Goal: Communication & Community: Answer question/provide support

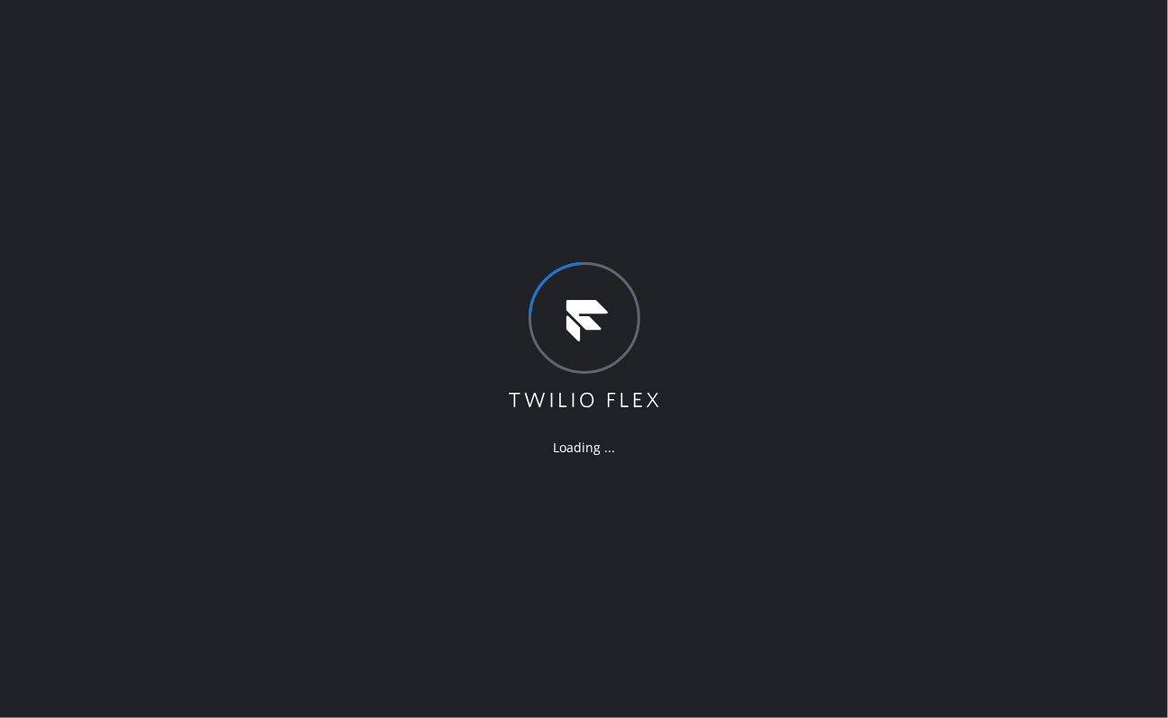
click at [423, 86] on div "Loading ..." at bounding box center [584, 359] width 1168 height 718
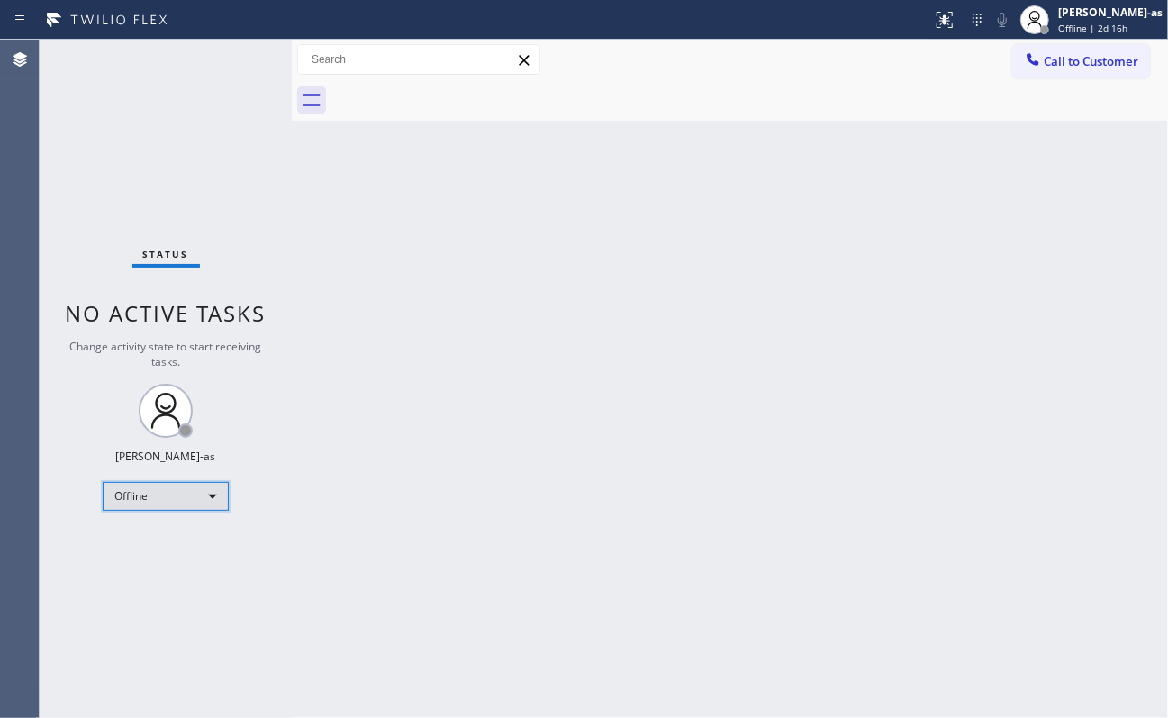
click at [174, 484] on div "Offline" at bounding box center [166, 496] width 126 height 29
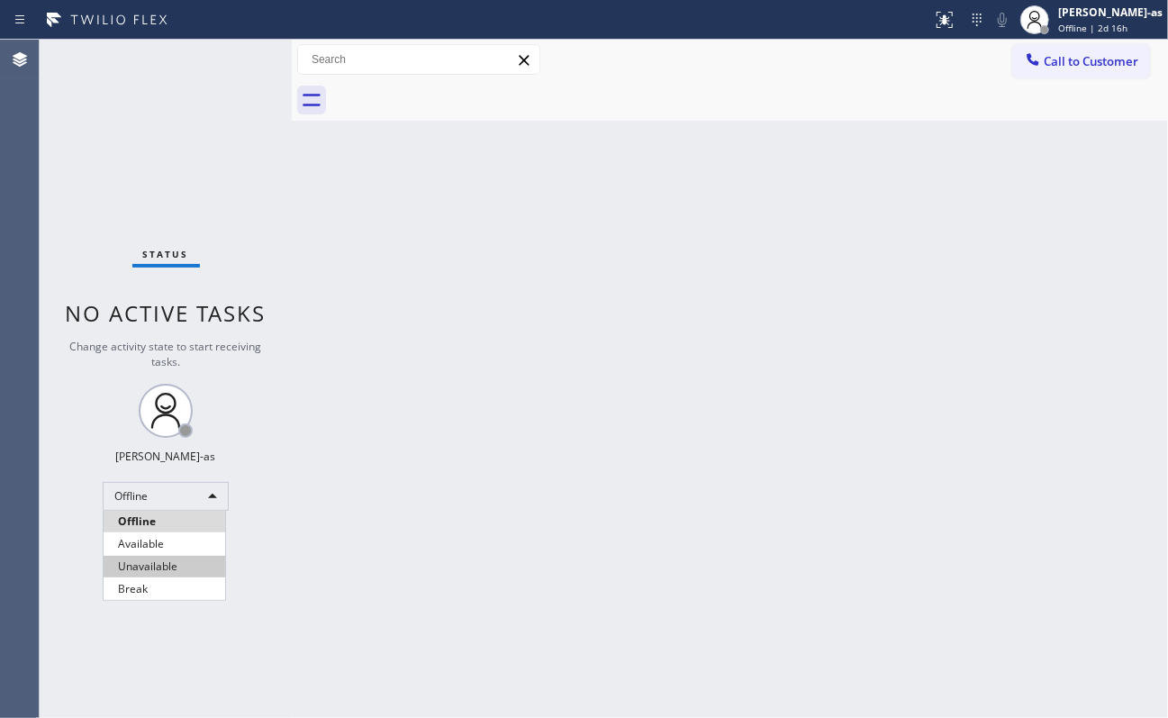
click at [174, 573] on li "Unavailable" at bounding box center [165, 567] width 122 height 22
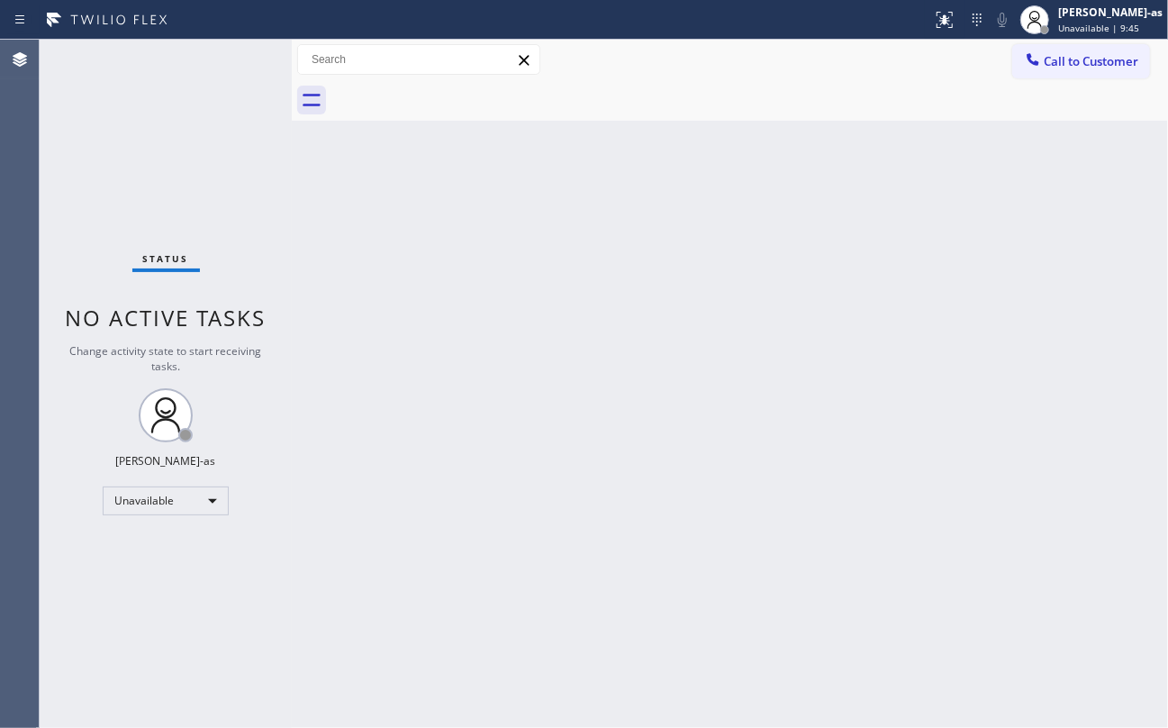
click at [199, 614] on div "Status No active tasks Change activity state to start receiving tasks. [PERSON_…" at bounding box center [166, 384] width 252 height 688
click at [476, 398] on div "Back to Dashboard Change Sender ID Customers Technicians Select a contact Outbo…" at bounding box center [730, 384] width 876 height 688
click at [659, 670] on div "Back to Dashboard Change Sender ID Customers Technicians Select a contact Outbo…" at bounding box center [730, 384] width 876 height 688
click at [1142, 261] on div "Back to Dashboard Change Sender ID Customers Technicians Select a contact Outbo…" at bounding box center [730, 384] width 876 height 688
click at [216, 158] on div "Status No active tasks Change activity state to start receiving tasks. [PERSON_…" at bounding box center [166, 384] width 252 height 688
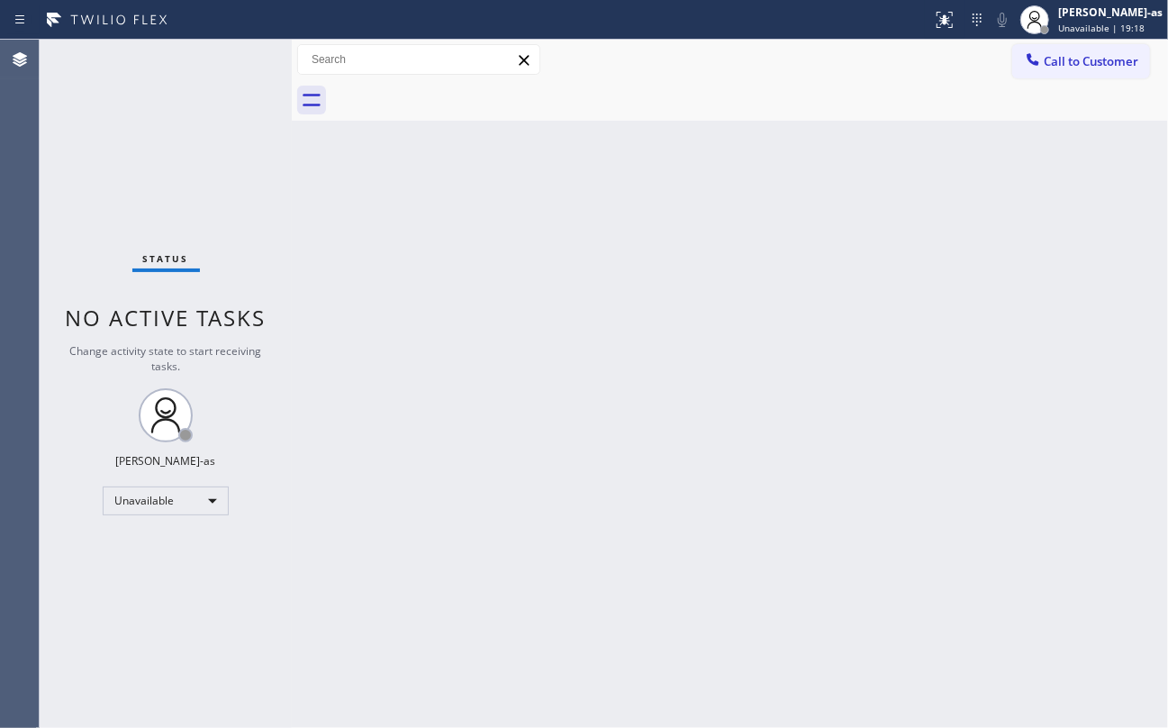
click at [677, 216] on div "Back to Dashboard Change Sender ID Customers Technicians Select a contact Outbo…" at bounding box center [730, 384] width 876 height 688
drag, startPoint x: 300, startPoint y: 192, endPoint x: 306, endPoint y: 203, distance: 12.5
click at [306, 203] on div "Back to Dashboard Change Sender ID Customers Technicians Select a contact Outbo…" at bounding box center [730, 384] width 876 height 688
click at [542, 497] on div "Back to Dashboard Change Sender ID Customers Technicians Select a contact Outbo…" at bounding box center [730, 384] width 876 height 688
click at [782, 582] on div "Back to Dashboard Change Sender ID Customers Technicians Select a contact Outbo…" at bounding box center [730, 384] width 876 height 688
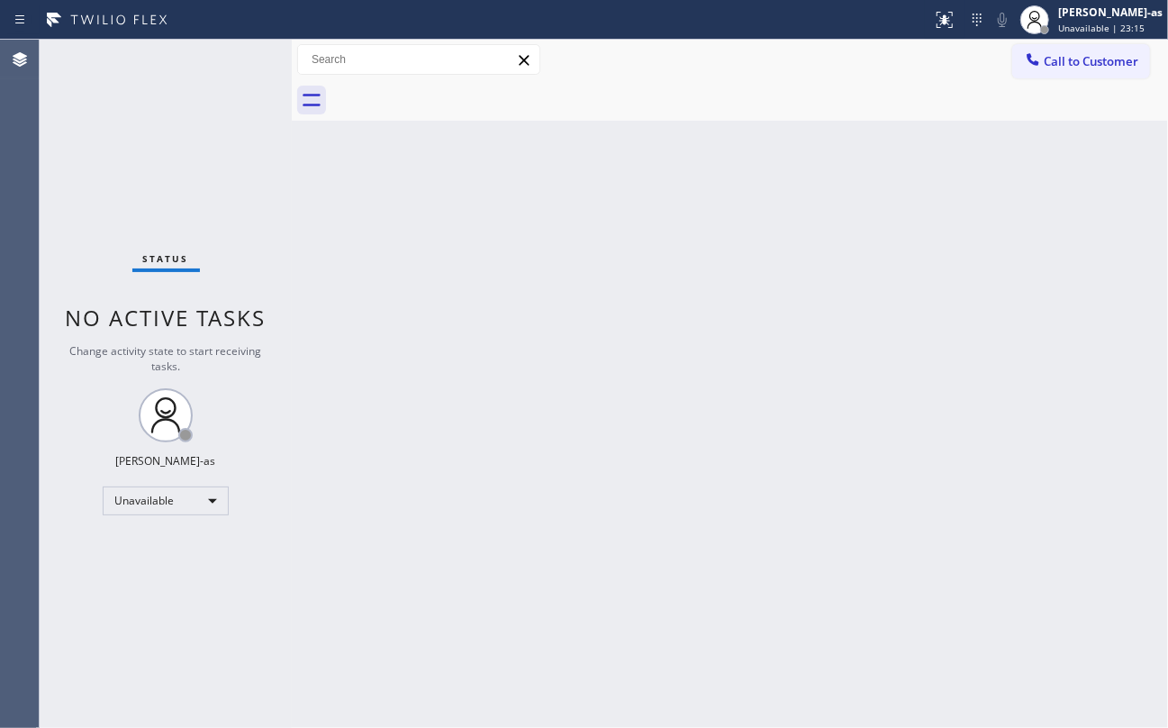
click at [696, 351] on div "Back to Dashboard Change Sender ID Customers Technicians Select a contact Outbo…" at bounding box center [730, 384] width 876 height 688
drag, startPoint x: 791, startPoint y: 288, endPoint x: 649, endPoint y: 11, distance: 311.3
click at [789, 274] on div "Back to Dashboard Change Sender ID Customers Technicians Select a contact Outbo…" at bounding box center [730, 384] width 876 height 688
drag, startPoint x: 268, startPoint y: 247, endPoint x: 520, endPoint y: 231, distance: 251.8
click at [281, 243] on div "Status No active tasks Change activity state to start receiving tasks. [PERSON_…" at bounding box center [166, 384] width 252 height 688
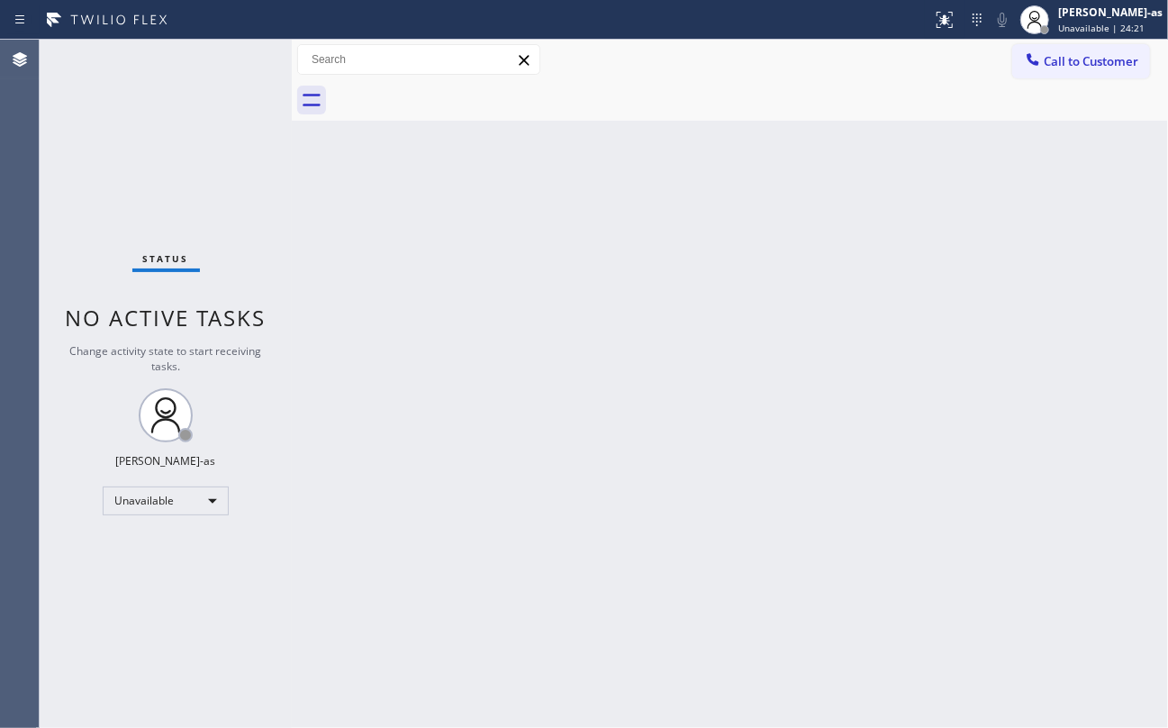
click at [163, 122] on div "Status No active tasks Change activity state to start receiving tasks. [PERSON_…" at bounding box center [166, 384] width 252 height 688
click at [447, 195] on div "Back to Dashboard Change Sender ID Customers Technicians Select a contact Outbo…" at bounding box center [730, 384] width 876 height 688
click at [1081, 69] on button "Call to Customer" at bounding box center [1081, 61] width 138 height 34
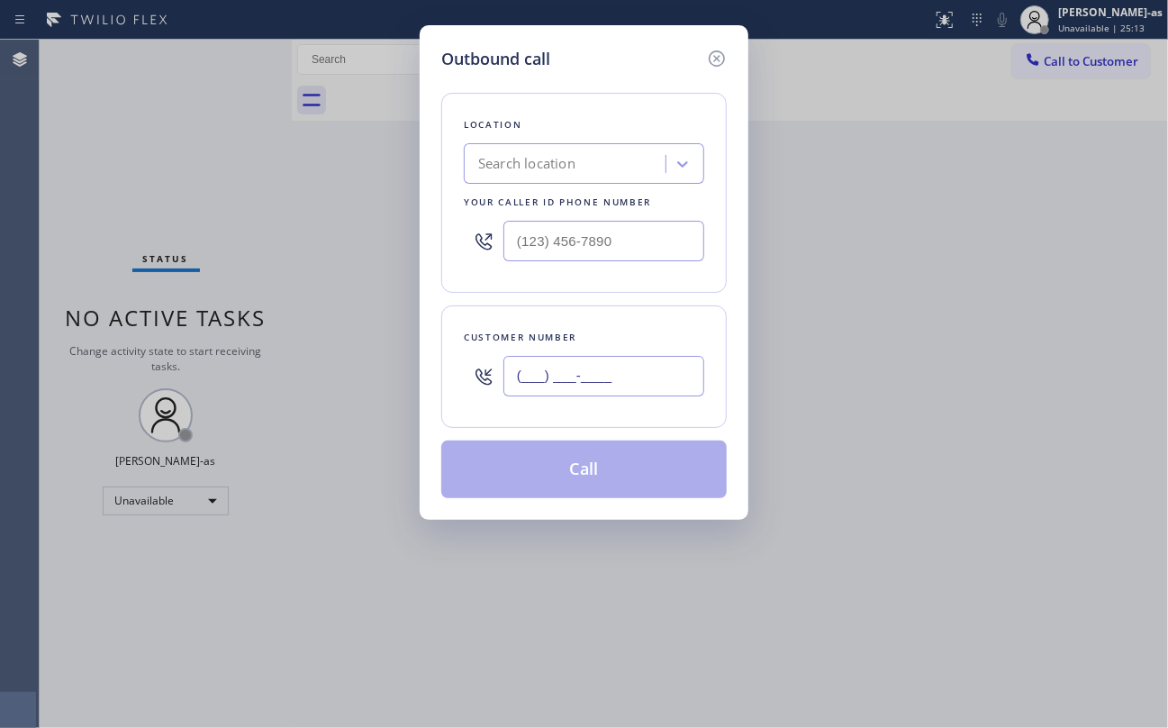
drag, startPoint x: 584, startPoint y: 361, endPoint x: 585, endPoint y: 372, distance: 10.8
click at [585, 373] on input "(___) ___-____" at bounding box center [603, 376] width 201 height 41
paste input "425"
click at [630, 372] on input "(___) ___-_425" at bounding box center [603, 376] width 201 height 41
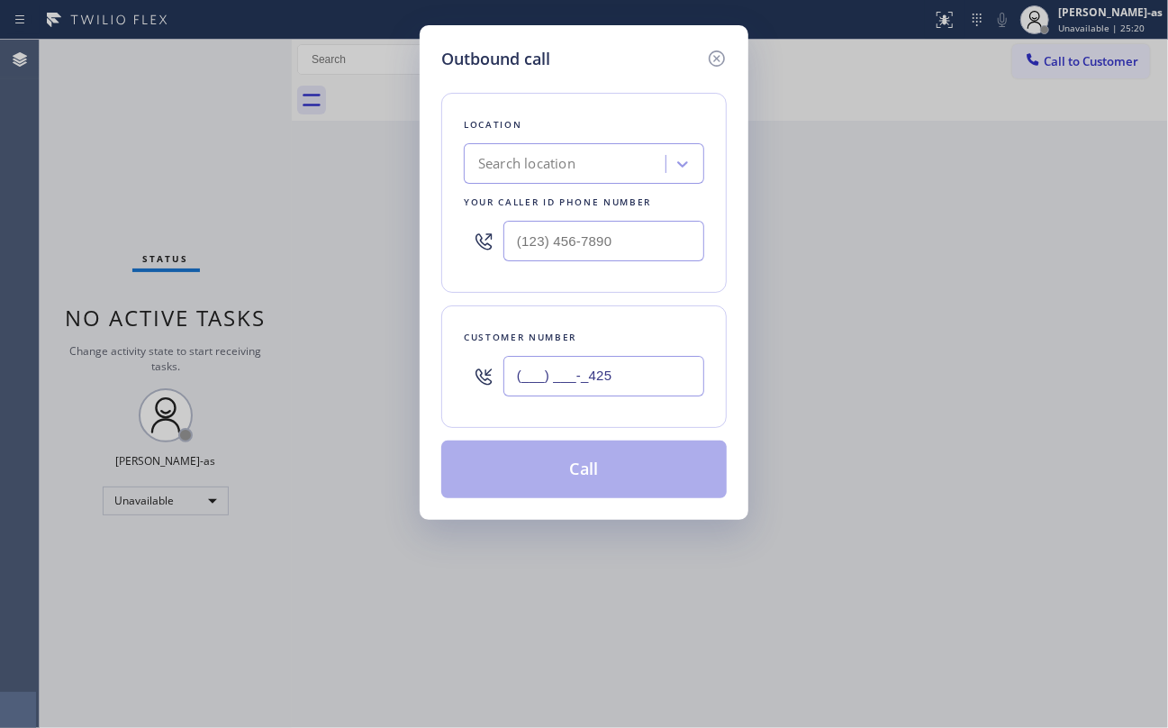
click at [630, 372] on input "(___) ___-_425" at bounding box center [603, 376] width 201 height 41
paste input "425) 928-7938"
type input "(425) 928-7938"
click at [649, 229] on input "(___) ___-____" at bounding box center [603, 241] width 201 height 41
click at [649, 231] on input "(___) ___-____" at bounding box center [603, 241] width 201 height 41
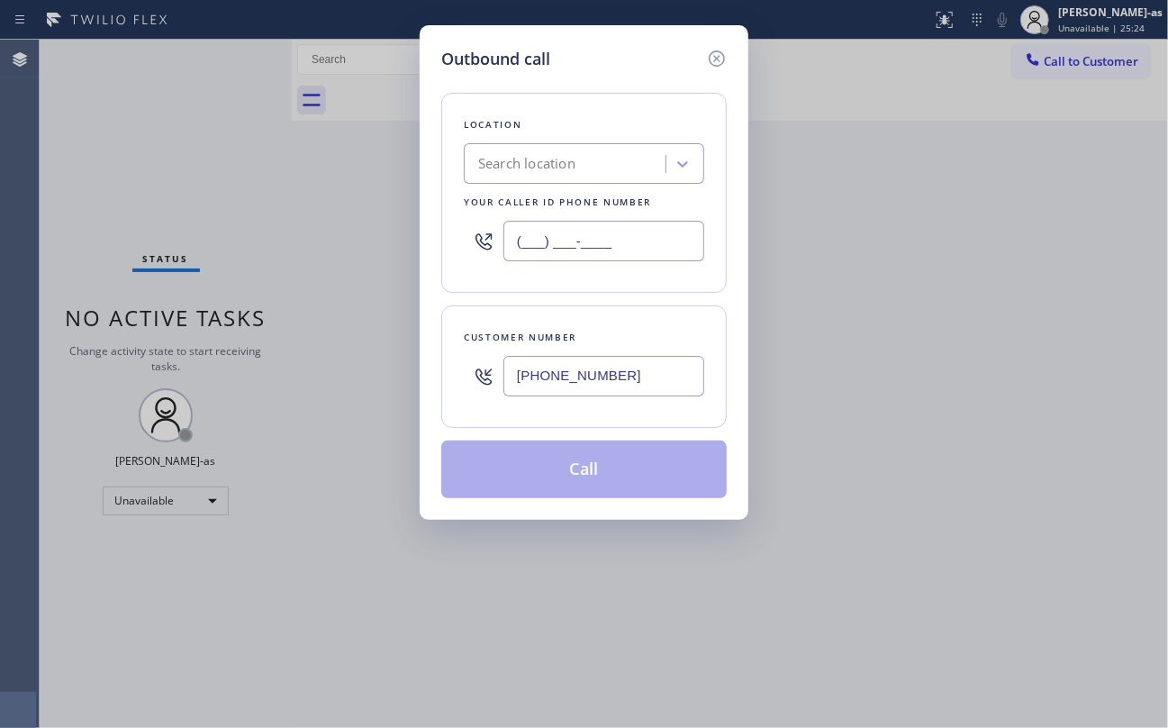
click at [649, 231] on input "(___) ___-____" at bounding box center [603, 241] width 201 height 41
click at [649, 229] on input "(___) ___-____" at bounding box center [603, 241] width 201 height 41
paste input "206) 539-0092"
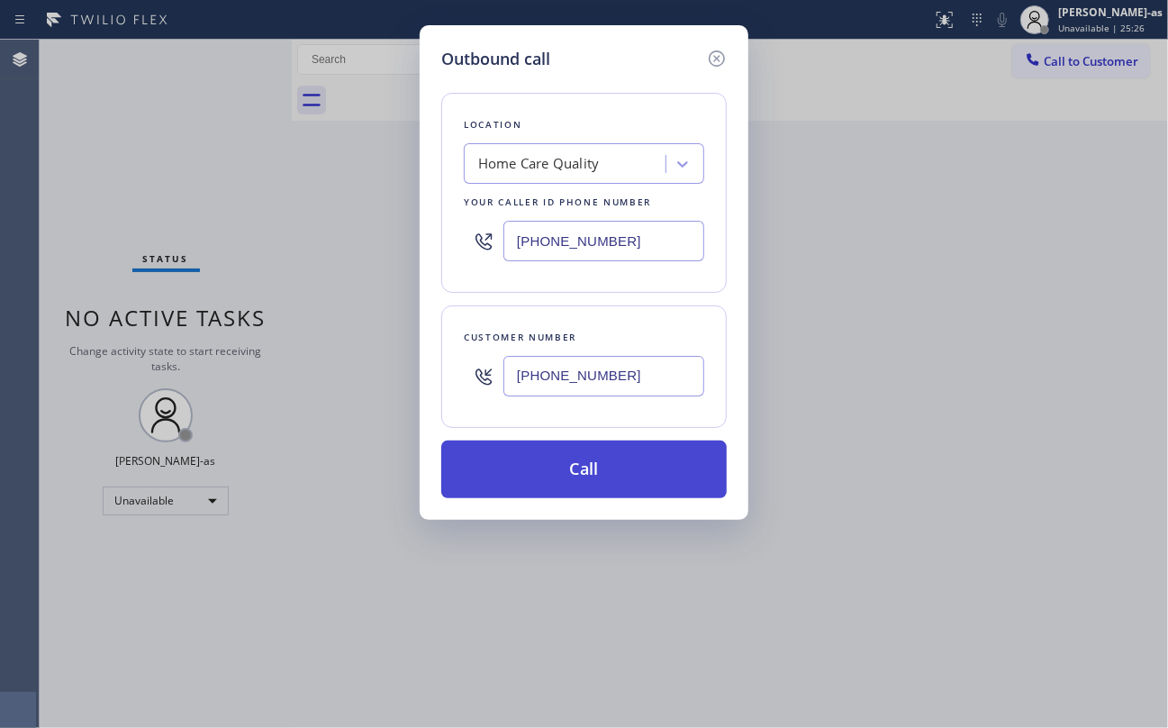
type input "(206) 539-0092"
drag, startPoint x: 642, startPoint y: 477, endPoint x: 656, endPoint y: 468, distance: 17.0
click at [649, 475] on button "Call" at bounding box center [583, 469] width 285 height 58
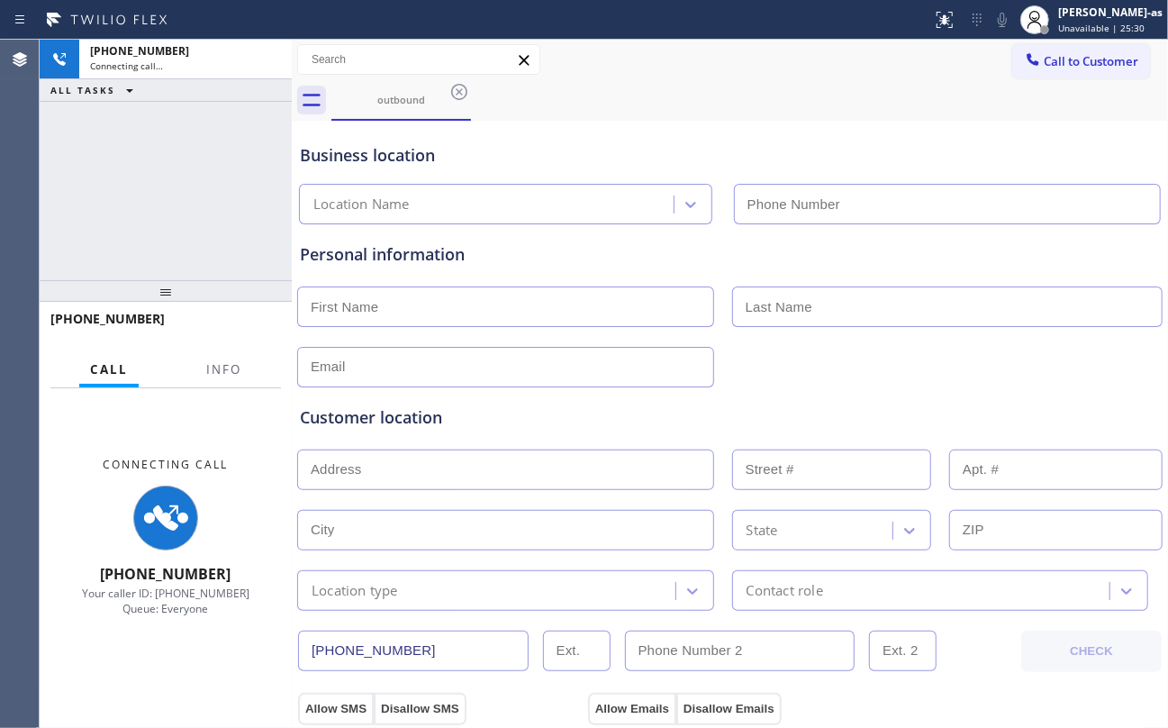
type input "(206) 539-0092"
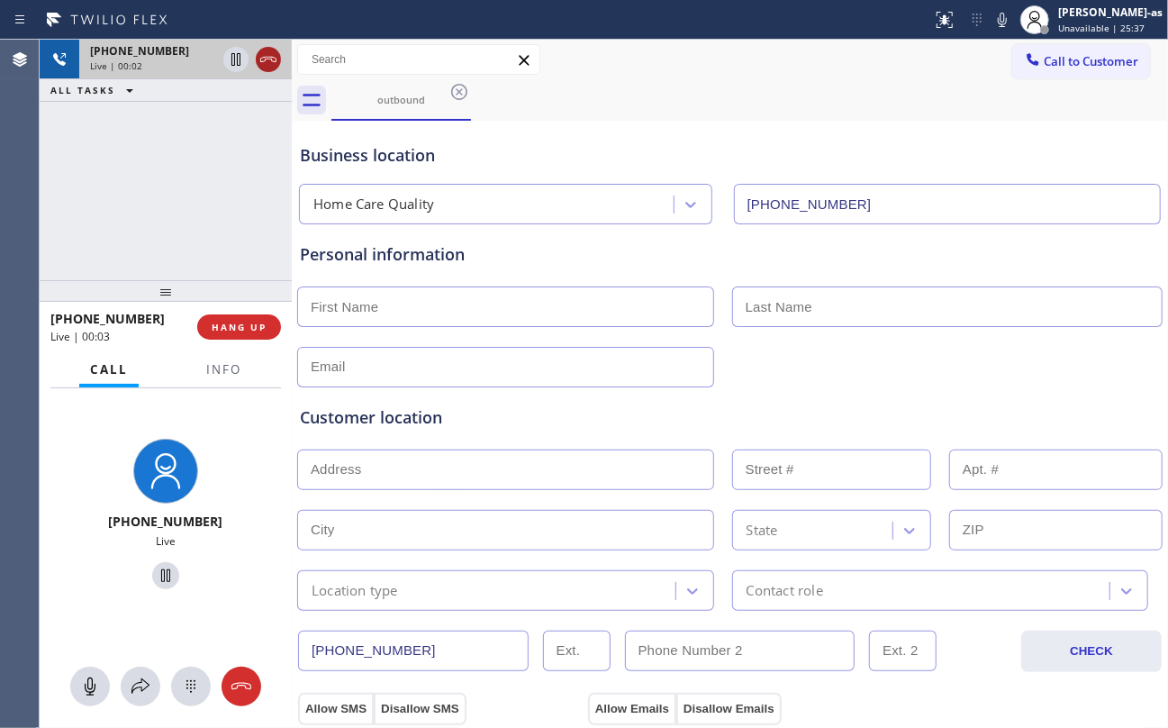
click at [272, 58] on icon at bounding box center [269, 60] width 22 height 22
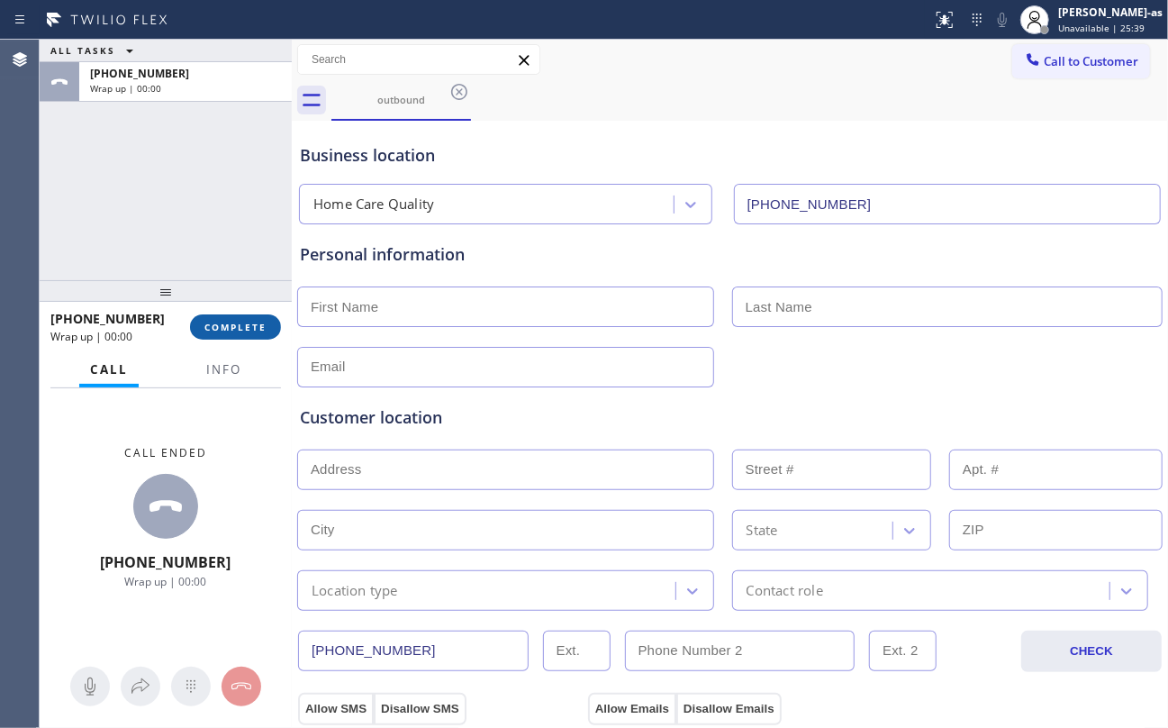
click at [207, 317] on button "COMPLETE" at bounding box center [235, 326] width 91 height 25
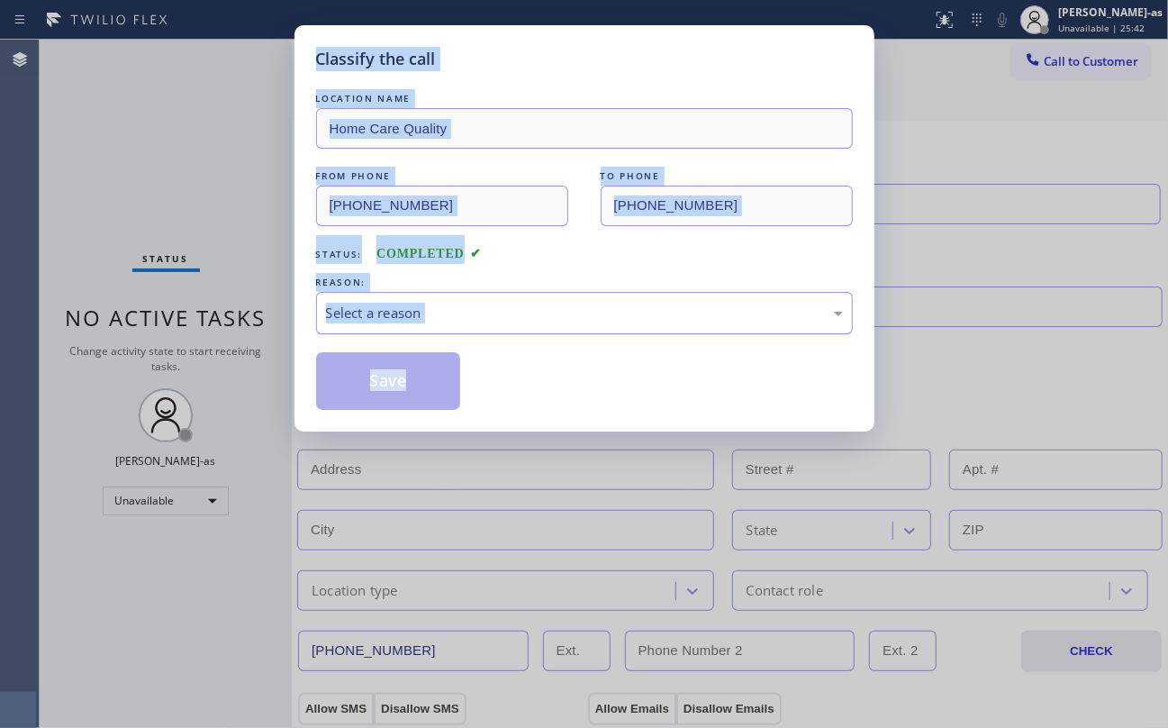
click at [584, 308] on div "Select a reason" at bounding box center [584, 313] width 517 height 21
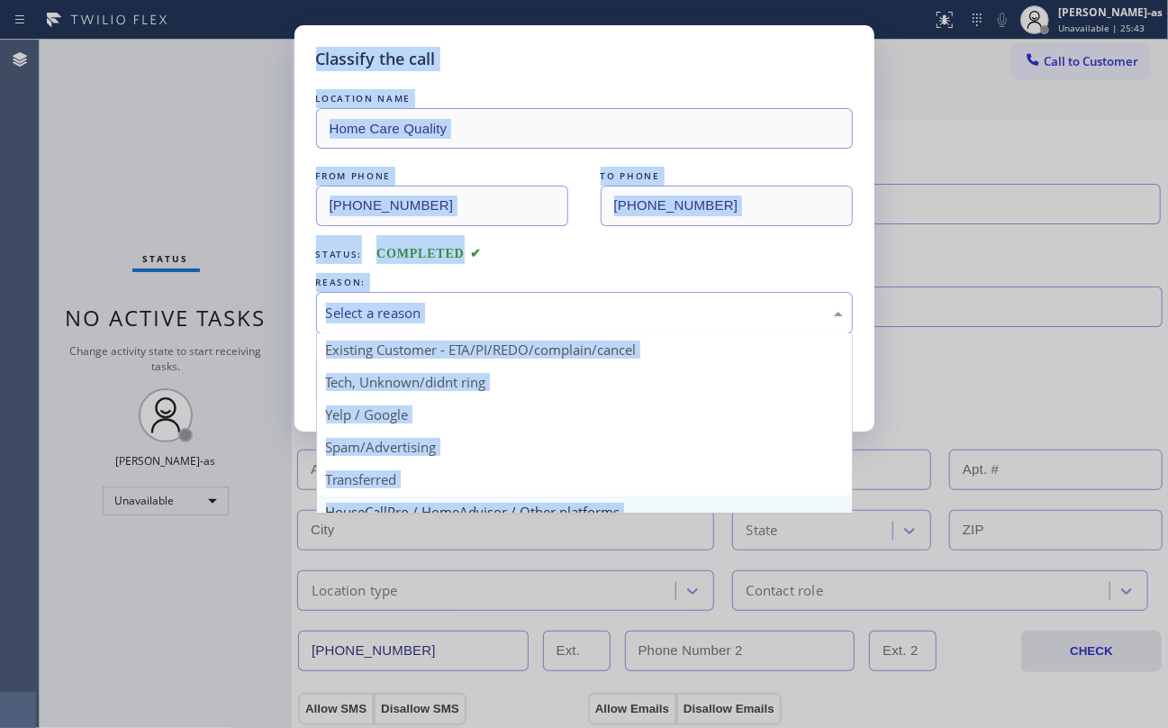
scroll to position [113, 0]
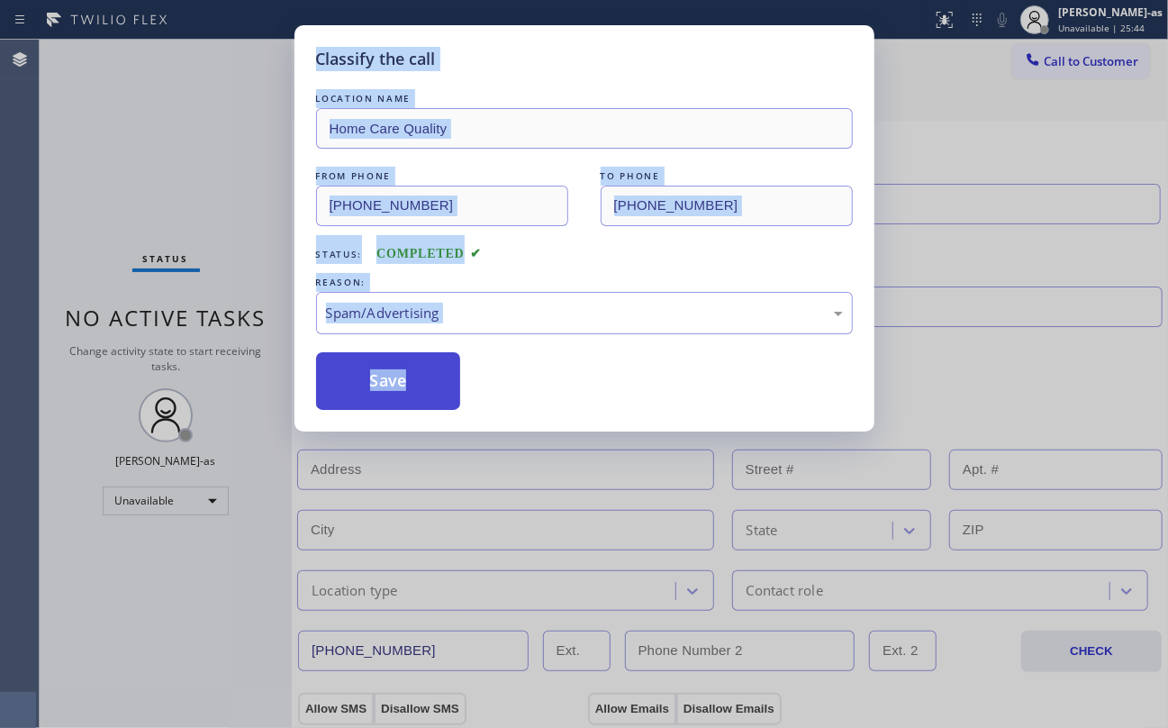
drag, startPoint x: 373, startPoint y: 379, endPoint x: 385, endPoint y: 379, distance: 12.6
click at [373, 380] on button "Save" at bounding box center [388, 381] width 145 height 58
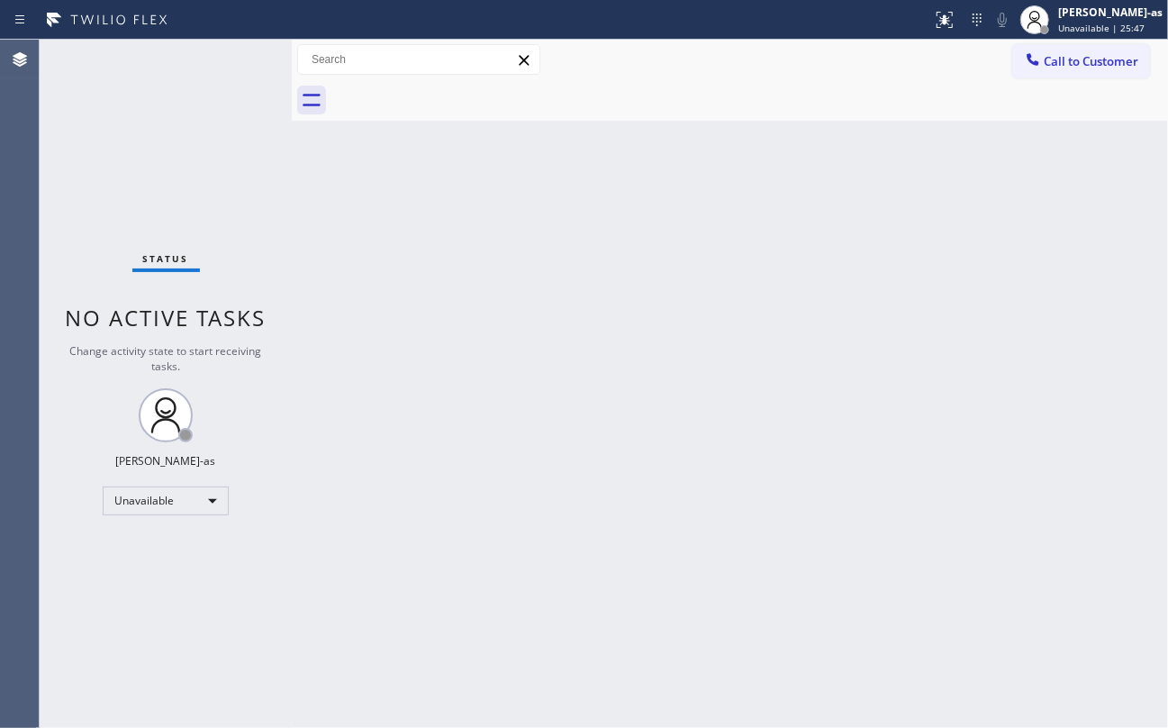
click at [717, 330] on div "Back to Dashboard Change Sender ID Customers Technicians Select a contact Outbo…" at bounding box center [730, 384] width 876 height 688
click at [1088, 49] on button "Call to Customer" at bounding box center [1081, 61] width 138 height 34
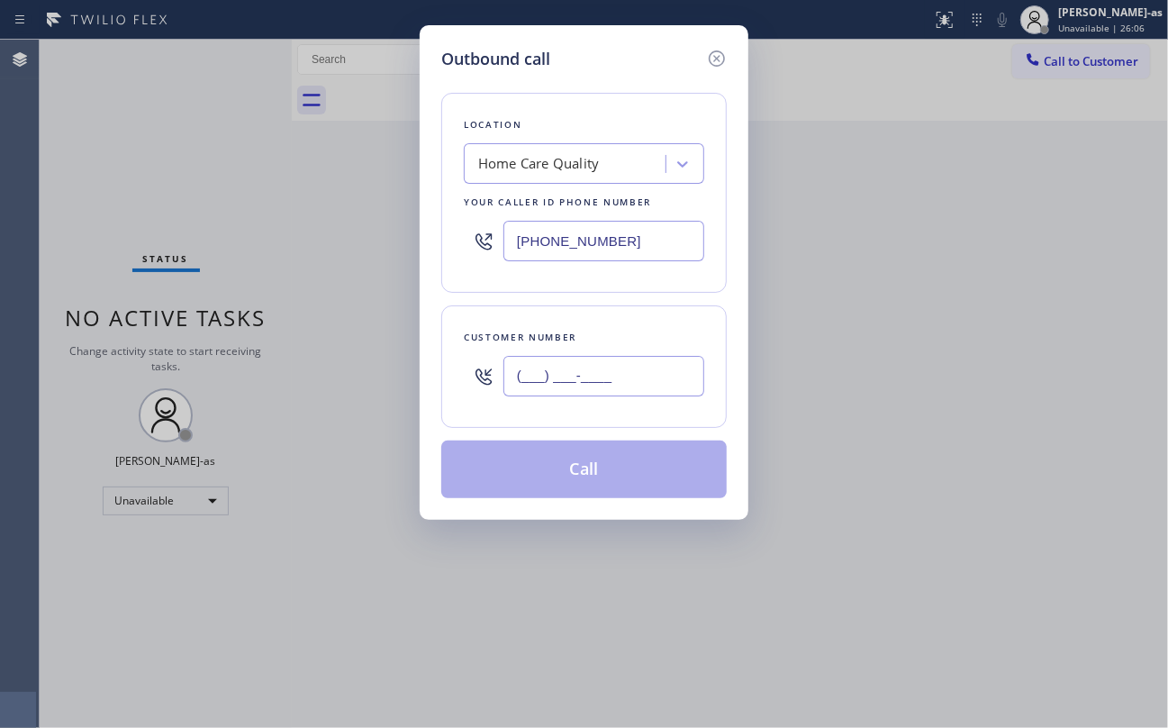
click at [614, 393] on input "(___) ___-____" at bounding box center [603, 376] width 201 height 41
paste input "562) 544-3704"
type input "(562) 544-3704"
click at [576, 149] on div "Home Care Quality" at bounding box center [567, 165] width 196 height 32
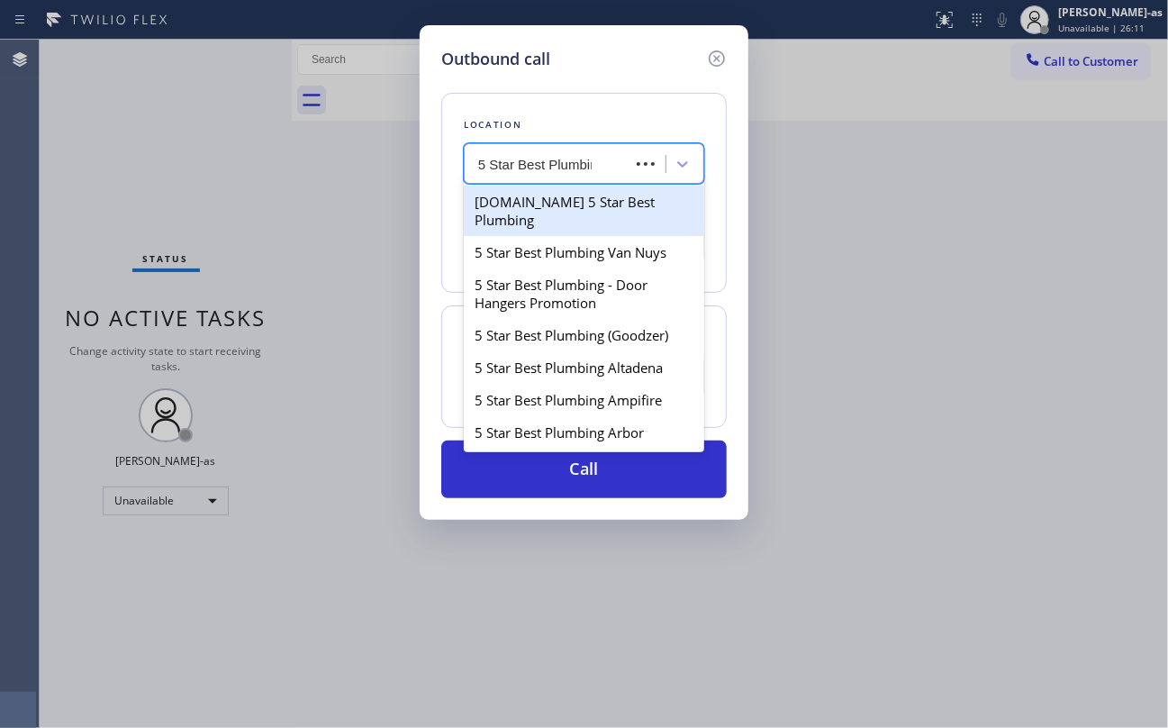
type input "5 Star Best Plumbing"
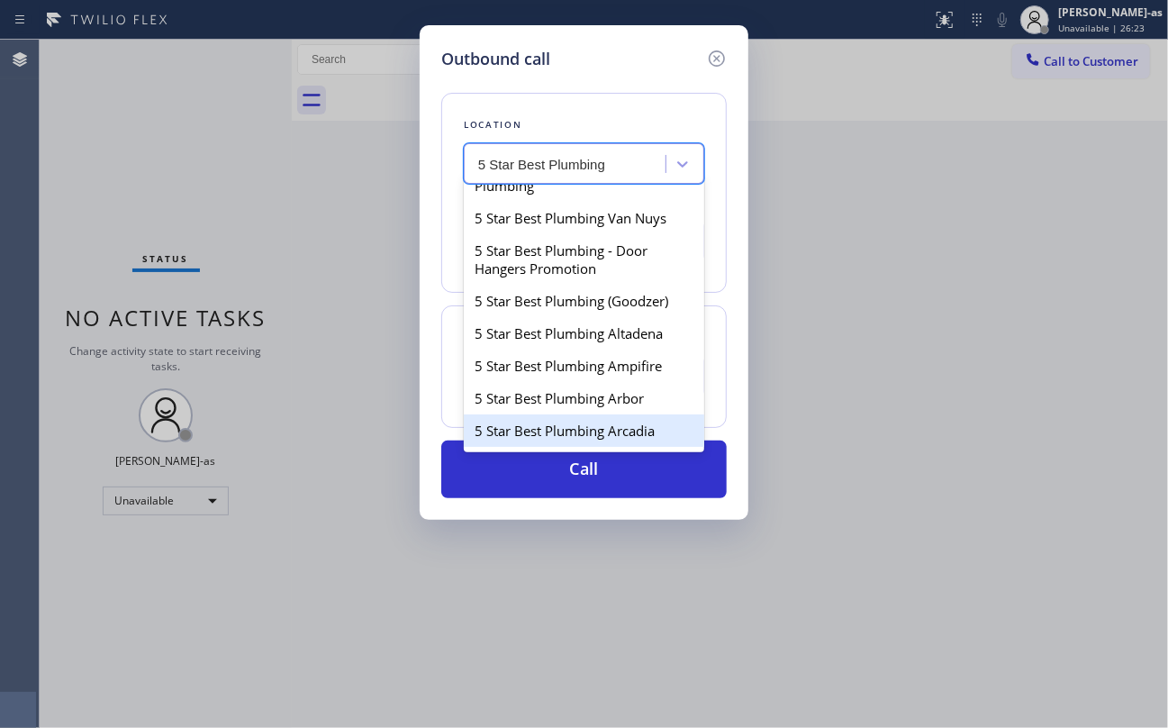
scroll to position [0, 0]
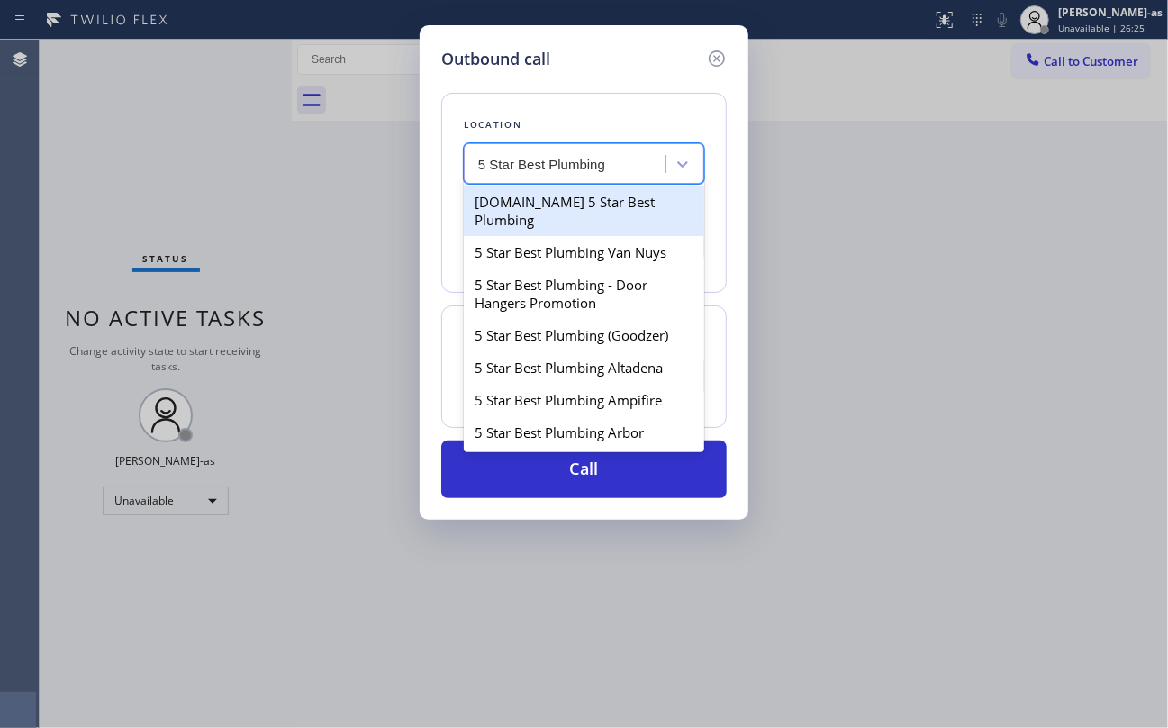
click at [502, 204] on div "4C.Email 5 Star Best Plumbing" at bounding box center [584, 211] width 240 height 50
type input "(833) 557-1207"
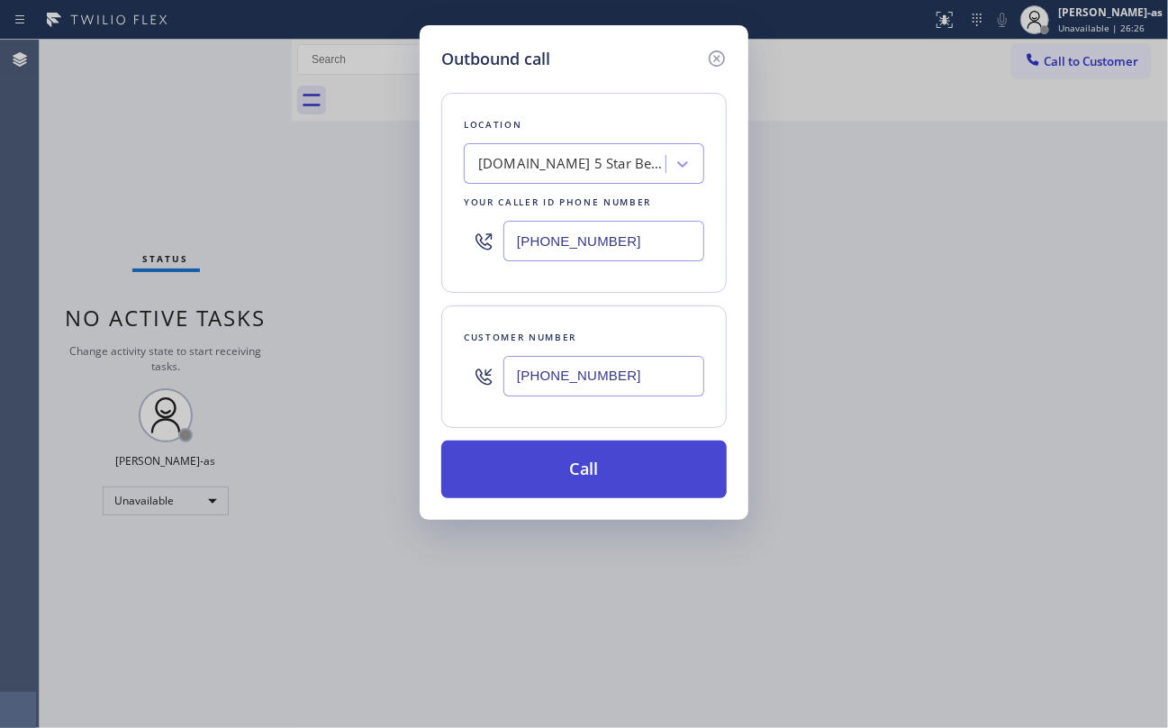
click at [617, 470] on button "Call" at bounding box center [583, 469] width 285 height 58
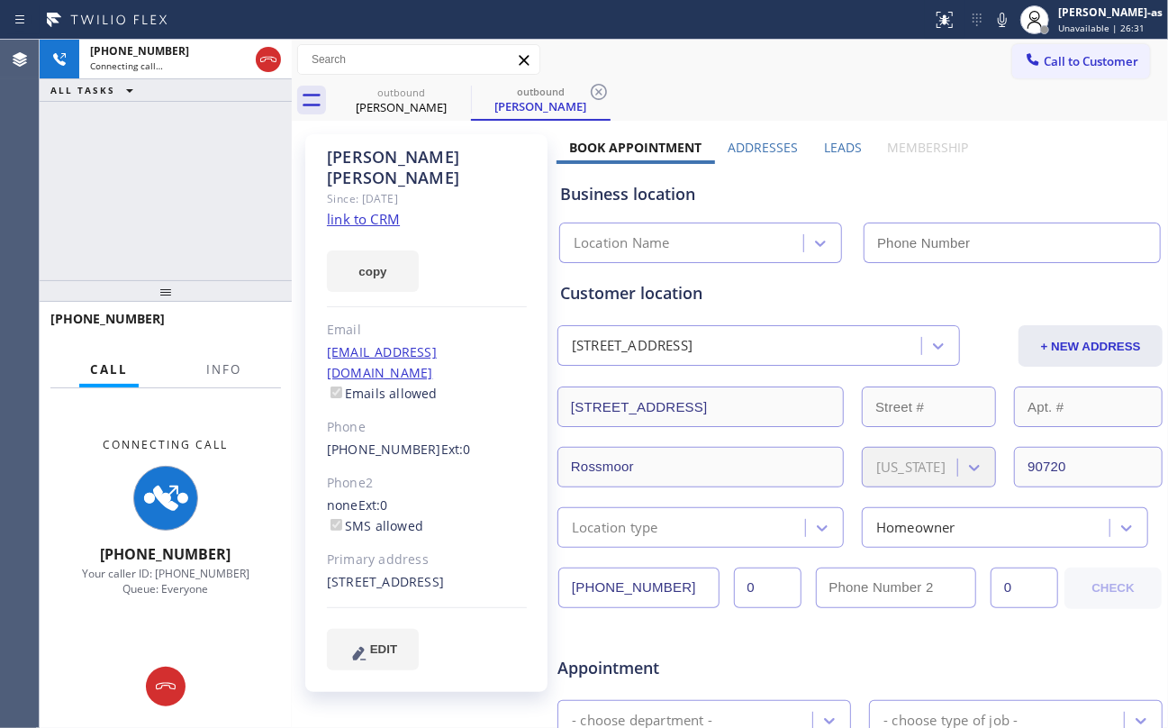
type input "(833) 557-1207"
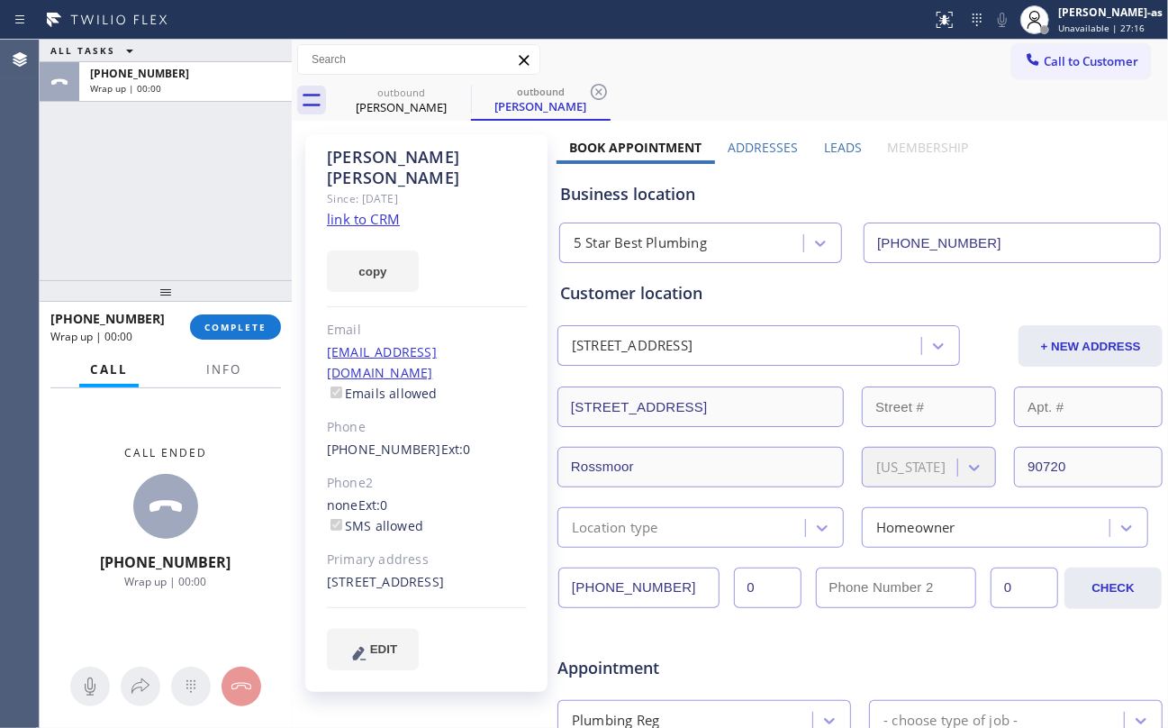
drag, startPoint x: 155, startPoint y: 170, endPoint x: 160, endPoint y: 157, distance: 14.5
click at [157, 163] on div "ALL TASKS ALL TASKS ACTIVE TASKS TASKS IN WRAP UP +15625443704 Wrap up | 00:00" at bounding box center [166, 160] width 252 height 240
click at [216, 322] on span "COMPLETE" at bounding box center [235, 327] width 62 height 13
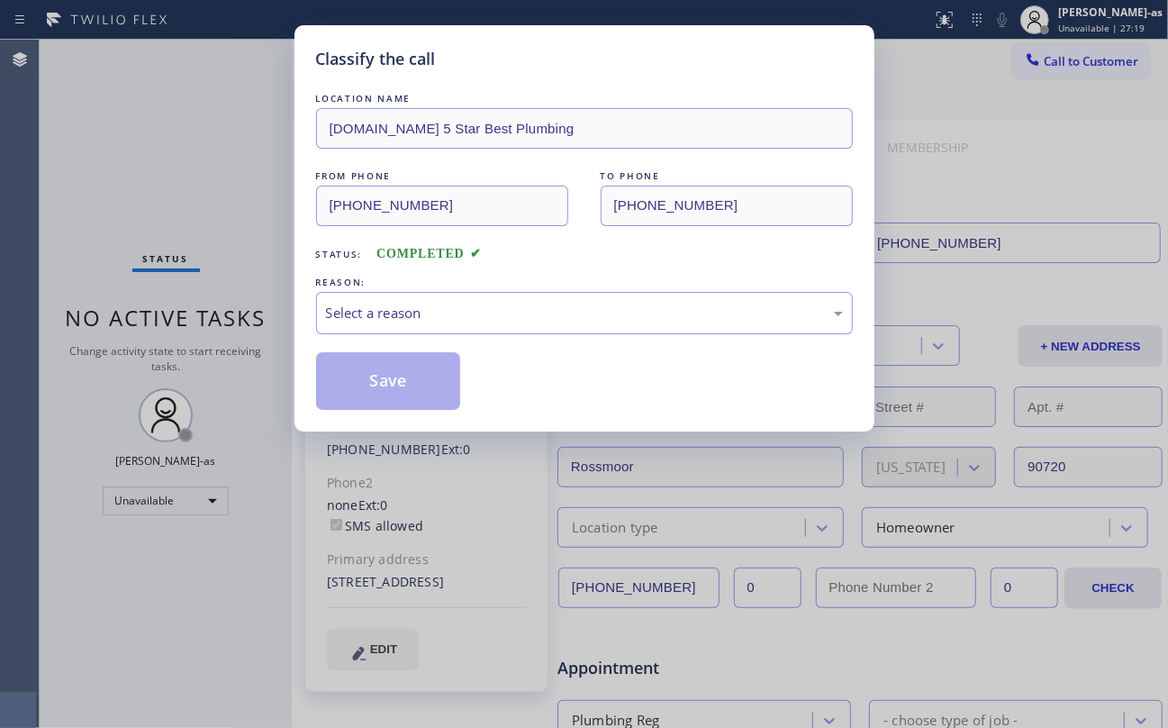
click at [167, 171] on div "Classify the call LOCATION NAME 4C.Email 5 Star Best Plumbing FROM PHONE (833) …" at bounding box center [584, 364] width 1168 height 728
click at [402, 307] on div "Select a reason" at bounding box center [584, 313] width 517 height 21
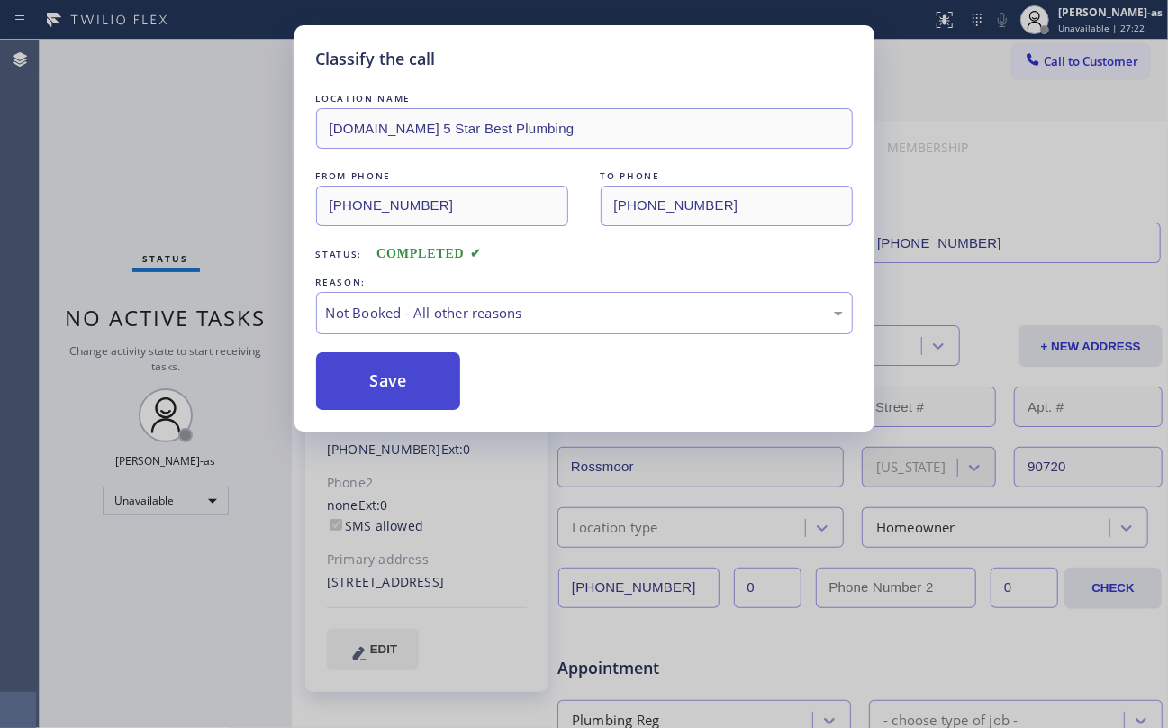
click at [412, 382] on button "Save" at bounding box center [388, 381] width 145 height 58
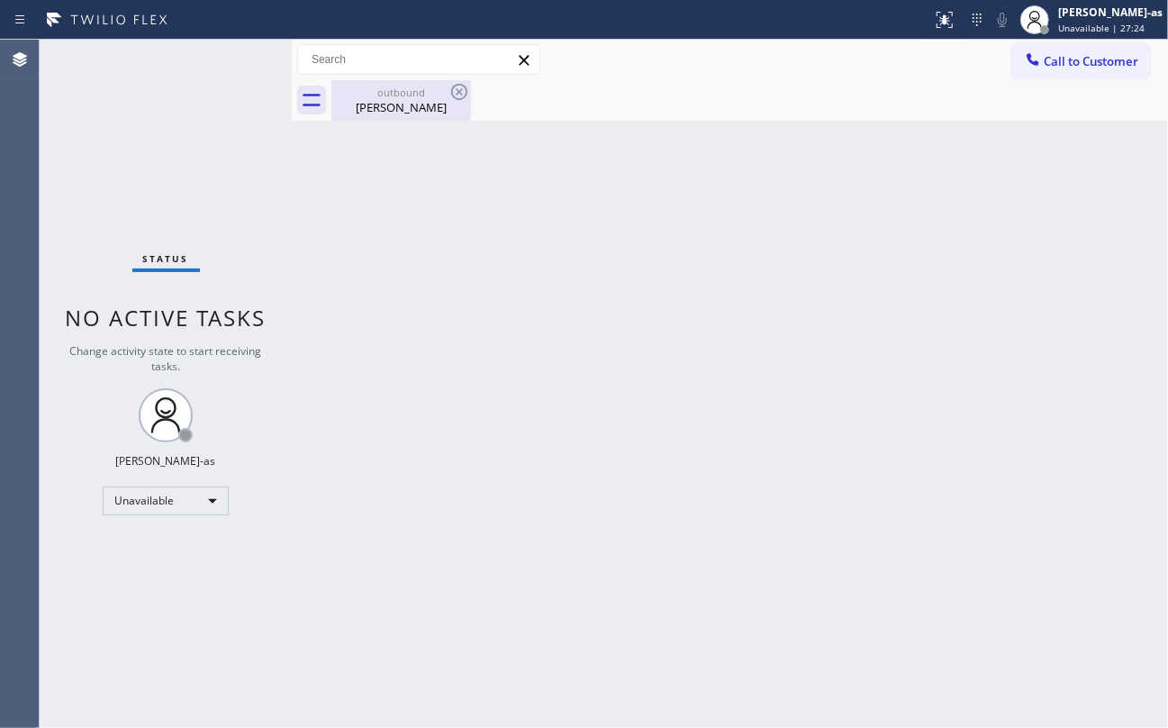
click at [351, 113] on div "Stephanie Whited" at bounding box center [401, 107] width 136 height 16
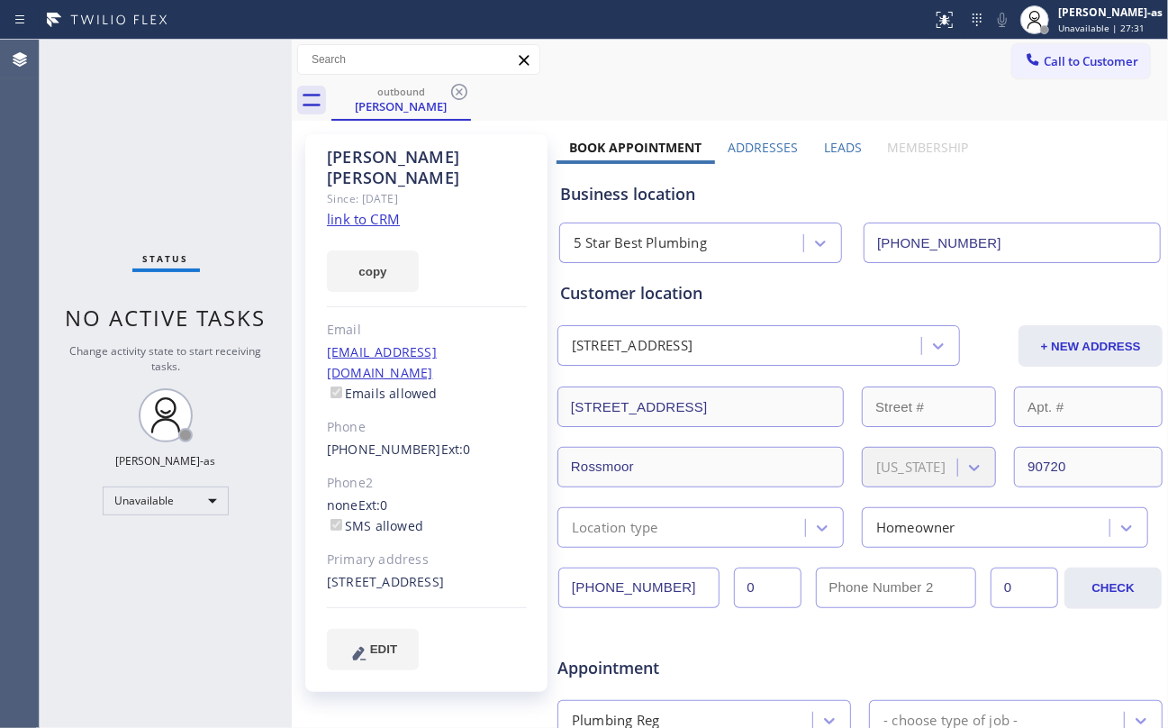
click at [375, 210] on link "link to CRM" at bounding box center [363, 219] width 73 height 18
click at [1104, 59] on span "Call to Customer" at bounding box center [1091, 61] width 95 height 16
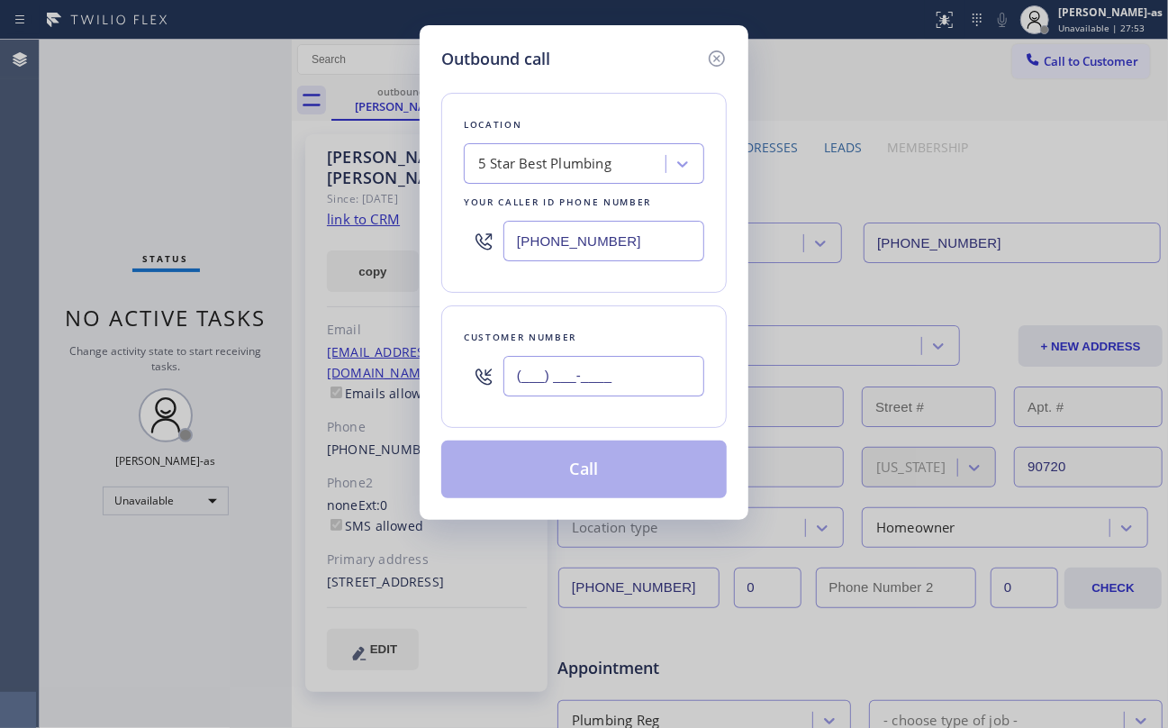
click at [556, 371] on input "(___) ___-____" at bounding box center [603, 376] width 201 height 41
paste input "424) 273-3235"
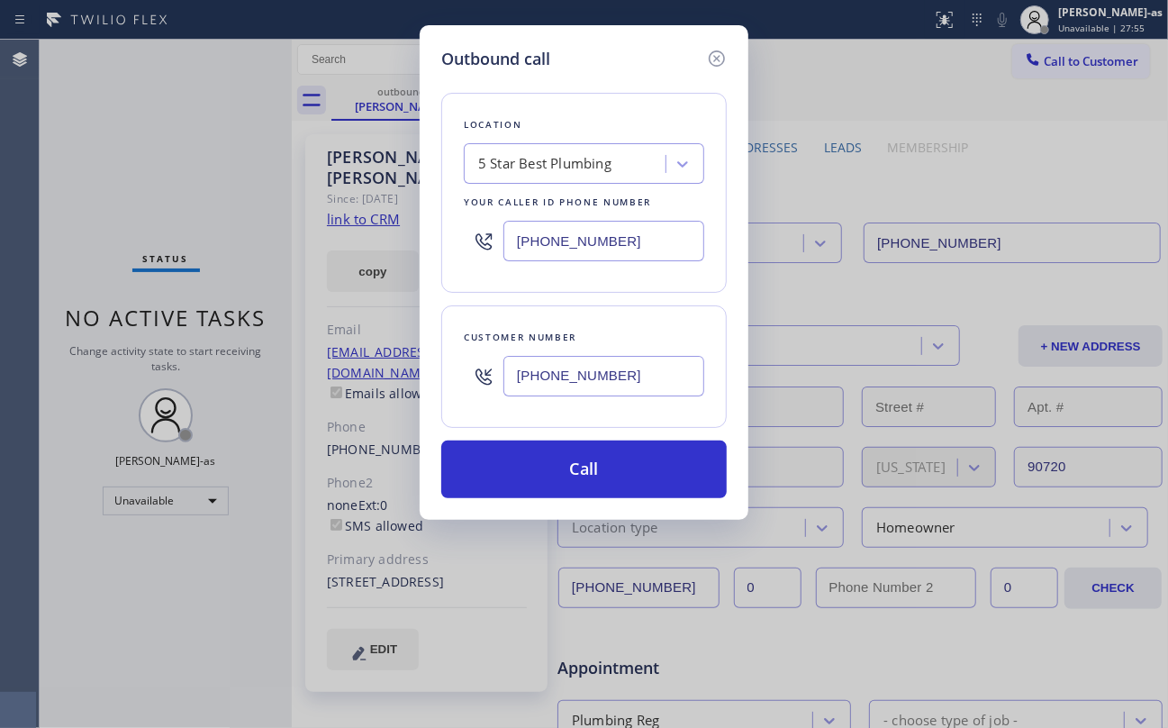
type input "(424) 273-3235"
click at [177, 174] on div "Outbound call Location 5 Star Best Plumbing Your caller id phone number (833) 5…" at bounding box center [584, 364] width 1168 height 728
click at [567, 228] on input "(833) 557-1207" at bounding box center [603, 241] width 201 height 41
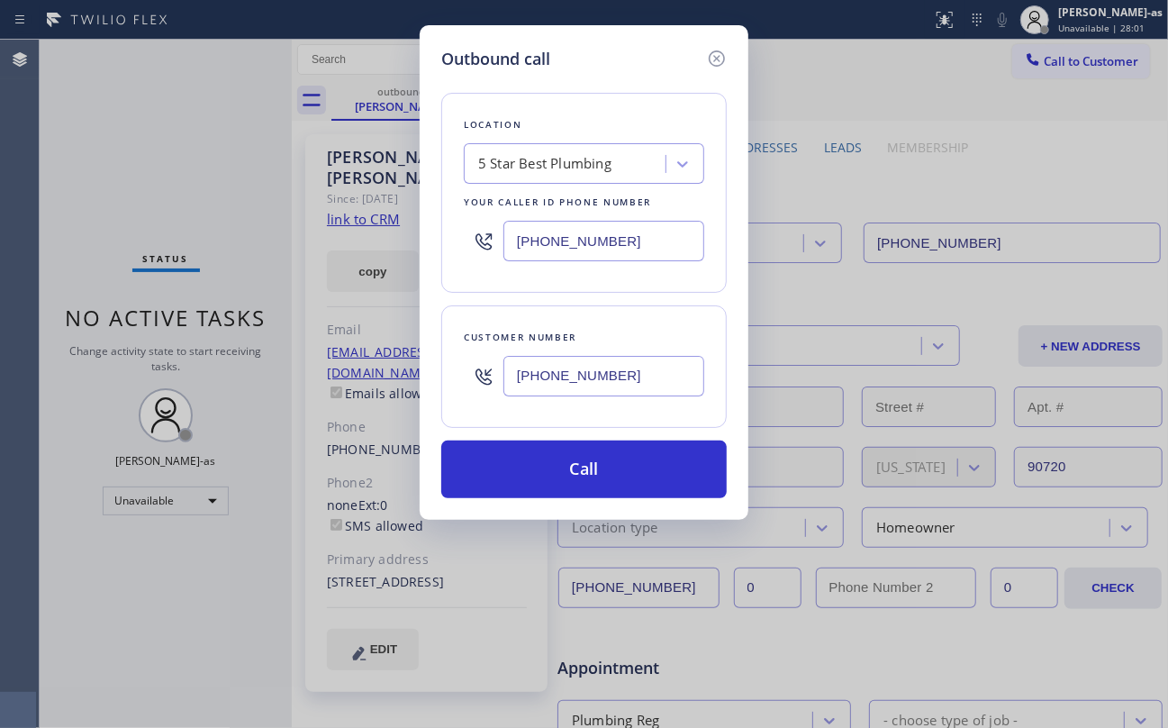
paste input "949) 635-733"
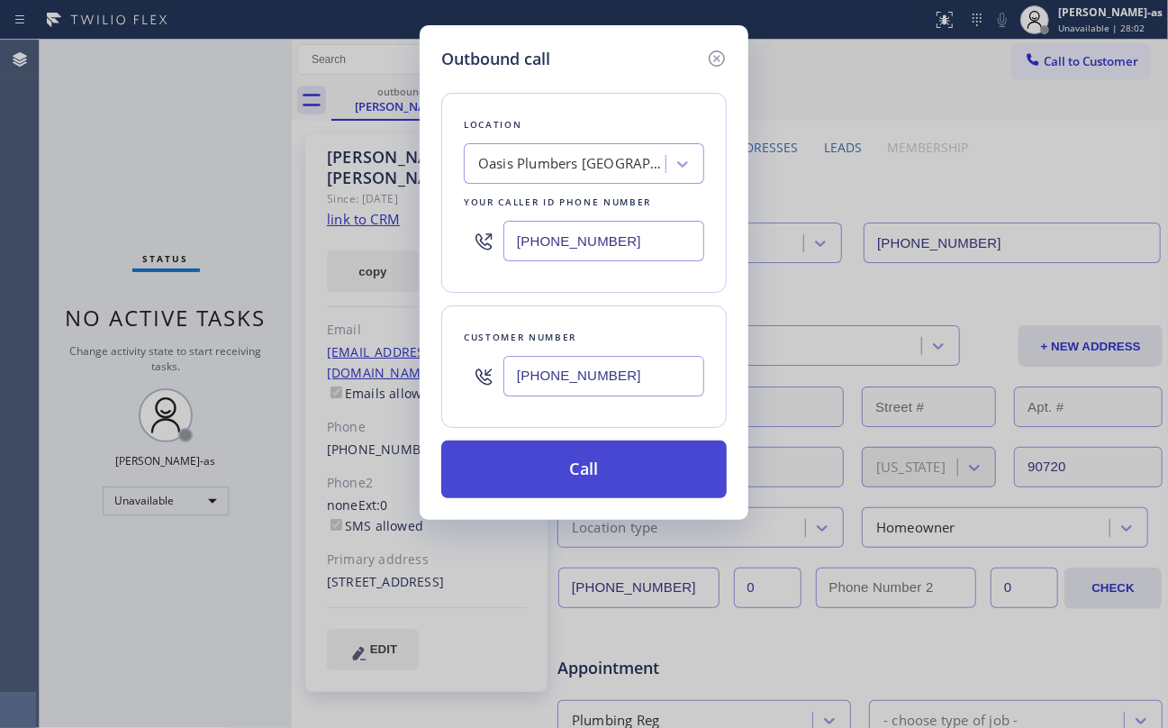
type input "(949) 635-7337"
click at [625, 494] on button "Call" at bounding box center [583, 469] width 285 height 58
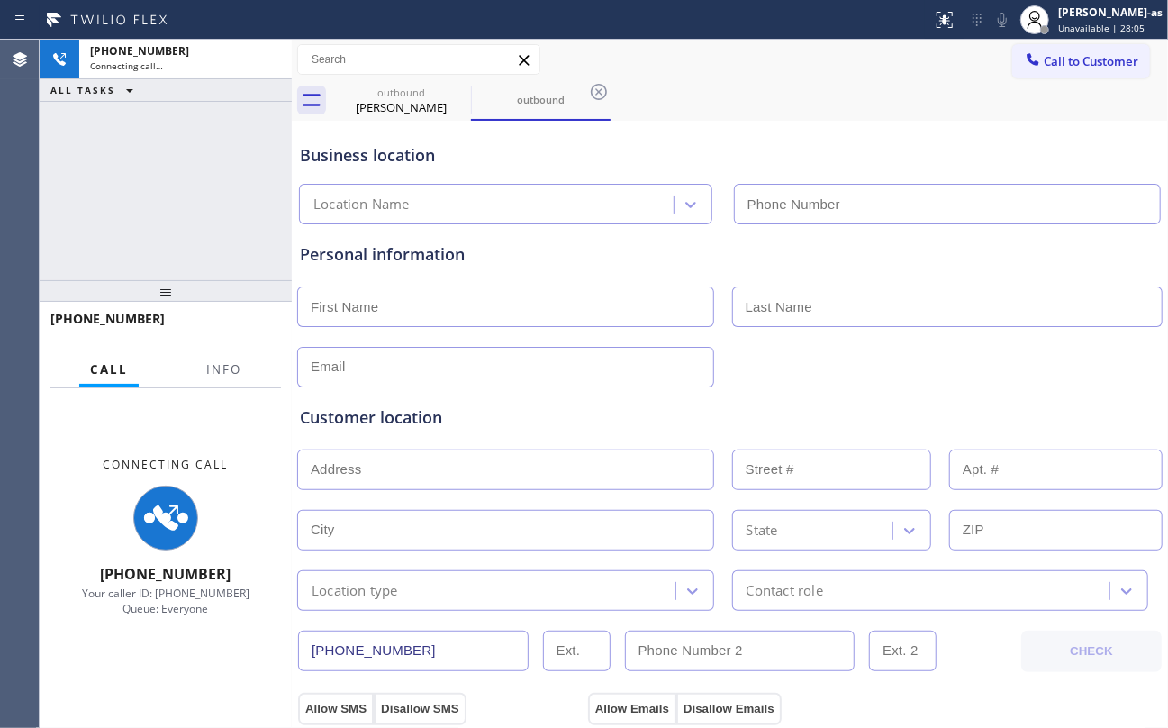
type input "(949) 635-7337"
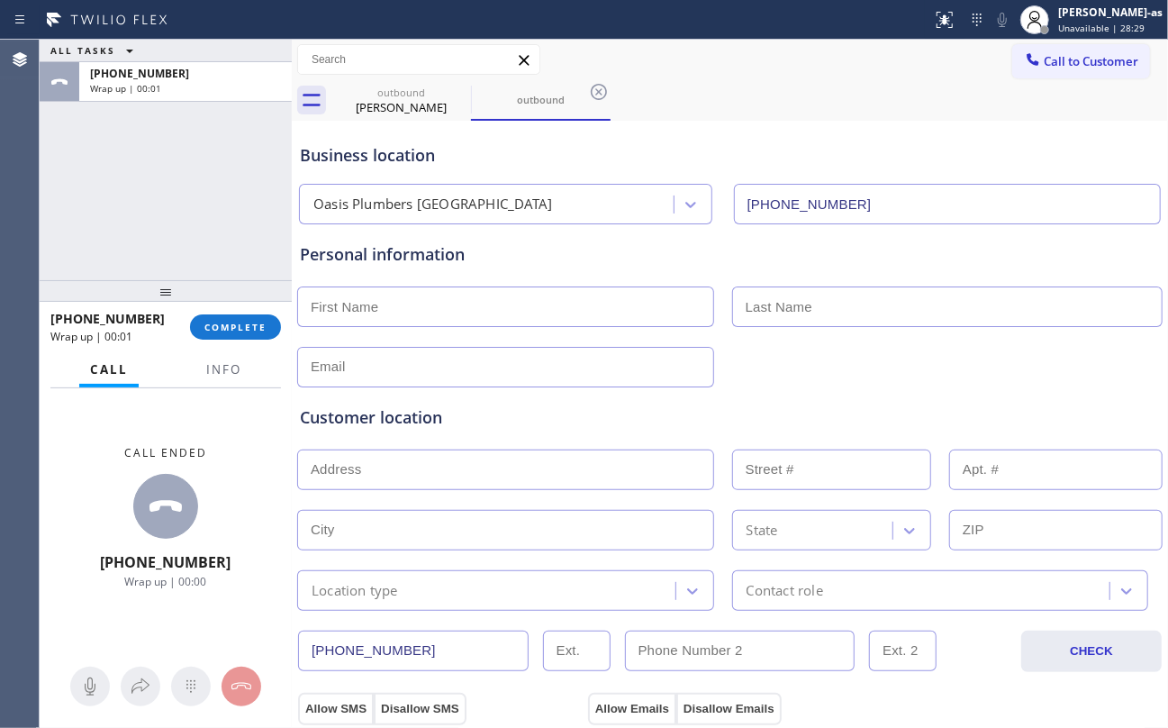
click at [207, 204] on div "ALL TASKS ALL TASKS ACTIVE TASKS TASKS IN WRAP UP +14242733235 Wrap up | 00:01" at bounding box center [166, 160] width 252 height 240
click at [250, 339] on button "COMPLETE" at bounding box center [235, 326] width 91 height 25
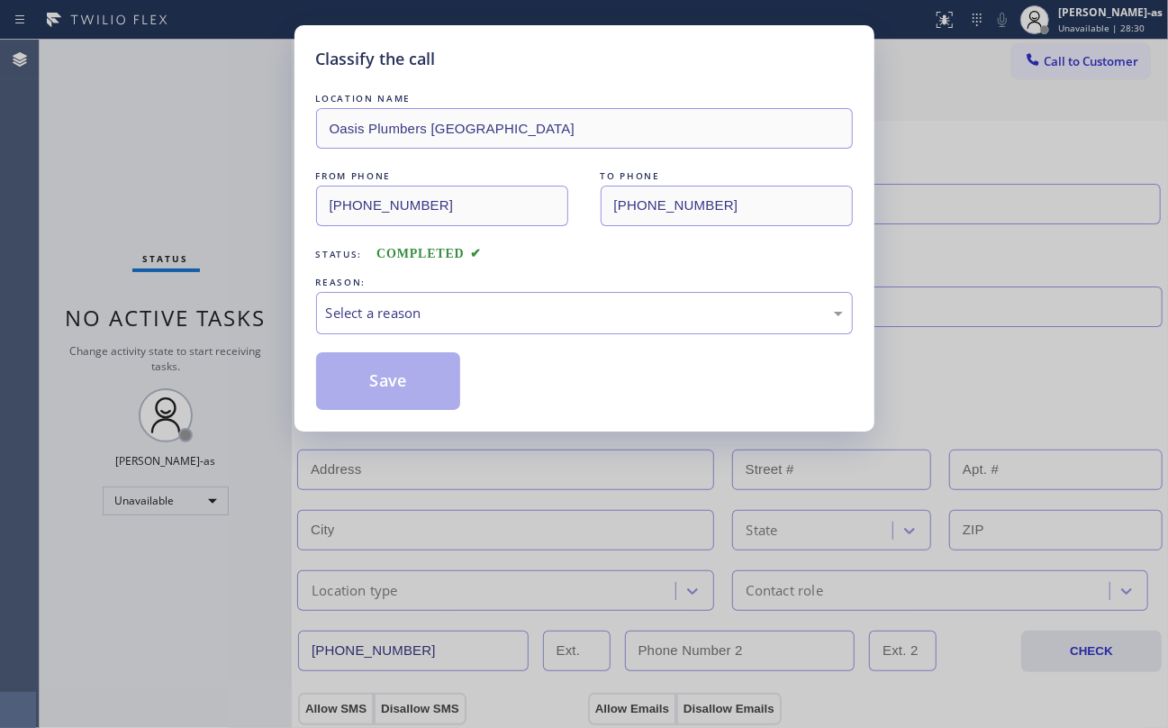
click at [246, 330] on div "Classify the call LOCATION NAME Oasis Plumbers Mission Viejo FROM PHONE (949) 6…" at bounding box center [584, 364] width 1168 height 728
click at [245, 329] on div "Classify the call LOCATION NAME Oasis Plumbers Mission Viejo FROM PHONE (949) 6…" at bounding box center [584, 364] width 1168 height 728
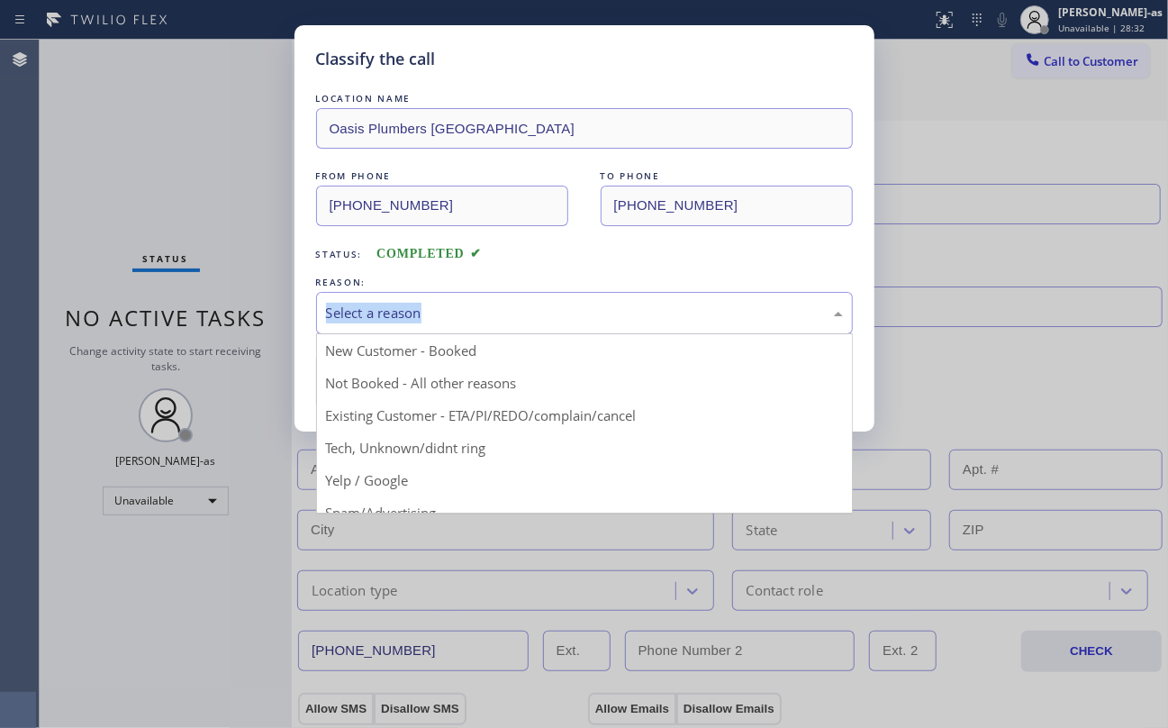
click at [535, 318] on div "Select a reason" at bounding box center [584, 313] width 517 height 21
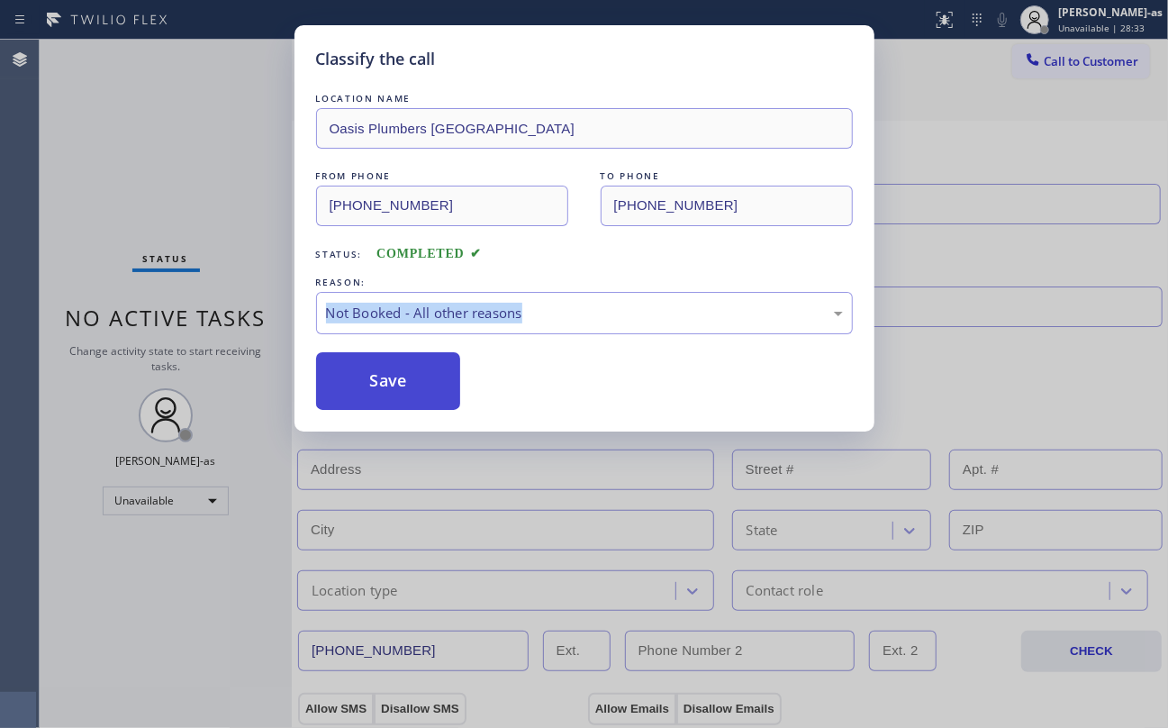
click at [407, 394] on button "Save" at bounding box center [388, 381] width 145 height 58
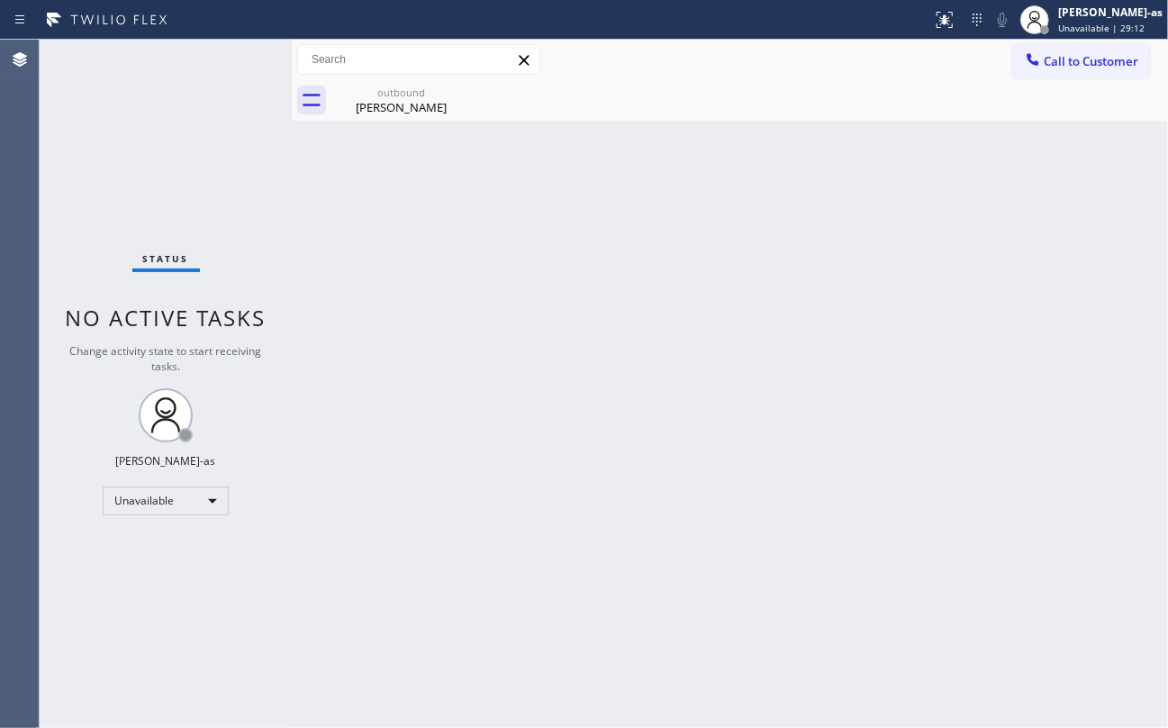
click at [252, 141] on div "Status No active tasks Change activity state to start receiving tasks. [PERSON_…" at bounding box center [166, 384] width 252 height 688
click at [1079, 65] on span "Call to Customer" at bounding box center [1091, 61] width 95 height 16
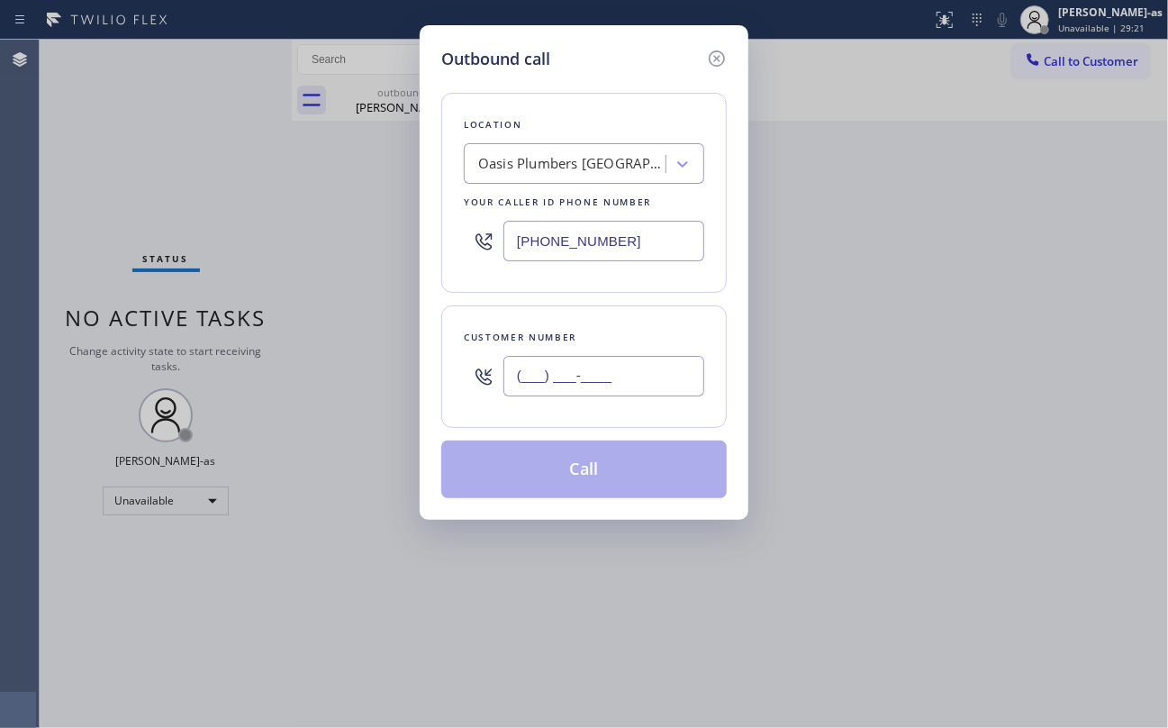
click at [589, 360] on input "(___) ___-____" at bounding box center [603, 376] width 201 height 41
paste input "315) 256-5023"
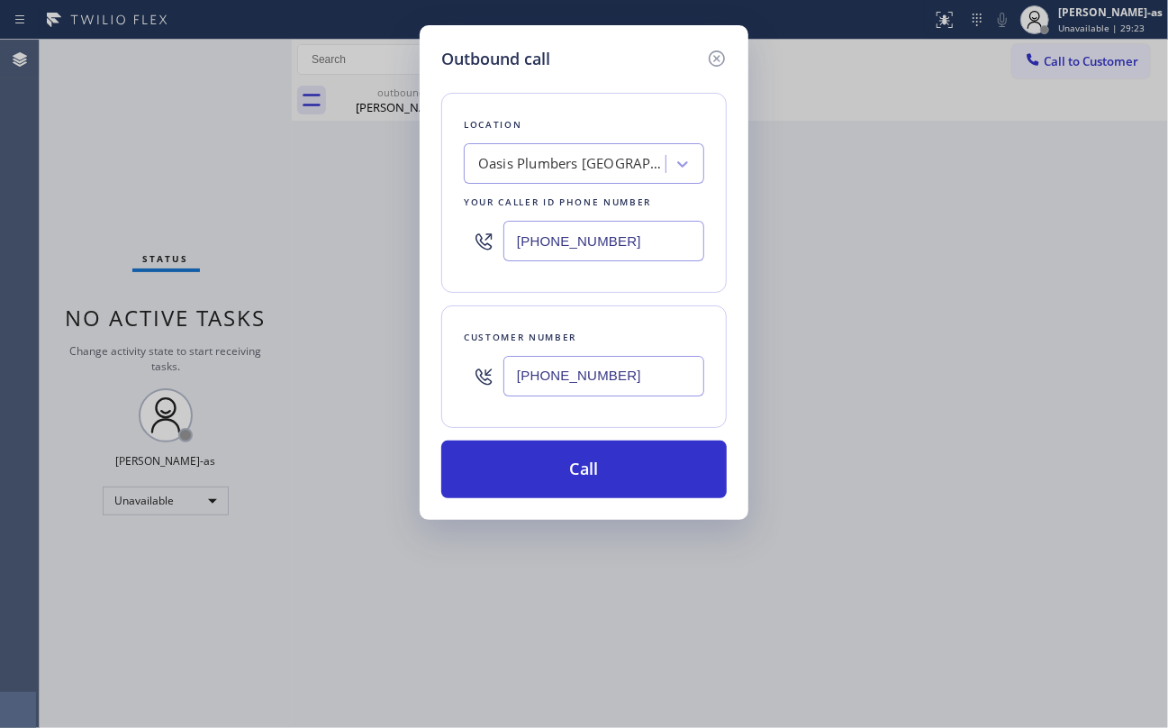
type input "[PHONE_NUMBER]"
click at [141, 149] on div "Outbound call Location Oasis Plumbers Mission Viejo Your caller id phone number…" at bounding box center [584, 364] width 1168 height 728
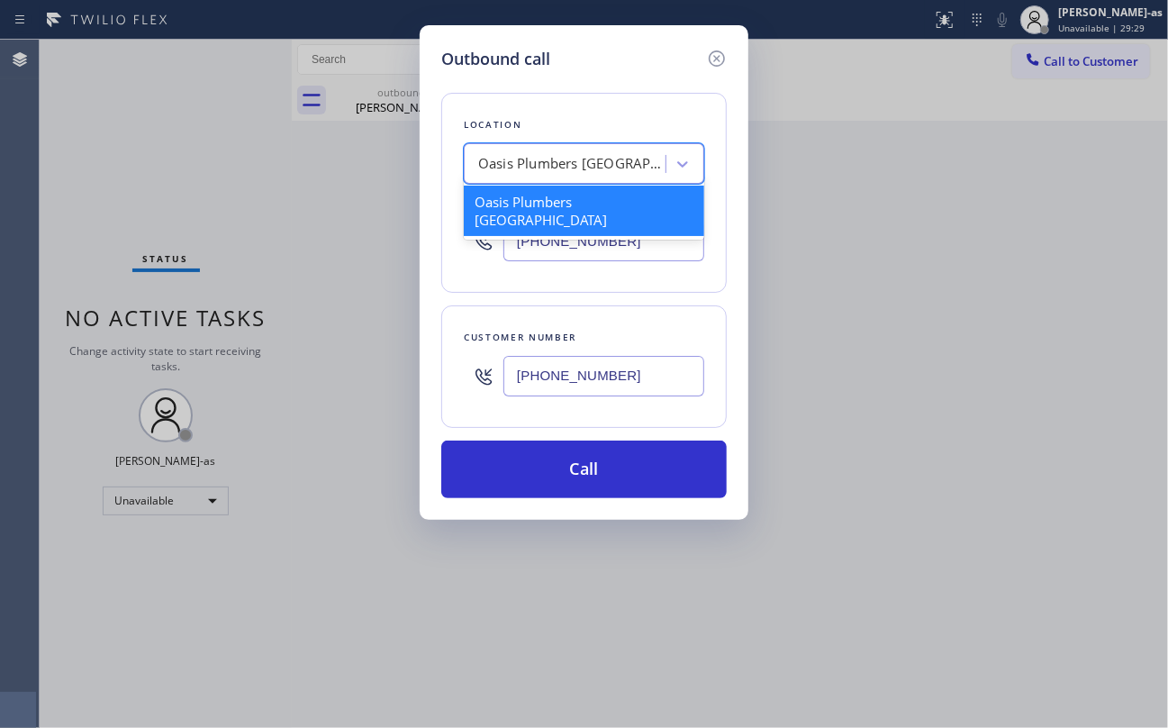
click at [566, 149] on div "Oasis Plumbers Mission Viejo" at bounding box center [567, 165] width 196 height 32
paste input "nytime Appliances Repair"
type input "nytime Appliances Repair"
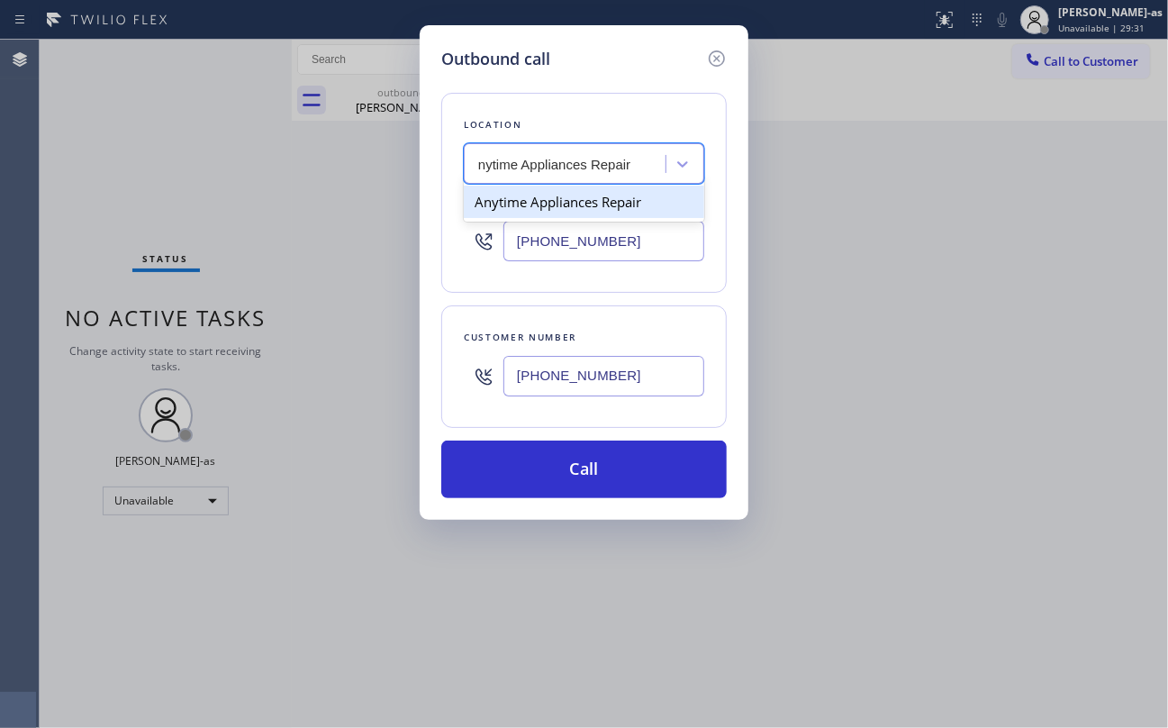
click at [509, 205] on div "Anytime Appliances Repair" at bounding box center [584, 202] width 240 height 32
type input "[PHONE_NUMBER]"
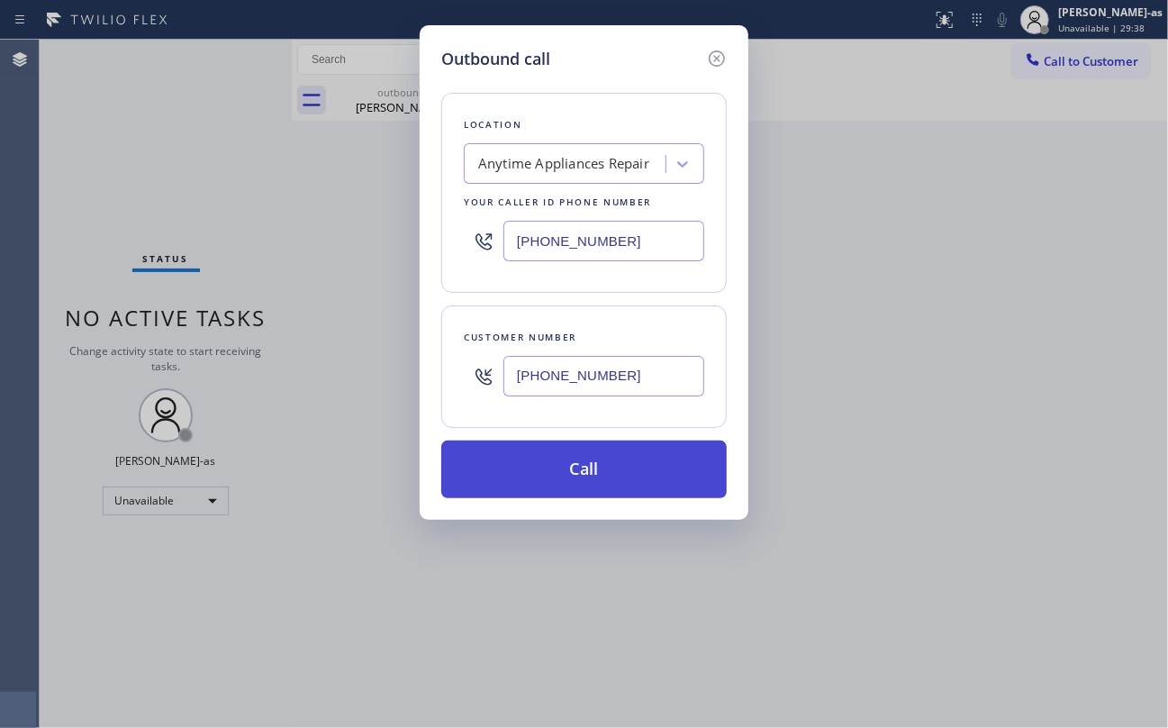
click at [557, 470] on button "Call" at bounding box center [583, 469] width 285 height 58
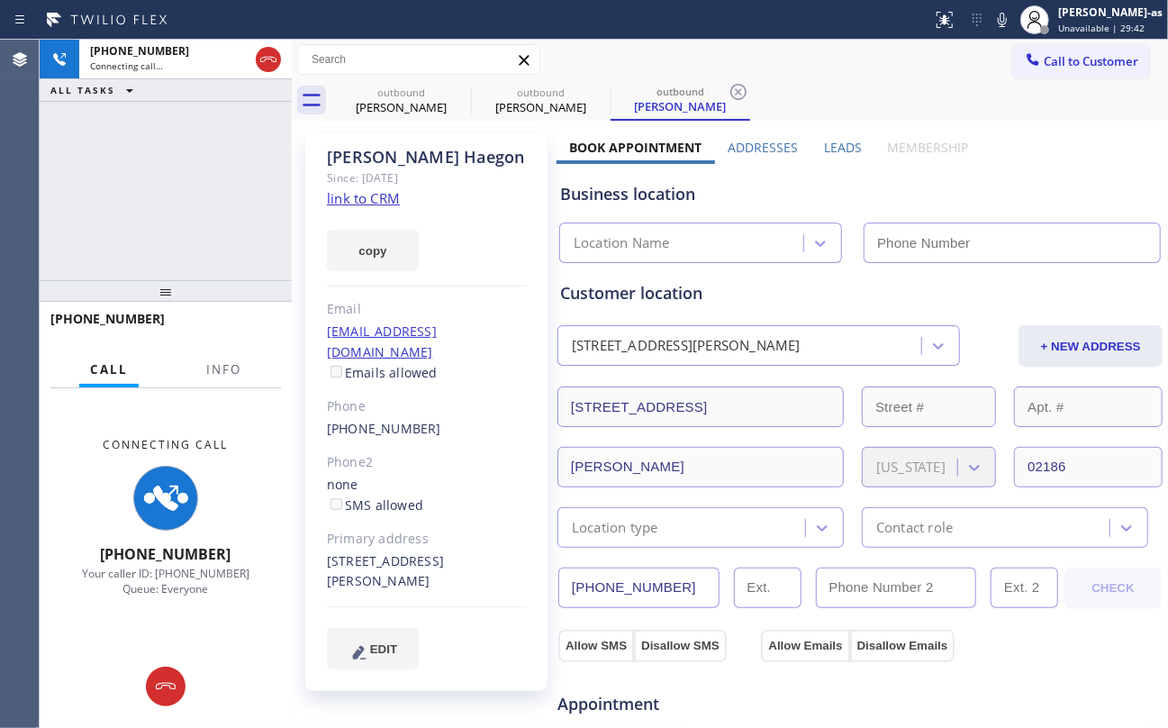
click at [371, 204] on link "link to CRM" at bounding box center [363, 198] width 73 height 18
type input "[PHONE_NUMBER]"
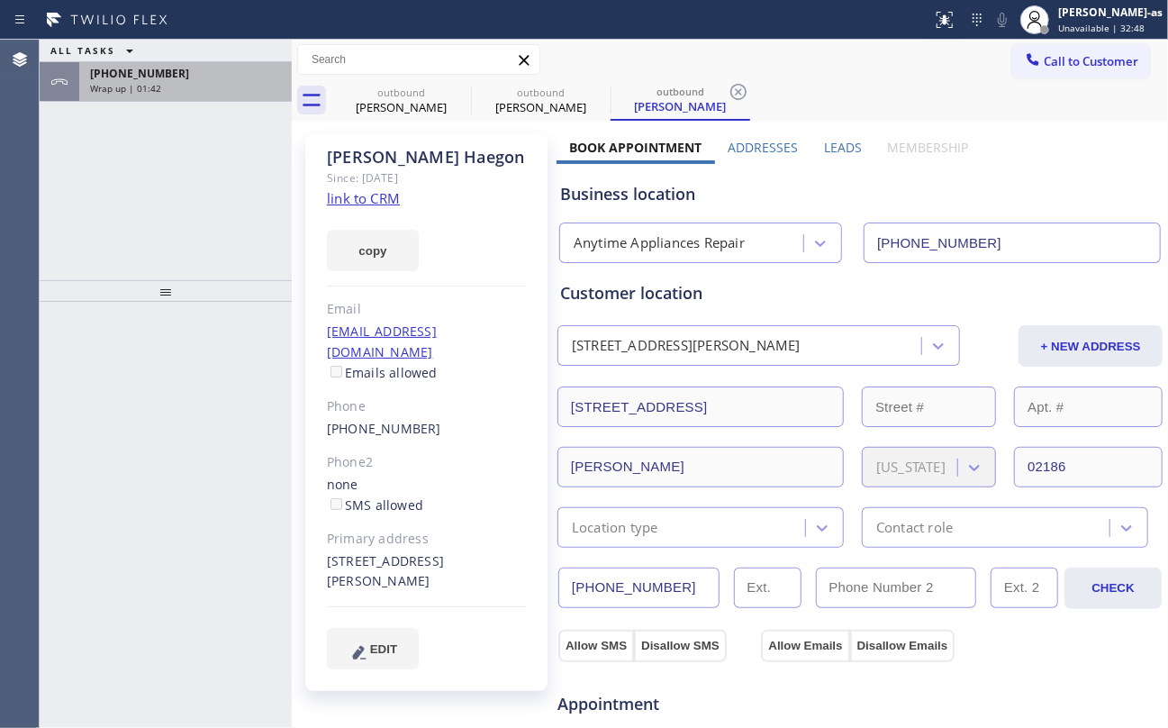
type input "[PHONE_NUMBER]"
click at [127, 91] on span "Wrap up | 01:42" at bounding box center [125, 88] width 71 height 13
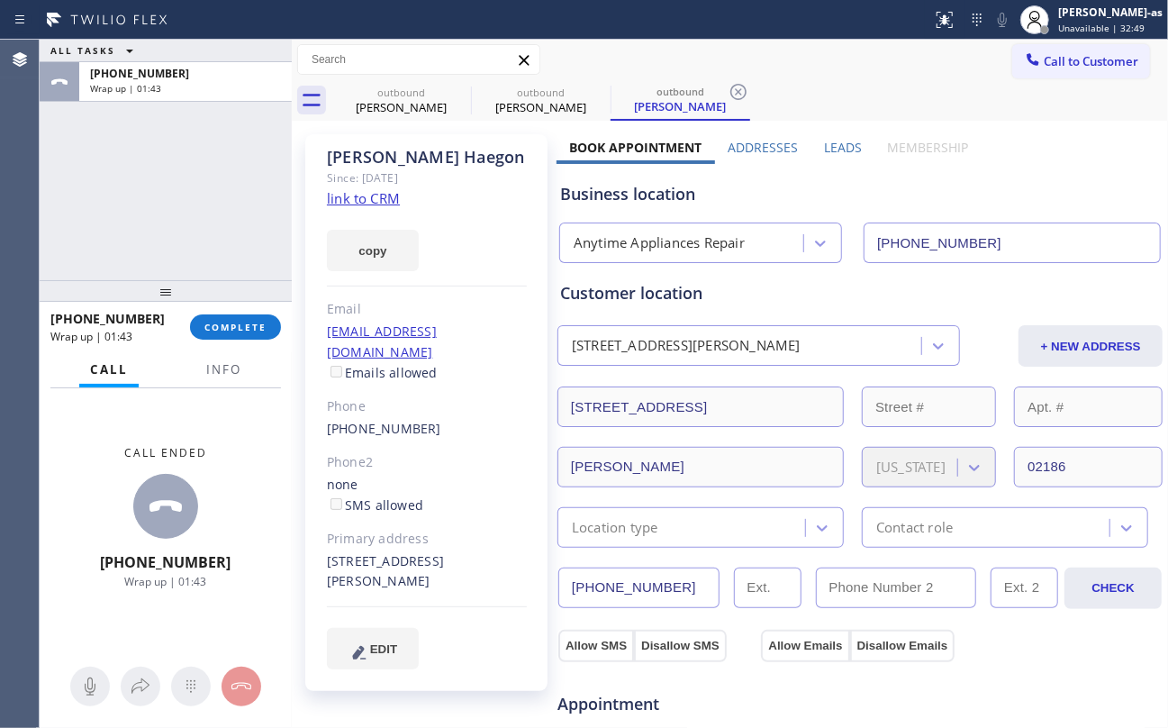
click at [203, 307] on div "+13152565023 Wrap up | 01:43 COMPLETE" at bounding box center [165, 326] width 231 height 47
click at [218, 324] on span "COMPLETE" at bounding box center [235, 327] width 62 height 13
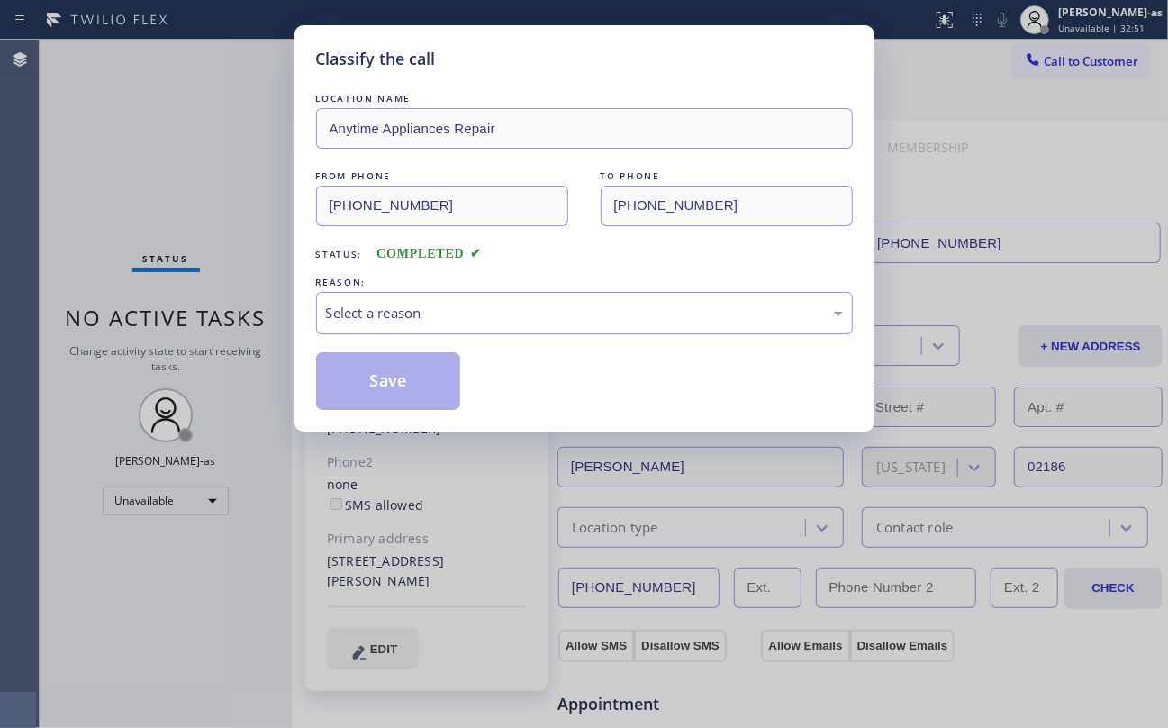
click at [331, 314] on div "Select a reason" at bounding box center [584, 313] width 537 height 42
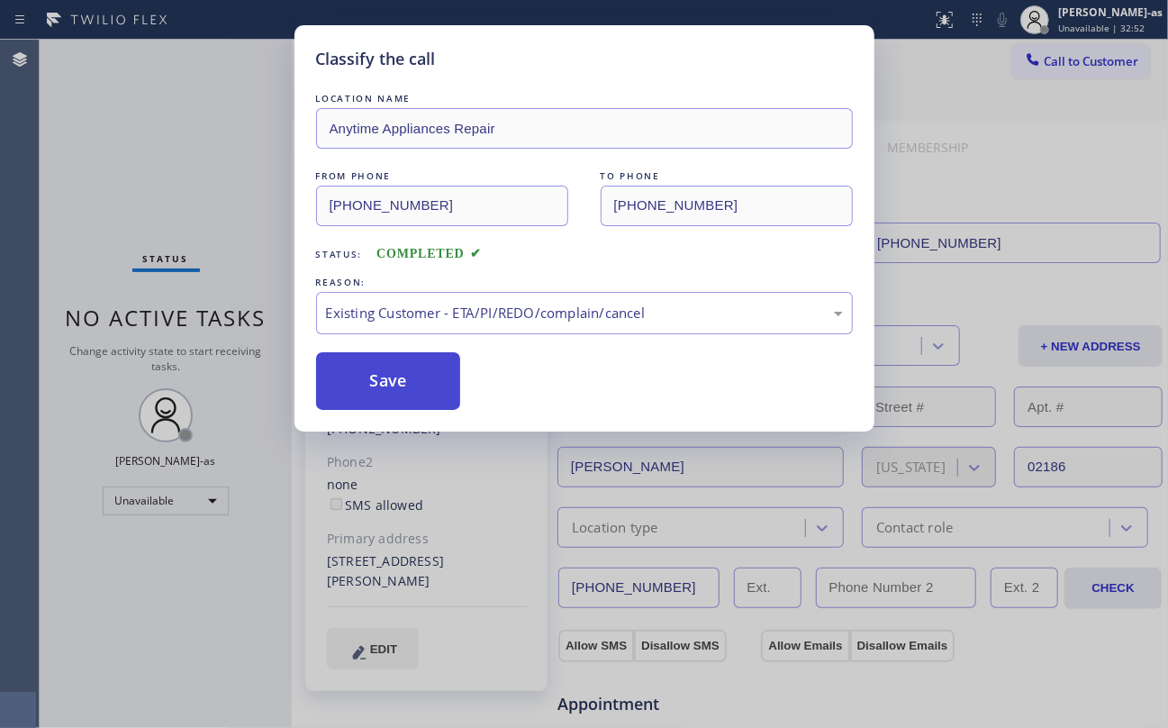
click at [412, 384] on button "Save" at bounding box center [388, 381] width 145 height 58
click at [131, 200] on div "Classify the call LOCATION NAME Anytime Appliances Repair FROM PHONE (978) 735-…" at bounding box center [584, 364] width 1168 height 728
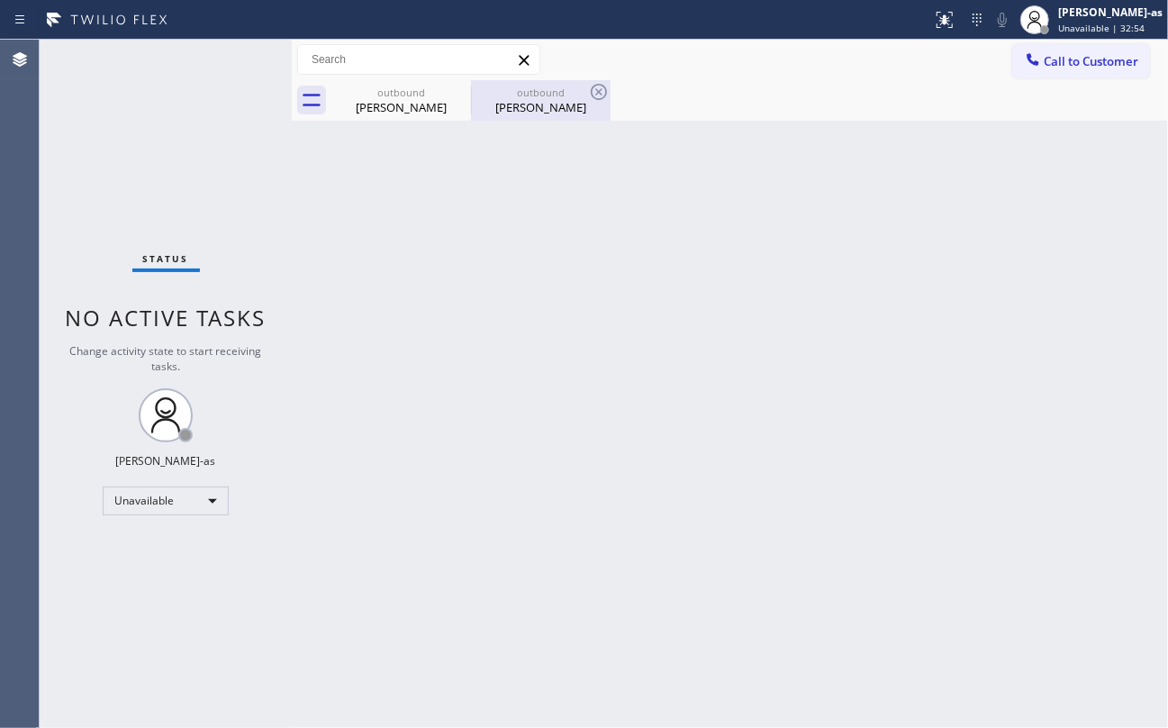
click at [520, 116] on div "outbound Kim Haegon" at bounding box center [541, 100] width 136 height 41
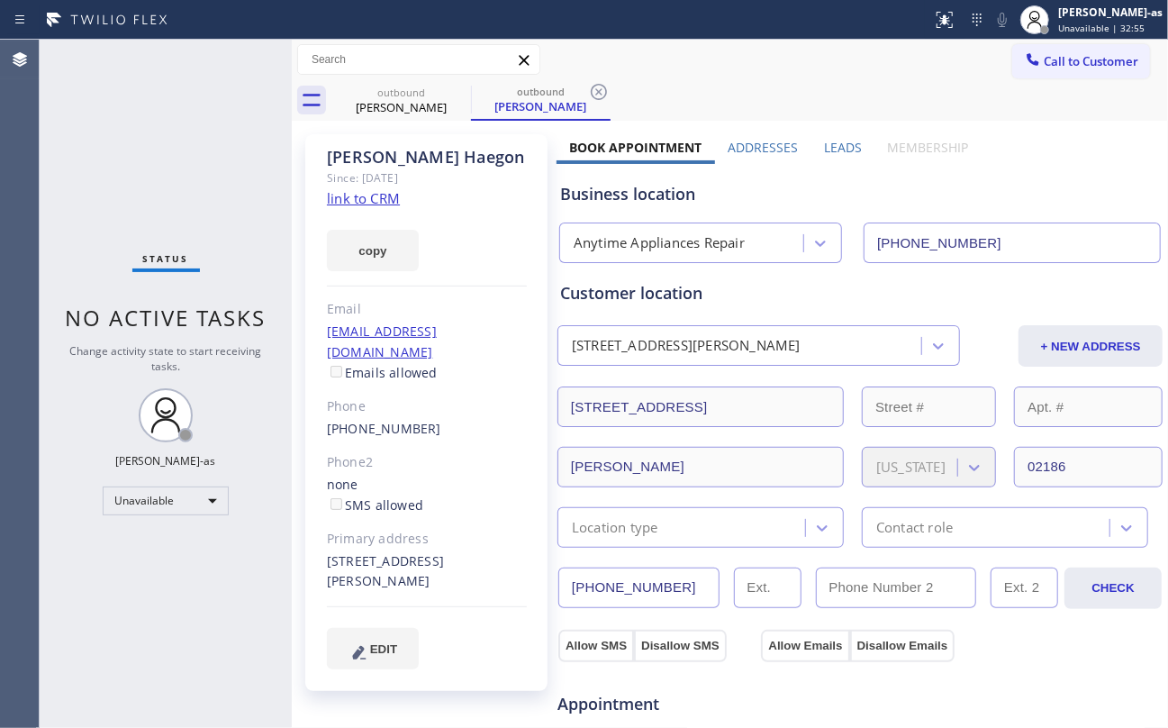
click at [350, 199] on link "link to CRM" at bounding box center [363, 198] width 73 height 18
click at [354, 342] on div "teha3an@gmail.com Emails allowed" at bounding box center [427, 352] width 200 height 62
click at [355, 99] on div "Stephanie Whited" at bounding box center [401, 107] width 136 height 16
type input "(833) 557-1207"
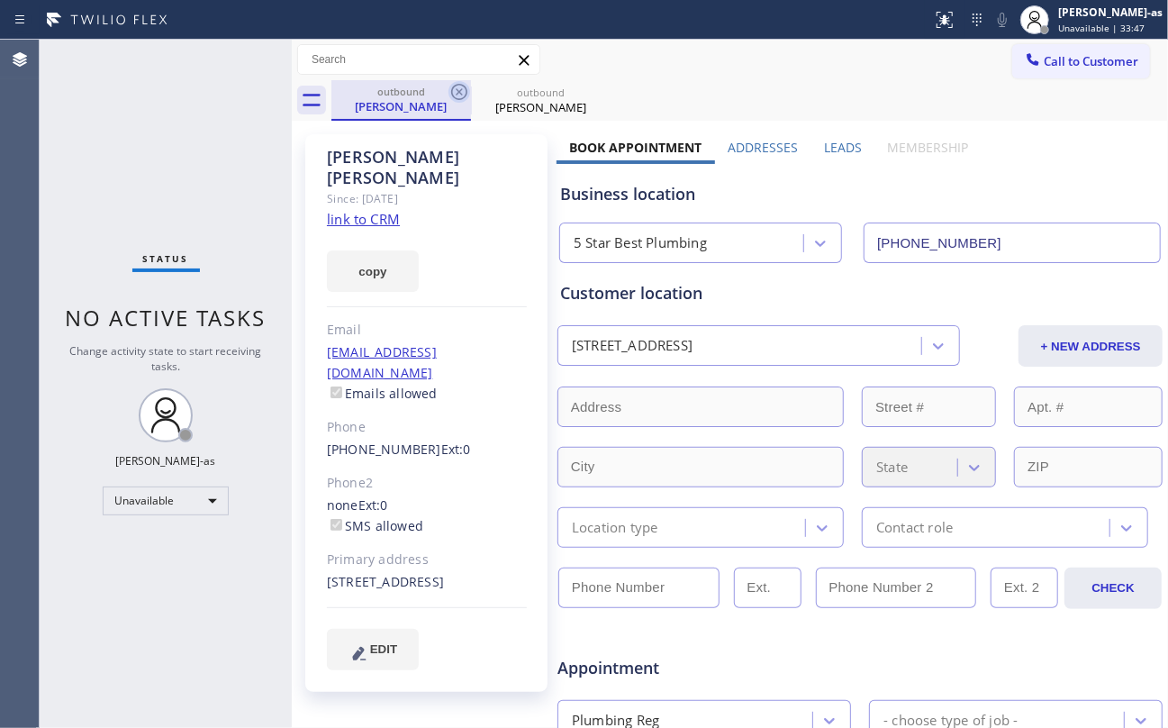
click at [452, 87] on icon at bounding box center [459, 92] width 16 height 16
type input "[PHONE_NUMBER]"
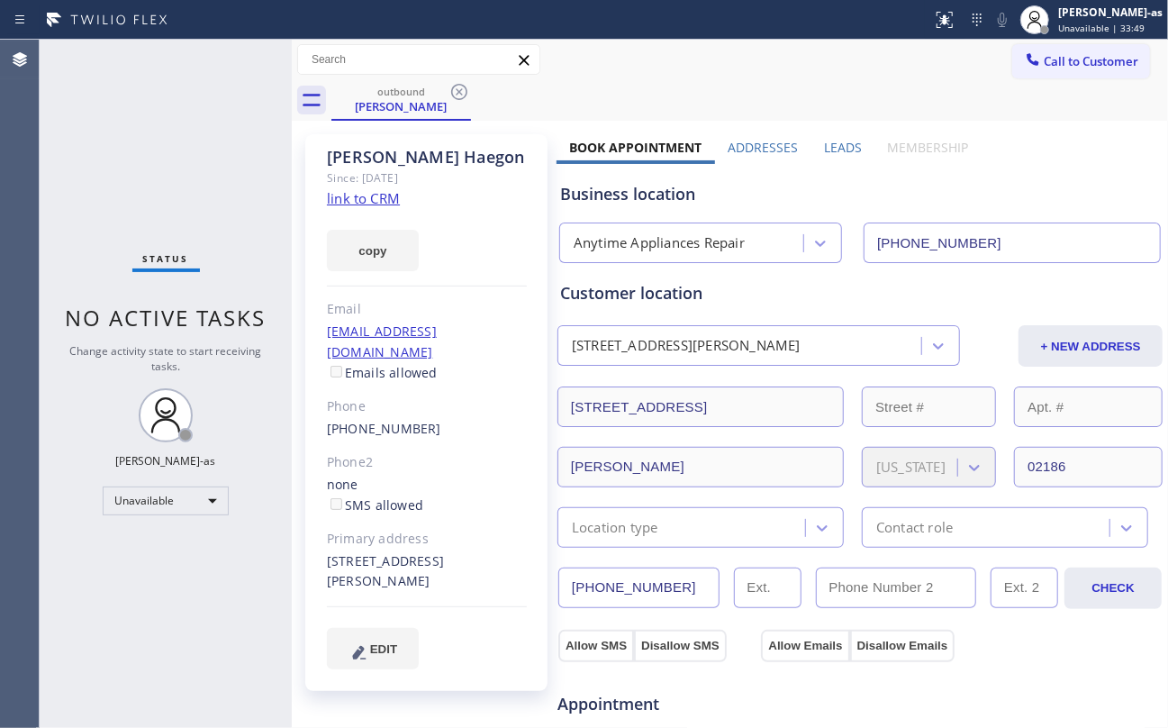
click at [451, 422] on div "Kim Haegon Since: 20 may 2020 link to CRM copy Email teha3an@gmail.com Emails a…" at bounding box center [426, 412] width 242 height 557
click at [451, 421] on div "Kim Haegon Since: 20 may 2020 link to CRM copy Email teha3an@gmail.com Emails a…" at bounding box center [426, 412] width 242 height 557
click at [451, 420] on div "Kim Haegon Since: 20 may 2020 link to CRM copy Email teha3an@gmail.com Emails a…" at bounding box center [426, 412] width 242 height 557
click at [451, 419] on div "[PHONE_NUMBER]" at bounding box center [427, 429] width 200 height 21
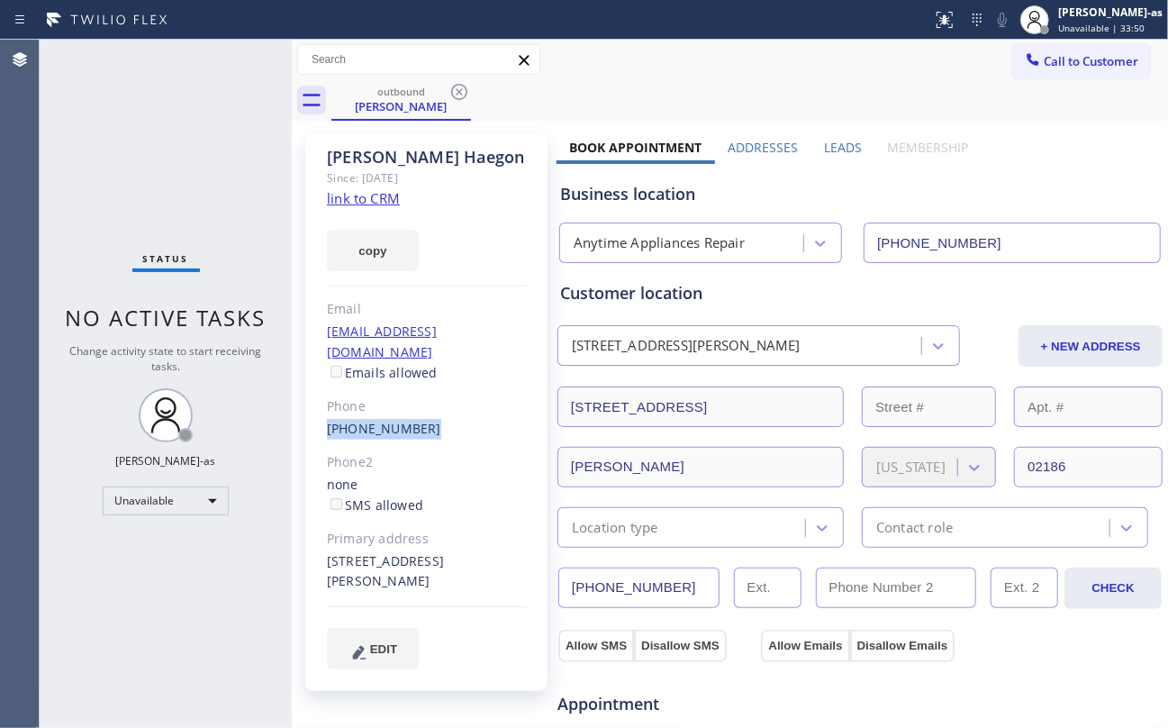
click at [451, 419] on div "[PHONE_NUMBER]" at bounding box center [427, 429] width 200 height 21
copy div "[PHONE_NUMBER]"
click at [1044, 62] on span "Call to Customer" at bounding box center [1091, 61] width 95 height 16
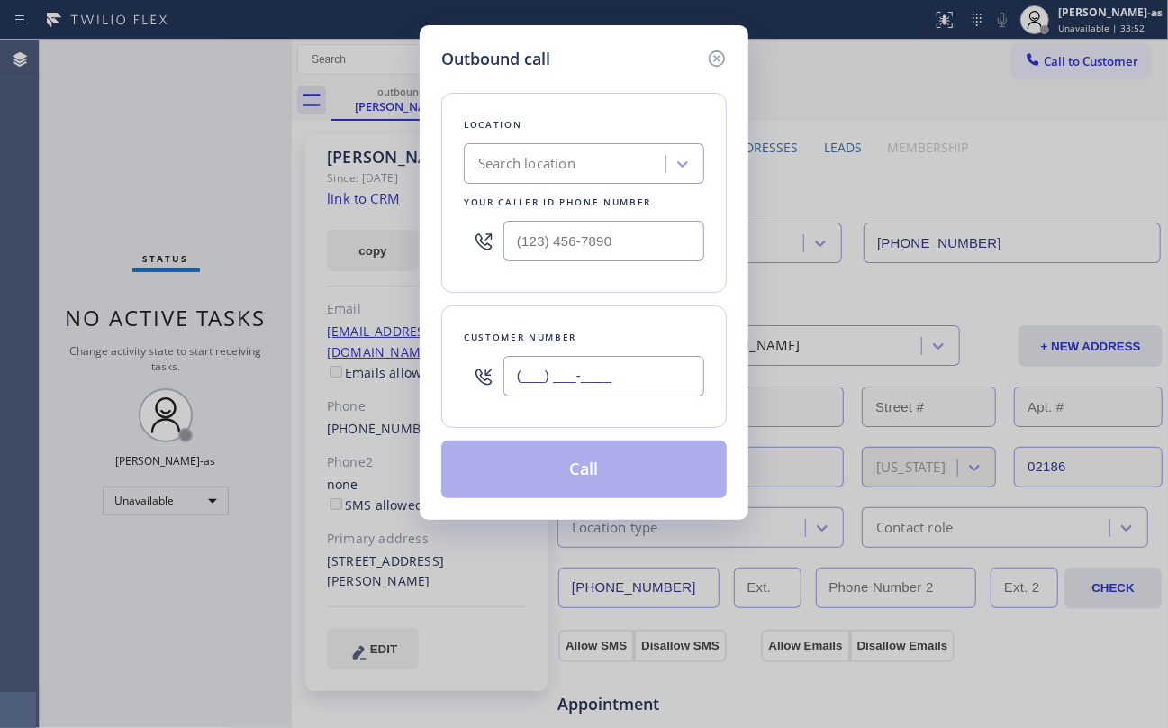
click at [656, 372] on input "(___) ___-____" at bounding box center [603, 376] width 201 height 41
paste input "315) 256-5023"
type input "[PHONE_NUMBER]"
click at [292, 420] on div "Outbound call Location Search location Your caller id phone number Customer num…" at bounding box center [584, 364] width 1168 height 728
click at [600, 217] on div at bounding box center [584, 241] width 240 height 59
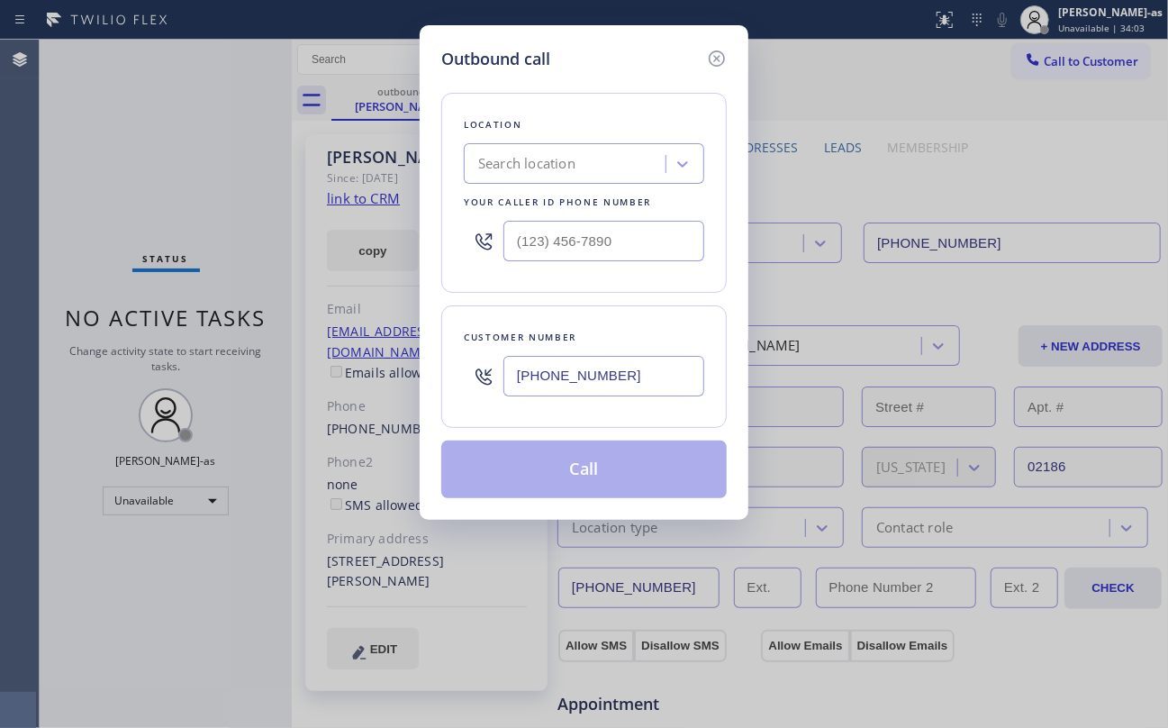
click at [600, 156] on div "Search location" at bounding box center [567, 165] width 196 height 32
type input "5 Star Appliance Repair"
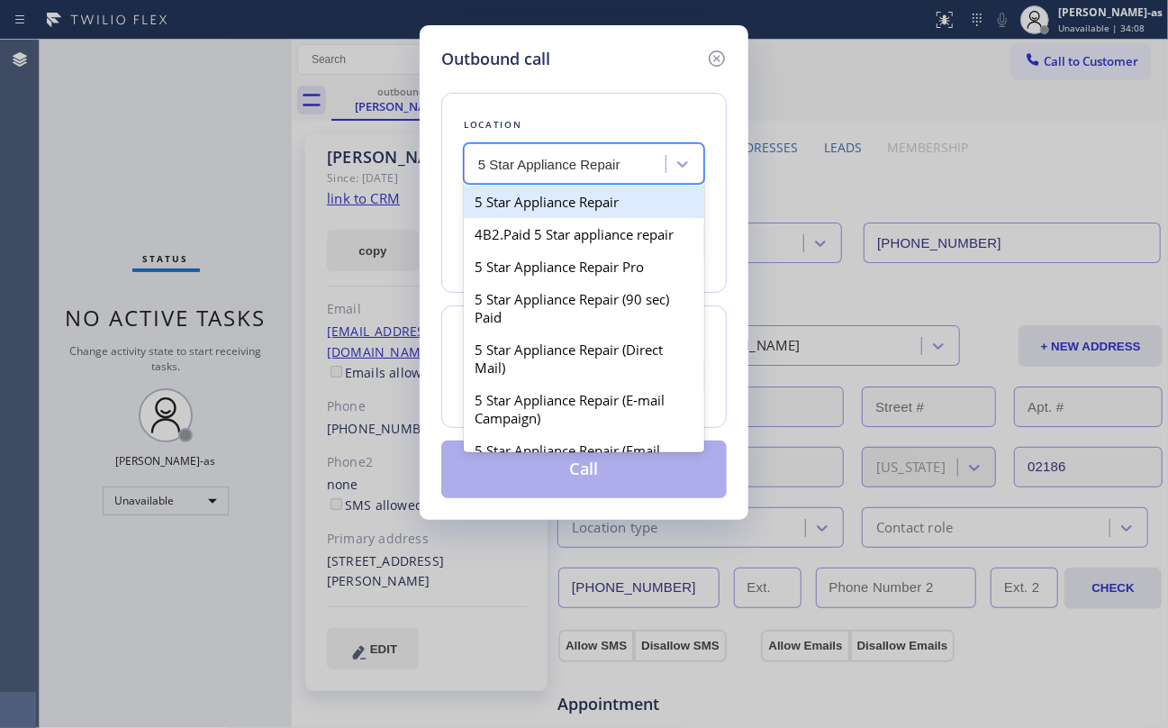
click at [595, 199] on div "5 Star Appliance Repair" at bounding box center [584, 202] width 240 height 32
type input "[PHONE_NUMBER]"
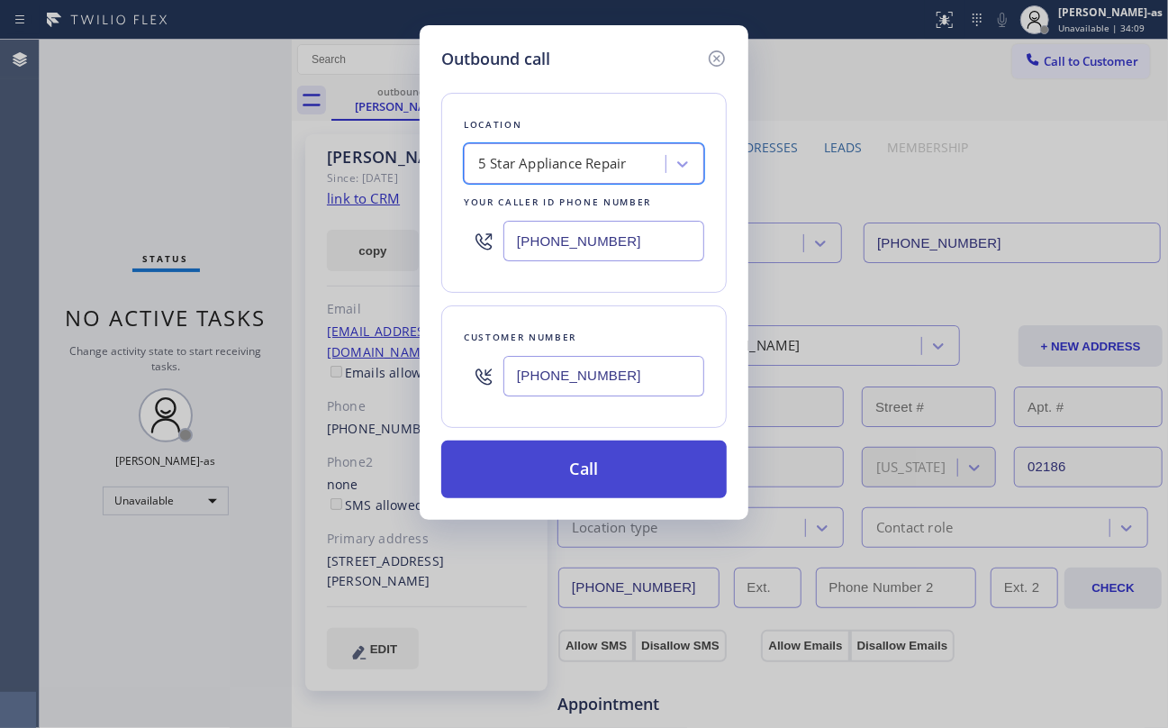
click at [607, 466] on button "Call" at bounding box center [583, 469] width 285 height 58
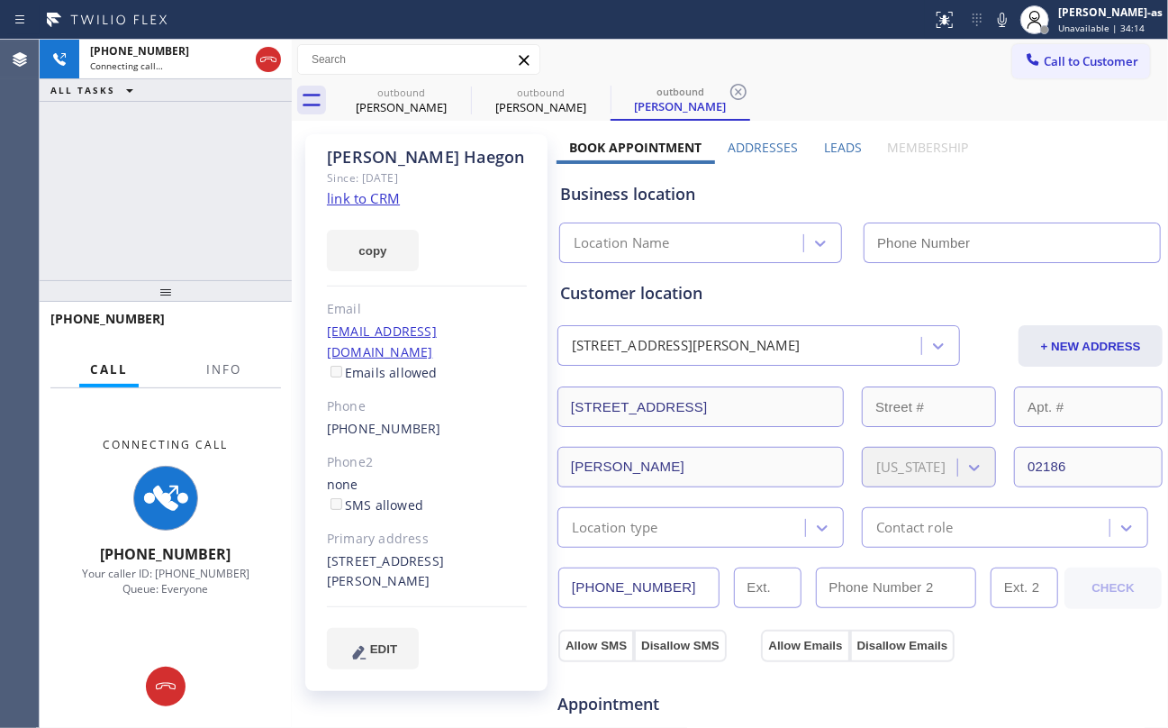
type input "[PHONE_NUMBER]"
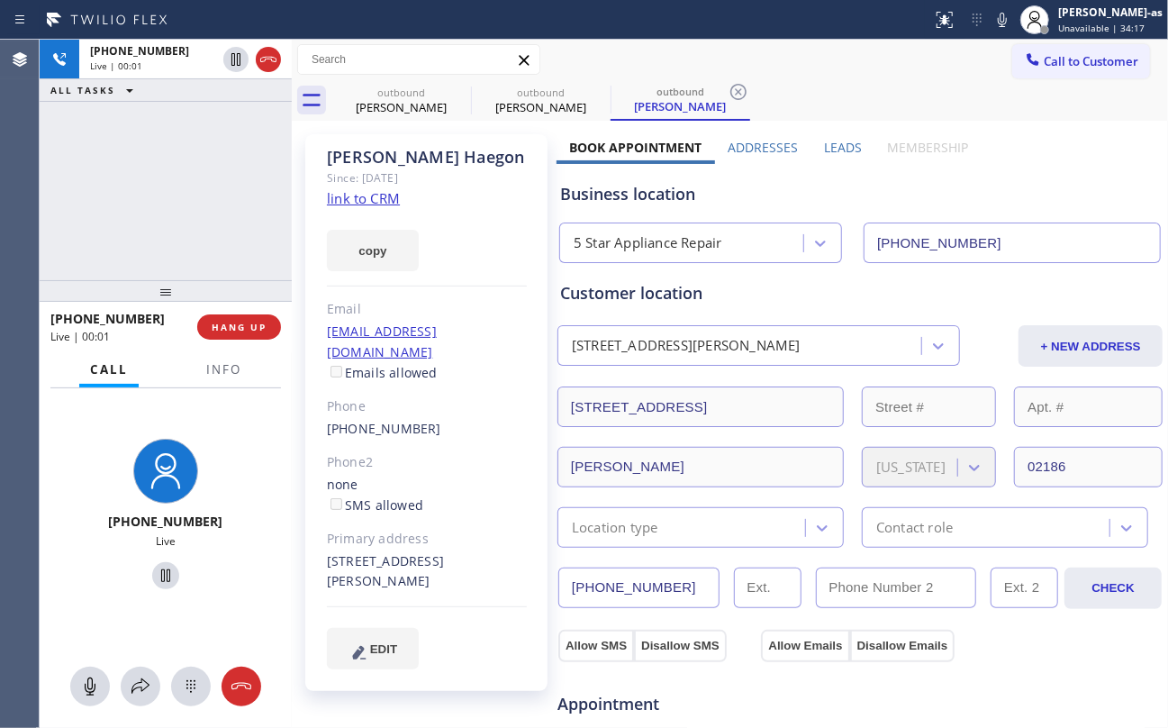
click at [195, 180] on div "+13152565023 Live | 00:01 ALL TASKS ALL TASKS ACTIVE TASKS TASKS IN WRAP UP" at bounding box center [166, 160] width 252 height 240
click at [434, 419] on div "[PHONE_NUMBER]" at bounding box center [427, 429] width 200 height 21
copy div "[PHONE_NUMBER]"
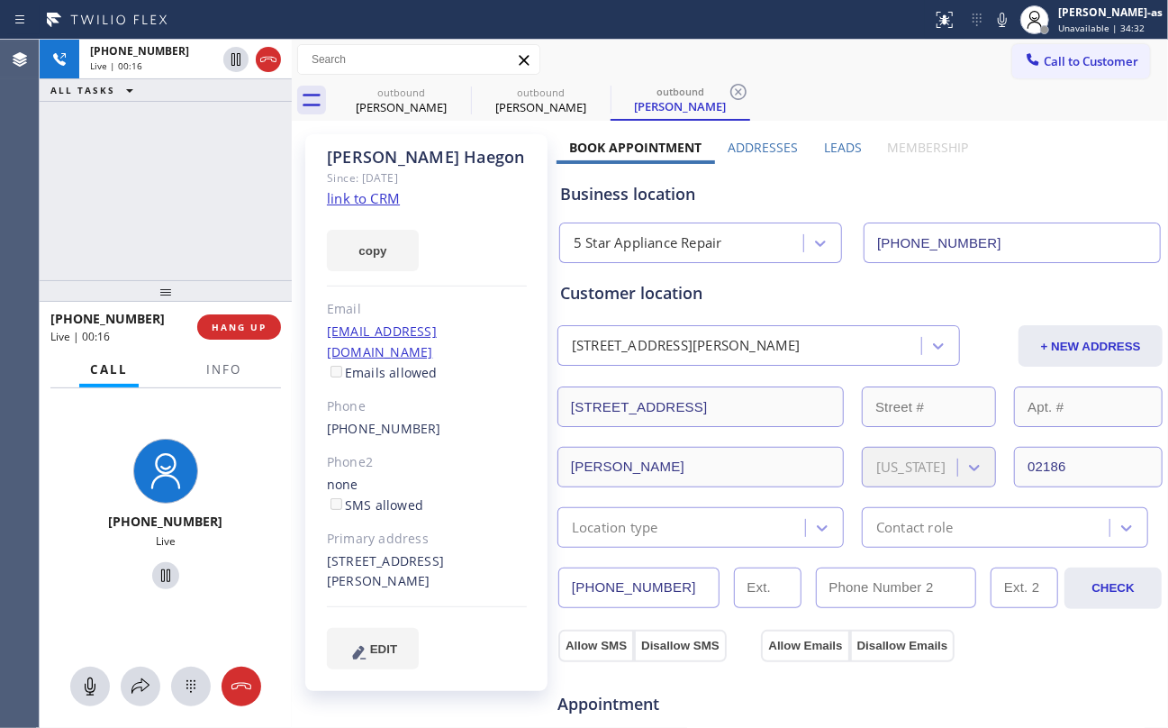
click at [171, 289] on div at bounding box center [166, 291] width 252 height 22
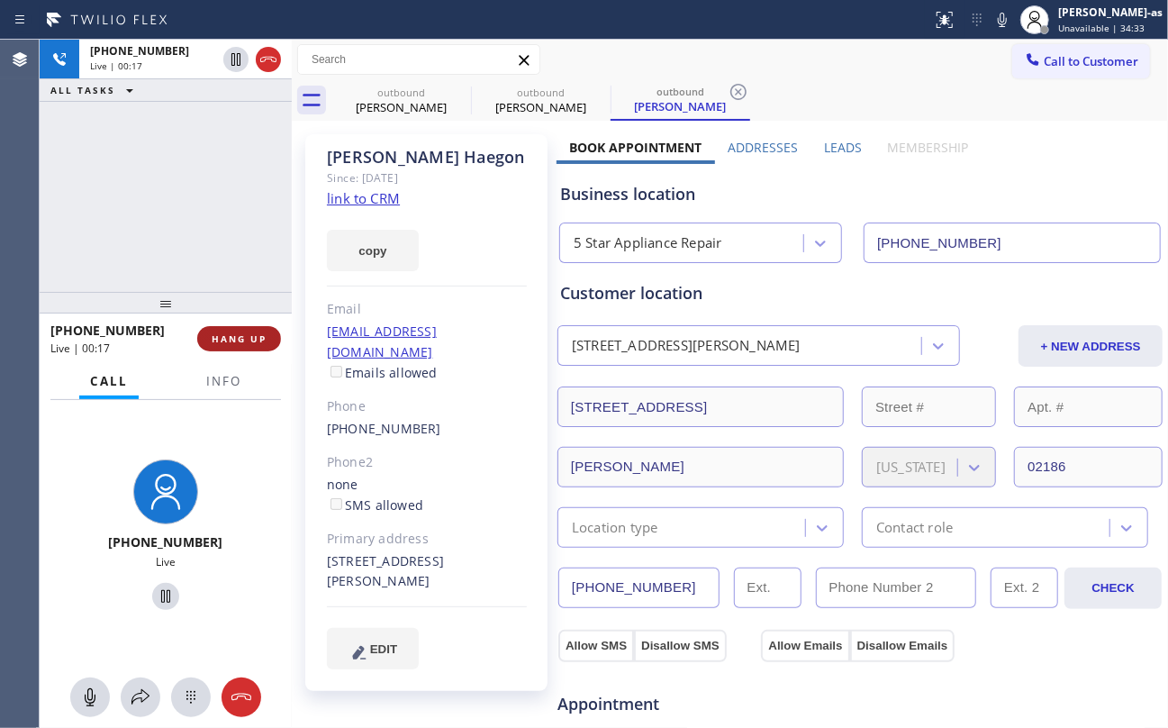
click at [236, 342] on span "HANG UP" at bounding box center [239, 338] width 55 height 13
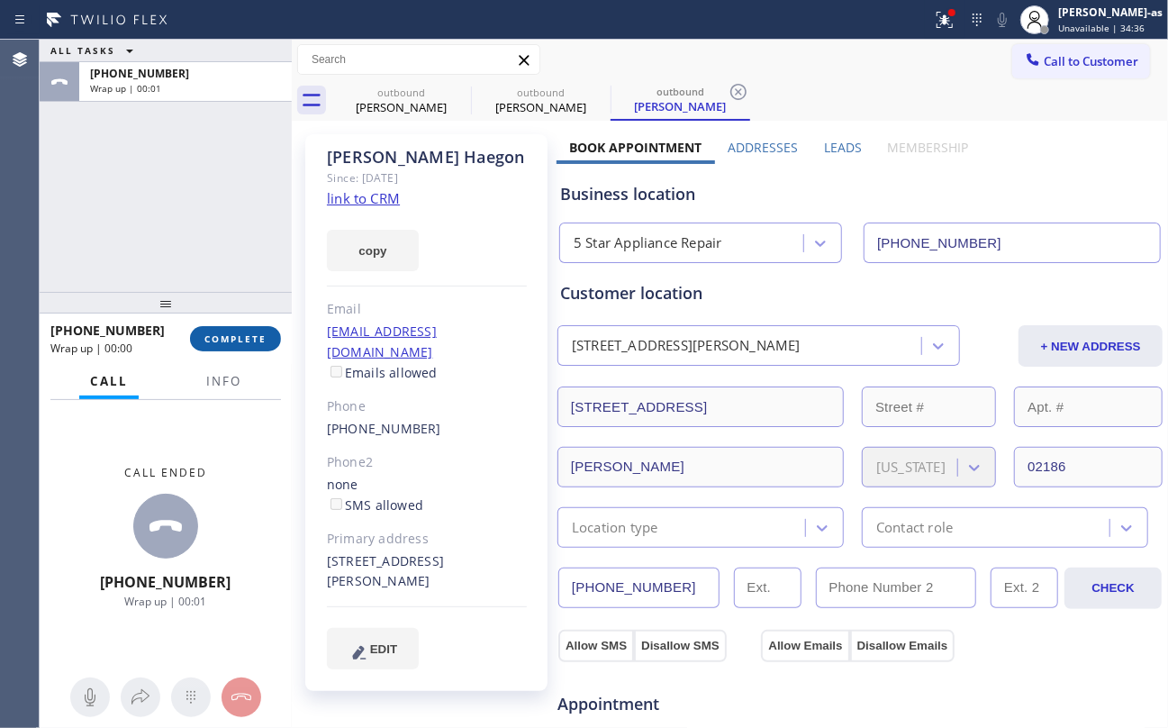
click at [220, 335] on span "COMPLETE" at bounding box center [235, 338] width 62 height 13
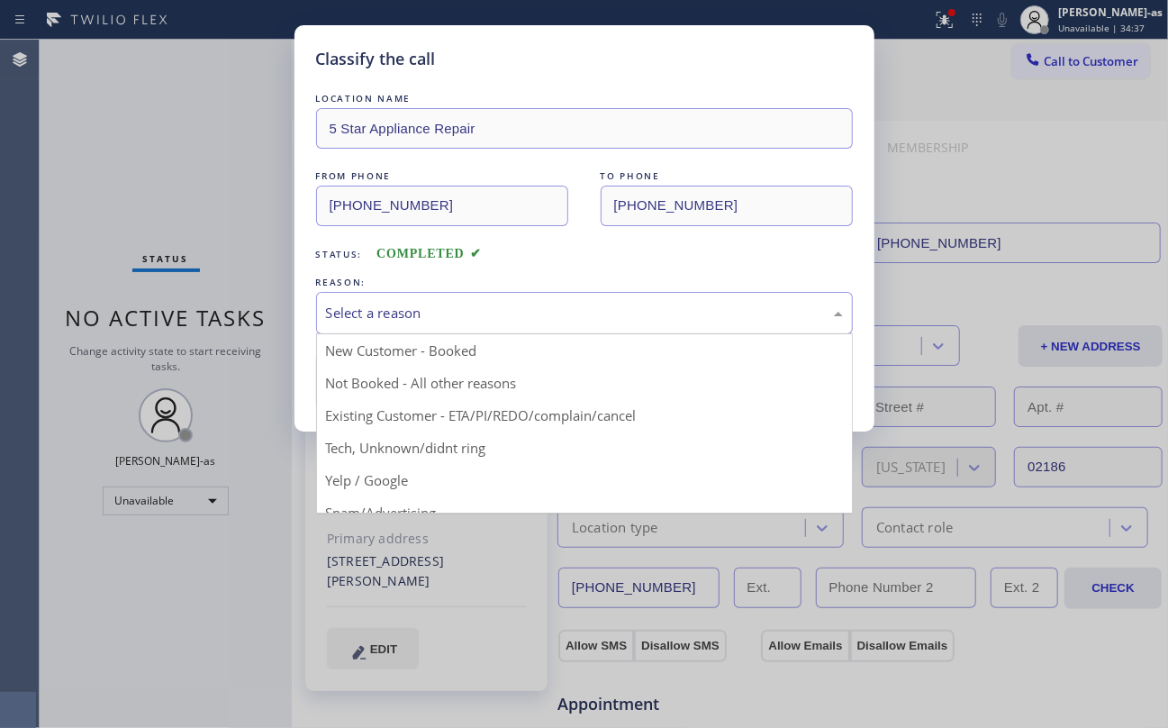
click at [427, 303] on div "Select a reason" at bounding box center [584, 313] width 517 height 21
drag, startPoint x: 429, startPoint y: 386, endPoint x: 402, endPoint y: 386, distance: 27.0
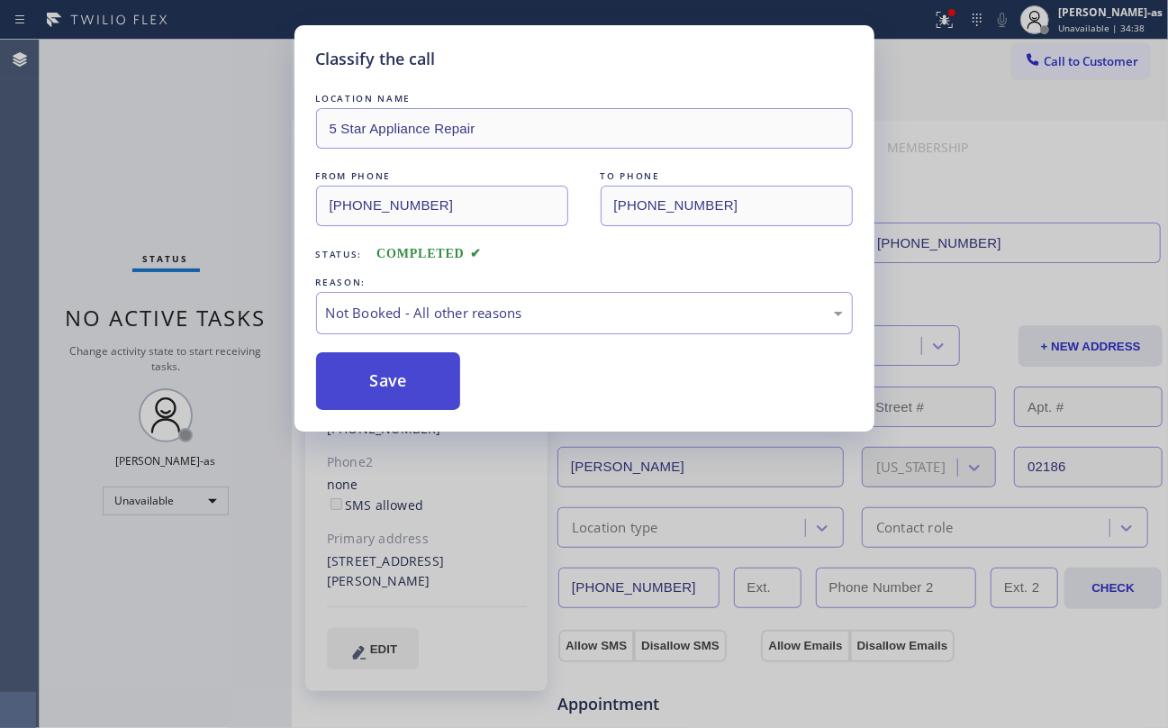
click at [402, 386] on button "Save" at bounding box center [388, 381] width 145 height 58
click at [1056, 50] on div "Classify the call LOCATION NAME 5 Star Appliance Repair FROM PHONE (855) 731-49…" at bounding box center [584, 364] width 1168 height 728
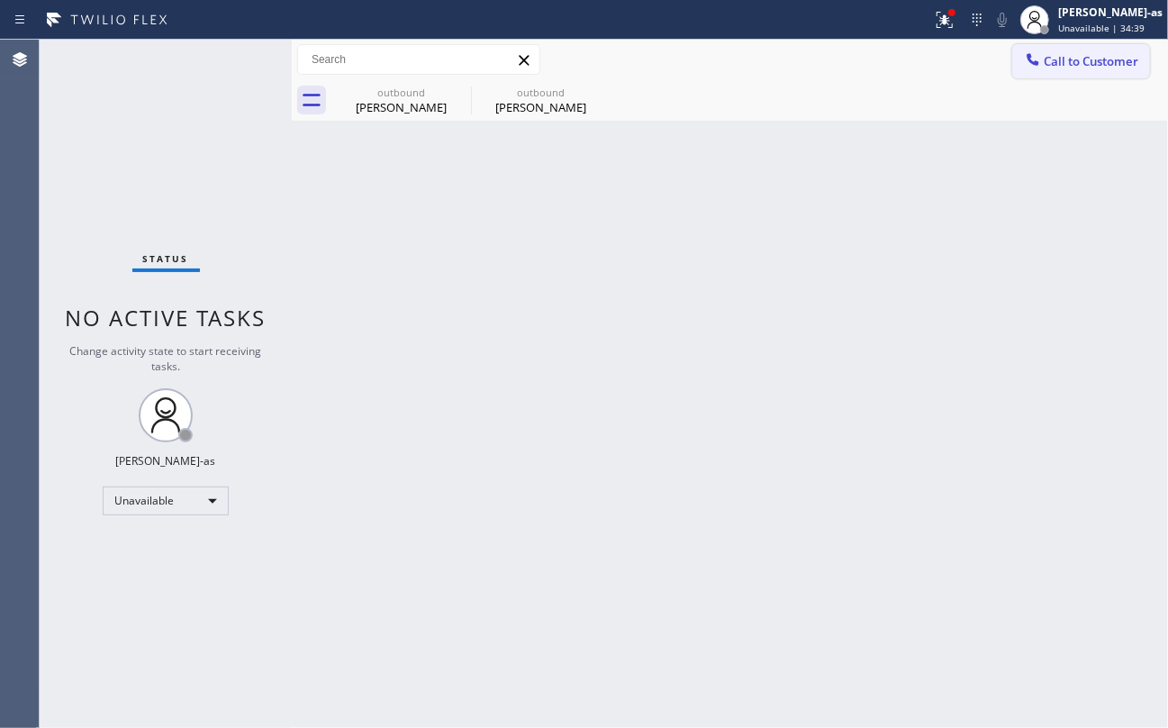
click at [1055, 61] on span "Call to Customer" at bounding box center [1091, 61] width 95 height 16
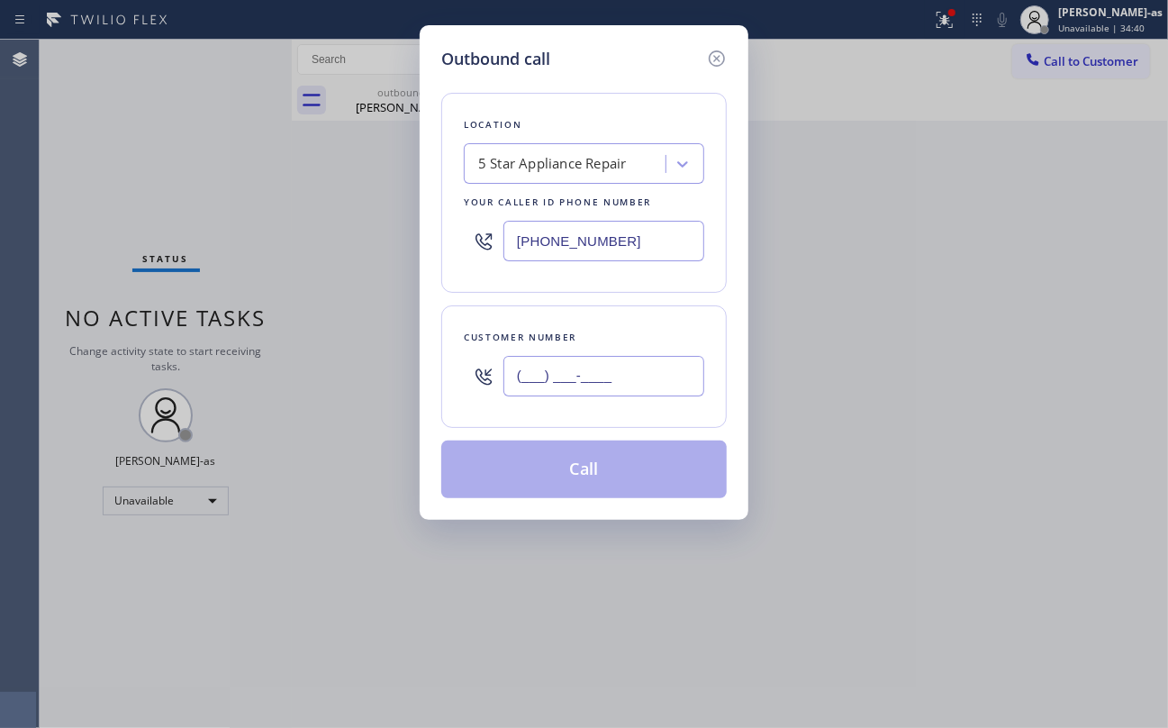
drag, startPoint x: 679, startPoint y: 369, endPoint x: 641, endPoint y: 387, distance: 41.9
click at [647, 384] on input "(___) ___-____" at bounding box center [603, 376] width 201 height 41
paste input "text"
click at [641, 385] on input "(___) ___-____" at bounding box center [603, 376] width 201 height 41
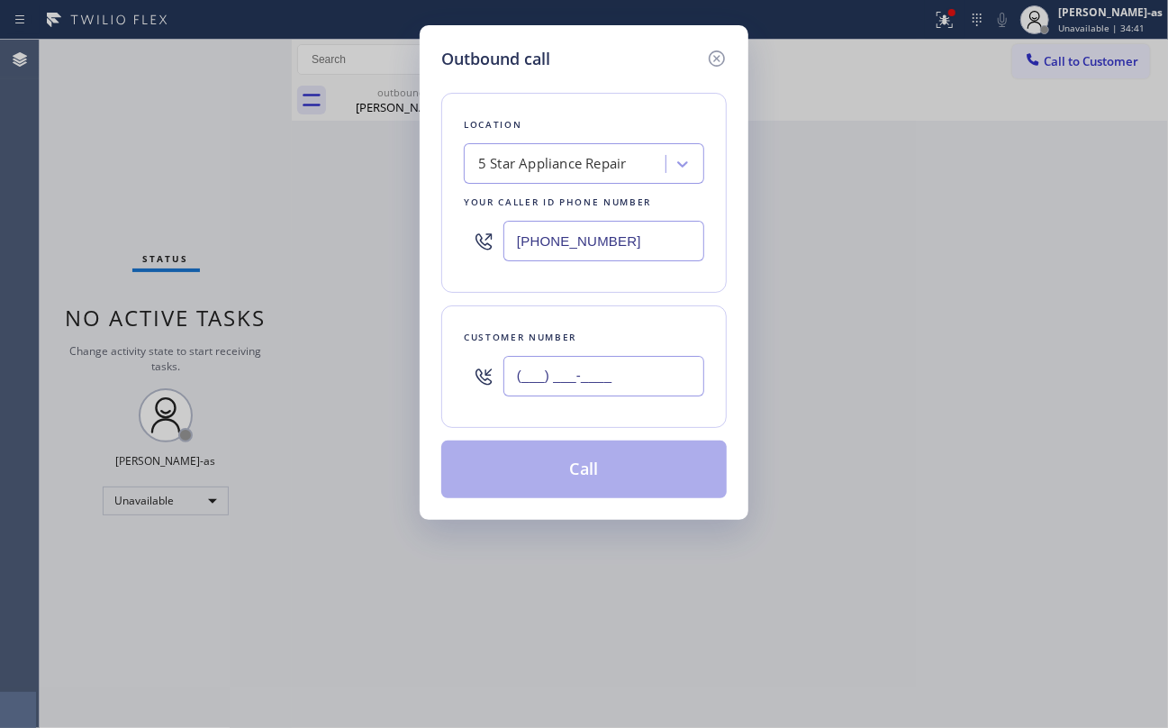
click at [641, 385] on input "(___) ___-____" at bounding box center [603, 376] width 201 height 41
paste input "323) 202-1138"
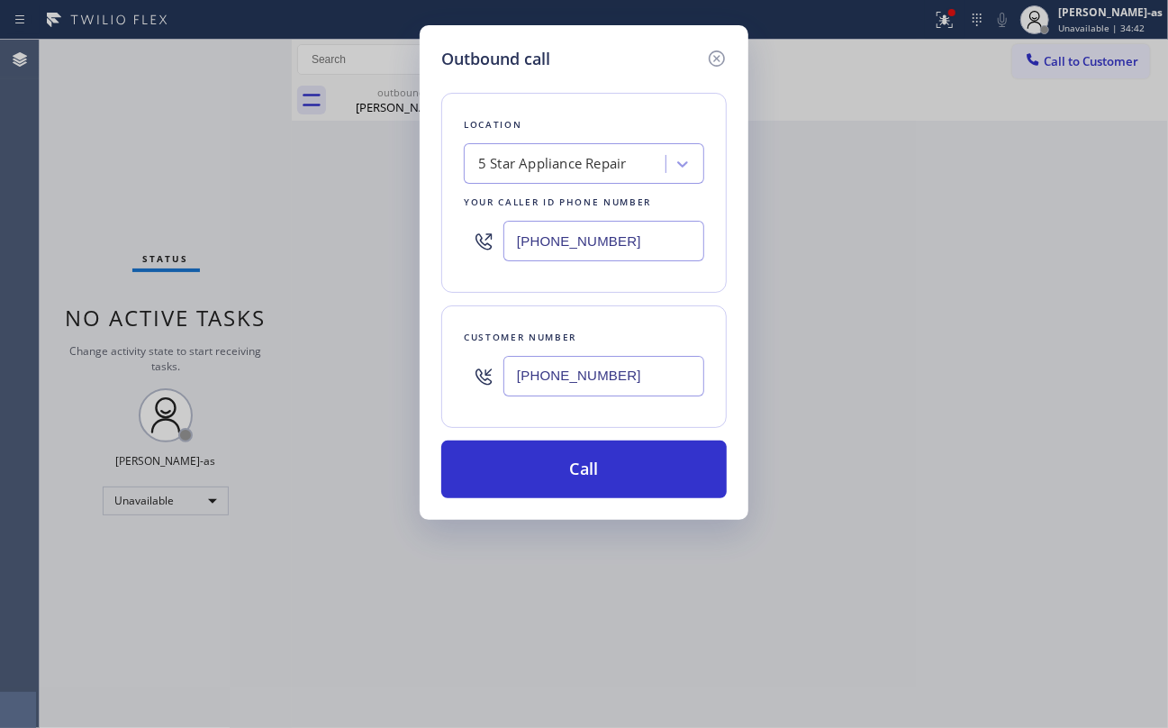
type input "[PHONE_NUMBER]"
click at [627, 249] on input "[PHONE_NUMBER]" at bounding box center [603, 241] width 201 height 41
paste input "18) 862-3959"
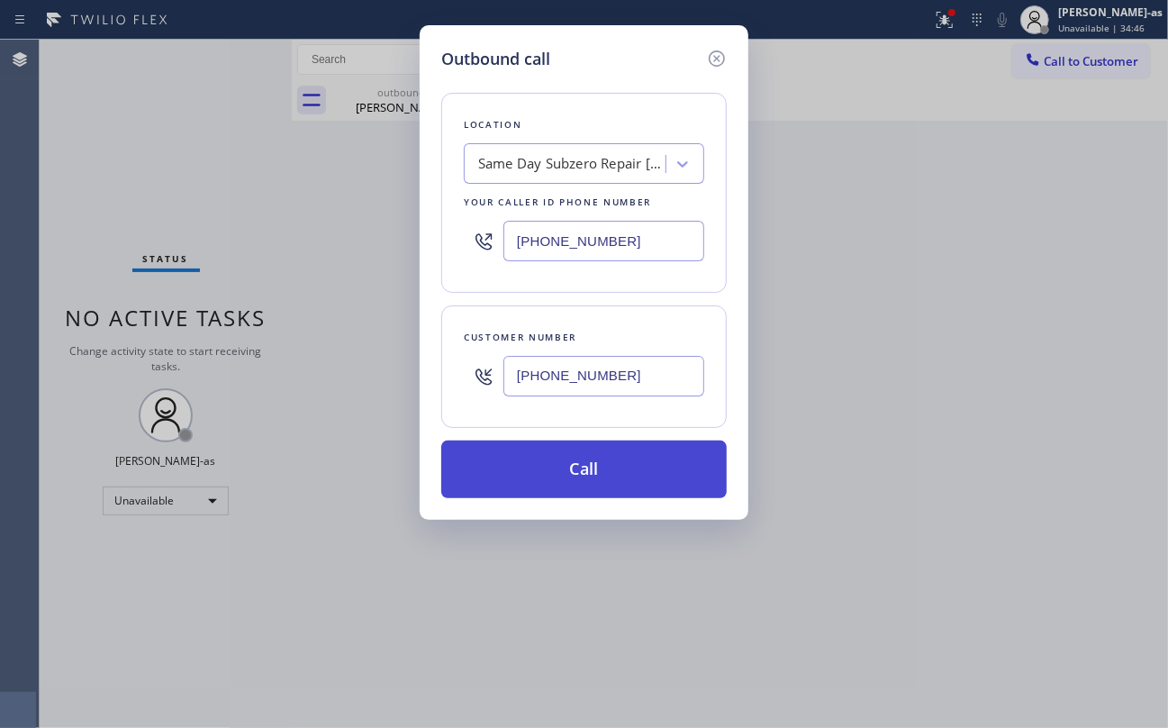
type input "[PHONE_NUMBER]"
click at [670, 465] on button "Call" at bounding box center [583, 469] width 285 height 58
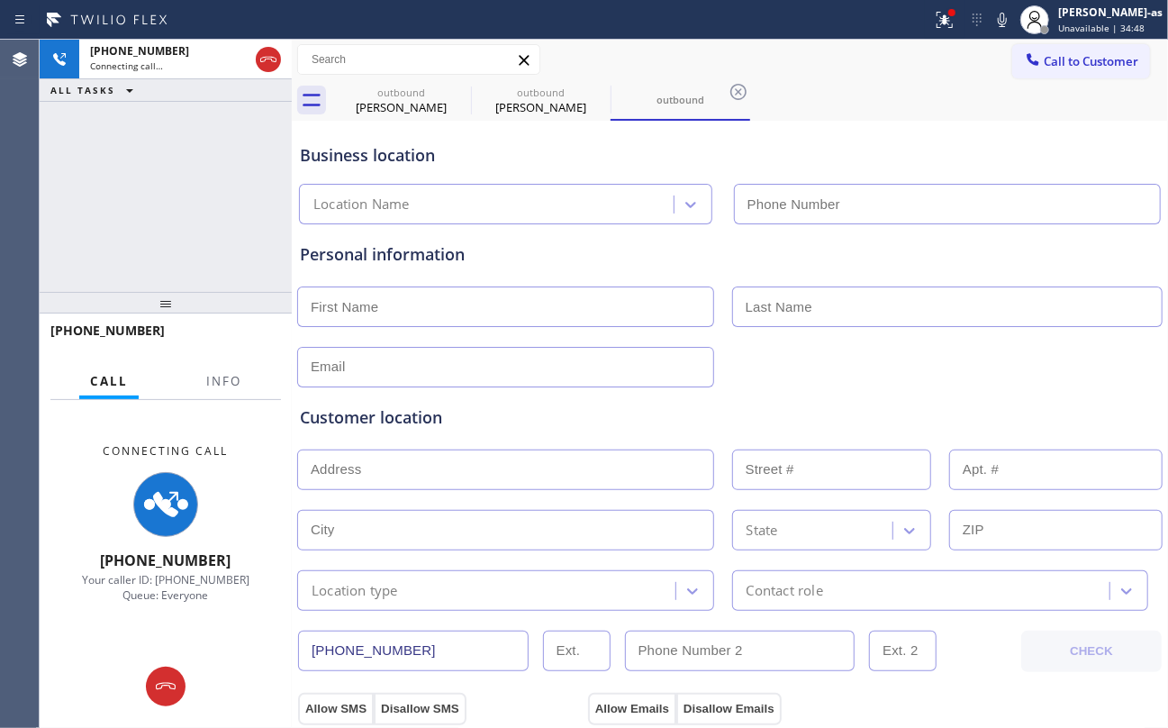
type input "[PHONE_NUMBER]"
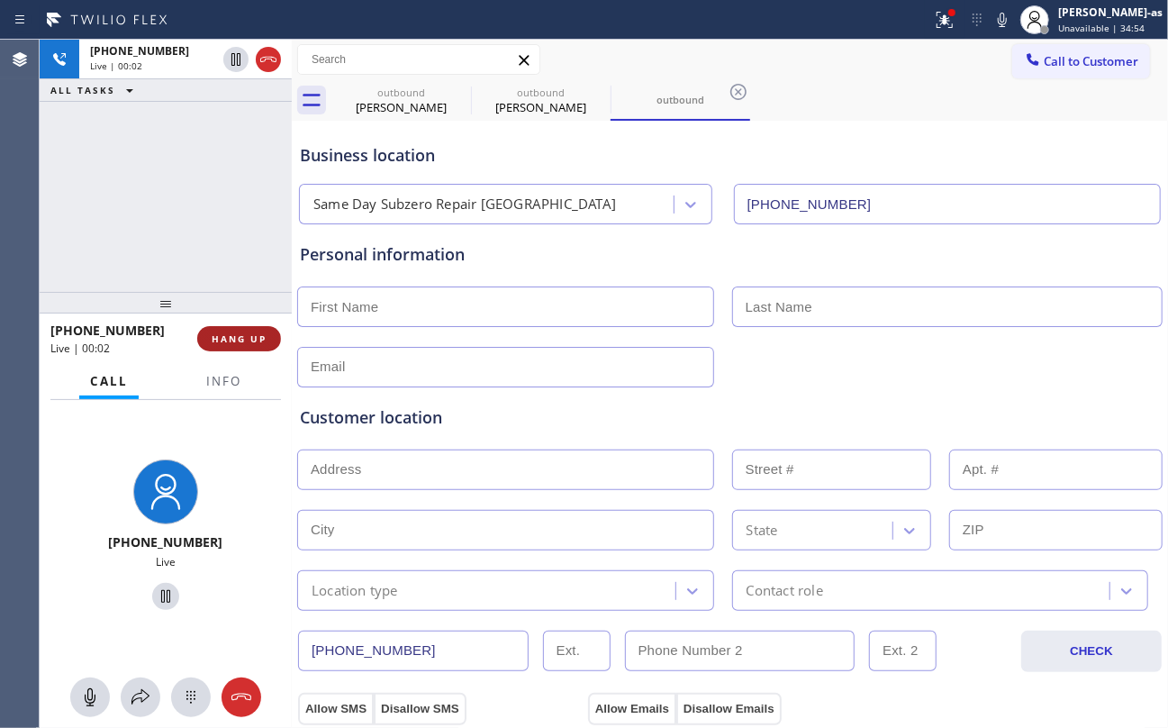
click at [243, 335] on span "HANG UP" at bounding box center [239, 338] width 55 height 13
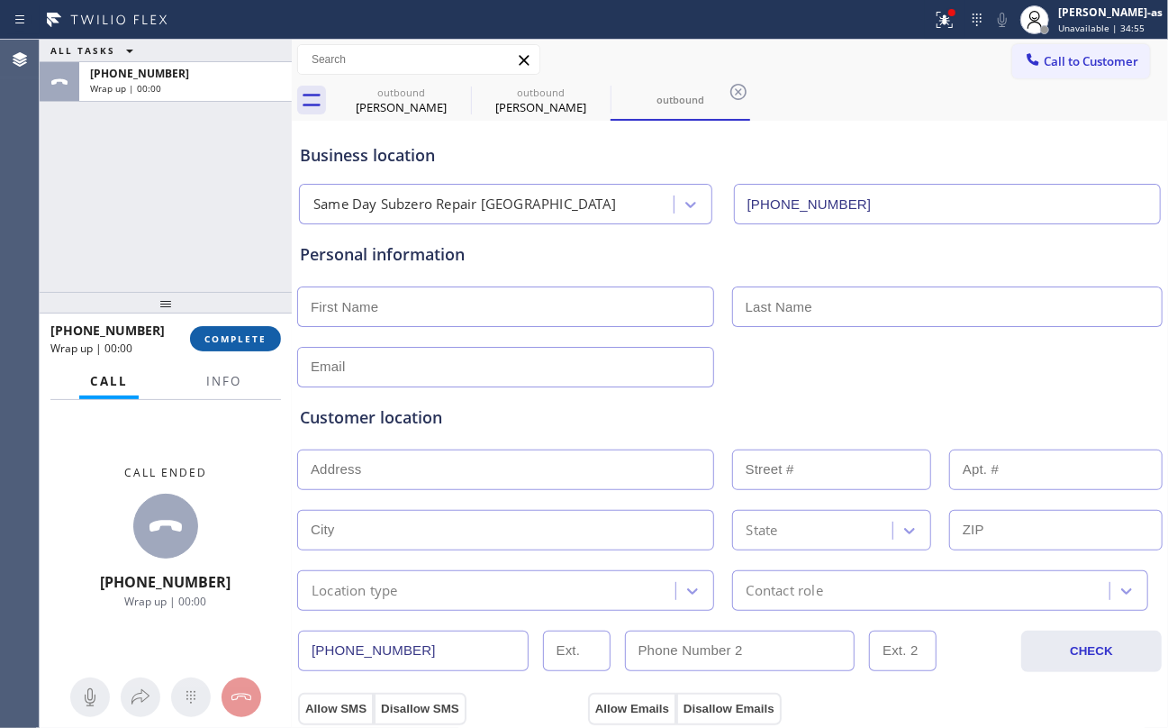
click at [243, 335] on span "COMPLETE" at bounding box center [235, 338] width 62 height 13
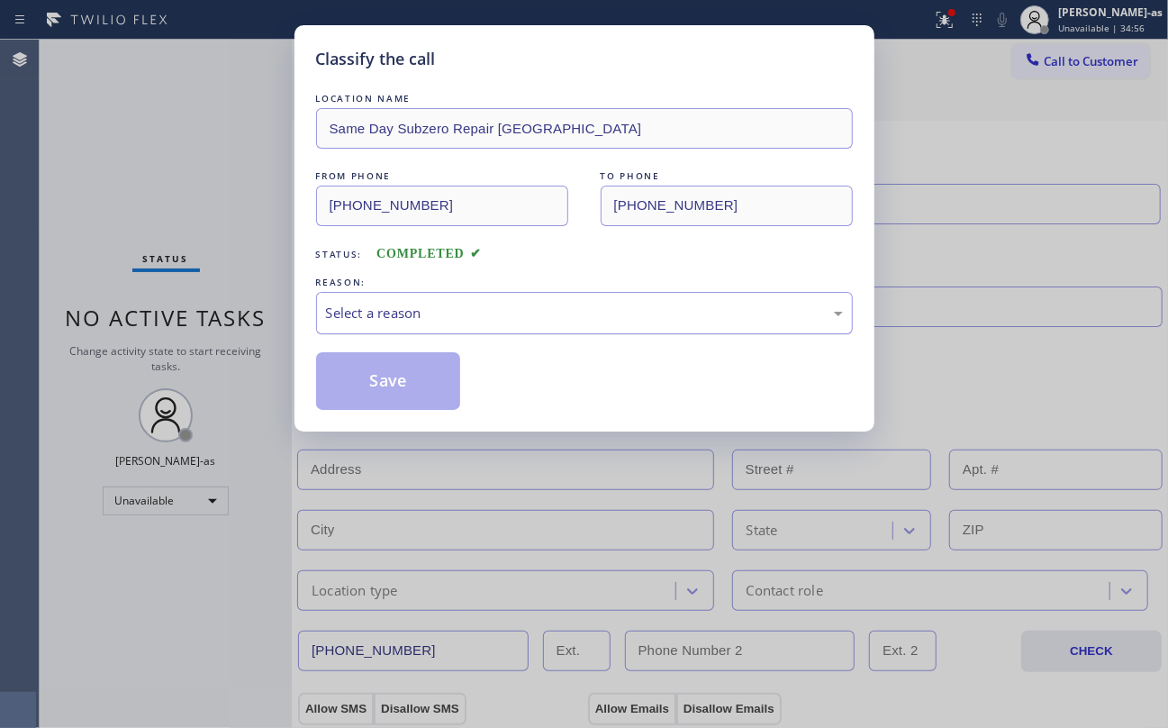
click at [443, 312] on div "Select a reason" at bounding box center [584, 313] width 517 height 21
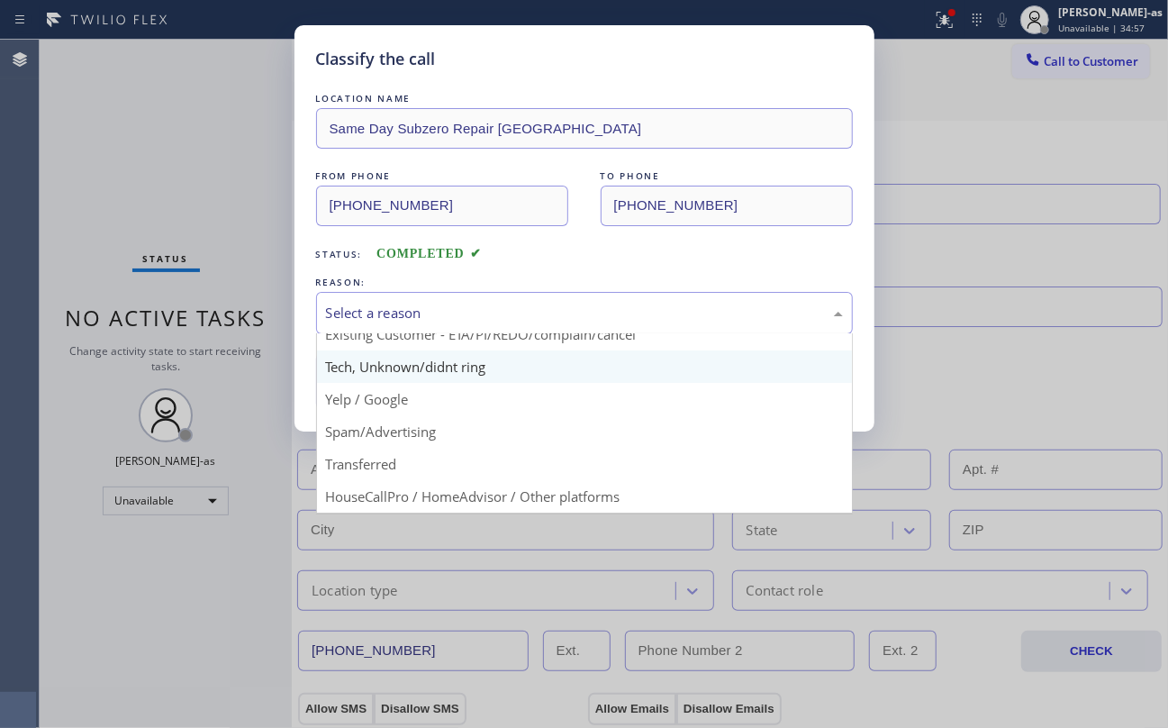
scroll to position [113, 0]
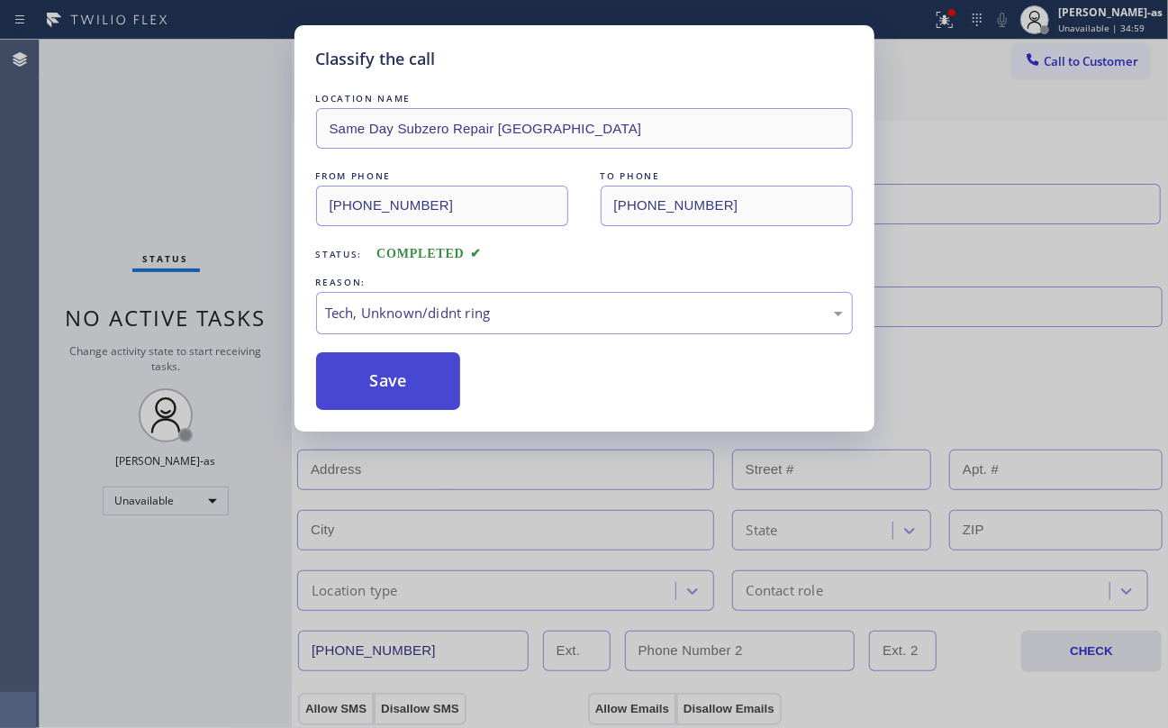
click at [394, 384] on button "Save" at bounding box center [388, 381] width 145 height 58
type input "[PHONE_NUMBER]"
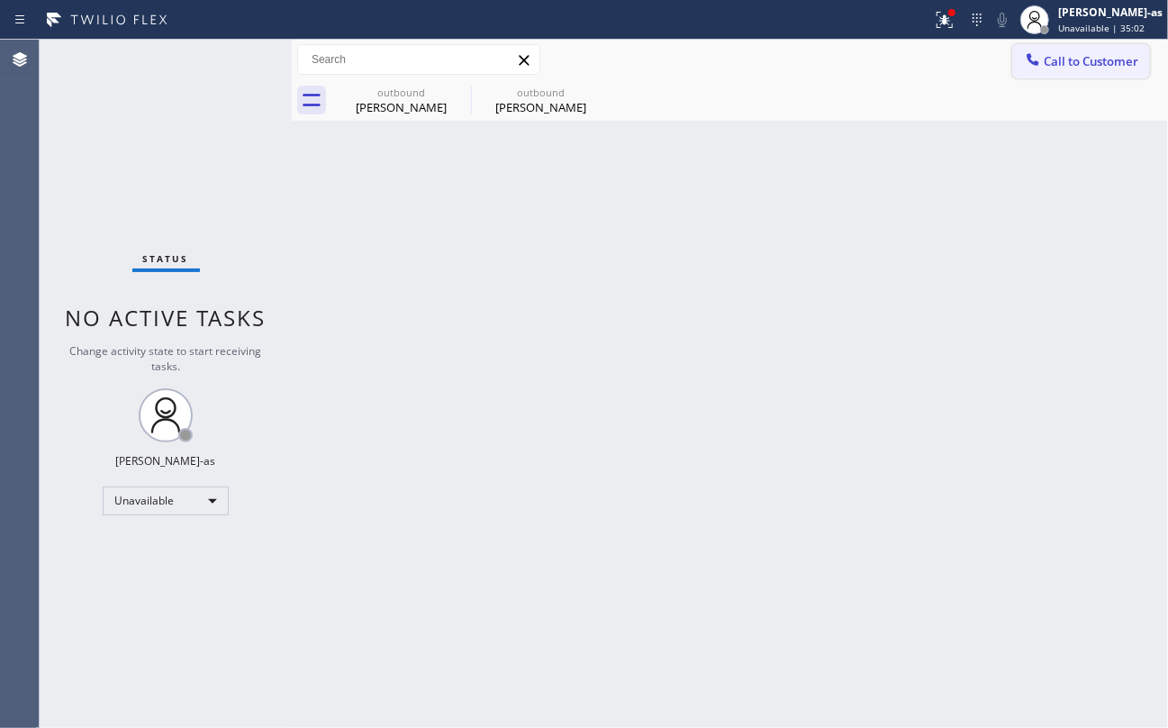
click at [1070, 72] on button "Call to Customer" at bounding box center [1081, 61] width 138 height 34
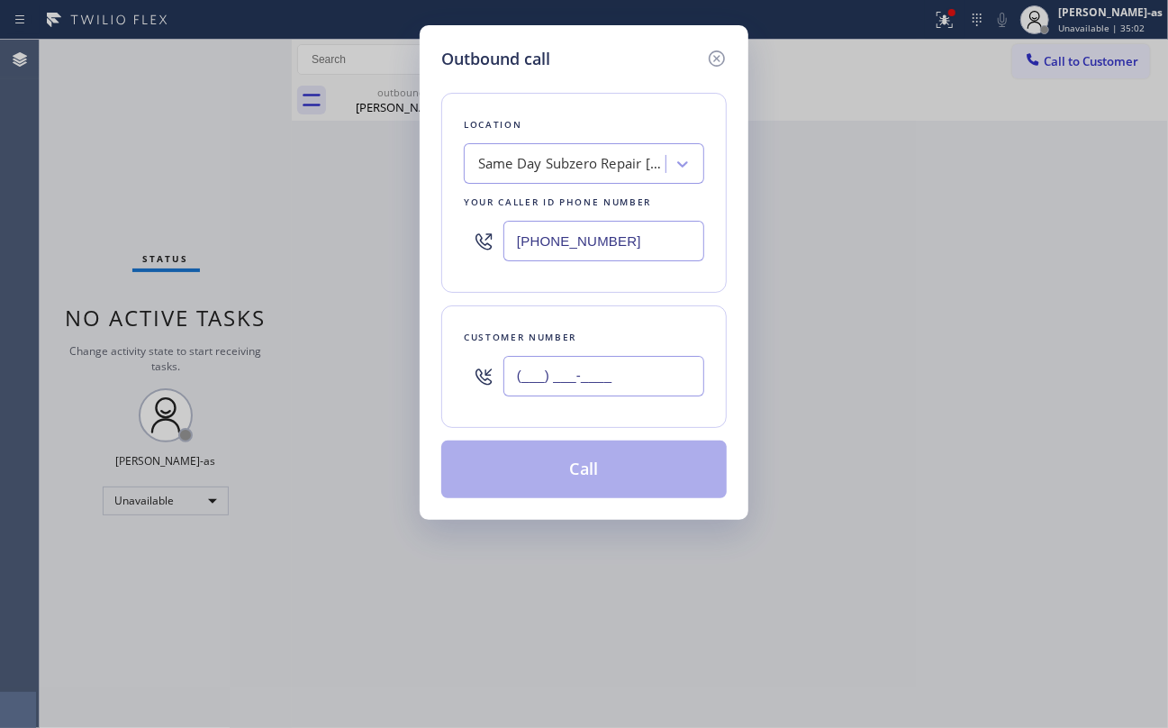
click at [659, 384] on input "(___) ___-____" at bounding box center [603, 376] width 201 height 41
paste input "3232"
click at [656, 383] on input "(___) ___-3232" at bounding box center [603, 376] width 201 height 41
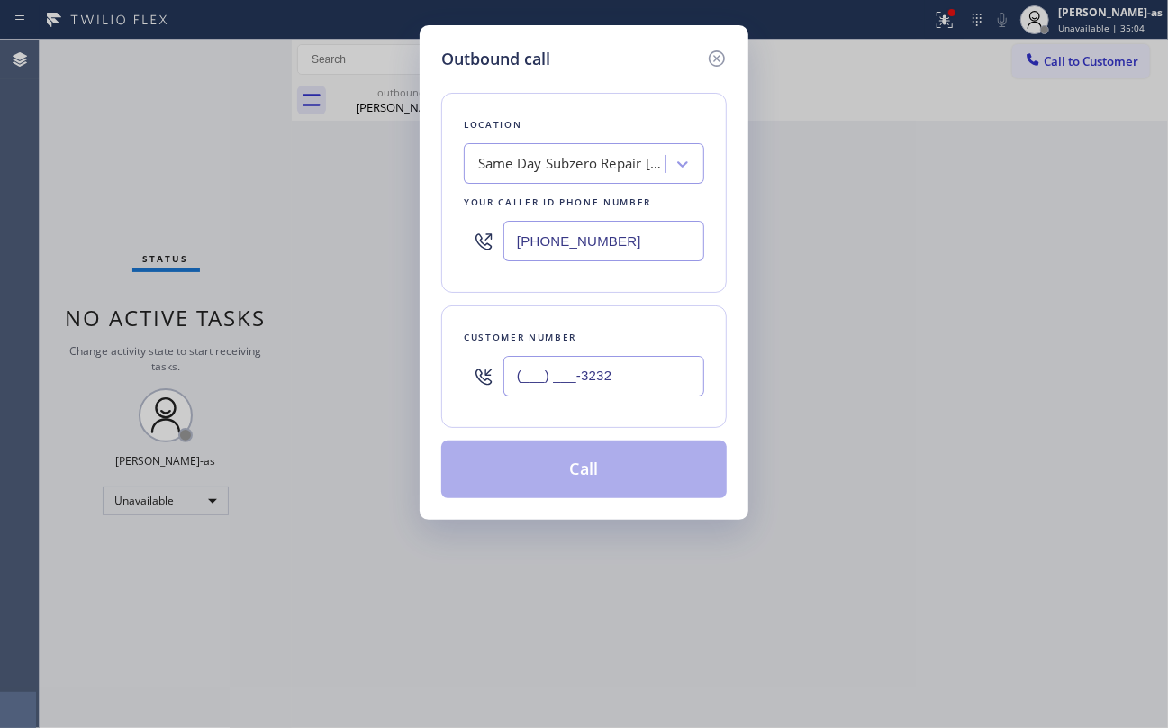
click at [656, 383] on input "(___) ___-3232" at bounding box center [603, 376] width 201 height 41
paste input "323) 202-1138"
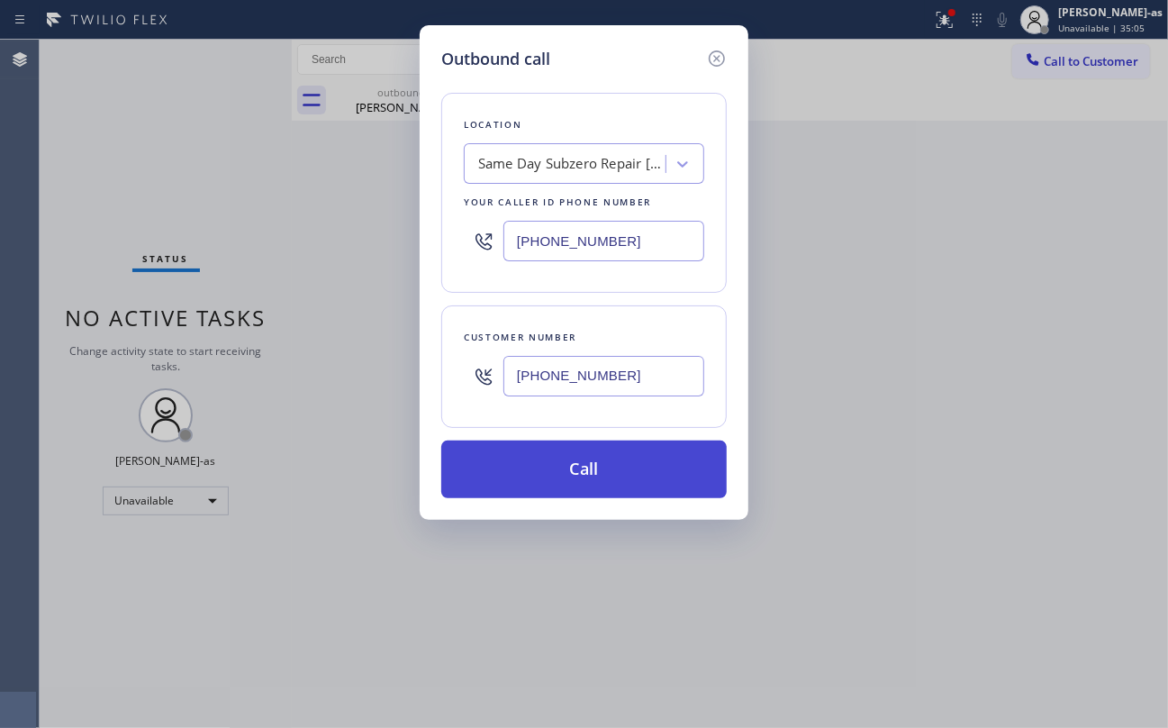
type input "[PHONE_NUMBER]"
click at [595, 484] on button "Call" at bounding box center [583, 469] width 285 height 58
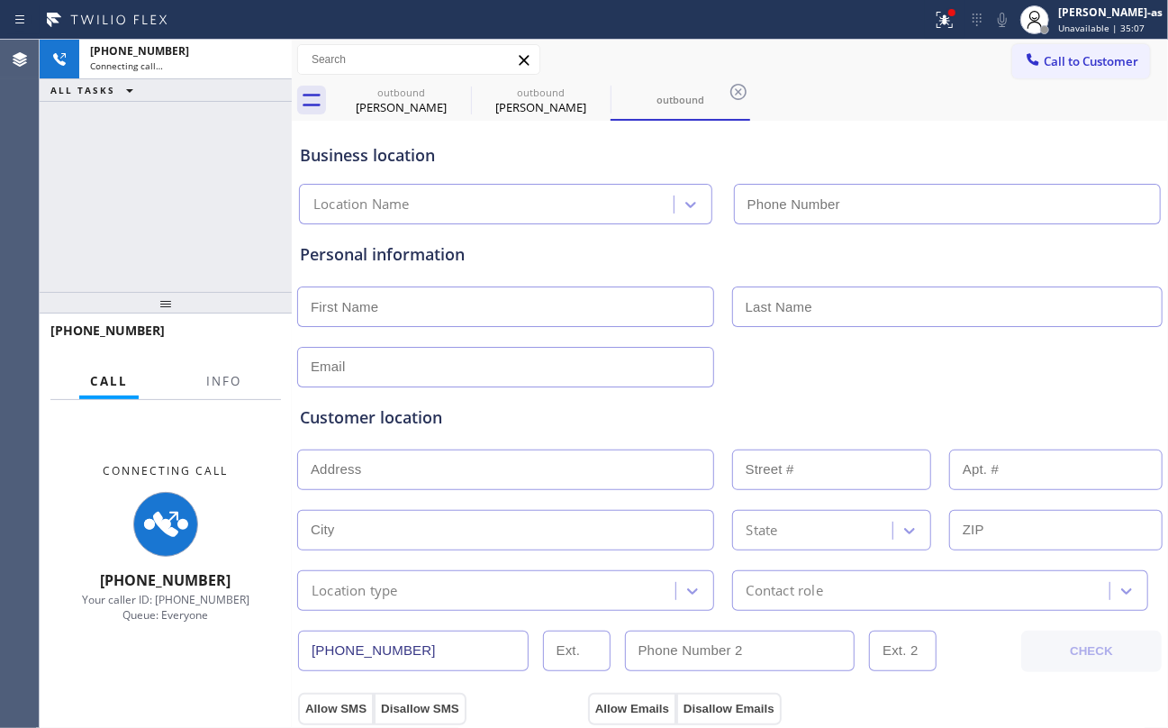
type input "[PHONE_NUMBER]"
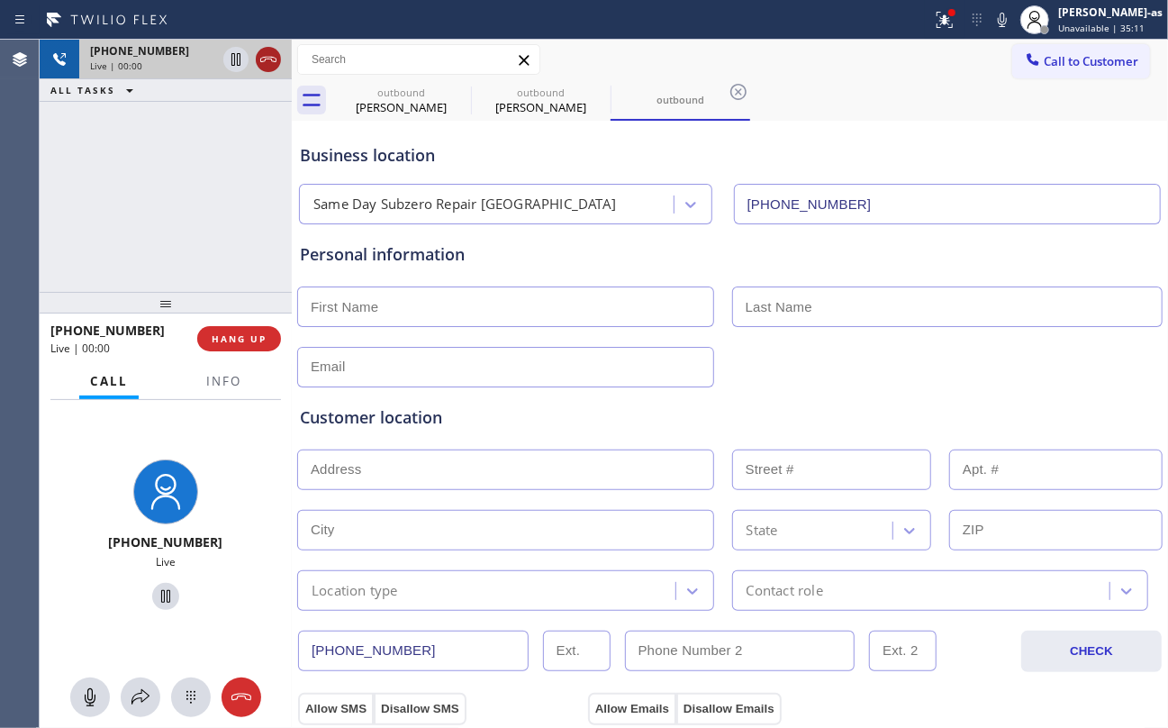
click at [264, 63] on icon at bounding box center [269, 60] width 22 height 22
drag, startPoint x: 372, startPoint y: 101, endPoint x: 434, endPoint y: 94, distance: 62.6
click at [373, 101] on div "Kim Haegon" at bounding box center [401, 107] width 136 height 16
type input "[PHONE_NUMBER]"
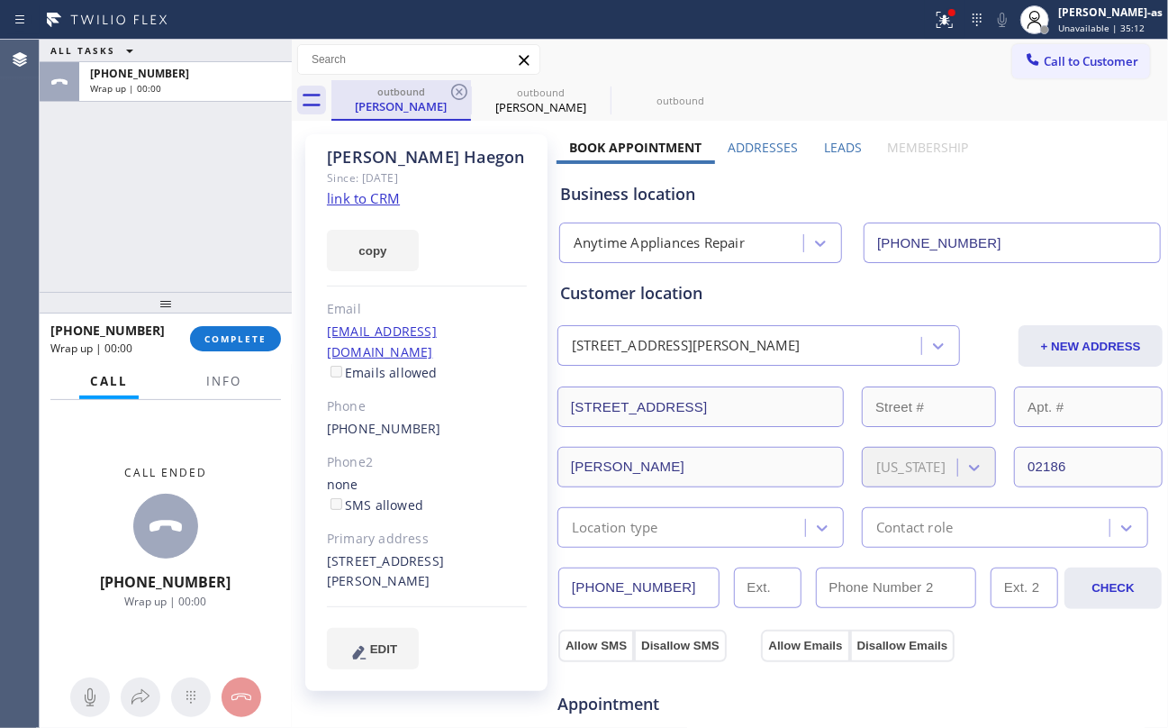
click at [436, 94] on div "outbound" at bounding box center [401, 92] width 136 height 14
click at [457, 87] on icon at bounding box center [459, 92] width 22 height 22
type input "[PHONE_NUMBER]"
click at [457, 87] on icon at bounding box center [459, 92] width 22 height 22
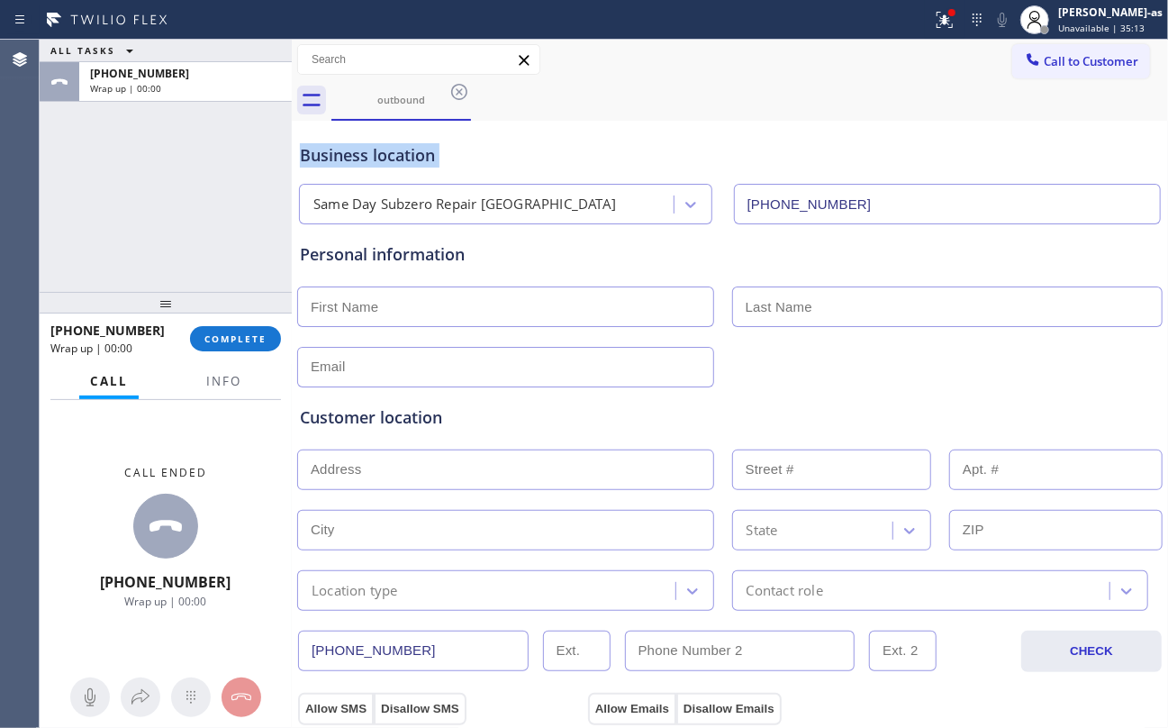
click at [457, 87] on icon at bounding box center [459, 92] width 22 height 22
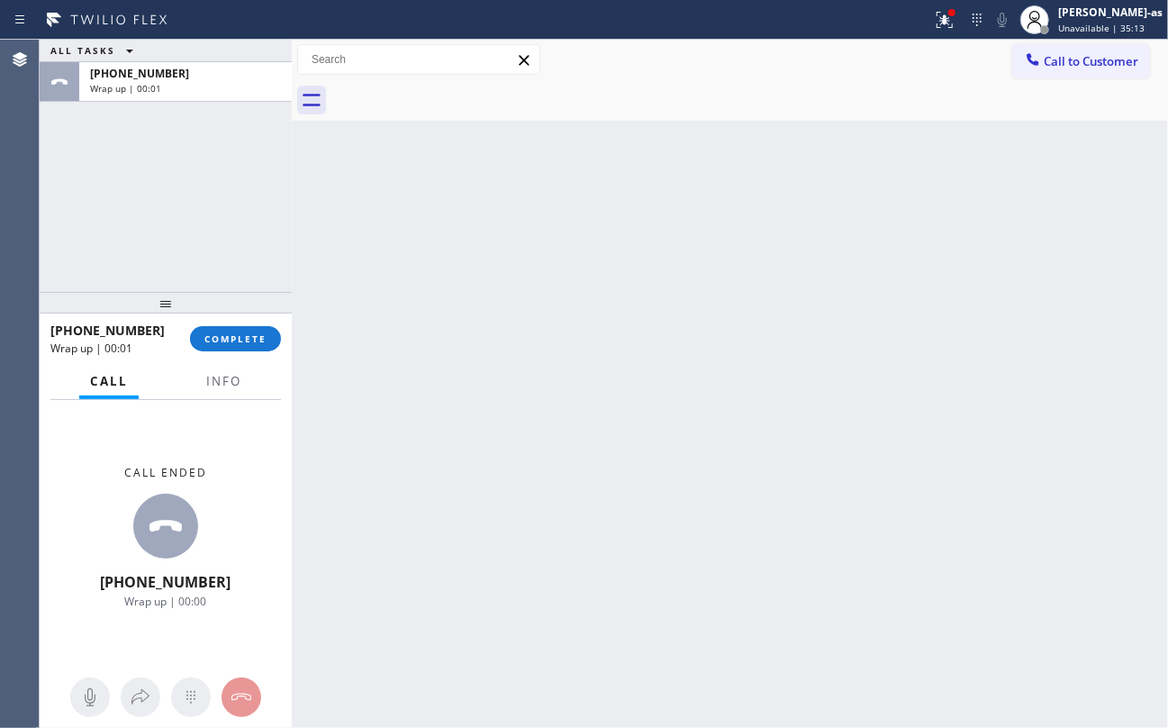
click at [457, 87] on div at bounding box center [749, 100] width 837 height 41
click at [238, 346] on button "COMPLETE" at bounding box center [235, 338] width 91 height 25
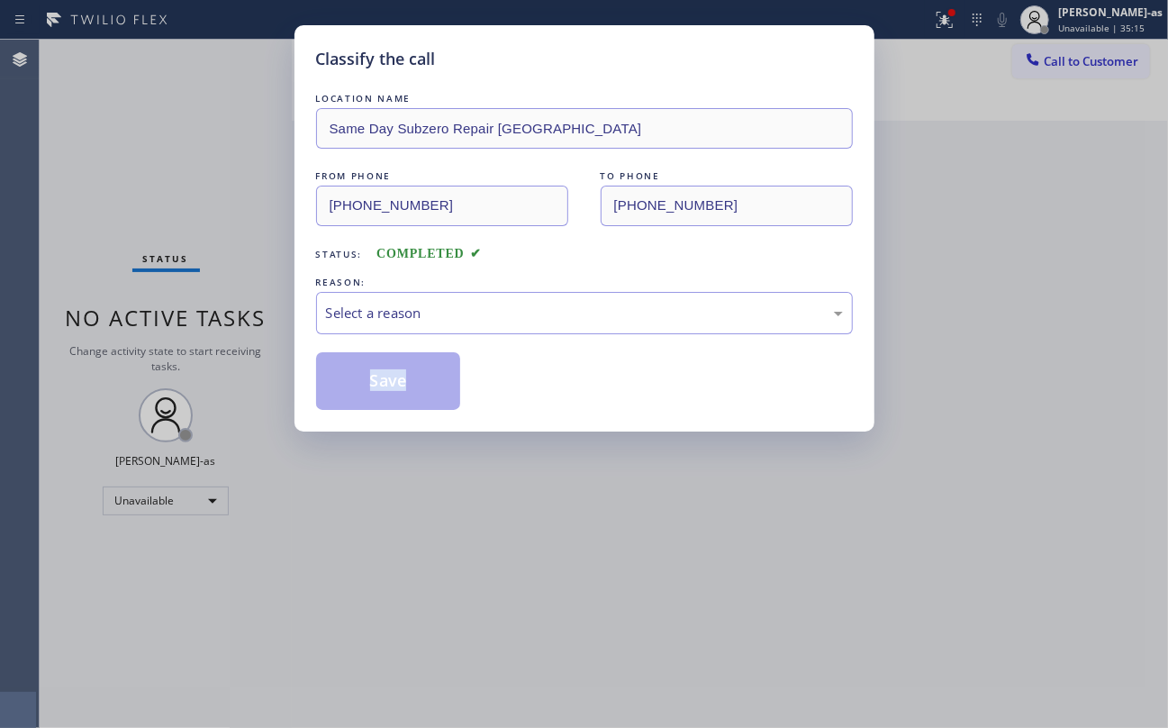
click at [238, 346] on div "Classify the call LOCATION NAME Same Day Subzero Repair La Canada FROM PHONE (8…" at bounding box center [584, 364] width 1168 height 728
click at [425, 307] on div "Select a reason" at bounding box center [584, 313] width 517 height 21
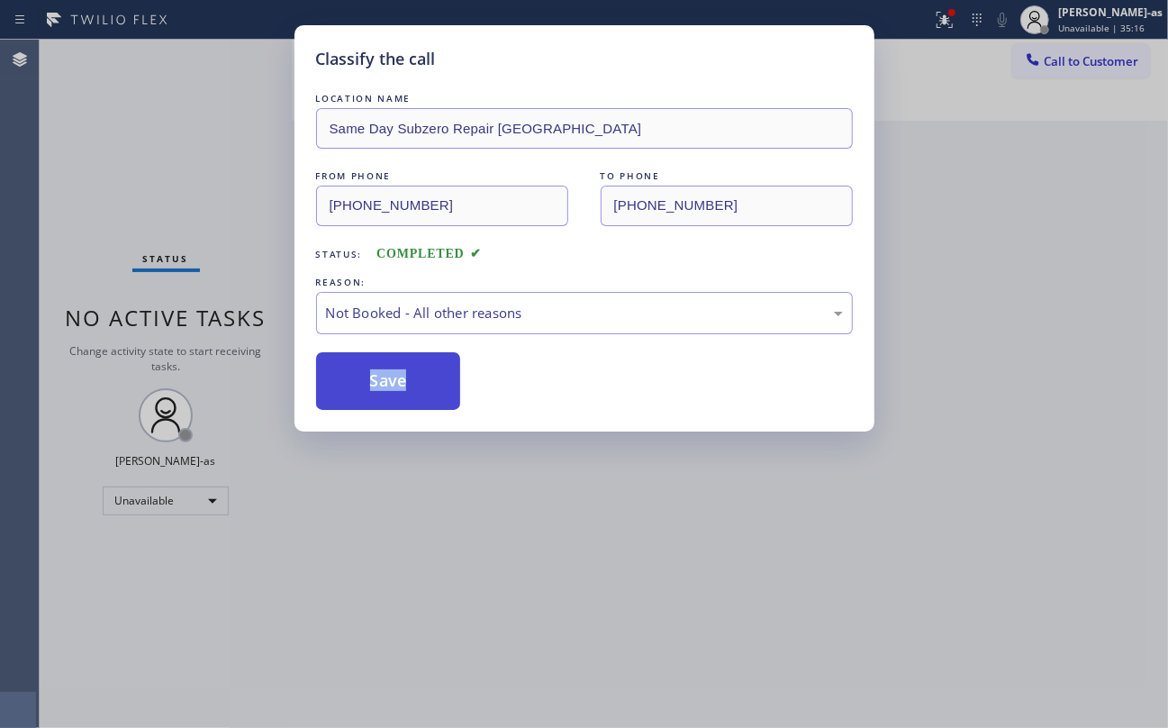
click at [401, 390] on button "Save" at bounding box center [388, 381] width 145 height 58
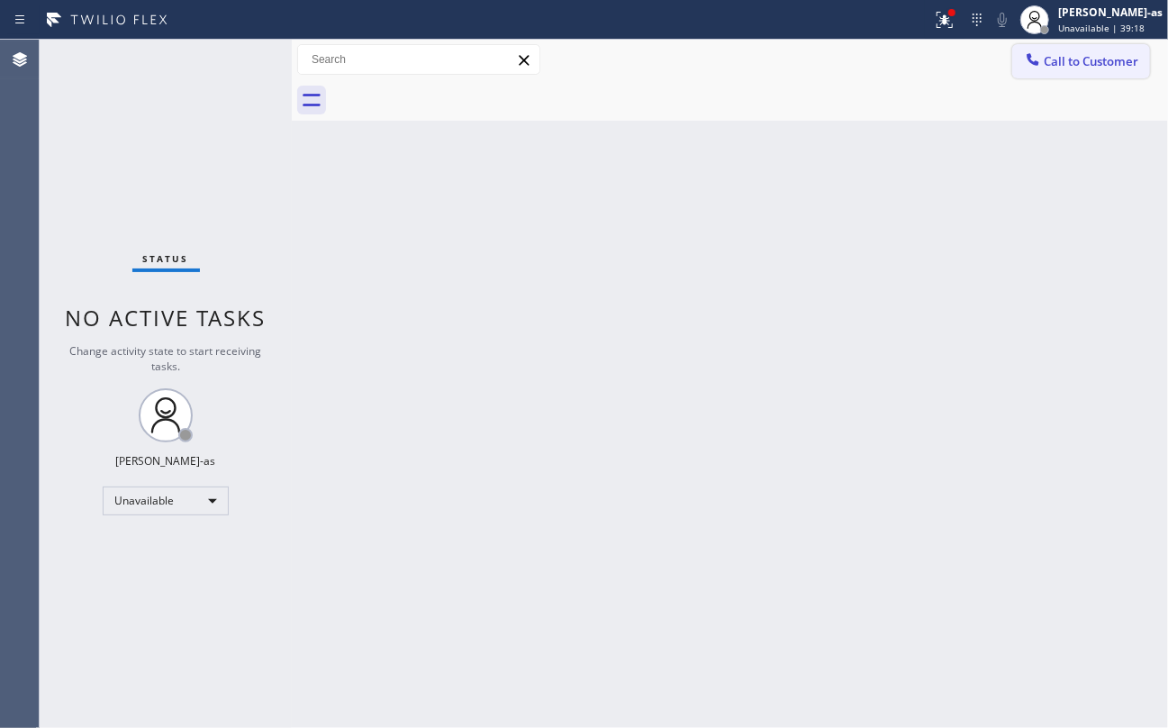
click at [1078, 63] on span "Call to Customer" at bounding box center [1091, 61] width 95 height 16
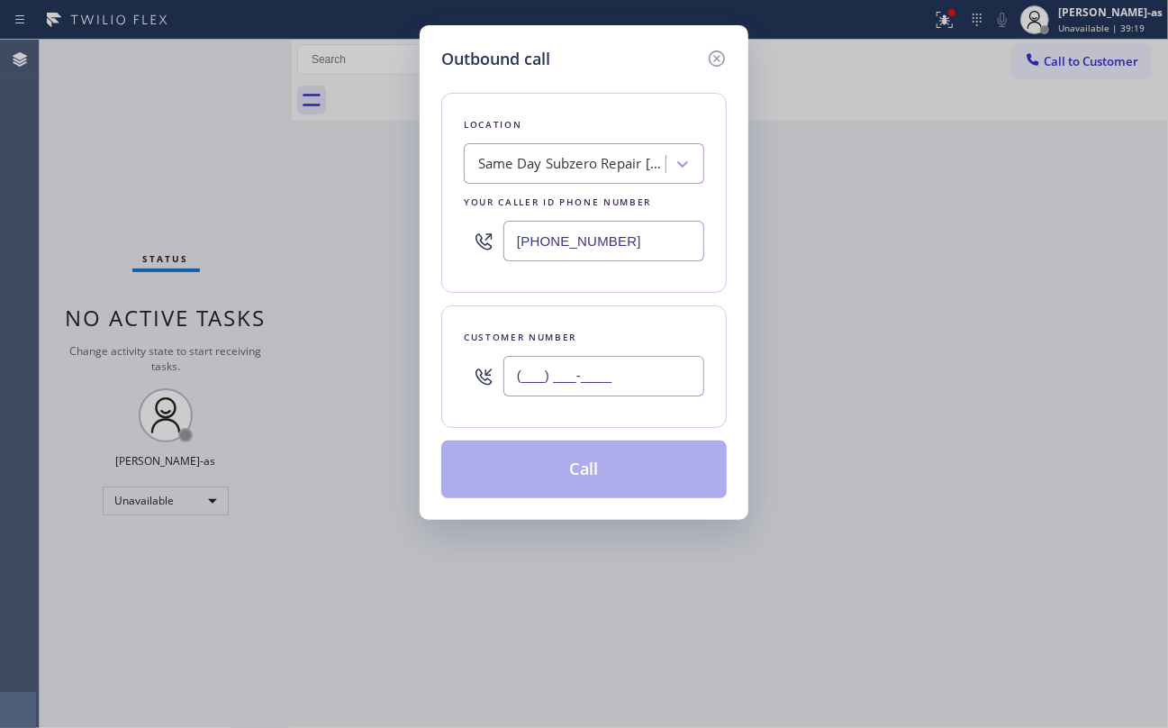
click at [566, 387] on input "(___) ___-____" at bounding box center [603, 376] width 201 height 41
paste input "407) 682-7647"
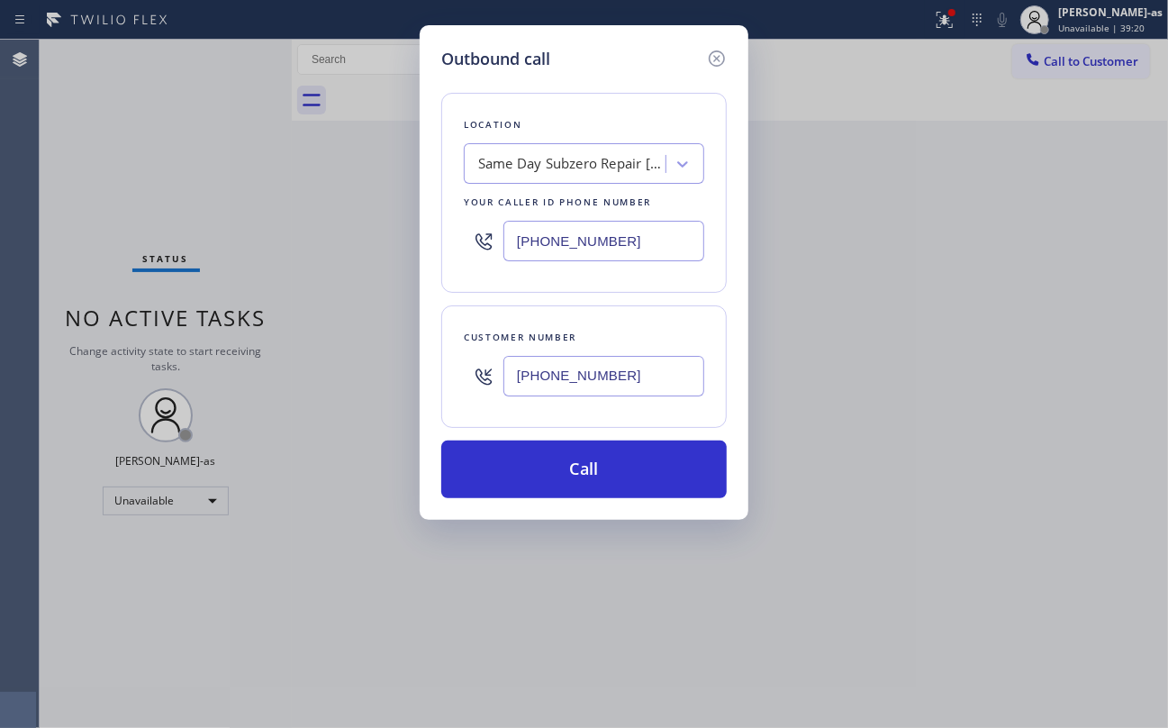
type input "[PHONE_NUMBER]"
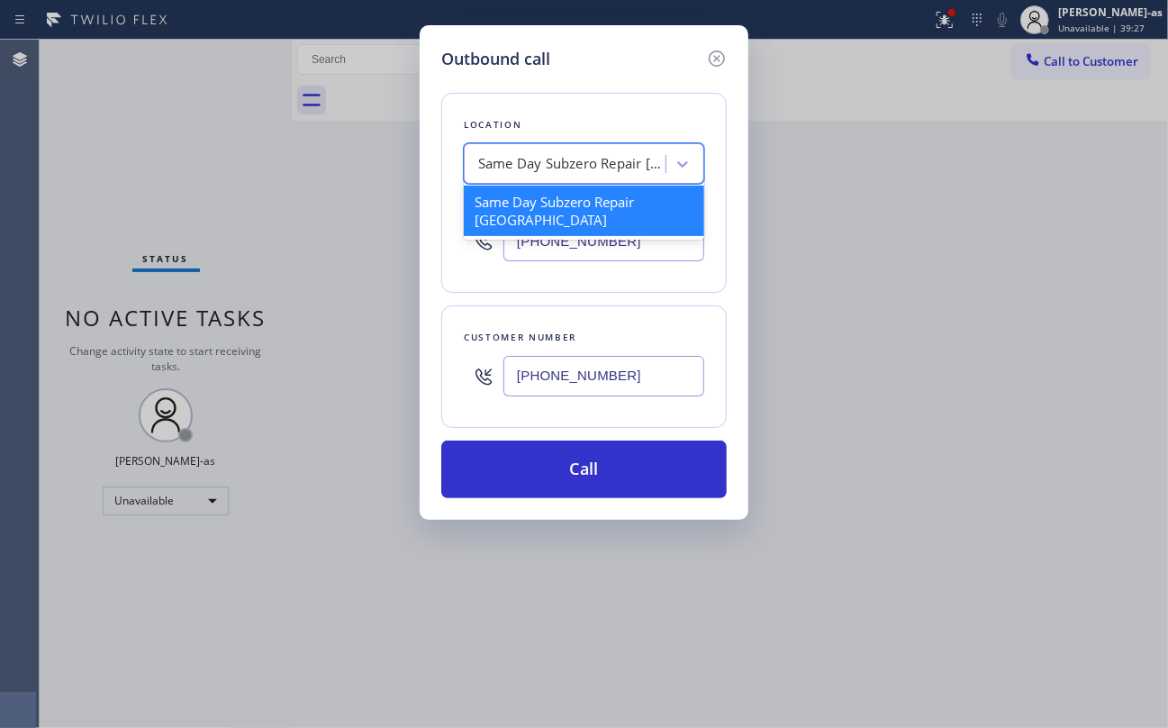
click at [551, 159] on div "Same Day Subzero Repair [GEOGRAPHIC_DATA]" at bounding box center [572, 164] width 189 height 21
paste input "[PHONE_NUMBER]"
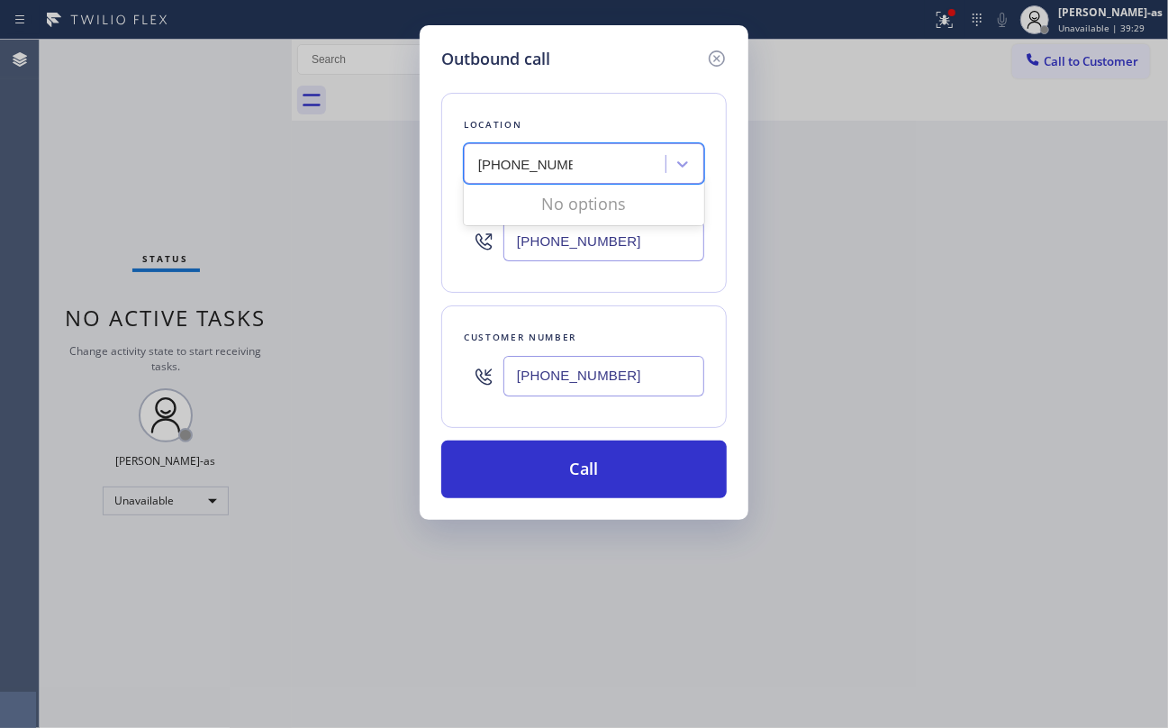
type input "[PHONE_NUMBER]"
click at [566, 239] on input "[PHONE_NUMBER]" at bounding box center [603, 241] width 201 height 41
paste input "44) 735-4685"
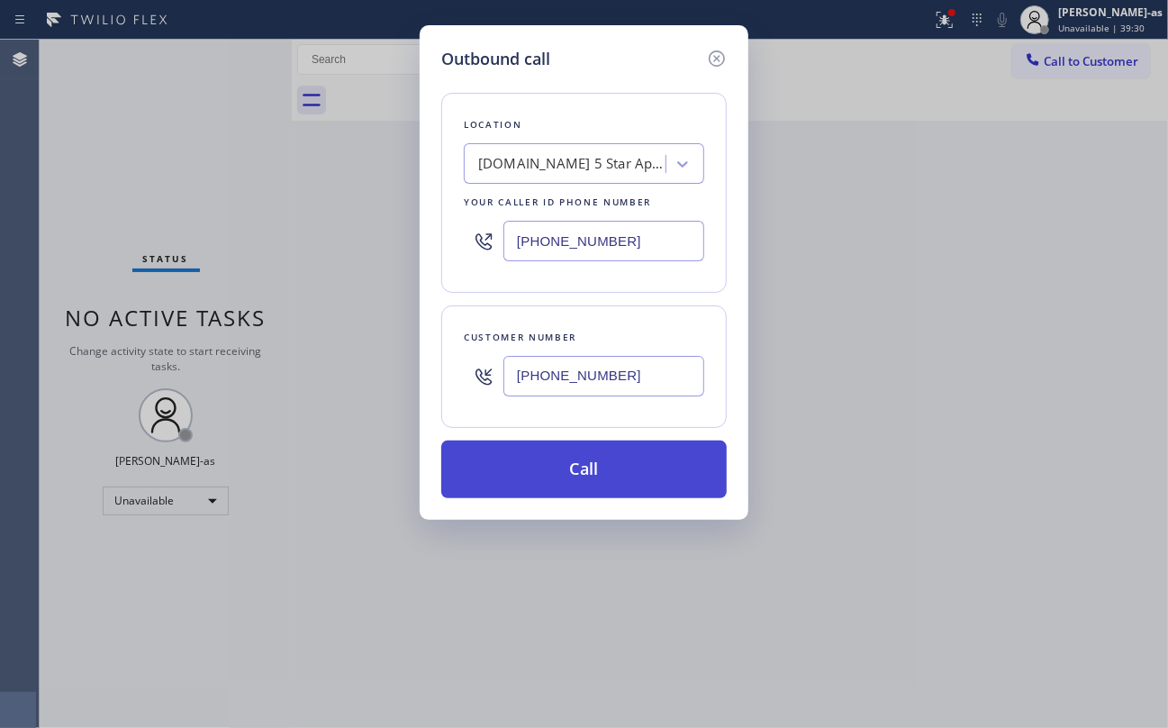
type input "[PHONE_NUMBER]"
click at [611, 476] on button "Call" at bounding box center [583, 469] width 285 height 58
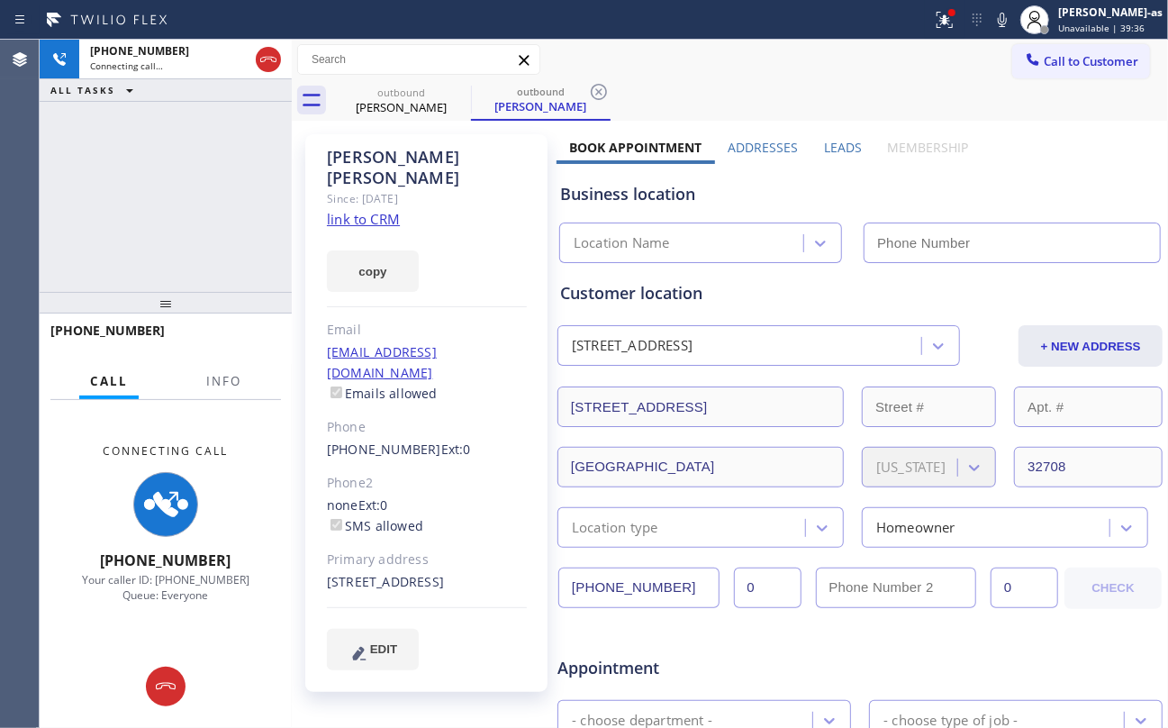
type input "[PHONE_NUMBER]"
click at [243, 189] on div "+14076827647 Connecting call… ALL TASKS ALL TASKS ACTIVE TASKS TASKS IN WRAP UP" at bounding box center [166, 166] width 252 height 252
click at [372, 210] on link "link to CRM" at bounding box center [363, 219] width 73 height 18
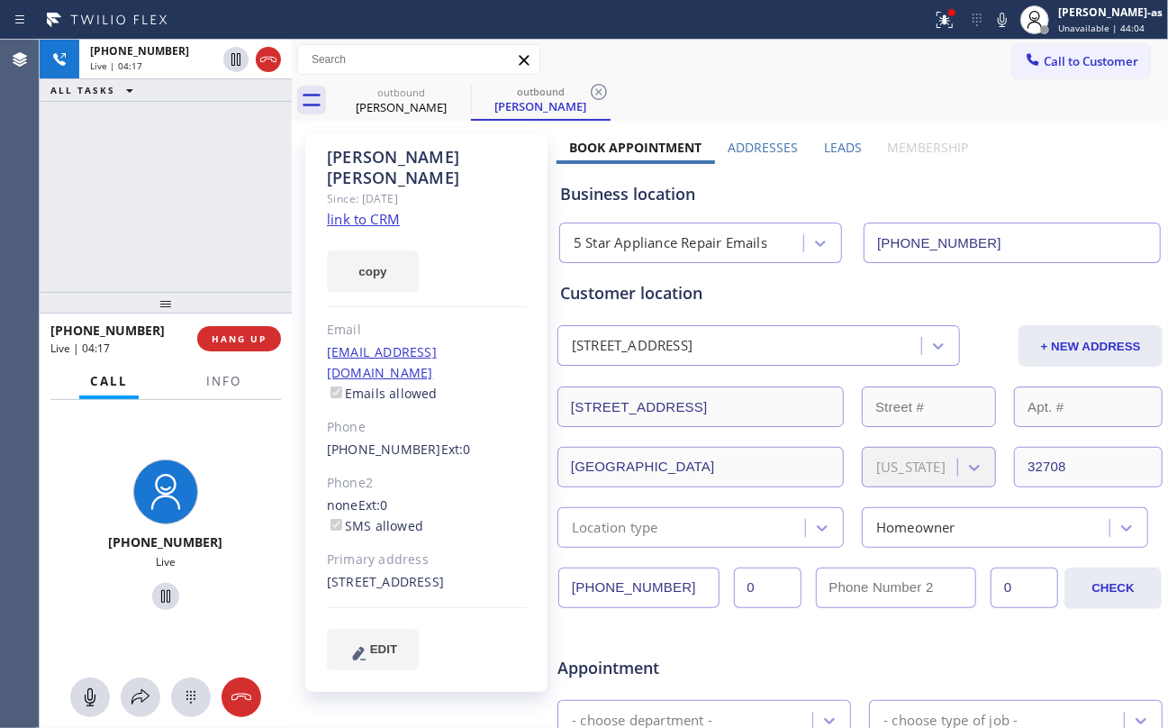
click at [220, 189] on div "+14076827647 Live | 04:17 ALL TASKS ALL TASKS ACTIVE TASKS TASKS IN WRAP UP" at bounding box center [166, 166] width 252 height 252
click at [225, 185] on div "+14076827647 Live | 04:24 ALL TASKS ALL TASKS ACTIVE TASKS TASKS IN WRAP UP" at bounding box center [166, 166] width 252 height 252
click at [213, 203] on div "+14076827647 Live | 04:54 ALL TASKS ALL TASKS ACTIVE TASKS TASKS IN WRAP UP" at bounding box center [166, 166] width 252 height 252
click at [218, 385] on span "Info" at bounding box center [223, 381] width 35 height 16
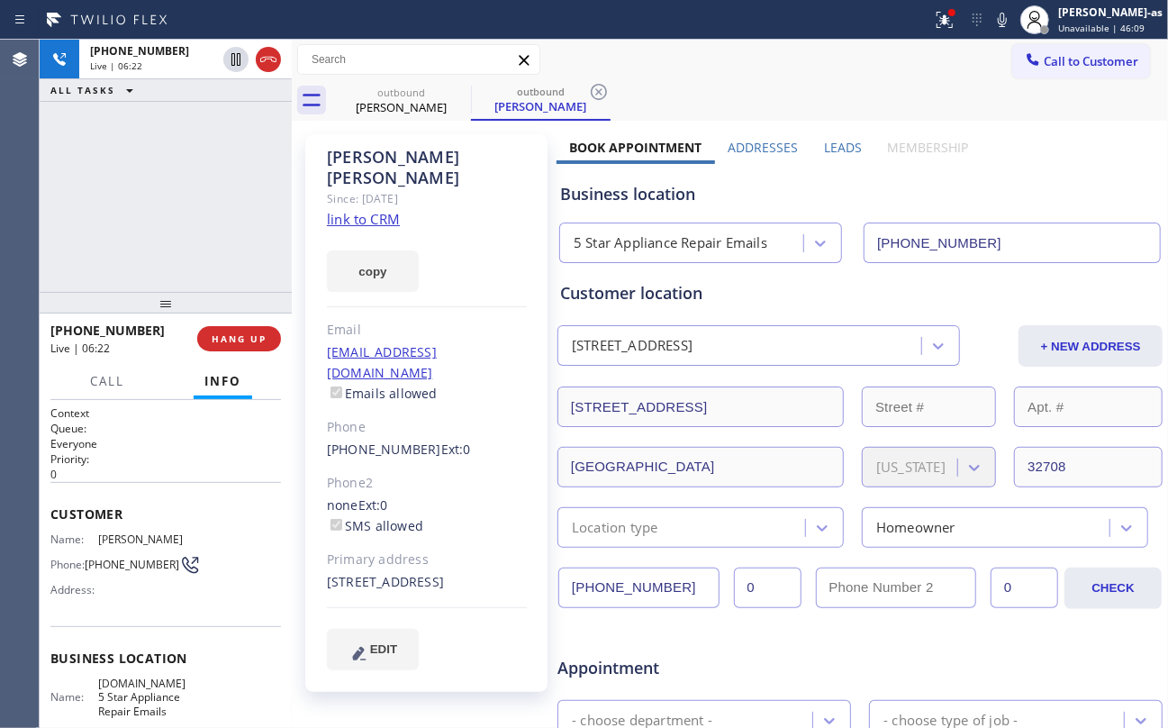
drag, startPoint x: 121, startPoint y: 222, endPoint x: 157, endPoint y: 224, distance: 36.1
click at [122, 222] on div "+14076827647 Live | 06:22 ALL TASKS ALL TASKS ACTIVE TASKS TASKS IN WRAP UP" at bounding box center [166, 166] width 252 height 252
drag, startPoint x: 170, startPoint y: 225, endPoint x: 178, endPoint y: 220, distance: 9.7
click at [173, 225] on div "+14076827647 Live | 06:23 ALL TASKS ALL TASKS ACTIVE TASKS TASKS IN WRAP UP" at bounding box center [166, 166] width 252 height 252
click at [152, 220] on div "+14076827647 Live | 06:23 ALL TASKS ALL TASKS ACTIVE TASKS TASKS IN WRAP UP" at bounding box center [166, 166] width 252 height 252
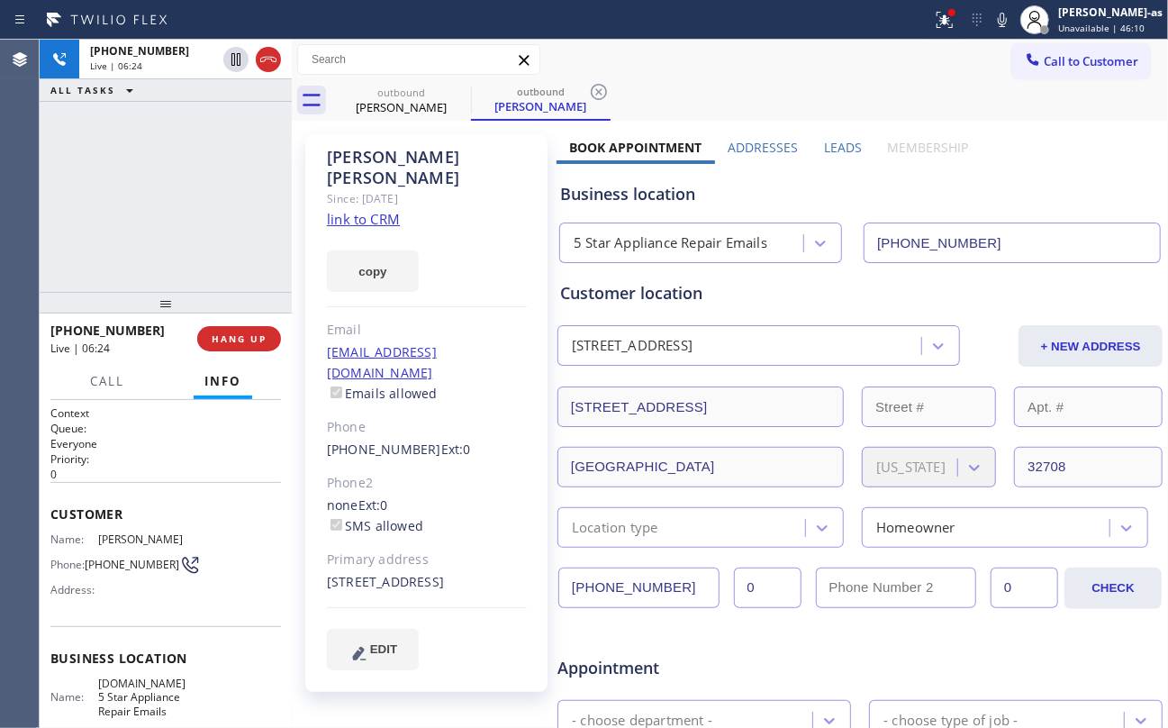
click at [177, 195] on div "+14076827647 Live | 06:24 ALL TASKS ALL TASKS ACTIVE TASKS TASKS IN WRAP UP" at bounding box center [166, 166] width 252 height 252
click at [242, 331] on button "HANG UP" at bounding box center [239, 338] width 84 height 25
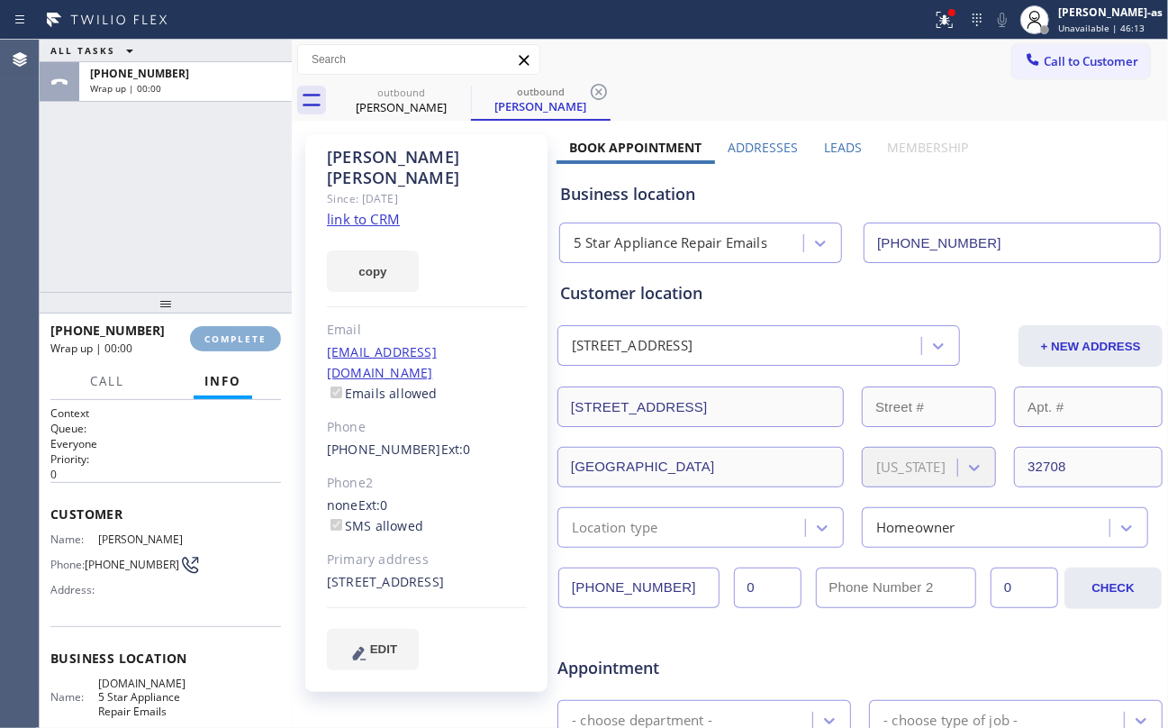
click at [242, 331] on button "COMPLETE" at bounding box center [235, 338] width 91 height 25
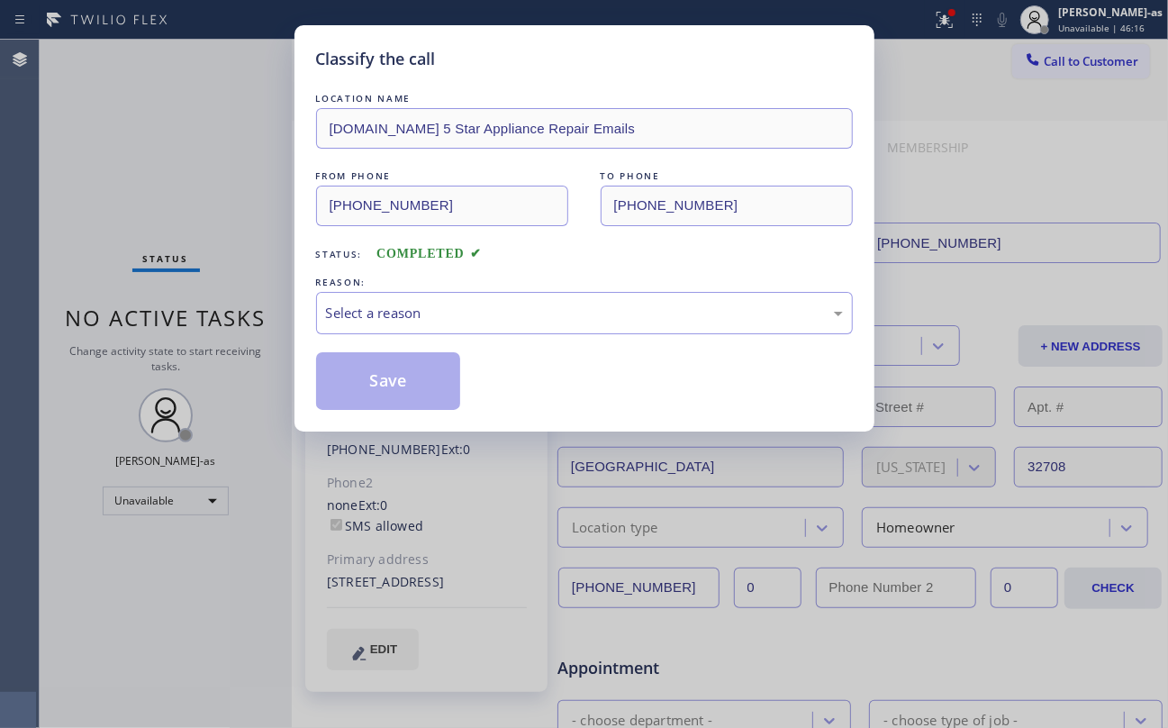
click at [187, 234] on div "Classify the call LOCATION NAME 4C.Email 5 Star Appliance Repair Emails FROM PH…" at bounding box center [584, 364] width 1168 height 728
drag, startPoint x: 401, startPoint y: 307, endPoint x: 439, endPoint y: 306, distance: 38.7
click at [414, 308] on div "Select a reason" at bounding box center [584, 313] width 517 height 21
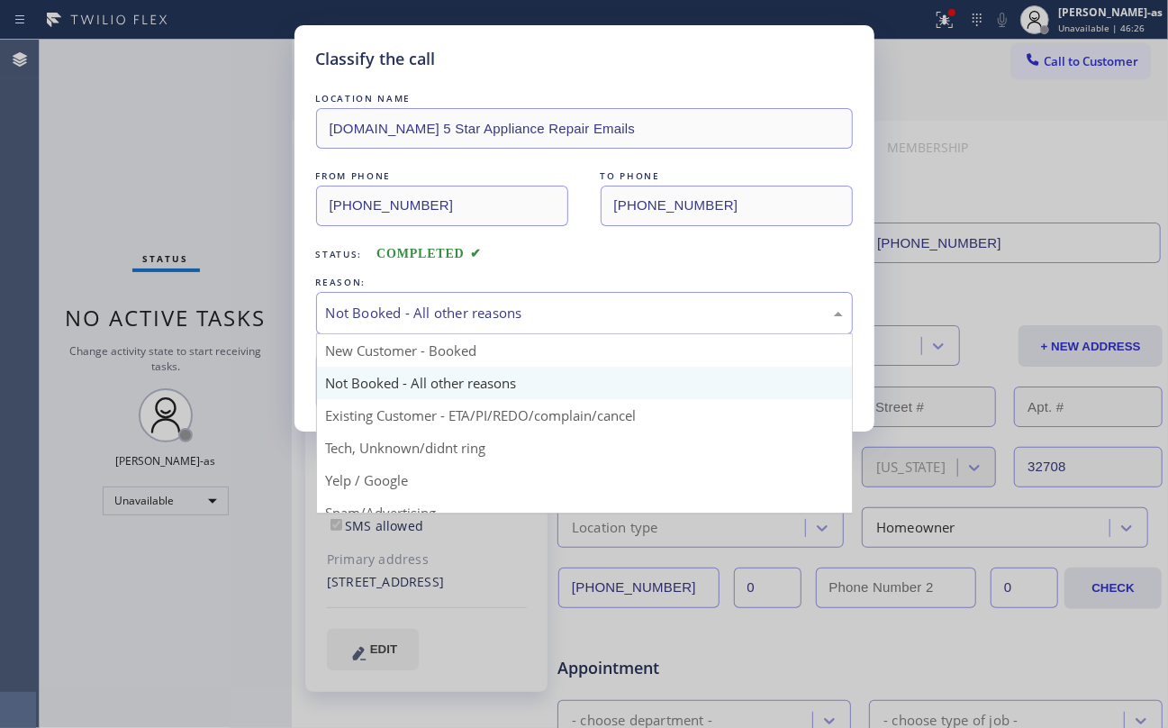
click at [444, 318] on div "Not Booked - All other reasons" at bounding box center [584, 313] width 517 height 21
drag, startPoint x: 484, startPoint y: 402, endPoint x: 373, endPoint y: 384, distance: 112.2
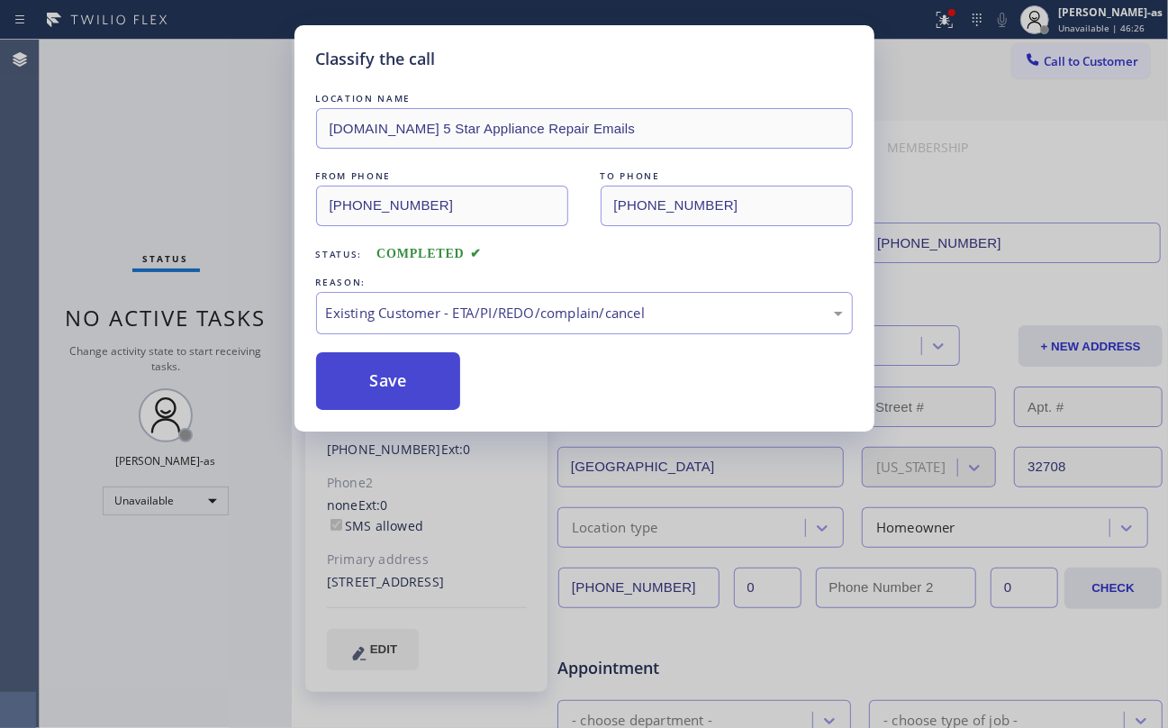
click at [373, 385] on button "Save" at bounding box center [388, 381] width 145 height 58
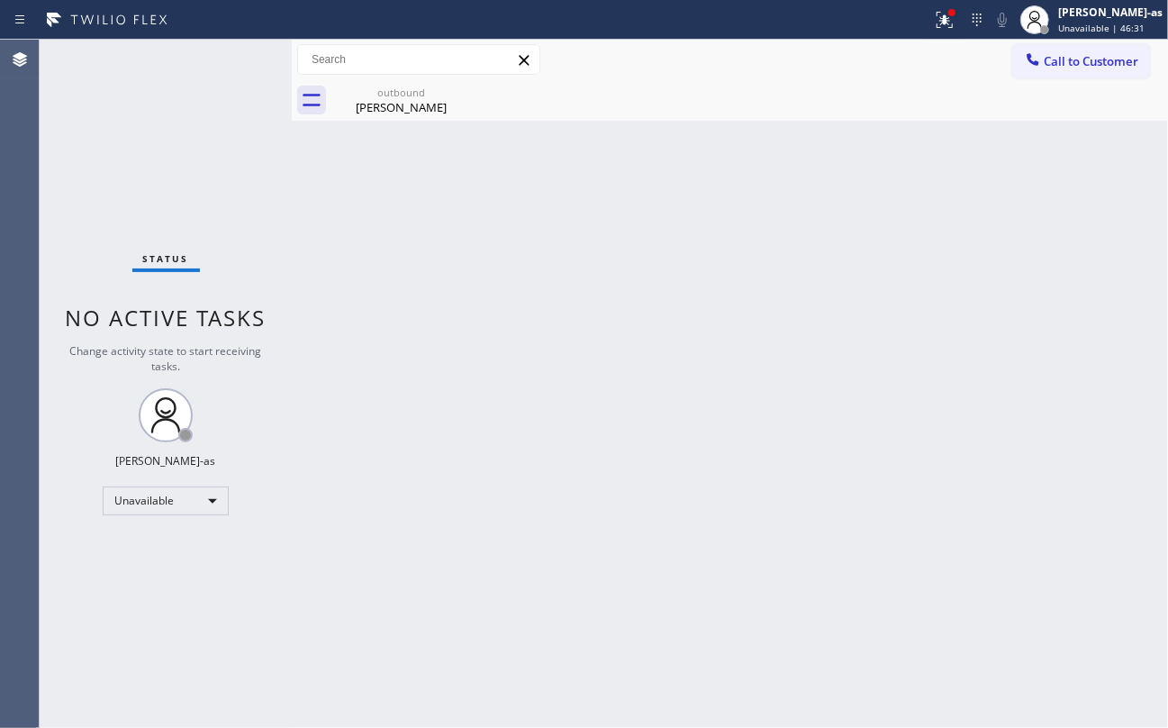
click at [160, 142] on div "Status No active tasks Change activity state to start receiving tasks. [PERSON_…" at bounding box center [166, 384] width 252 height 688
drag, startPoint x: 268, startPoint y: 303, endPoint x: 1010, endPoint y: 131, distance: 761.7
click at [292, 303] on div "Status No active tasks Change activity state to start receiving tasks. Jesica J…" at bounding box center [604, 384] width 1128 height 688
click at [1104, 53] on span "Call to Customer" at bounding box center [1091, 61] width 95 height 16
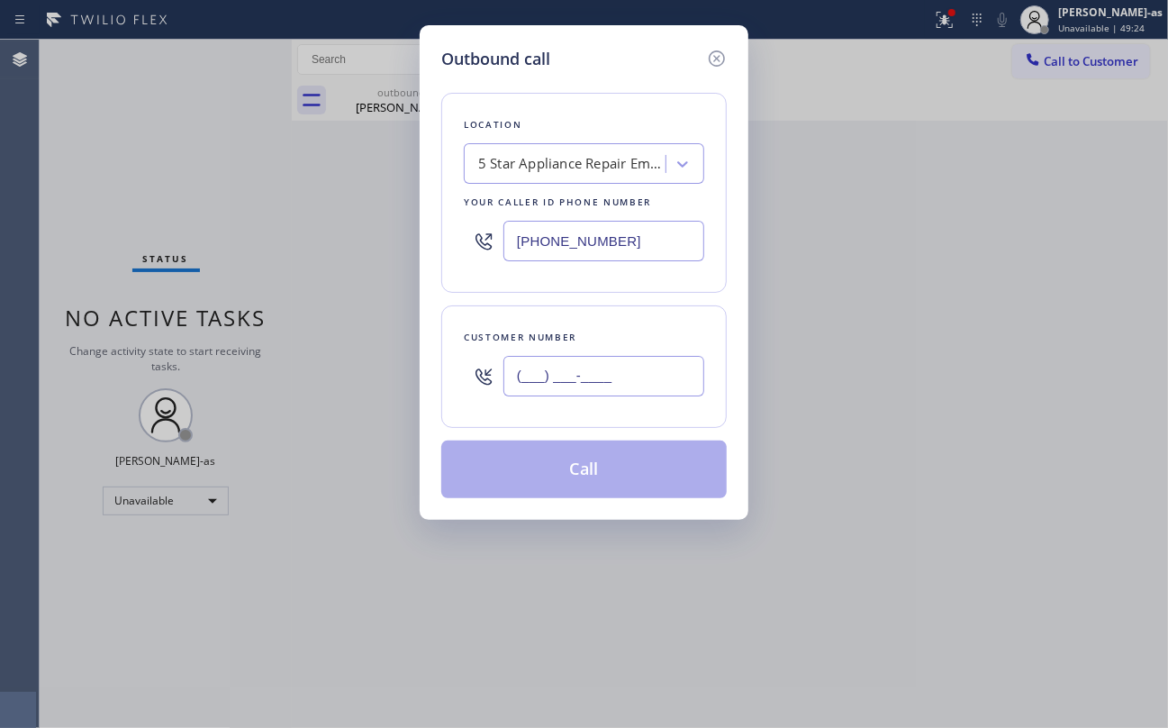
click at [580, 379] on input "(___) ___-____" at bounding box center [603, 376] width 201 height 41
paste input "562) 972-0041"
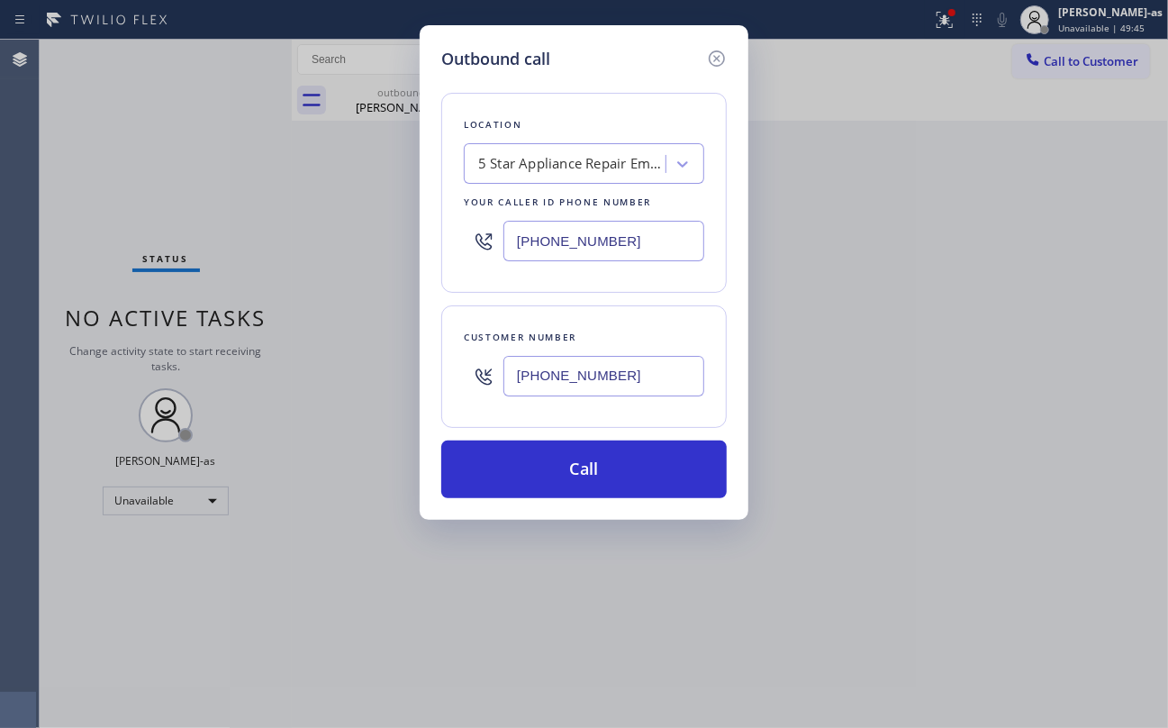
click at [191, 174] on div "Outbound call Location 5 Star Appliance Repair Emails Your caller id phone numb…" at bounding box center [584, 364] width 1168 height 728
click at [632, 366] on input "(562) 972-0041" at bounding box center [603, 376] width 201 height 41
paste input "203) 257-9463"
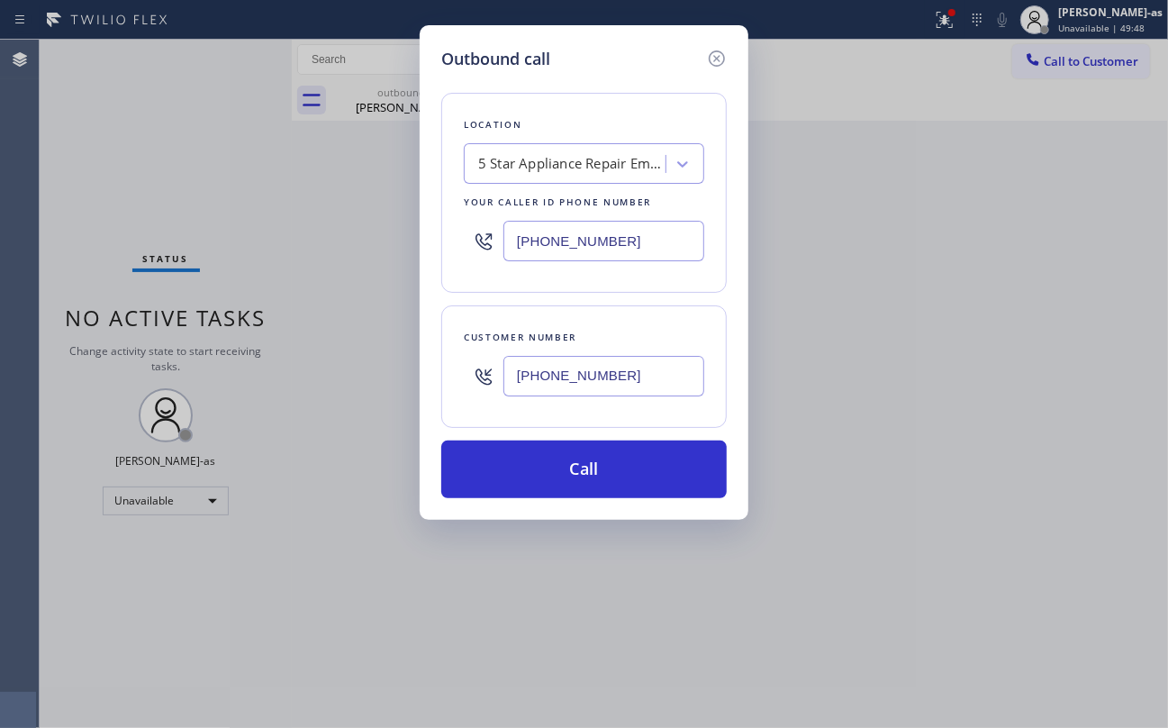
type input "[PHONE_NUMBER]"
click at [105, 192] on div "Outbound call Location 5 Star Appliance Repair Emails Your caller id phone numb…" at bounding box center [584, 364] width 1168 height 728
click at [613, 231] on input "[PHONE_NUMBER]" at bounding box center [603, 241] width 201 height 41
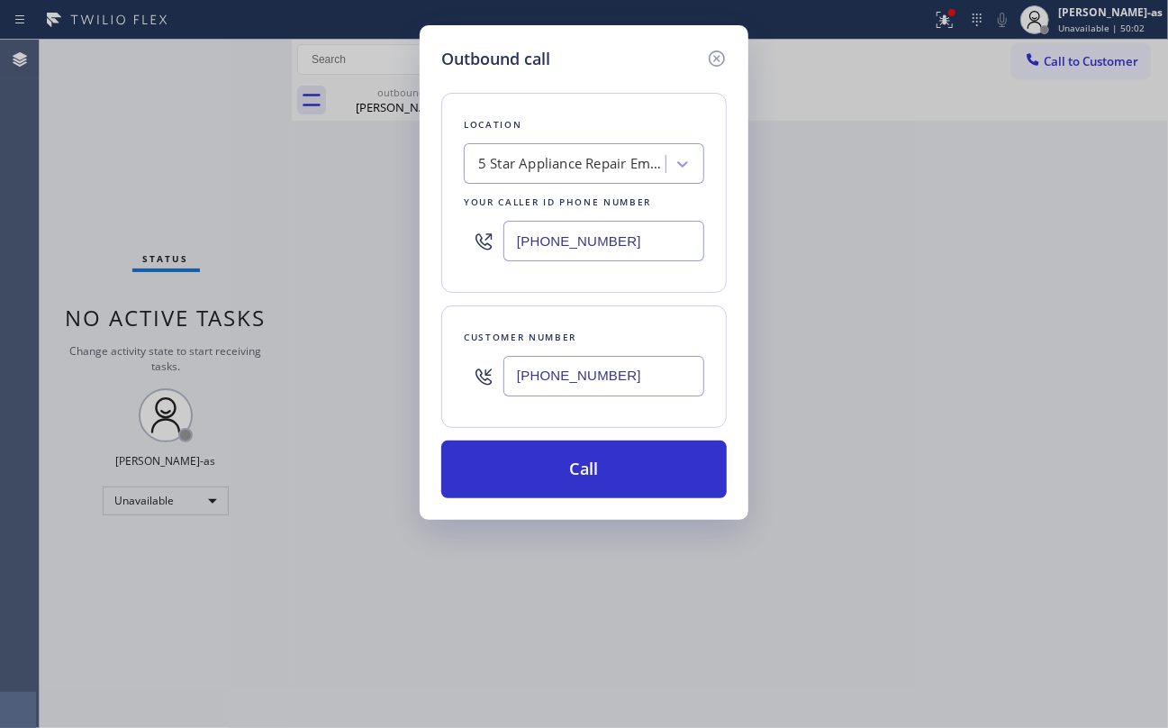
paste input "___) ___-____"
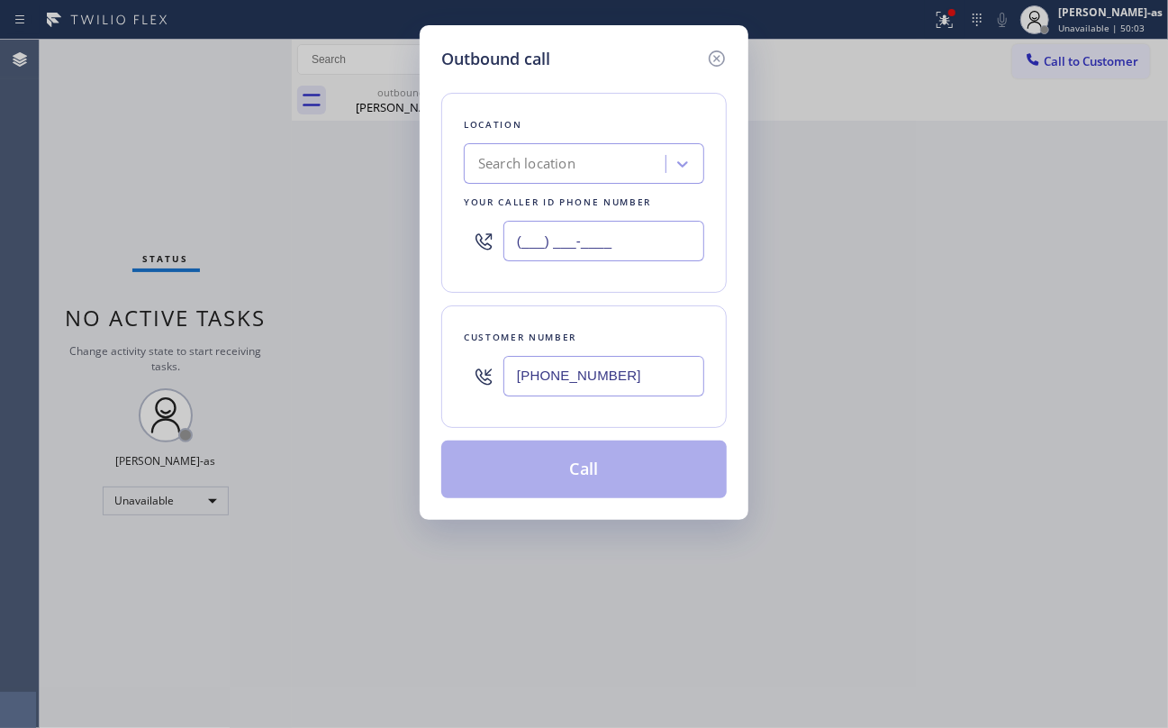
type input "(___) ___-____"
click at [575, 167] on div "Search location" at bounding box center [526, 164] width 97 height 21
paste input "Viking Repair Pro [GEOGRAPHIC_DATA]"
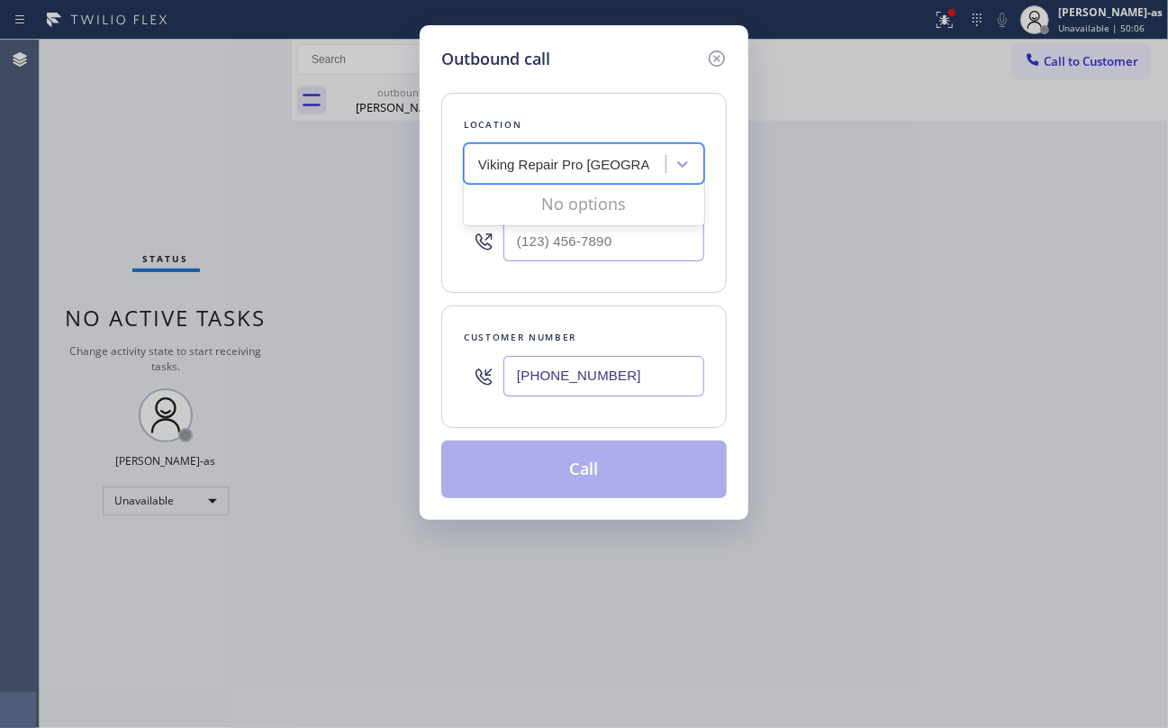
click at [484, 163] on input "Viking Repair Pro [GEOGRAPHIC_DATA]" at bounding box center [563, 164] width 171 height 15
type input "Viking Repair Pro [GEOGRAPHIC_DATA]"
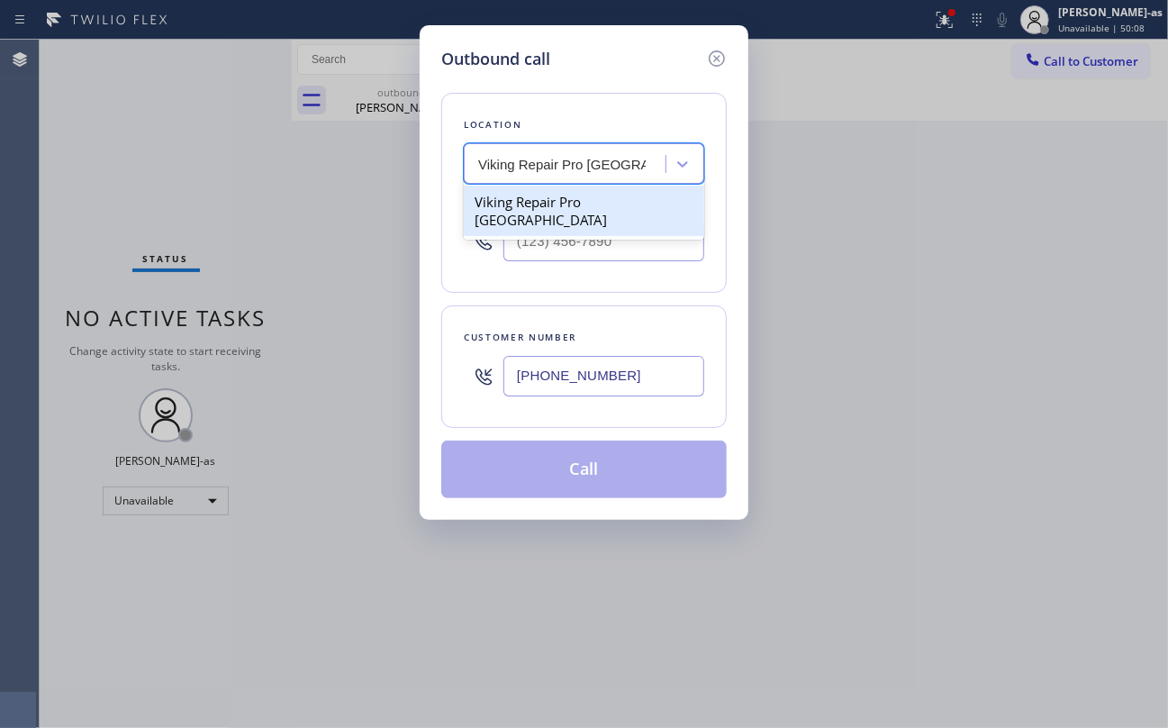
click at [528, 195] on div "Viking Repair Pro [GEOGRAPHIC_DATA]" at bounding box center [584, 211] width 240 height 50
type input "[PHONE_NUMBER]"
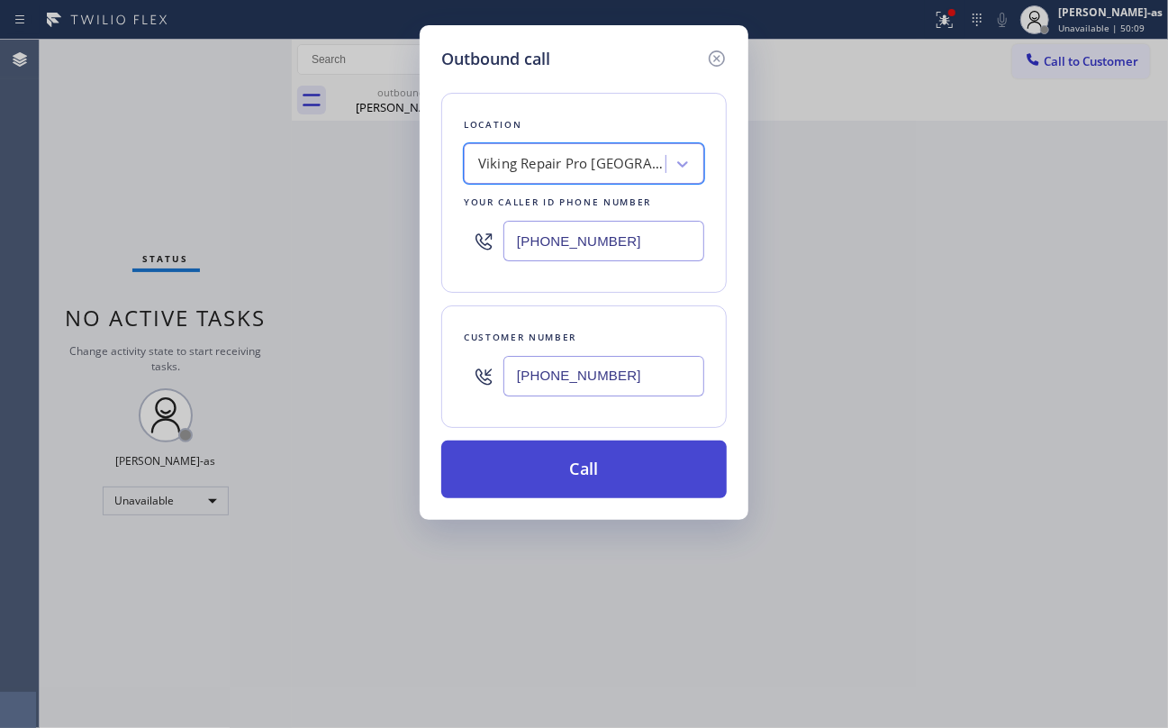
click at [646, 473] on button "Call" at bounding box center [583, 469] width 285 height 58
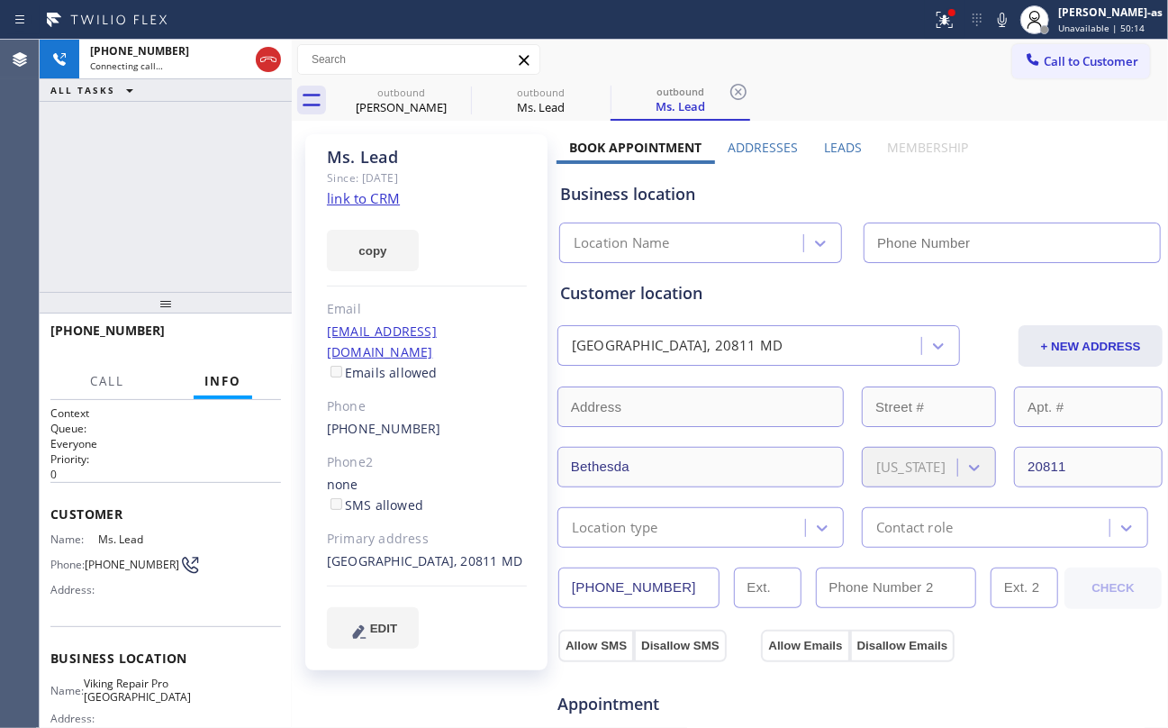
type input "[PHONE_NUMBER]"
drag, startPoint x: 11, startPoint y: 126, endPoint x: 33, endPoint y: 127, distance: 22.5
click at [13, 126] on div "Agent Desktop" at bounding box center [19, 384] width 39 height 688
click at [376, 203] on link "link to CRM" at bounding box center [363, 198] width 73 height 18
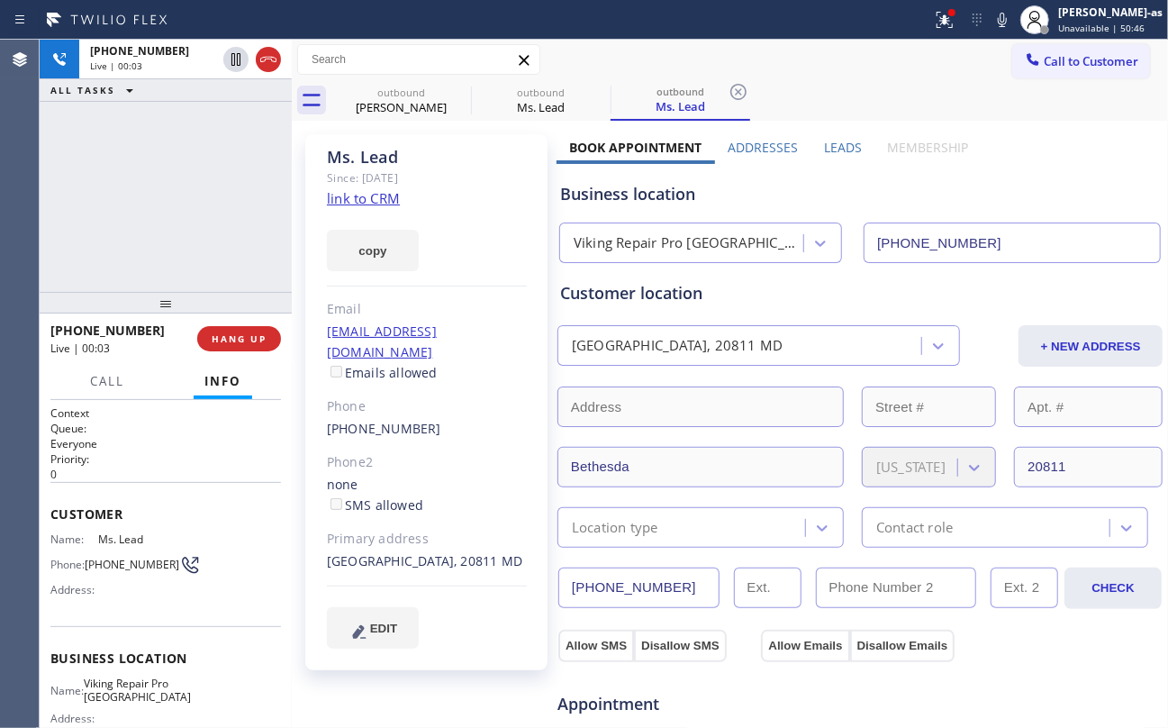
drag, startPoint x: 80, startPoint y: 146, endPoint x: 103, endPoint y: 149, distance: 22.7
click at [91, 148] on div "+12032579463 Live | 00:03 ALL TASKS ALL TASKS ACTIVE TASKS TASKS IN WRAP UP" at bounding box center [166, 166] width 252 height 252
click at [261, 332] on span "HANG UP" at bounding box center [239, 338] width 55 height 13
drag, startPoint x: 198, startPoint y: 232, endPoint x: 358, endPoint y: 218, distance: 160.9
click at [210, 232] on div "+12032579463 Live | 00:05 ALL TASKS ALL TASKS ACTIVE TASKS TASKS IN WRAP UP" at bounding box center [166, 166] width 252 height 252
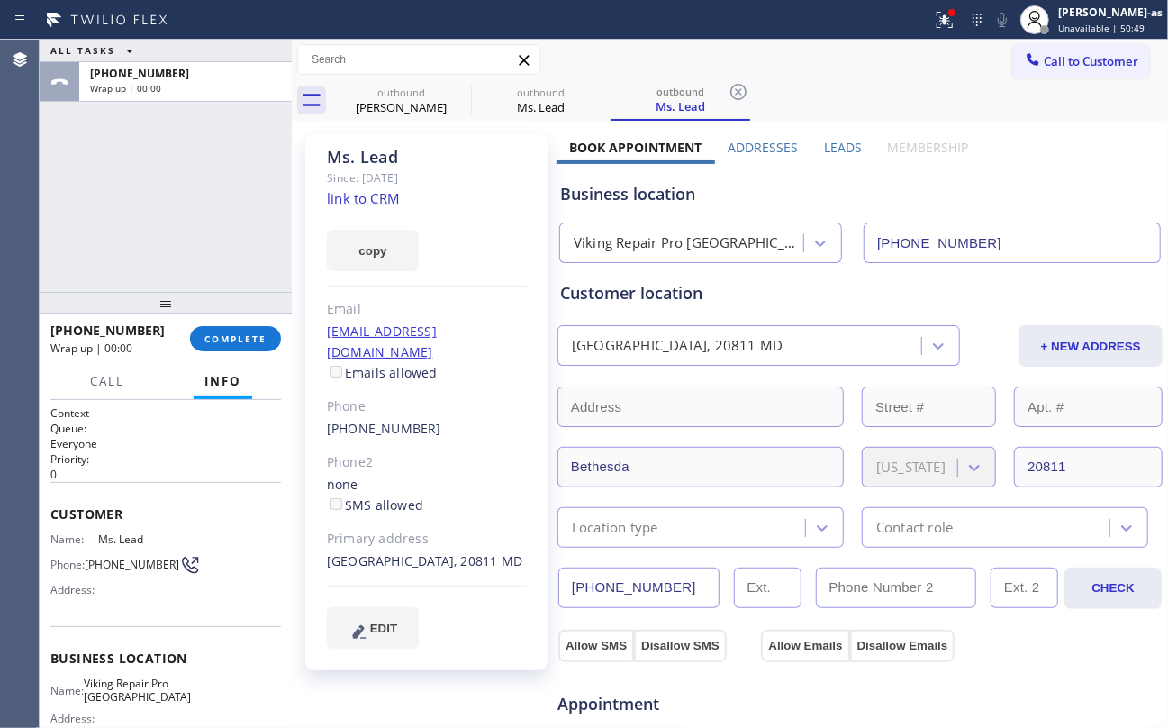
click at [366, 209] on div "copy" at bounding box center [427, 240] width 200 height 62
click at [369, 196] on link "link to CRM" at bounding box center [363, 198] width 73 height 18
click at [171, 321] on div "+12032579463 Wrap up | 00:01" at bounding box center [120, 338] width 140 height 47
click at [225, 331] on button "COMPLETE" at bounding box center [235, 338] width 91 height 25
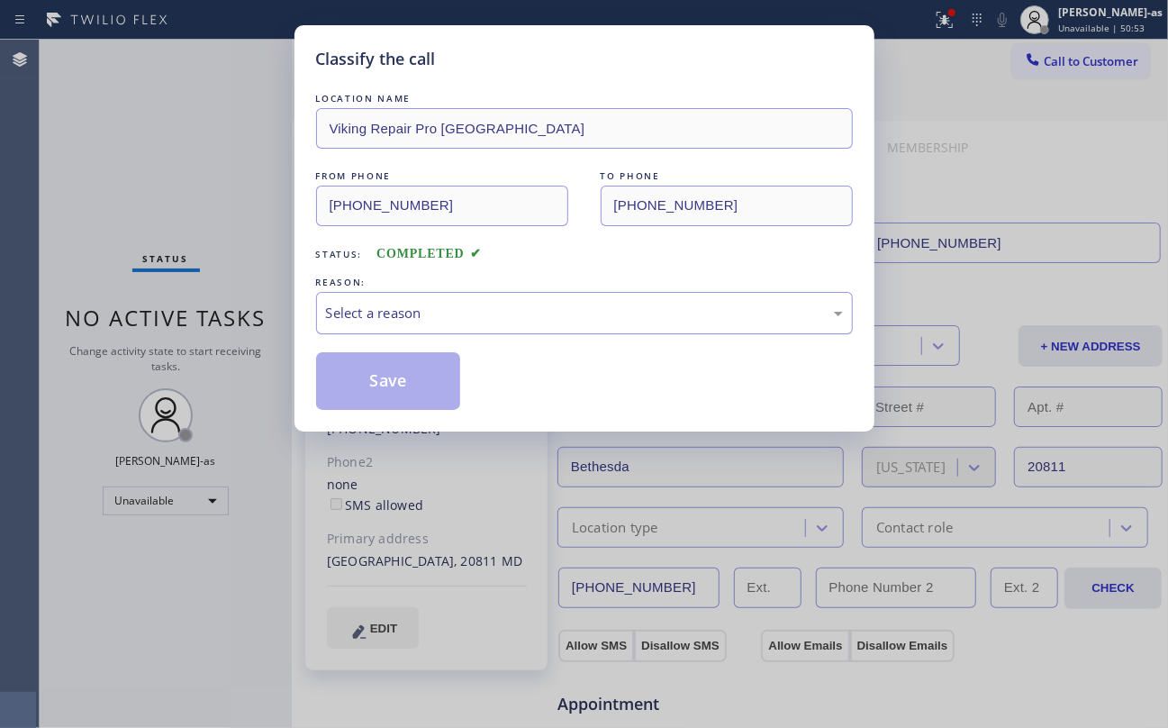
drag, startPoint x: 447, startPoint y: 317, endPoint x: 488, endPoint y: 329, distance: 43.0
click at [448, 317] on div "Select a reason" at bounding box center [584, 313] width 517 height 21
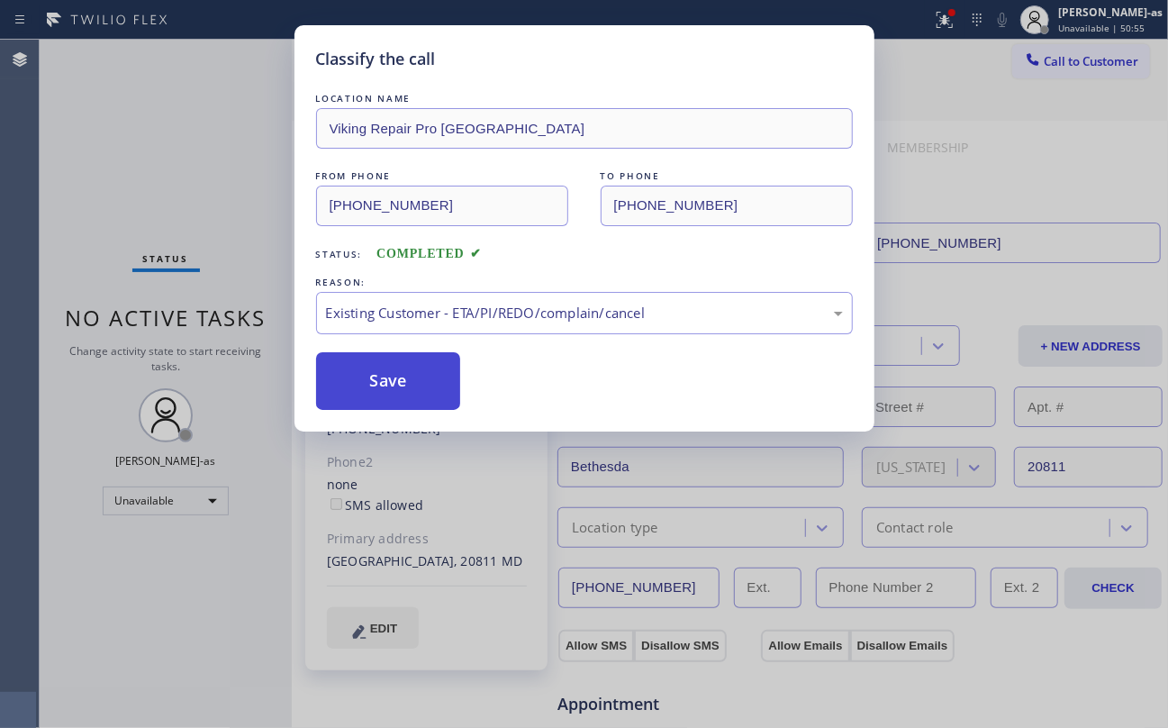
click at [397, 390] on button "Save" at bounding box center [388, 381] width 145 height 58
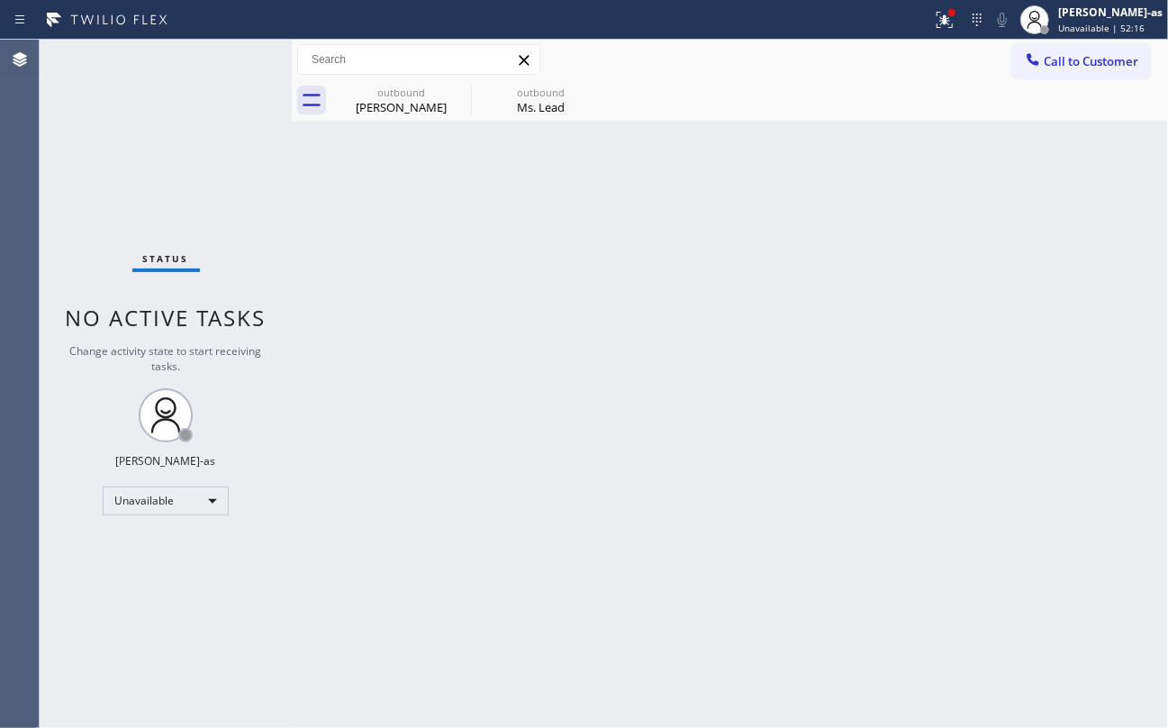
drag, startPoint x: 537, startPoint y: 375, endPoint x: 551, endPoint y: 295, distance: 80.5
click at [537, 373] on div "Back to Dashboard Change Sender ID Customers Technicians Select a contact Outbo…" at bounding box center [730, 384] width 876 height 688
click at [385, 77] on div "Call to Customer Outbound call Location Viking Repair Pro Bethesda Your caller …" at bounding box center [730, 60] width 876 height 41
drag, startPoint x: 379, startPoint y: 99, endPoint x: 457, endPoint y: 105, distance: 78.6
click at [401, 106] on div "Brent Dalrymple" at bounding box center [401, 107] width 136 height 16
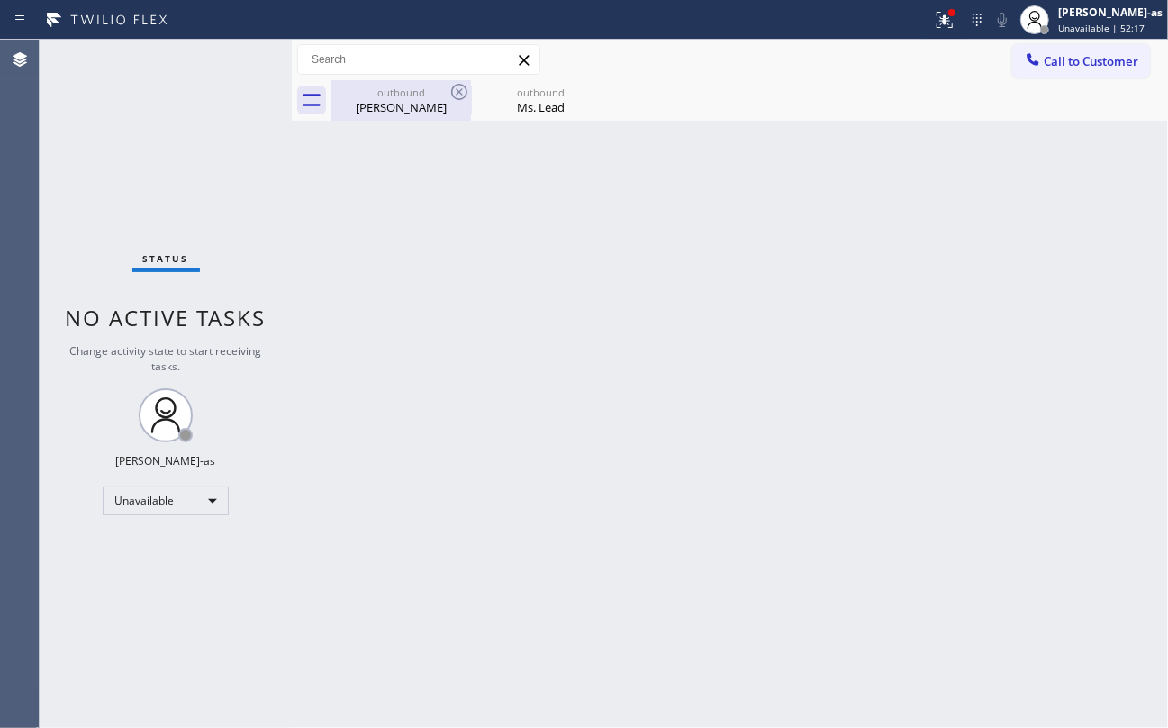
type input "[PHONE_NUMBER]"
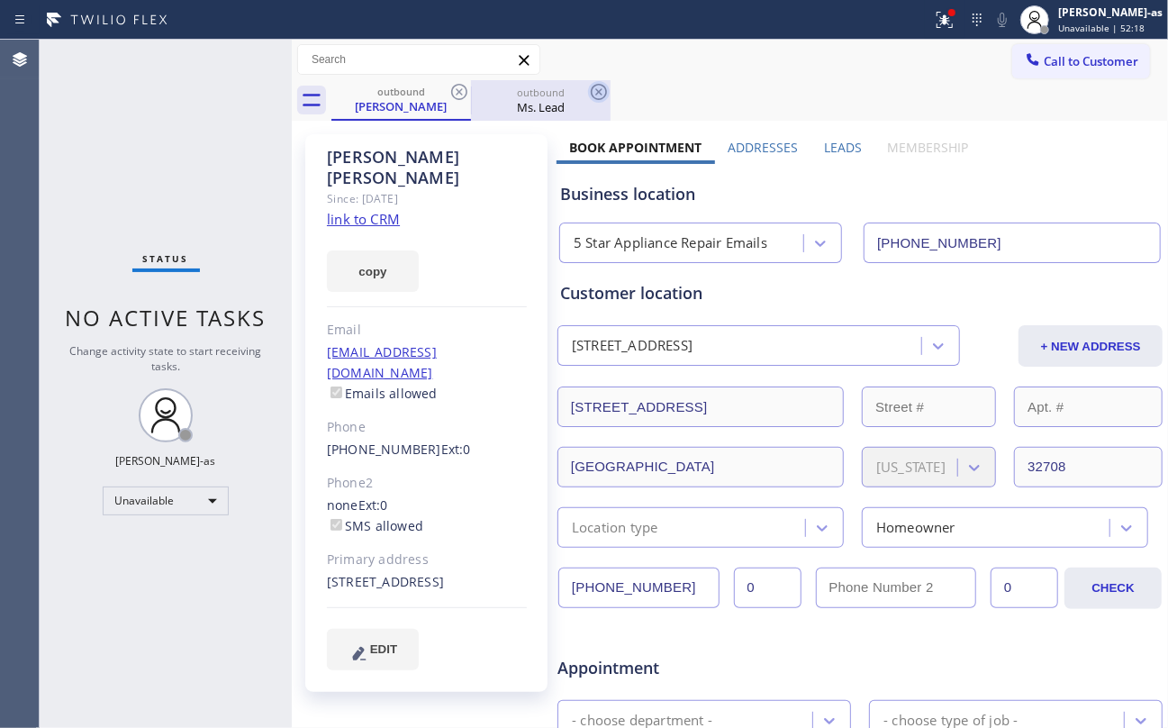
click at [461, 99] on icon at bounding box center [459, 92] width 22 height 22
type input "[PHONE_NUMBER]"
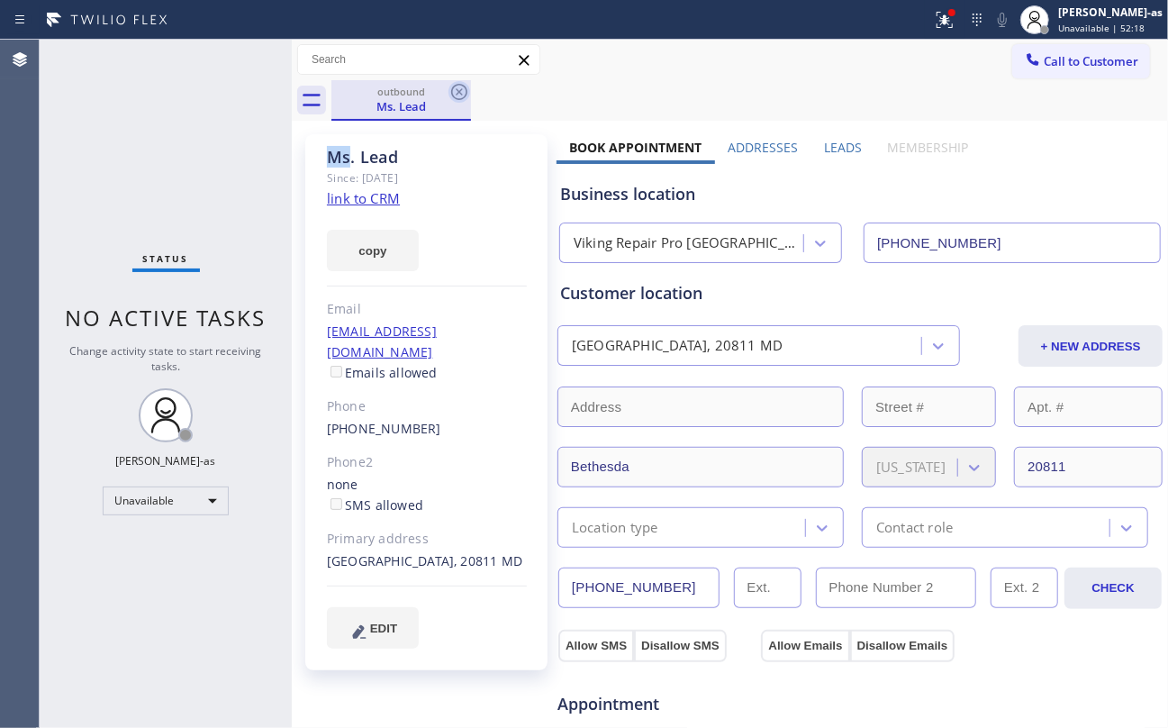
click at [461, 99] on icon at bounding box center [459, 92] width 16 height 16
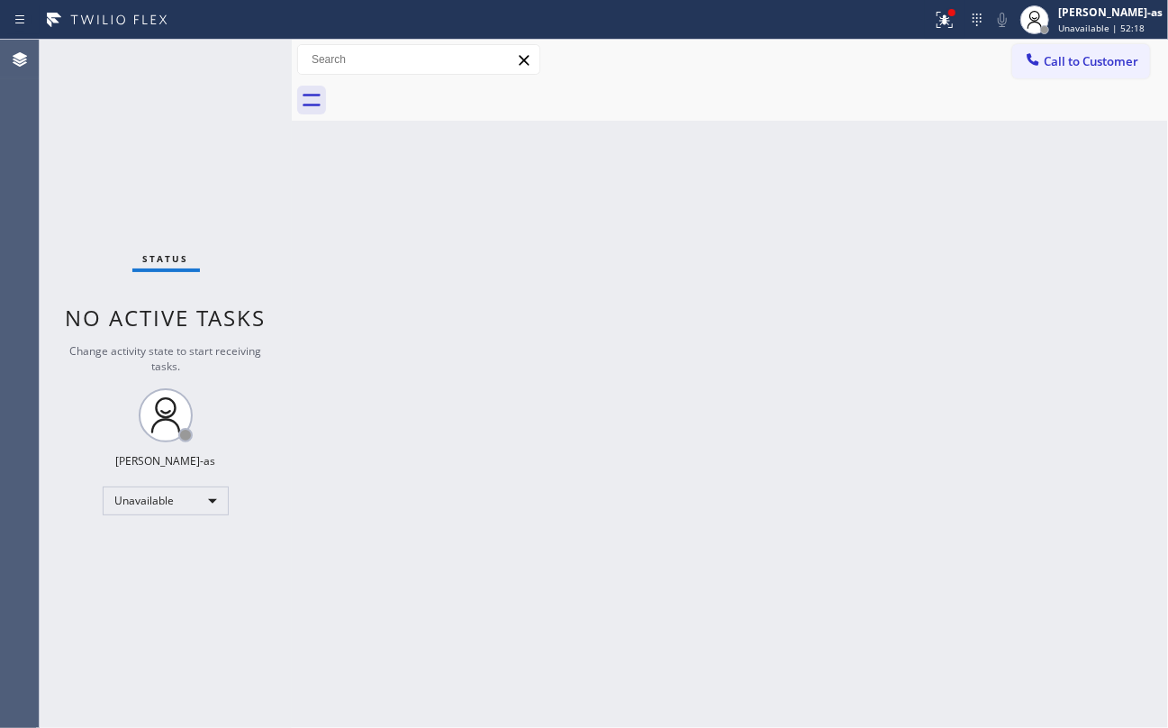
click at [461, 99] on div at bounding box center [749, 100] width 837 height 41
drag, startPoint x: 497, startPoint y: 259, endPoint x: 531, endPoint y: 254, distance: 34.6
click at [498, 259] on div "Back to Dashboard Change Sender ID Customers Technicians Select a contact Outbo…" at bounding box center [730, 384] width 876 height 688
click at [1046, 51] on button "Call to Customer" at bounding box center [1081, 61] width 138 height 34
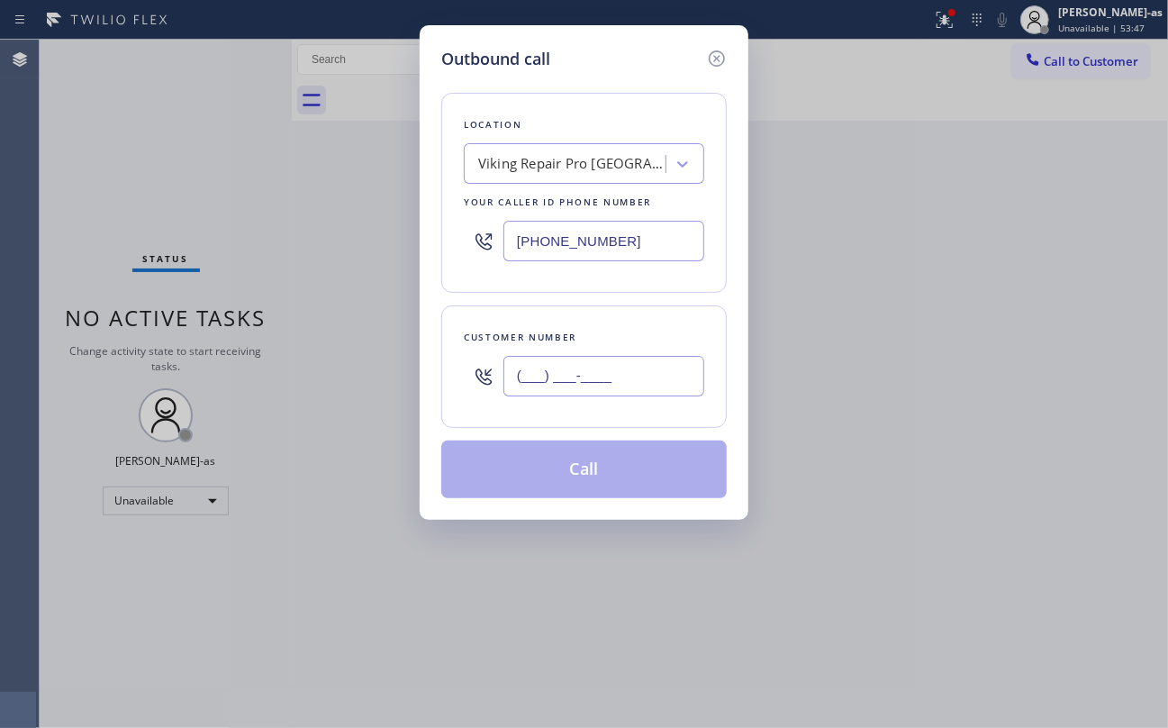
click at [594, 383] on input "(___) ___-____" at bounding box center [603, 376] width 201 height 41
paste input "562) 742-6141"
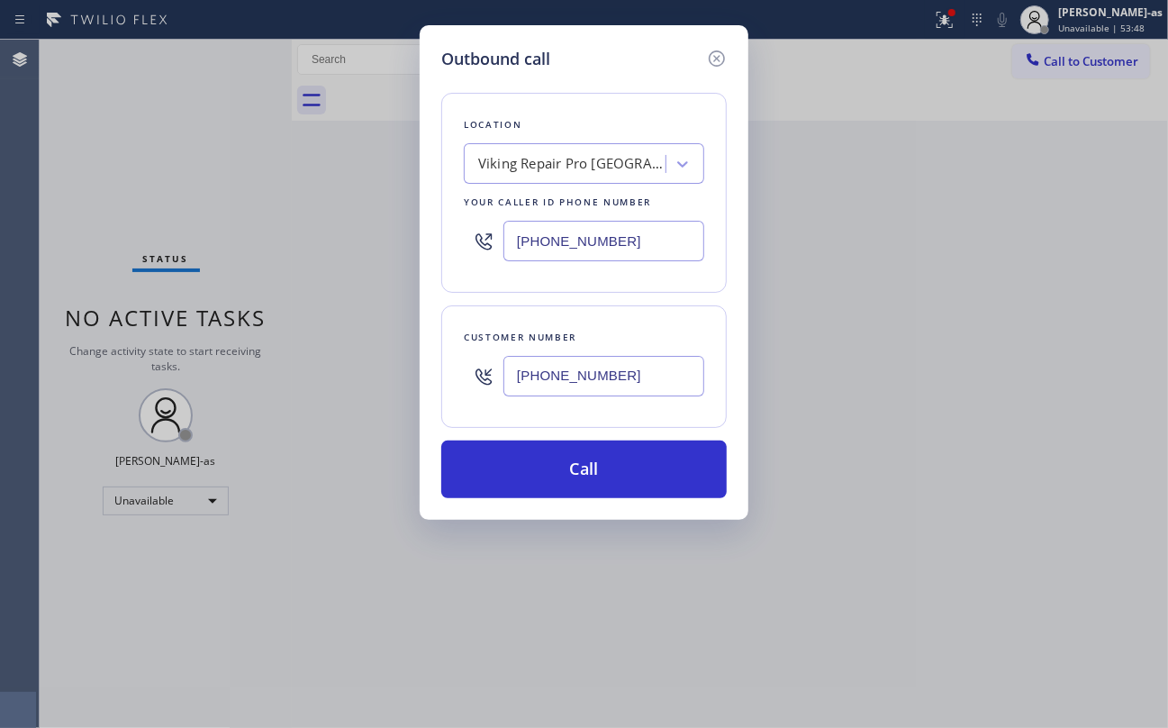
type input "[PHONE_NUMBER]"
click at [210, 163] on div "Outbound call Location Viking Repair Pro Bethesda Your caller id phone number (…" at bounding box center [584, 364] width 1168 height 728
click at [549, 249] on input "[PHONE_NUMBER]" at bounding box center [603, 241] width 201 height 41
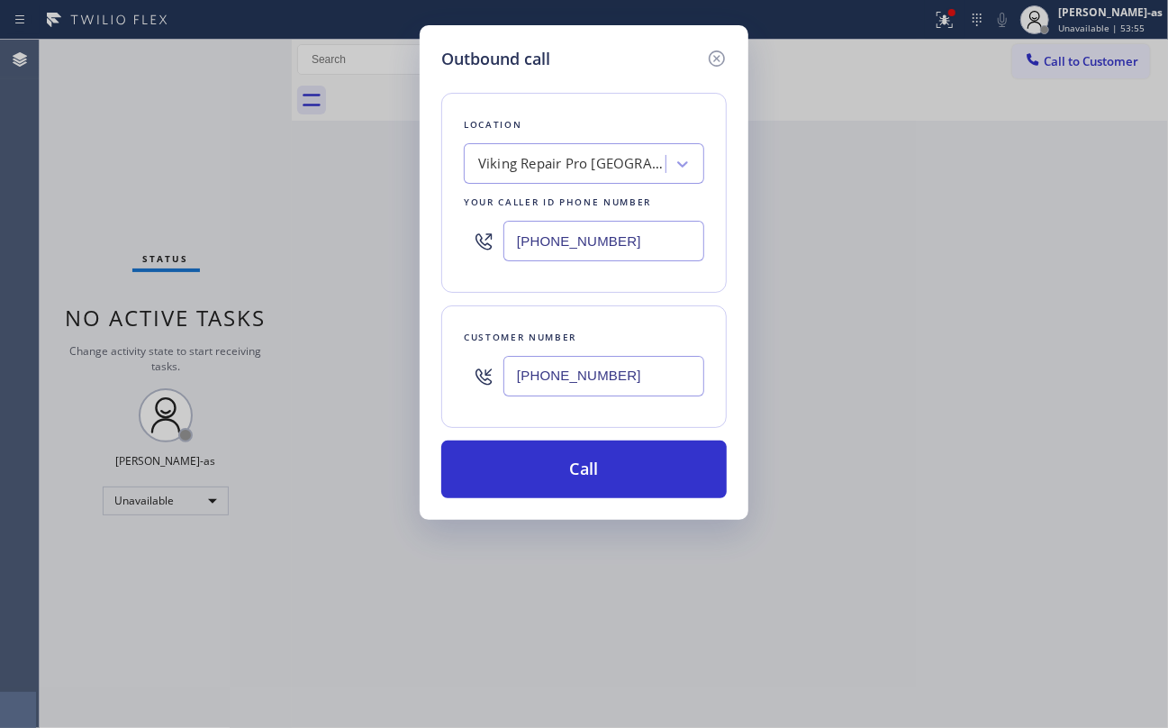
paste input "833) 692-227"
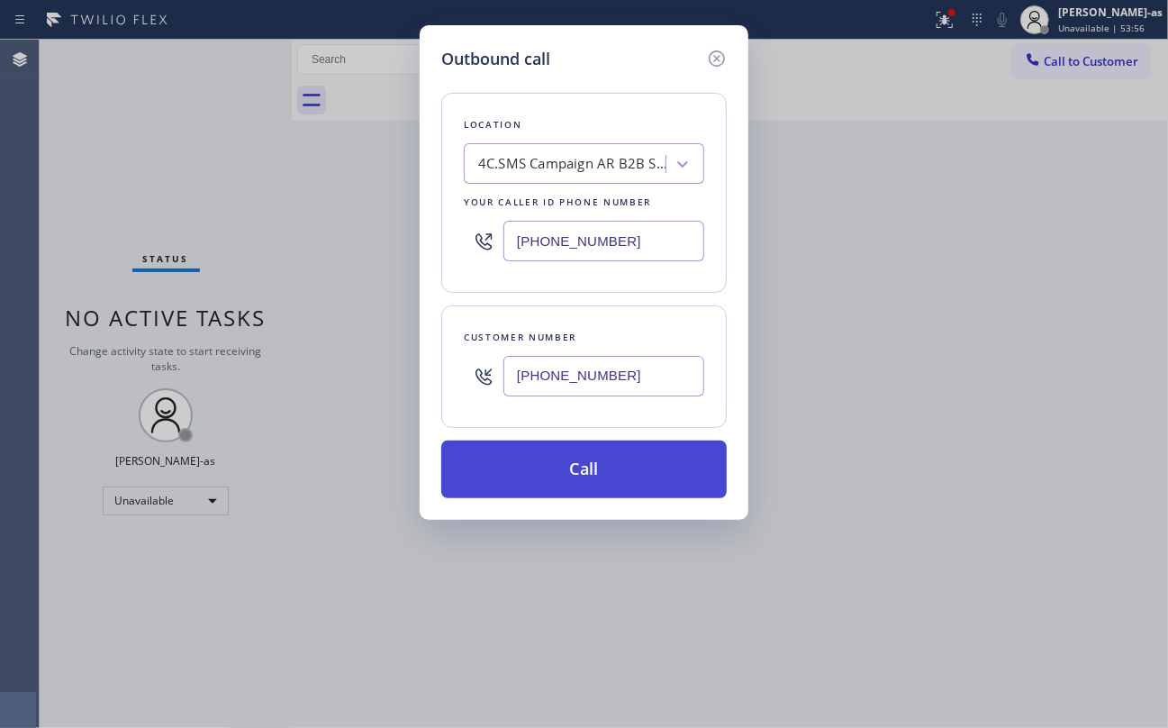
type input "[PHONE_NUMBER]"
click at [648, 457] on button "Call" at bounding box center [583, 469] width 285 height 58
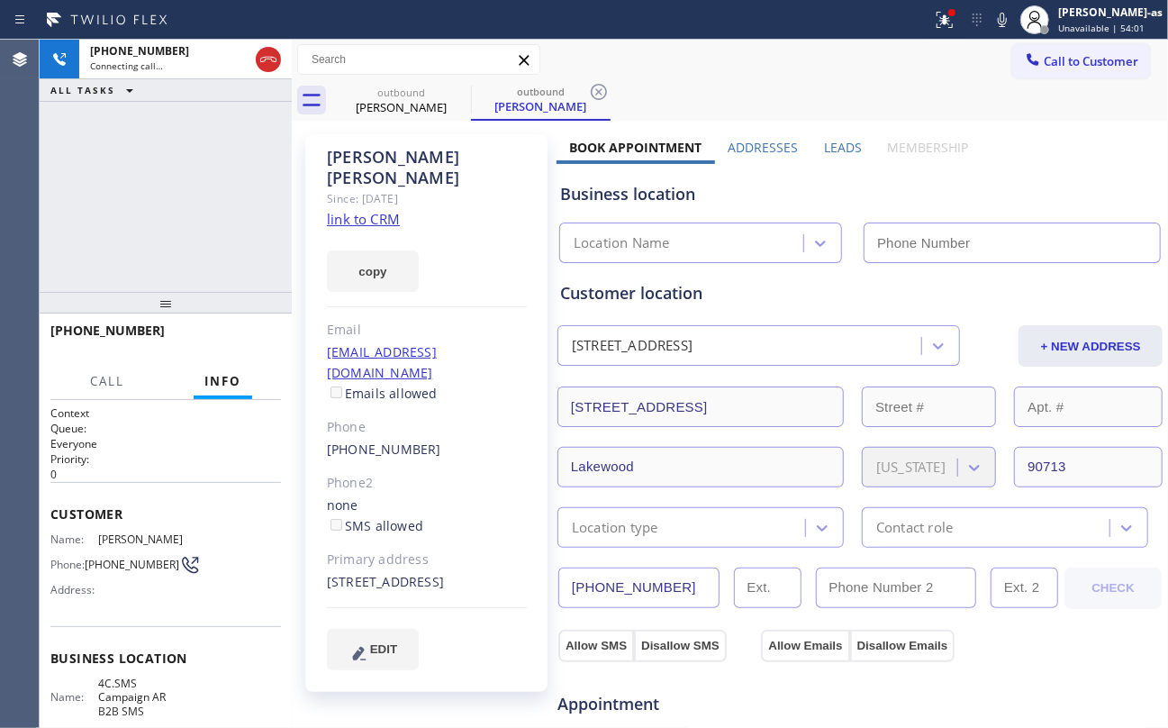
click at [373, 210] on link "link to CRM" at bounding box center [363, 219] width 73 height 18
type input "[PHONE_NUMBER]"
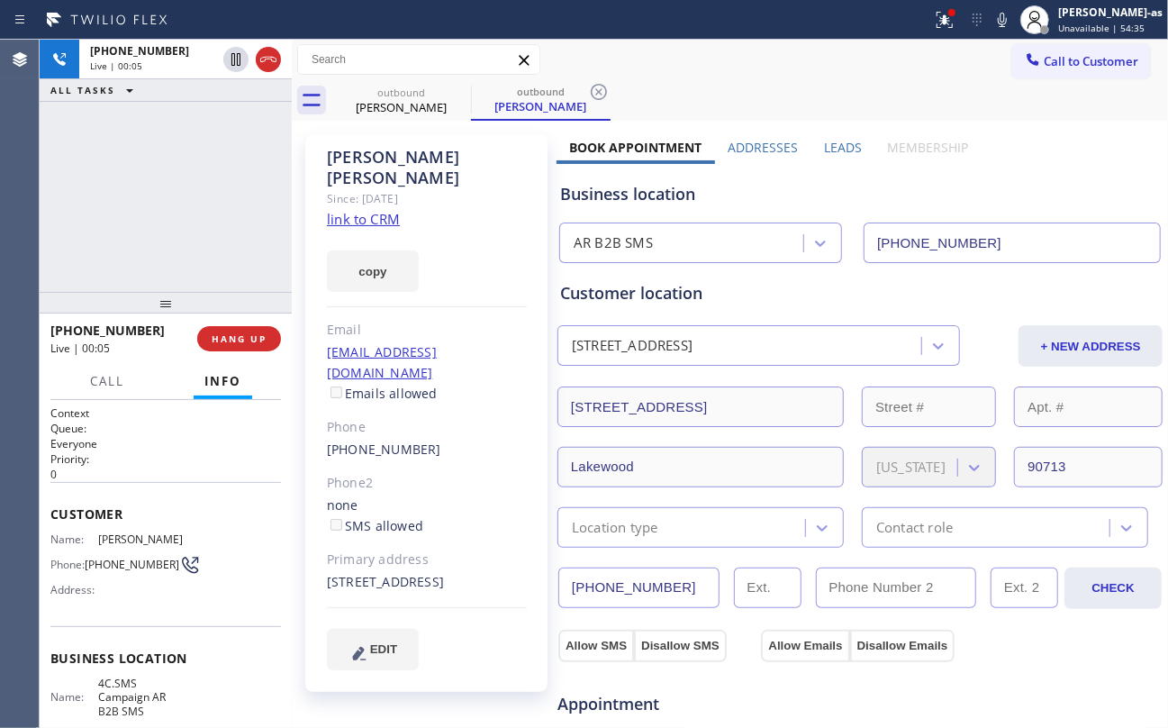
drag, startPoint x: 102, startPoint y: 177, endPoint x: 220, endPoint y: 109, distance: 135.9
click at [115, 182] on div "+15627426141 Live | 00:05 ALL TASKS ALL TASKS ACTIVE TASKS TASKS IN WRAP UP" at bounding box center [166, 166] width 252 height 252
click at [252, 59] on div at bounding box center [252, 60] width 65 height 40
click at [275, 51] on icon at bounding box center [269, 60] width 22 height 22
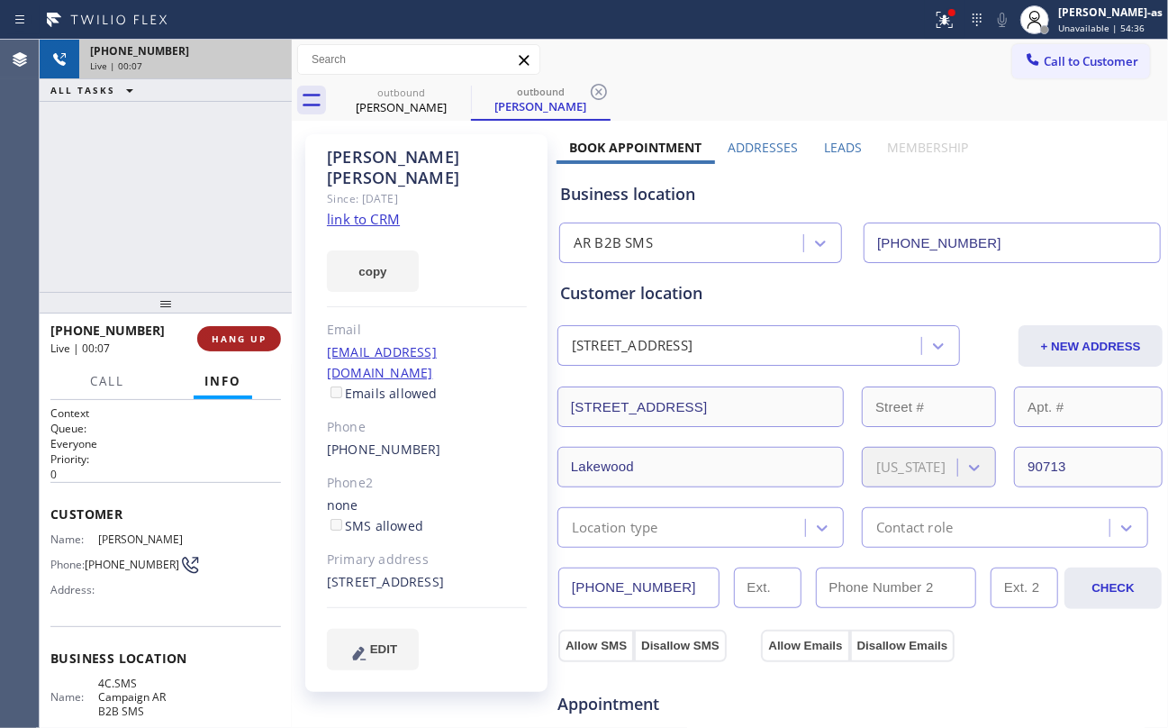
click at [225, 331] on button "HANG UP" at bounding box center [239, 338] width 84 height 25
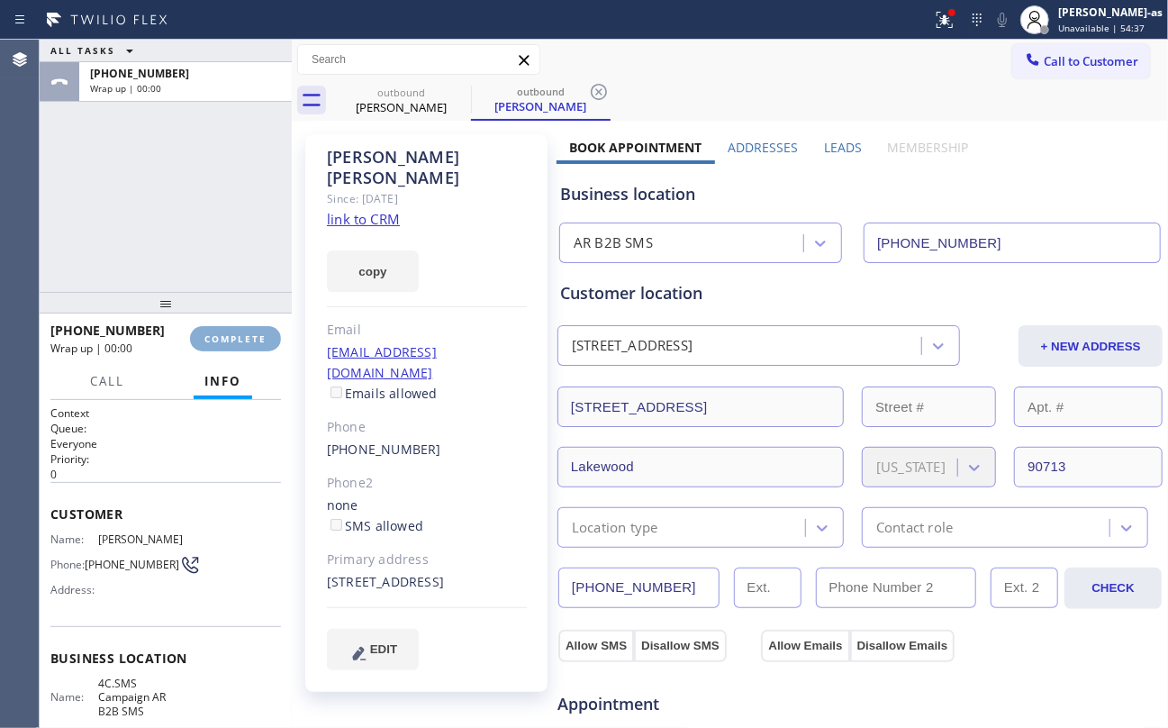
click at [229, 340] on span "COMPLETE" at bounding box center [235, 338] width 62 height 13
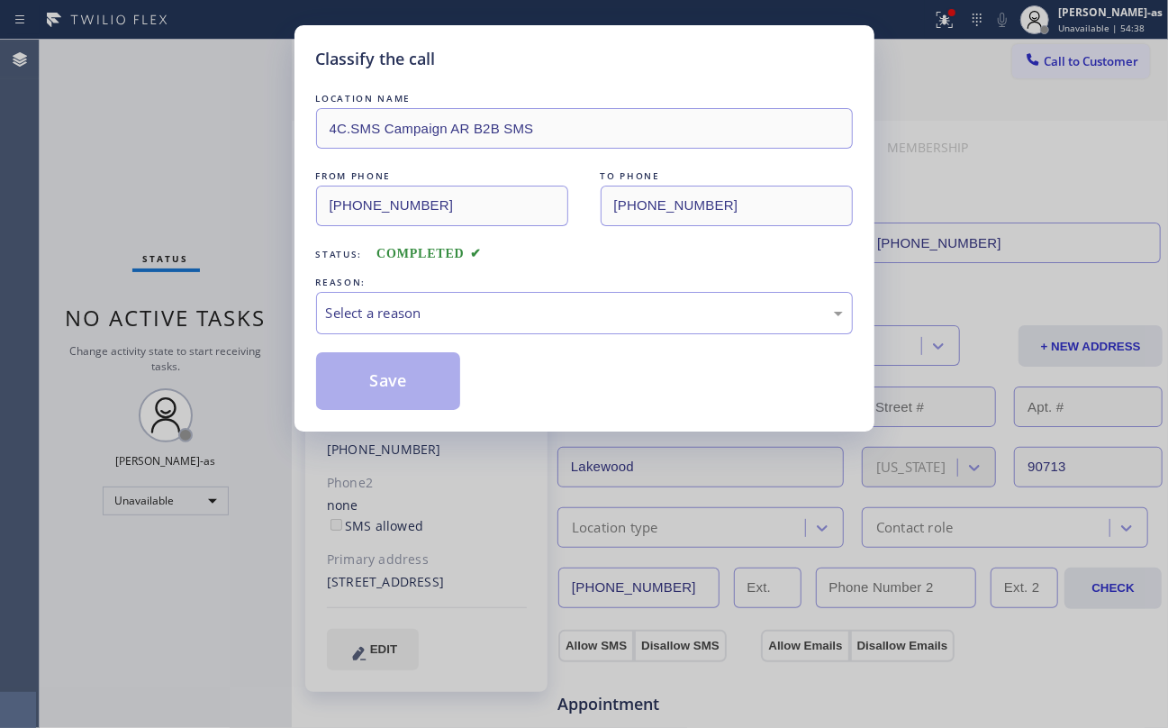
click at [229, 340] on div "Classify the call LOCATION NAME 4C.SMS Campaign AR B2B SMS FROM PHONE (833) 692…" at bounding box center [584, 364] width 1168 height 728
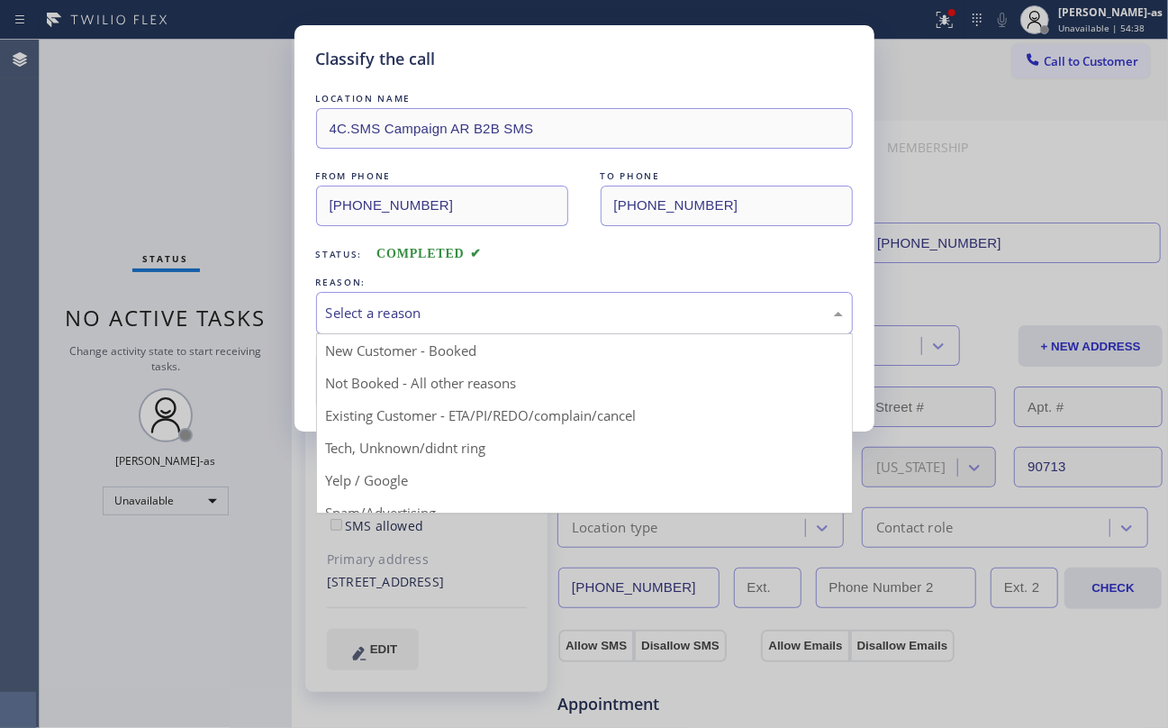
click at [407, 315] on div "Select a reason" at bounding box center [584, 313] width 517 height 21
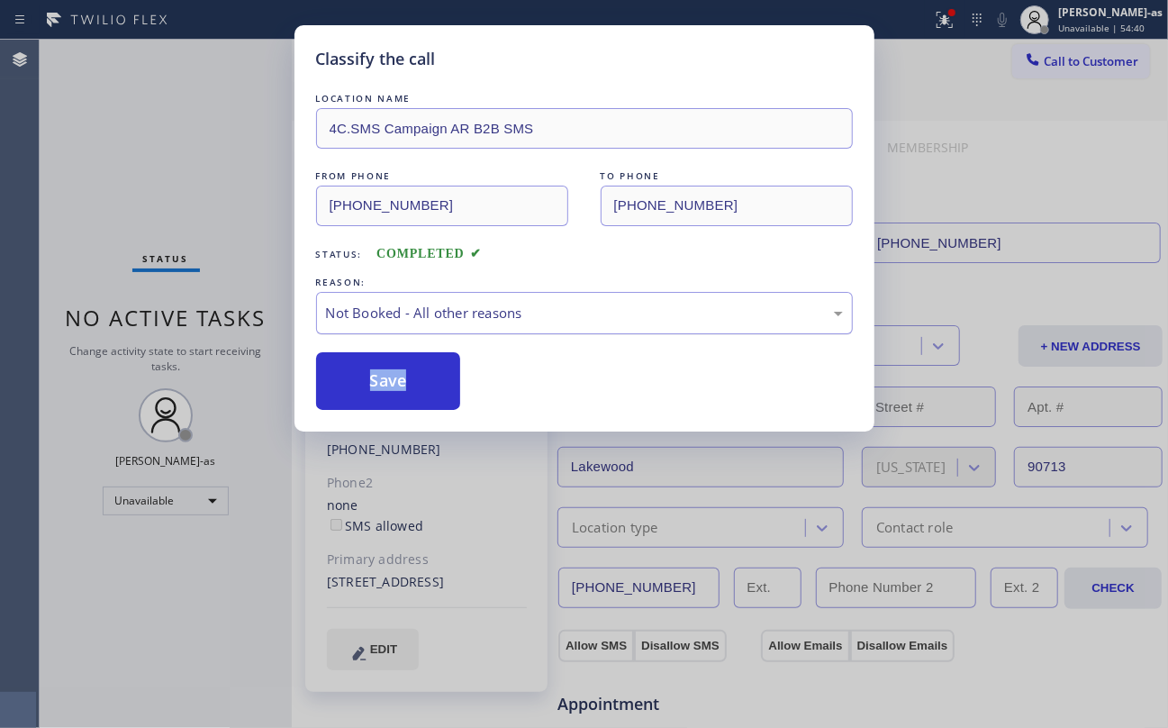
click at [439, 314] on div "Not Booked - All other reasons" at bounding box center [584, 313] width 517 height 21
click at [402, 404] on button "Save" at bounding box center [388, 381] width 145 height 58
click at [379, 387] on button "Save" at bounding box center [388, 381] width 145 height 58
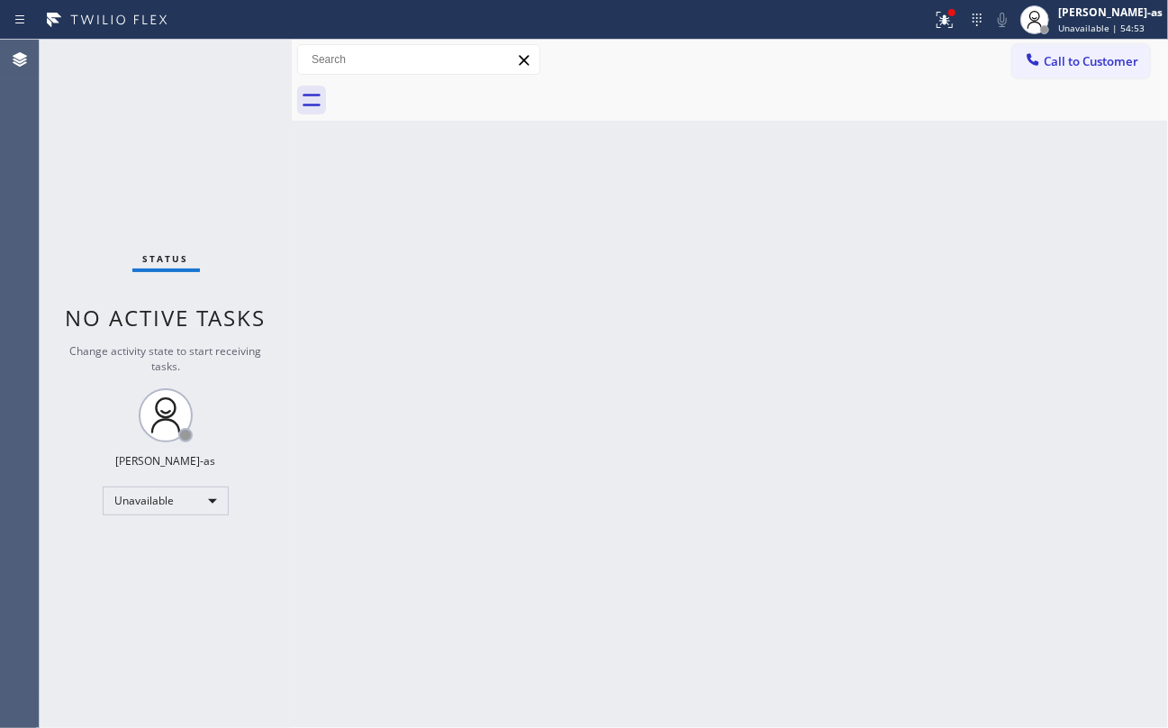
drag, startPoint x: 200, startPoint y: 164, endPoint x: 571, endPoint y: 247, distance: 380.1
click at [209, 164] on div "Status No active tasks Change activity state to start receiving tasks. [PERSON_…" at bounding box center [166, 384] width 252 height 688
click at [1064, 69] on button "Call to Customer" at bounding box center [1081, 61] width 138 height 34
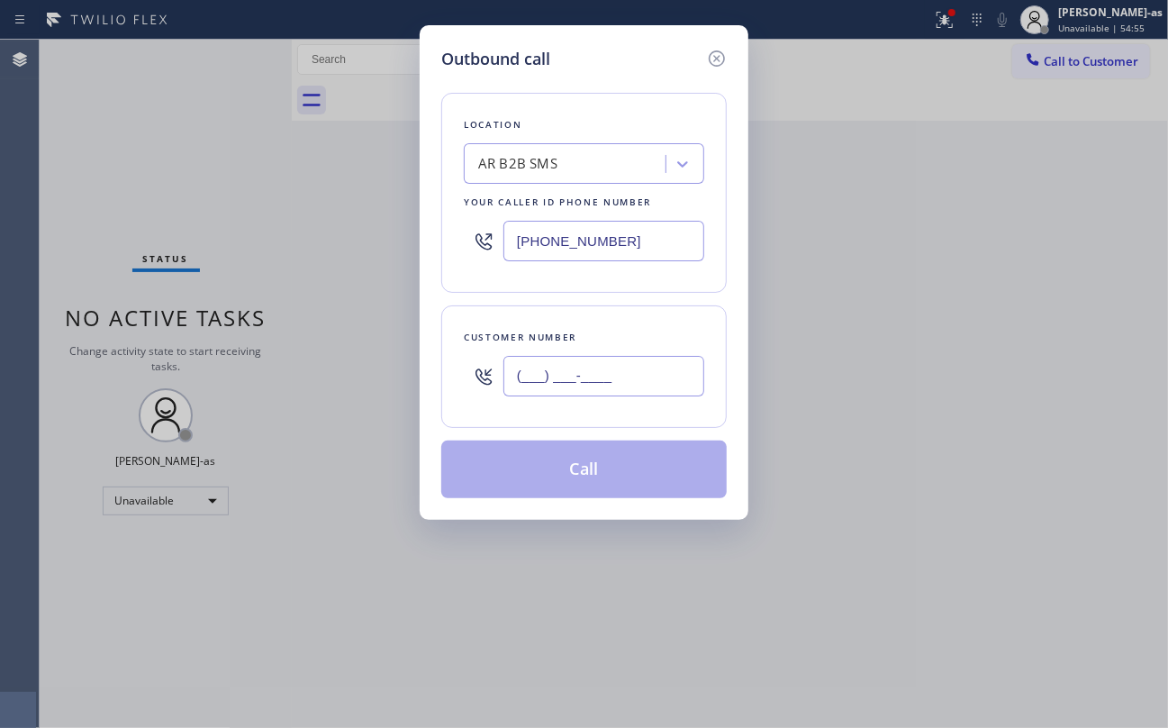
click at [656, 371] on input "(___) ___-____" at bounding box center [603, 376] width 201 height 41
paste input "917) 647-3842"
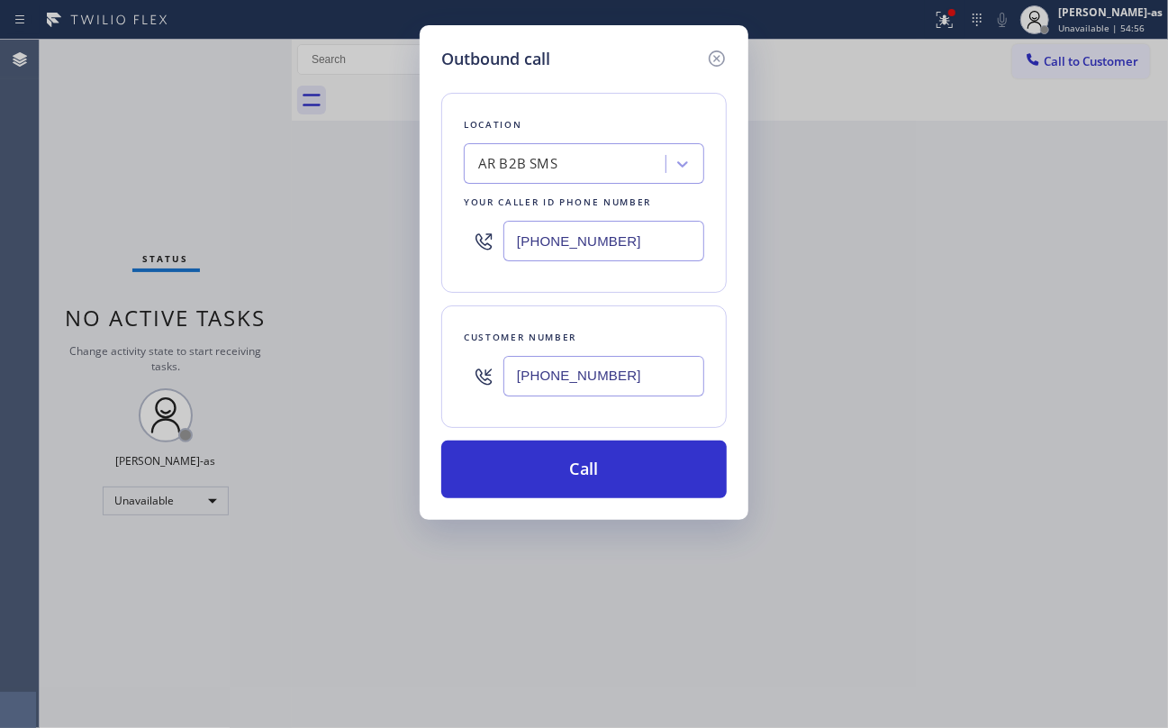
type input "[PHONE_NUMBER]"
drag, startPoint x: 138, startPoint y: 195, endPoint x: 300, endPoint y: 254, distance: 172.6
click at [142, 195] on div "Outbound call Location AR B2B SMS Your caller id phone number (833) 692-2271 Cu…" at bounding box center [584, 364] width 1168 height 728
click at [603, 236] on input "[PHONE_NUMBER]" at bounding box center [603, 241] width 201 height 41
click at [567, 177] on div "AR B2B SMS" at bounding box center [567, 165] width 196 height 32
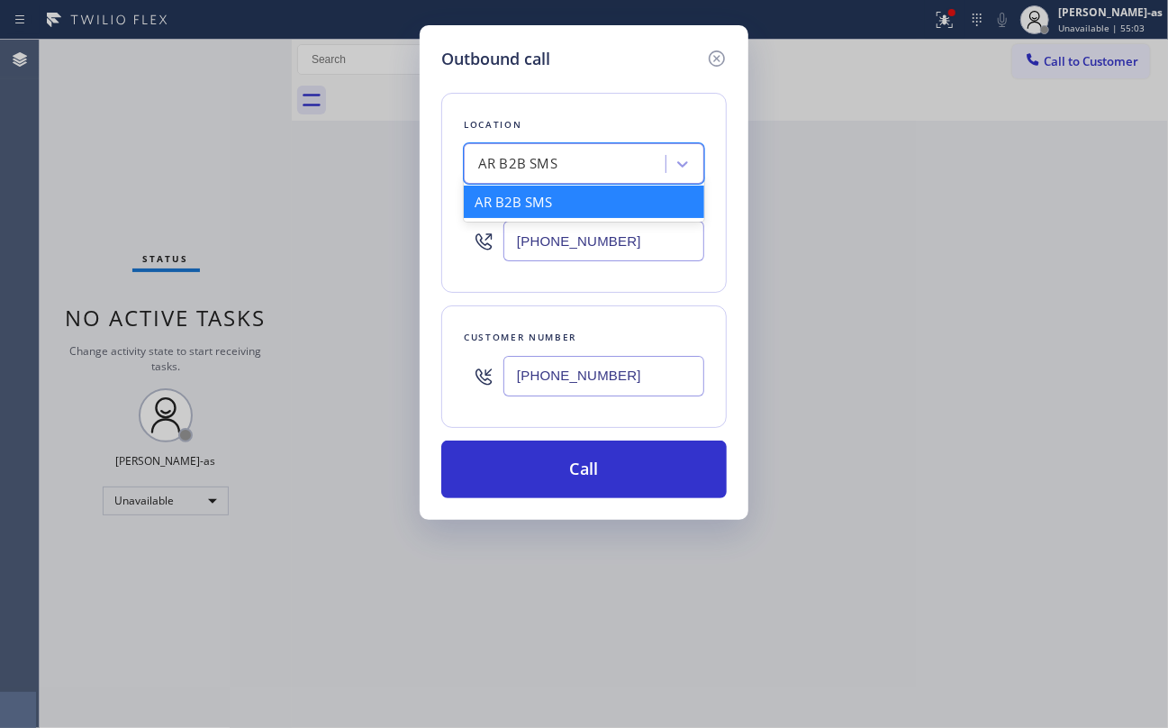
paste input "American Service Alliance Gowanus"
type input "American Service Alliance Gowanus"
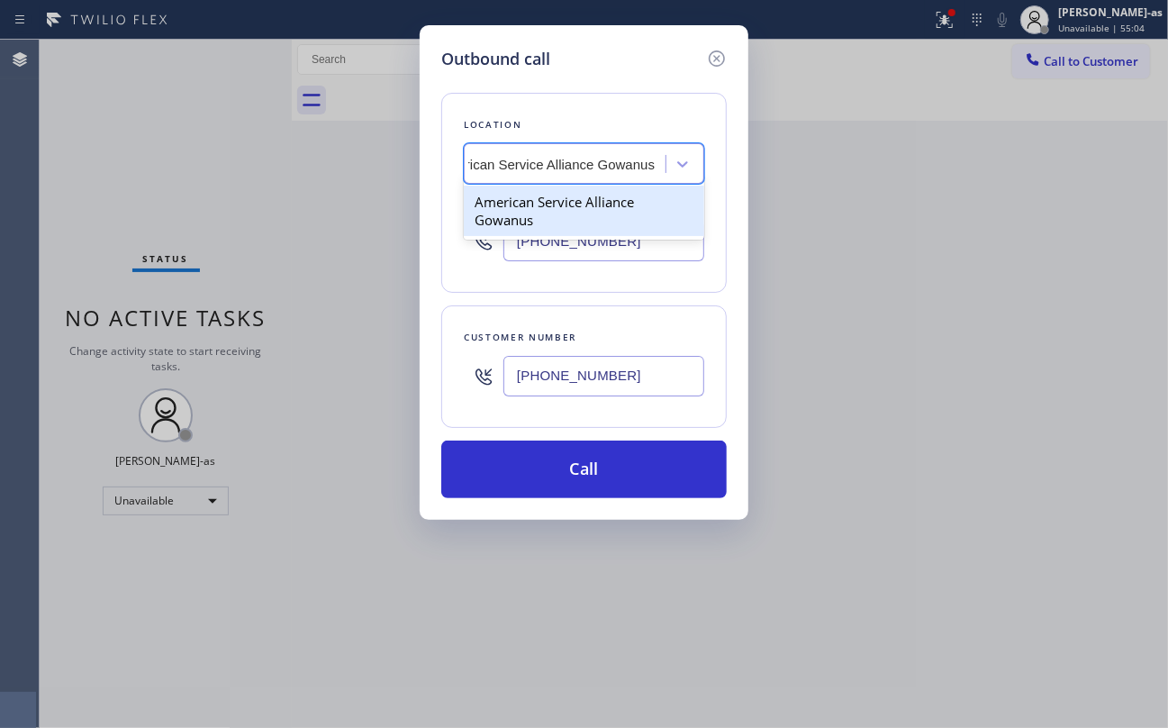
click at [562, 188] on div "American Service Alliance Gowanus" at bounding box center [584, 211] width 240 height 50
type input "[PHONE_NUMBER]"
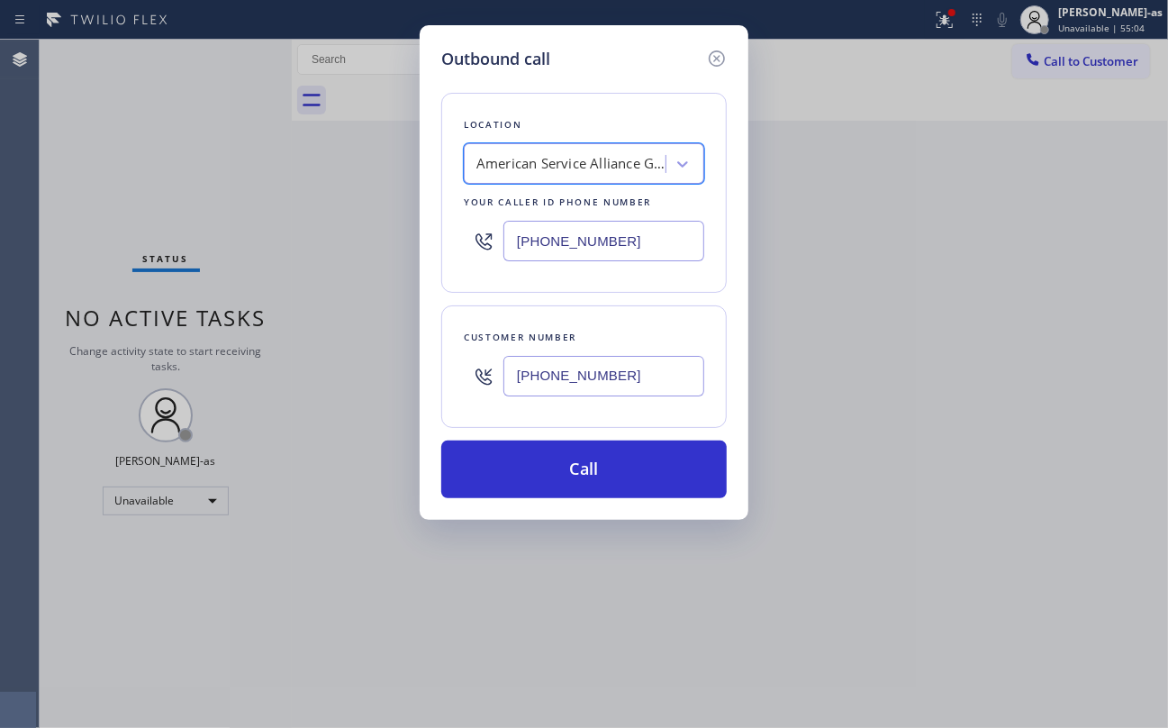
scroll to position [0, 1]
click at [599, 419] on div "Customer number (917) 647-3842" at bounding box center [583, 366] width 285 height 122
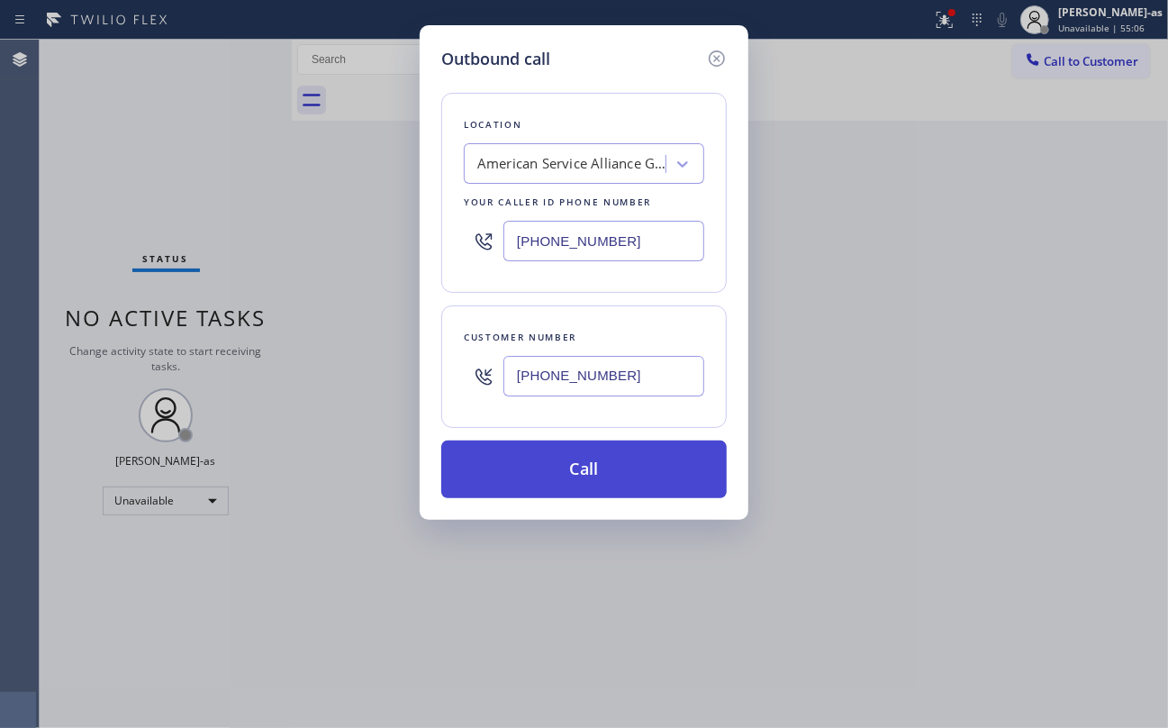
click at [631, 463] on button "Call" at bounding box center [583, 469] width 285 height 58
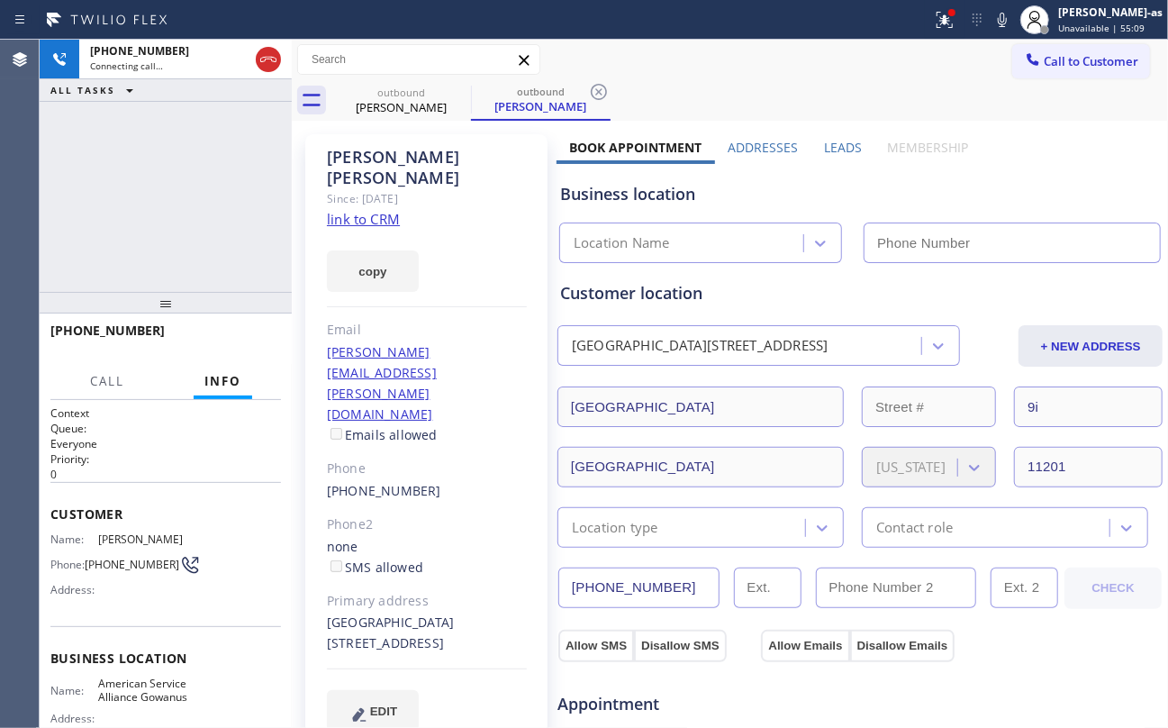
click at [373, 210] on link "link to CRM" at bounding box center [363, 219] width 73 height 18
type input "[PHONE_NUMBER]"
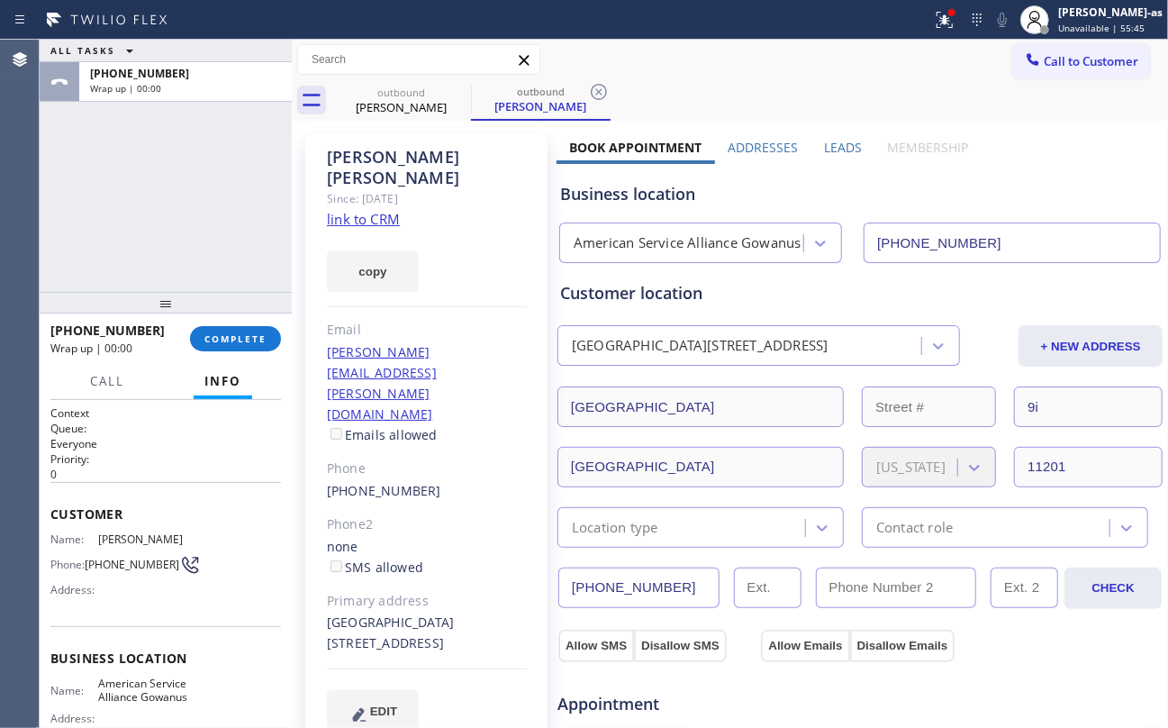
drag, startPoint x: 144, startPoint y: 253, endPoint x: 210, endPoint y: 355, distance: 121.1
click at [155, 272] on div "ALL TASKS ALL TASKS ACTIVE TASKS TASKS IN WRAP UP +19176473842 Wrap up | 00:00" at bounding box center [166, 166] width 252 height 252
click at [214, 336] on span "COMPLETE" at bounding box center [235, 338] width 62 height 13
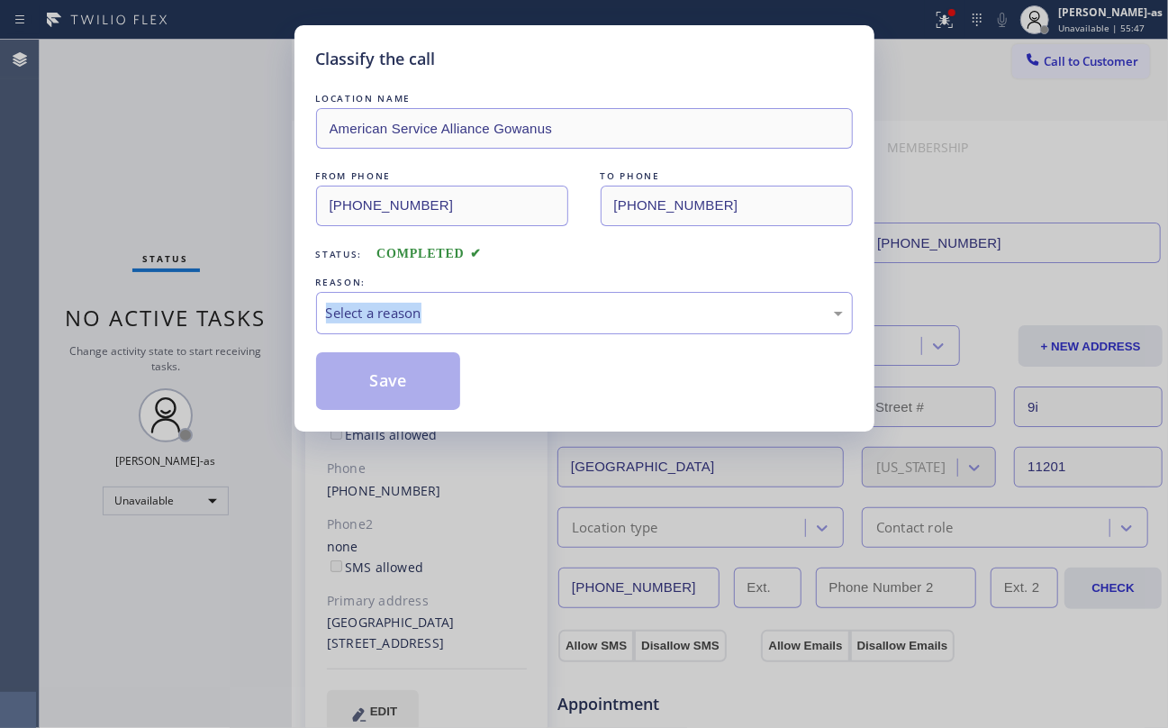
click at [214, 333] on div "Classify the call LOCATION NAME American Service Alliance Gowanus FROM PHONE (7…" at bounding box center [584, 364] width 1168 height 728
click at [205, 258] on div "Classify the call LOCATION NAME American Service Alliance Gowanus FROM PHONE (7…" at bounding box center [584, 364] width 1168 height 728
drag, startPoint x: 444, startPoint y: 314, endPoint x: 613, endPoint y: 322, distance: 169.5
click at [445, 314] on div "Select a reason" at bounding box center [584, 313] width 517 height 21
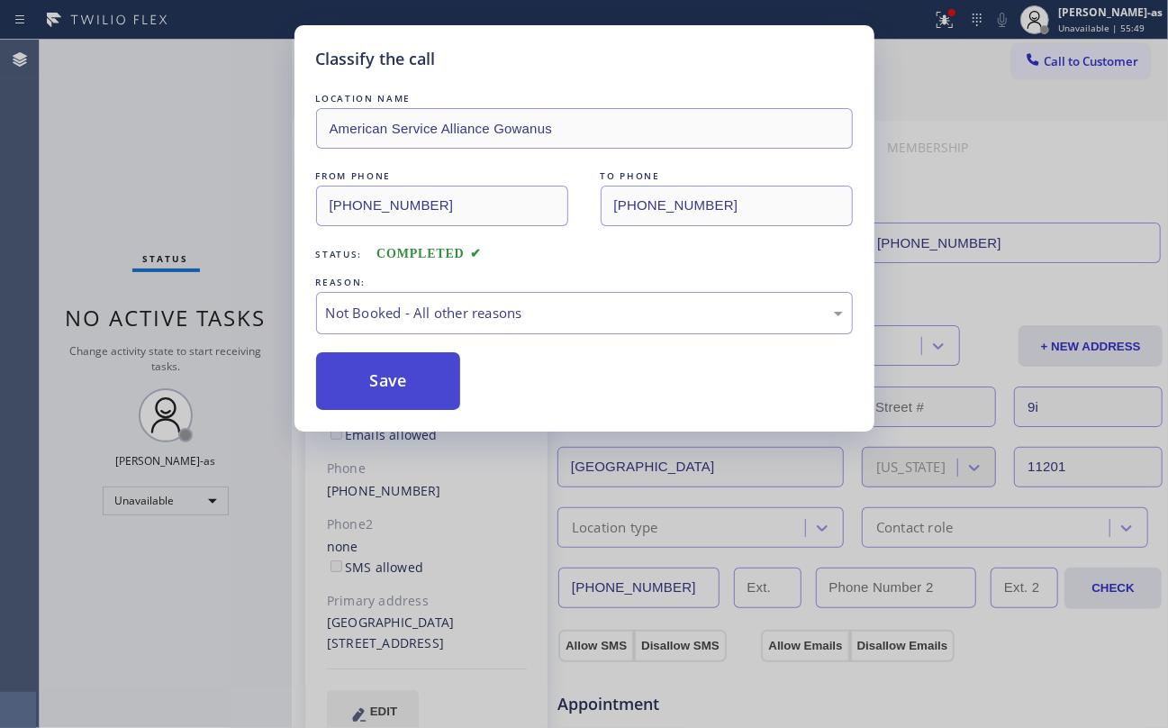
click at [427, 394] on button "Save" at bounding box center [388, 381] width 145 height 58
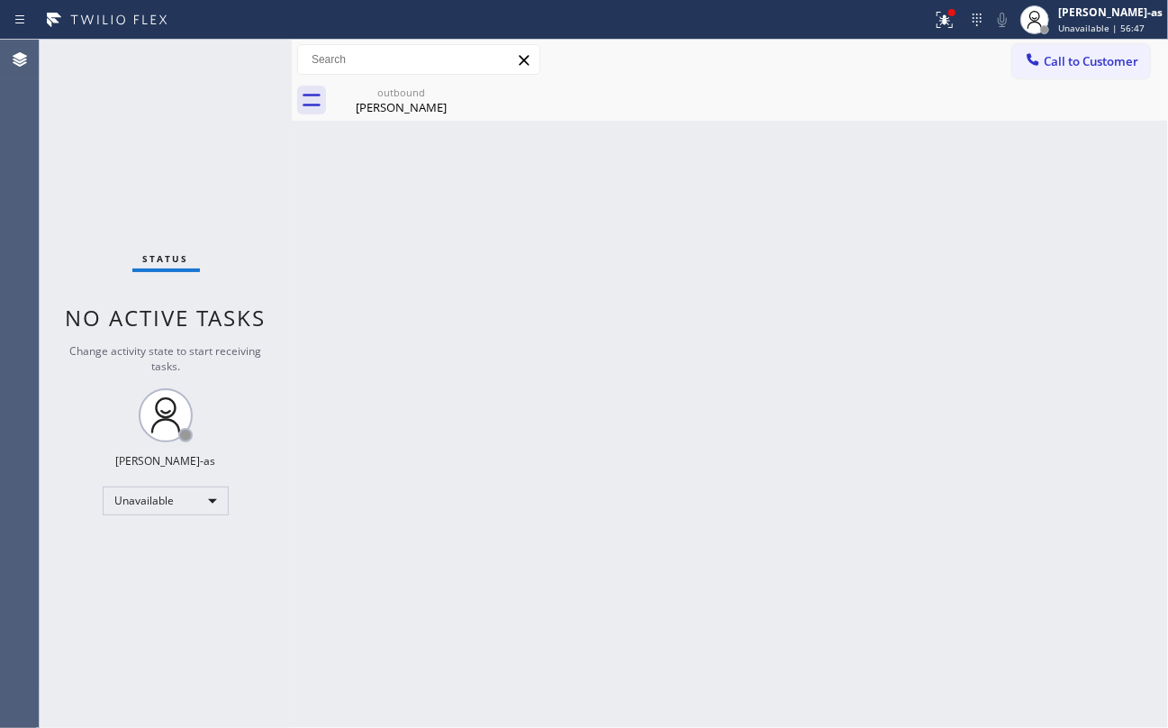
click at [1027, 65] on icon at bounding box center [1033, 59] width 18 height 18
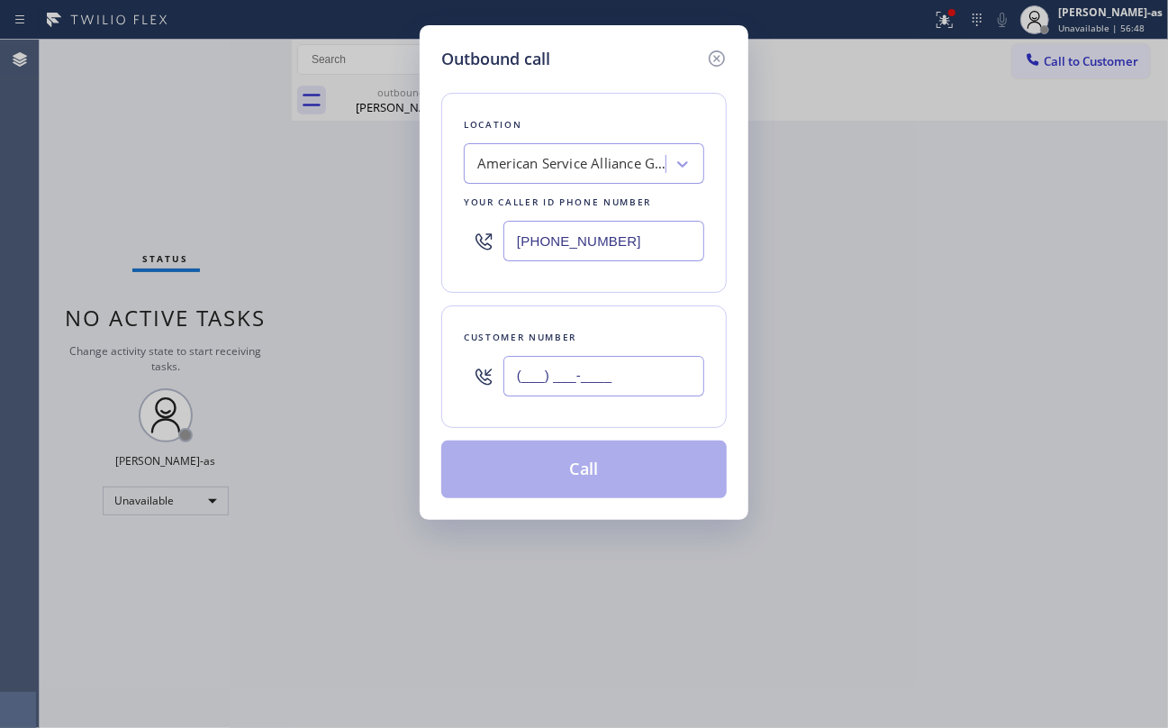
click at [570, 361] on input "(___) ___-____" at bounding box center [603, 376] width 201 height 41
paste input "253) 549-3102"
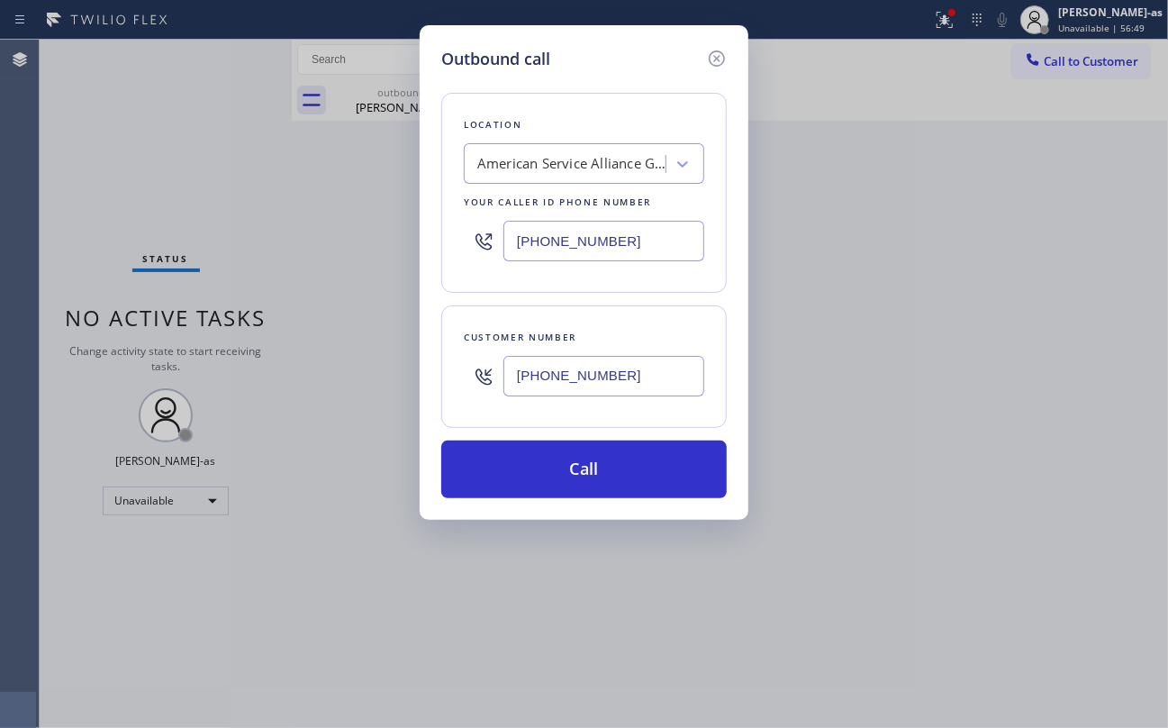
type input "[PHONE_NUMBER]"
click at [192, 144] on div "Outbound call Location American Service Alliance Gowanus Your caller id phone n…" at bounding box center [584, 364] width 1168 height 728
click at [641, 245] on input "[PHONE_NUMBER]" at bounding box center [603, 241] width 201 height 41
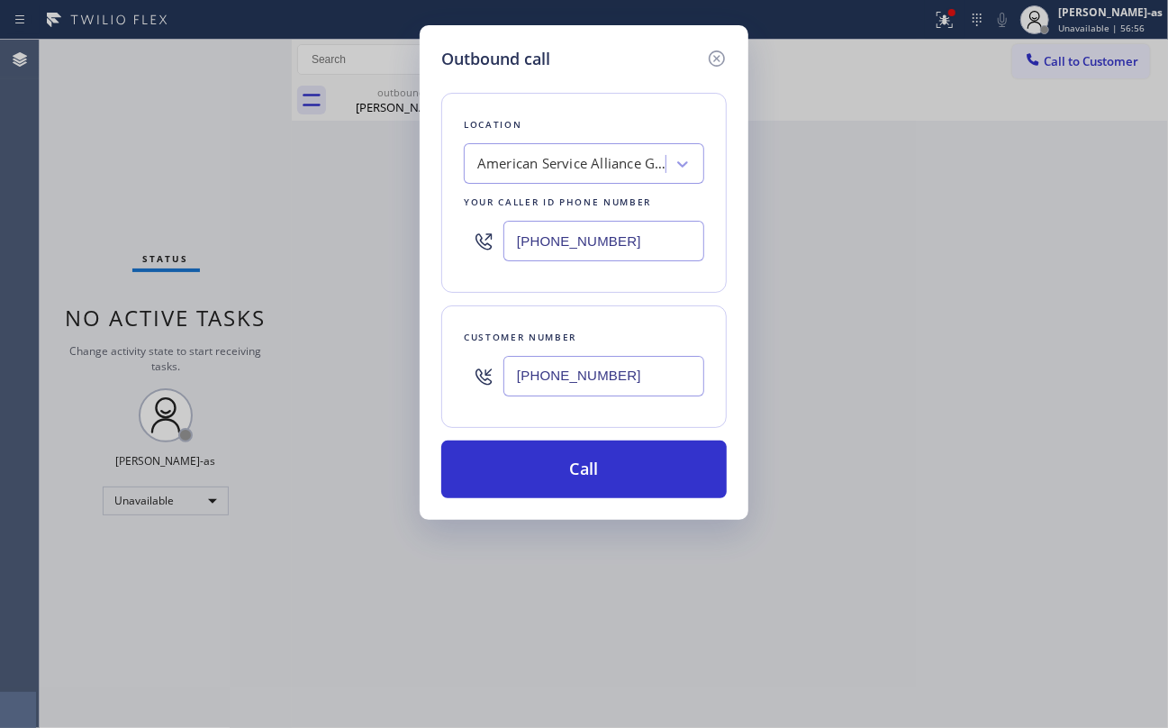
paste input "206) 460-1668"
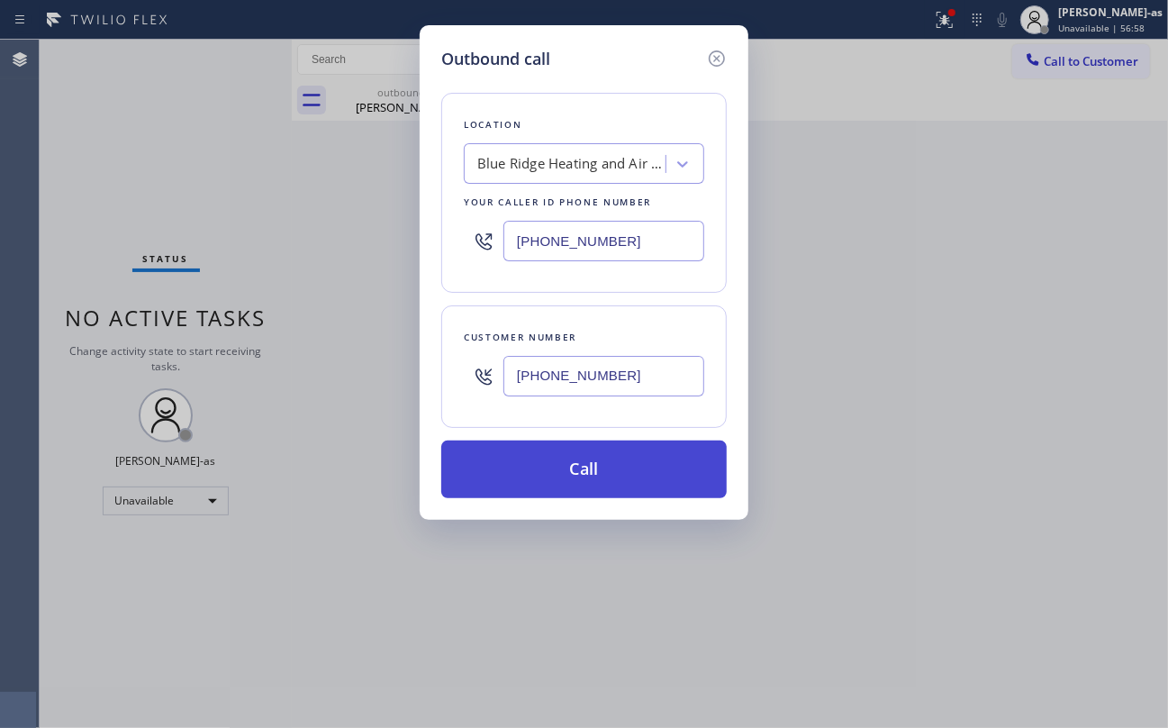
type input "[PHONE_NUMBER]"
click at [627, 475] on button "Call" at bounding box center [583, 469] width 285 height 58
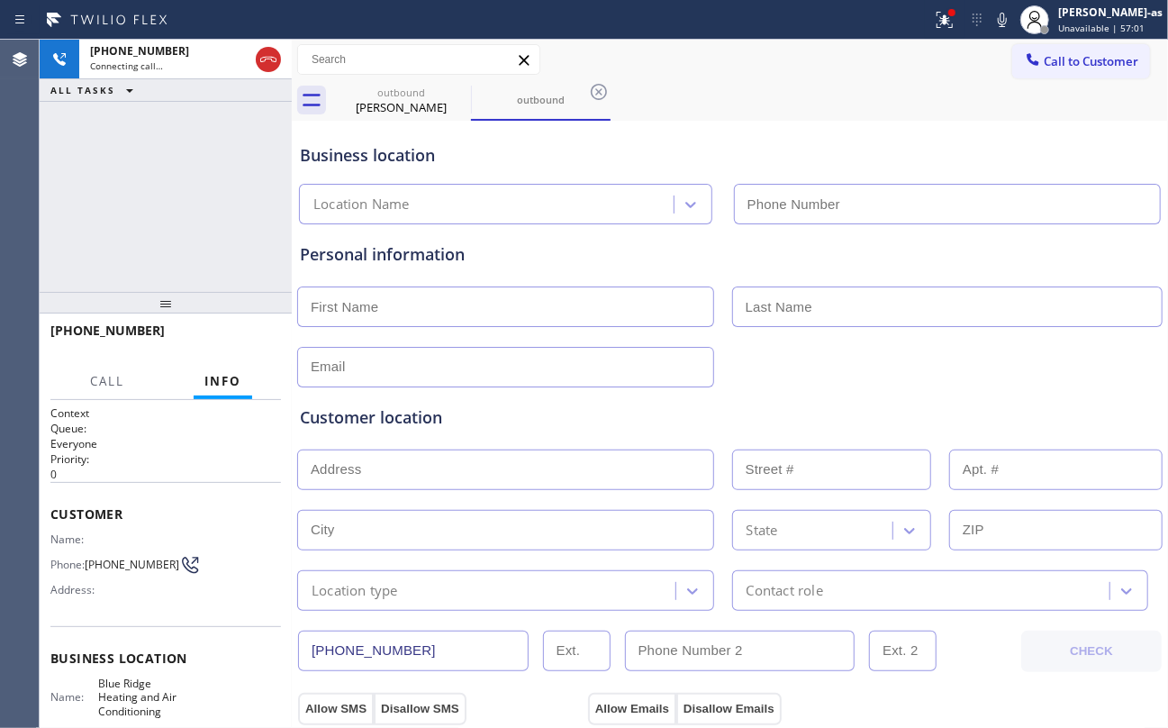
type input "[PHONE_NUMBER]"
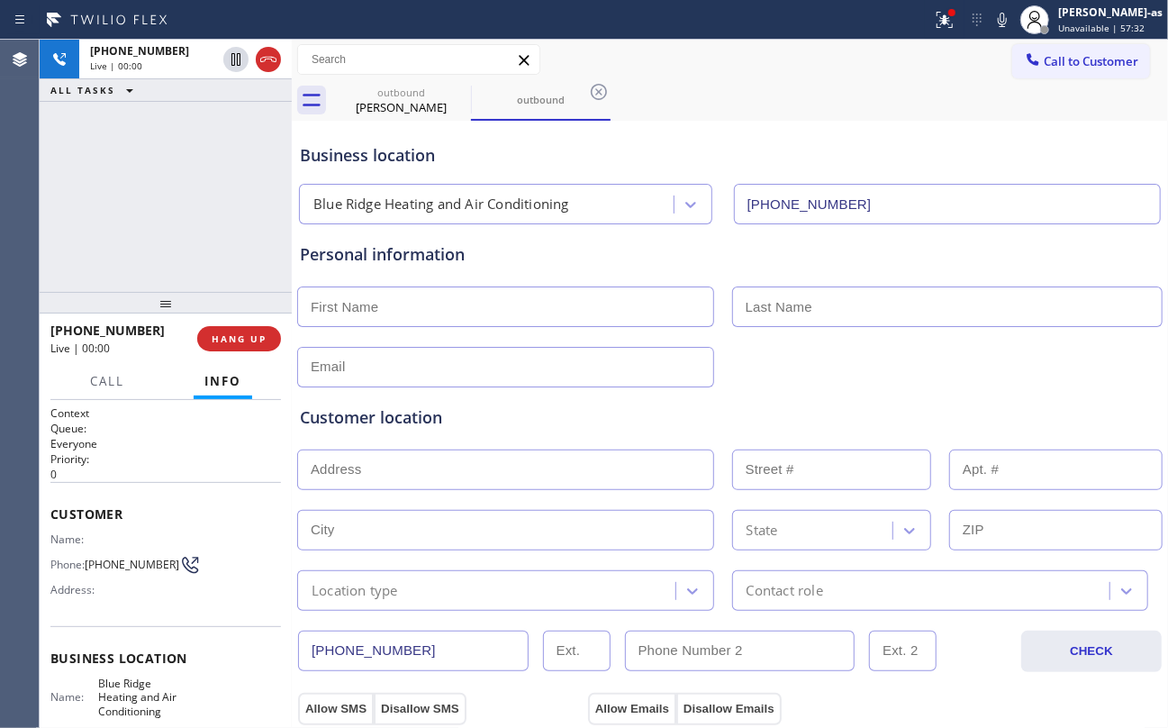
click at [191, 178] on div "+12535493102 Live | 00:00 ALL TASKS ALL TASKS ACTIVE TASKS TASKS IN WRAP UP" at bounding box center [166, 166] width 252 height 252
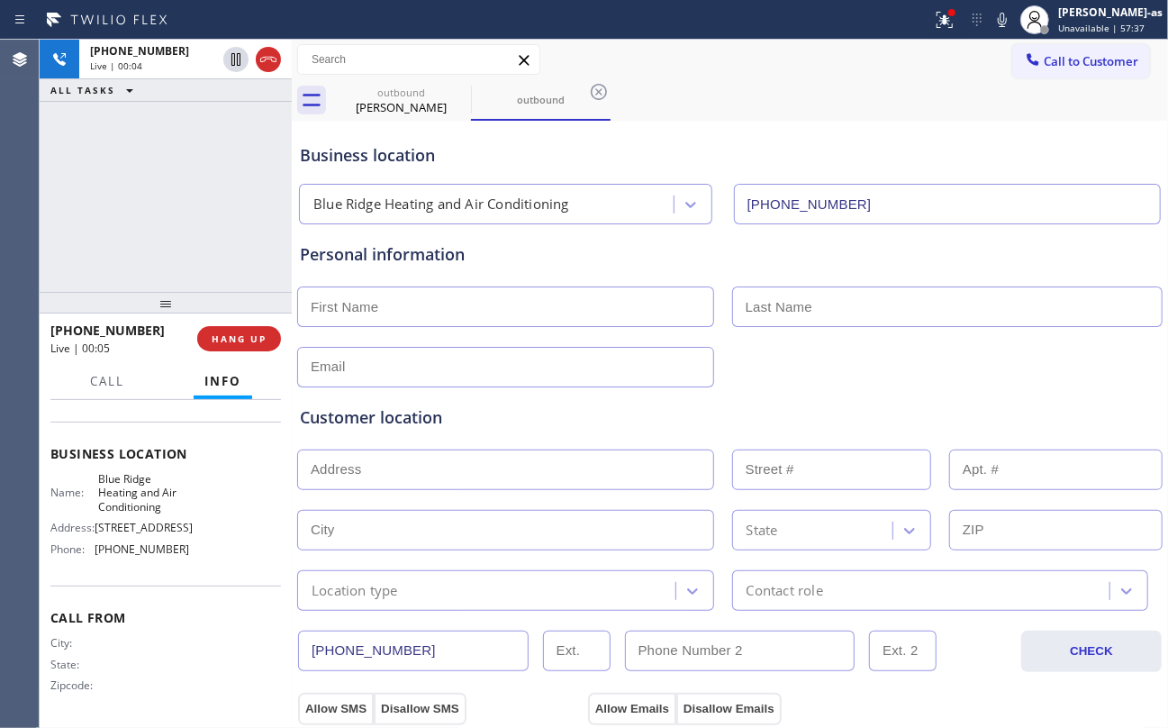
scroll to position [225, 0]
click at [227, 335] on span "HANG UP" at bounding box center [239, 338] width 55 height 13
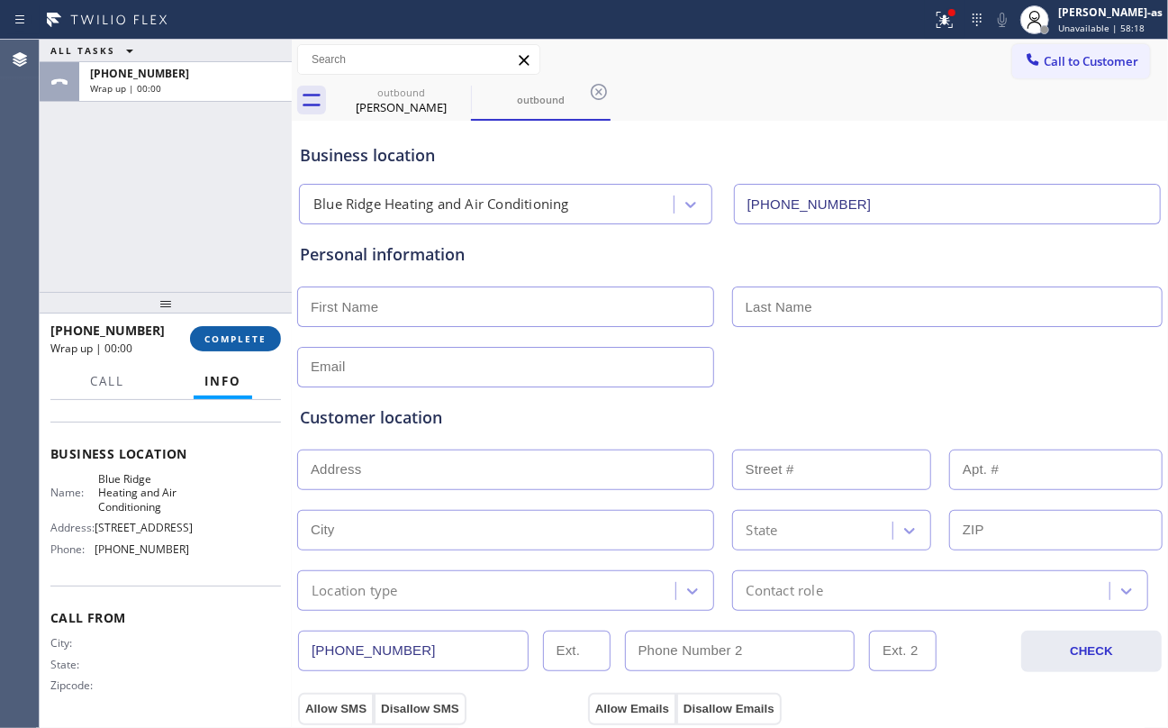
click at [227, 335] on span "COMPLETE" at bounding box center [235, 338] width 62 height 13
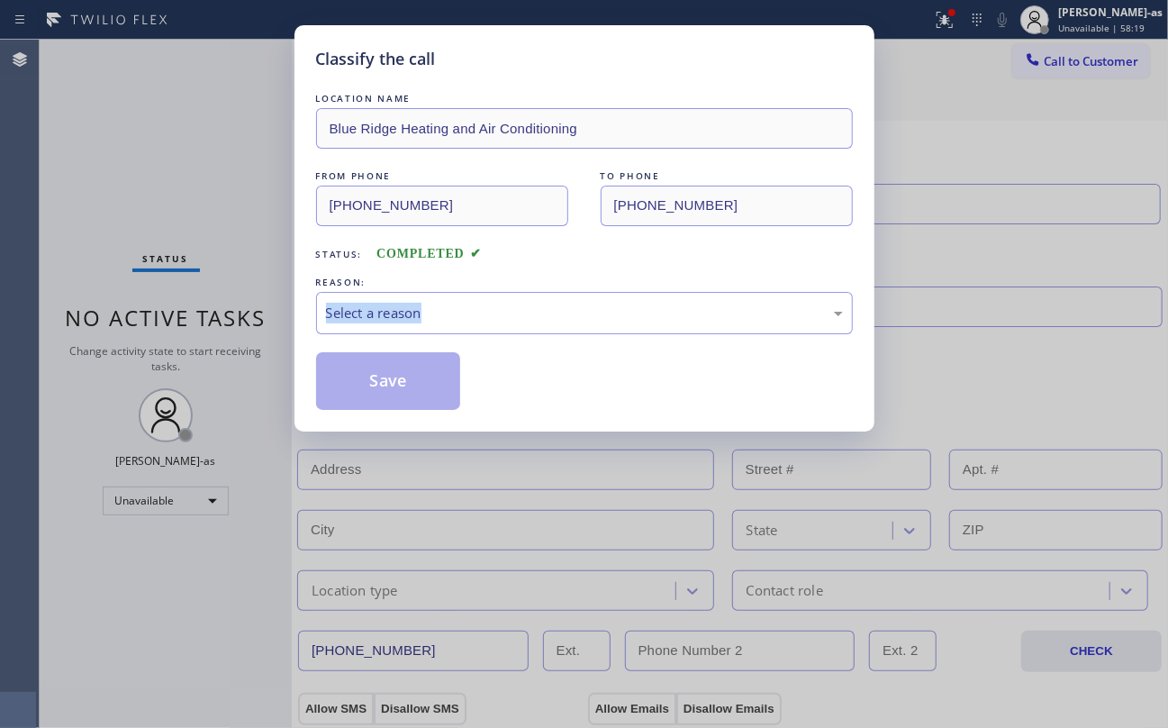
click at [227, 335] on div "Classify the call LOCATION NAME Blue Ridge Heating and Air Conditioning FROM PH…" at bounding box center [584, 364] width 1168 height 728
click at [530, 281] on div "REASON:" at bounding box center [584, 282] width 537 height 19
click at [508, 323] on div "Select a reason" at bounding box center [584, 313] width 517 height 21
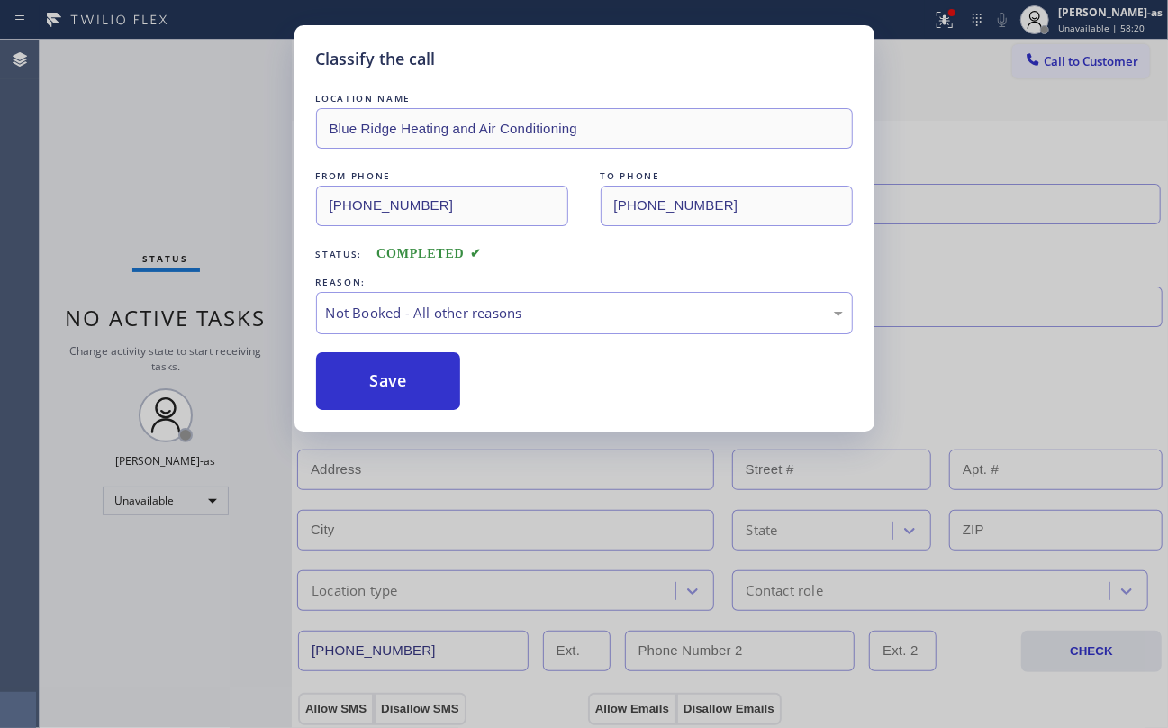
click at [378, 385] on button "Save" at bounding box center [388, 381] width 145 height 58
type input "[PHONE_NUMBER]"
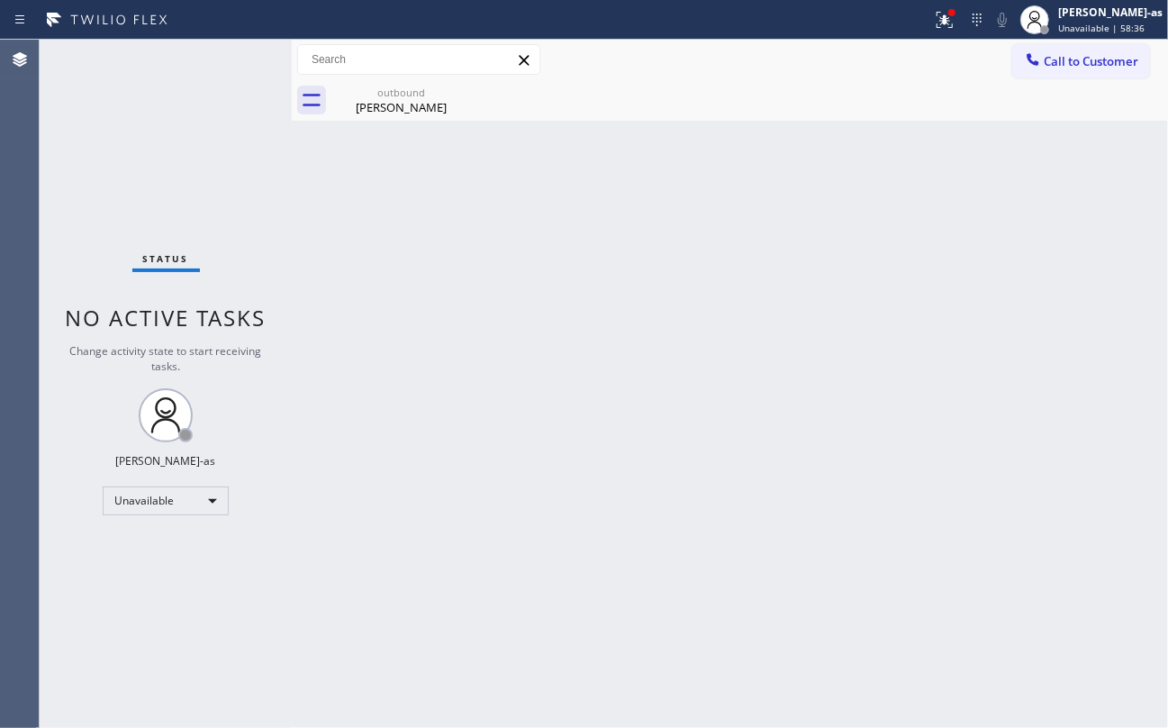
drag, startPoint x: 152, startPoint y: 158, endPoint x: 711, endPoint y: 241, distance: 565.3
click at [156, 164] on div "Status No active tasks Change activity state to start receiving tasks. [PERSON_…" at bounding box center [166, 384] width 252 height 688
click at [1042, 54] on div at bounding box center [1033, 61] width 22 height 22
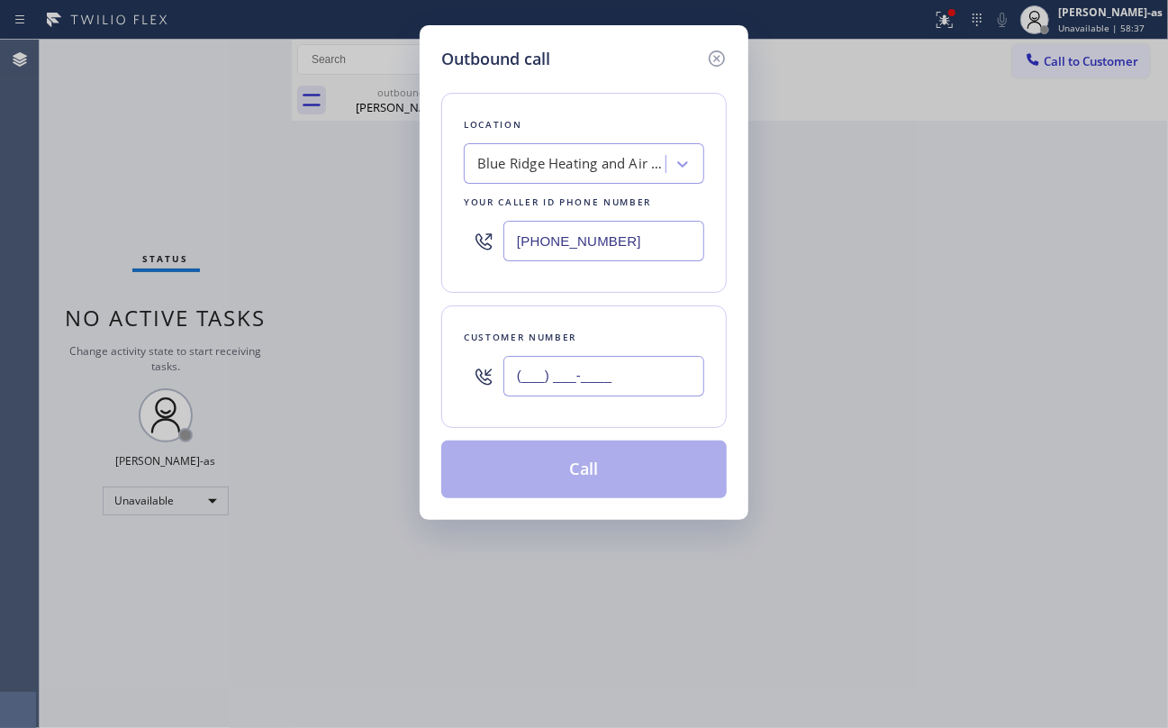
click at [582, 368] on input "(___) ___-____" at bounding box center [603, 376] width 201 height 41
paste input "760) 799-1338"
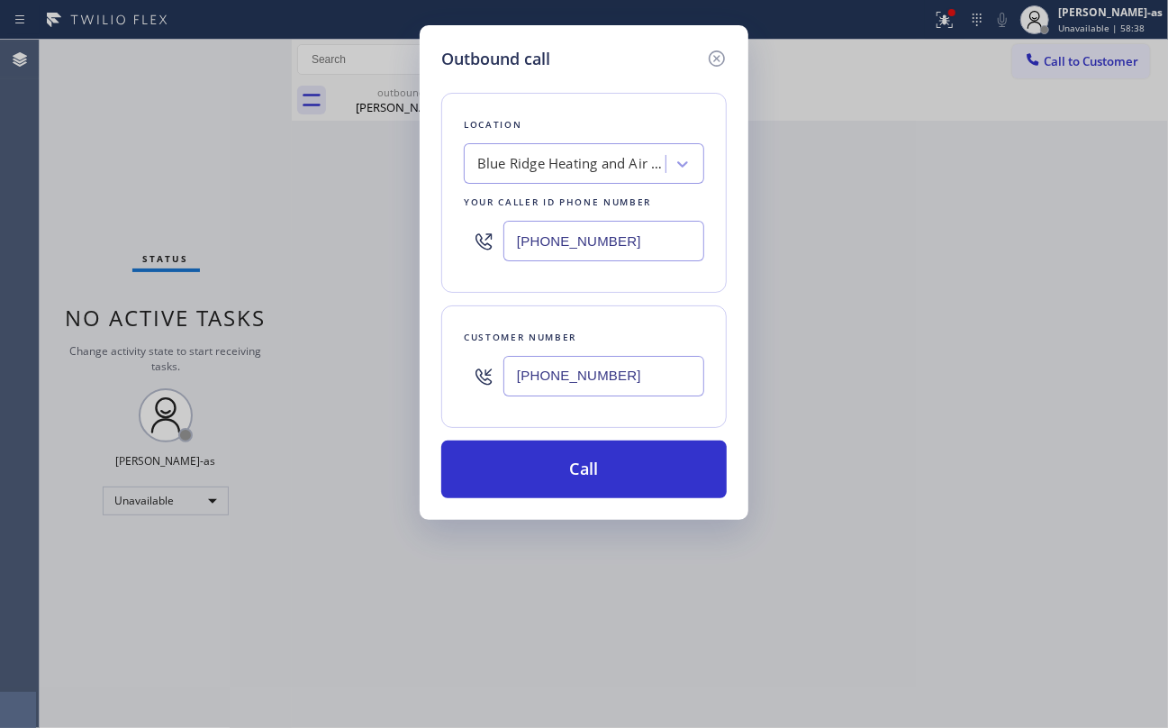
type input "[PHONE_NUMBER]"
click at [155, 144] on div "Outbound call Location Blue Ridge Heating and Air Conditioning Your caller id p…" at bounding box center [584, 364] width 1168 height 728
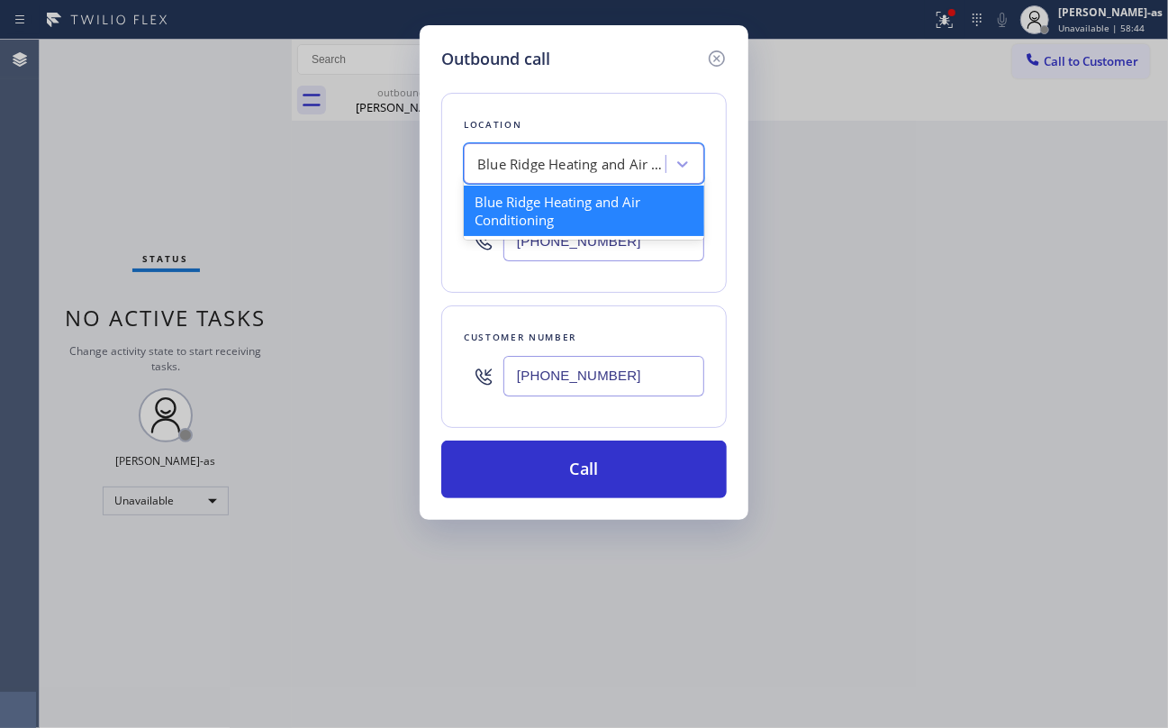
click at [646, 158] on div "Blue Ridge Heating and Air Conditioning" at bounding box center [571, 164] width 189 height 21
paste input "Cathedral City Appliance Master"
type input "Cathedral City Appliance Master"
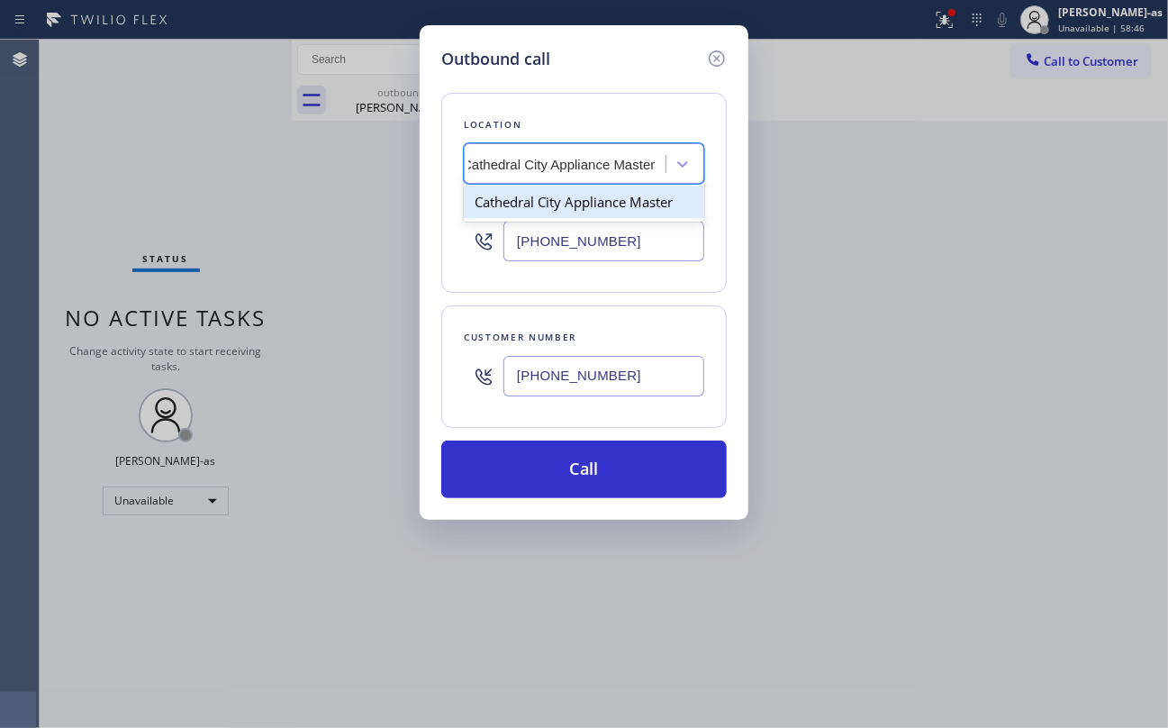
click at [557, 199] on div "Cathedral City Appliance Master" at bounding box center [584, 202] width 240 height 32
type input "[PHONE_NUMBER]"
click at [634, 468] on button "Call" at bounding box center [583, 469] width 285 height 58
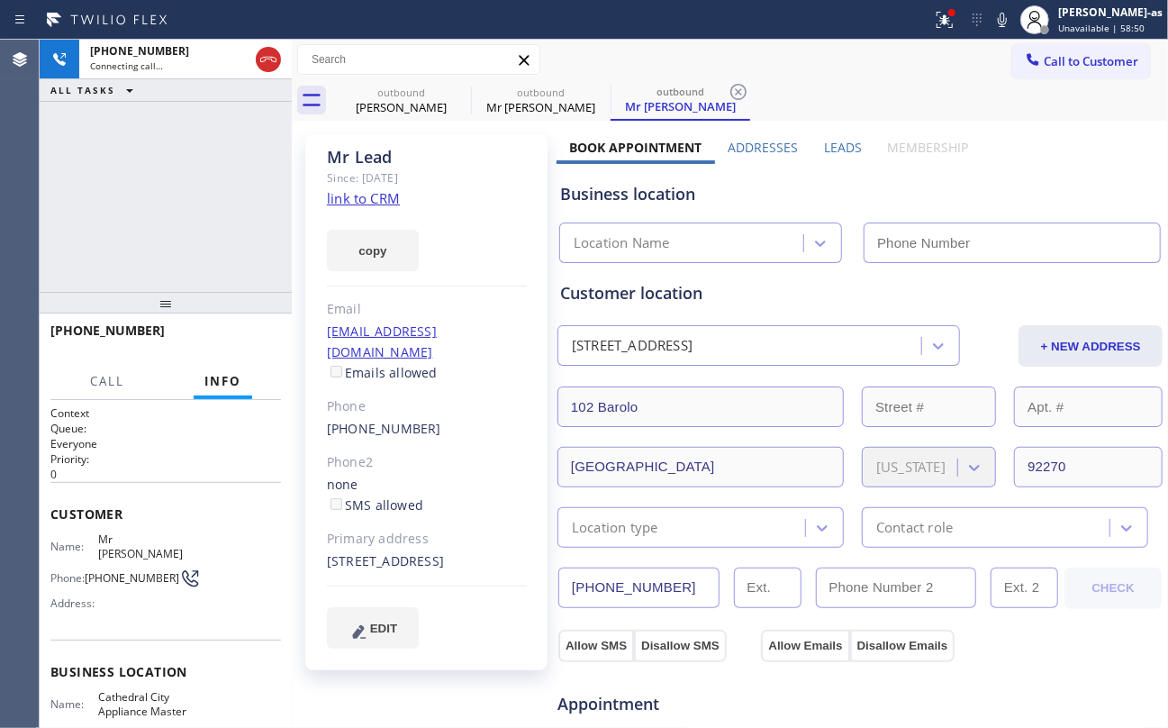
click at [358, 199] on link "link to CRM" at bounding box center [363, 198] width 73 height 18
type input "[PHONE_NUMBER]"
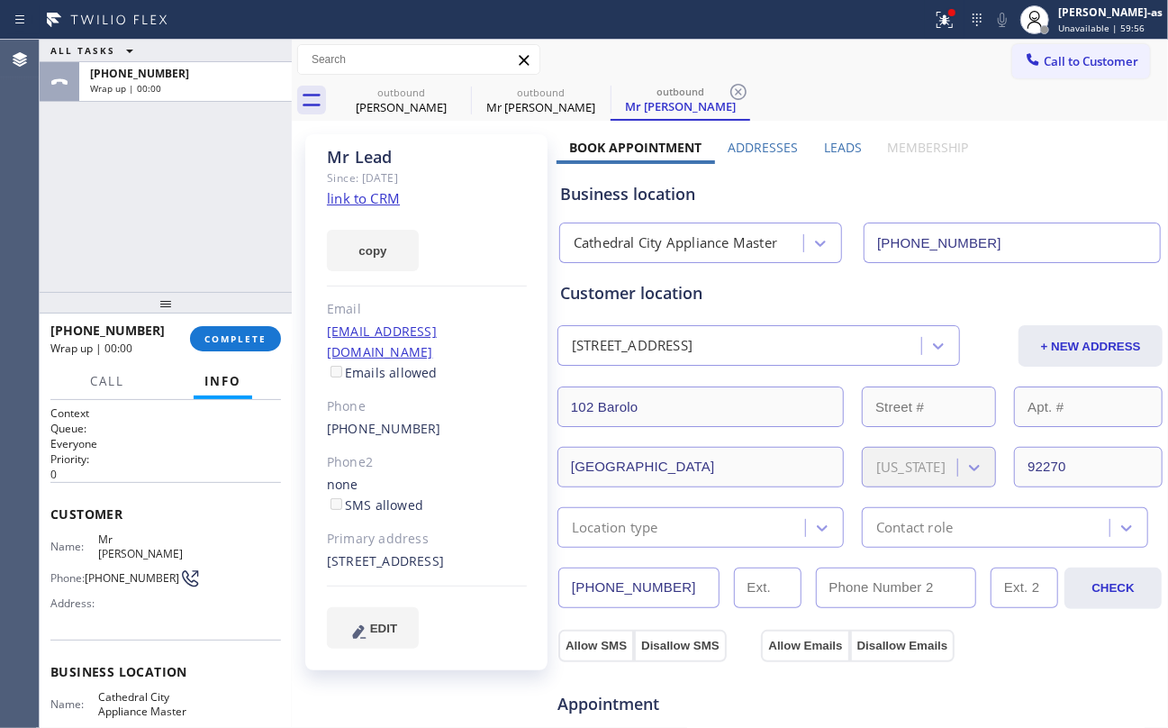
drag, startPoint x: 131, startPoint y: 259, endPoint x: 250, endPoint y: 318, distance: 132.5
click at [153, 259] on div "ALL TASKS ALL TASKS ACTIVE TASKS TASKS IN WRAP UP +17607991338 Wrap up | 00:00" at bounding box center [166, 166] width 252 height 252
click at [243, 335] on span "COMPLETE" at bounding box center [235, 338] width 62 height 13
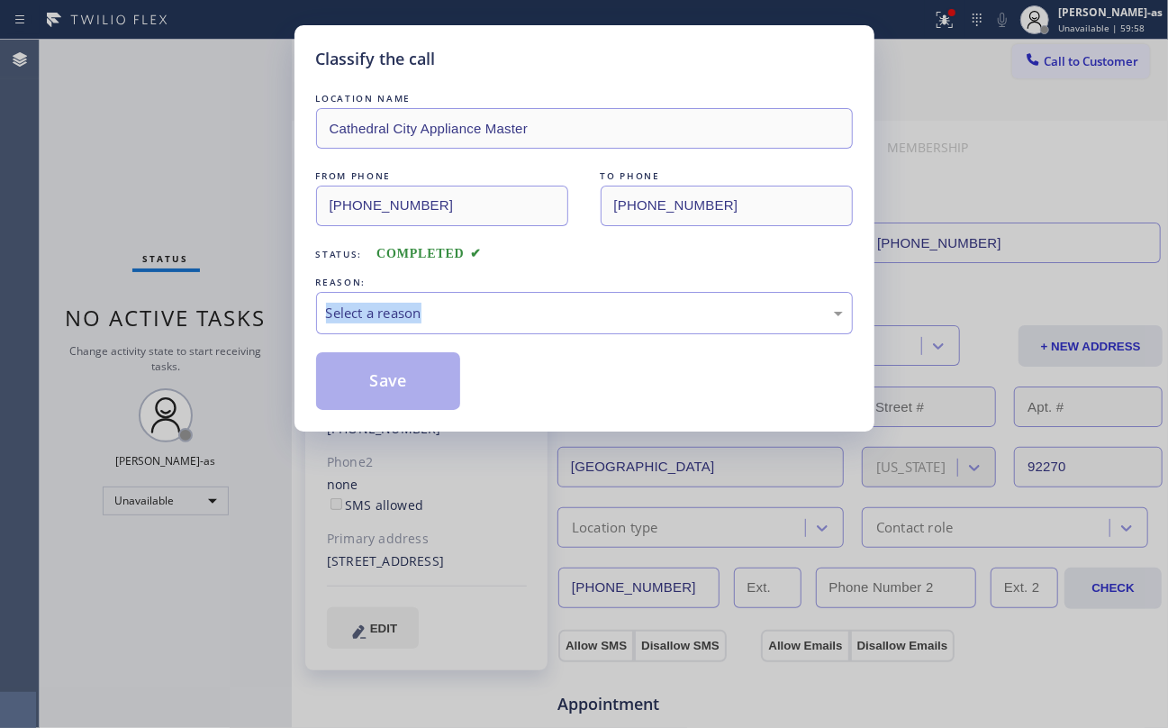
click at [243, 335] on div "Classify the call LOCATION NAME Cathedral City Appliance Master FROM PHONE (442…" at bounding box center [584, 364] width 1168 height 728
drag, startPoint x: 588, startPoint y: 267, endPoint x: 497, endPoint y: 329, distance: 109.6
click at [588, 270] on div "LOCATION NAME Cathedral City Appliance Master FROM PHONE (442) 227-3120 TO PHON…" at bounding box center [584, 249] width 537 height 321
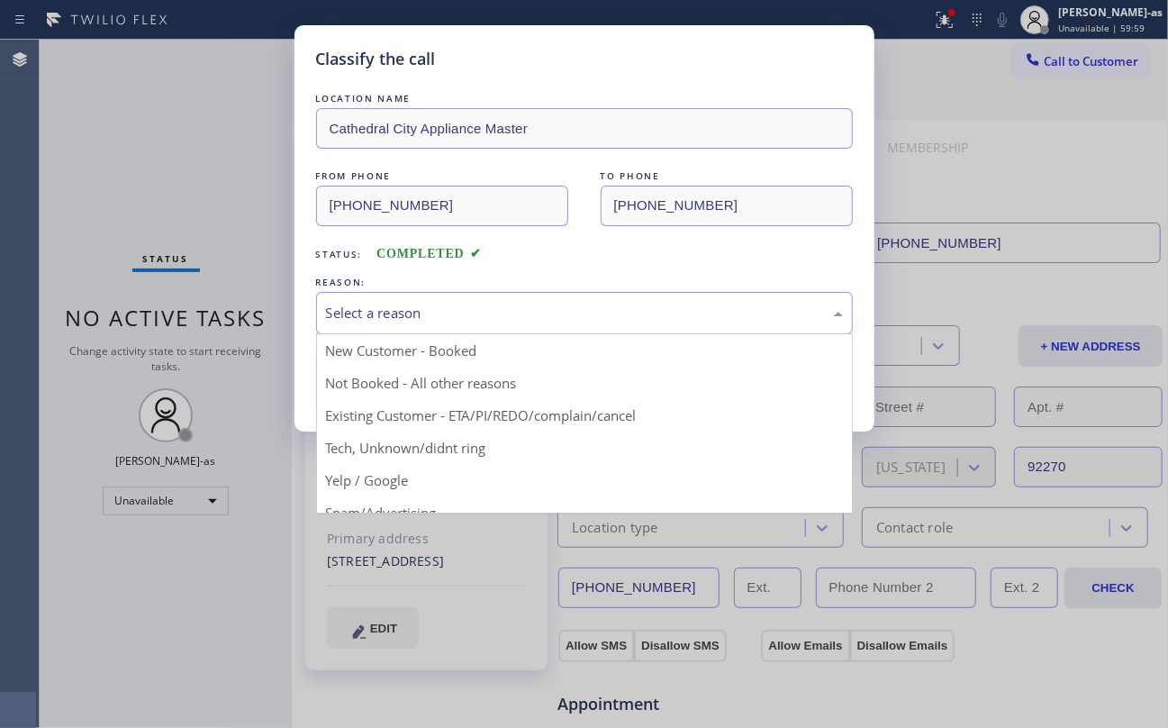
drag, startPoint x: 481, startPoint y: 310, endPoint x: 665, endPoint y: 333, distance: 185.2
click at [483, 317] on div "Select a reason" at bounding box center [584, 313] width 517 height 21
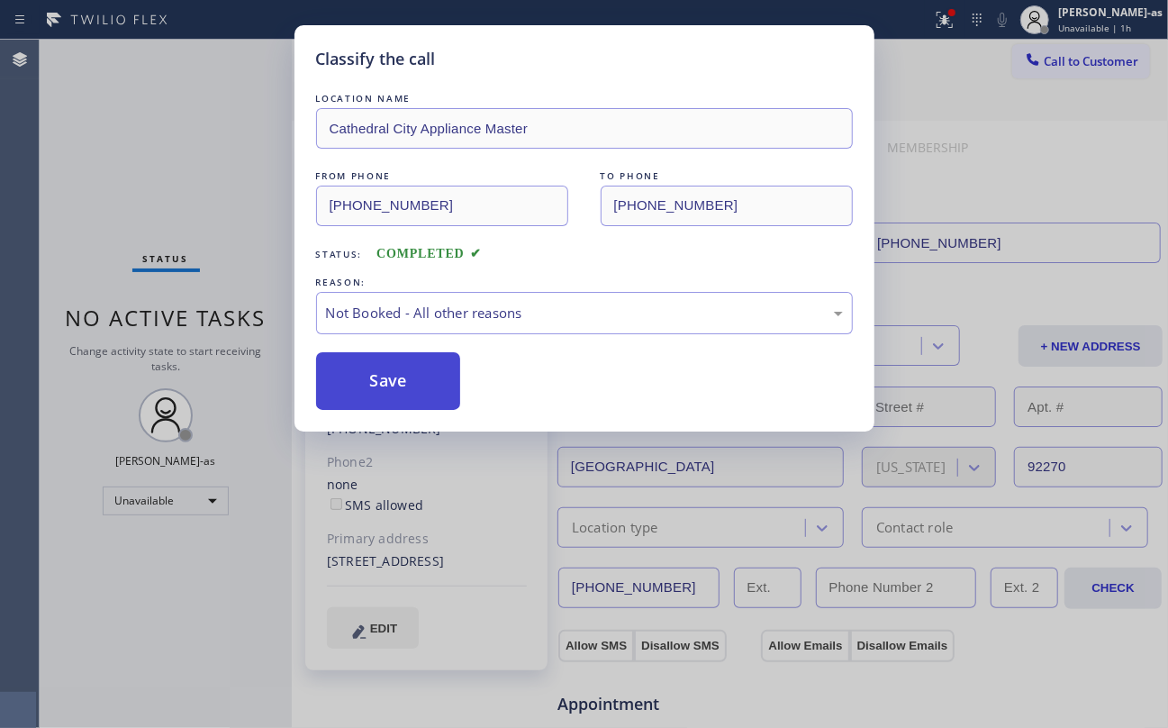
click at [407, 376] on button "Save" at bounding box center [388, 381] width 145 height 58
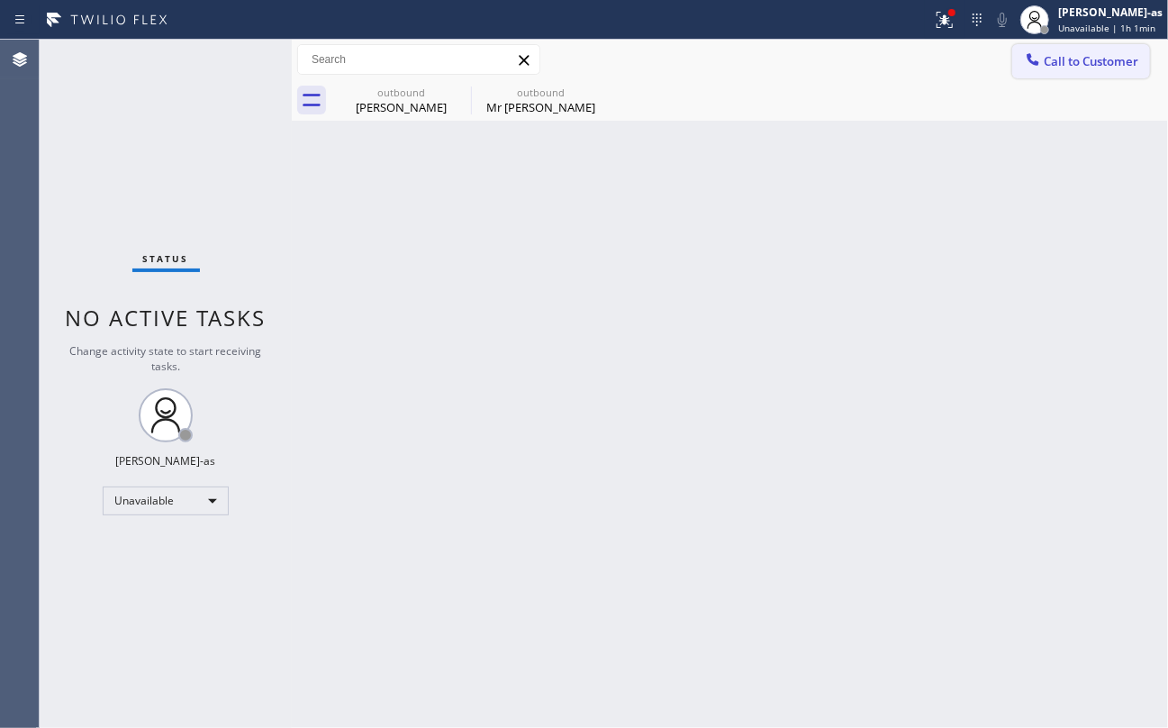
click at [1045, 65] on span "Call to Customer" at bounding box center [1091, 61] width 95 height 16
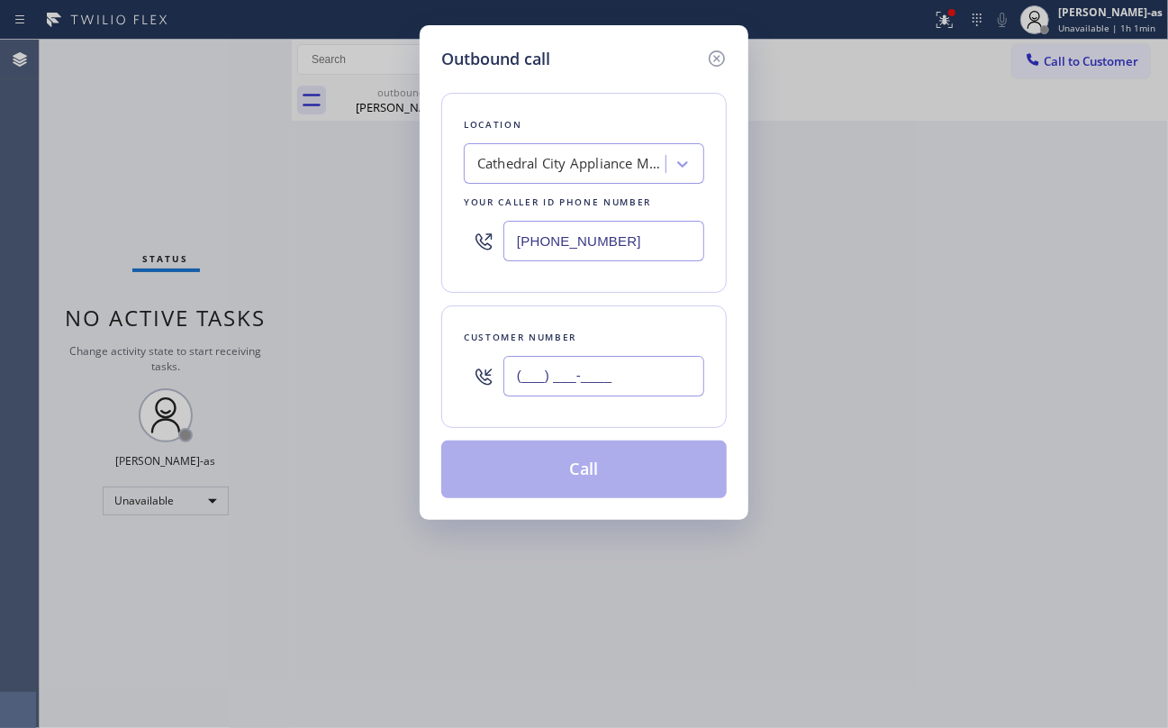
click at [638, 389] on input "(___) ___-____" at bounding box center [603, 376] width 201 height 41
paste input "754) 336-6802"
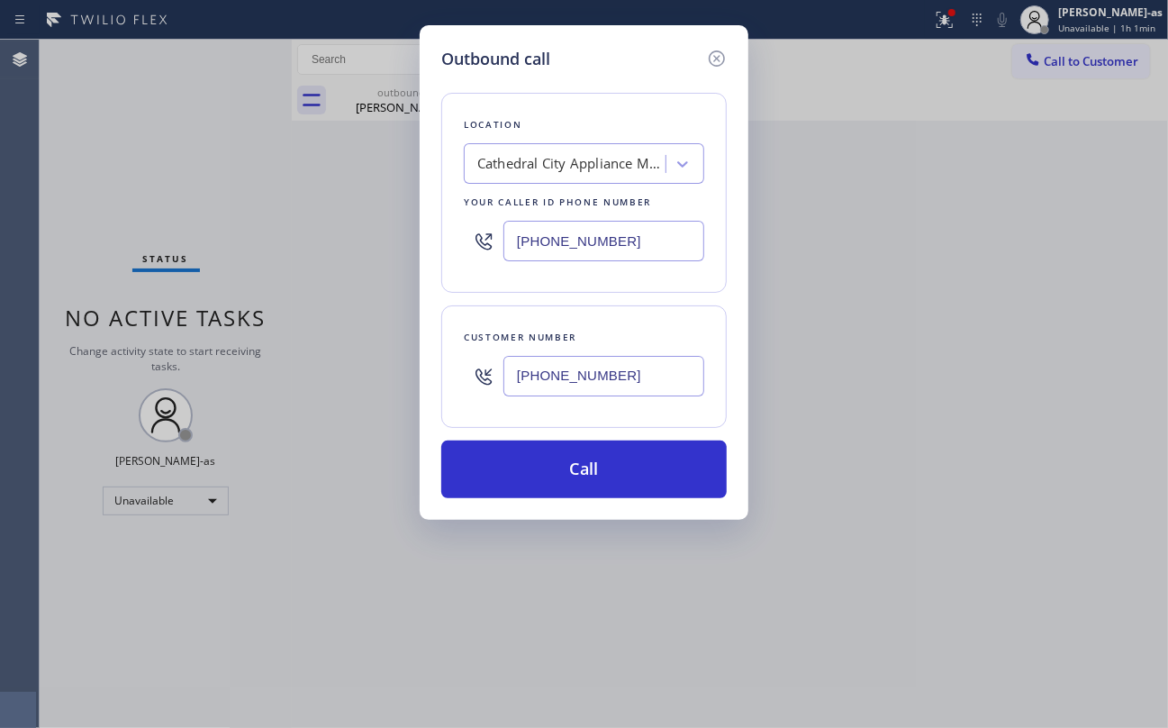
type input "[PHONE_NUMBER]"
click at [628, 245] on input "[PHONE_NUMBER]" at bounding box center [603, 241] width 201 height 41
click at [627, 245] on input "[PHONE_NUMBER]" at bounding box center [603, 241] width 201 height 41
paste input "213) 895-4003"
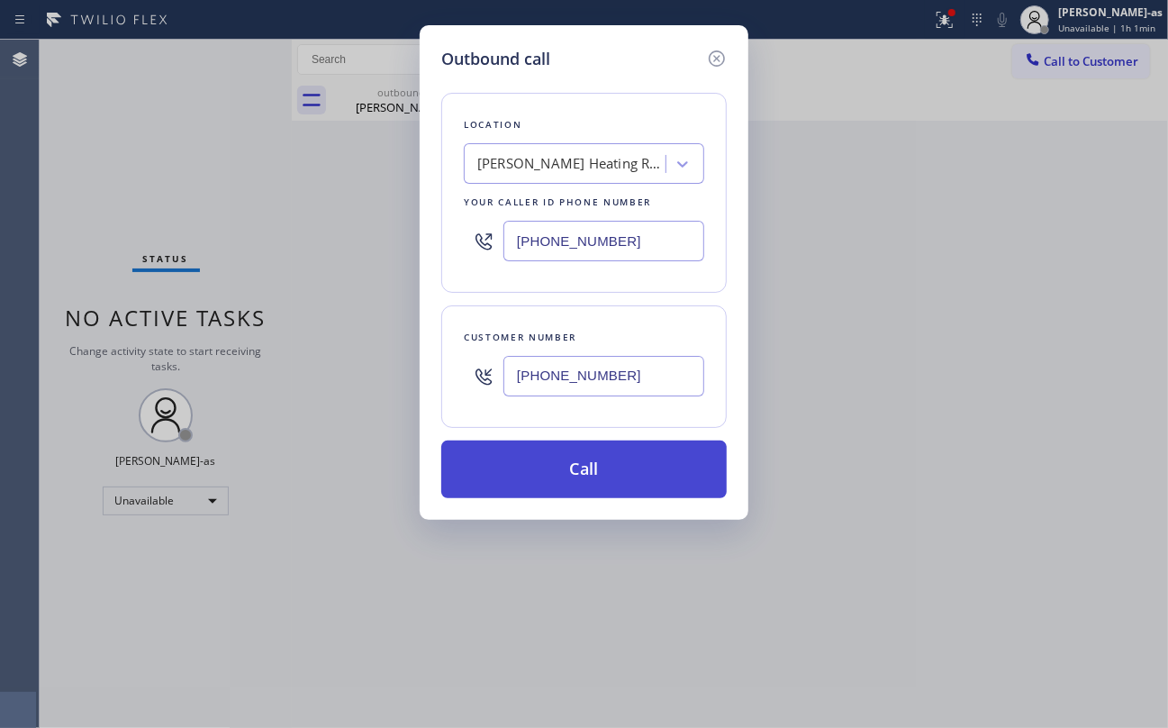
type input "[PHONE_NUMBER]"
click at [592, 455] on button "Call" at bounding box center [583, 469] width 285 height 58
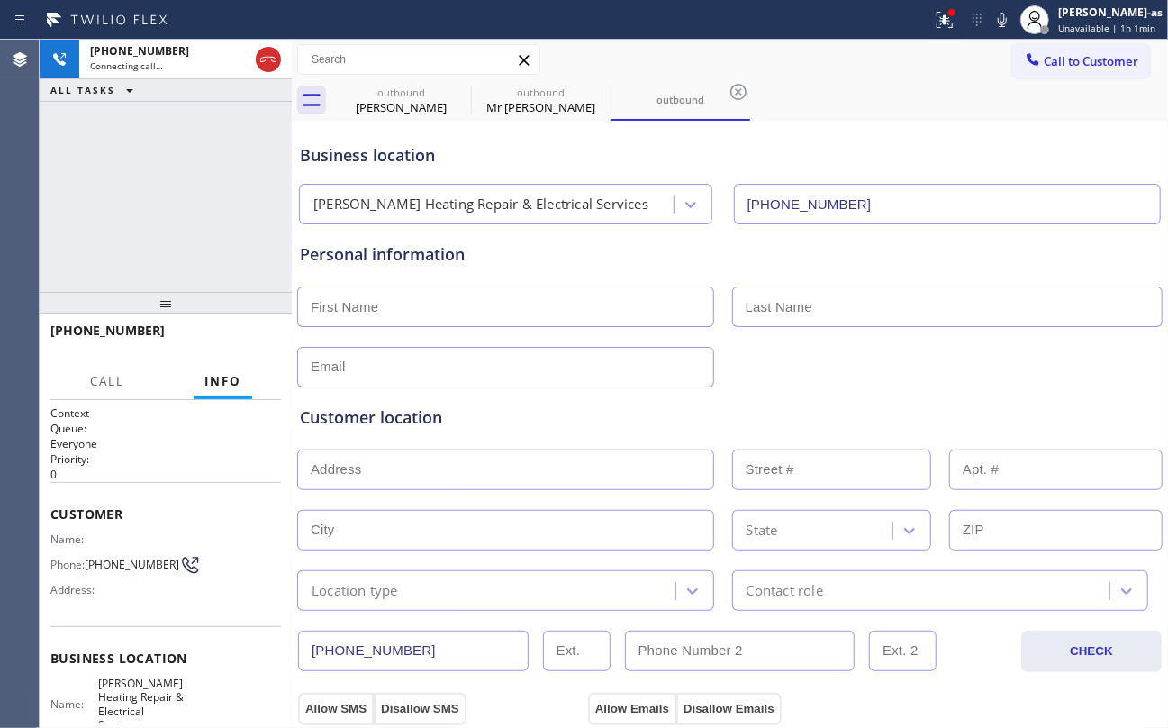
type input "[PHONE_NUMBER]"
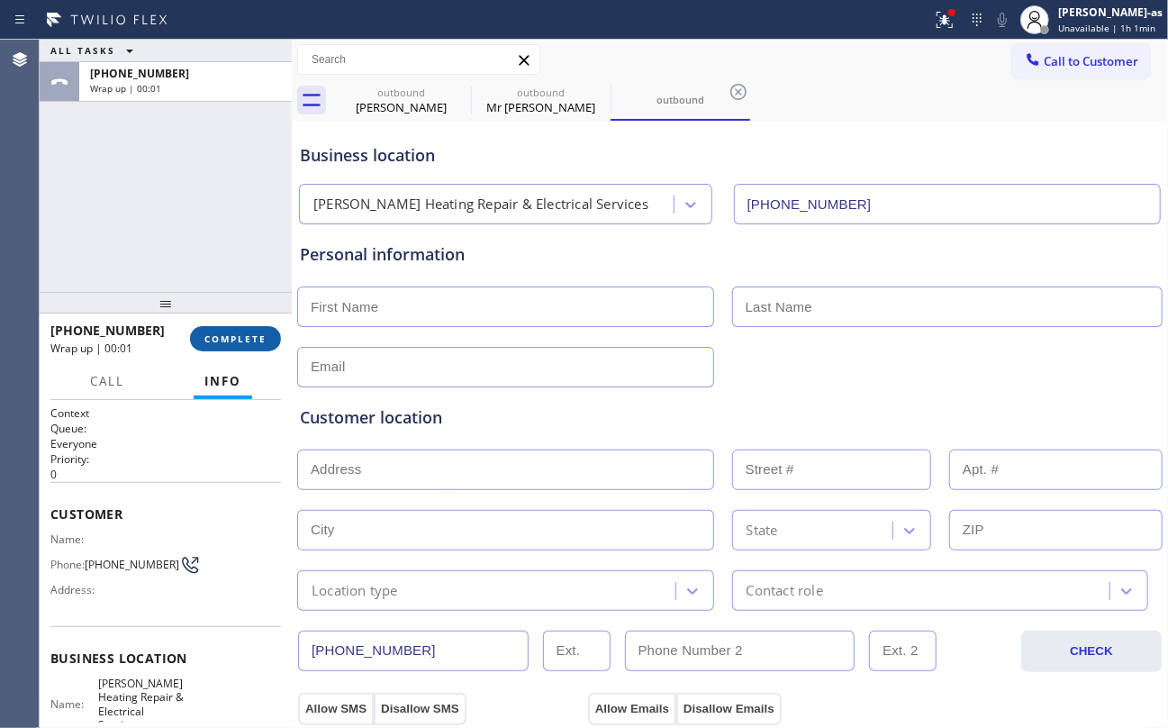
click at [235, 336] on span "COMPLETE" at bounding box center [235, 338] width 62 height 13
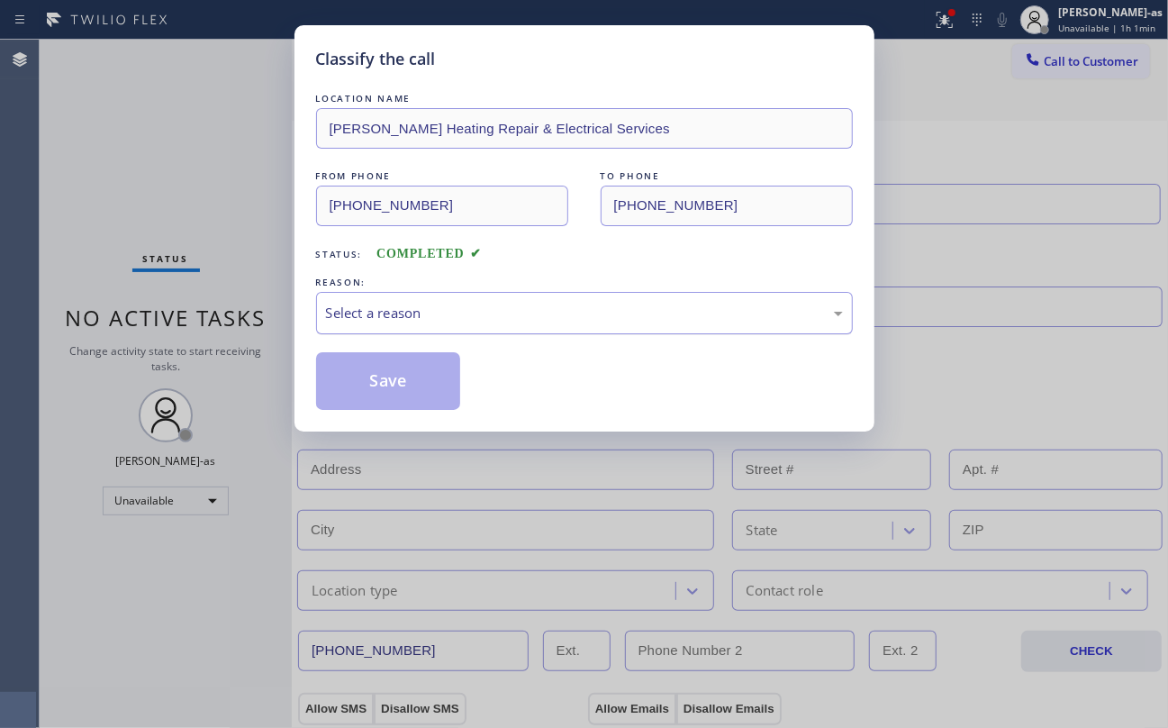
drag, startPoint x: 502, startPoint y: 312, endPoint x: 474, endPoint y: 328, distance: 33.1
click at [504, 312] on div "Select a reason" at bounding box center [584, 313] width 517 height 21
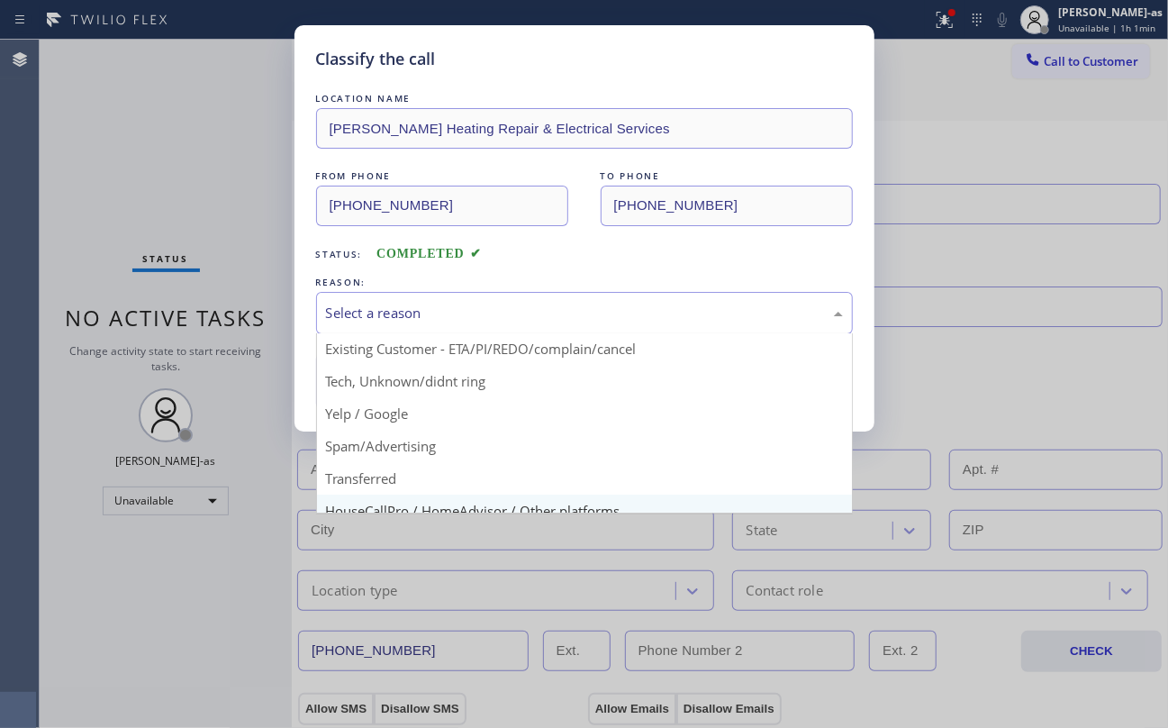
scroll to position [113, 0]
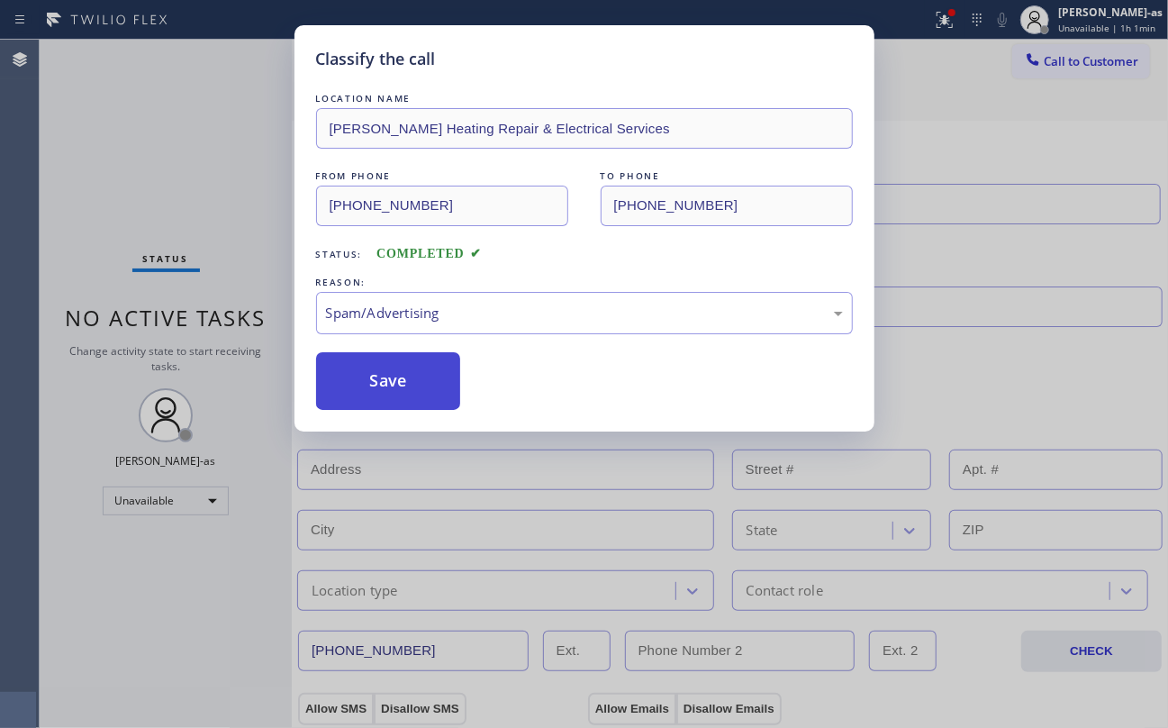
click at [378, 394] on button "Save" at bounding box center [388, 381] width 145 height 58
type input "[PHONE_NUMBER]"
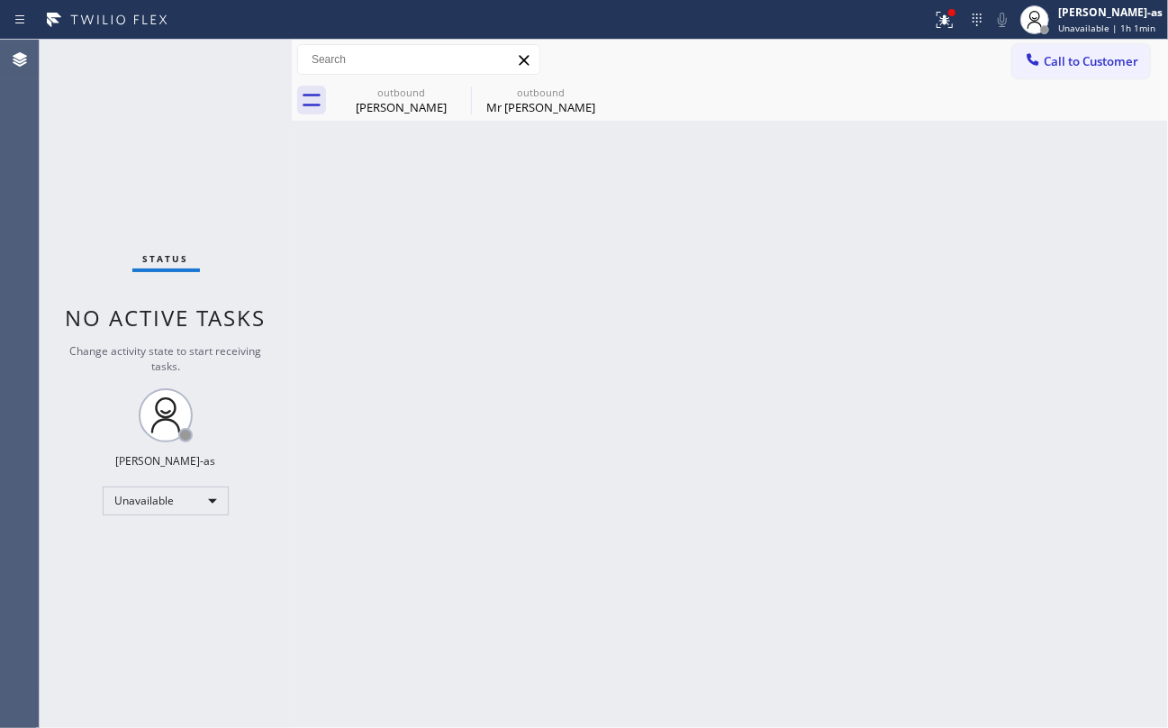
click at [1072, 61] on span "Call to Customer" at bounding box center [1091, 61] width 95 height 16
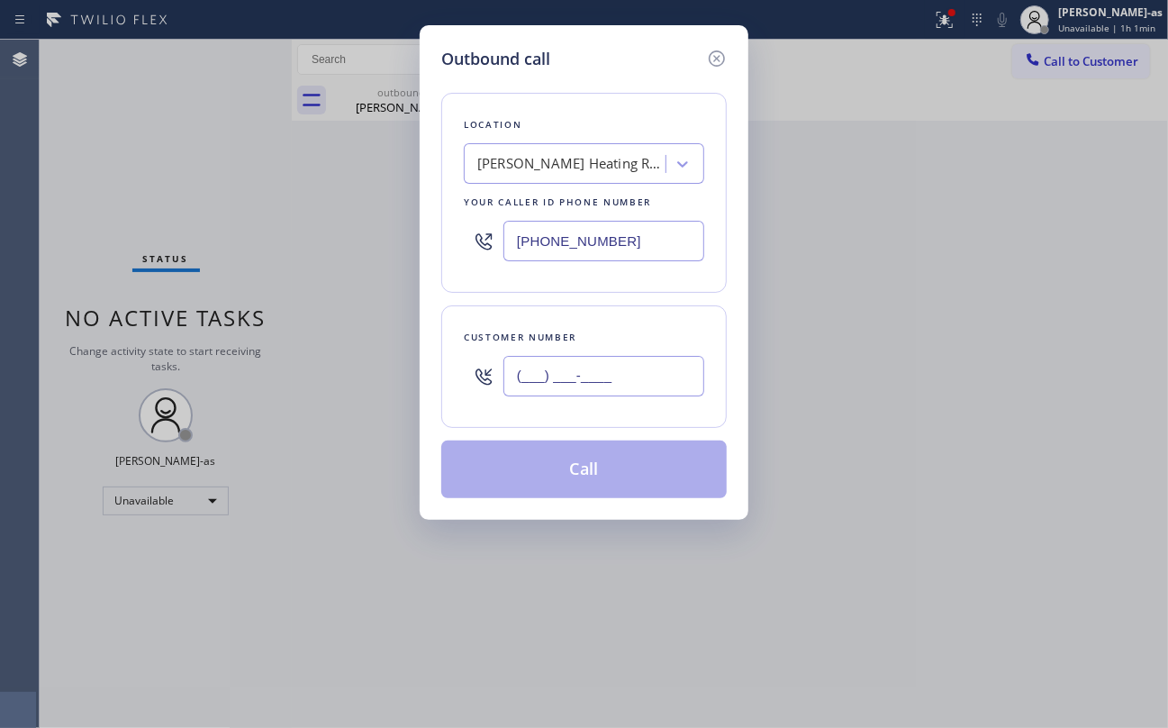
click at [659, 380] on input "(___) ___-____" at bounding box center [603, 376] width 201 height 41
paste input "754) 336-6802"
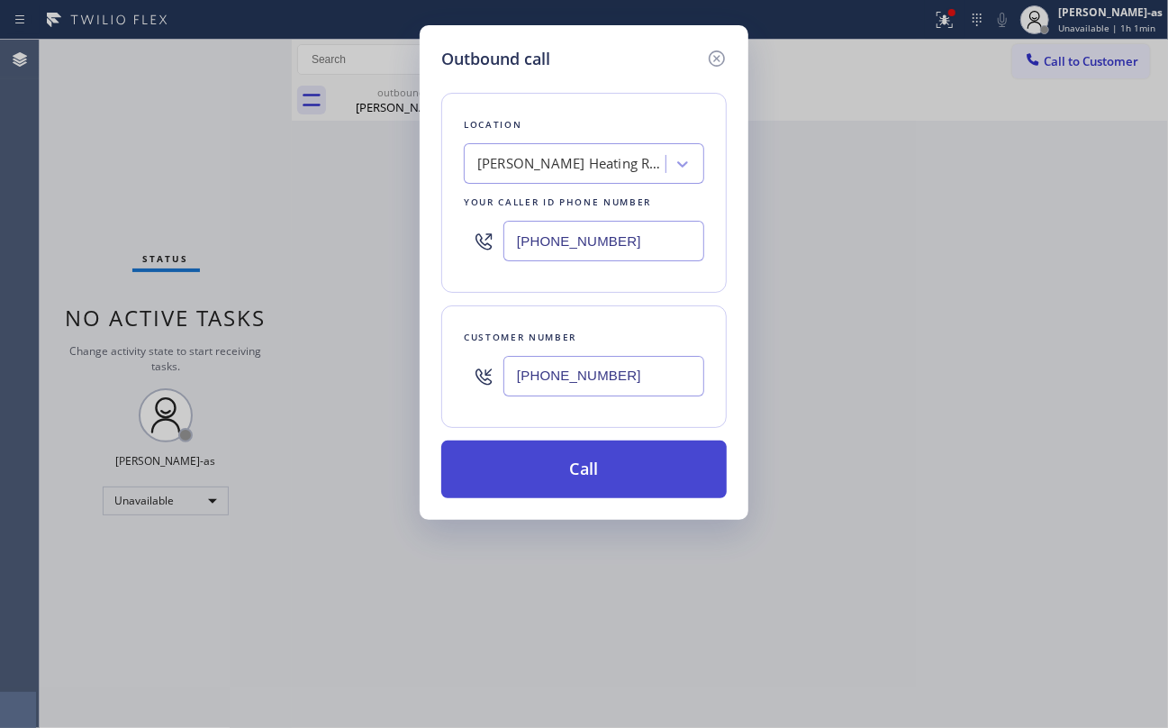
type input "[PHONE_NUMBER]"
click at [578, 474] on button "Call" at bounding box center [583, 469] width 285 height 58
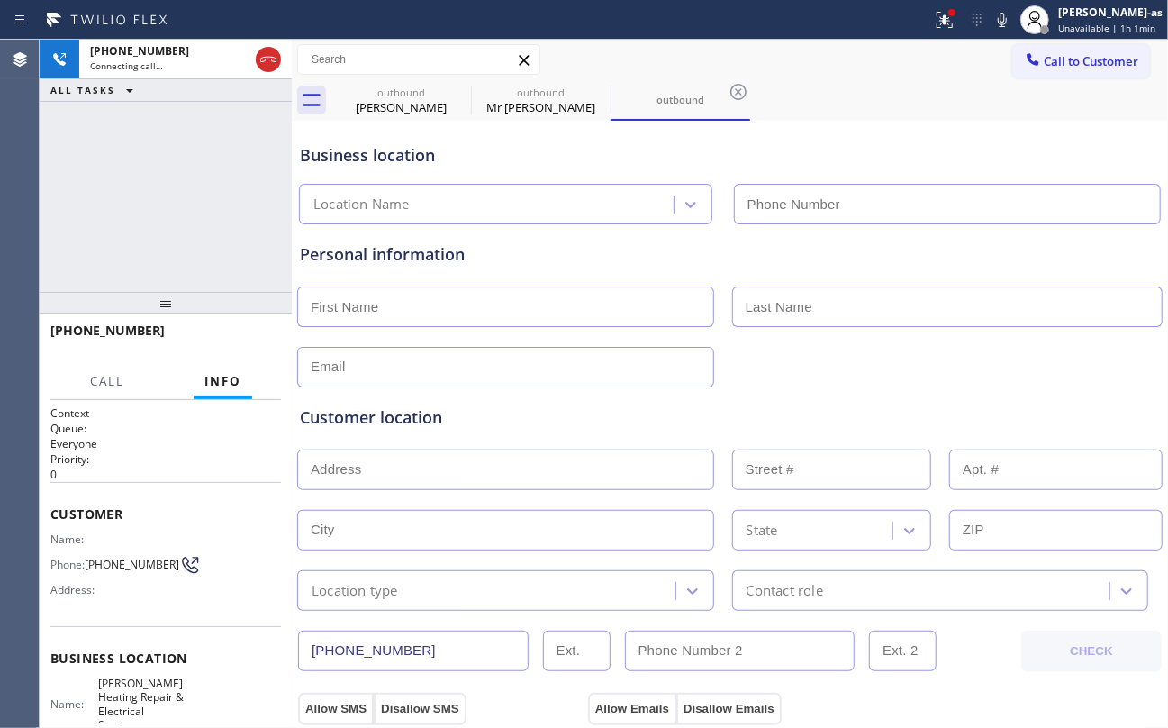
type input "[PHONE_NUMBER]"
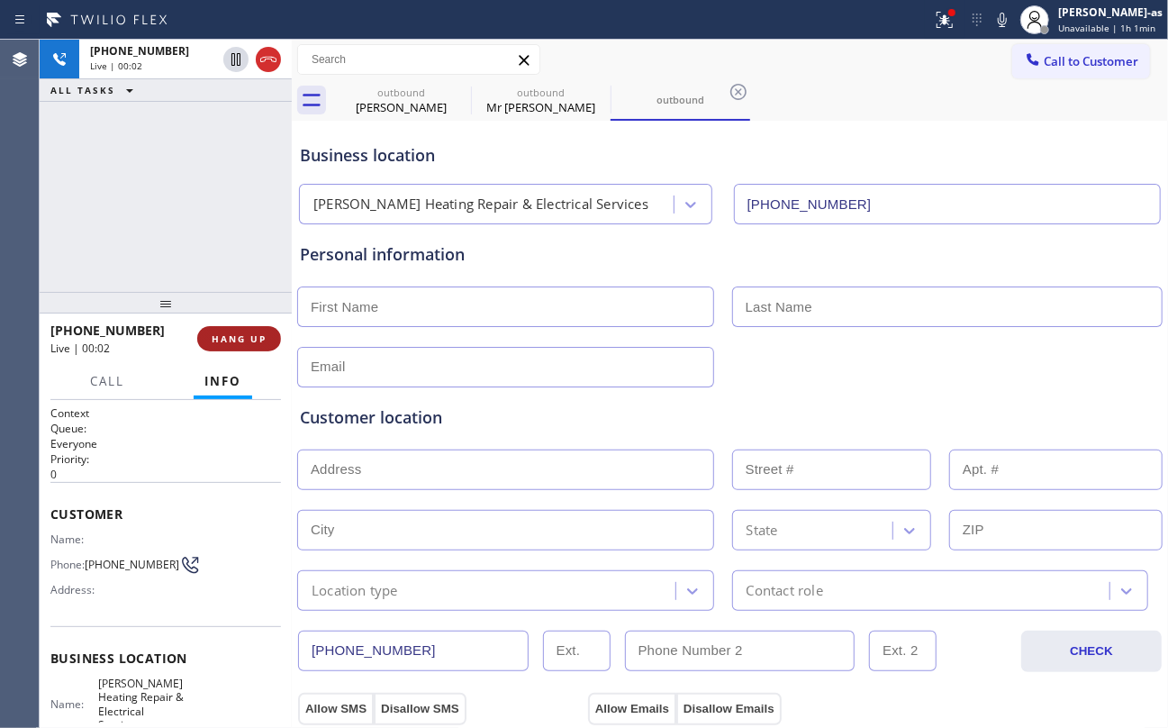
click at [227, 326] on button "HANG UP" at bounding box center [239, 338] width 84 height 25
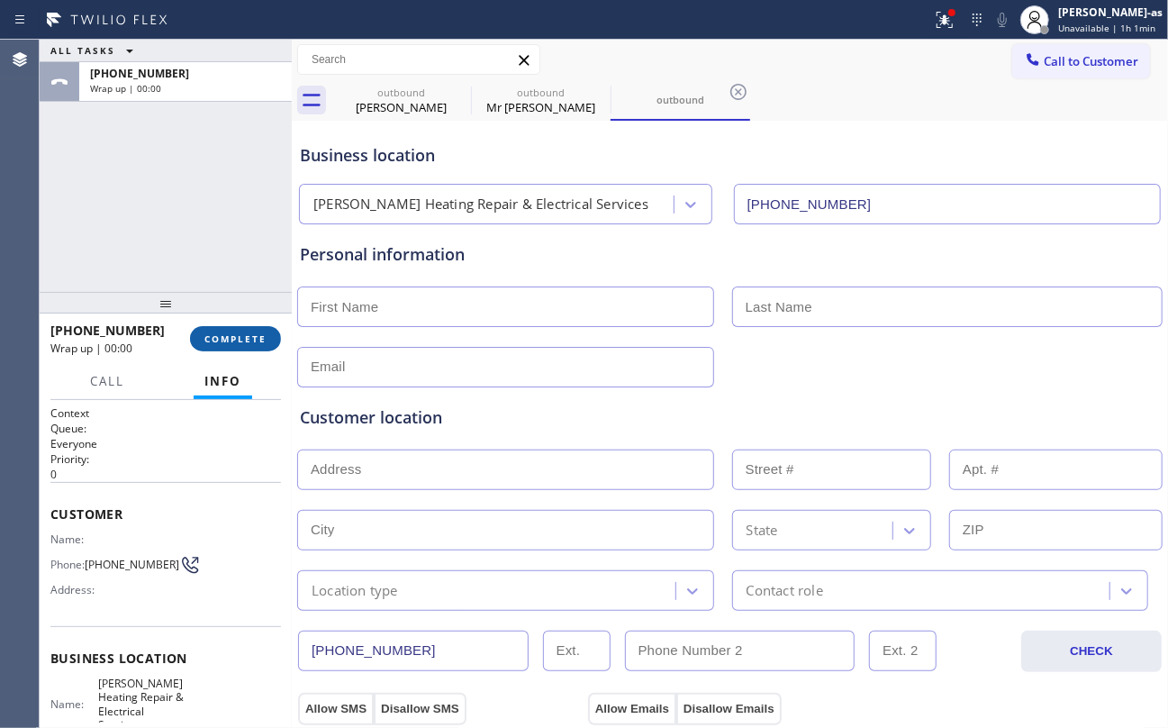
click at [227, 326] on button "COMPLETE" at bounding box center [235, 338] width 91 height 25
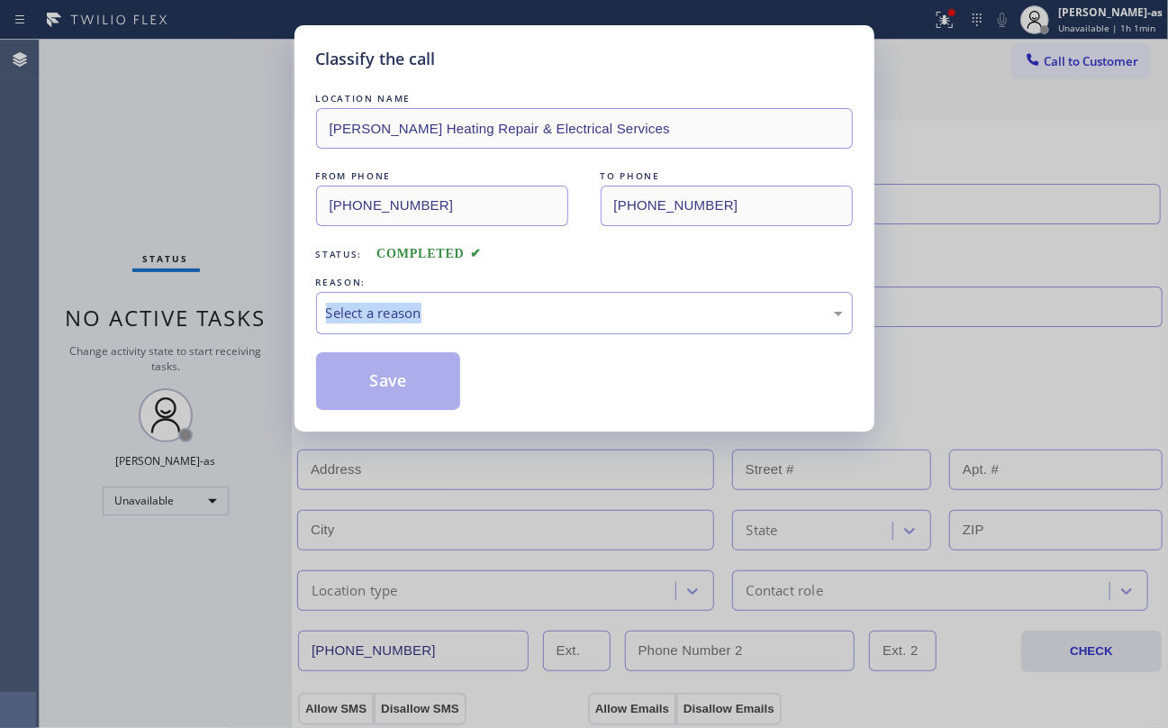
click at [227, 325] on div "Classify the call LOCATION NAME Panfilo Heating Repair & Electrical Services FR…" at bounding box center [584, 364] width 1168 height 728
click at [569, 264] on div "Status: COMPLETED" at bounding box center [584, 249] width 537 height 29
click at [434, 317] on div "Select a reason" at bounding box center [584, 313] width 517 height 21
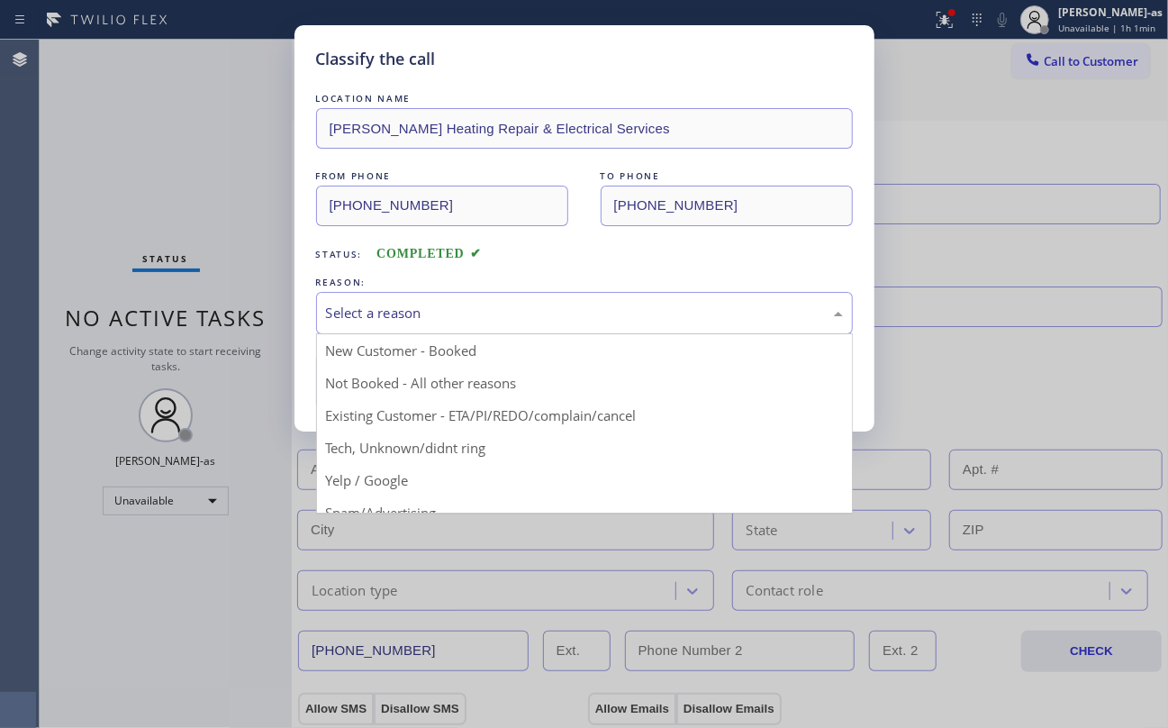
scroll to position [113, 0]
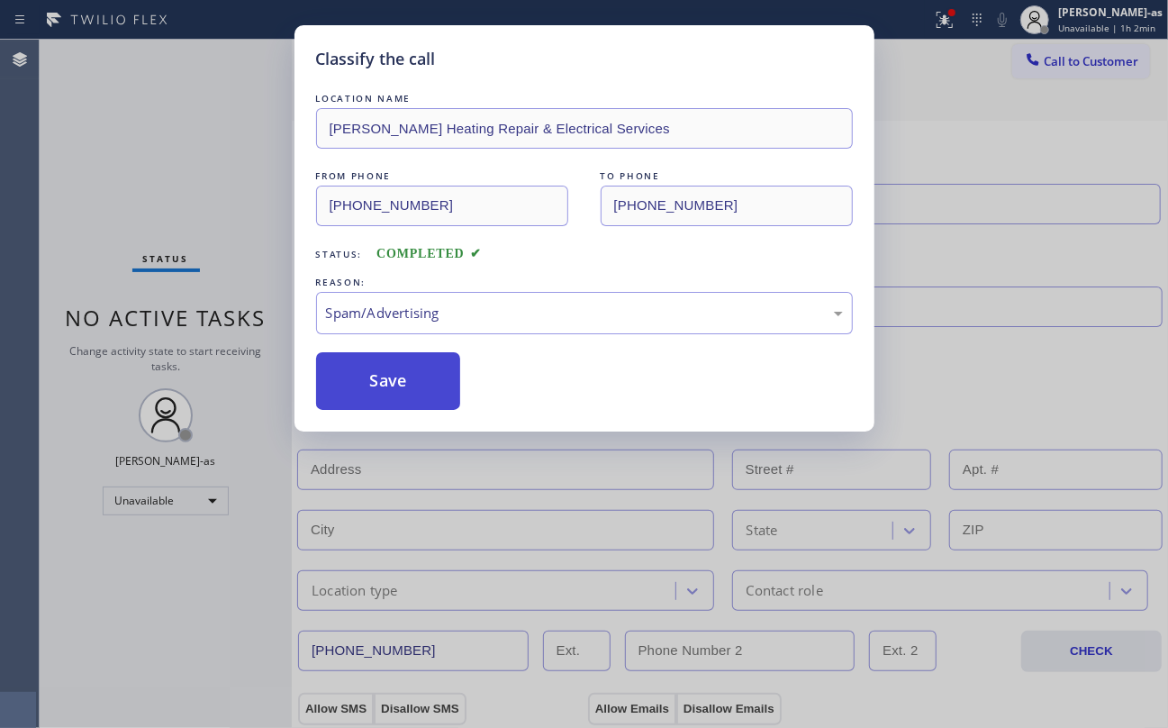
click at [397, 393] on button "Save" at bounding box center [388, 381] width 145 height 58
type input "[PHONE_NUMBER]"
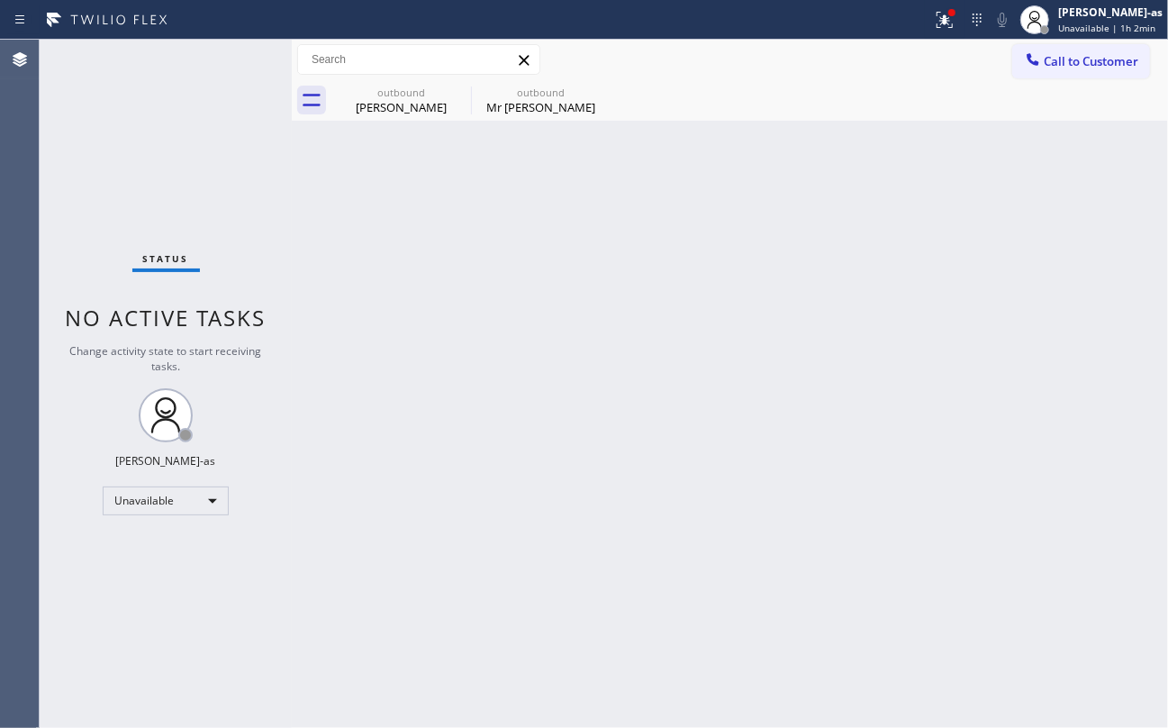
drag, startPoint x: 652, startPoint y: 300, endPoint x: 699, endPoint y: 211, distance: 100.7
click at [652, 300] on div "Back to Dashboard Change Sender ID Customers Technicians Select a contact Outbo…" at bounding box center [730, 384] width 876 height 688
click at [1085, 65] on span "Call to Customer" at bounding box center [1091, 61] width 95 height 16
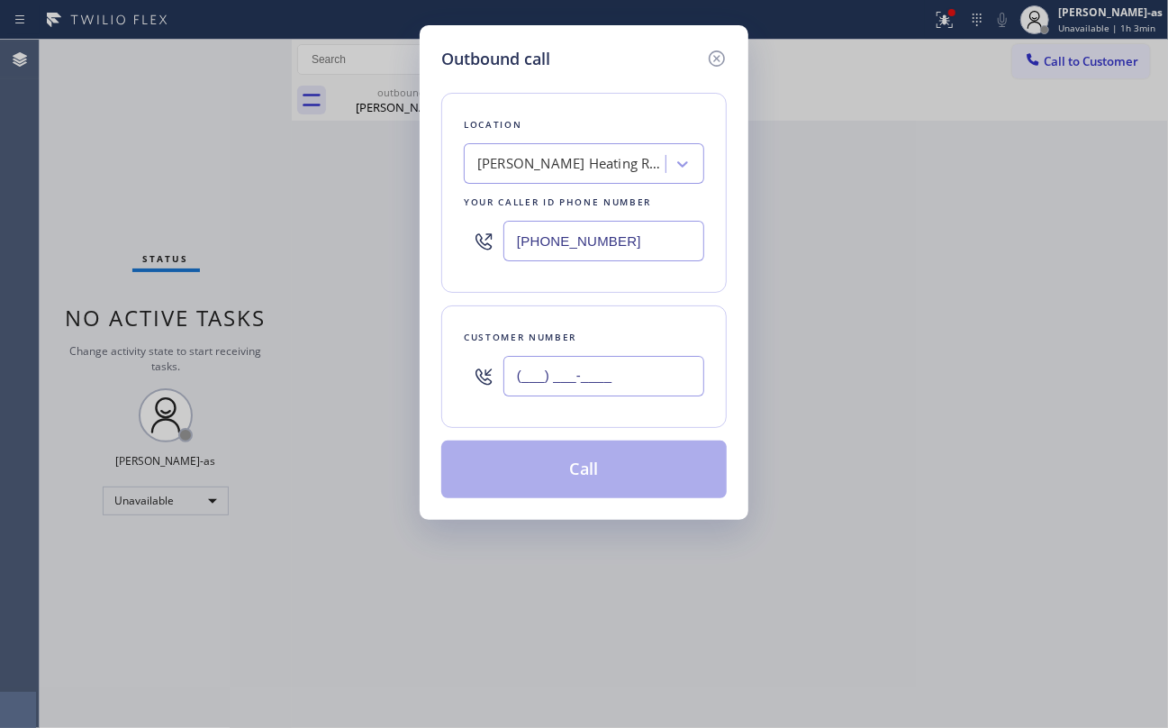
click at [631, 380] on input "(___) ___-____" at bounding box center [603, 376] width 201 height 41
paste input "562) 655-7156"
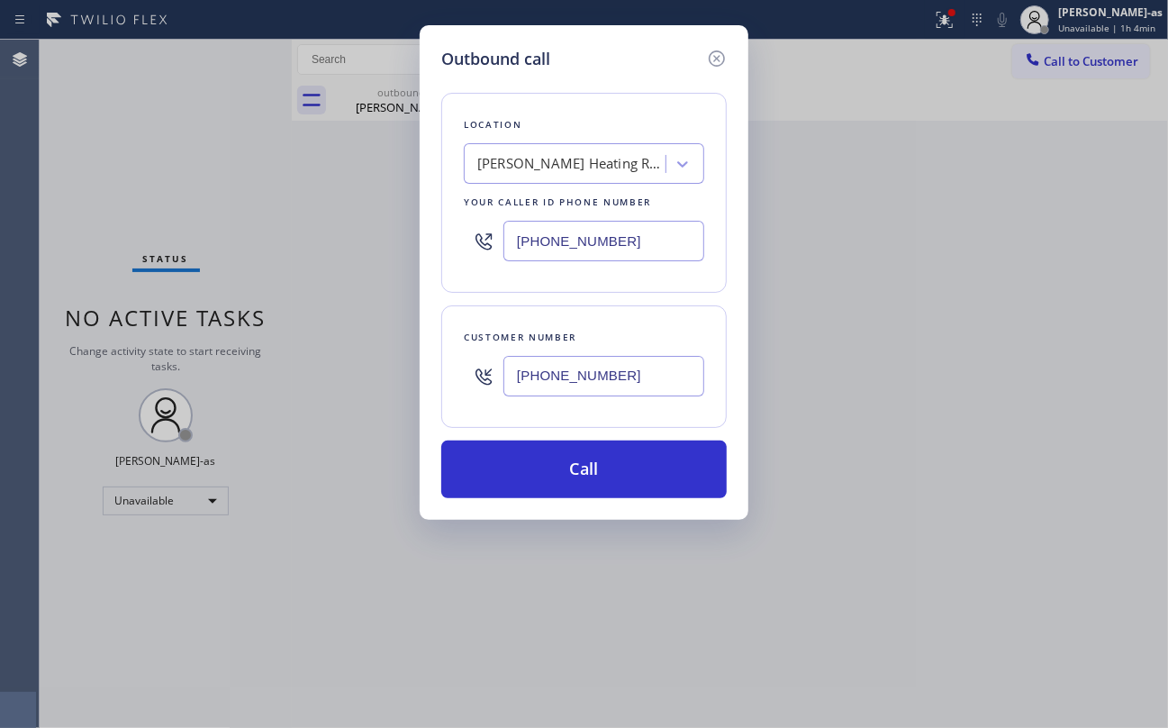
type input "[PHONE_NUMBER]"
click at [632, 257] on input "[PHONE_NUMBER]" at bounding box center [603, 241] width 201 height 41
paste input "562) 632-4501"
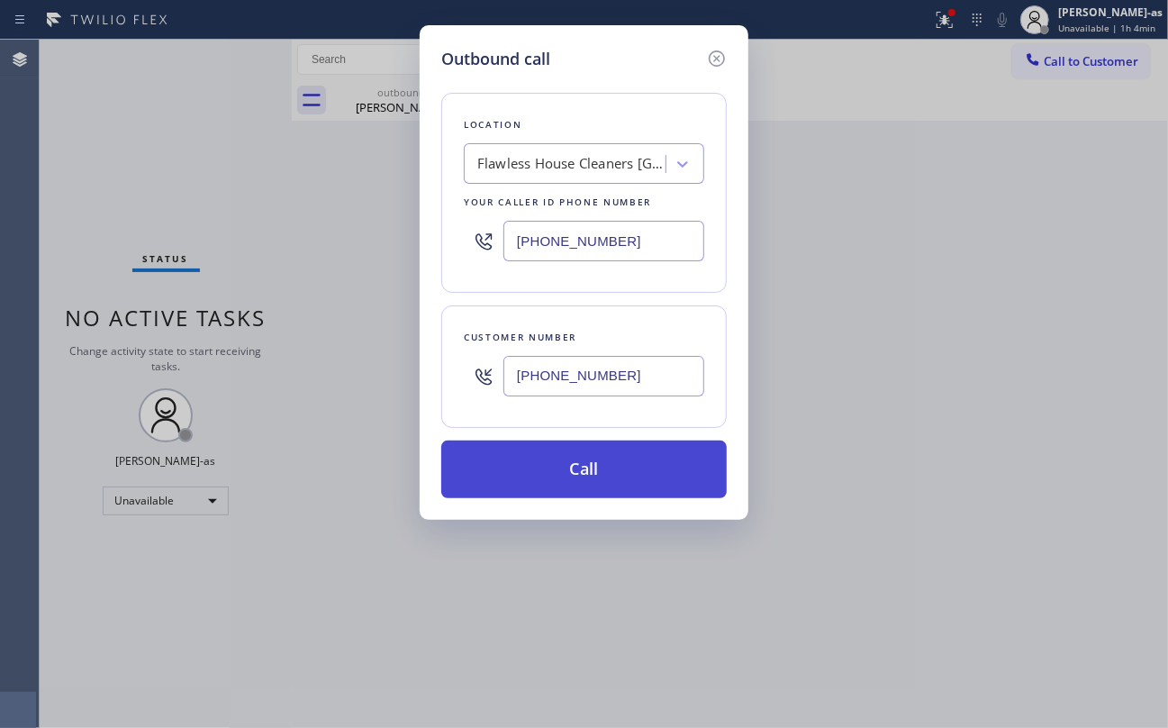
type input "[PHONE_NUMBER]"
click at [609, 475] on button "Call" at bounding box center [583, 469] width 285 height 58
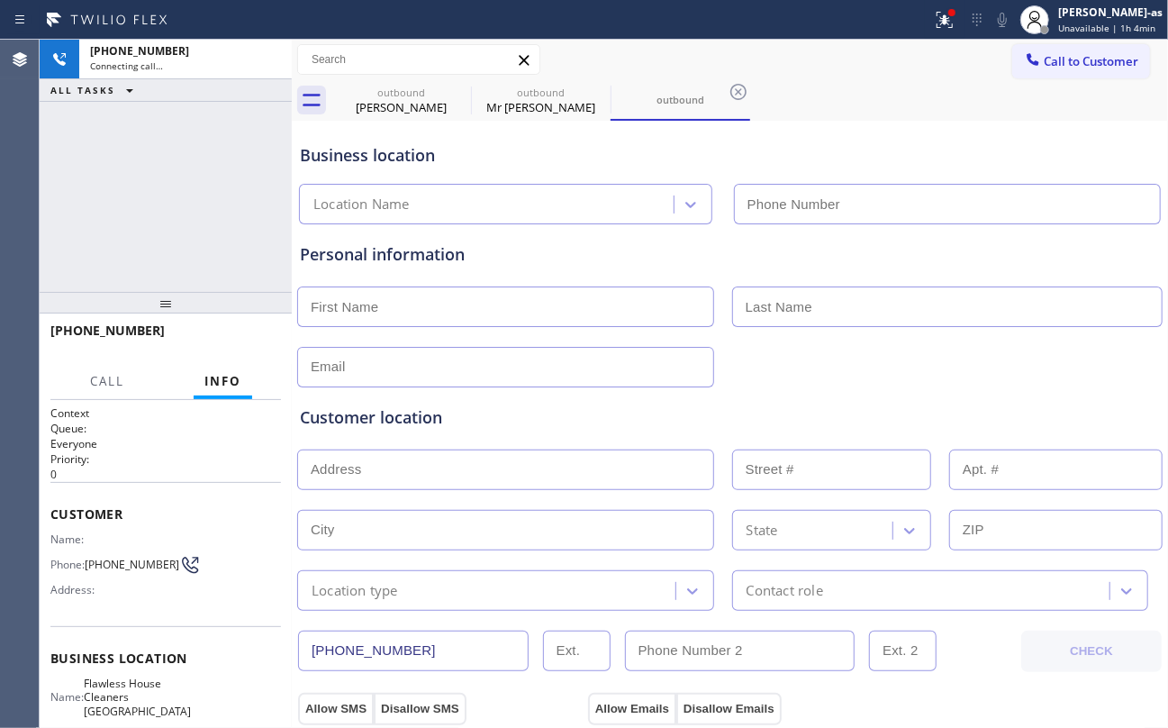
type input "[PHONE_NUMBER]"
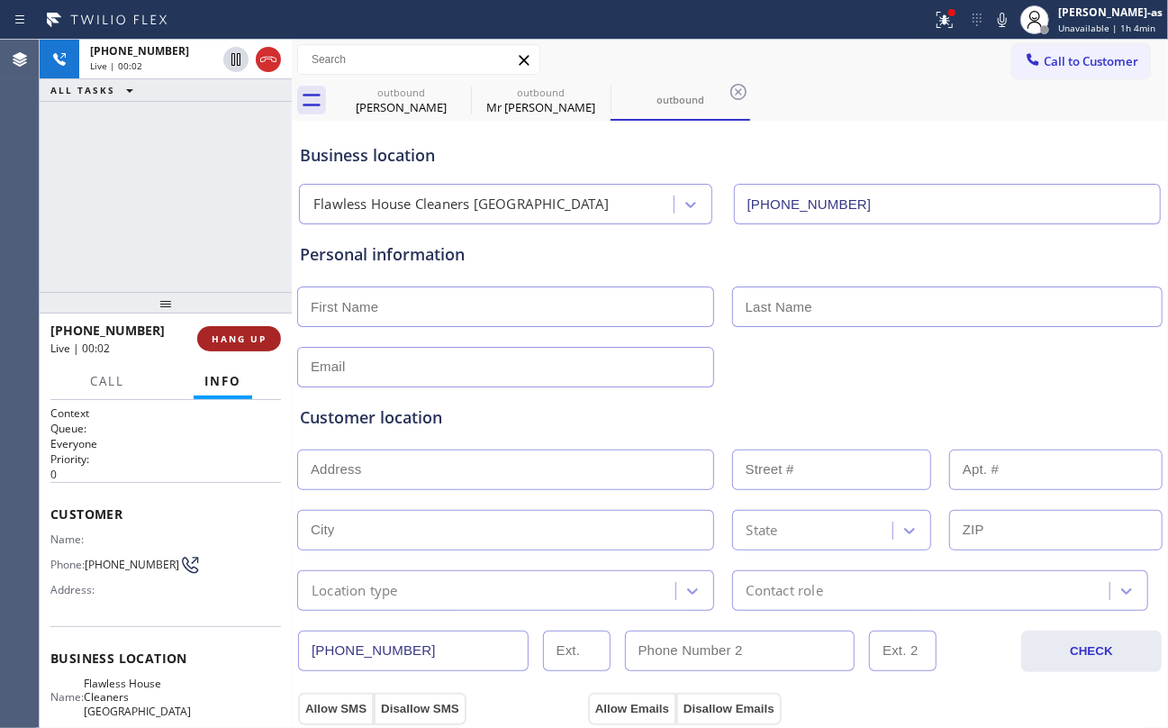
click at [234, 328] on button "HANG UP" at bounding box center [239, 338] width 84 height 25
click at [236, 326] on button "HANG UP" at bounding box center [239, 338] width 84 height 25
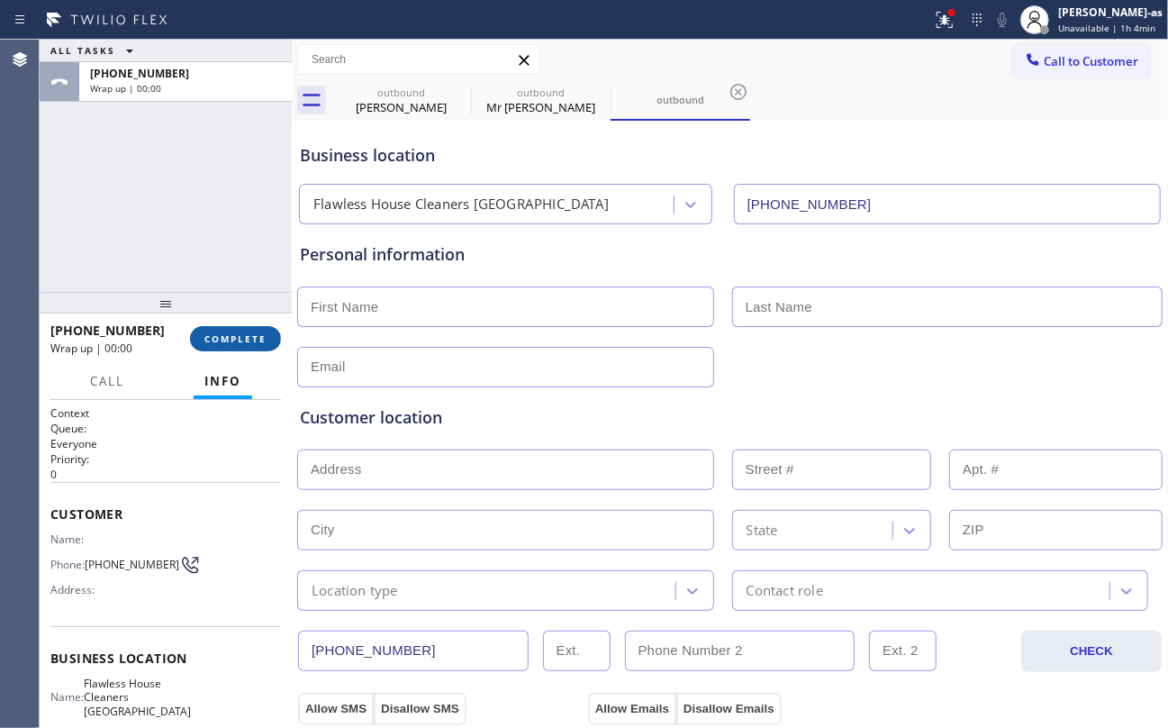
click at [236, 326] on button "COMPLETE" at bounding box center [235, 338] width 91 height 25
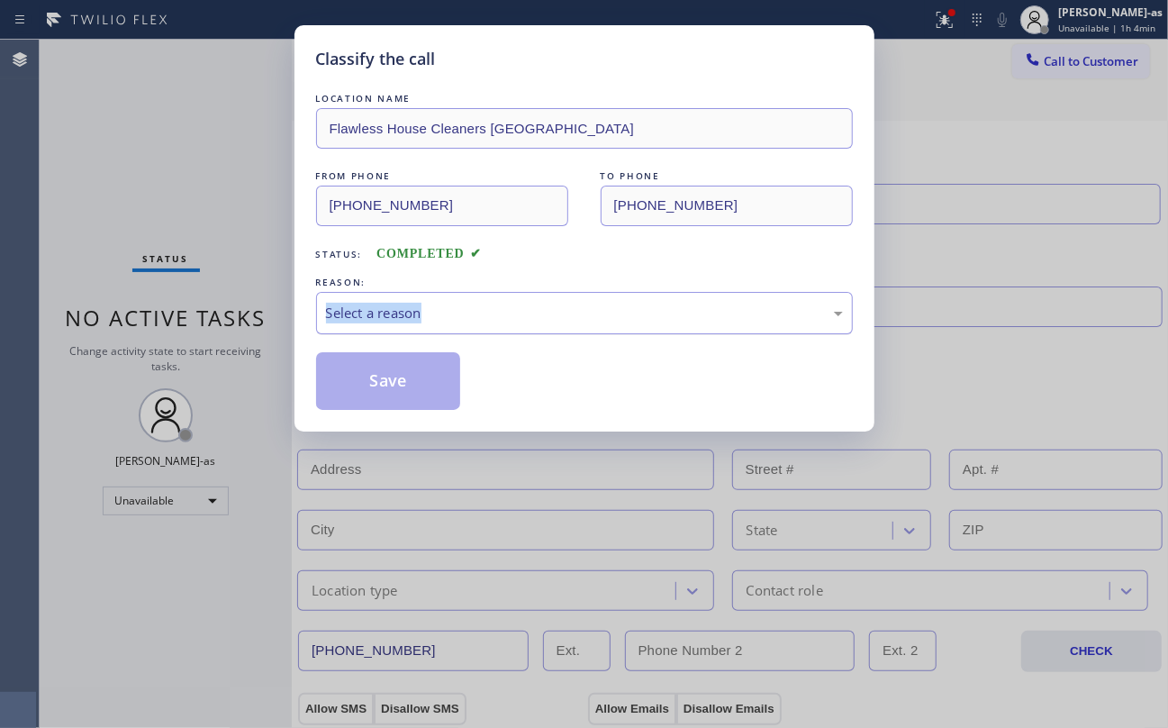
click at [531, 312] on div "Select a reason" at bounding box center [584, 313] width 517 height 21
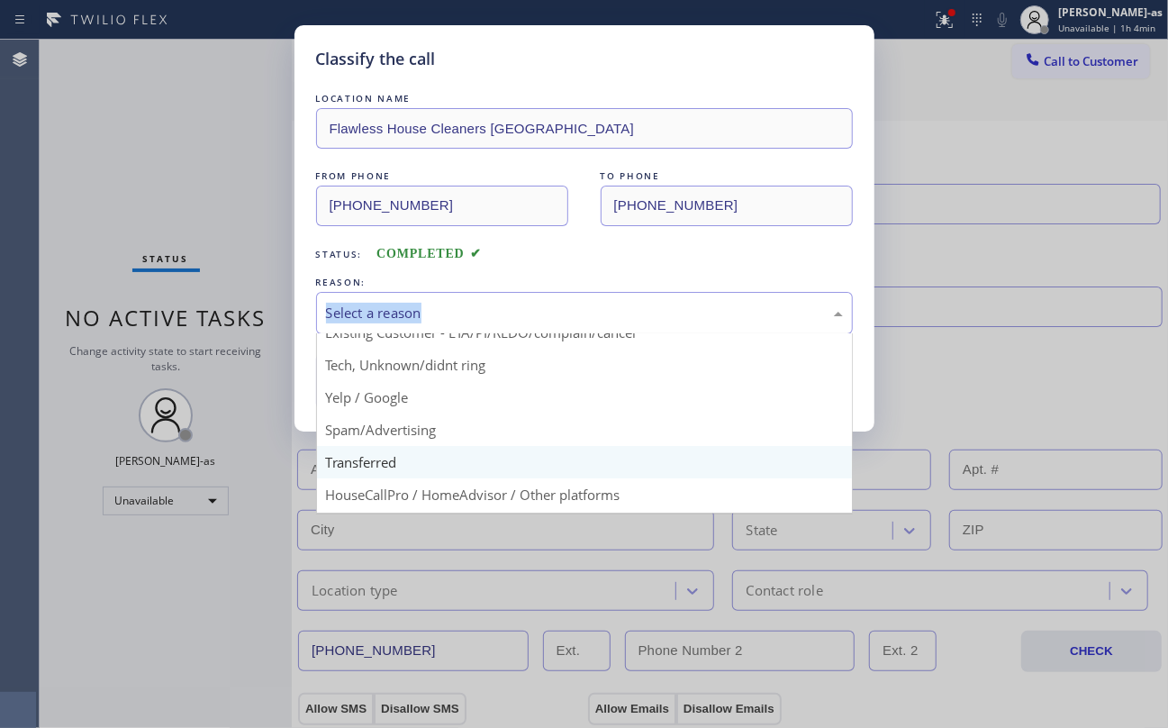
scroll to position [113, 0]
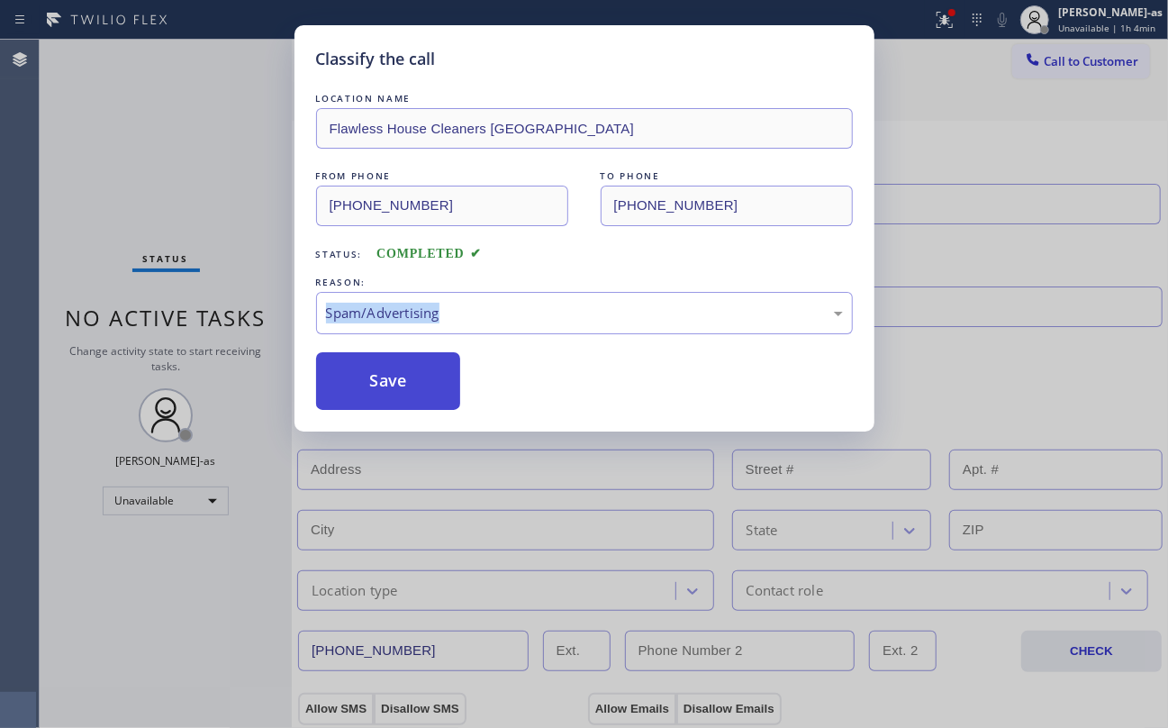
click at [396, 382] on button "Save" at bounding box center [388, 381] width 145 height 58
type input "[PHONE_NUMBER]"
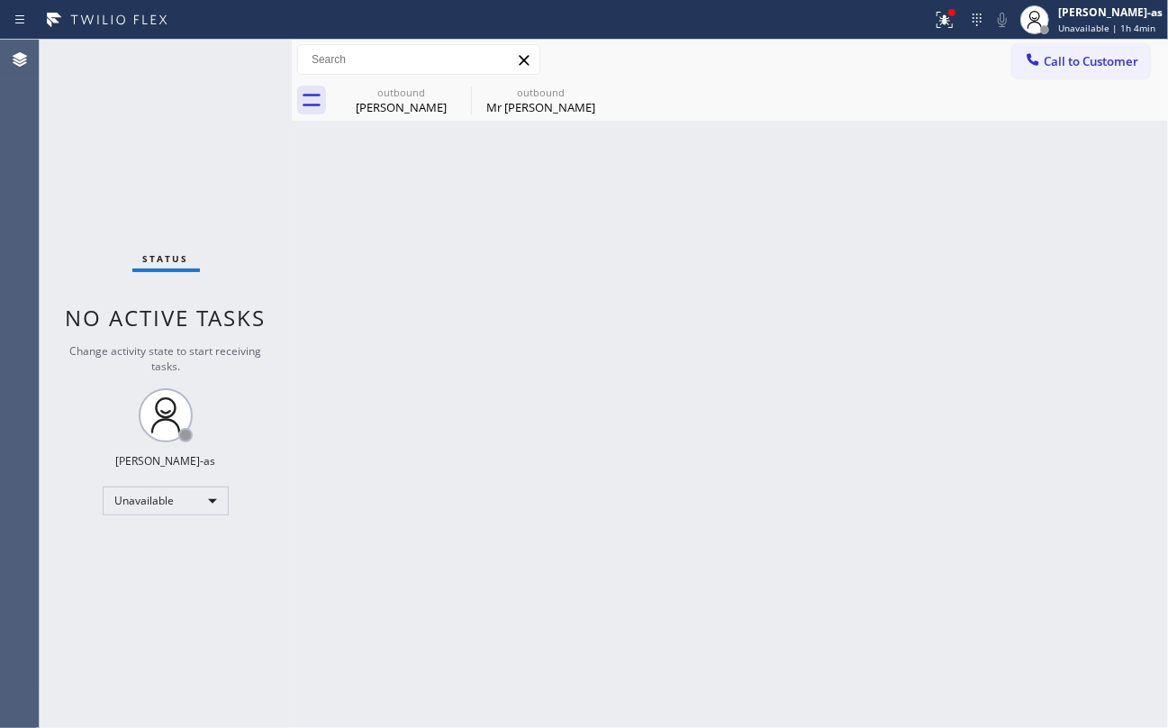
click at [884, 448] on div "Back to Dashboard Change Sender ID Customers Technicians Select a contact Outbo…" at bounding box center [730, 384] width 876 height 688
drag, startPoint x: 1121, startPoint y: 61, endPoint x: 1056, endPoint y: 70, distance: 65.5
click at [1115, 59] on span "Call to Customer" at bounding box center [1091, 61] width 95 height 16
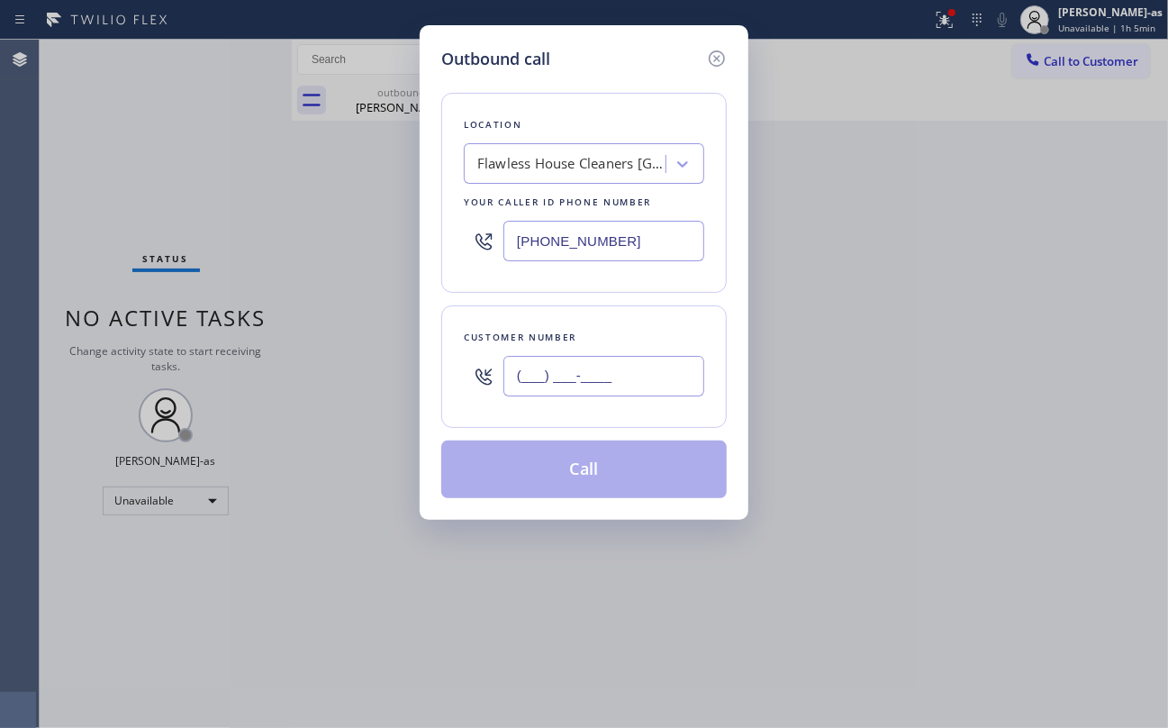
click at [558, 386] on input "(___) ___-____" at bounding box center [603, 376] width 201 height 41
paste input "626) 786-1611"
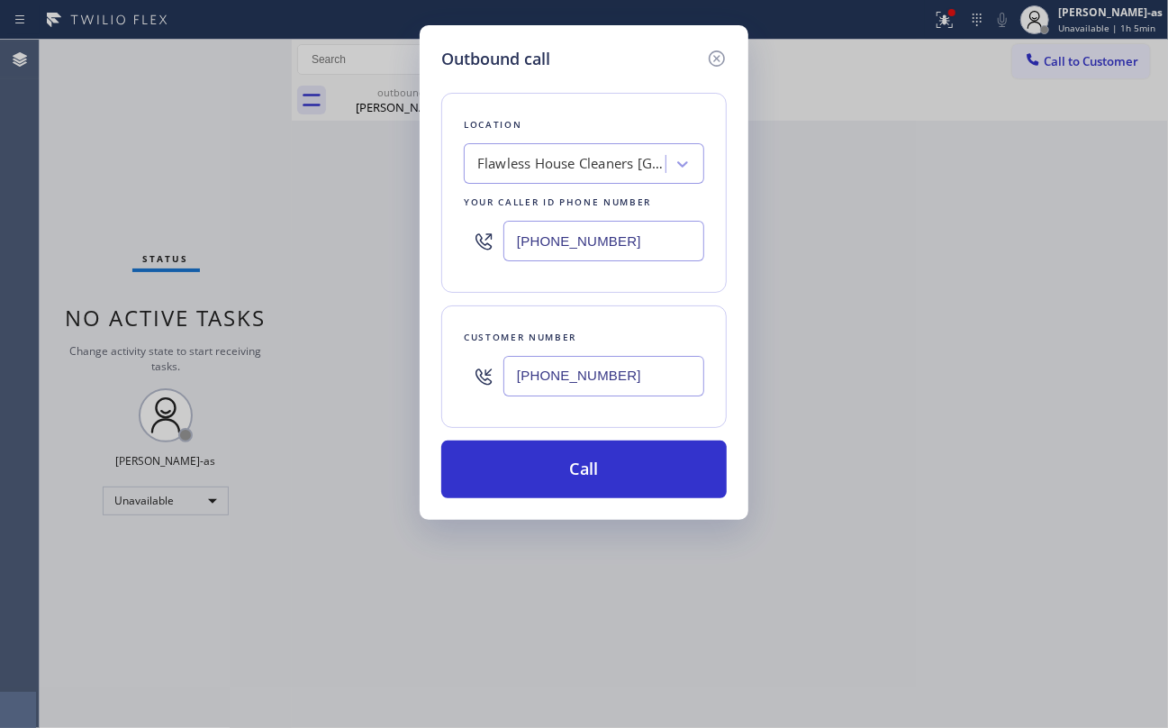
type input "[PHONE_NUMBER]"
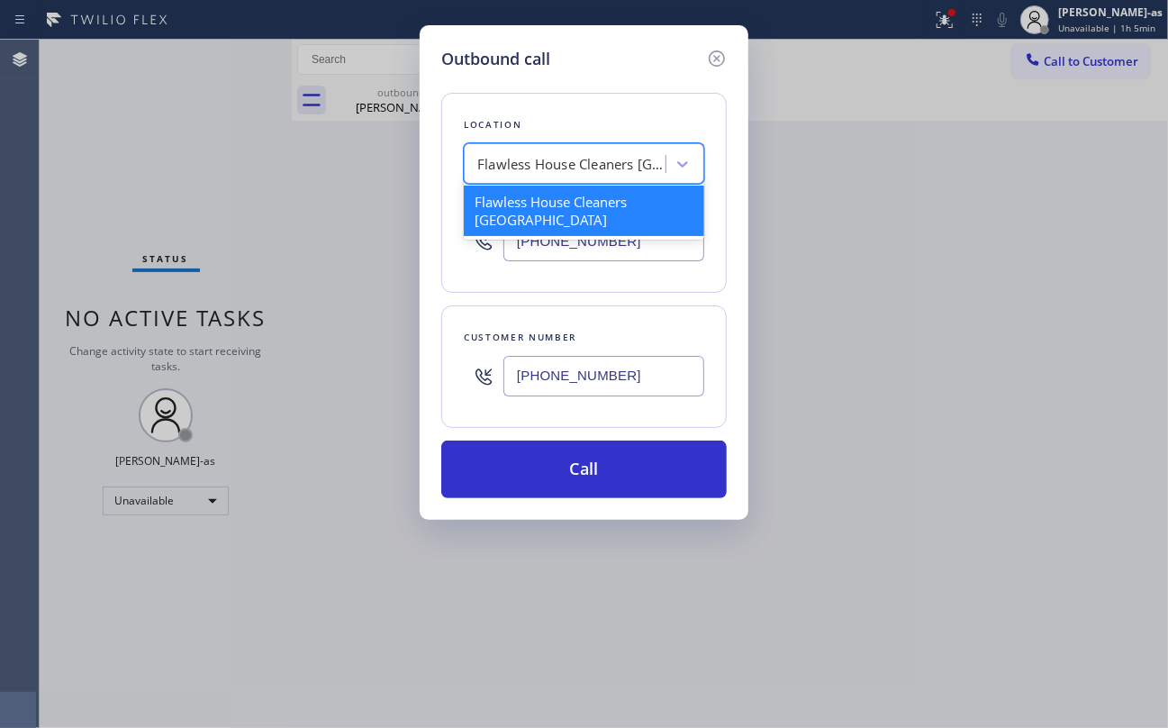
click at [587, 182] on div "Flawless House Cleaners [GEOGRAPHIC_DATA]" at bounding box center [584, 163] width 240 height 41
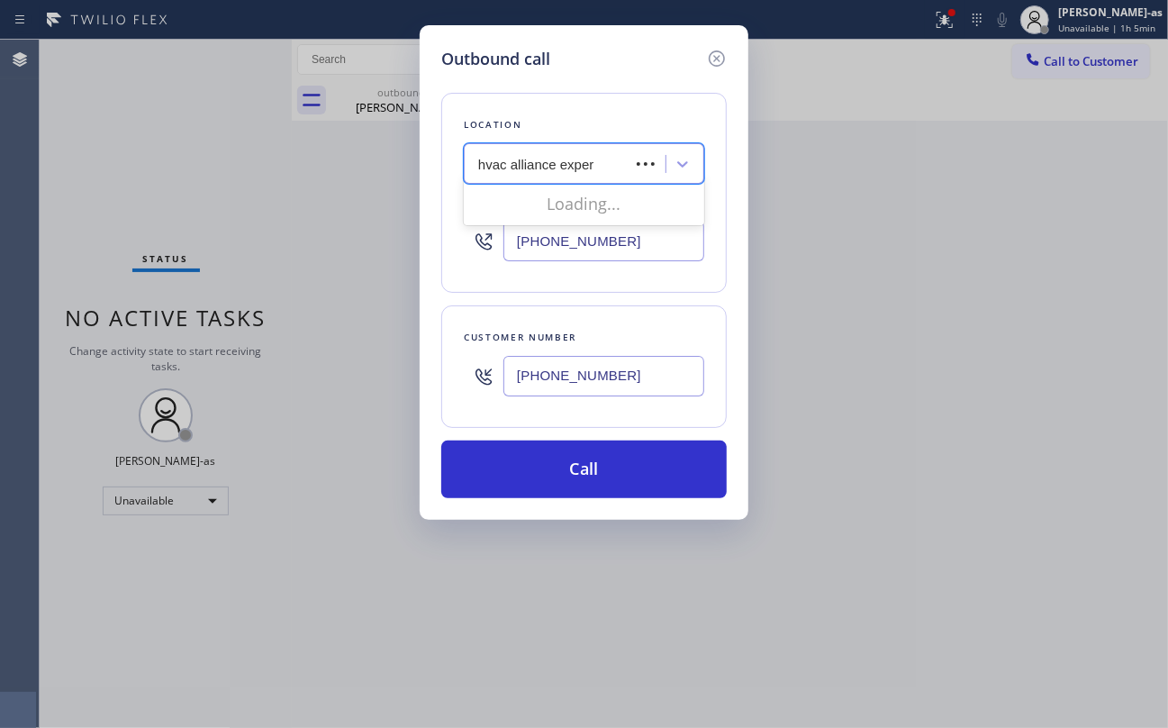
type input "hvac alliance expert"
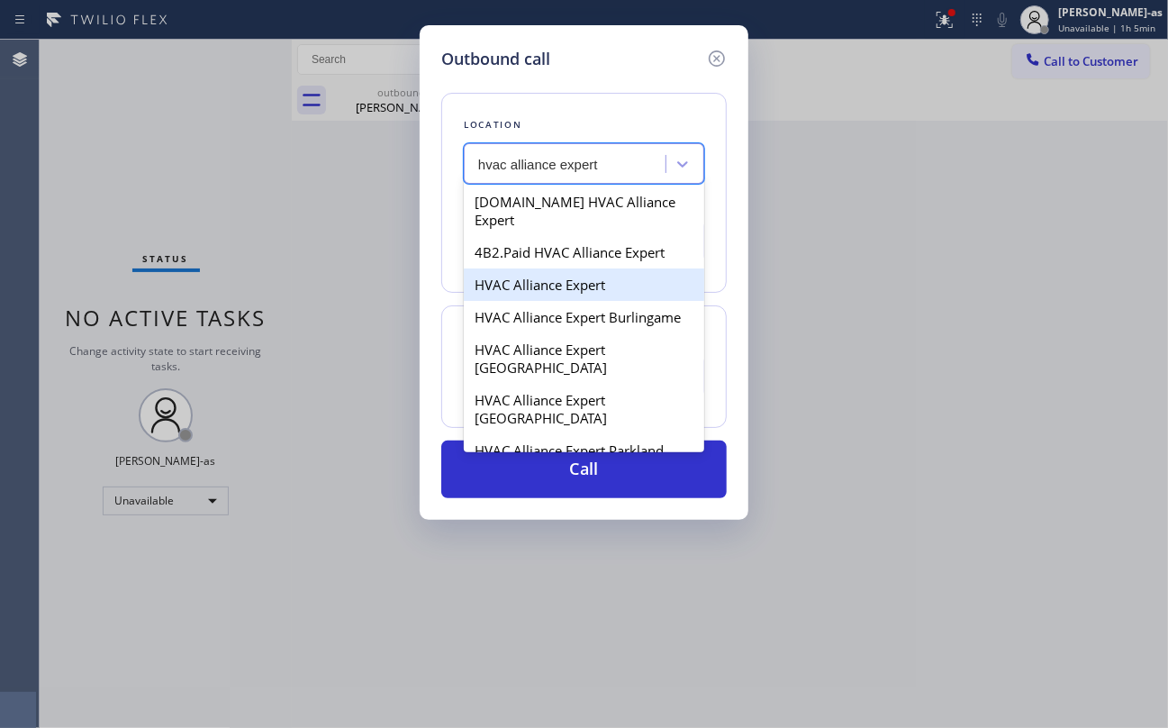
click at [527, 270] on div "HVAC Alliance Expert" at bounding box center [584, 284] width 240 height 32
type input "[PHONE_NUMBER]"
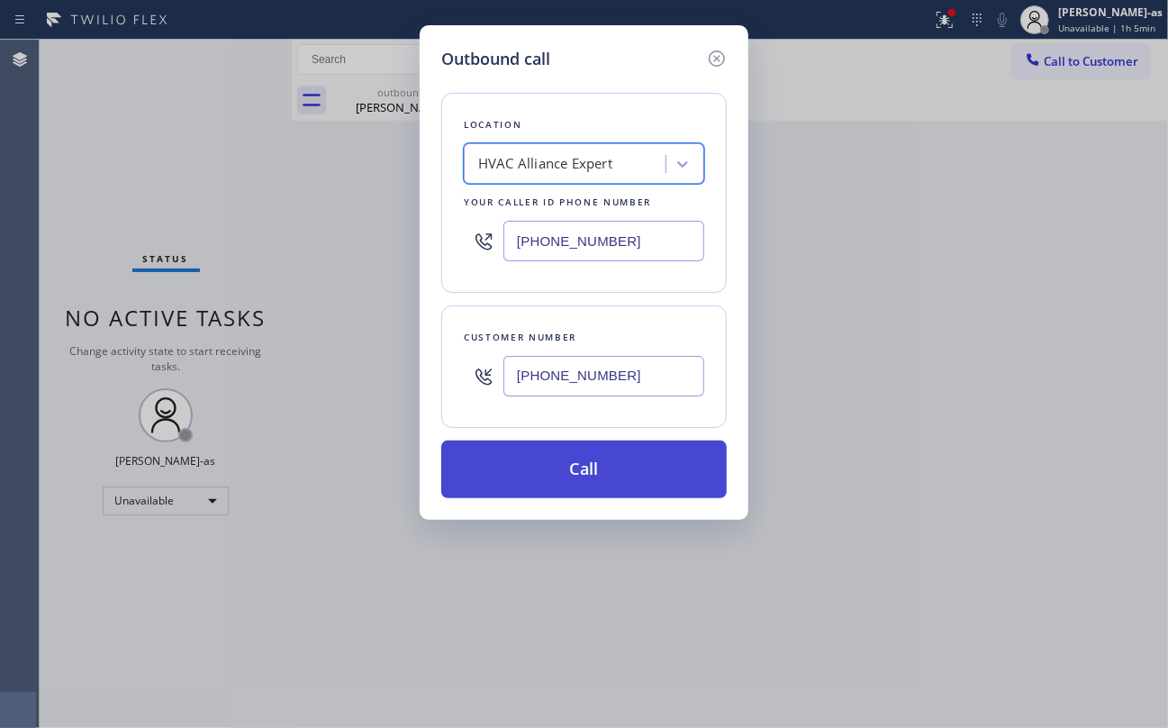
click at [613, 466] on button "Call" at bounding box center [583, 469] width 285 height 58
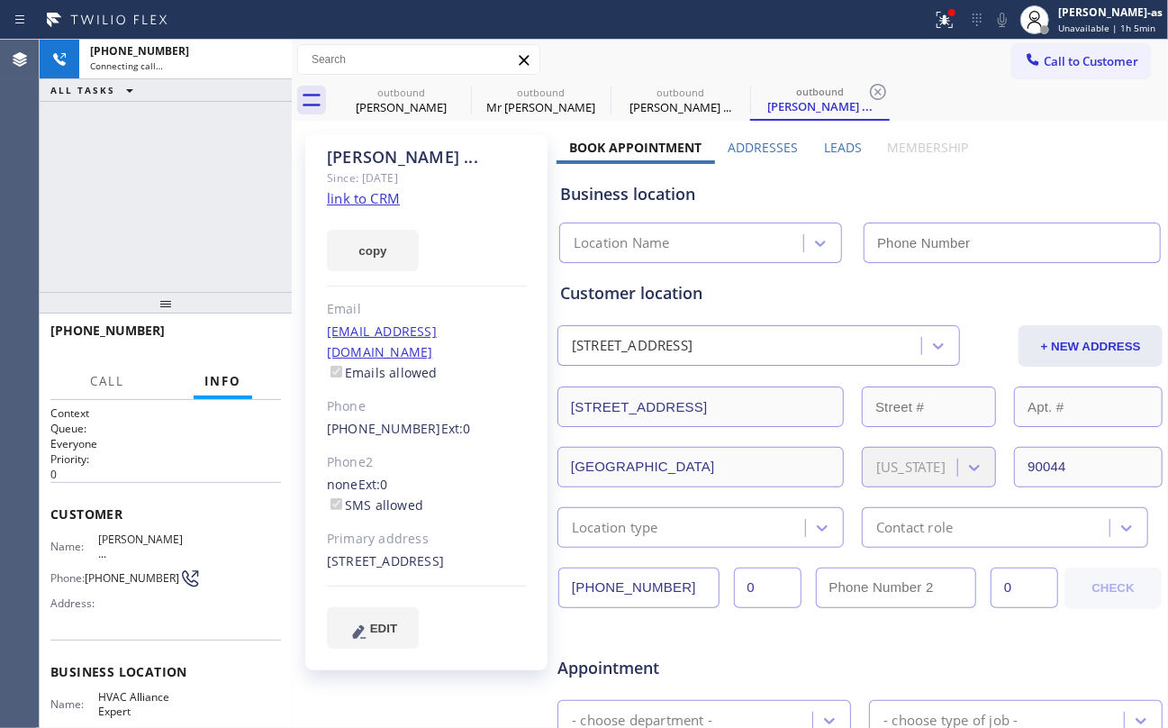
type input "[PHONE_NUMBER]"
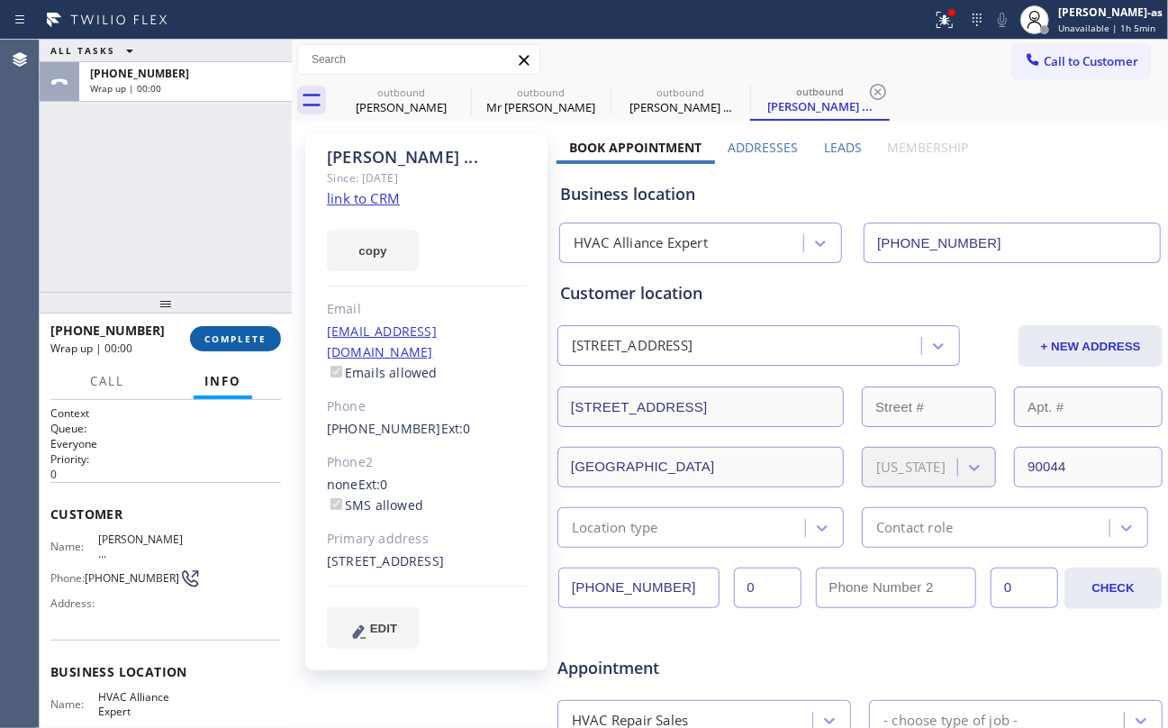
click at [228, 348] on button "COMPLETE" at bounding box center [235, 338] width 91 height 25
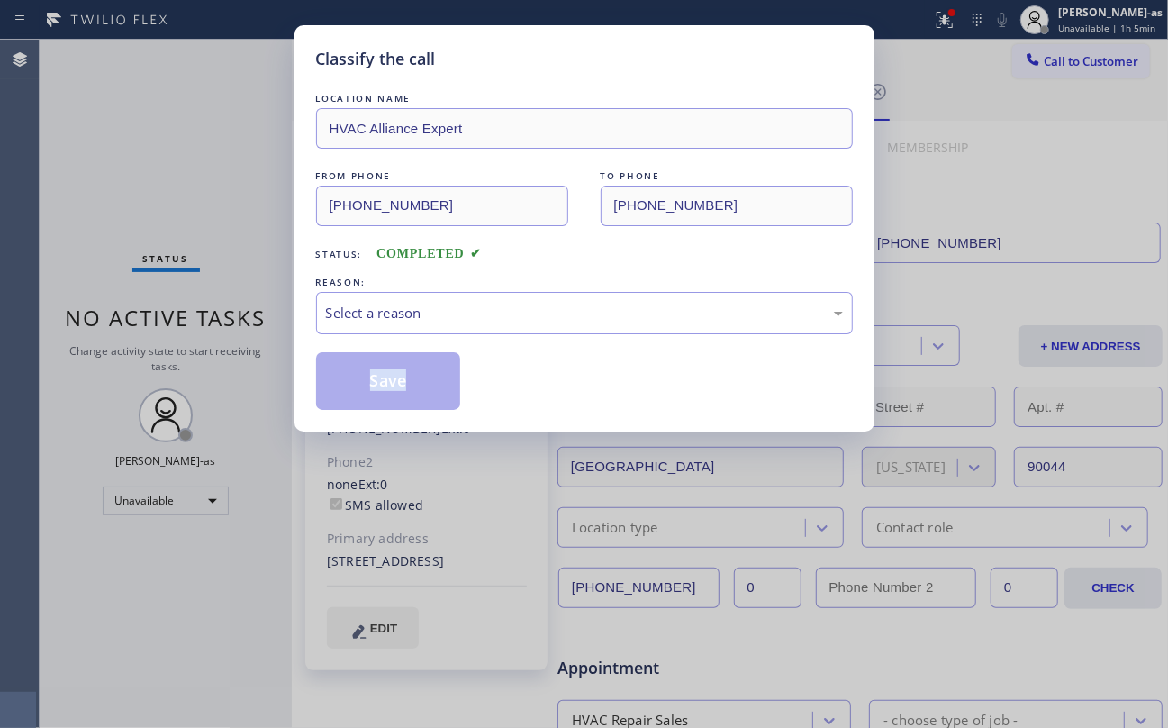
click at [228, 348] on div "Classify the call LOCATION NAME HVAC Alliance Expert FROM PHONE (323) 991-9198 …" at bounding box center [584, 364] width 1168 height 728
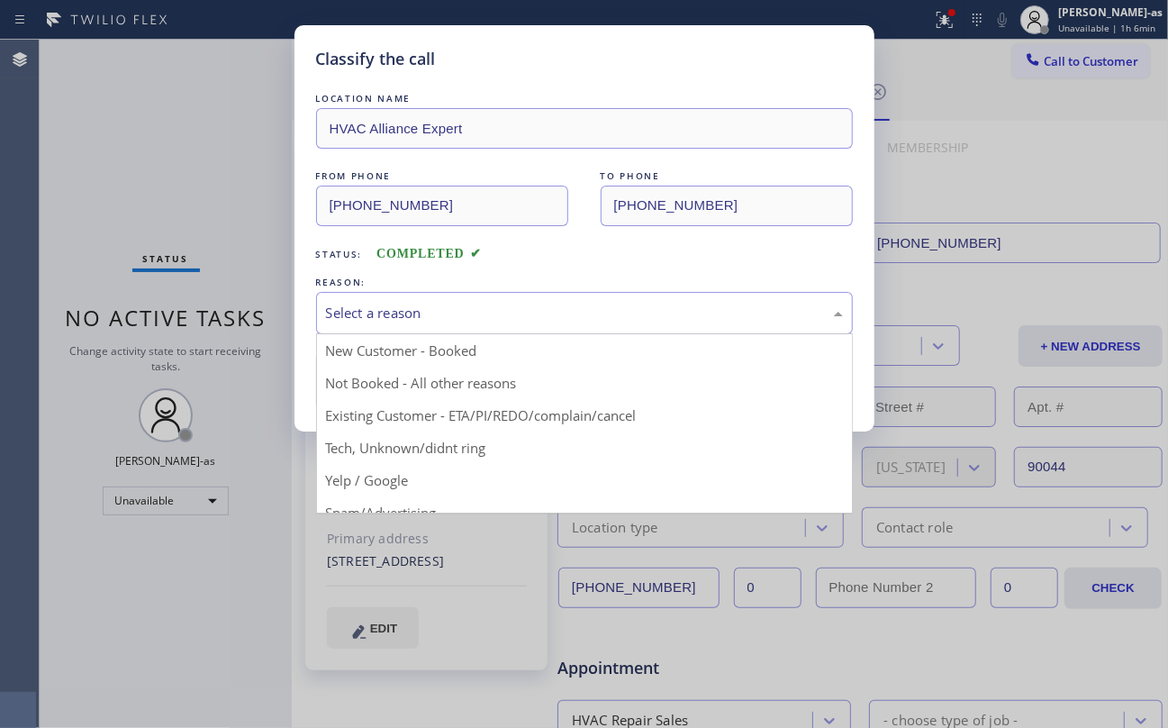
click at [440, 296] on div "Select a reason" at bounding box center [584, 313] width 537 height 42
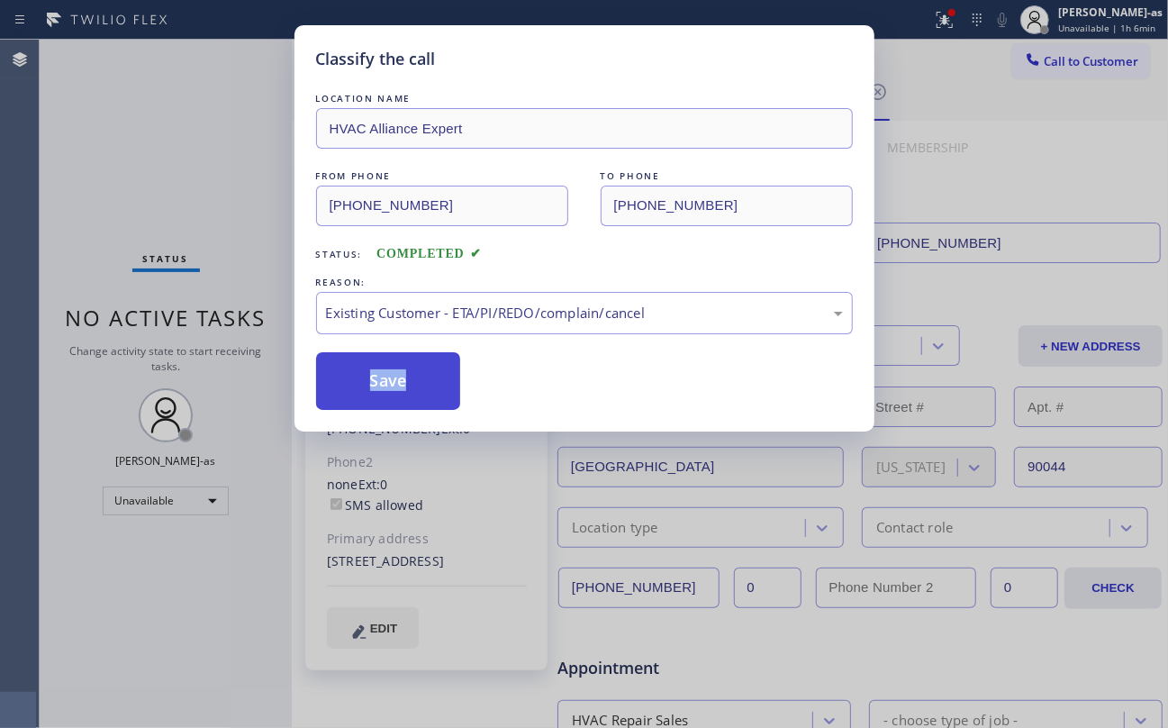
click at [434, 378] on button "Save" at bounding box center [388, 381] width 145 height 58
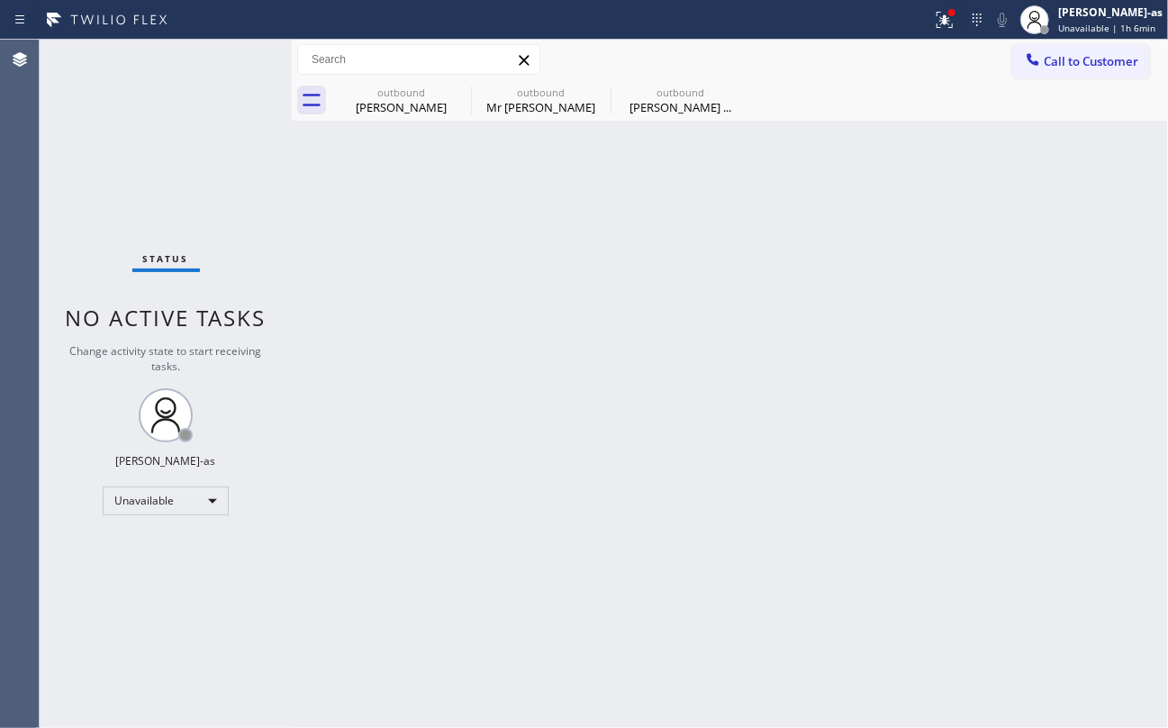
drag, startPoint x: 164, startPoint y: 149, endPoint x: 173, endPoint y: 153, distance: 9.7
click at [173, 153] on div "Status No active tasks Change activity state to start receiving tasks. [PERSON_…" at bounding box center [166, 384] width 252 height 688
click at [1092, 61] on span "Call to Customer" at bounding box center [1091, 61] width 95 height 16
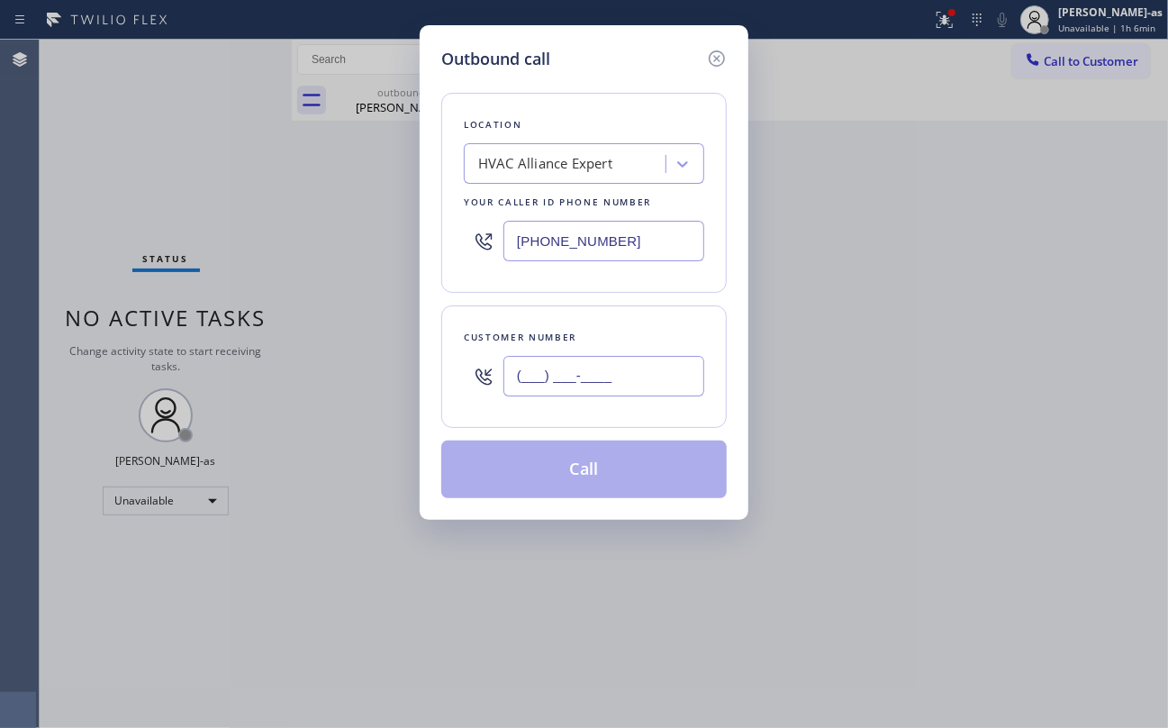
click at [560, 372] on input "(___) ___-____" at bounding box center [603, 376] width 201 height 41
paste input "917) 670-8589"
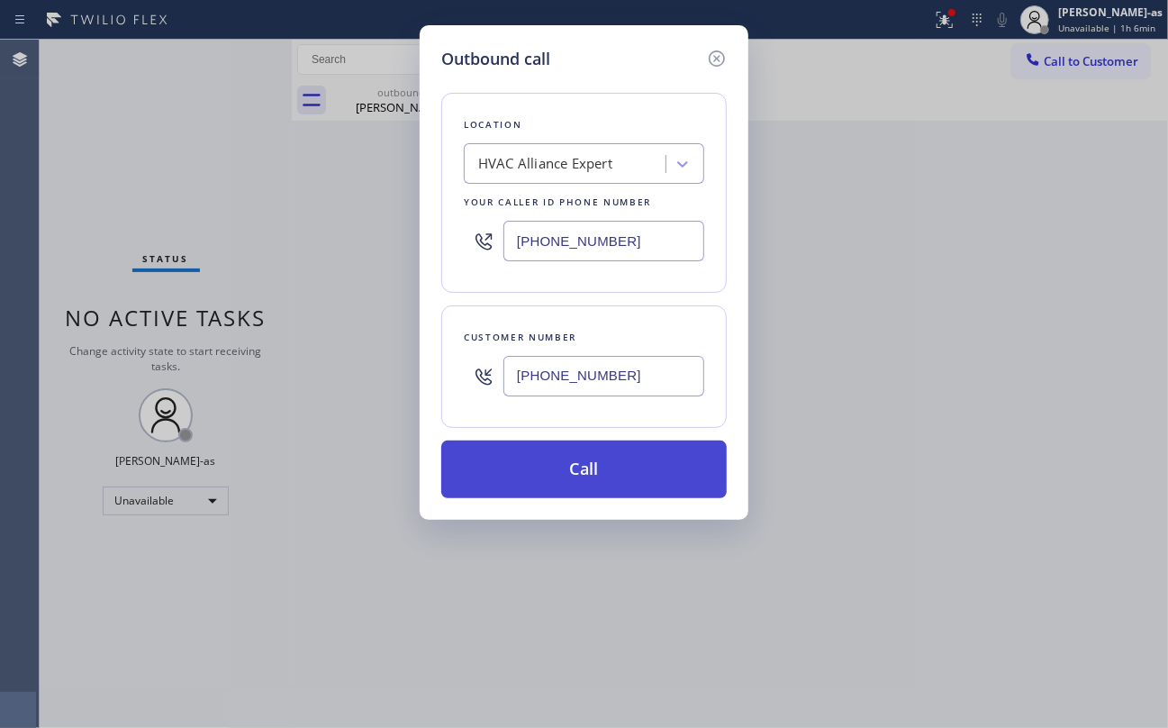
type input "(917) 670-8589"
click at [600, 480] on button "Call" at bounding box center [583, 469] width 285 height 58
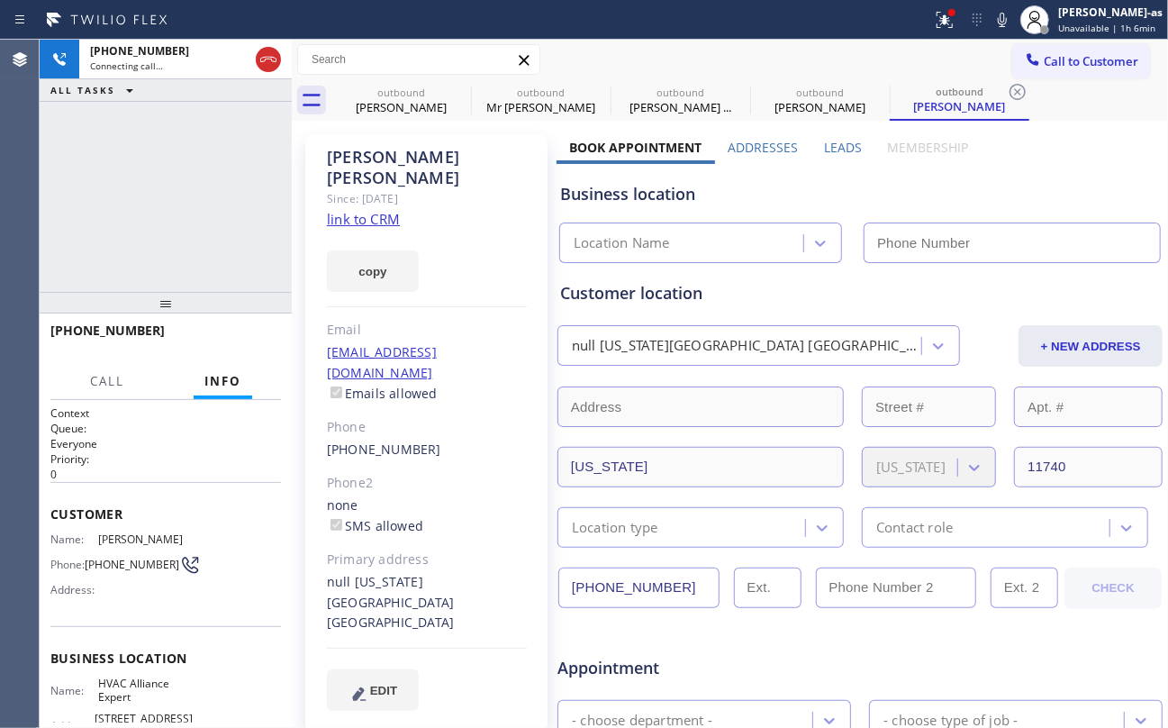
click at [367, 210] on link "link to CRM" at bounding box center [363, 219] width 73 height 18
type input "[PHONE_NUMBER]"
drag, startPoint x: 177, startPoint y: 195, endPoint x: 258, endPoint y: 146, distance: 95.0
click at [198, 180] on div "+19176708589 Connecting call… ALL TASKS ALL TASKS ACTIVE TASKS TASKS IN WRAP UP" at bounding box center [166, 166] width 252 height 252
drag, startPoint x: 263, startPoint y: 65, endPoint x: 317, endPoint y: 73, distance: 54.6
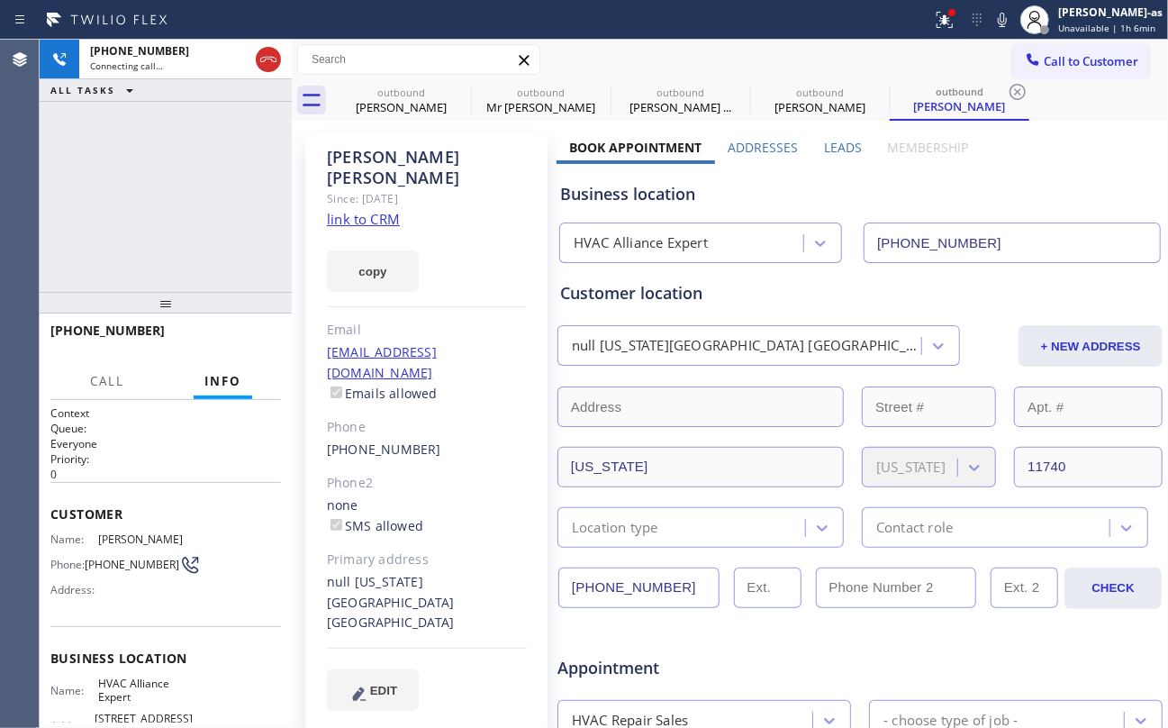
click at [263, 67] on icon at bounding box center [269, 60] width 22 height 22
click at [415, 128] on div "Matt Guerra Since: 20 may 2020 link to CRM copy Email no@gmail.com Emails allow…" at bounding box center [426, 708] width 260 height 1167
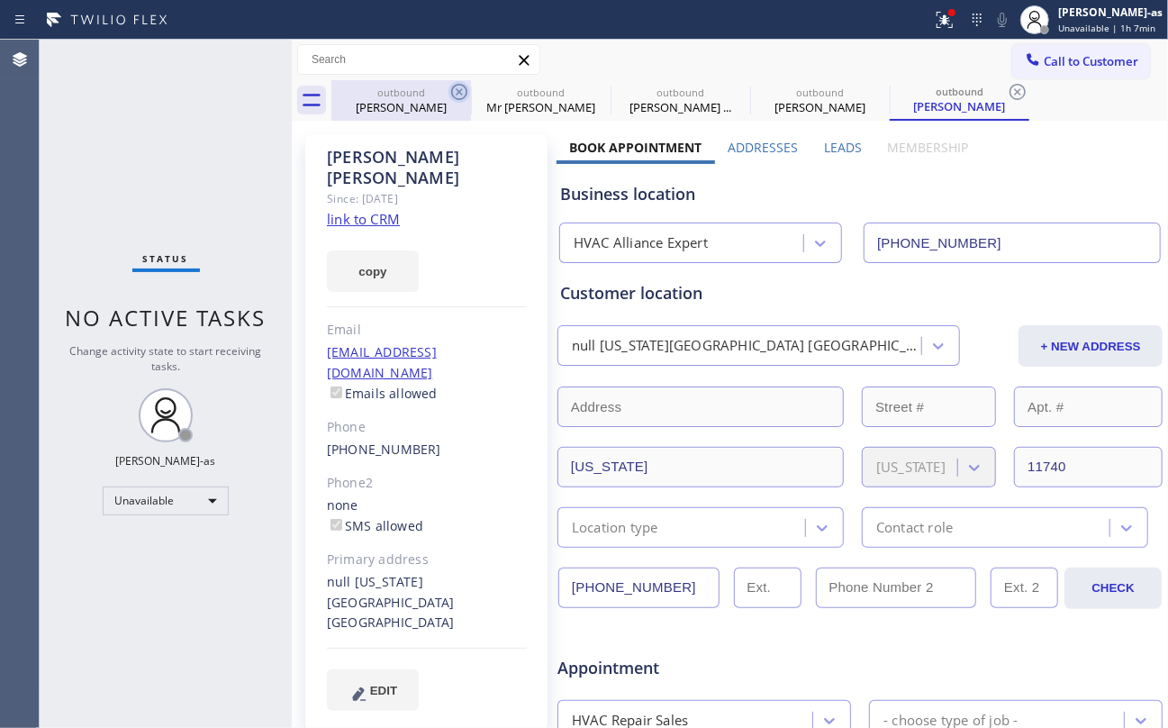
click at [462, 87] on icon at bounding box center [459, 92] width 22 height 22
click at [0, 0] on icon at bounding box center [0, 0] width 0 height 0
click at [728, 87] on icon at bounding box center [739, 92] width 22 height 22
type input "[PHONE_NUMBER]"
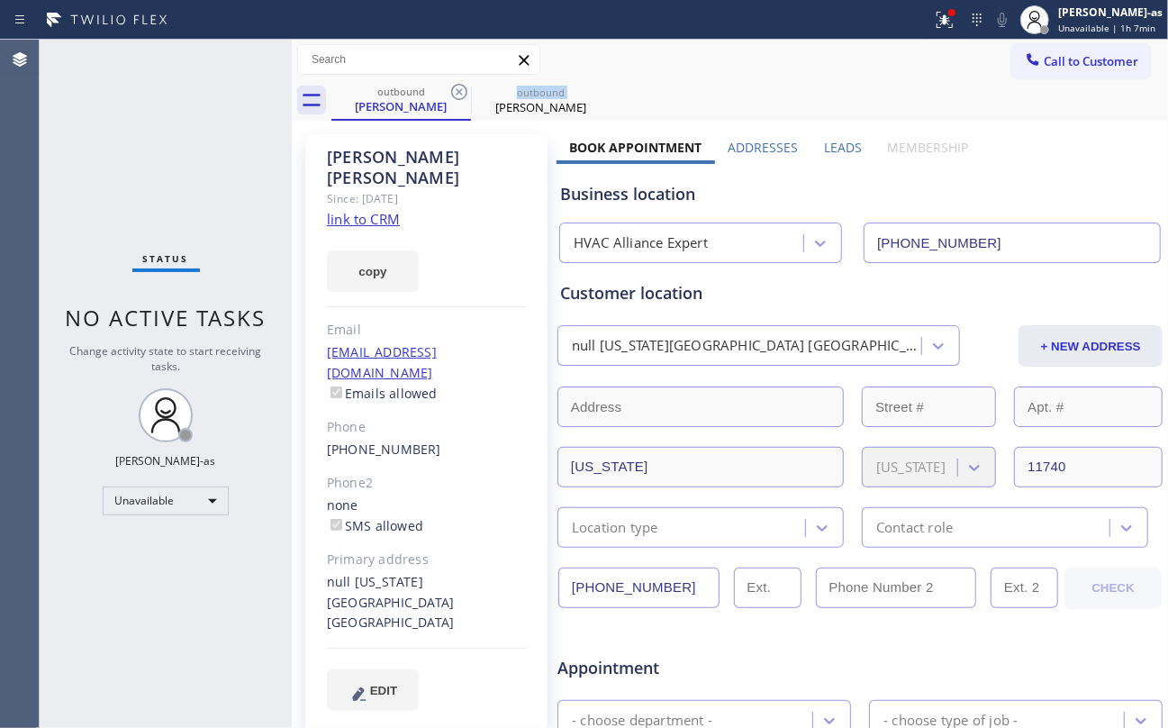
click at [462, 87] on icon at bounding box center [459, 92] width 22 height 22
click at [0, 0] on icon at bounding box center [0, 0] width 0 height 0
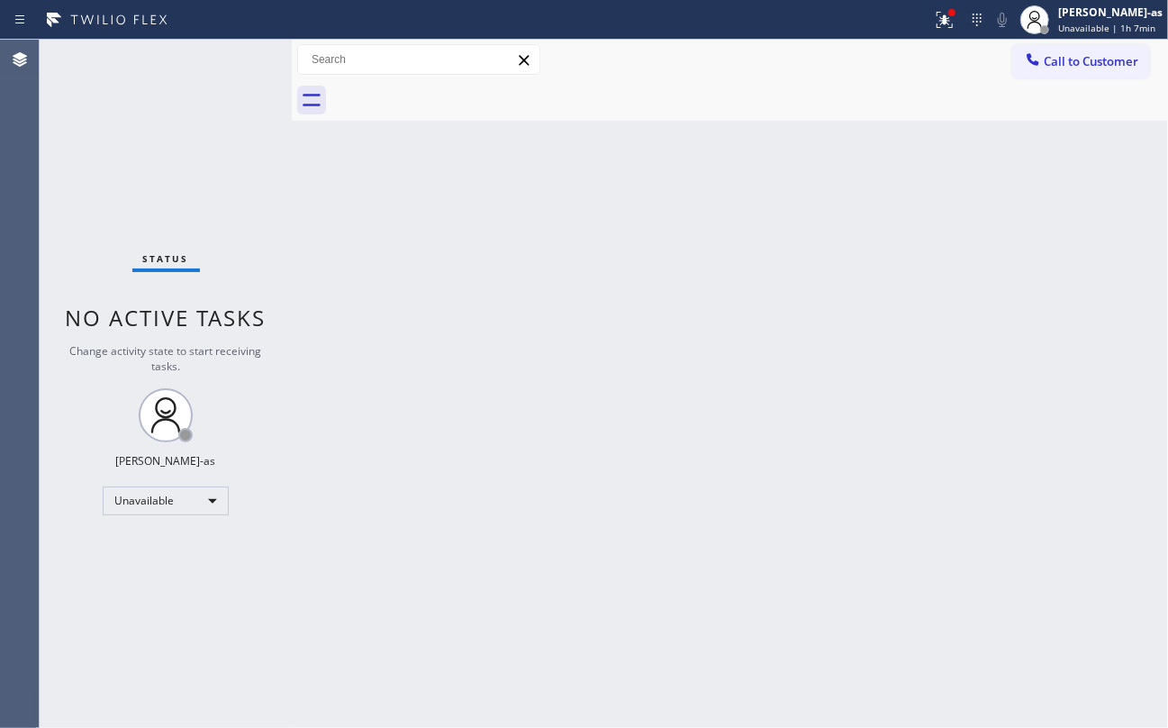
click at [462, 87] on div at bounding box center [749, 100] width 837 height 41
click at [1064, 68] on span "Call to Customer" at bounding box center [1091, 61] width 95 height 16
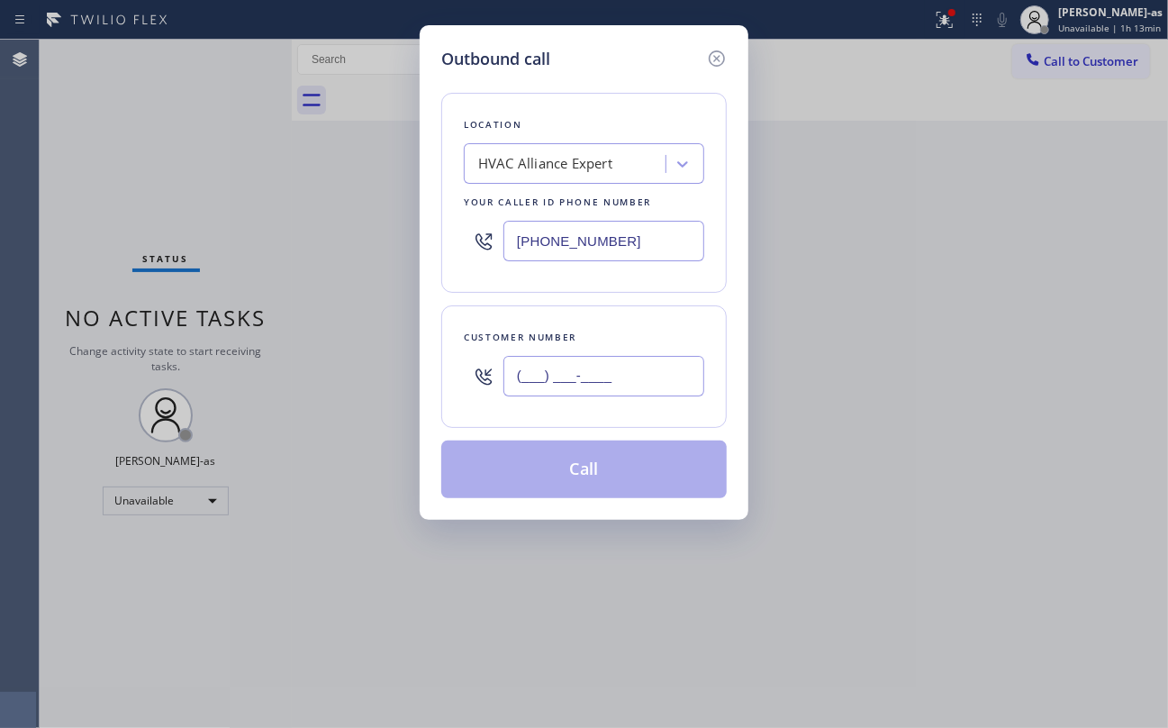
click at [598, 378] on input "(___) ___-____" at bounding box center [603, 376] width 201 height 41
paste input "917) 770-2403"
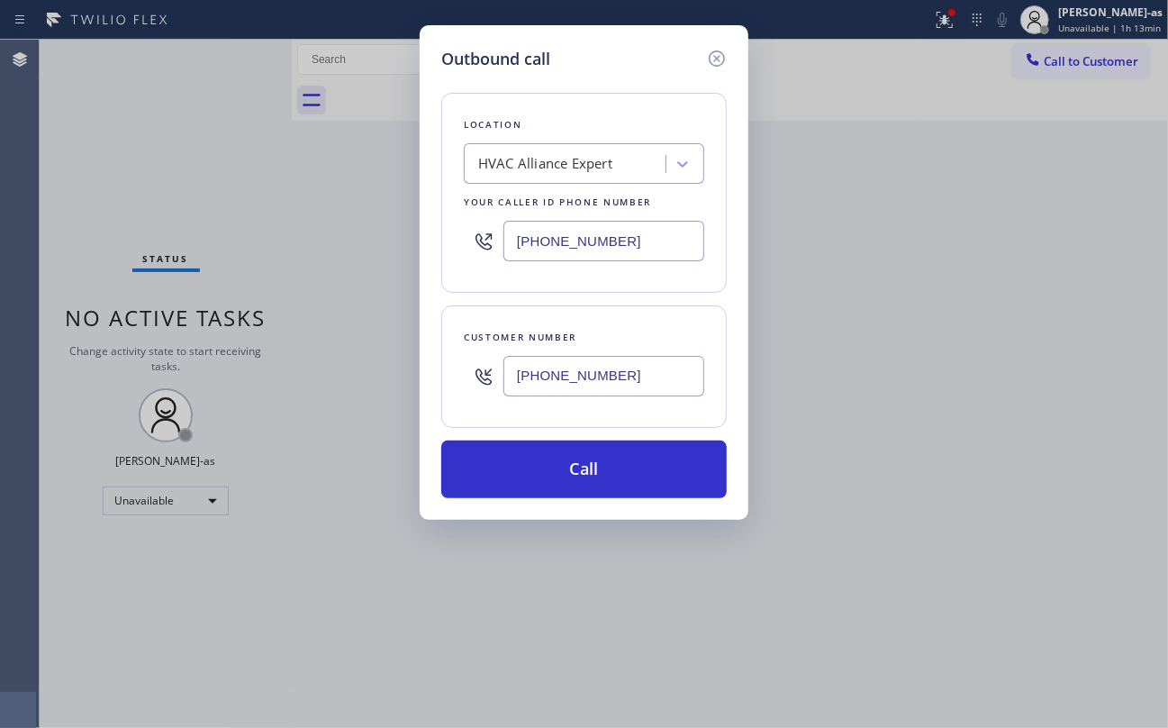
type input "[PHONE_NUMBER]"
click at [612, 241] on input "[PHONE_NUMBER]" at bounding box center [603, 241] width 201 height 41
paste input "416-2342"
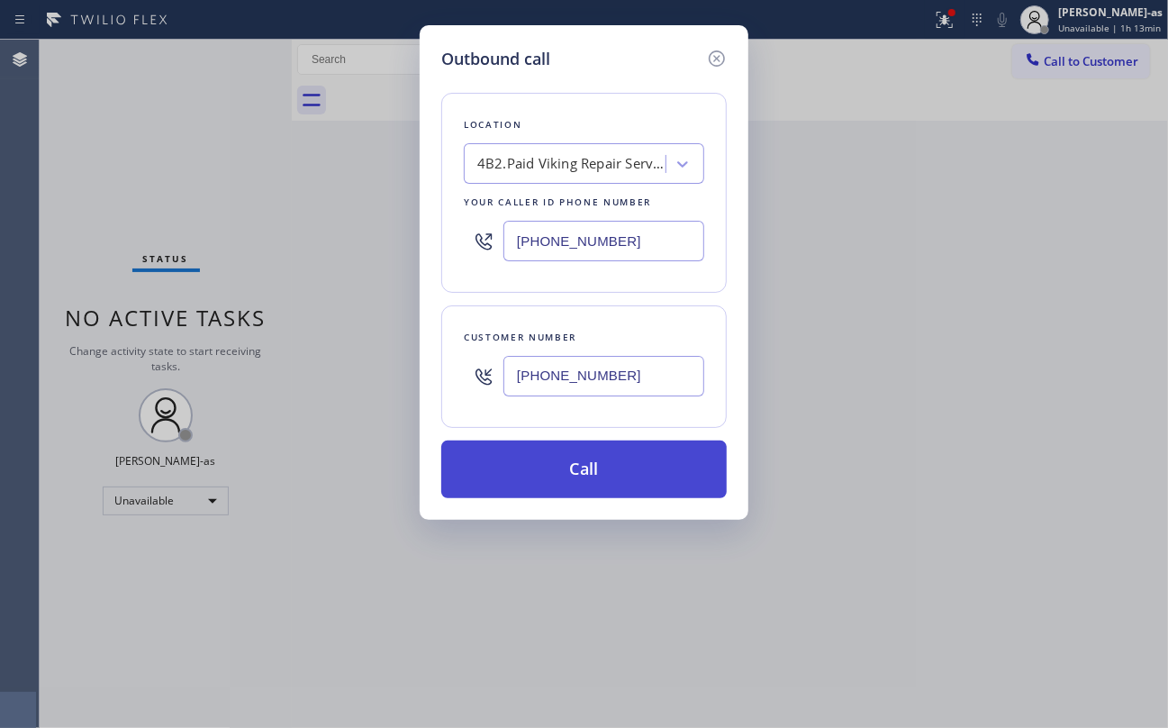
type input "[PHONE_NUMBER]"
click at [588, 477] on button "Call" at bounding box center [583, 469] width 285 height 58
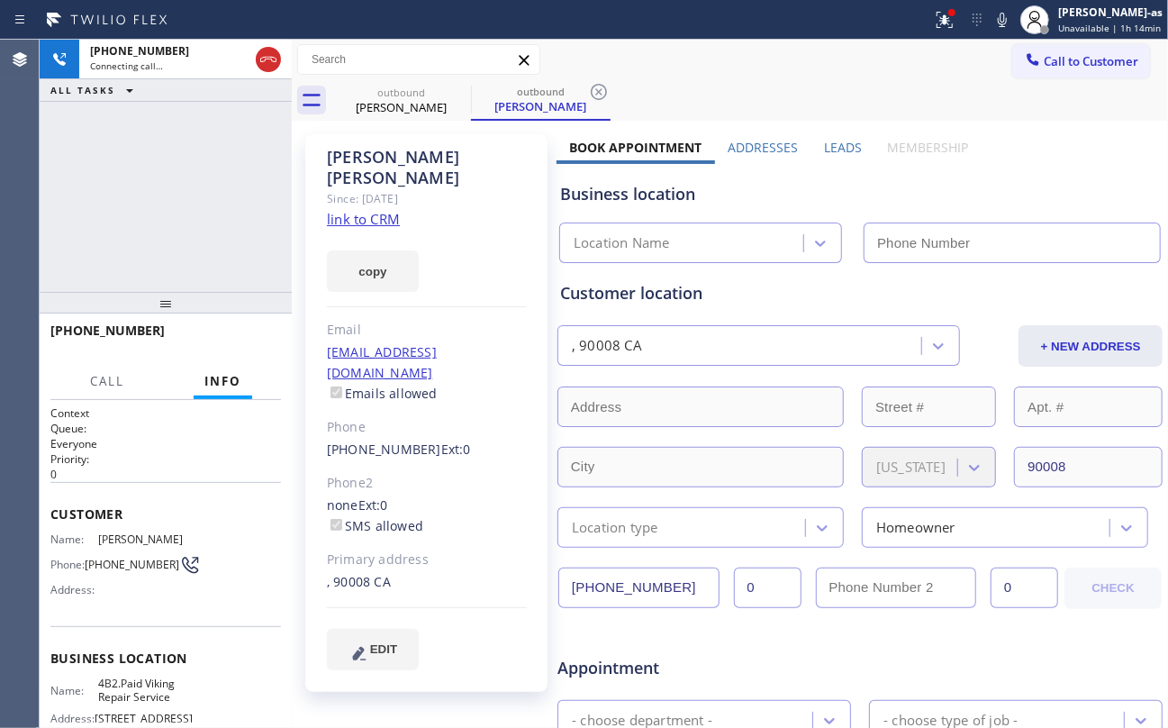
type input "[PHONE_NUMBER]"
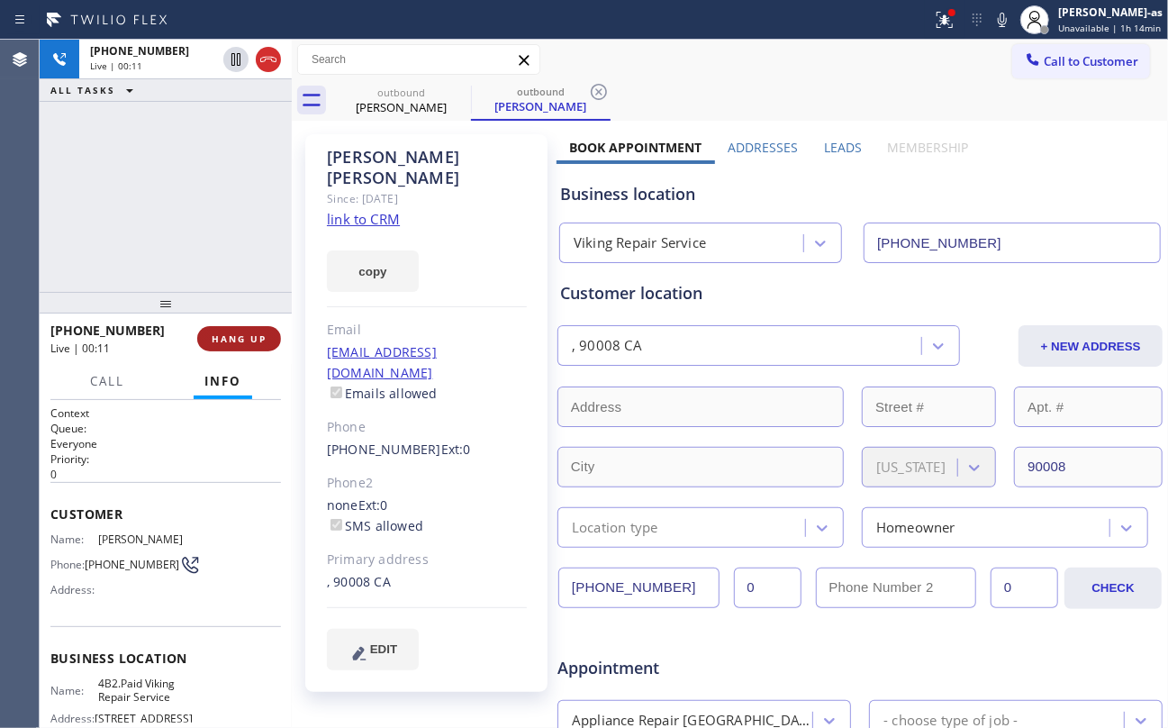
click at [252, 332] on span "HANG UP" at bounding box center [239, 338] width 55 height 13
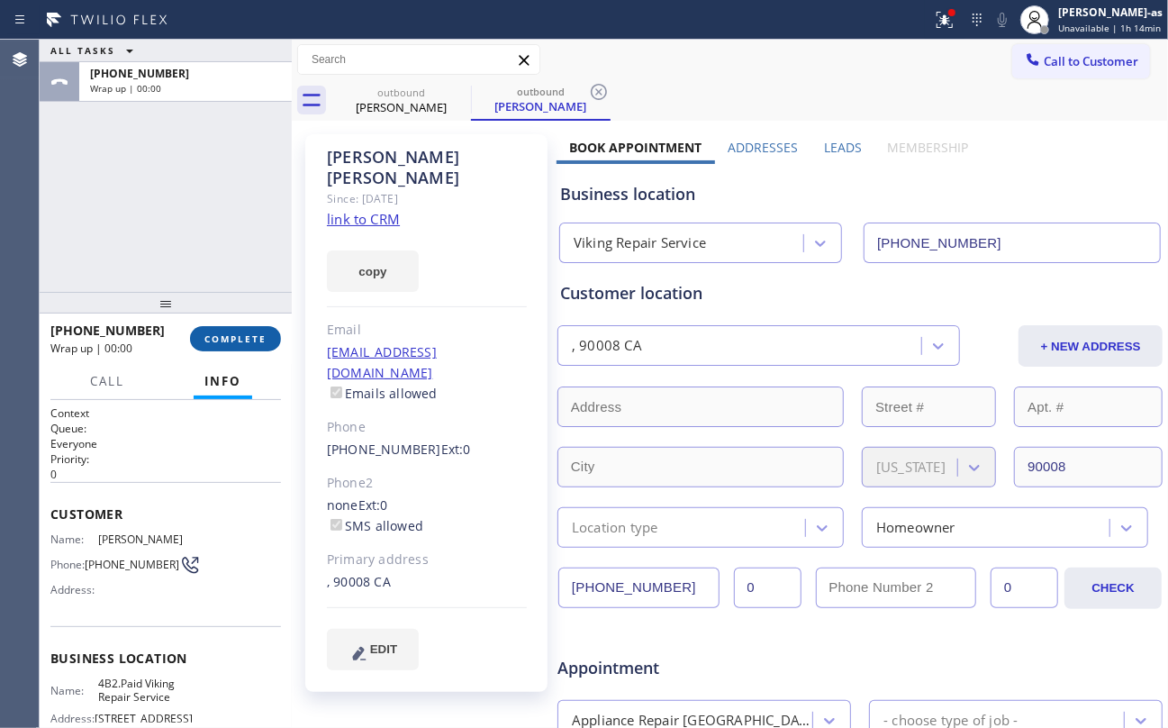
click at [252, 332] on span "COMPLETE" at bounding box center [235, 338] width 62 height 13
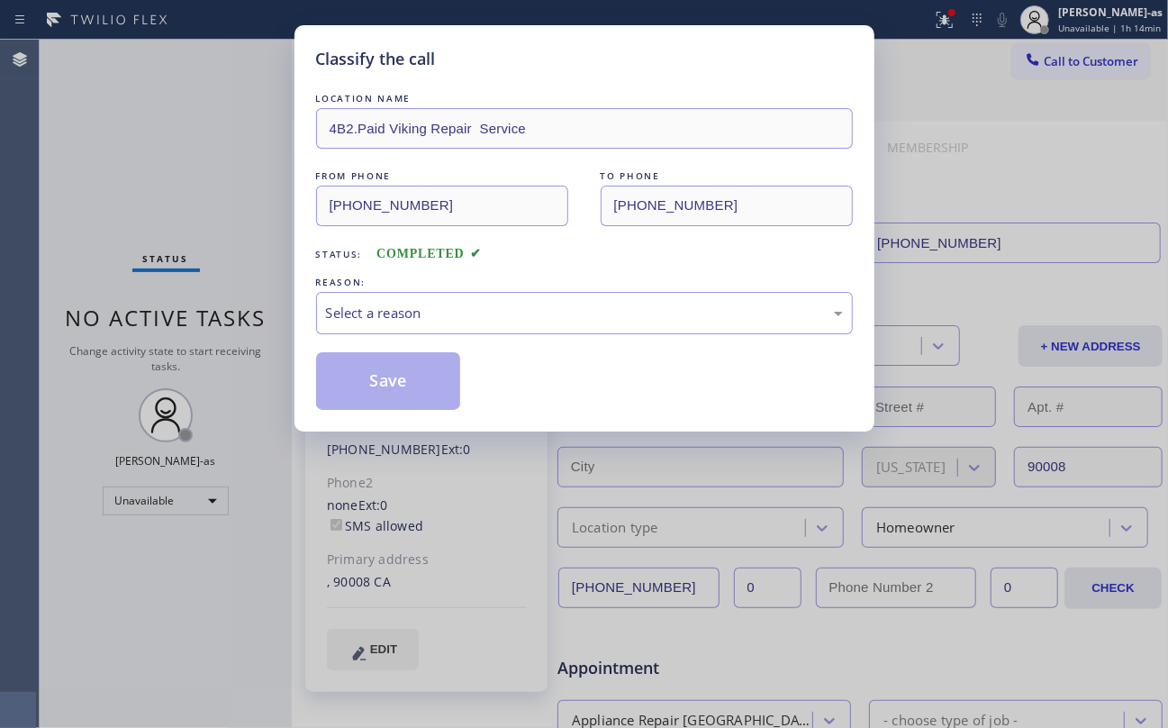
click at [252, 332] on div "Classify the call LOCATION NAME 4B2.Paid Viking Repair Service FROM PHONE (323)…" at bounding box center [584, 364] width 1168 height 728
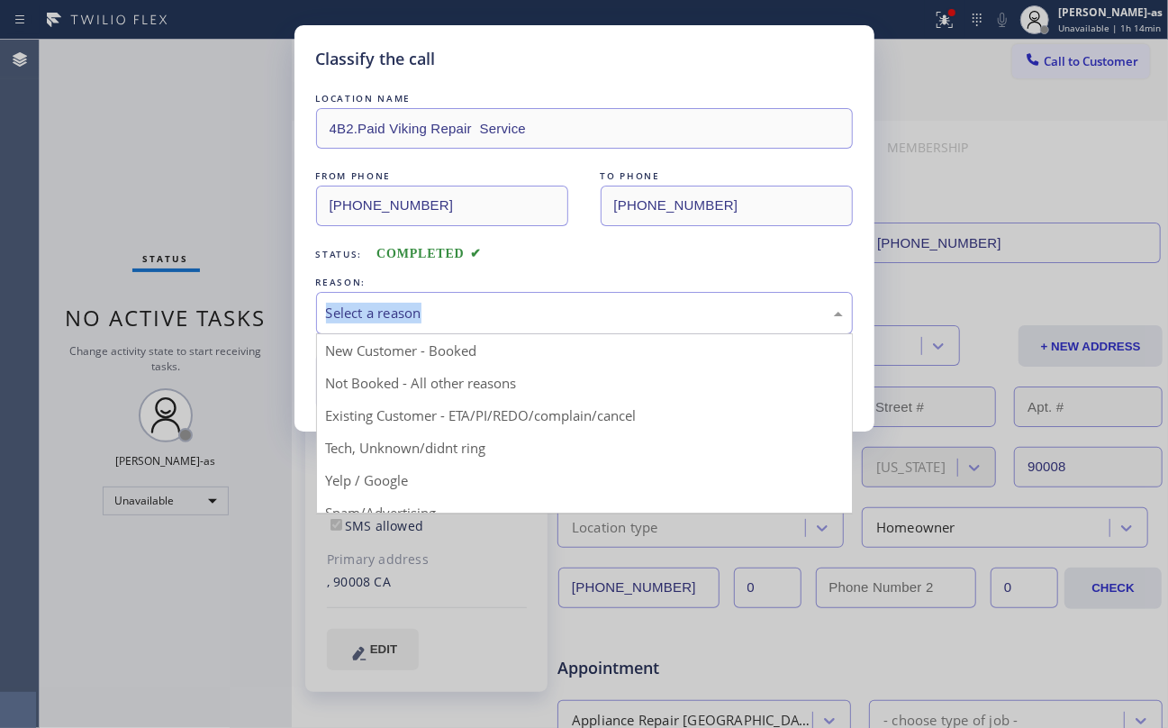
click at [499, 303] on div "Select a reason" at bounding box center [584, 313] width 517 height 21
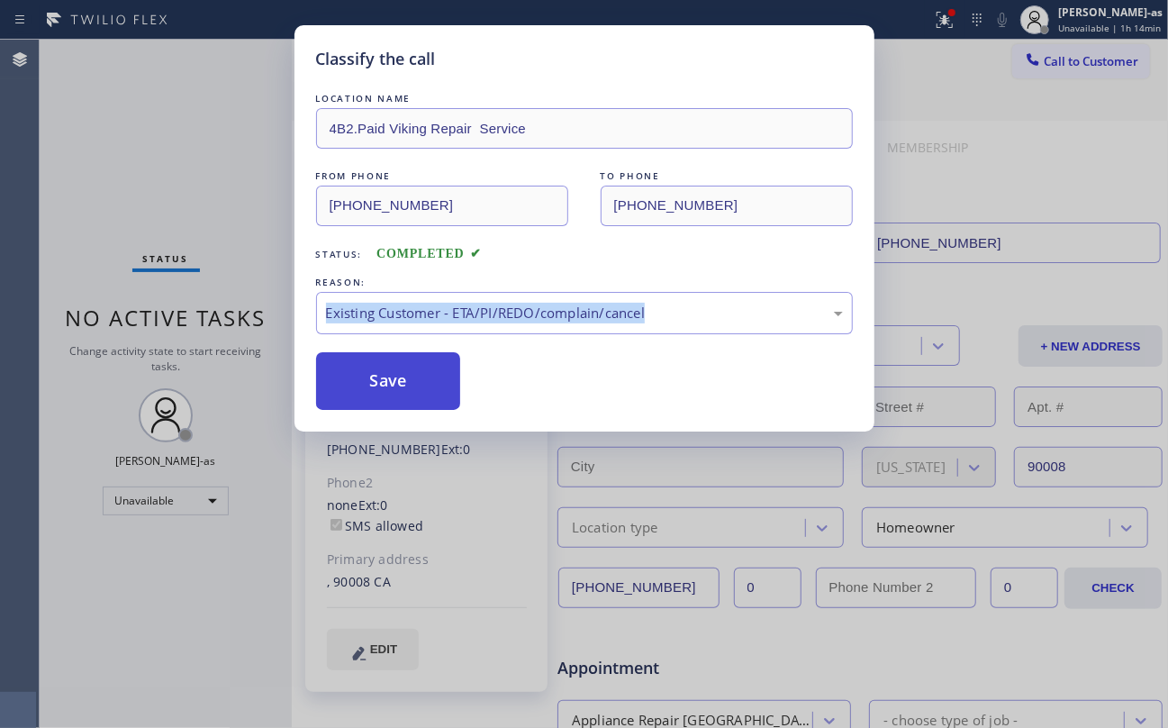
click at [386, 382] on button "Save" at bounding box center [388, 381] width 145 height 58
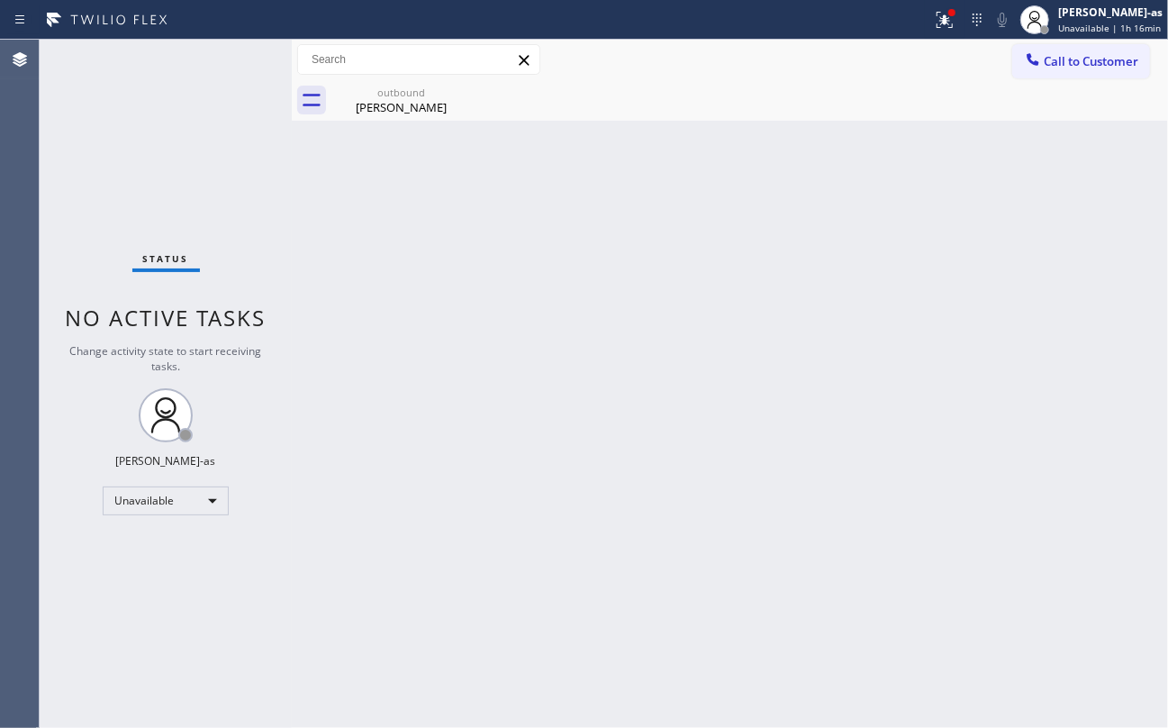
drag, startPoint x: 1042, startPoint y: 48, endPoint x: 966, endPoint y: 110, distance: 97.9
click at [1043, 55] on button "Call to Customer" at bounding box center [1081, 61] width 138 height 34
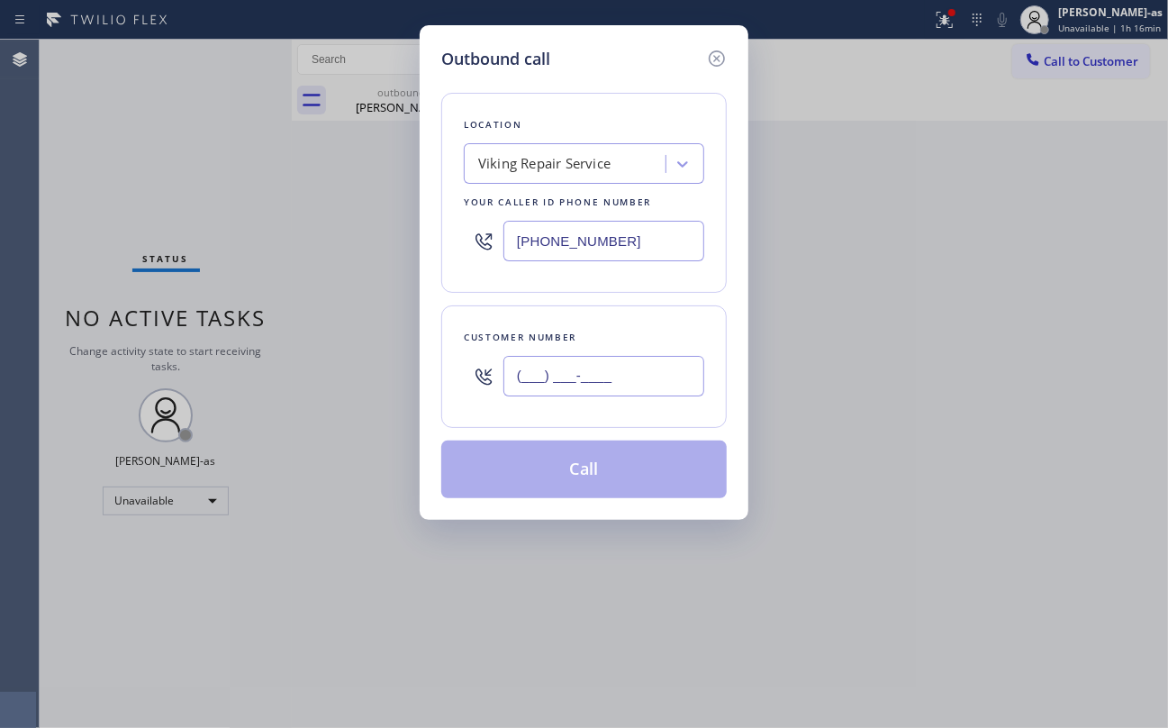
click at [603, 369] on input "(___) ___-____" at bounding box center [603, 376] width 201 height 41
paste input "714) 655-7213"
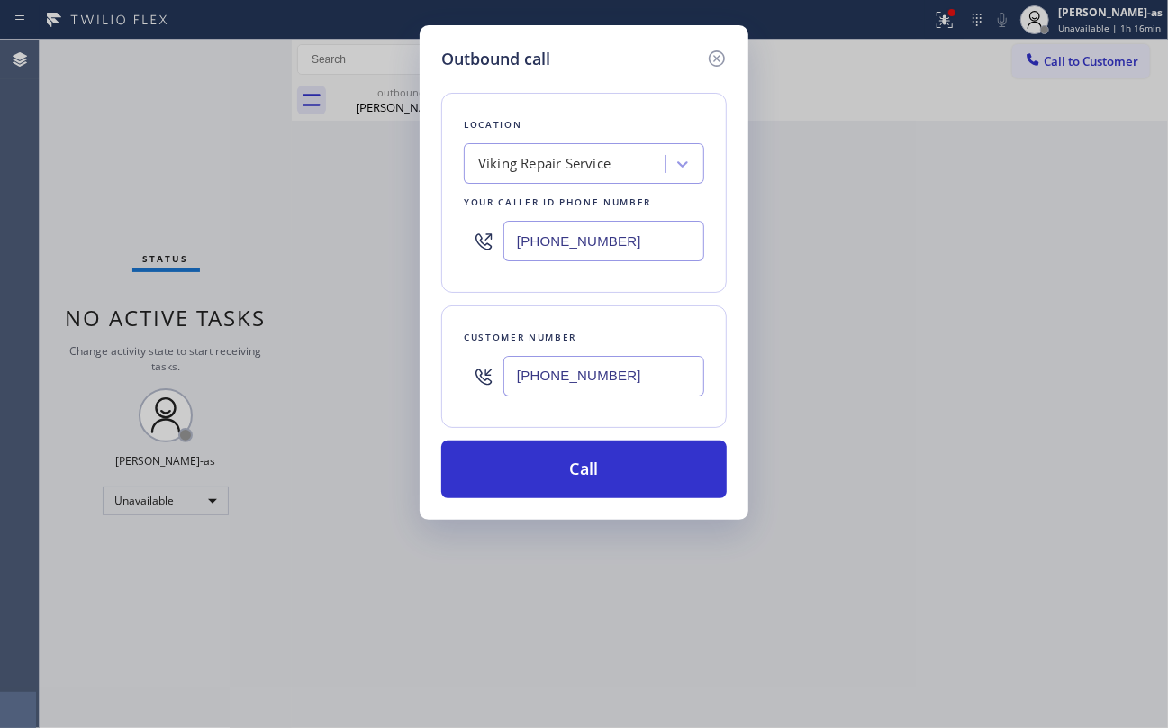
type input "[PHONE_NUMBER]"
drag, startPoint x: 167, startPoint y: 191, endPoint x: 499, endPoint y: 211, distance: 332.9
click at [178, 198] on div "Outbound call Location Viking Repair Service Your caller id phone number (323) …" at bounding box center [584, 364] width 1168 height 728
click at [609, 246] on input "[PHONE_NUMBER]" at bounding box center [603, 241] width 201 height 41
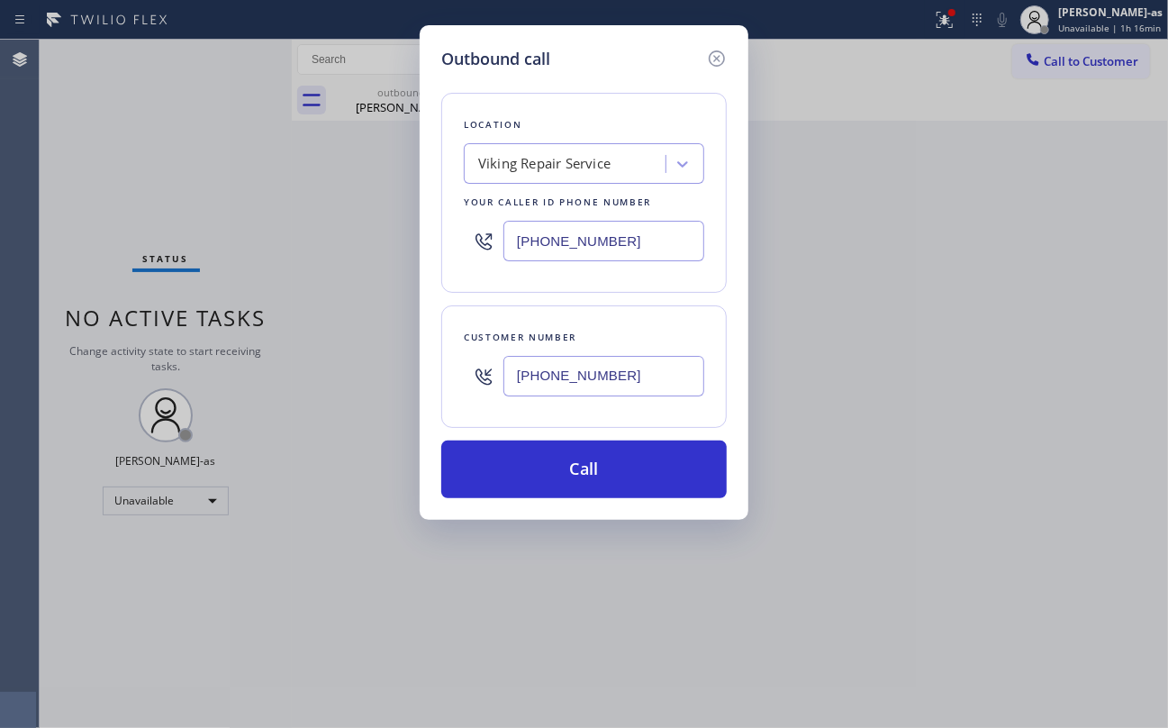
click at [609, 246] on input "[PHONE_NUMBER]" at bounding box center [603, 241] width 201 height 41
paste input "949) 239-1524"
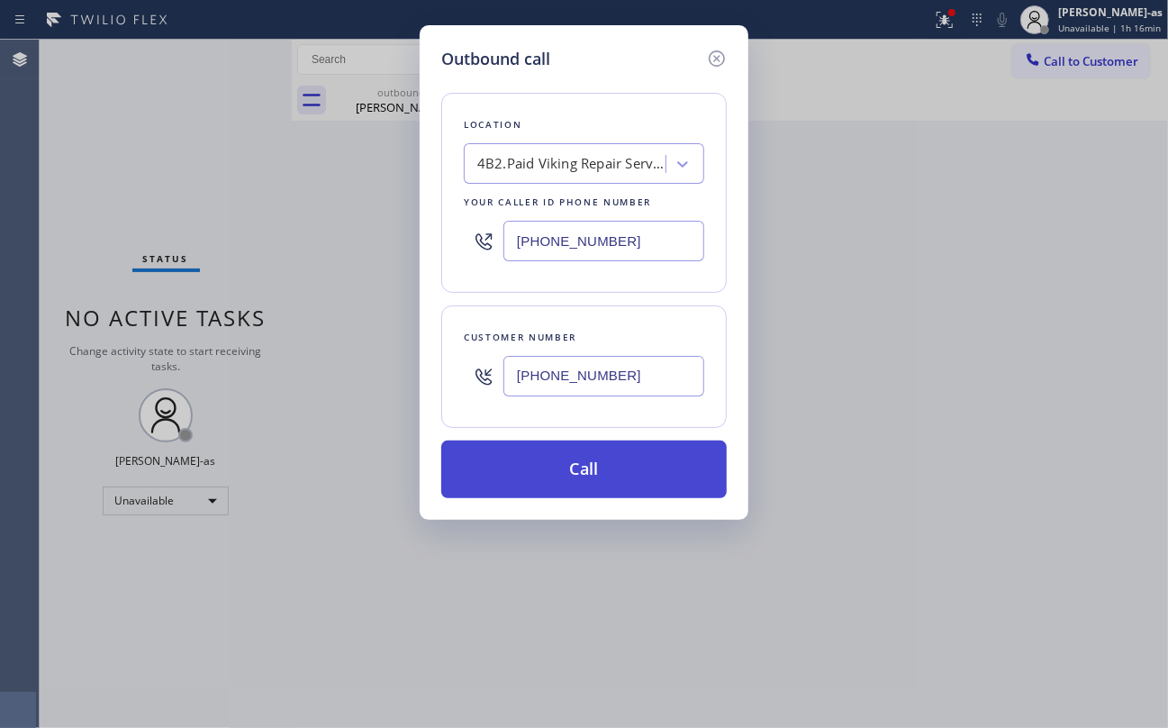
type input "[PHONE_NUMBER]"
click at [623, 466] on button "Call" at bounding box center [583, 469] width 285 height 58
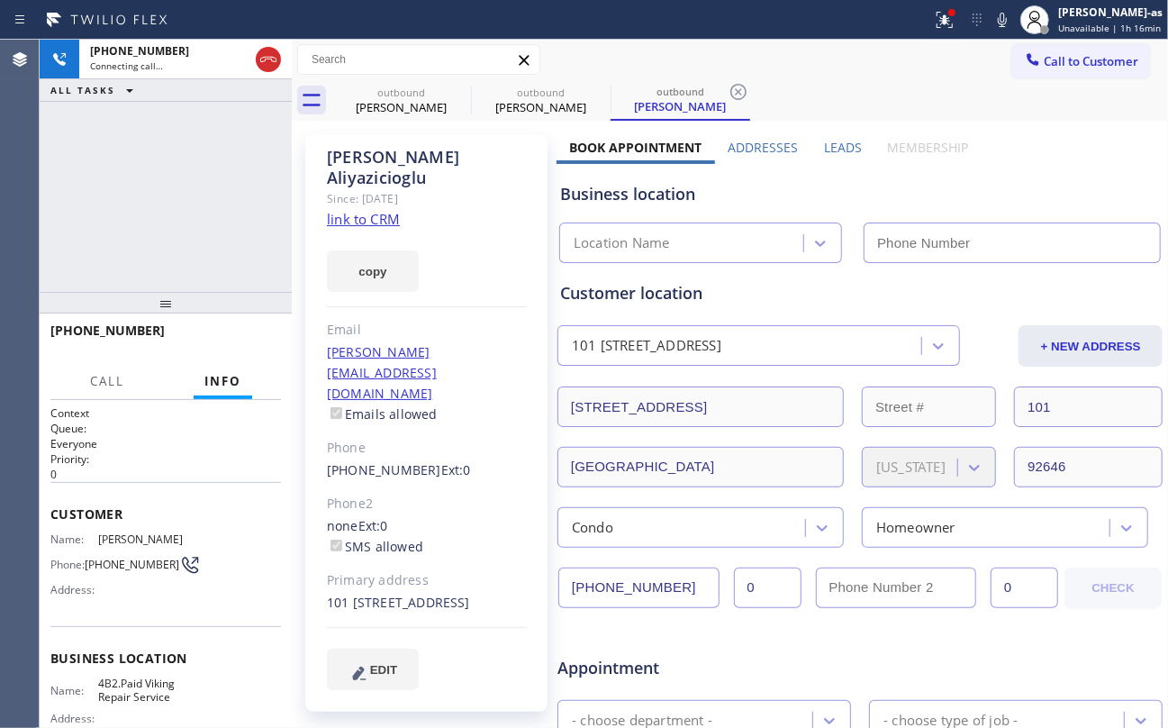
type input "[PHONE_NUMBER]"
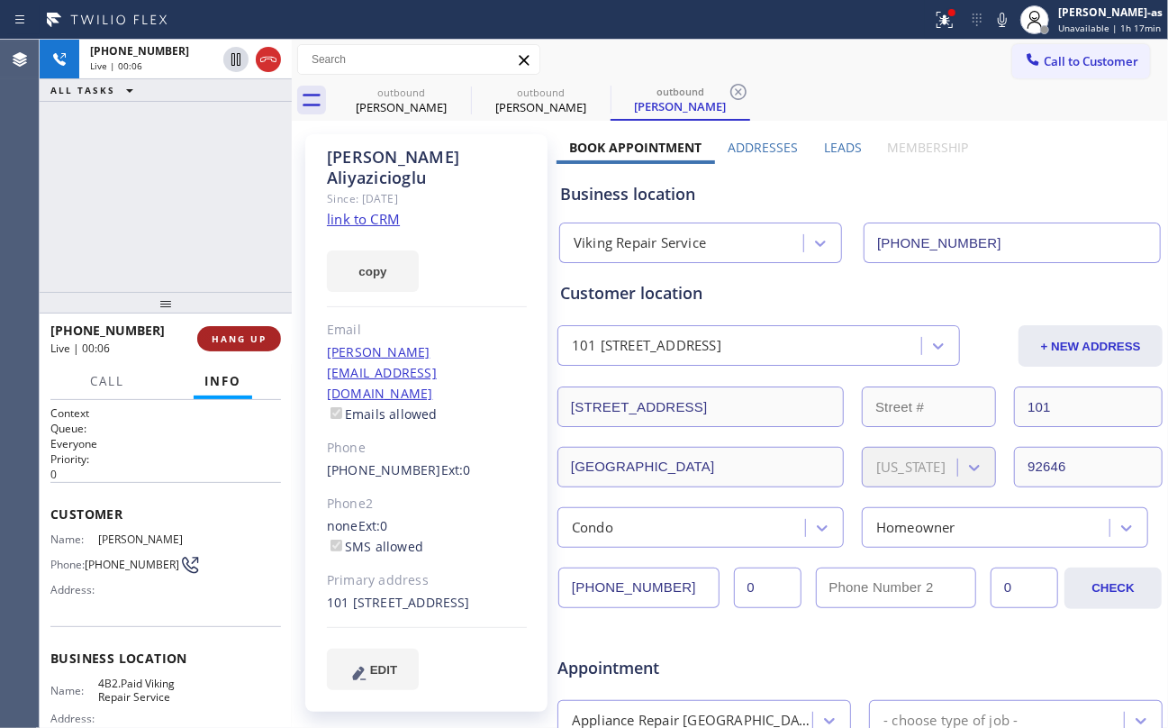
click at [222, 330] on button "HANG UP" at bounding box center [239, 338] width 84 height 25
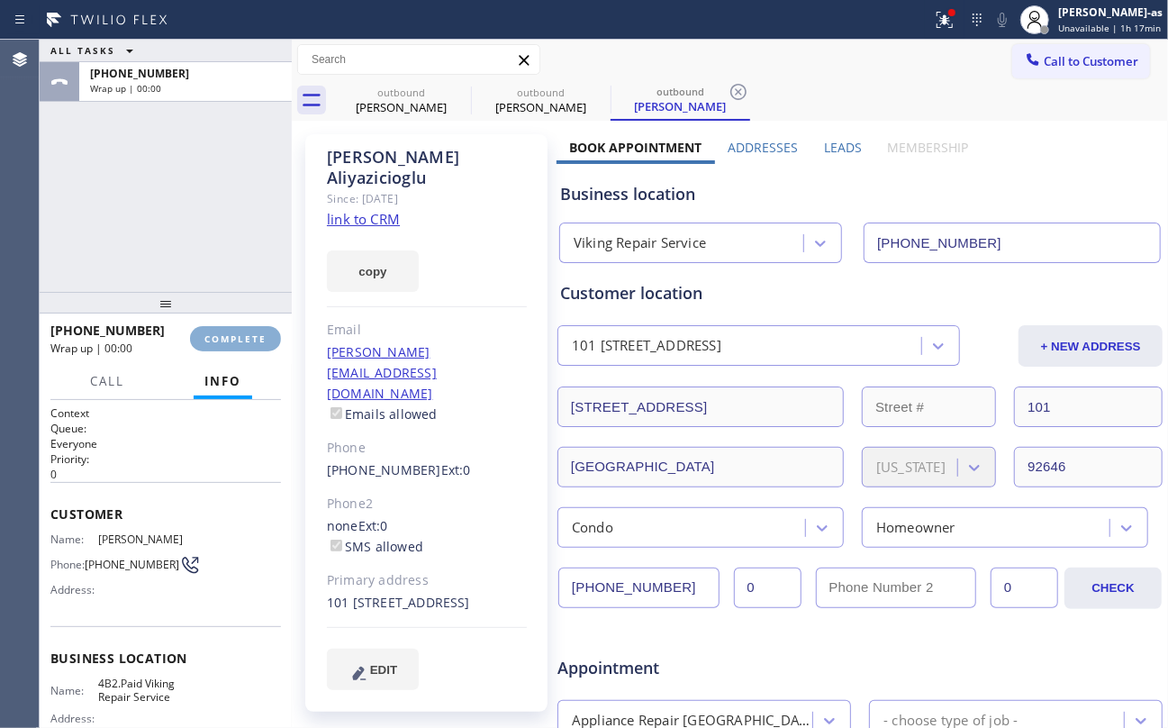
click at [222, 330] on button "COMPLETE" at bounding box center [235, 338] width 91 height 25
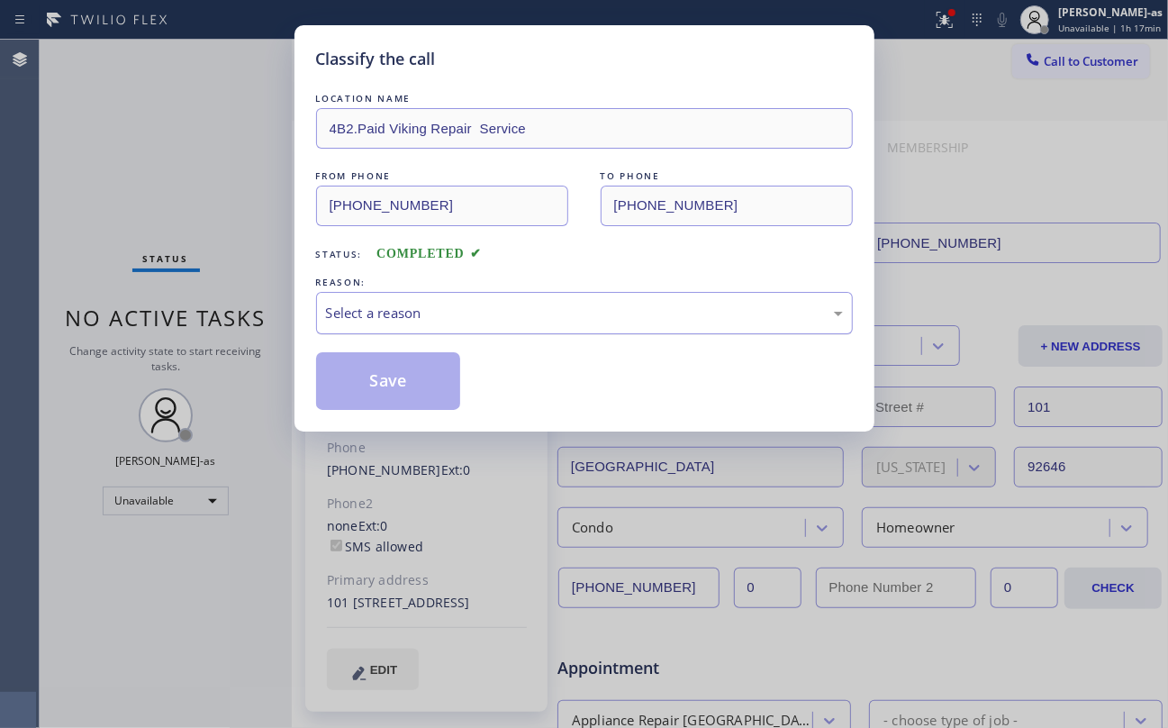
click at [439, 289] on div "REASON:" at bounding box center [584, 282] width 537 height 19
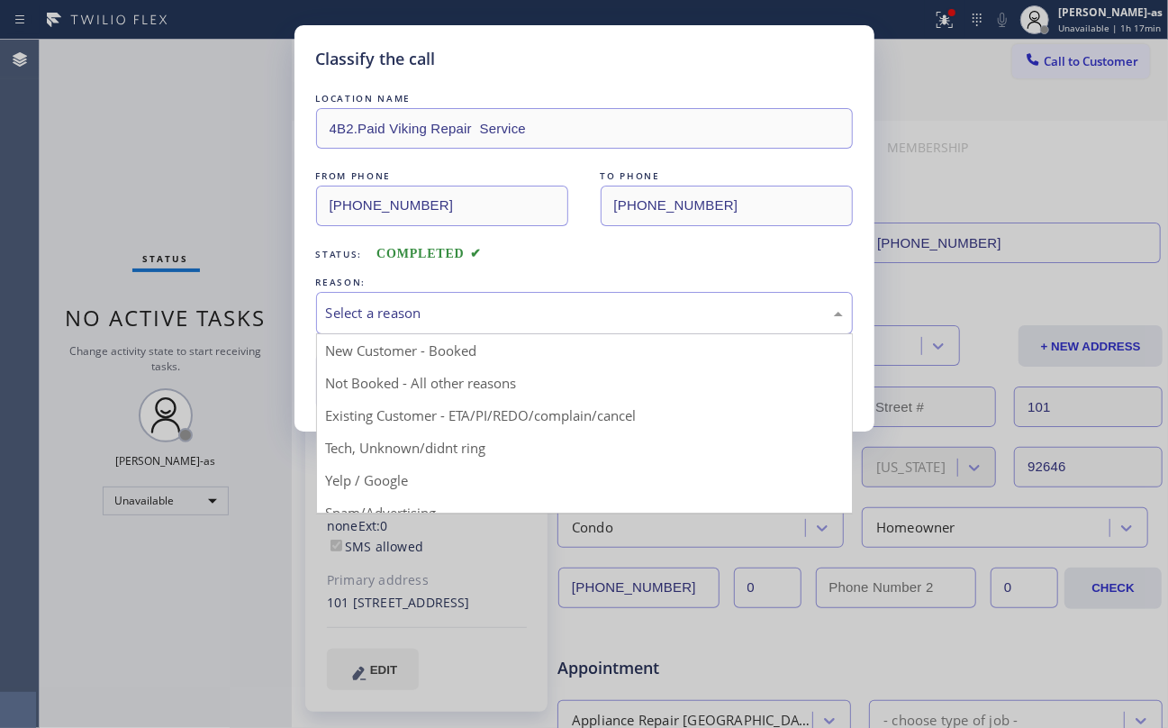
click at [492, 319] on div "Select a reason" at bounding box center [584, 313] width 517 height 21
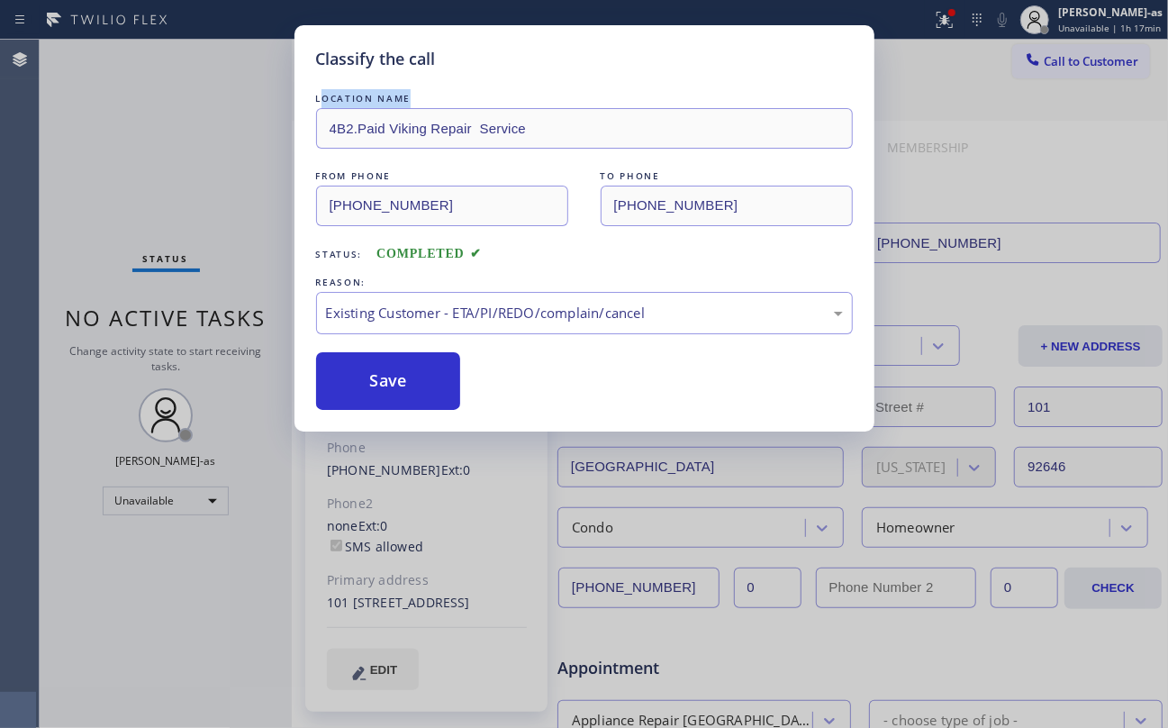
click at [321, 121] on div "LOCATION NAME 4B2.Paid Viking Repair Service FROM PHONE (949) 239-1524 TO PHONE…" at bounding box center [584, 249] width 537 height 321
click at [414, 378] on button "Save" at bounding box center [388, 381] width 145 height 58
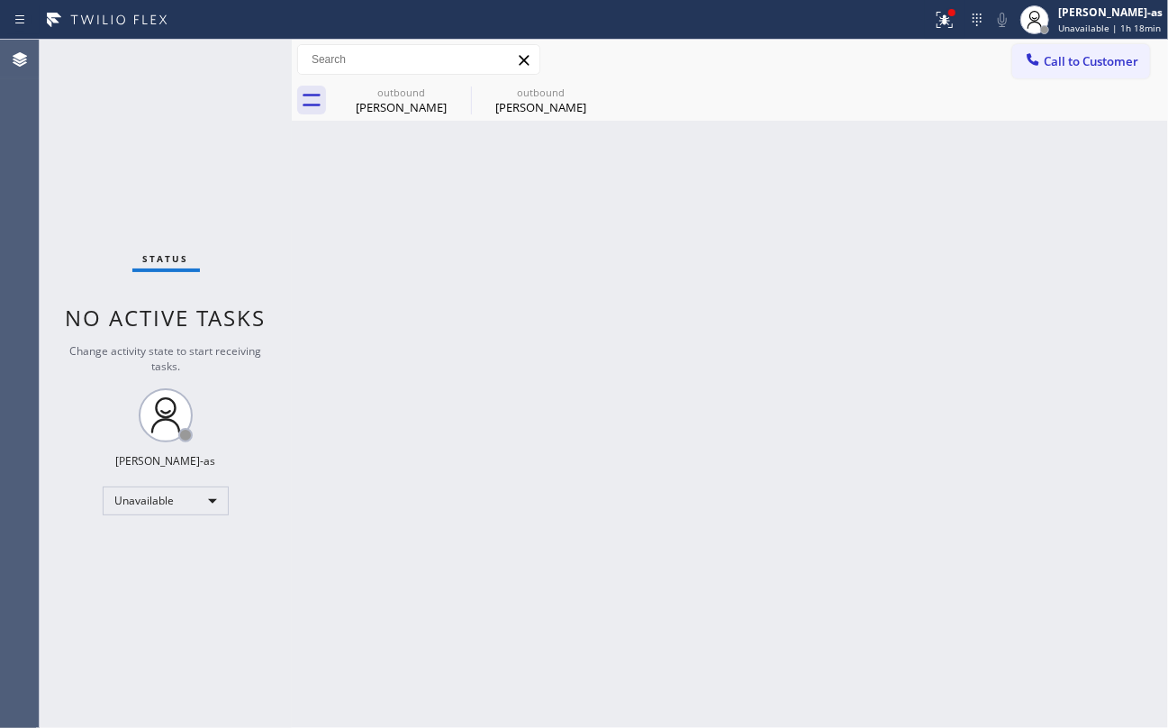
click at [1027, 63] on icon at bounding box center [1033, 59] width 18 height 18
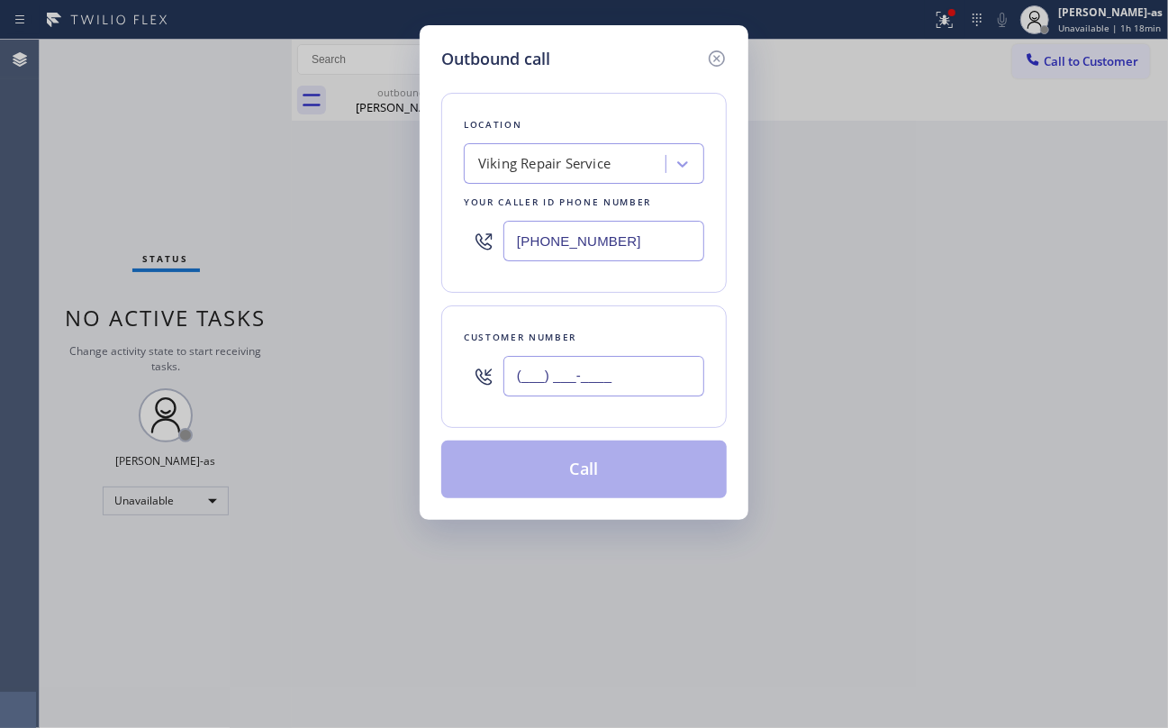
click at [639, 393] on input "(___) ___-____" at bounding box center [603, 376] width 201 height 41
paste input "718) 223-3600"
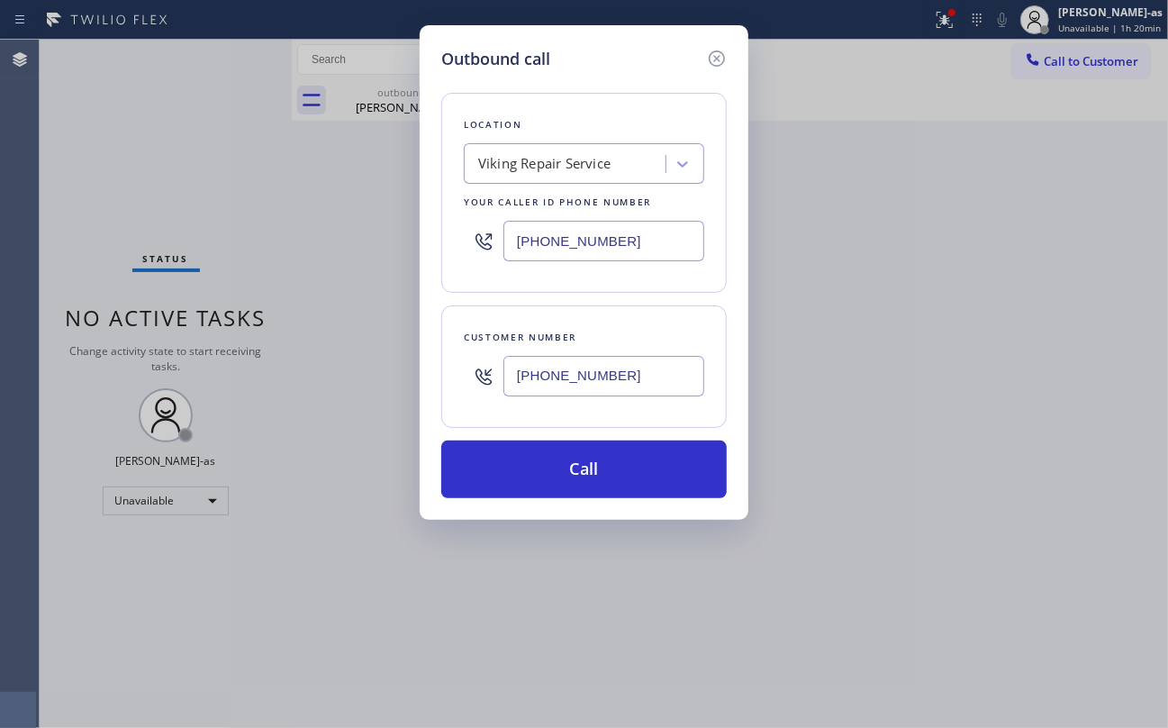
click at [1095, 68] on div "Outbound call Location Viking Repair Service Your caller id phone number (949) …" at bounding box center [584, 364] width 1168 height 728
click at [1082, 59] on div "Outbound call Location Viking Repair Service Your caller id phone number (949) …" at bounding box center [584, 364] width 1168 height 728
click at [599, 380] on input "(718) 223-3600" at bounding box center [603, 376] width 201 height 41
click at [598, 379] on input "(718) 223-3600" at bounding box center [603, 376] width 201 height 41
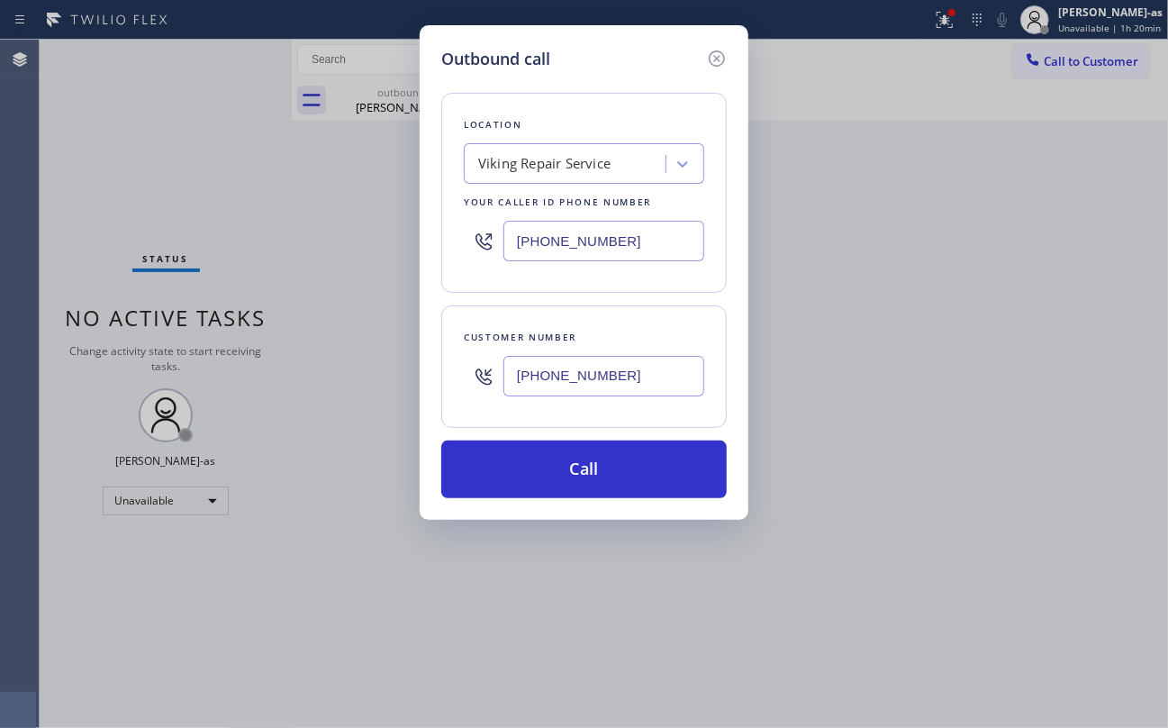
paste input "34) 371-2592"
type input "[PHONE_NUMBER]"
click at [591, 228] on input "[PHONE_NUMBER]" at bounding box center [603, 241] width 201 height 41
click at [592, 228] on input "[PHONE_NUMBER]" at bounding box center [603, 241] width 201 height 41
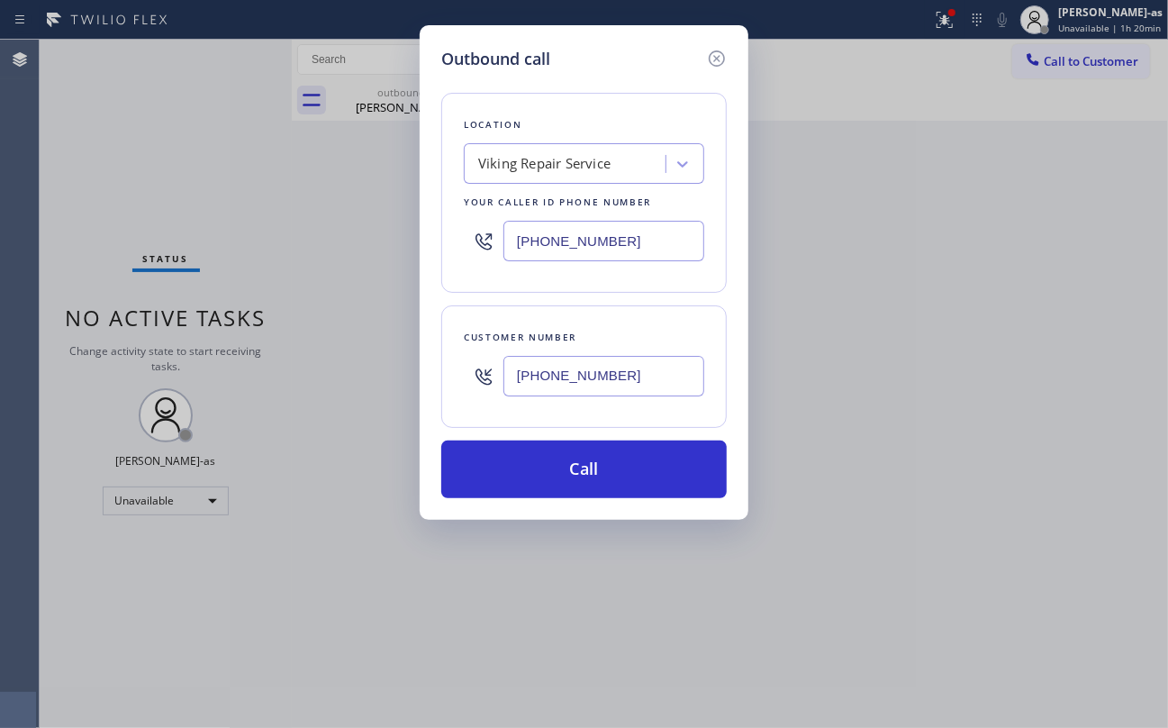
click at [592, 228] on input "[PHONE_NUMBER]" at bounding box center [603, 241] width 201 height 41
paste input "248) 671-6118"
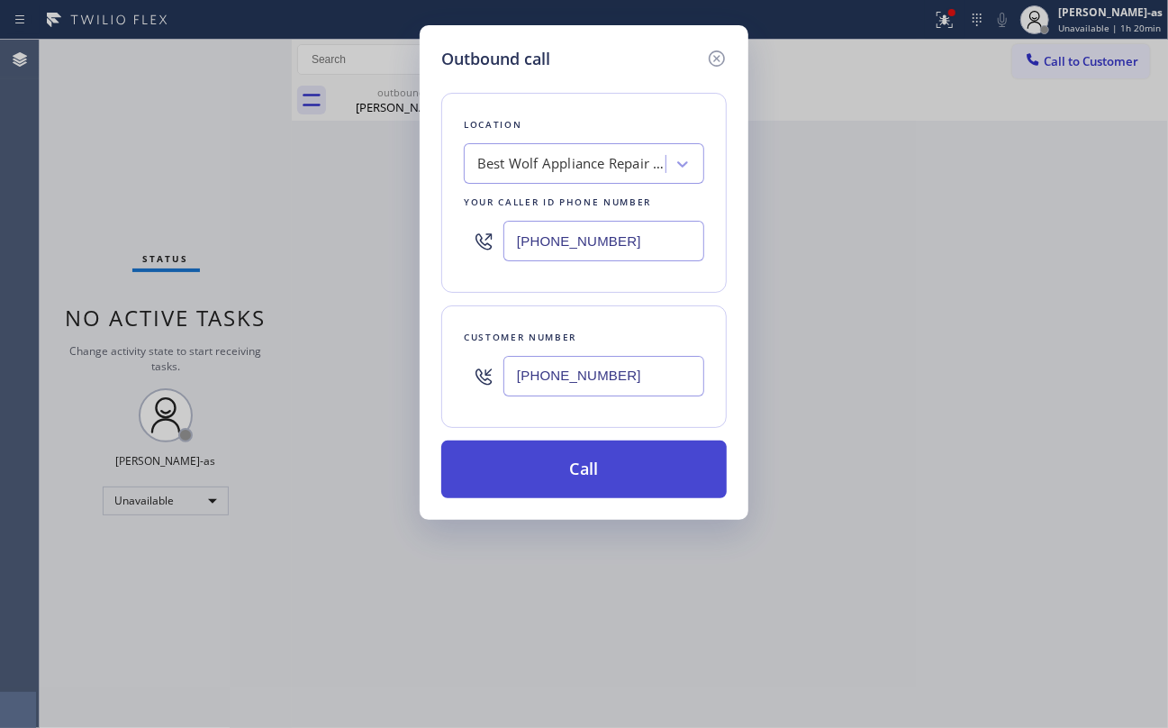
type input "[PHONE_NUMBER]"
click at [618, 465] on button "Call" at bounding box center [583, 469] width 285 height 58
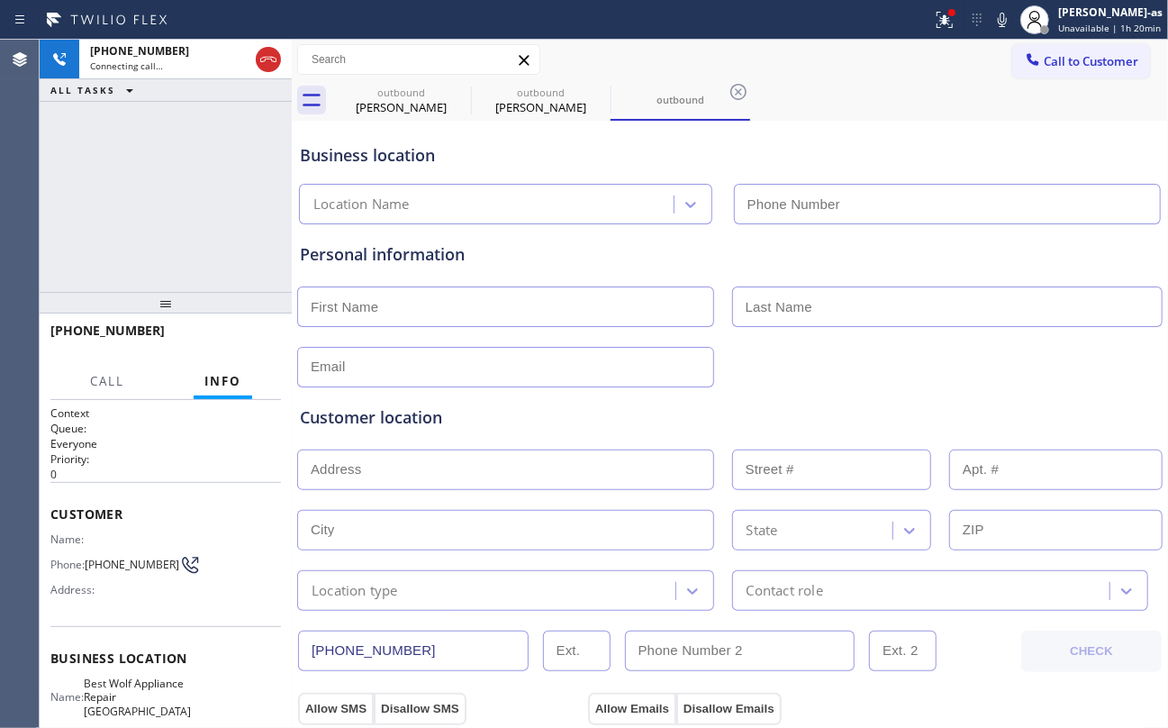
type input "[PHONE_NUMBER]"
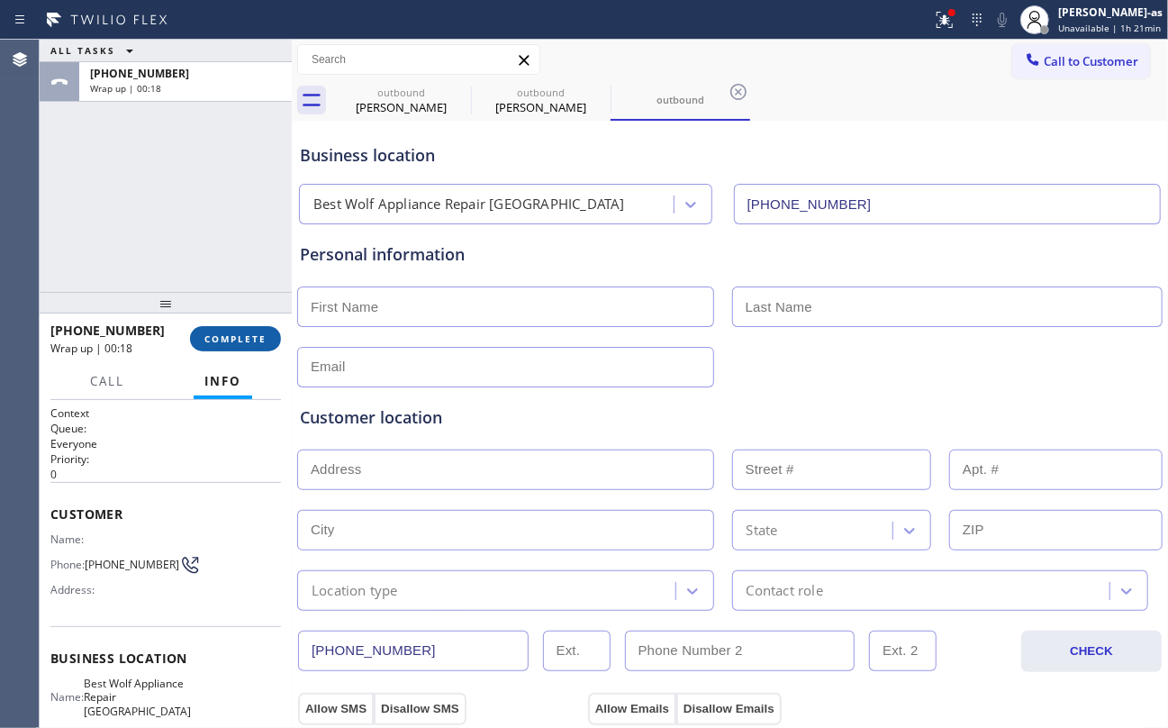
click at [204, 347] on button "COMPLETE" at bounding box center [235, 338] width 91 height 25
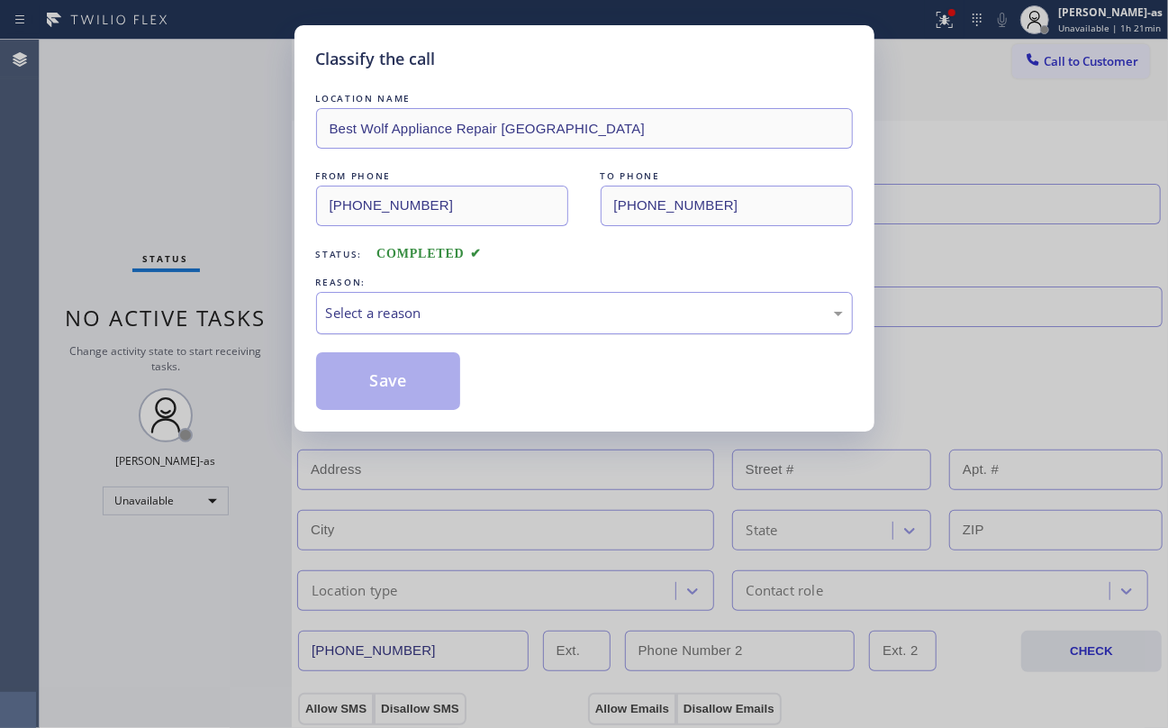
click at [385, 306] on div "Select a reason" at bounding box center [584, 313] width 517 height 21
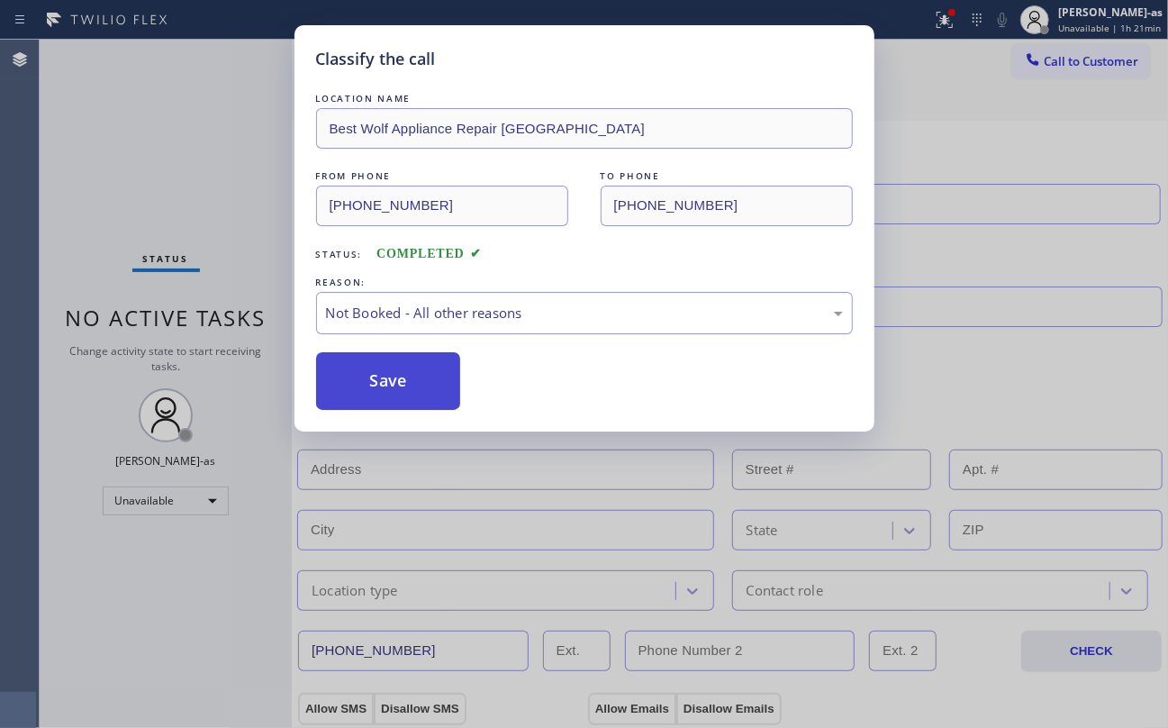
click at [380, 385] on button "Save" at bounding box center [388, 381] width 145 height 58
type input "[PHONE_NUMBER]"
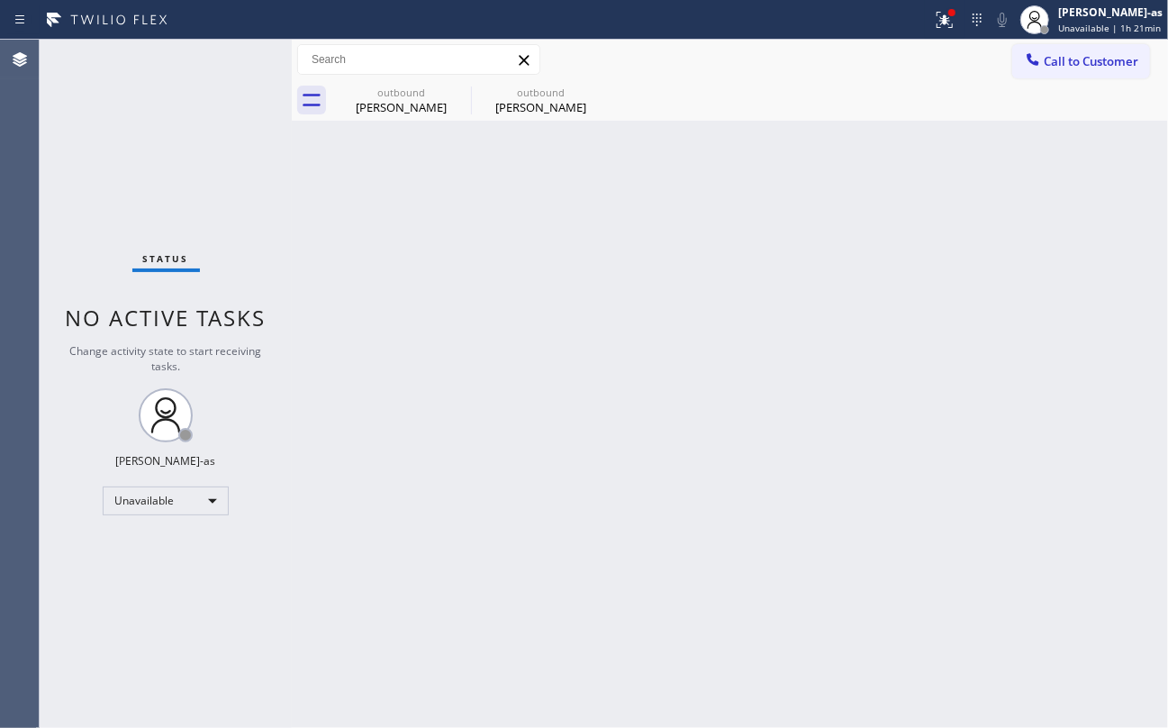
click at [808, 491] on div "Back to Dashboard Change Sender ID Customers Technicians Select a contact Outbo…" at bounding box center [730, 384] width 876 height 688
click at [1082, 66] on span "Call to Customer" at bounding box center [1091, 61] width 95 height 16
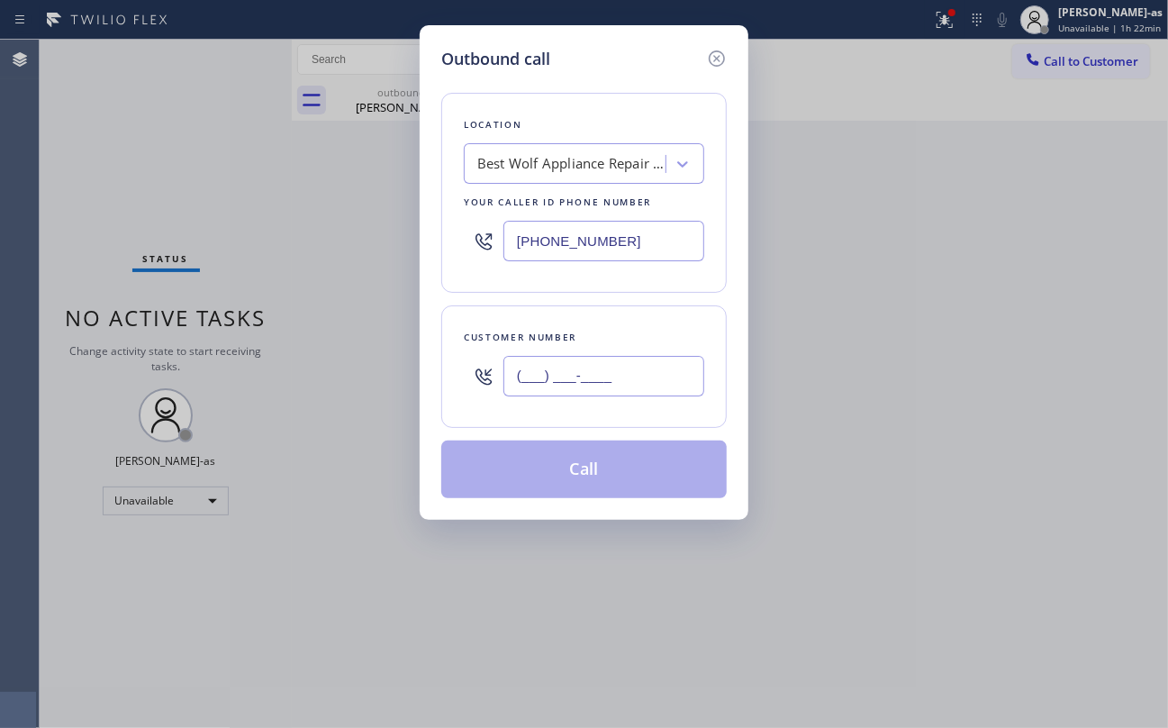
click at [613, 387] on input "(___) ___-____" at bounding box center [603, 376] width 201 height 41
paste input "408) 821-3488"
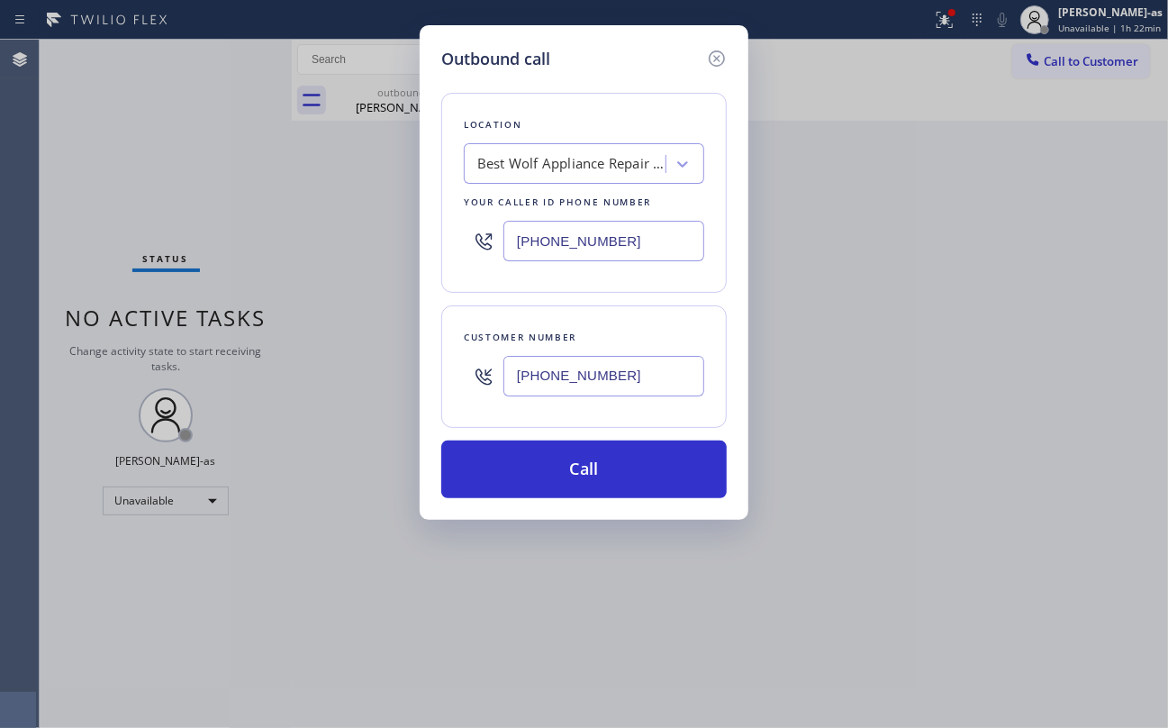
type input "[PHONE_NUMBER]"
click at [497, 156] on div "Best Wolf Appliance Repair [GEOGRAPHIC_DATA]" at bounding box center [567, 165] width 196 height 32
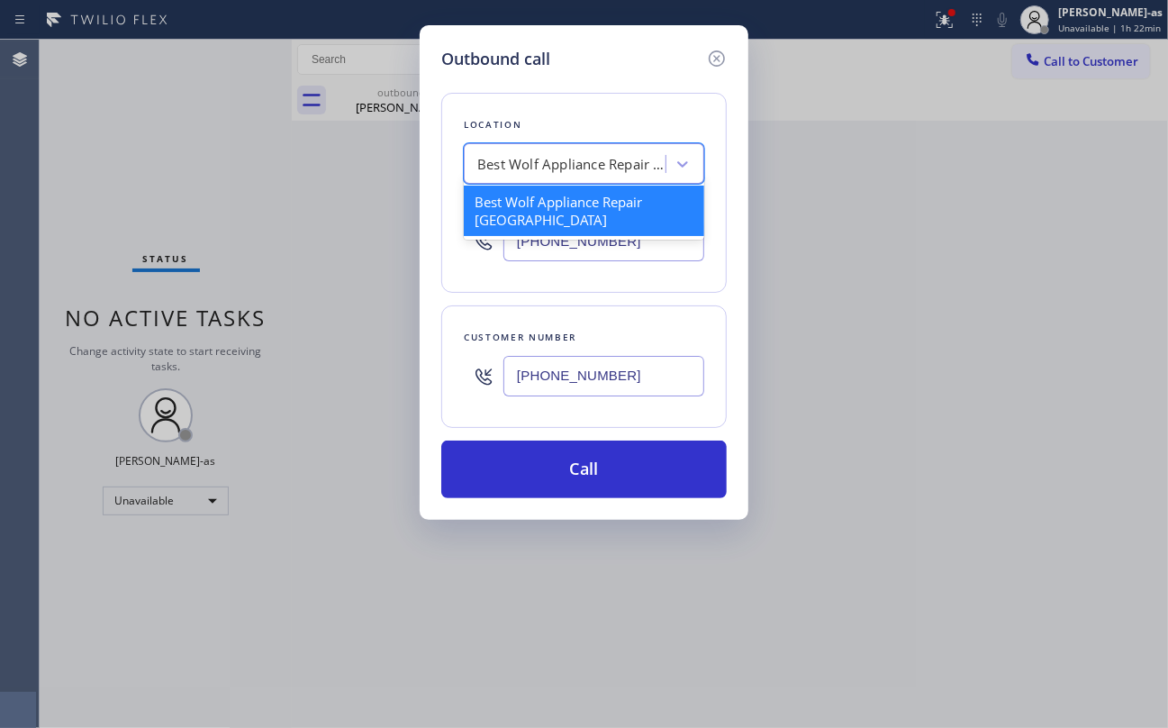
paste input "Equinox Air Conditioning [GEOGRAPHIC_DATA]"
type input "Equinox Air Conditioning [GEOGRAPHIC_DATA]"
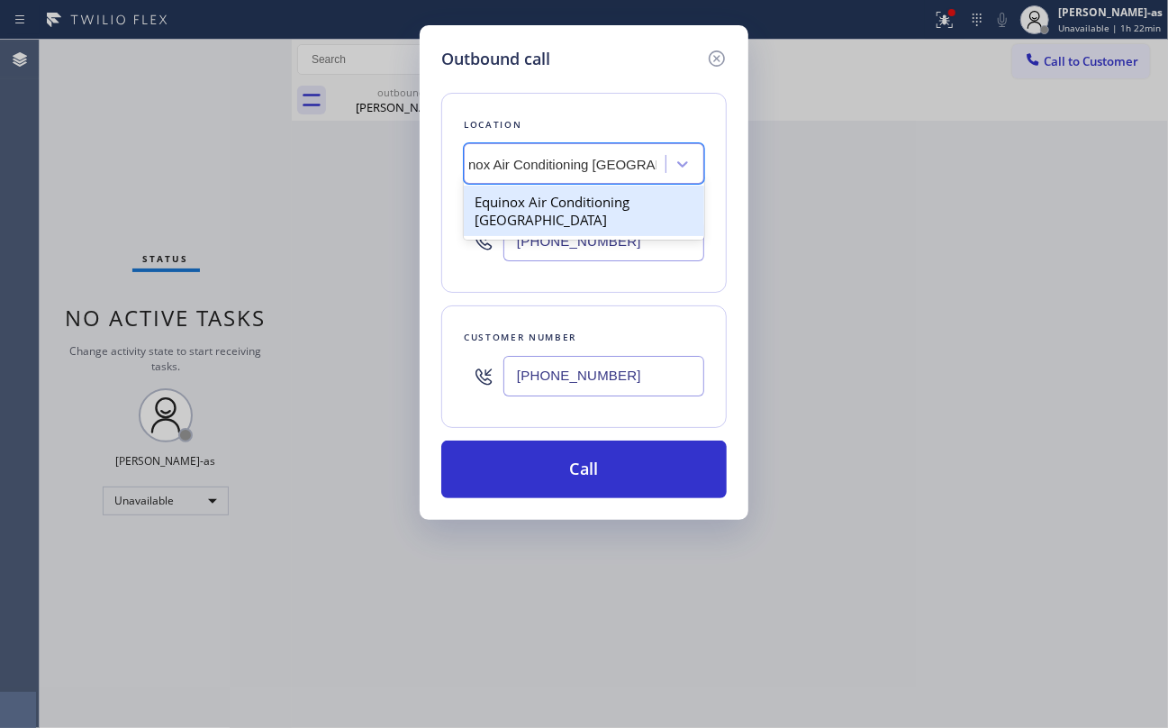
click at [526, 220] on div "Equinox Air Conditioning [GEOGRAPHIC_DATA]" at bounding box center [584, 211] width 240 height 50
type input "[PHONE_NUMBER]"
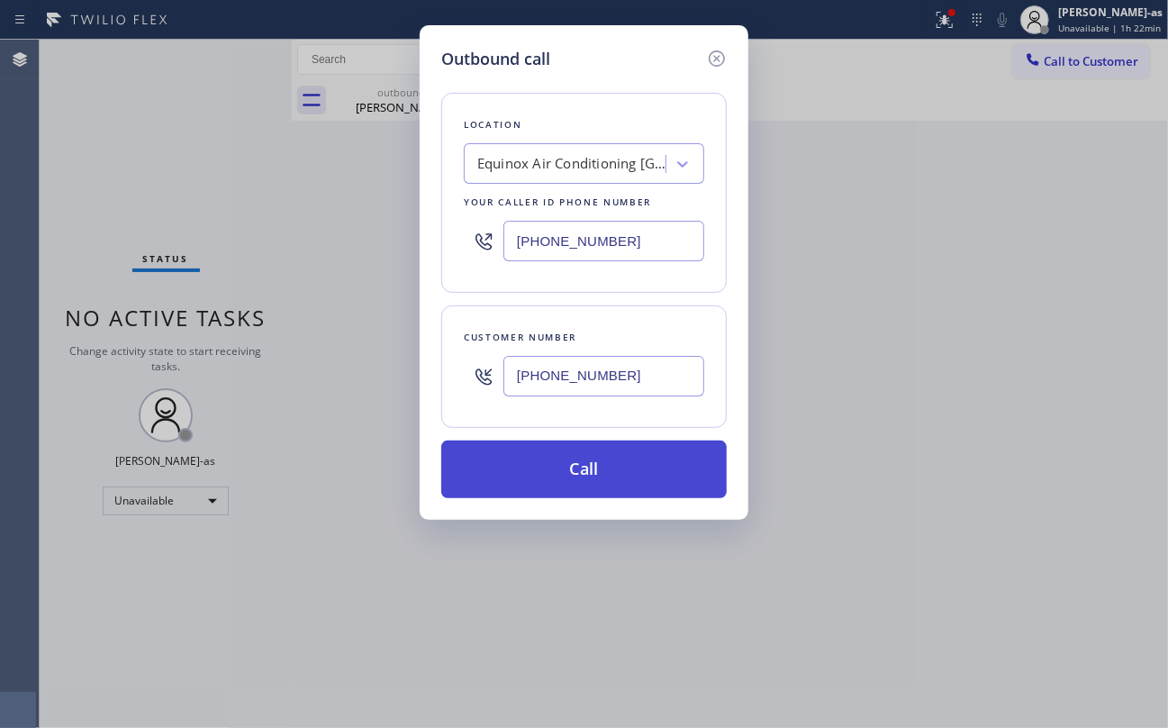
click at [621, 473] on button "Call" at bounding box center [583, 469] width 285 height 58
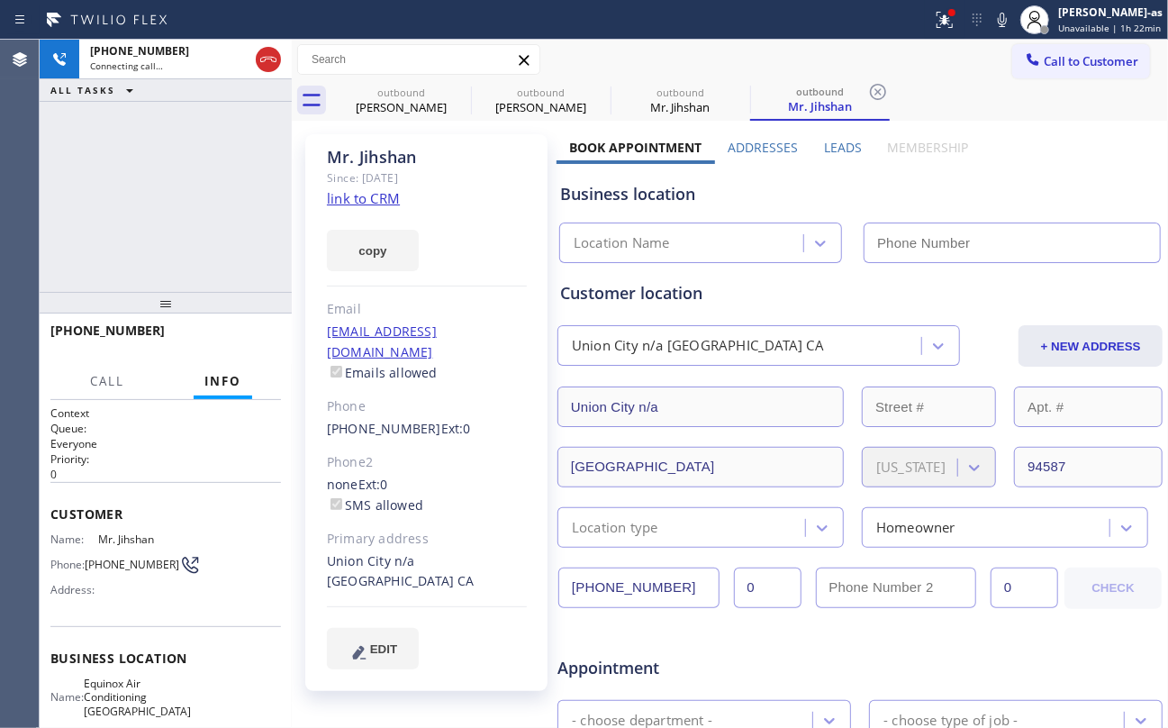
type input "[PHONE_NUMBER]"
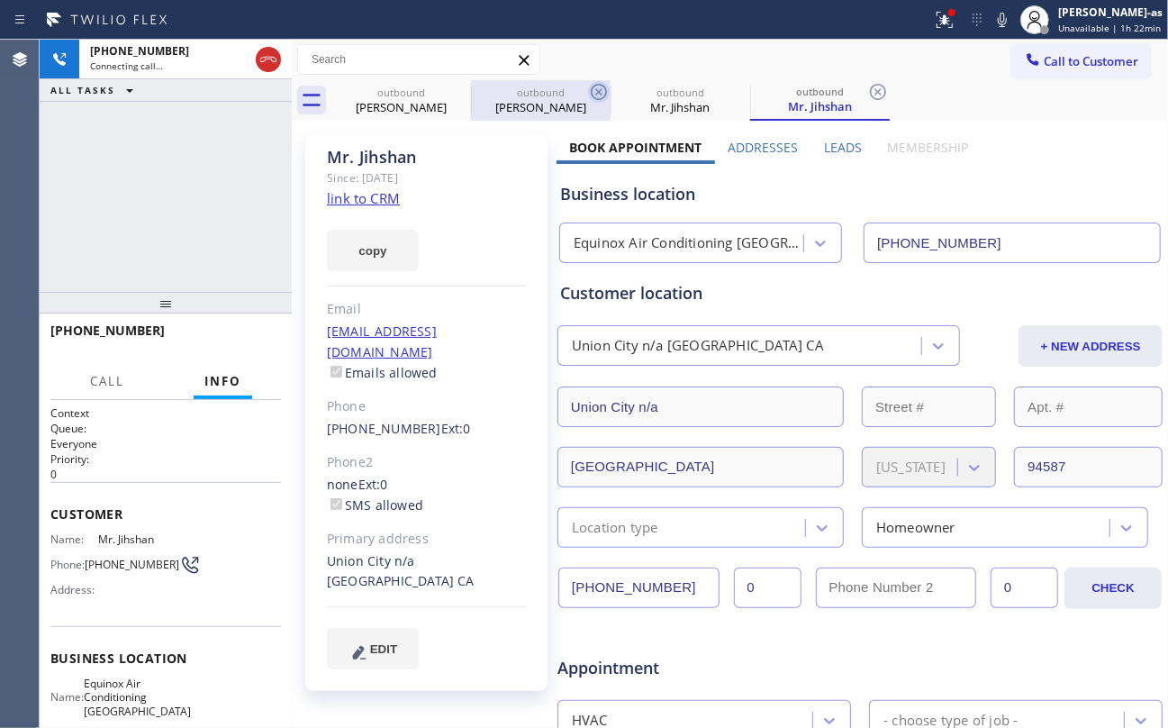
drag, startPoint x: 434, startPoint y: 106, endPoint x: 466, endPoint y: 92, distance: 35.5
click at [434, 106] on div "Raquel Graham" at bounding box center [401, 107] width 136 height 16
click at [0, 0] on icon at bounding box center [0, 0] width 0 height 0
type input "[PHONE_NUMBER]"
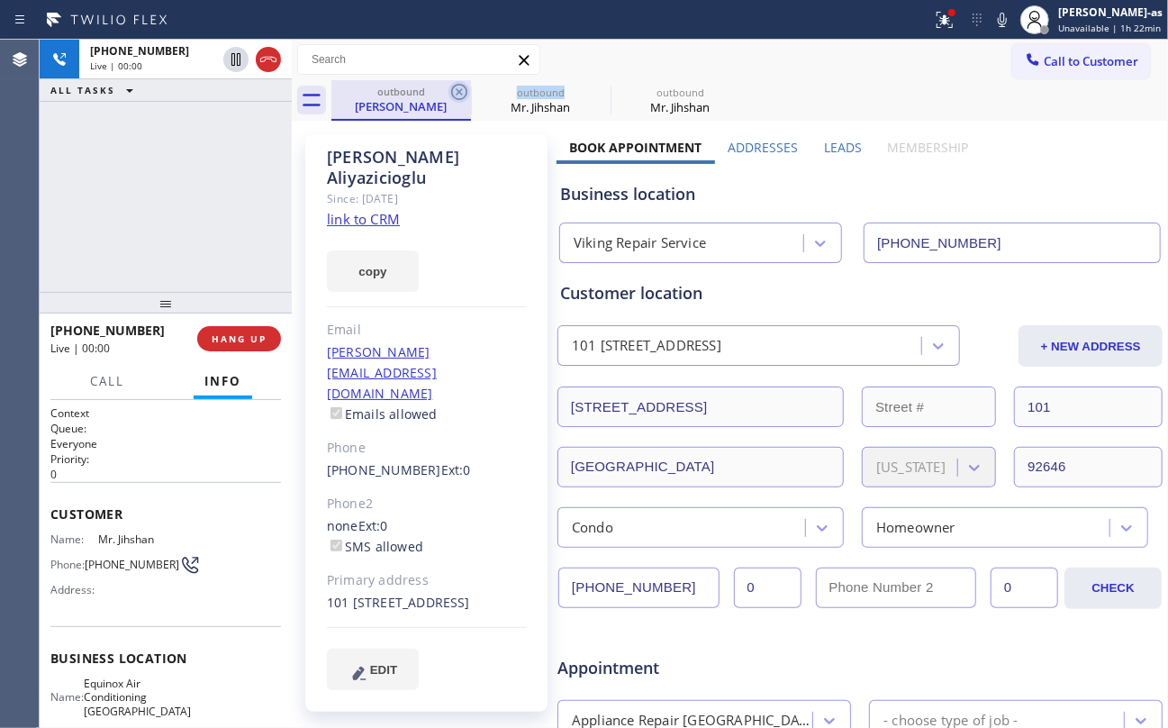
click at [466, 92] on icon at bounding box center [459, 92] width 16 height 16
type input "[PHONE_NUMBER]"
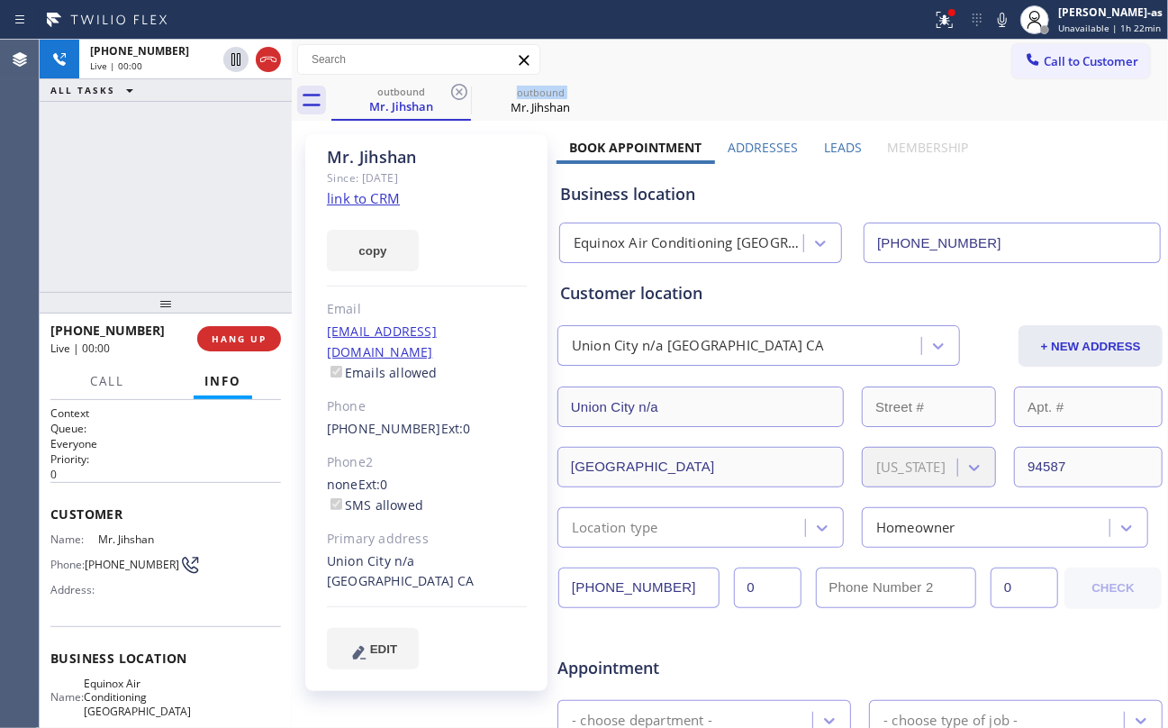
click at [466, 92] on icon at bounding box center [459, 92] width 16 height 16
click at [364, 193] on link "link to CRM" at bounding box center [363, 198] width 73 height 18
click at [249, 332] on span "HANG UP" at bounding box center [239, 338] width 55 height 13
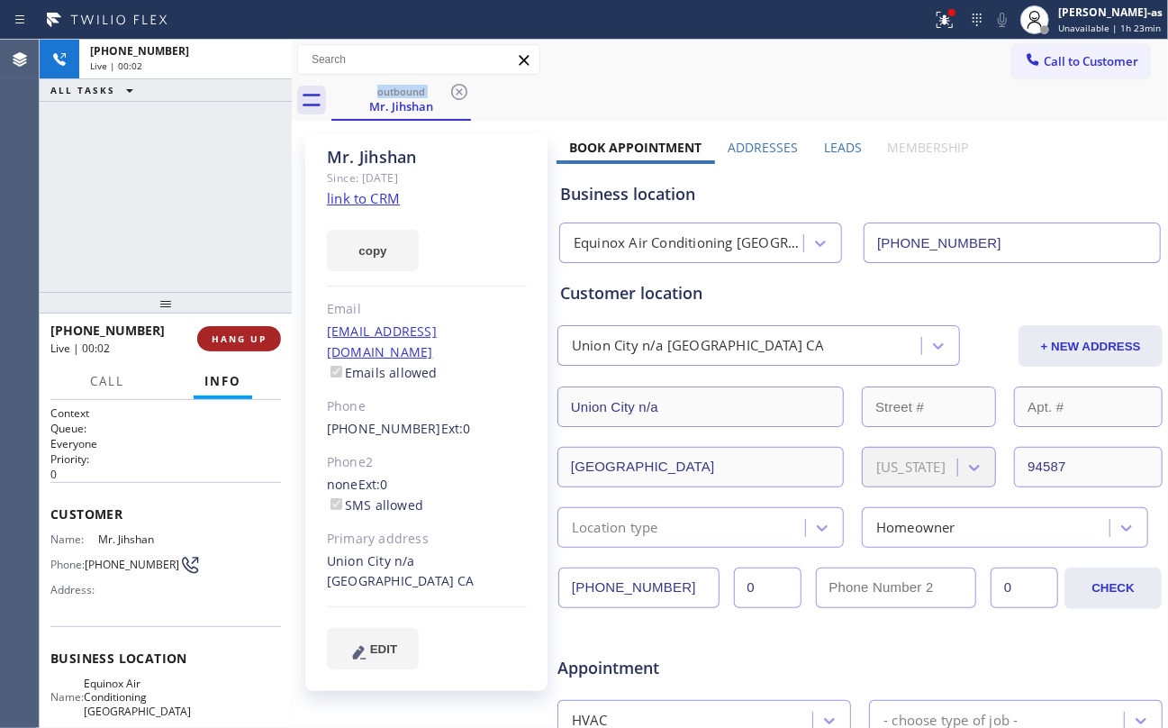
click at [249, 332] on span "HANG UP" at bounding box center [239, 338] width 55 height 13
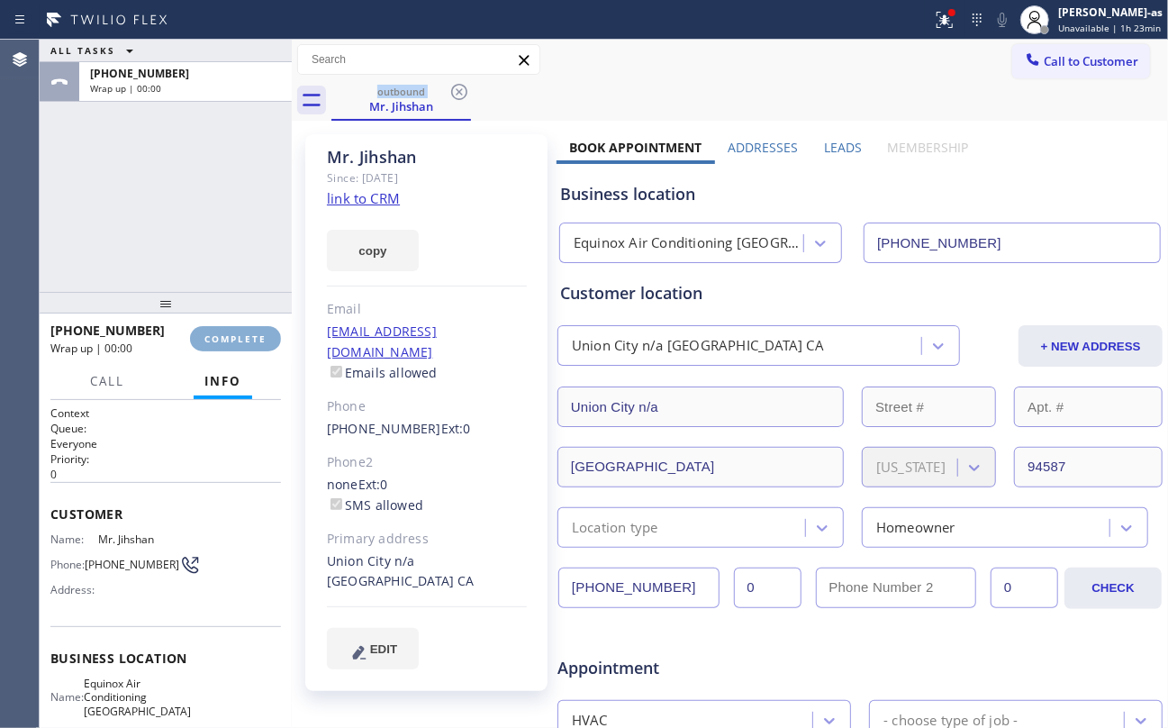
click at [249, 332] on span "COMPLETE" at bounding box center [235, 338] width 62 height 13
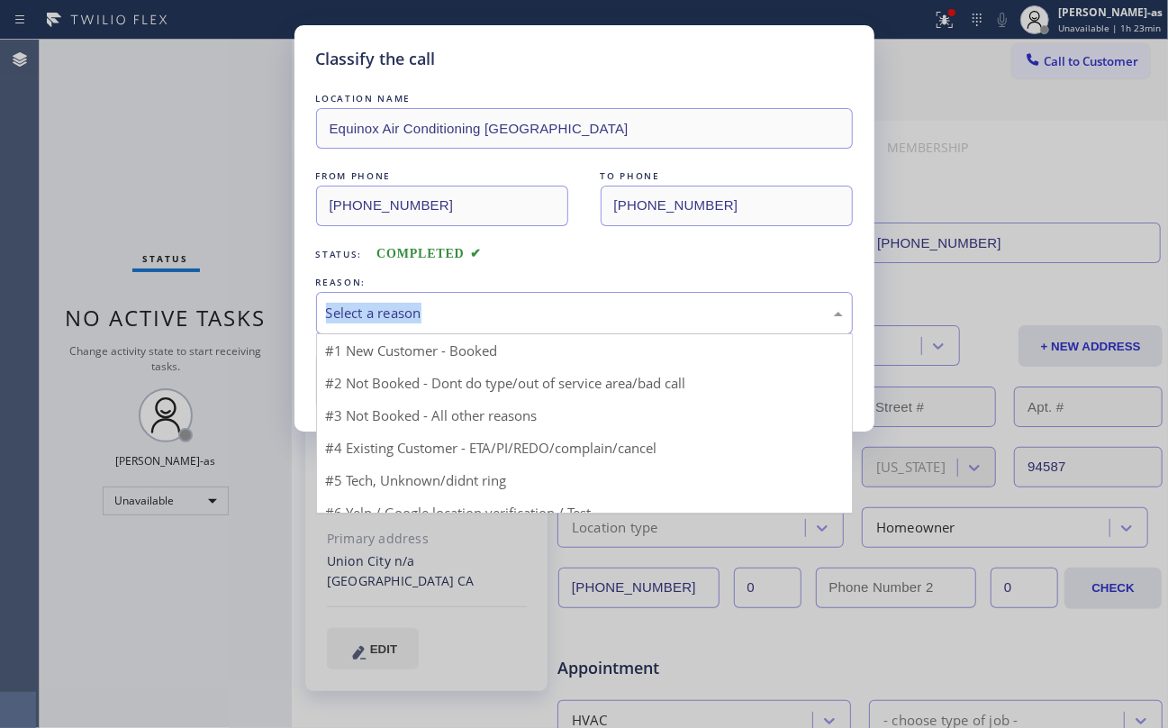
click at [495, 313] on div "Select a reason" at bounding box center [584, 313] width 517 height 21
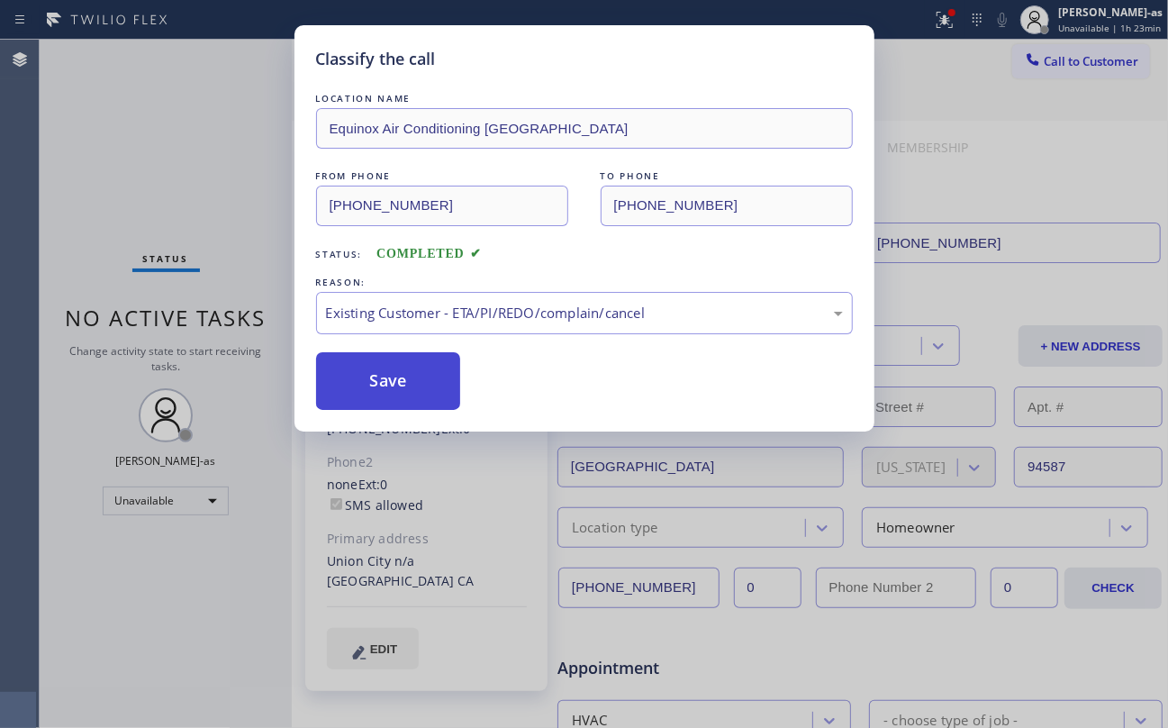
drag, startPoint x: 360, startPoint y: 364, endPoint x: 376, endPoint y: 371, distance: 16.9
click at [362, 371] on button "Save" at bounding box center [388, 381] width 145 height 58
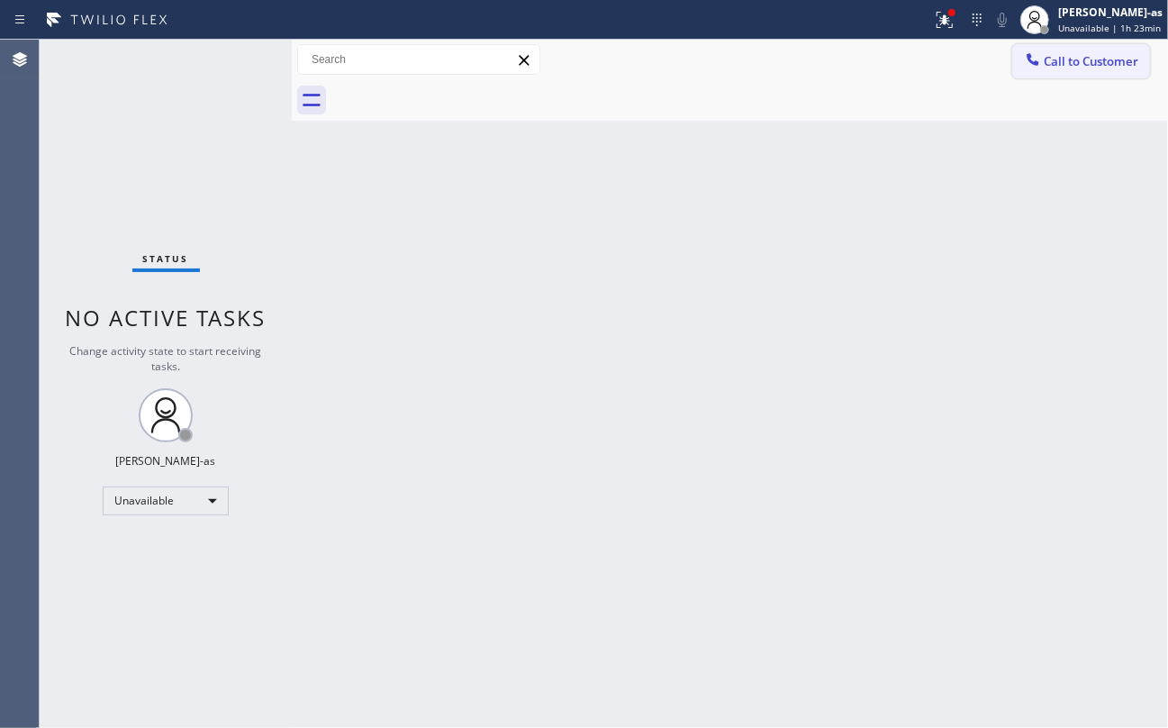
click at [1079, 69] on button "Call to Customer" at bounding box center [1081, 61] width 138 height 34
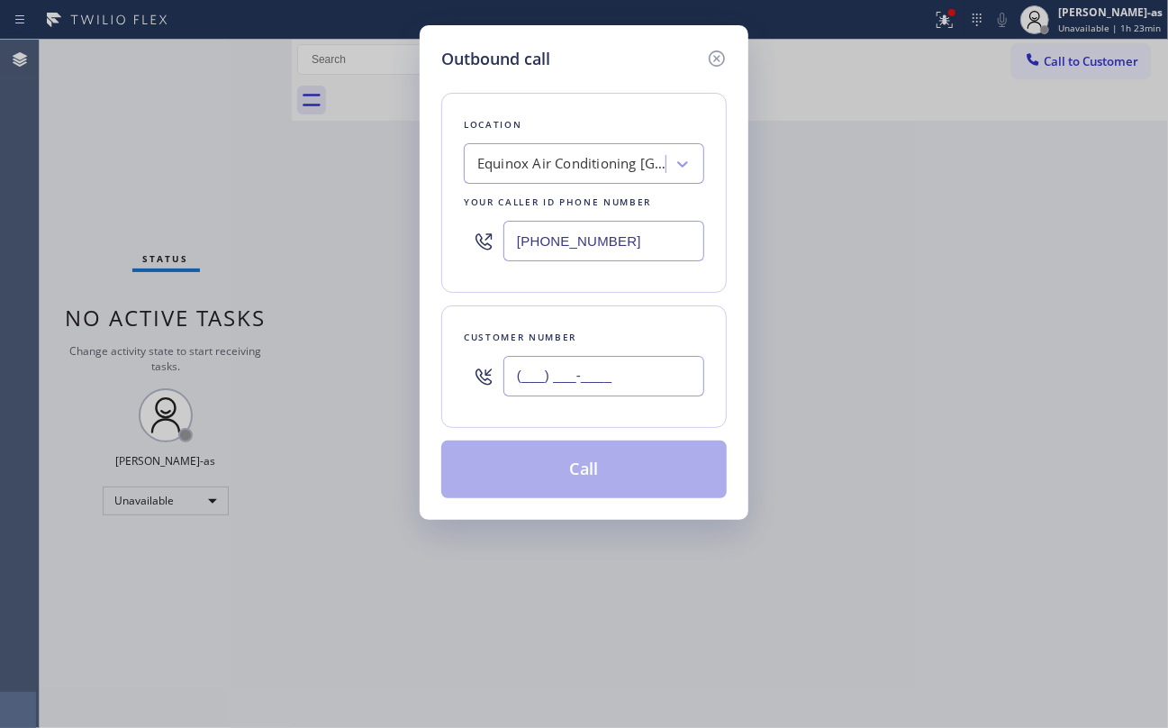
click at [647, 362] on input "(___) ___-____" at bounding box center [603, 376] width 201 height 41
paste input "562) 277-0258"
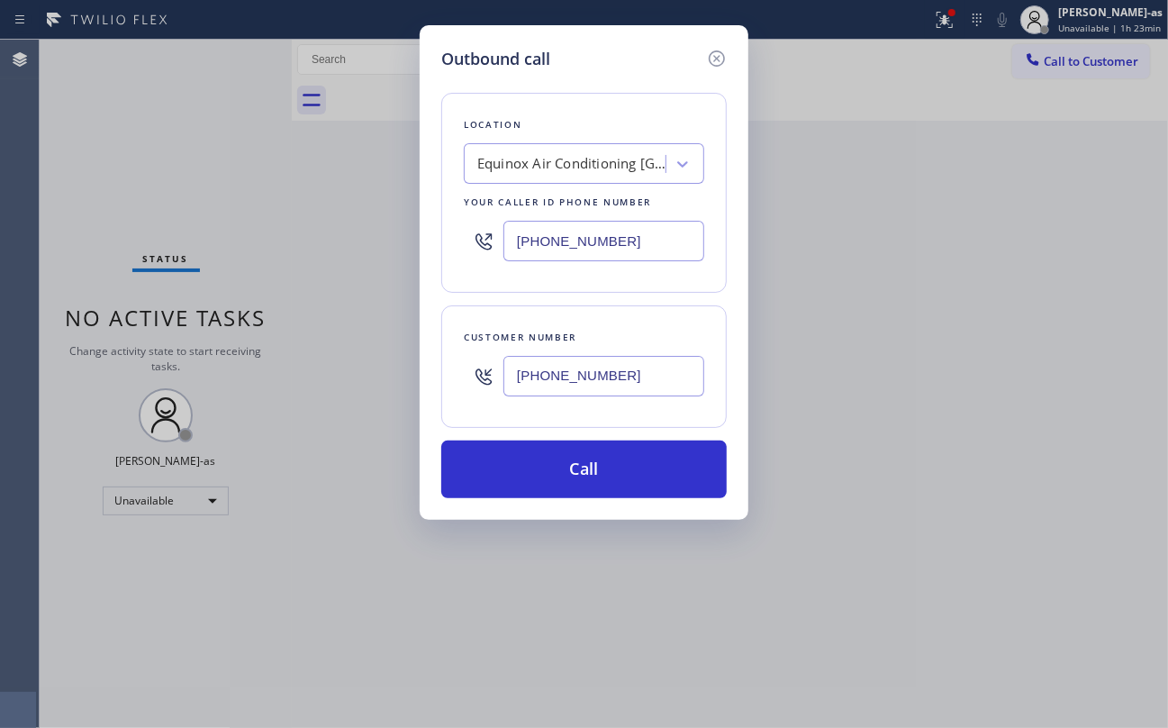
type input "[PHONE_NUMBER]"
click at [642, 249] on input "[PHONE_NUMBER]" at bounding box center [603, 241] width 201 height 41
paste input "855) 731-495"
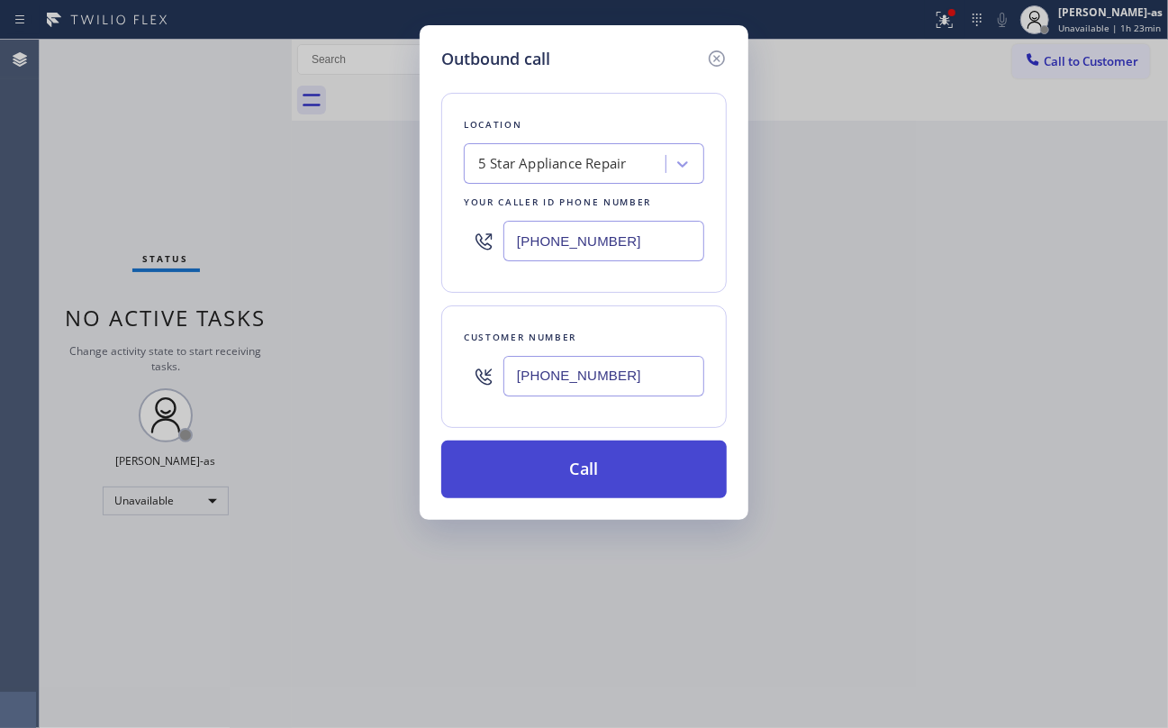
type input "[PHONE_NUMBER]"
click at [636, 472] on button "Call" at bounding box center [583, 469] width 285 height 58
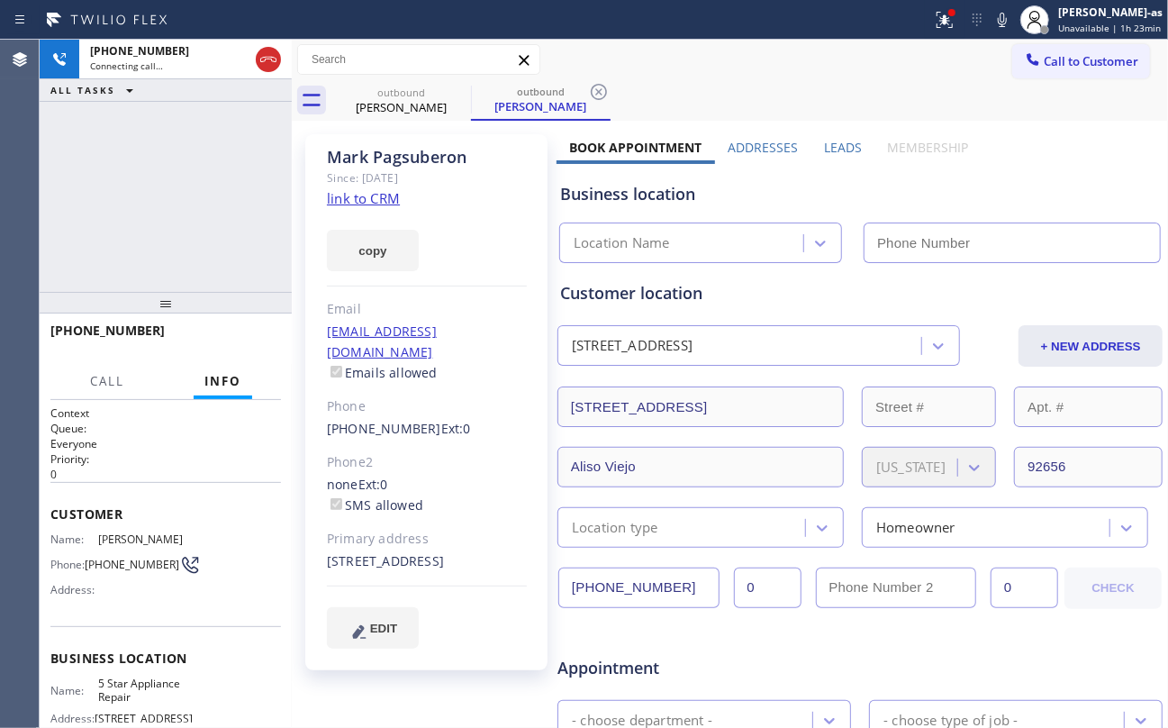
type input "[PHONE_NUMBER]"
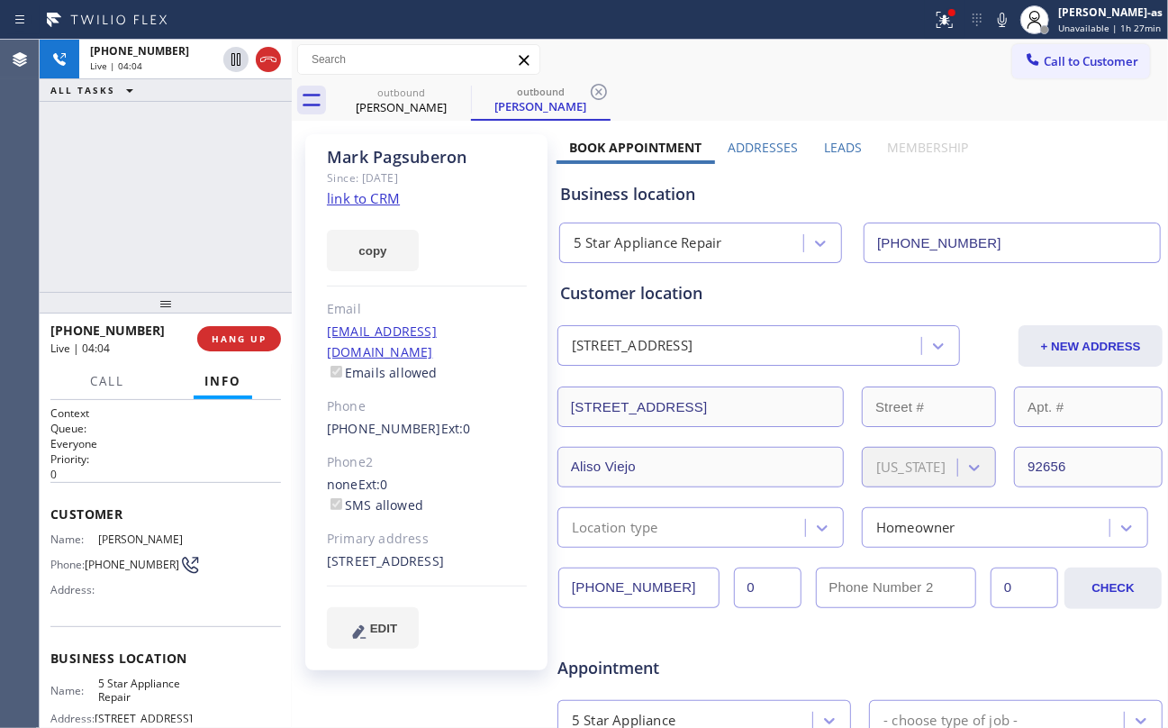
click at [170, 167] on div "+15622770258 Live | 04:04 ALL TASKS ALL TASKS ACTIVE TASKS TASKS IN WRAP UP" at bounding box center [166, 166] width 252 height 252
drag, startPoint x: 322, startPoint y: 567, endPoint x: 364, endPoint y: 567, distance: 41.4
click at [364, 567] on div "Mark Pagsuberon Since: 20 may 2020 link to CRM copy Email markqui_99@yahoo.com …" at bounding box center [426, 402] width 242 height 536
copy div "92656"
drag, startPoint x: 484, startPoint y: 148, endPoint x: 321, endPoint y: 142, distance: 163.1
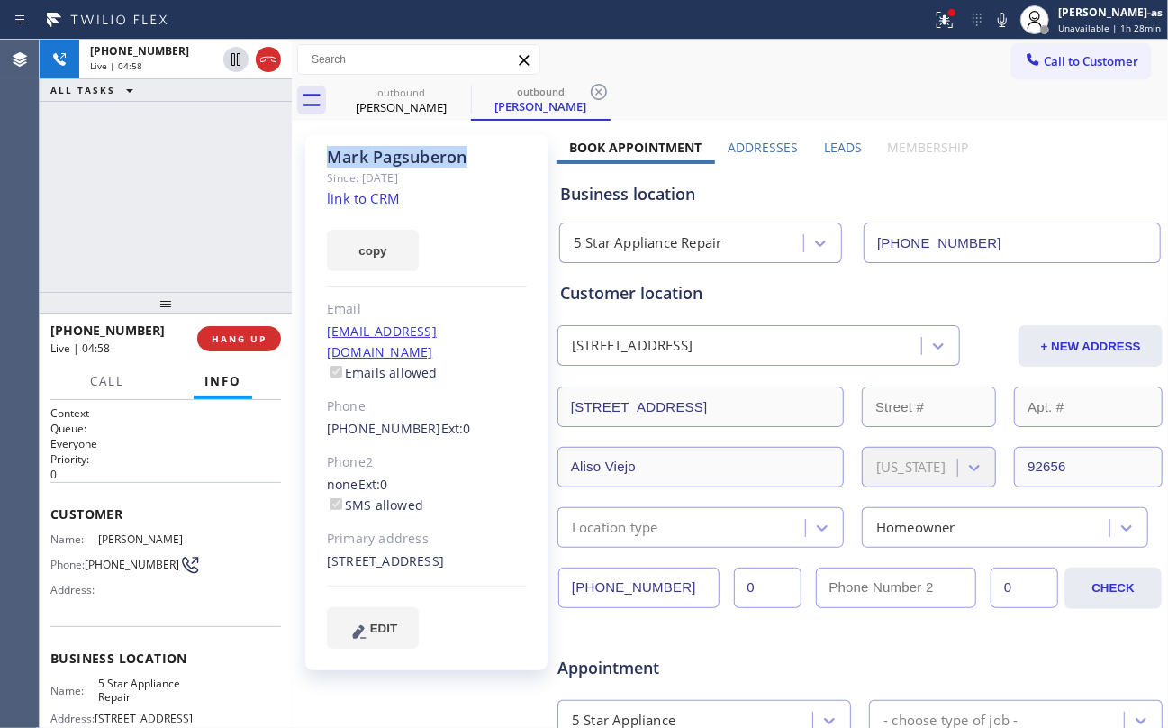
click at [321, 142] on div "Mark Pagsuberon Since: 20 may 2020 link to CRM copy Email markqui_99@yahoo.com …" at bounding box center [426, 402] width 242 height 536
copy div "Mark Pagsuberon"
click at [160, 229] on div "+15622770258 Live | 05:14 ALL TASKS ALL TASKS ACTIVE TASKS TASKS IN WRAP UP" at bounding box center [166, 166] width 252 height 252
click at [152, 238] on div "+15622770258 Live | 05:53 ALL TASKS ALL TASKS ACTIVE TASKS TASKS IN WRAP UP" at bounding box center [166, 166] width 252 height 252
click at [222, 236] on div "+15622770258 Live | 06:29 ALL TASKS ALL TASKS ACTIVE TASKS TASKS IN WRAP UP" at bounding box center [166, 166] width 252 height 252
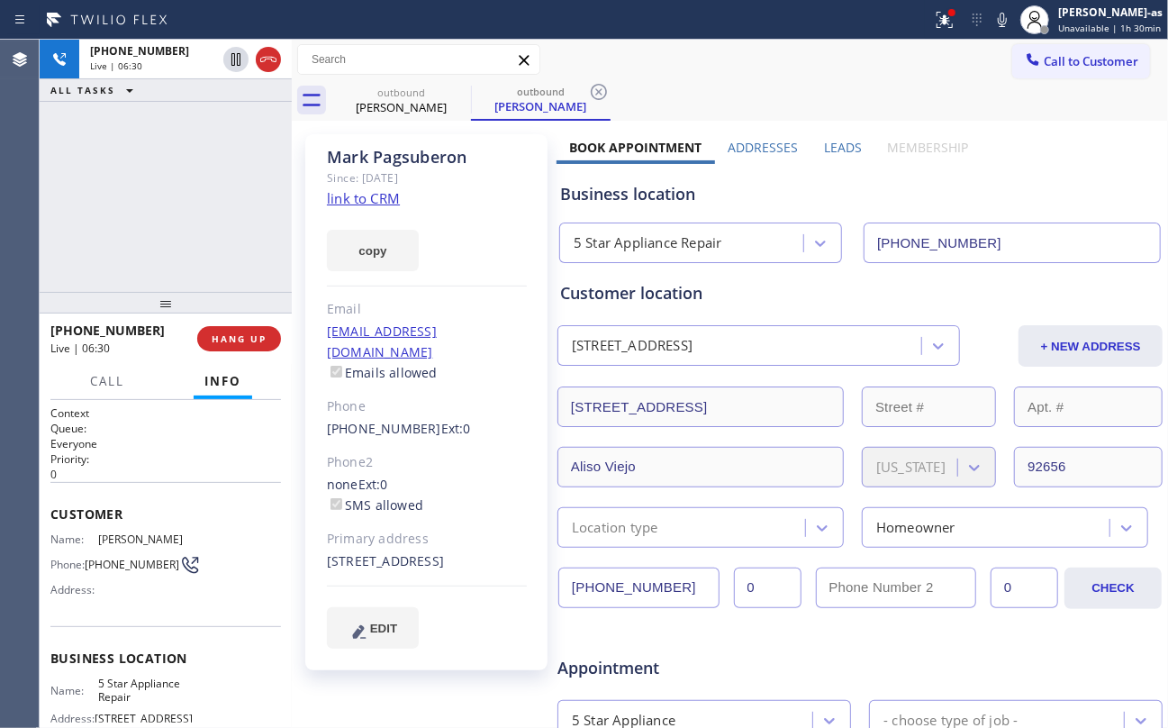
click at [222, 234] on div "+15622770258 Live | 06:30 ALL TASKS ALL TASKS ACTIVE TASKS TASKS IN WRAP UP" at bounding box center [166, 166] width 252 height 252
click at [222, 234] on div "+15622770258 Live | 06:31 ALL TASKS ALL TASKS ACTIVE TASKS TASKS IN WRAP UP" at bounding box center [166, 166] width 252 height 252
click at [222, 234] on div "+15622770258 Live | 06:32 ALL TASKS ALL TASKS ACTIVE TASKS TASKS IN WRAP UP" at bounding box center [166, 166] width 252 height 252
click at [167, 225] on div "+15622770258 Live | 06:33 ALL TASKS ALL TASKS ACTIVE TASKS TASKS IN WRAP UP" at bounding box center [166, 166] width 252 height 252
click at [108, 238] on div "+15622770258 Live | 06:33 ALL TASKS ALL TASKS ACTIVE TASKS TASKS IN WRAP UP" at bounding box center [166, 166] width 252 height 252
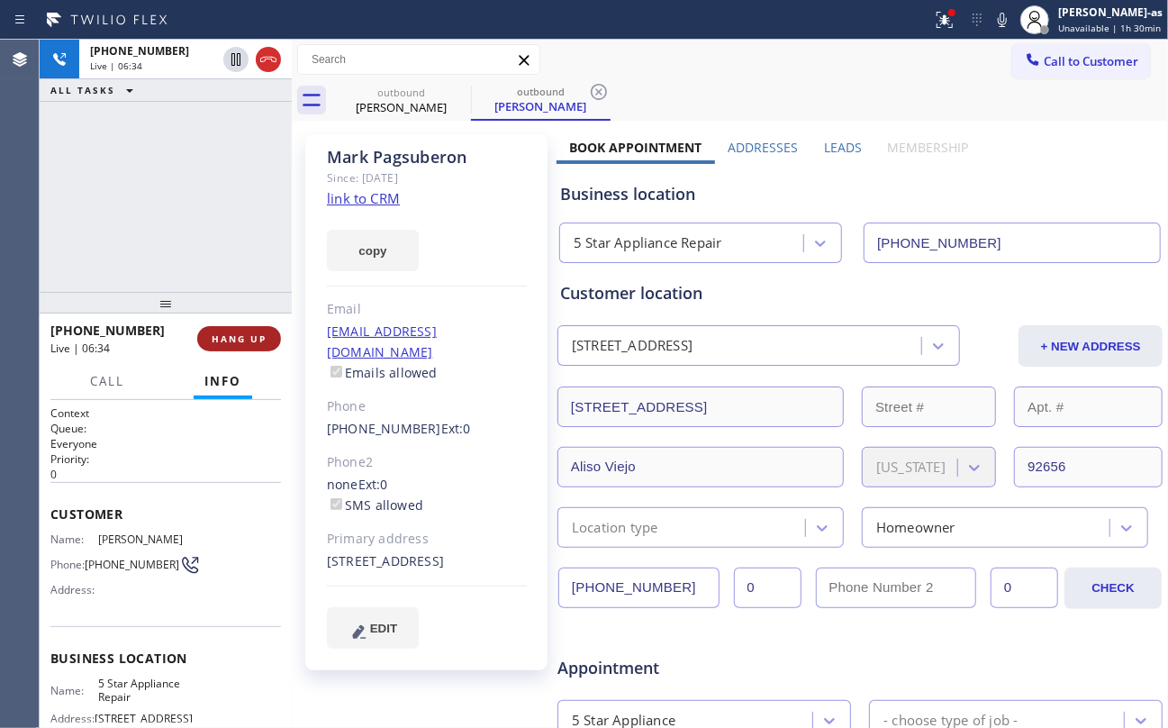
click at [220, 340] on span "HANG UP" at bounding box center [239, 338] width 55 height 13
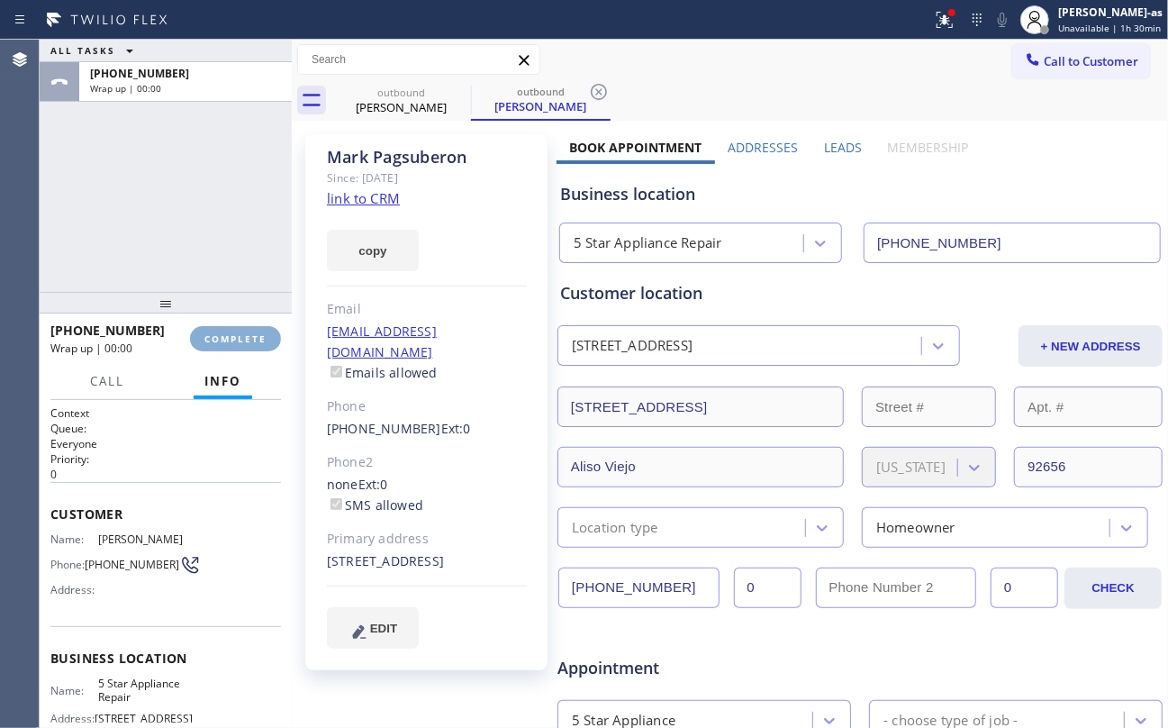
click at [220, 340] on span "COMPLETE" at bounding box center [235, 338] width 62 height 13
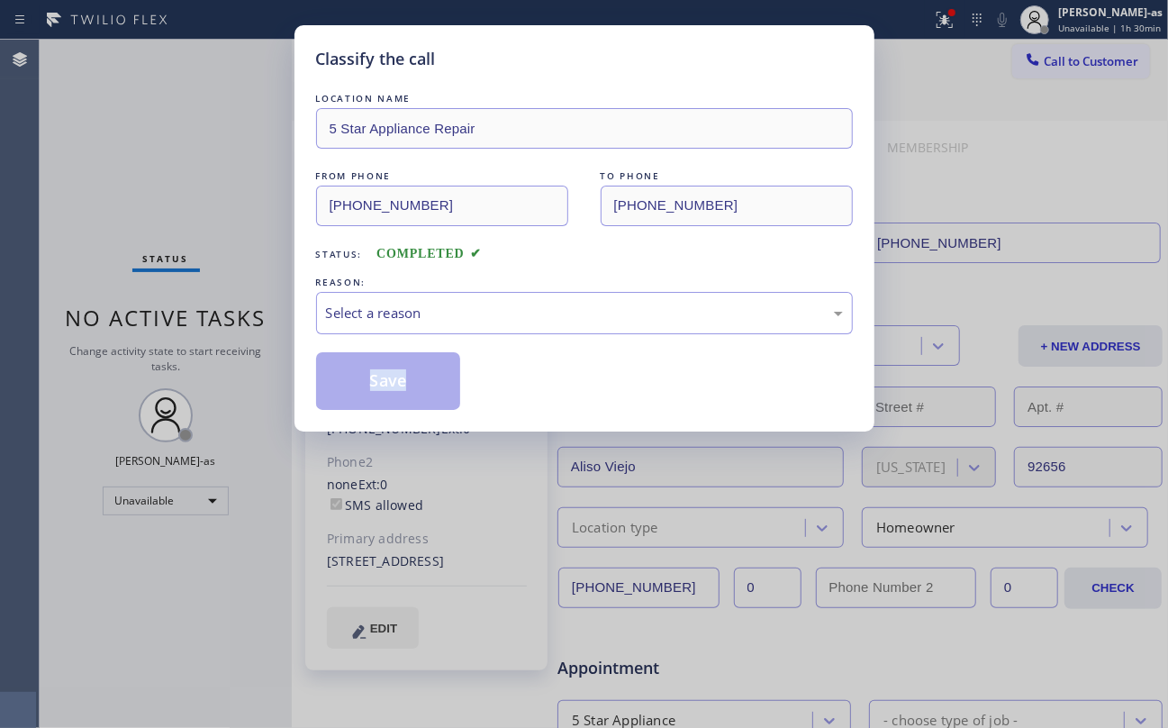
click at [220, 340] on div "Classify the call LOCATION NAME 5 Star Appliance Repair FROM PHONE (855) 731-49…" at bounding box center [584, 364] width 1168 height 728
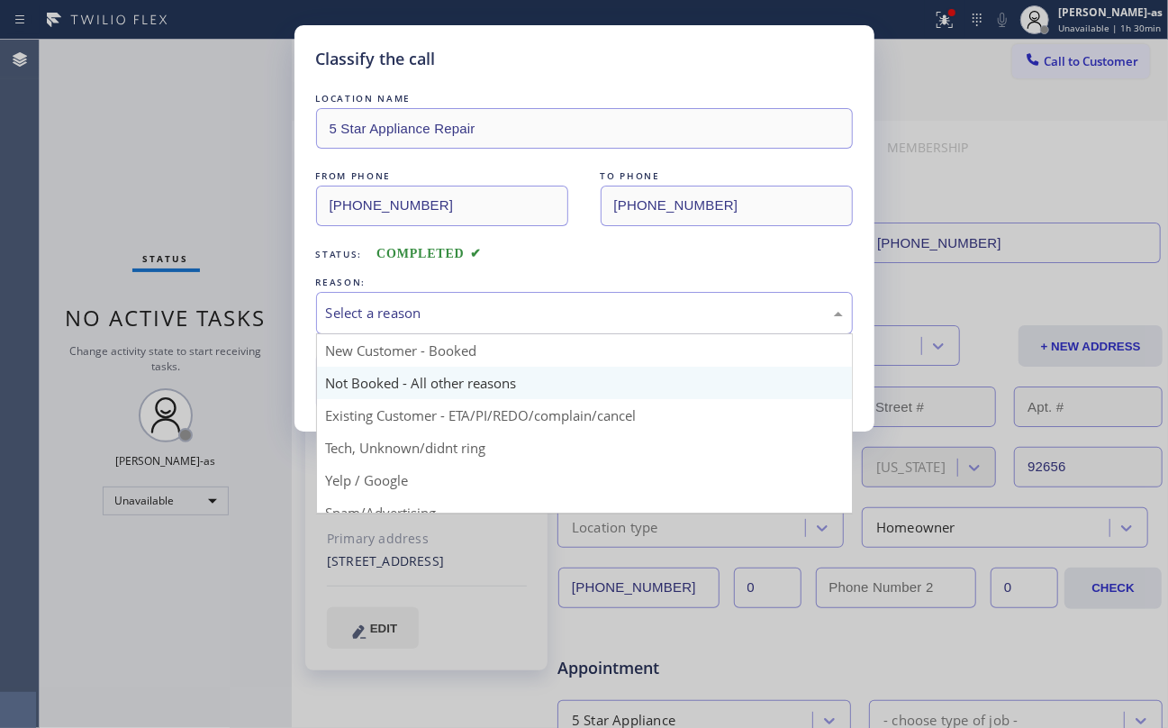
drag, startPoint x: 444, startPoint y: 312, endPoint x: 440, endPoint y: 379, distance: 67.6
click at [447, 313] on div "Select a reason" at bounding box center [584, 313] width 517 height 21
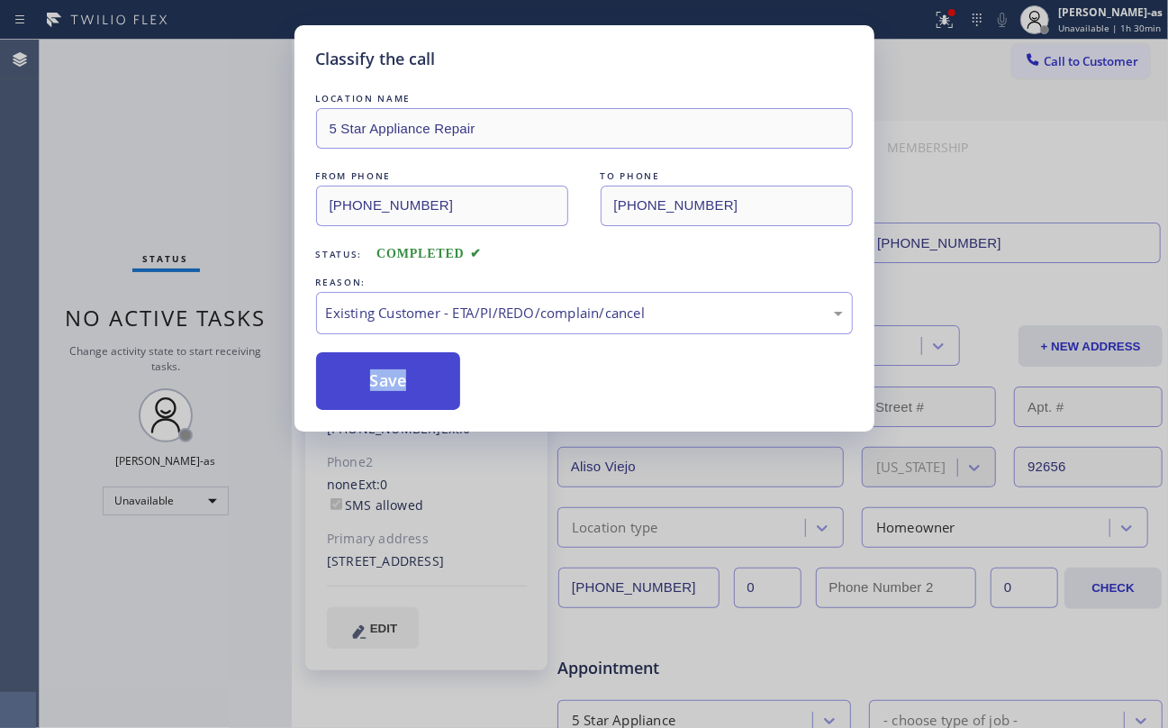
click at [386, 393] on button "Save" at bounding box center [388, 381] width 145 height 58
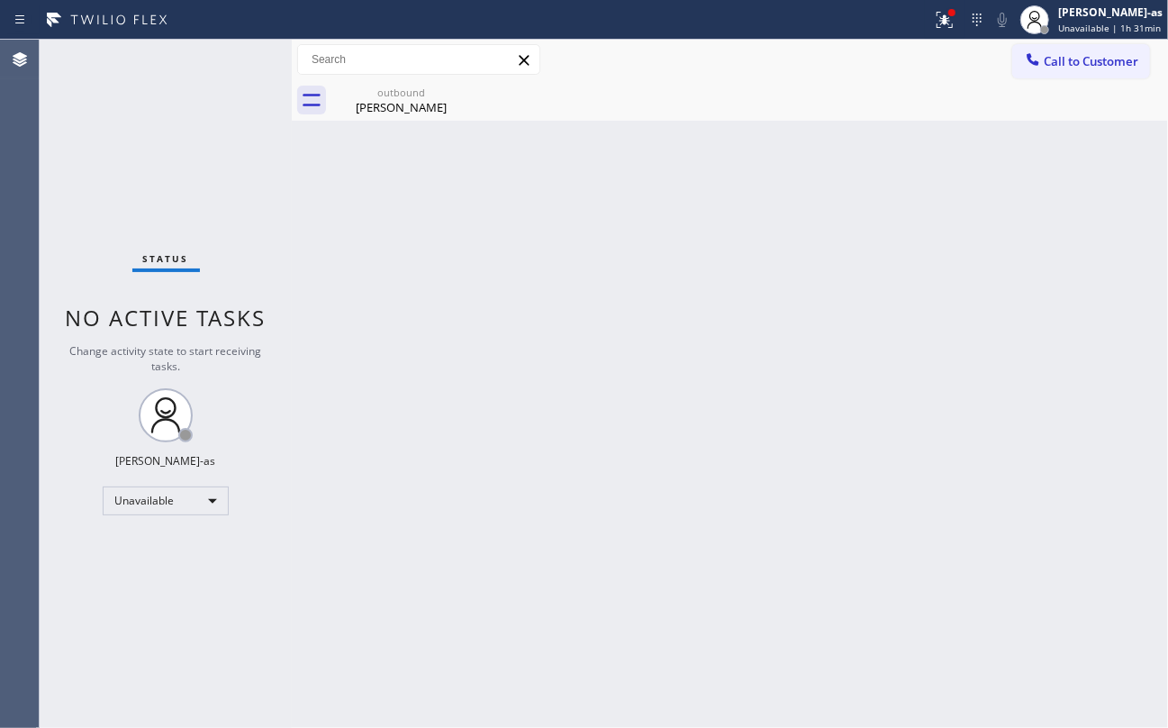
click at [254, 285] on div "Status No active tasks Change activity state to start receiving tasks. [PERSON_…" at bounding box center [166, 384] width 252 height 688
click at [247, 137] on div "Status No active tasks Change activity state to start receiving tasks. [PERSON_…" at bounding box center [166, 384] width 252 height 688
click at [1108, 54] on span "Call to Customer" at bounding box center [1091, 61] width 95 height 16
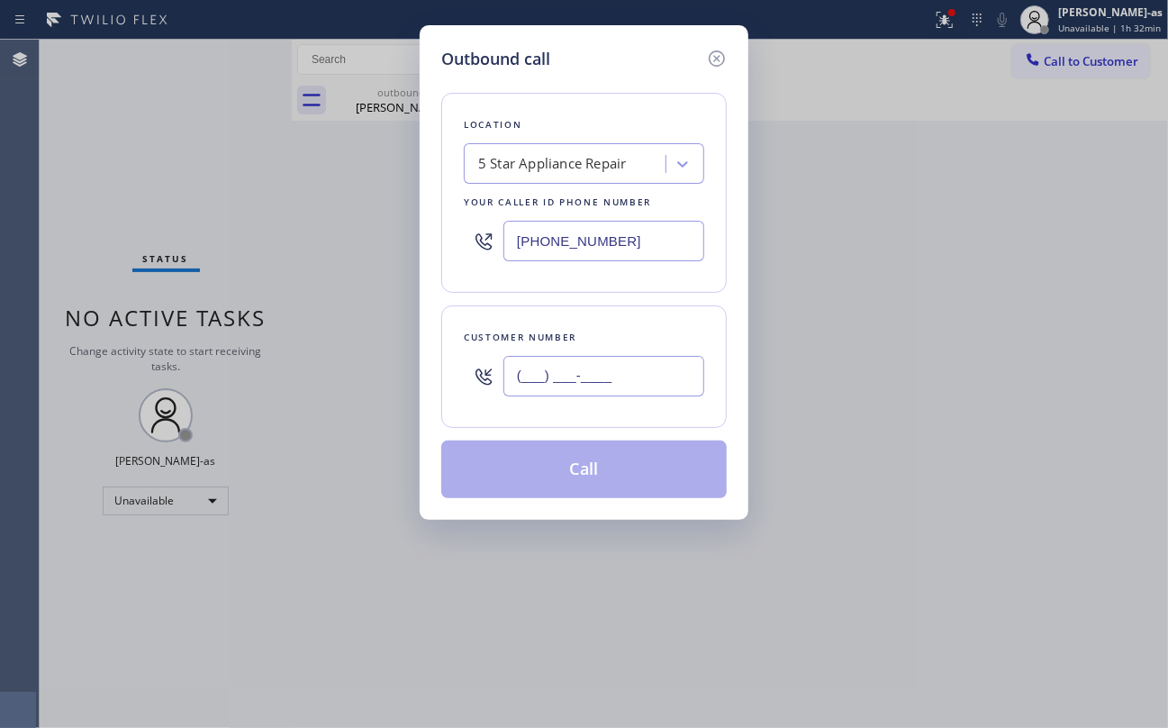
click at [576, 373] on input "(___) ___-____" at bounding box center [603, 376] width 201 height 41
paste input "510) 229-3412"
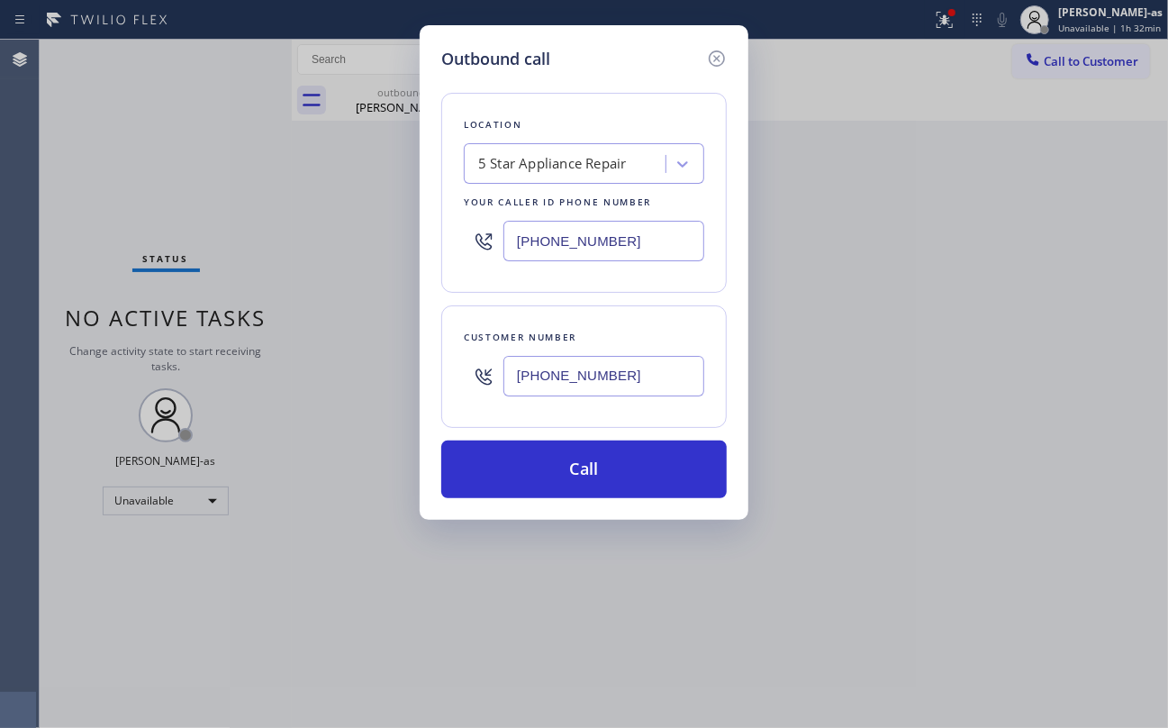
type input "(510) 229-3412"
click at [621, 231] on input "[PHONE_NUMBER]" at bounding box center [603, 241] width 201 height 41
paste input "909) 487-2996"
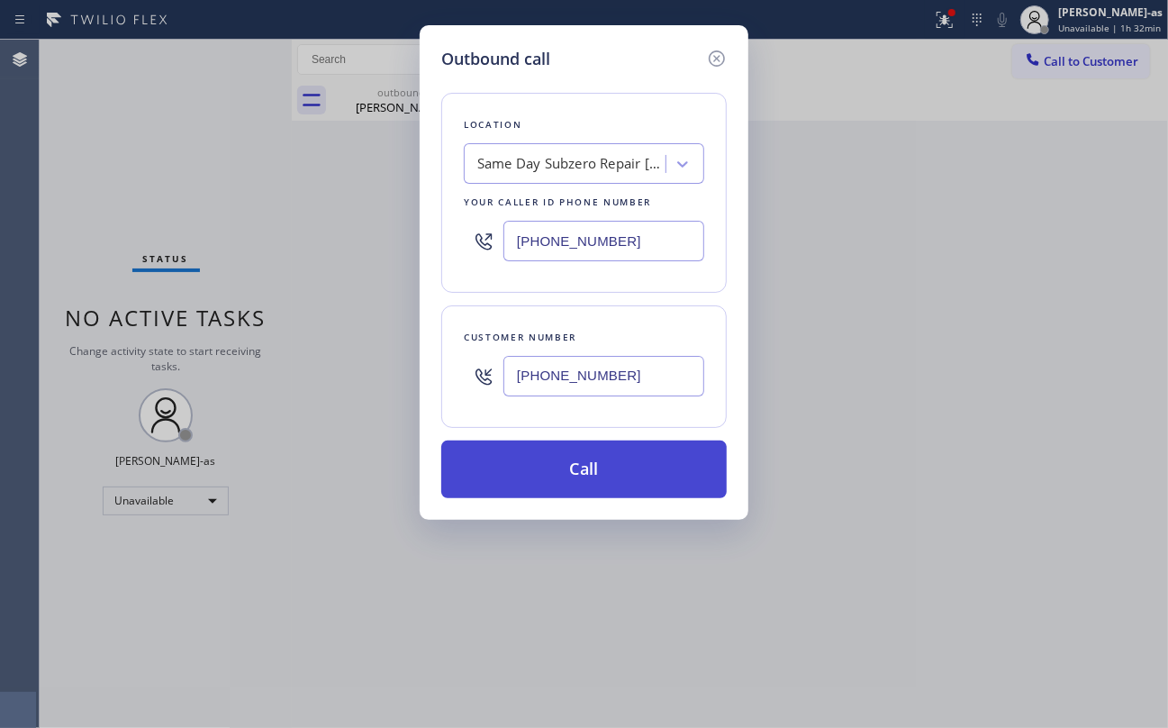
type input "(909) 487-2996"
click at [605, 469] on button "Call" at bounding box center [583, 469] width 285 height 58
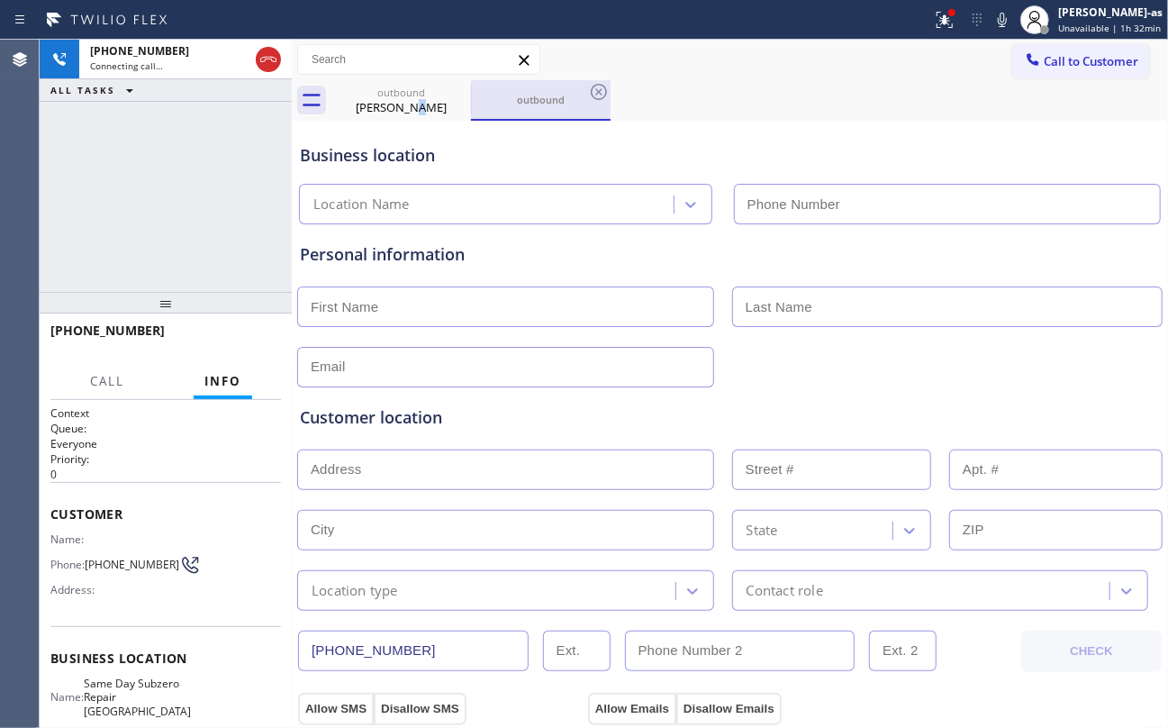
drag, startPoint x: 404, startPoint y: 102, endPoint x: 491, endPoint y: 95, distance: 86.7
click at [429, 104] on div "Mark Pagsuberon" at bounding box center [401, 107] width 136 height 16
type input "[PHONE_NUMBER]"
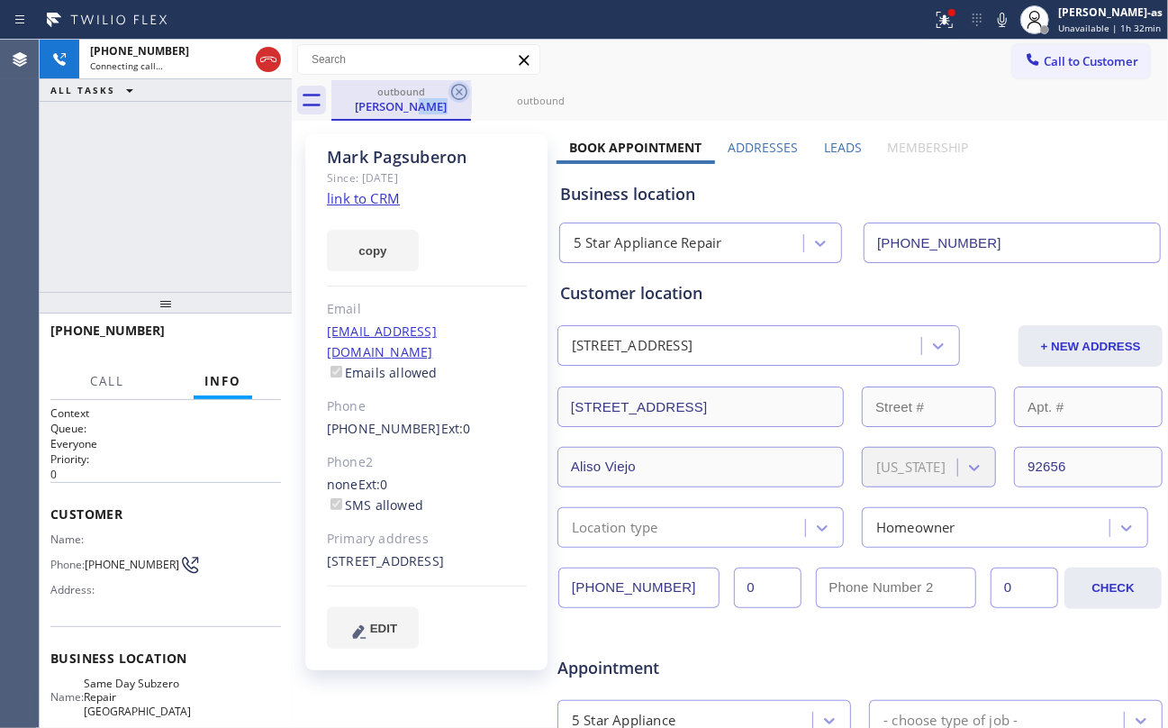
type input "(909) 487-2996"
click at [452, 91] on icon at bounding box center [459, 92] width 16 height 16
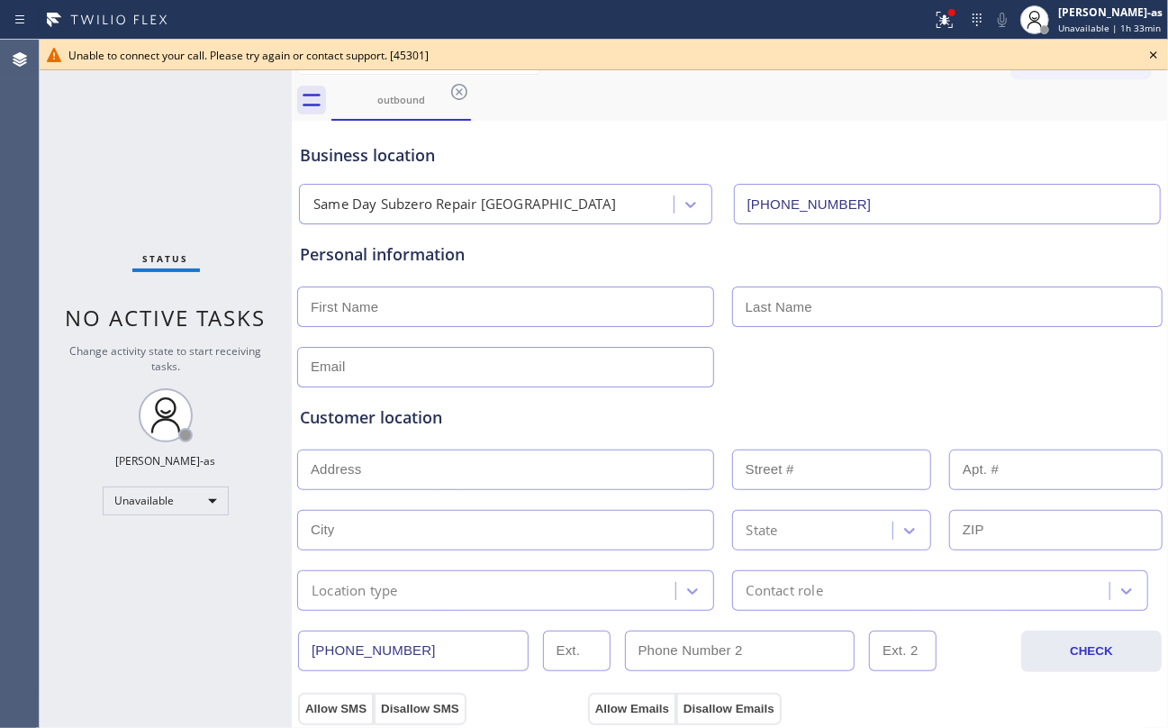
click at [466, 99] on icon at bounding box center [459, 92] width 22 height 22
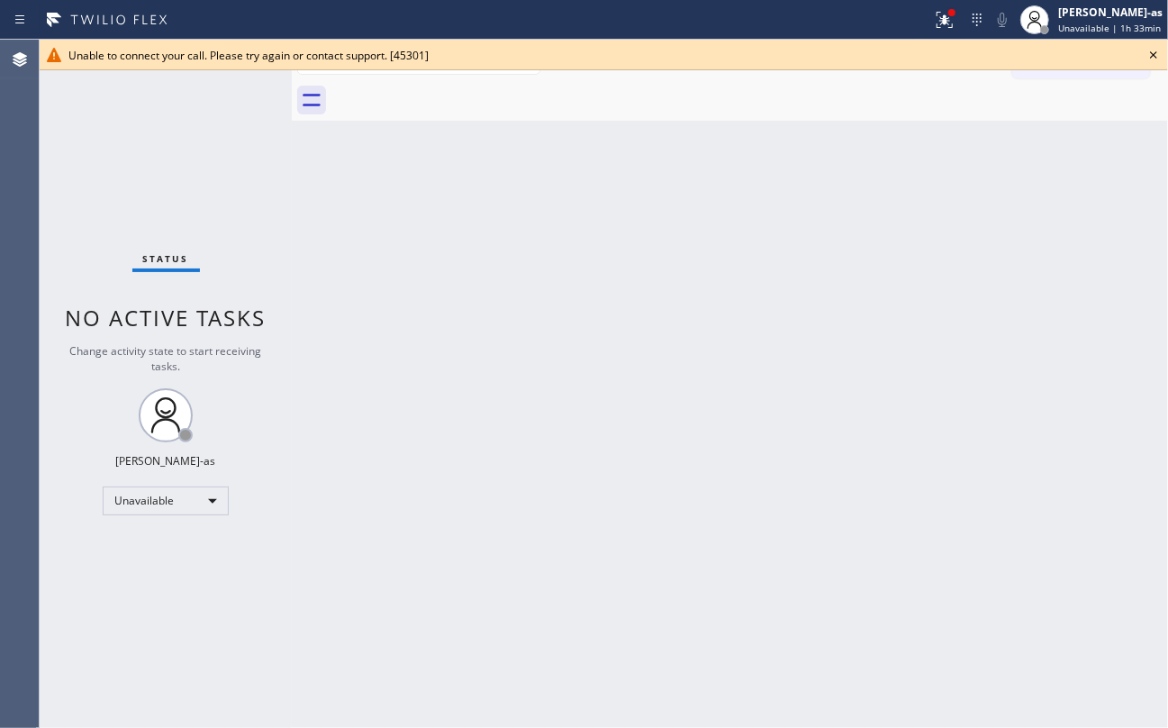
click at [465, 99] on div at bounding box center [749, 100] width 837 height 41
click at [1154, 54] on icon at bounding box center [1154, 55] width 22 height 22
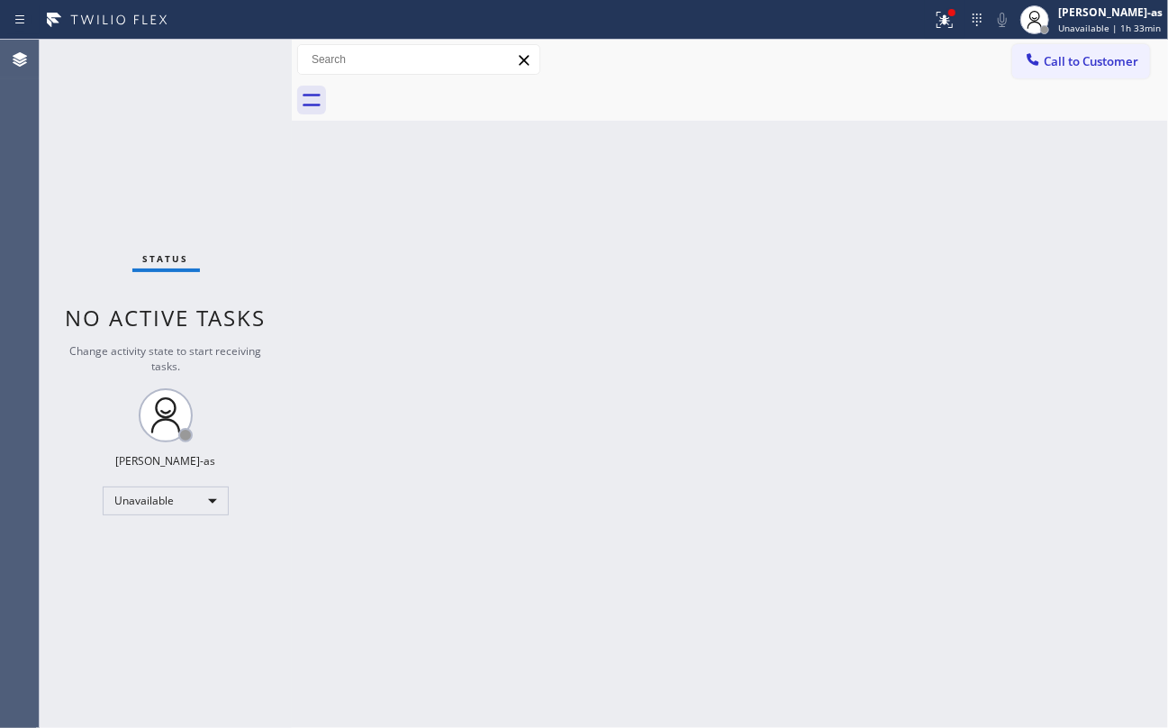
click at [1108, 63] on span "Call to Customer" at bounding box center [1091, 61] width 95 height 16
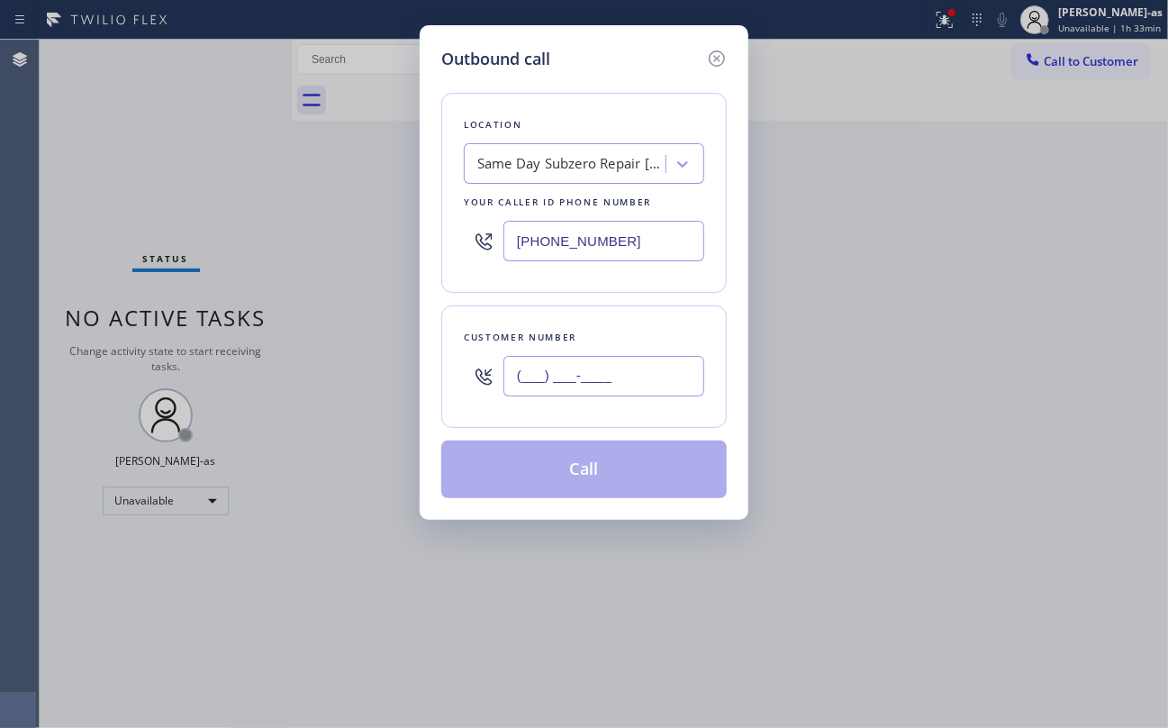
click at [574, 386] on input "(___) ___-____" at bounding box center [603, 376] width 201 height 41
paste input "510) 229-3412"
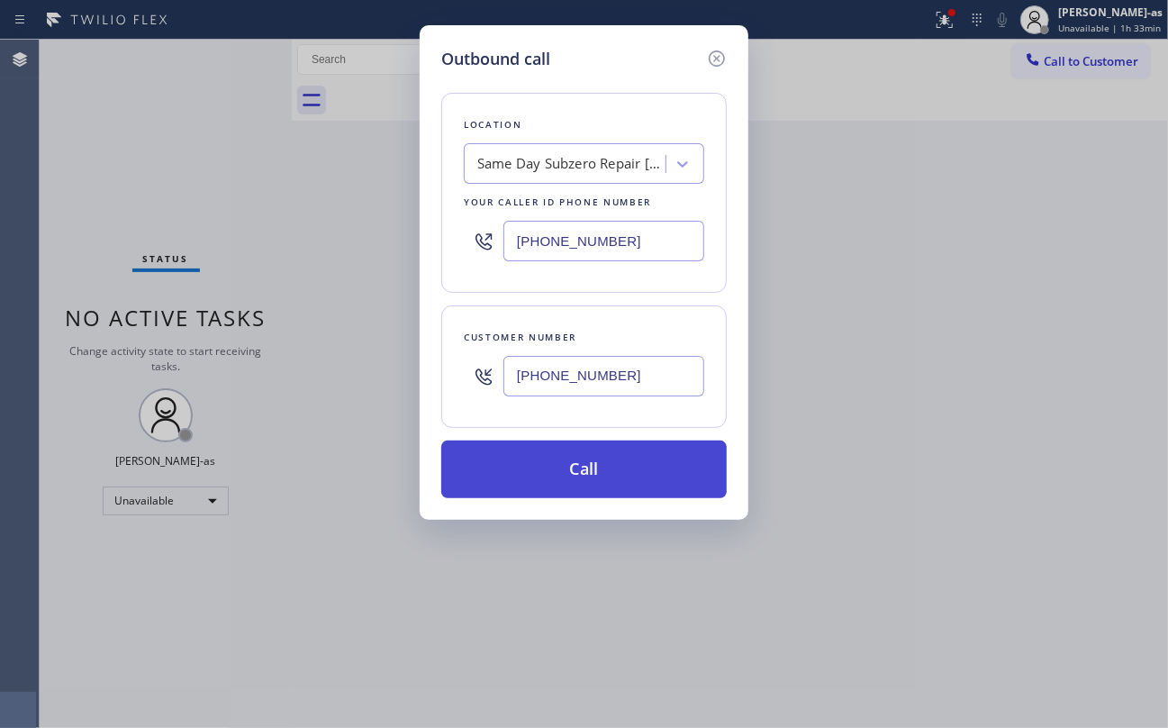
type input "(510) 229-3412"
click at [596, 477] on button "Call" at bounding box center [583, 469] width 285 height 58
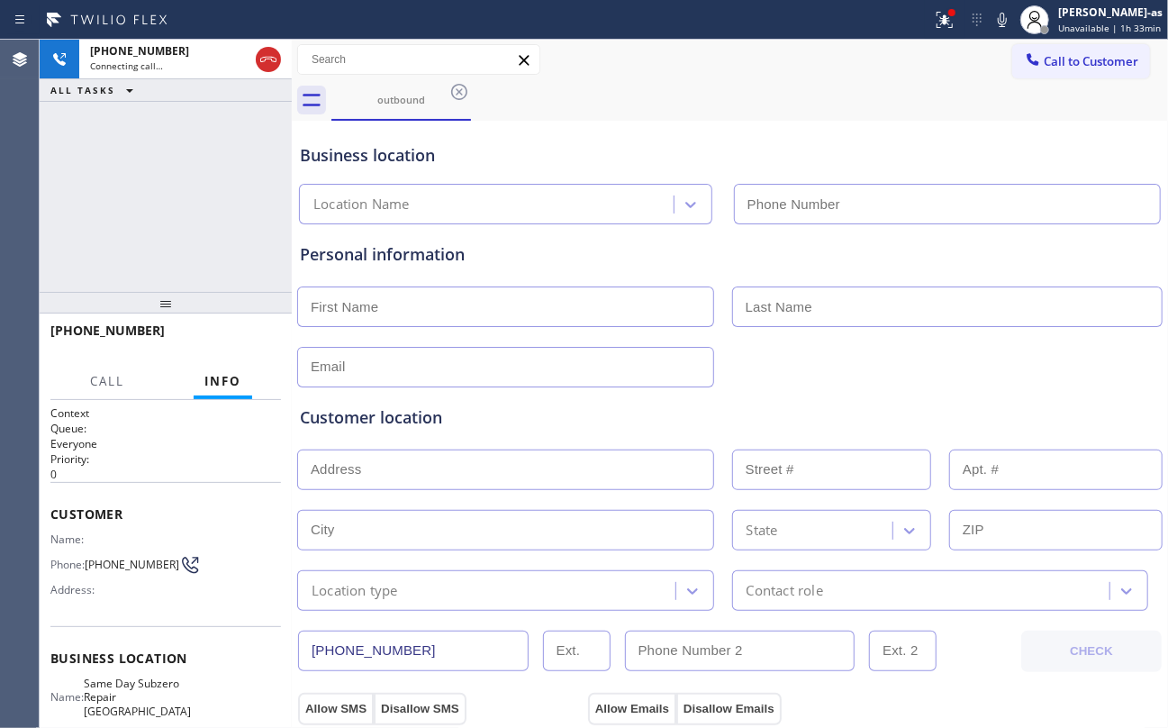
type input "(909) 487-2996"
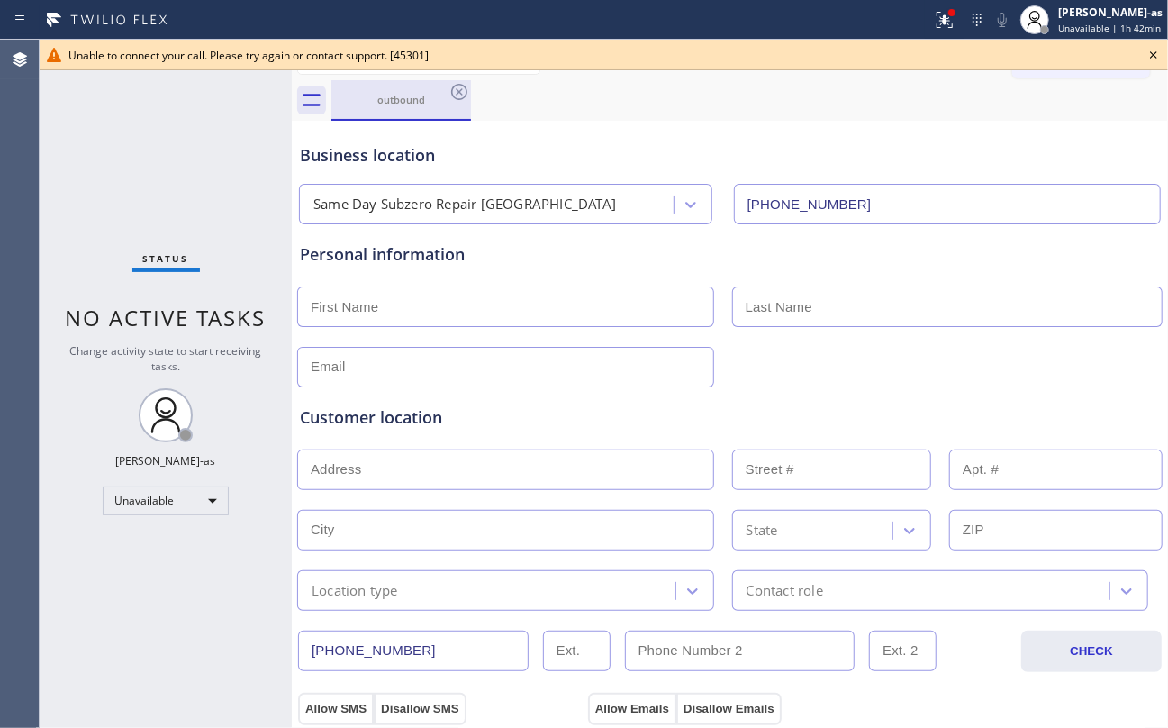
drag, startPoint x: 416, startPoint y: 79, endPoint x: 444, endPoint y: 86, distance: 28.8
click at [421, 86] on div "outbound" at bounding box center [401, 99] width 136 height 39
drag, startPoint x: 450, startPoint y: 41, endPoint x: 447, endPoint y: 66, distance: 25.5
click at [448, 62] on div "Unable to connect your call. Please try again or contact support. [45301]" at bounding box center [604, 55] width 1128 height 31
click at [473, 97] on div "outbound" at bounding box center [749, 100] width 837 height 41
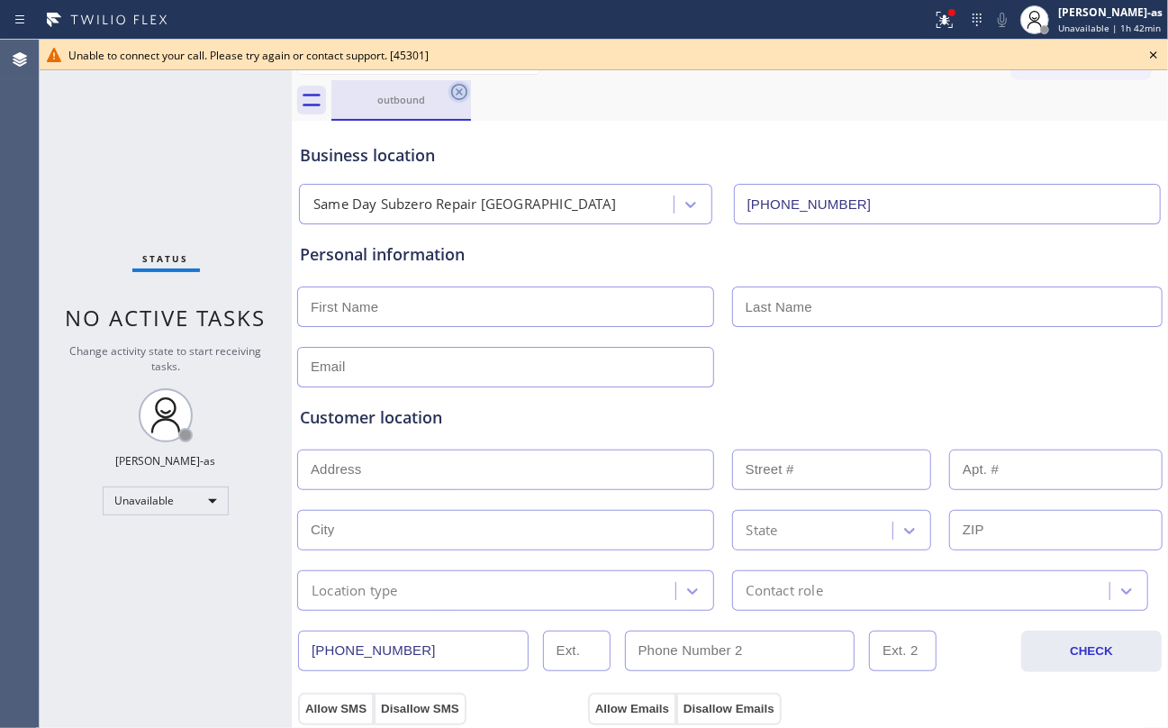
click at [465, 81] on icon at bounding box center [459, 92] width 22 height 22
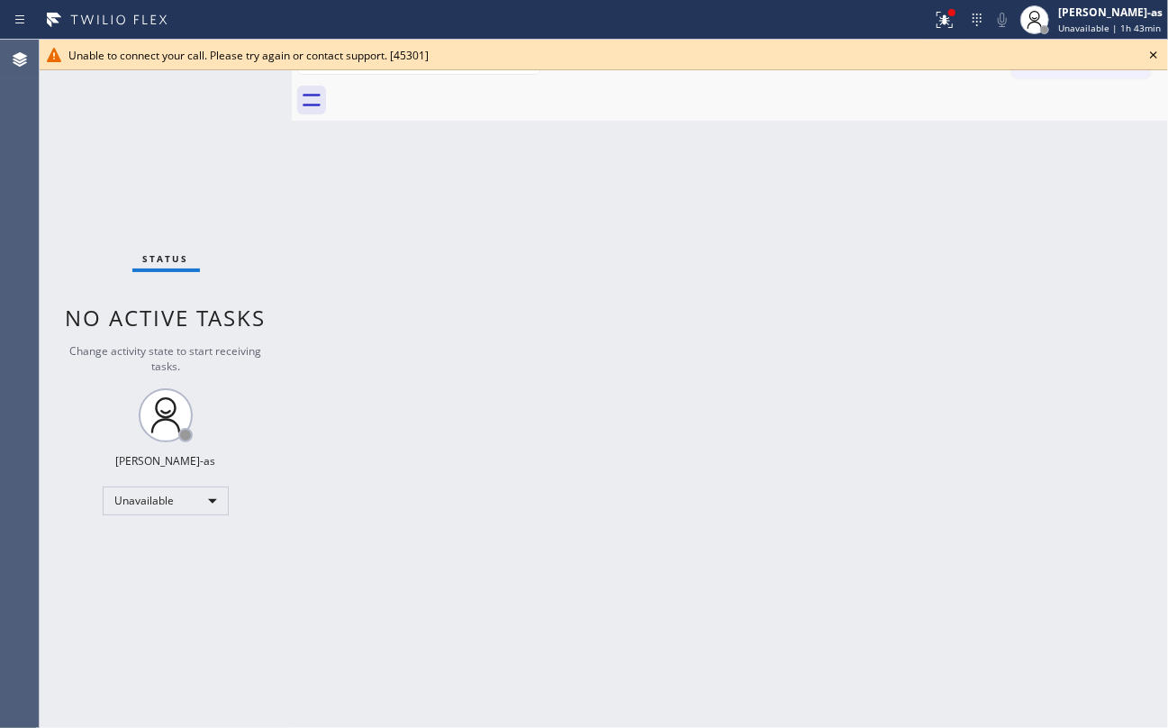
click at [1157, 52] on icon at bounding box center [1154, 55] width 22 height 22
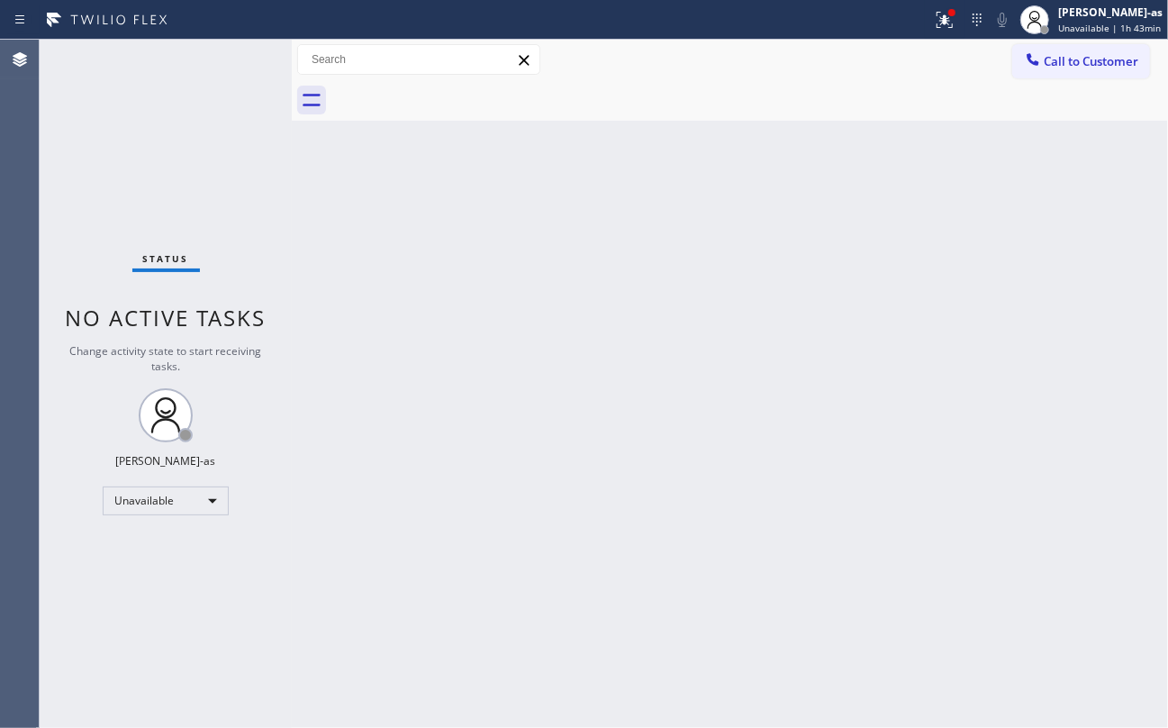
drag, startPoint x: 955, startPoint y: 277, endPoint x: 935, endPoint y: 112, distance: 166.9
click at [955, 267] on div "Back to Dashboard Change Sender ID Customers Technicians Select a contact Outbo…" at bounding box center [730, 384] width 876 height 688
drag, startPoint x: 438, startPoint y: 350, endPoint x: 523, endPoint y: 108, distance: 256.9
click at [439, 350] on div "Back to Dashboard Change Sender ID Customers Technicians Select a contact Outbo…" at bounding box center [730, 384] width 876 height 688
click at [186, 180] on div "Status No active tasks Change activity state to start receiving tasks. [PERSON_…" at bounding box center [166, 384] width 252 height 688
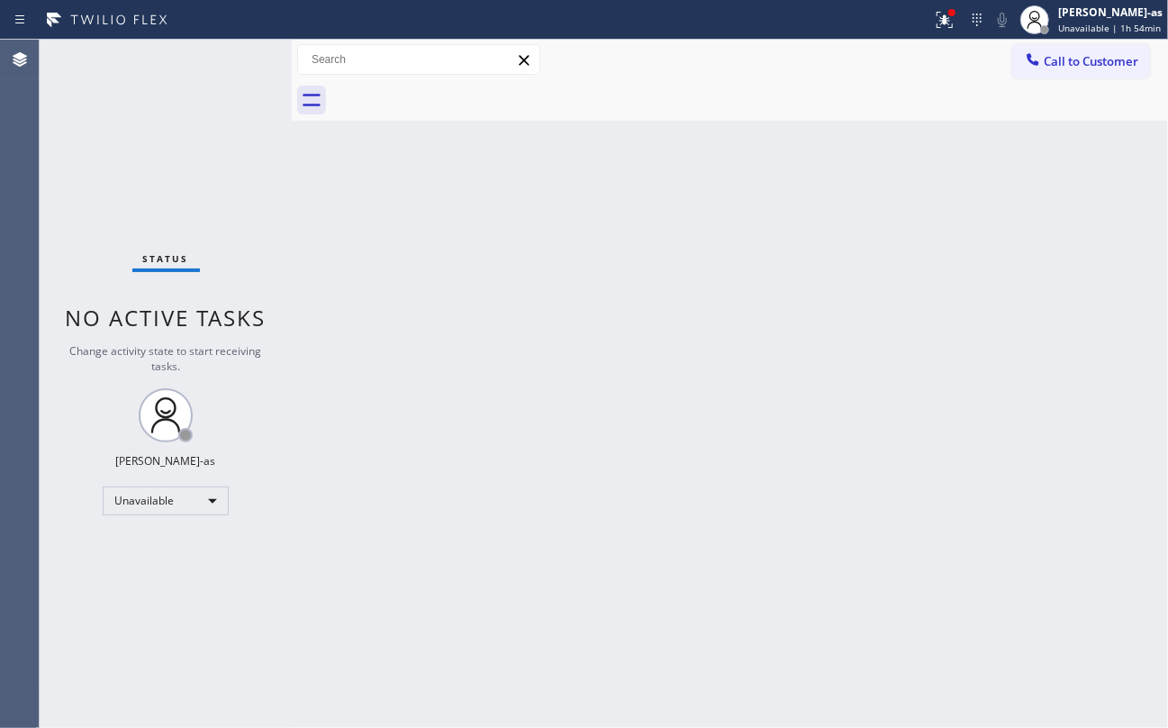
click at [436, 196] on div "Back to Dashboard Change Sender ID Customers Technicians Select a contact Outbo…" at bounding box center [730, 384] width 876 height 688
click at [461, 200] on div "Back to Dashboard Change Sender ID Customers Technicians Select a contact Outbo…" at bounding box center [730, 384] width 876 height 688
click at [182, 109] on div "Status No active tasks Change activity state to start receiving tasks. [PERSON_…" at bounding box center [166, 384] width 252 height 688
click at [580, 304] on div "Back to Dashboard Change Sender ID Customers Technicians Select a contact Outbo…" at bounding box center [730, 384] width 876 height 688
click at [427, 294] on div "Back to Dashboard Change Sender ID Customers Technicians Select a contact Outbo…" at bounding box center [730, 384] width 876 height 688
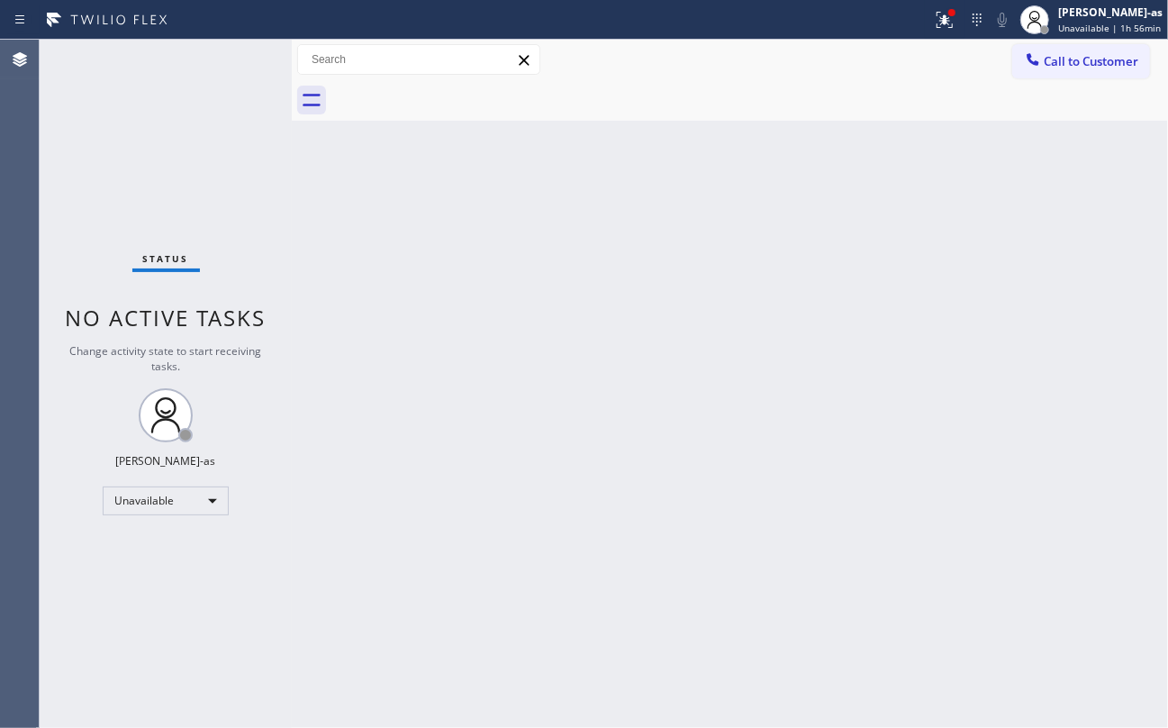
drag, startPoint x: 510, startPoint y: 249, endPoint x: 648, endPoint y: 258, distance: 139.0
click at [512, 249] on div "Back to Dashboard Change Sender ID Customers Technicians Select a contact Outbo…" at bounding box center [730, 384] width 876 height 688
click at [224, 206] on div "Status No active tasks Change activity state to start receiving tasks. [PERSON_…" at bounding box center [166, 384] width 252 height 688
click at [400, 330] on div "Back to Dashboard Change Sender ID Customers Technicians Select a contact Outbo…" at bounding box center [730, 384] width 876 height 688
click at [515, 245] on div "Back to Dashboard Change Sender ID Customers Technicians Select a contact Outbo…" at bounding box center [730, 384] width 876 height 688
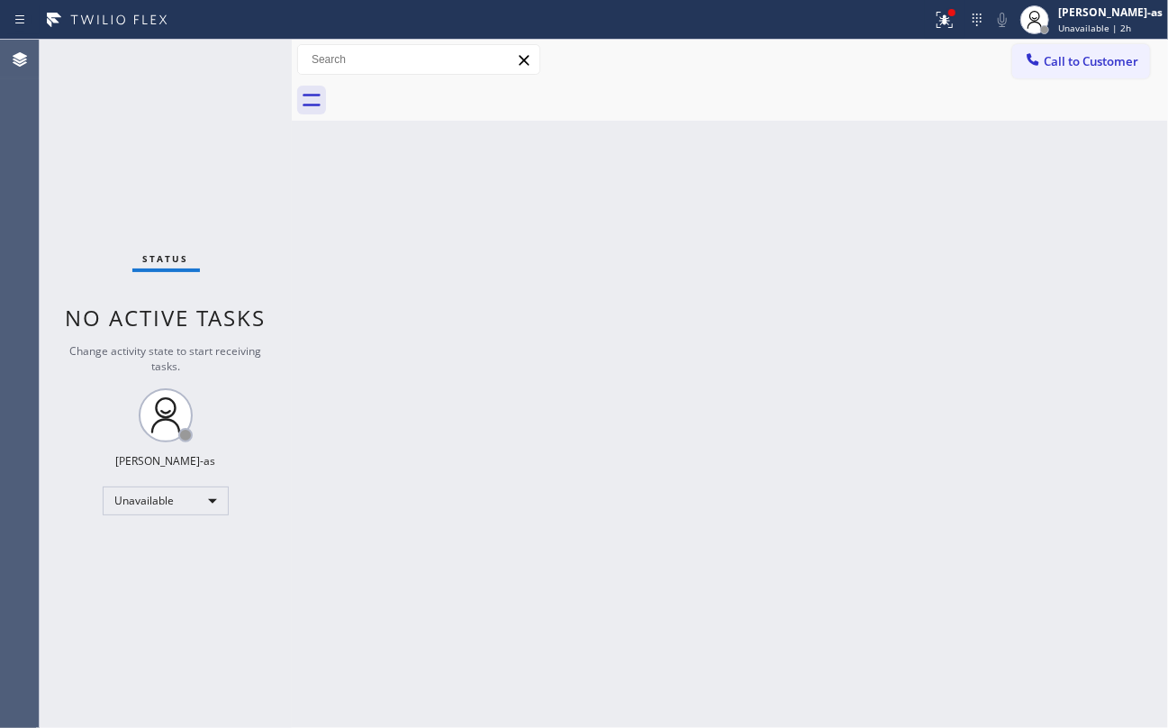
click at [1041, 52] on icon at bounding box center [1033, 59] width 18 height 18
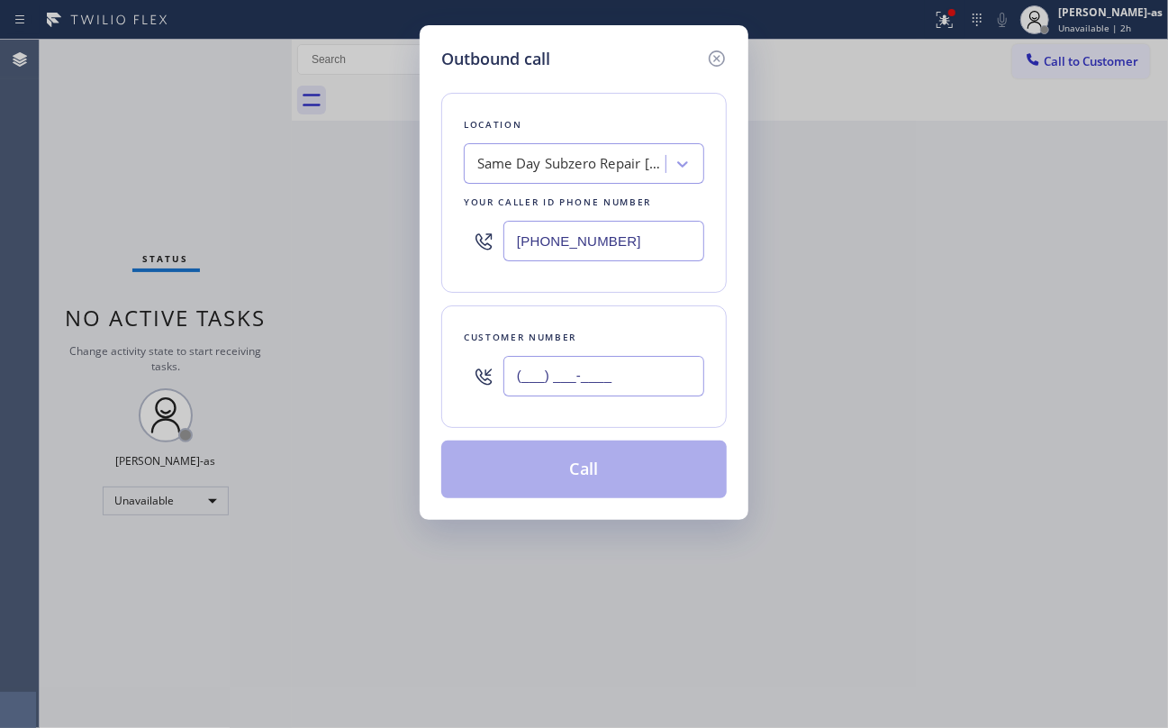
click at [602, 389] on input "(___) ___-____" at bounding box center [603, 376] width 201 height 41
paste input "310) 924-4106"
type input "[PHONE_NUMBER]"
click at [558, 174] on div "Same Day Subzero Repair Pomona" at bounding box center [571, 164] width 189 height 21
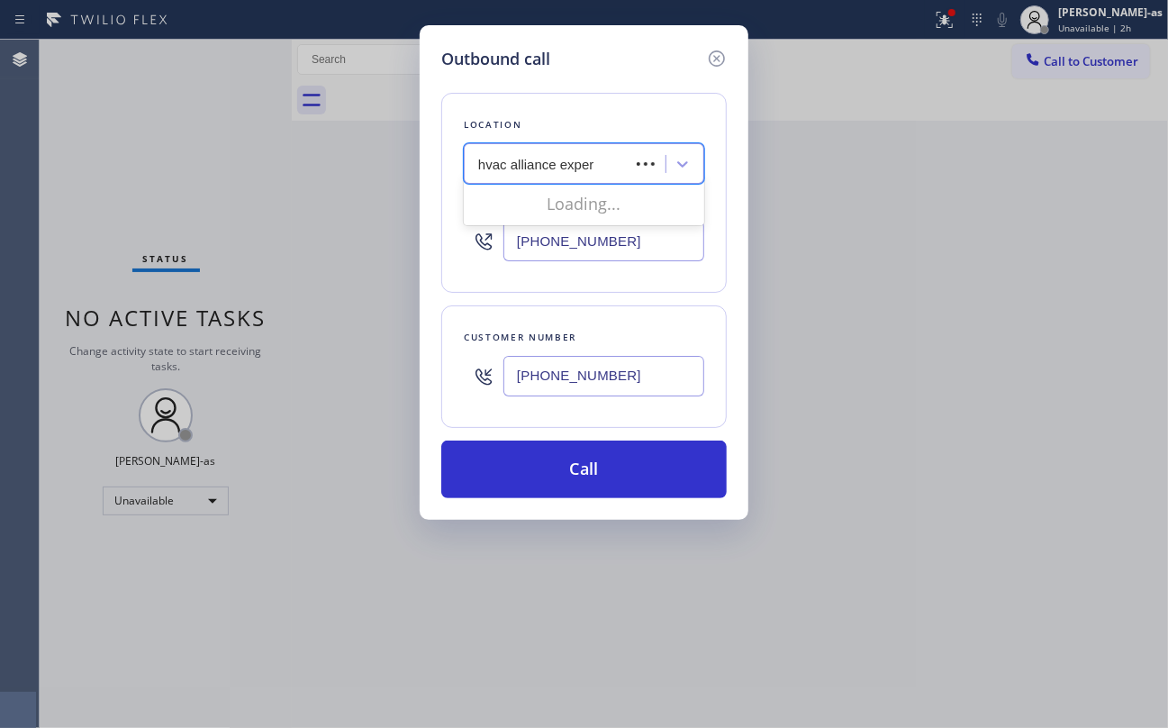
type input "hvac alliance expert"
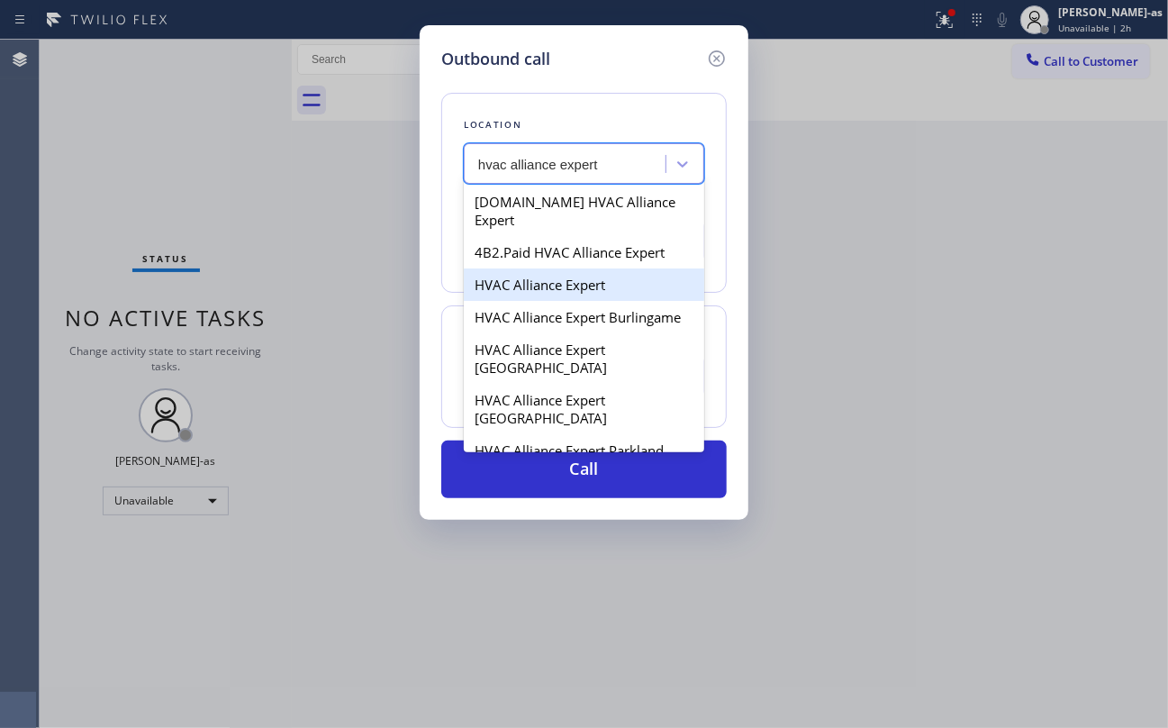
click at [520, 268] on div "HVAC Alliance Expert" at bounding box center [584, 284] width 240 height 32
type input "[PHONE_NUMBER]"
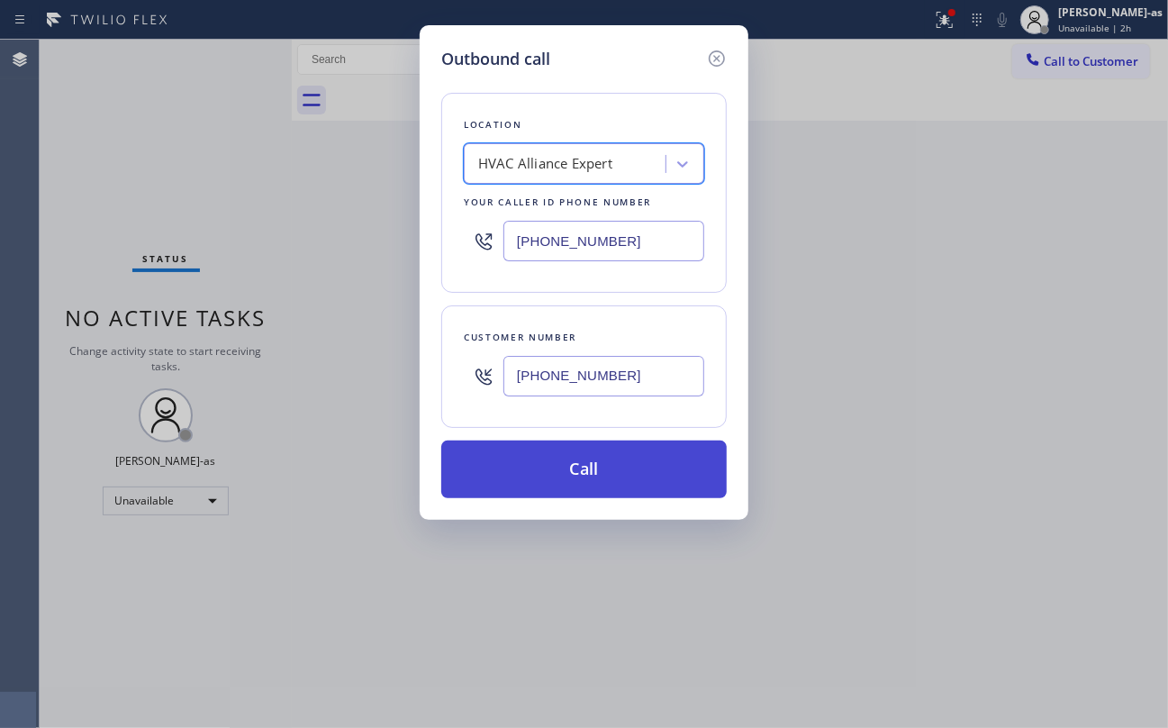
click at [610, 466] on button "Call" at bounding box center [583, 469] width 285 height 58
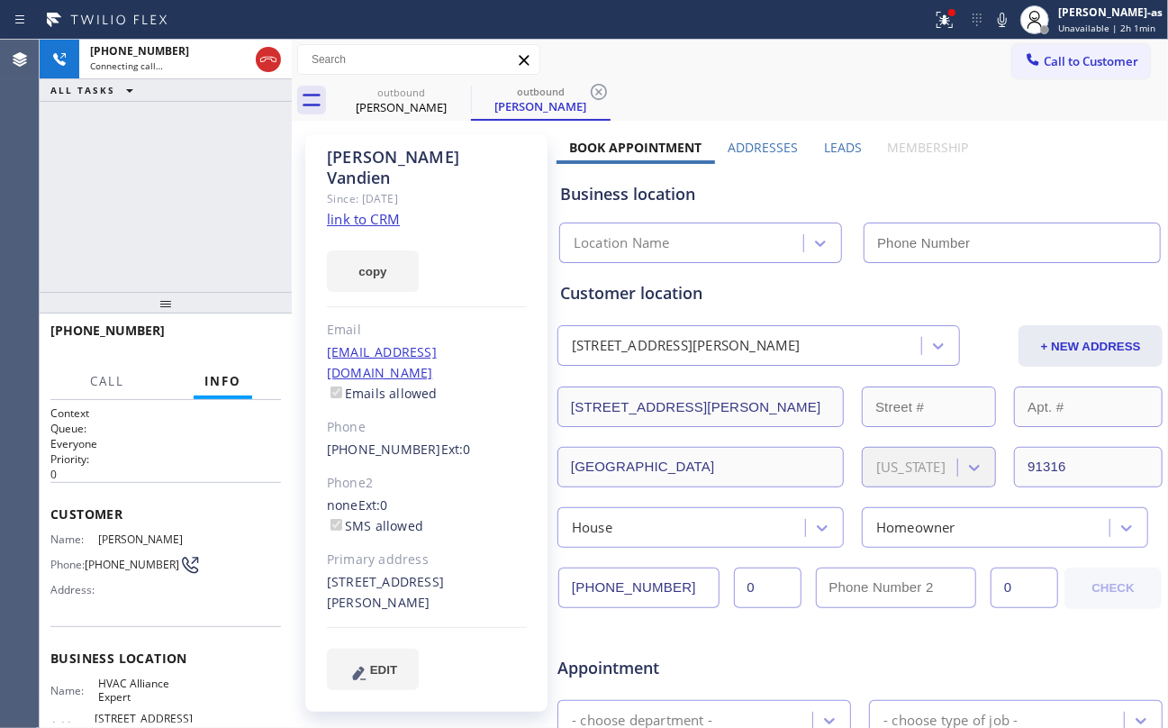
type input "[PHONE_NUMBER]"
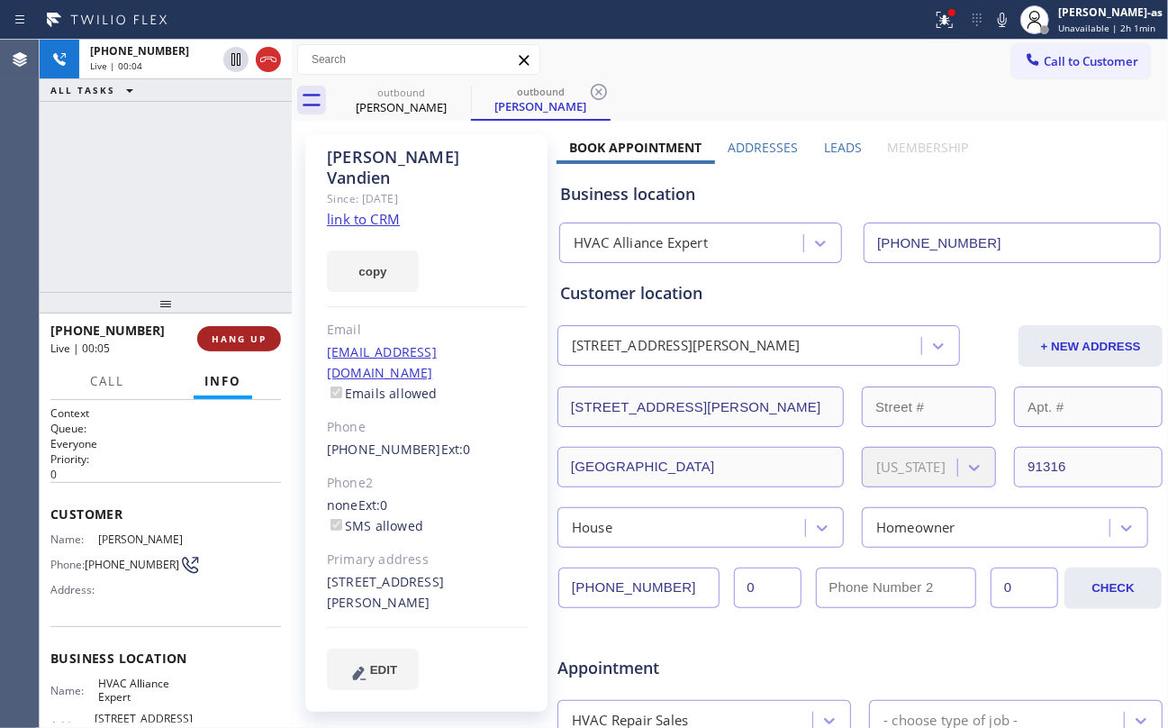
click at [239, 331] on button "HANG UP" at bounding box center [239, 338] width 84 height 25
click at [239, 330] on button "HANG UP" at bounding box center [239, 338] width 84 height 25
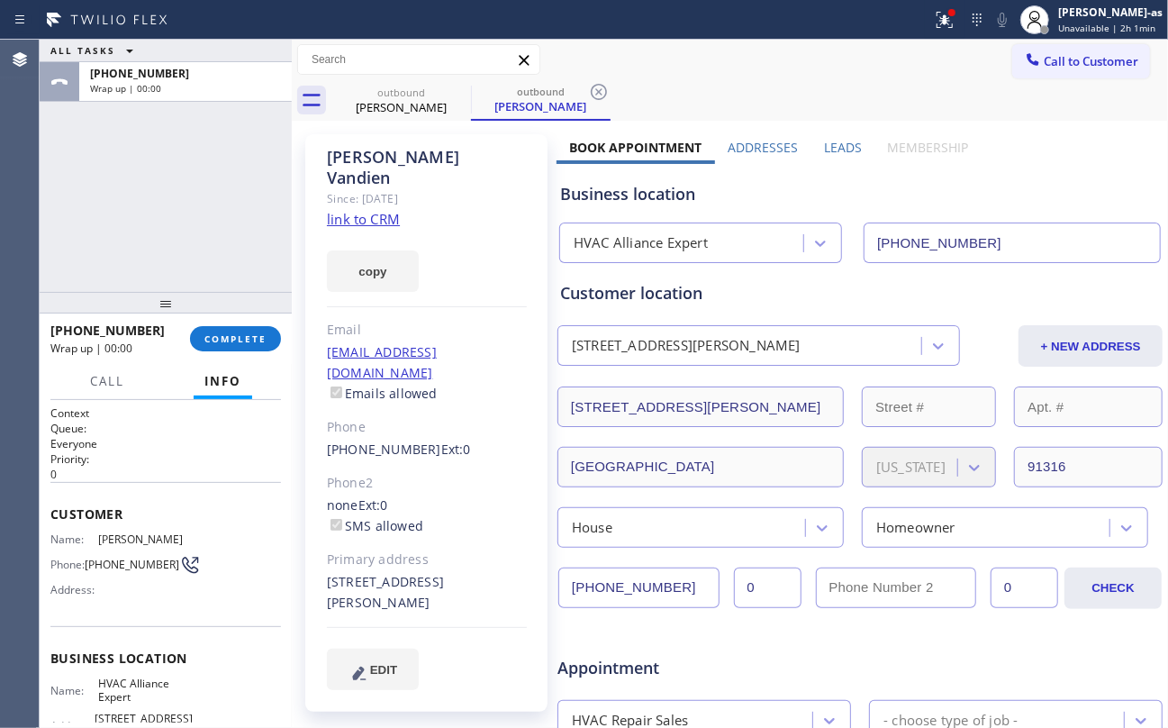
click at [177, 238] on div "ALL TASKS ALL TASKS ACTIVE TASKS TASKS IN WRAP UP +13109244106 Wrap up | 00:00" at bounding box center [166, 166] width 252 height 252
click at [242, 322] on div "+13109244106 Wrap up | 00:00 COMPLETE" at bounding box center [165, 338] width 231 height 47
drag, startPoint x: 184, startPoint y: 249, endPoint x: 210, endPoint y: 260, distance: 28.3
click at [188, 254] on div "ALL TASKS ALL TASKS ACTIVE TASKS TASKS IN WRAP UP +13109244106 Wrap up | 00:00" at bounding box center [166, 166] width 252 height 252
click at [260, 333] on span "COMPLETE" at bounding box center [235, 338] width 62 height 13
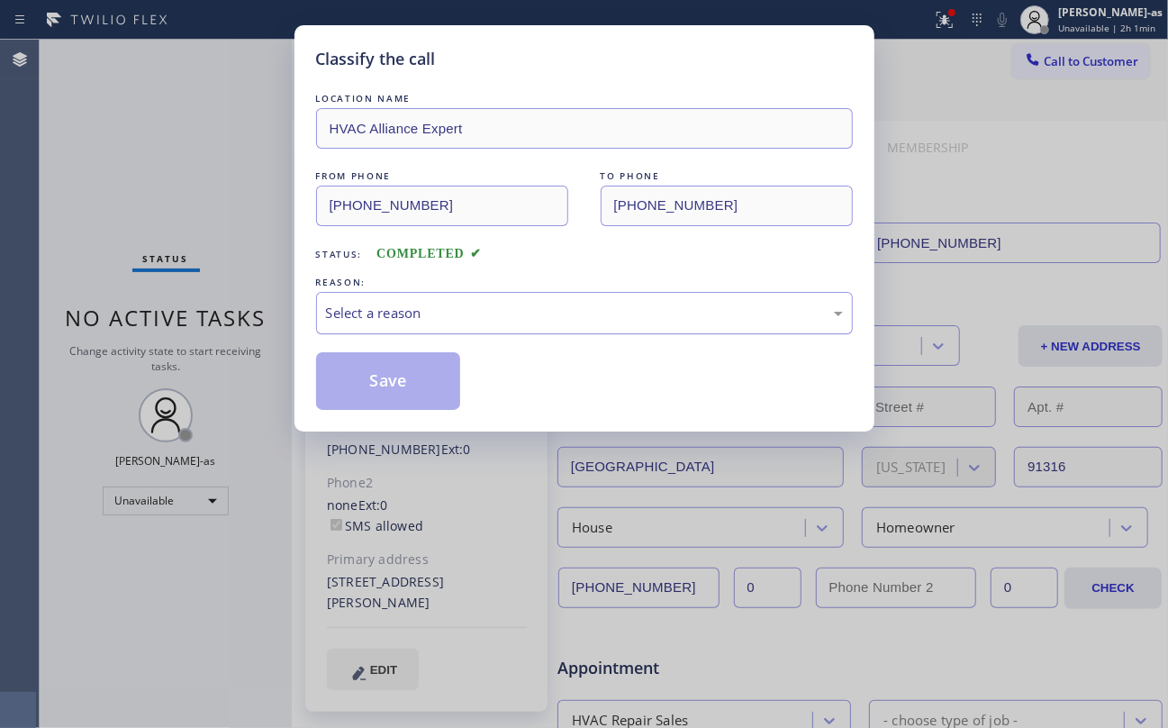
click at [443, 329] on div "Select a reason" at bounding box center [584, 313] width 537 height 42
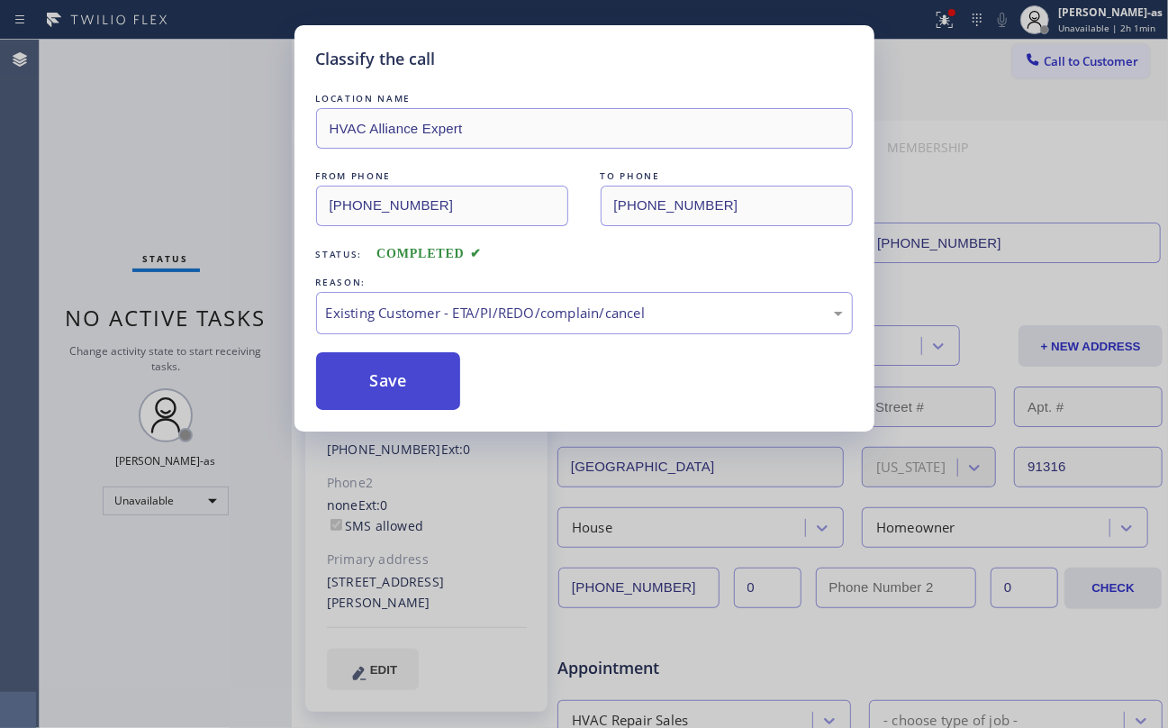
click at [389, 384] on button "Save" at bounding box center [388, 381] width 145 height 58
drag, startPoint x: 105, startPoint y: 120, endPoint x: 134, endPoint y: 123, distance: 29.0
click at [106, 120] on div "Classify the call LOCATION NAME HVAC Alliance Expert FROM PHONE (323) 991-9198 …" at bounding box center [584, 364] width 1168 height 728
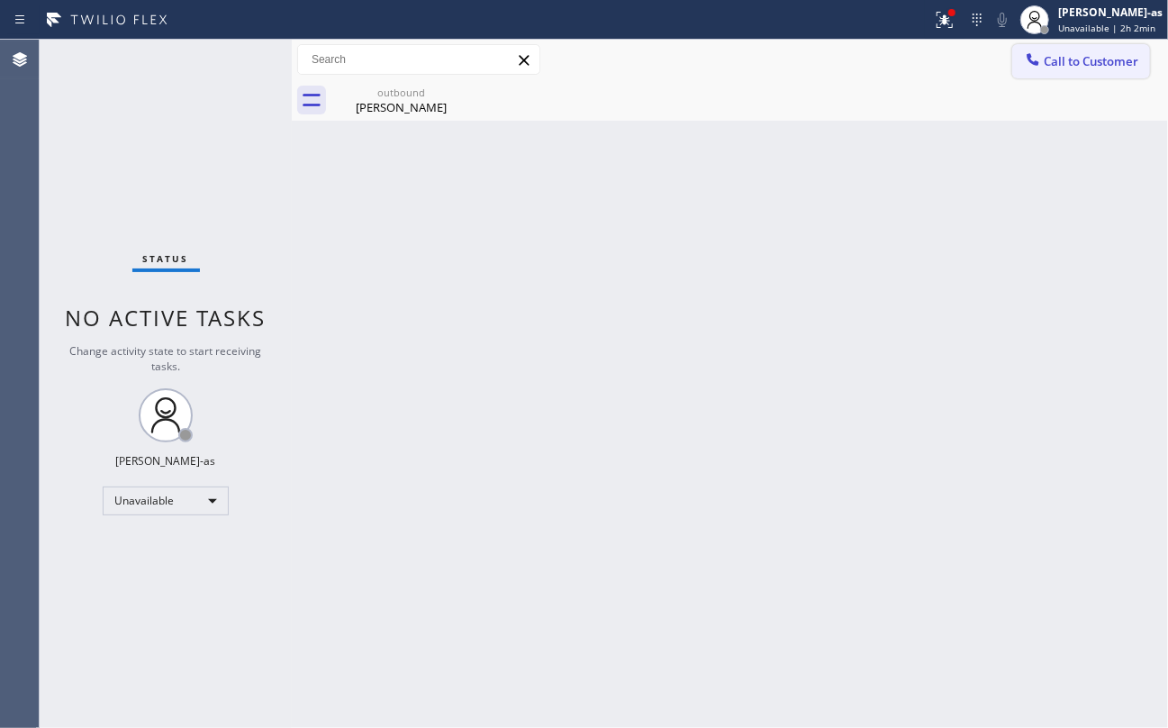
drag, startPoint x: 1039, startPoint y: 74, endPoint x: 1037, endPoint y: 65, distance: 9.2
click at [1039, 72] on button "Call to Customer" at bounding box center [1081, 61] width 138 height 34
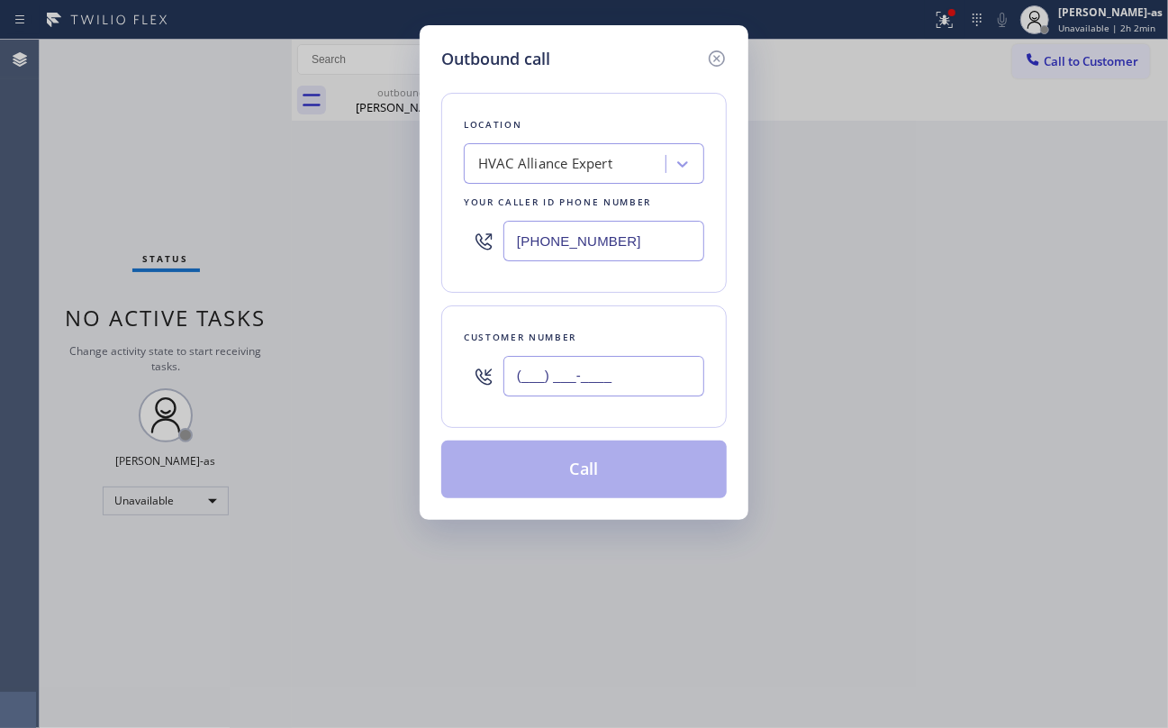
click at [624, 389] on input "(___) ___-____" at bounding box center [603, 376] width 201 height 41
paste input "650) 281-9398"
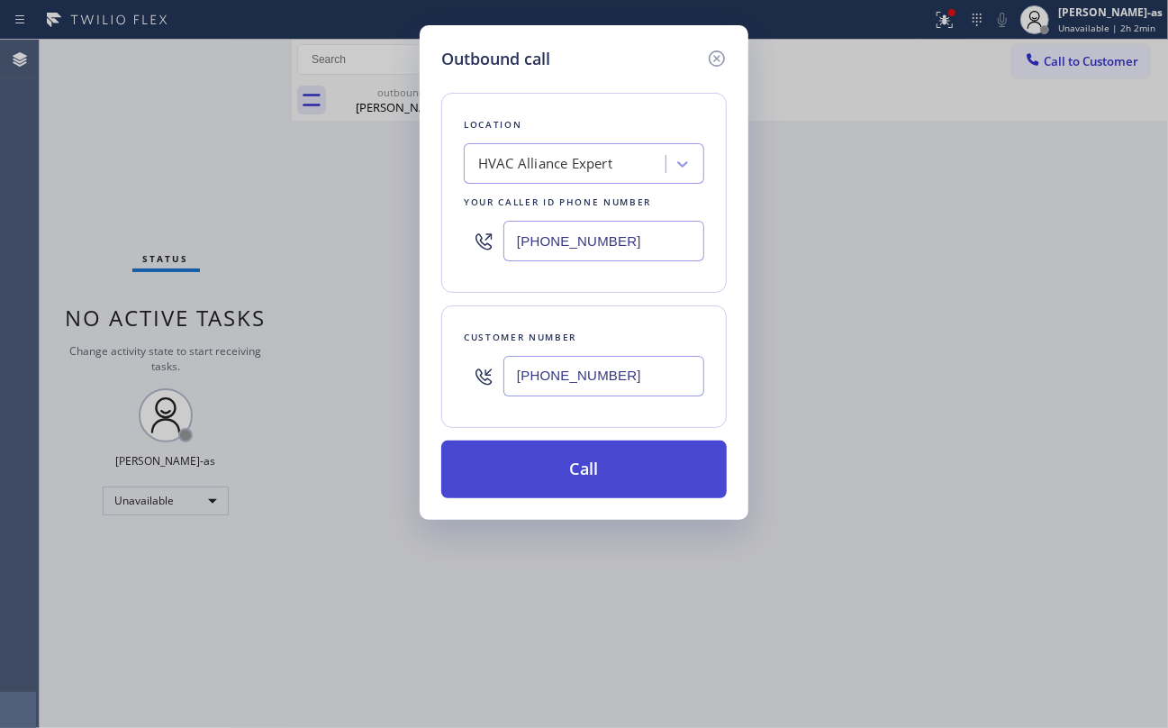
type input "[PHONE_NUMBER]"
click at [589, 469] on button "Call" at bounding box center [583, 469] width 285 height 58
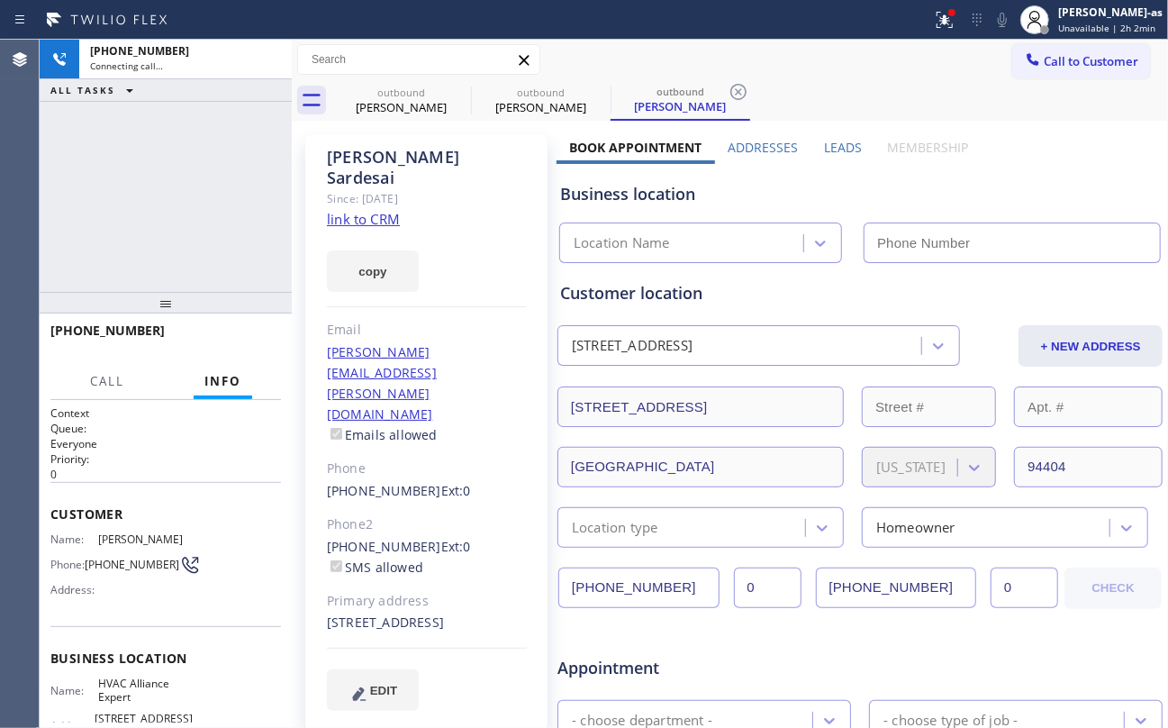
type input "[PHONE_NUMBER]"
drag, startPoint x: 167, startPoint y: 123, endPoint x: 178, endPoint y: 124, distance: 11.7
click at [167, 124] on div "+16502819398 Connecting call… ALL TASKS ALL TASKS ACTIVE TASKS TASKS IN WRAP UP" at bounding box center [166, 166] width 252 height 252
click at [365, 210] on link "link to CRM" at bounding box center [363, 219] width 73 height 18
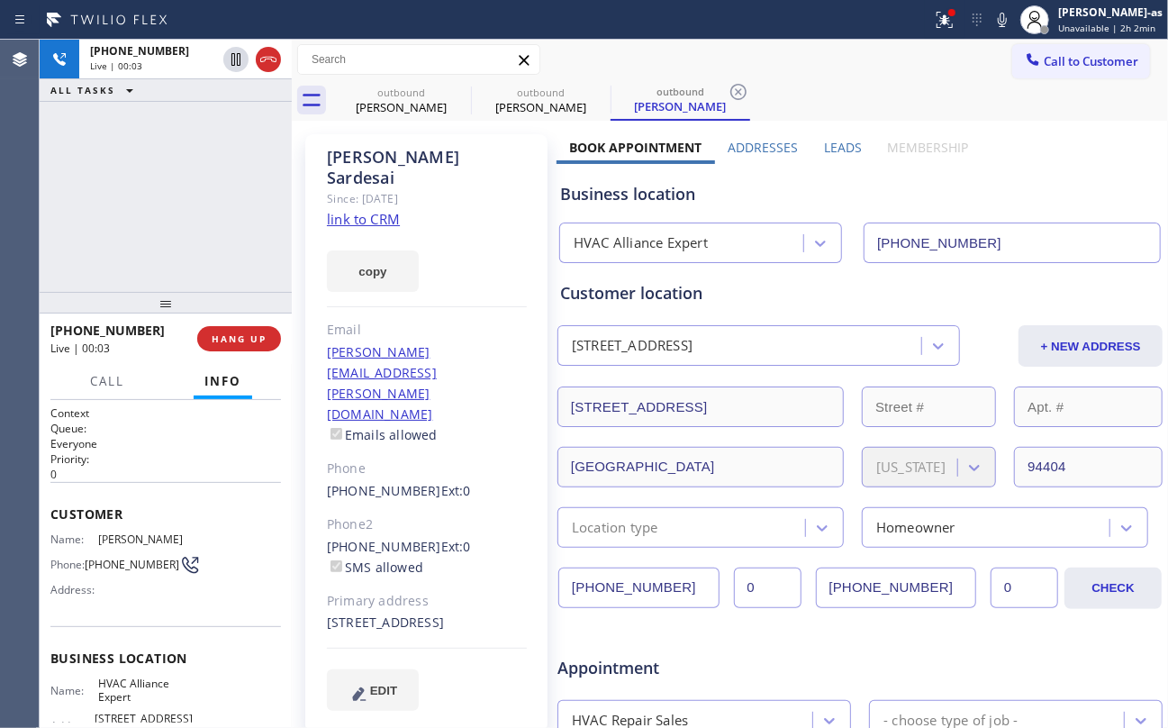
click at [249, 260] on div "+16502819398 Live | 00:03 ALL TASKS ALL TASKS ACTIVE TASKS TASKS IN WRAP UP" at bounding box center [166, 166] width 252 height 252
click at [234, 336] on span "HANG UP" at bounding box center [239, 338] width 55 height 13
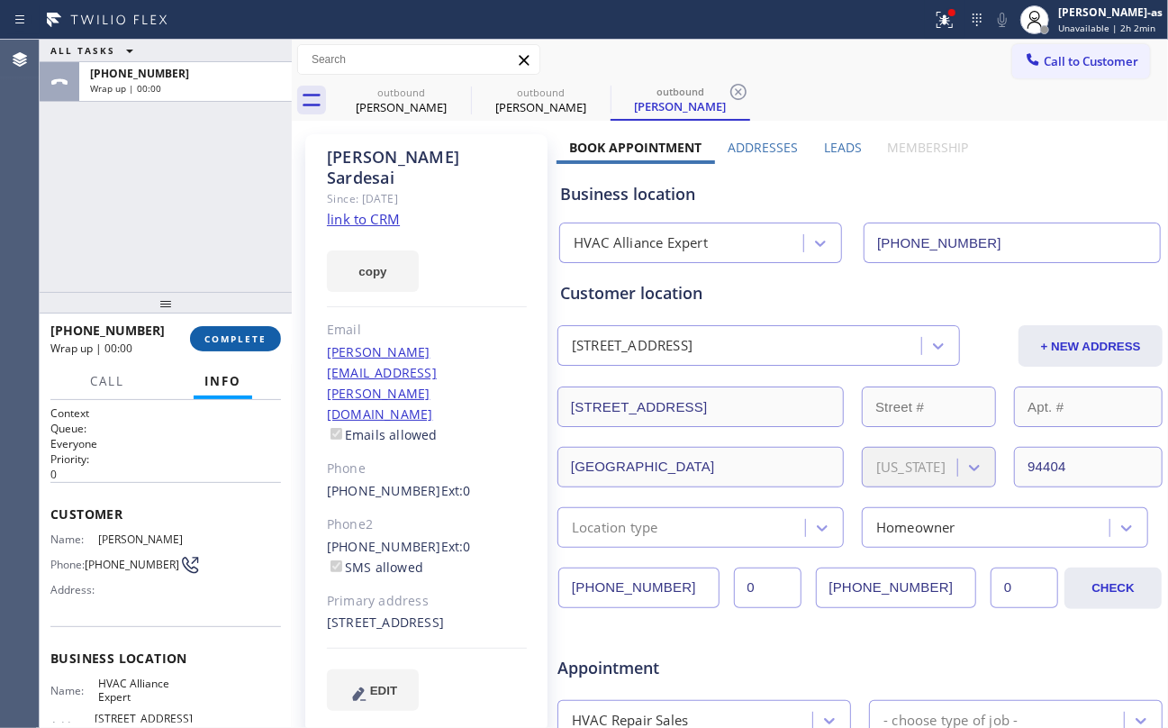
click at [223, 343] on span "COMPLETE" at bounding box center [235, 338] width 62 height 13
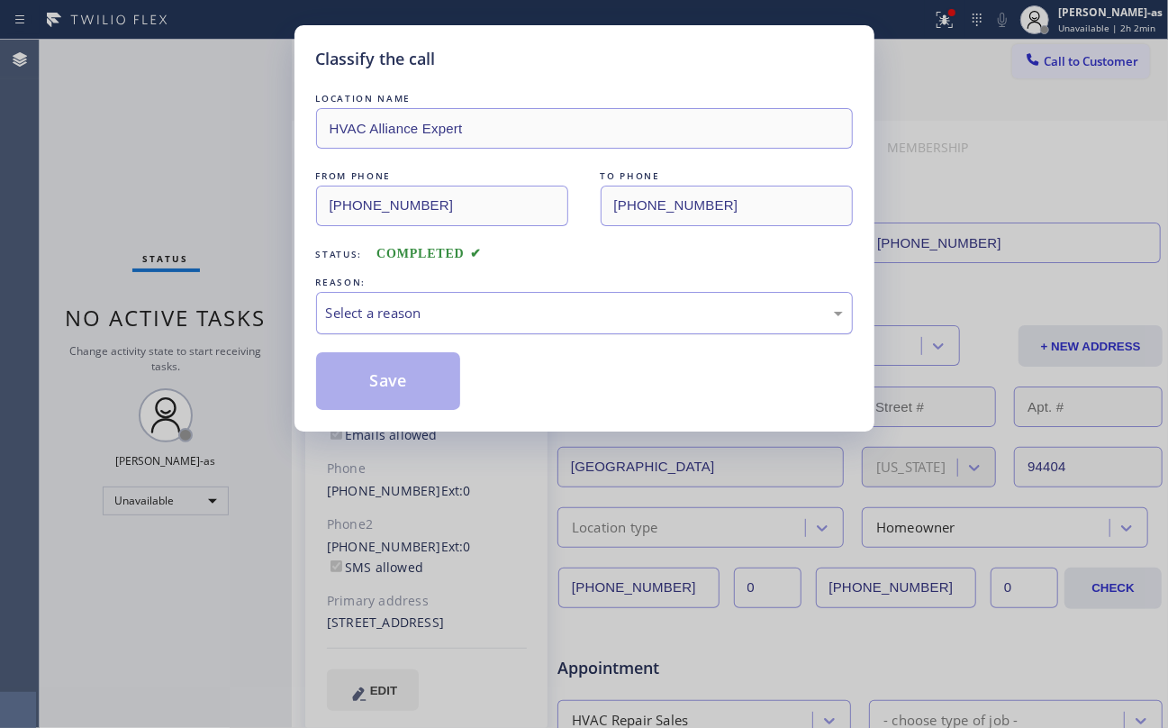
click at [430, 306] on div "Select a reason" at bounding box center [584, 313] width 517 height 21
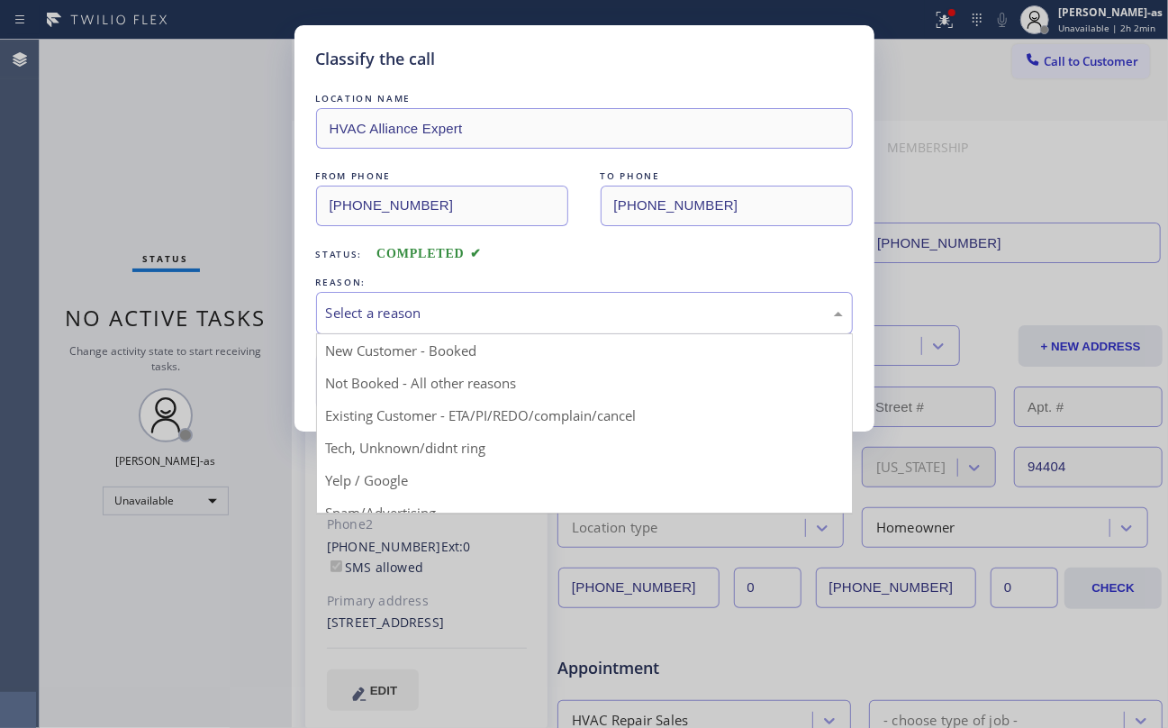
drag, startPoint x: 571, startPoint y: 419, endPoint x: 414, endPoint y: 389, distance: 159.5
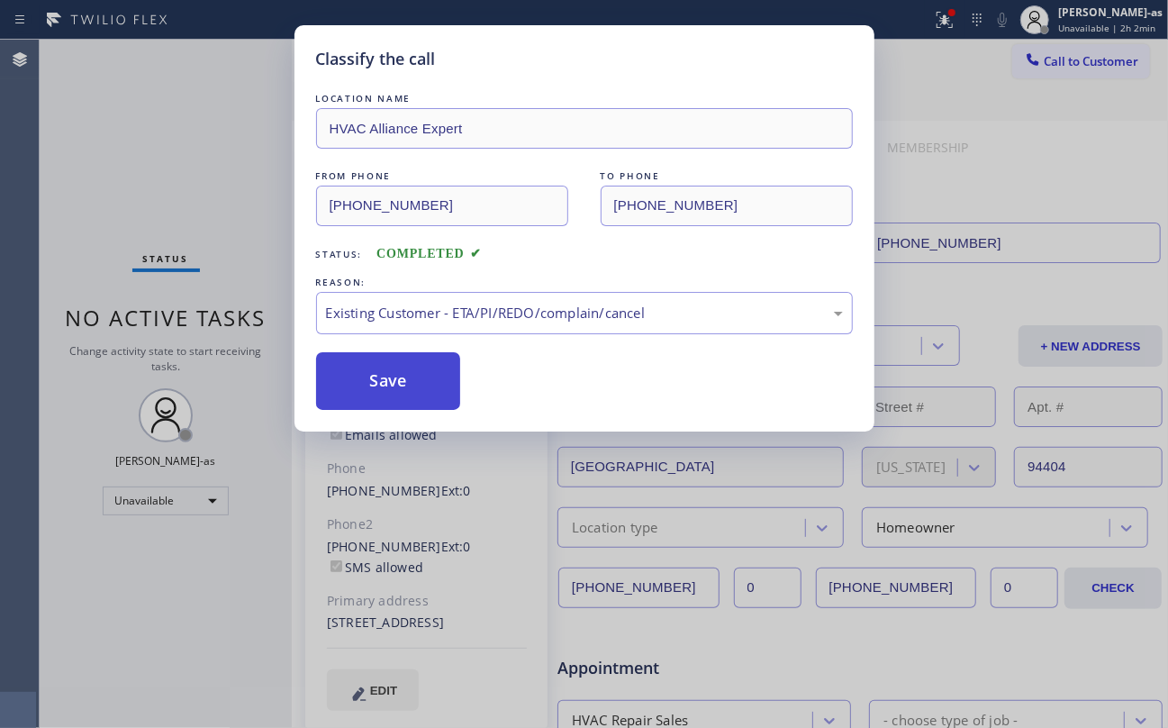
drag, startPoint x: 402, startPoint y: 386, endPoint x: 425, endPoint y: 393, distance: 24.2
click at [407, 386] on button "Save" at bounding box center [388, 381] width 145 height 58
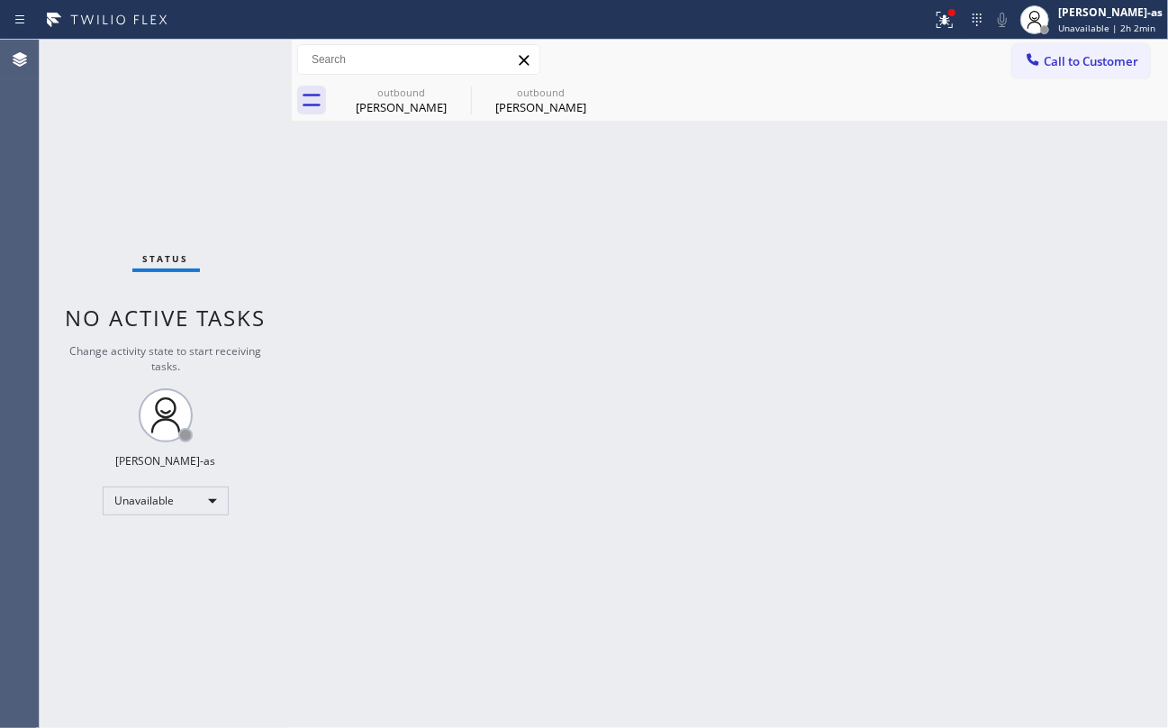
drag, startPoint x: 224, startPoint y: 140, endPoint x: 412, endPoint y: 7, distance: 230.6
click at [224, 139] on div "Status No active tasks Change activity state to start receiving tasks. [PERSON_…" at bounding box center [166, 384] width 252 height 688
drag, startPoint x: 585, startPoint y: 313, endPoint x: 1086, endPoint y: 152, distance: 526.0
click at [646, 310] on div "Back to Dashboard Change Sender ID Customers Technicians Select a contact Outbo…" at bounding box center [730, 384] width 876 height 688
click at [1082, 53] on span "Call to Customer" at bounding box center [1091, 61] width 95 height 16
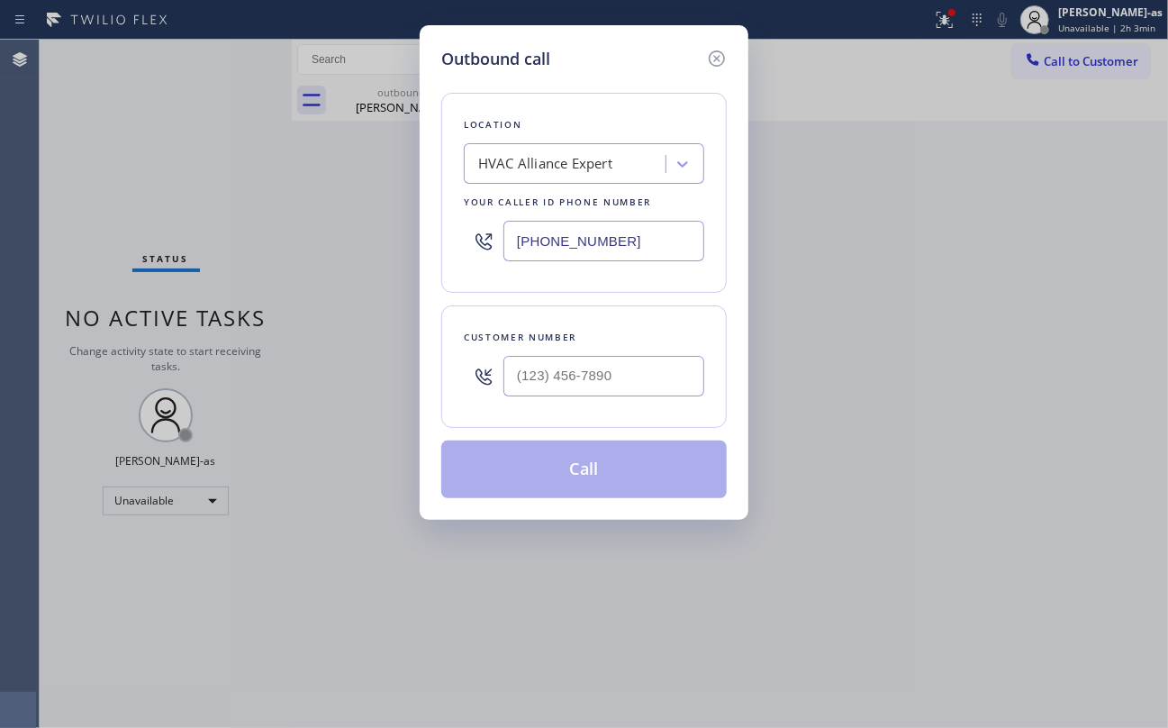
click at [540, 400] on div at bounding box center [603, 376] width 201 height 59
click at [581, 365] on input "(___) ___-____" at bounding box center [603, 376] width 201 height 41
paste input "818) 384-0030"
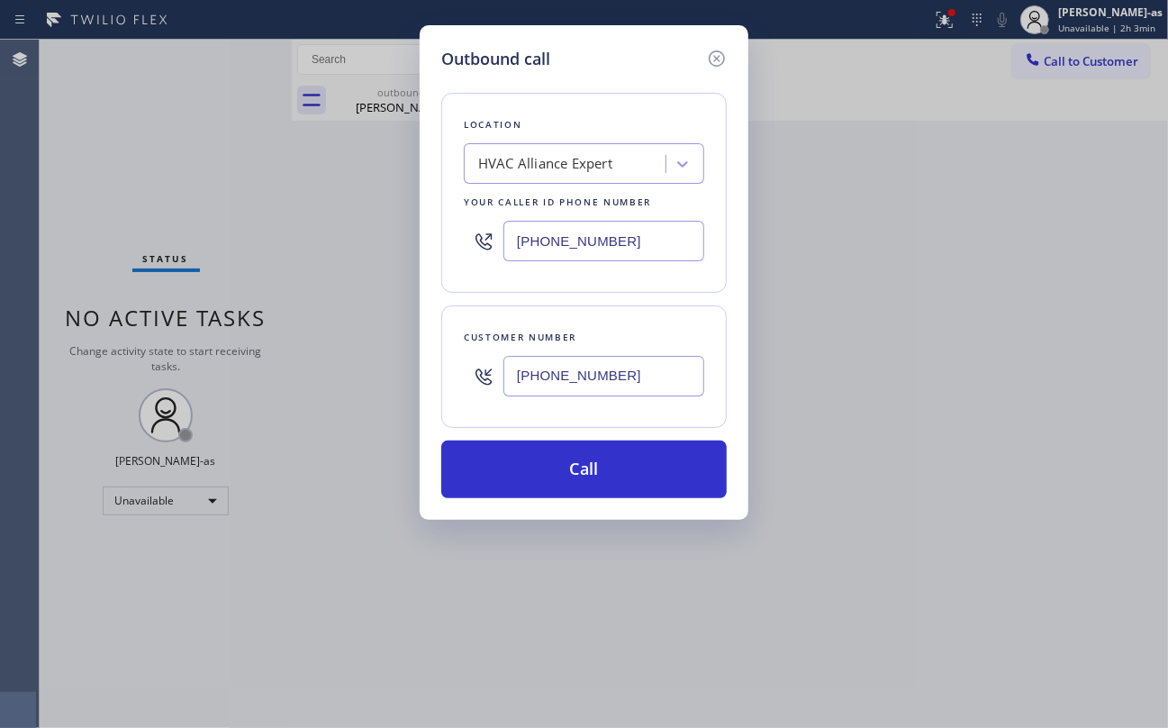
type input "[PHONE_NUMBER]"
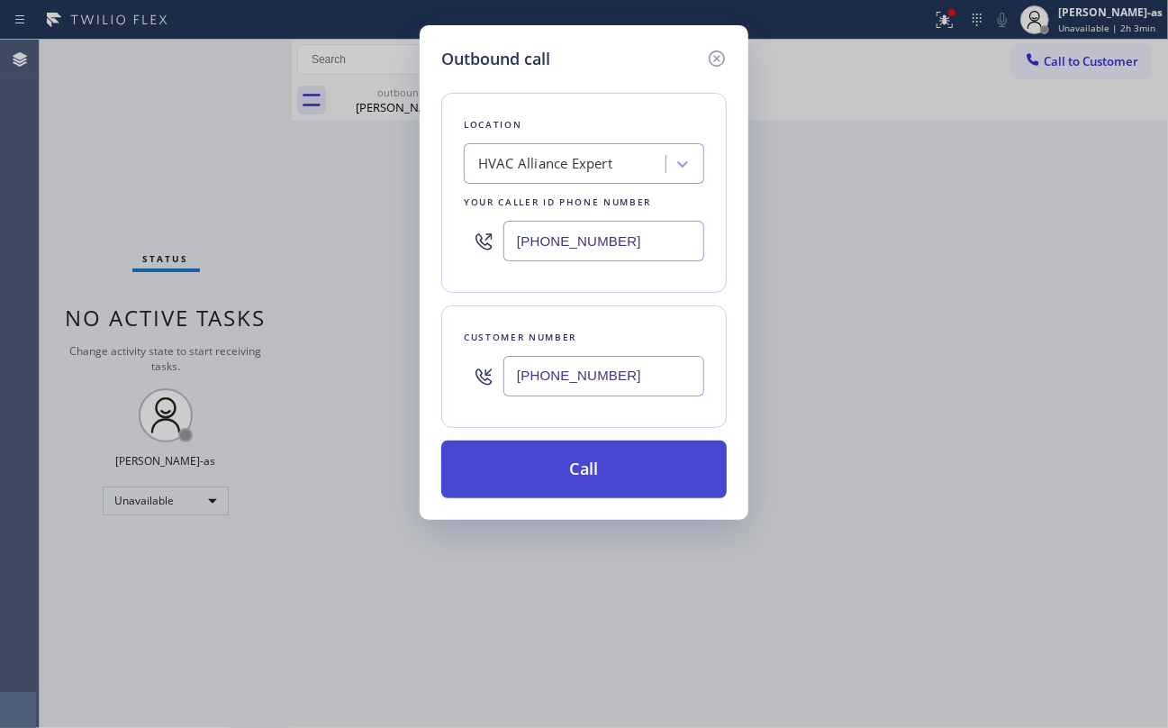
click at [625, 468] on button "Call" at bounding box center [583, 469] width 285 height 58
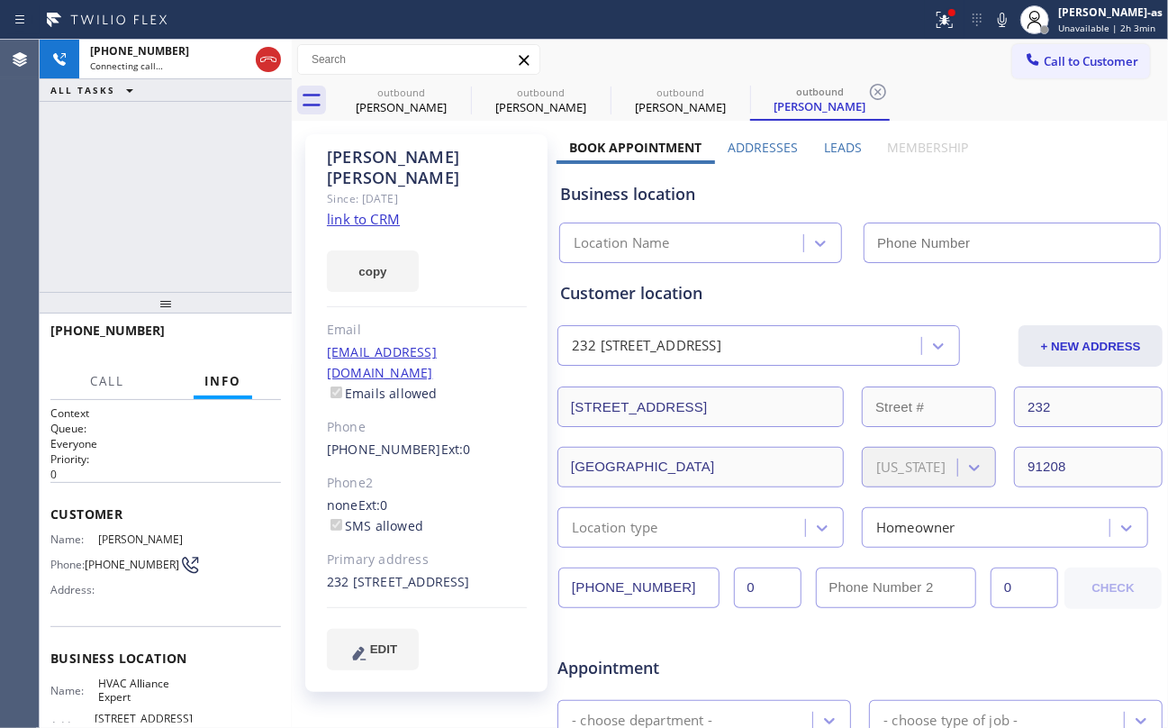
click at [347, 210] on link "link to CRM" at bounding box center [363, 219] width 73 height 18
type input "[PHONE_NUMBER]"
click at [209, 158] on div "+18183840030 Connecting call… ALL TASKS ALL TASKS ACTIVE TASKS TASKS IN WRAP UP" at bounding box center [166, 166] width 252 height 252
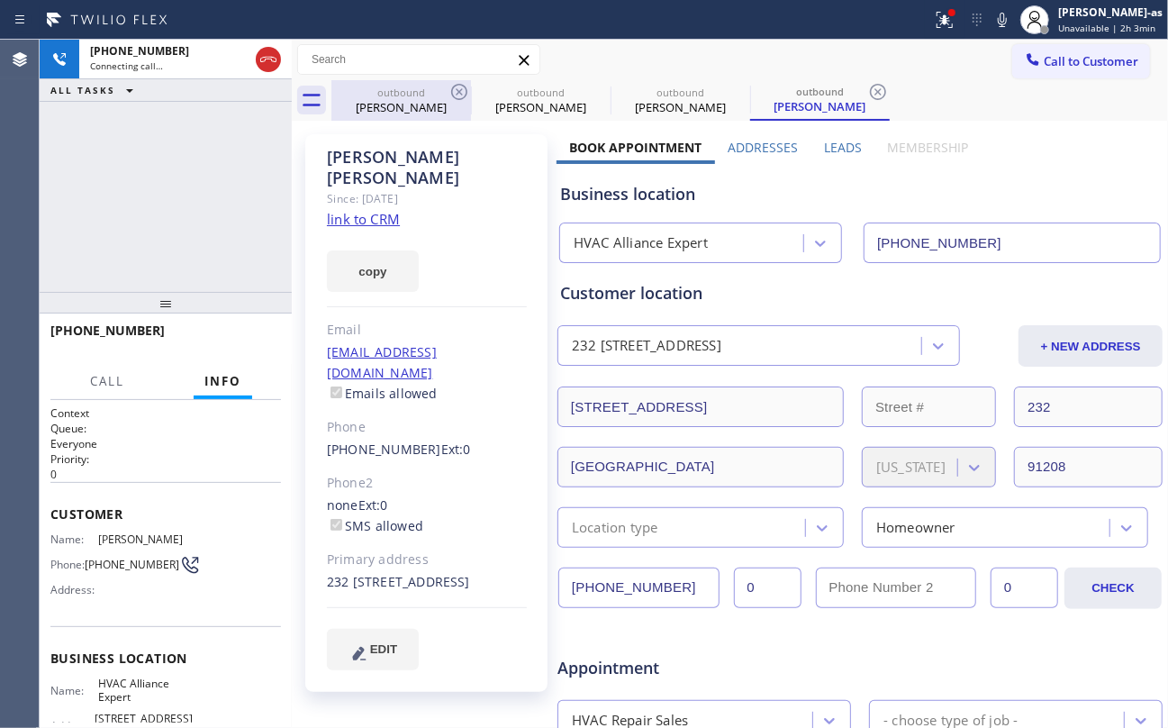
click at [430, 97] on div "outbound" at bounding box center [401, 93] width 136 height 14
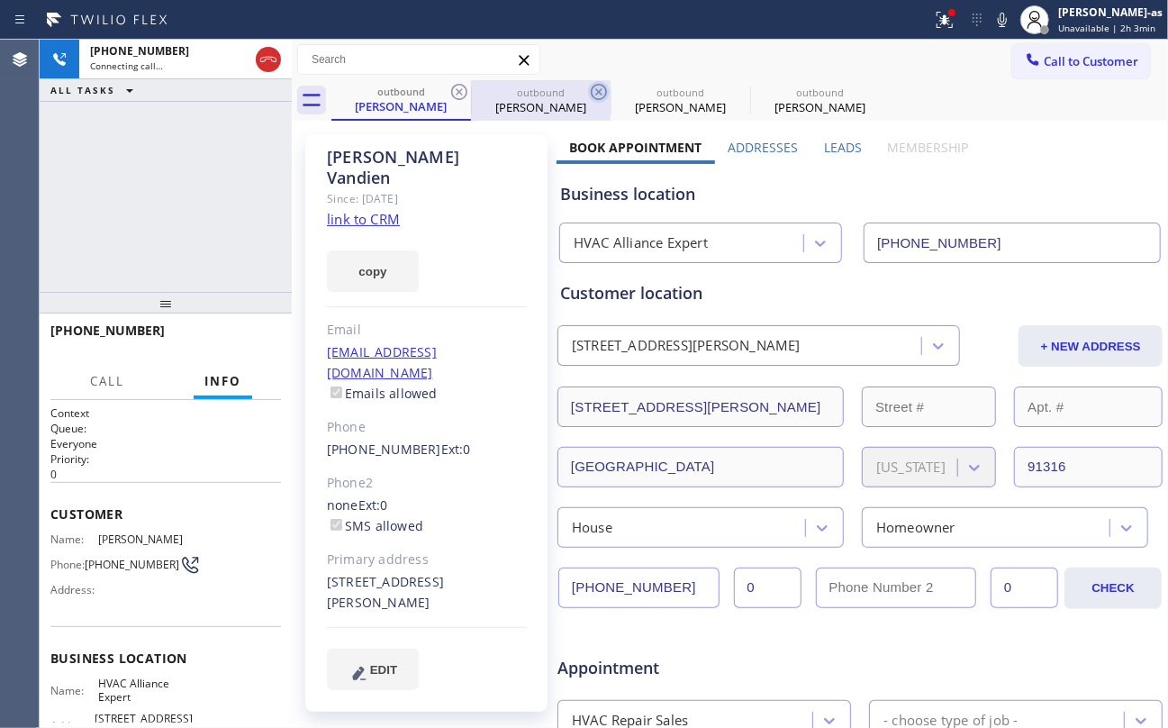
click at [459, 97] on icon at bounding box center [459, 92] width 22 height 22
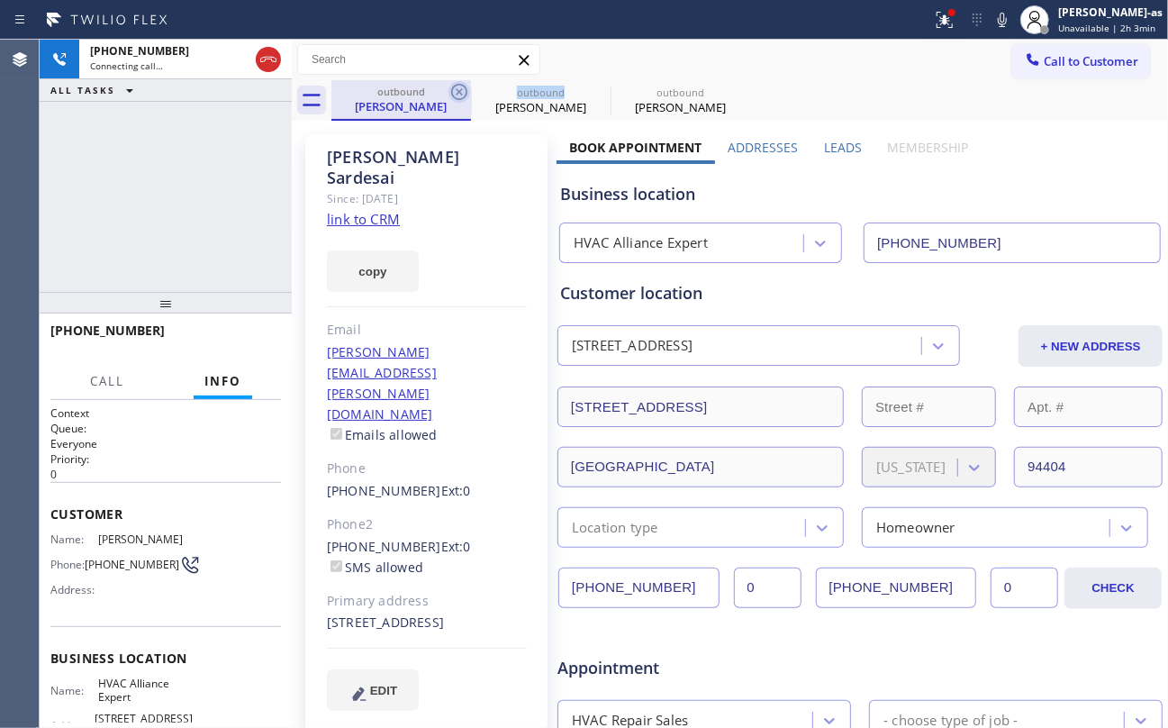
click at [459, 97] on icon at bounding box center [459, 92] width 22 height 22
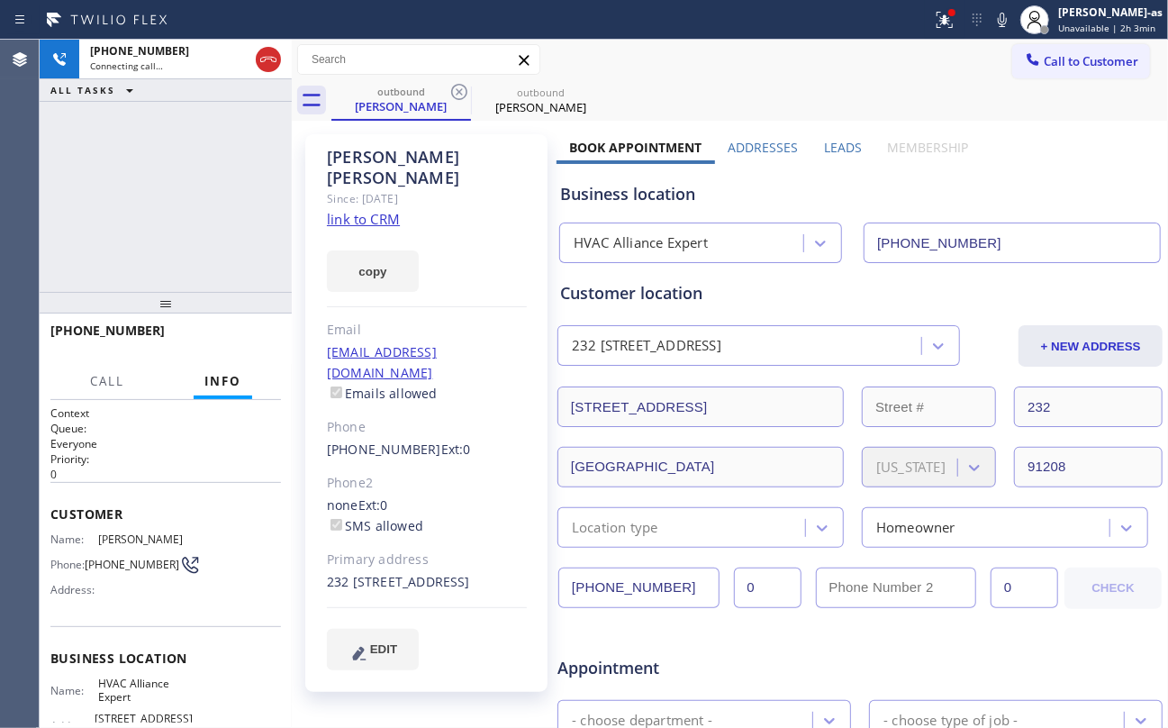
click at [181, 204] on div "+18183840030 Connecting call… ALL TASKS ALL TASKS ACTIVE TASKS TASKS IN WRAP UP" at bounding box center [166, 166] width 252 height 252
click at [160, 211] on div "+18183840030 Live | 00:00 ALL TASKS ALL TASKS ACTIVE TASKS TASKS IN WRAP UP" at bounding box center [166, 166] width 252 height 252
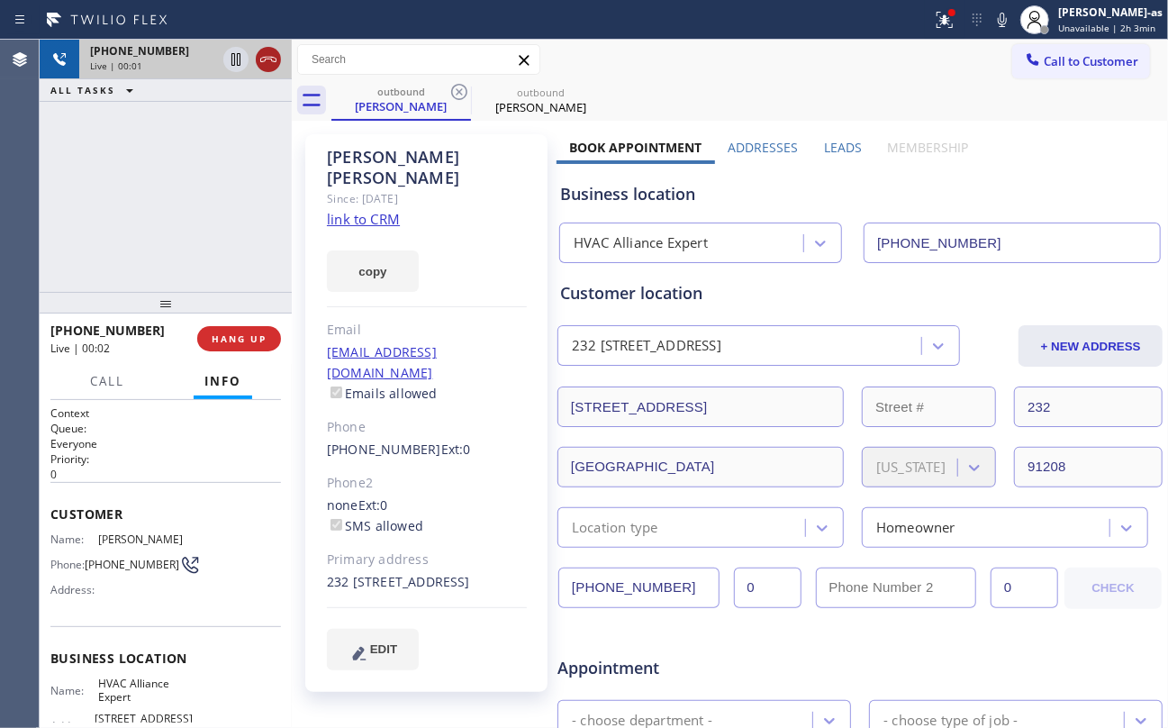
click at [275, 58] on icon at bounding box center [269, 60] width 22 height 22
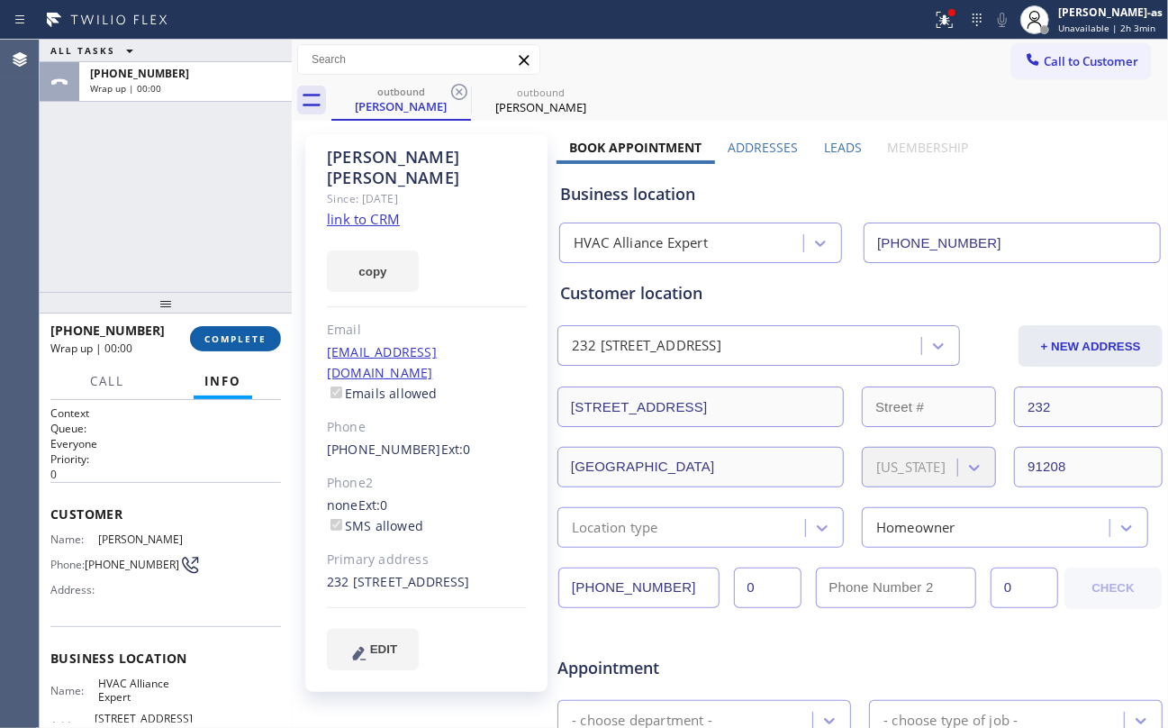
click at [260, 336] on span "COMPLETE" at bounding box center [235, 338] width 62 height 13
click at [189, 268] on div "ALL TASKS ALL TASKS ACTIVE TASKS TASKS IN WRAP UP +18183840030 Wrap up | 00:00" at bounding box center [166, 166] width 252 height 252
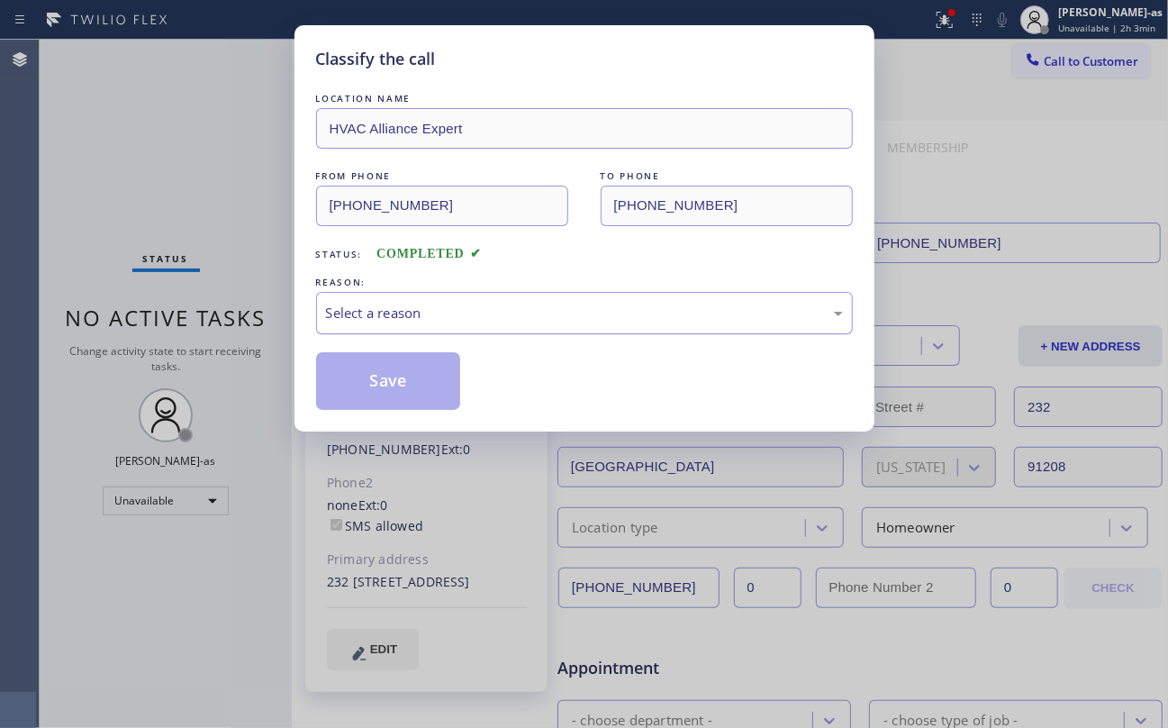
click at [493, 326] on div "Select a reason" at bounding box center [584, 313] width 537 height 42
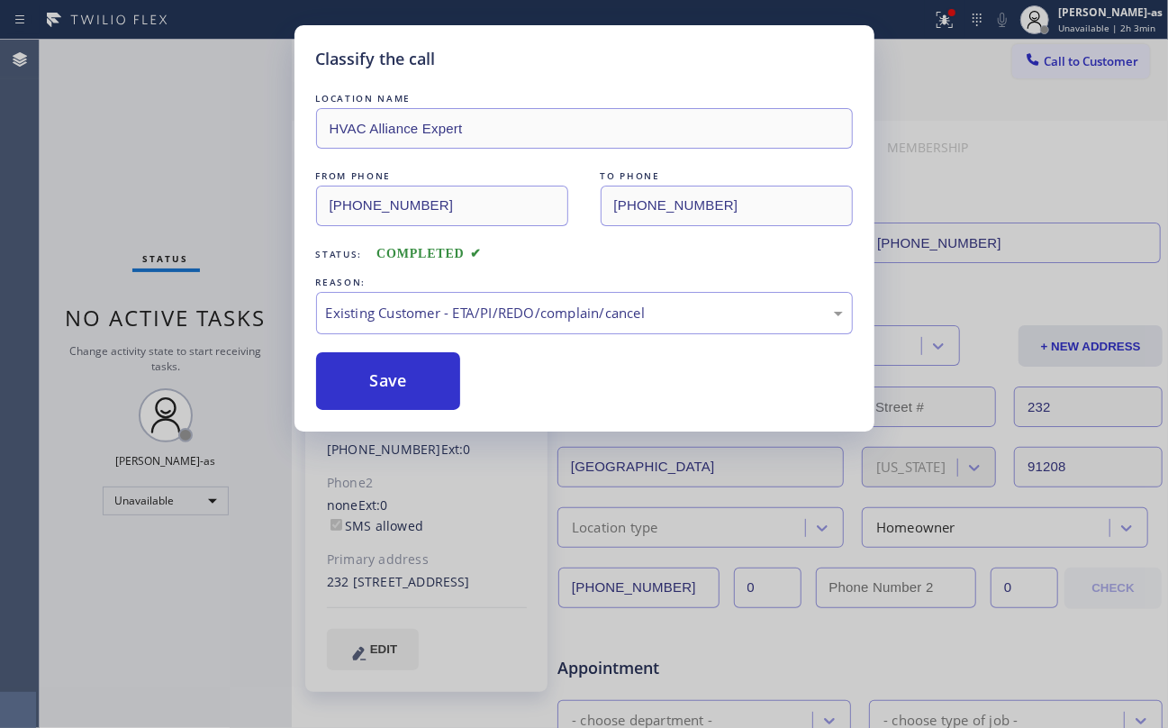
click at [513, 394] on div "Save" at bounding box center [584, 381] width 537 height 58
click at [379, 382] on button "Save" at bounding box center [388, 381] width 145 height 58
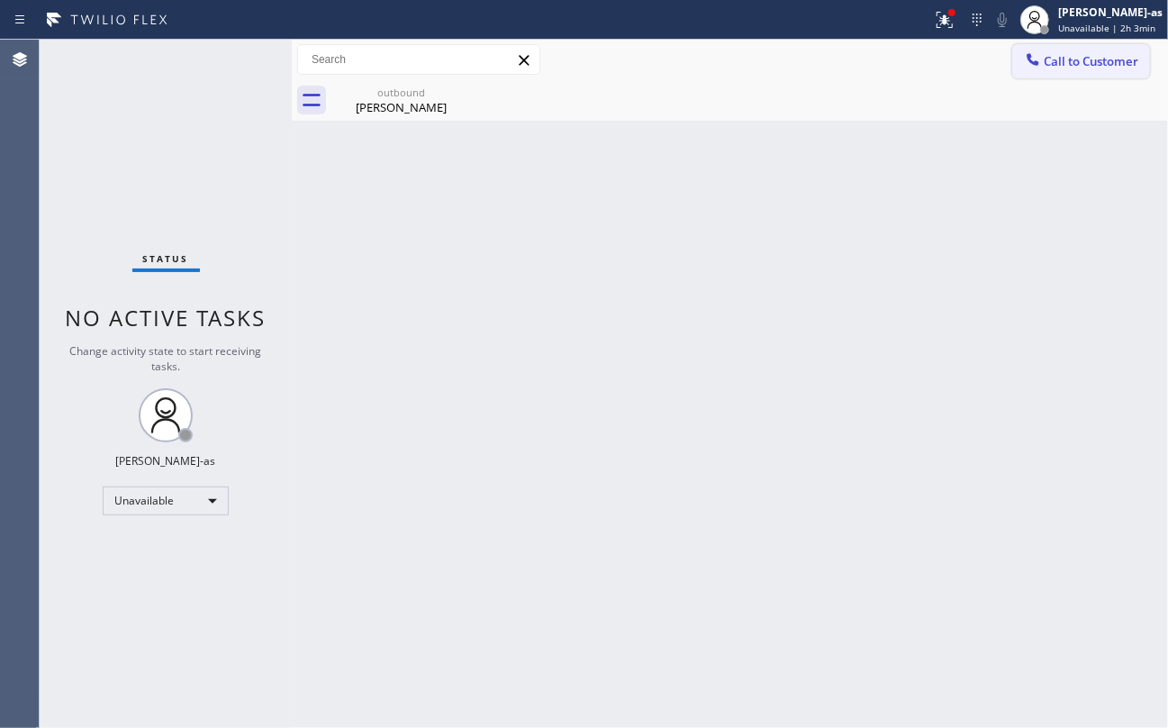
click at [1066, 59] on span "Call to Customer" at bounding box center [1091, 61] width 95 height 16
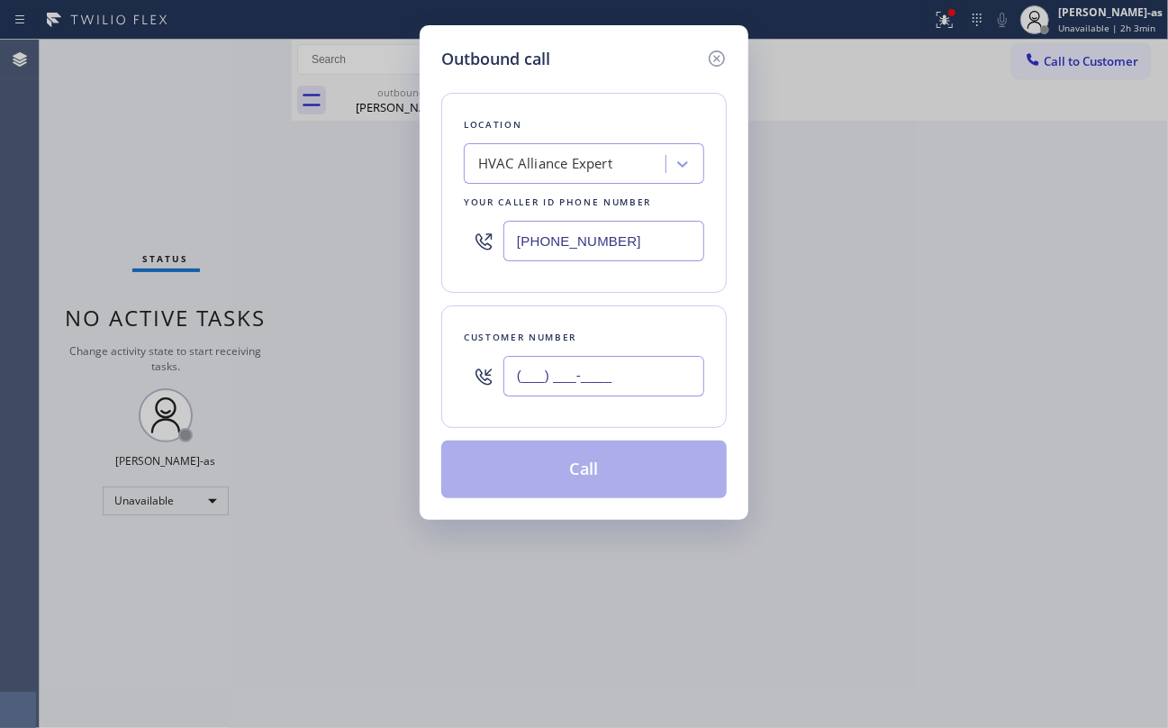
click at [577, 371] on input "(___) ___-____" at bounding box center [603, 376] width 201 height 41
paste input "323) 296-4334"
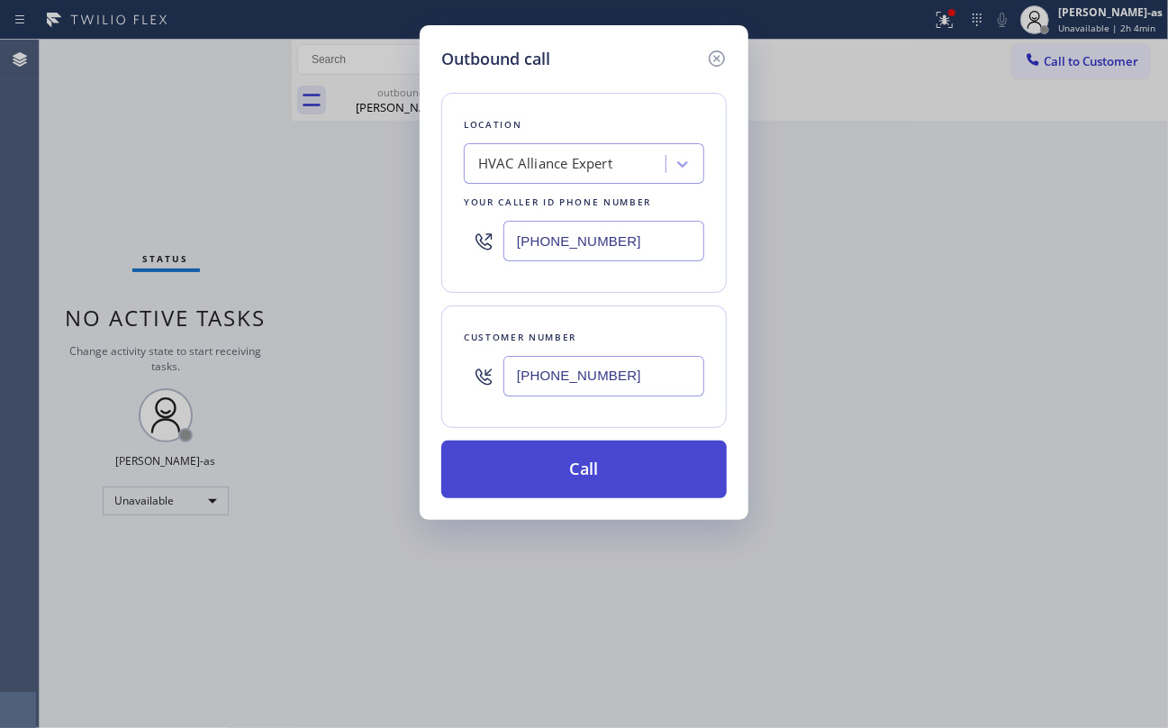
type input "[PHONE_NUMBER]"
click at [582, 470] on button "Call" at bounding box center [583, 469] width 285 height 58
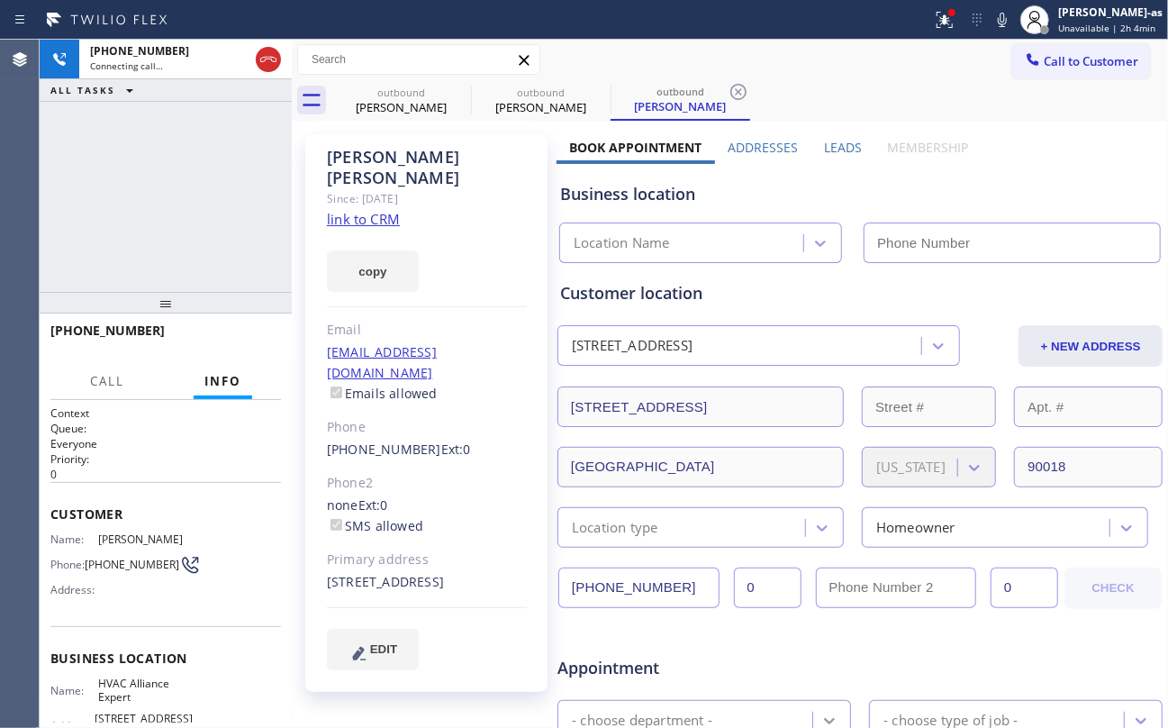
type input "[PHONE_NUMBER]"
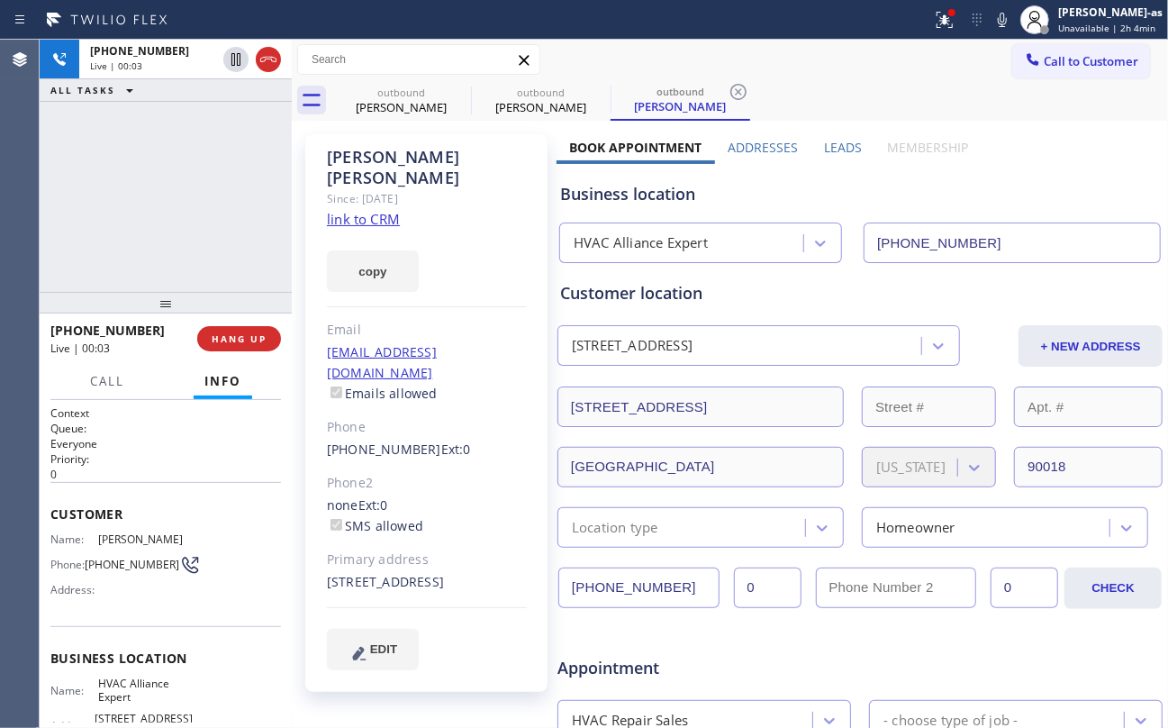
click at [188, 204] on div "+13232964334 Live | 00:03 ALL TASKS ALL TASKS ACTIVE TASKS TASKS IN WRAP UP" at bounding box center [166, 166] width 252 height 252
click at [241, 342] on span "HANG UP" at bounding box center [239, 338] width 55 height 13
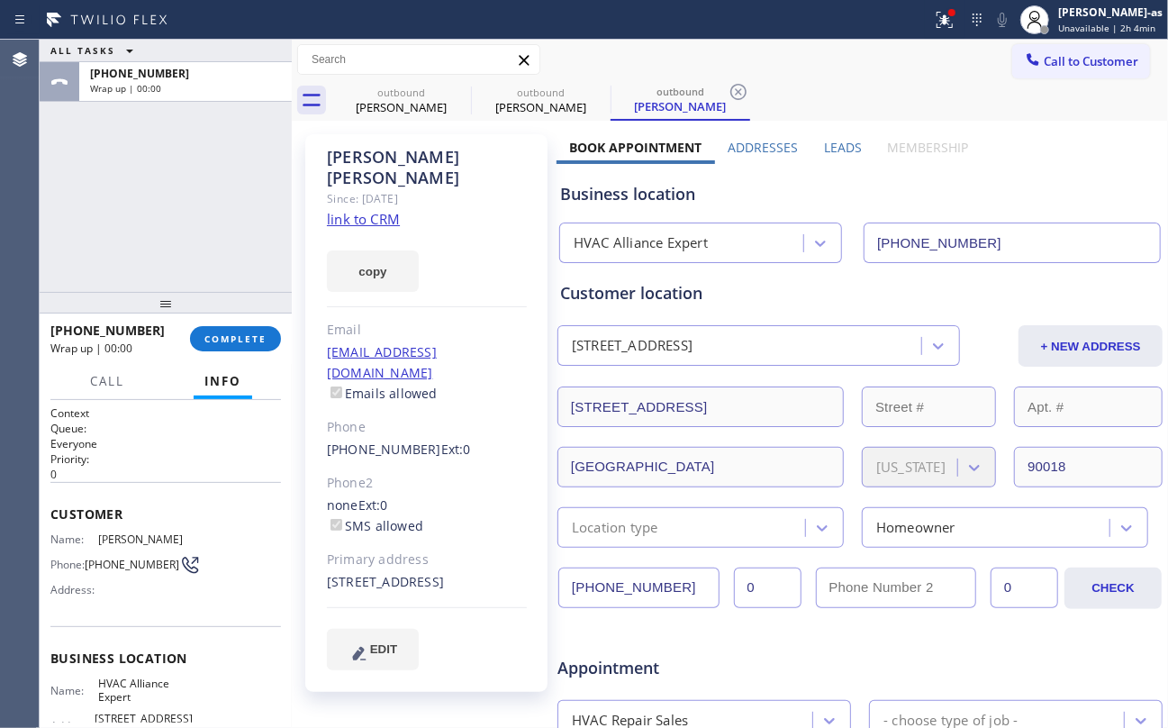
click at [195, 239] on div "ALL TASKS ALL TASKS ACTIVE TASKS TASKS IN WRAP UP +13232964334 Wrap up | 00:00" at bounding box center [166, 166] width 252 height 252
drag, startPoint x: 240, startPoint y: 337, endPoint x: 335, endPoint y: 329, distance: 95.8
click at [247, 339] on span "COMPLETE" at bounding box center [235, 338] width 62 height 13
click at [213, 249] on div "ALL TASKS ALL TASKS ACTIVE TASKS TASKS IN WRAP UP +13232964334 Wrap up | 00:00" at bounding box center [166, 166] width 252 height 252
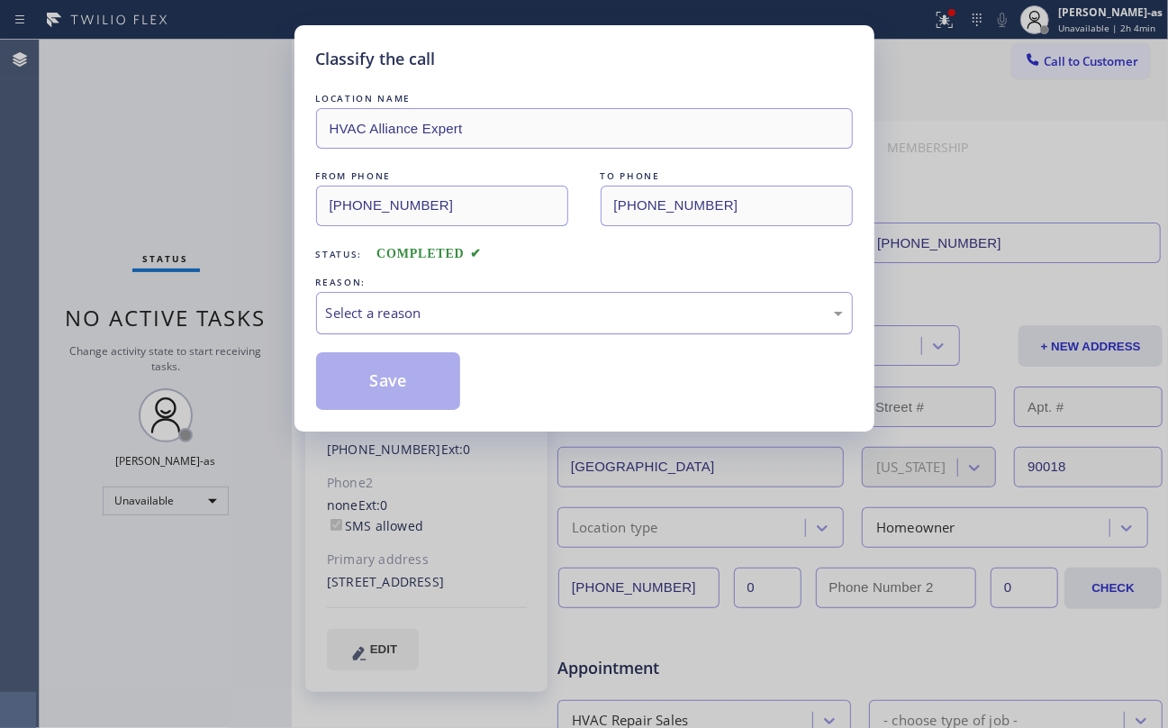
drag, startPoint x: 369, startPoint y: 318, endPoint x: 394, endPoint y: 321, distance: 24.6
click at [380, 321] on div "Select a reason" at bounding box center [584, 313] width 517 height 21
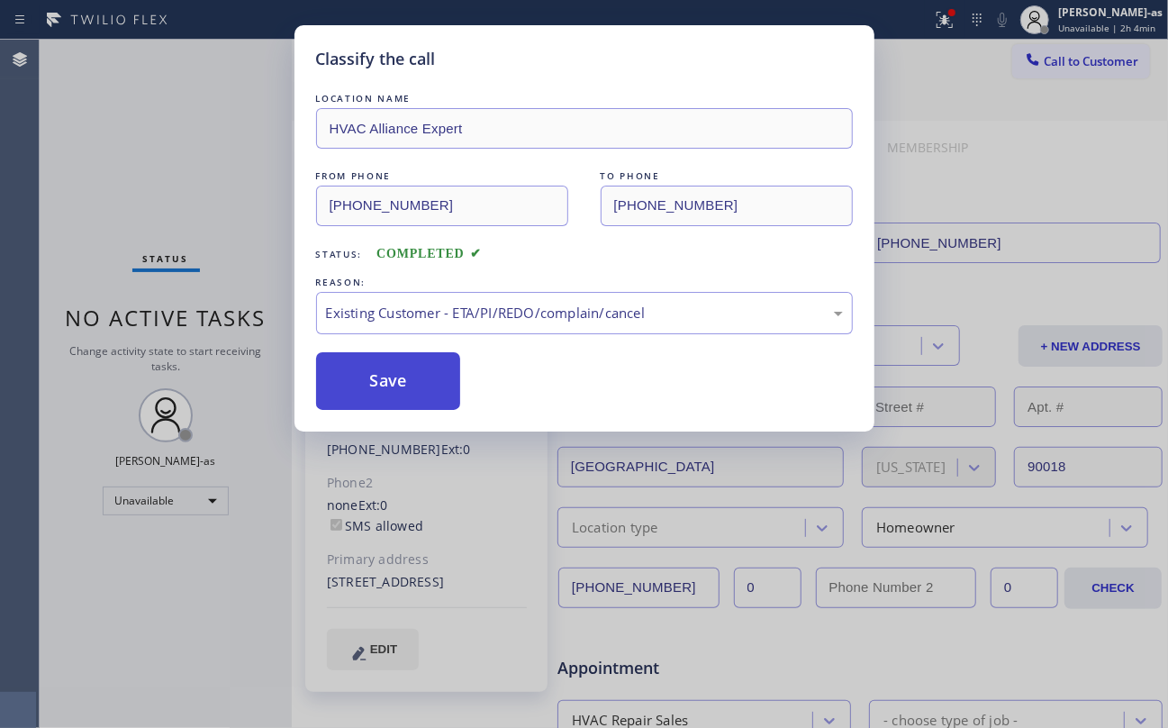
click at [404, 379] on button "Save" at bounding box center [388, 381] width 145 height 58
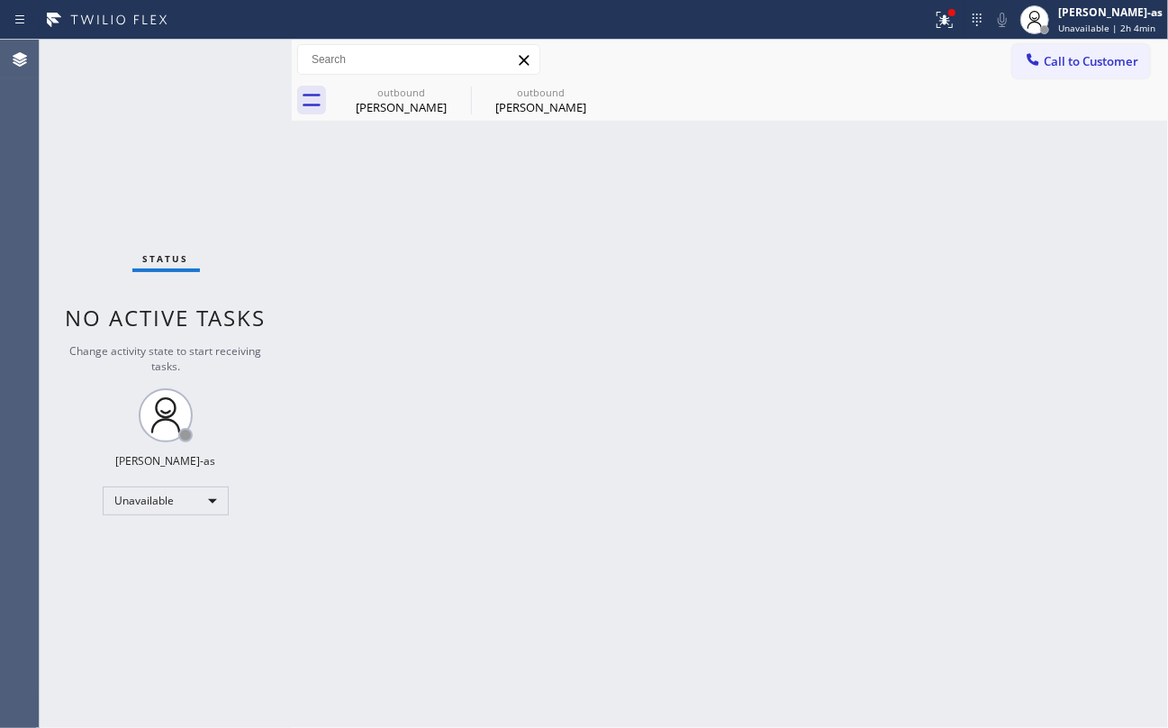
click at [232, 137] on div "Status No active tasks Change activity state to start receiving tasks. [PERSON_…" at bounding box center [166, 384] width 252 height 688
drag, startPoint x: 391, startPoint y: 102, endPoint x: 439, endPoint y: 97, distance: 48.8
click at [393, 106] on div "Maria Owen" at bounding box center [401, 107] width 136 height 16
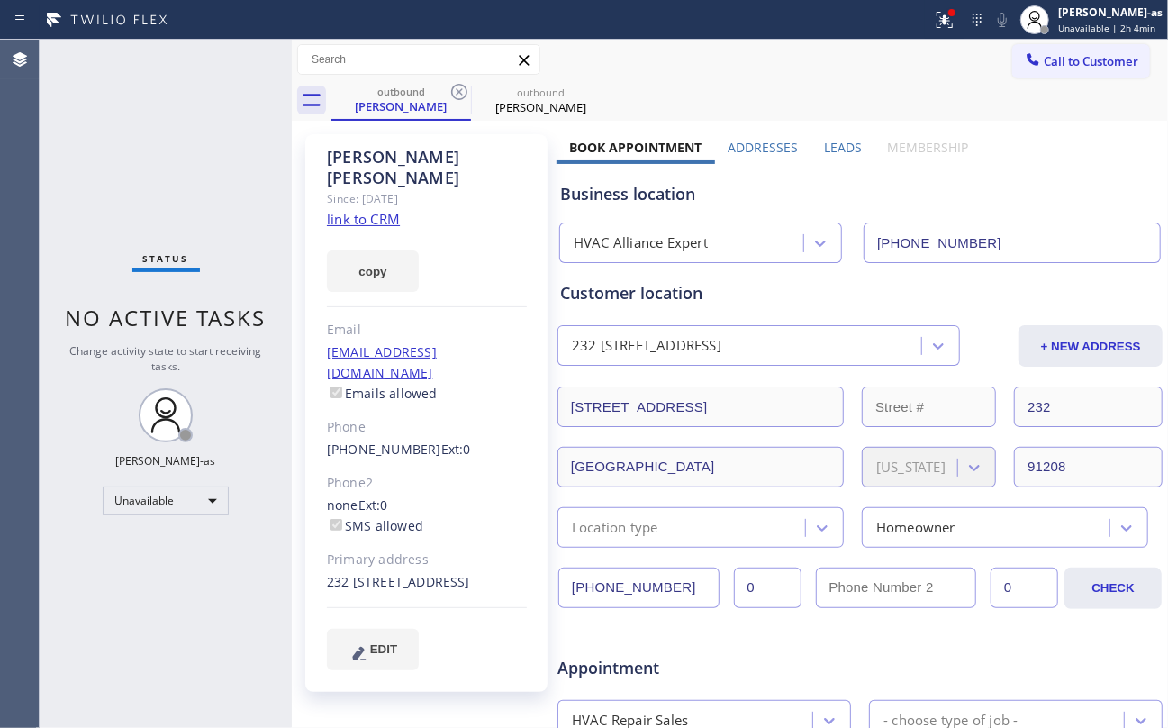
drag, startPoint x: 455, startPoint y: 95, endPoint x: 313, endPoint y: 130, distance: 145.5
click at [456, 97] on icon at bounding box center [459, 92] width 22 height 22
click at [160, 159] on div "Status No active tasks Change activity state to start receiving tasks. [PERSON_…" at bounding box center [166, 384] width 252 height 688
click at [366, 109] on div "Rodney Porche" at bounding box center [401, 106] width 136 height 16
click at [451, 95] on icon at bounding box center [459, 92] width 22 height 22
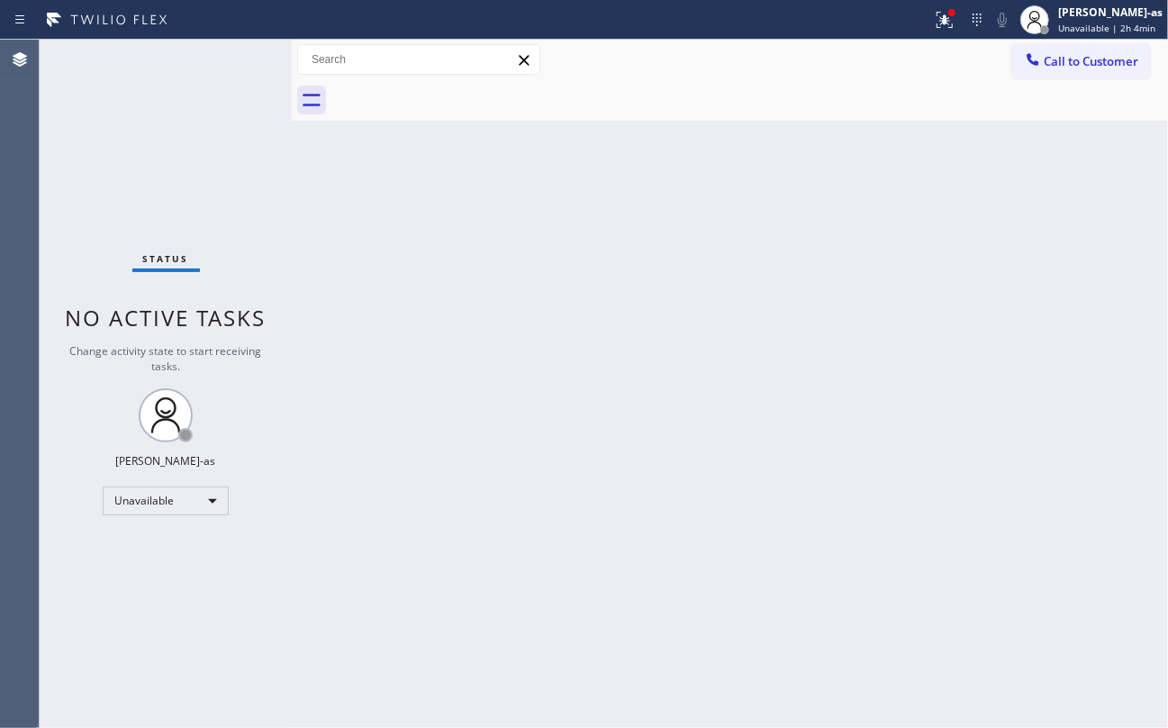
drag, startPoint x: 141, startPoint y: 149, endPoint x: 162, endPoint y: 137, distance: 23.8
click at [148, 145] on div "Status No active tasks Change activity state to start receiving tasks. [PERSON_…" at bounding box center [166, 384] width 252 height 688
click at [1093, 59] on span "Call to Customer" at bounding box center [1091, 61] width 95 height 16
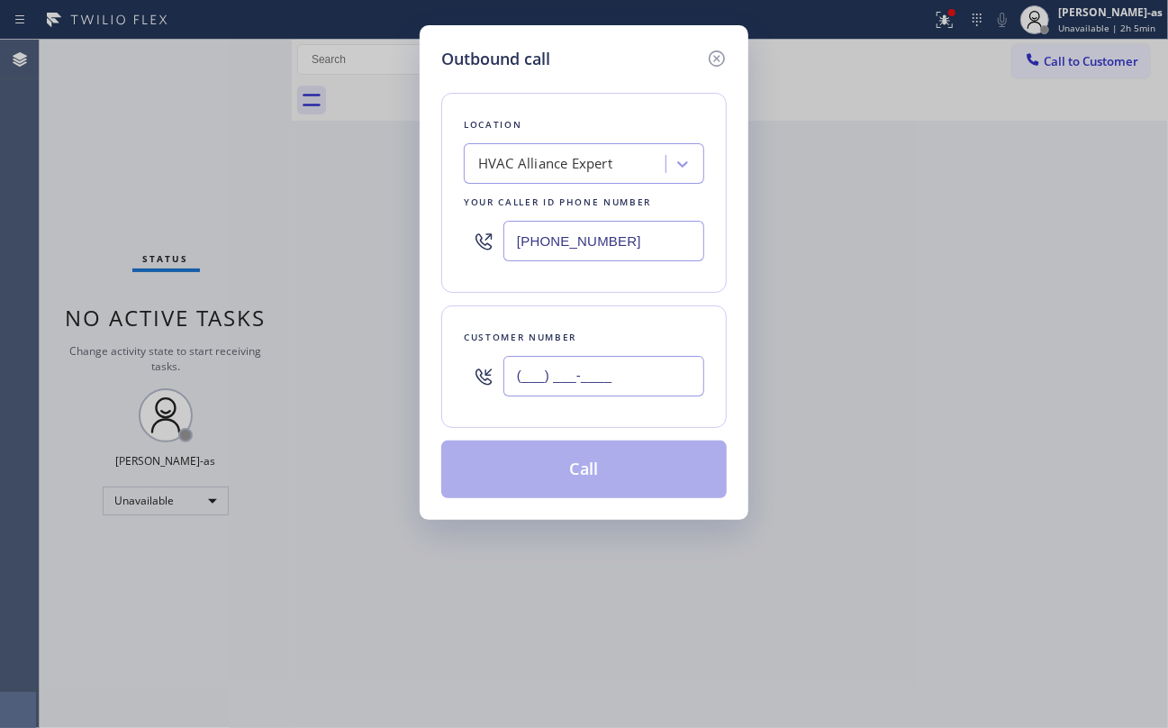
click at [589, 371] on input "(___) ___-____" at bounding box center [603, 376] width 201 height 41
paste input "310) 849-9167"
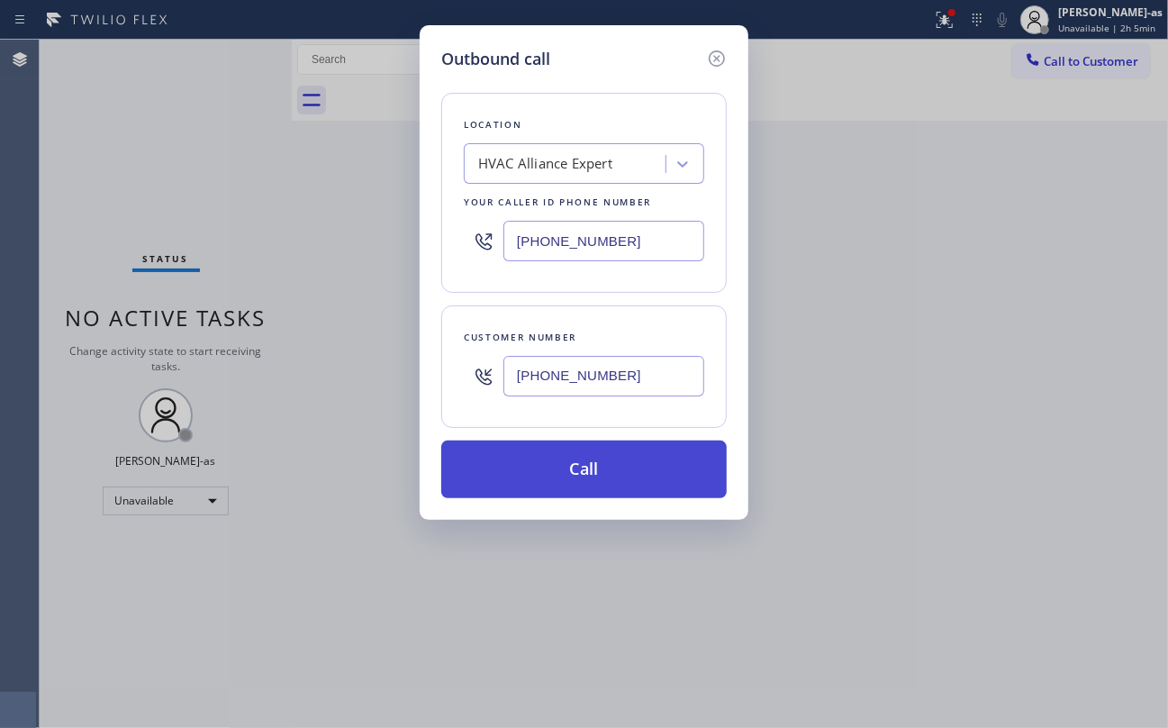
type input "(310) 849-9167"
click at [589, 473] on button "Call" at bounding box center [583, 469] width 285 height 58
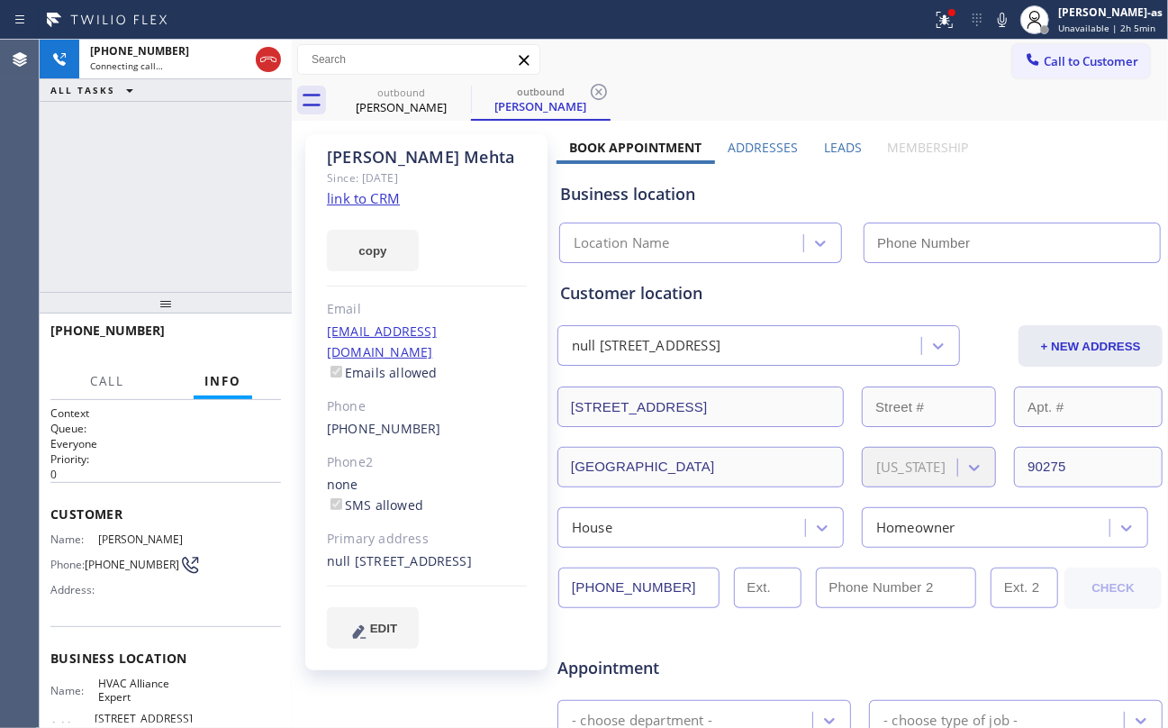
click at [360, 205] on link "link to CRM" at bounding box center [363, 198] width 73 height 18
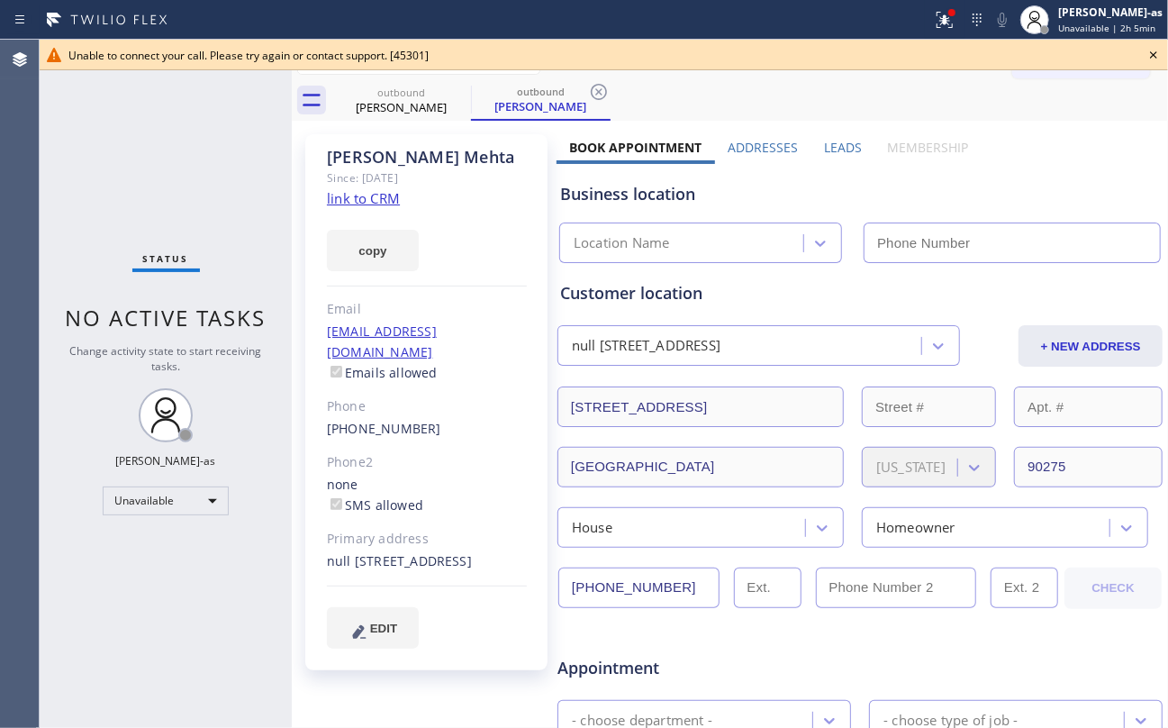
type input "[PHONE_NUMBER]"
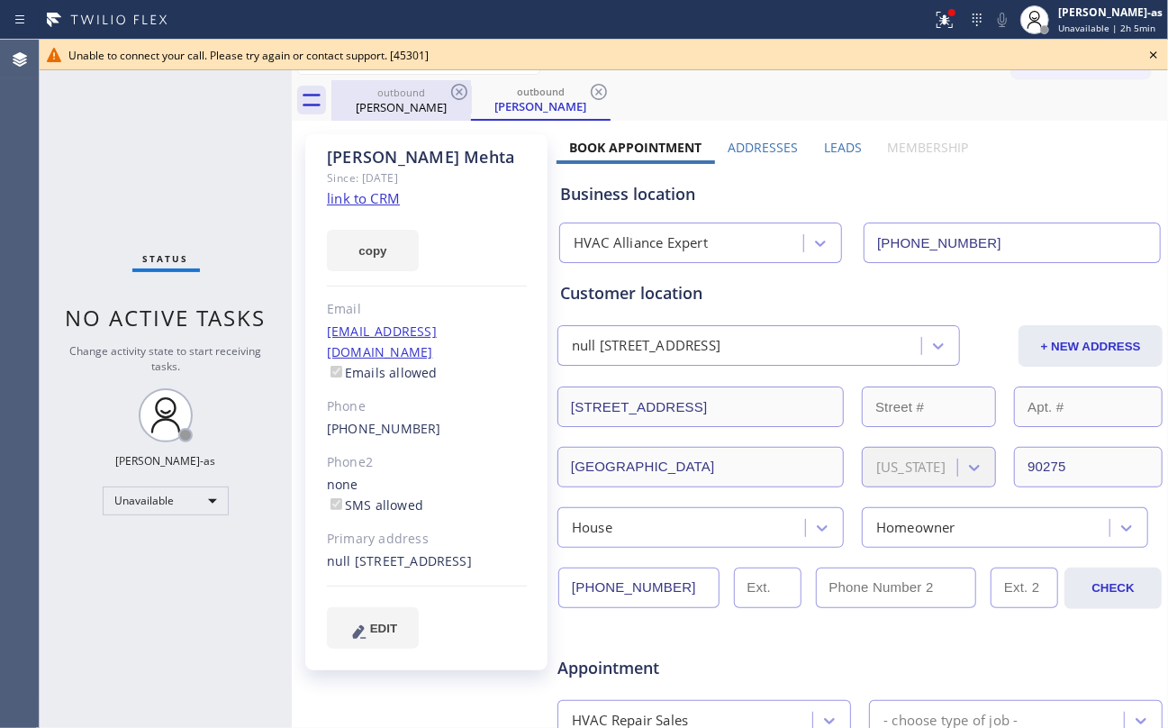
drag, startPoint x: 401, startPoint y: 113, endPoint x: 445, endPoint y: 103, distance: 45.4
click at [402, 113] on div "Nick Mehta" at bounding box center [401, 107] width 136 height 16
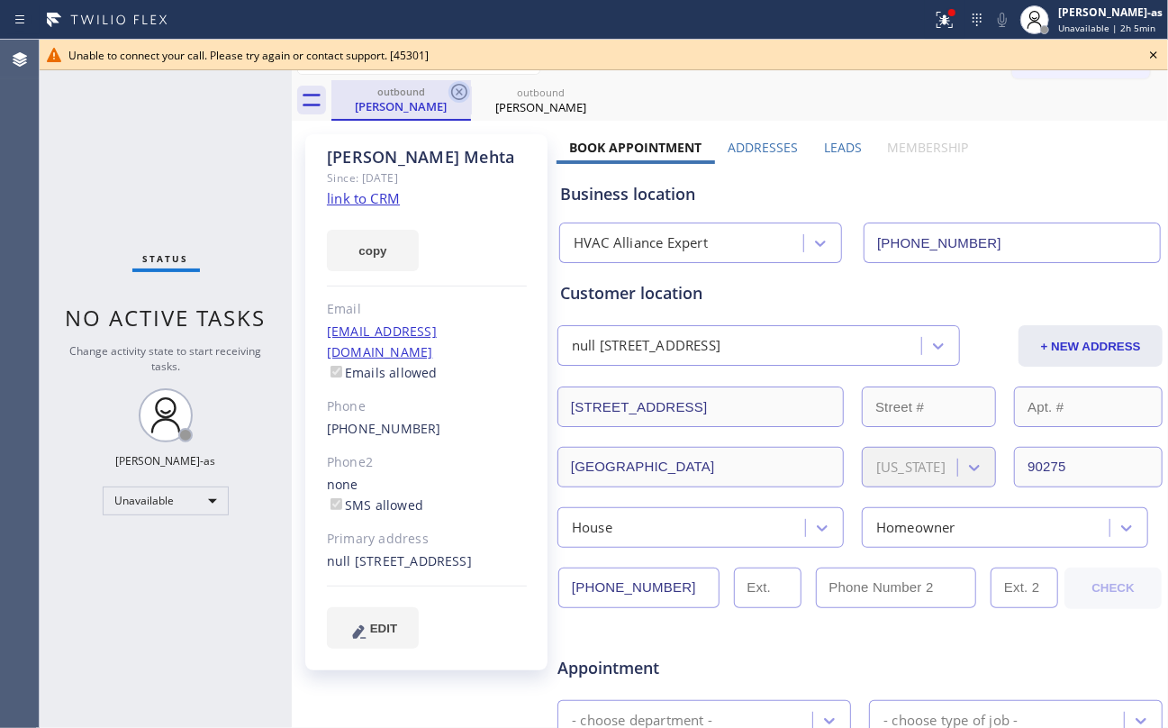
click at [456, 95] on icon at bounding box center [459, 92] width 16 height 16
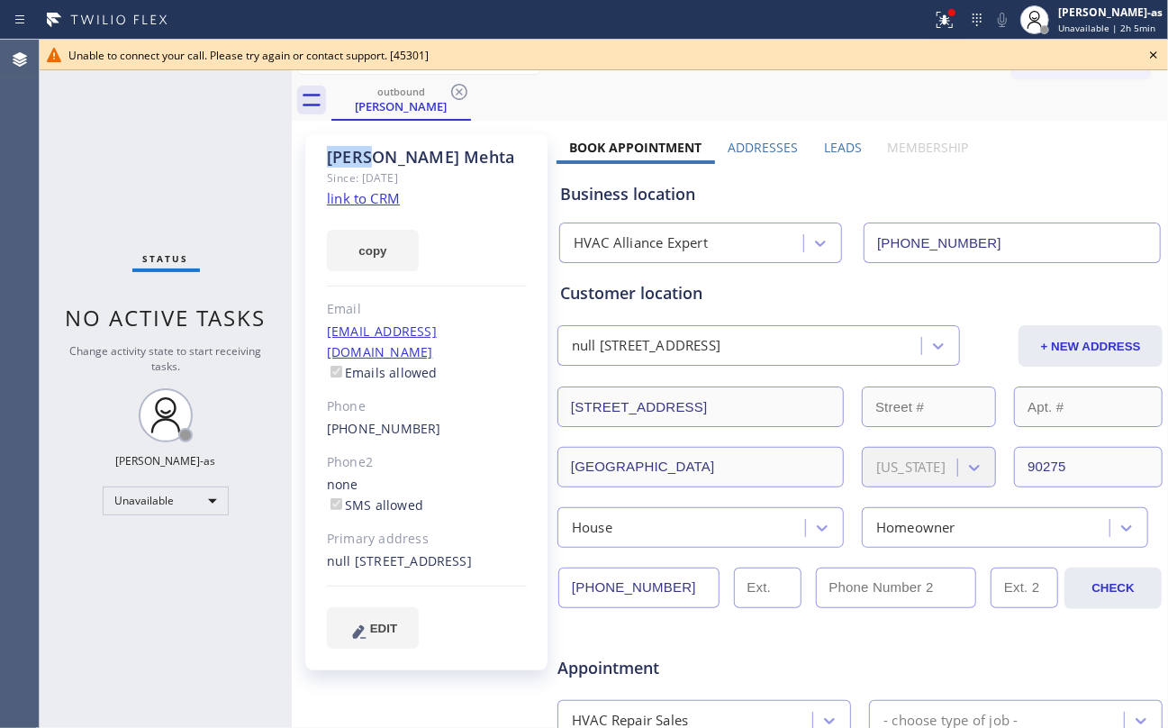
click at [456, 95] on icon at bounding box center [459, 92] width 16 height 16
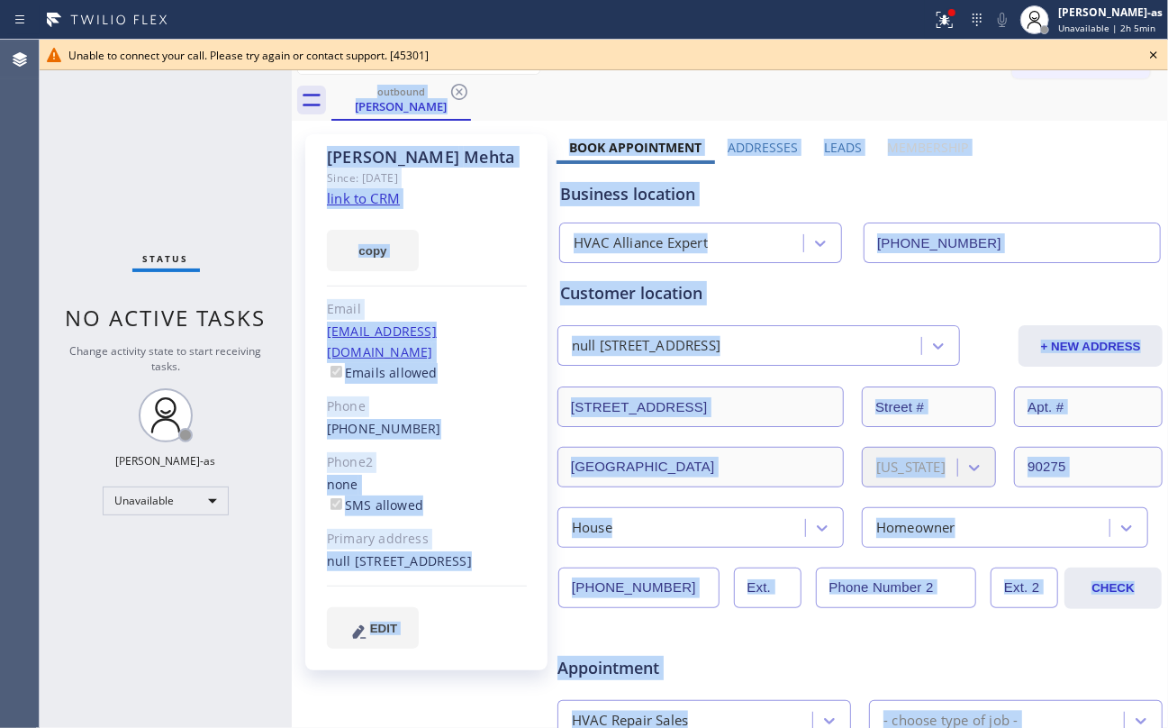
click at [456, 95] on div "outbound Nick Mehta" at bounding box center [749, 100] width 837 height 41
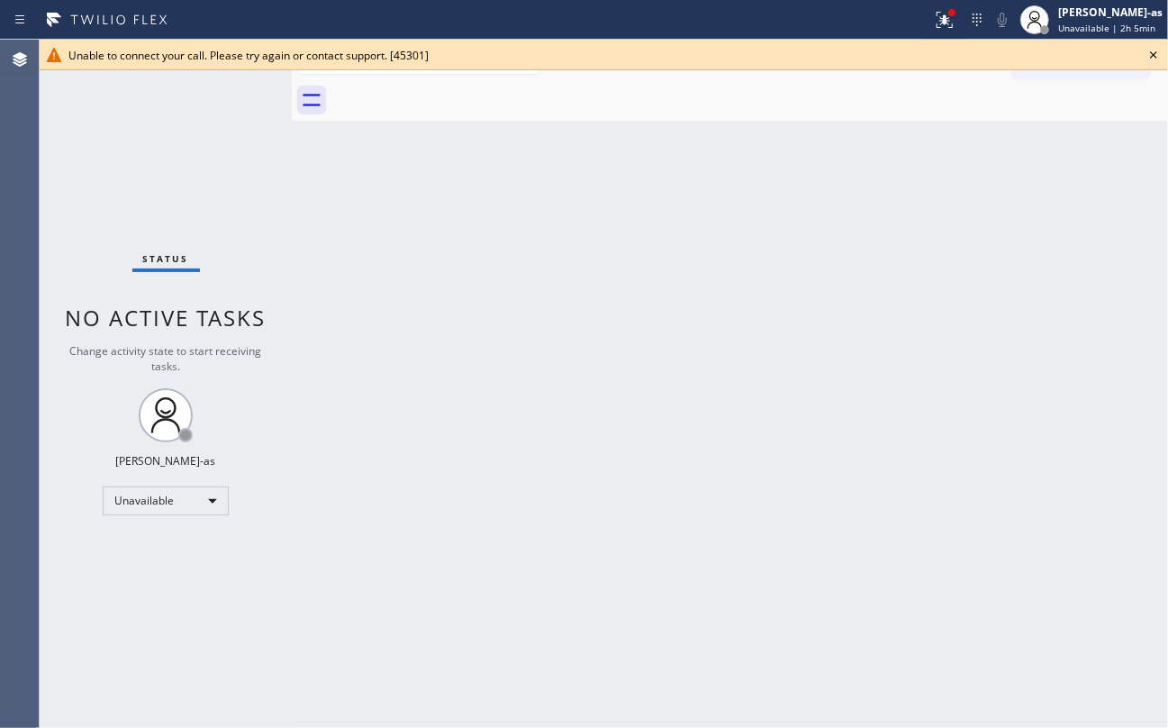
drag, startPoint x: 1146, startPoint y: 52, endPoint x: 966, endPoint y: 187, distance: 225.1
click at [1147, 54] on icon at bounding box center [1154, 55] width 22 height 22
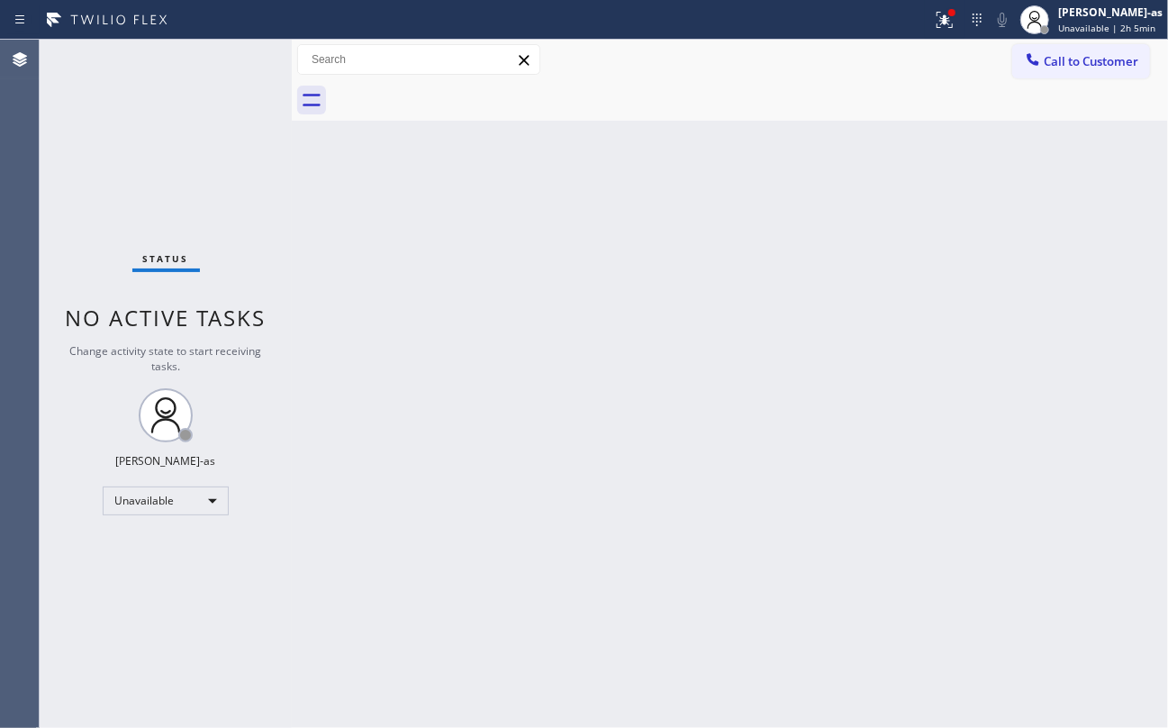
click at [188, 156] on div "Status No active tasks Change activity state to start receiving tasks. [PERSON_…" at bounding box center [166, 384] width 252 height 688
click at [1046, 62] on span "Call to Customer" at bounding box center [1091, 61] width 95 height 16
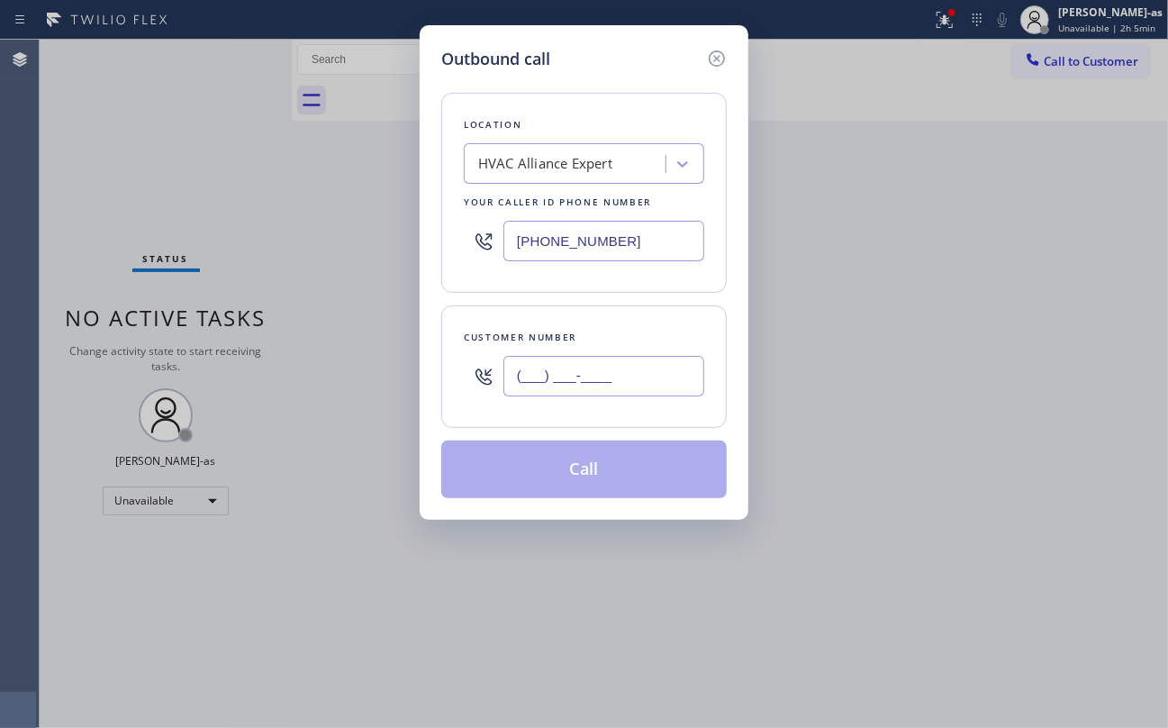
click at [526, 384] on input "(___) ___-____" at bounding box center [603, 376] width 201 height 41
paste input "415) 272-9830"
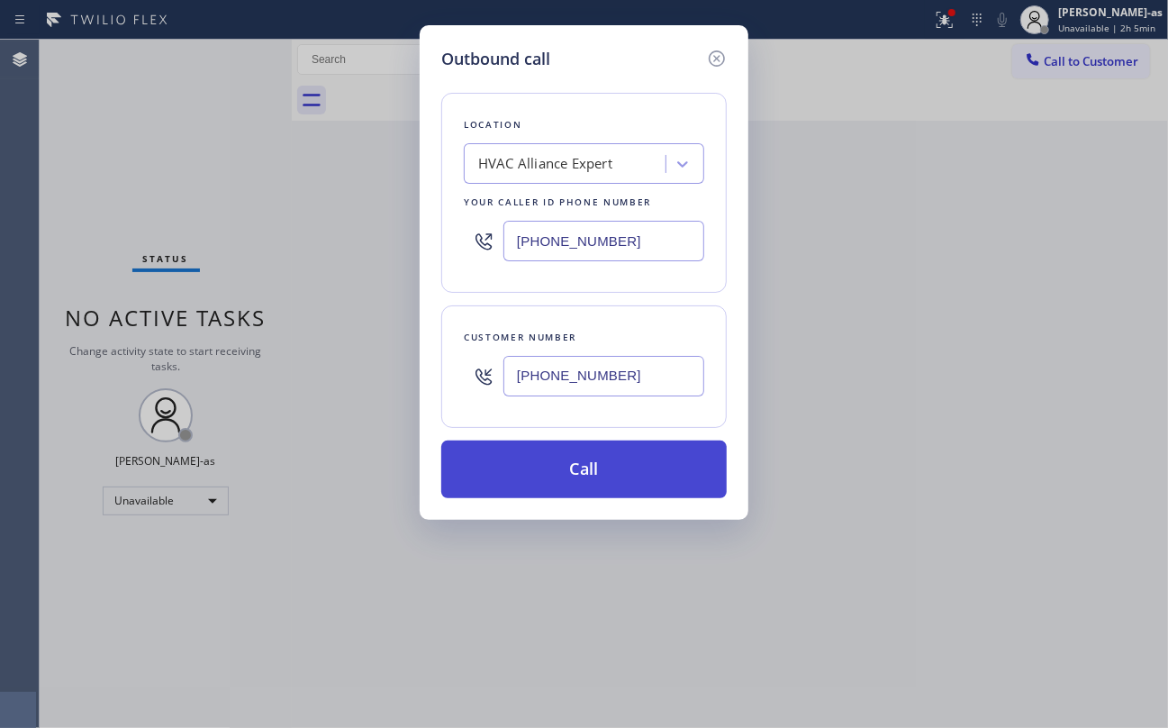
type input "[PHONE_NUMBER]"
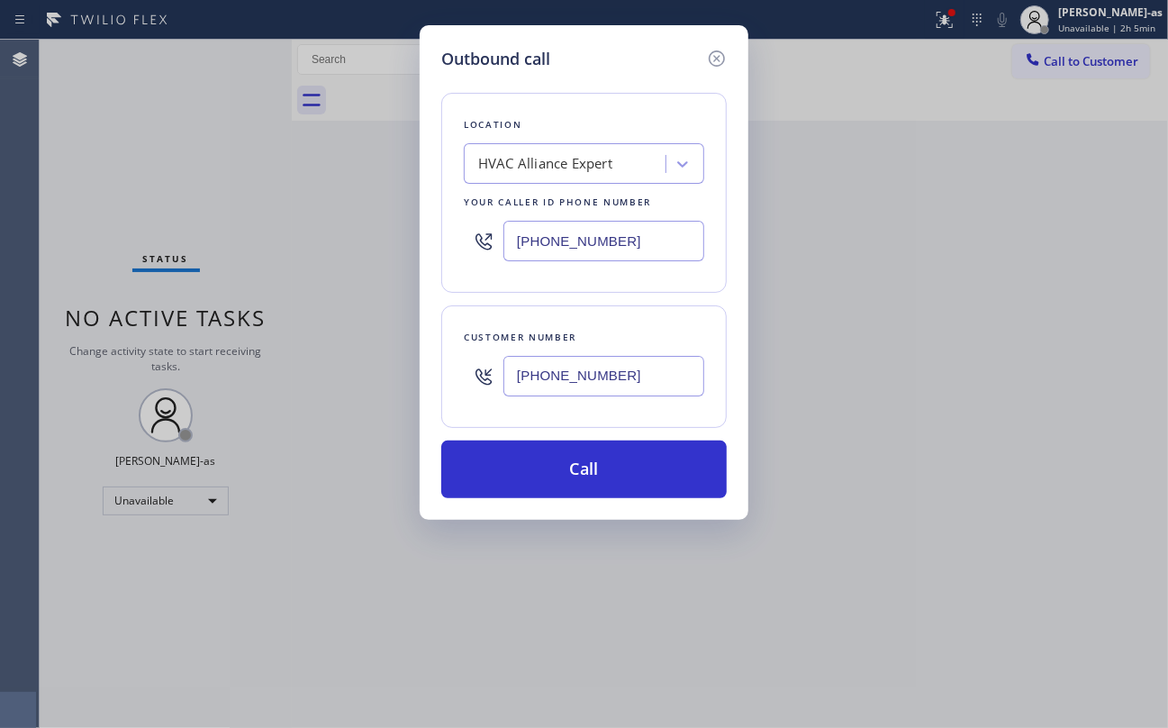
drag, startPoint x: 556, startPoint y: 473, endPoint x: 718, endPoint y: 661, distance: 248.4
click at [557, 473] on button "Call" at bounding box center [583, 469] width 285 height 58
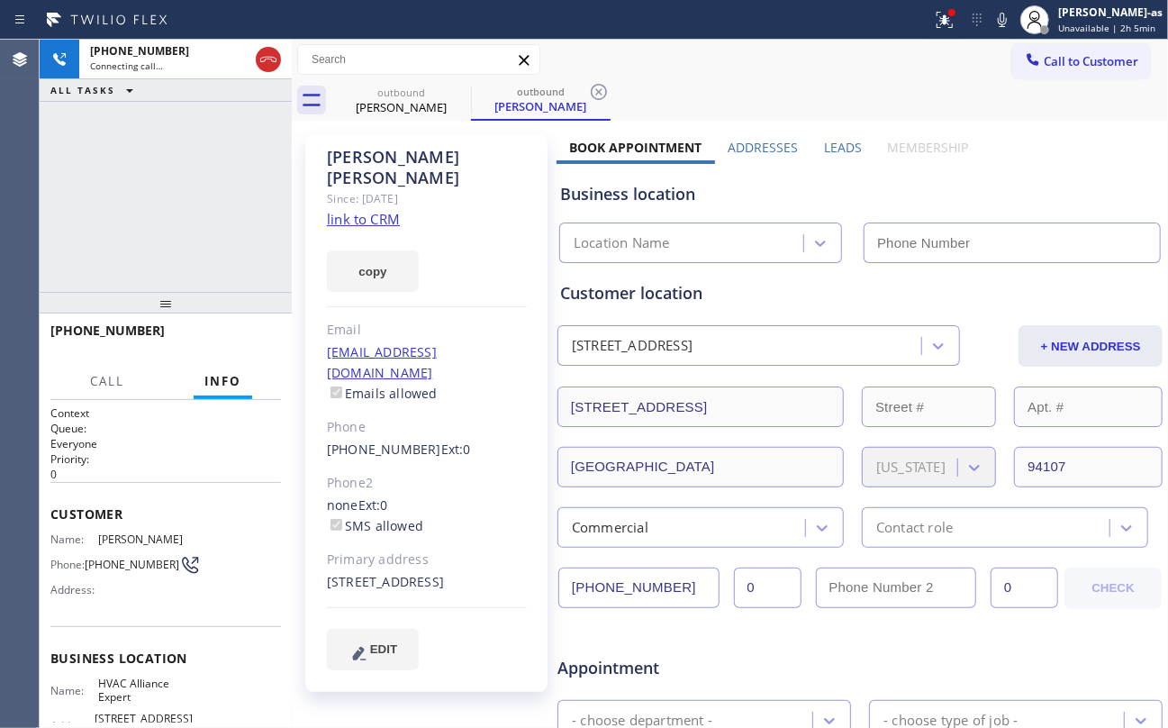
type input "[PHONE_NUMBER]"
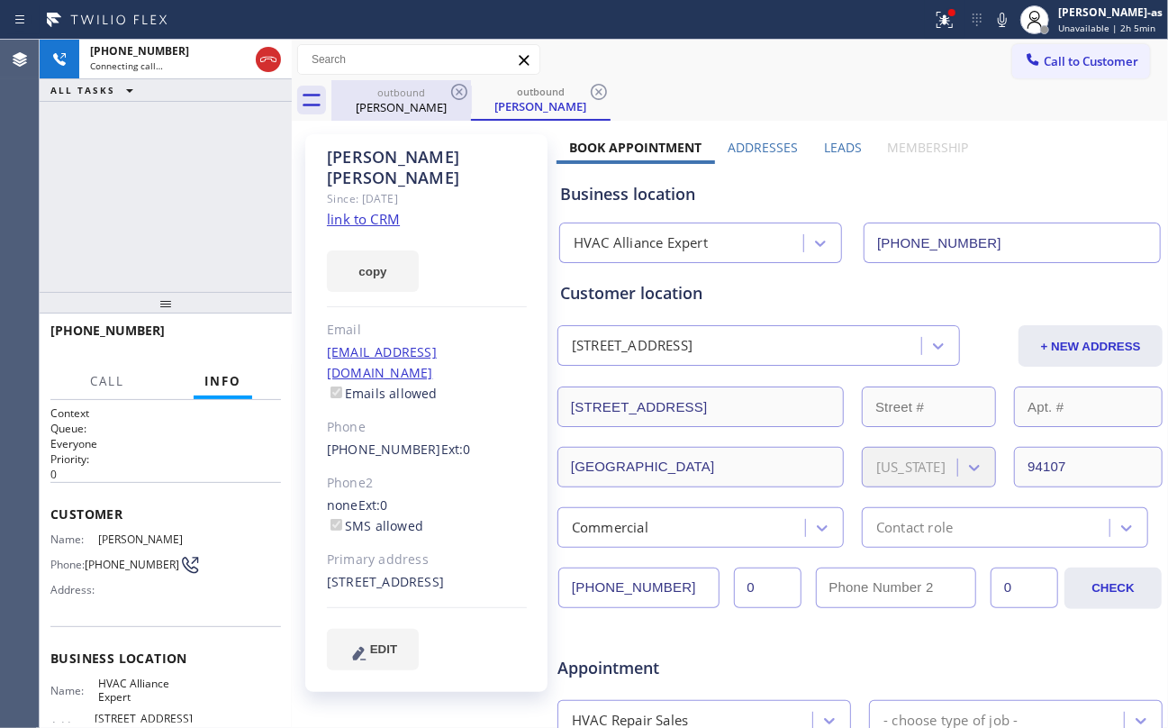
click at [397, 95] on div "outbound" at bounding box center [401, 93] width 136 height 14
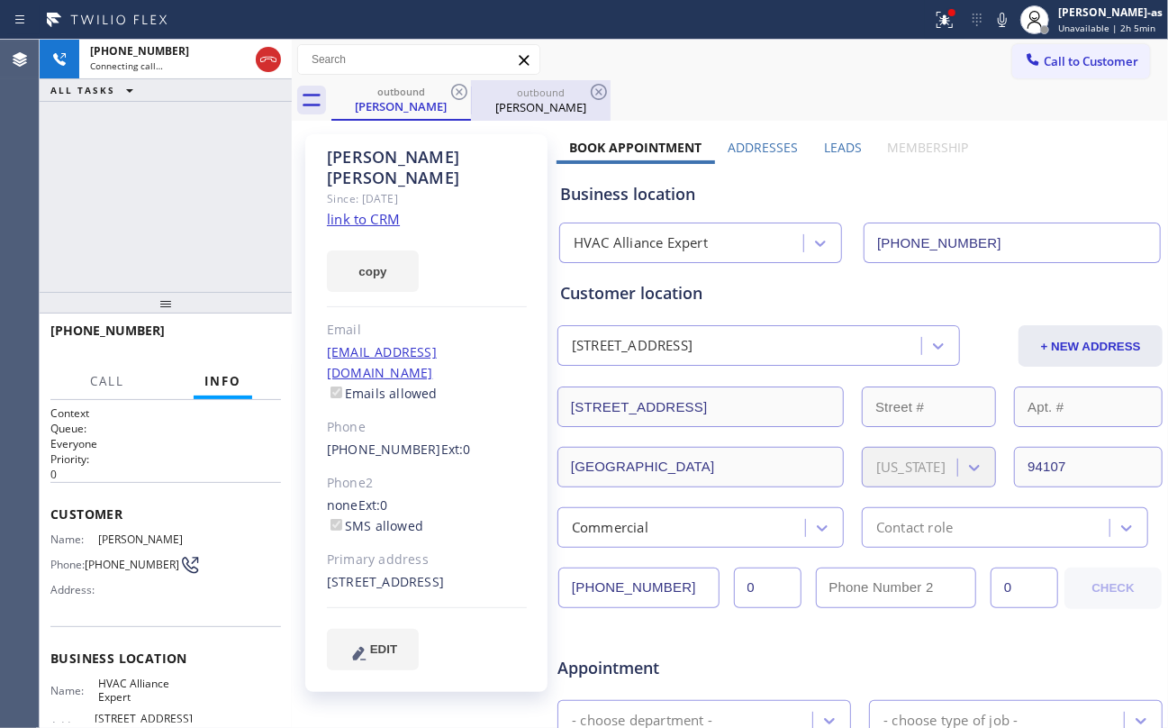
click at [455, 88] on icon at bounding box center [459, 92] width 22 height 22
click at [192, 184] on div "+14152729830 Connecting call… ALL TASKS ALL TASKS ACTIVE TASKS TASKS IN WRAP UP" at bounding box center [166, 166] width 252 height 252
click at [144, 213] on div "+14152729830 Connecting call… ALL TASKS ALL TASKS ACTIVE TASKS TASKS IN WRAP UP" at bounding box center [166, 166] width 252 height 252
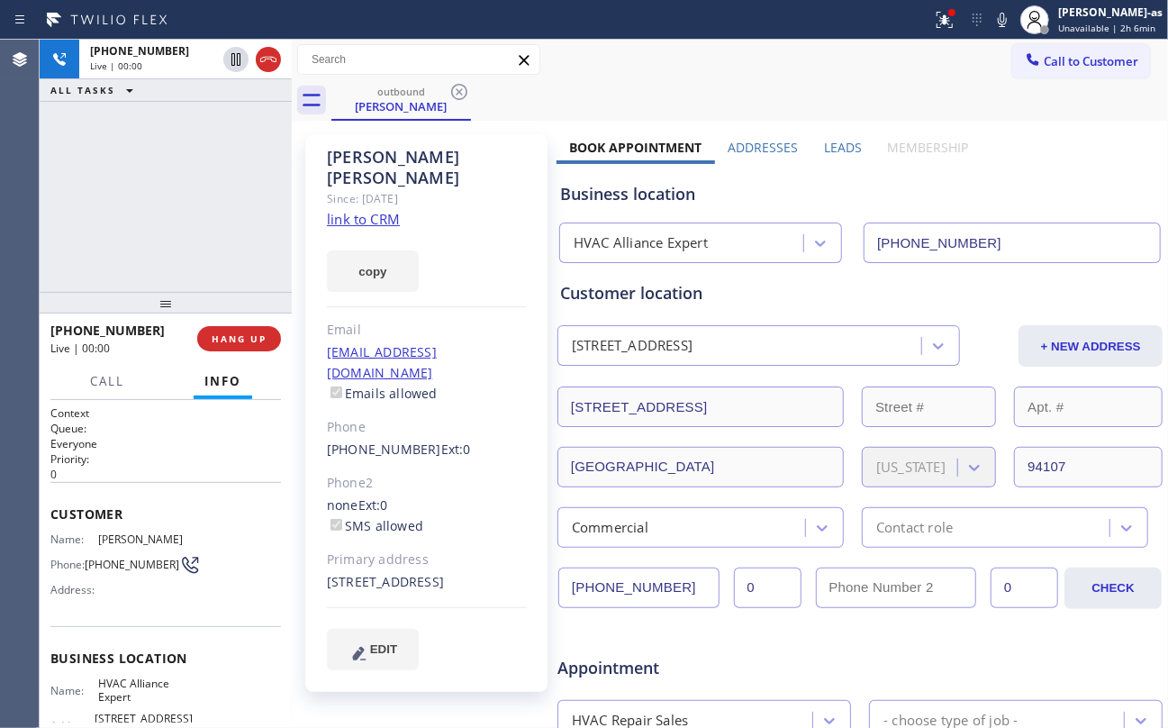
click at [173, 193] on div "+14152729830 Live | 00:00 ALL TASKS ALL TASKS ACTIVE TASKS TASKS IN WRAP UP" at bounding box center [166, 166] width 252 height 252
click at [231, 336] on span "HANG UP" at bounding box center [239, 338] width 55 height 13
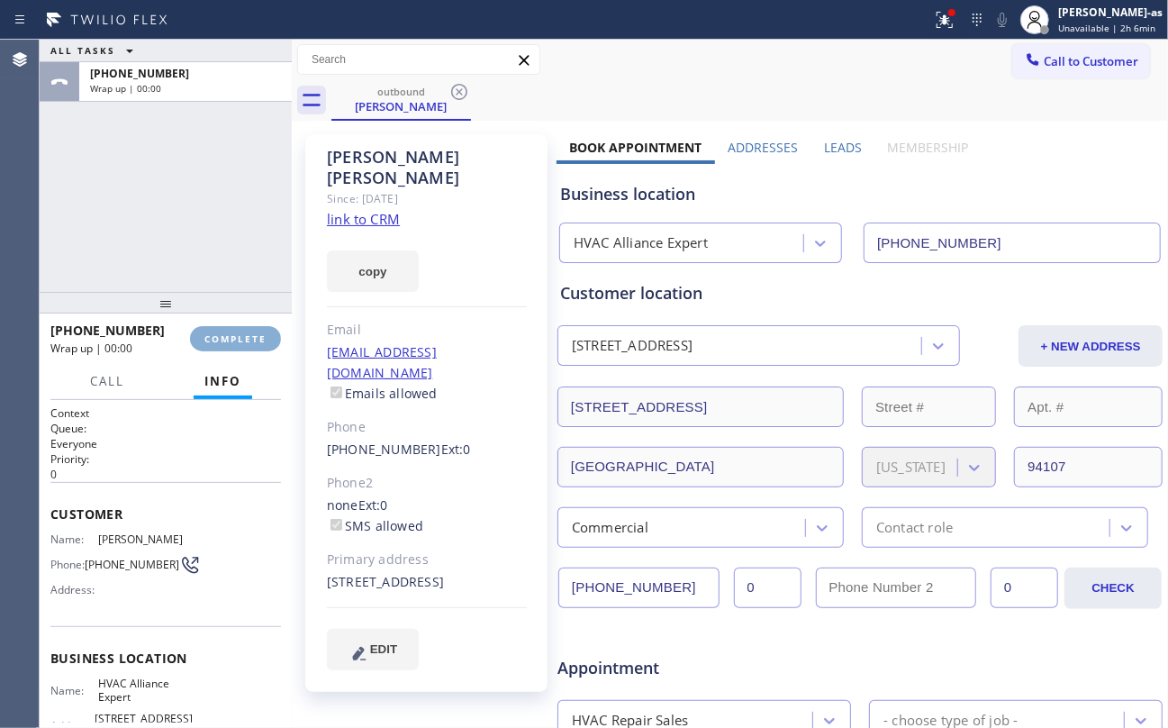
click at [231, 336] on span "COMPLETE" at bounding box center [235, 338] width 62 height 13
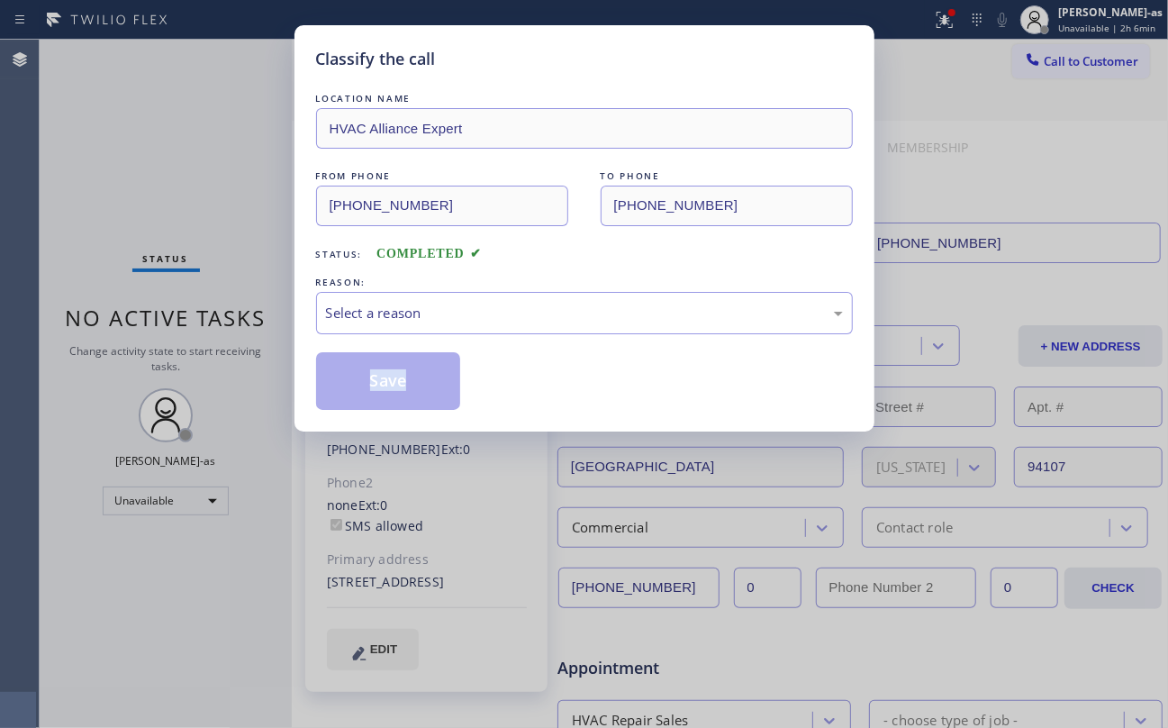
click at [231, 336] on div "Classify the call LOCATION NAME HVAC Alliance Expert FROM PHONE (323) 991-9198 …" at bounding box center [584, 364] width 1168 height 728
click at [450, 317] on div "Select a reason" at bounding box center [584, 313] width 517 height 21
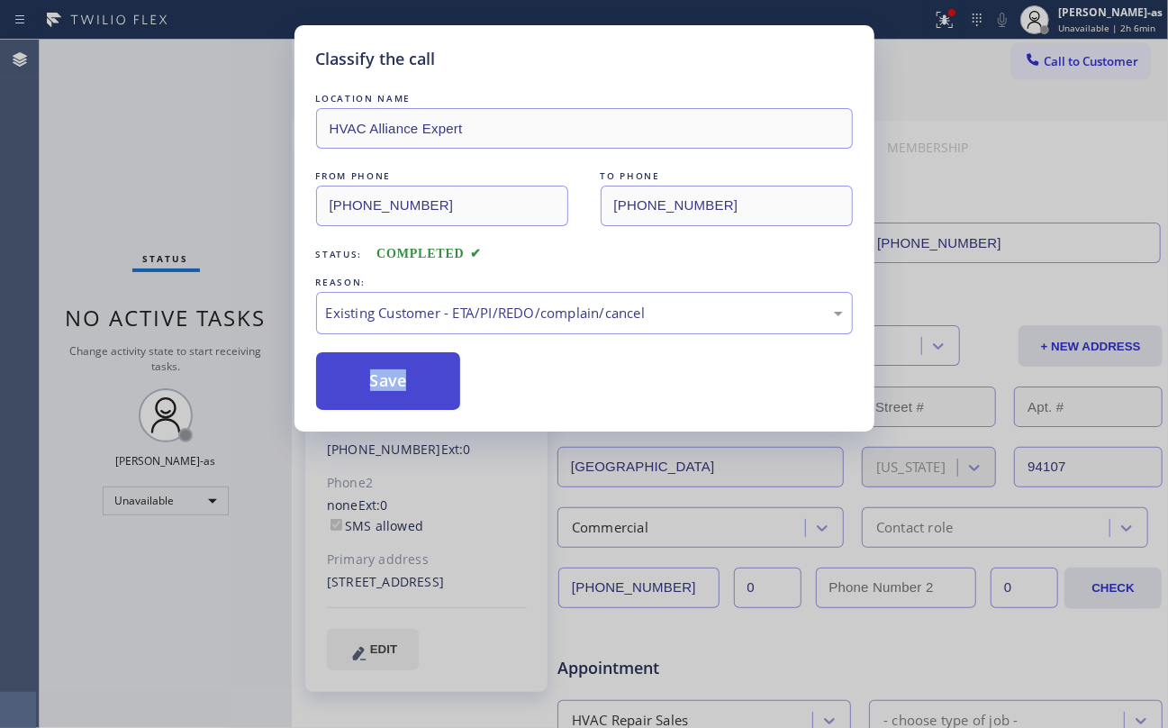
click at [408, 384] on button "Save" at bounding box center [388, 381] width 145 height 58
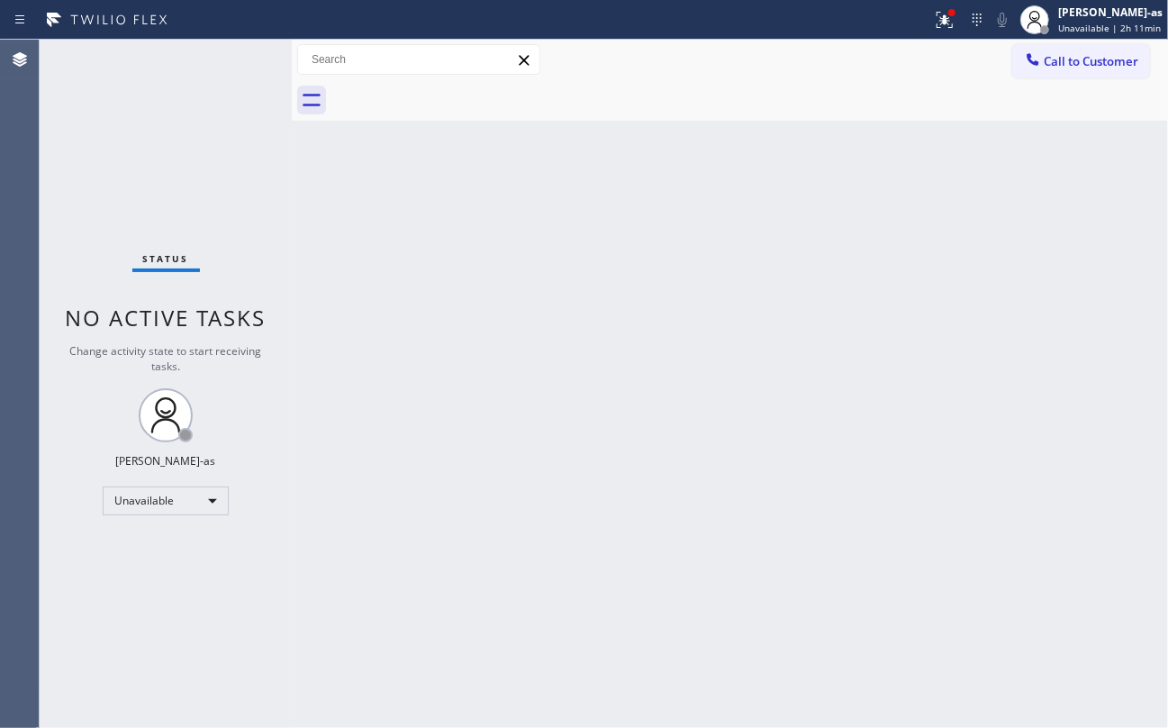
drag, startPoint x: 1048, startPoint y: 69, endPoint x: 708, endPoint y: 292, distance: 406.6
click at [1048, 68] on button "Call to Customer" at bounding box center [1081, 61] width 138 height 34
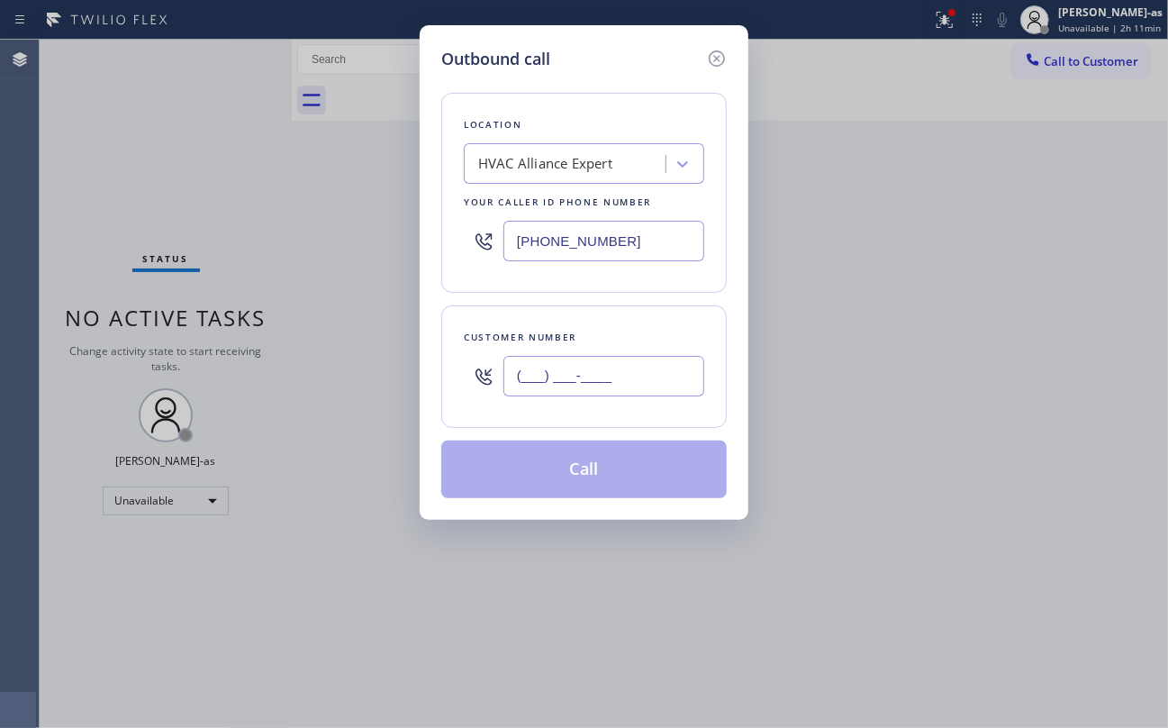
click at [631, 371] on input "(___) ___-____" at bounding box center [603, 376] width 201 height 41
paste input "504) 352-8743"
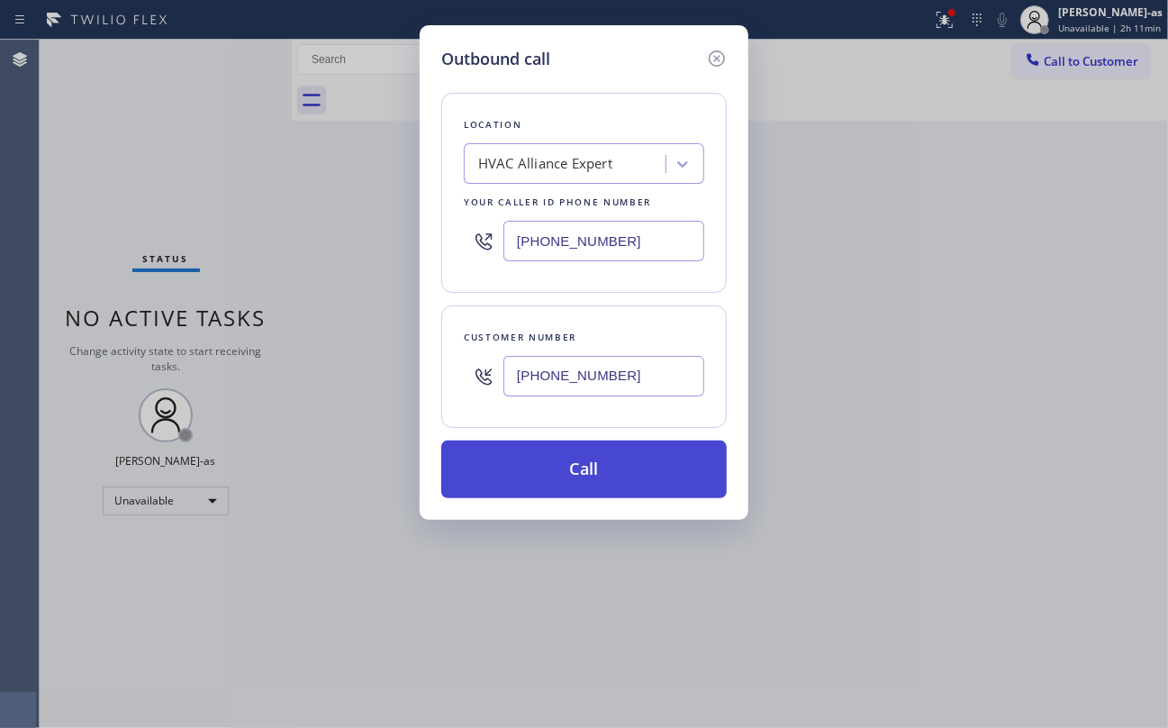
type input "[PHONE_NUMBER]"
click at [618, 466] on button "Call" at bounding box center [583, 469] width 285 height 58
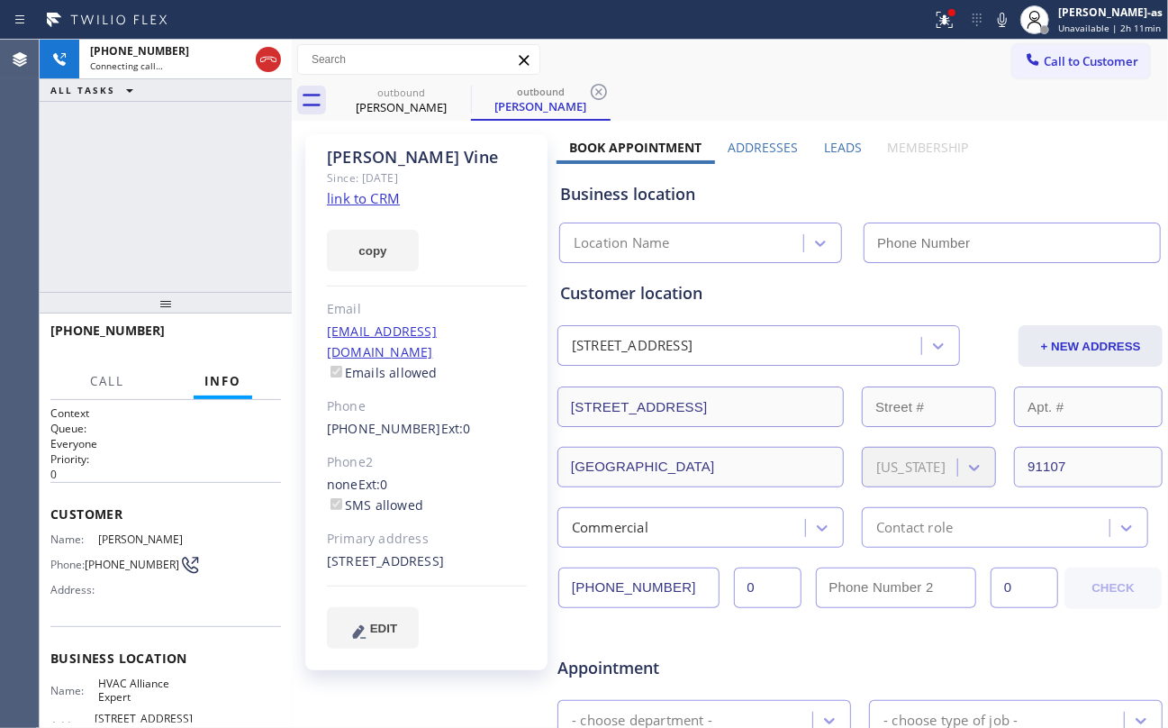
click at [354, 205] on link "link to CRM" at bounding box center [363, 198] width 73 height 18
type input "[PHONE_NUMBER]"
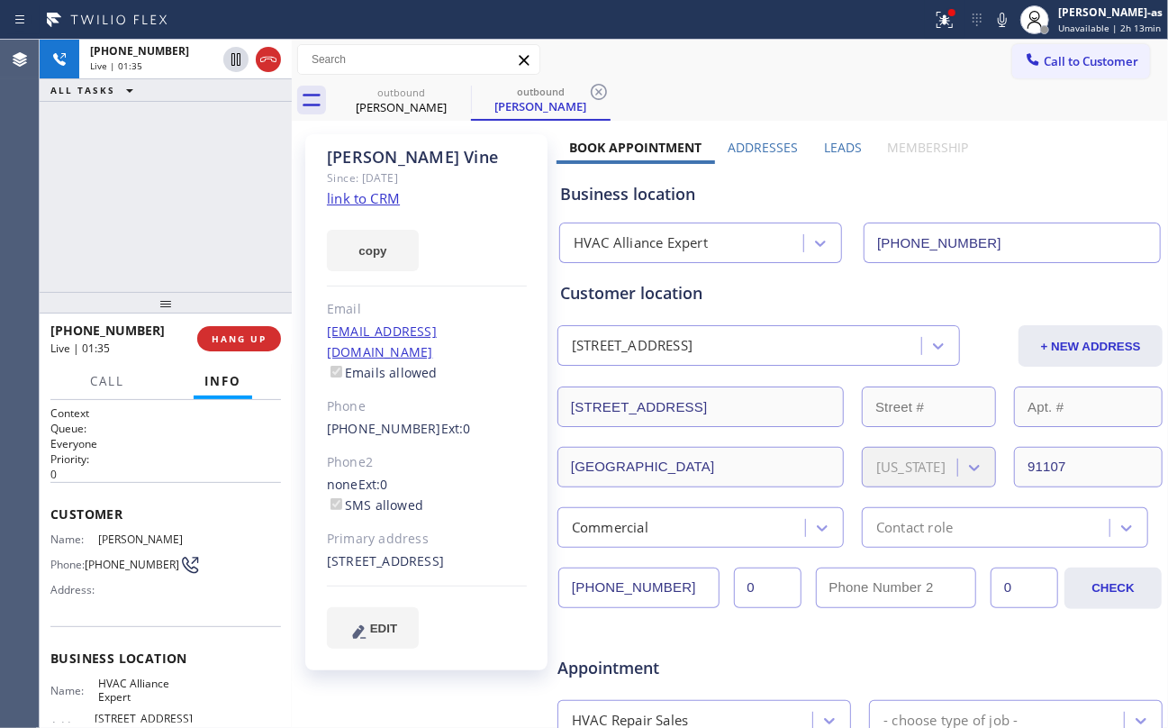
click at [169, 139] on div "+15043528743 Live | 01:35 ALL TASKS ALL TASKS ACTIVE TASKS TASKS IN WRAP UP" at bounding box center [166, 166] width 252 height 252
click at [259, 344] on span "HANG UP" at bounding box center [239, 338] width 55 height 13
click at [254, 343] on span "HANG UP" at bounding box center [239, 338] width 55 height 13
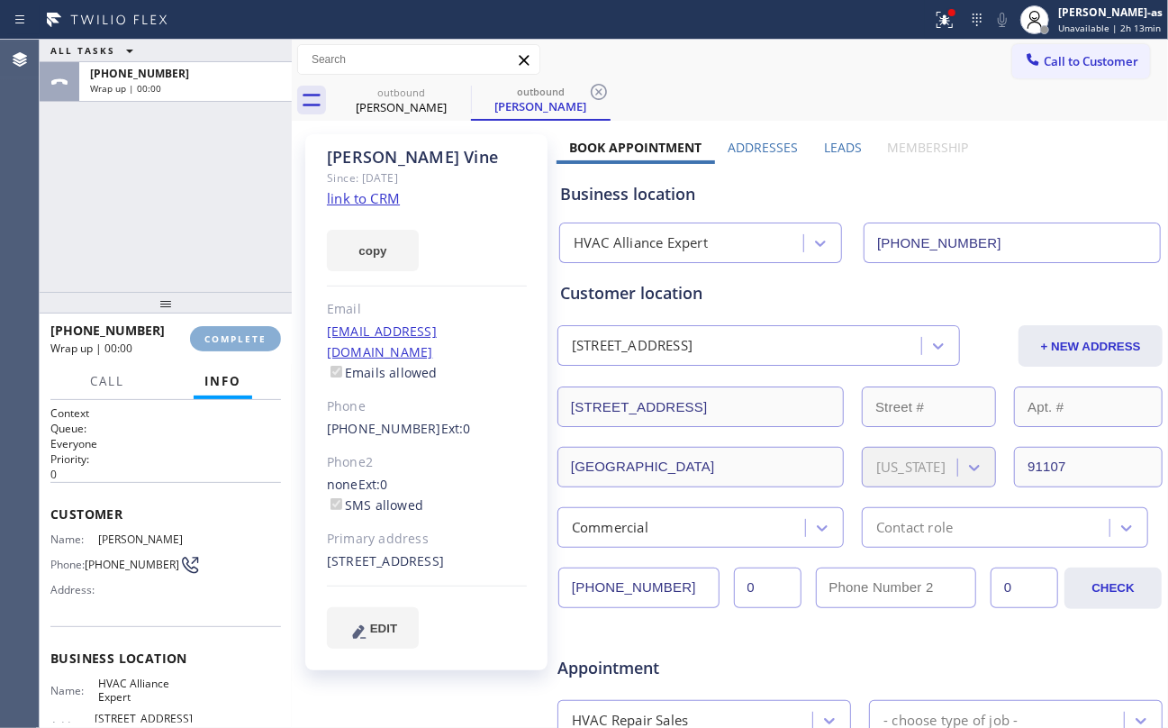
click at [254, 342] on span "COMPLETE" at bounding box center [235, 338] width 62 height 13
drag, startPoint x: 185, startPoint y: 222, endPoint x: 238, endPoint y: 256, distance: 63.2
click at [238, 256] on div "ALL TASKS ALL TASKS ACTIVE TASKS TASKS IN WRAP UP +15043528743 Wrap up | 00:00" at bounding box center [166, 166] width 252 height 252
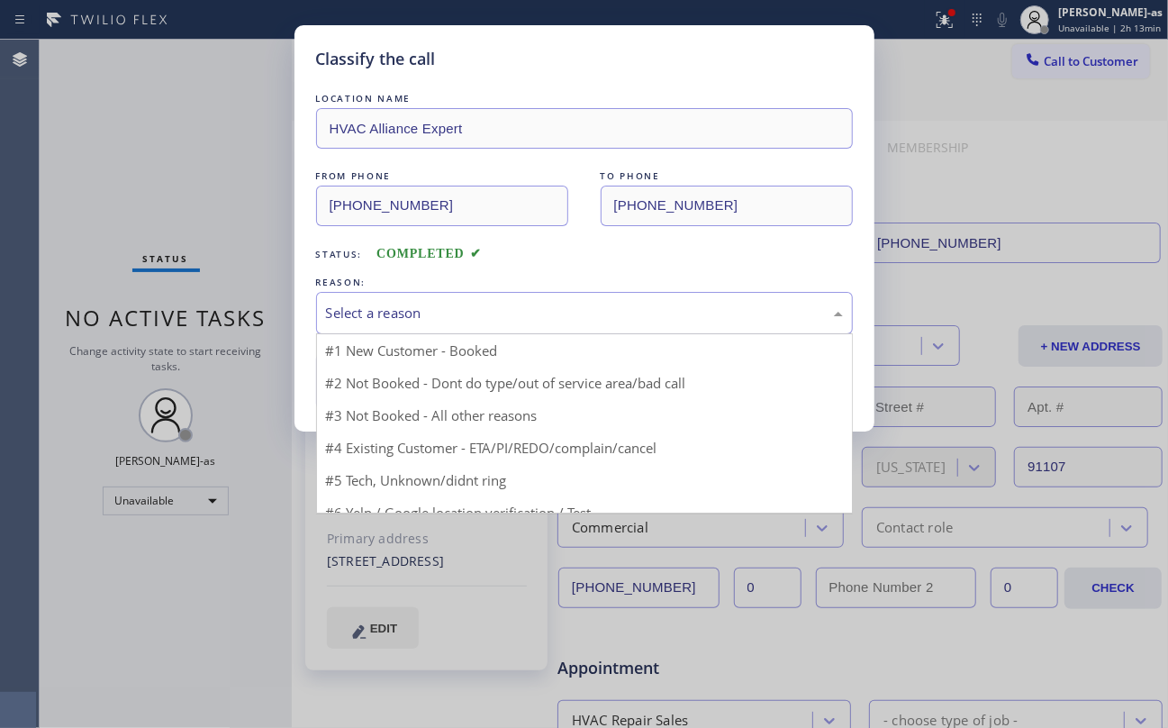
click at [421, 300] on div "Select a reason" at bounding box center [584, 313] width 537 height 42
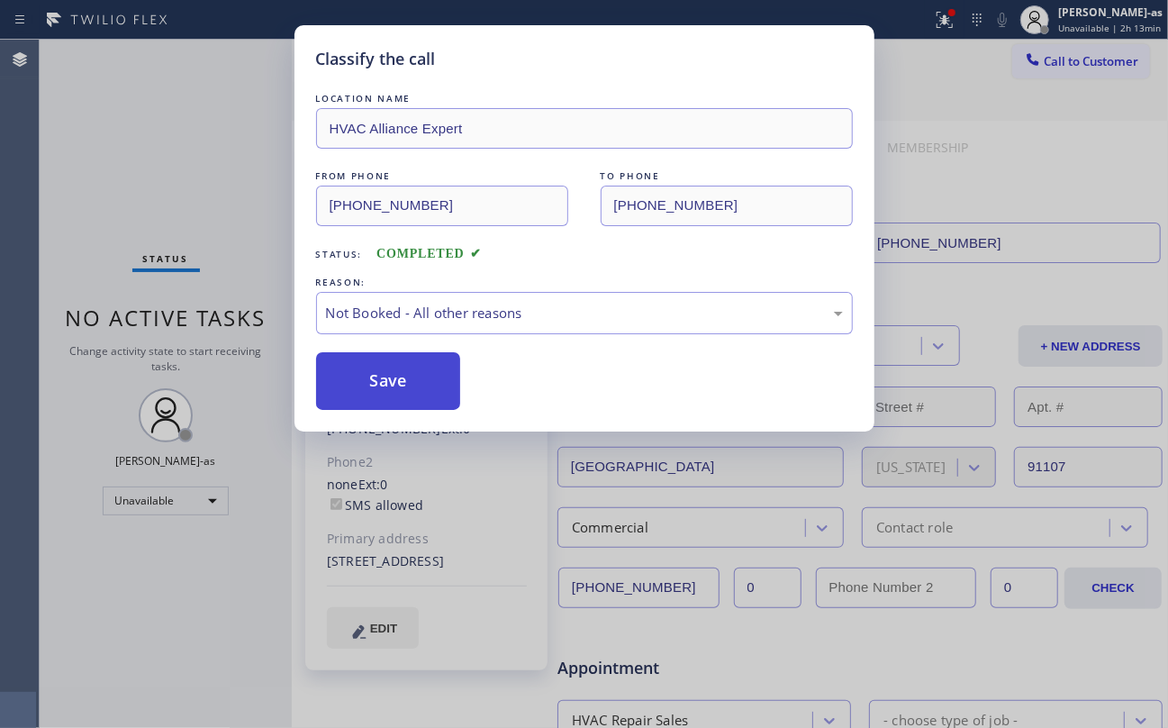
click at [414, 387] on button "Save" at bounding box center [388, 381] width 145 height 58
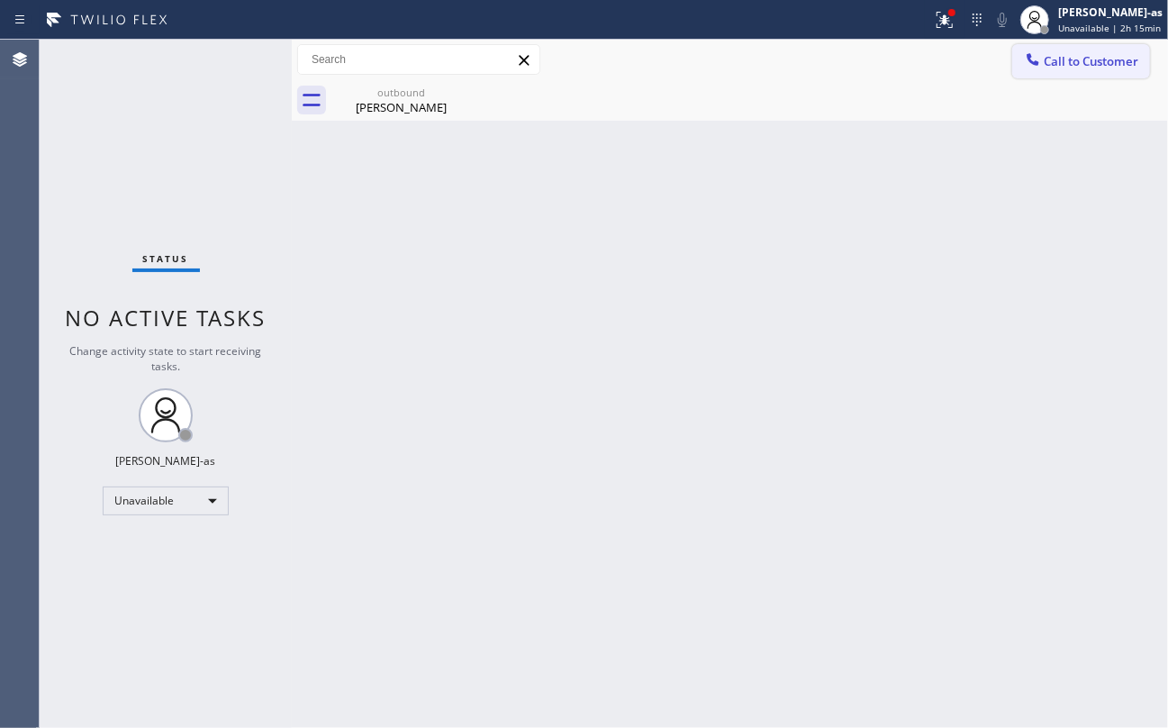
click at [1038, 56] on icon at bounding box center [1033, 59] width 18 height 18
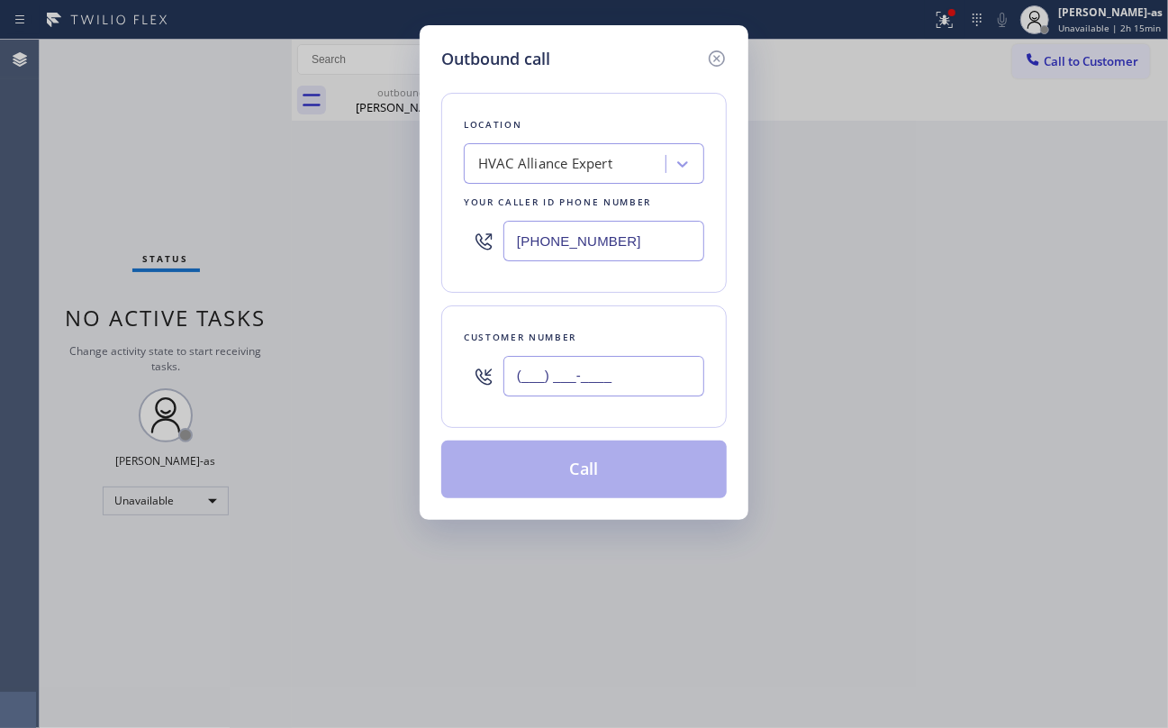
click at [642, 376] on input "(___) ___-____" at bounding box center [603, 376] width 201 height 41
paste input "754) 336-6817"
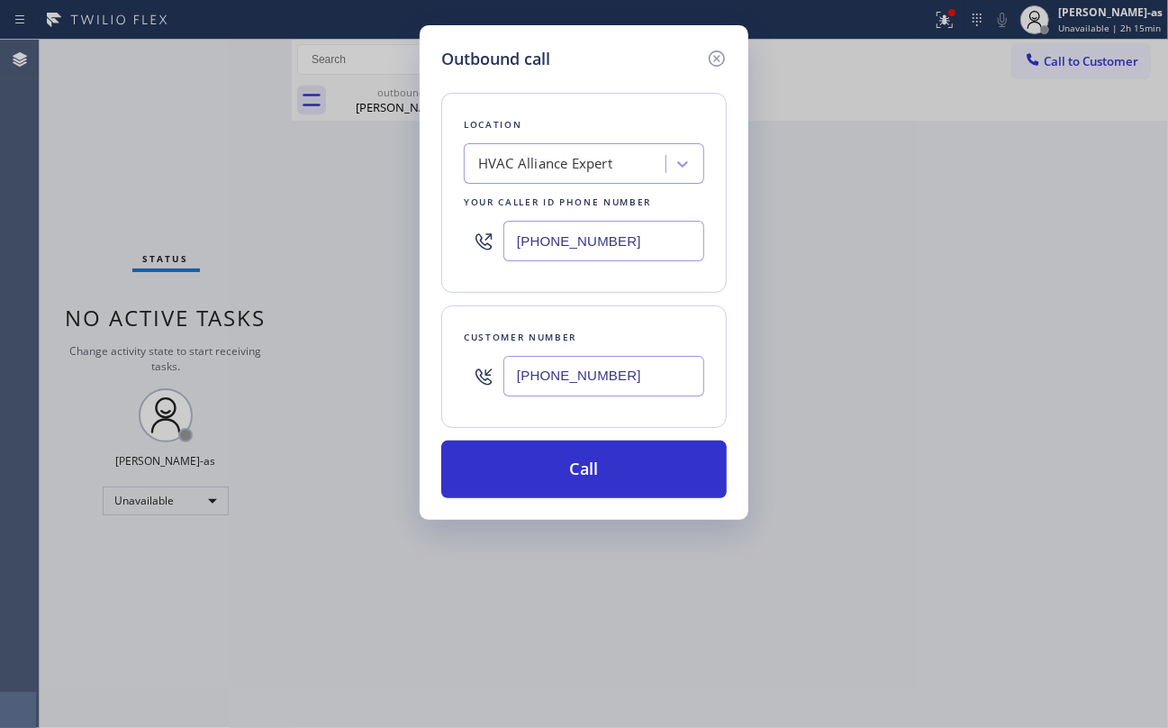
type input "[PHONE_NUMBER]"
click at [571, 238] on input "[PHONE_NUMBER]" at bounding box center [603, 241] width 201 height 41
paste input "786) 971-6587"
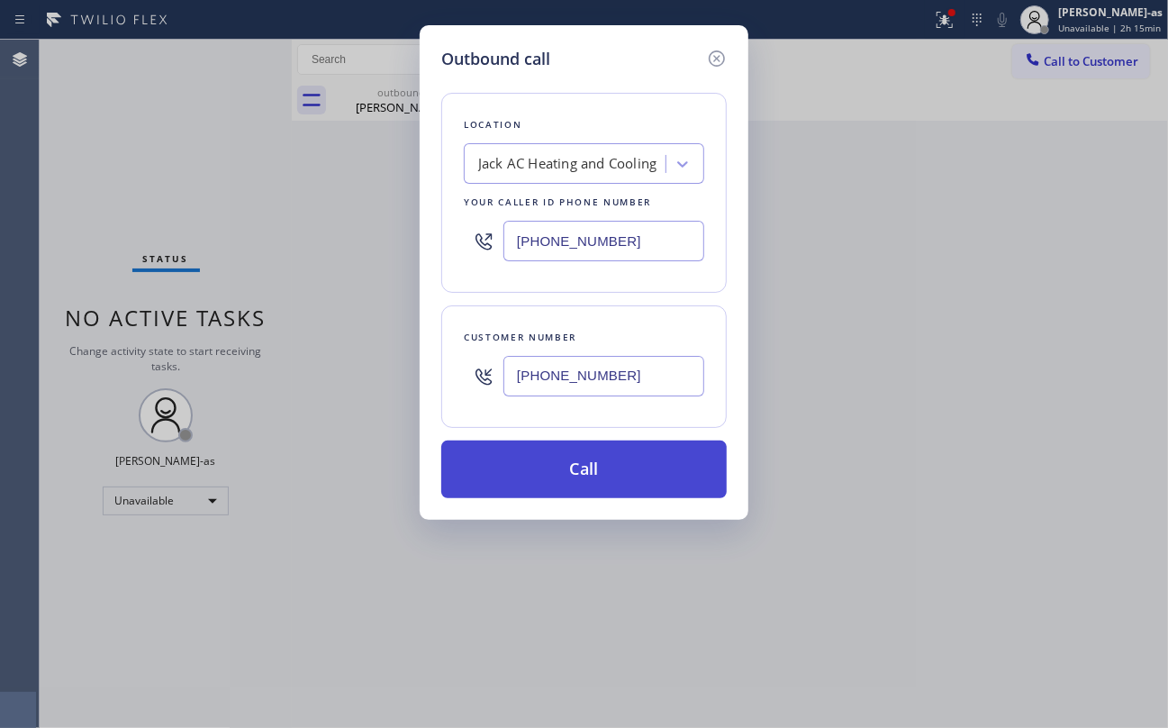
type input "[PHONE_NUMBER]"
click at [648, 473] on button "Call" at bounding box center [583, 469] width 285 height 58
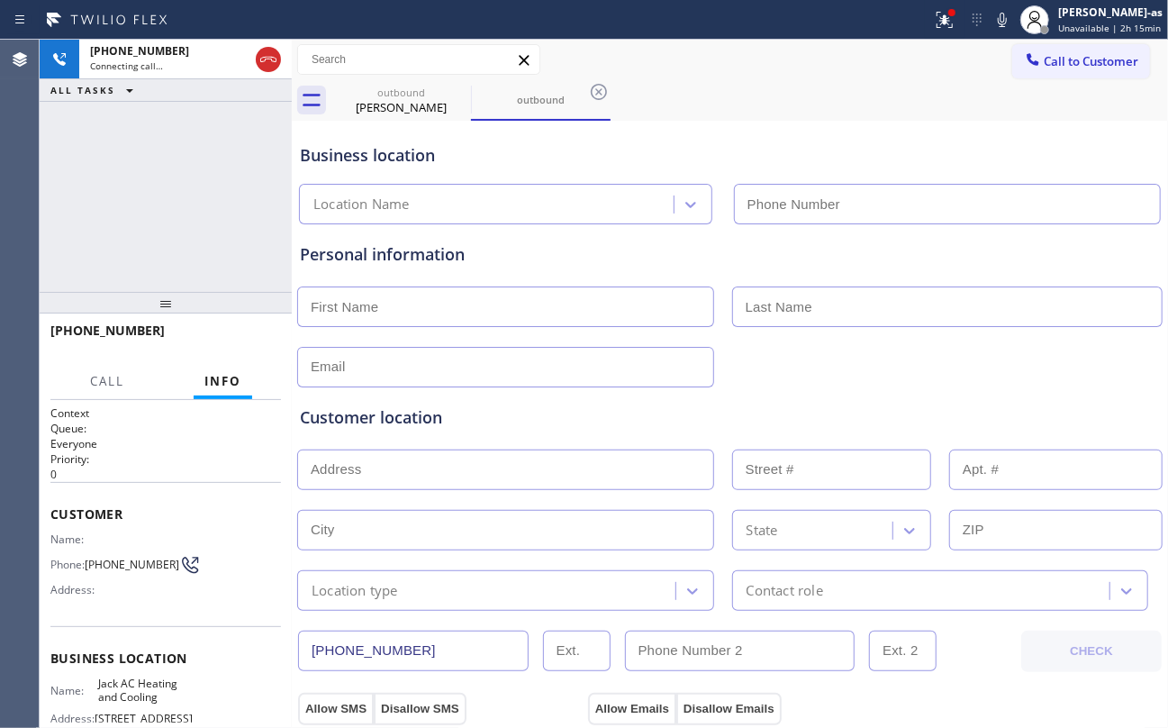
type input "[PHONE_NUMBER]"
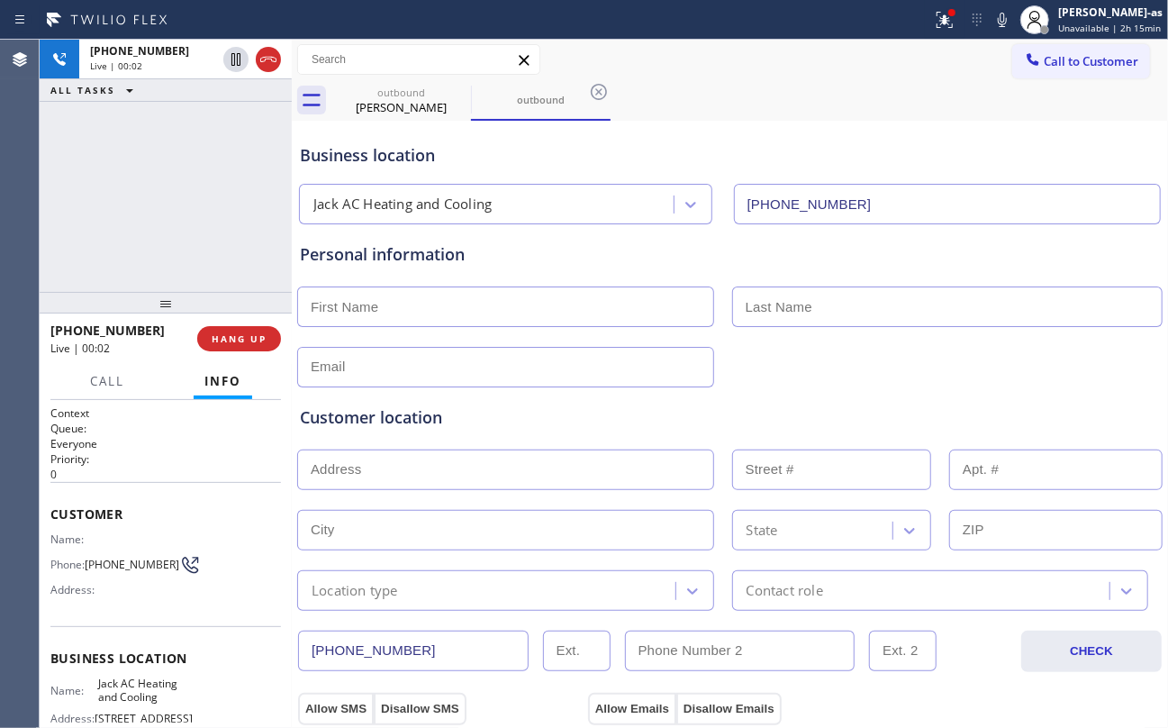
drag, startPoint x: 203, startPoint y: 254, endPoint x: 259, endPoint y: 308, distance: 78.3
click at [204, 264] on div "+17543366817 Live | 00:02 ALL TASKS ALL TASKS ACTIVE TASKS TASKS IN WRAP UP" at bounding box center [166, 166] width 252 height 252
click at [228, 337] on span "HANG UP" at bounding box center [239, 338] width 55 height 13
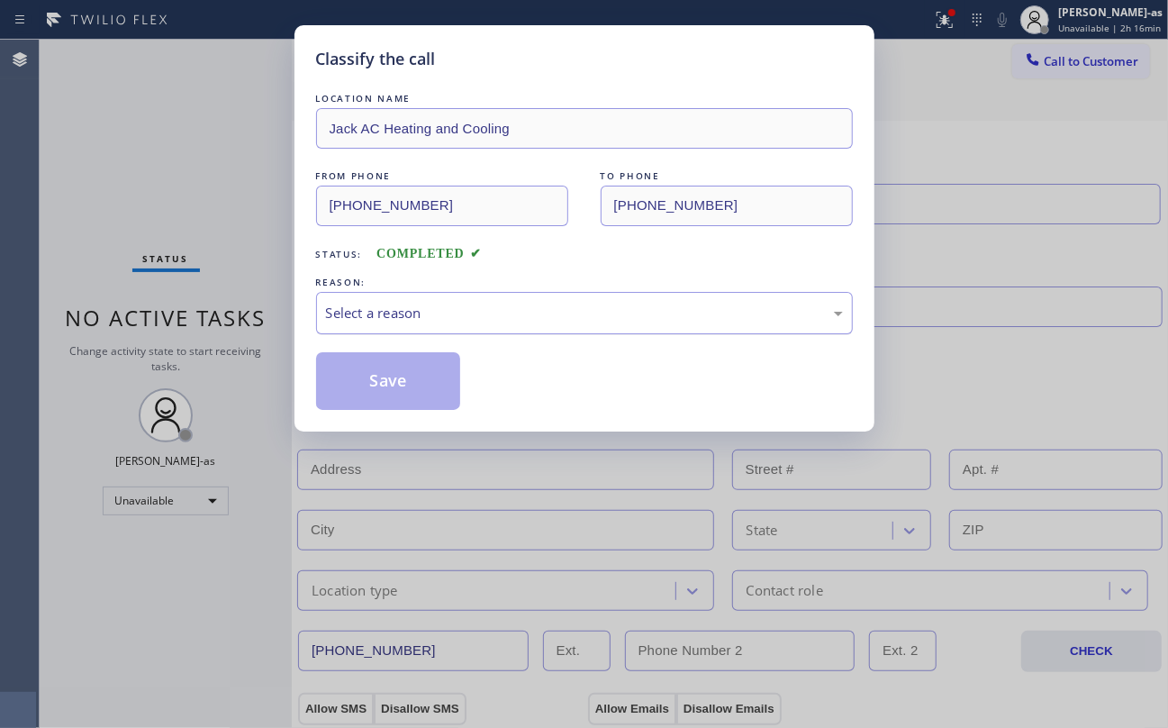
click at [484, 321] on div "Select a reason" at bounding box center [584, 313] width 517 height 21
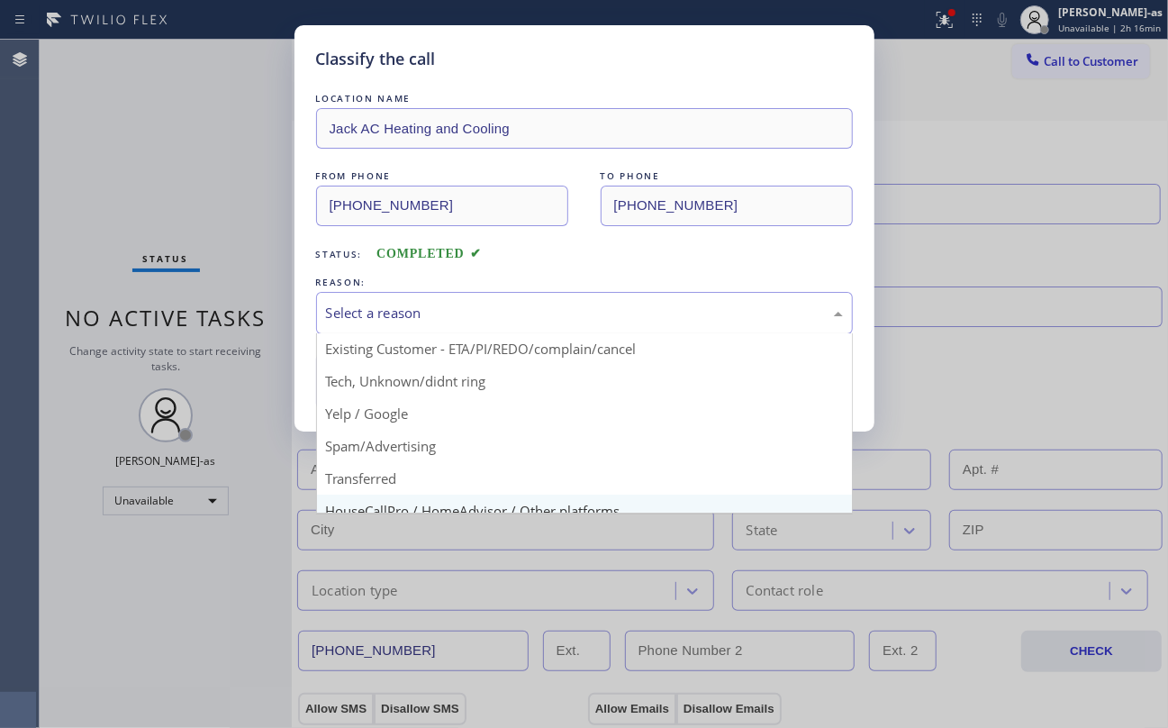
scroll to position [113, 0]
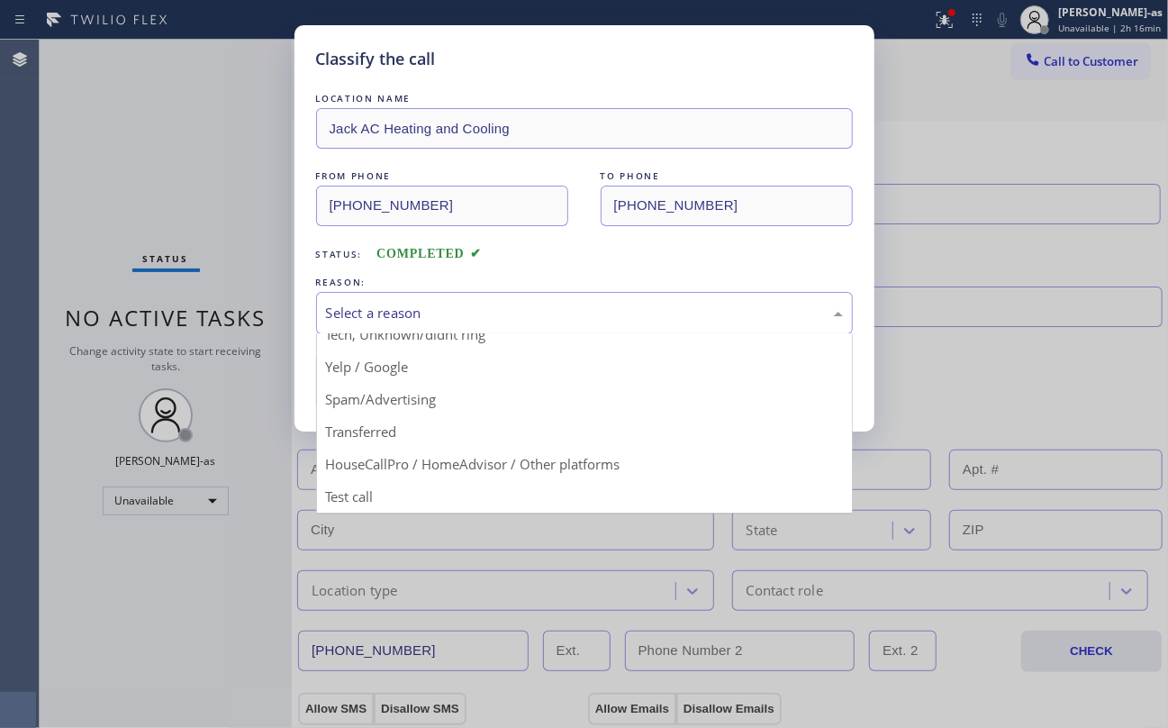
drag, startPoint x: 412, startPoint y: 405, endPoint x: 402, endPoint y: 396, distance: 14.1
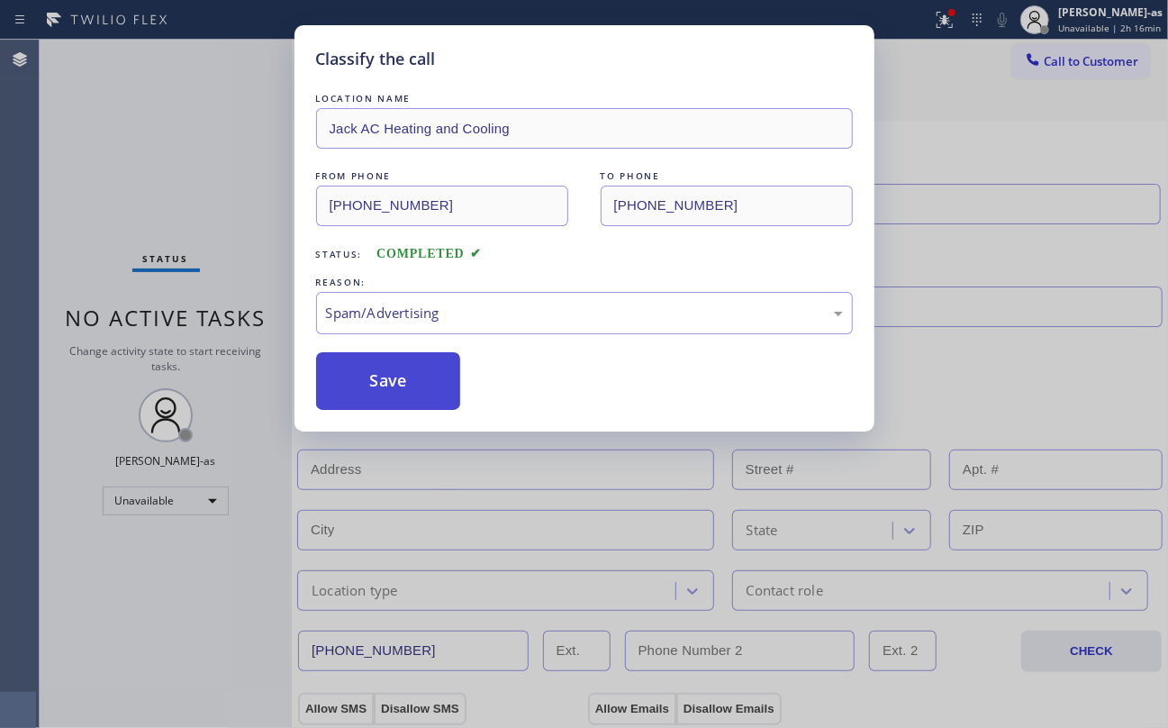
click at [389, 390] on button "Save" at bounding box center [388, 381] width 145 height 58
type input "[PHONE_NUMBER]"
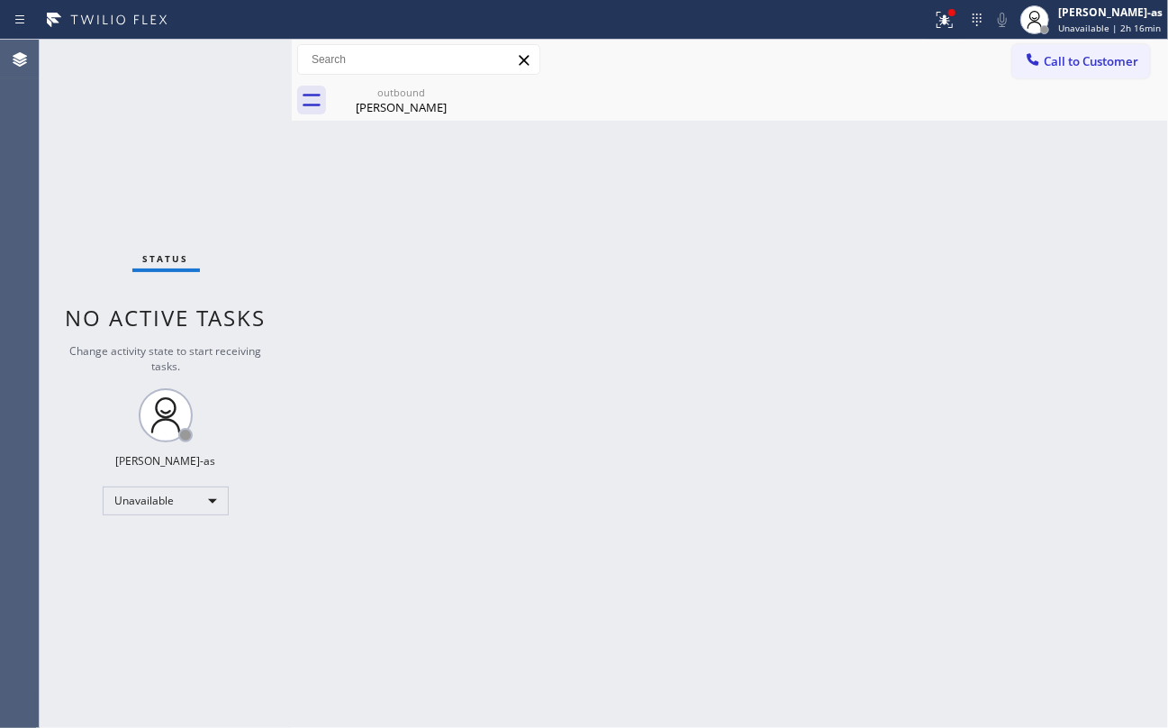
click at [198, 157] on div "Status No active tasks Change activity state to start receiving tasks. [PERSON_…" at bounding box center [166, 384] width 252 height 688
drag, startPoint x: 1096, startPoint y: 68, endPoint x: 1078, endPoint y: 67, distance: 18.1
click at [1090, 68] on span "Call to Customer" at bounding box center [1091, 61] width 95 height 16
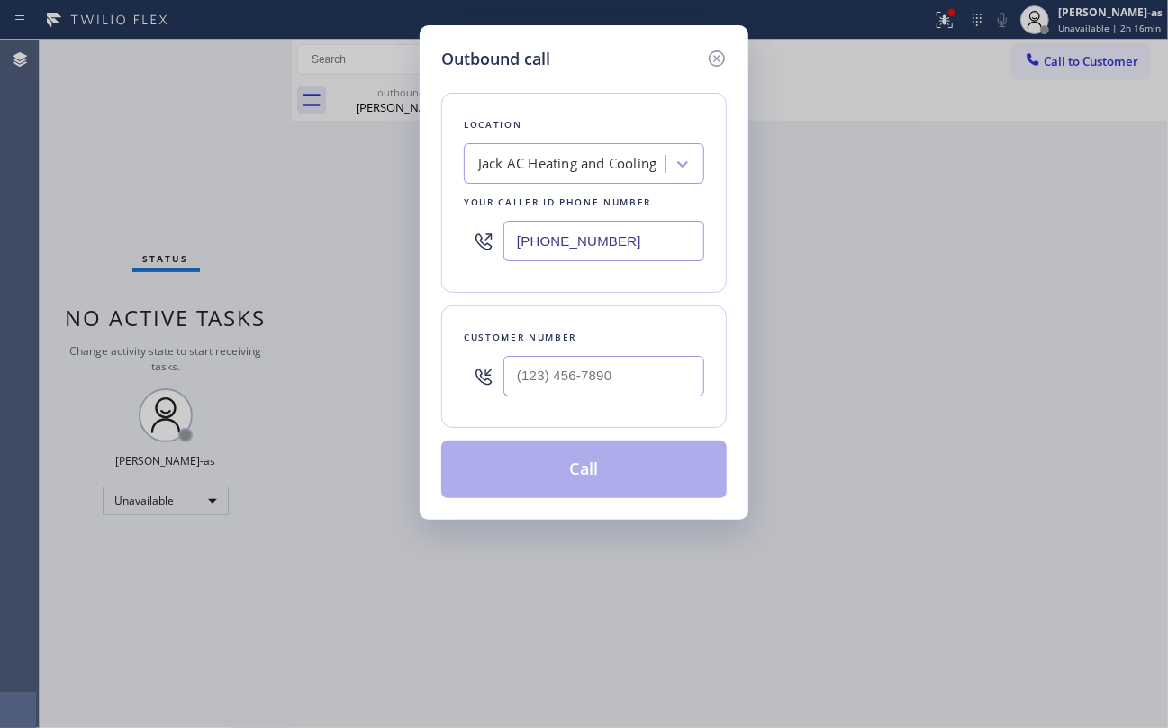
click at [603, 173] on div "Jack AC Heating and Cooling" at bounding box center [567, 164] width 178 height 21
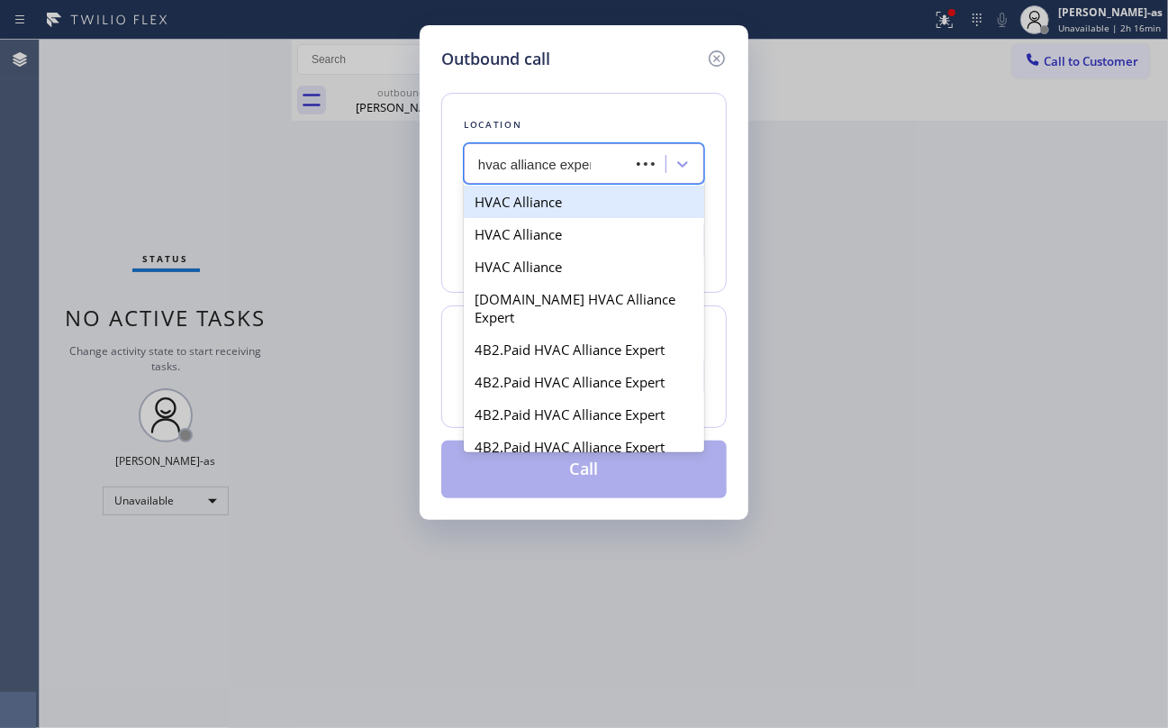
type input "hvac alliance expert"
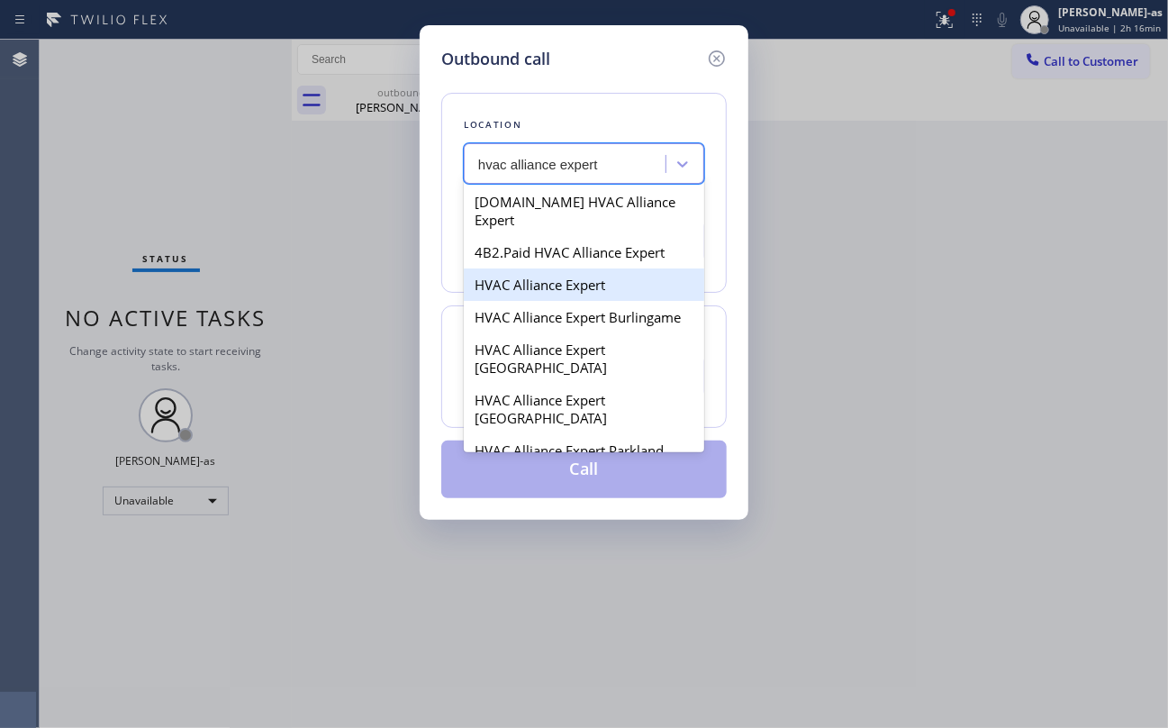
click at [556, 275] on div "HVAC Alliance Expert" at bounding box center [584, 284] width 240 height 32
type input "[PHONE_NUMBER]"
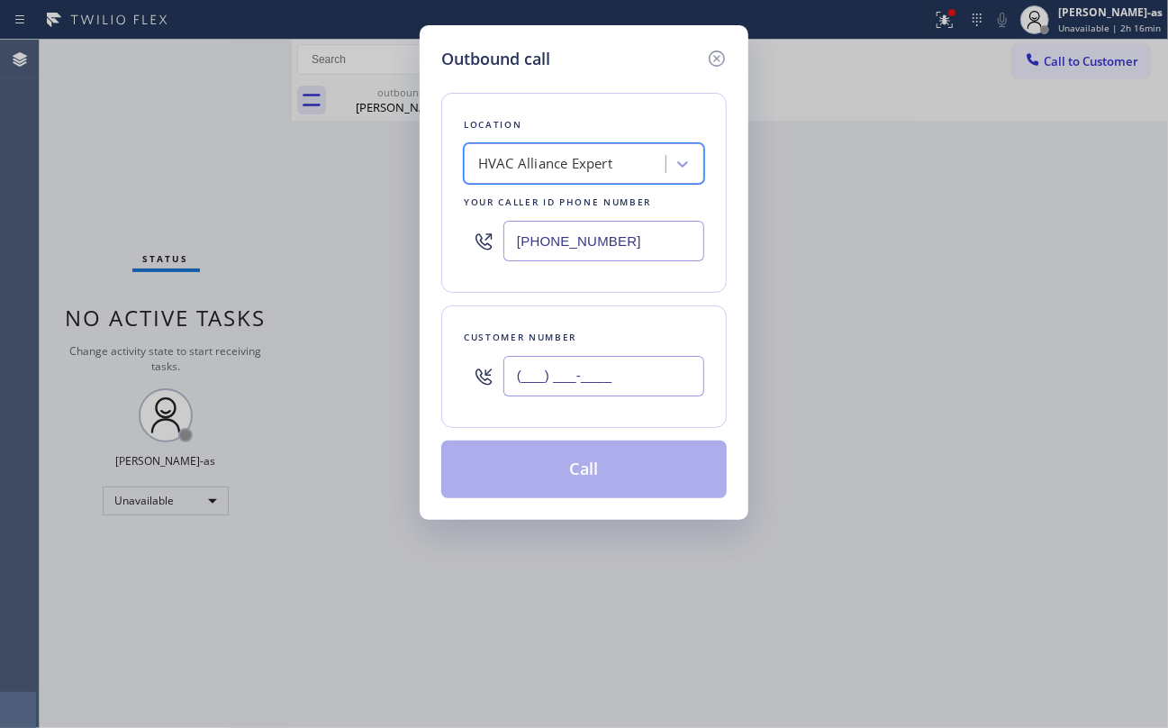
click at [603, 380] on input "(___) ___-____" at bounding box center [603, 376] width 201 height 41
paste input "323) 826-8586"
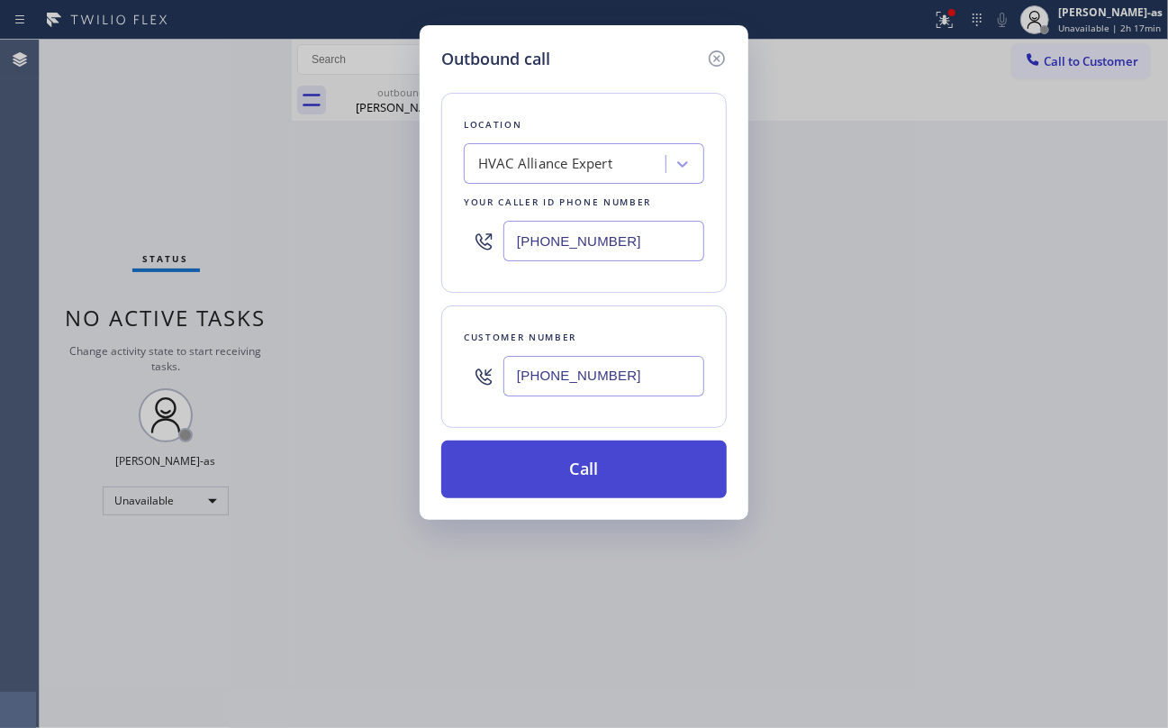
type input "[PHONE_NUMBER]"
click at [573, 468] on button "Call" at bounding box center [583, 469] width 285 height 58
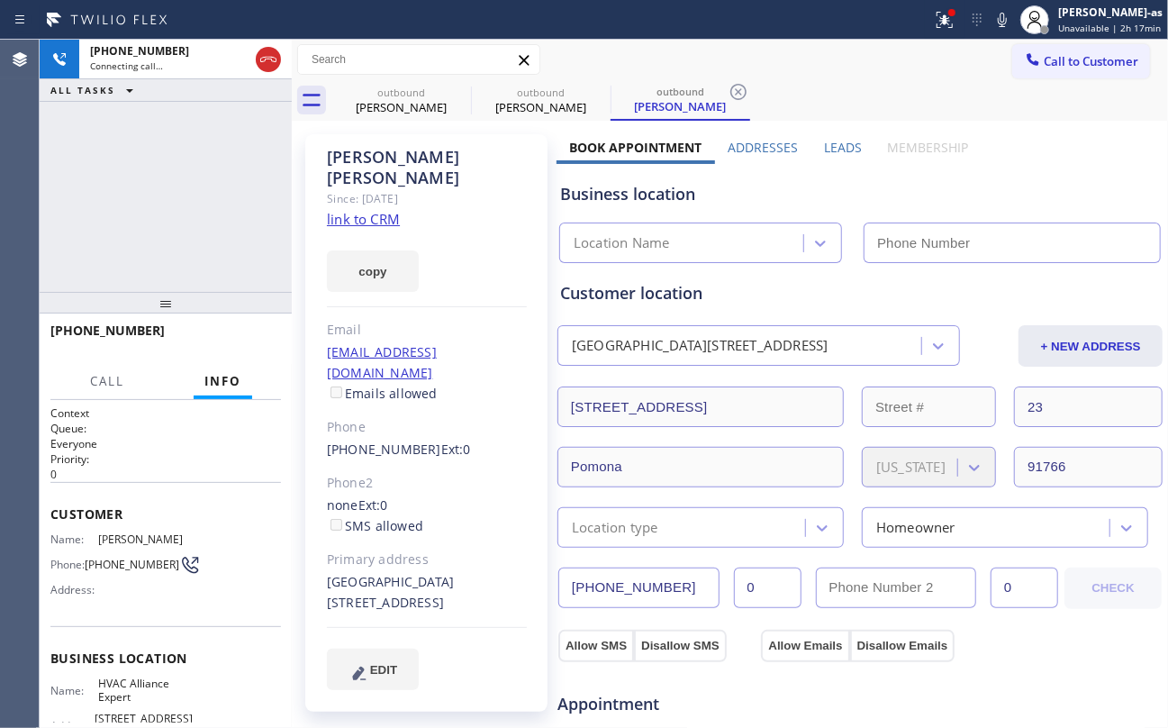
type input "[PHONE_NUMBER]"
drag, startPoint x: 164, startPoint y: 195, endPoint x: 282, endPoint y: 185, distance: 118.5
click at [174, 203] on div "+13238268586 Connecting call… ALL TASKS ALL TASKS ACTIVE TASKS TASKS IN WRAP UP" at bounding box center [166, 166] width 252 height 252
drag, startPoint x: 420, startPoint y: 80, endPoint x: 440, endPoint y: 85, distance: 21.2
click at [420, 84] on div "outbound Danielle Vine" at bounding box center [401, 100] width 136 height 41
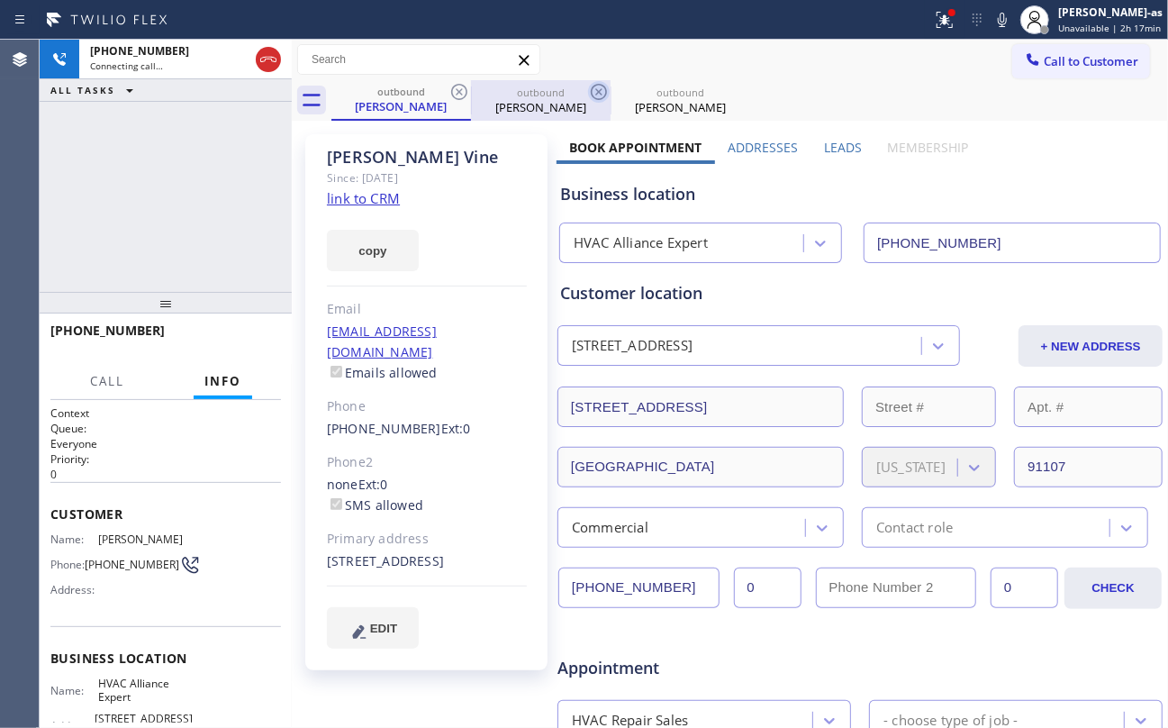
click at [455, 90] on icon at bounding box center [459, 92] width 22 height 22
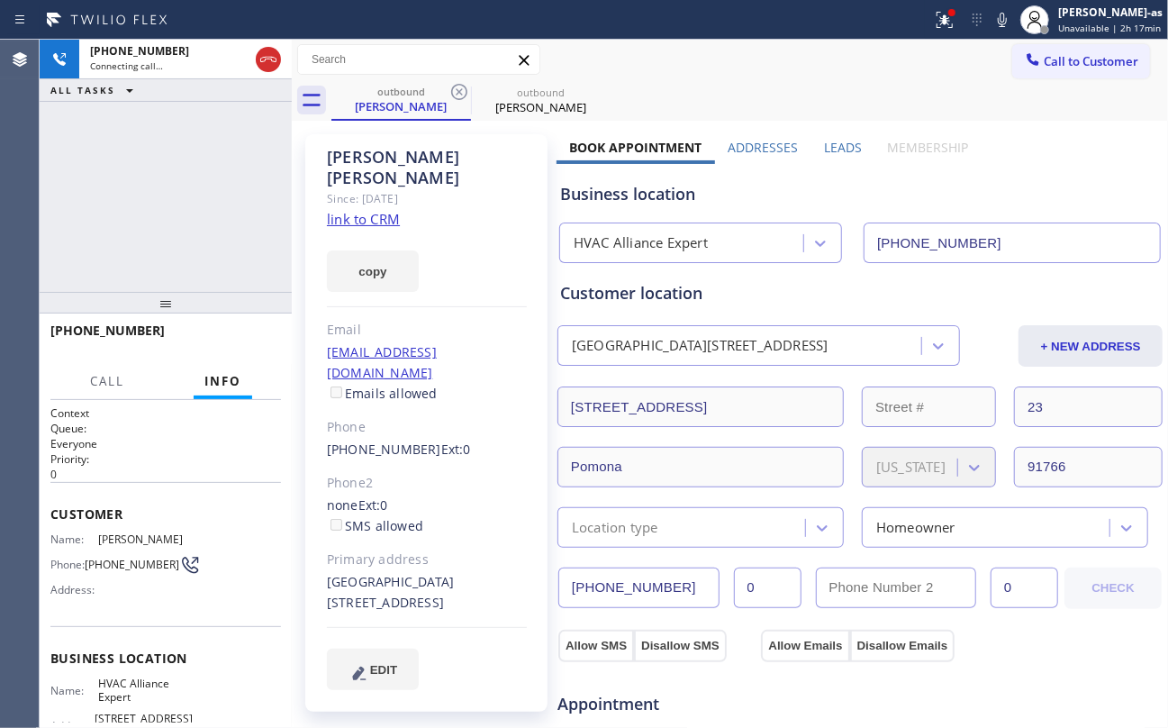
click at [373, 210] on link "link to CRM" at bounding box center [363, 219] width 73 height 18
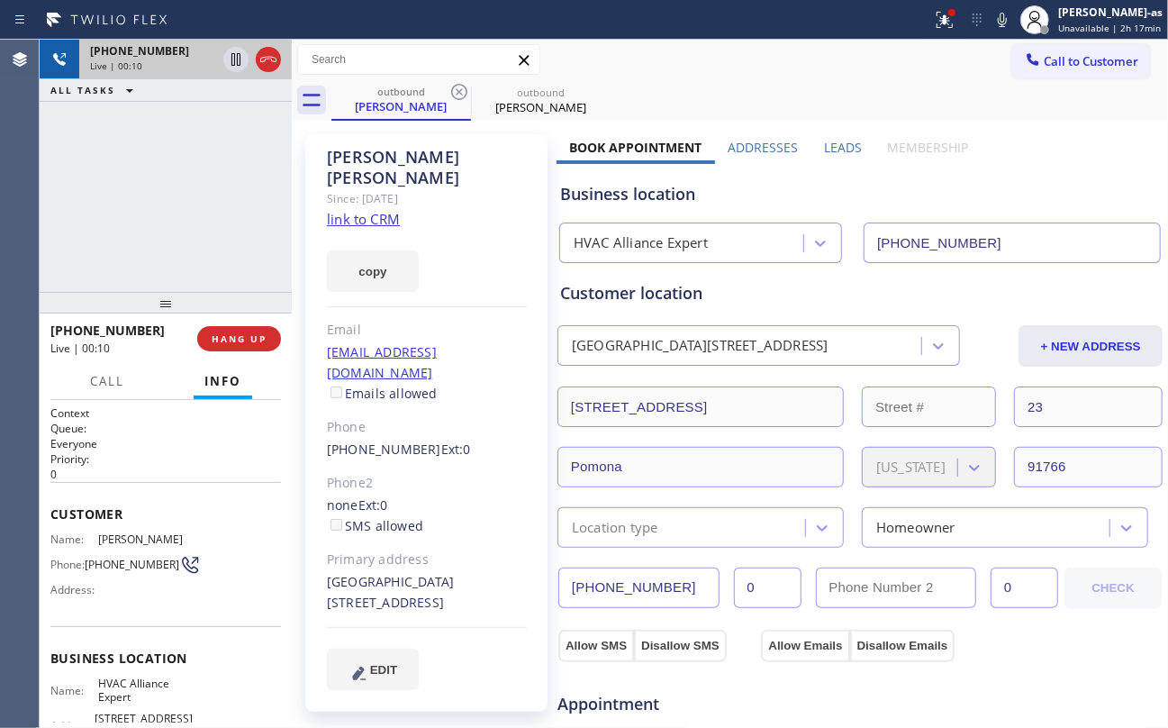
drag, startPoint x: 148, startPoint y: 140, endPoint x: 283, endPoint y: 70, distance: 152.2
click at [167, 156] on div "+13238268586 Live | 00:10 ALL TASKS ALL TASKS ACTIVE TASKS TASKS IN WRAP UP" at bounding box center [166, 166] width 252 height 252
drag, startPoint x: 283, startPoint y: 41, endPoint x: 277, endPoint y: 55, distance: 14.5
click at [277, 55] on div at bounding box center [252, 60] width 65 height 40
click at [277, 55] on icon at bounding box center [269, 60] width 22 height 22
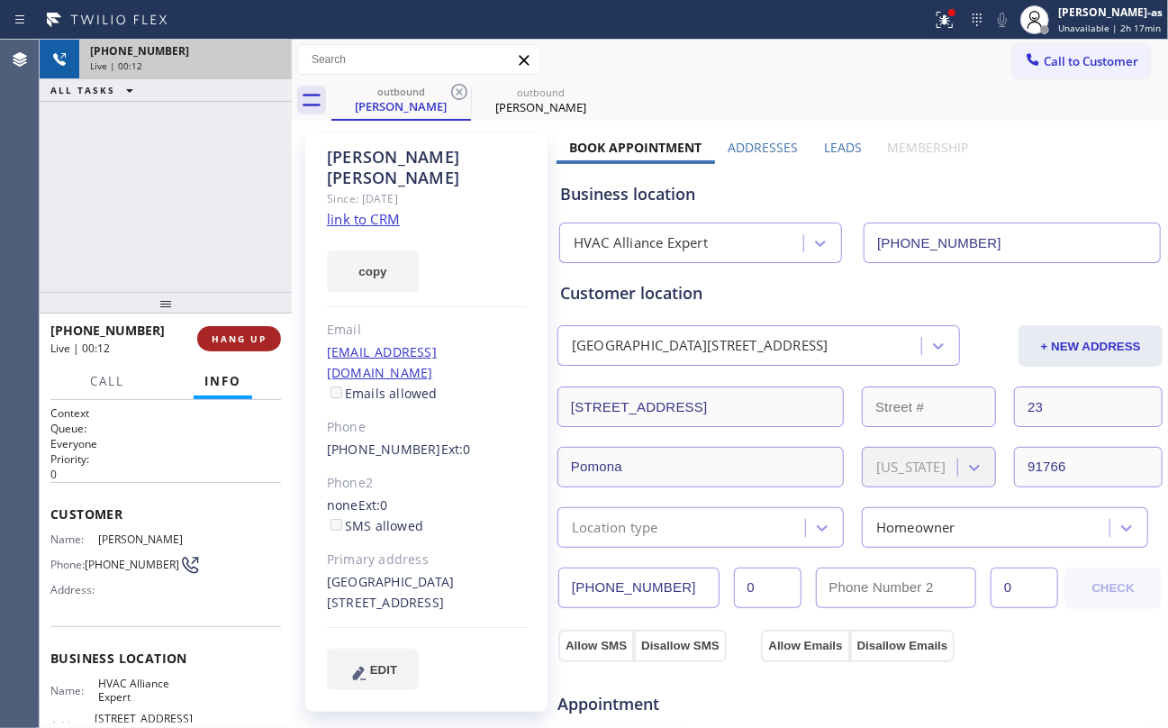
drag, startPoint x: 195, startPoint y: 256, endPoint x: 218, endPoint y: 328, distance: 75.5
click at [196, 260] on div "+13238268586 Live | 00:12 ALL TASKS ALL TASKS ACTIVE TASKS TASKS IN WRAP UP" at bounding box center [166, 166] width 252 height 252
click at [218, 328] on button "HANG UP" at bounding box center [239, 338] width 84 height 25
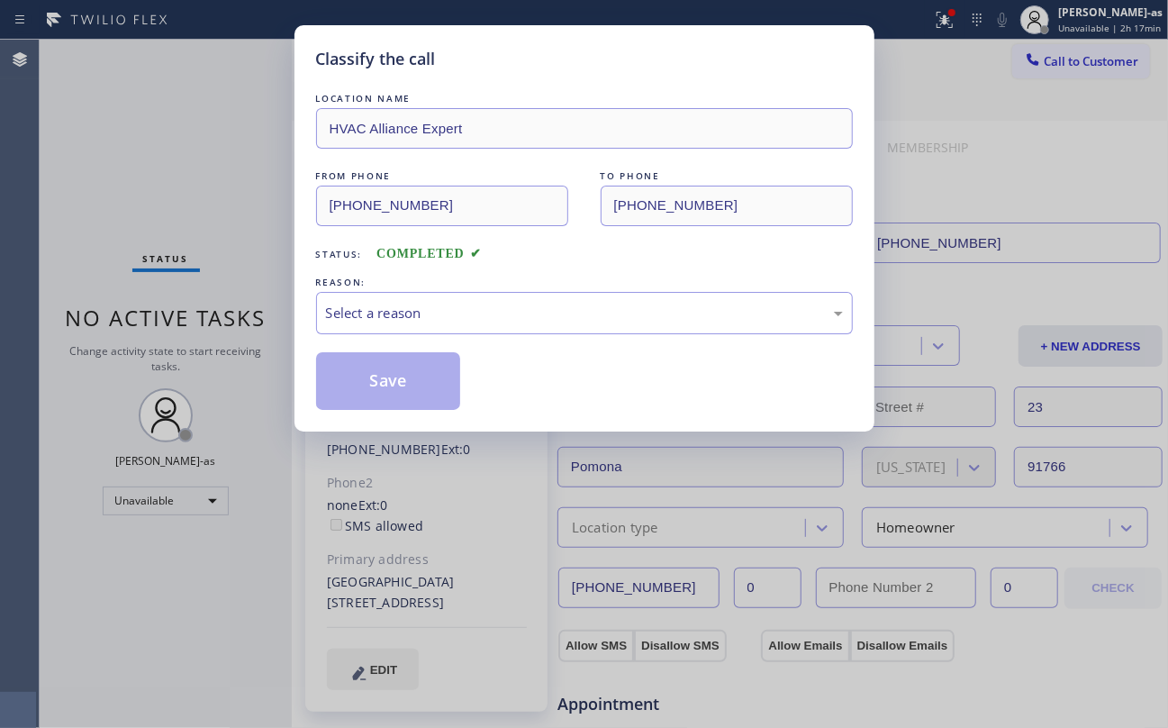
click at [218, 328] on div "Classify the call LOCATION NAME HVAC Alliance Expert FROM PHONE (323) 991-9198 …" at bounding box center [584, 364] width 1168 height 728
click at [569, 256] on div "Status: COMPLETED" at bounding box center [584, 249] width 537 height 29
click at [538, 332] on div "Select a reason" at bounding box center [584, 313] width 537 height 42
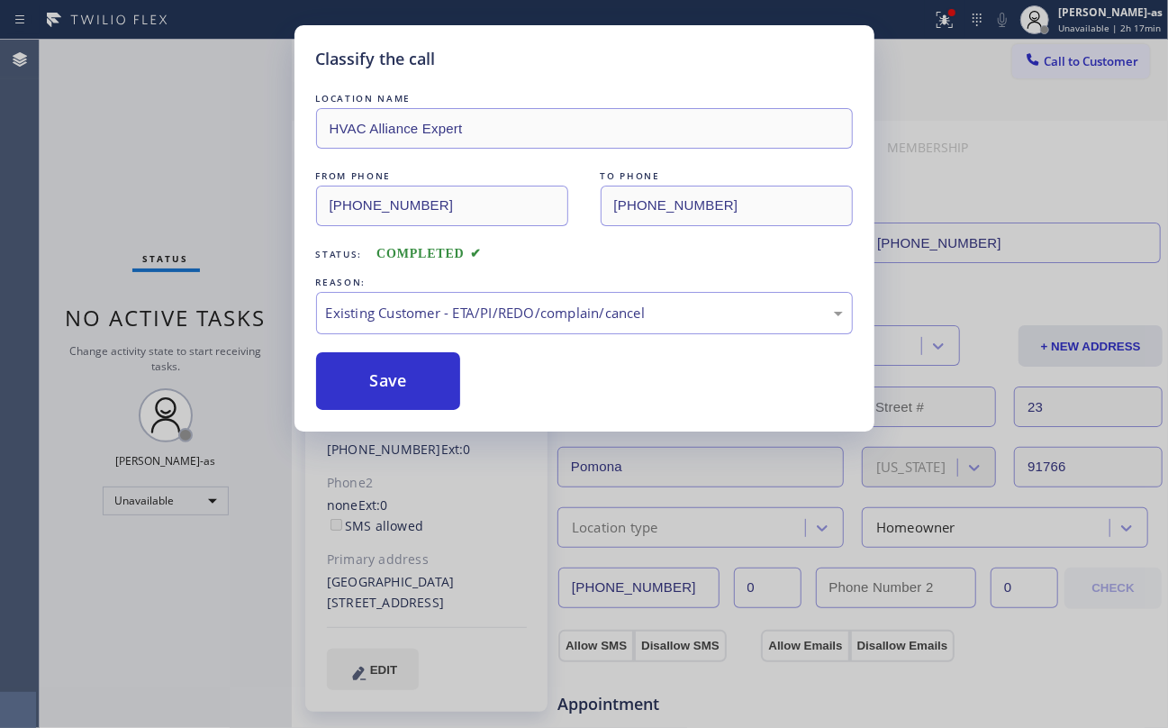
drag, startPoint x: 402, startPoint y: 384, endPoint x: 735, endPoint y: 621, distance: 409.3
click at [404, 384] on button "Save" at bounding box center [388, 381] width 145 height 58
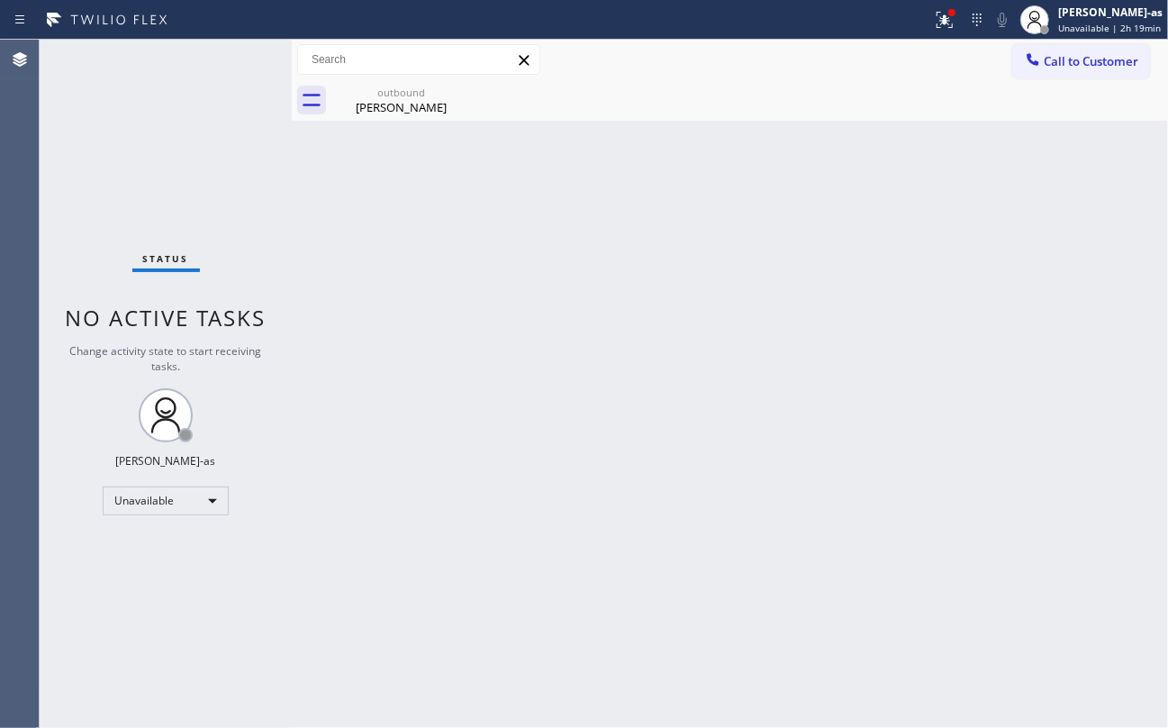
click at [213, 164] on div "Status No active tasks Change activity state to start receiving tasks. [PERSON_…" at bounding box center [166, 384] width 252 height 688
drag, startPoint x: 405, startPoint y: 98, endPoint x: 475, endPoint y: 81, distance: 72.3
click at [429, 97] on div "outbound Alan Sanchez" at bounding box center [401, 100] width 136 height 41
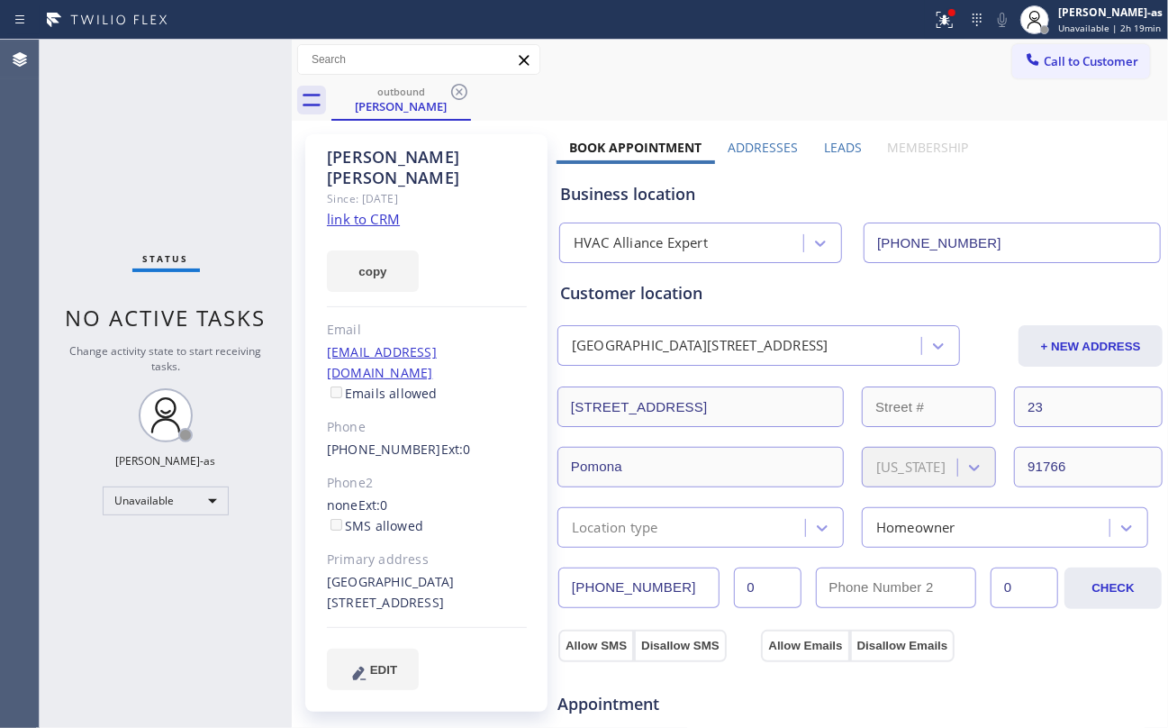
drag, startPoint x: 458, startPoint y: 87, endPoint x: 473, endPoint y: 86, distance: 14.4
click at [462, 88] on icon at bounding box center [459, 92] width 22 height 22
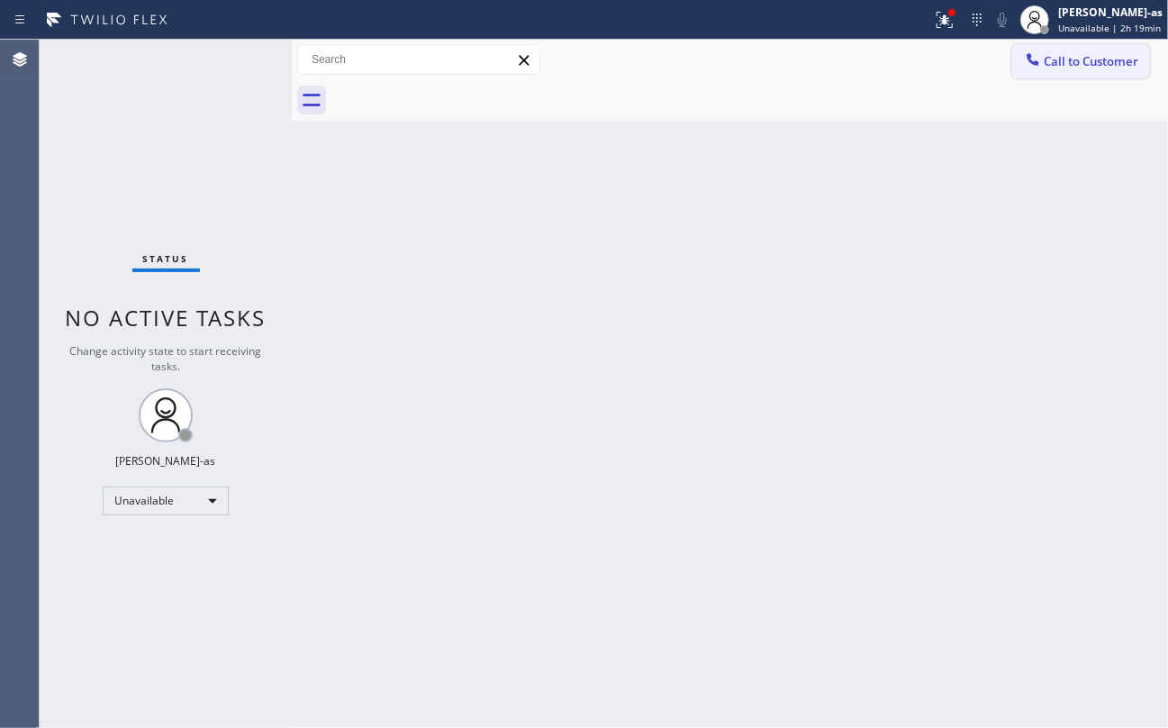
click at [1084, 52] on button "Call to Customer" at bounding box center [1081, 61] width 138 height 34
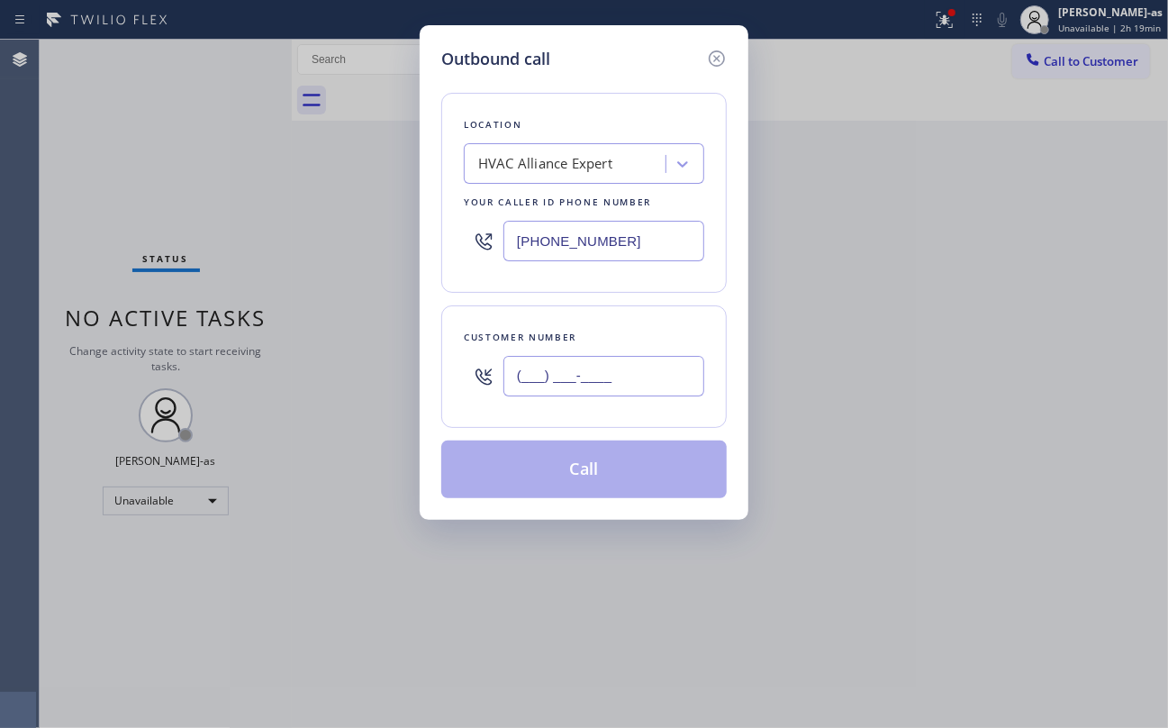
click at [641, 376] on input "(___) ___-____" at bounding box center [603, 376] width 201 height 41
paste input "310) 866-6692"
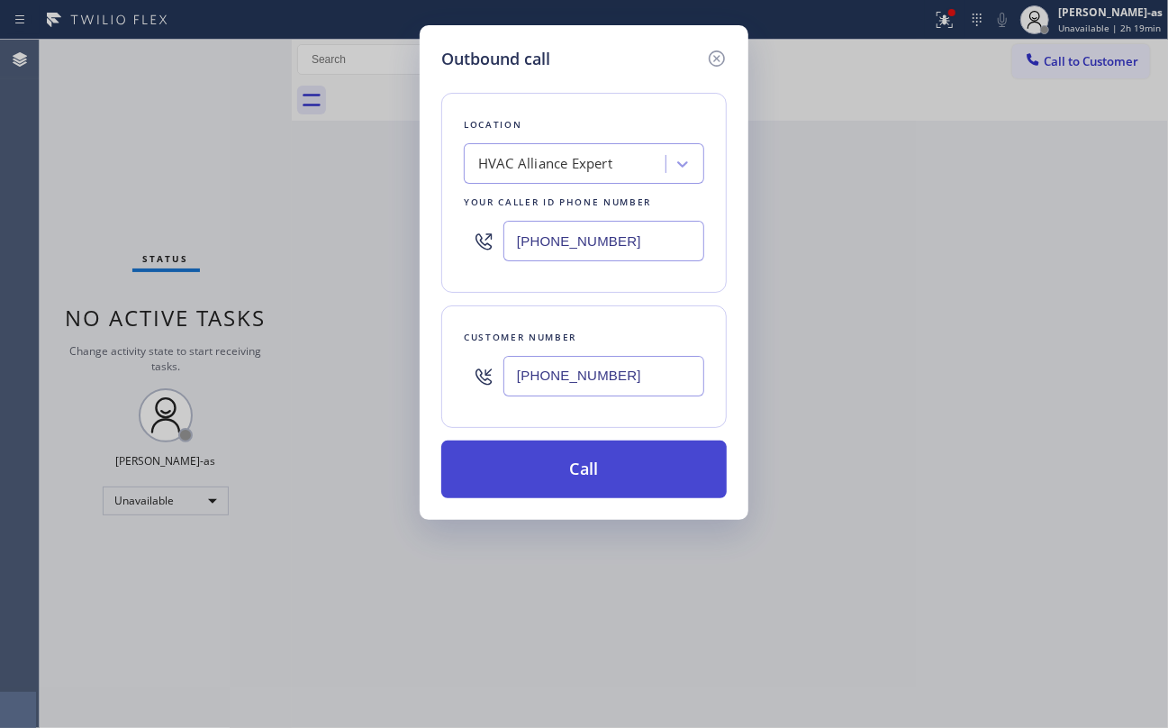
type input "[PHONE_NUMBER]"
click at [606, 484] on button "Call" at bounding box center [583, 469] width 285 height 58
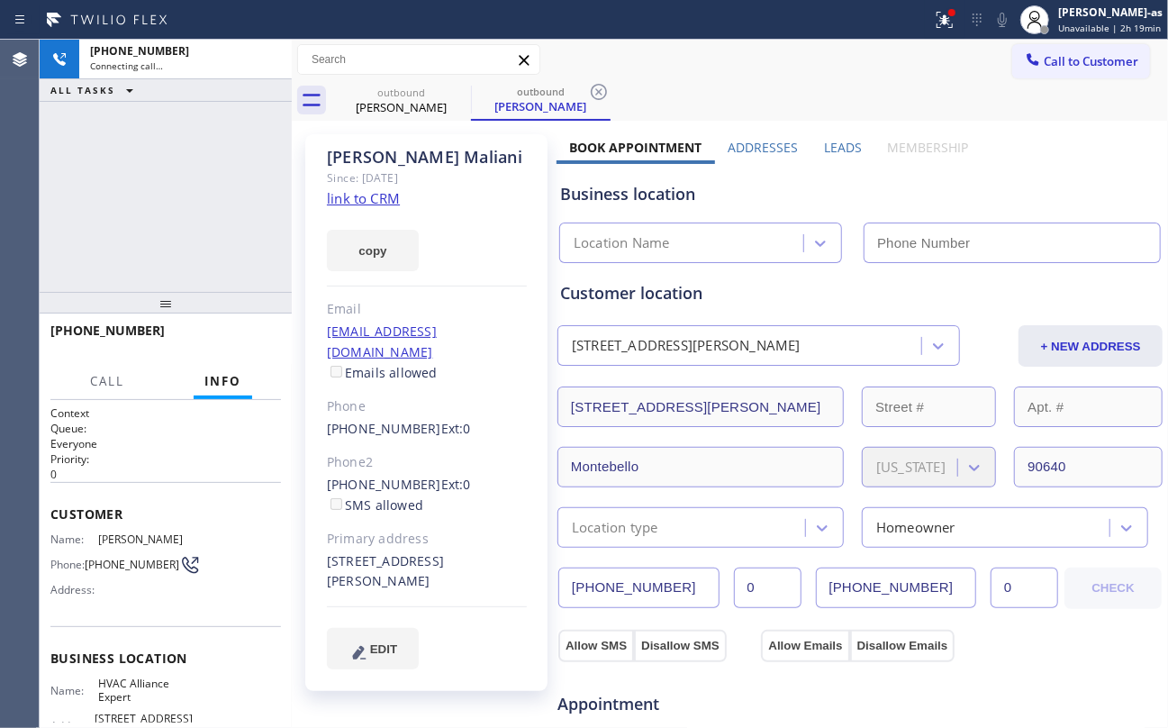
click at [379, 202] on link "link to CRM" at bounding box center [363, 198] width 73 height 18
type input "[PHONE_NUMBER]"
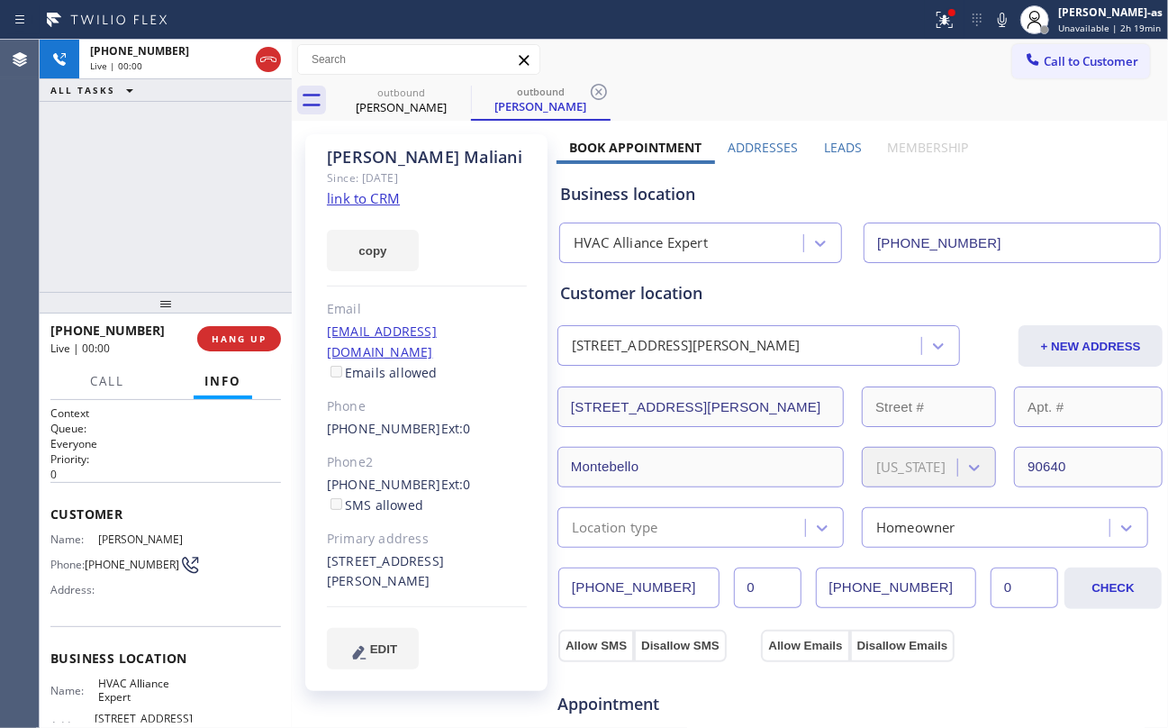
click at [181, 173] on div "+13108666692 Live | 00:00 ALL TASKS ALL TASKS ACTIVE TASKS TASKS IN WRAP UP" at bounding box center [166, 166] width 252 height 252
click at [252, 337] on span "HANG UP" at bounding box center [239, 338] width 55 height 13
drag, startPoint x: 195, startPoint y: 241, endPoint x: 245, endPoint y: 373, distance: 140.8
click at [200, 260] on div "+13108666692 Live | 00:02 ALL TASKS ALL TASKS ACTIVE TASKS TASKS IN WRAP UP" at bounding box center [166, 166] width 252 height 252
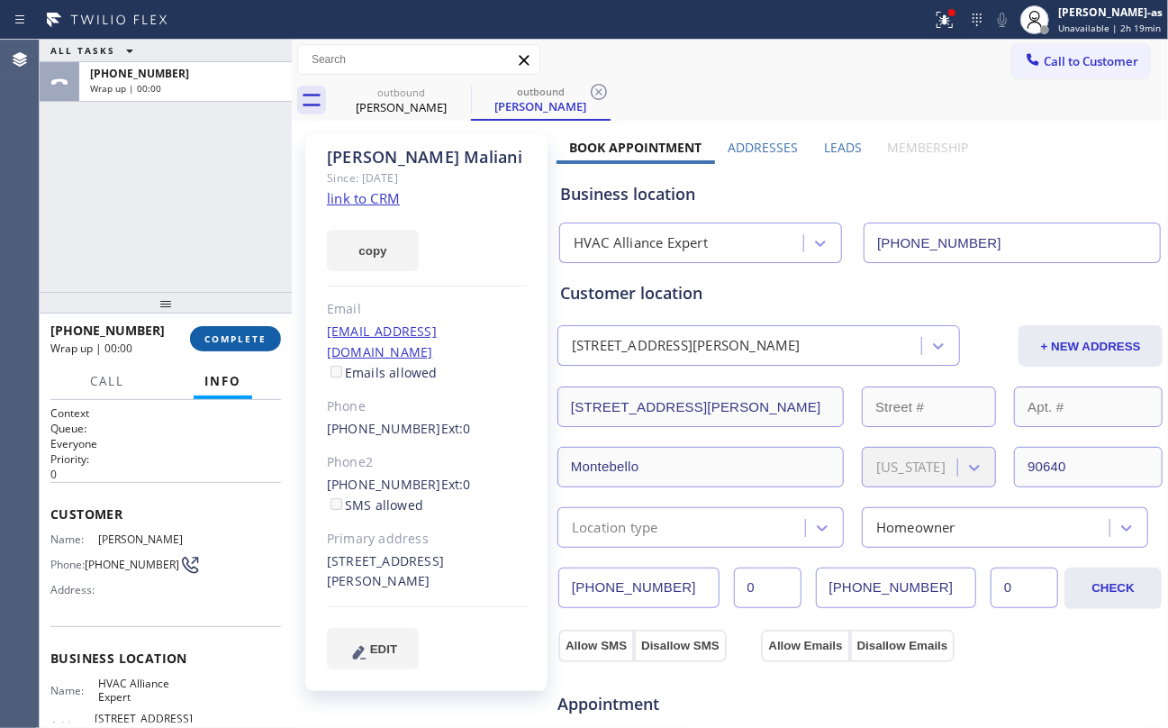
drag, startPoint x: 227, startPoint y: 332, endPoint x: 185, endPoint y: 222, distance: 118.6
click at [227, 331] on button "COMPLETE" at bounding box center [235, 338] width 91 height 25
drag, startPoint x: 170, startPoint y: 210, endPoint x: 182, endPoint y: 209, distance: 11.7
click at [171, 213] on div "ALL TASKS ALL TASKS ACTIVE TASKS TASKS IN WRAP UP +13108666692 Wrap up | 00:00" at bounding box center [166, 166] width 252 height 252
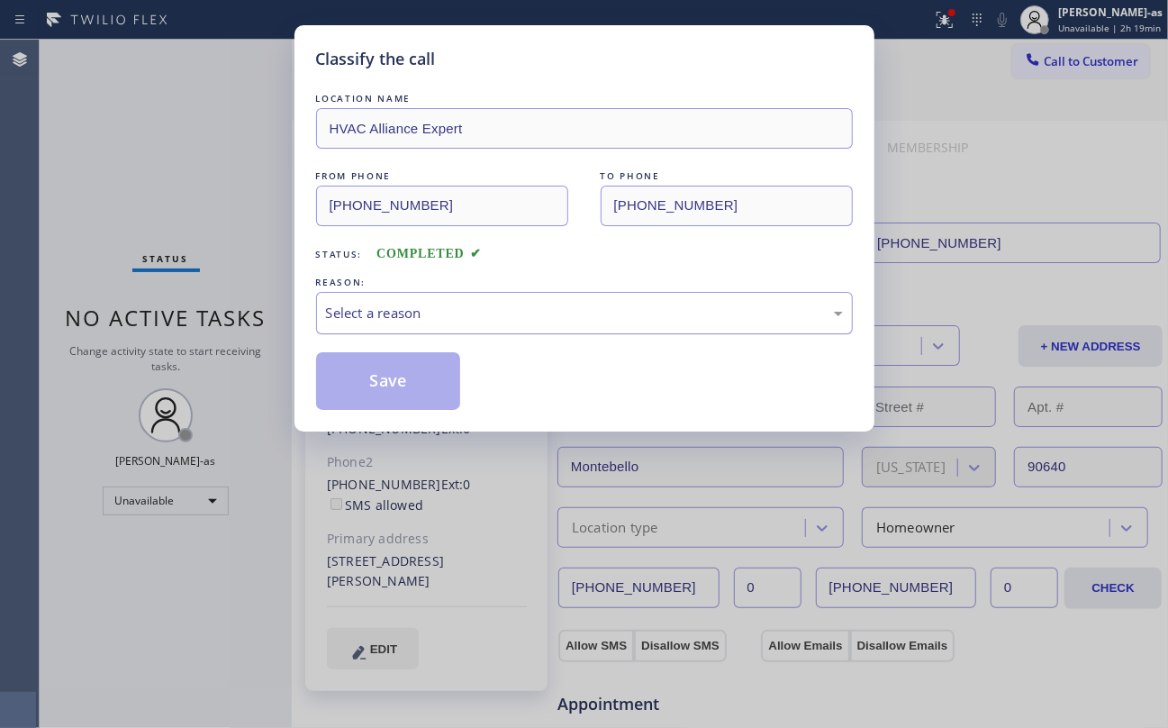
click at [433, 310] on div "Select a reason" at bounding box center [584, 313] width 517 height 21
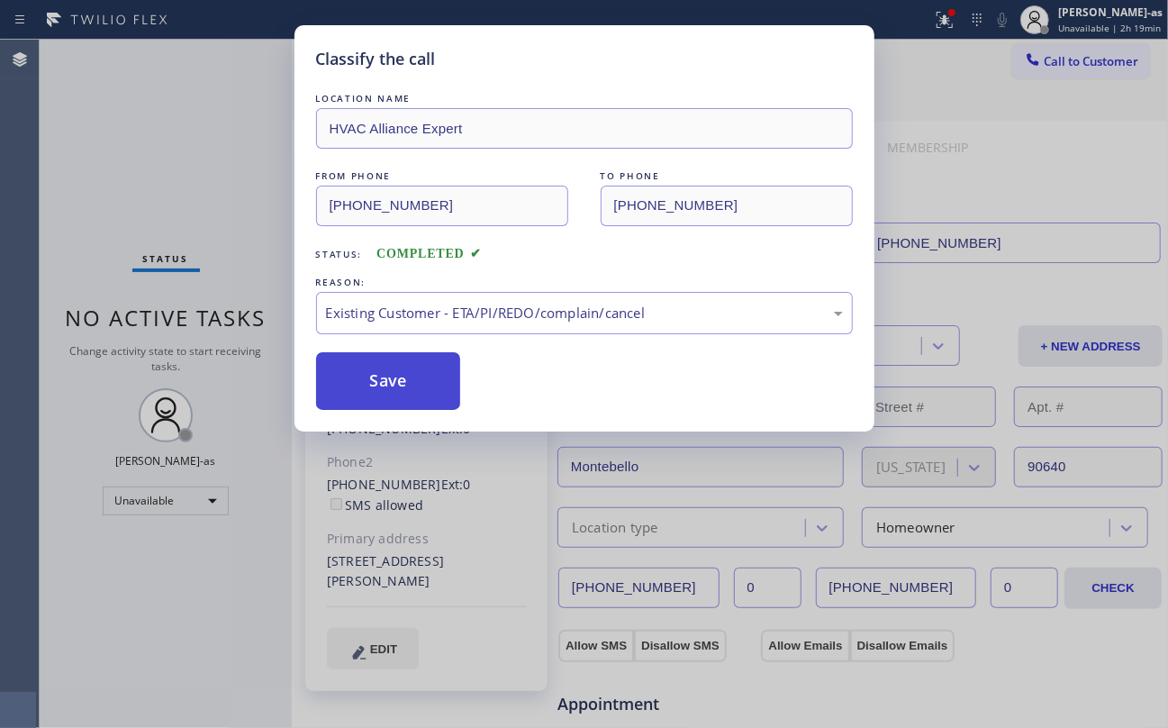
click at [412, 380] on button "Save" at bounding box center [388, 381] width 145 height 58
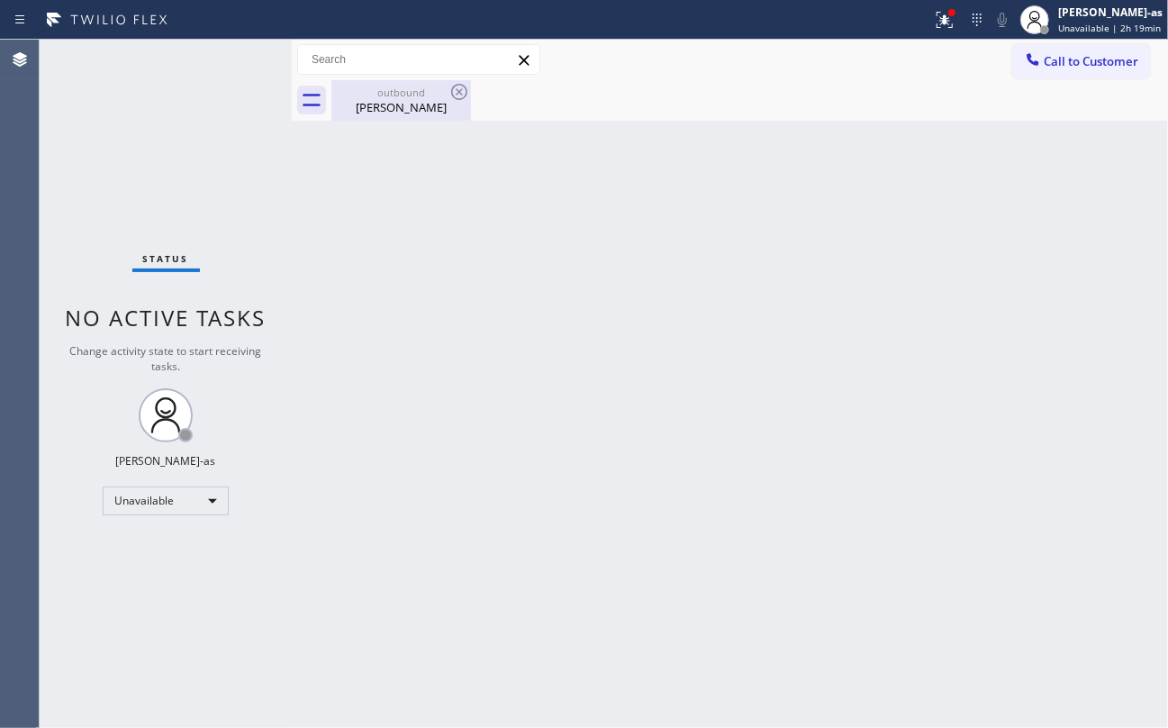
click at [394, 103] on div "Dennis Maliani" at bounding box center [401, 107] width 136 height 16
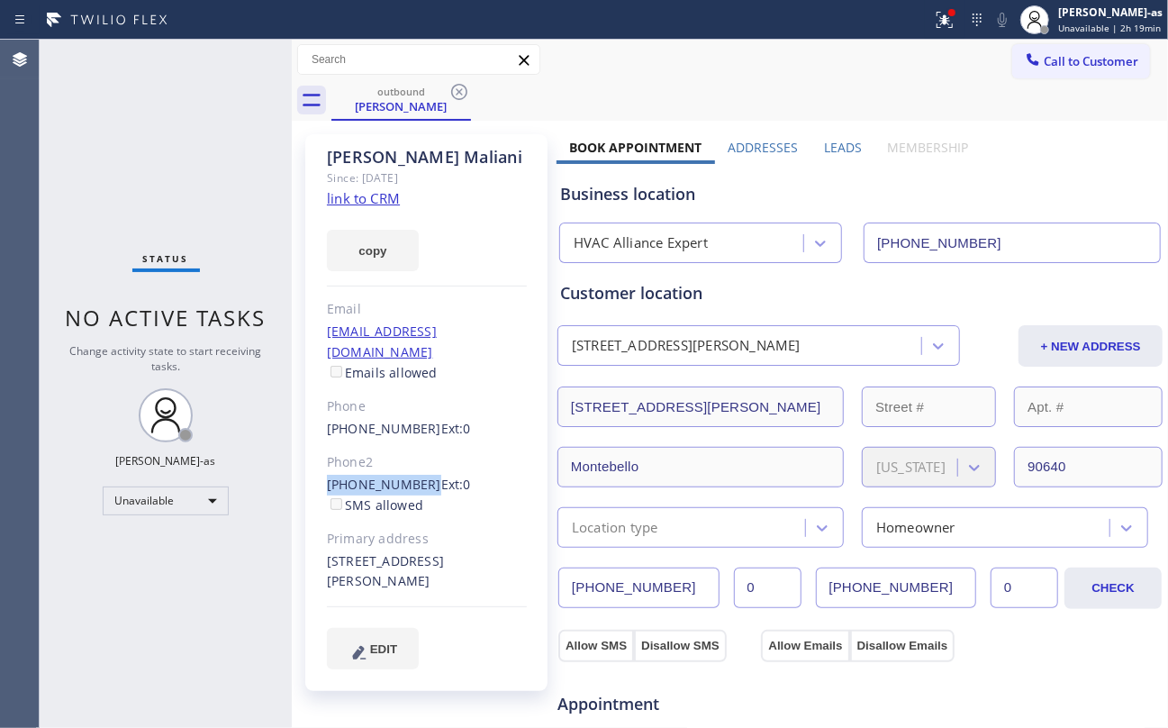
drag, startPoint x: 311, startPoint y: 458, endPoint x: 418, endPoint y: 462, distance: 107.2
click at [418, 462] on div "Dennis Maliani Since: 20 may 2020 link to CRM copy Email dpm2b641@yahoo.com Ema…" at bounding box center [426, 412] width 242 height 557
copy link "(323) 975-5289"
drag, startPoint x: 202, startPoint y: 164, endPoint x: 821, endPoint y: 86, distance: 624.4
click at [209, 166] on div "Status No active tasks Change activity state to start receiving tasks. [PERSON_…" at bounding box center [166, 384] width 252 height 688
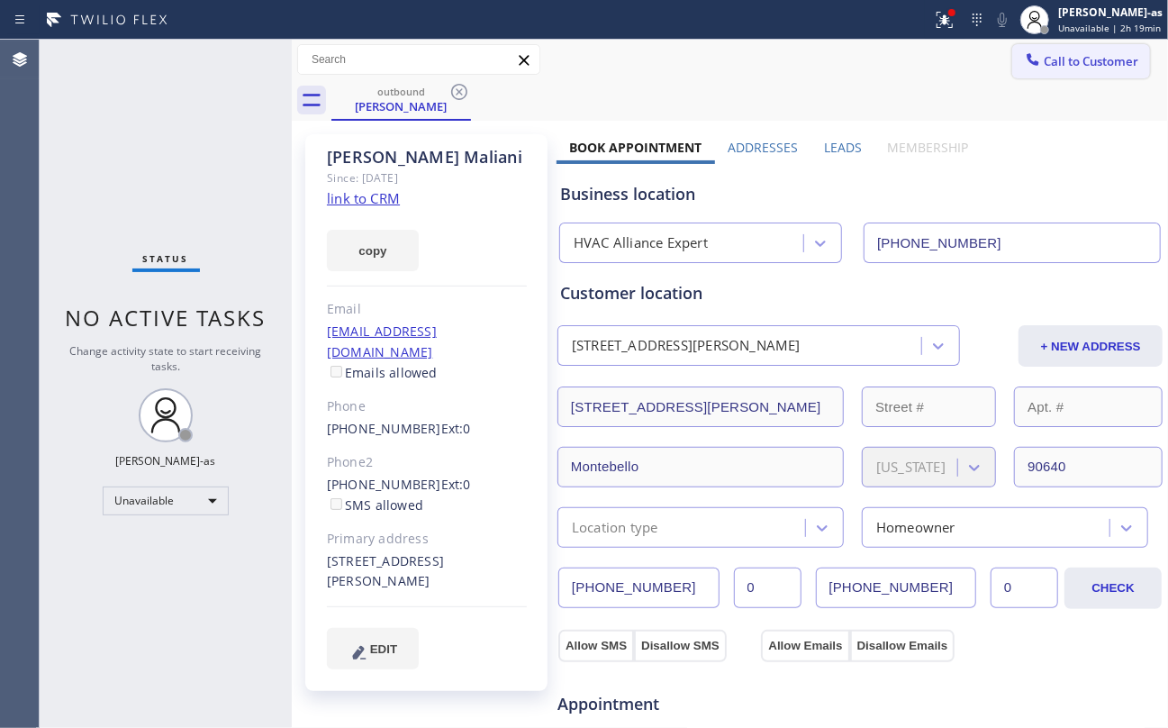
click at [1073, 48] on button "Call to Customer" at bounding box center [1081, 61] width 138 height 34
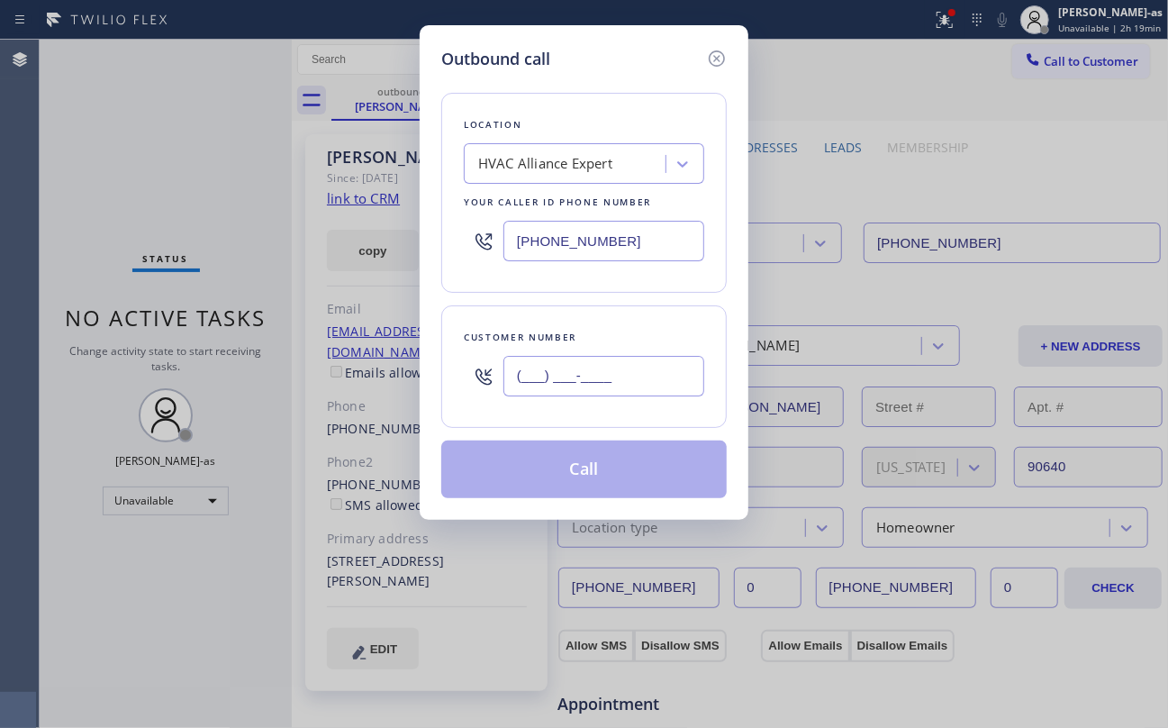
click at [614, 365] on input "(___) ___-____" at bounding box center [603, 376] width 201 height 41
paste input "323) 975-5289"
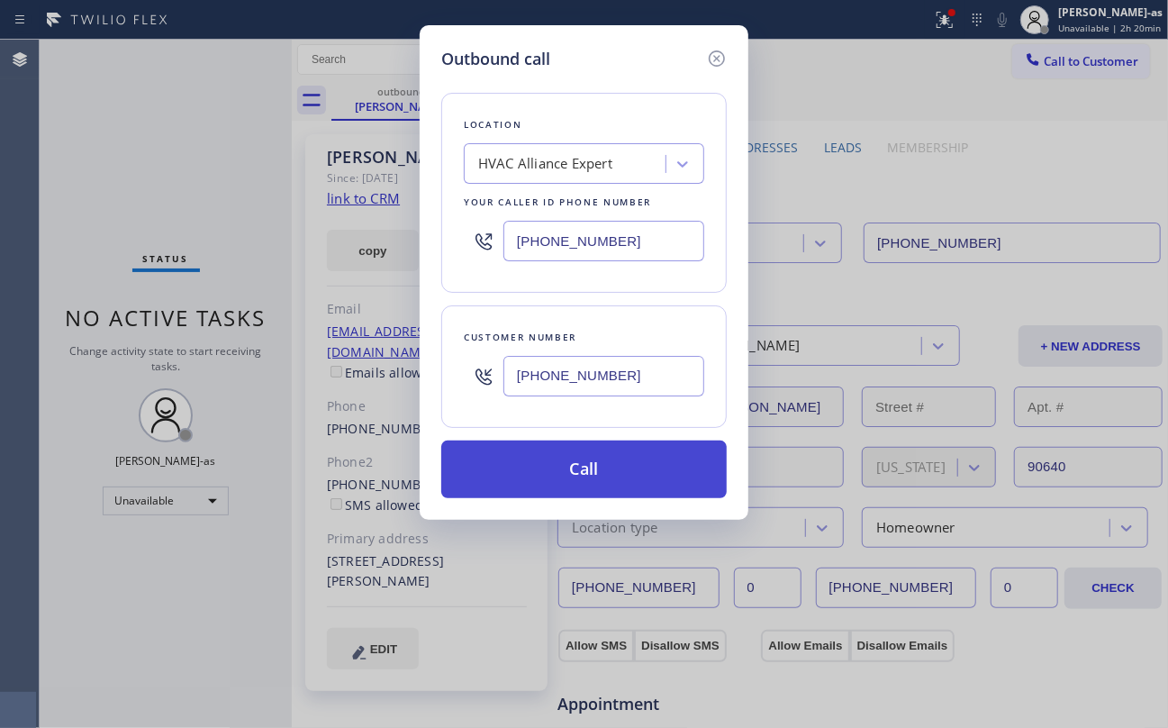
type input "(323) 975-5289"
click at [570, 474] on button "Call" at bounding box center [583, 469] width 285 height 58
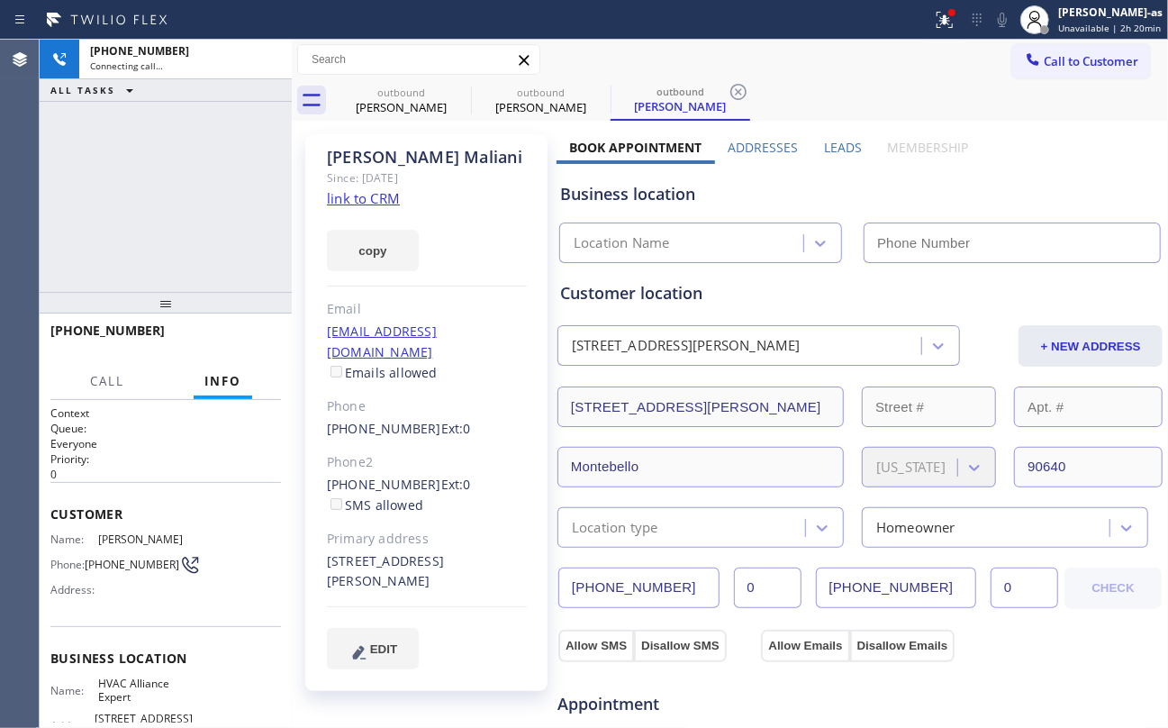
type input "[PHONE_NUMBER]"
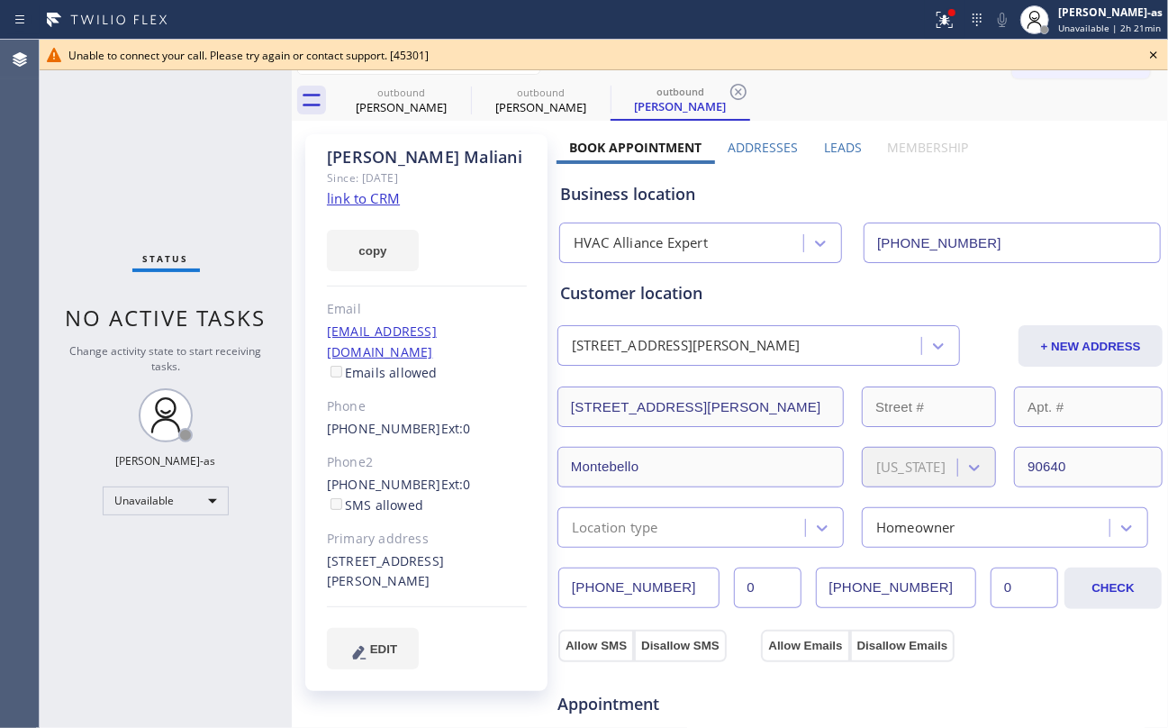
drag, startPoint x: 218, startPoint y: 186, endPoint x: 249, endPoint y: 180, distance: 31.1
click at [221, 186] on div "Status No active tasks Change activity state to start receiving tasks. [PERSON_…" at bounding box center [166, 384] width 252 height 688
click at [385, 113] on div "Dennis Maliani" at bounding box center [401, 107] width 136 height 16
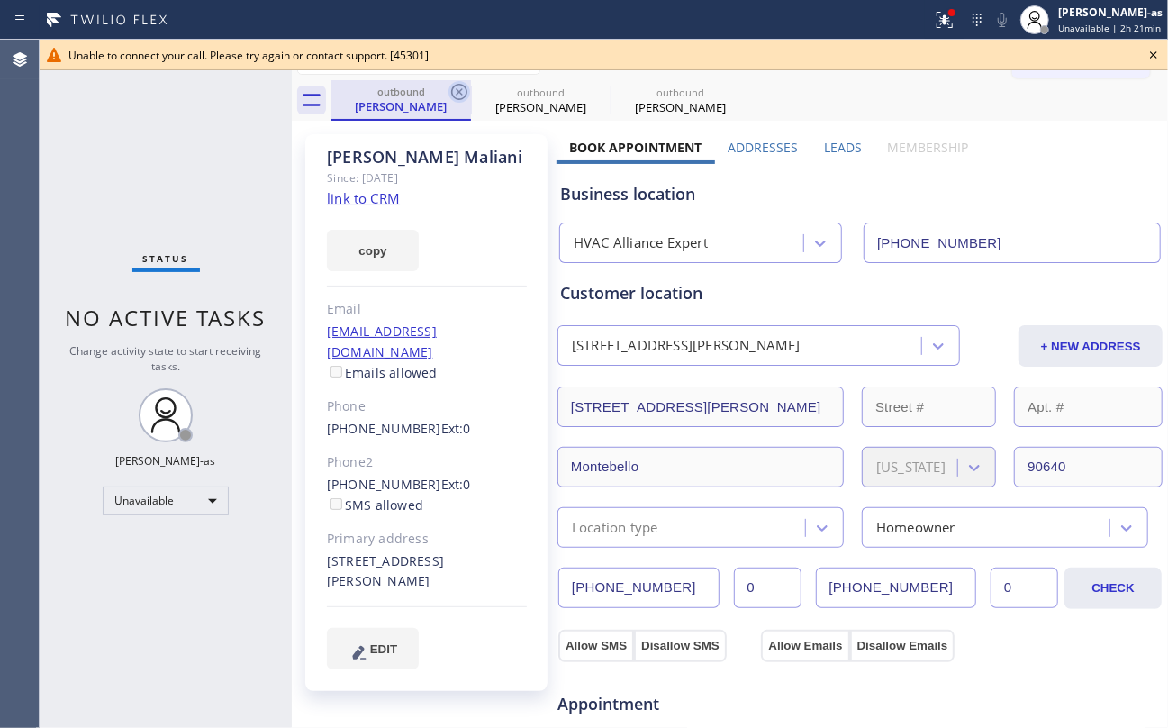
drag, startPoint x: 440, startPoint y: 86, endPoint x: 466, endPoint y: 83, distance: 25.5
click at [444, 86] on div "outbound" at bounding box center [401, 92] width 136 height 14
click at [452, 92] on icon at bounding box center [459, 92] width 16 height 16
click at [0, 0] on icon at bounding box center [0, 0] width 0 height 0
click at [452, 92] on icon at bounding box center [459, 92] width 16 height 16
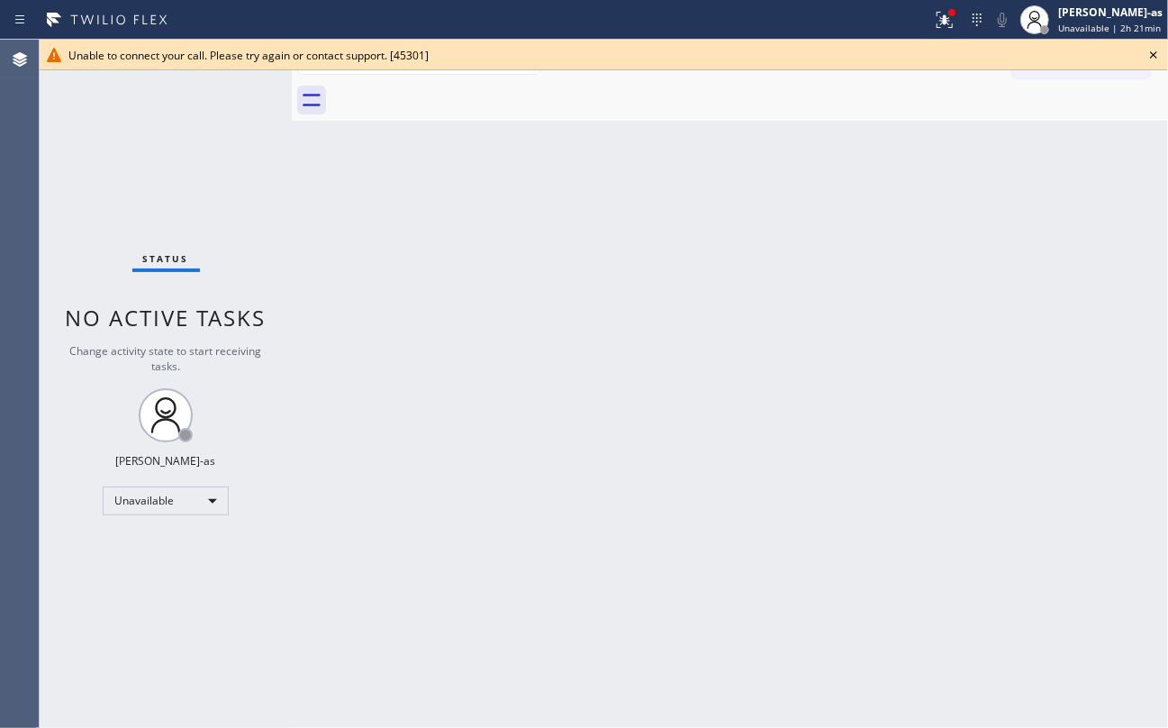
click at [452, 92] on div at bounding box center [749, 100] width 837 height 41
click at [1153, 50] on icon at bounding box center [1154, 55] width 22 height 22
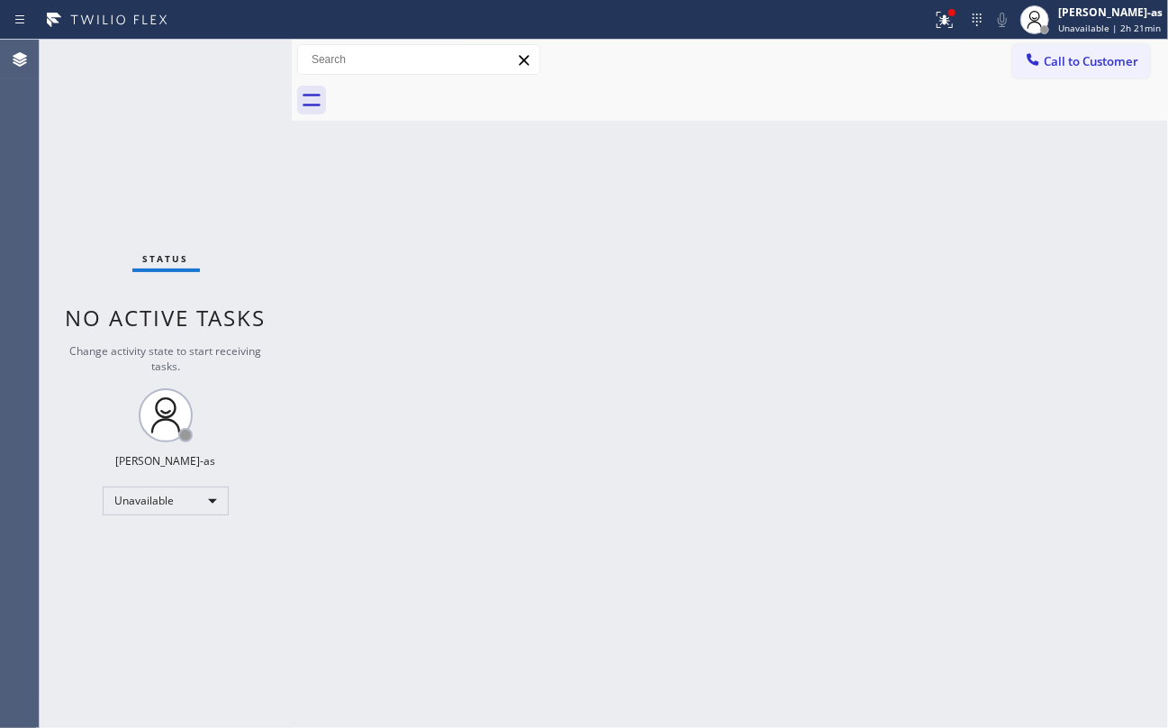
click at [742, 261] on div "Back to Dashboard Change Sender ID Customers Technicians Select a contact Outbo…" at bounding box center [730, 384] width 876 height 688
drag, startPoint x: 1088, startPoint y: 41, endPoint x: 1082, endPoint y: 49, distance: 9.6
click at [1088, 44] on div "Call to Customer Outbound call Location HVAC Alliance Expert Your caller id pho…" at bounding box center [730, 60] width 876 height 41
click at [1077, 59] on span "Call to Customer" at bounding box center [1091, 61] width 95 height 16
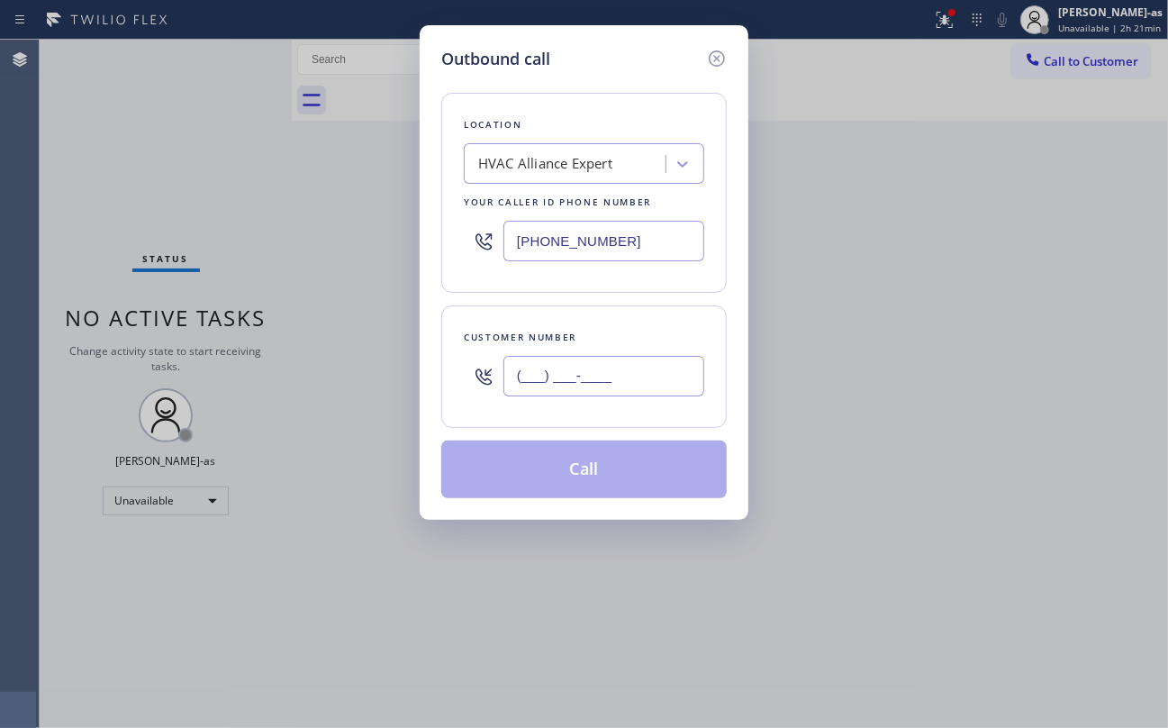
click at [611, 385] on input "(___) ___-____" at bounding box center [603, 376] width 201 height 41
paste input "617) 686-7177"
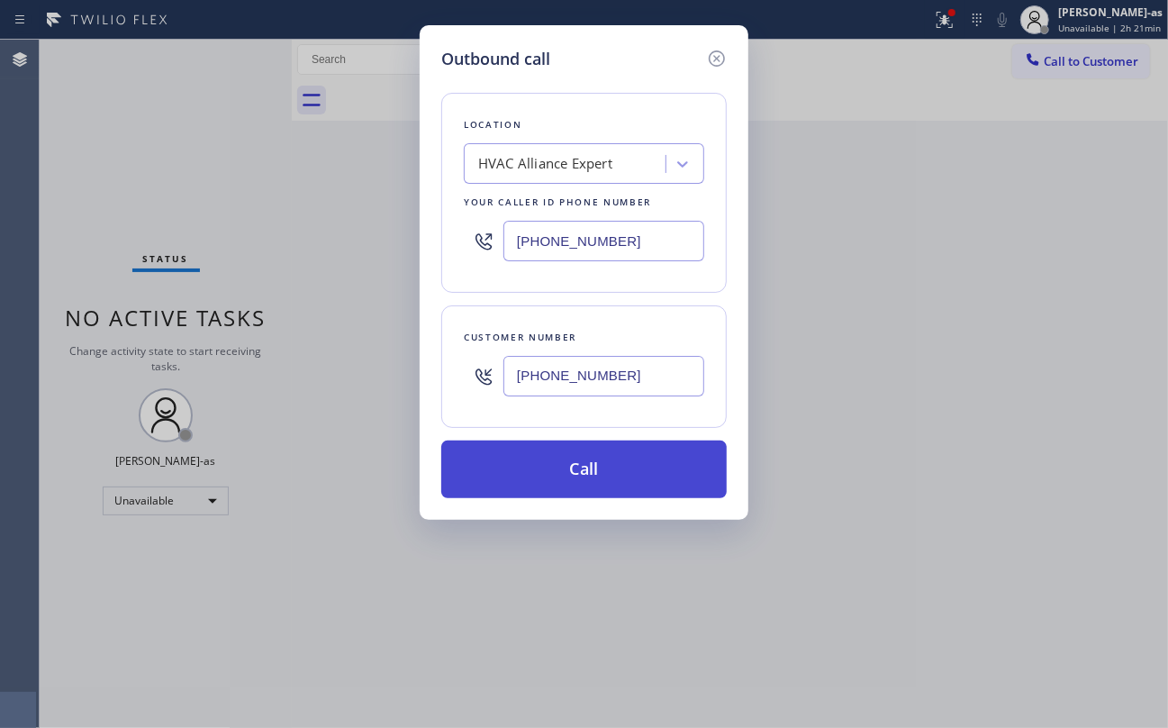
type input "[PHONE_NUMBER]"
click at [627, 480] on button "Call" at bounding box center [583, 469] width 285 height 58
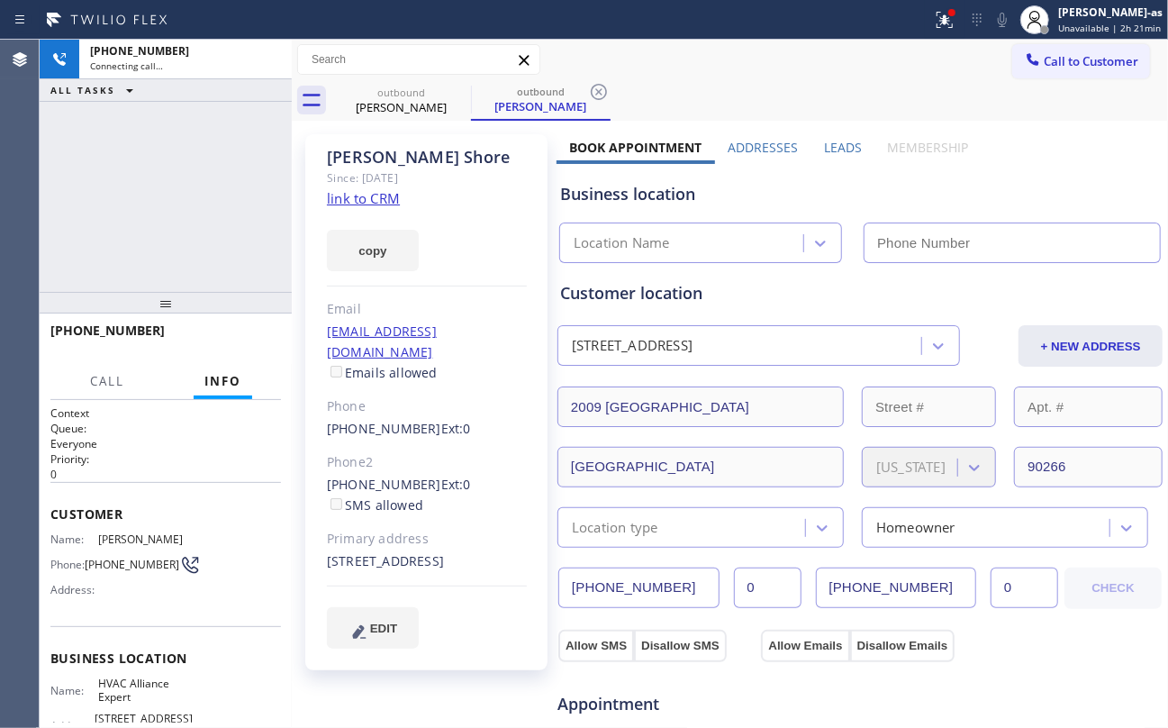
type input "[PHONE_NUMBER]"
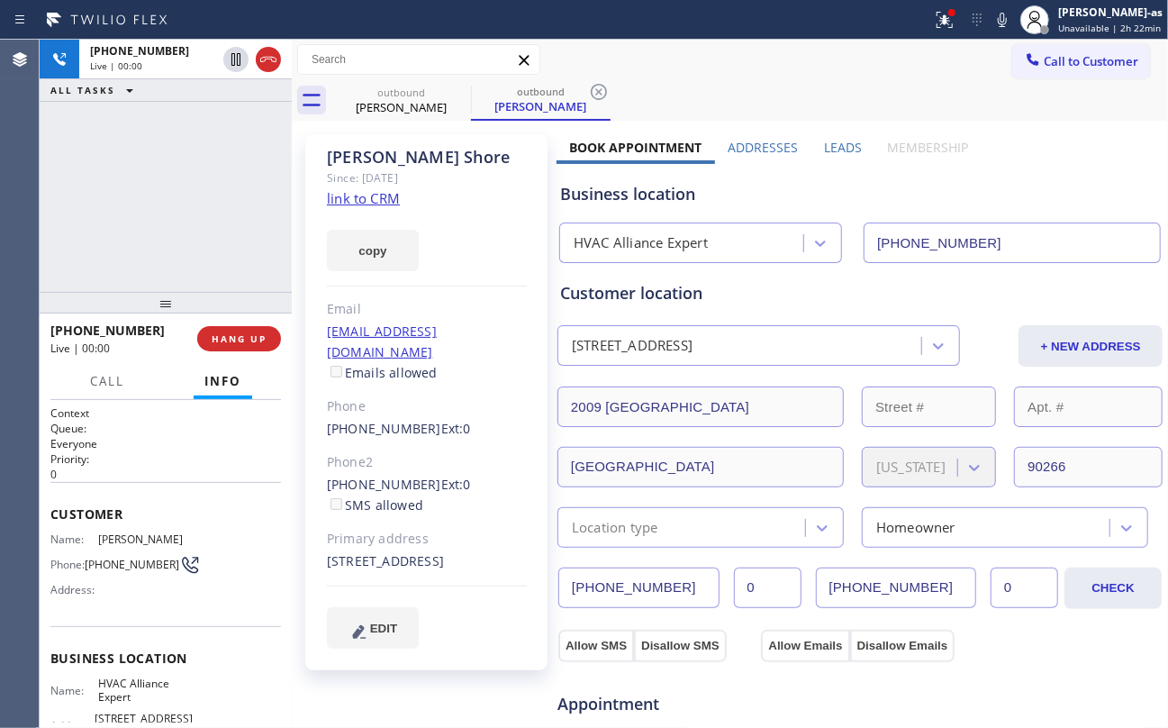
click at [199, 216] on div "+16176867177 Live | 00:00 ALL TASKS ALL TASKS ACTIVE TASKS TASKS IN WRAP UP" at bounding box center [166, 166] width 252 height 252
click at [396, 199] on link "link to CRM" at bounding box center [363, 198] width 73 height 18
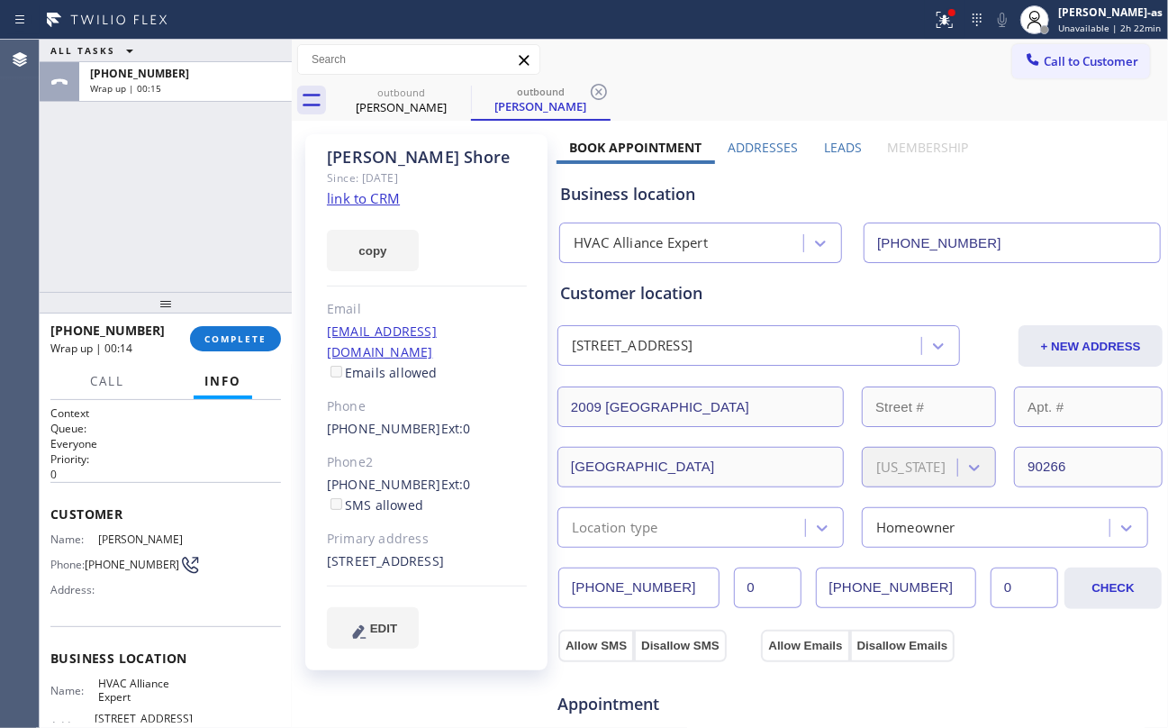
drag, startPoint x: 267, startPoint y: 217, endPoint x: 321, endPoint y: 198, distance: 58.1
click at [267, 218] on div "ALL TASKS ALL TASKS ACTIVE TASKS TASKS IN WRAP UP +16176867177 Wrap up | 00:15" at bounding box center [166, 166] width 252 height 252
click at [245, 351] on div "+16176867177 Wrap up | 00:15 COMPLETE" at bounding box center [165, 338] width 231 height 47
click at [243, 342] on span "COMPLETE" at bounding box center [235, 338] width 62 height 13
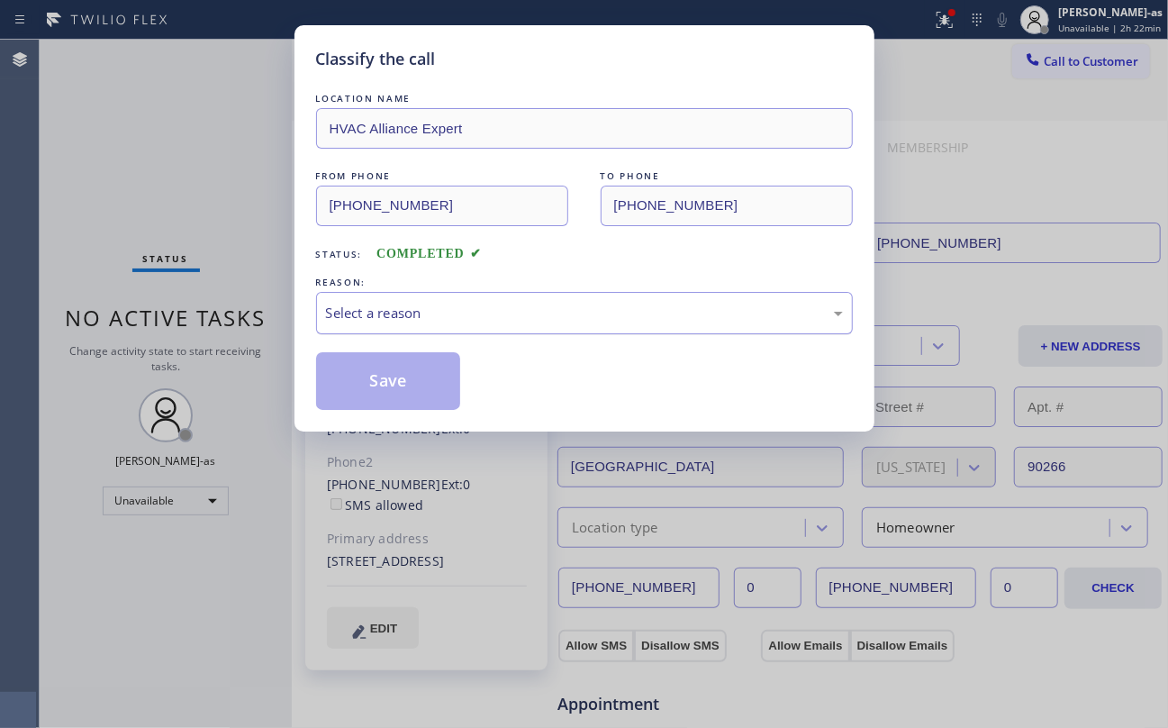
drag, startPoint x: 477, startPoint y: 310, endPoint x: 530, endPoint y: 300, distance: 53.2
click at [493, 308] on div "Select a reason" at bounding box center [584, 313] width 517 height 21
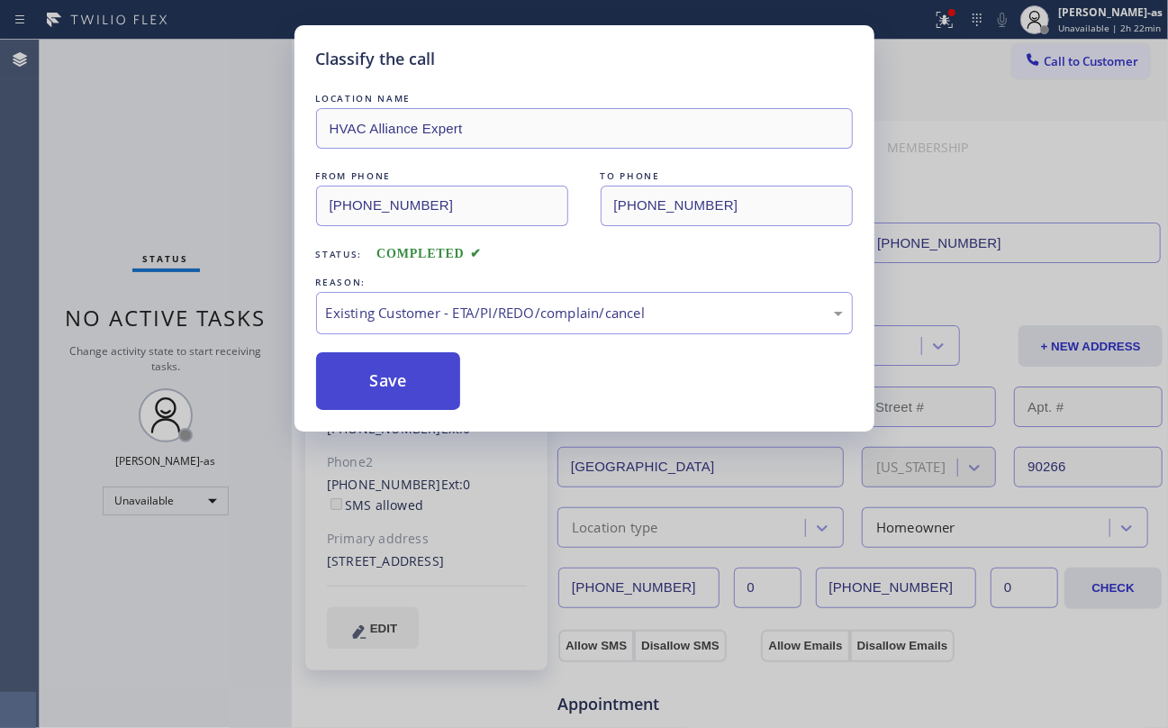
click at [385, 382] on button "Save" at bounding box center [388, 381] width 145 height 58
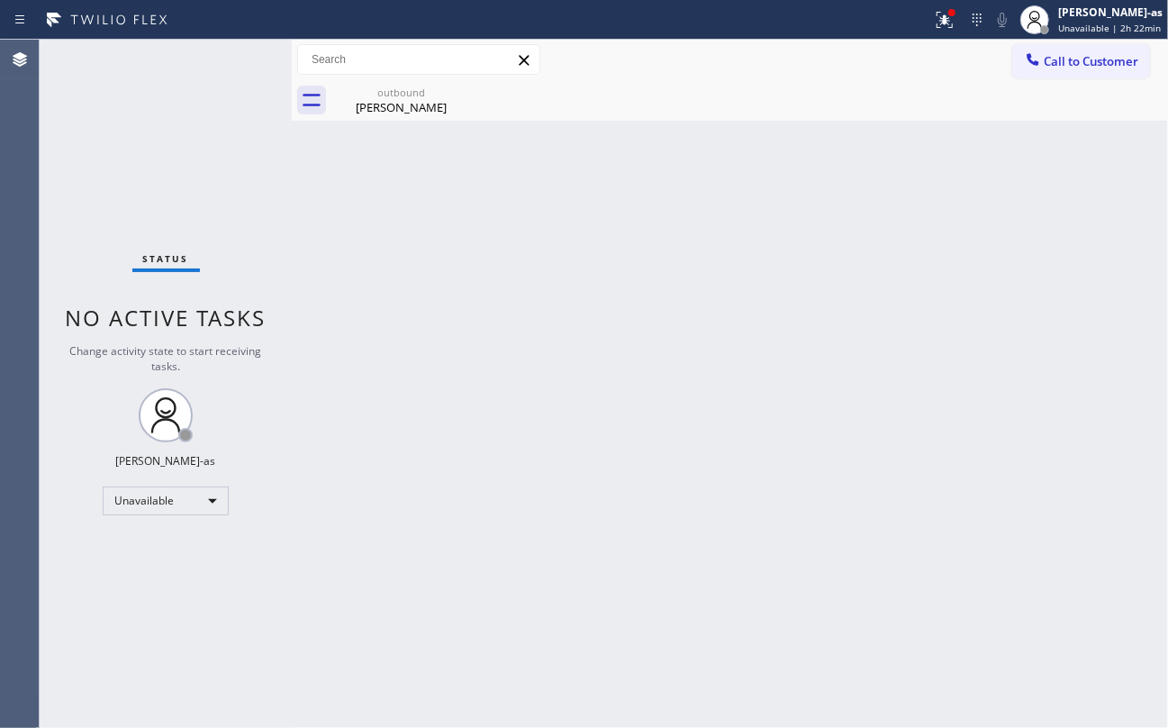
click at [450, 260] on div "Back to Dashboard Change Sender ID Customers Technicians Select a contact Outbo…" at bounding box center [730, 384] width 876 height 688
click at [1115, 55] on span "Call to Customer" at bounding box center [1091, 61] width 95 height 16
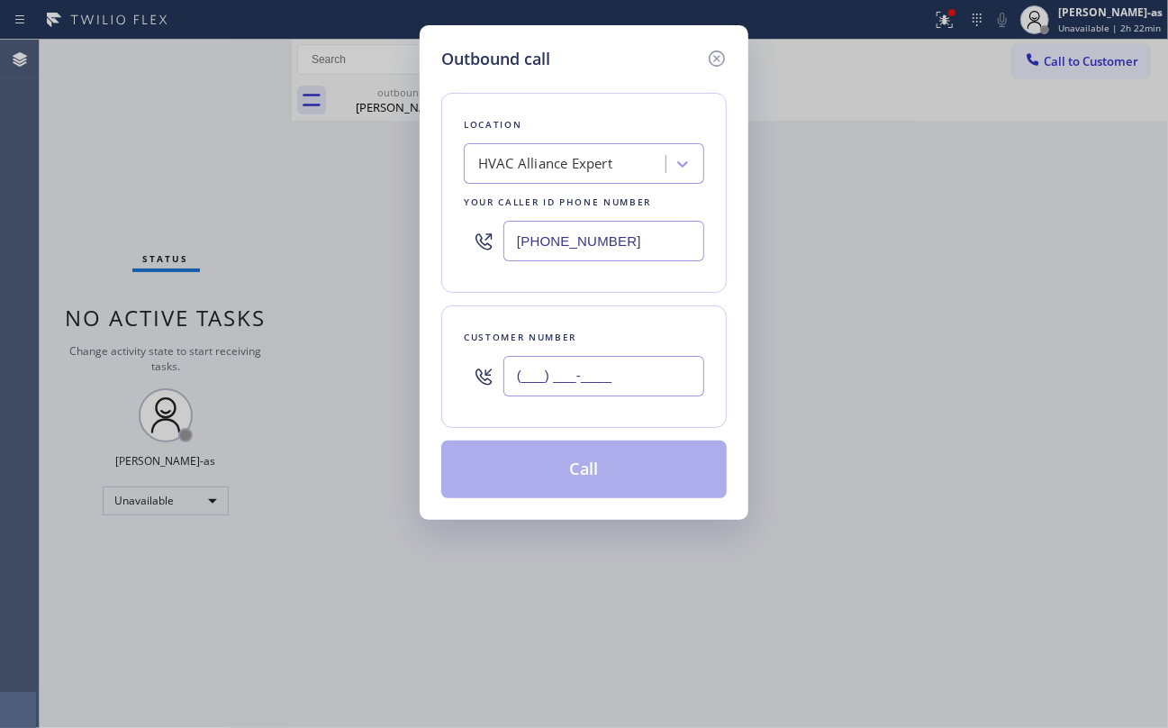
click at [603, 396] on input "(___) ___-____" at bounding box center [603, 376] width 201 height 41
paste input "323) 636-5907"
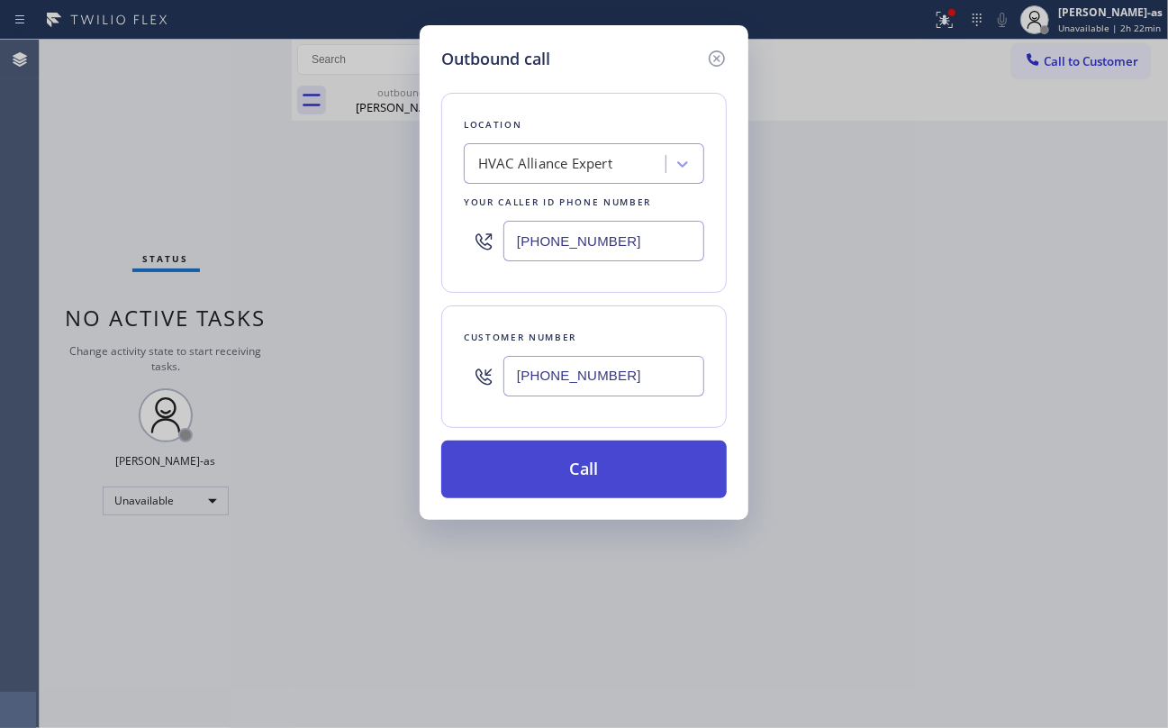
type input "[PHONE_NUMBER]"
click at [612, 475] on button "Call" at bounding box center [583, 469] width 285 height 58
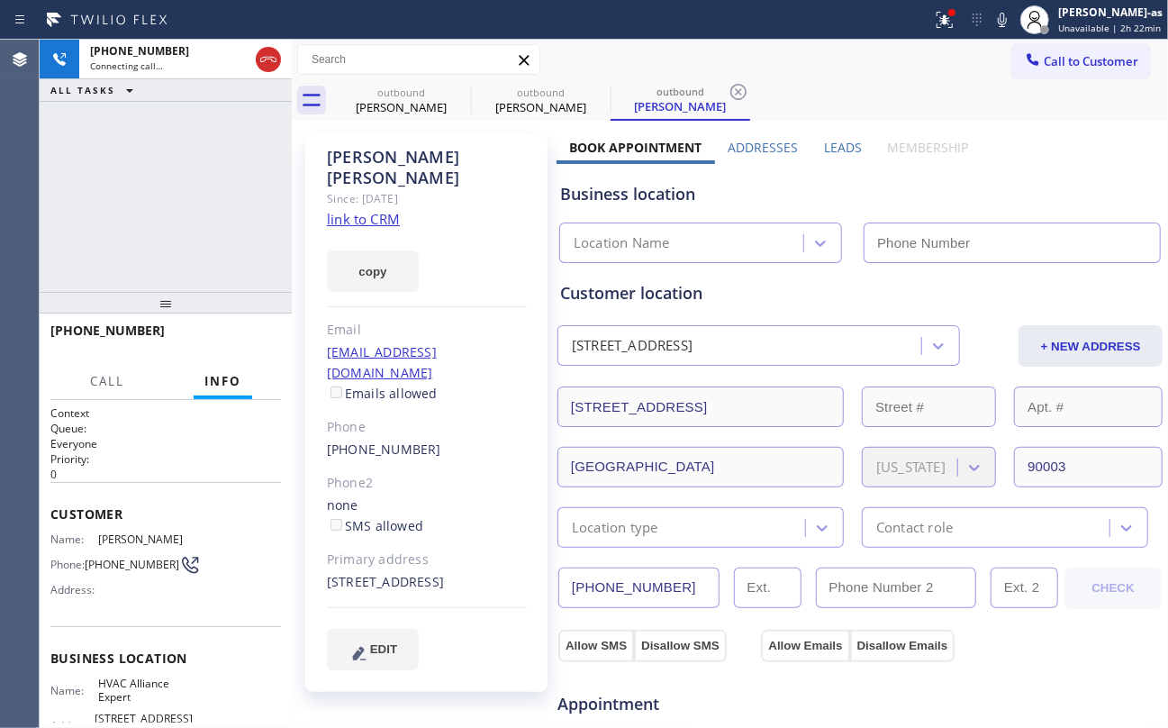
type input "[PHONE_NUMBER]"
click at [364, 210] on link "link to CRM" at bounding box center [363, 219] width 73 height 18
drag, startPoint x: 405, startPoint y: 98, endPoint x: 437, endPoint y: 95, distance: 31.7
click at [411, 99] on div "Brett Shore" at bounding box center [401, 107] width 136 height 16
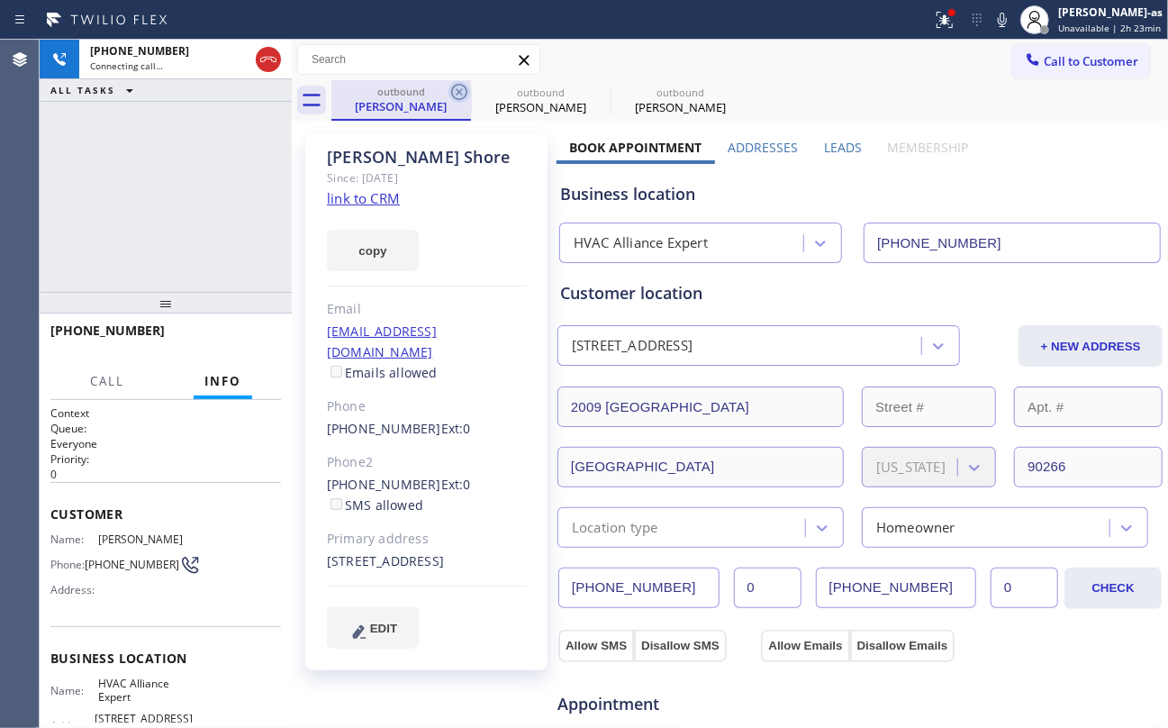
click at [454, 94] on icon at bounding box center [459, 92] width 22 height 22
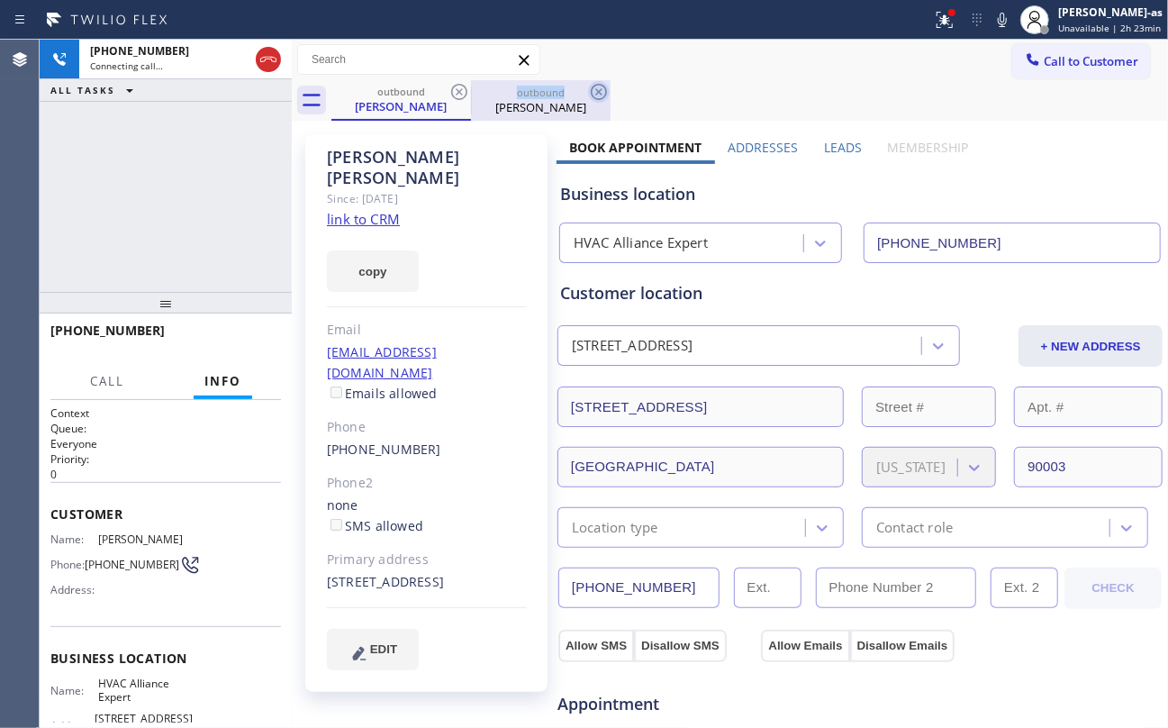
click at [455, 94] on icon at bounding box center [459, 92] width 22 height 22
drag, startPoint x: 193, startPoint y: 242, endPoint x: 205, endPoint y: 249, distance: 14.5
click at [205, 249] on div "+13236365907 Connecting call… ALL TASKS ALL TASKS ACTIVE TASKS TASKS IN WRAP UP" at bounding box center [166, 166] width 252 height 252
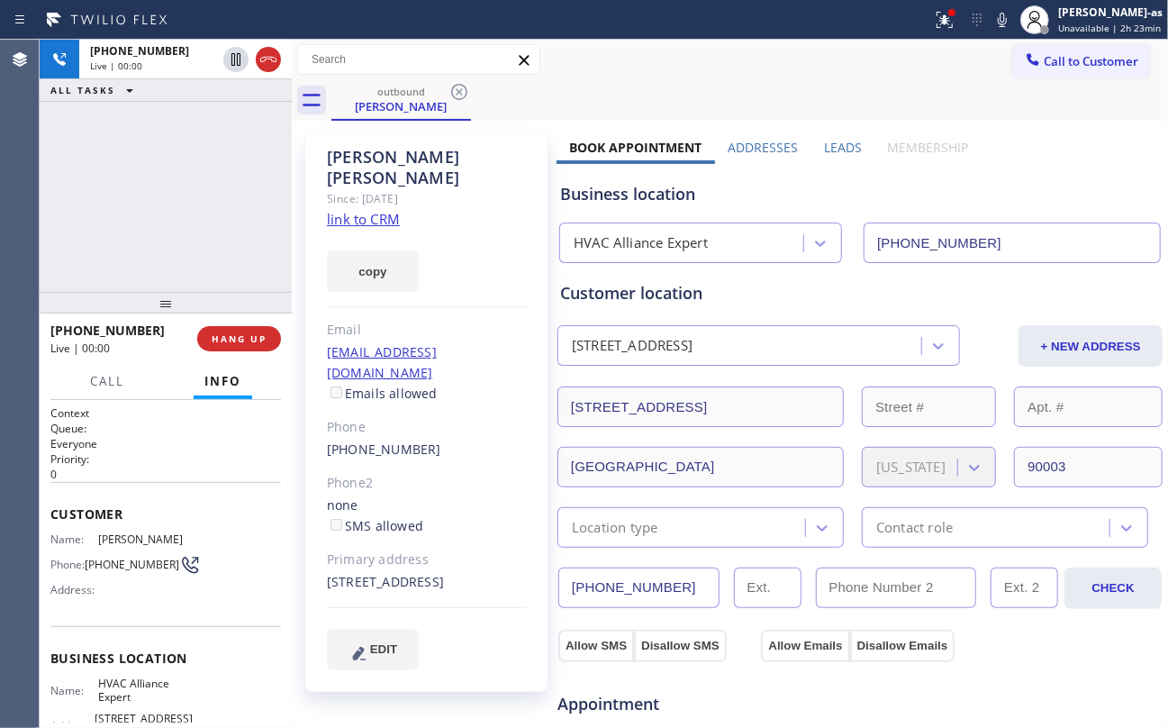
click at [223, 292] on div at bounding box center [166, 303] width 252 height 22
click at [229, 339] on span "HANG UP" at bounding box center [239, 338] width 55 height 13
drag, startPoint x: 228, startPoint y: 283, endPoint x: 224, endPoint y: 331, distance: 48.8
click at [228, 285] on div "+13236365907 Live | 00:00 ALL TASKS ALL TASKS ACTIVE TASKS TASKS IN WRAP UP" at bounding box center [166, 166] width 252 height 252
drag, startPoint x: 224, startPoint y: 331, endPoint x: 242, endPoint y: 307, distance: 30.3
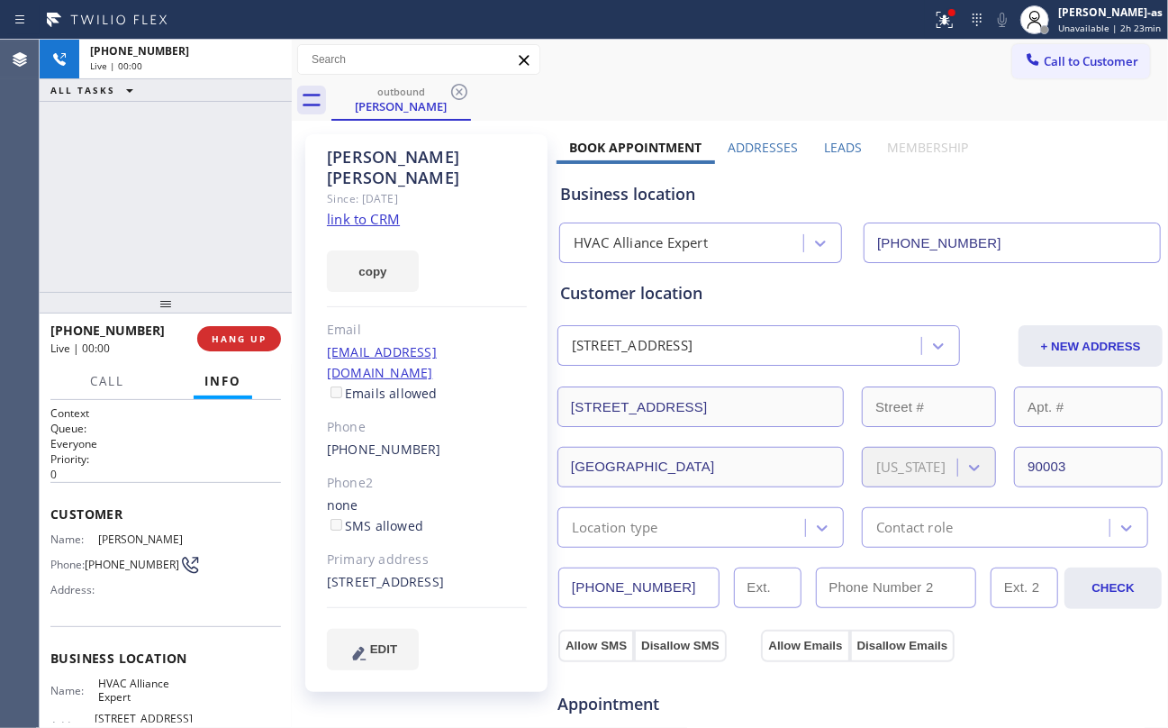
click at [227, 332] on button "HANG UP" at bounding box center [239, 338] width 84 height 25
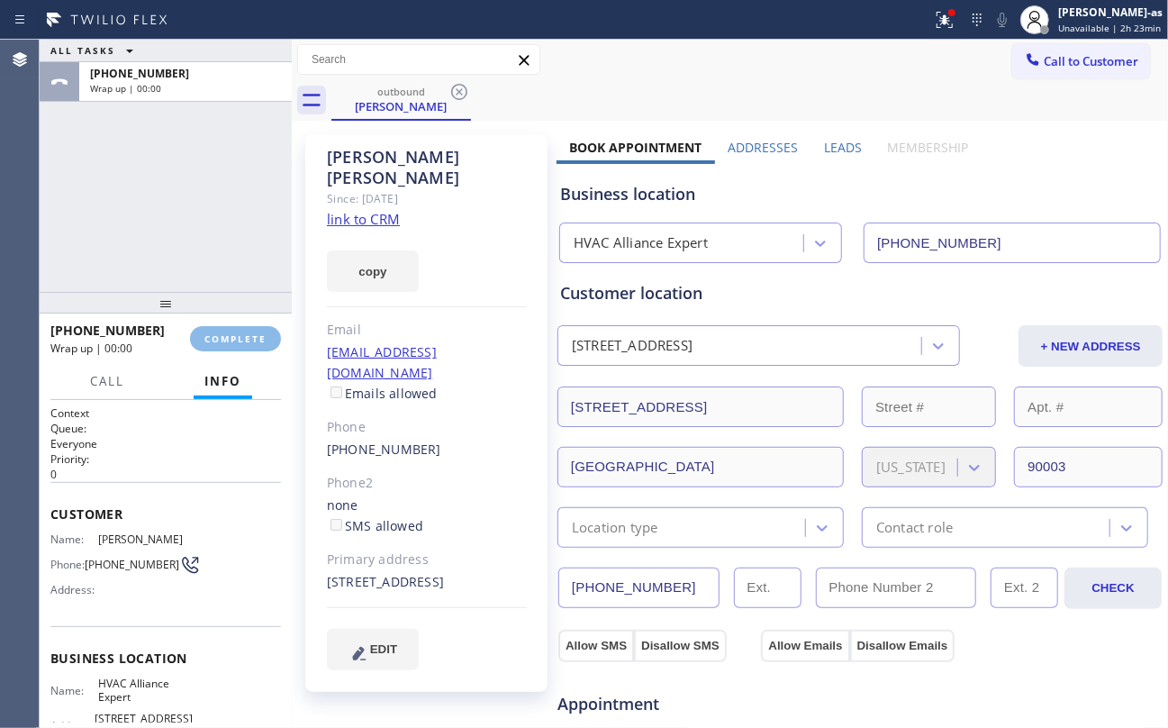
drag, startPoint x: 218, startPoint y: 250, endPoint x: 260, endPoint y: 321, distance: 82.8
click at [220, 258] on div "ALL TASKS ALL TASKS ACTIVE TASKS TASKS IN WRAP UP +13236365907 Wrap up | 00:00" at bounding box center [166, 166] width 252 height 252
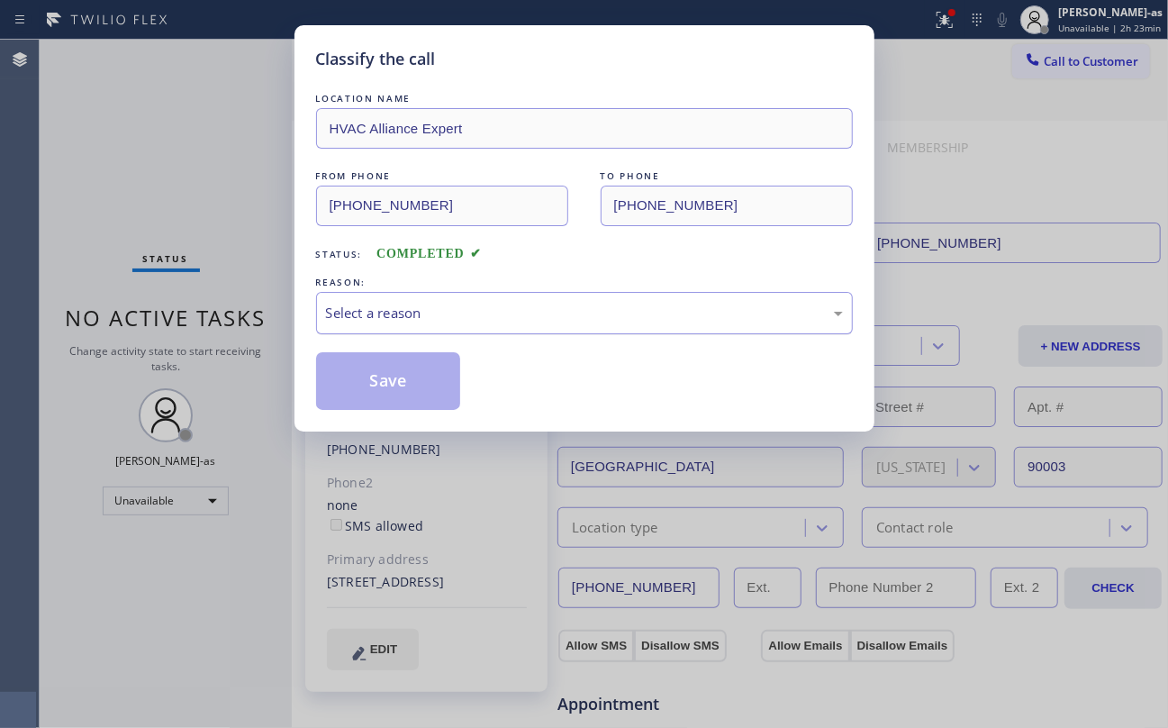
click at [480, 319] on div "Select a reason" at bounding box center [584, 313] width 517 height 21
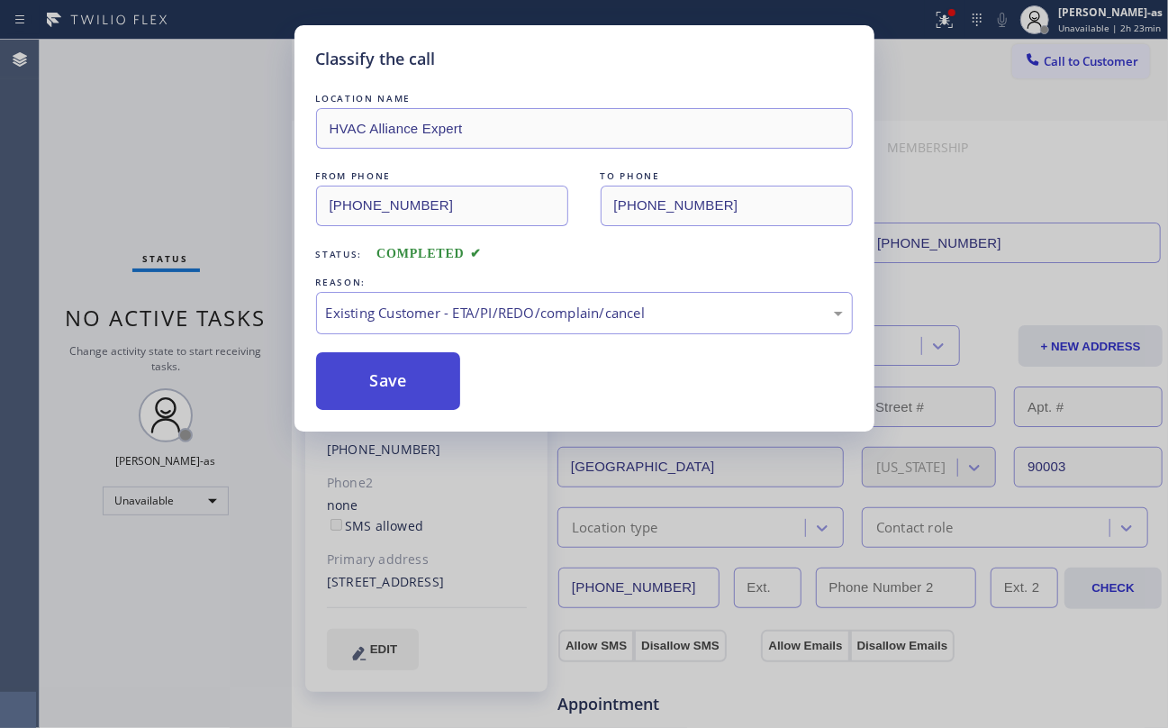
drag, startPoint x: 398, startPoint y: 387, endPoint x: 398, endPoint y: 373, distance: 14.4
click at [400, 387] on button "Save" at bounding box center [388, 381] width 145 height 58
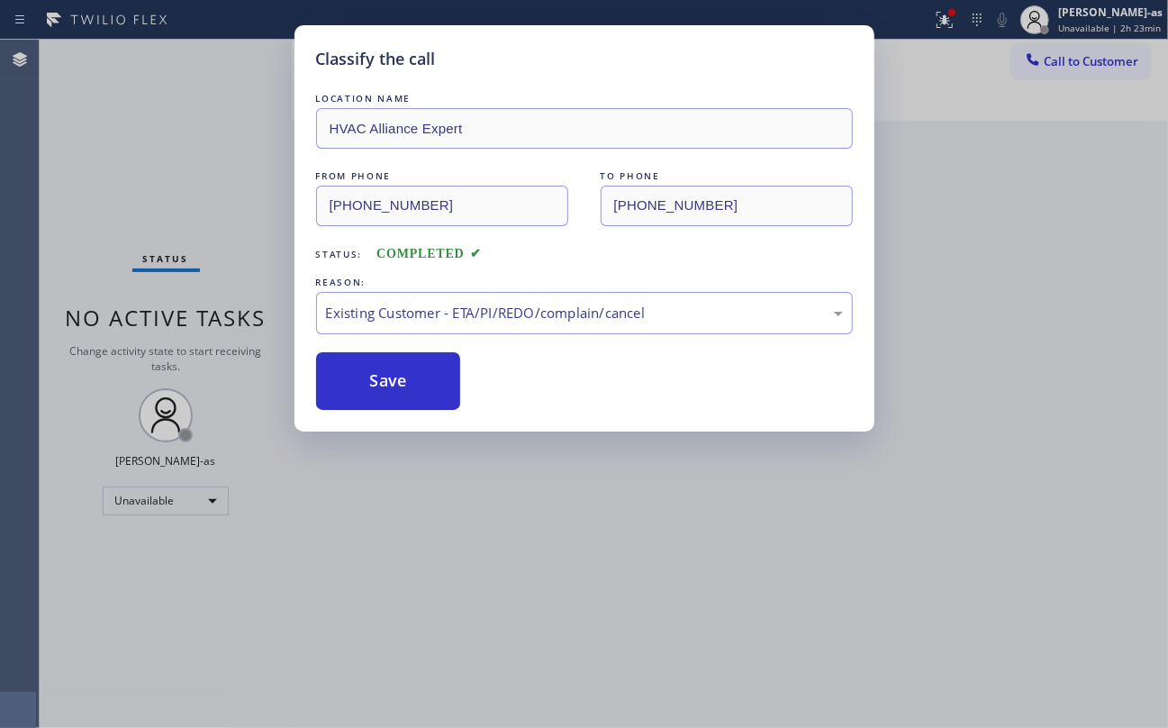
click at [166, 221] on div "Classify the call LOCATION NAME HVAC Alliance Expert FROM PHONE (323) 991-9198 …" at bounding box center [584, 364] width 1168 height 728
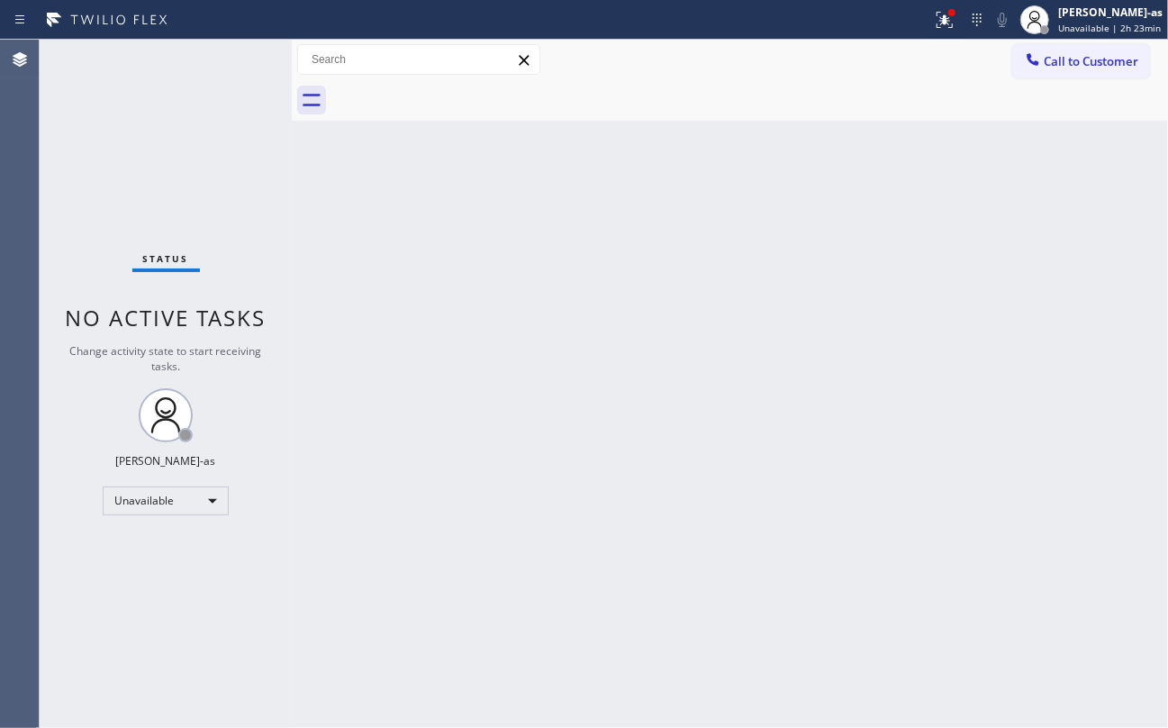
click at [149, 157] on div "Status No active tasks Change activity state to start receiving tasks. [PERSON_…" at bounding box center [166, 384] width 252 height 688
click at [1089, 73] on button "Call to Customer" at bounding box center [1081, 61] width 138 height 34
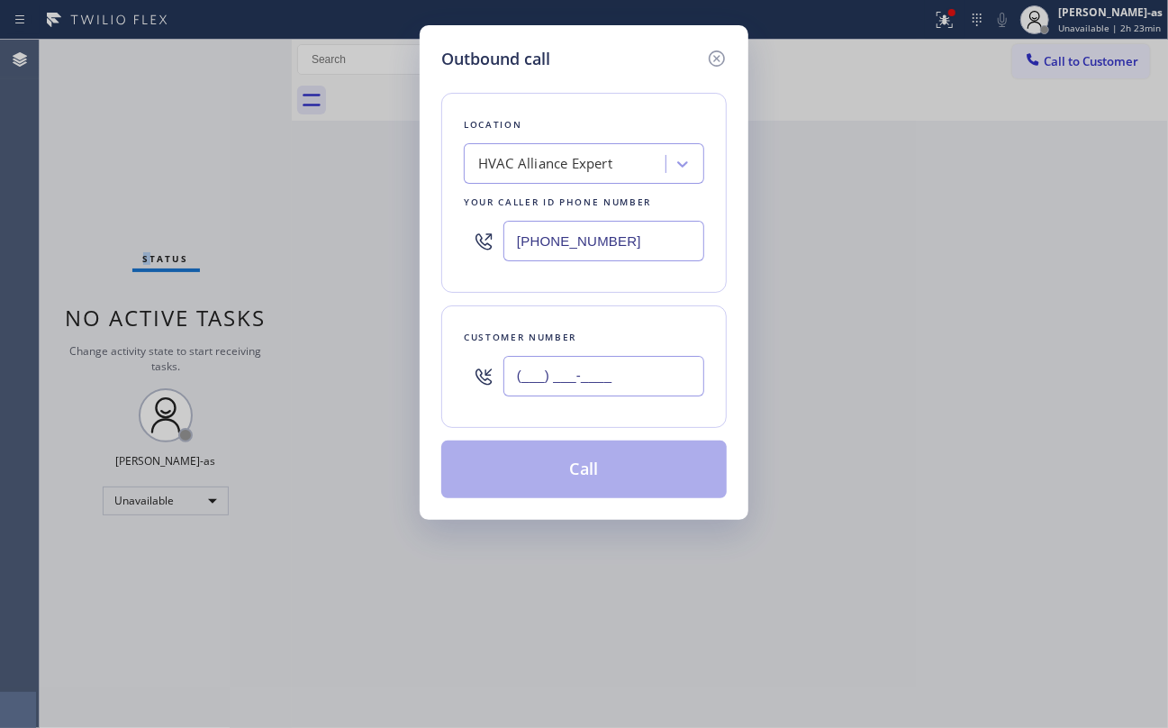
click at [625, 378] on input "(___) ___-____" at bounding box center [603, 376] width 201 height 41
paste input "626) 417-8785"
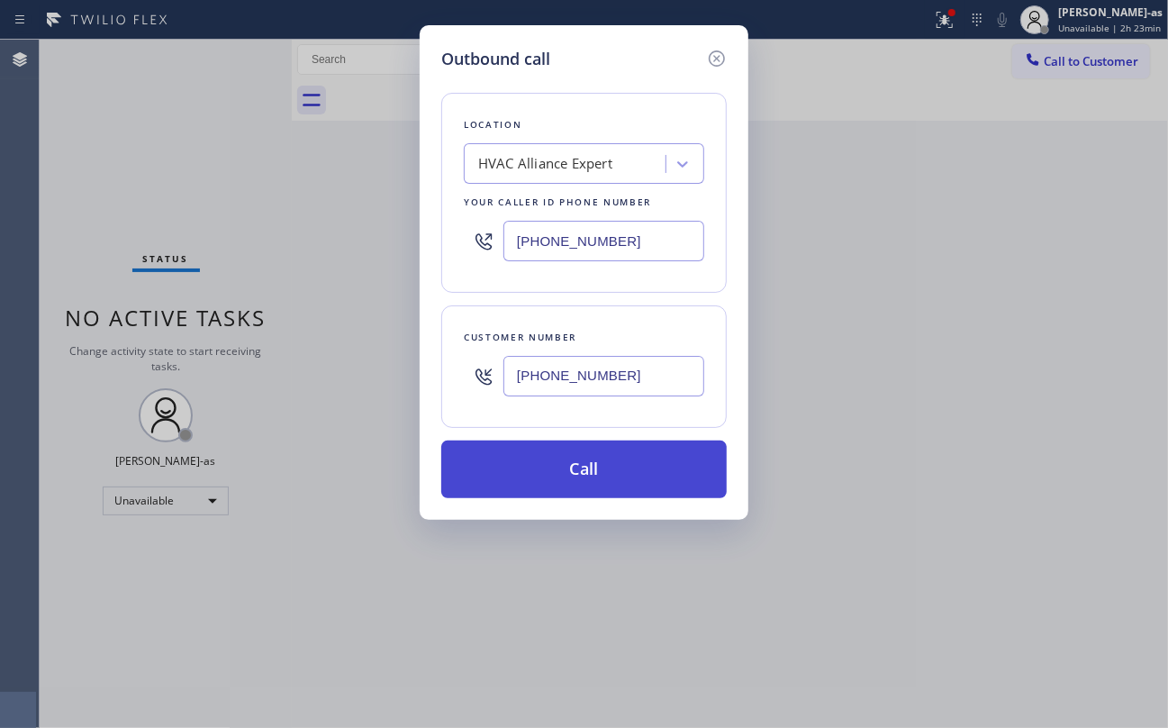
type input "[PHONE_NUMBER]"
click at [606, 474] on button "Call" at bounding box center [583, 469] width 285 height 58
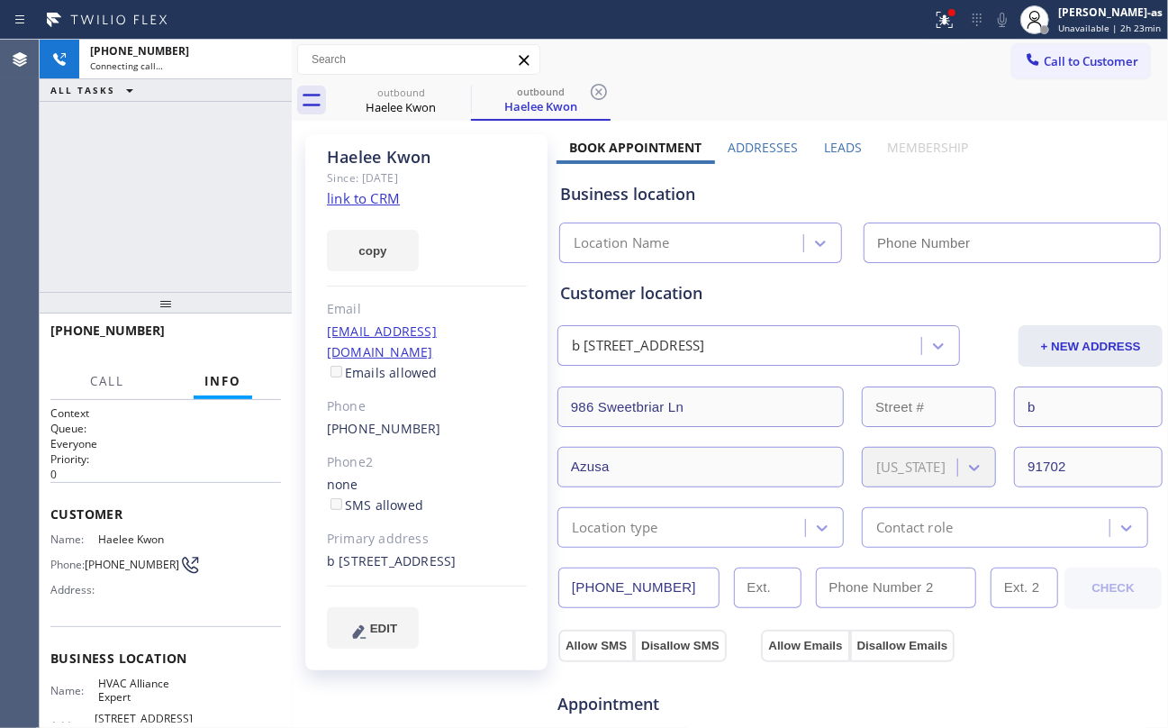
type input "[PHONE_NUMBER]"
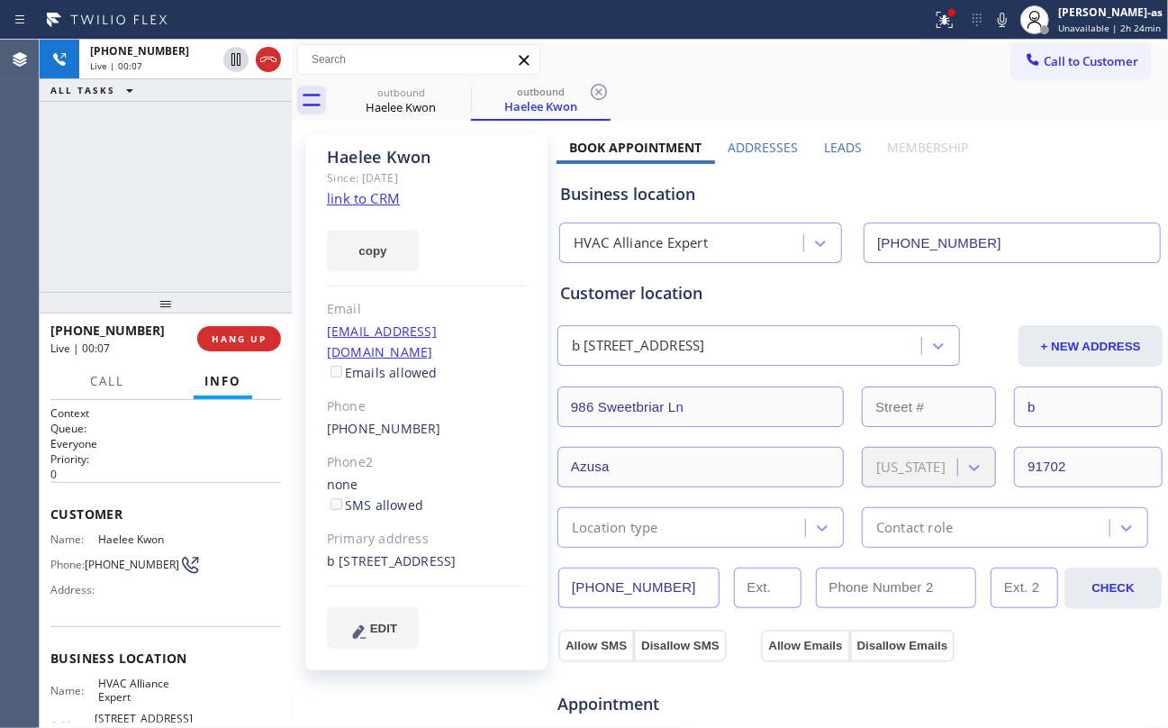
drag, startPoint x: 105, startPoint y: 264, endPoint x: 166, endPoint y: 271, distance: 60.8
click at [116, 267] on div "+16264178785 Live | 00:07 ALL TASKS ALL TASKS ACTIVE TASKS TASKS IN WRAP UP" at bounding box center [166, 166] width 252 height 252
click at [231, 330] on button "HANG UP" at bounding box center [239, 338] width 84 height 25
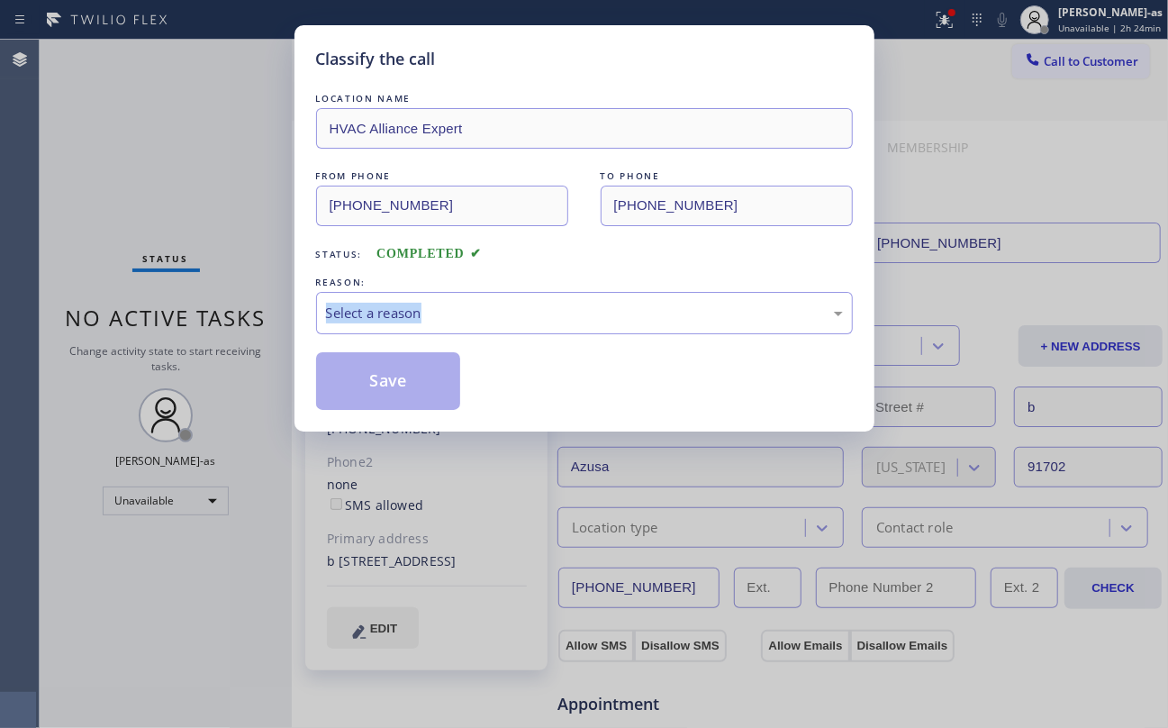
click at [231, 331] on div "Classify the call LOCATION NAME HVAC Alliance Expert FROM PHONE (323) 991-9198 …" at bounding box center [584, 364] width 1168 height 728
drag, startPoint x: 558, startPoint y: 253, endPoint x: 542, endPoint y: 324, distance: 73.0
click at [558, 252] on div "Status: COMPLETED" at bounding box center [584, 249] width 537 height 29
click at [531, 313] on div "Select a reason" at bounding box center [584, 313] width 517 height 21
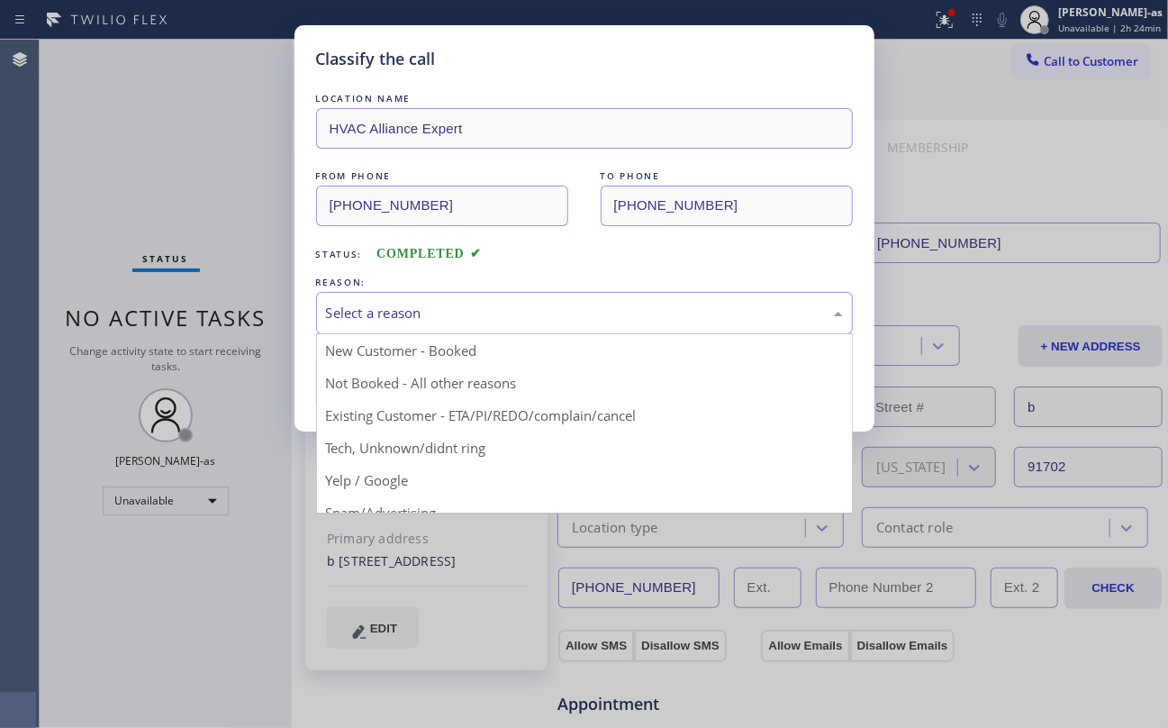
drag, startPoint x: 558, startPoint y: 412, endPoint x: 414, endPoint y: 396, distance: 144.9
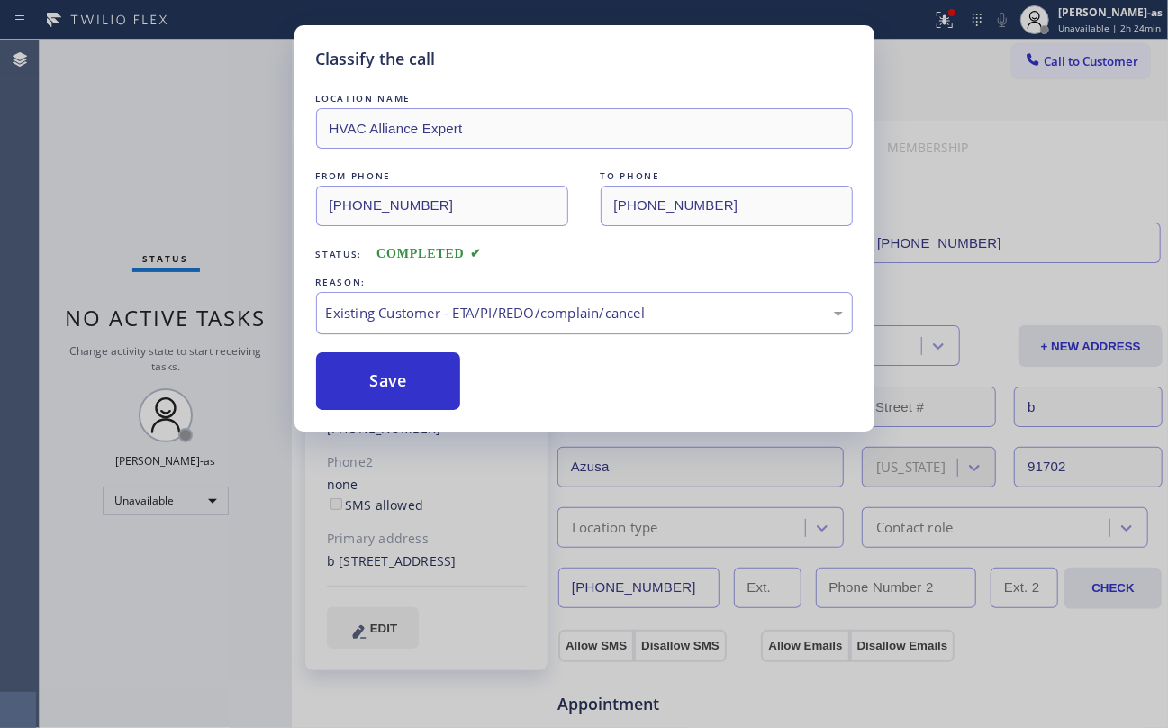
drag, startPoint x: 390, startPoint y: 376, endPoint x: 530, endPoint y: 303, distance: 158.3
click at [391, 376] on button "Save" at bounding box center [388, 381] width 145 height 58
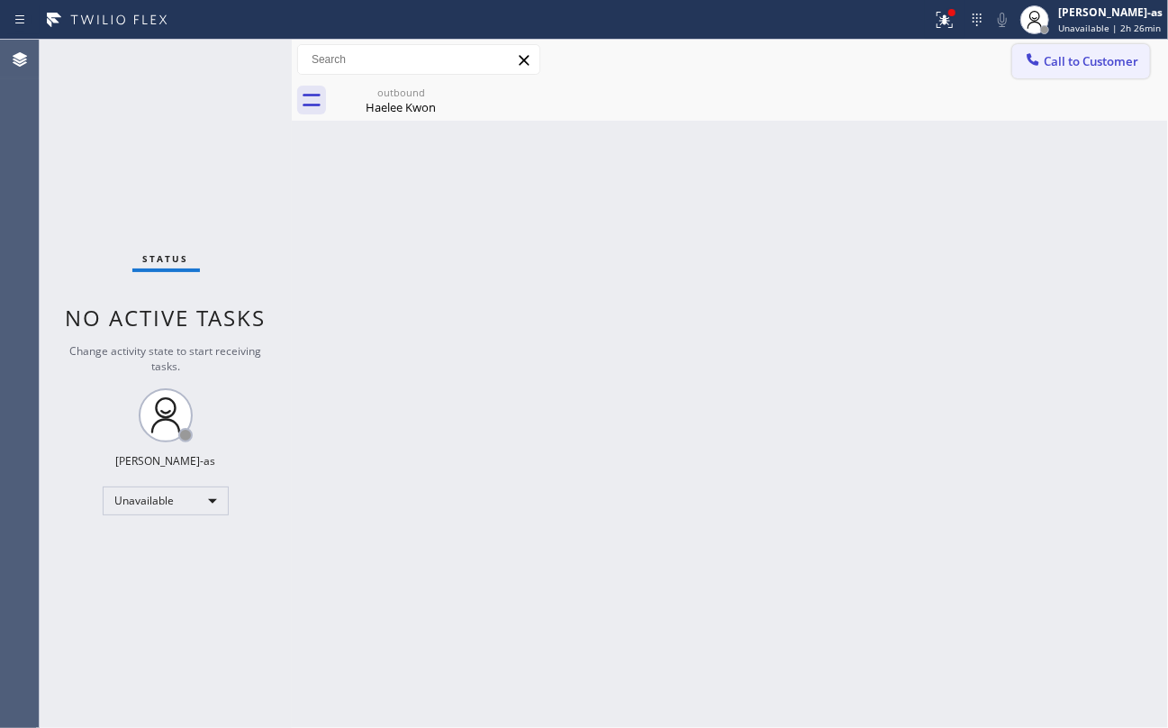
click at [1025, 61] on icon at bounding box center [1033, 59] width 18 height 18
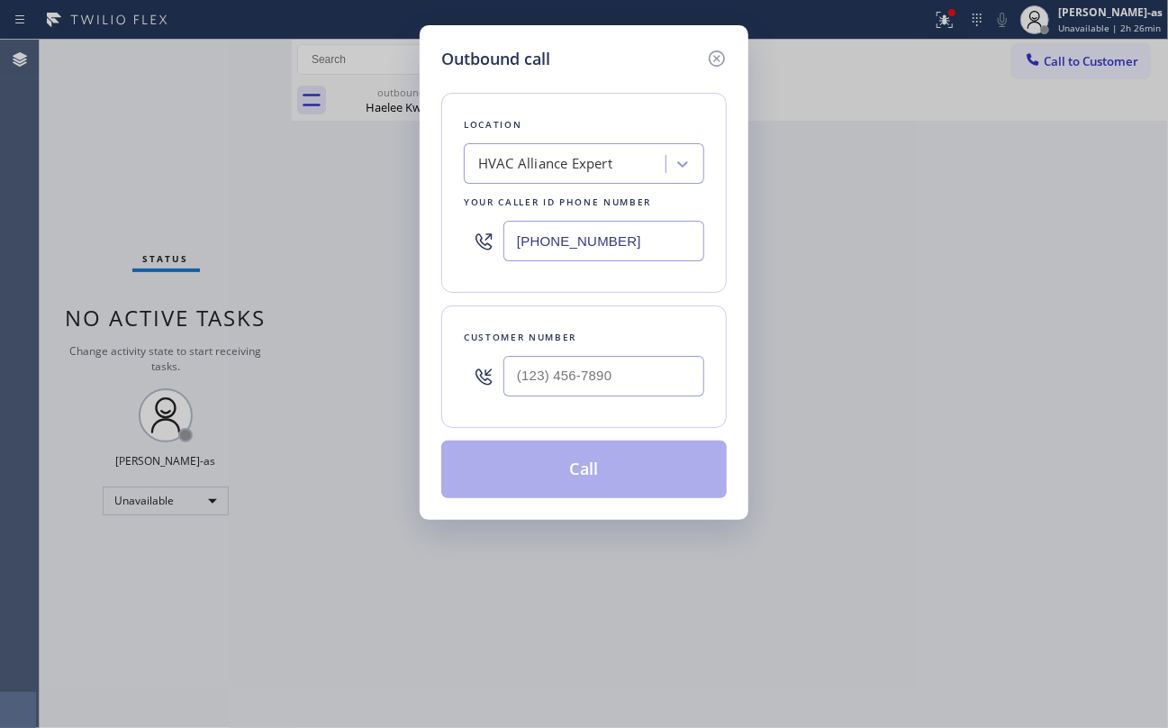
drag, startPoint x: 593, startPoint y: 401, endPoint x: 613, endPoint y: 369, distance: 37.7
click at [594, 396] on div at bounding box center [603, 376] width 201 height 59
type input "(___) ___-____"
click at [613, 366] on input "(___) ___-____" at bounding box center [603, 376] width 201 height 41
click at [187, 502] on div "Outbound call Location HVAC Alliance Expert Your caller id phone number (323) 9…" at bounding box center [584, 364] width 1168 height 728
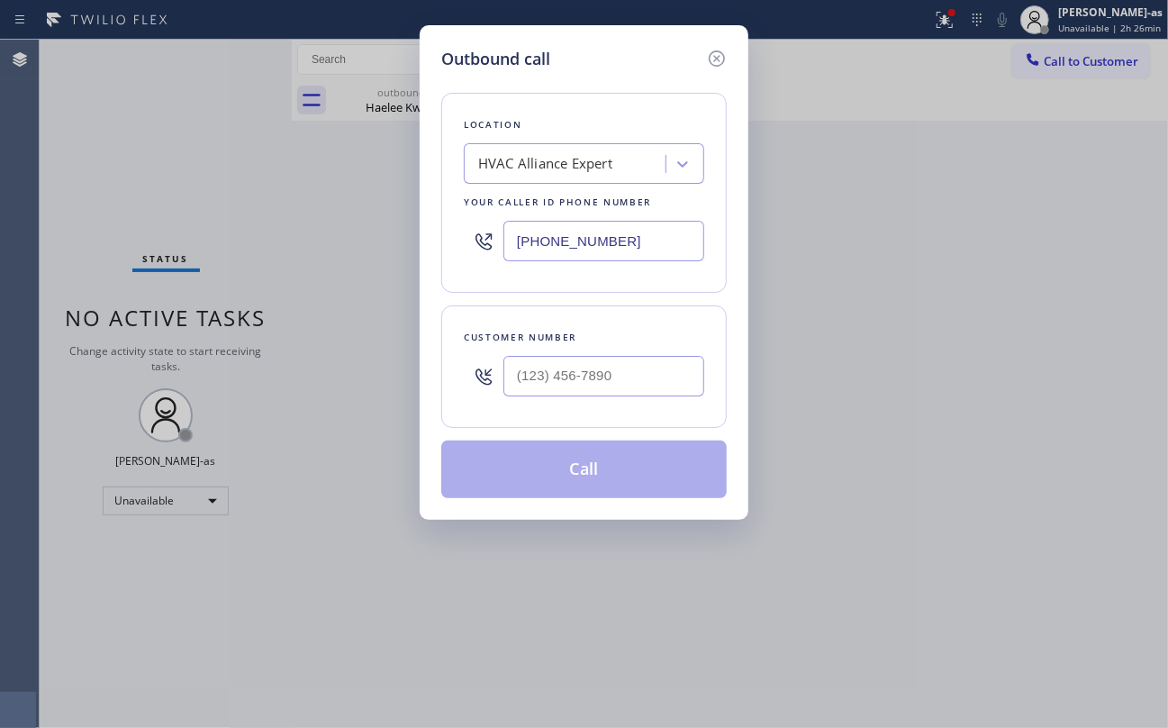
click at [187, 504] on div "Outbound call Location HVAC Alliance Expert Your caller id phone number (323) 9…" at bounding box center [584, 364] width 1168 height 728
click at [711, 59] on icon at bounding box center [717, 59] width 22 height 22
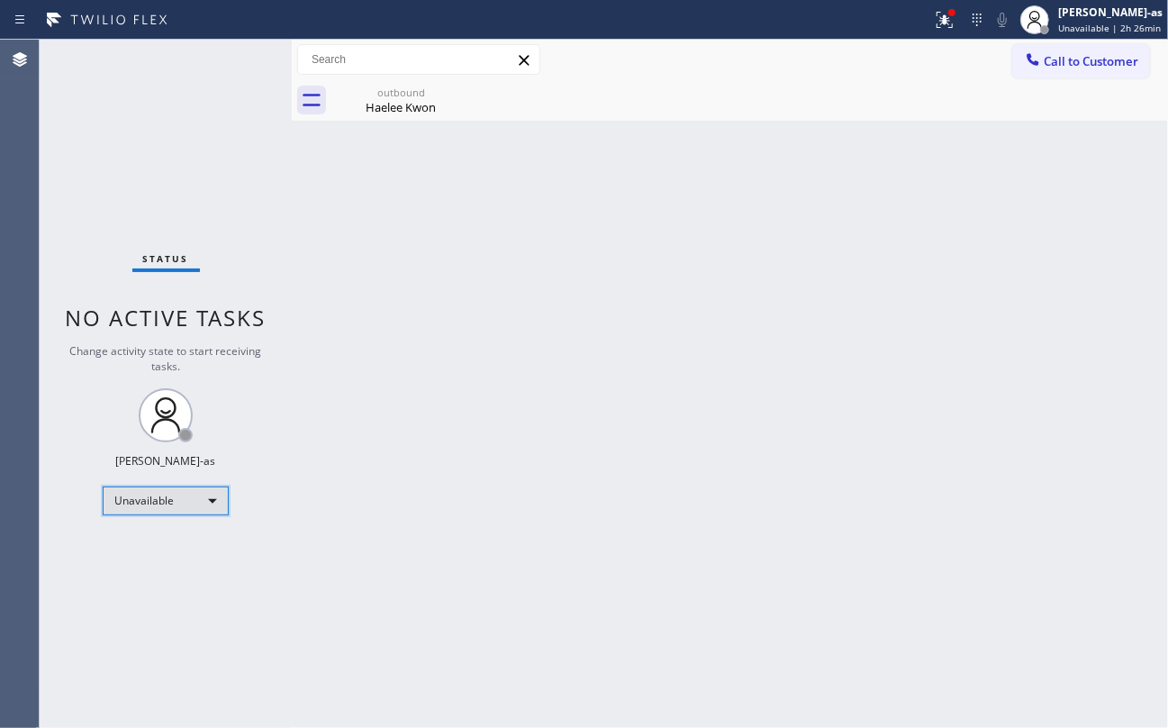
click at [145, 497] on div "Unavailable" at bounding box center [166, 500] width 126 height 29
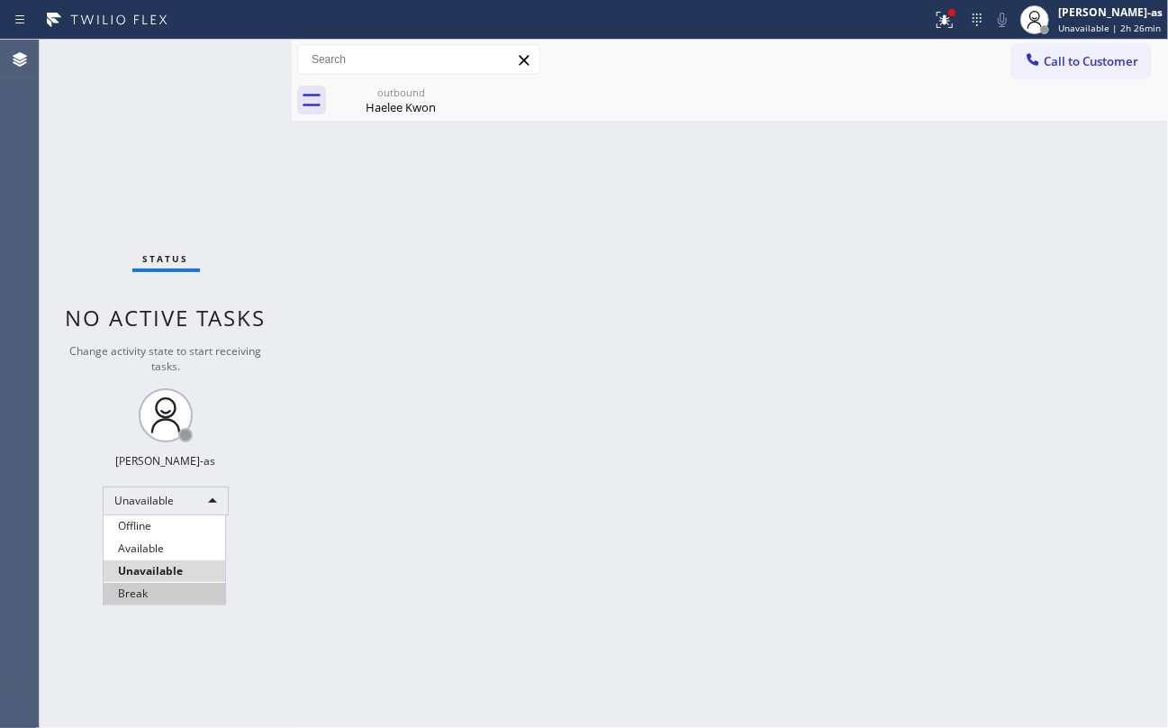
click at [149, 589] on li "Break" at bounding box center [165, 594] width 122 height 22
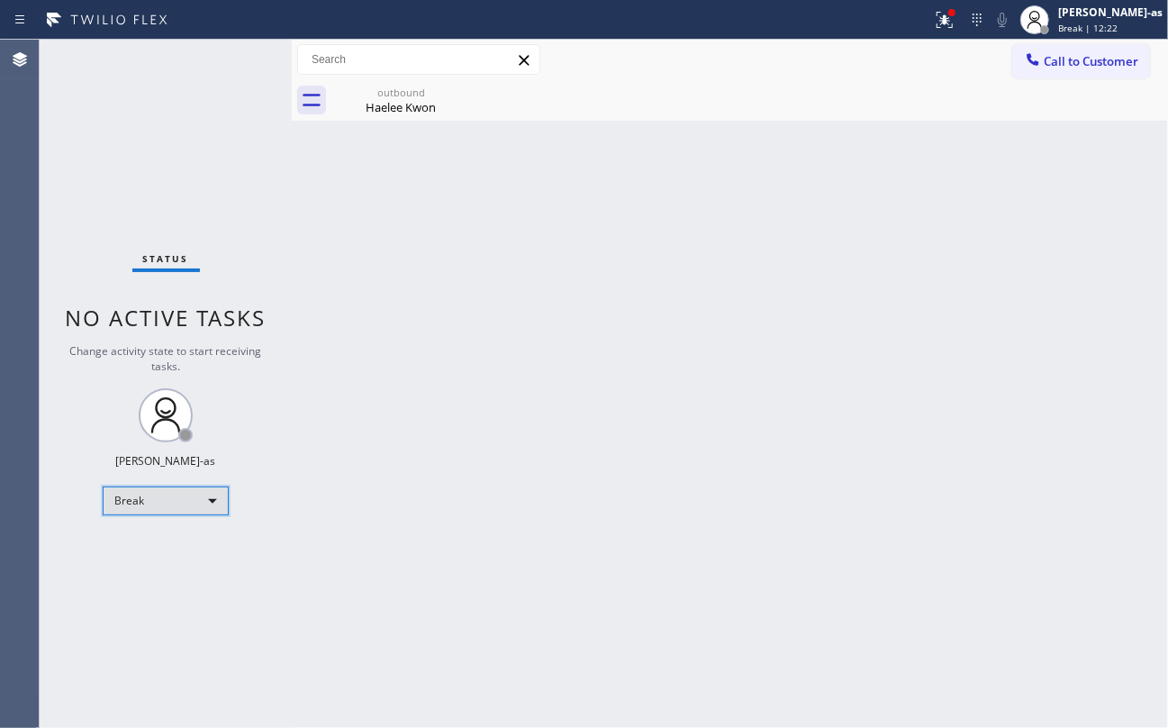
click at [185, 510] on div "Break" at bounding box center [166, 500] width 126 height 29
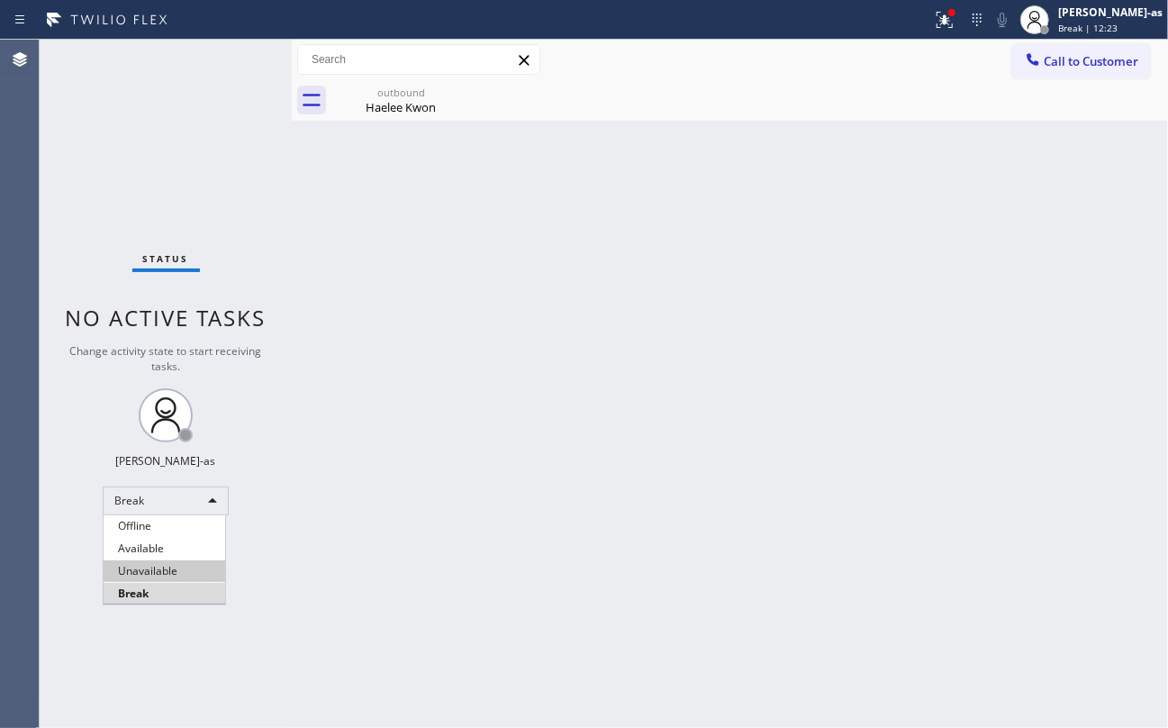
click at [170, 566] on li "Unavailable" at bounding box center [165, 571] width 122 height 22
click at [112, 104] on div "Status No active tasks Change activity state to start receiving tasks. [PERSON_…" at bounding box center [166, 384] width 252 height 688
click at [1078, 56] on span "Call to Customer" at bounding box center [1091, 61] width 95 height 16
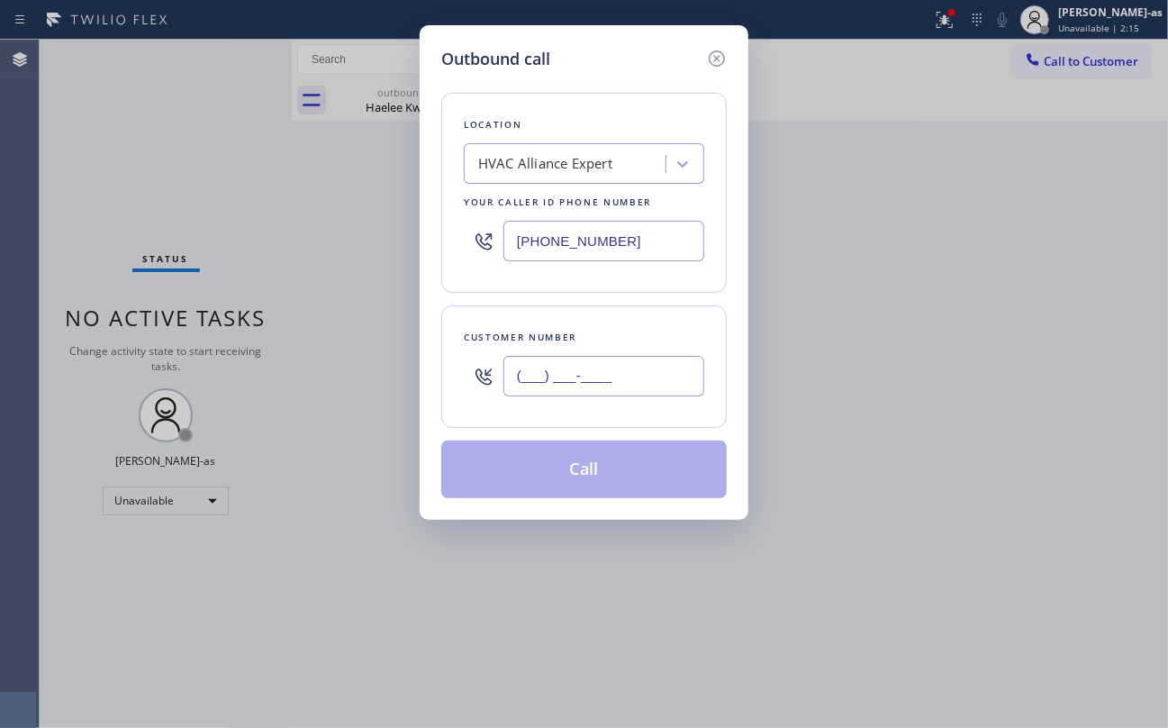
click at [620, 376] on input "(___) ___-____" at bounding box center [603, 376] width 201 height 41
paste input "626) 417-8785"
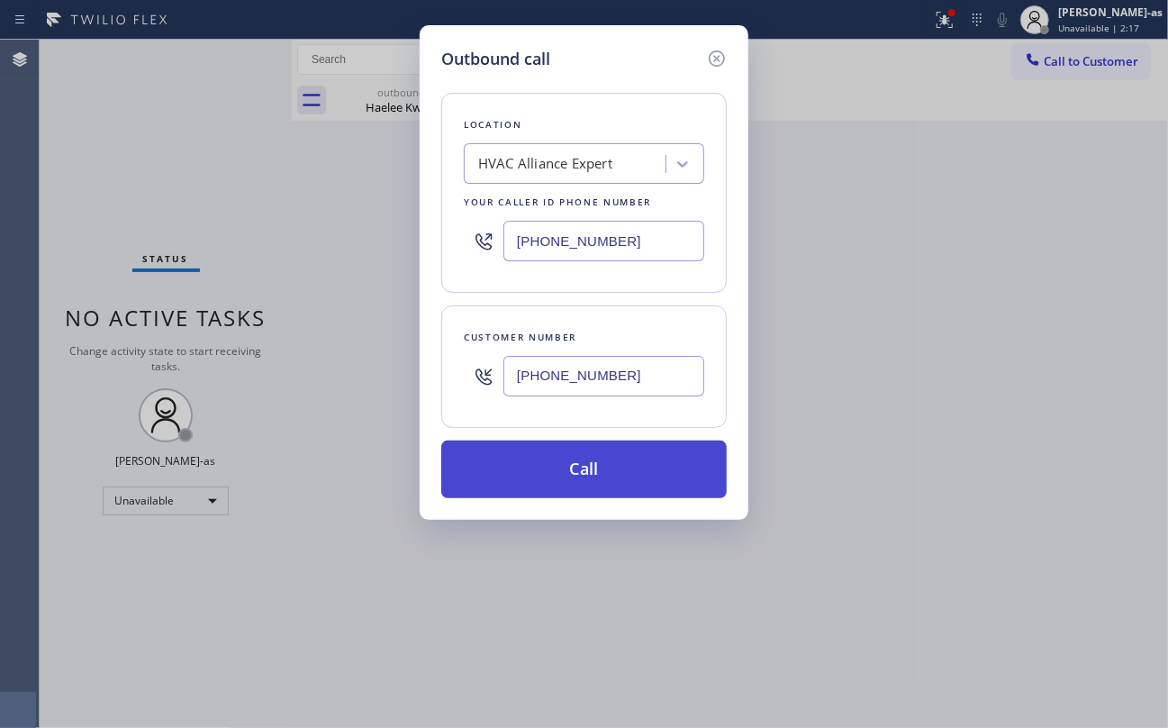
click at [598, 487] on button "Call" at bounding box center [583, 469] width 285 height 58
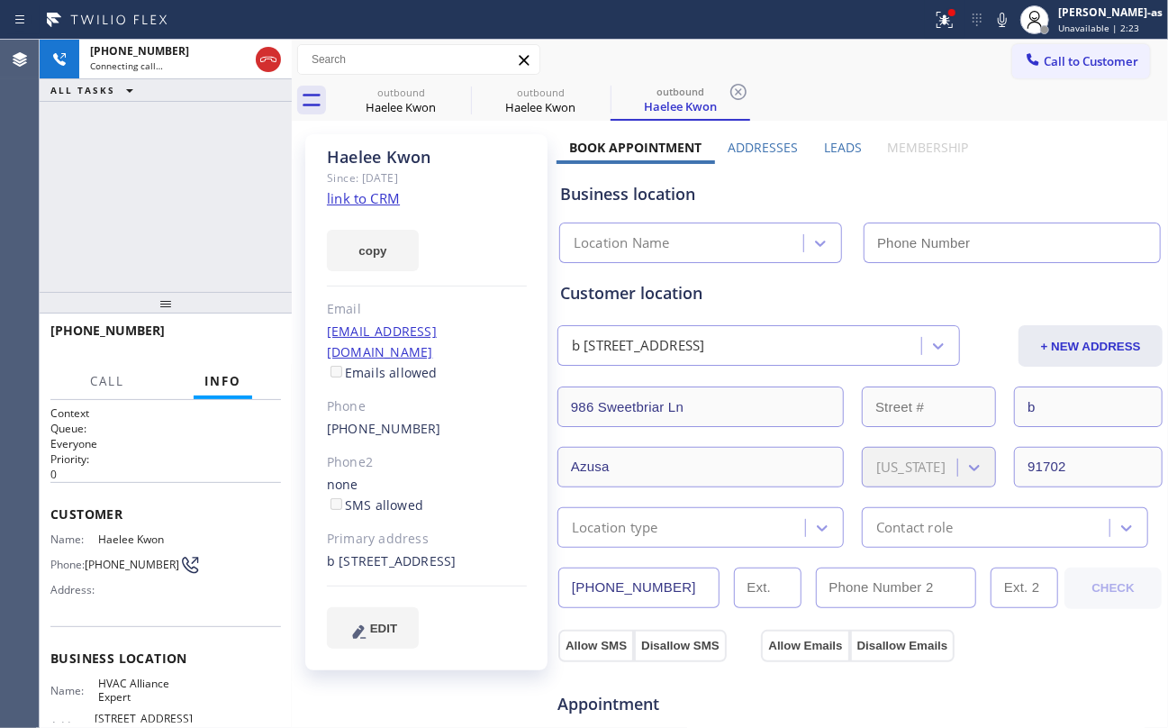
click at [283, 56] on div at bounding box center [268, 60] width 32 height 40
click at [412, 97] on div "outbound" at bounding box center [401, 93] width 136 height 14
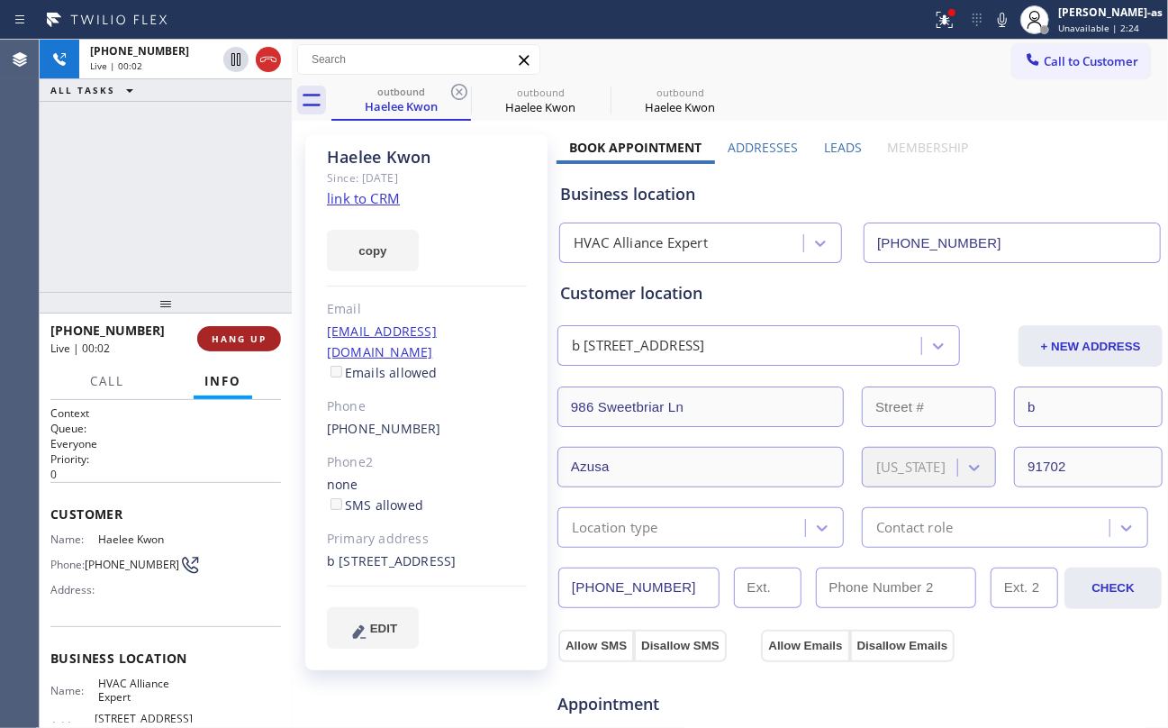
click at [243, 336] on span "HANG UP" at bounding box center [239, 338] width 55 height 13
click at [243, 333] on span "HANG UP" at bounding box center [239, 338] width 55 height 13
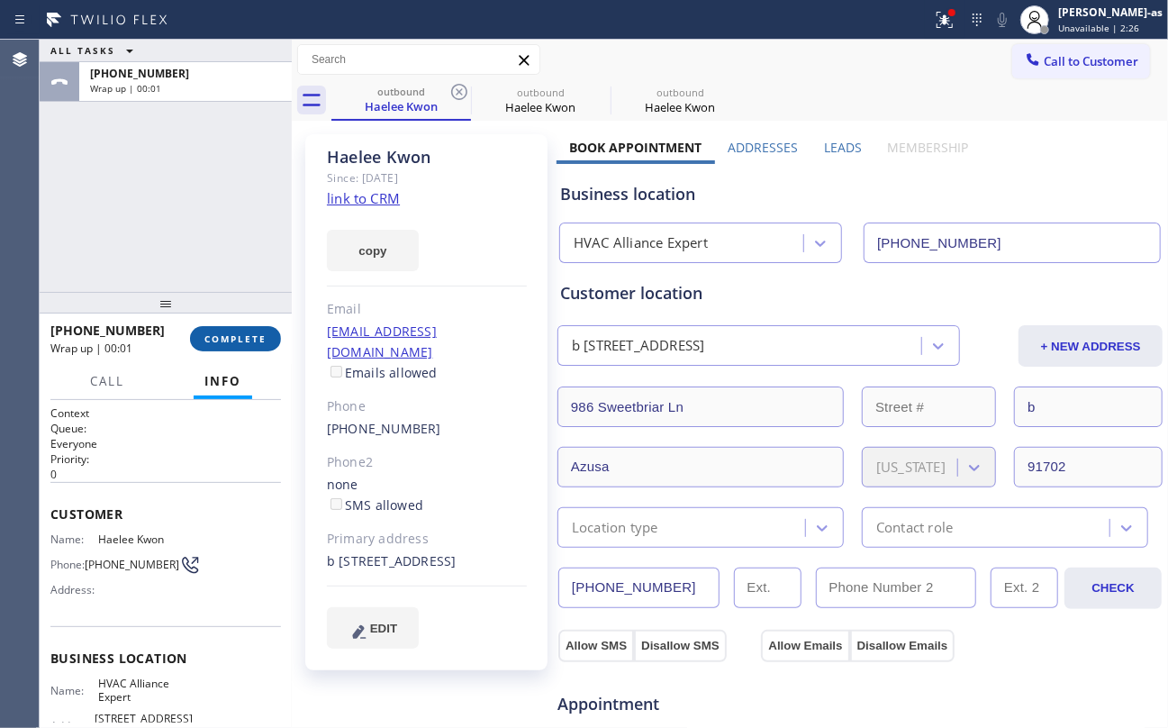
click at [238, 329] on button "COMPLETE" at bounding box center [235, 338] width 91 height 25
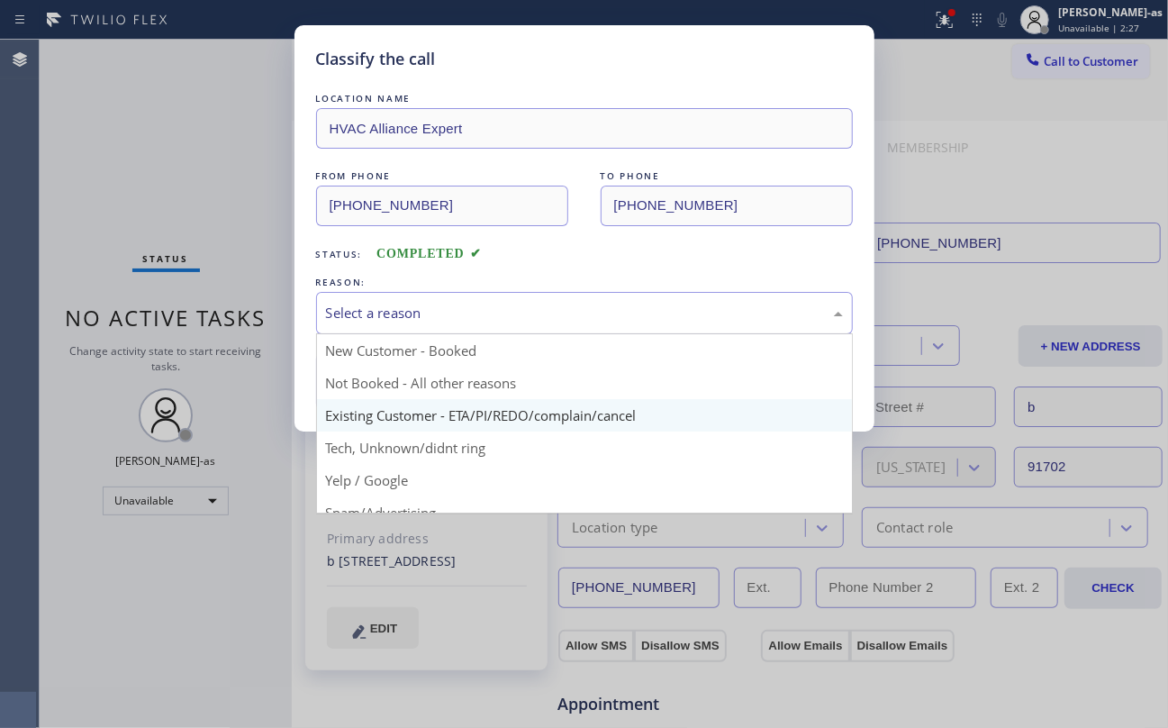
drag, startPoint x: 499, startPoint y: 319, endPoint x: 542, endPoint y: 403, distance: 95.0
click at [502, 321] on div "Select a reason" at bounding box center [584, 313] width 517 height 21
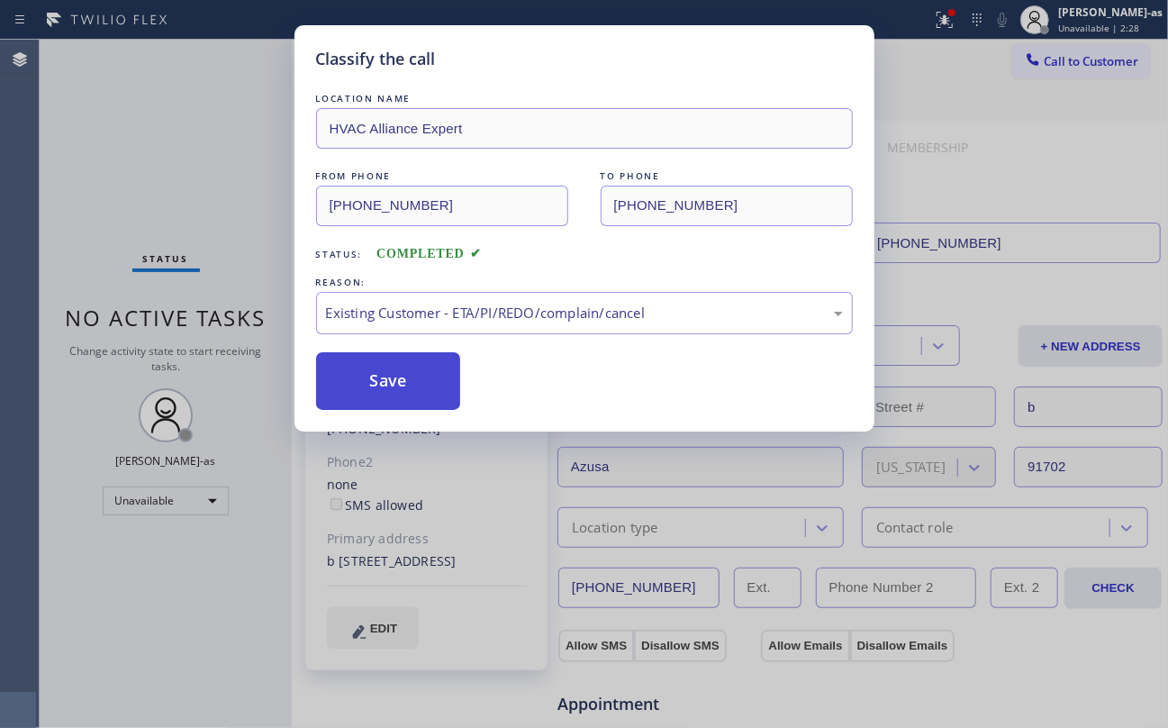
click at [419, 376] on button "Save" at bounding box center [388, 381] width 145 height 58
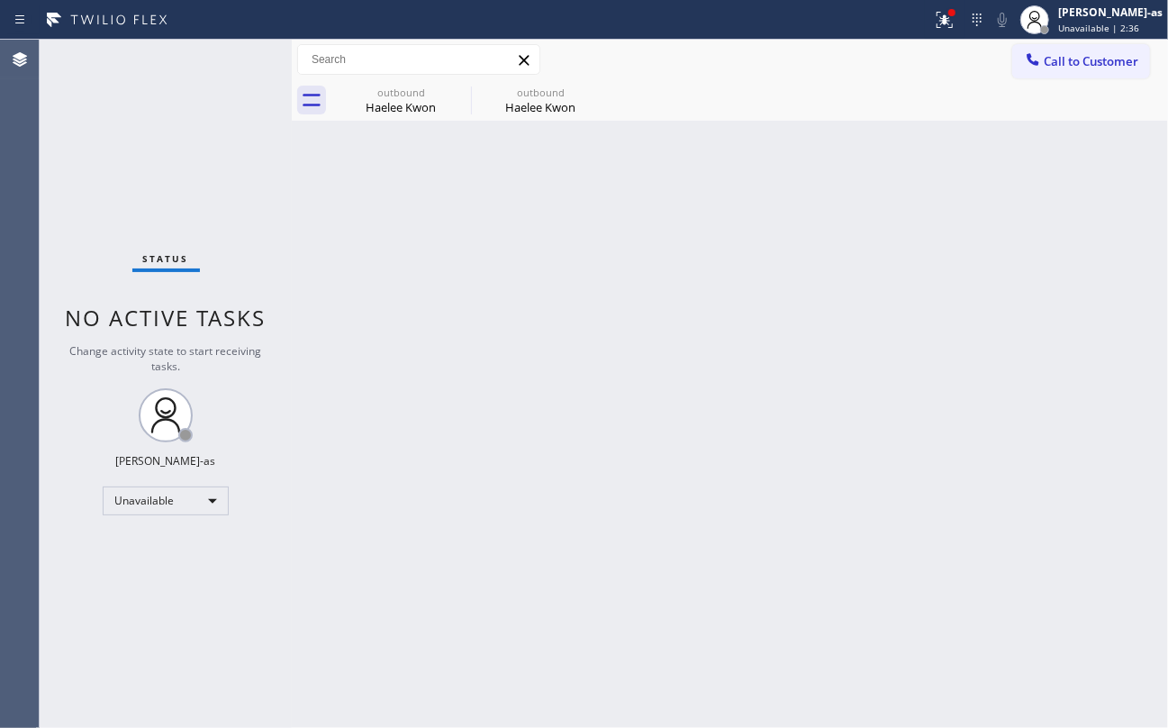
drag, startPoint x: 325, startPoint y: 295, endPoint x: 624, endPoint y: 260, distance: 301.0
click at [346, 295] on div "Back to Dashboard Change Sender ID Customers Technicians Select a contact Outbo…" at bounding box center [730, 384] width 876 height 688
click at [416, 106] on div "Haelee Kwon" at bounding box center [401, 107] width 136 height 16
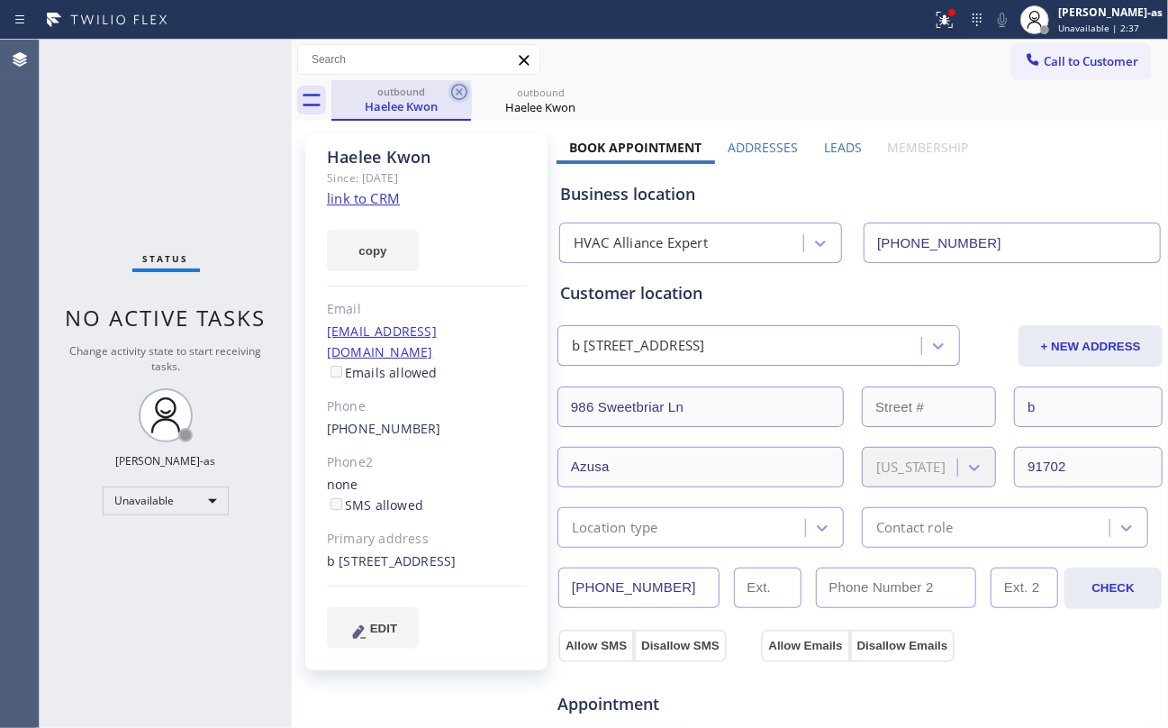
click at [466, 92] on icon at bounding box center [459, 92] width 16 height 16
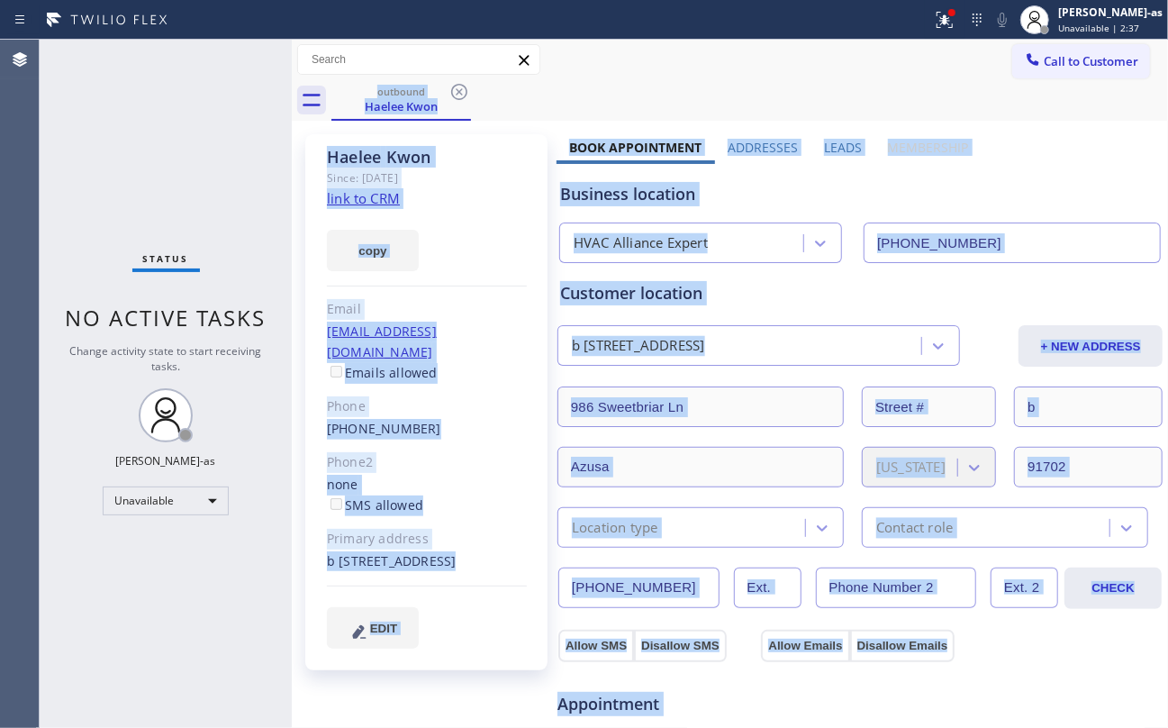
click at [466, 94] on div "outbound Haelee Kwon" at bounding box center [749, 100] width 837 height 41
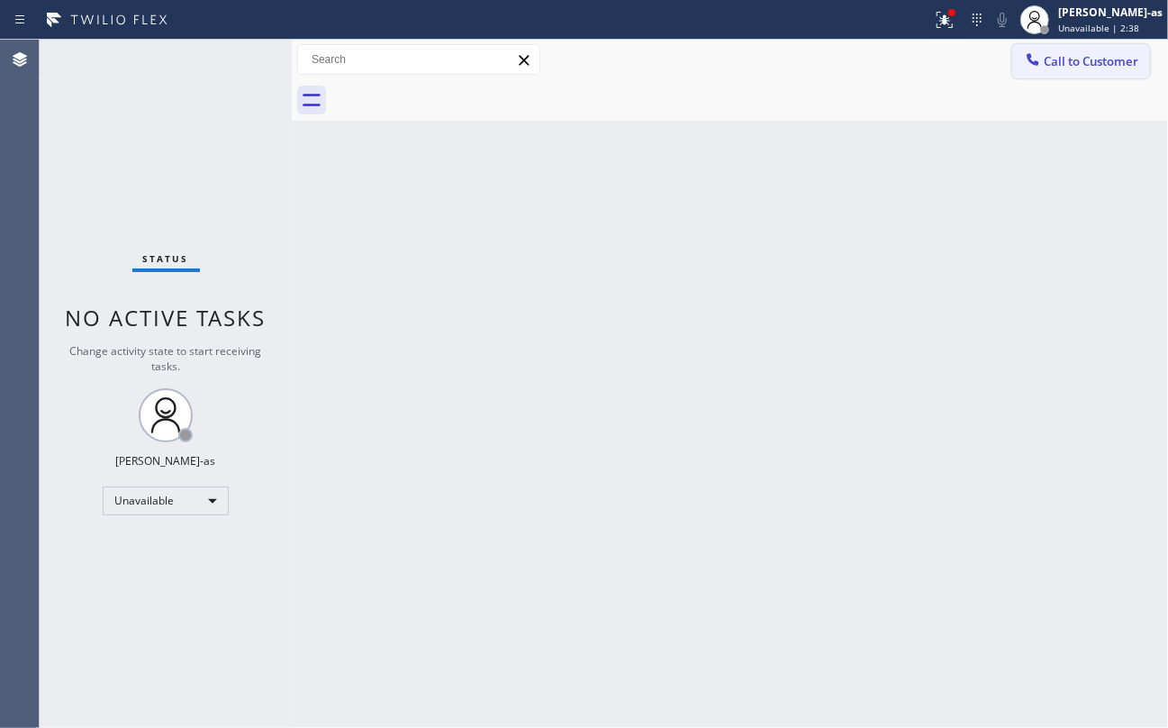
click at [1127, 68] on span "Call to Customer" at bounding box center [1091, 61] width 95 height 16
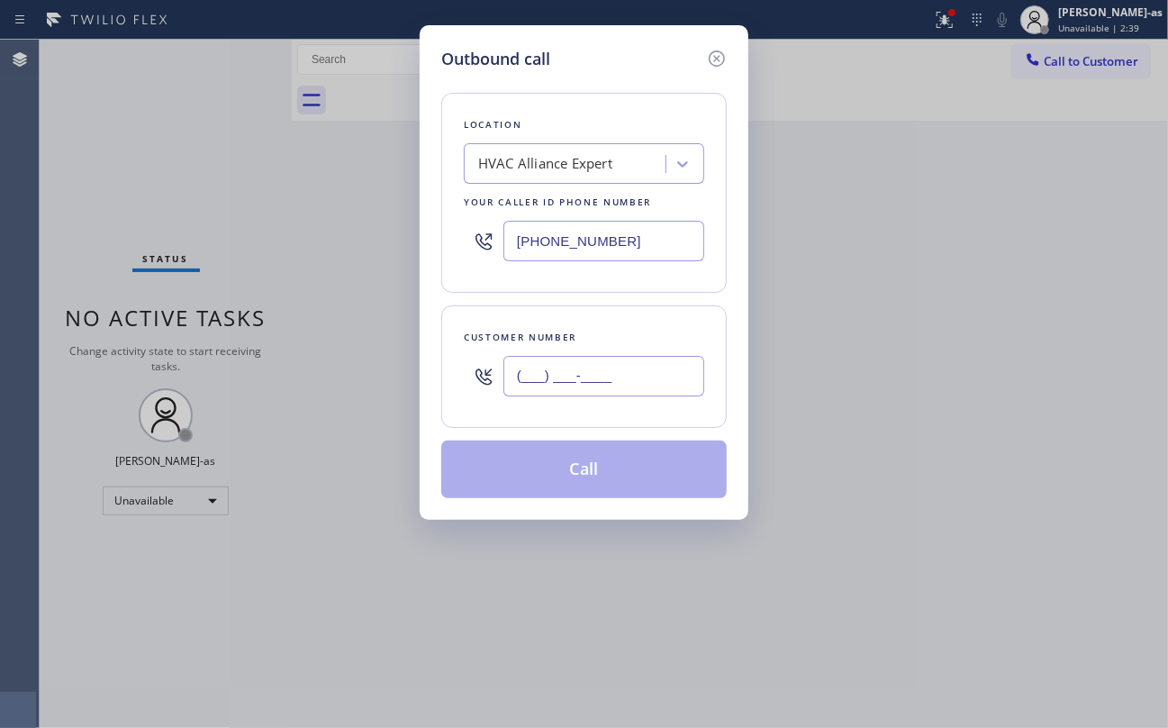
click at [638, 366] on input "(___) ___-____" at bounding box center [603, 376] width 201 height 41
paste input "323) 608-5519"
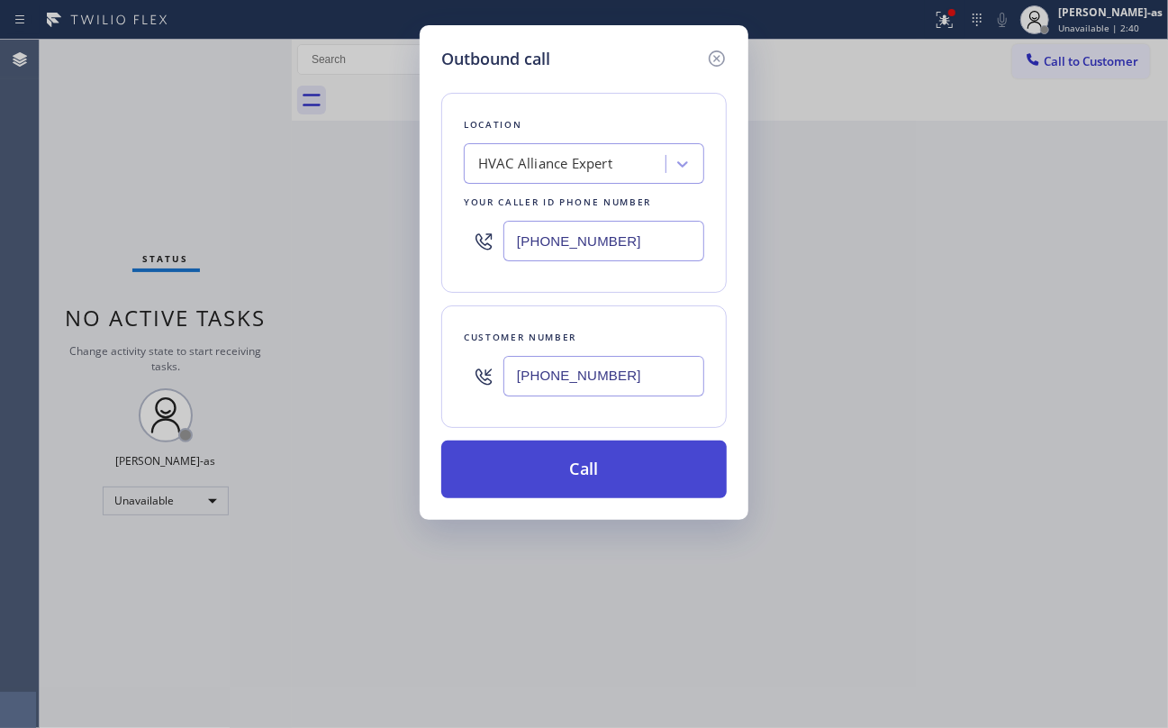
type input "(323) 608-5519"
click at [584, 469] on button "Call" at bounding box center [583, 469] width 285 height 58
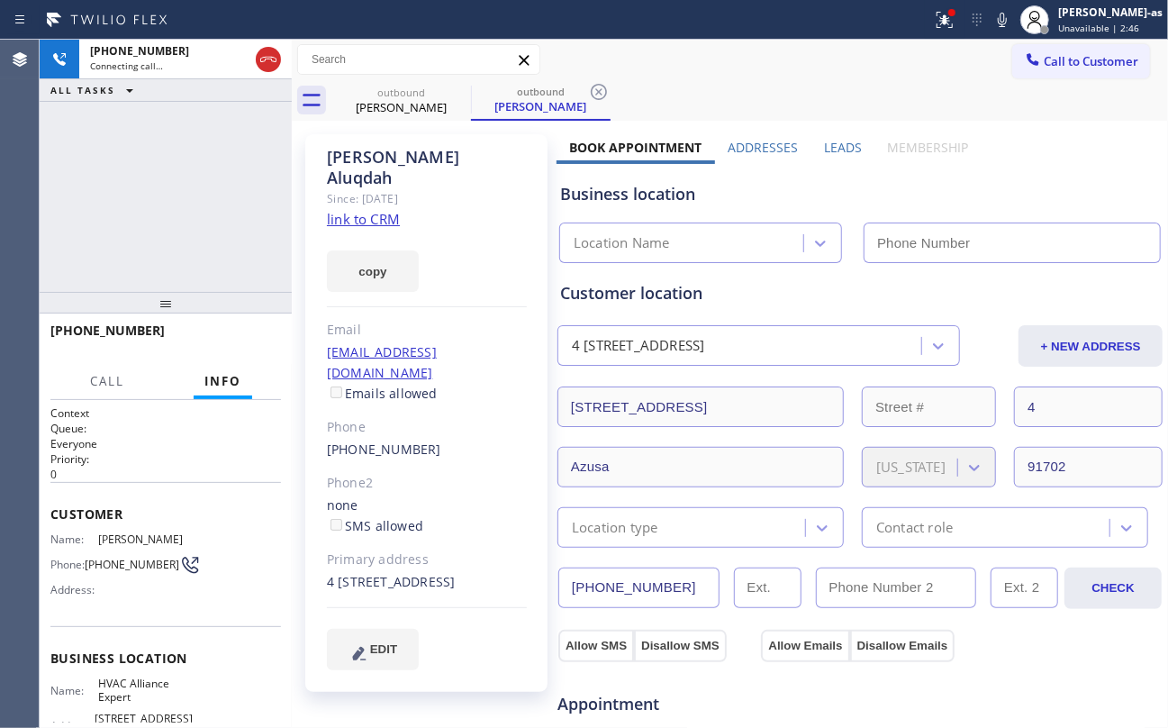
type input "[PHONE_NUMBER]"
drag, startPoint x: 141, startPoint y: 221, endPoint x: 191, endPoint y: 224, distance: 49.7
click at [158, 224] on div "+13236085519 Connecting call… ALL TASKS ALL TASKS ACTIVE TASKS TASKS IN WRAP UP" at bounding box center [166, 166] width 252 height 252
click at [367, 230] on div "copy" at bounding box center [427, 261] width 200 height 62
drag, startPoint x: 275, startPoint y: 54, endPoint x: 354, endPoint y: 198, distance: 164.4
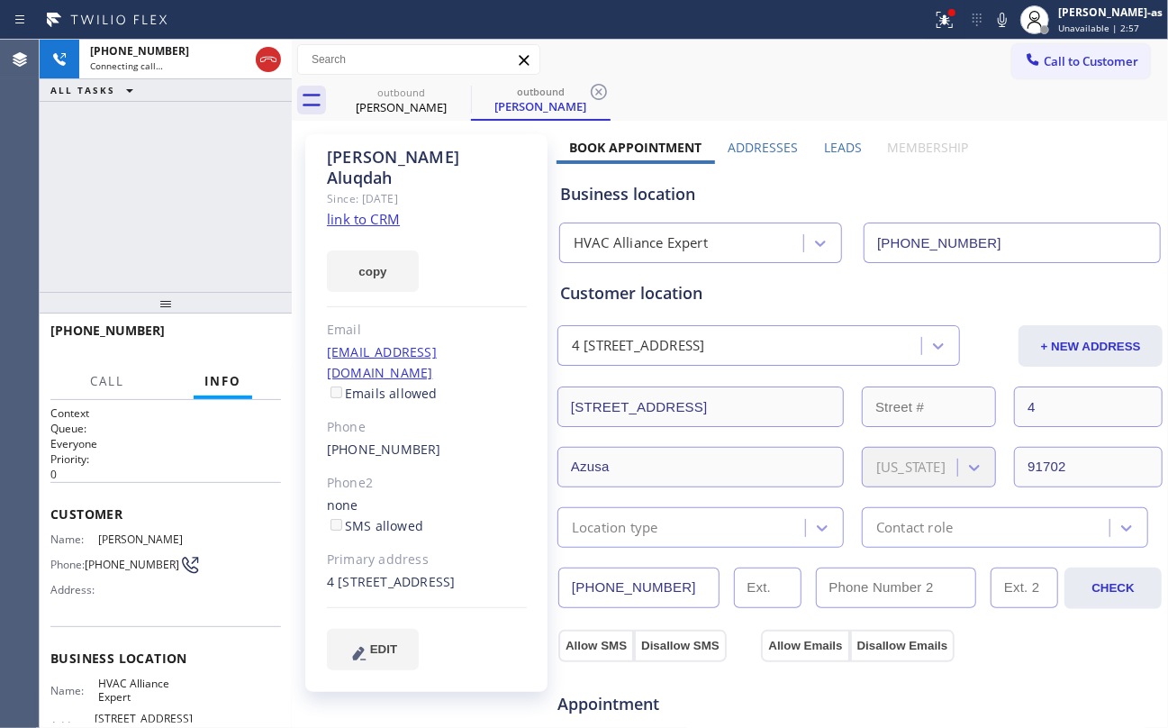
click at [276, 56] on icon at bounding box center [269, 60] width 22 height 22
drag, startPoint x: 260, startPoint y: 267, endPoint x: 398, endPoint y: 225, distance: 143.9
click at [306, 254] on div "+13236085519 Connecting call… ALL TASKS ALL TASKS ACTIVE TASKS TASKS IN WRAP UP…" at bounding box center [604, 384] width 1128 height 688
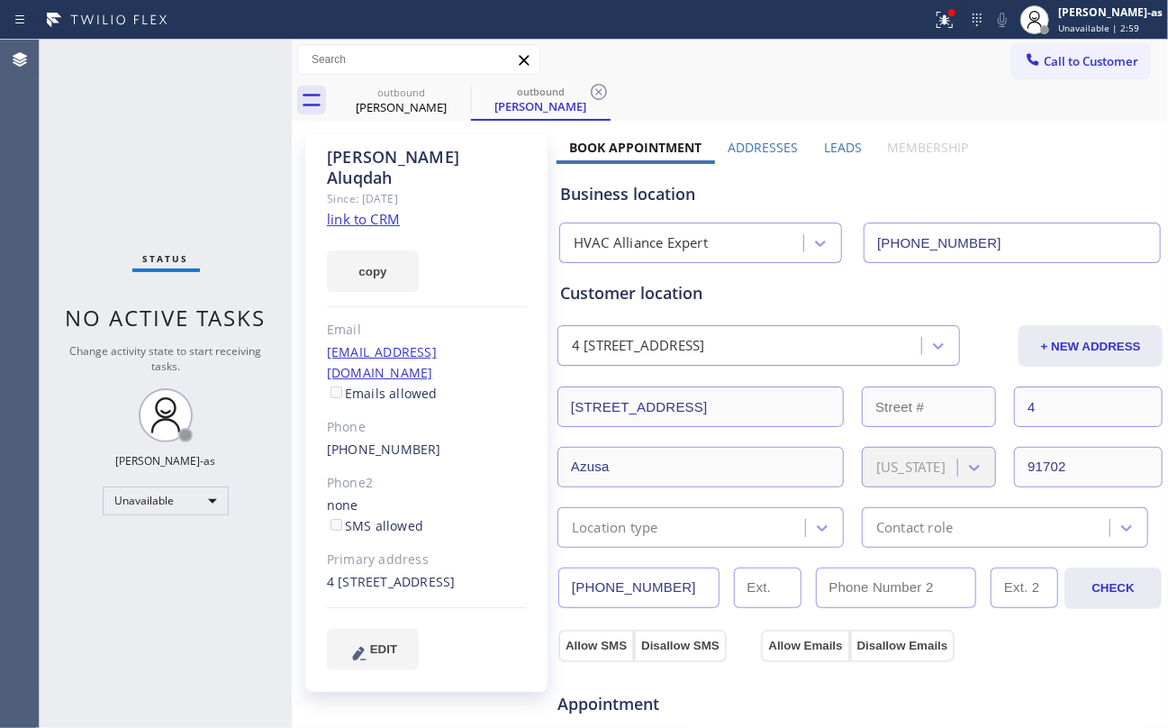
click at [292, 113] on div at bounding box center [292, 384] width 0 height 688
click at [407, 99] on div "Priscella Aluqdah" at bounding box center [401, 107] width 136 height 16
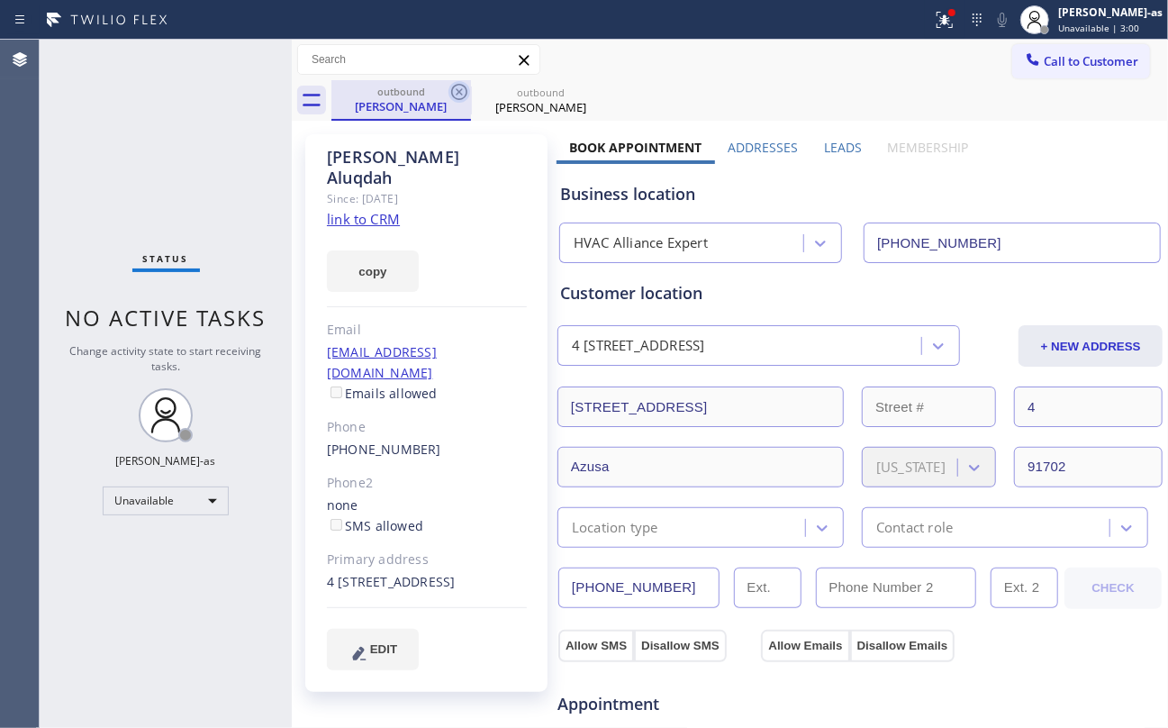
click at [456, 94] on icon at bounding box center [459, 92] width 22 height 22
drag, startPoint x: 182, startPoint y: 155, endPoint x: 315, endPoint y: 231, distance: 153.2
click at [203, 162] on div "Status No active tasks Change activity state to start receiving tasks. [PERSON_…" at bounding box center [166, 384] width 252 height 688
click at [364, 210] on link "link to CRM" at bounding box center [363, 219] width 73 height 18
click at [1103, 59] on span "Call to Customer" at bounding box center [1091, 61] width 95 height 16
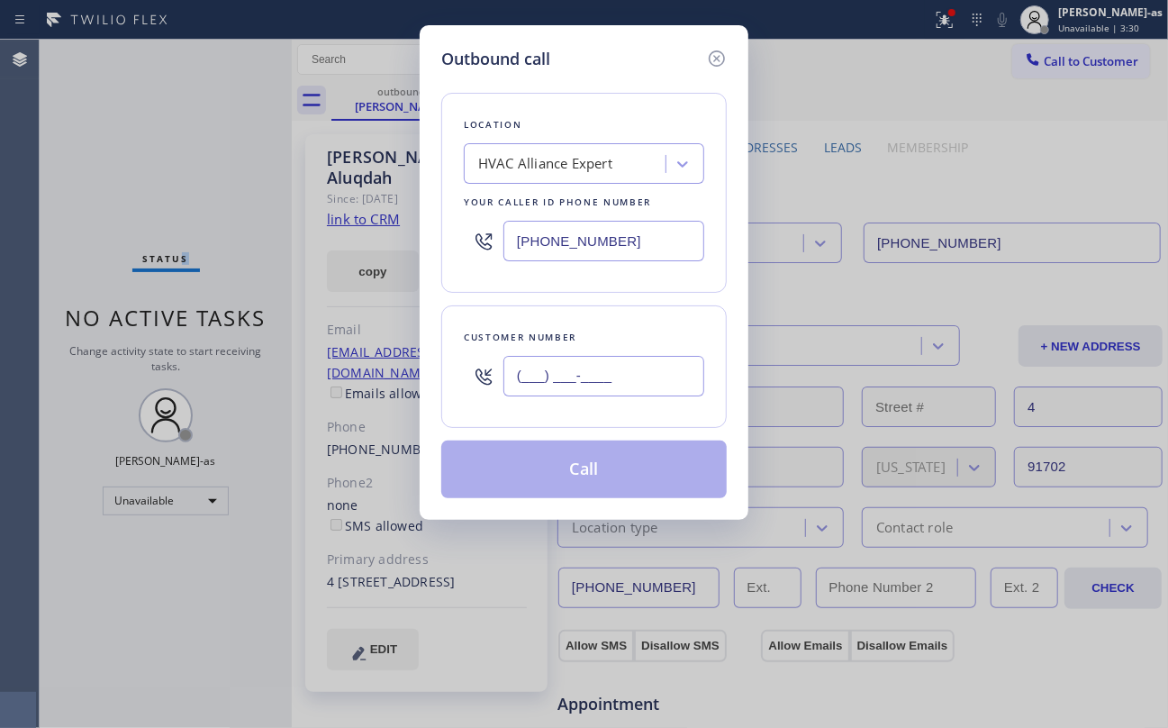
click at [671, 360] on input "(___) ___-____" at bounding box center [603, 376] width 201 height 41
paste input "909) 620-4500"
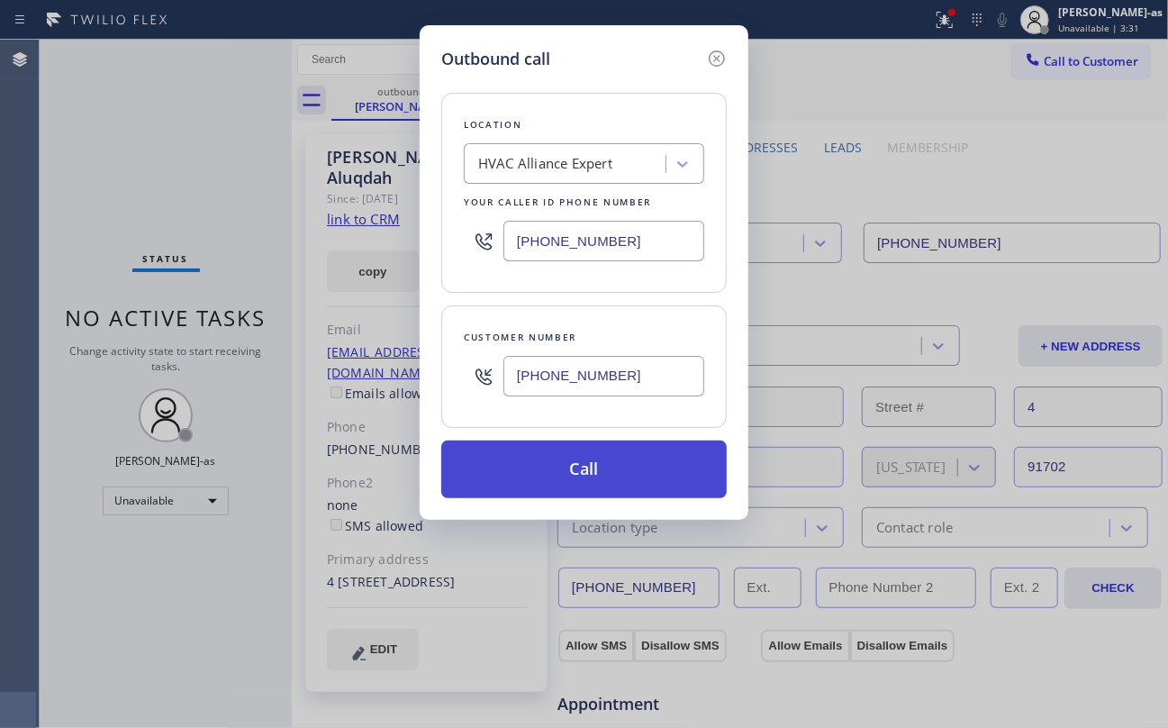
type input "[PHONE_NUMBER]"
click at [602, 479] on button "Call" at bounding box center [583, 469] width 285 height 58
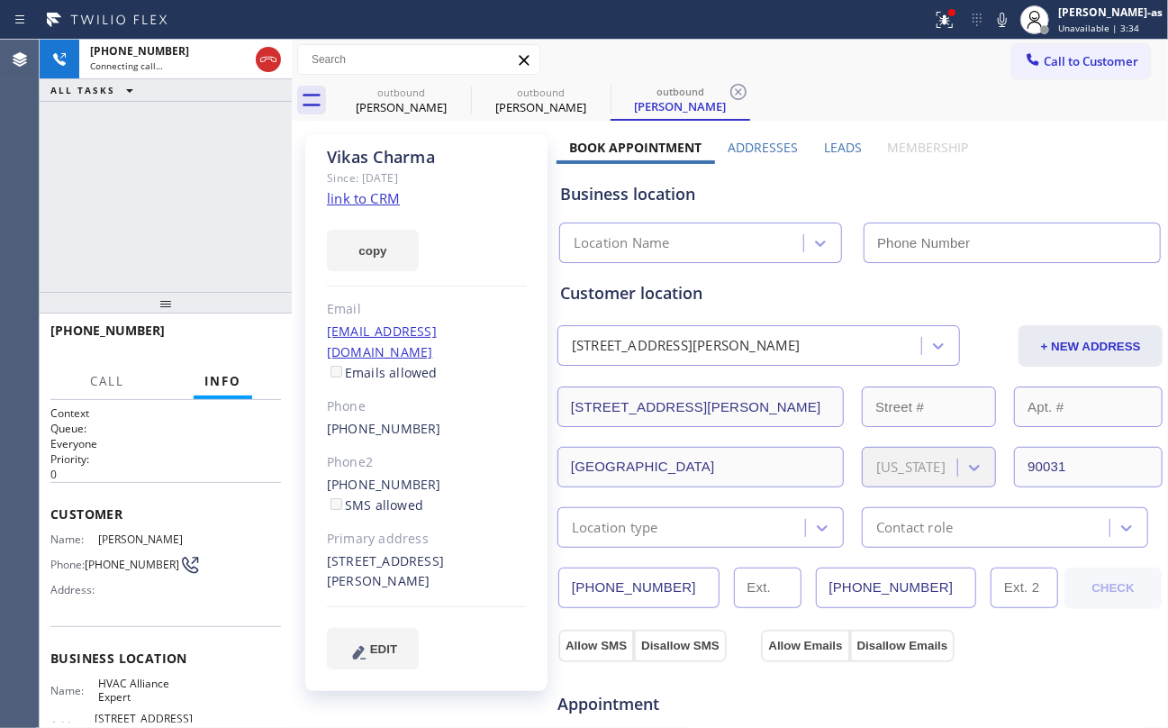
click at [353, 203] on link "link to CRM" at bounding box center [363, 198] width 73 height 18
type input "[PHONE_NUMBER]"
drag, startPoint x: 261, startPoint y: 55, endPoint x: 533, endPoint y: 119, distance: 279.4
click at [271, 55] on icon at bounding box center [269, 60] width 22 height 22
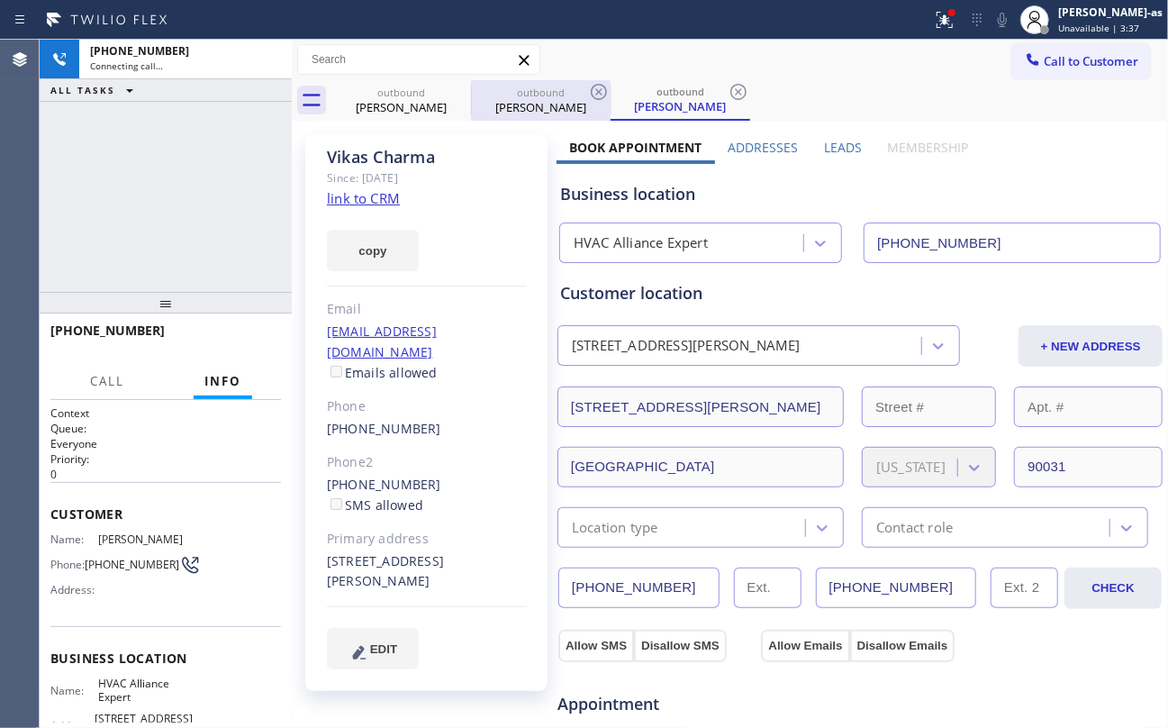
drag, startPoint x: 438, startPoint y: 98, endPoint x: 481, endPoint y: 90, distance: 44.0
click at [439, 99] on div "Priscella Aluqdah" at bounding box center [401, 107] width 136 height 16
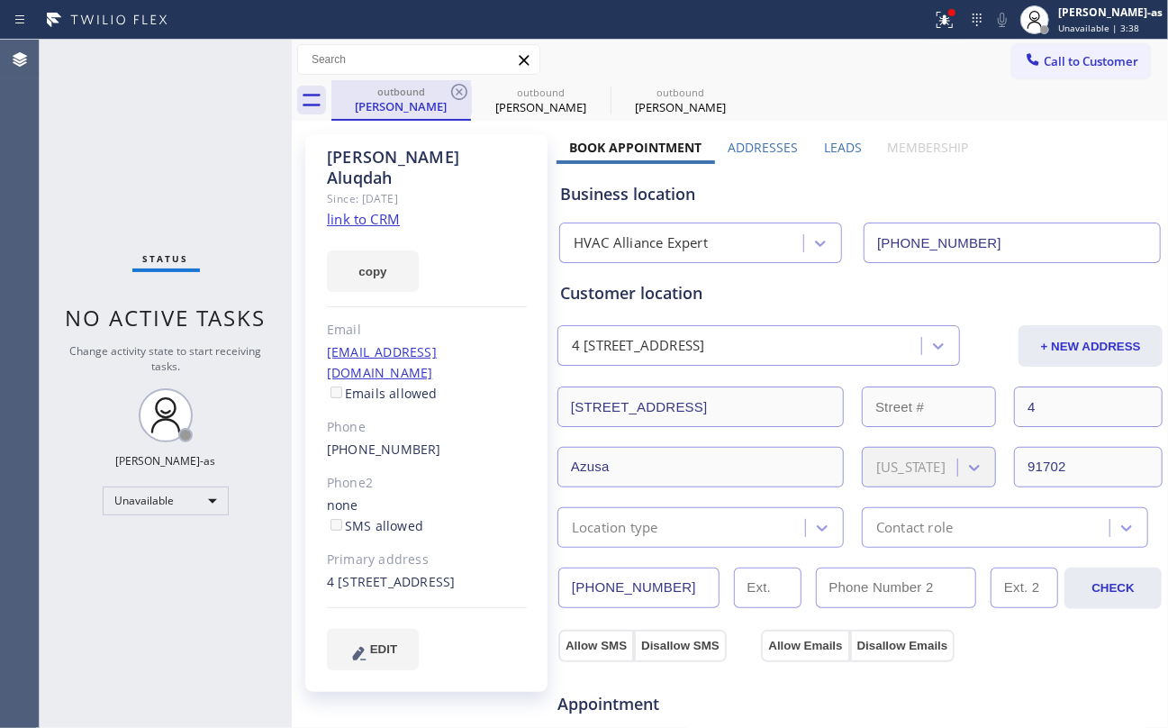
click at [441, 91] on div "outbound" at bounding box center [401, 92] width 136 height 14
click at [455, 91] on icon at bounding box center [459, 92] width 22 height 22
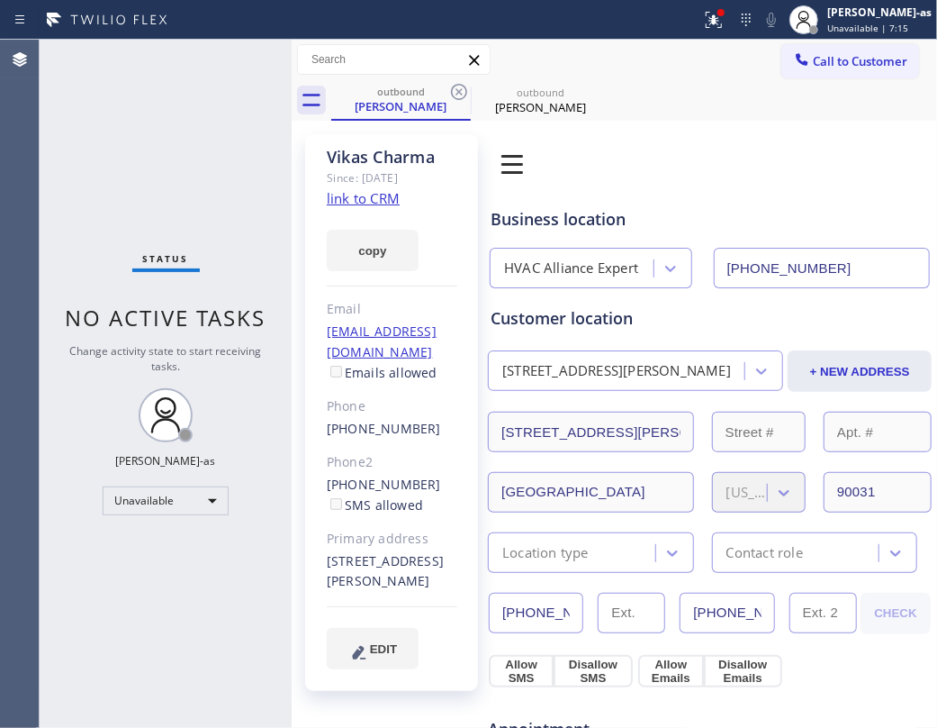
click at [182, 163] on div "Status No active tasks Change activity state to start receiving tasks. [PERSON_…" at bounding box center [166, 384] width 252 height 688
drag, startPoint x: 198, startPoint y: 131, endPoint x: 433, endPoint y: 162, distance: 237.1
click at [205, 131] on div "Status No active tasks Change activity state to start receiving tasks. [PERSON_…" at bounding box center [166, 384] width 252 height 688
click at [876, 55] on span "Call to Customer" at bounding box center [860, 61] width 95 height 16
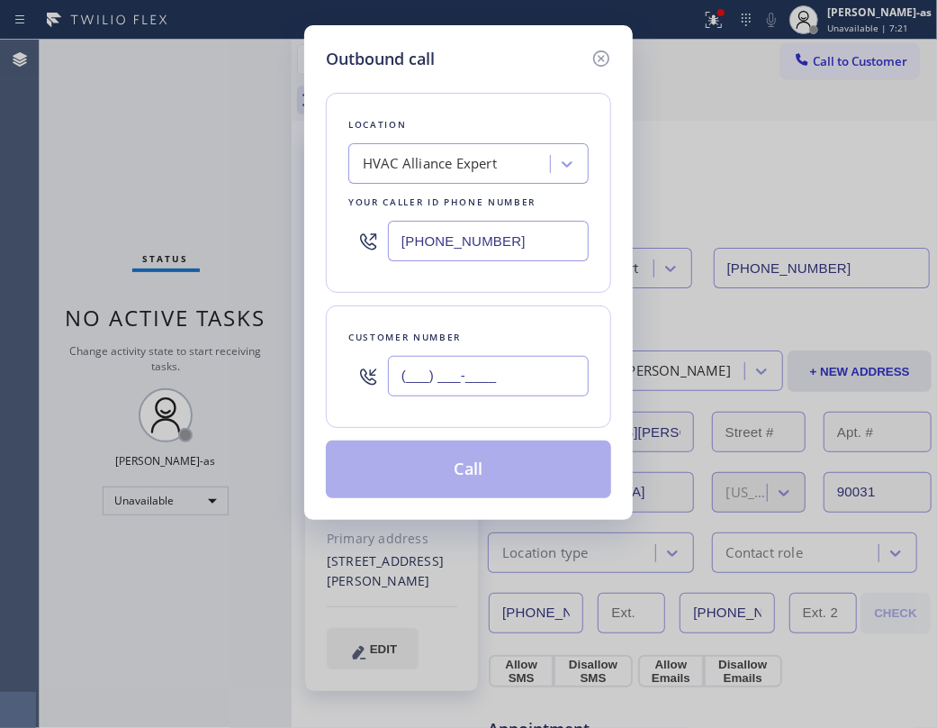
click at [559, 369] on input "(___) ___-____" at bounding box center [488, 376] width 201 height 41
paste input "909) 620-4500"
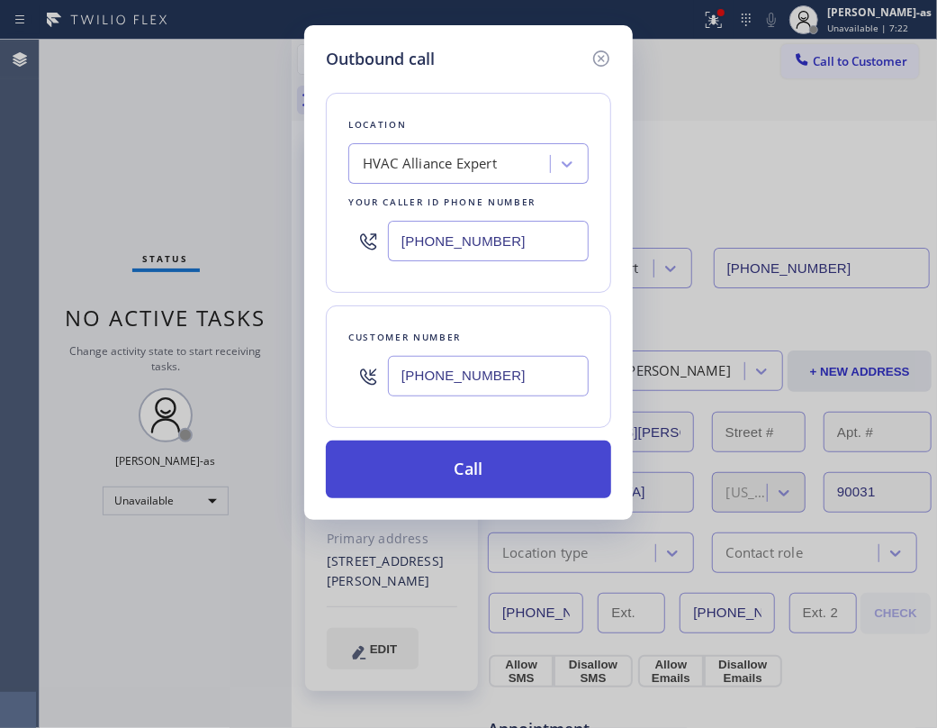
type input "[PHONE_NUMBER]"
drag, startPoint x: 524, startPoint y: 479, endPoint x: 524, endPoint y: 451, distance: 27.9
click at [524, 474] on button "Call" at bounding box center [468, 469] width 285 height 58
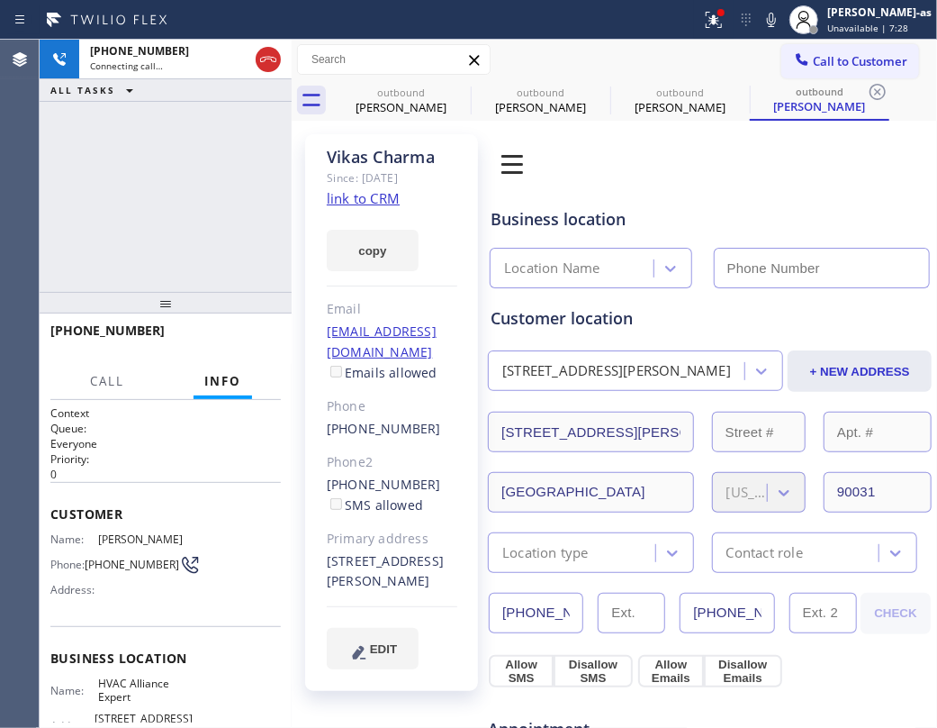
type input "[PHONE_NUMBER]"
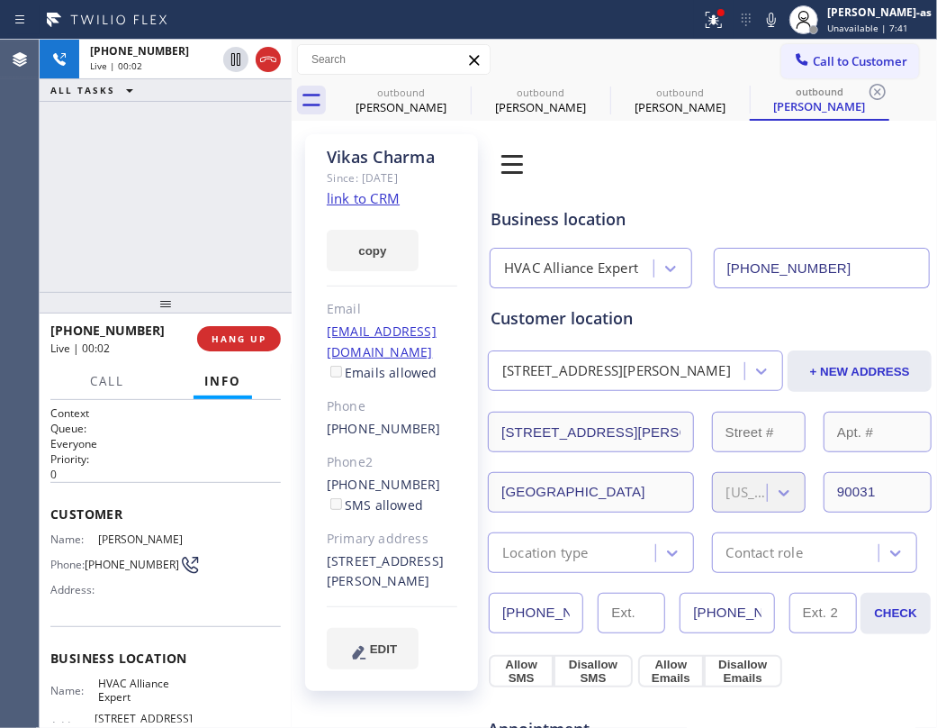
click at [257, 228] on div "+19096204500 Live | 00:02 ALL TASKS ALL TASKS ACTIVE TASKS TASKS IN WRAP UP" at bounding box center [166, 166] width 252 height 252
click at [241, 313] on div at bounding box center [166, 303] width 252 height 22
click at [243, 339] on span "HANG UP" at bounding box center [239, 338] width 55 height 13
click at [187, 260] on div "+19096204500 Live | 00:04 ALL TASKS ALL TASKS ACTIVE TASKS TASKS IN WRAP UP" at bounding box center [166, 166] width 252 height 252
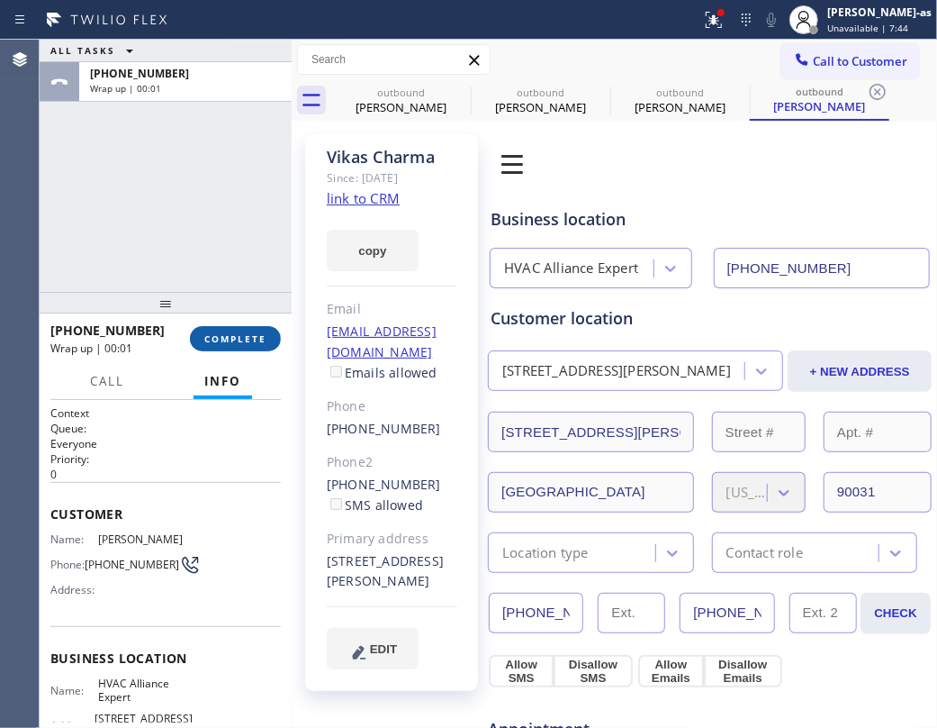
click at [245, 343] on span "COMPLETE" at bounding box center [235, 338] width 62 height 13
drag, startPoint x: 206, startPoint y: 277, endPoint x: 210, endPoint y: 246, distance: 31.7
click at [206, 258] on div "ALL TASKS ALL TASKS ACTIVE TASKS TASKS IN WRAP UP +19096204500 Wrap up | 00:01" at bounding box center [166, 166] width 252 height 252
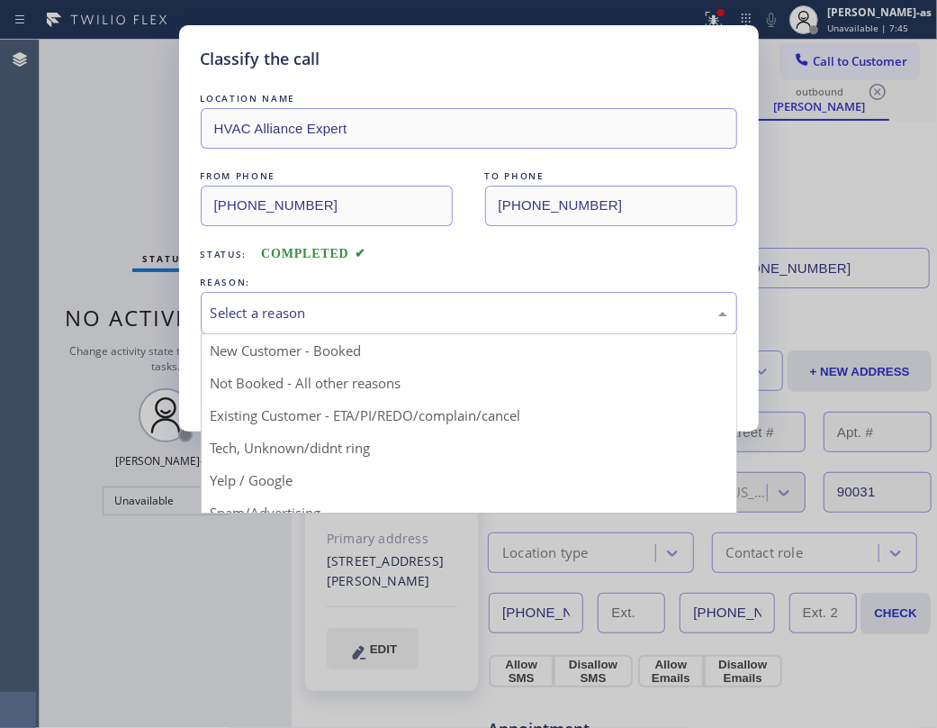
drag, startPoint x: 384, startPoint y: 324, endPoint x: 384, endPoint y: 313, distance: 10.8
click at [384, 321] on div "Select a reason" at bounding box center [469, 313] width 517 height 21
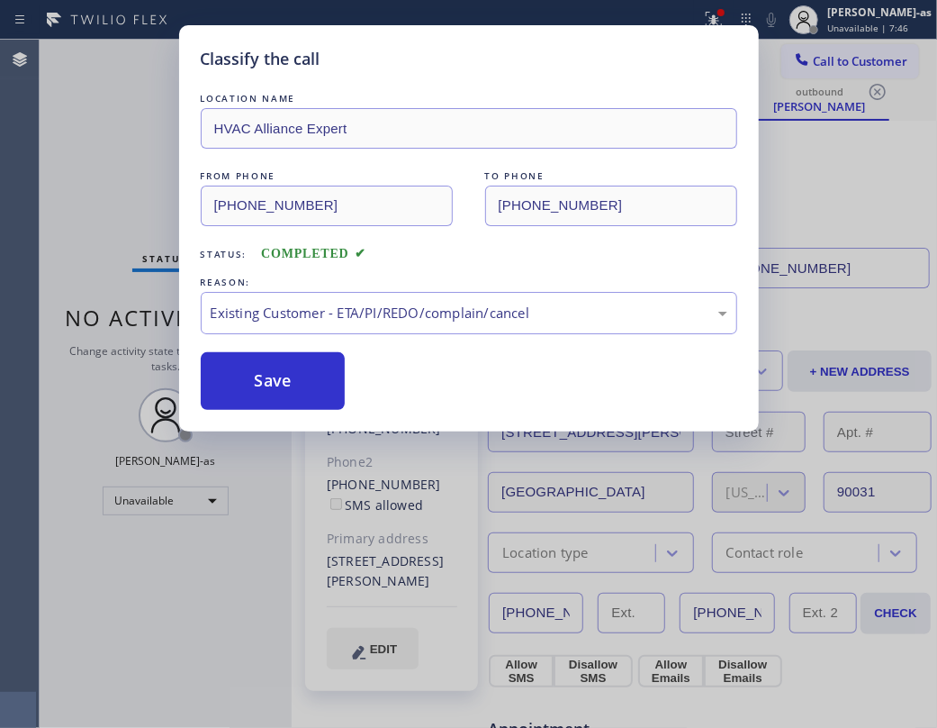
click at [303, 373] on button "Save" at bounding box center [273, 381] width 145 height 58
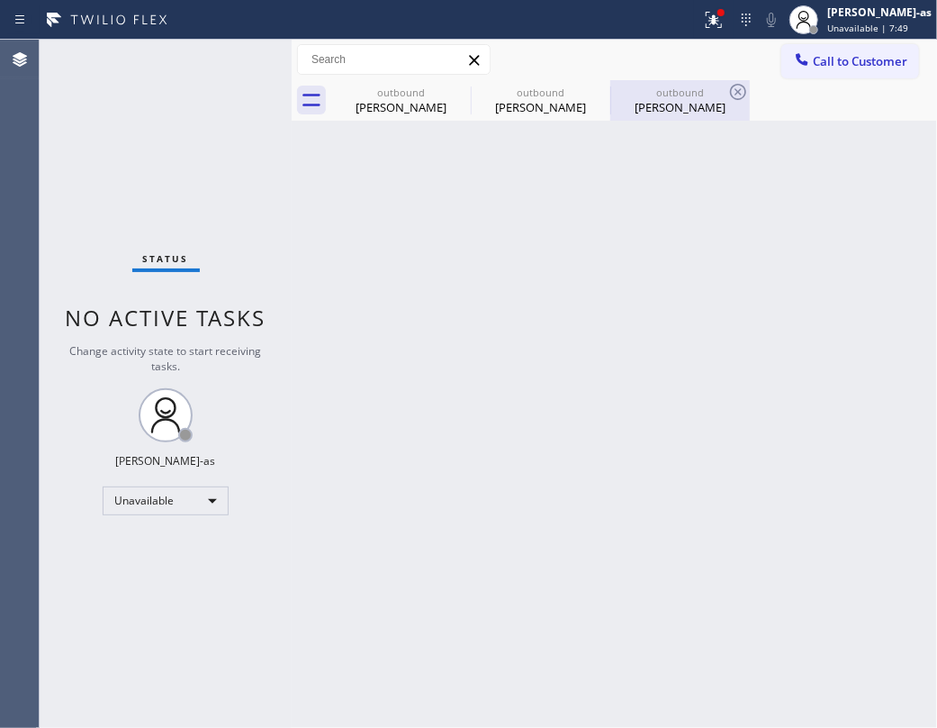
click at [677, 101] on div "Vikas Charma" at bounding box center [680, 107] width 136 height 16
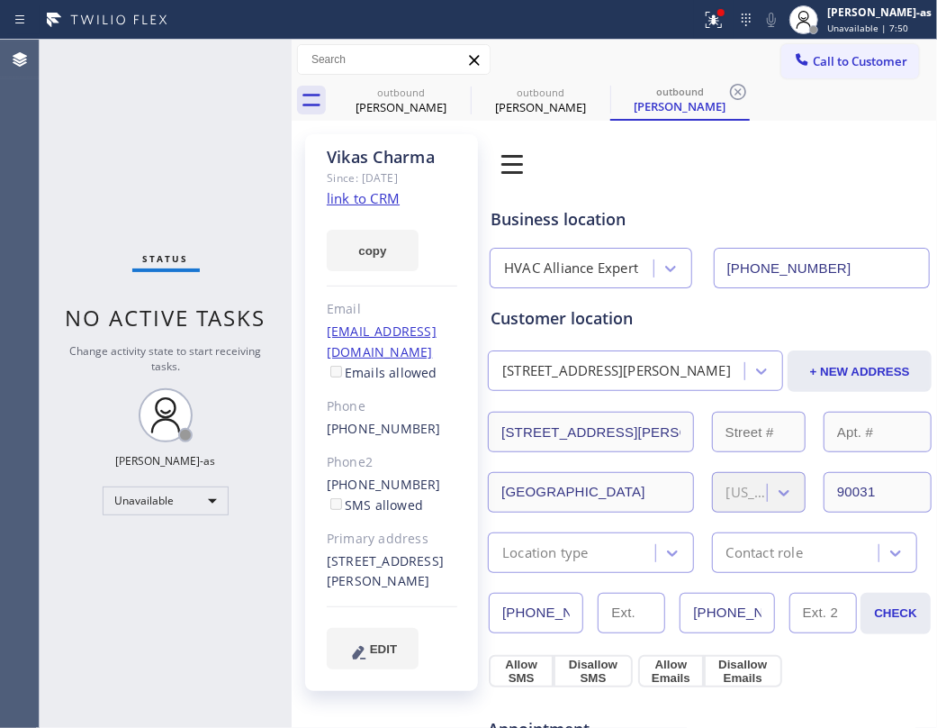
click at [372, 196] on link "link to CRM" at bounding box center [363, 198] width 73 height 18
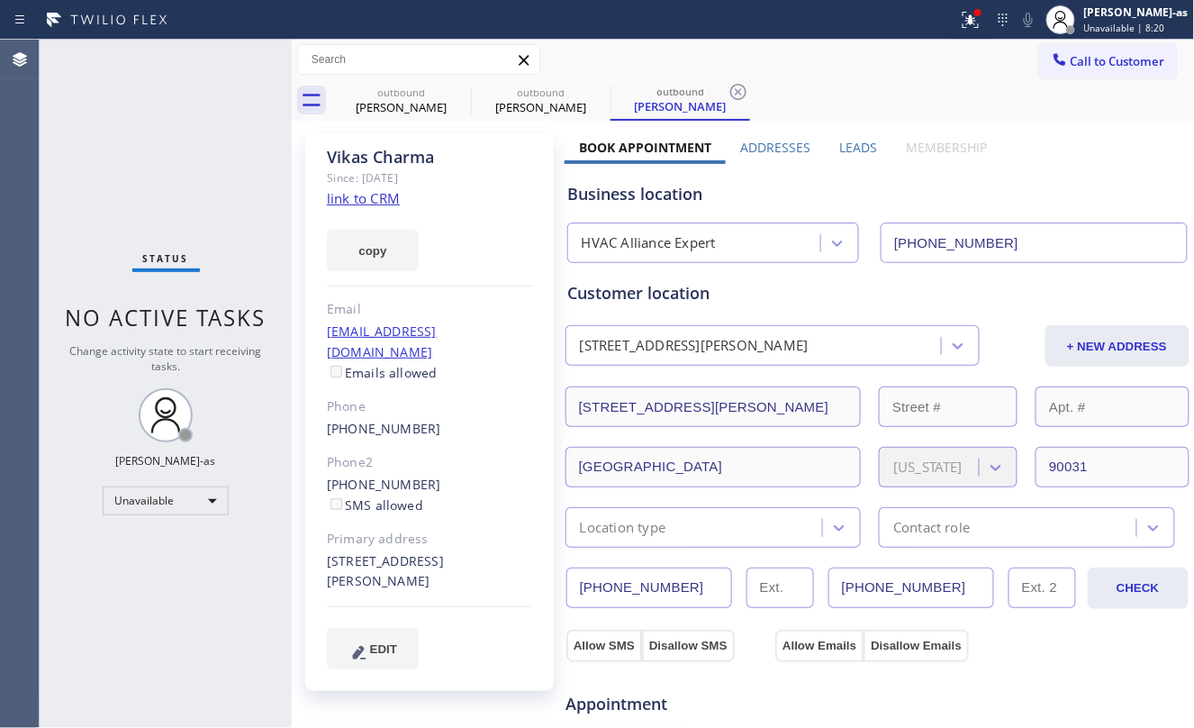
drag, startPoint x: 567, startPoint y: 198, endPoint x: 762, endPoint y: 141, distance: 202.6
click at [589, 198] on div "Business location" at bounding box center [877, 194] width 619 height 24
click at [1088, 59] on span "Call to Customer" at bounding box center [1118, 61] width 95 height 16
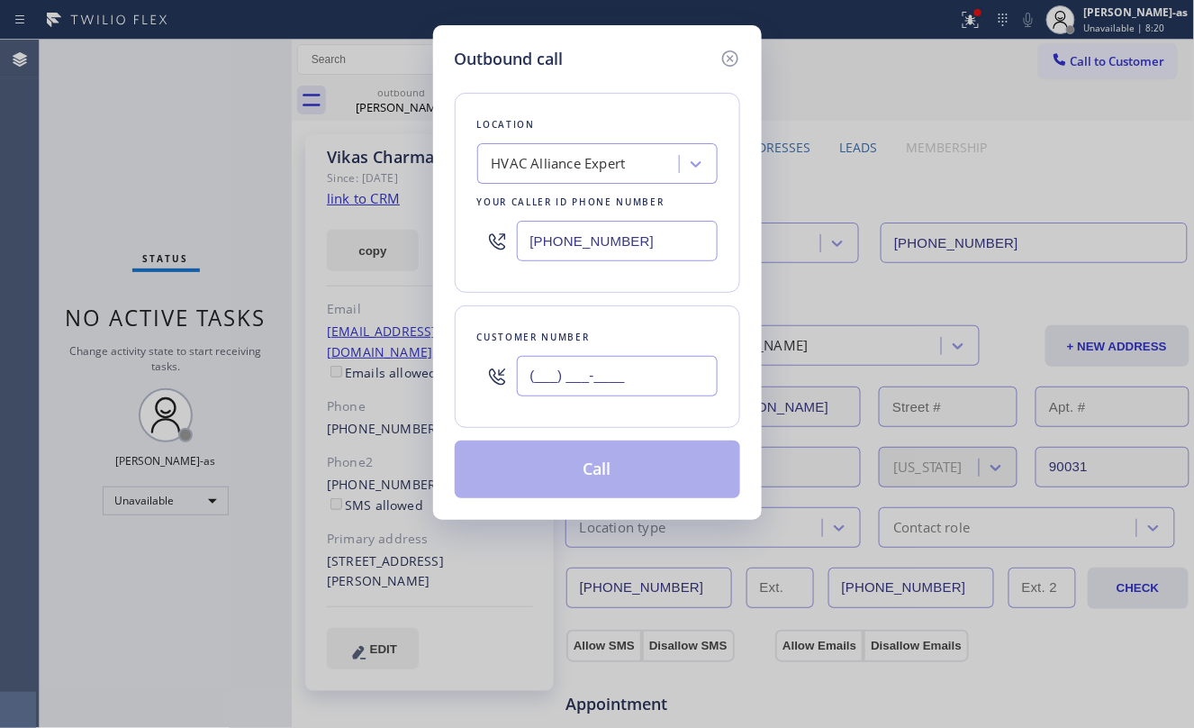
click at [668, 366] on input "(___) ___-____" at bounding box center [617, 376] width 201 height 41
paste input "619) 559-2268"
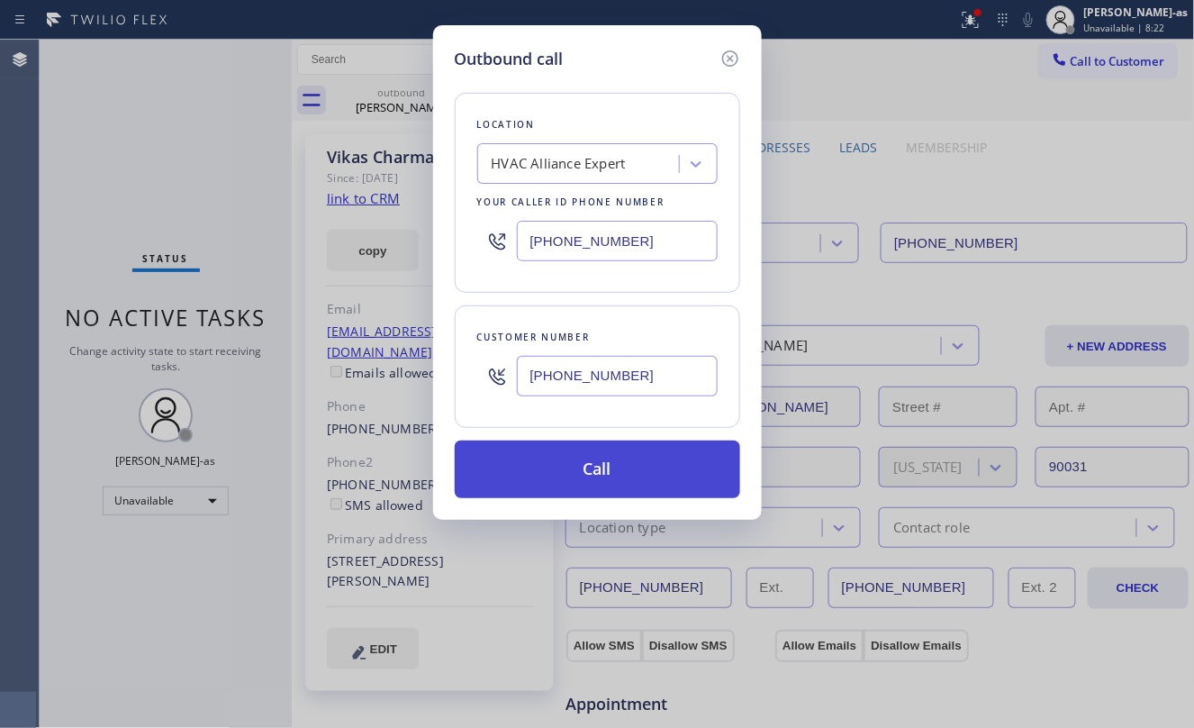
type input "[PHONE_NUMBER]"
click at [593, 465] on button "Call" at bounding box center [597, 469] width 285 height 58
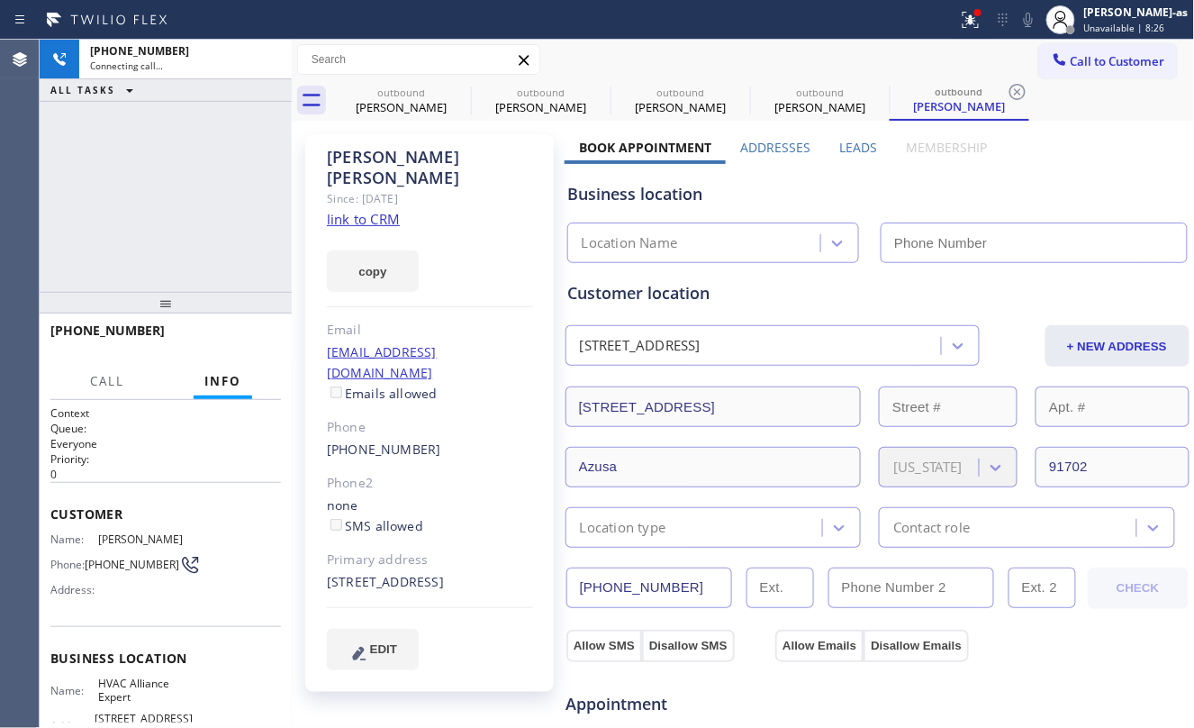
click at [376, 210] on link "link to CRM" at bounding box center [363, 219] width 73 height 18
type input "[PHONE_NUMBER]"
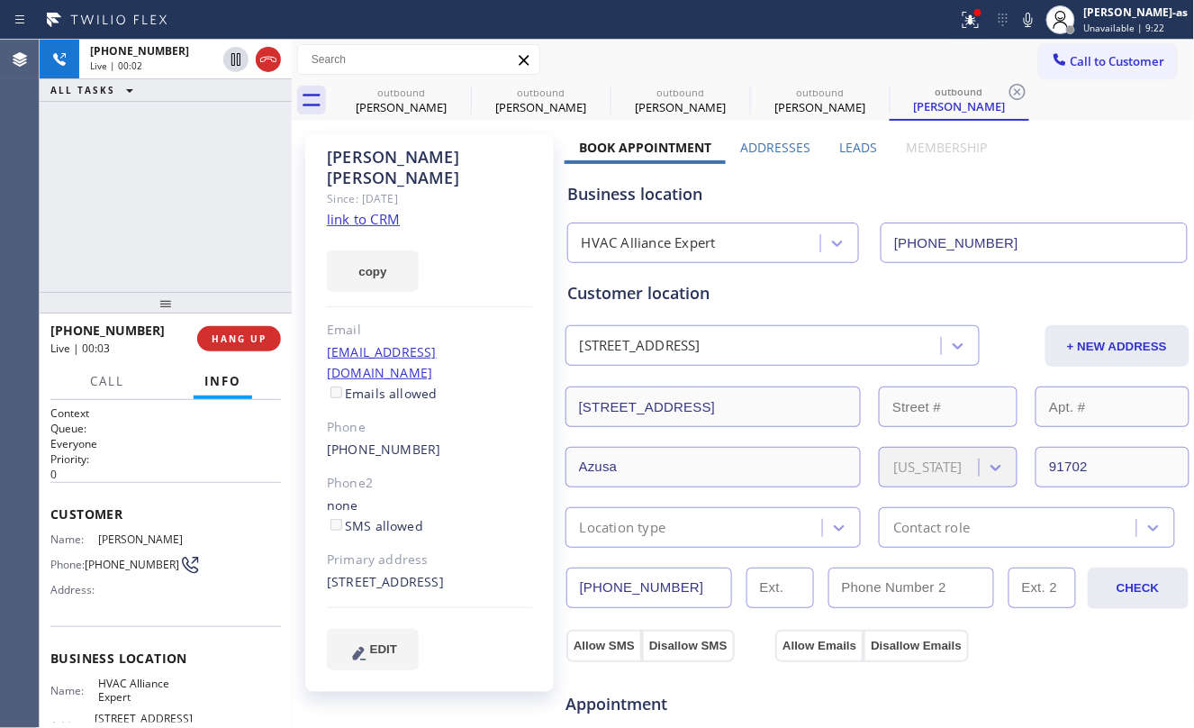
drag, startPoint x: 157, startPoint y: 160, endPoint x: 285, endPoint y: 360, distance: 237.3
click at [159, 163] on div "+16195592268 Live | 00:02 ALL TASKS ALL TASKS ACTIVE TASKS TASKS IN WRAP UP" at bounding box center [166, 166] width 252 height 252
click at [267, 349] on button "HANG UP" at bounding box center [239, 338] width 84 height 25
click at [430, 439] on div "[PHONE_NUMBER]" at bounding box center [430, 449] width 206 height 21
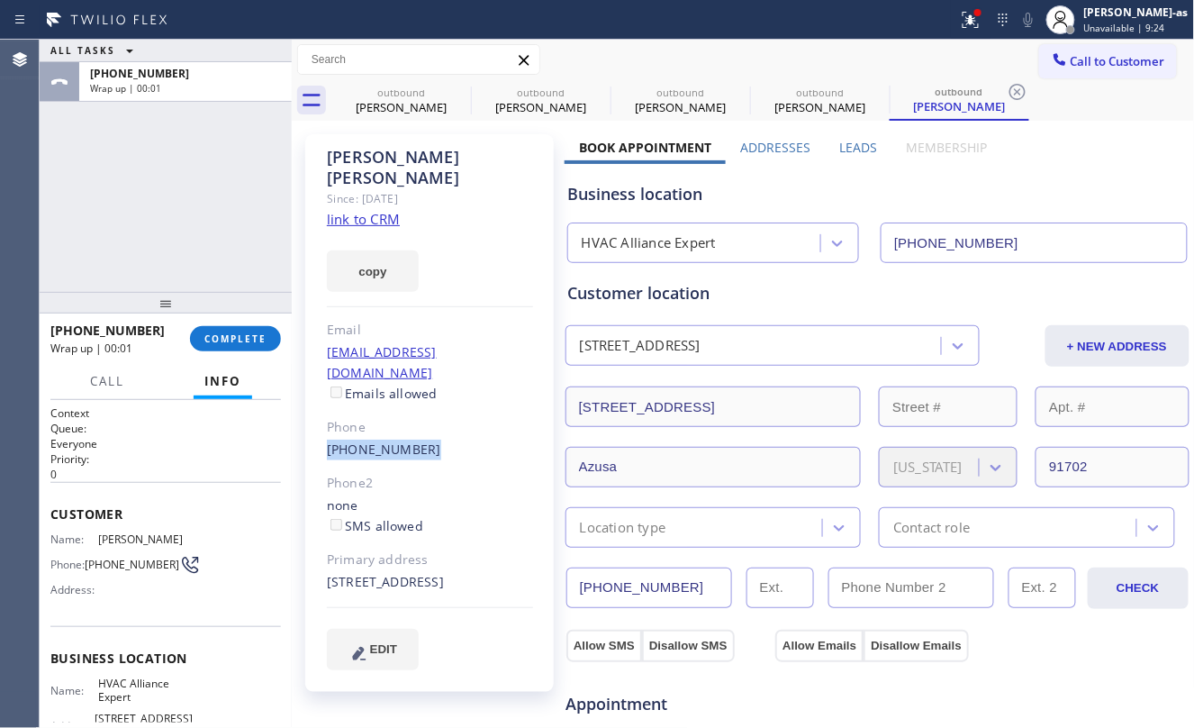
click at [430, 439] on div "[PHONE_NUMBER]" at bounding box center [430, 449] width 206 height 21
copy div "[PHONE_NUMBER]"
click at [242, 310] on div at bounding box center [166, 303] width 252 height 22
click at [250, 339] on span "COMPLETE" at bounding box center [235, 338] width 62 height 13
click at [198, 267] on div "ALL TASKS ALL TASKS ACTIVE TASKS TASKS IN WRAP UP +16195592268 Wrap up | 00:01" at bounding box center [166, 166] width 252 height 252
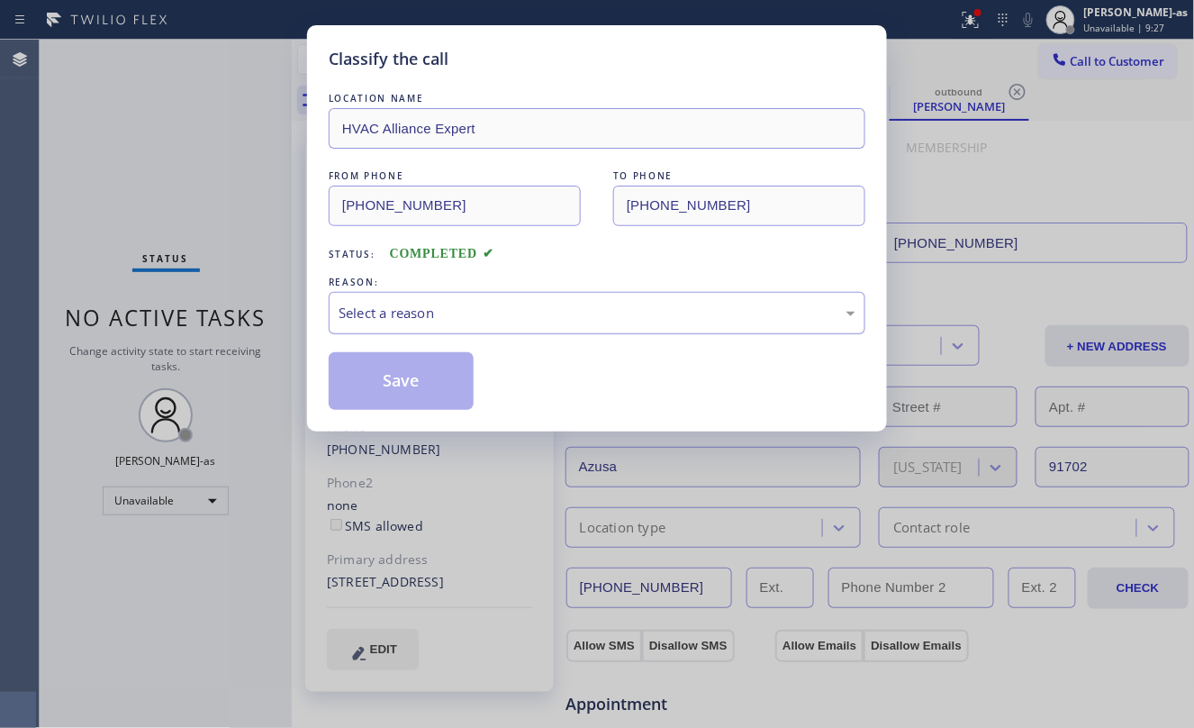
click at [462, 312] on div "Select a reason" at bounding box center [597, 313] width 517 height 21
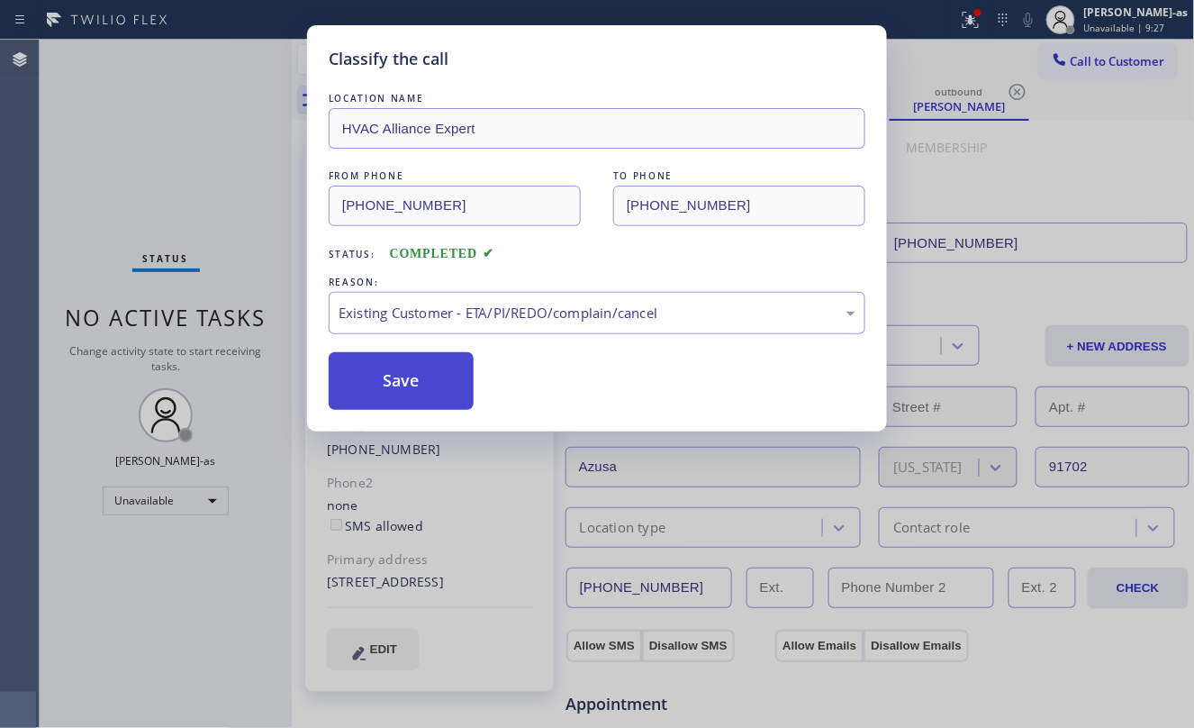
click at [409, 376] on button "Save" at bounding box center [401, 381] width 145 height 58
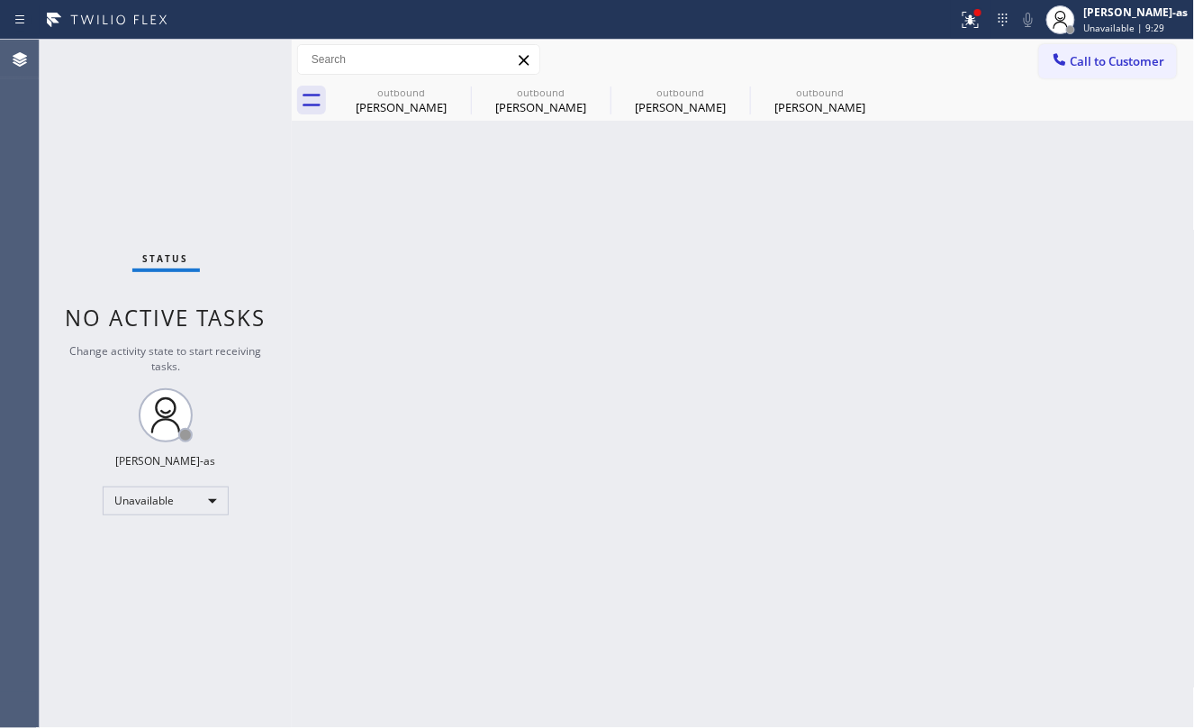
drag, startPoint x: 1111, startPoint y: 59, endPoint x: 576, endPoint y: 462, distance: 670.0
click at [1107, 56] on span "Call to Customer" at bounding box center [1118, 61] width 95 height 16
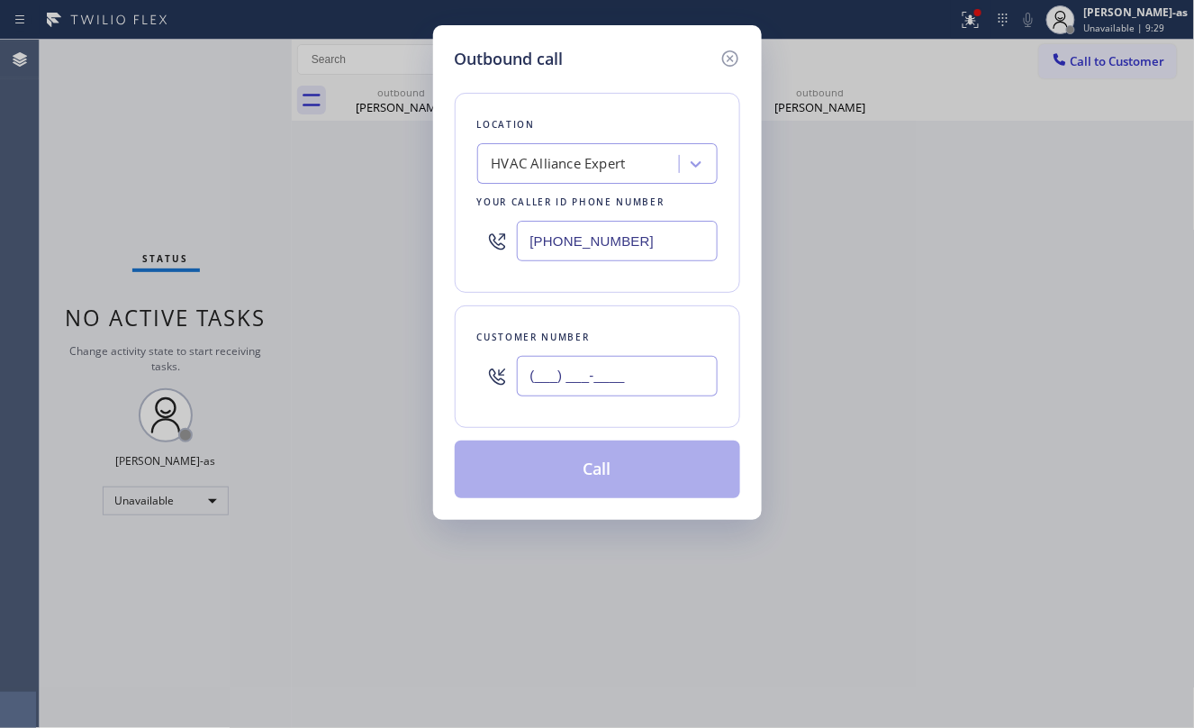
click at [566, 384] on input "(___) ___-____" at bounding box center [617, 376] width 201 height 41
paste input "619) 559-2268"
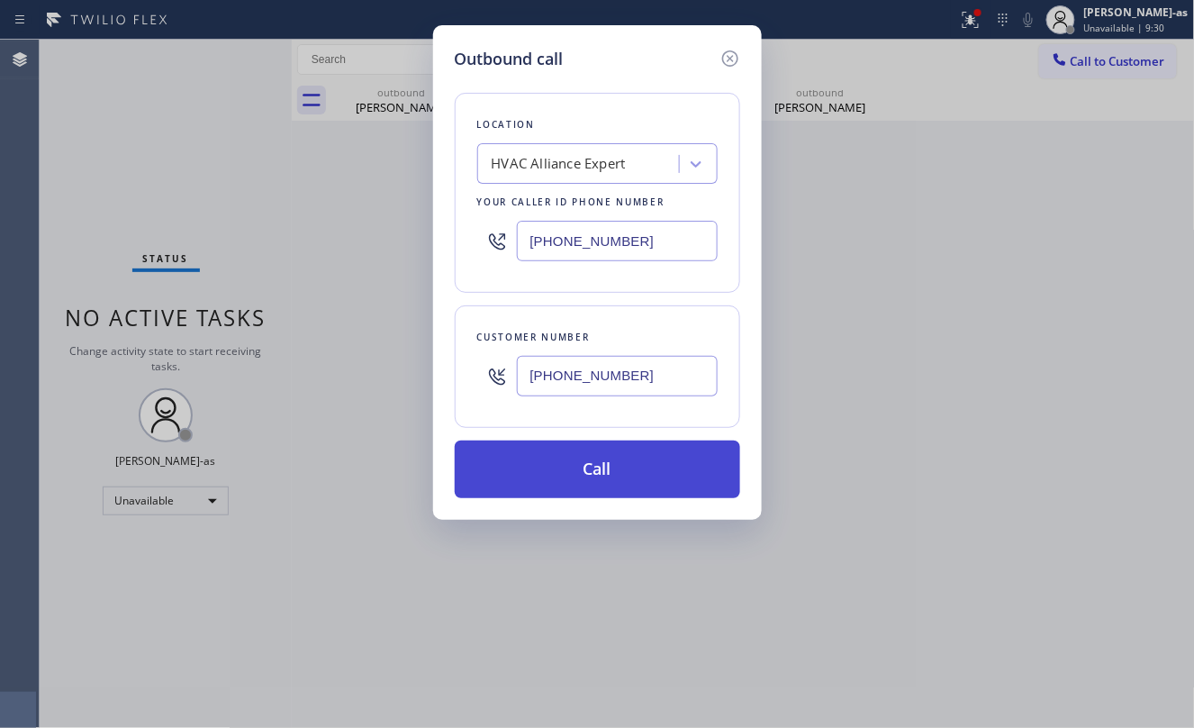
type input "[PHONE_NUMBER]"
click at [639, 480] on button "Call" at bounding box center [597, 469] width 285 height 58
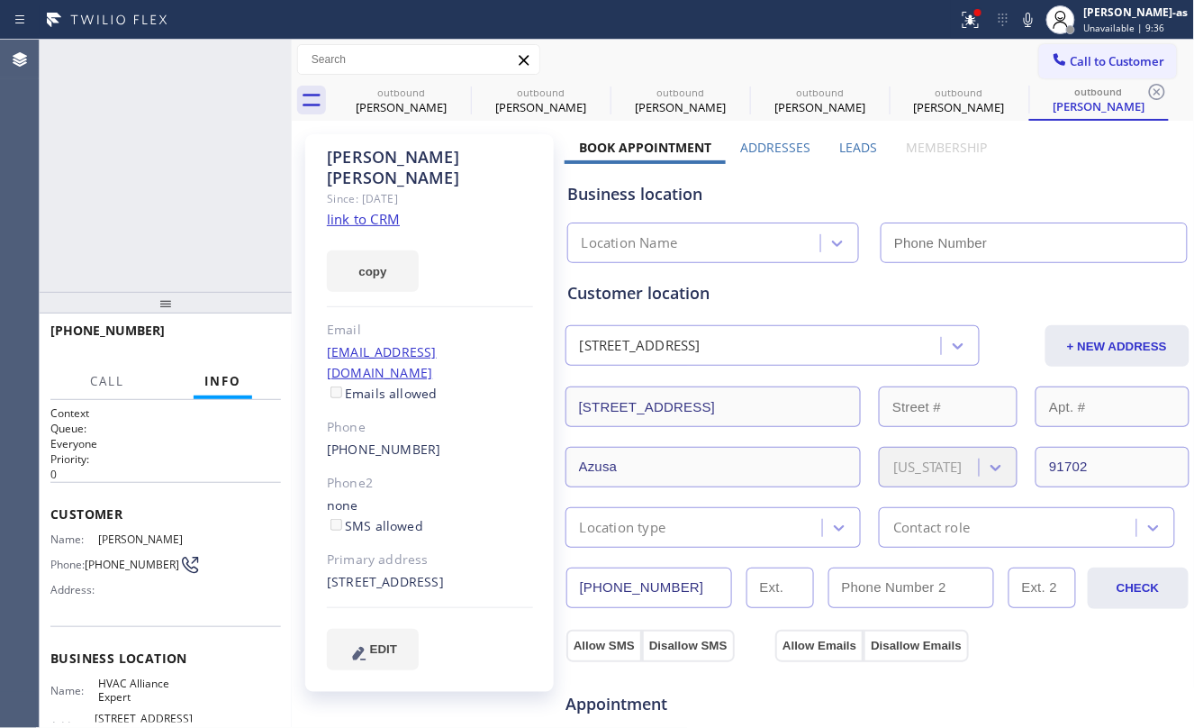
type input "[PHONE_NUMBER]"
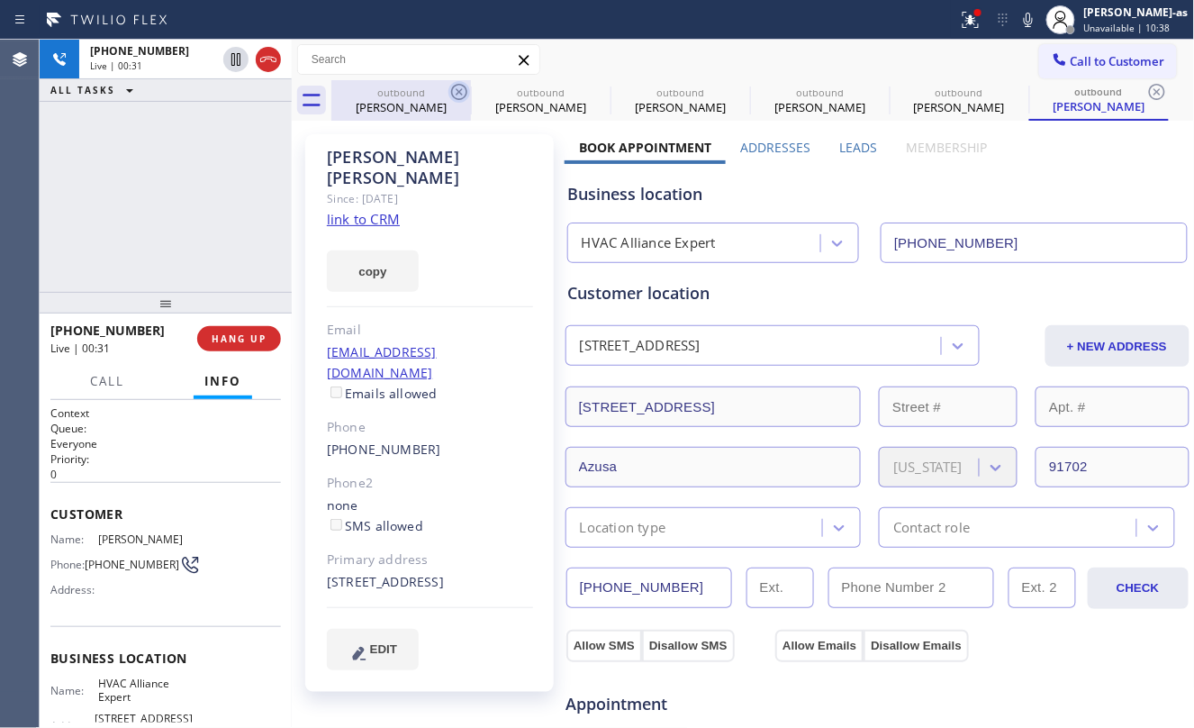
drag, startPoint x: 402, startPoint y: 108, endPoint x: 455, endPoint y: 95, distance: 54.6
click at [404, 104] on div "Vikas Charma" at bounding box center [401, 107] width 136 height 16
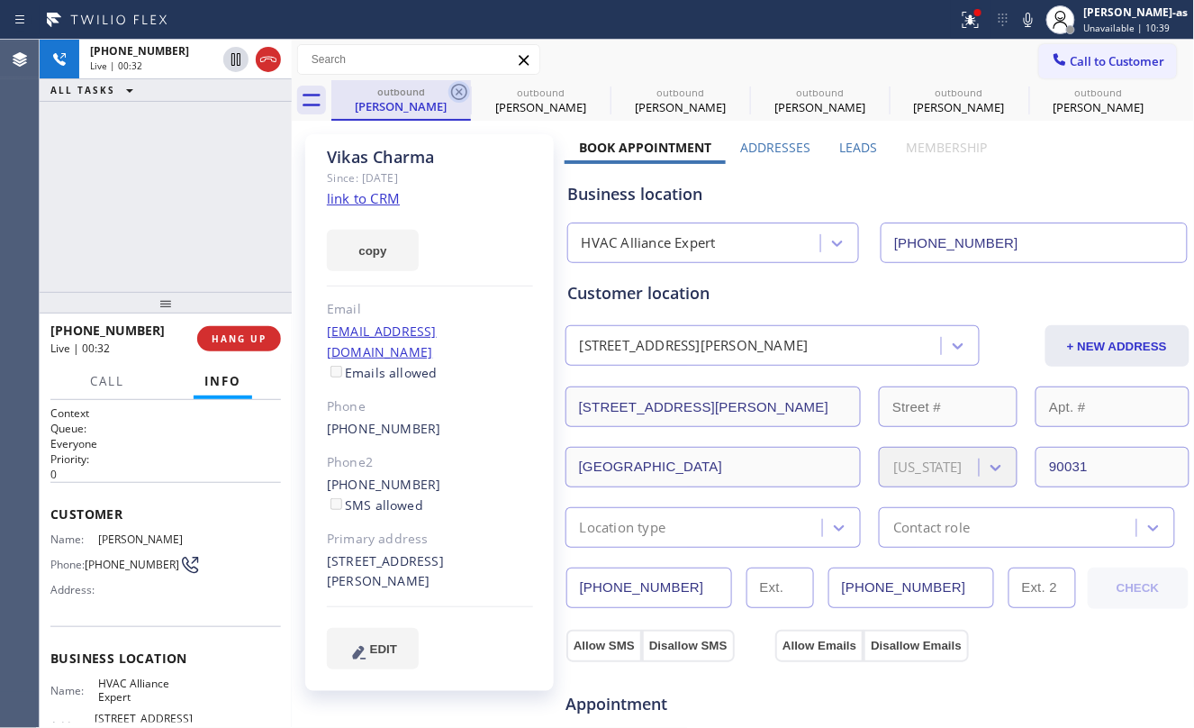
click at [461, 91] on icon at bounding box center [459, 92] width 22 height 22
drag, startPoint x: 404, startPoint y: 105, endPoint x: 436, endPoint y: 90, distance: 35.0
click at [408, 97] on div "outbound Vikas Charma" at bounding box center [401, 99] width 136 height 39
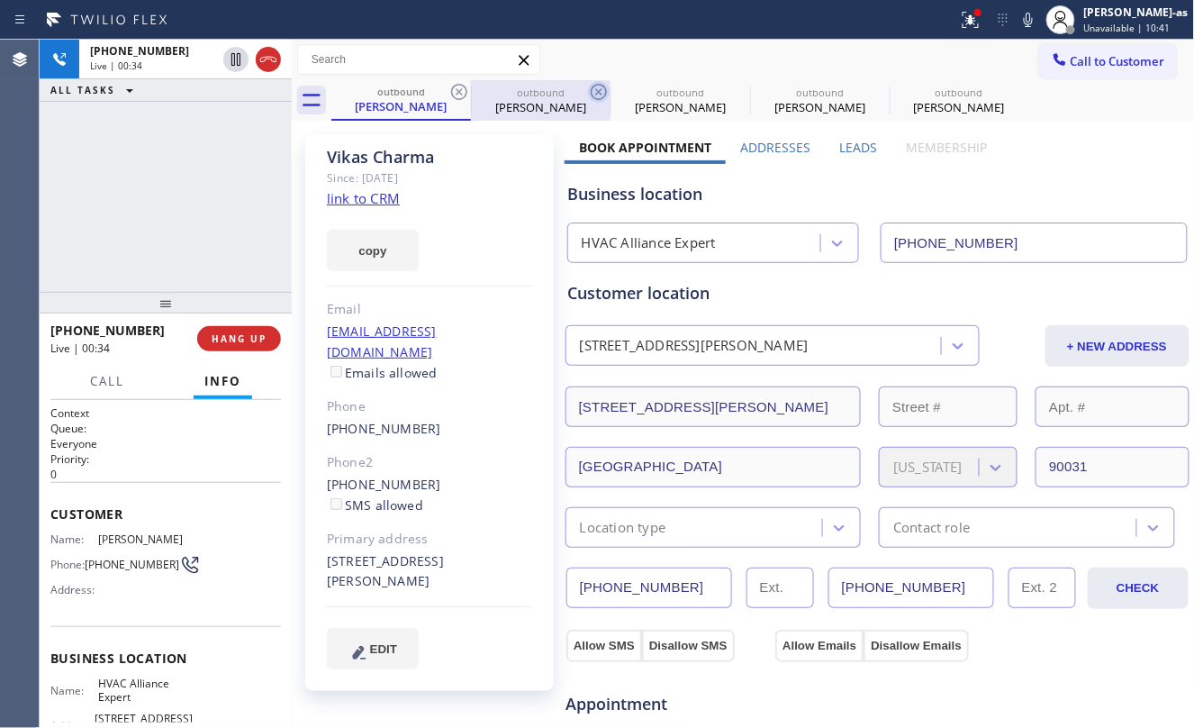
click at [458, 92] on icon at bounding box center [459, 92] width 22 height 22
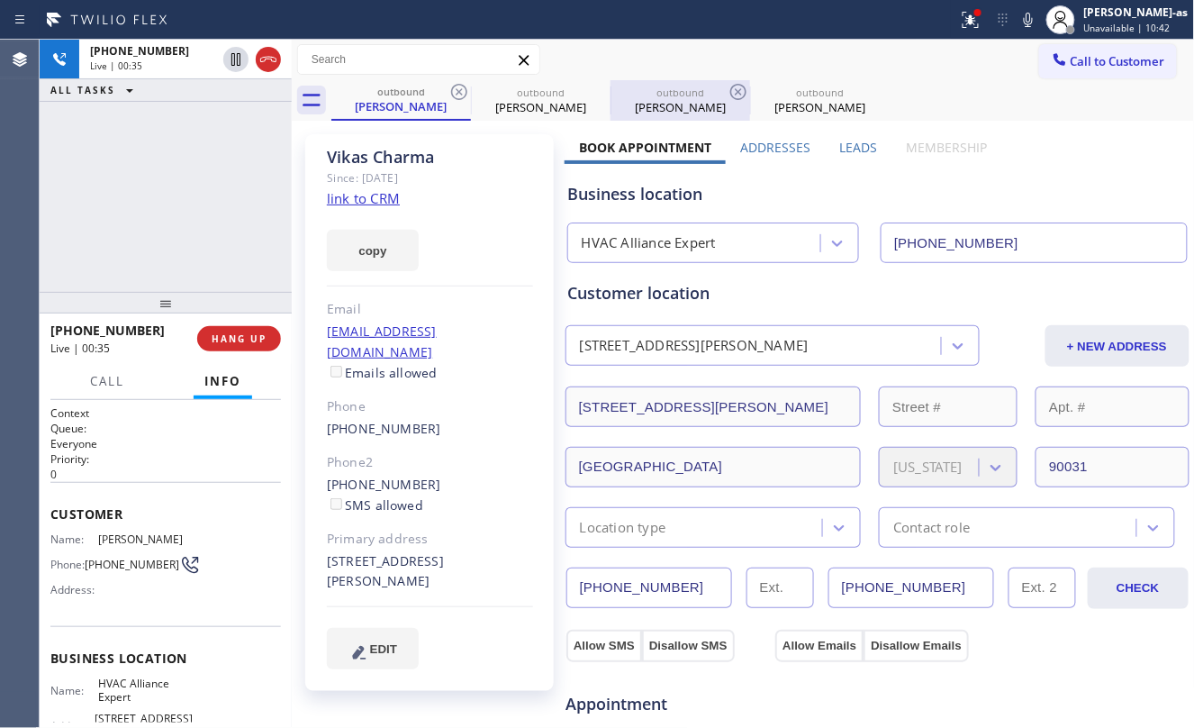
drag, startPoint x: 458, startPoint y: 95, endPoint x: 472, endPoint y: 84, distance: 17.9
click at [466, 92] on icon at bounding box center [459, 92] width 22 height 22
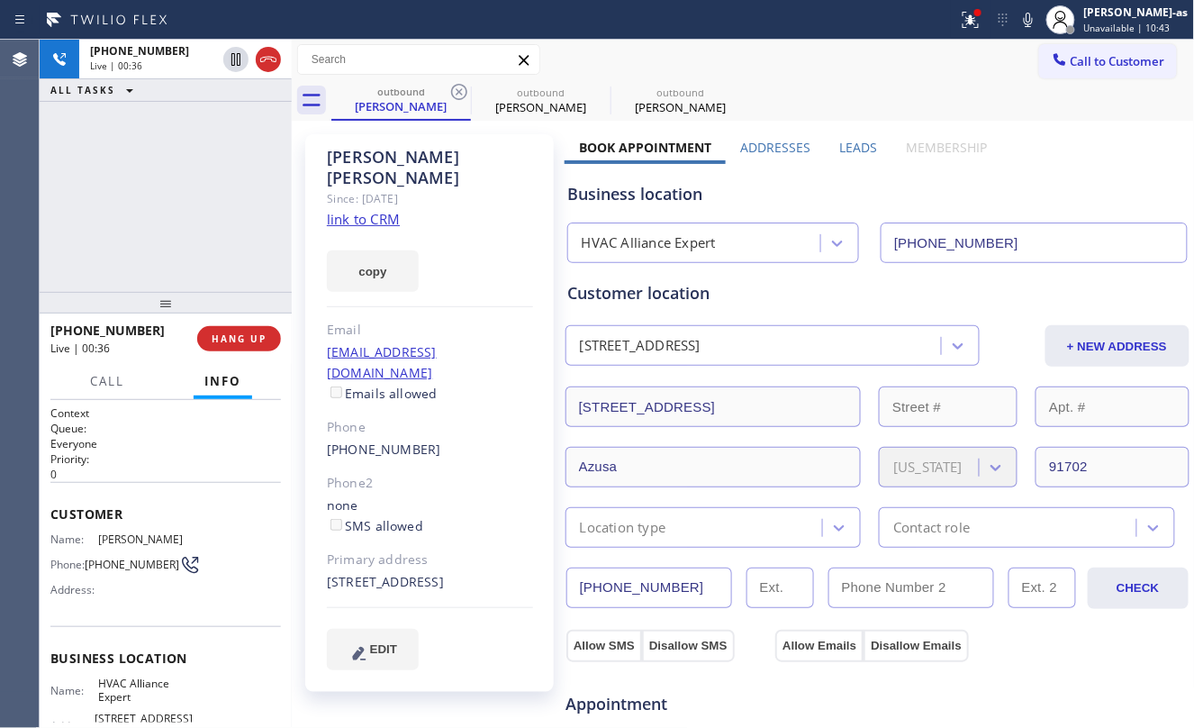
drag, startPoint x: 144, startPoint y: 202, endPoint x: 149, endPoint y: 178, distance: 24.0
click at [146, 193] on div "+16195592268 Live | 00:36 ALL TASKS ALL TASKS ACTIVE TASKS TASKS IN WRAP UP" at bounding box center [166, 166] width 252 height 252
click at [149, 205] on div "+16195592268 Live | 00:37 ALL TASKS ALL TASKS ACTIVE TASKS TASKS IN WRAP UP" at bounding box center [166, 166] width 252 height 252
drag, startPoint x: 152, startPoint y: 202, endPoint x: 166, endPoint y: 198, distance: 14.0
click at [158, 202] on div "+16195592268 Live | 00:37 ALL TASKS ALL TASKS ACTIVE TASKS TASKS IN WRAP UP" at bounding box center [166, 166] width 252 height 252
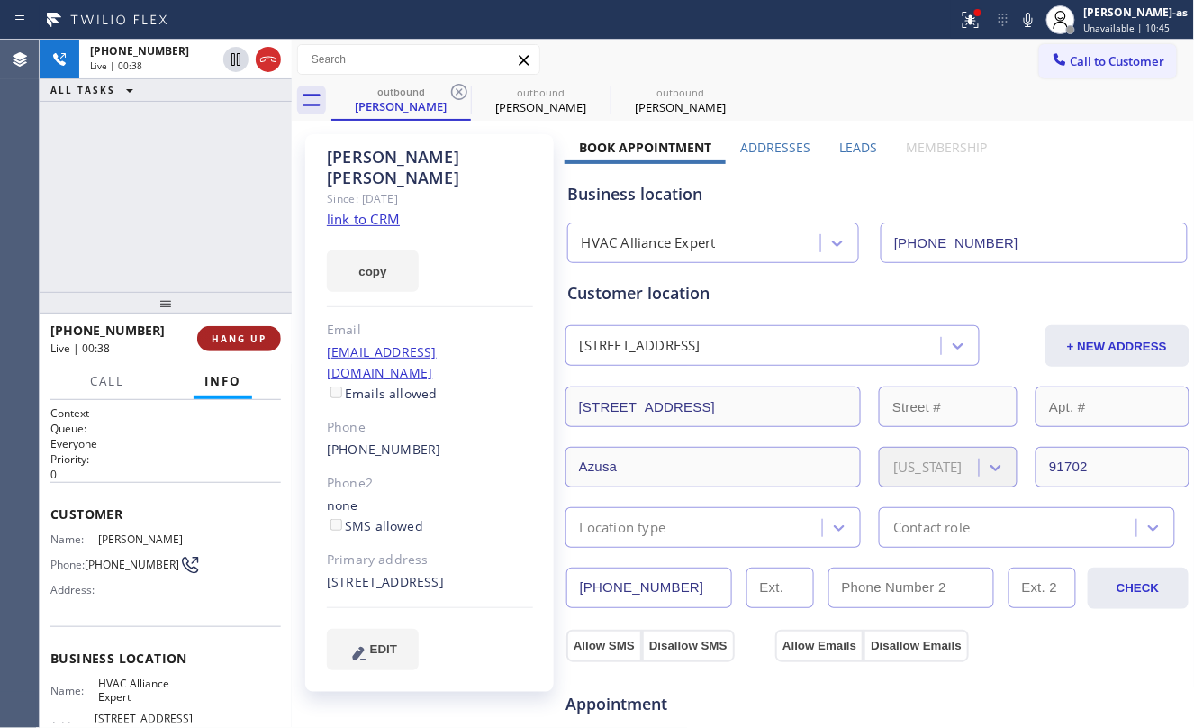
click at [231, 342] on span "HANG UP" at bounding box center [239, 338] width 55 height 13
click at [231, 340] on span "HANG UP" at bounding box center [239, 338] width 55 height 13
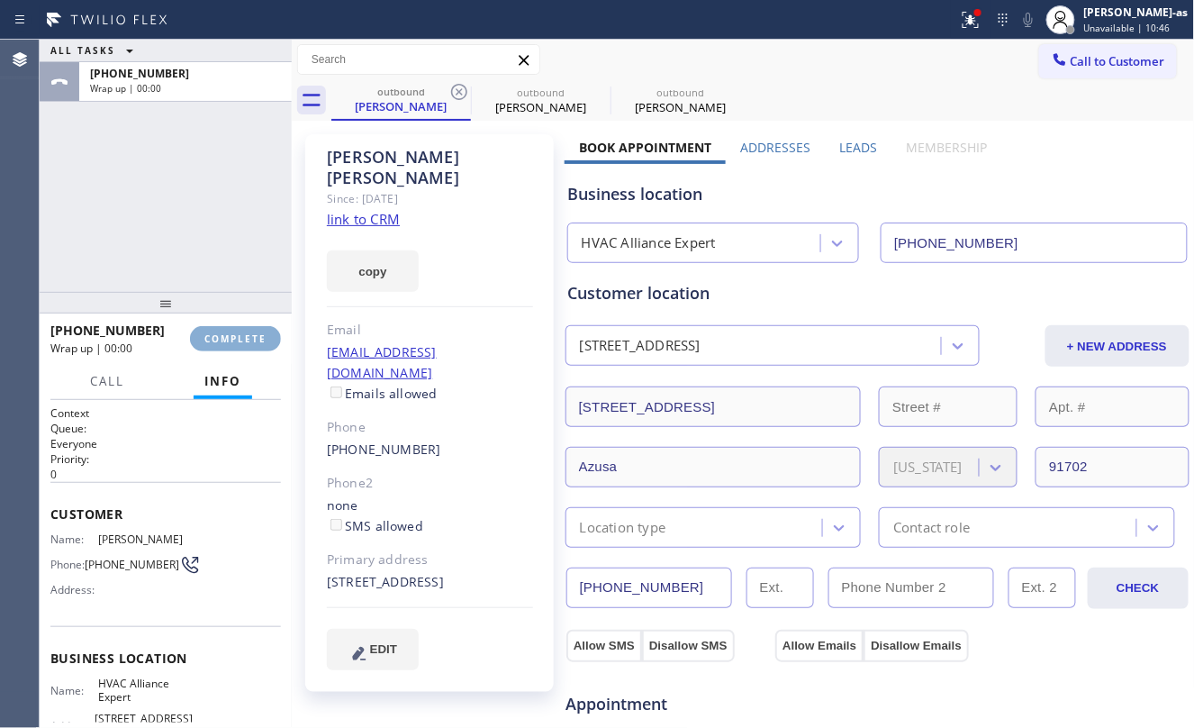
click at [231, 340] on span "COMPLETE" at bounding box center [235, 338] width 62 height 13
click at [164, 276] on div "ALL TASKS ALL TASKS ACTIVE TASKS TASKS IN WRAP UP +16195592268 Wrap up | 00:01" at bounding box center [166, 166] width 252 height 252
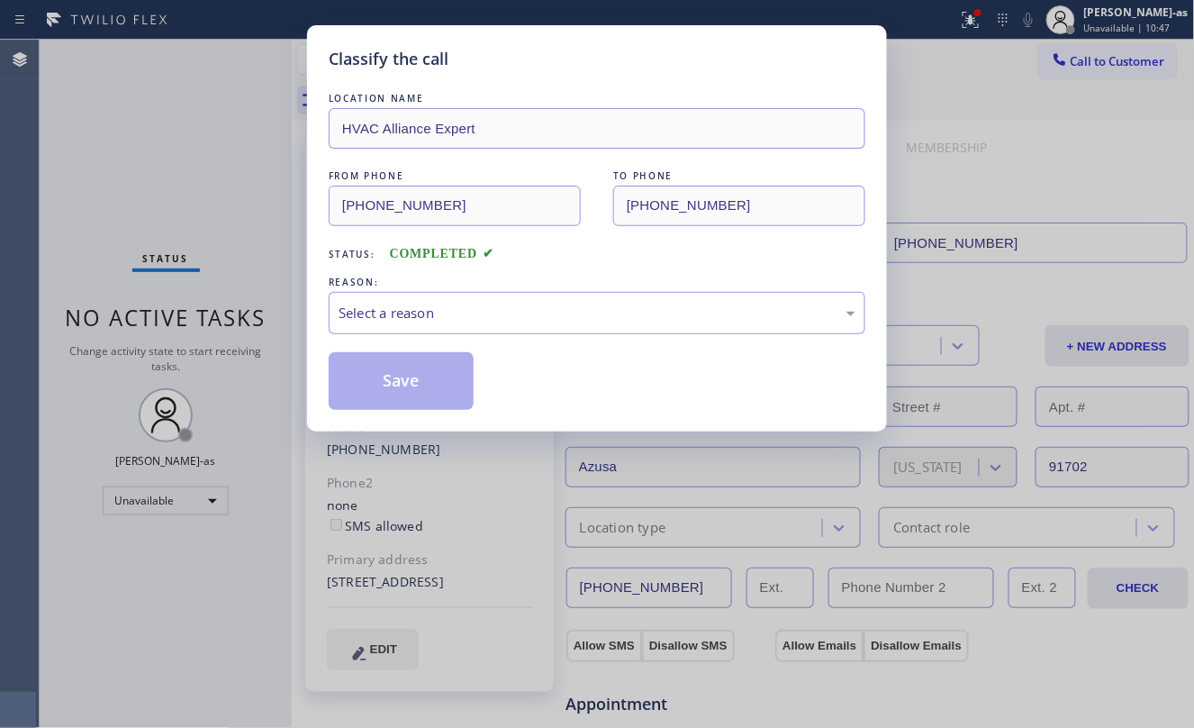
click at [396, 283] on div "REASON:" at bounding box center [597, 282] width 537 height 19
click at [584, 315] on div "Select a reason" at bounding box center [597, 313] width 517 height 21
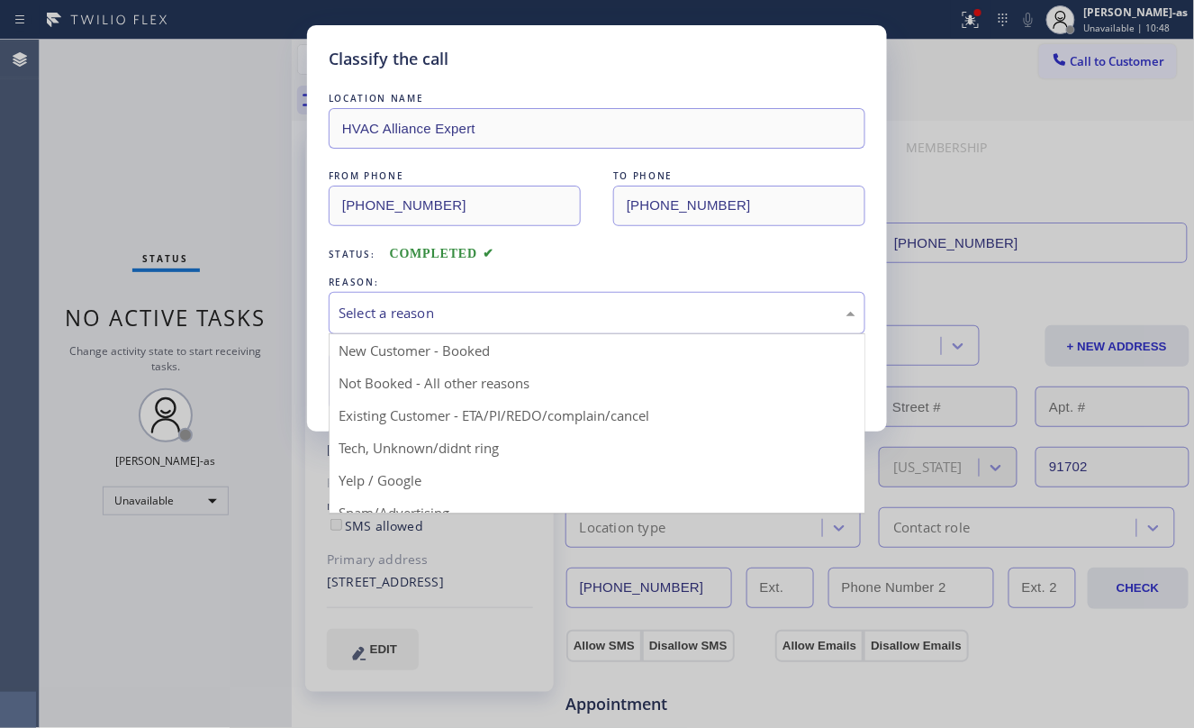
drag, startPoint x: 566, startPoint y: 414, endPoint x: 373, endPoint y: 379, distance: 196.8
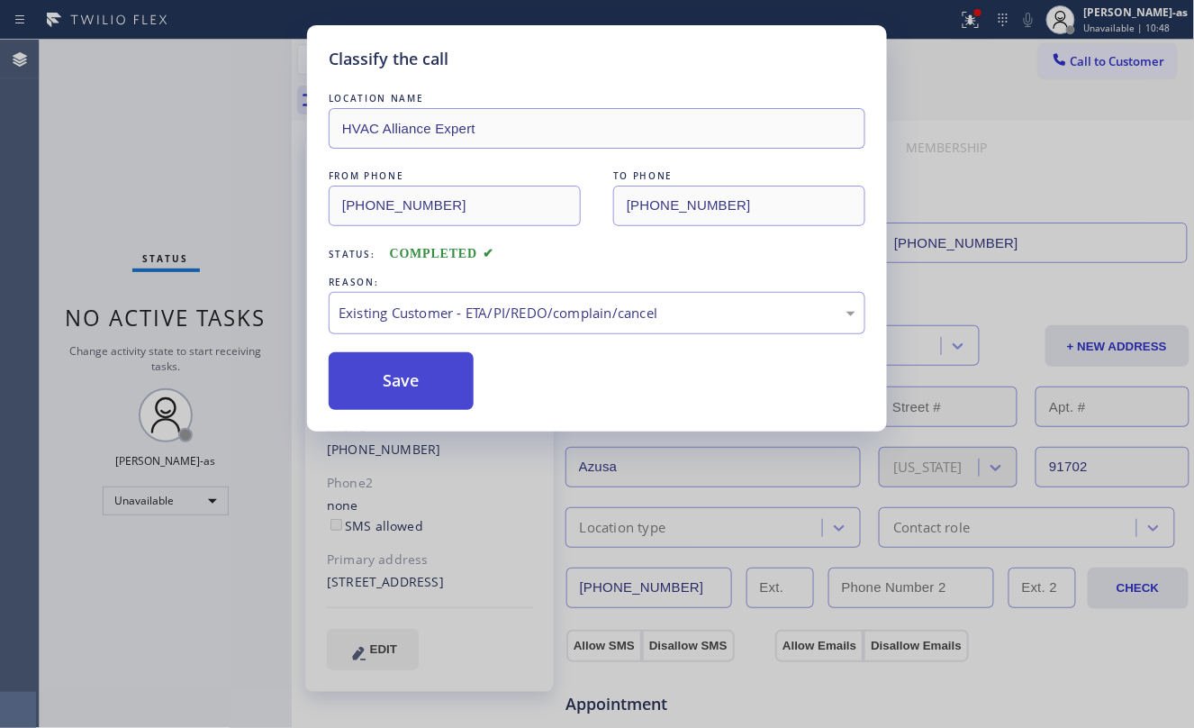
click at [366, 378] on button "Save" at bounding box center [401, 381] width 145 height 58
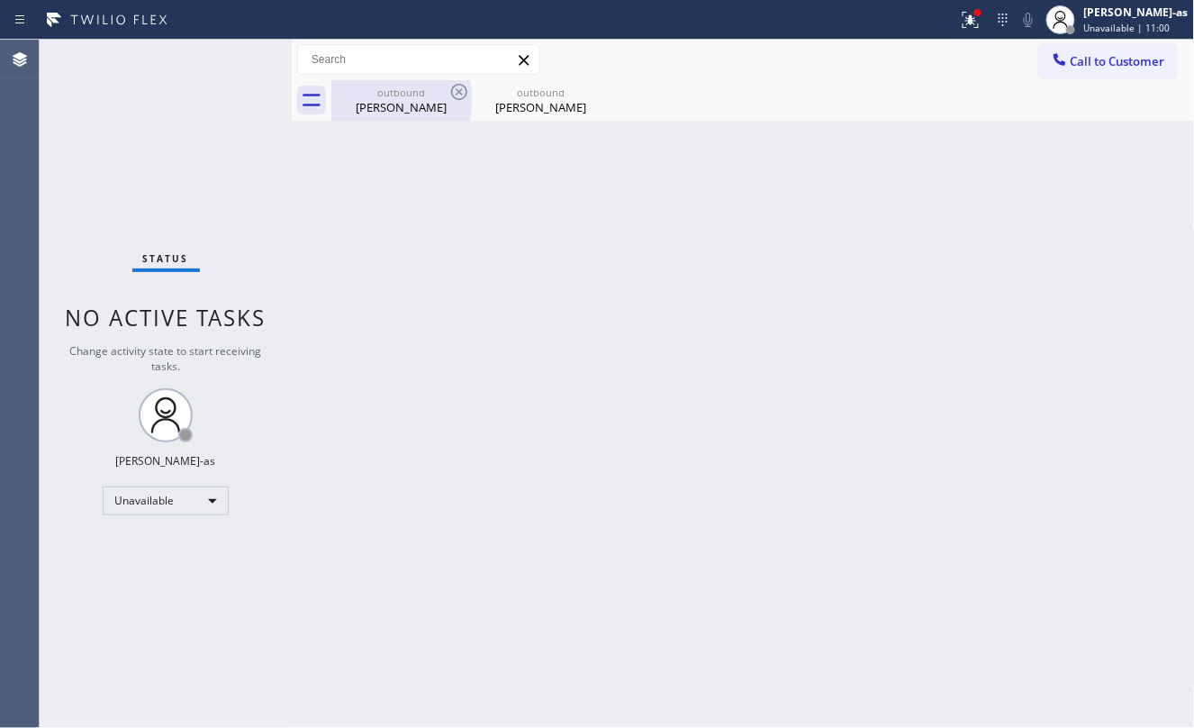
drag, startPoint x: 383, startPoint y: 97, endPoint x: 459, endPoint y: 95, distance: 76.6
click at [384, 94] on div "outbound" at bounding box center [401, 93] width 136 height 14
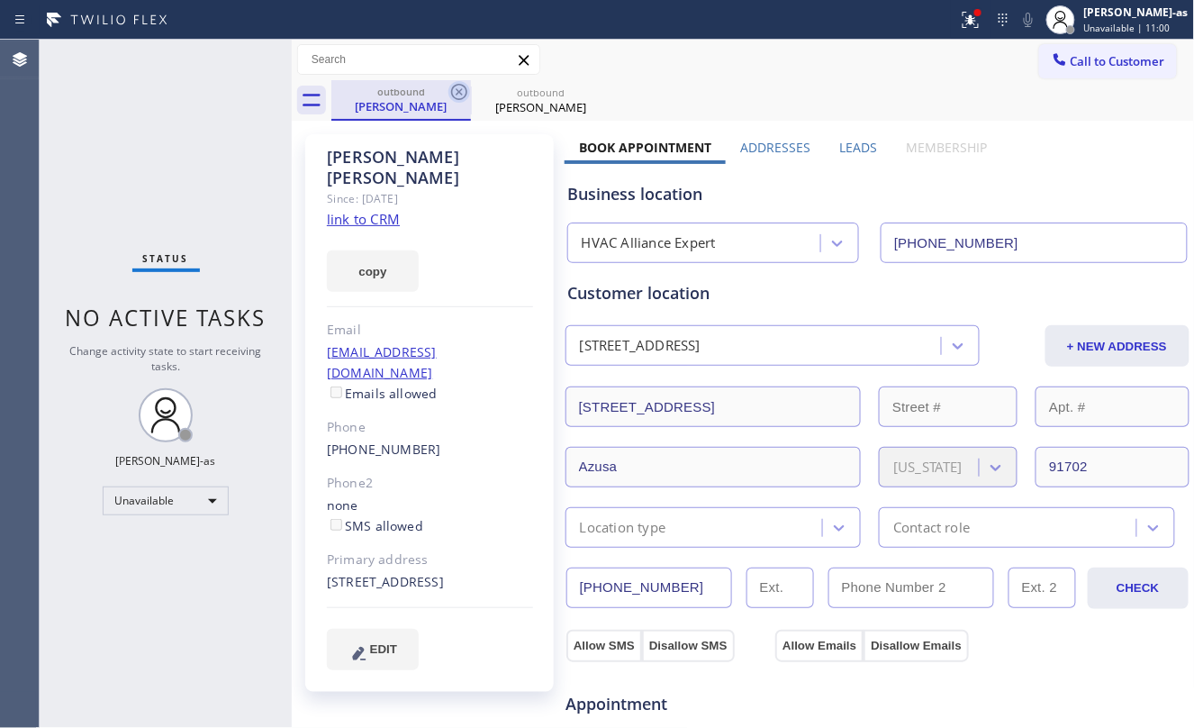
click at [455, 91] on icon at bounding box center [459, 92] width 22 height 22
drag, startPoint x: 456, startPoint y: 91, endPoint x: 472, endPoint y: 65, distance: 30.7
click at [461, 86] on icon at bounding box center [459, 92] width 22 height 22
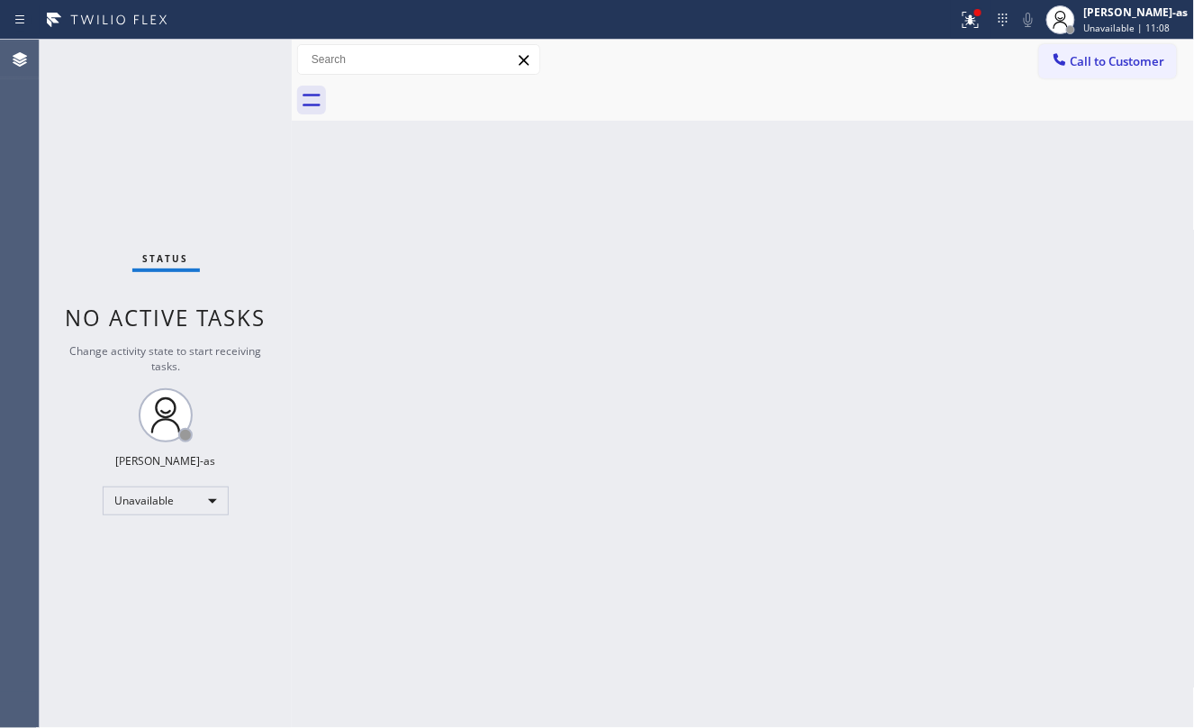
drag, startPoint x: 328, startPoint y: 95, endPoint x: 396, endPoint y: 85, distance: 69.3
click at [331, 95] on div at bounding box center [743, 100] width 903 height 41
click at [1106, 58] on span "Call to Customer" at bounding box center [1118, 61] width 95 height 16
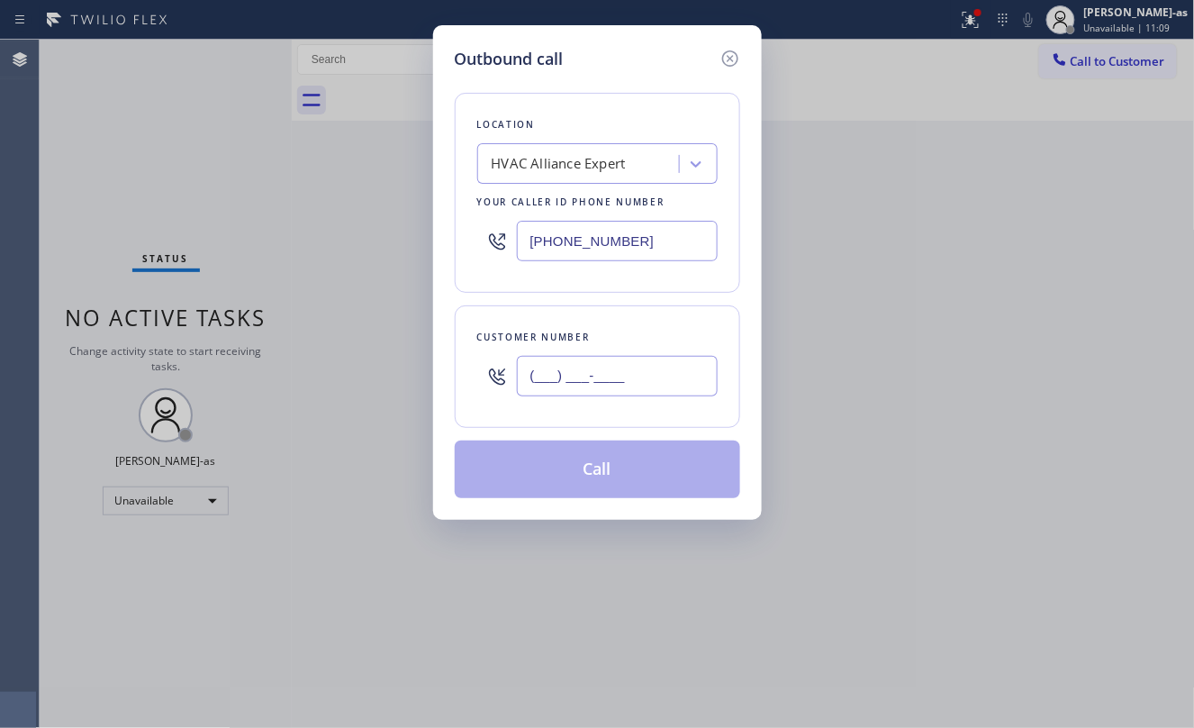
click at [584, 393] on input "(___) ___-____" at bounding box center [617, 376] width 201 height 41
paste input "646) 708-4069"
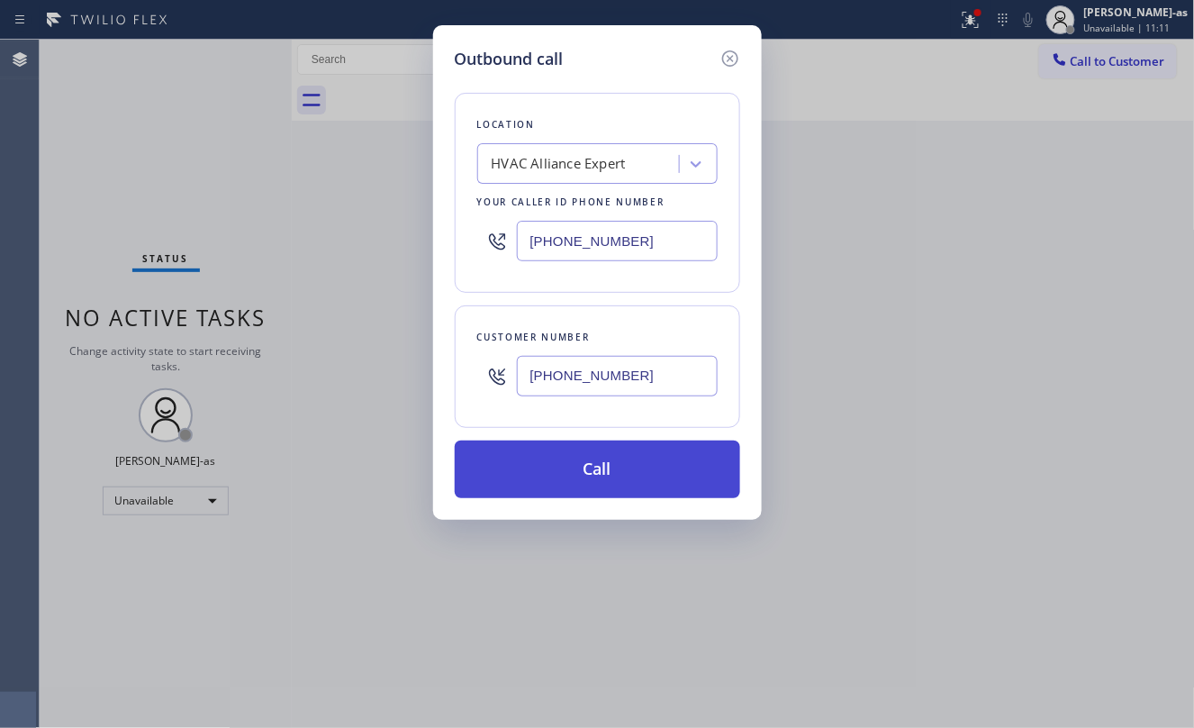
type input "[PHONE_NUMBER]"
drag, startPoint x: 584, startPoint y: 458, endPoint x: 701, endPoint y: 487, distance: 119.7
click at [598, 457] on button "Call" at bounding box center [597, 469] width 285 height 58
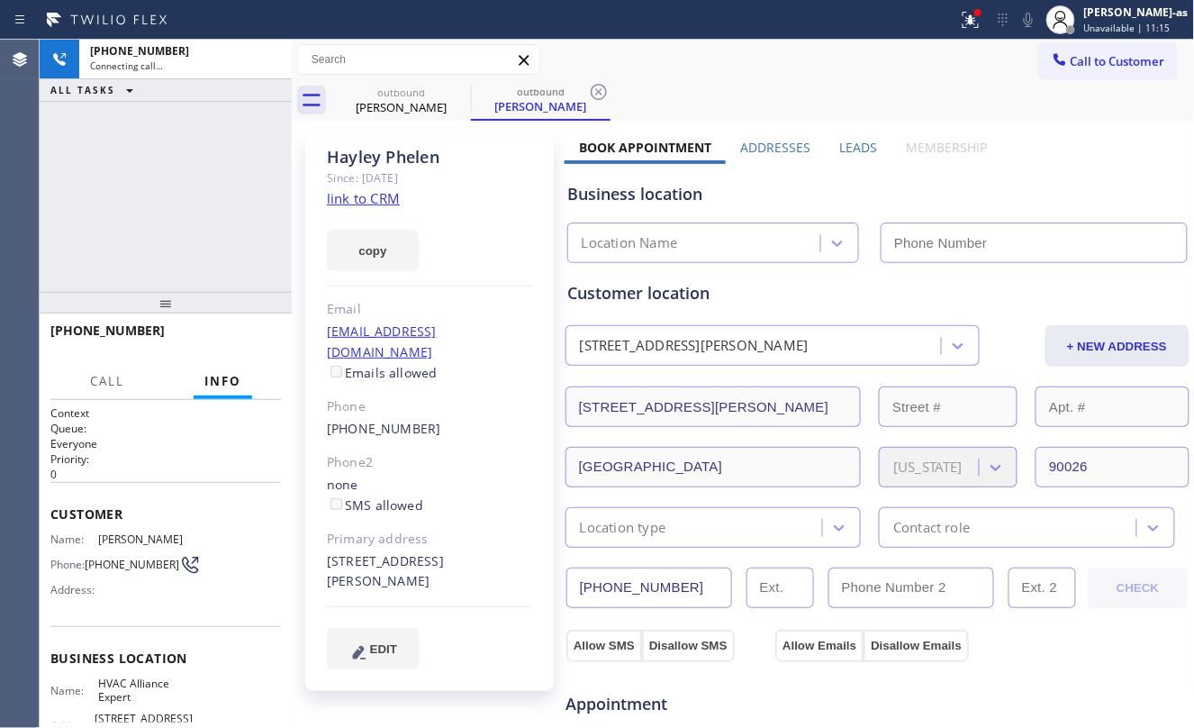
type input "[PHONE_NUMBER]"
drag, startPoint x: 171, startPoint y: 275, endPoint x: 355, endPoint y: 258, distance: 184.5
click at [171, 274] on div "+16467084069 Connecting call… ALL TASKS ALL TASKS ACTIVE TASKS TASKS IN WRAP UP" at bounding box center [166, 166] width 252 height 252
click at [350, 206] on link "link to CRM" at bounding box center [363, 198] width 73 height 18
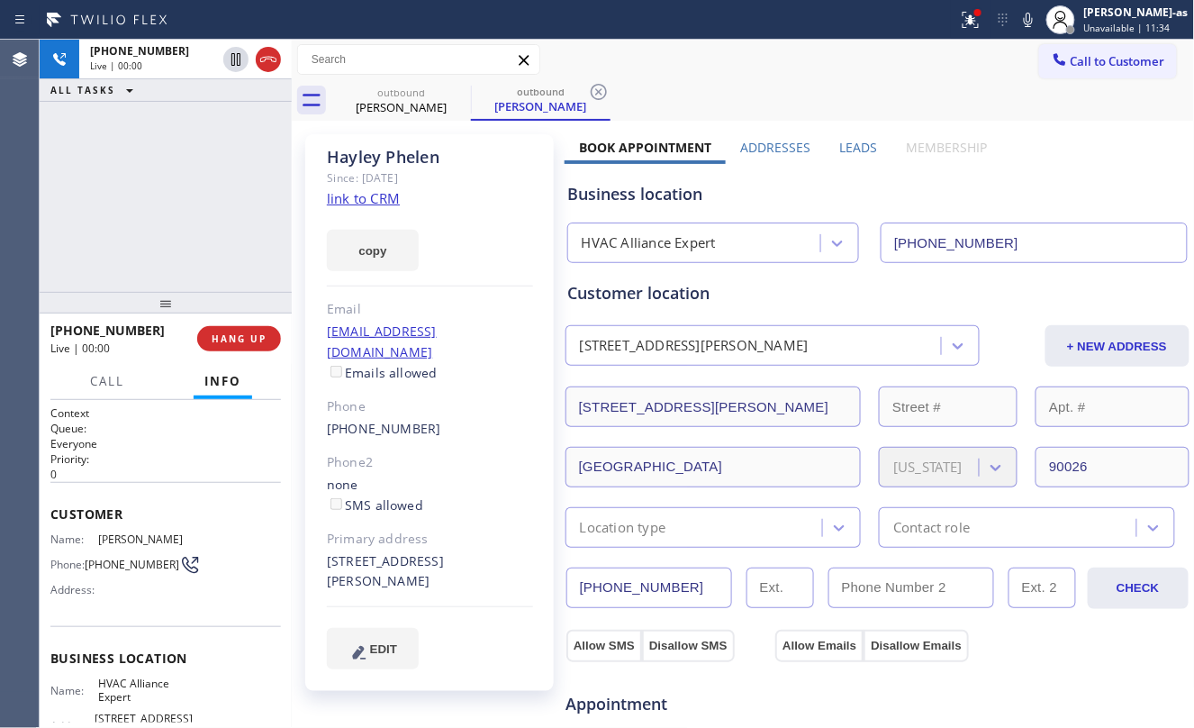
click at [247, 195] on div "+16467084069 Live | 00:00 ALL TASKS ALL TASKS ACTIVE TASKS TASKS IN WRAP UP" at bounding box center [166, 166] width 252 height 252
click at [228, 347] on button "HANG UP" at bounding box center [239, 338] width 84 height 25
click at [228, 342] on span "HANG UP" at bounding box center [239, 338] width 55 height 13
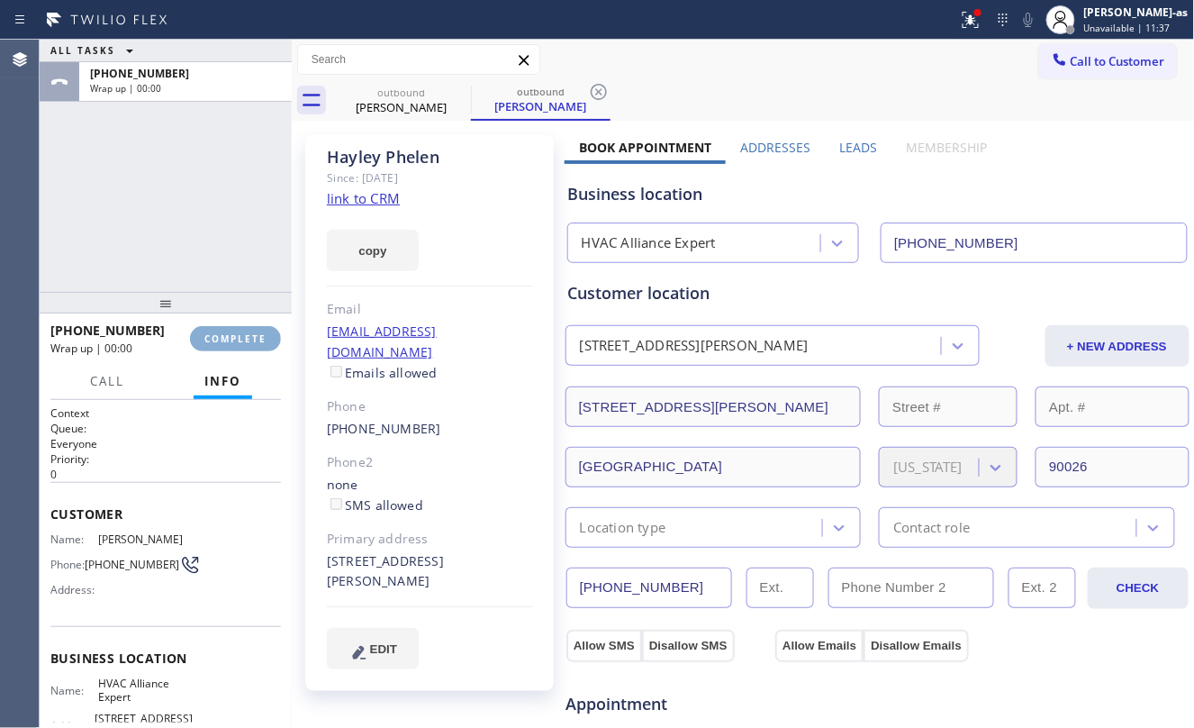
click at [232, 337] on span "COMPLETE" at bounding box center [235, 338] width 62 height 13
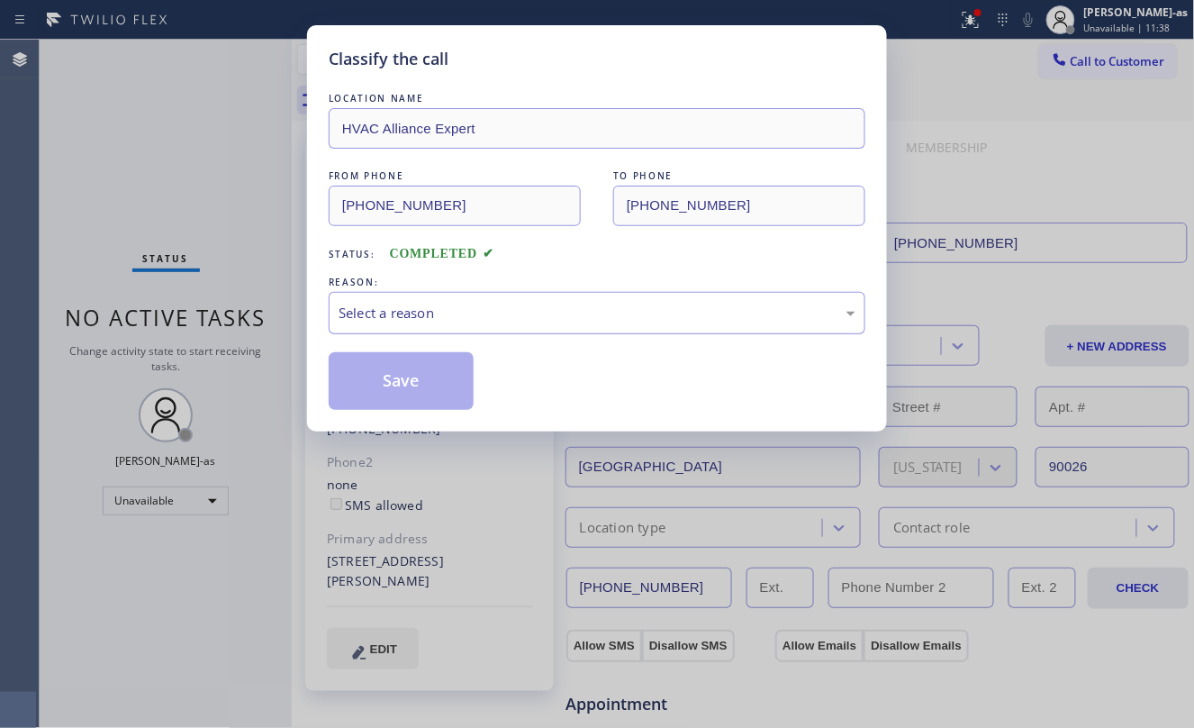
click at [234, 231] on div "Classify the call LOCATION NAME HVAC Alliance Expert FROM PHONE (323) 991-9198 …" at bounding box center [597, 364] width 1194 height 728
click at [441, 323] on div "Select a reason" at bounding box center [597, 313] width 517 height 21
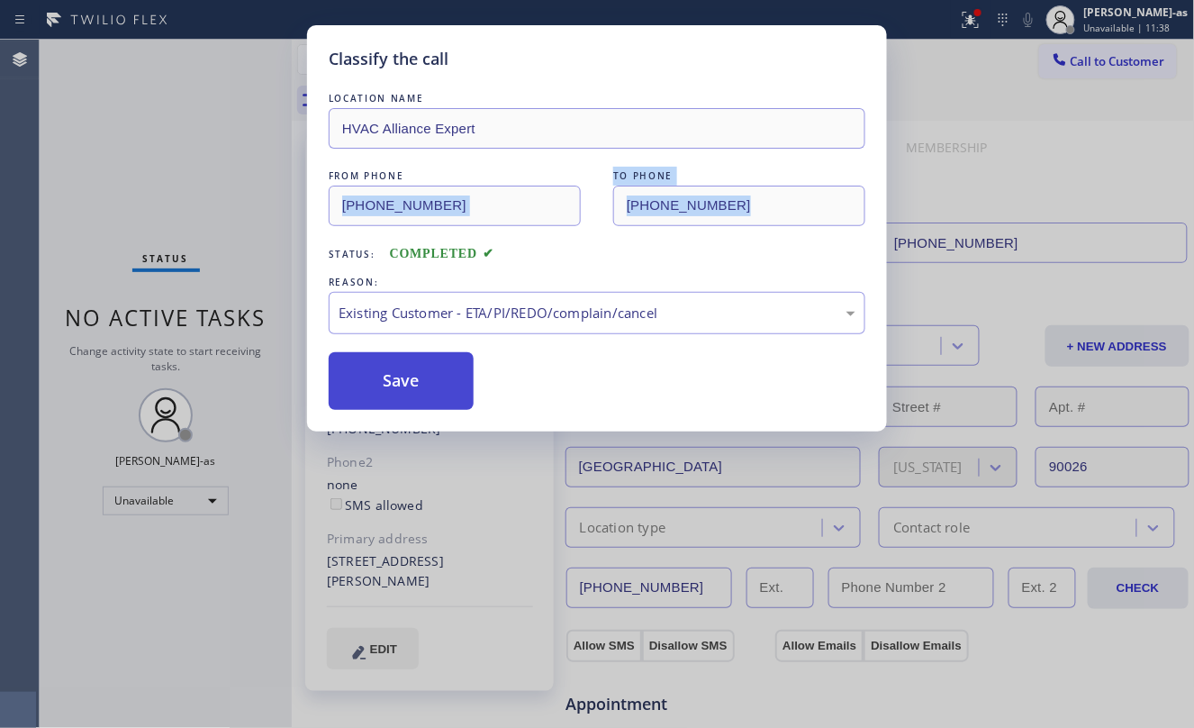
click at [409, 382] on button "Save" at bounding box center [401, 381] width 145 height 58
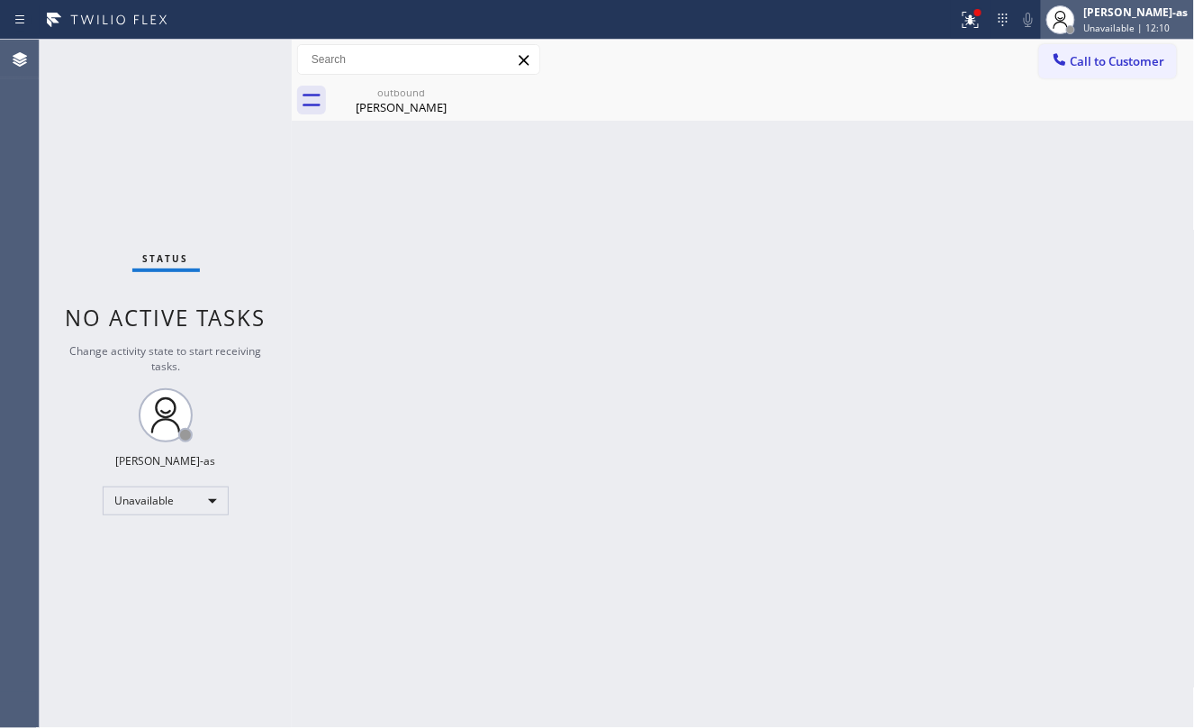
click at [1111, 31] on span "Unavailable | 12:10" at bounding box center [1127, 28] width 86 height 13
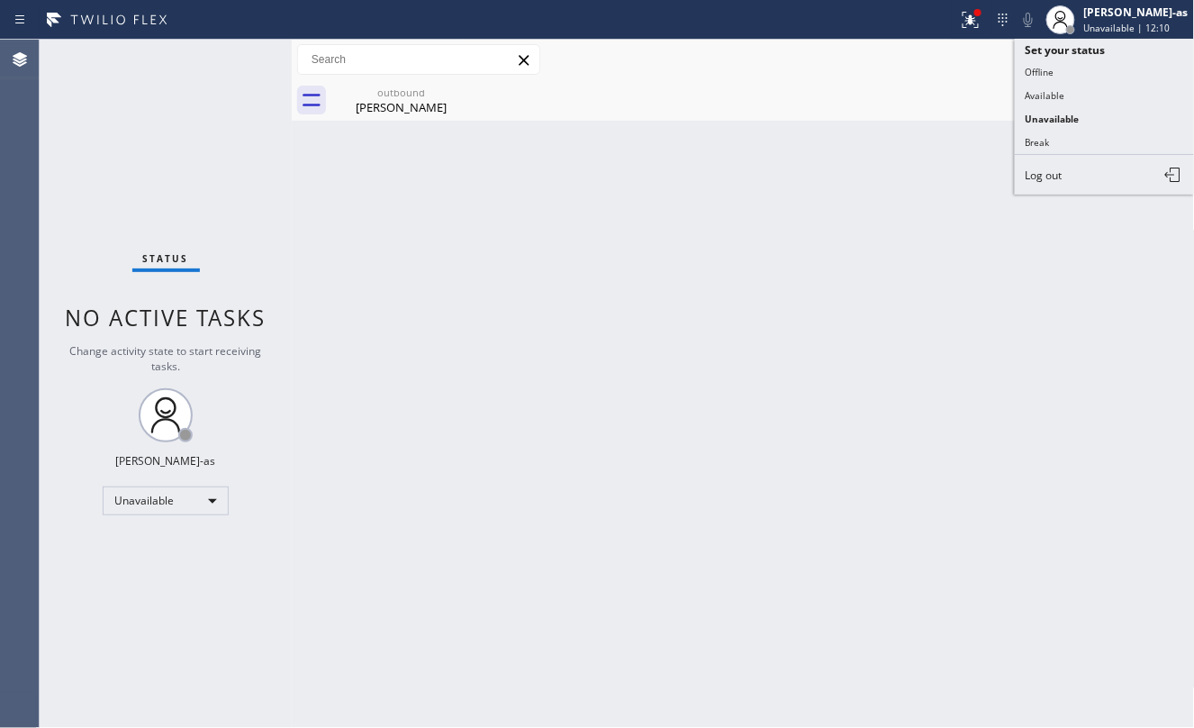
drag, startPoint x: 830, startPoint y: 104, endPoint x: 1078, endPoint y: 65, distance: 250.8
click at [865, 101] on div "outbound Hayley Phelen" at bounding box center [763, 100] width 864 height 41
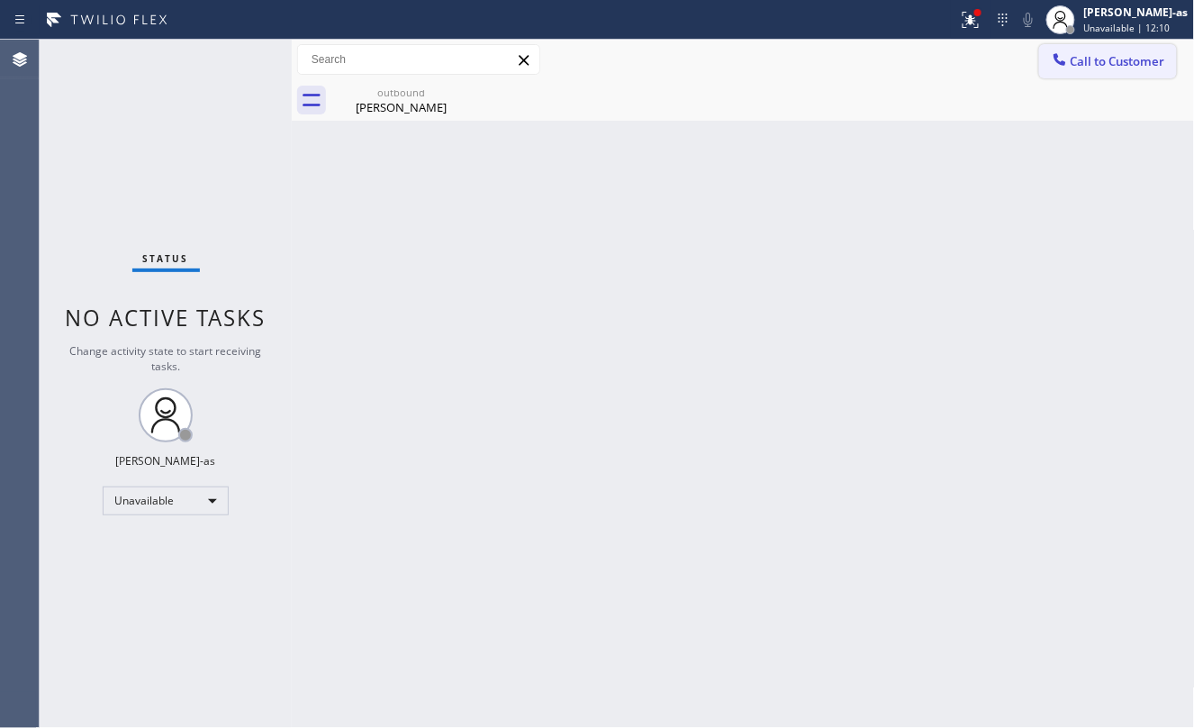
click at [1081, 63] on span "Call to Customer" at bounding box center [1118, 61] width 95 height 16
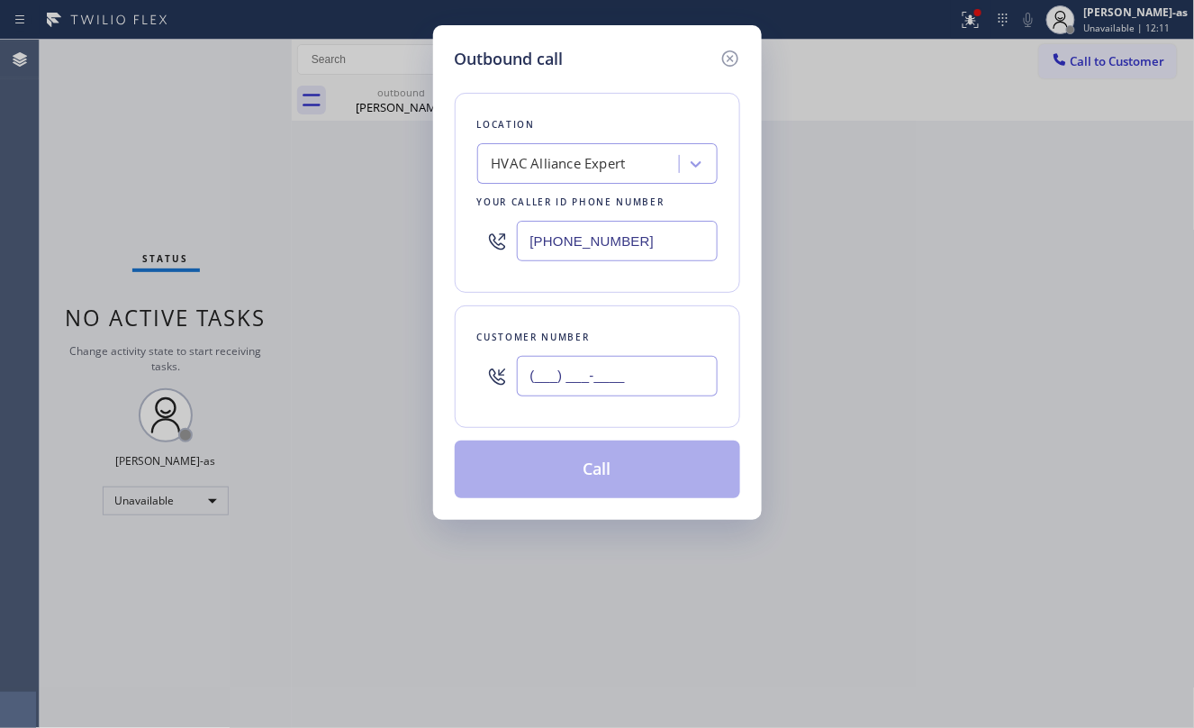
click at [624, 360] on input "(___) ___-____" at bounding box center [617, 376] width 201 height 41
paste input "323) 867-2601"
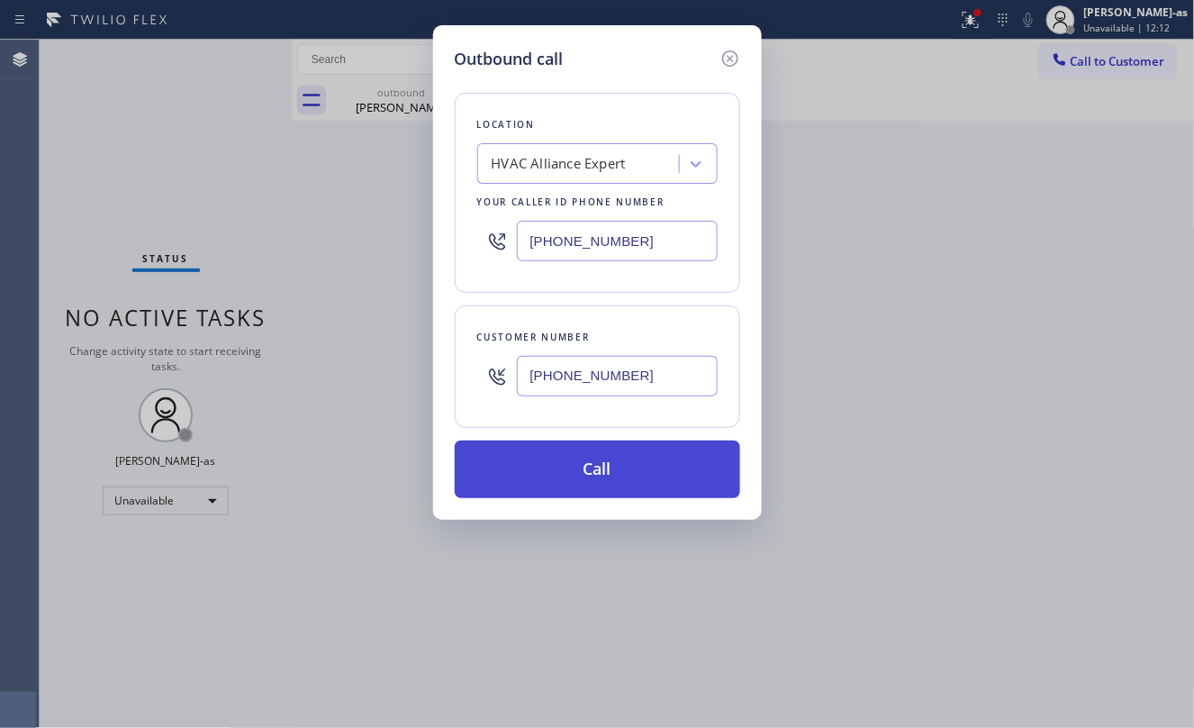
type input "[PHONE_NUMBER]"
click at [632, 463] on button "Call" at bounding box center [597, 469] width 285 height 58
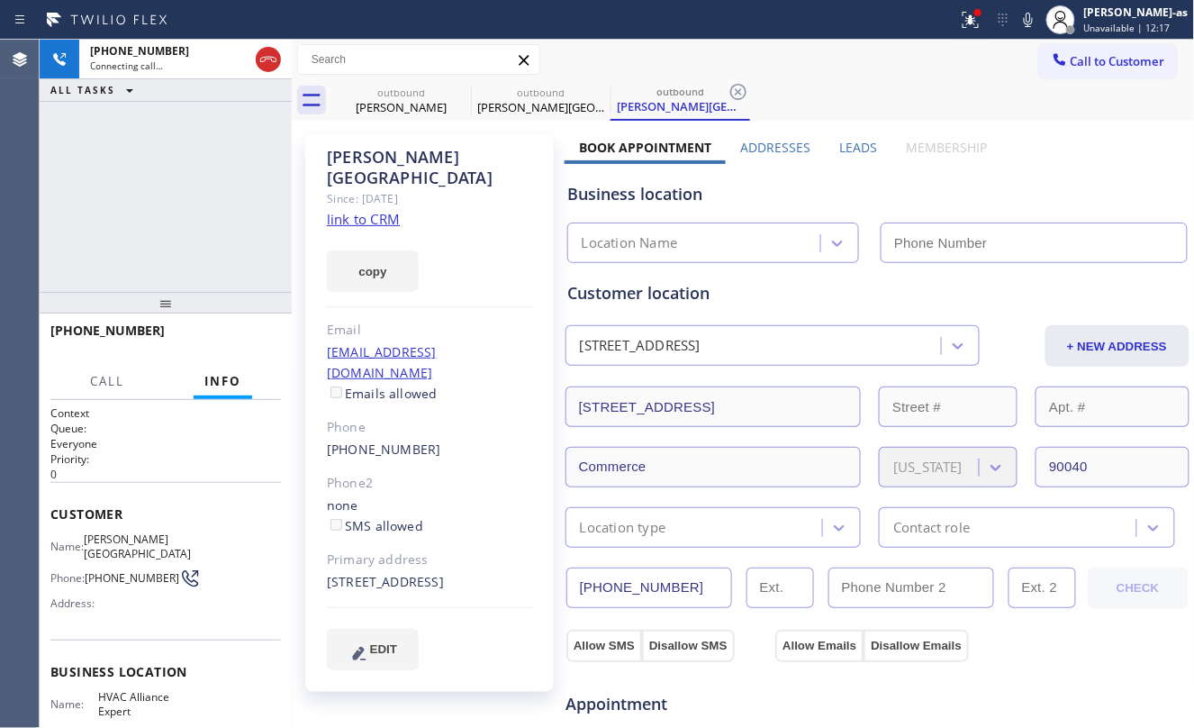
type input "[PHONE_NUMBER]"
drag, startPoint x: 192, startPoint y: 189, endPoint x: 196, endPoint y: 181, distance: 9.3
click at [193, 185] on div "+13238672601 Live | 00:03 ALL TASKS ALL TASKS ACTIVE TASKS TASKS IN WRAP UP" at bounding box center [166, 166] width 252 height 252
click at [210, 211] on div "+13238672601 Live | 00:04 ALL TASKS ALL TASKS ACTIVE TASKS TASKS IN WRAP UP" at bounding box center [166, 166] width 252 height 252
click at [364, 210] on link "link to CRM" at bounding box center [363, 219] width 73 height 18
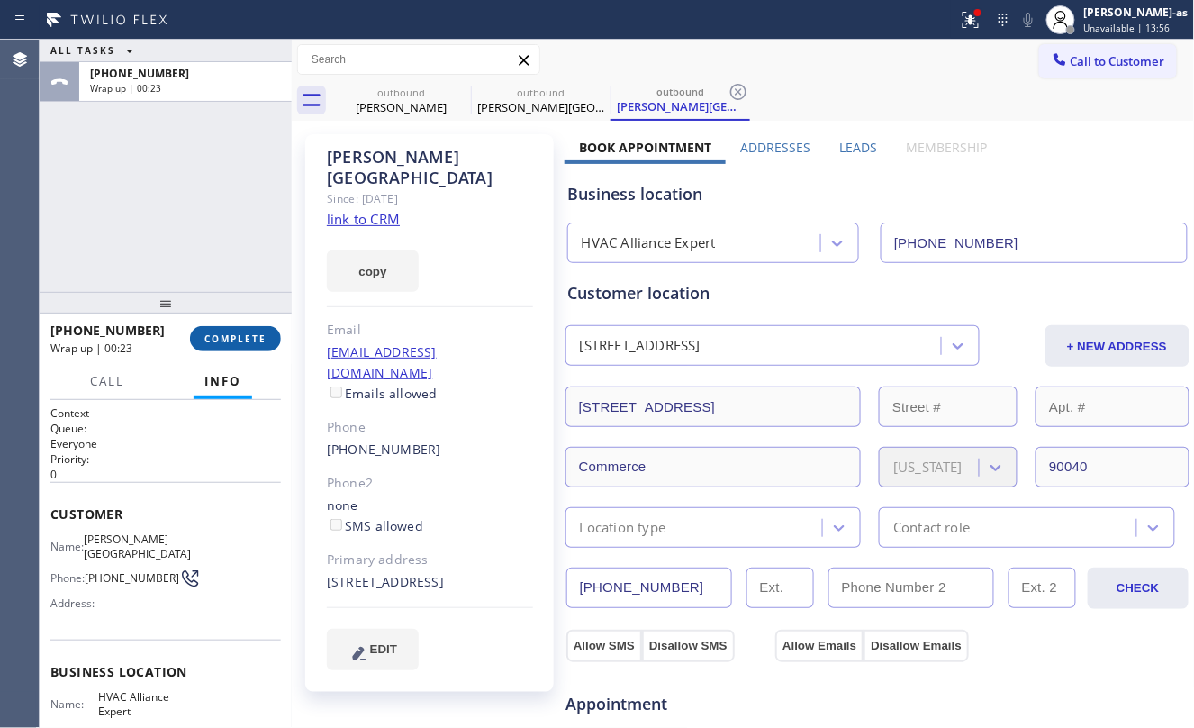
click at [222, 333] on span "COMPLETE" at bounding box center [235, 338] width 62 height 13
click at [225, 324] on div "+13238672601 Wrap up | 00:23 COMPLETE" at bounding box center [165, 338] width 231 height 47
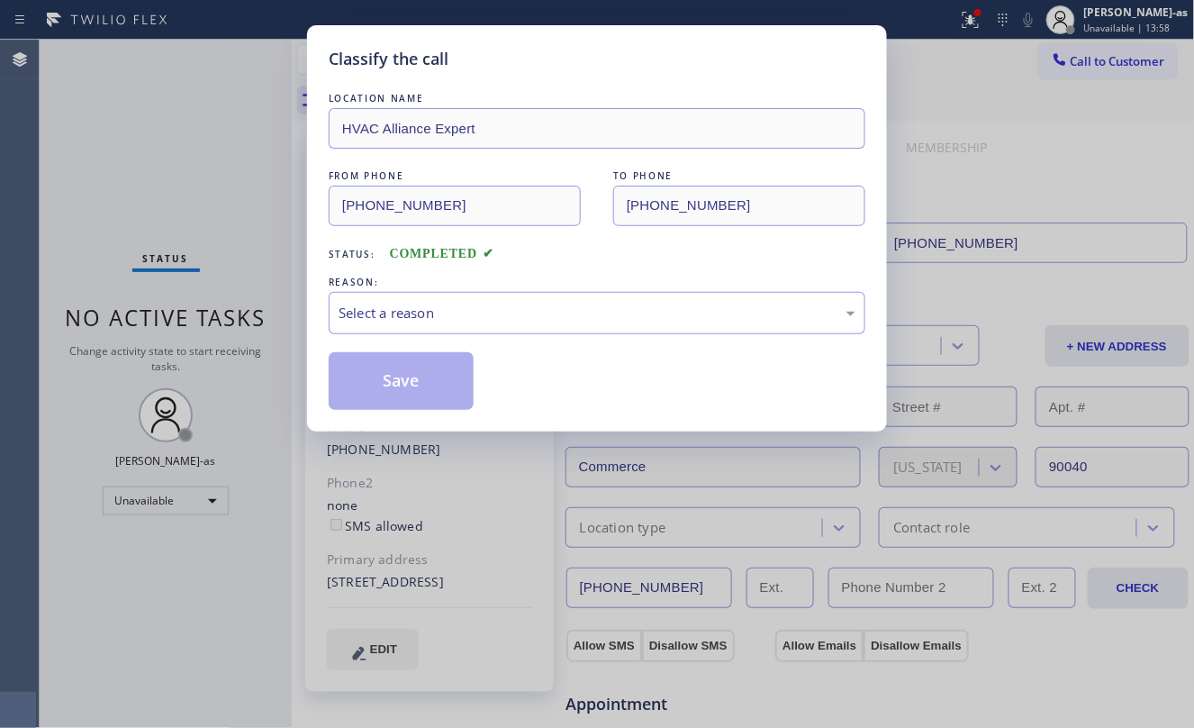
click at [225, 336] on div "Classify the call LOCATION NAME HVAC Alliance Expert FROM PHONE (323) 991-9198 …" at bounding box center [597, 364] width 1194 height 728
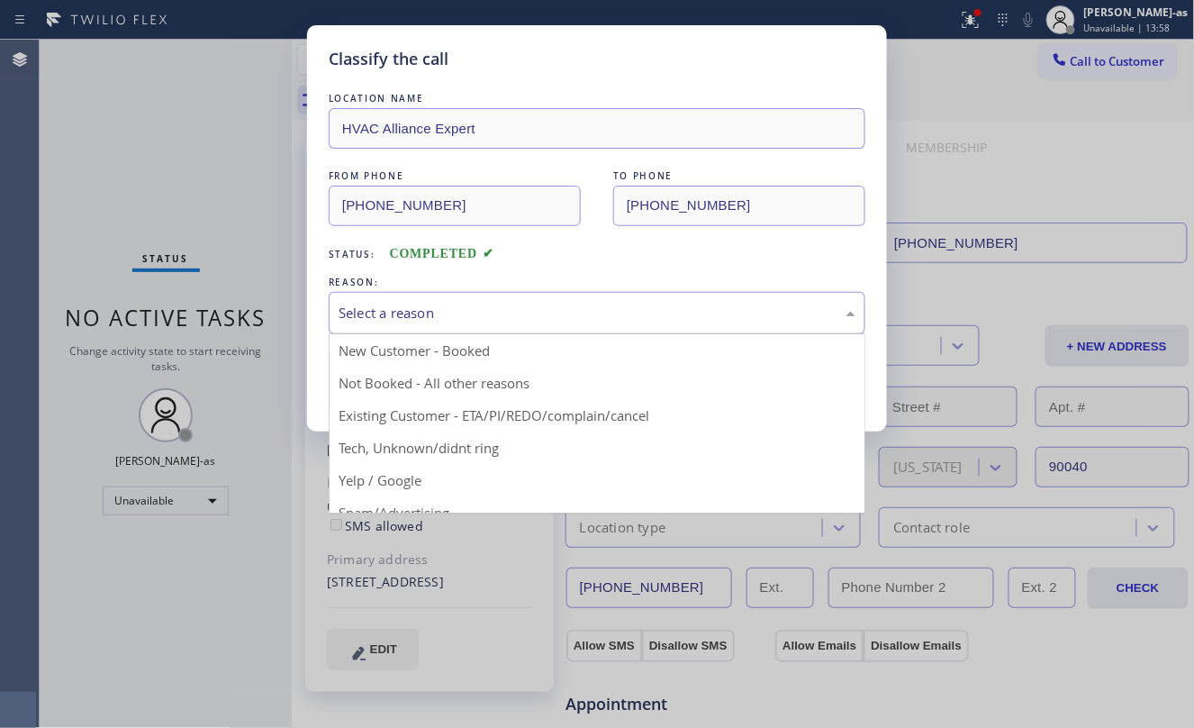
click at [452, 303] on div "Select a reason" at bounding box center [597, 313] width 517 height 21
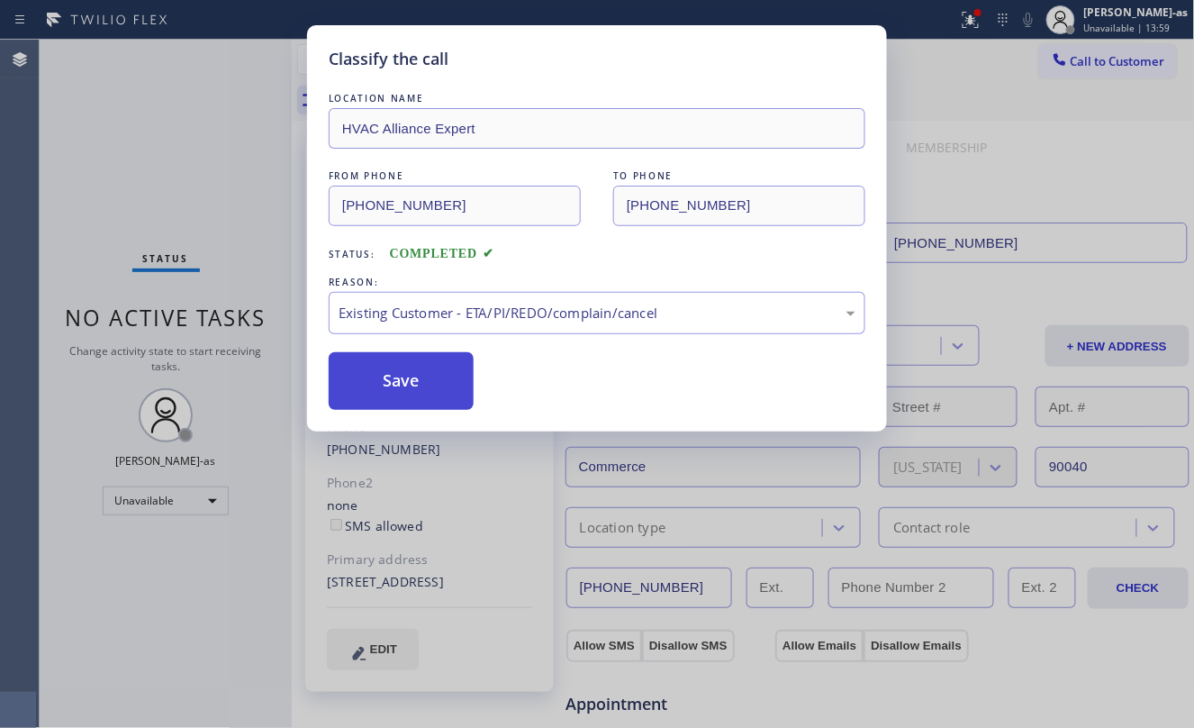
click at [430, 379] on button "Save" at bounding box center [401, 381] width 145 height 58
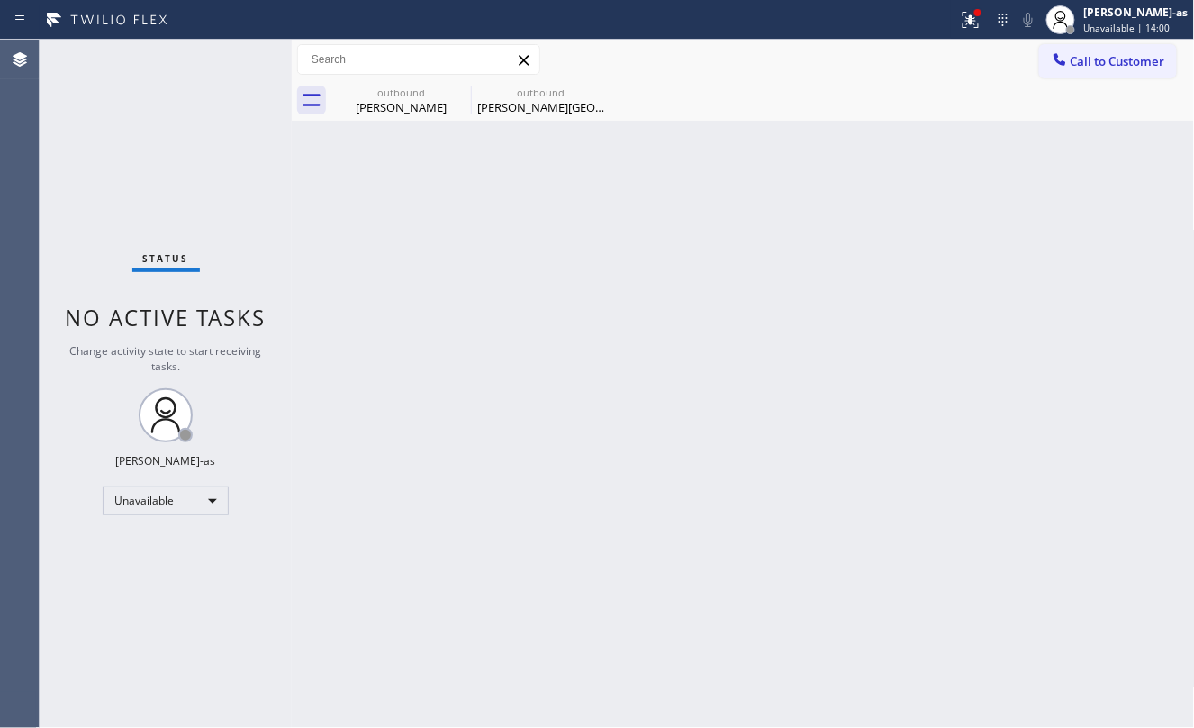
drag, startPoint x: 1086, startPoint y: 59, endPoint x: 1041, endPoint y: 77, distance: 48.5
click at [1088, 55] on span "Call to Customer" at bounding box center [1118, 61] width 95 height 16
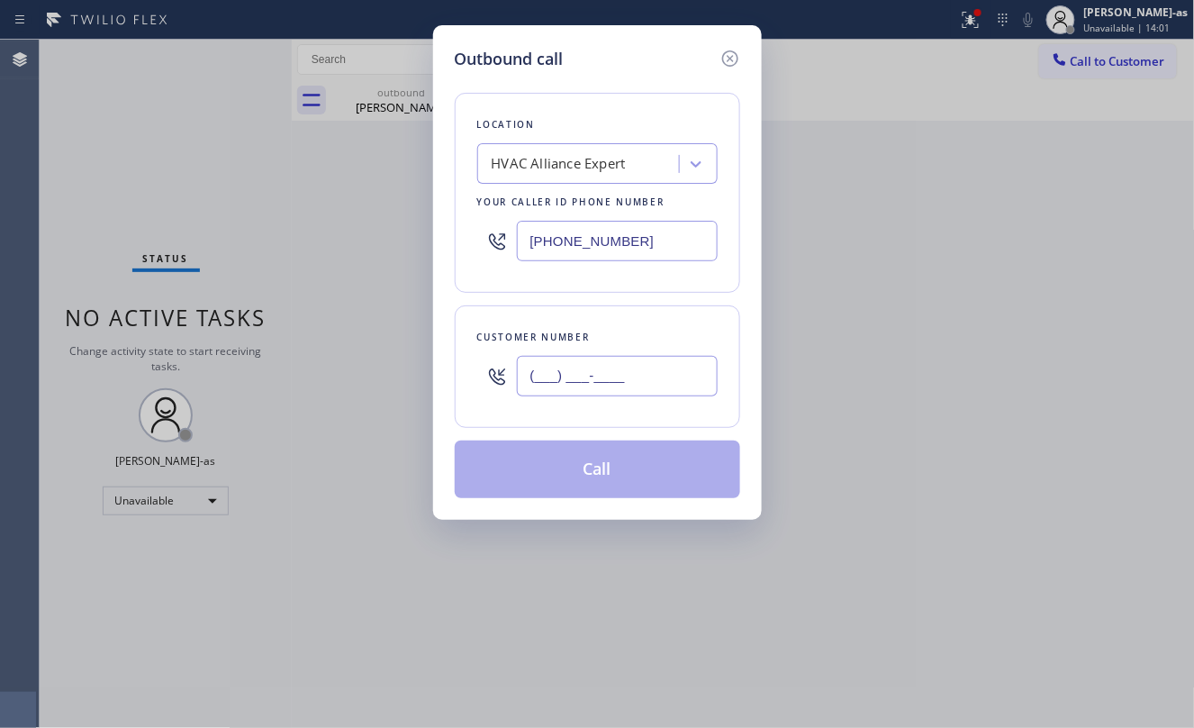
drag, startPoint x: 638, startPoint y: 382, endPoint x: 634, endPoint y: 368, distance: 14.2
click at [636, 375] on input "(___) ___-____" at bounding box center [617, 376] width 201 height 41
paste input "323) 868-6373"
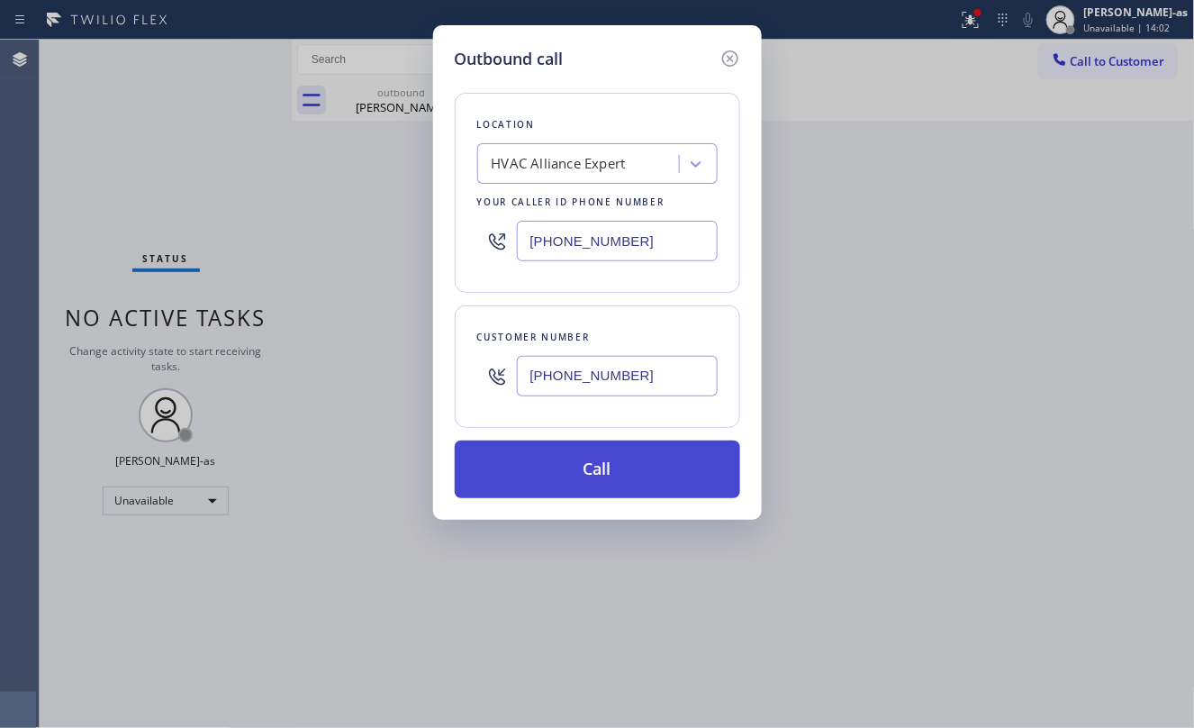
type input "[PHONE_NUMBER]"
click at [635, 466] on button "Call" at bounding box center [597, 469] width 285 height 58
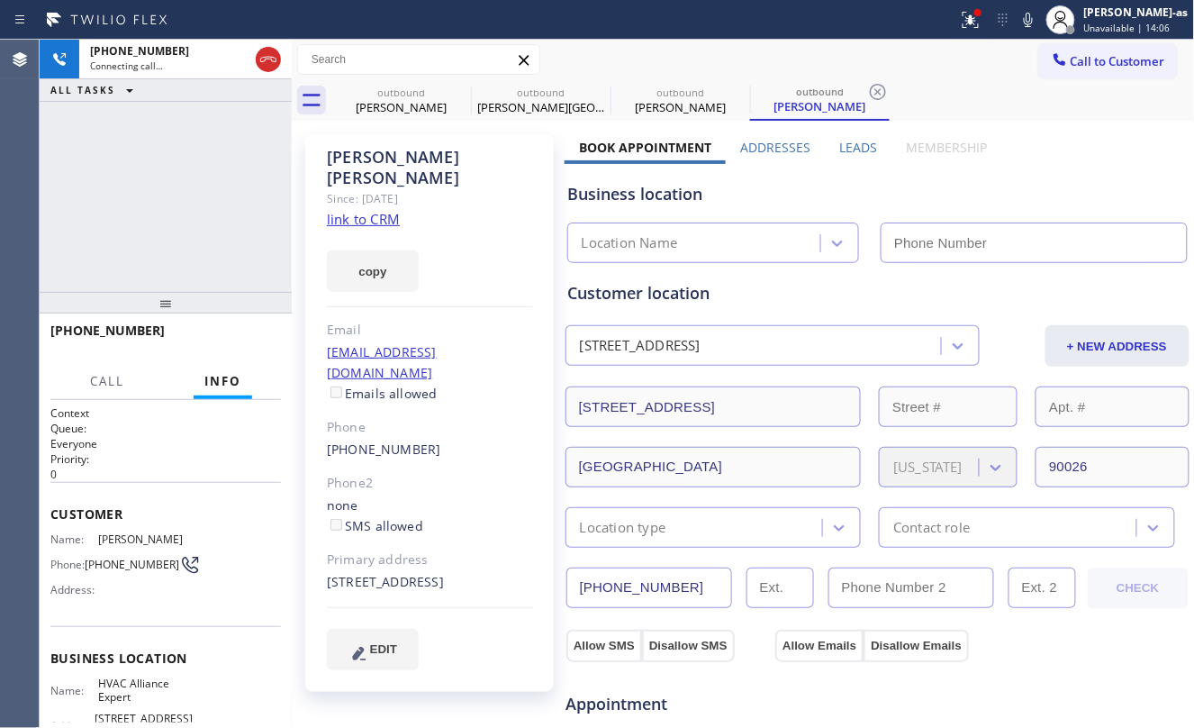
click at [375, 210] on link "link to CRM" at bounding box center [363, 219] width 73 height 18
type input "[PHONE_NUMBER]"
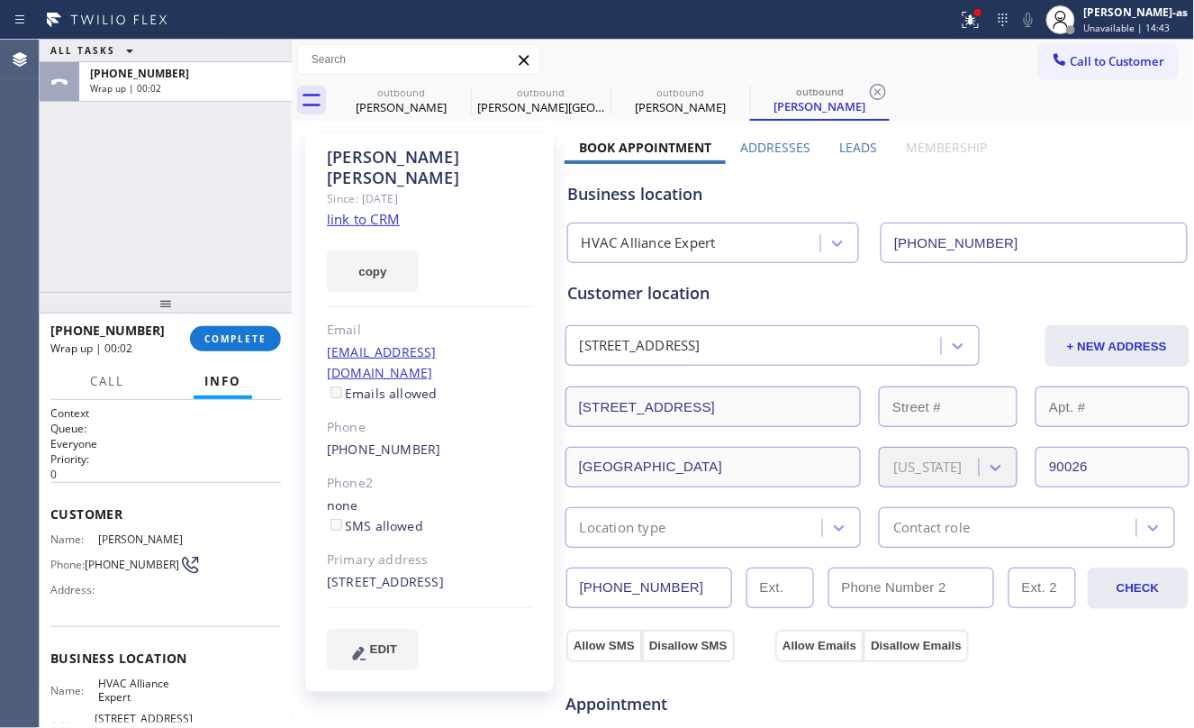
drag, startPoint x: 300, startPoint y: 303, endPoint x: 285, endPoint y: 303, distance: 15.3
click at [299, 303] on div "Angelo Santos Since: 20 may 2020 link to CRM copy Email angelosant@att.net Emai…" at bounding box center [430, 726] width 268 height 1203
click at [246, 333] on span "COMPLETE" at bounding box center [235, 338] width 62 height 13
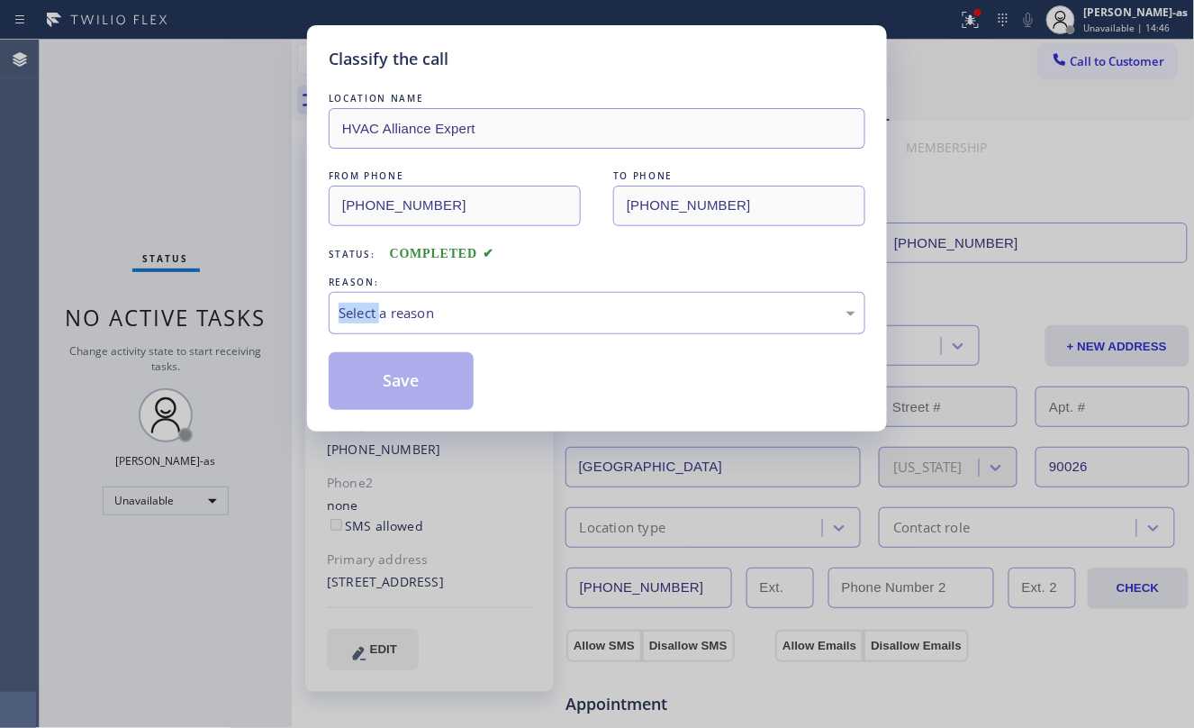
click at [239, 335] on div "Classify the call LOCATION NAME HVAC Alliance Expert FROM PHONE (323) 991-9198 …" at bounding box center [597, 364] width 1194 height 728
drag, startPoint x: 231, startPoint y: 241, endPoint x: 245, endPoint y: 241, distance: 13.5
click at [245, 241] on div "Classify the call LOCATION NAME HVAC Alliance Expert FROM PHONE (323) 991-9198 …" at bounding box center [597, 364] width 1194 height 728
click at [483, 329] on div "Select a reason" at bounding box center [597, 313] width 537 height 42
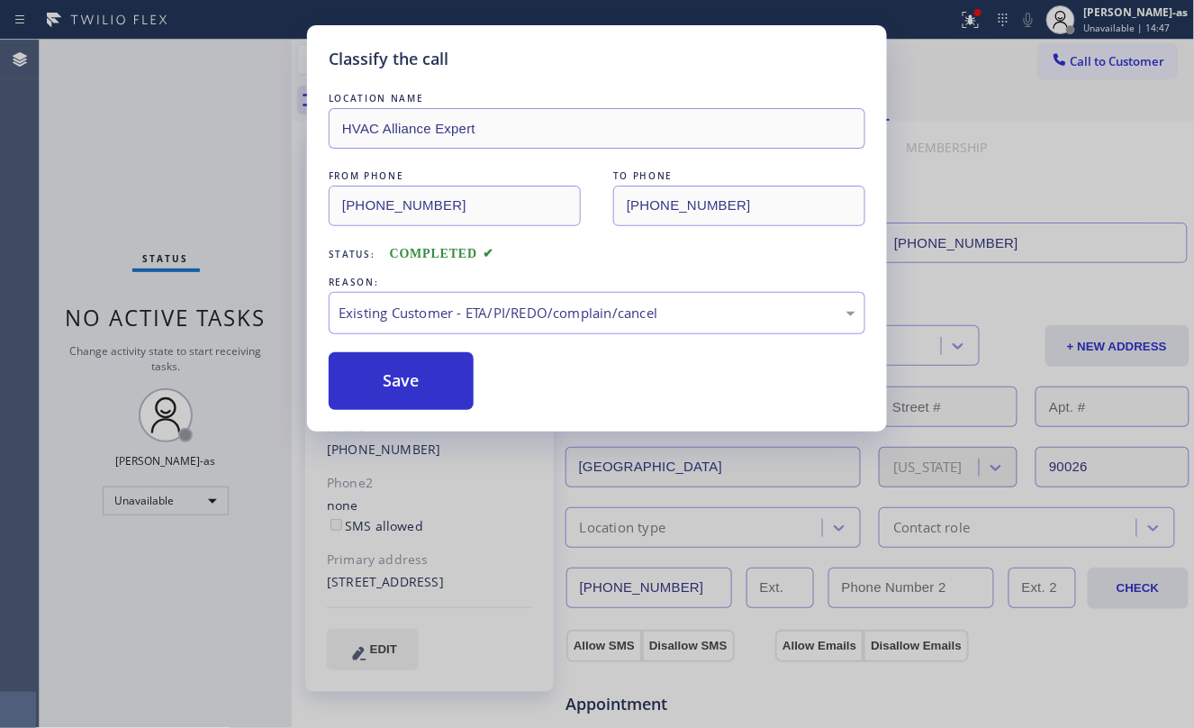
drag, startPoint x: 384, startPoint y: 390, endPoint x: 524, endPoint y: 383, distance: 140.7
click at [411, 383] on button "Save" at bounding box center [401, 381] width 145 height 58
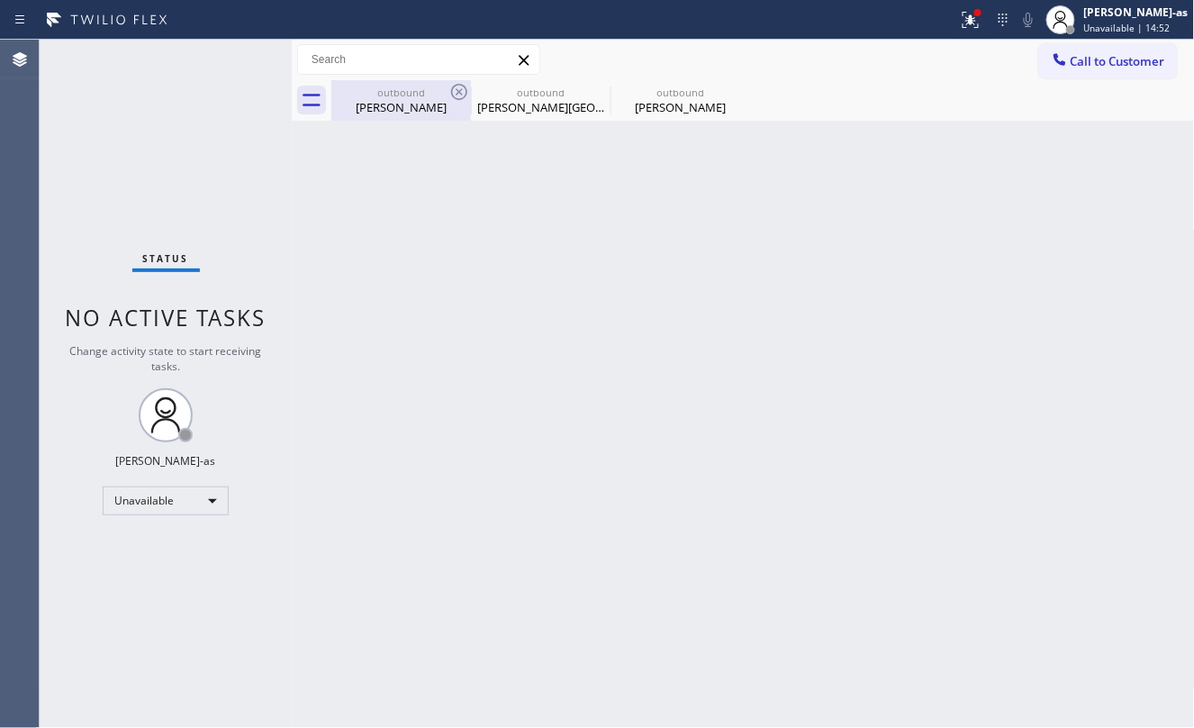
drag, startPoint x: 274, startPoint y: 203, endPoint x: 407, endPoint y: 85, distance: 178.0
click at [308, 192] on div "Status No active tasks Change activity state to start receiving tasks. Jesica J…" at bounding box center [617, 384] width 1154 height 688
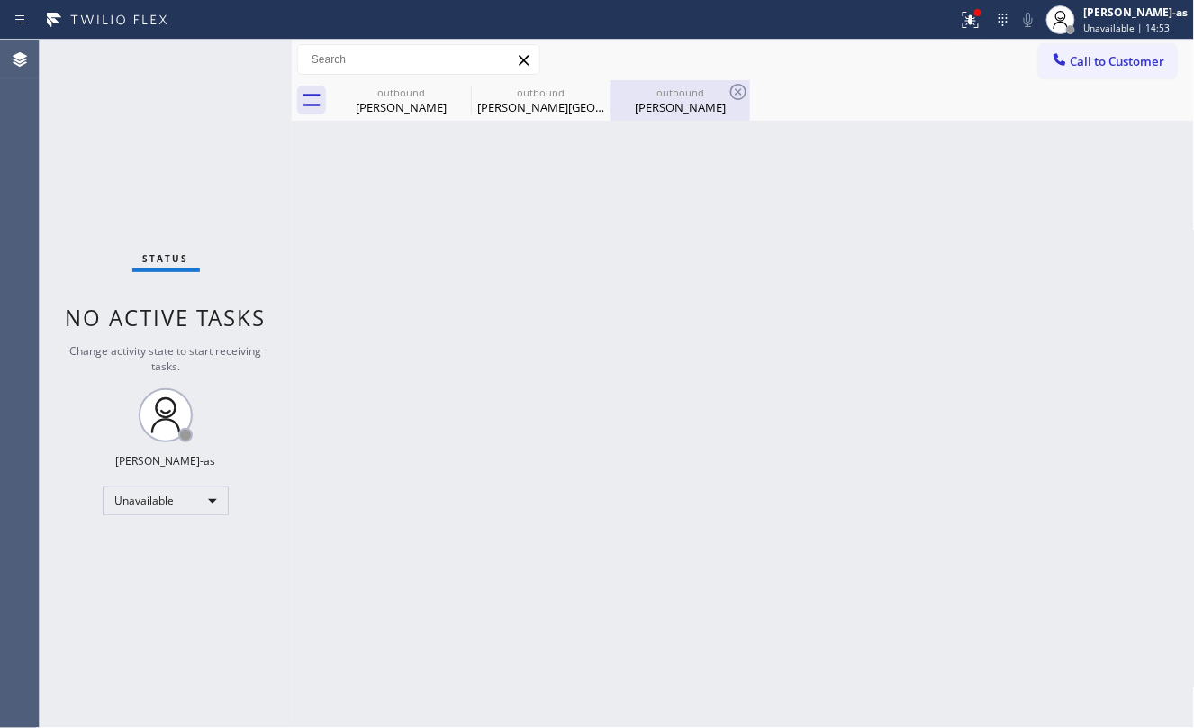
click at [688, 86] on div "outbound" at bounding box center [680, 93] width 136 height 14
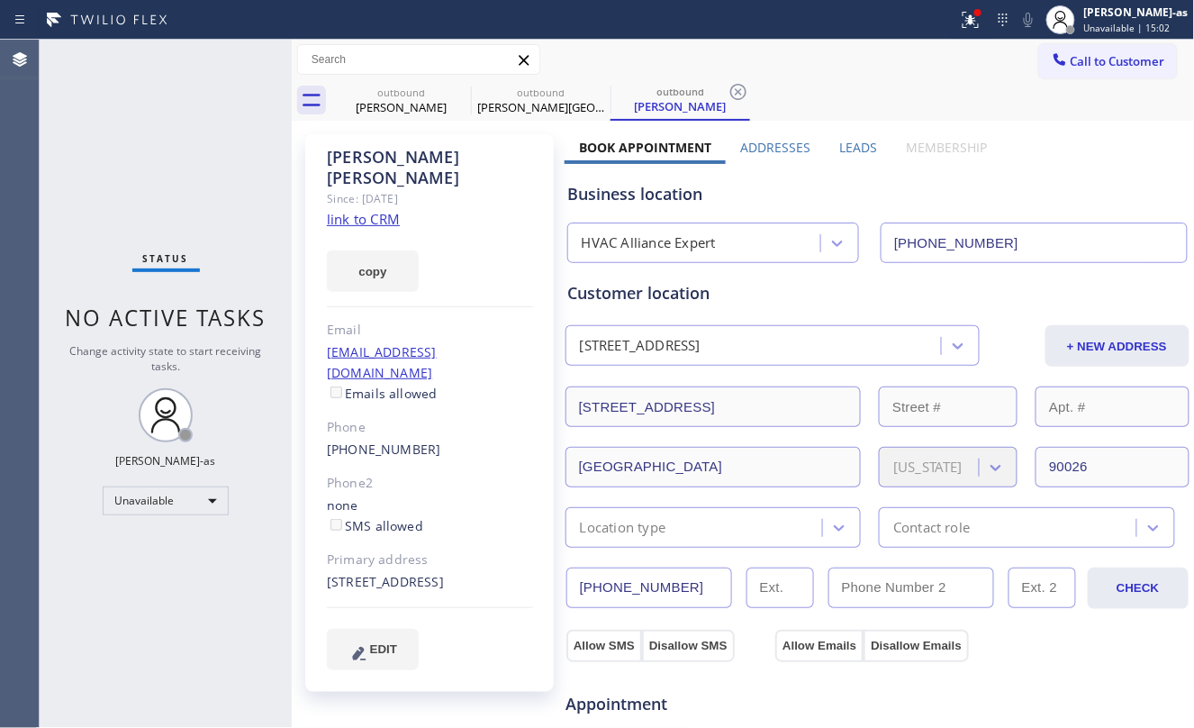
click at [1071, 55] on span "Call to Customer" at bounding box center [1118, 61] width 95 height 16
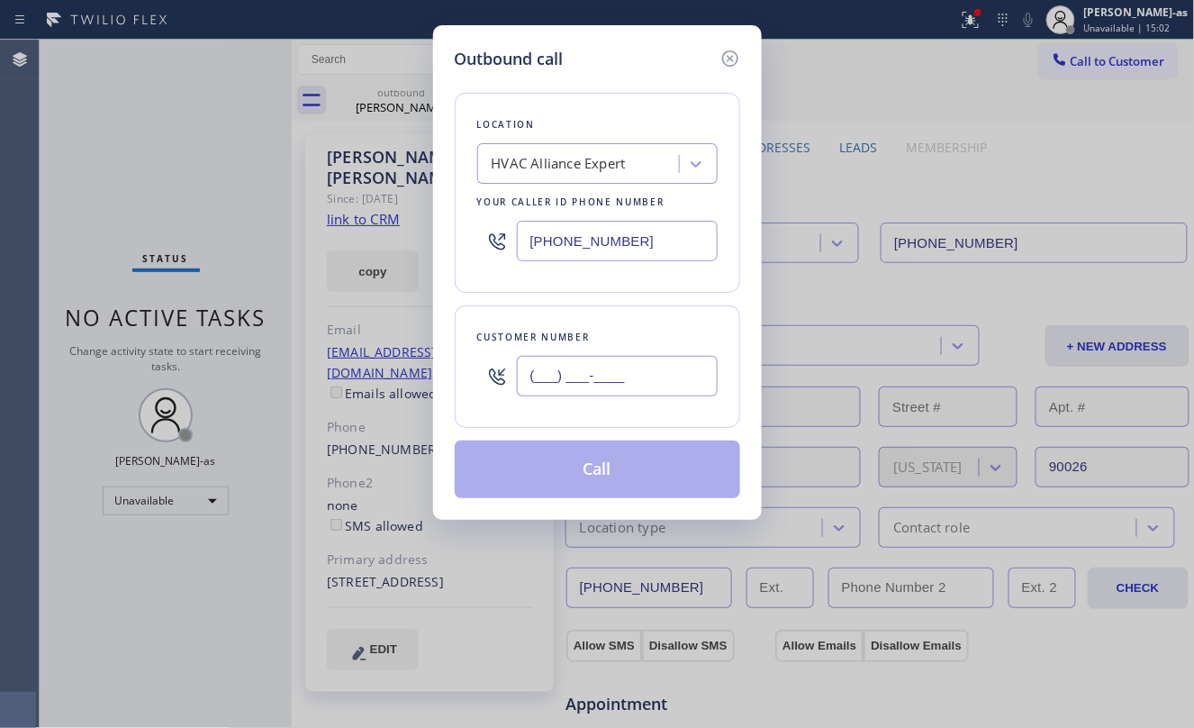
click at [628, 373] on input "(___) ___-____" at bounding box center [617, 376] width 201 height 41
paste input "818) 456-3866"
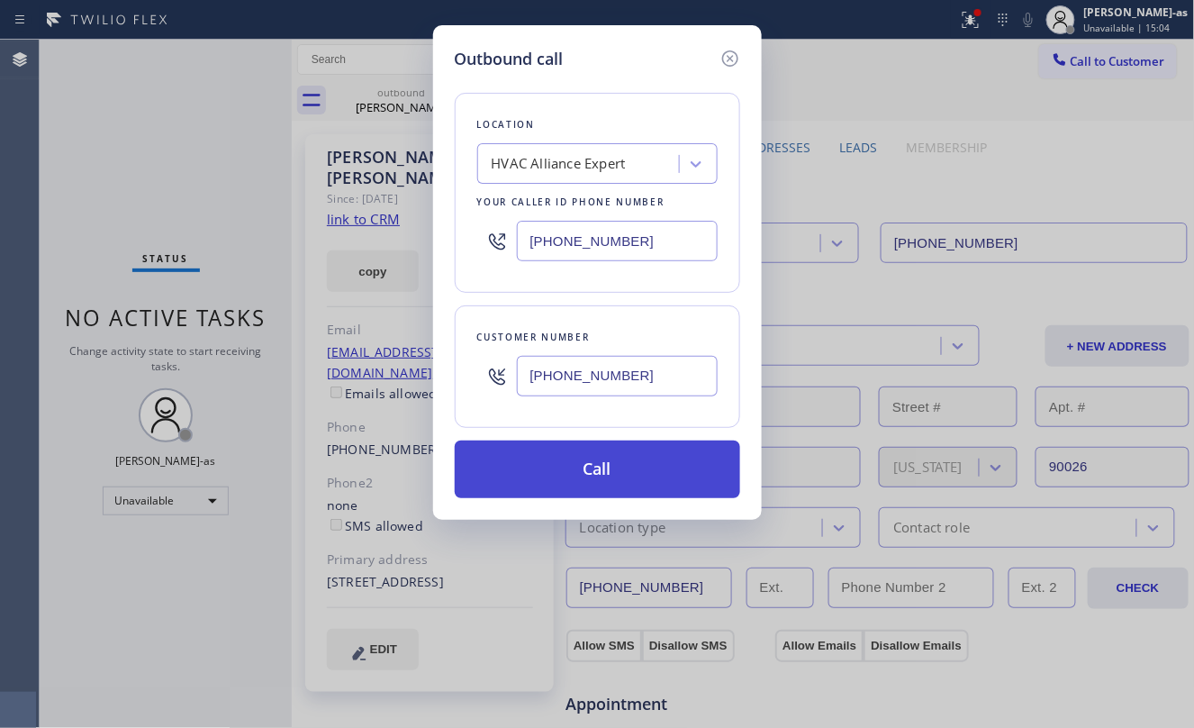
type input "[PHONE_NUMBER]"
drag, startPoint x: 593, startPoint y: 494, endPoint x: 981, endPoint y: 560, distance: 393.6
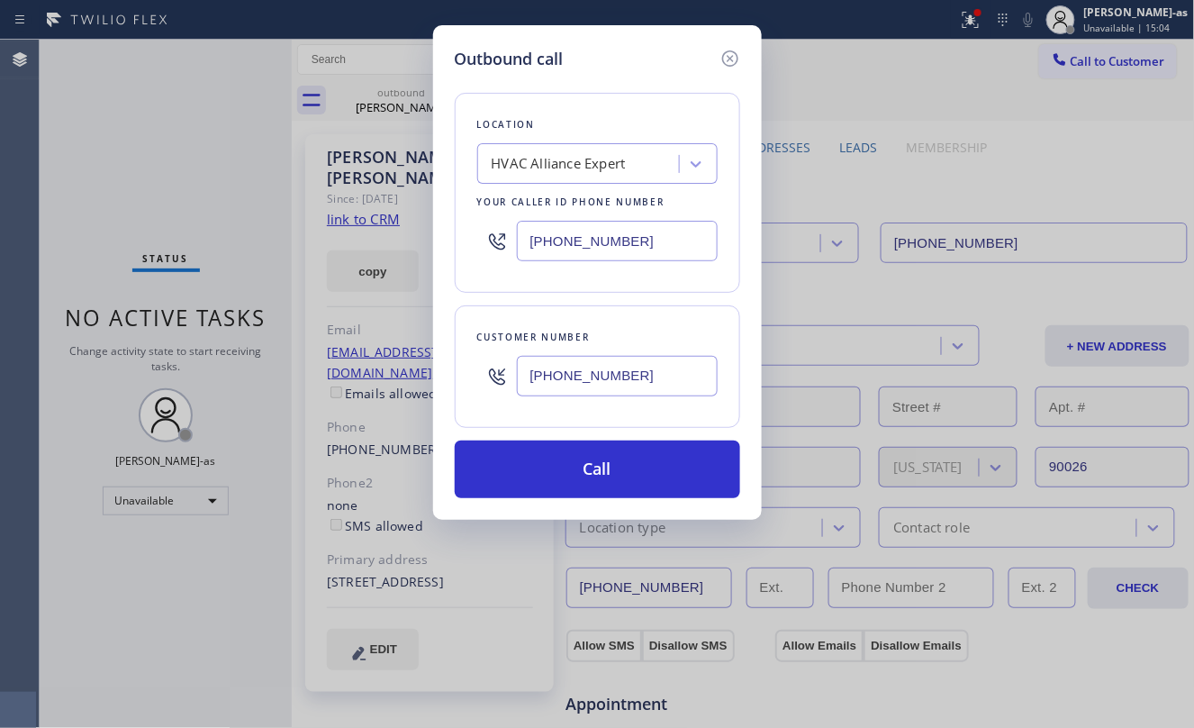
click at [593, 493] on button "Call" at bounding box center [597, 469] width 285 height 58
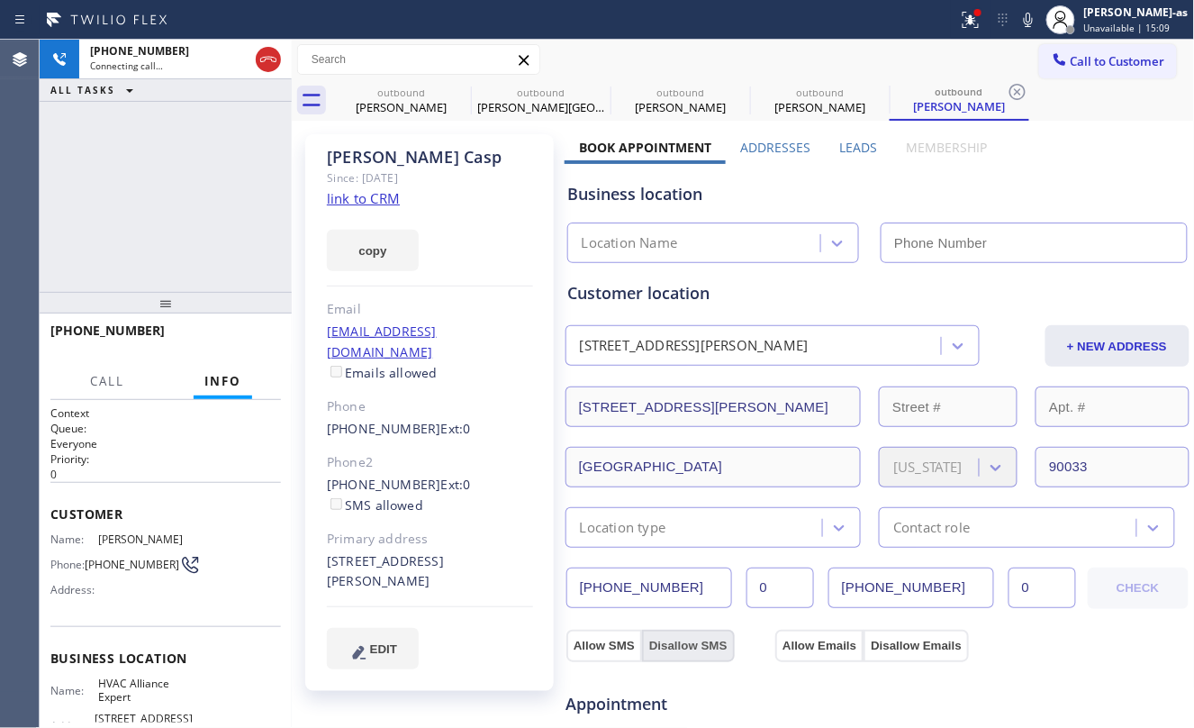
type input "[PHONE_NUMBER]"
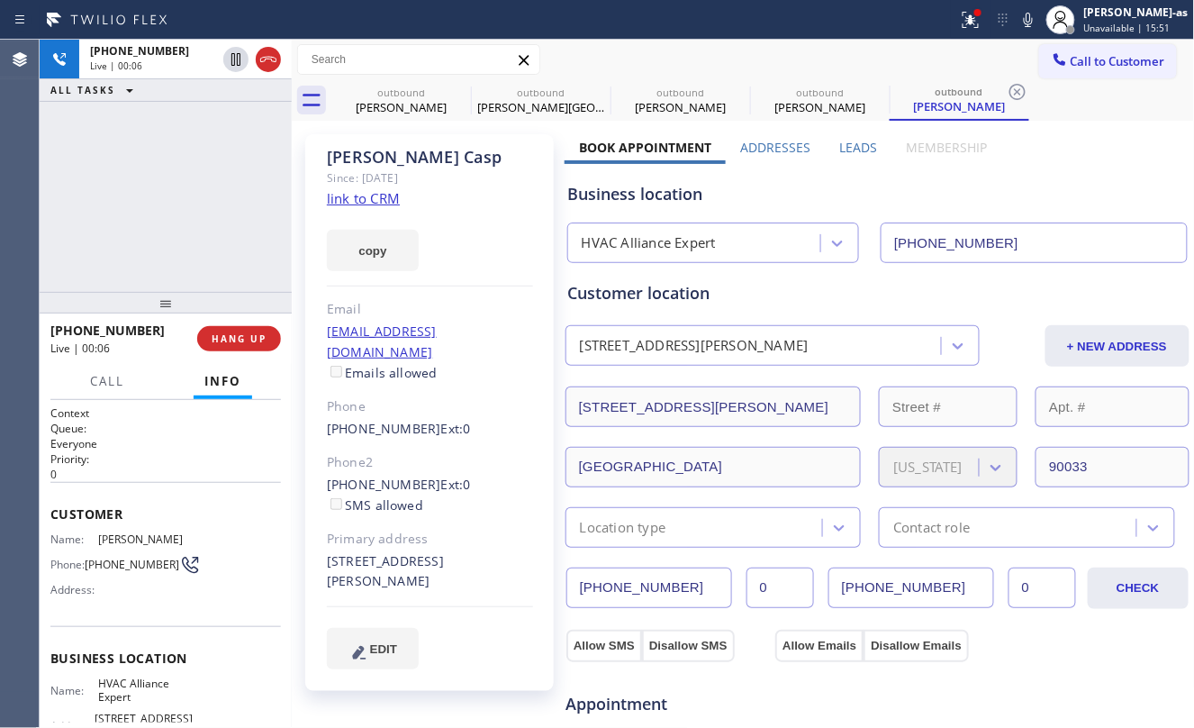
click at [238, 187] on div "+18184563866 Live | 00:06 ALL TASKS ALL TASKS ACTIVE TASKS TASKS IN WRAP UP" at bounding box center [166, 166] width 252 height 252
click at [205, 278] on div "+18184563866 Live | 00:06 ALL TASKS ALL TASKS ACTIVE TASKS TASKS IN WRAP UP" at bounding box center [166, 166] width 252 height 252
click at [240, 337] on span "HANG UP" at bounding box center [239, 338] width 55 height 13
click at [221, 292] on div at bounding box center [166, 303] width 252 height 22
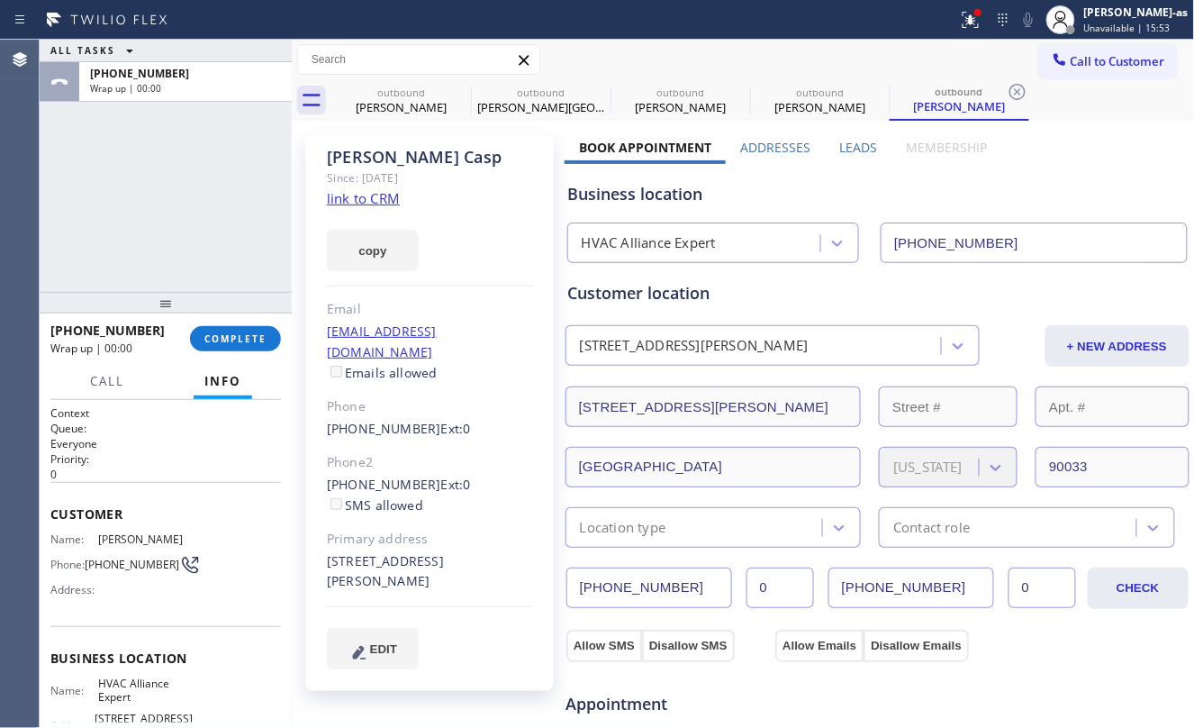
click at [367, 193] on link "link to CRM" at bounding box center [363, 198] width 73 height 18
drag, startPoint x: 173, startPoint y: 213, endPoint x: 254, endPoint y: 383, distance: 187.7
click at [178, 221] on div "ALL TASKS ALL TASKS ACTIVE TASKS TASKS IN WRAP UP +18184563866 Wrap up | 00:01" at bounding box center [166, 166] width 252 height 252
click at [232, 343] on span "COMPLETE" at bounding box center [235, 338] width 62 height 13
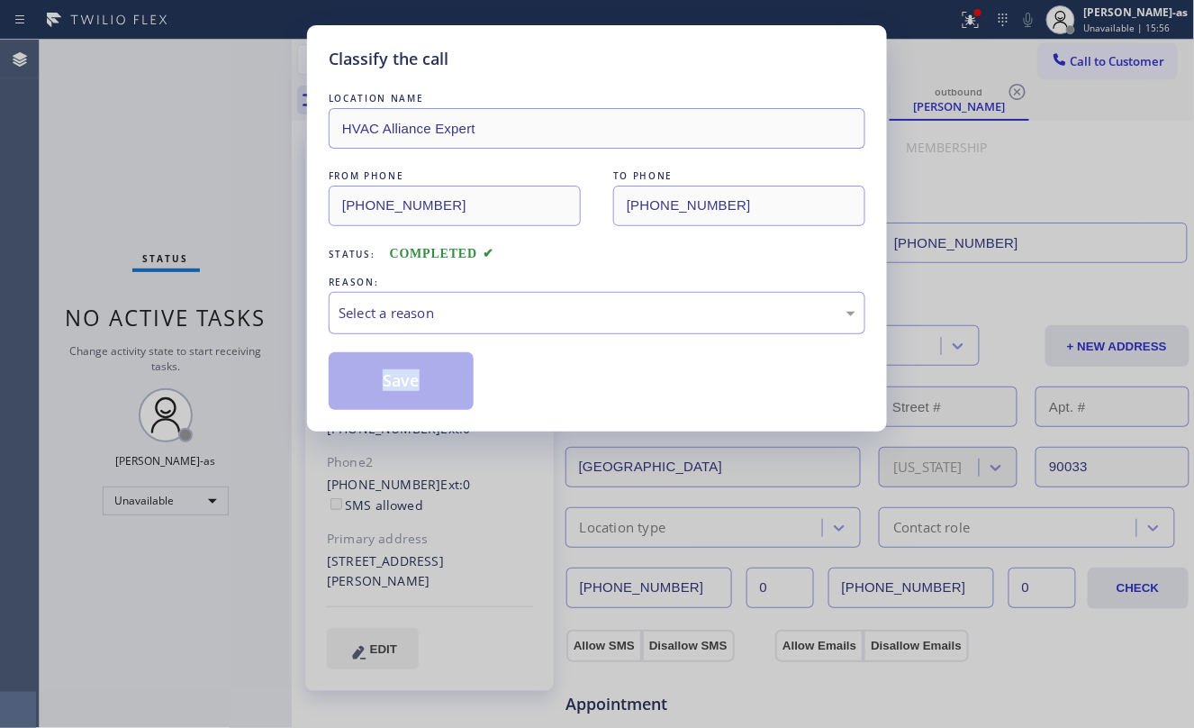
click at [232, 342] on div "Classify the call LOCATION NAME HVAC Alliance Expert FROM PHONE (323) 991-9198 …" at bounding box center [597, 364] width 1194 height 728
click at [427, 295] on div "Select a reason" at bounding box center [597, 313] width 537 height 42
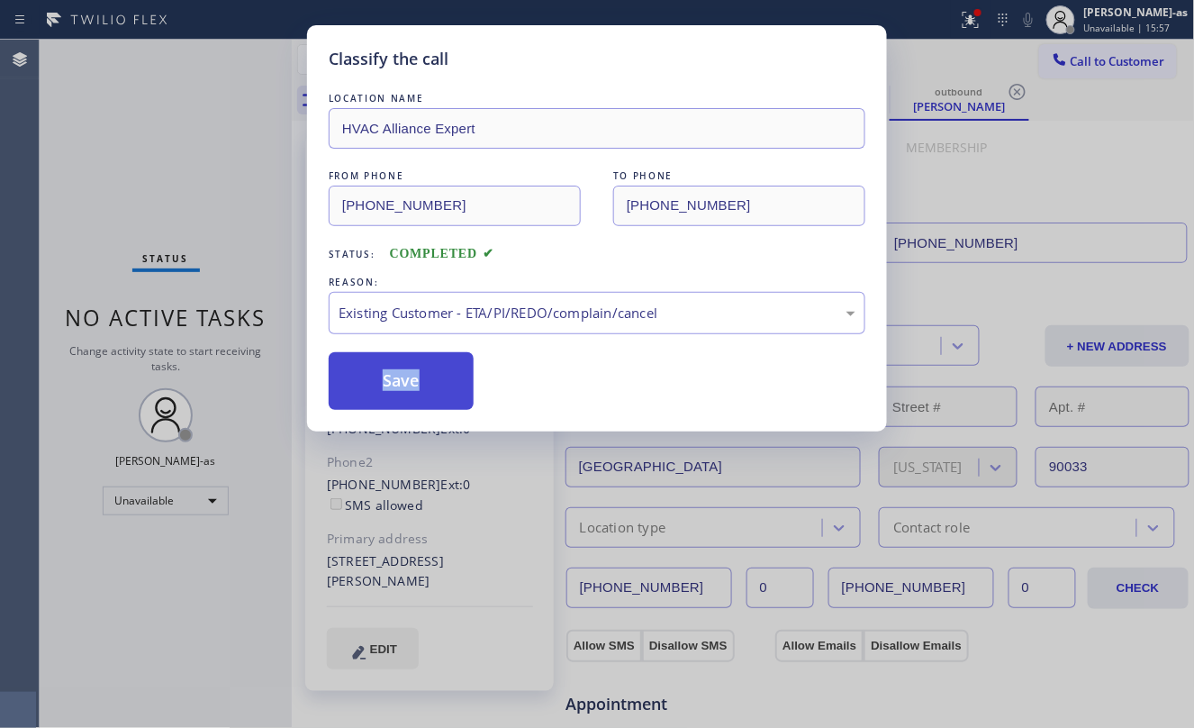
click at [422, 387] on button "Save" at bounding box center [401, 381] width 145 height 58
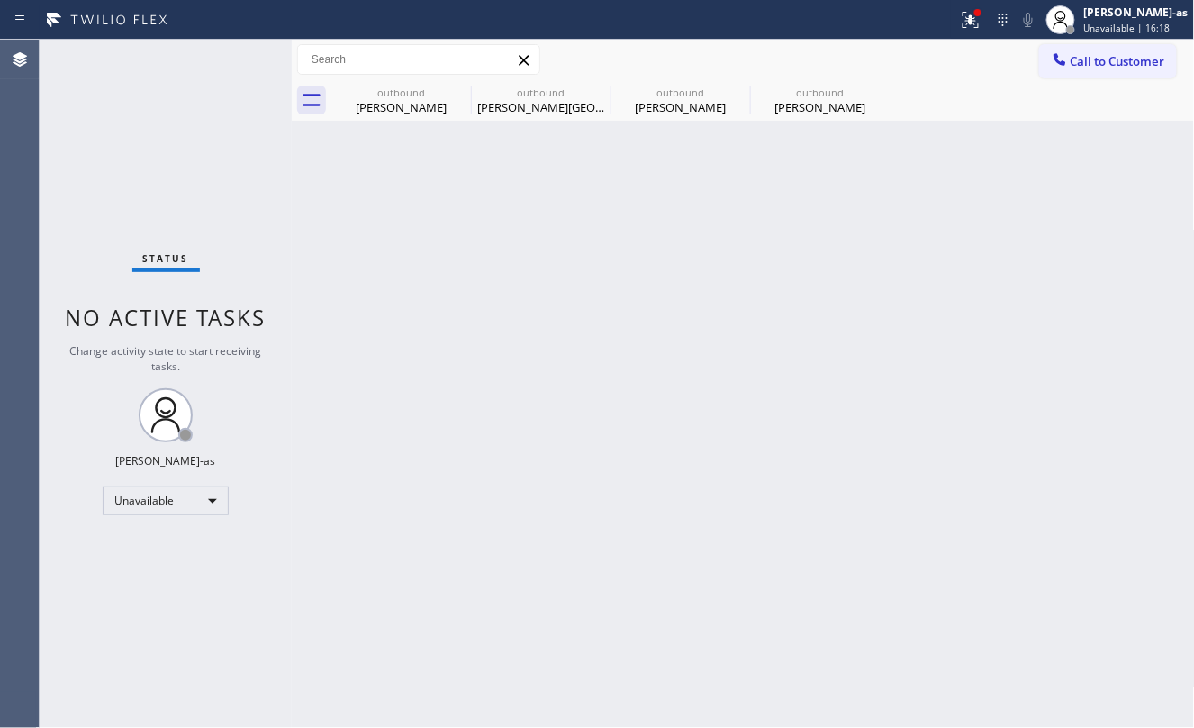
drag, startPoint x: 231, startPoint y: 115, endPoint x: 231, endPoint y: 98, distance: 17.1
click at [231, 109] on div "Status No active tasks Change activity state to start receiving tasks. [PERSON_…" at bounding box center [166, 384] width 252 height 688
drag, startPoint x: 336, startPoint y: 225, endPoint x: 362, endPoint y: 214, distance: 28.3
click at [340, 227] on div "Back to Dashboard Change Sender ID Customers Technicians Select a contact Outbo…" at bounding box center [743, 384] width 903 height 688
click at [809, 95] on div "outbound" at bounding box center [820, 93] width 136 height 14
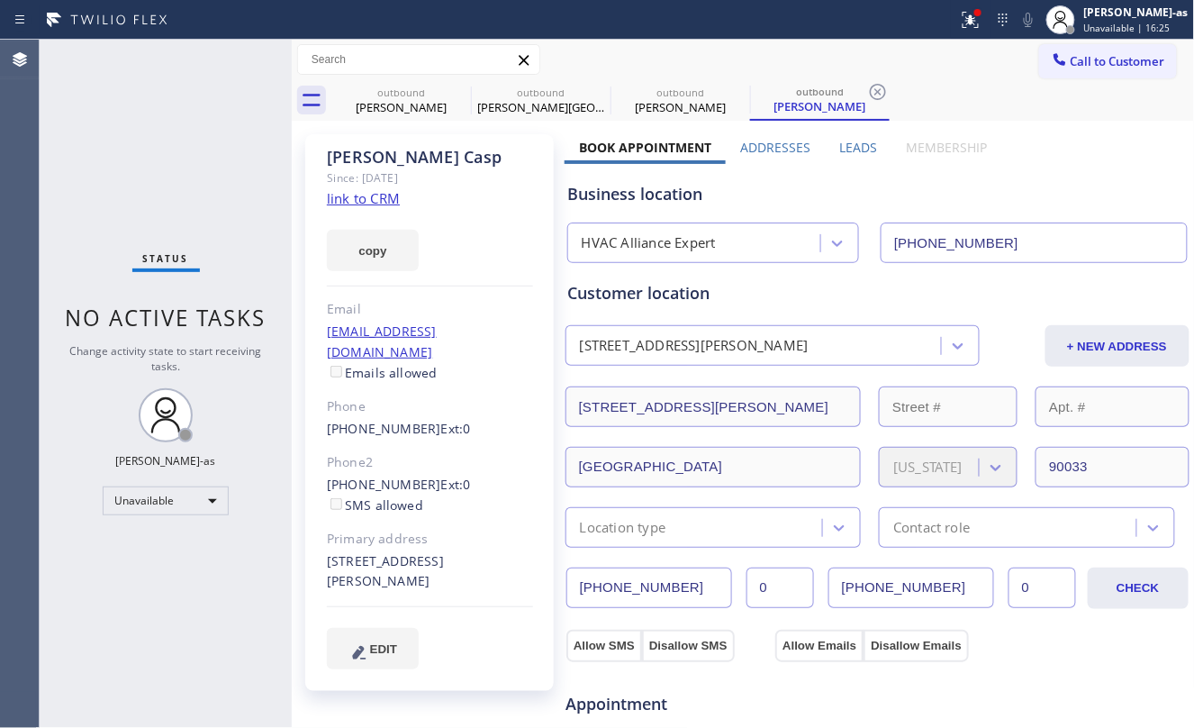
click at [360, 204] on link "link to CRM" at bounding box center [363, 198] width 73 height 18
click at [1104, 49] on button "Call to Customer" at bounding box center [1108, 61] width 138 height 34
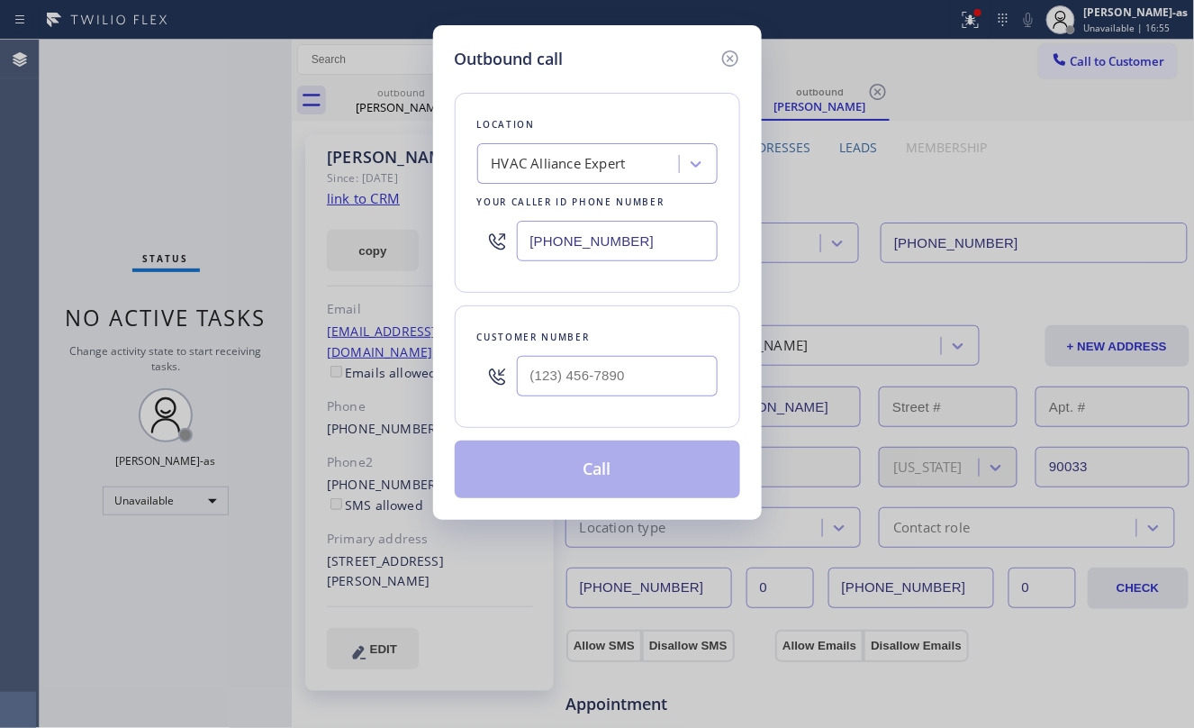
click at [654, 358] on div at bounding box center [617, 376] width 201 height 59
click at [648, 376] on input "(___) ___-____" at bounding box center [617, 376] width 201 height 41
paste input "626) 688-4185"
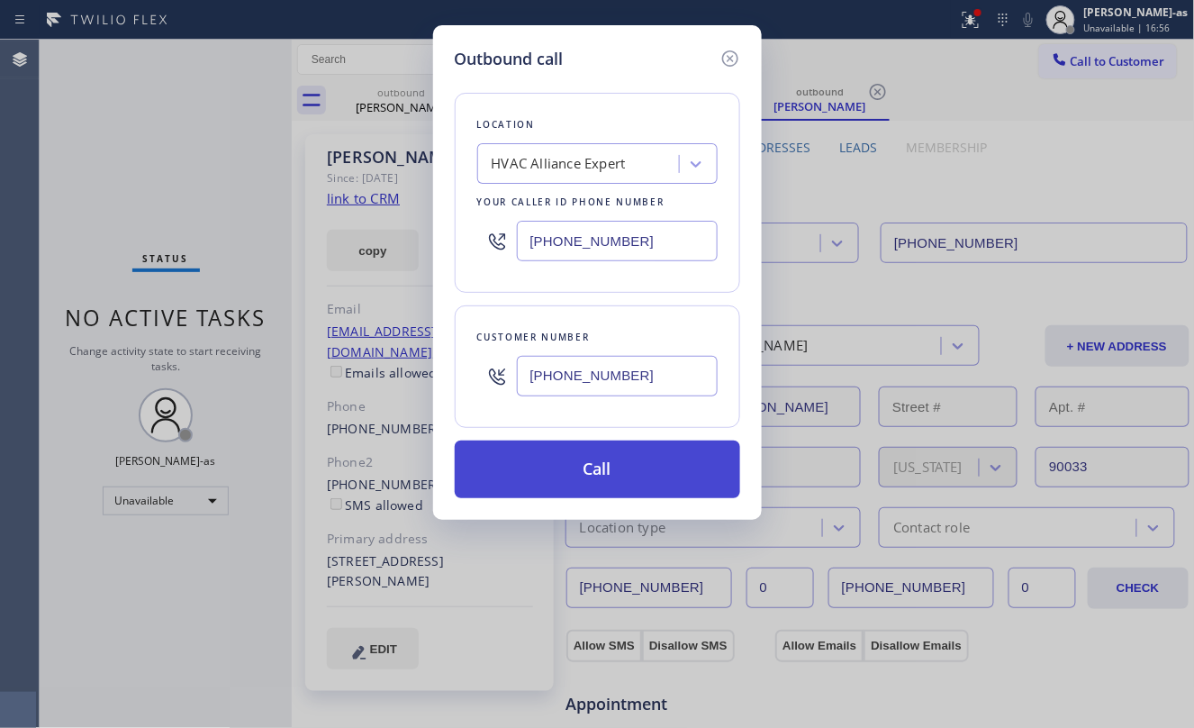
type input "(626) 688-4185"
click at [624, 466] on button "Call" at bounding box center [597, 469] width 285 height 58
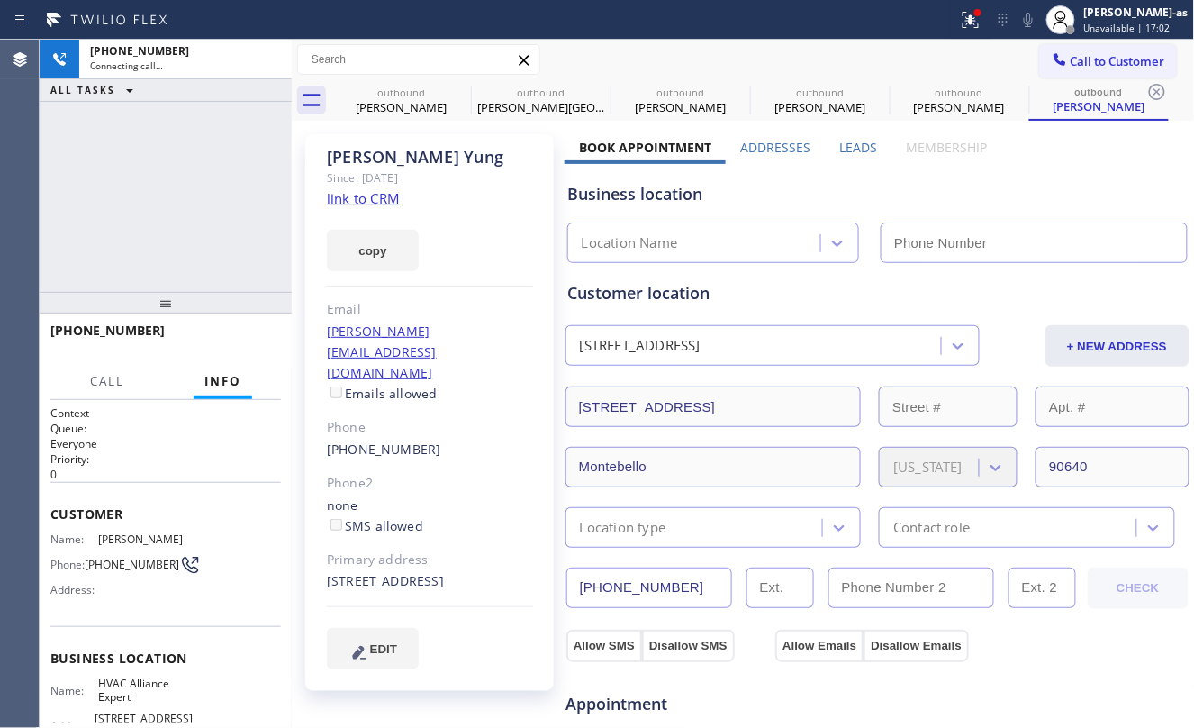
type input "[PHONE_NUMBER]"
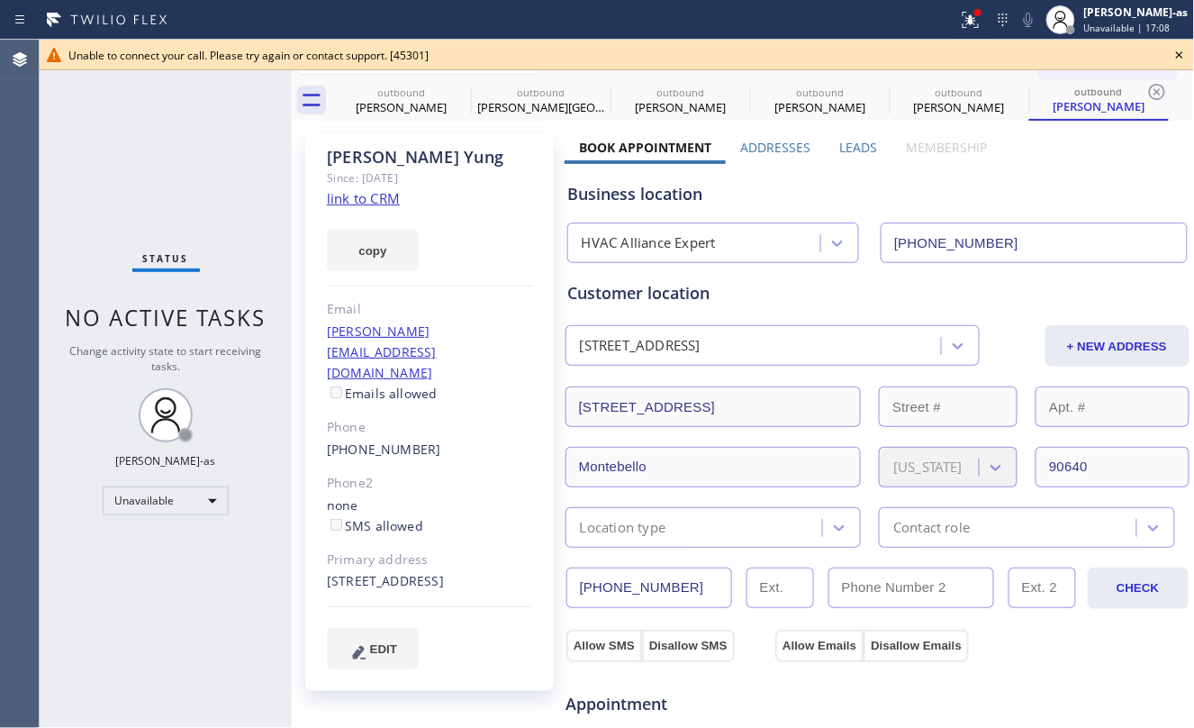
click at [252, 202] on div "Status No active tasks Change activity state to start receiving tasks. [PERSON_…" at bounding box center [166, 384] width 252 height 688
drag, startPoint x: 414, startPoint y: 104, endPoint x: 458, endPoint y: 94, distance: 45.4
click at [416, 104] on div "Hayley Phelen" at bounding box center [401, 107] width 136 height 16
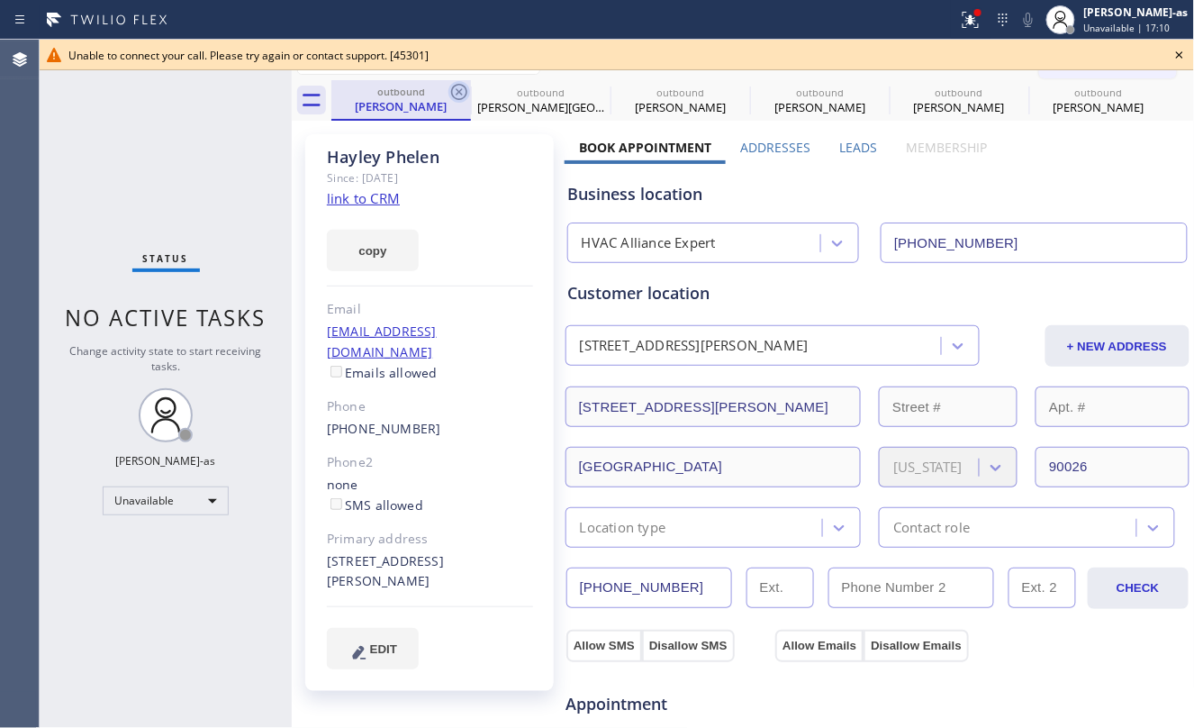
click at [458, 94] on icon at bounding box center [459, 92] width 22 height 22
click at [0, 0] on icon at bounding box center [0, 0] width 0 height 0
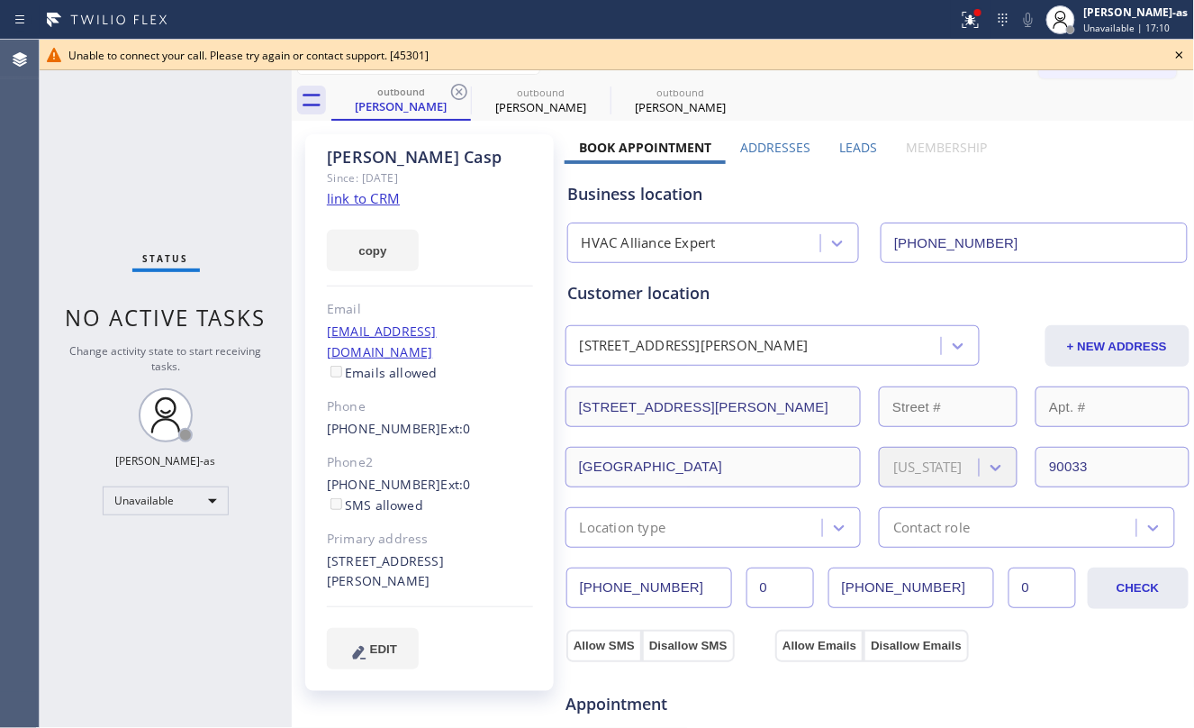
click at [458, 94] on icon at bounding box center [459, 92] width 22 height 22
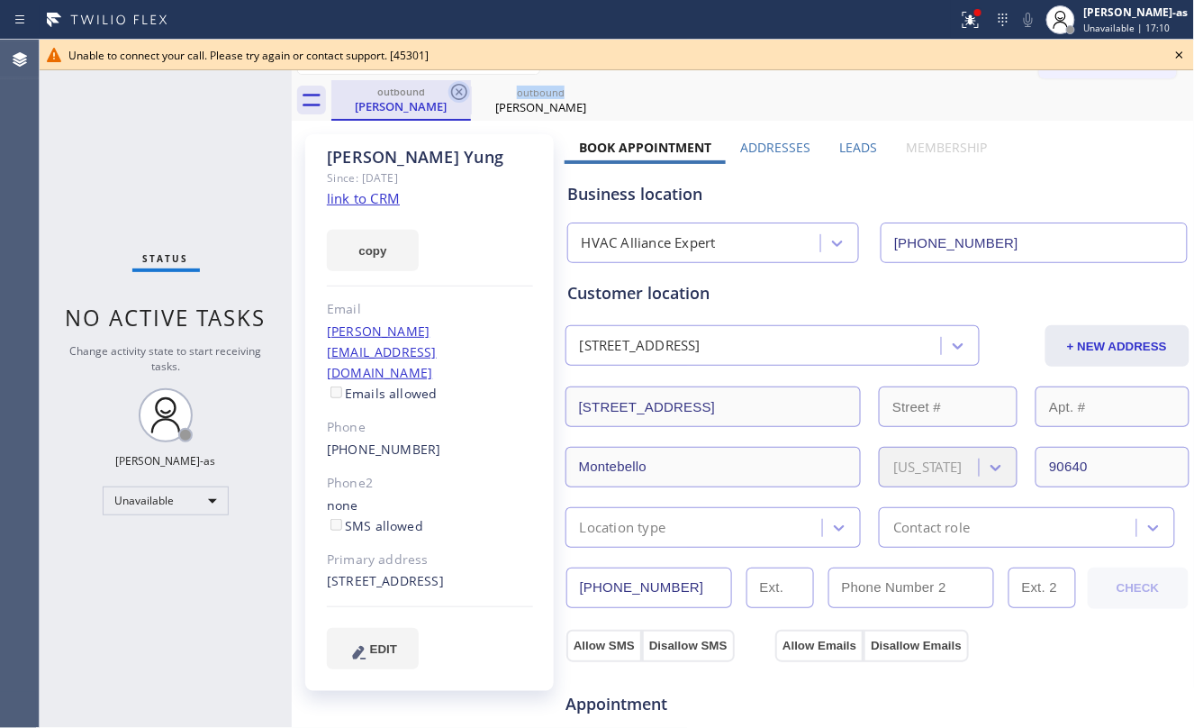
click at [458, 92] on icon at bounding box center [459, 92] width 16 height 16
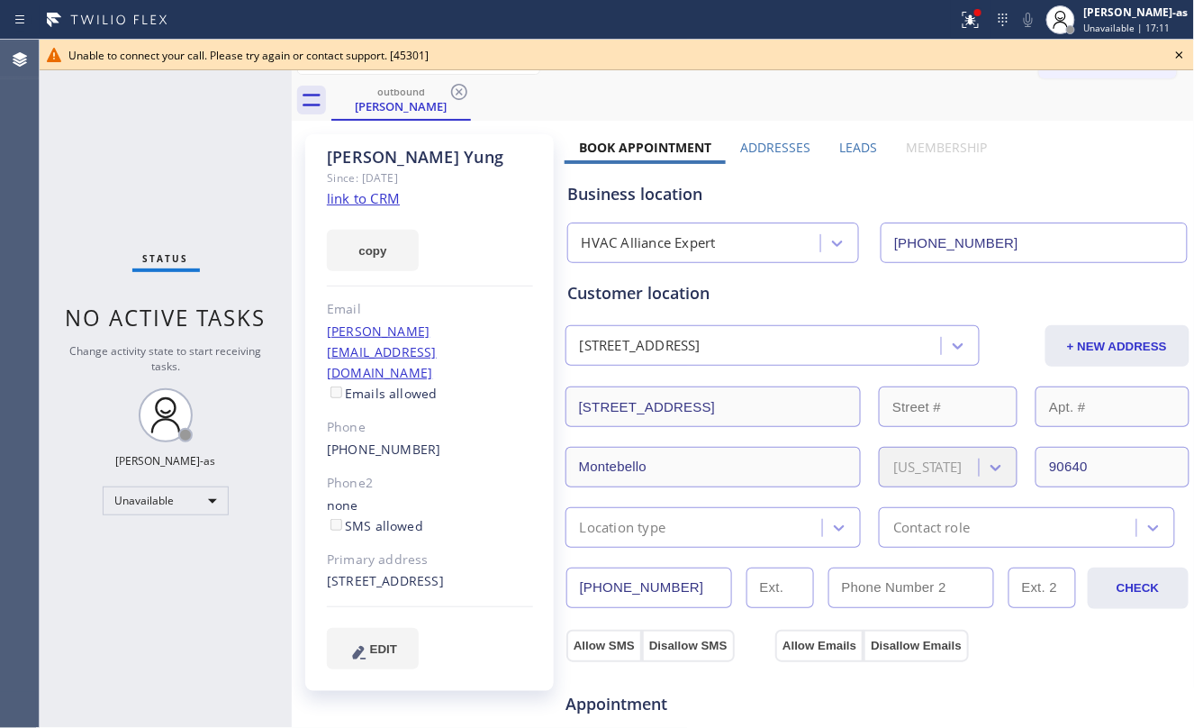
drag, startPoint x: 180, startPoint y: 155, endPoint x: 300, endPoint y: 196, distance: 126.7
click at [182, 160] on div "Status No active tasks Change activity state to start receiving tasks. [PERSON_…" at bounding box center [166, 384] width 252 height 688
click at [362, 192] on link "link to CRM" at bounding box center [363, 198] width 73 height 18
click at [1167, 48] on icon at bounding box center [1180, 55] width 22 height 22
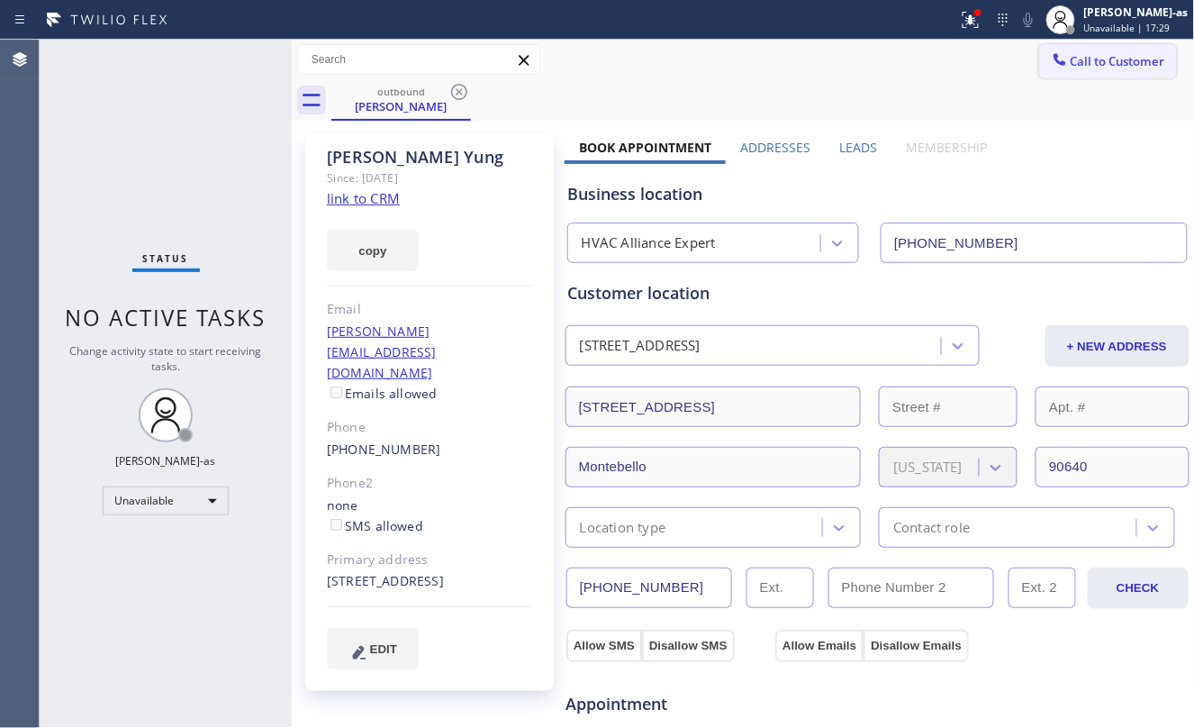
click at [1071, 59] on span "Call to Customer" at bounding box center [1118, 61] width 95 height 16
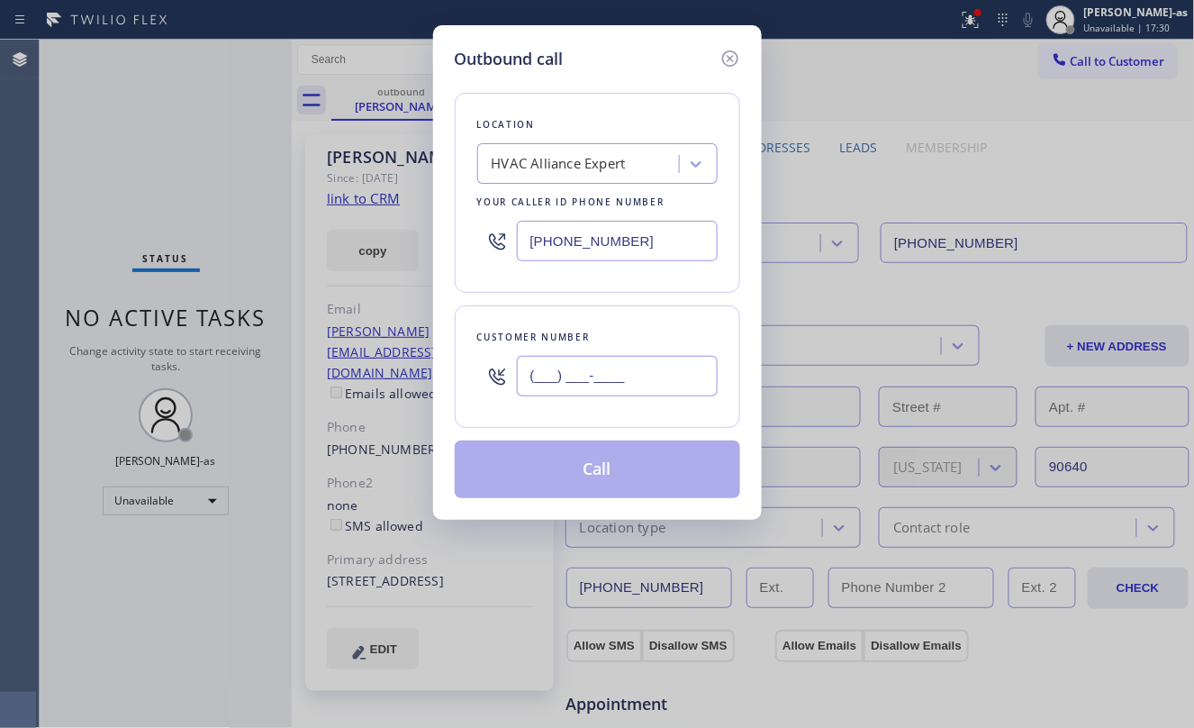
click at [584, 376] on input "(___) ___-____" at bounding box center [617, 376] width 201 height 41
paste input "626) 297-9315"
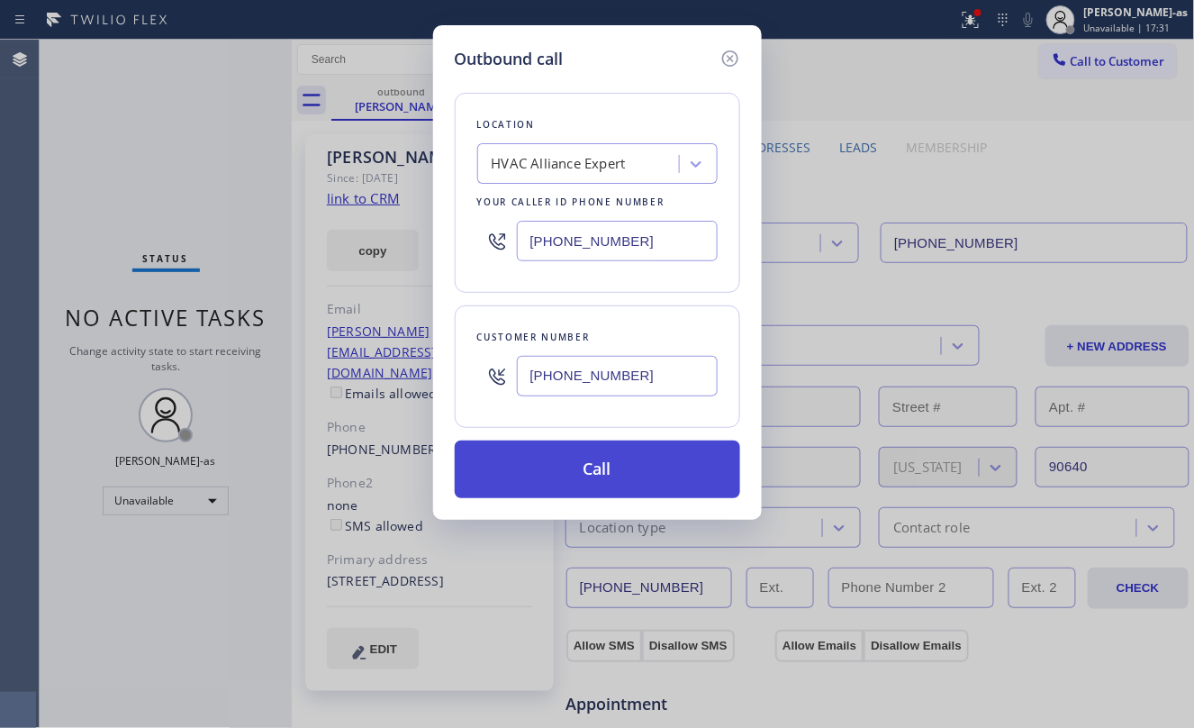
type input "[PHONE_NUMBER]"
click at [607, 486] on button "Call" at bounding box center [597, 469] width 285 height 58
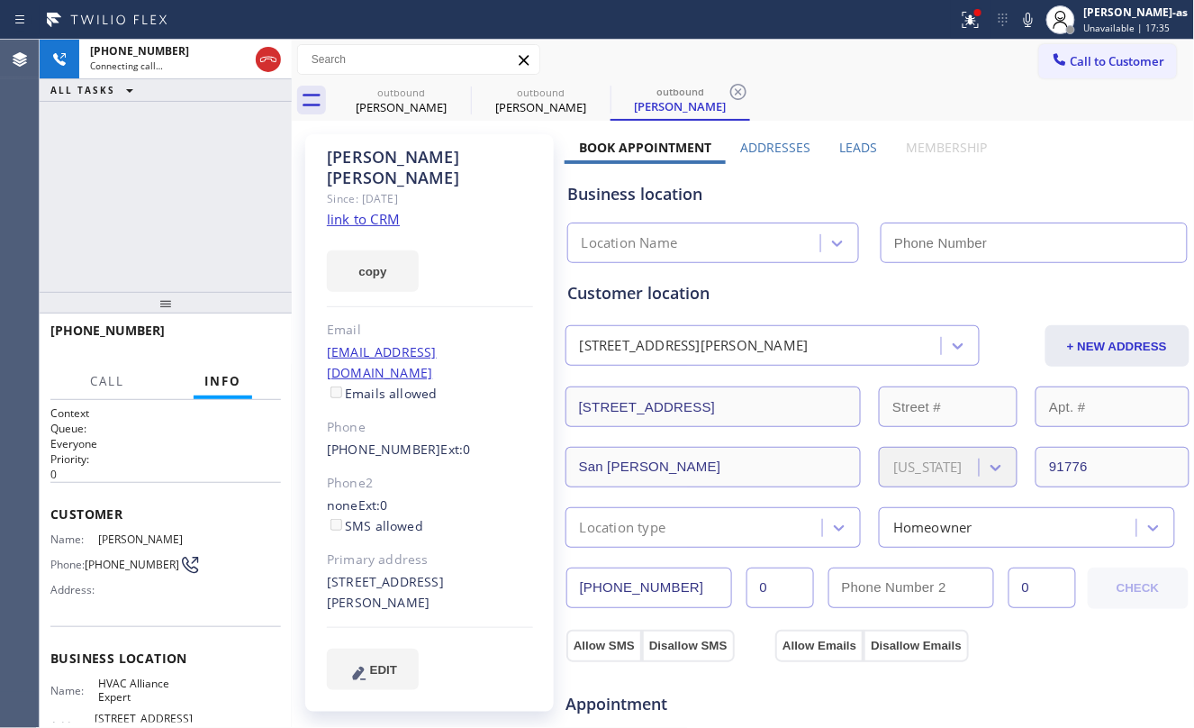
click at [384, 210] on link "link to CRM" at bounding box center [363, 219] width 73 height 18
type input "[PHONE_NUMBER]"
drag, startPoint x: 77, startPoint y: 84, endPoint x: 259, endPoint y: 186, distance: 209.2
click at [95, 94] on span "ALL TASKS" at bounding box center [82, 90] width 65 height 13
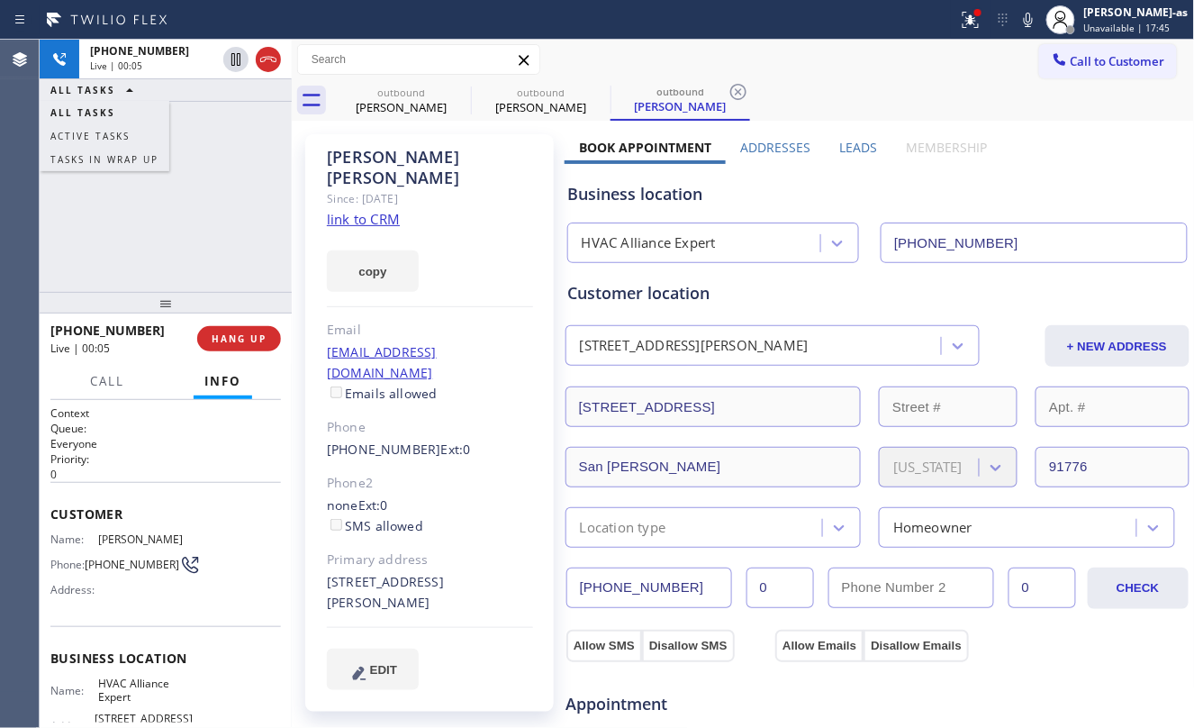
click at [372, 210] on link "link to CRM" at bounding box center [363, 219] width 73 height 18
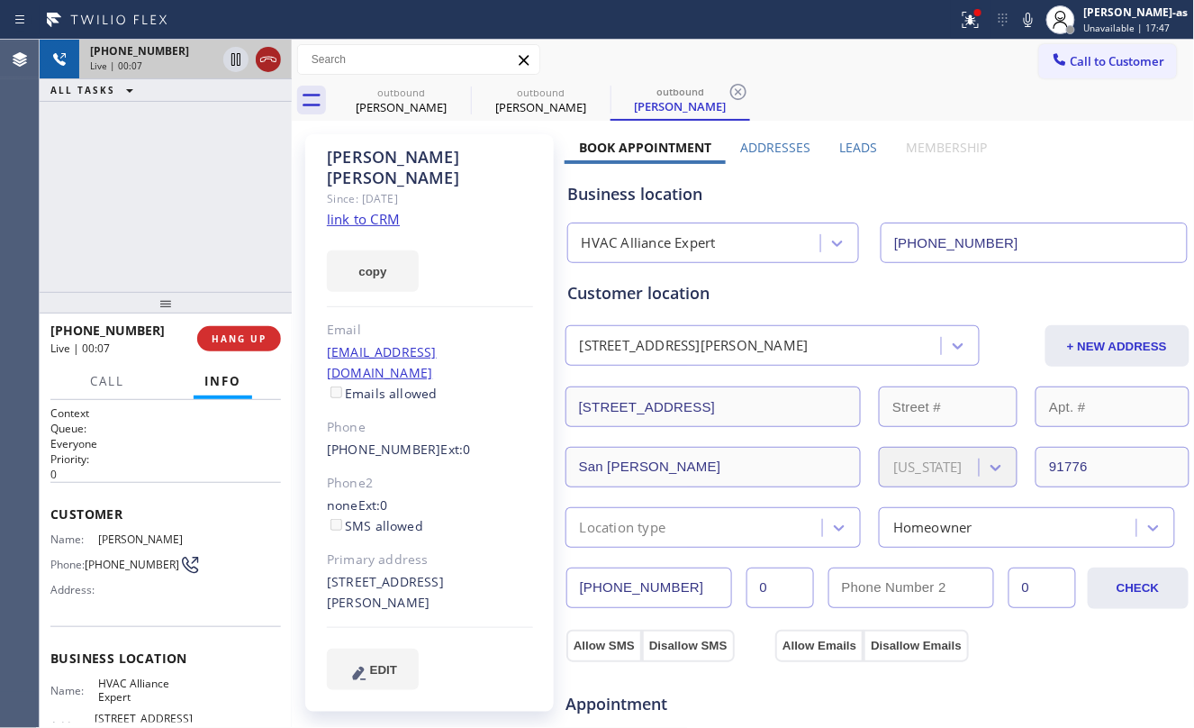
click at [256, 50] on div at bounding box center [268, 60] width 25 height 22
drag, startPoint x: 174, startPoint y: 222, endPoint x: 185, endPoint y: 213, distance: 13.5
click at [182, 214] on div "+16262979315 Live | 00:08 ALL TASKS ALL TASKS ACTIVE TASKS TASKS IN WRAP UP" at bounding box center [166, 166] width 252 height 252
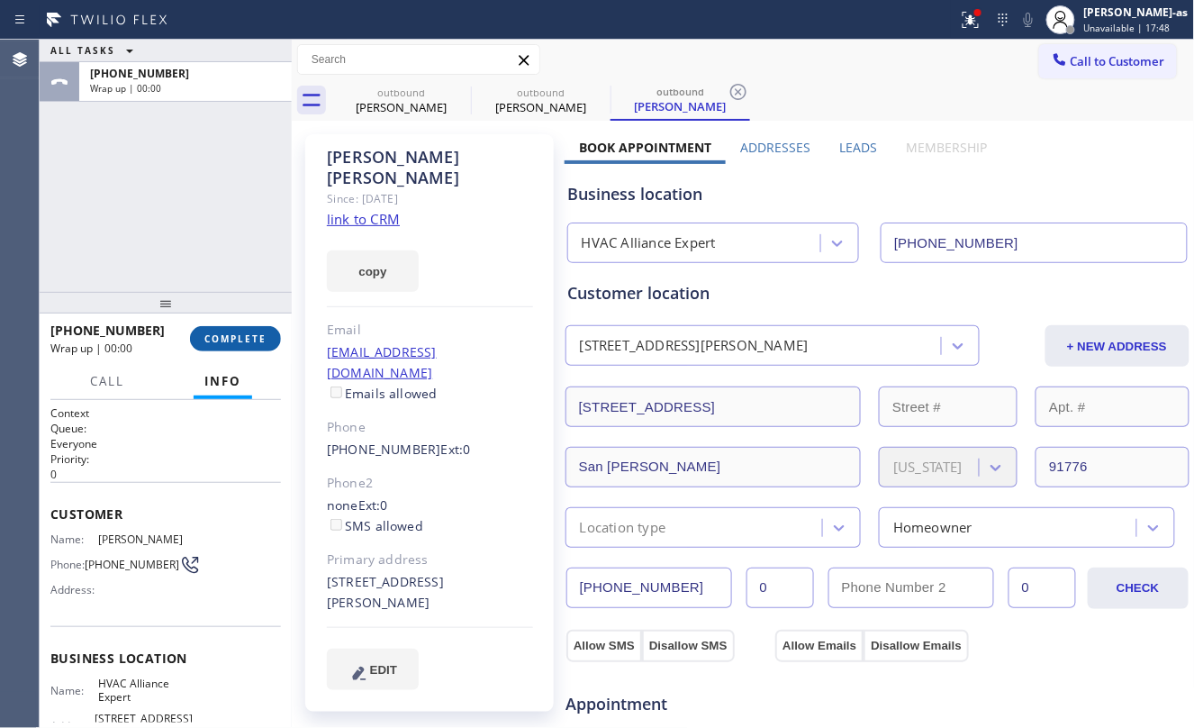
click at [224, 332] on button "COMPLETE" at bounding box center [235, 338] width 91 height 25
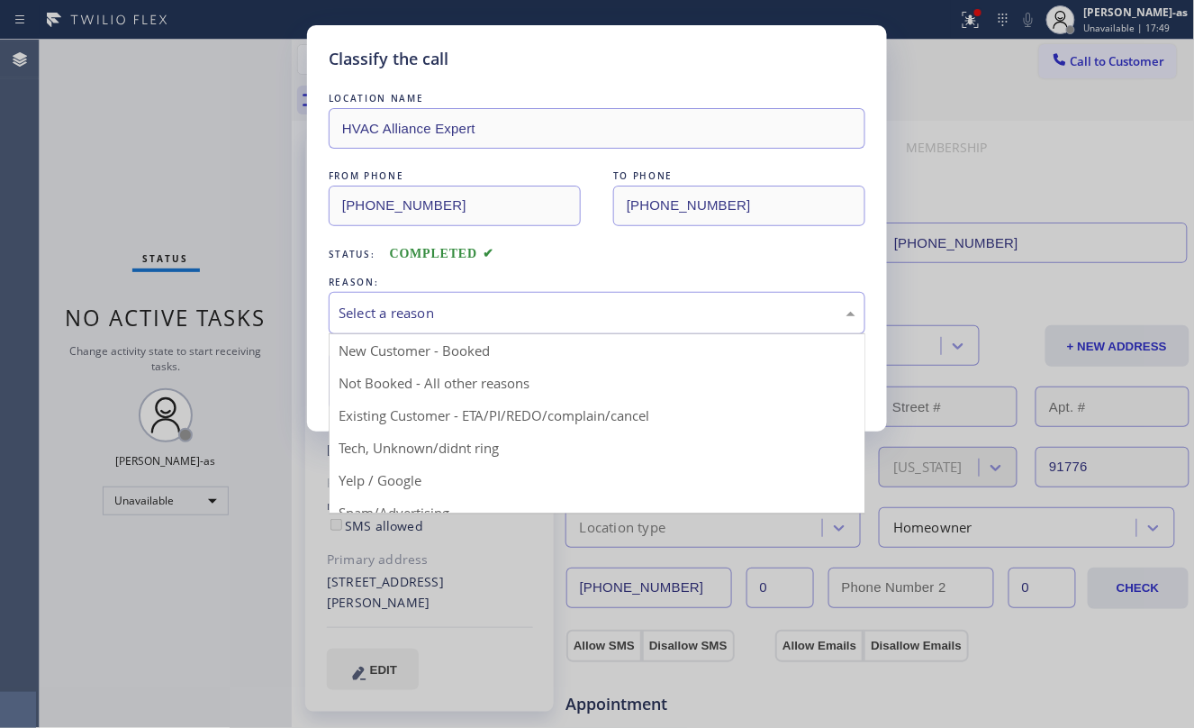
click at [412, 313] on div "Select a reason" at bounding box center [597, 313] width 517 height 21
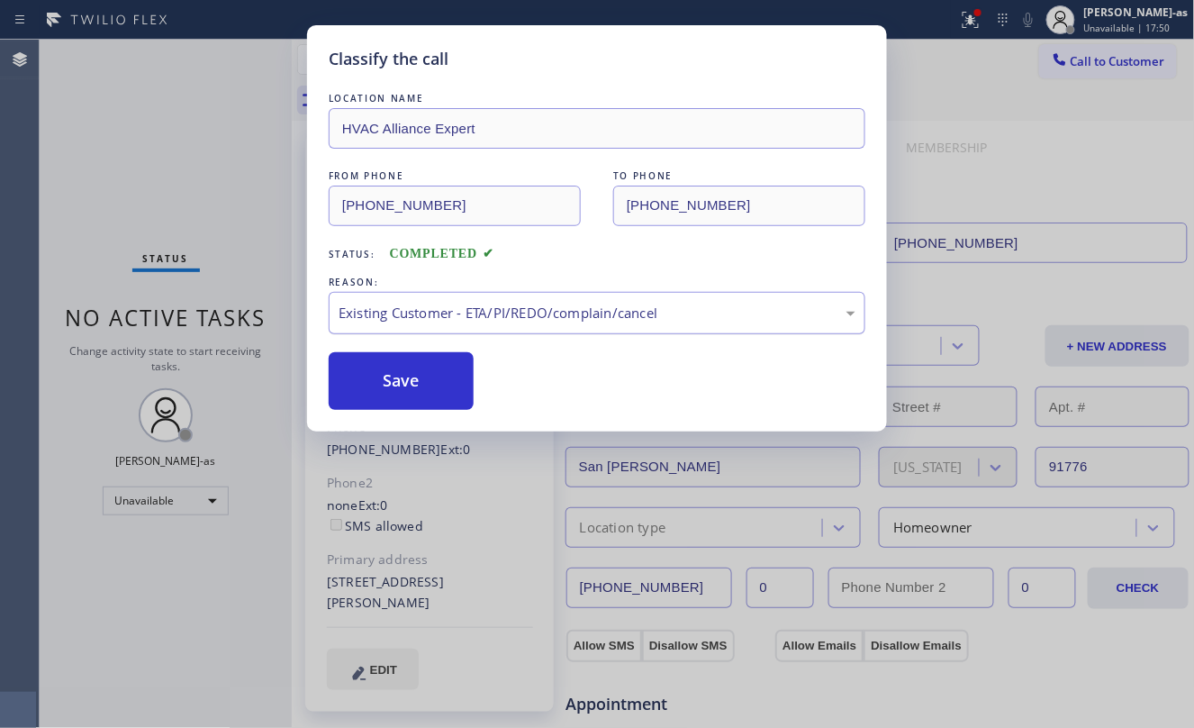
drag, startPoint x: 391, startPoint y: 380, endPoint x: 403, endPoint y: 335, distance: 46.8
click at [394, 383] on button "Save" at bounding box center [401, 381] width 145 height 58
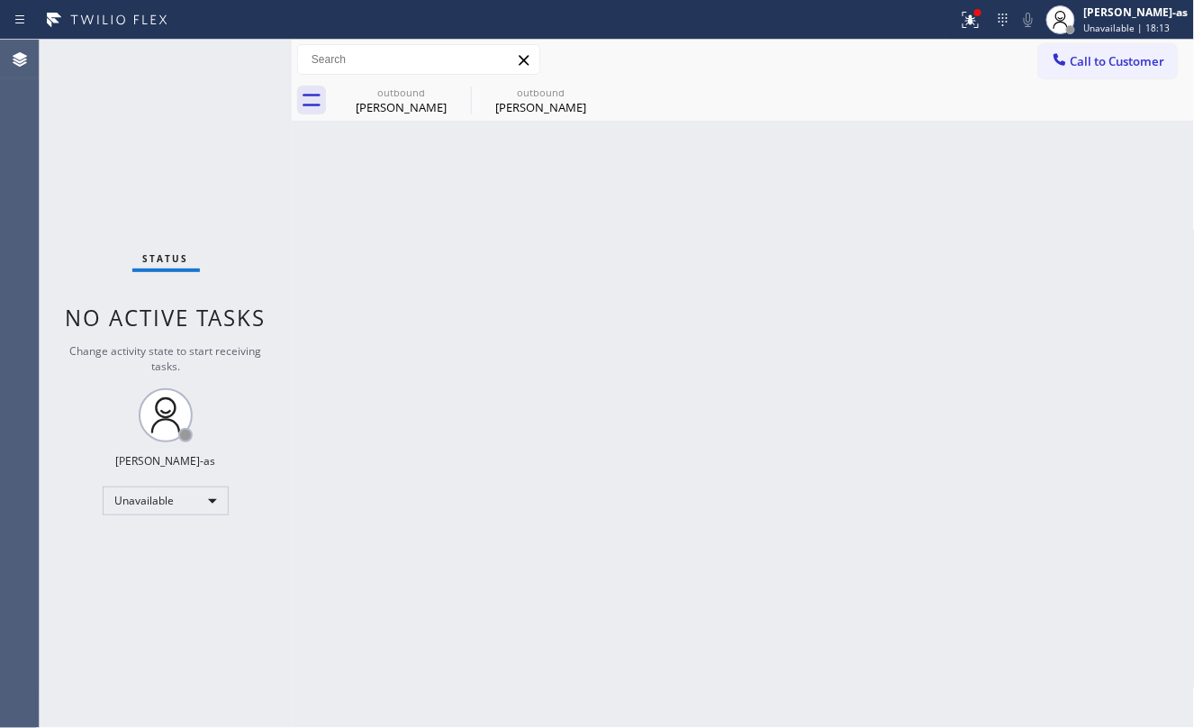
click at [1068, 54] on div at bounding box center [1060, 61] width 22 height 22
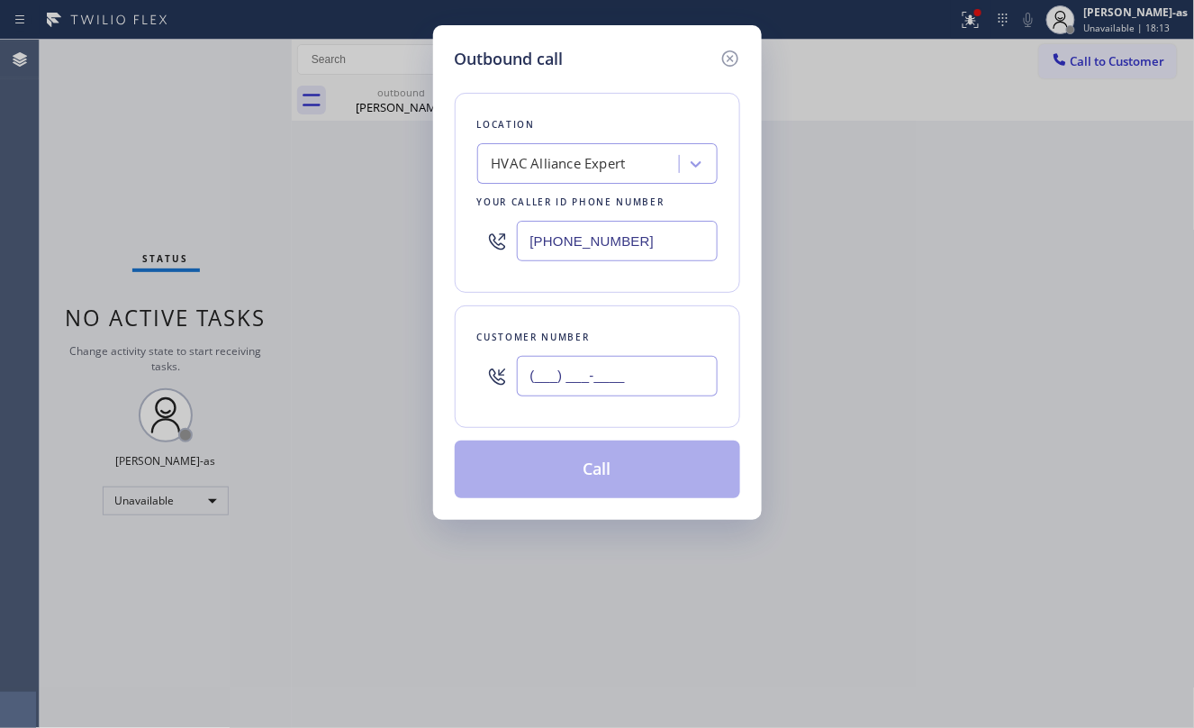
click at [593, 380] on input "(___) ___-____" at bounding box center [617, 376] width 201 height 41
paste input "949) 637-4472"
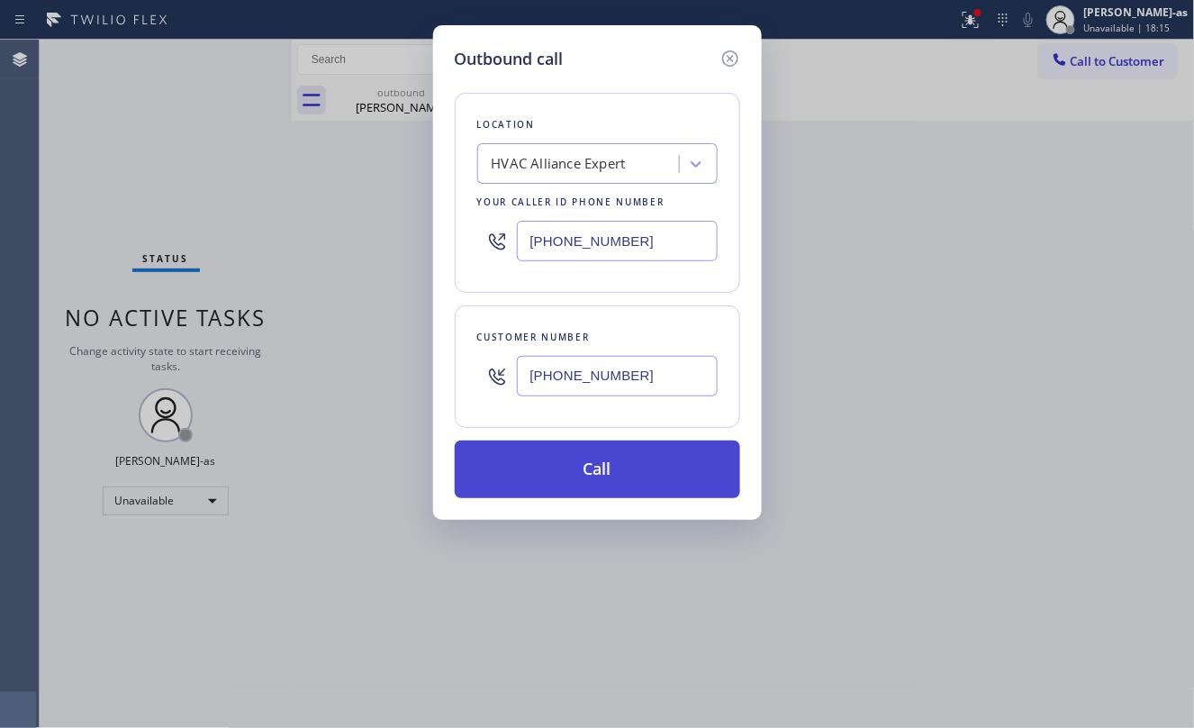
type input "(949) 637-4472"
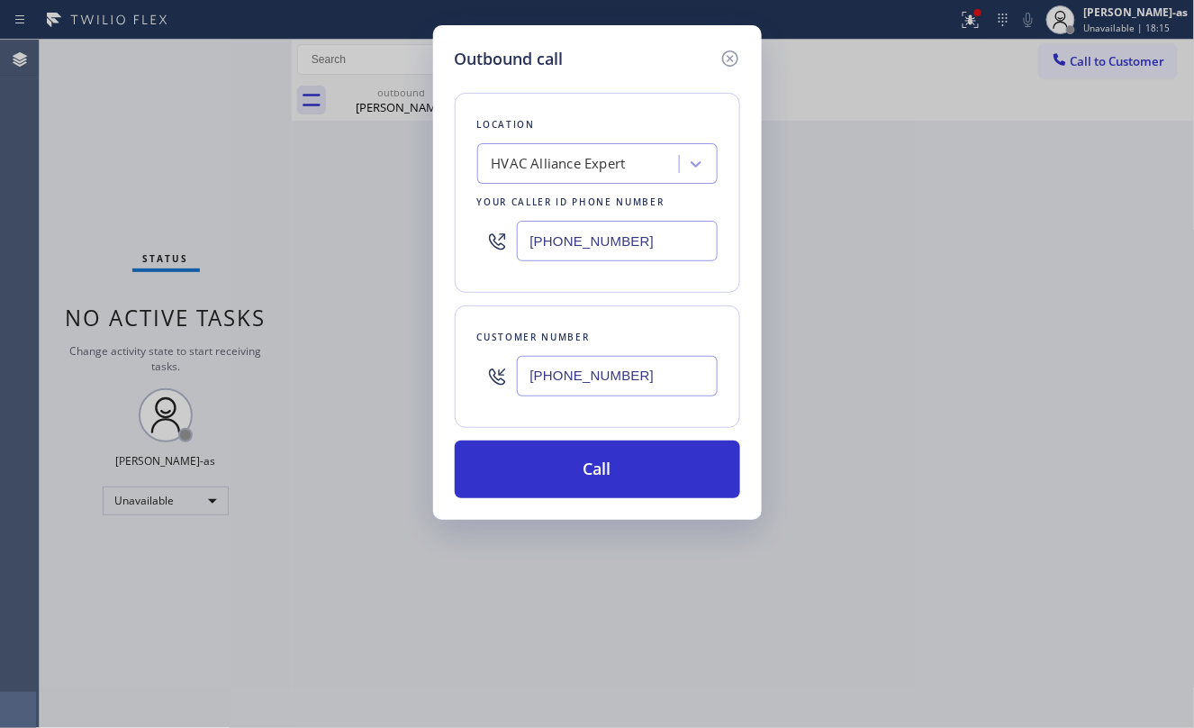
drag, startPoint x: 635, startPoint y: 481, endPoint x: 876, endPoint y: 52, distance: 491.9
click at [635, 477] on button "Call" at bounding box center [597, 469] width 285 height 58
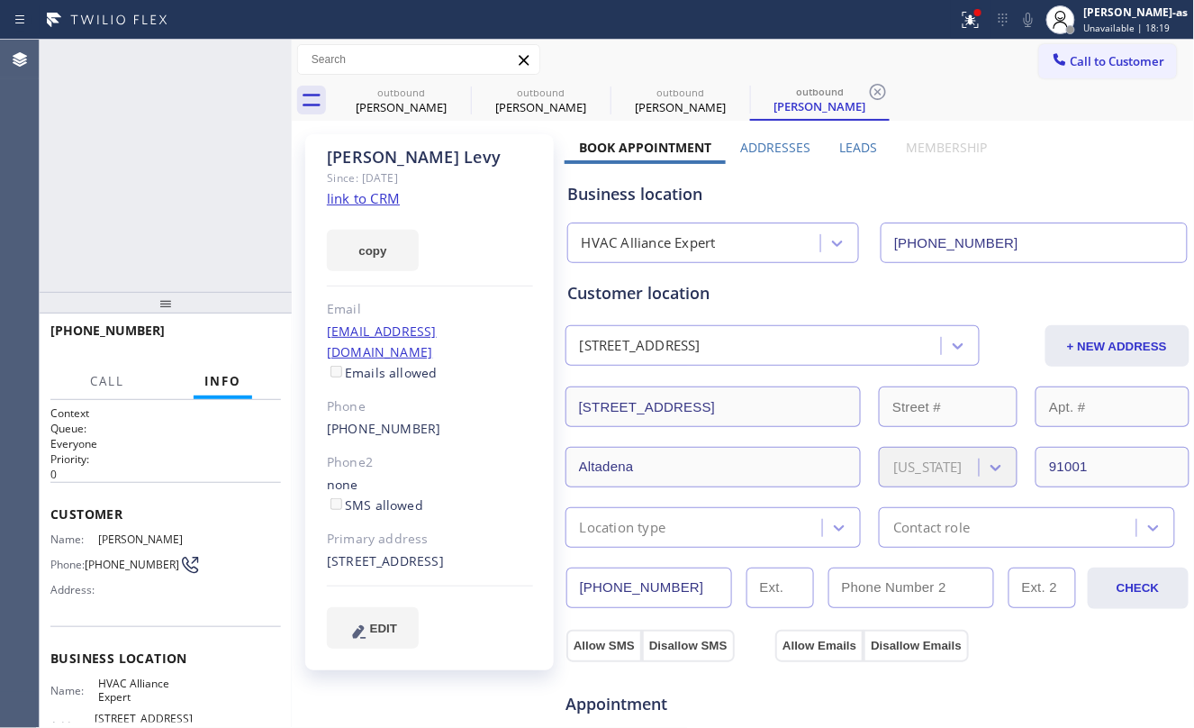
type input "[PHONE_NUMBER]"
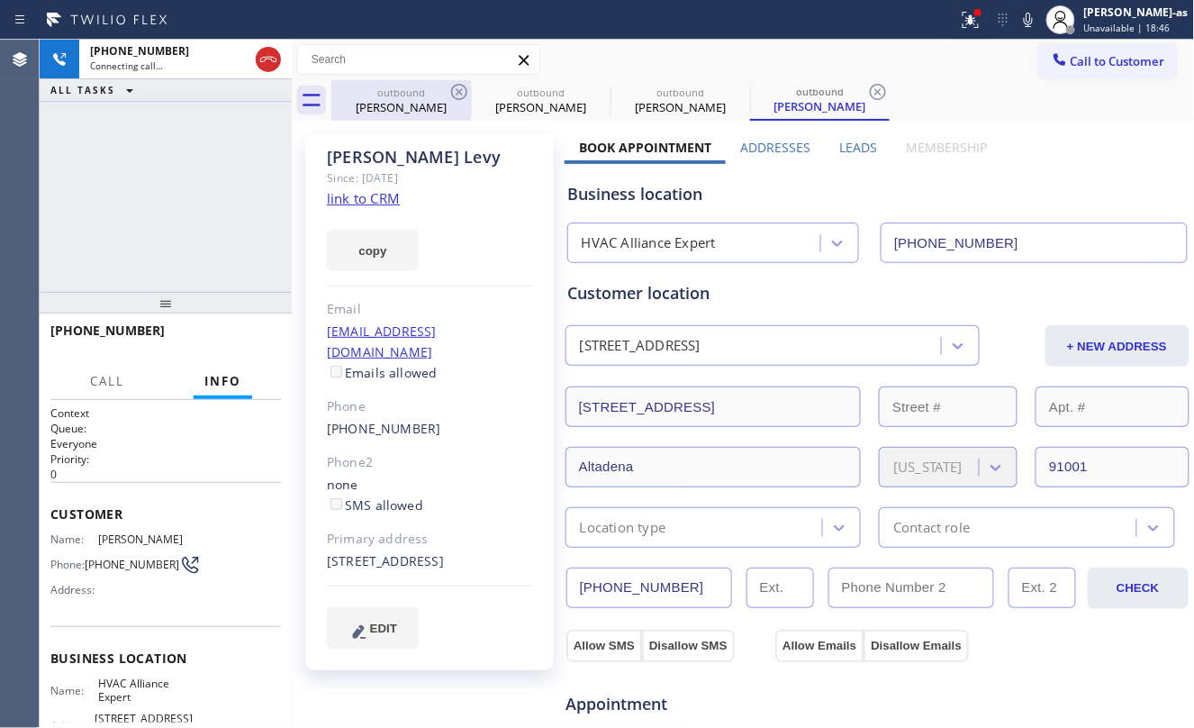
click at [418, 105] on div "Kim Yung" at bounding box center [401, 107] width 136 height 16
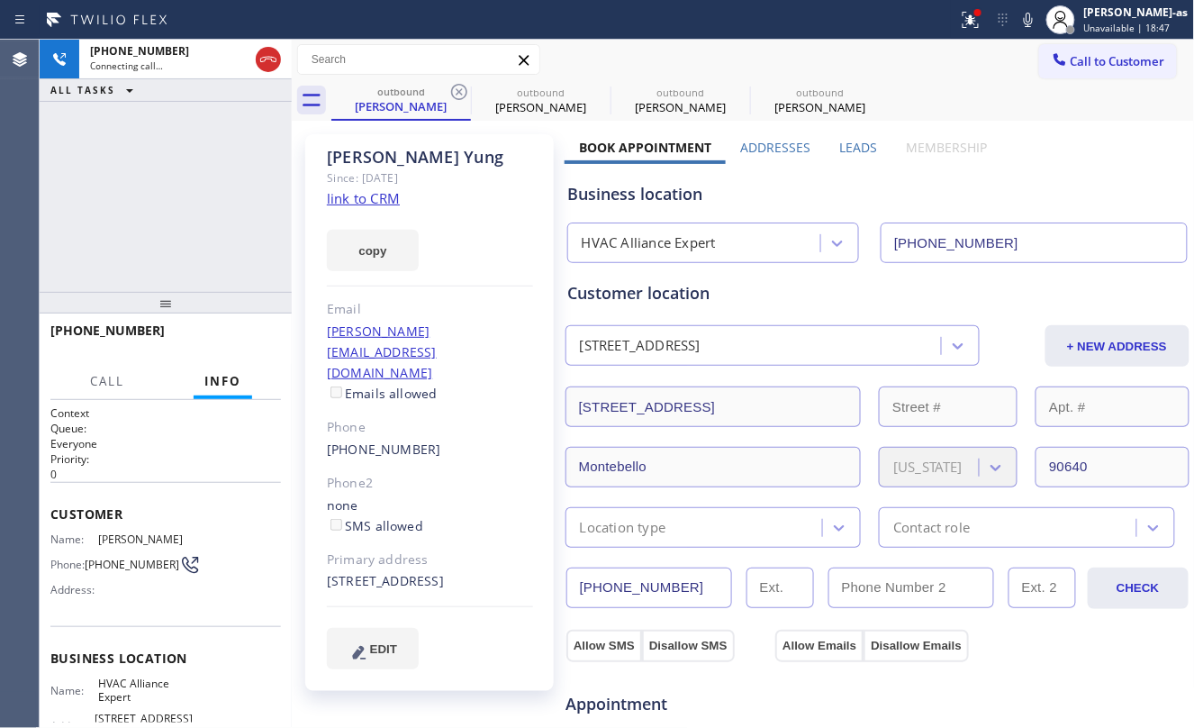
click at [261, 58] on icon at bounding box center [269, 60] width 22 height 22
click at [235, 148] on div "+19496374472 Connecting call… ALL TASKS ALL TASKS ACTIVE TASKS TASKS IN WRAP UP" at bounding box center [166, 166] width 252 height 252
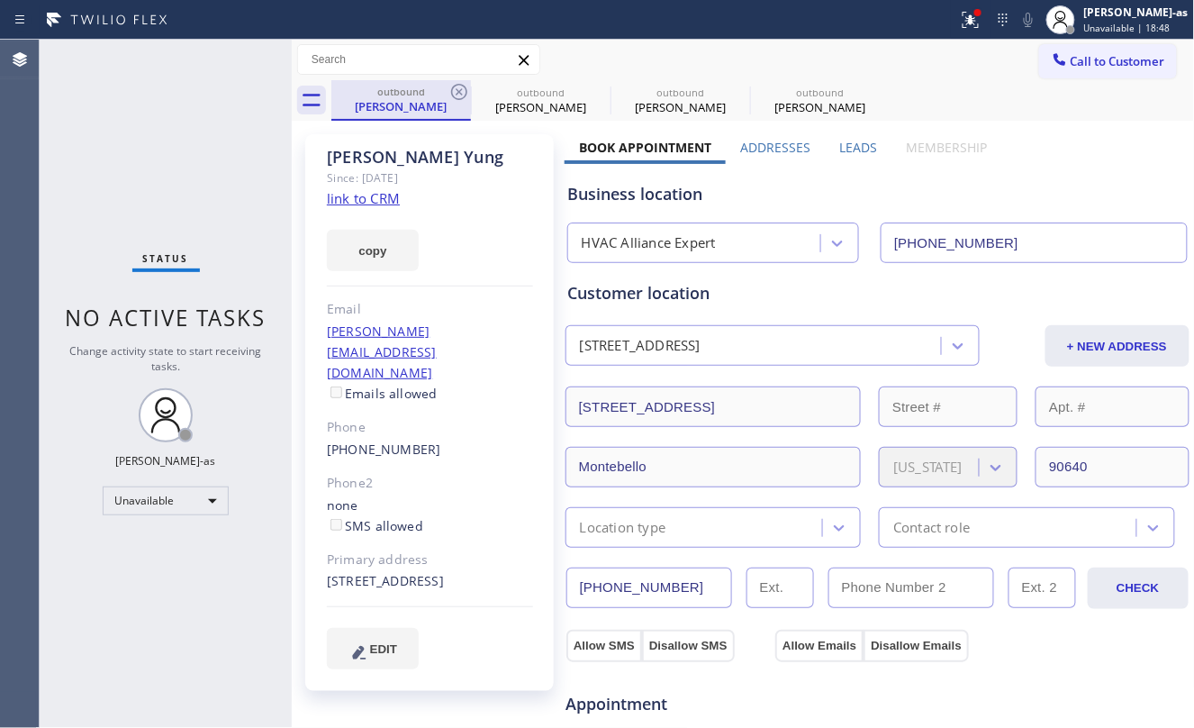
drag, startPoint x: 368, startPoint y: 95, endPoint x: 469, endPoint y: 79, distance: 102.0
click at [393, 94] on div "outbound" at bounding box center [401, 92] width 136 height 14
click at [466, 80] on div "outbound Kim Yung" at bounding box center [401, 99] width 136 height 39
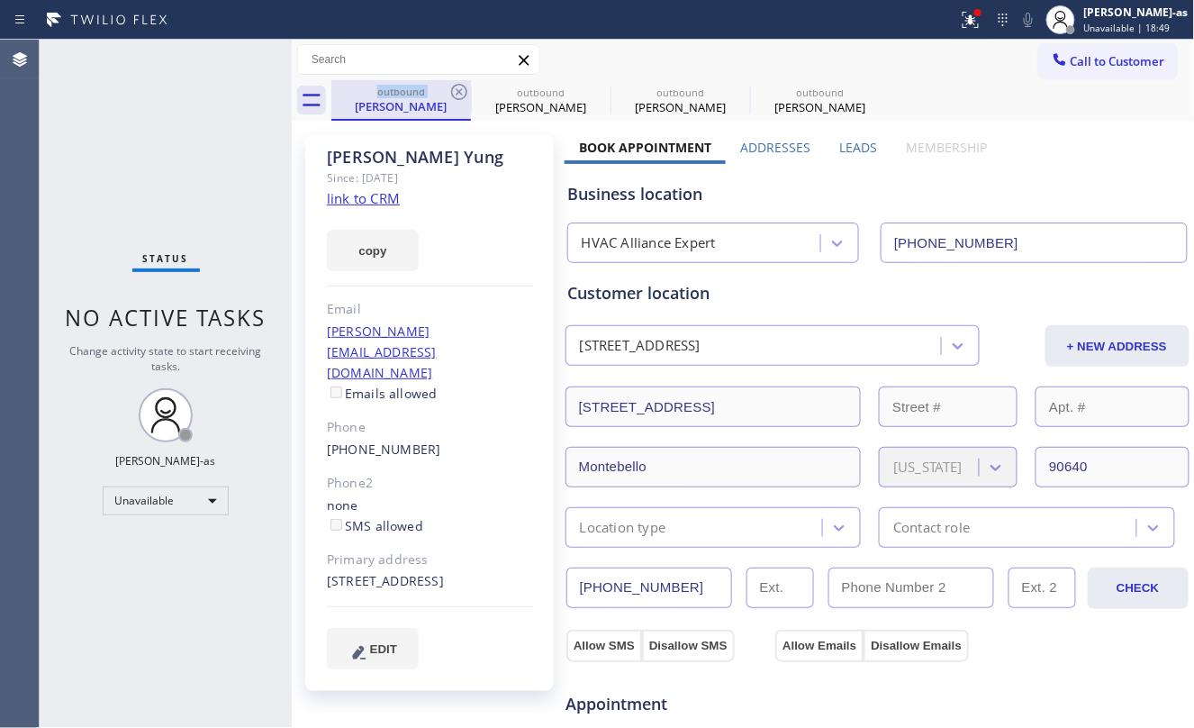
click at [466, 80] on div "outbound Kim Yung" at bounding box center [401, 99] width 136 height 39
click at [240, 139] on div "Status No active tasks Change activity state to start receiving tasks. [PERSON_…" at bounding box center [166, 384] width 252 height 688
click at [411, 99] on div "Kim Yung" at bounding box center [401, 106] width 136 height 16
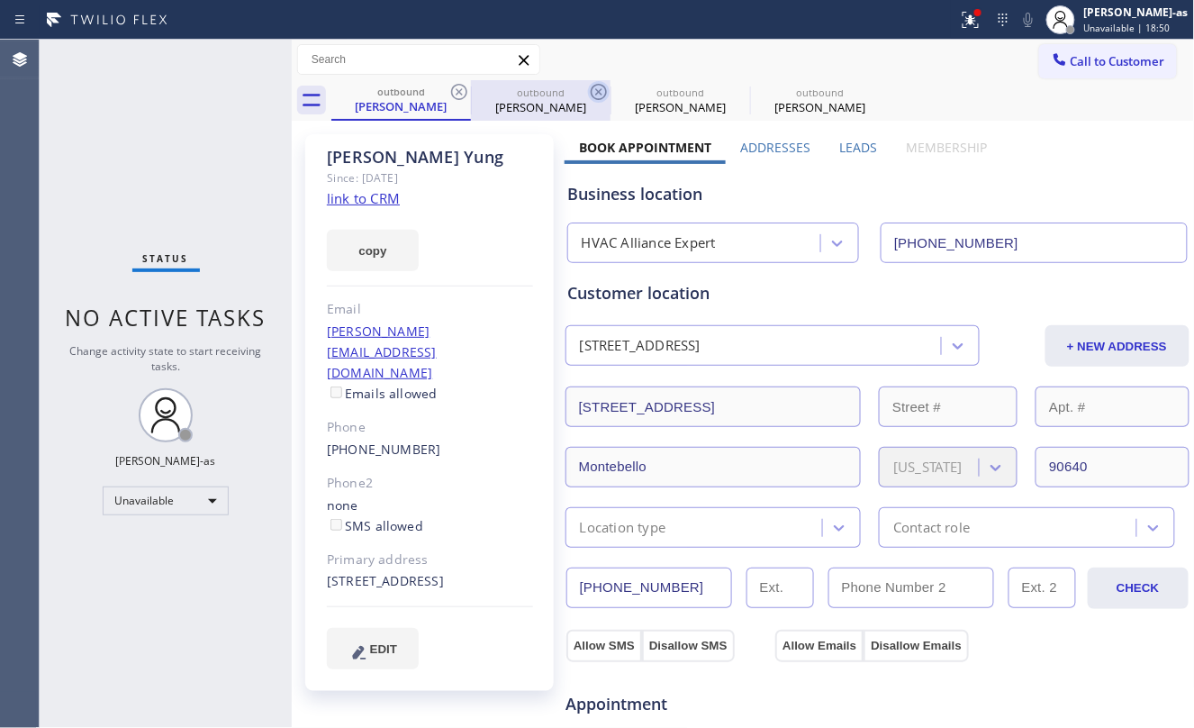
click at [458, 95] on icon at bounding box center [459, 92] width 22 height 22
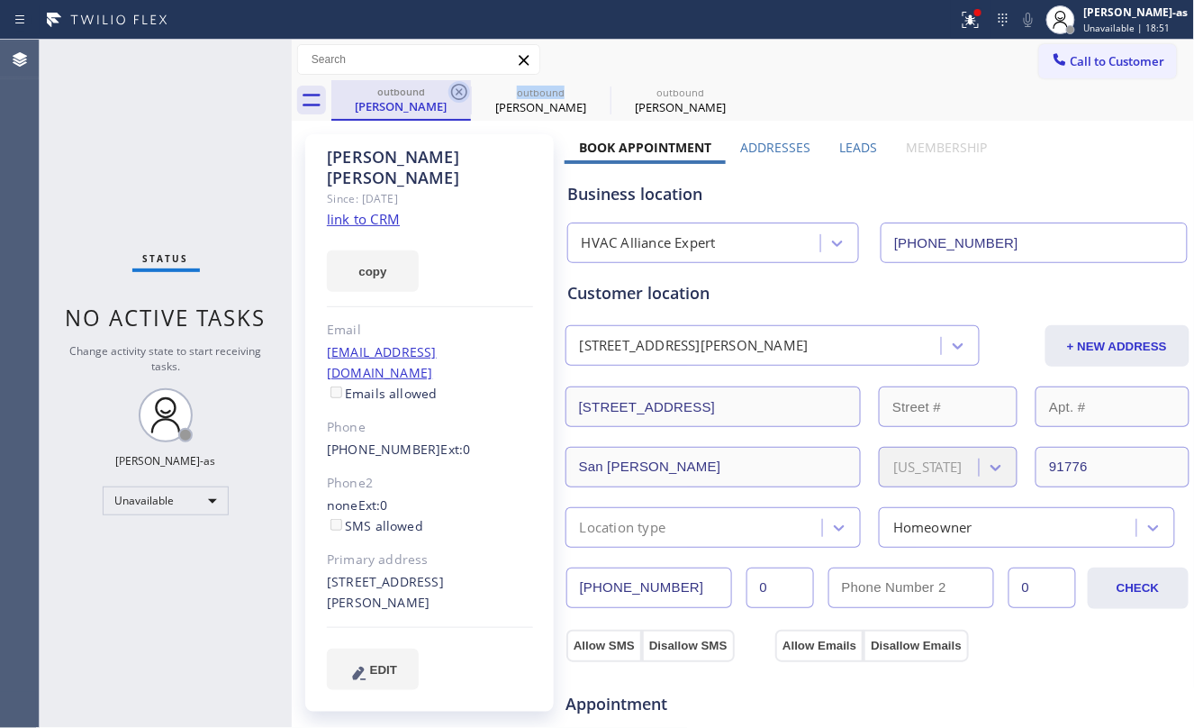
click at [458, 95] on icon at bounding box center [459, 92] width 22 height 22
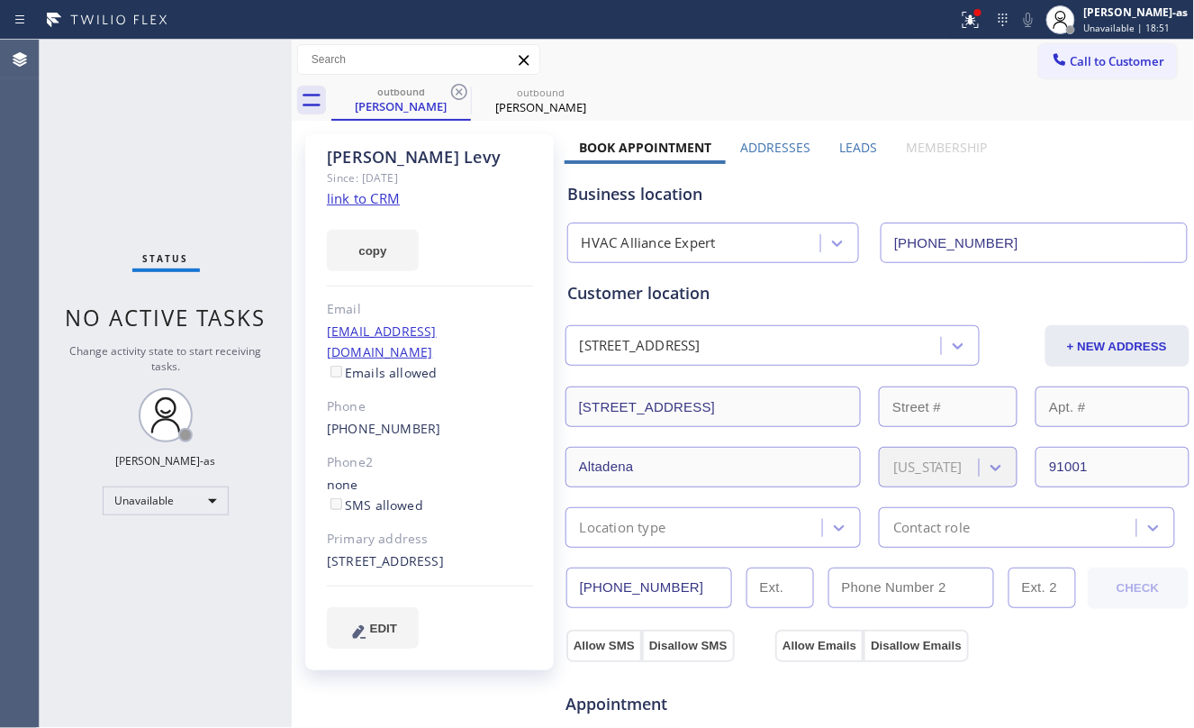
click at [243, 157] on div "Status No active tasks Change activity state to start receiving tasks. [PERSON_…" at bounding box center [166, 384] width 252 height 688
click at [371, 199] on link "link to CRM" at bounding box center [363, 198] width 73 height 18
click at [389, 106] on div "Shelley Levy" at bounding box center [401, 106] width 136 height 16
click at [463, 90] on icon at bounding box center [459, 92] width 22 height 22
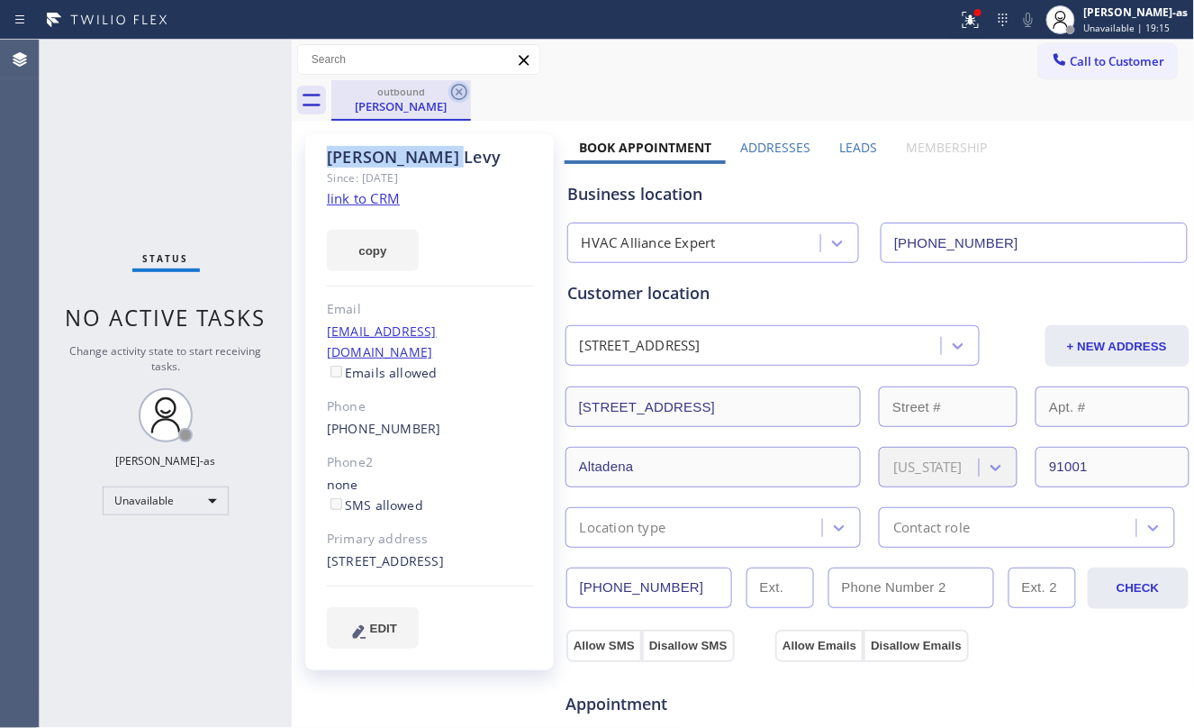
click at [465, 88] on icon at bounding box center [459, 92] width 22 height 22
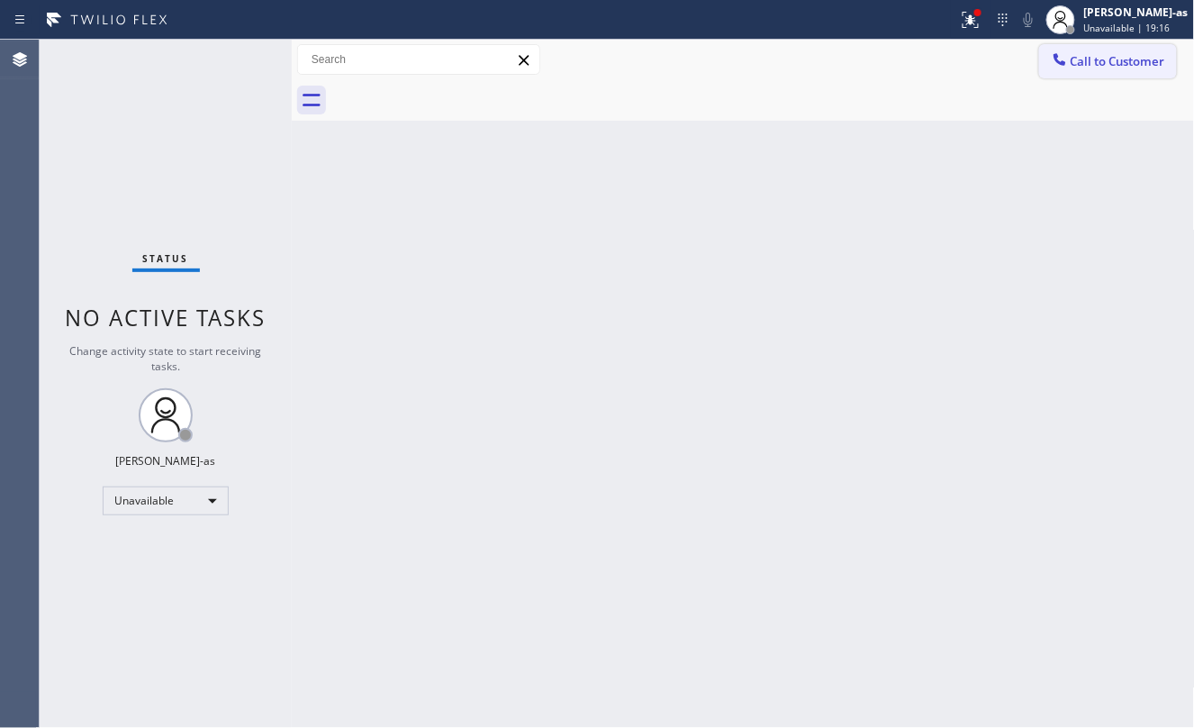
click at [1099, 68] on span "Call to Customer" at bounding box center [1118, 61] width 95 height 16
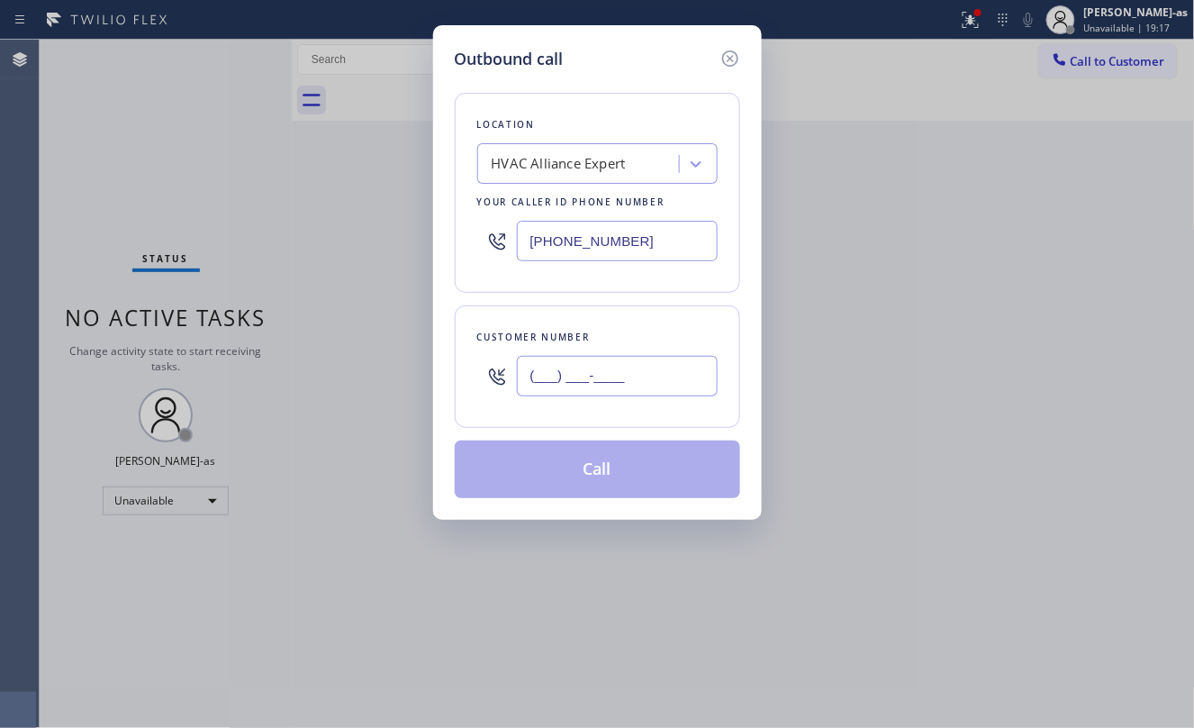
click at [589, 369] on input "(___) ___-____" at bounding box center [617, 376] width 201 height 41
paste input "747) 244-5437"
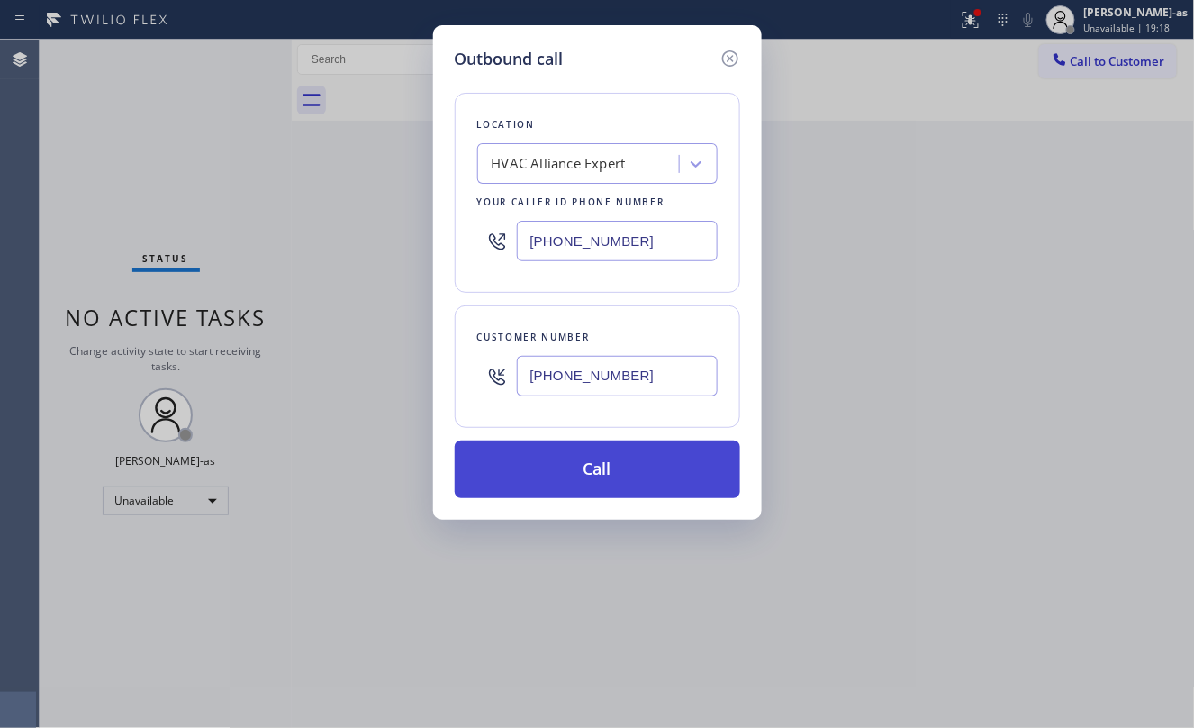
type input "[PHONE_NUMBER]"
click at [607, 479] on button "Call" at bounding box center [597, 469] width 285 height 58
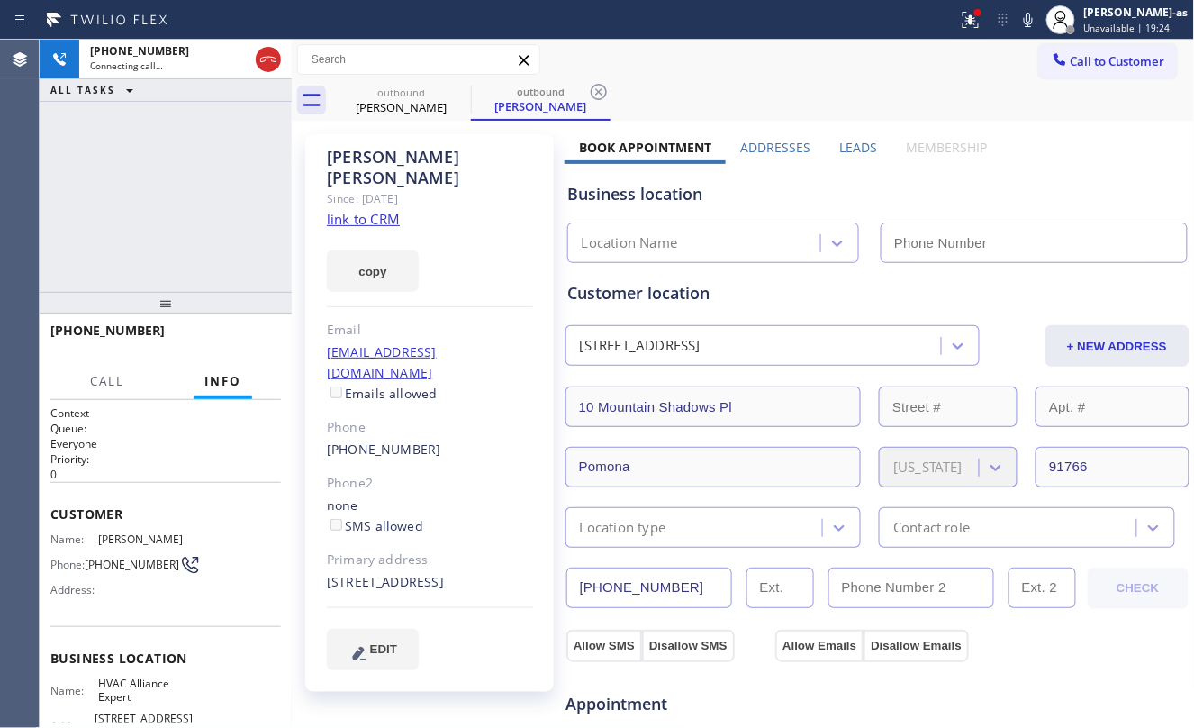
type input "[PHONE_NUMBER]"
drag, startPoint x: 221, startPoint y: 162, endPoint x: 243, endPoint y: 144, distance: 28.8
click at [221, 160] on div "+17472445437 Connecting call… ALL TASKS ALL TASKS ACTIVE TASKS TASKS IN WRAP UP" at bounding box center [166, 166] width 252 height 252
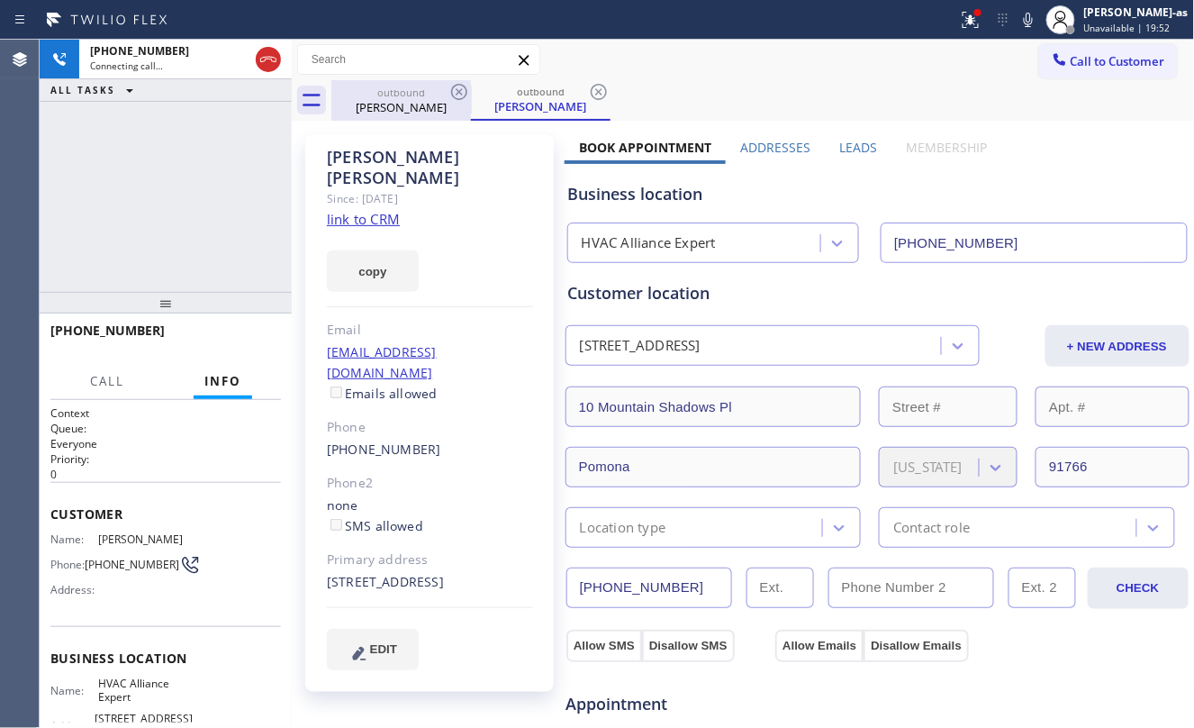
click at [275, 62] on icon at bounding box center [269, 60] width 22 height 22
click at [394, 94] on div "outbound" at bounding box center [401, 93] width 136 height 14
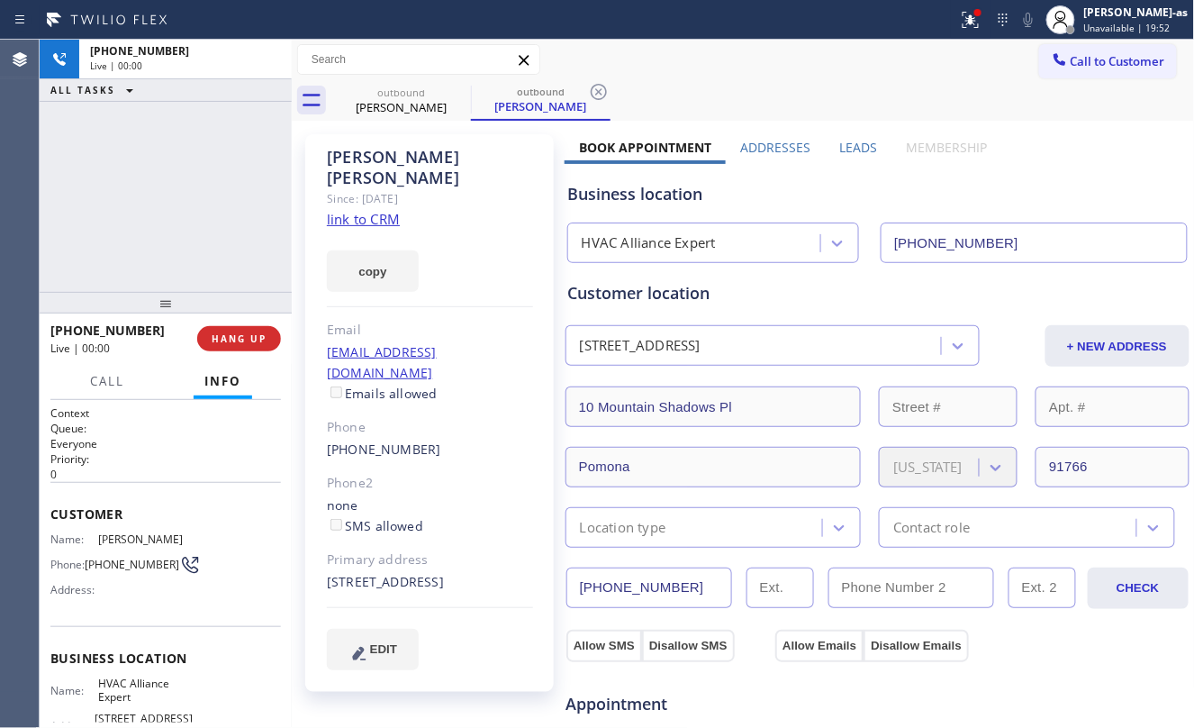
click at [0, 0] on icon at bounding box center [0, 0] width 0 height 0
click at [300, 139] on div "Irving Chen Since: 20 may 2020 link to CRM copy Email icchen1202@gmail.com Emai…" at bounding box center [430, 726] width 268 height 1203
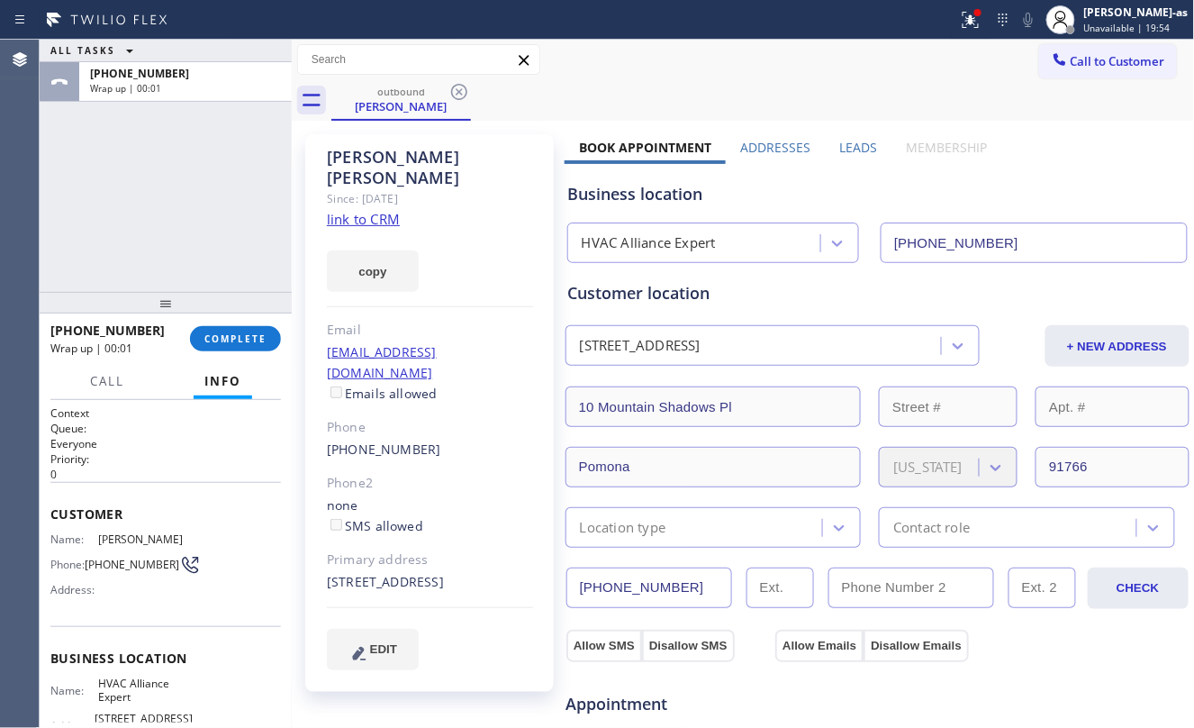
click at [195, 202] on div "ALL TASKS ALL TASKS ACTIVE TASKS TASKS IN WRAP UP +17472445437 Wrap up | 00:01" at bounding box center [166, 166] width 252 height 252
click at [198, 258] on div "ALL TASKS ALL TASKS ACTIVE TASKS TASKS IN WRAP UP +17472445437 Wrap up | 00:02" at bounding box center [166, 166] width 252 height 252
click at [358, 188] on div "Since: [DATE]" at bounding box center [430, 198] width 206 height 21
click at [365, 210] on link "link to CRM" at bounding box center [363, 219] width 73 height 18
click at [224, 332] on span "COMPLETE" at bounding box center [235, 338] width 62 height 13
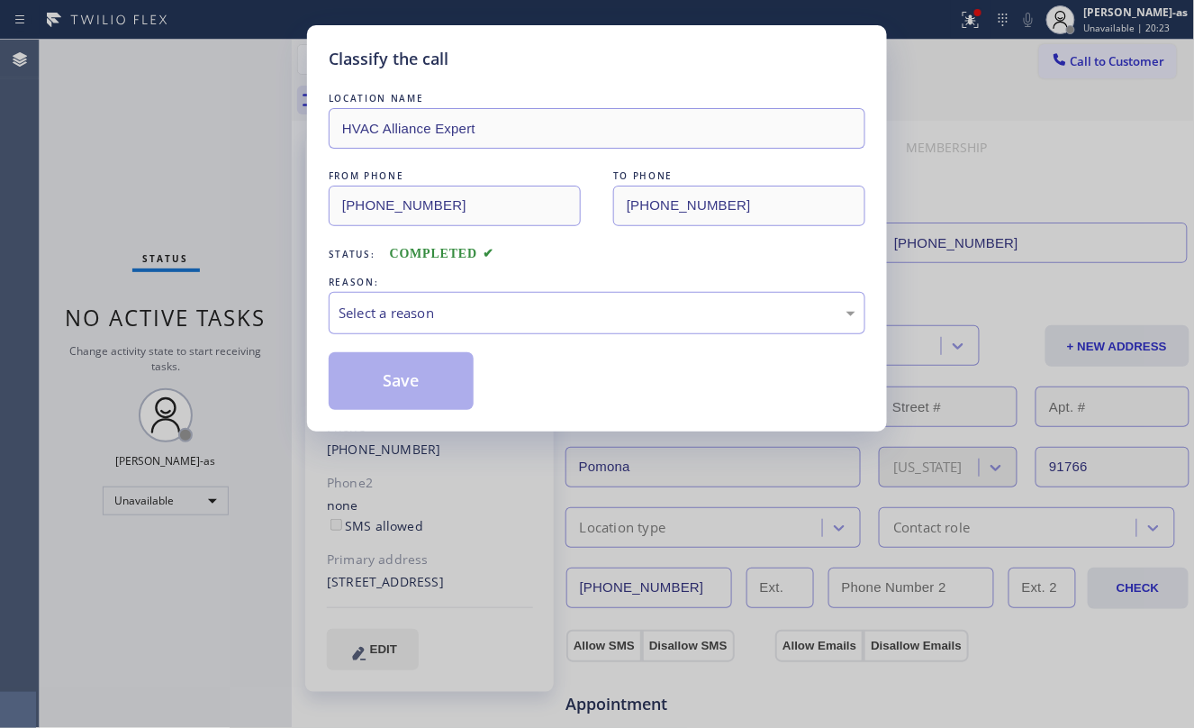
click at [224, 332] on div "Classify the call LOCATION NAME HVAC Alliance Expert FROM PHONE (323) 991-9198 …" at bounding box center [597, 364] width 1194 height 728
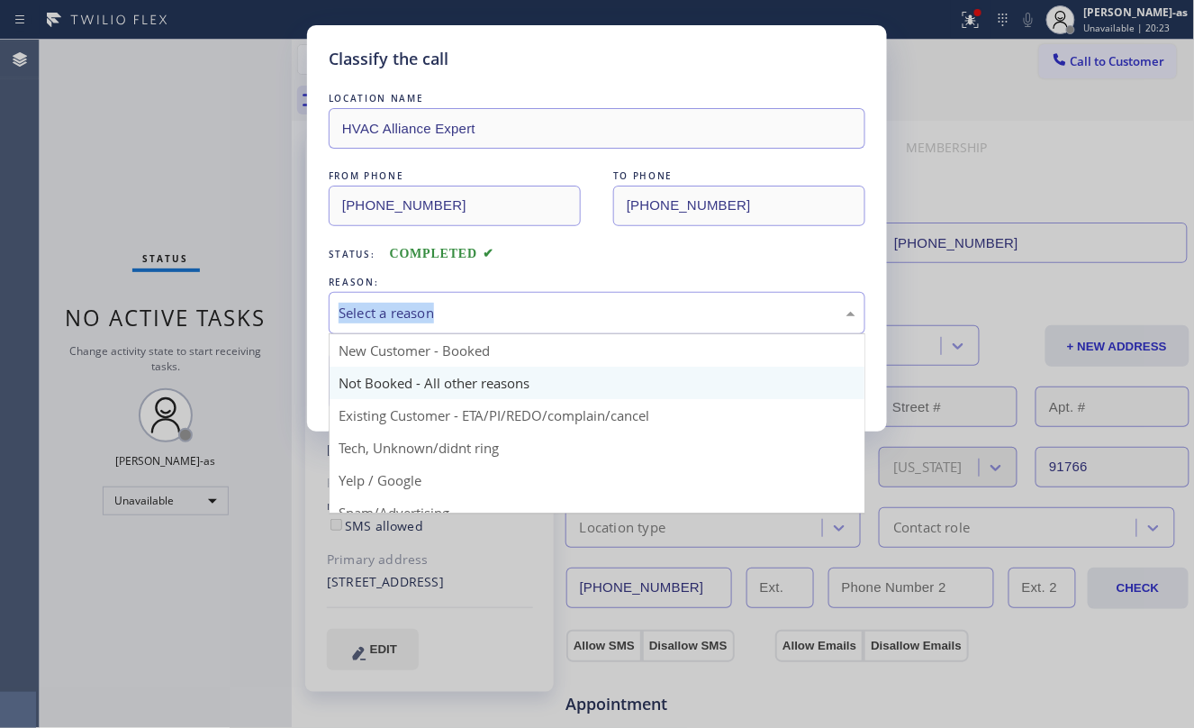
drag, startPoint x: 497, startPoint y: 304, endPoint x: 530, endPoint y: 389, distance: 91.0
click at [499, 304] on div "Select a reason" at bounding box center [597, 313] width 517 height 21
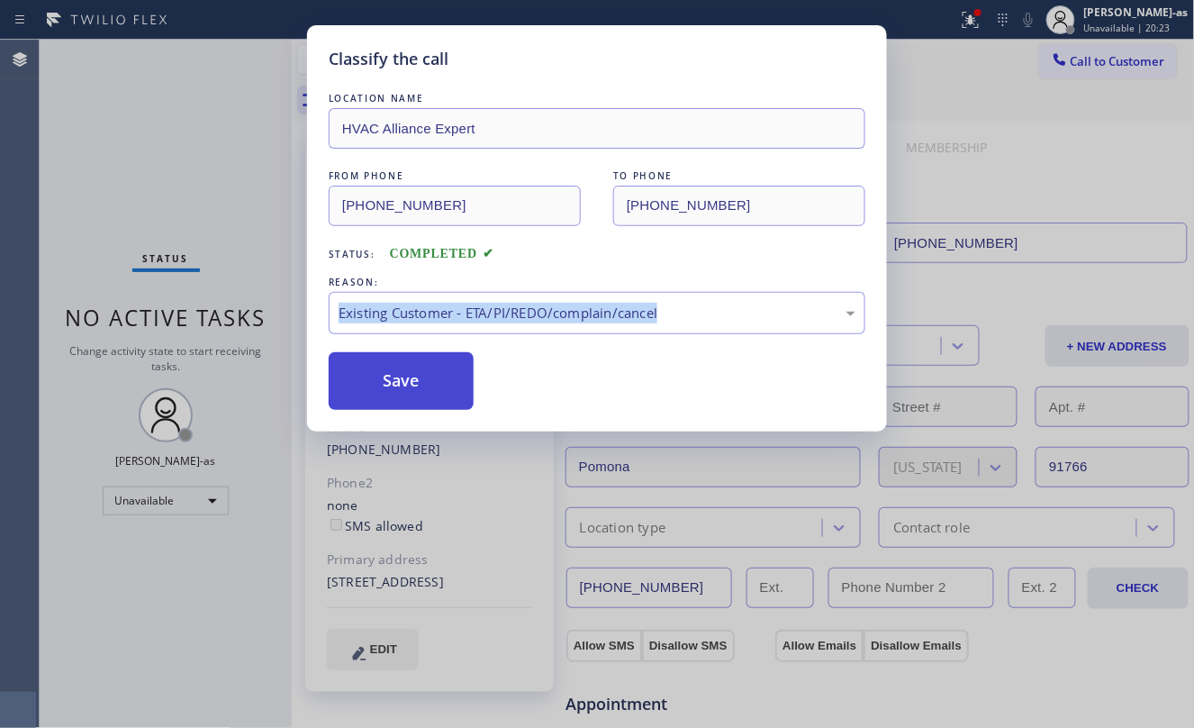
drag, startPoint x: 541, startPoint y: 408, endPoint x: 393, endPoint y: 397, distance: 149.0
click at [396, 393] on button "Save" at bounding box center [401, 381] width 145 height 58
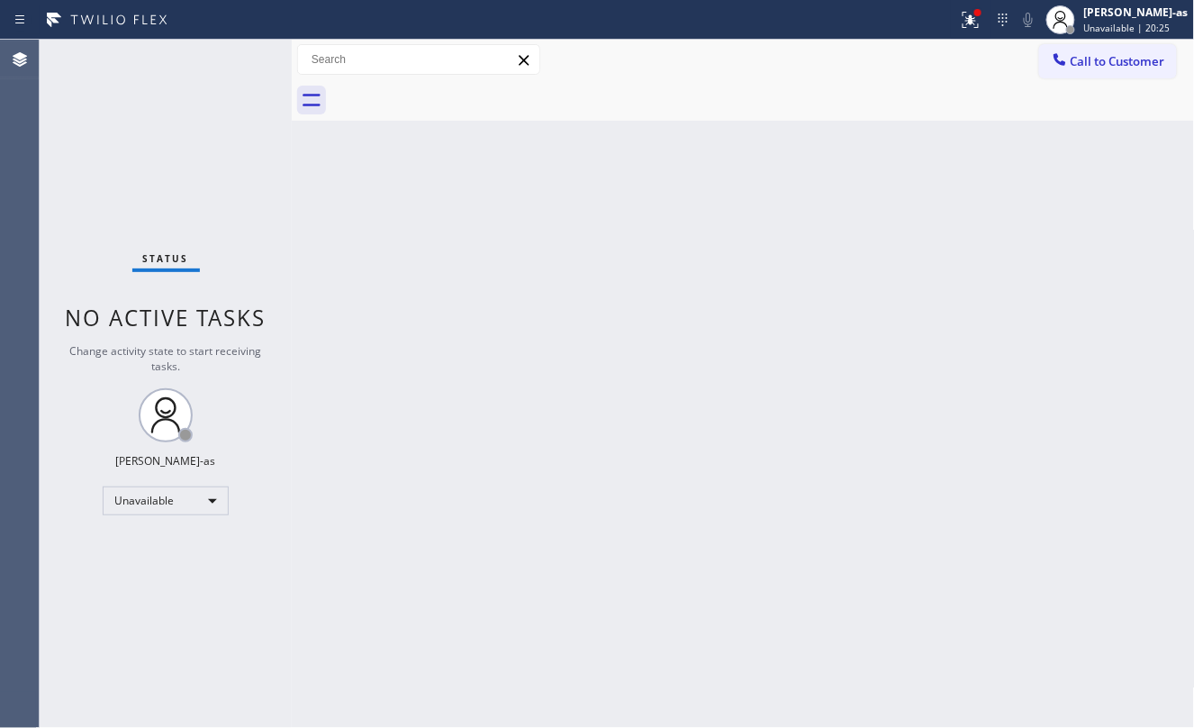
drag, startPoint x: 1108, startPoint y: 63, endPoint x: 749, endPoint y: 369, distance: 471.4
click at [1107, 63] on span "Call to Customer" at bounding box center [1118, 61] width 95 height 16
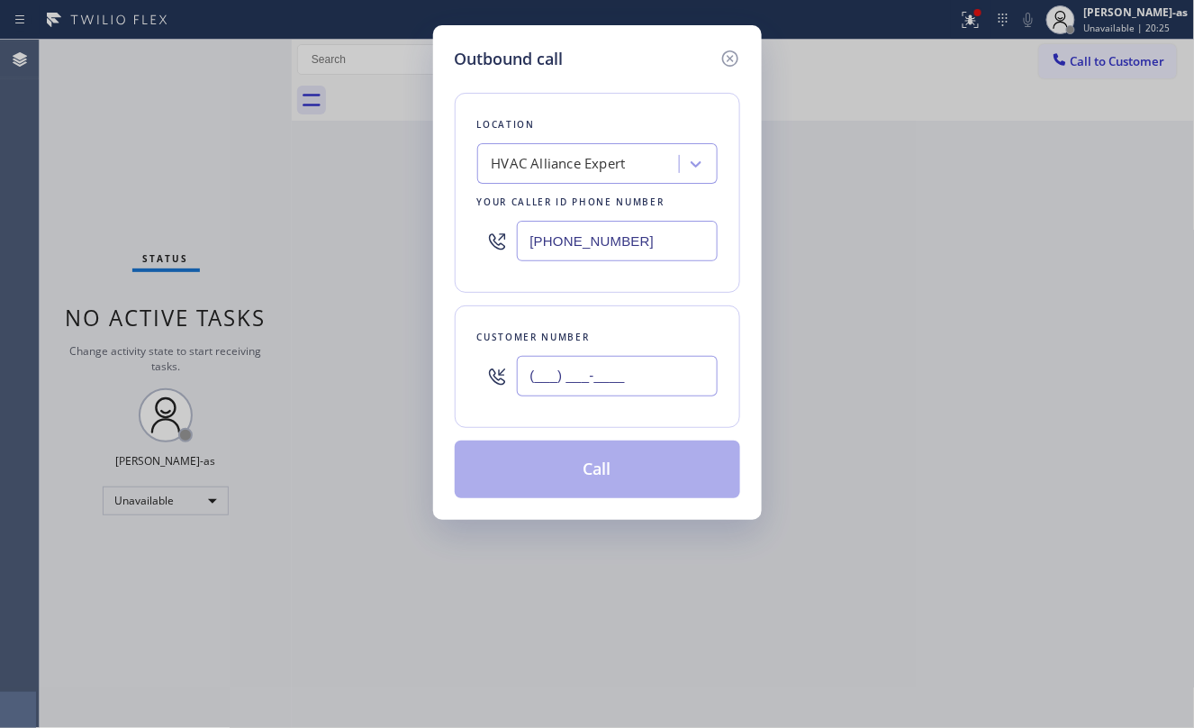
click at [634, 382] on input "(___) ___-____" at bounding box center [617, 376] width 201 height 41
paste input "310) 994-8785"
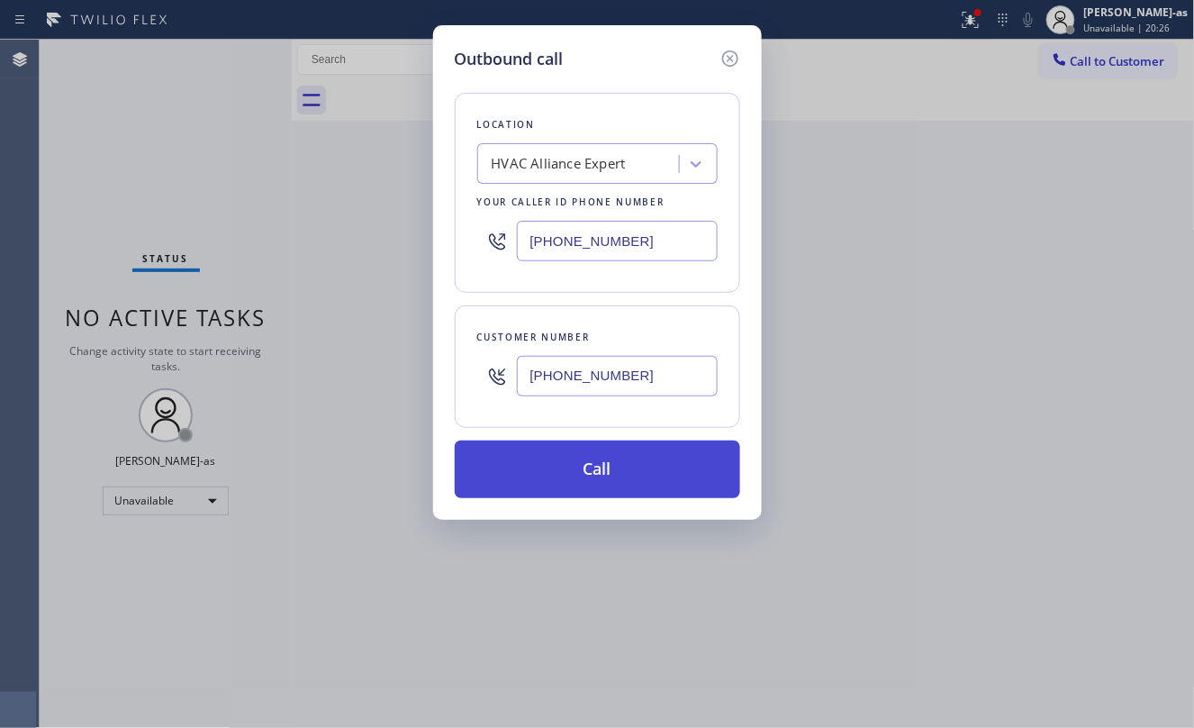
type input "[PHONE_NUMBER]"
click at [625, 472] on button "Call" at bounding box center [597, 469] width 285 height 58
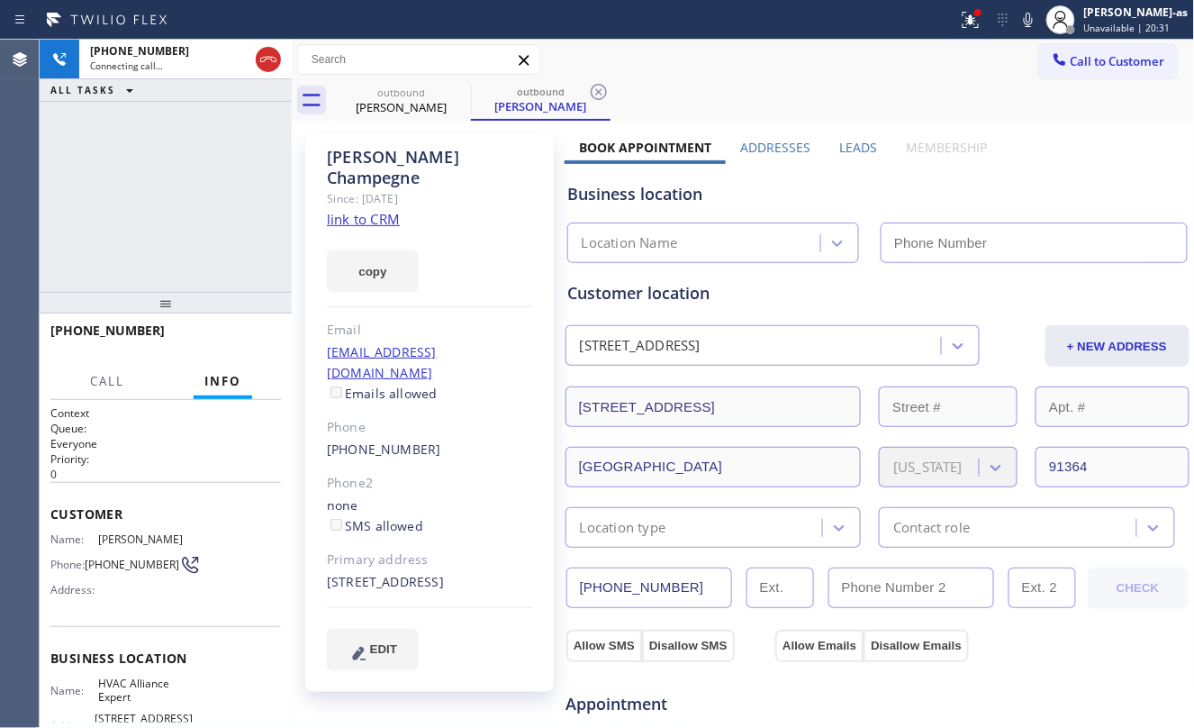
click at [386, 210] on link "link to CRM" at bounding box center [363, 219] width 73 height 18
type input "[PHONE_NUMBER]"
drag, startPoint x: 265, startPoint y: 41, endPoint x: 225, endPoint y: 160, distance: 126.2
click at [265, 48] on div at bounding box center [252, 60] width 65 height 40
drag, startPoint x: 222, startPoint y: 163, endPoint x: 224, endPoint y: 175, distance: 12.0
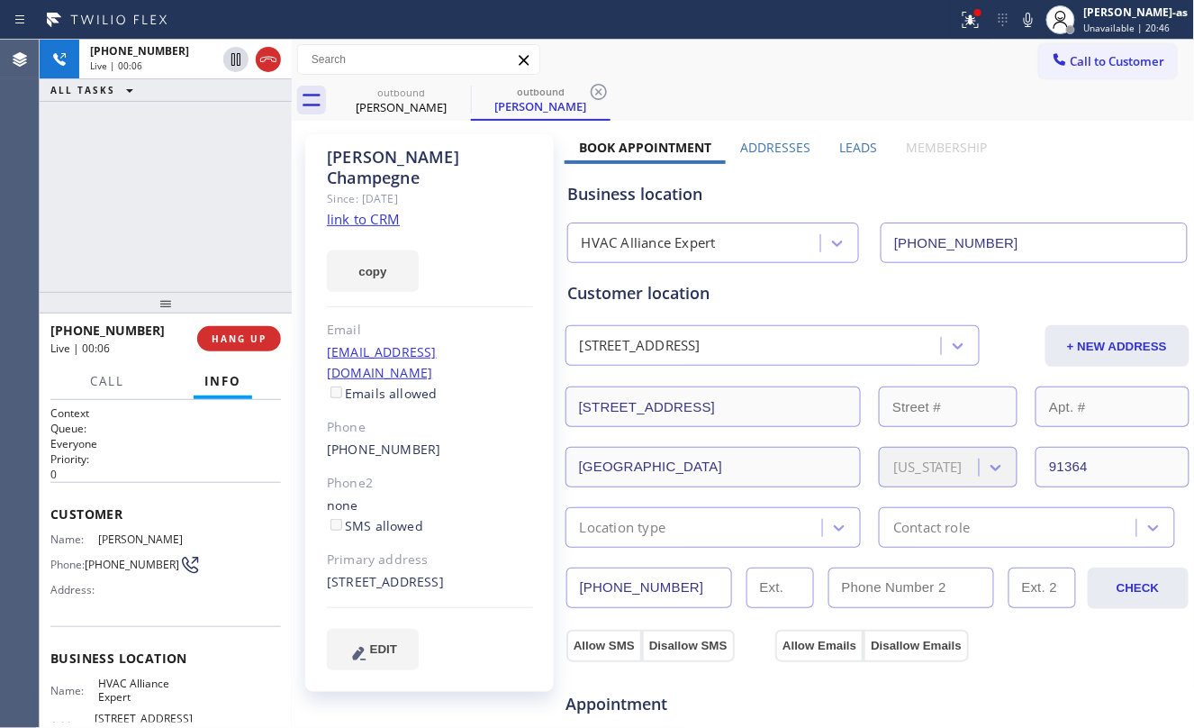
click at [223, 175] on div "+13109948785 Live | 00:06 ALL TASKS ALL TASKS ACTIVE TASKS TASKS IN WRAP UP" at bounding box center [166, 166] width 252 height 252
drag, startPoint x: 241, startPoint y: 336, endPoint x: 241, endPoint y: 322, distance: 13.5
click at [241, 335] on span "HANG UP" at bounding box center [239, 338] width 55 height 13
click at [241, 322] on div "+13109948785 Live | 00:07 HANG UP" at bounding box center [165, 338] width 231 height 47
click at [242, 328] on div "+13109948785 Live | 00:07 HANG UP" at bounding box center [165, 338] width 231 height 47
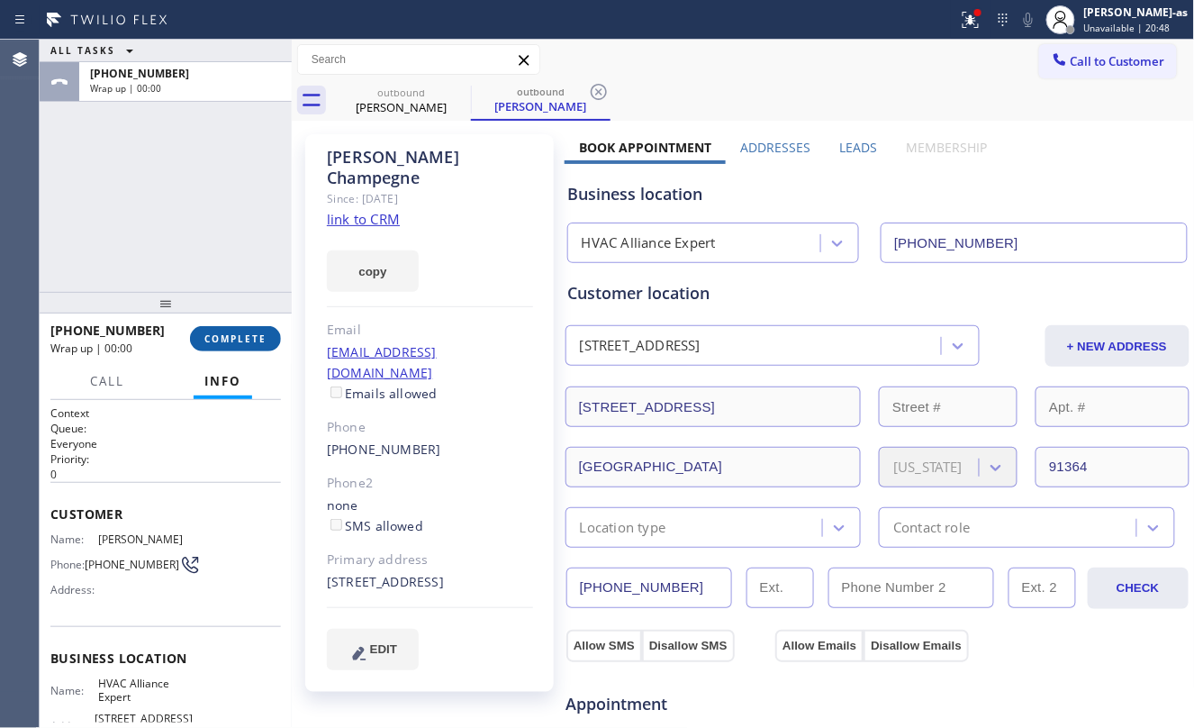
click at [242, 329] on button "COMPLETE" at bounding box center [235, 338] width 91 height 25
click at [177, 232] on div "ALL TASKS ALL TASKS ACTIVE TASKS TASKS IN WRAP UP +13109948785 Wrap up | 00:00" at bounding box center [166, 166] width 252 height 252
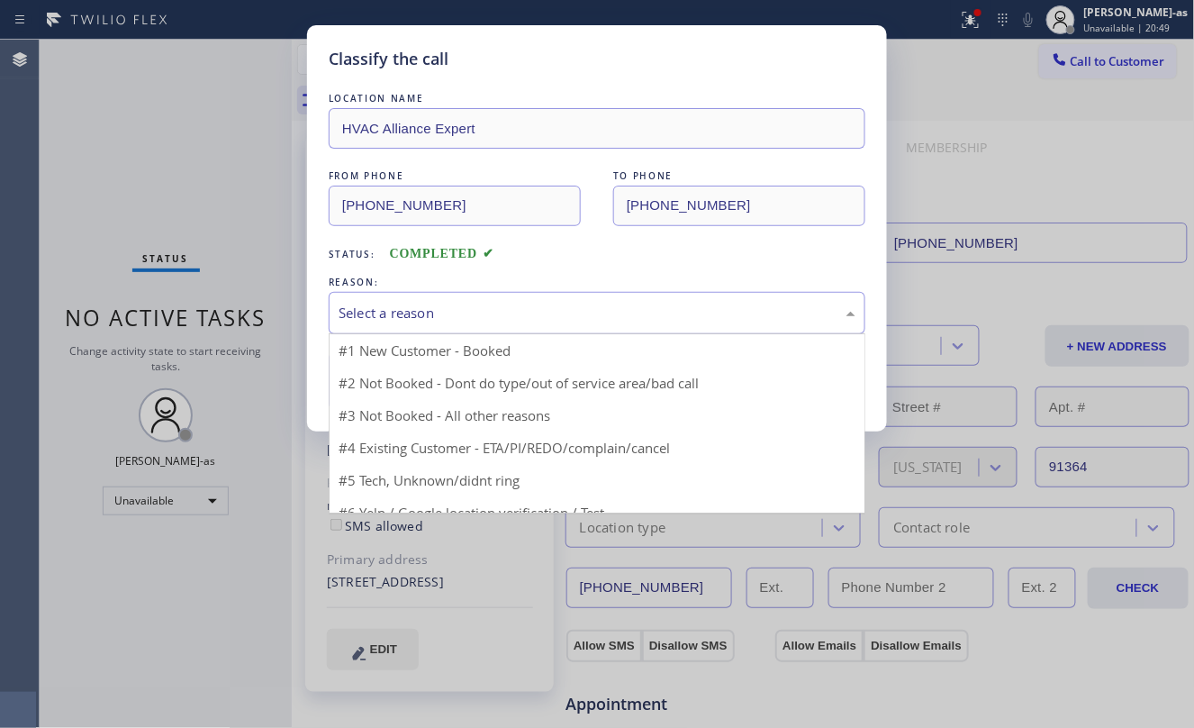
click at [405, 326] on div "Select a reason" at bounding box center [597, 313] width 537 height 42
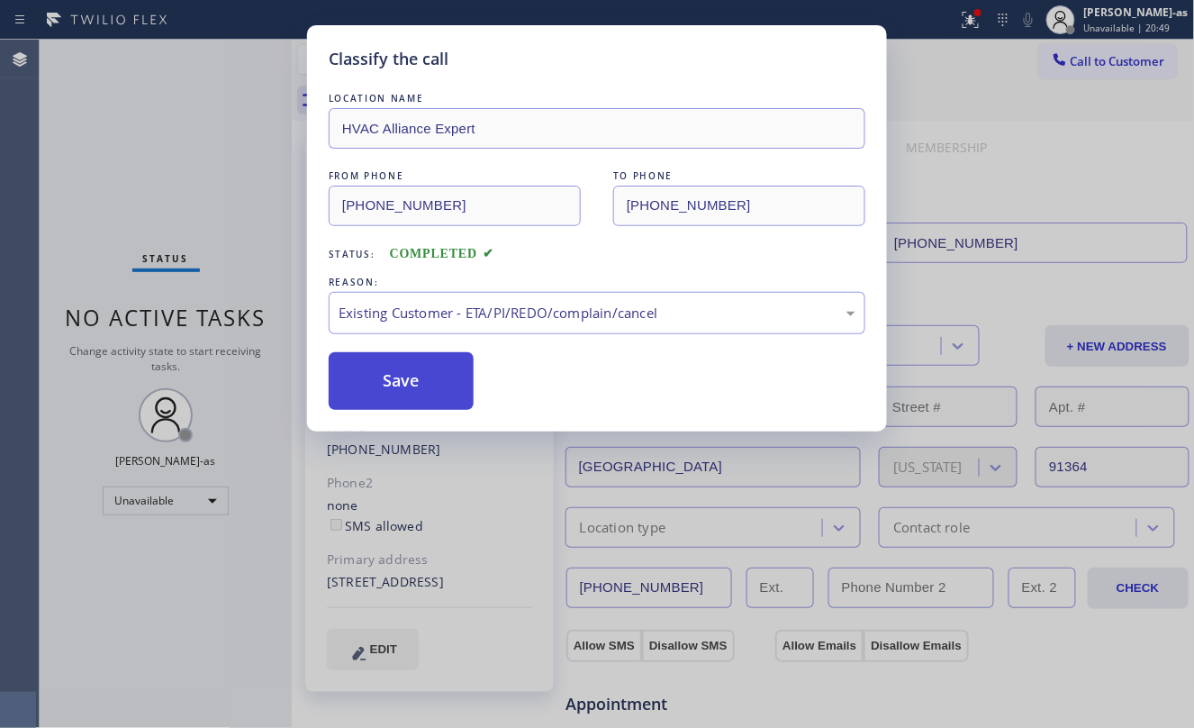
drag, startPoint x: 412, startPoint y: 389, endPoint x: 354, endPoint y: 408, distance: 61.5
click at [408, 376] on button "Save" at bounding box center [401, 381] width 145 height 58
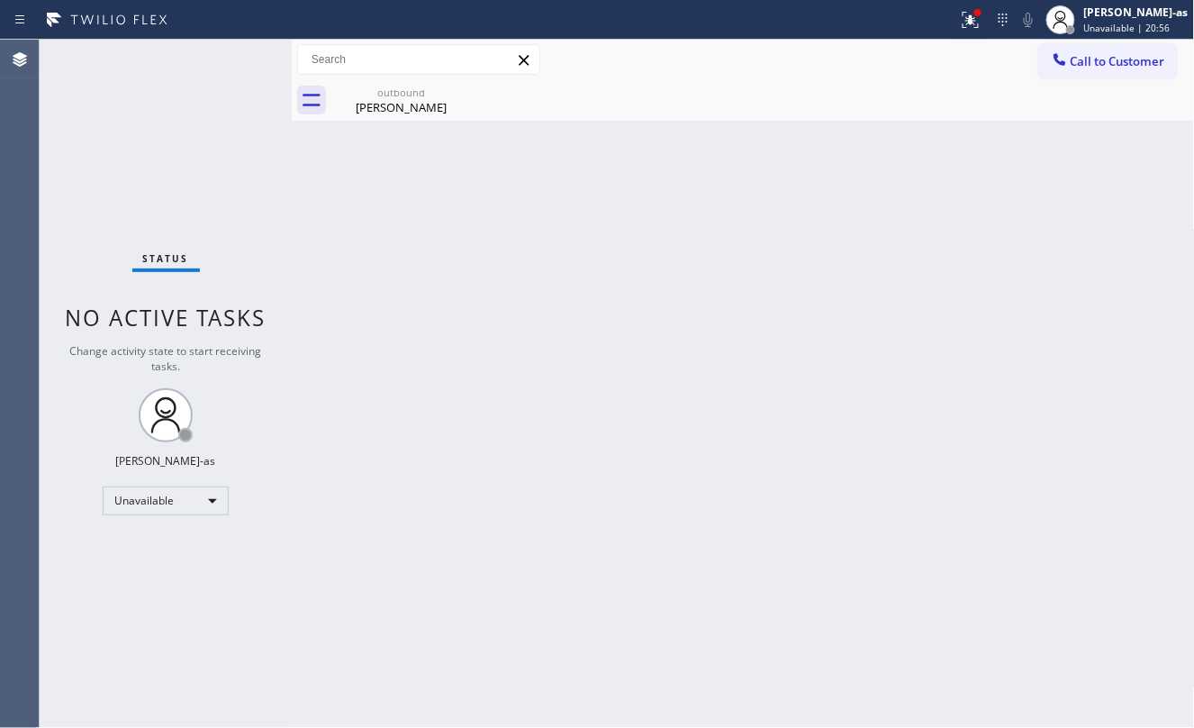
click at [854, 339] on div "Back to Dashboard Change Sender ID Customers Technicians Select a contact Outbo…" at bounding box center [743, 384] width 903 height 688
drag, startPoint x: 387, startPoint y: 105, endPoint x: 458, endPoint y: 102, distance: 71.2
click at [391, 108] on div "Annette Champegne" at bounding box center [401, 107] width 136 height 16
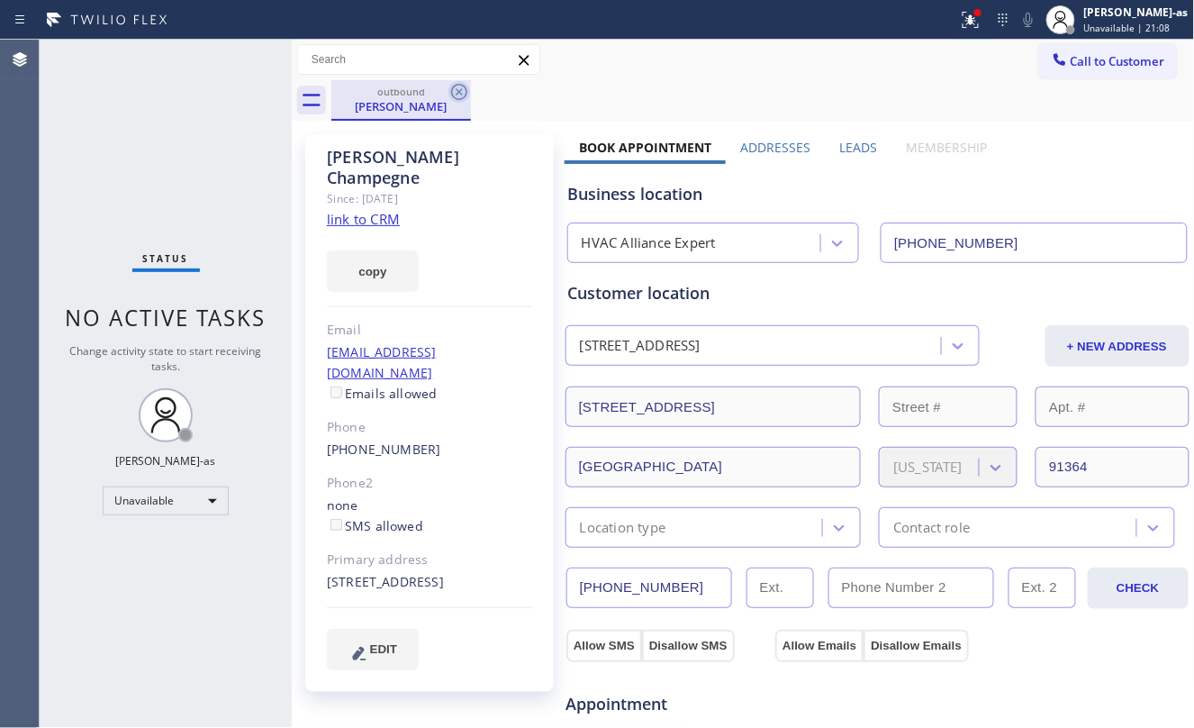
click at [462, 88] on icon at bounding box center [459, 92] width 16 height 16
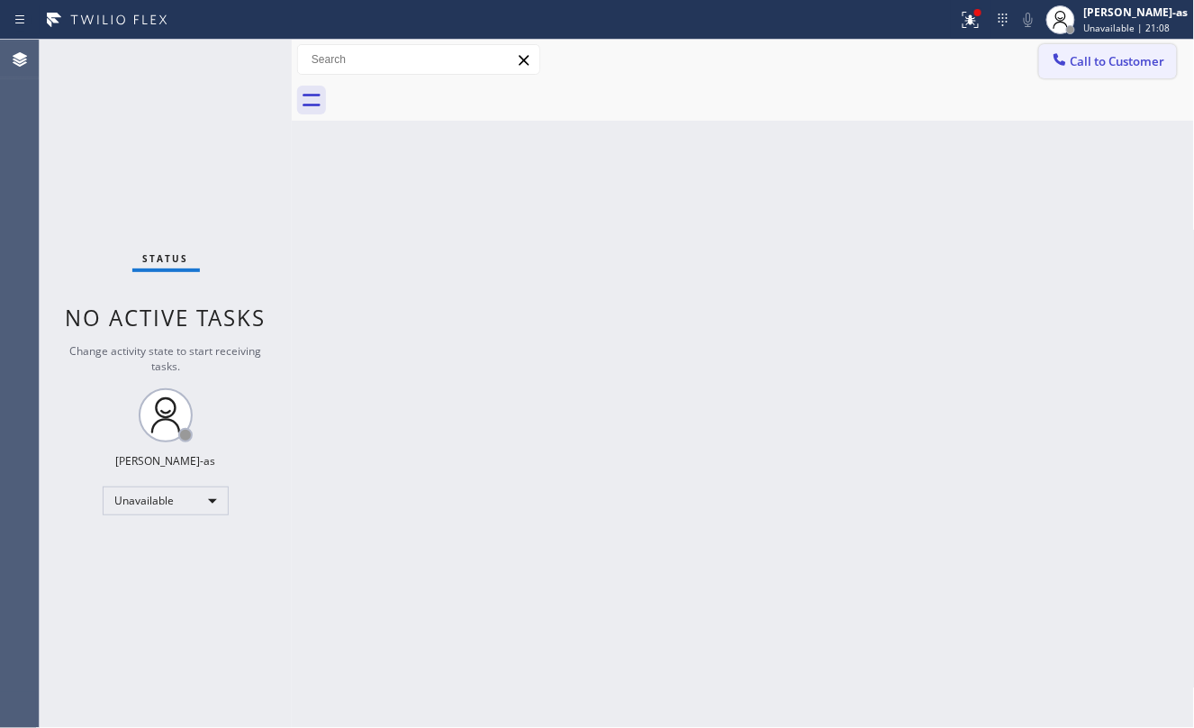
click at [1100, 58] on span "Call to Customer" at bounding box center [1118, 61] width 95 height 16
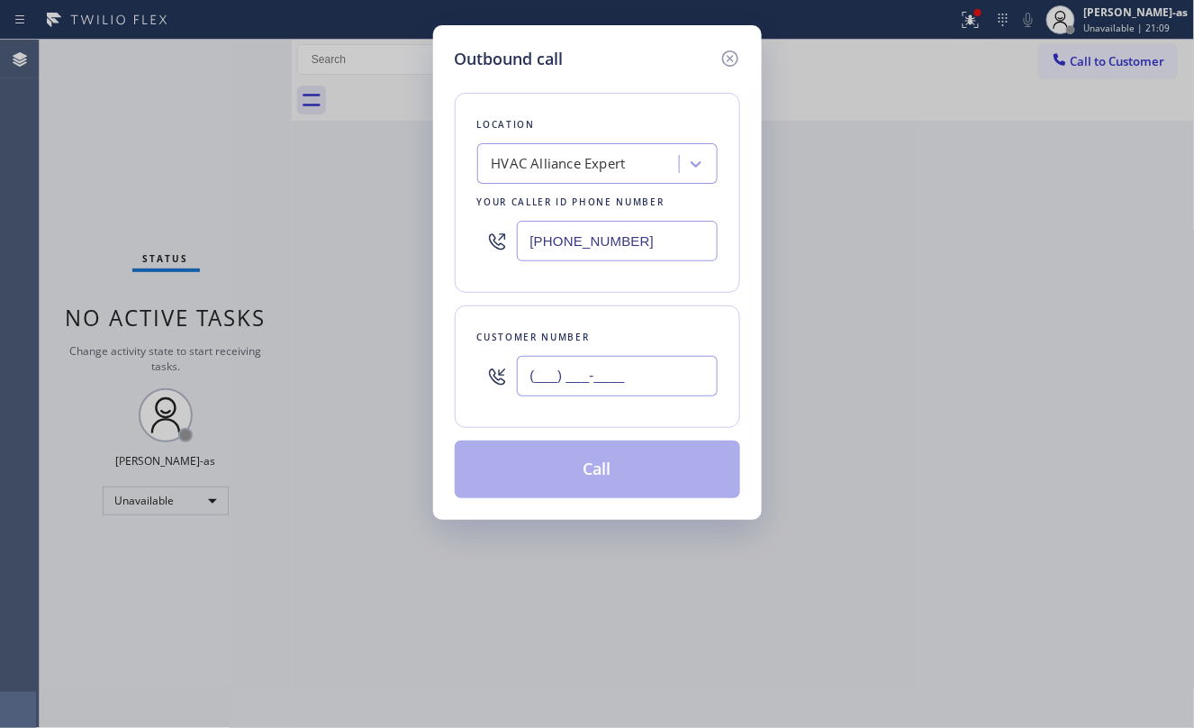
click at [656, 389] on input "(___) ___-____" at bounding box center [617, 376] width 201 height 41
paste input "626) 698-8724"
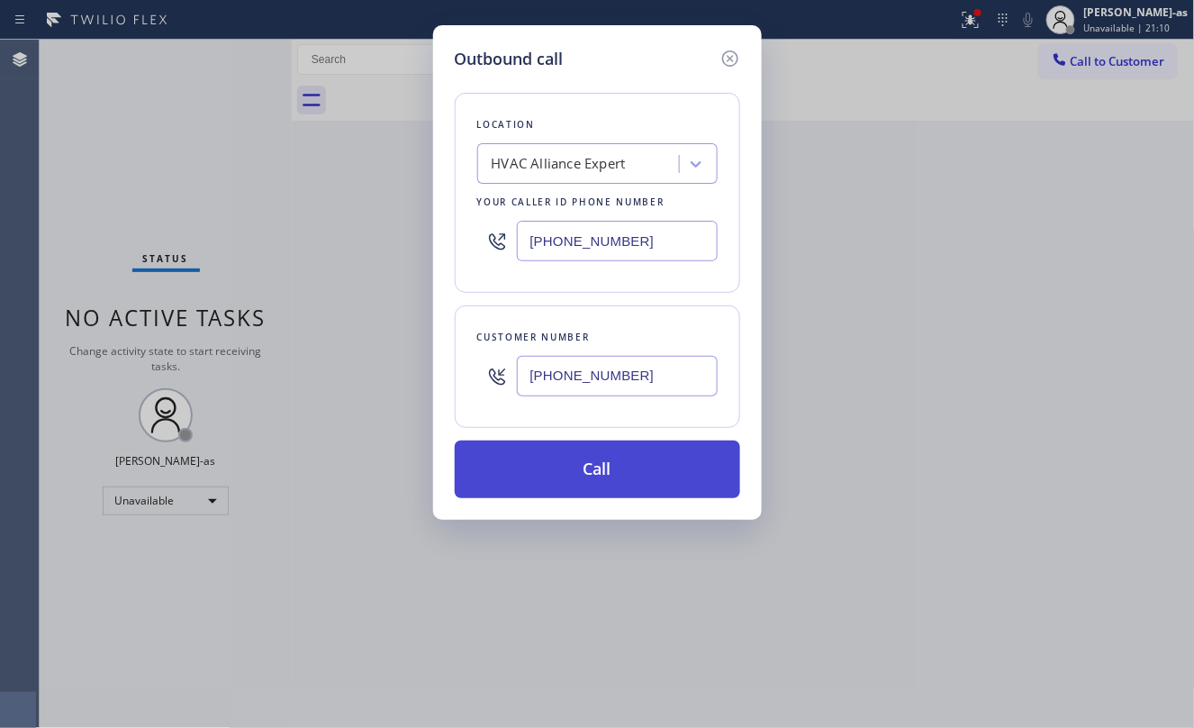
type input "[PHONE_NUMBER]"
click at [625, 459] on button "Call" at bounding box center [597, 469] width 285 height 58
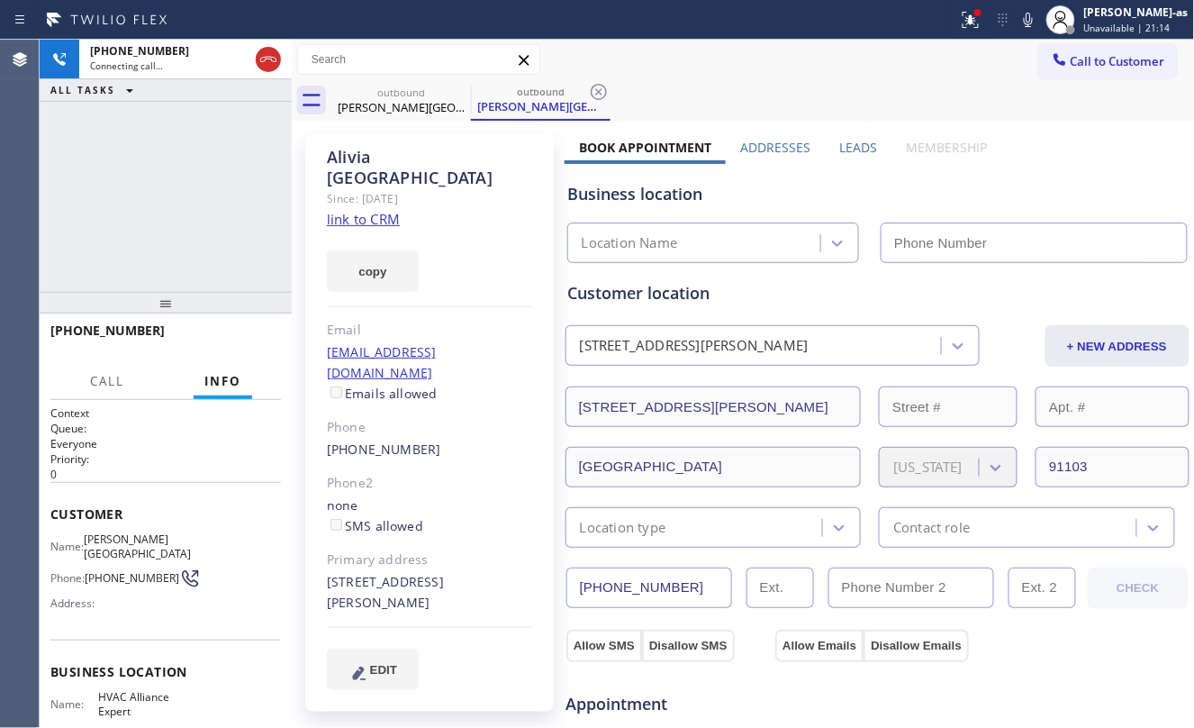
click at [371, 230] on div "copy" at bounding box center [430, 261] width 206 height 62
type input "[PHONE_NUMBER]"
click at [366, 210] on link "link to CRM" at bounding box center [363, 219] width 73 height 18
click at [234, 220] on div "+16266988724 Live | 00:01 ALL TASKS ALL TASKS ACTIVE TASKS TASKS IN WRAP UP" at bounding box center [166, 166] width 252 height 252
click at [241, 337] on span "HANG UP" at bounding box center [239, 338] width 55 height 13
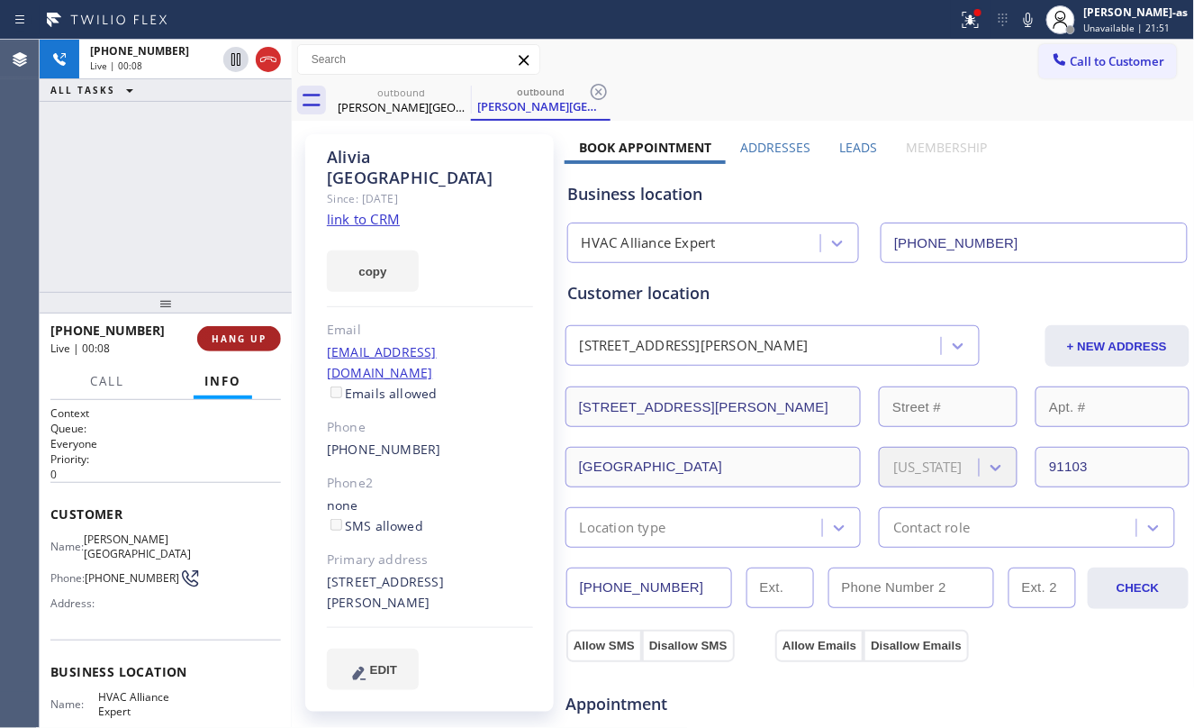
click at [241, 337] on span "HANG UP" at bounding box center [239, 338] width 55 height 13
click at [240, 337] on span "HANG UP" at bounding box center [239, 338] width 55 height 13
click at [239, 335] on span "HANG UP" at bounding box center [239, 338] width 55 height 13
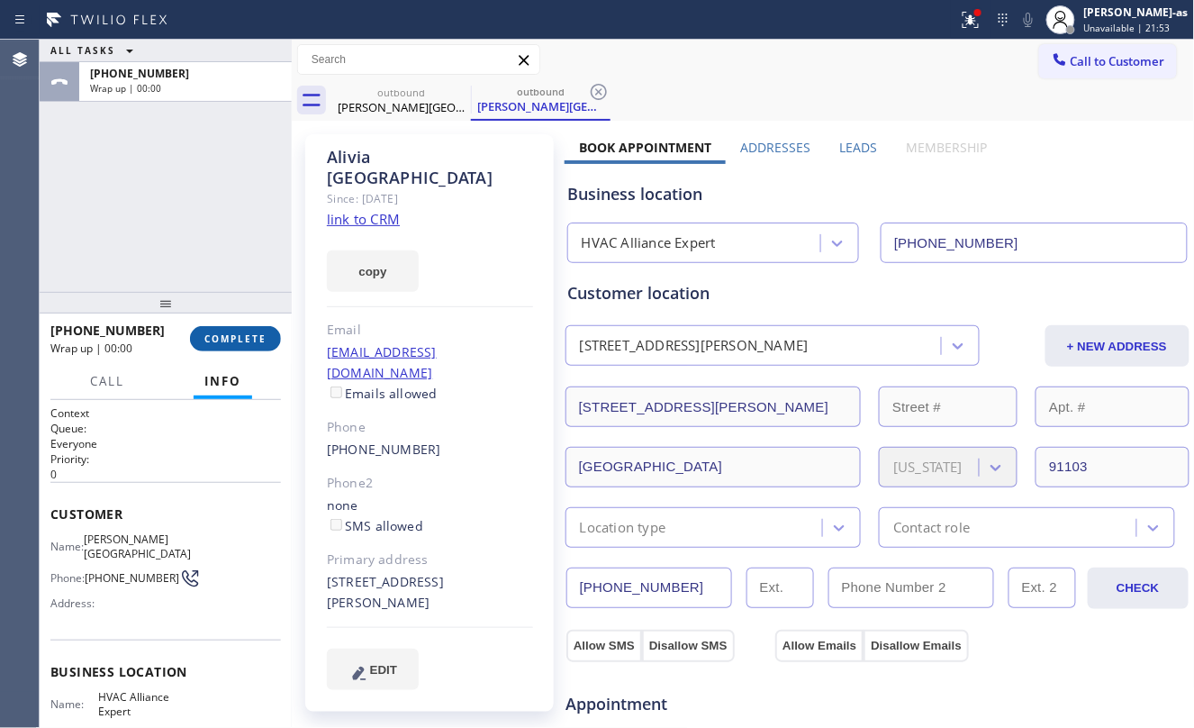
click at [239, 333] on span "COMPLETE" at bounding box center [235, 338] width 62 height 13
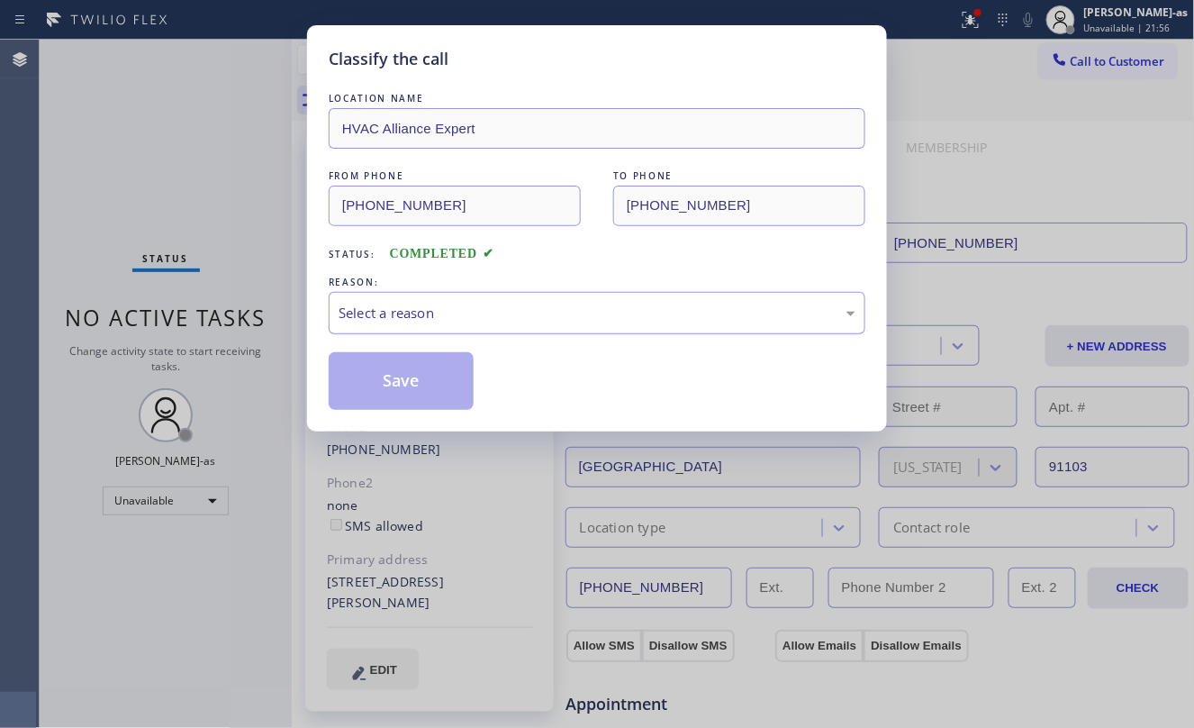
click at [473, 306] on div "Select a reason" at bounding box center [597, 313] width 517 height 21
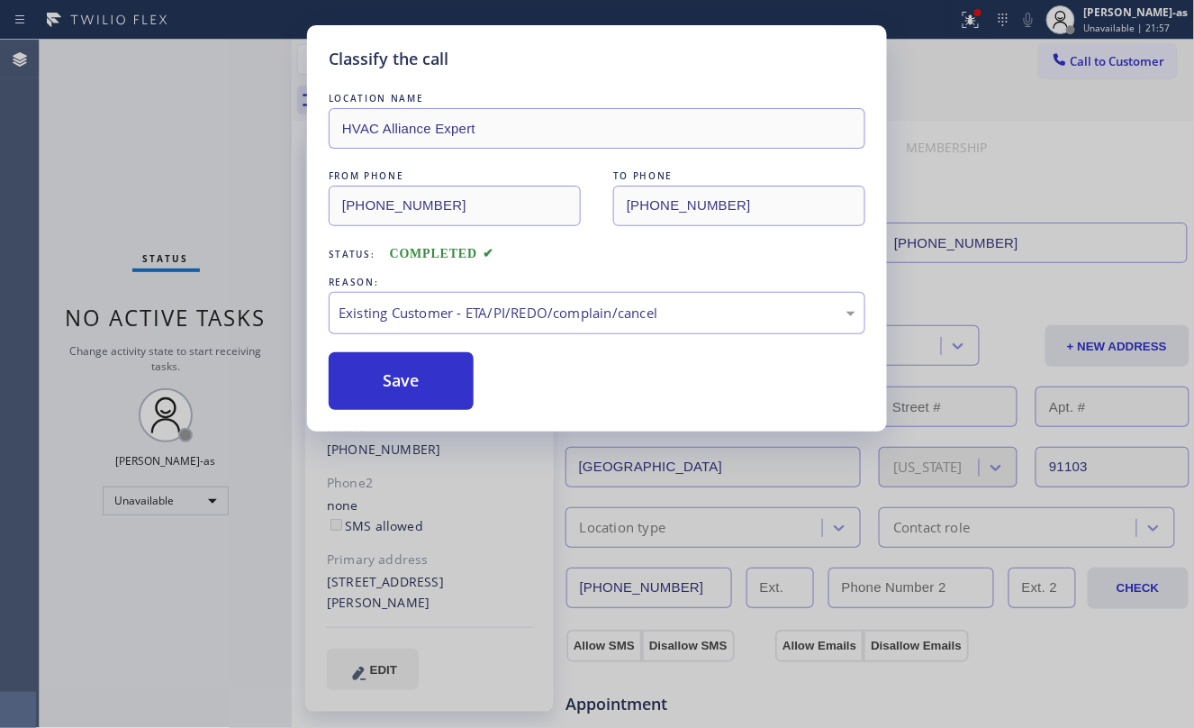
drag, startPoint x: 594, startPoint y: 403, endPoint x: 544, endPoint y: 396, distance: 50.9
click at [402, 380] on button "Save" at bounding box center [401, 381] width 145 height 58
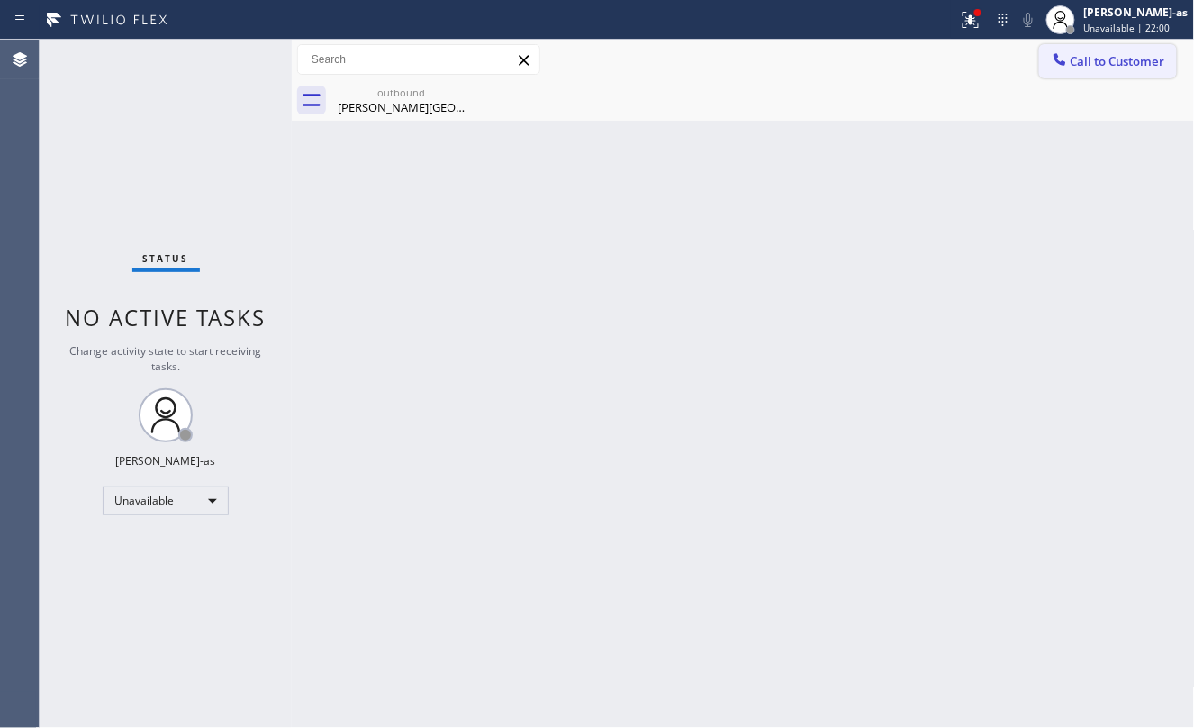
click at [1121, 55] on span "Call to Customer" at bounding box center [1118, 61] width 95 height 16
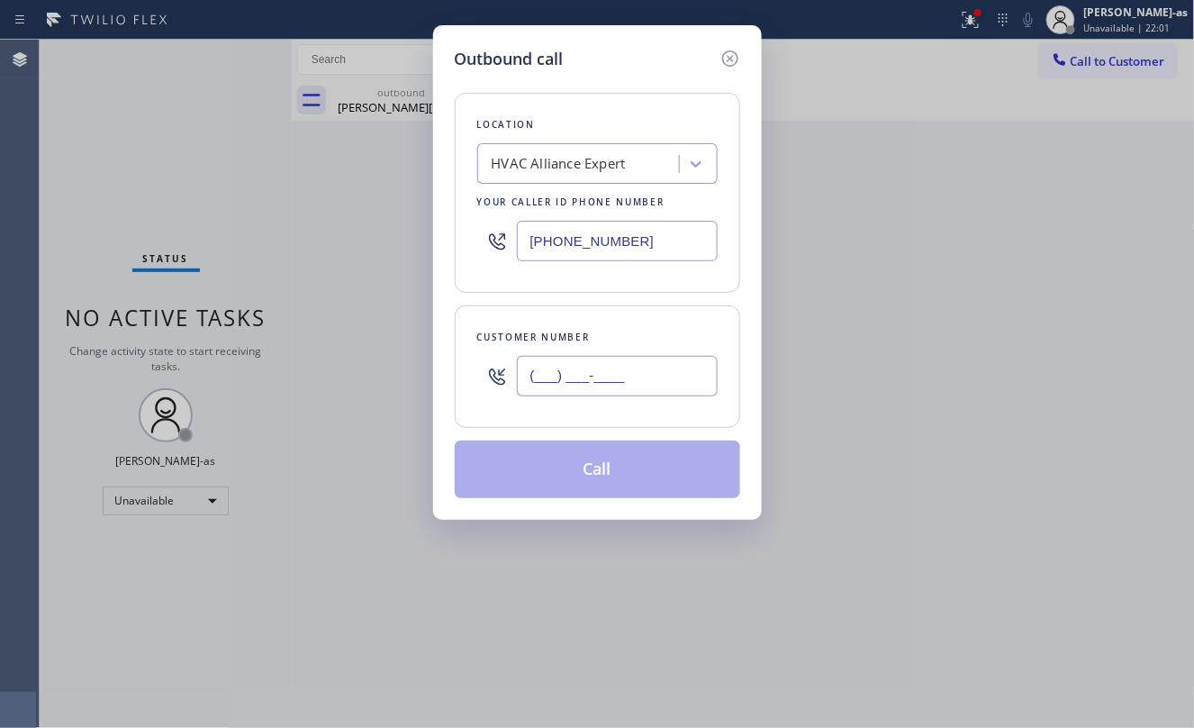
click at [585, 391] on input "(___) ___-____" at bounding box center [617, 376] width 201 height 41
paste input "415) 305-0266"
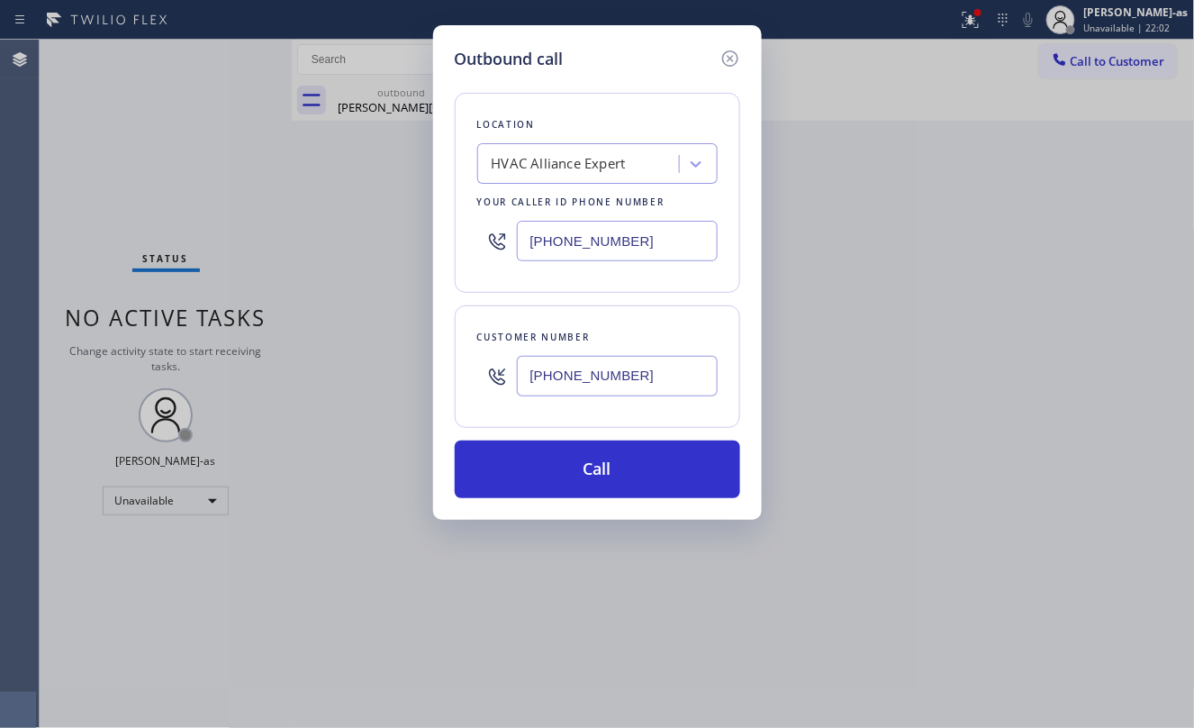
type input "[PHONE_NUMBER]"
click at [606, 228] on input "[PHONE_NUMBER]" at bounding box center [617, 241] width 201 height 41
paste input "415) 480-710"
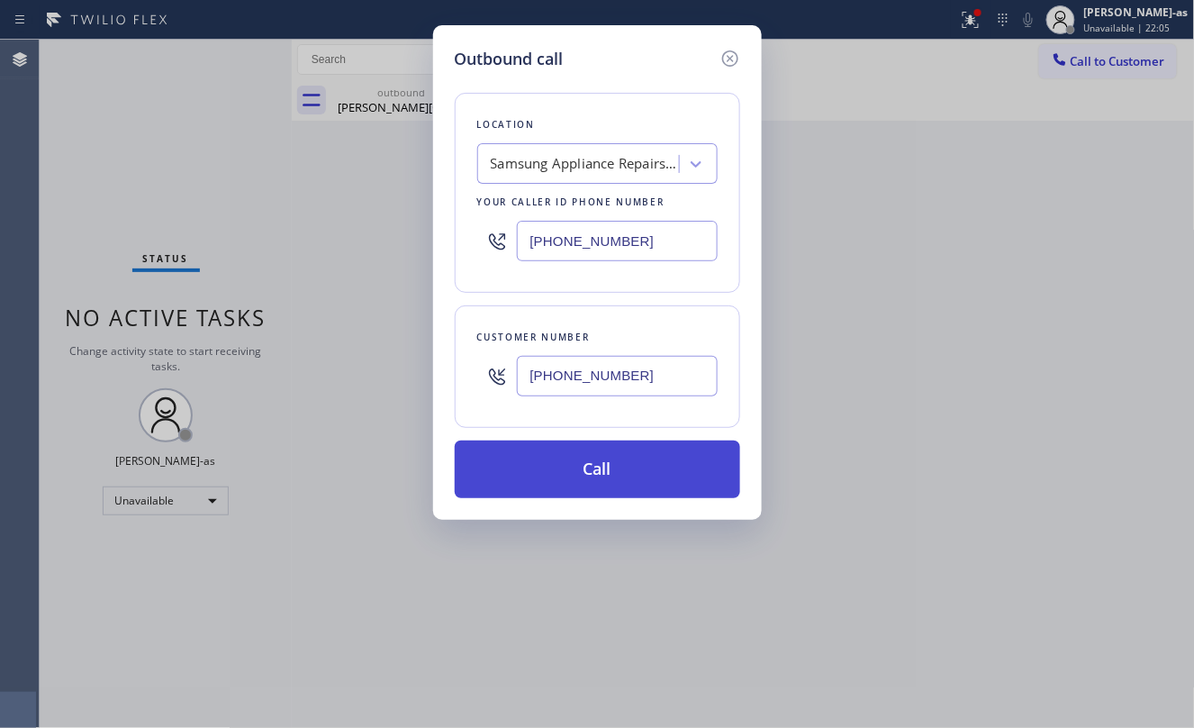
type input "[PHONE_NUMBER]"
click at [620, 468] on button "Call" at bounding box center [597, 469] width 285 height 58
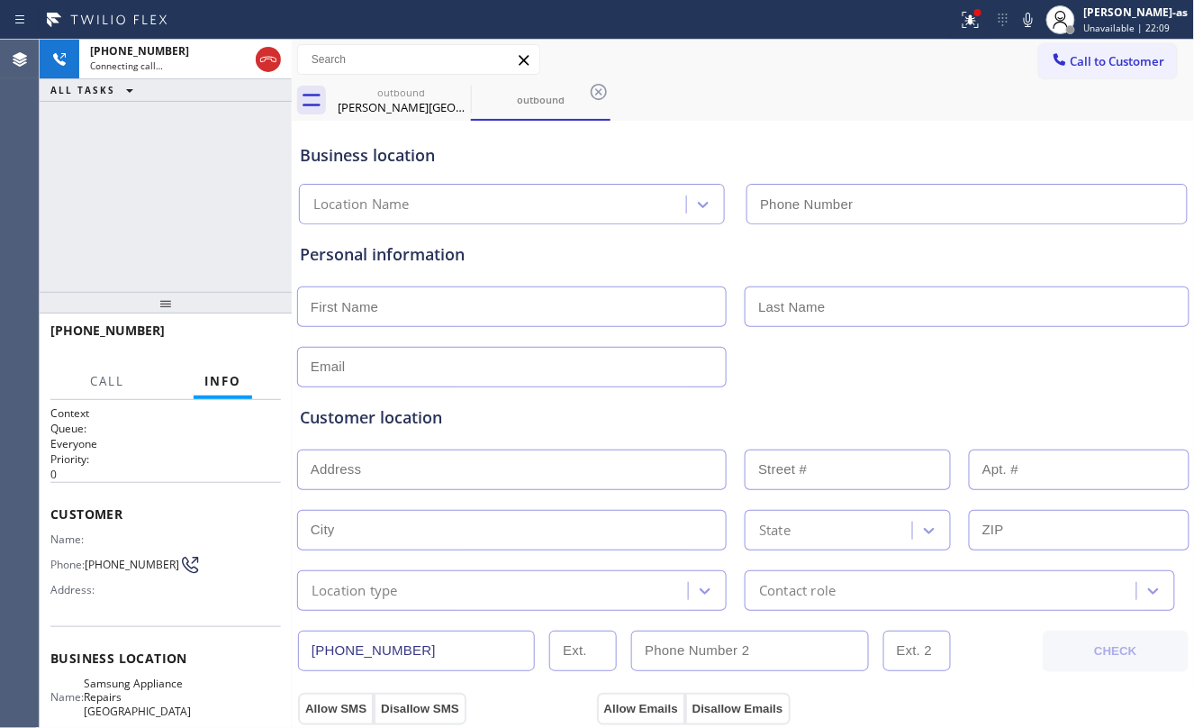
type input "[PHONE_NUMBER]"
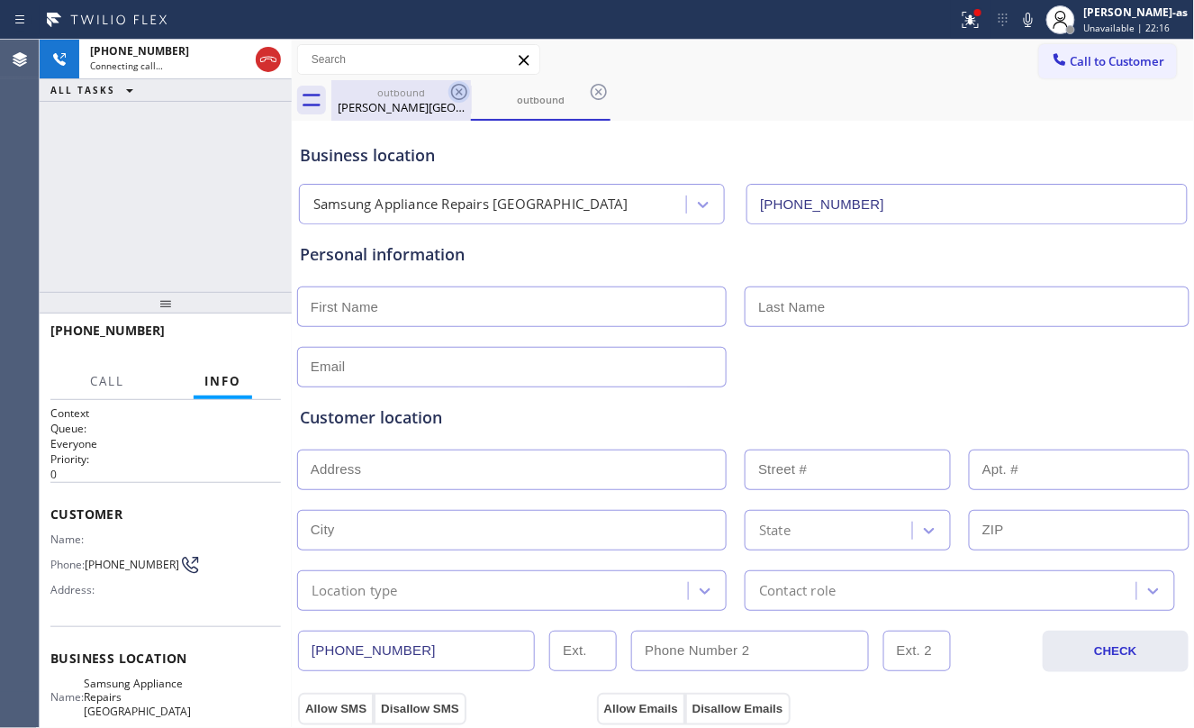
click at [407, 90] on div "outbound" at bounding box center [401, 93] width 136 height 14
type input "[PHONE_NUMBER]"
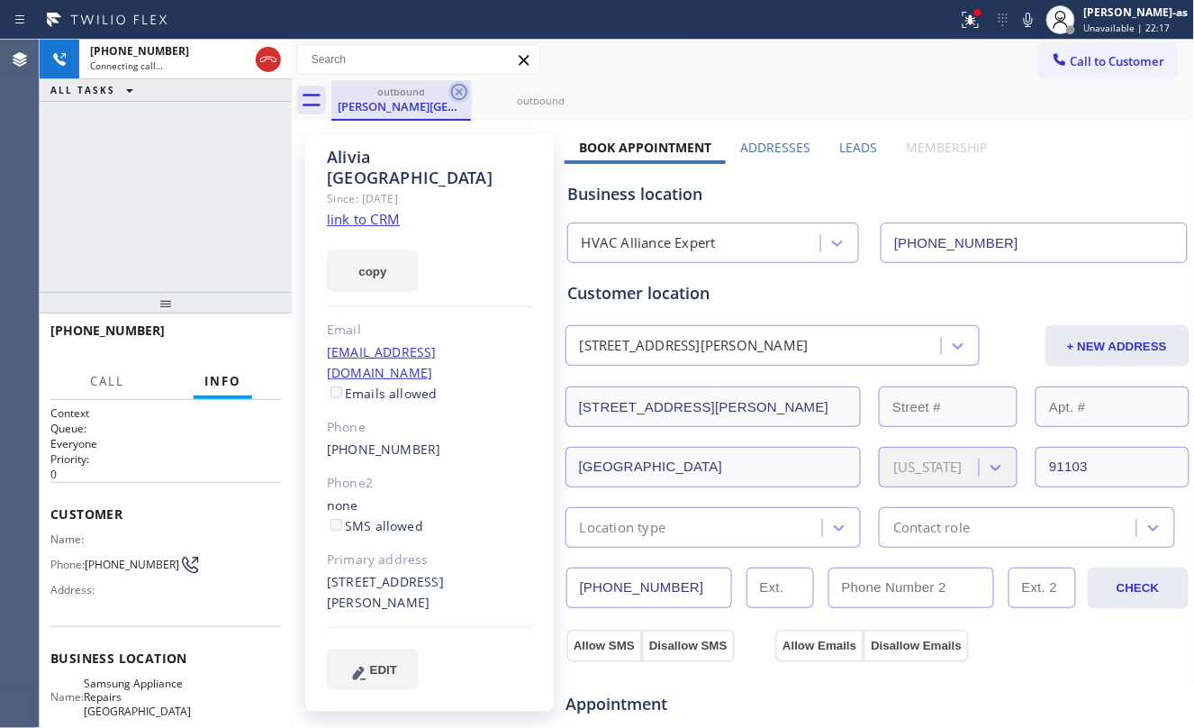
click at [456, 87] on icon at bounding box center [459, 92] width 22 height 22
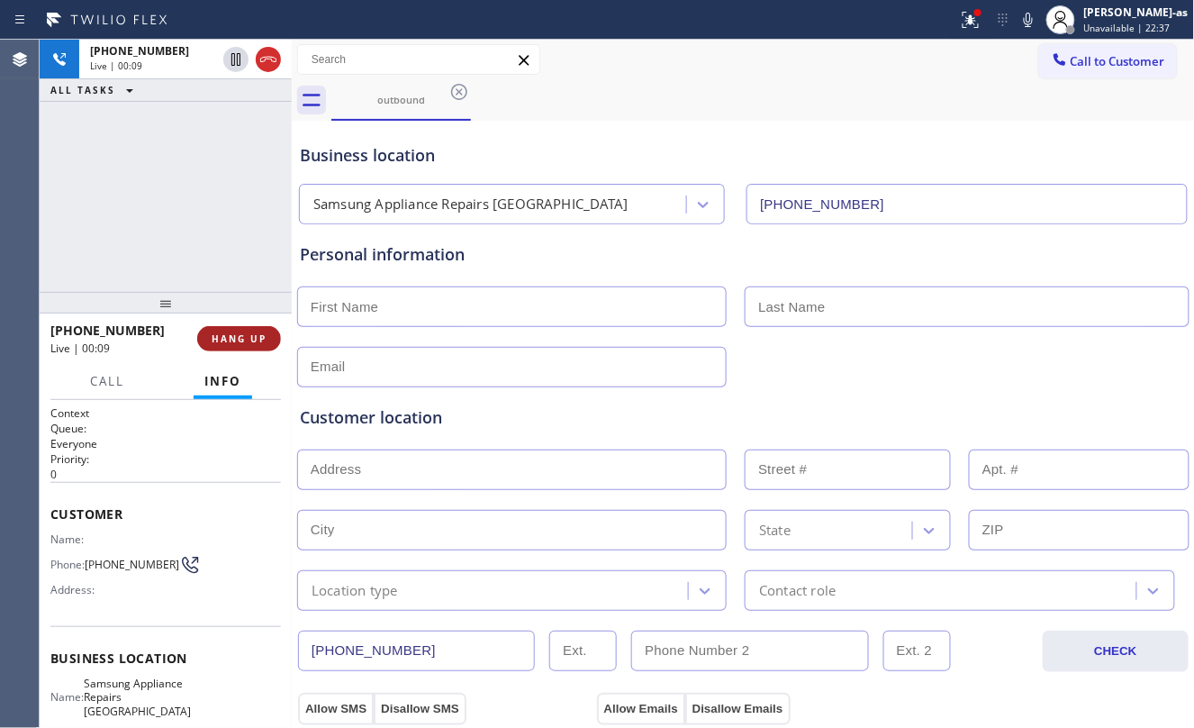
click at [252, 343] on span "HANG UP" at bounding box center [239, 338] width 55 height 13
click at [252, 343] on span "COMPLETE" at bounding box center [235, 338] width 62 height 13
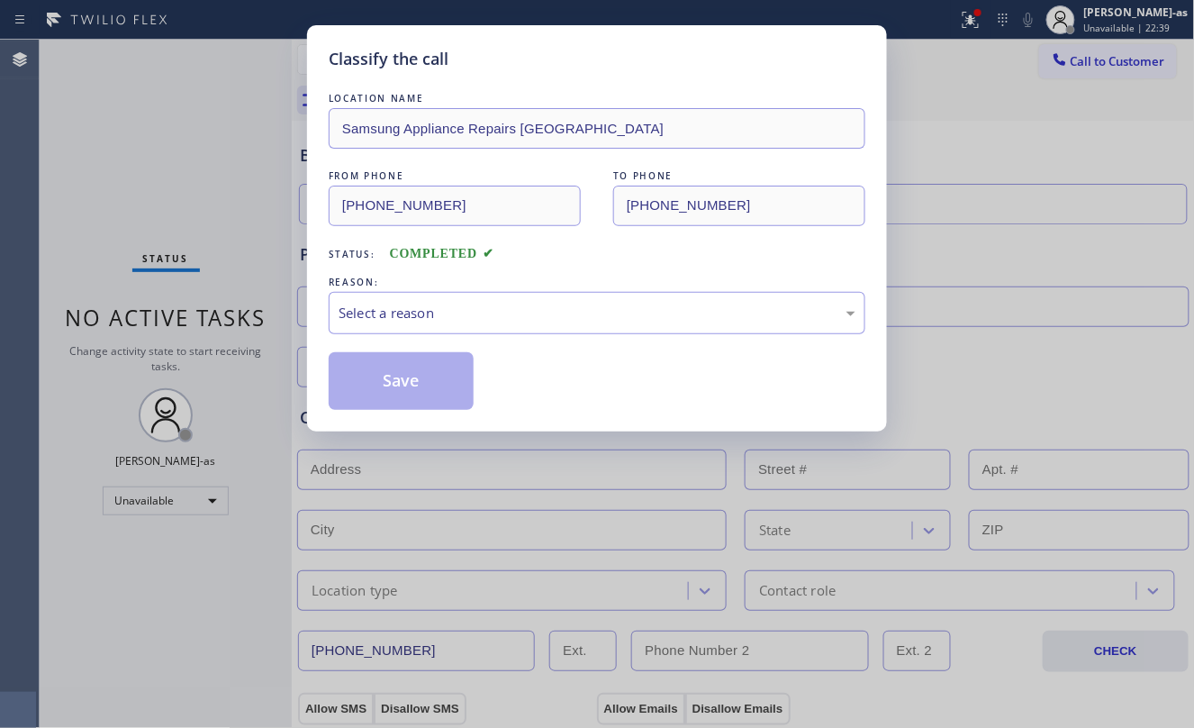
click at [209, 271] on div "Classify the call LOCATION NAME Samsung Appliance Repairs San Francisco FROM PH…" at bounding box center [597, 364] width 1194 height 728
click at [468, 308] on div "Select a reason" at bounding box center [597, 313] width 517 height 21
click at [391, 369] on button "Save" at bounding box center [401, 381] width 145 height 58
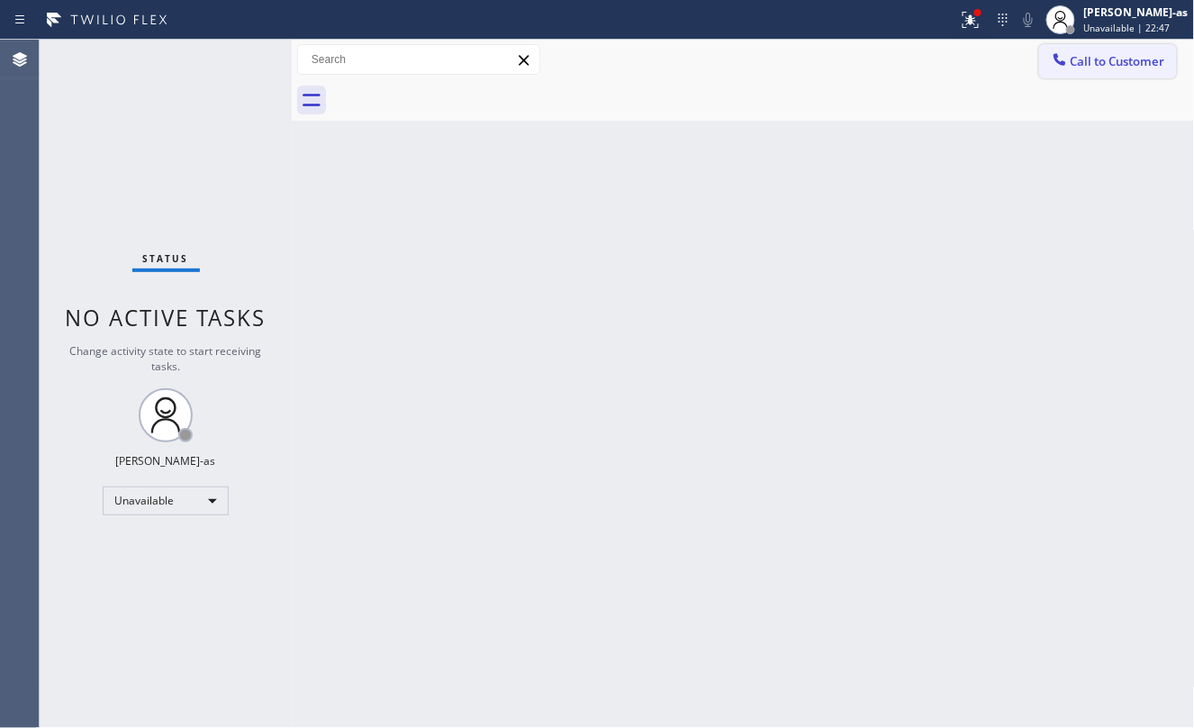
click at [1095, 47] on button "Call to Customer" at bounding box center [1108, 61] width 138 height 34
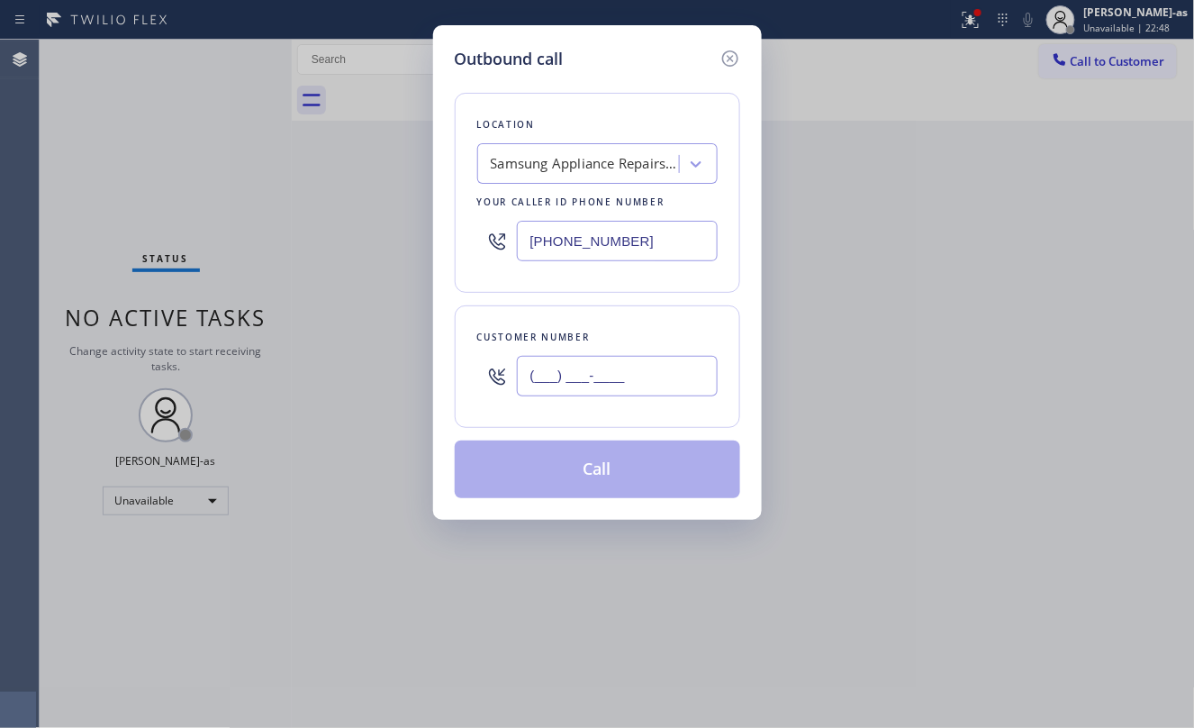
click at [663, 376] on input "(___) ___-____" at bounding box center [617, 376] width 201 height 41
paste input "415) 305-0266"
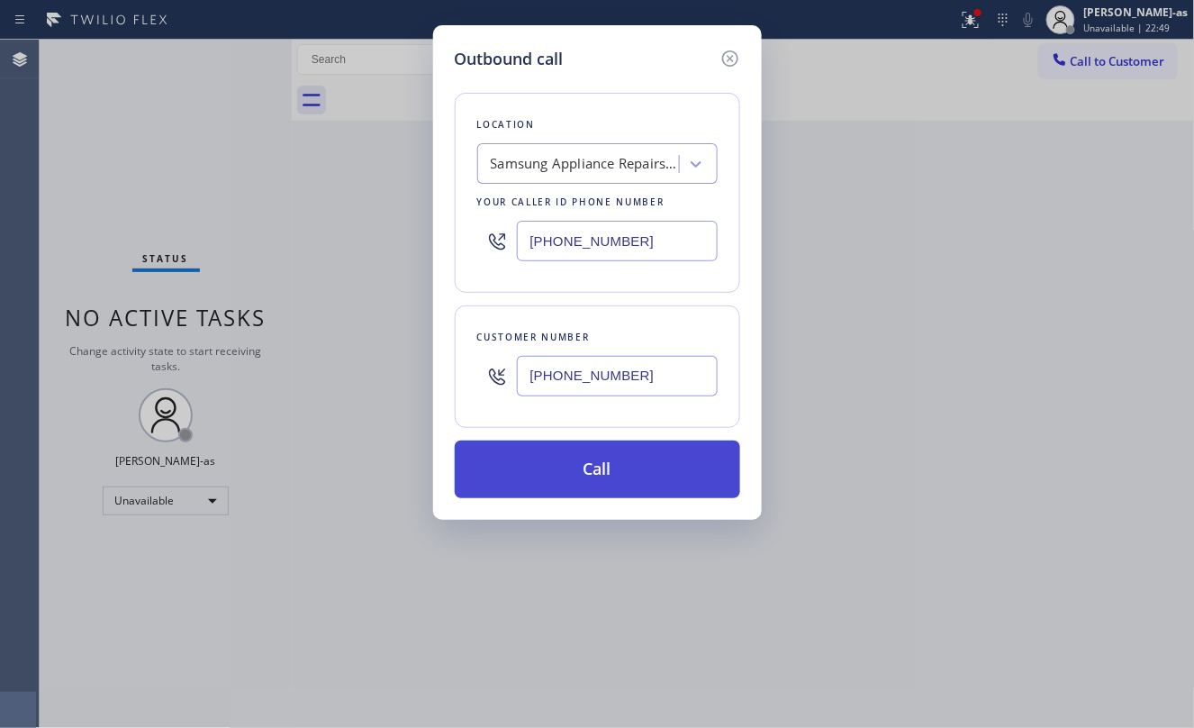
type input "[PHONE_NUMBER]"
click at [636, 466] on button "Call" at bounding box center [597, 469] width 285 height 58
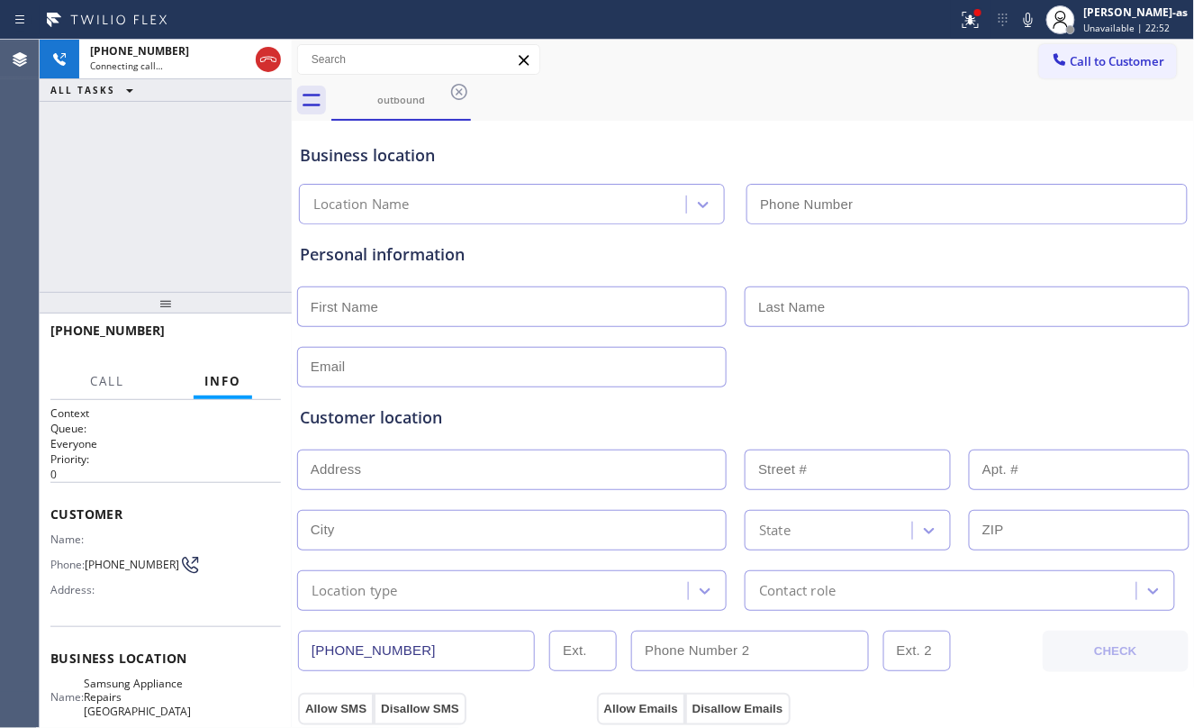
type input "[PHONE_NUMBER]"
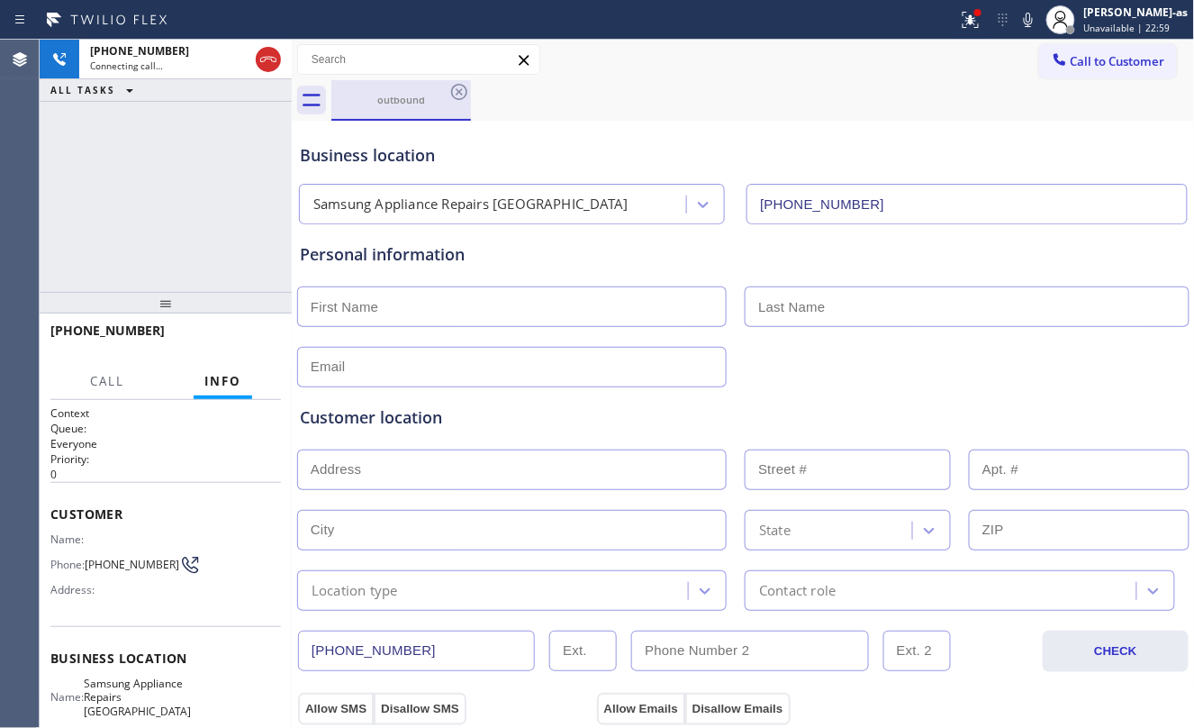
click at [379, 106] on div "outbound" at bounding box center [401, 99] width 136 height 39
click at [452, 95] on icon at bounding box center [459, 92] width 16 height 16
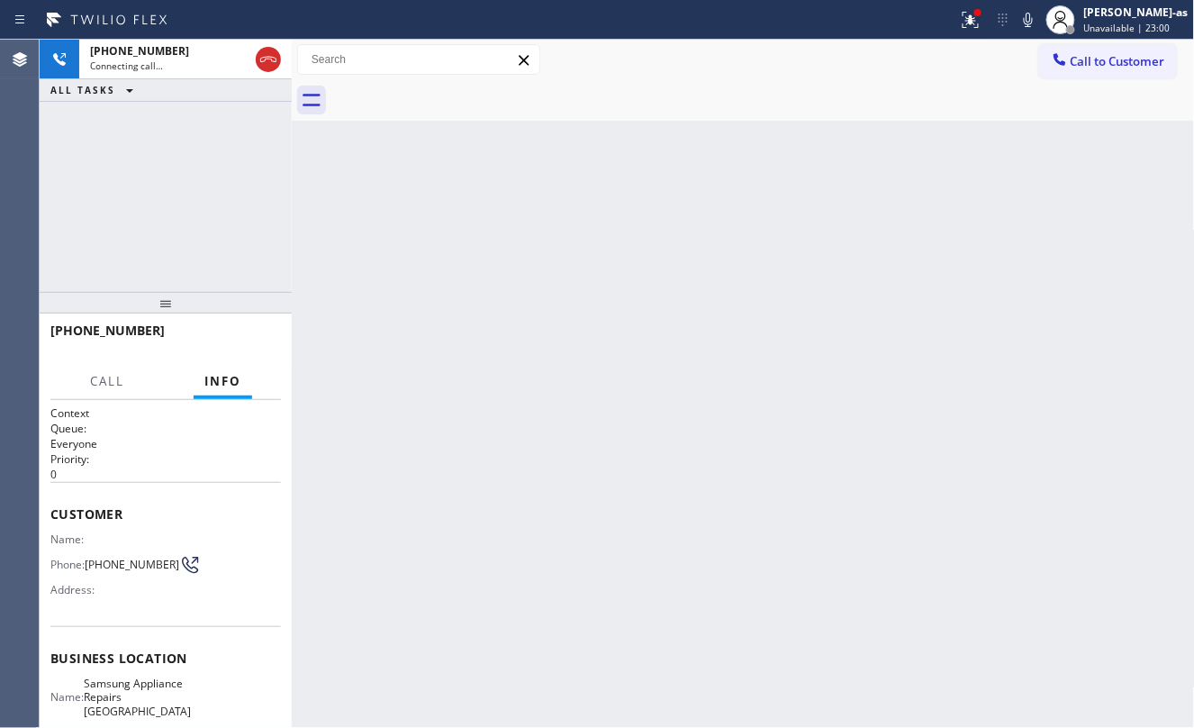
click at [164, 180] on div "+14153050266 Connecting call… ALL TASKS ALL TASKS ACTIVE TASKS TASKS IN WRAP UP" at bounding box center [166, 166] width 252 height 252
drag, startPoint x: 195, startPoint y: 191, endPoint x: 533, endPoint y: 167, distance: 338.6
click at [204, 187] on div "+14153050266 Connecting call… ALL TASKS ALL TASKS ACTIVE TASKS TASKS IN WRAP UP" at bounding box center [166, 166] width 252 height 252
click at [259, 346] on button "HANG UP" at bounding box center [239, 338] width 84 height 25
click at [256, 344] on span "HANG UP" at bounding box center [239, 338] width 55 height 13
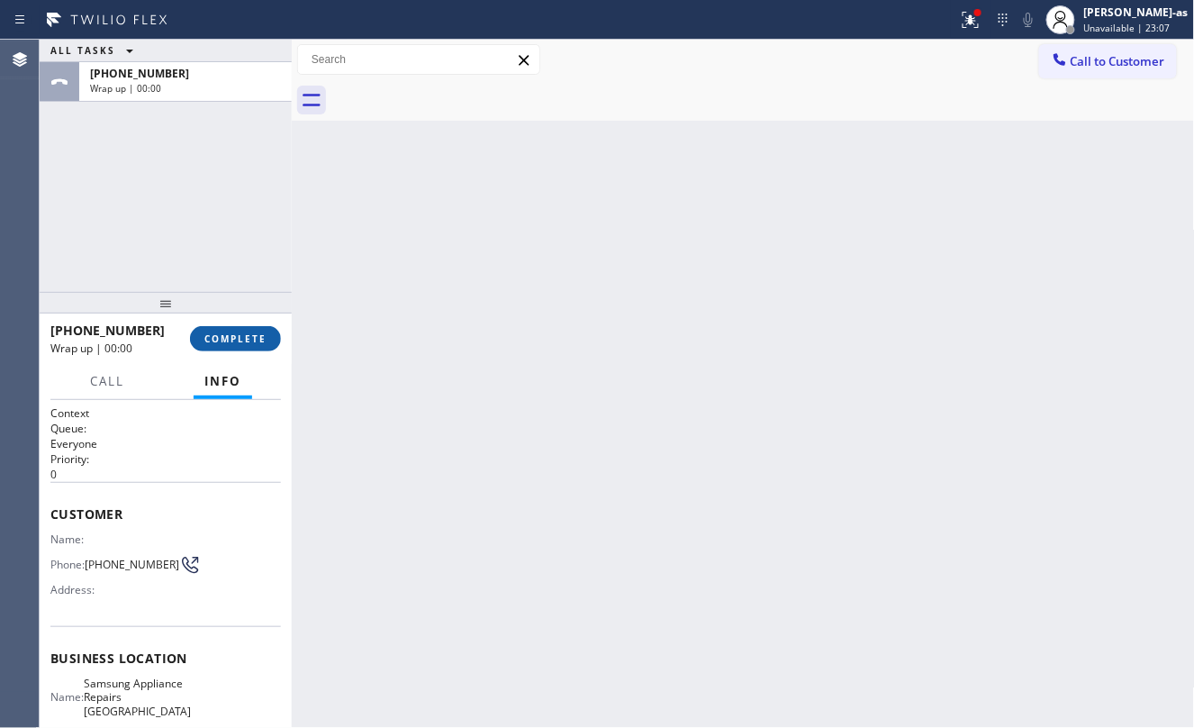
click at [256, 344] on span "COMPLETE" at bounding box center [235, 338] width 62 height 13
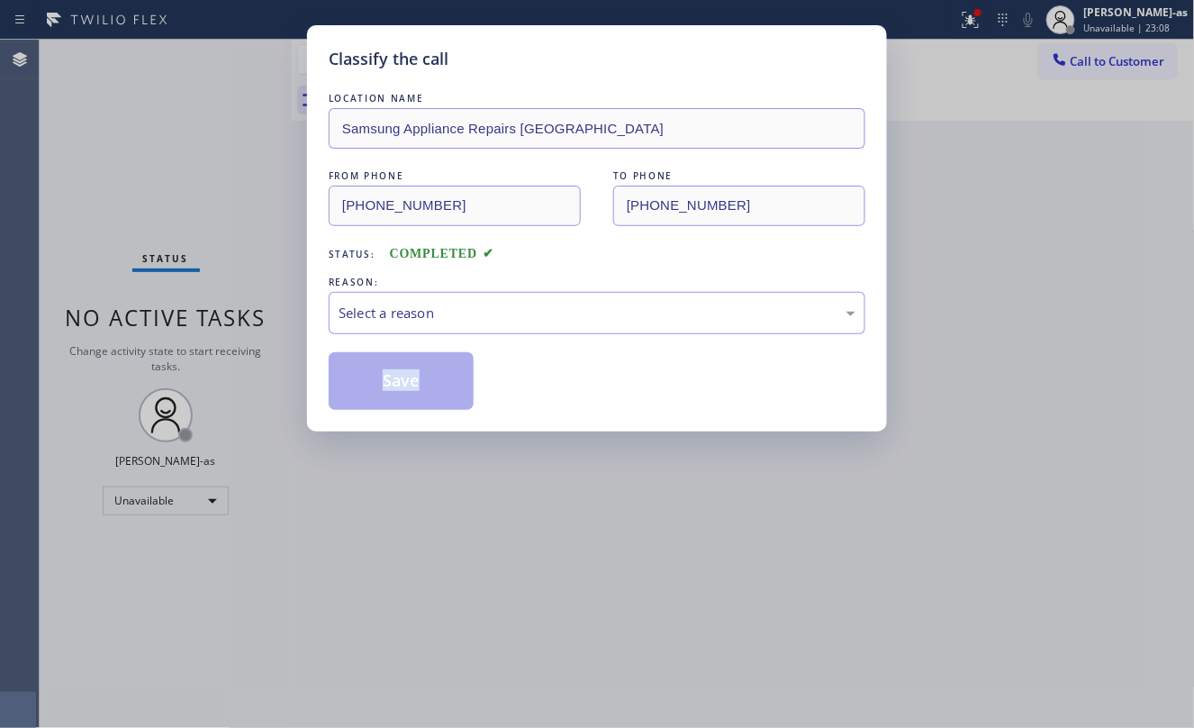
click at [252, 342] on div "Classify the call LOCATION NAME Samsung Appliance Repairs San Francisco FROM PH…" at bounding box center [597, 364] width 1194 height 728
click at [504, 321] on div "Select a reason" at bounding box center [597, 313] width 517 height 21
click at [330, 387] on button "Save" at bounding box center [401, 381] width 145 height 58
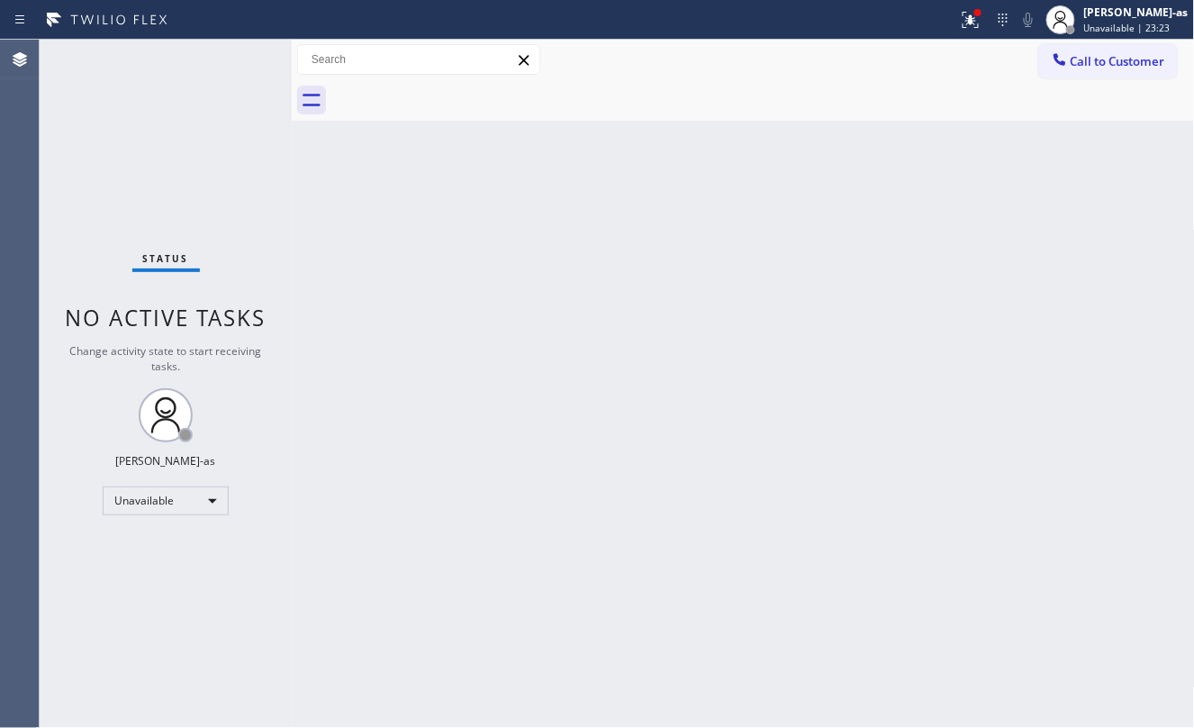
click at [653, 520] on div "Back to Dashboard Change Sender ID Customers Technicians Select a contact Outbo…" at bounding box center [743, 384] width 903 height 688
drag, startPoint x: 427, startPoint y: 335, endPoint x: 426, endPoint y: 310, distance: 25.2
click at [426, 336] on div "Back to Dashboard Change Sender ID Customers Technicians Select a contact Outbo…" at bounding box center [743, 384] width 903 height 688
click at [1063, 63] on icon at bounding box center [1060, 59] width 12 height 12
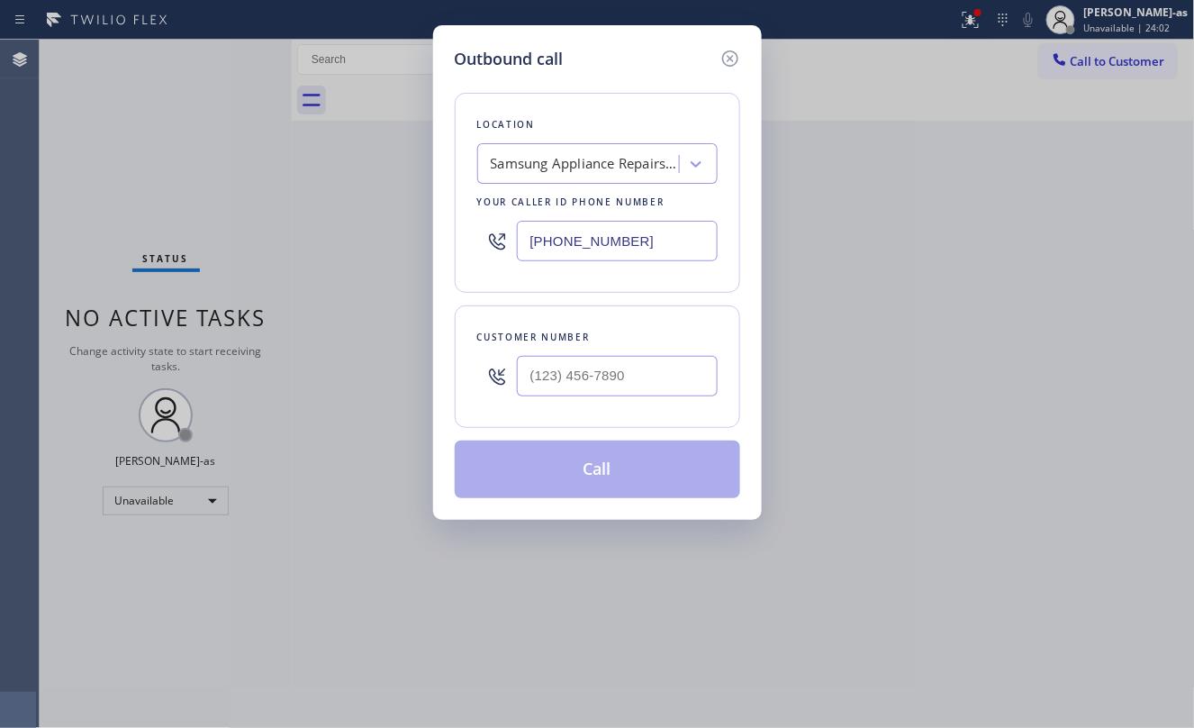
drag, startPoint x: 628, startPoint y: 348, endPoint x: 653, endPoint y: 378, distance: 39.7
click at [628, 350] on div at bounding box center [617, 376] width 201 height 59
click at [653, 378] on input "(___) ___-____" at bounding box center [617, 376] width 201 height 41
paste input "213) 880-1561"
type input "(213) 880-1561"
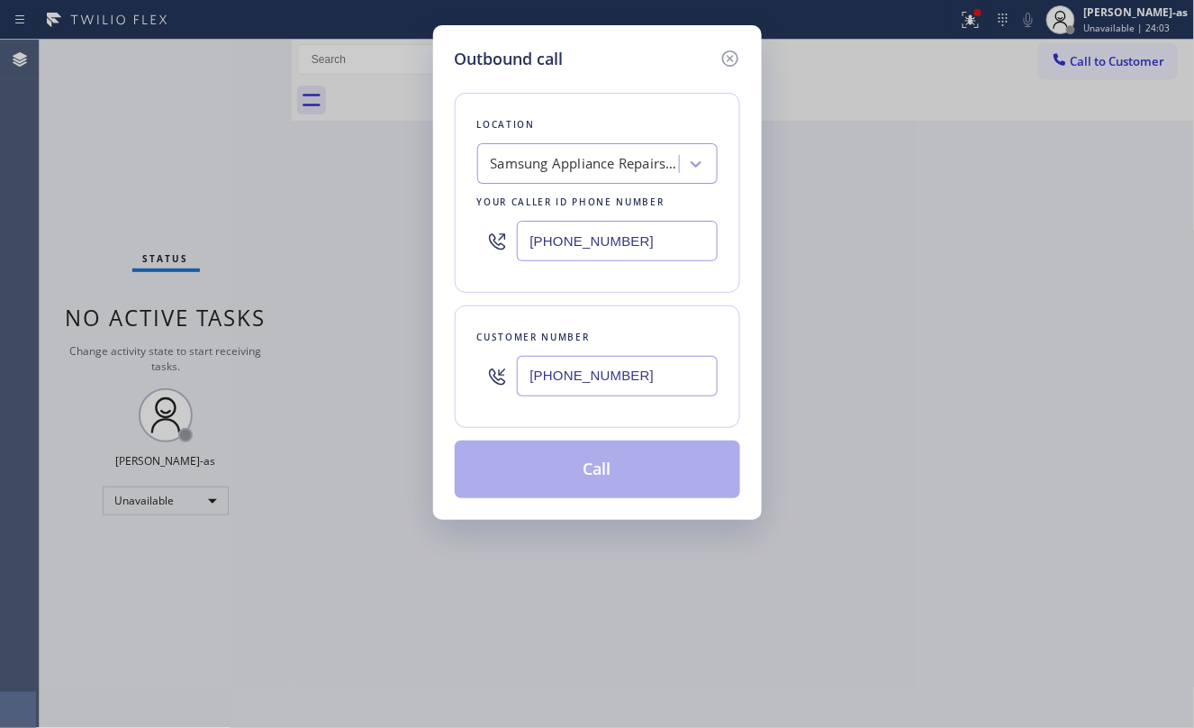
click at [563, 155] on div "Samsung Appliance Repairs [GEOGRAPHIC_DATA]" at bounding box center [581, 165] width 196 height 32
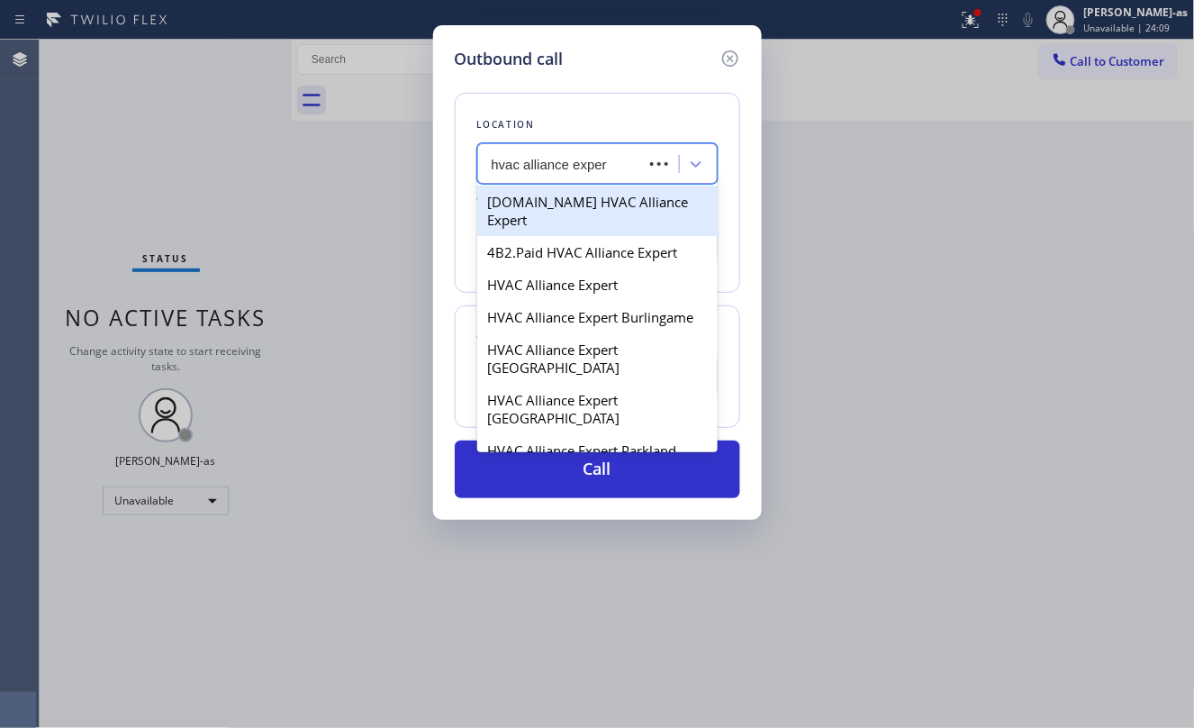
type input "hvac alliance expert"
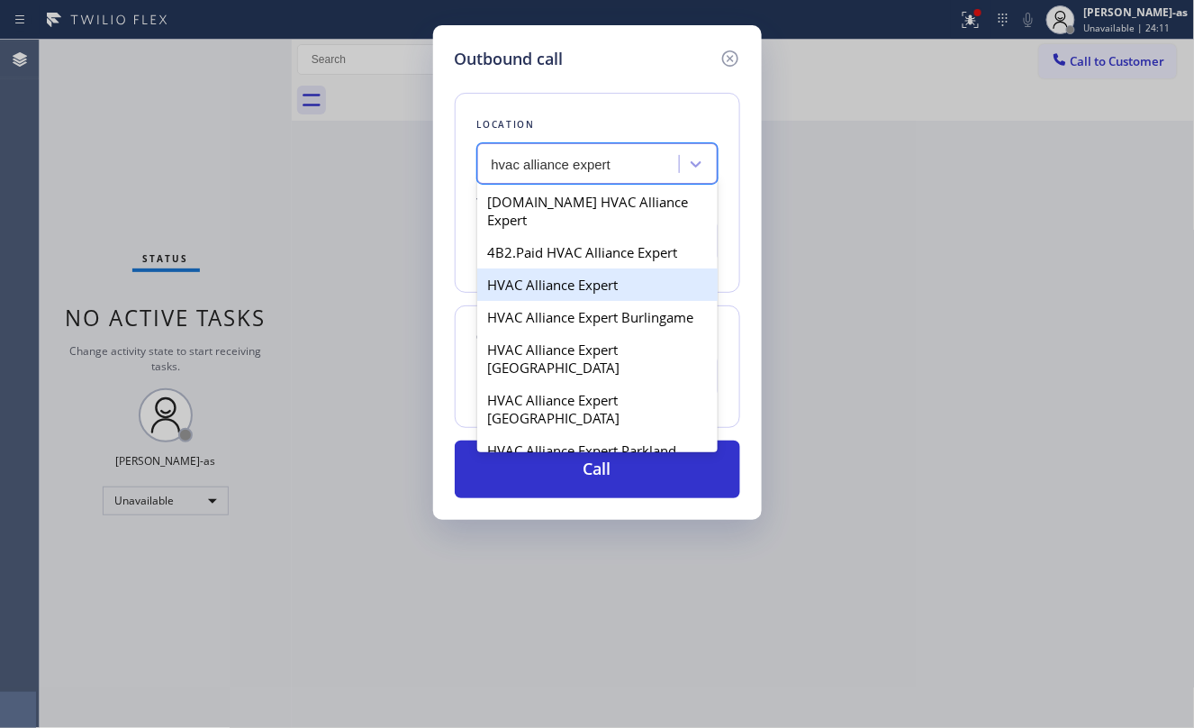
click at [552, 268] on div "HVAC Alliance Expert" at bounding box center [597, 284] width 240 height 32
type input "[PHONE_NUMBER]"
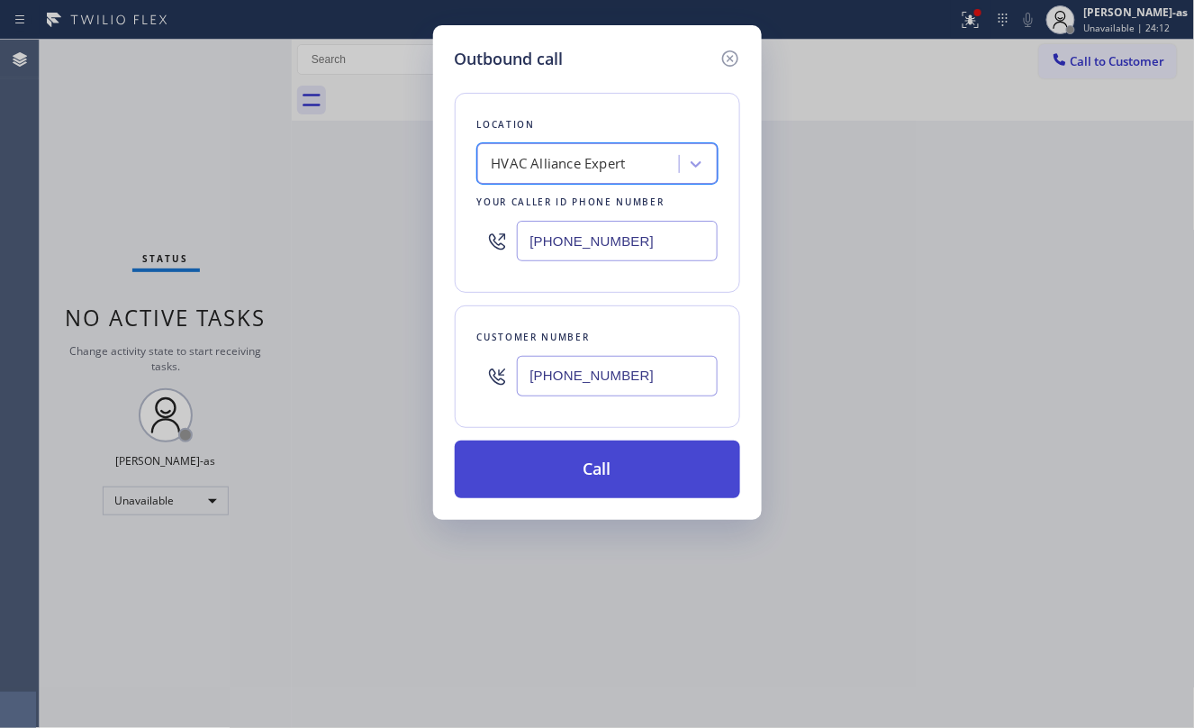
click at [638, 463] on button "Call" at bounding box center [597, 469] width 285 height 58
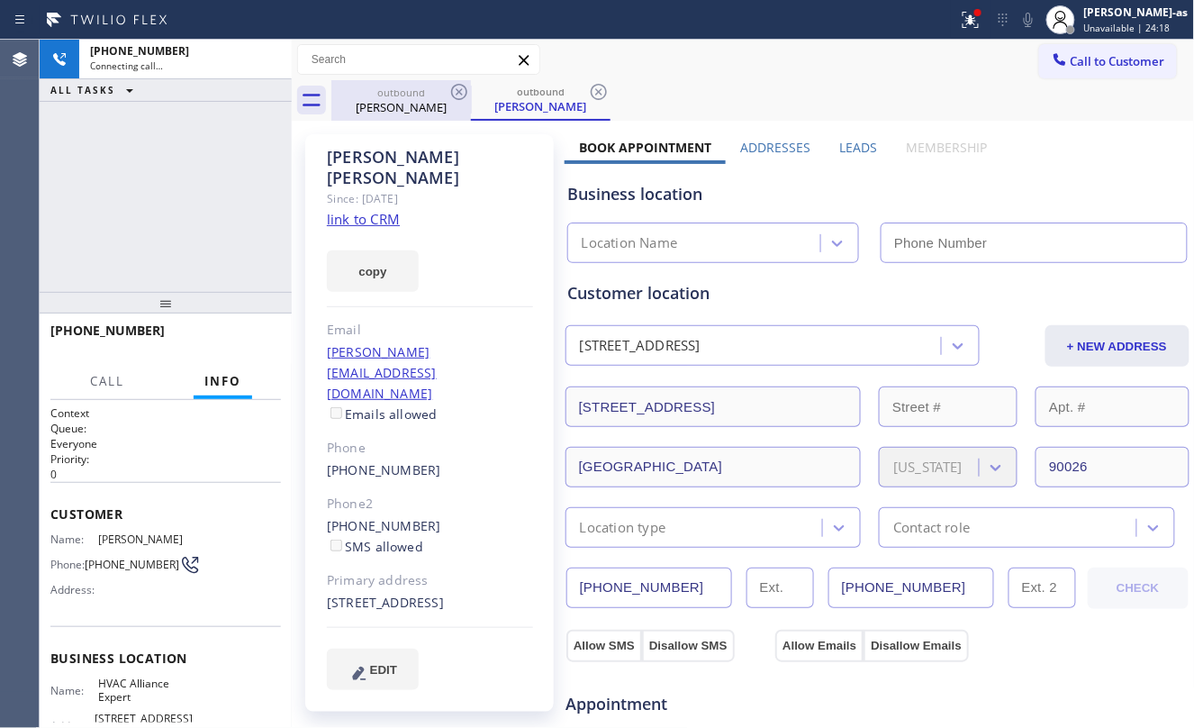
type input "[PHONE_NUMBER]"
drag, startPoint x: 415, startPoint y: 95, endPoint x: 440, endPoint y: 87, distance: 26.2
click at [419, 91] on div "outbound" at bounding box center [401, 93] width 136 height 14
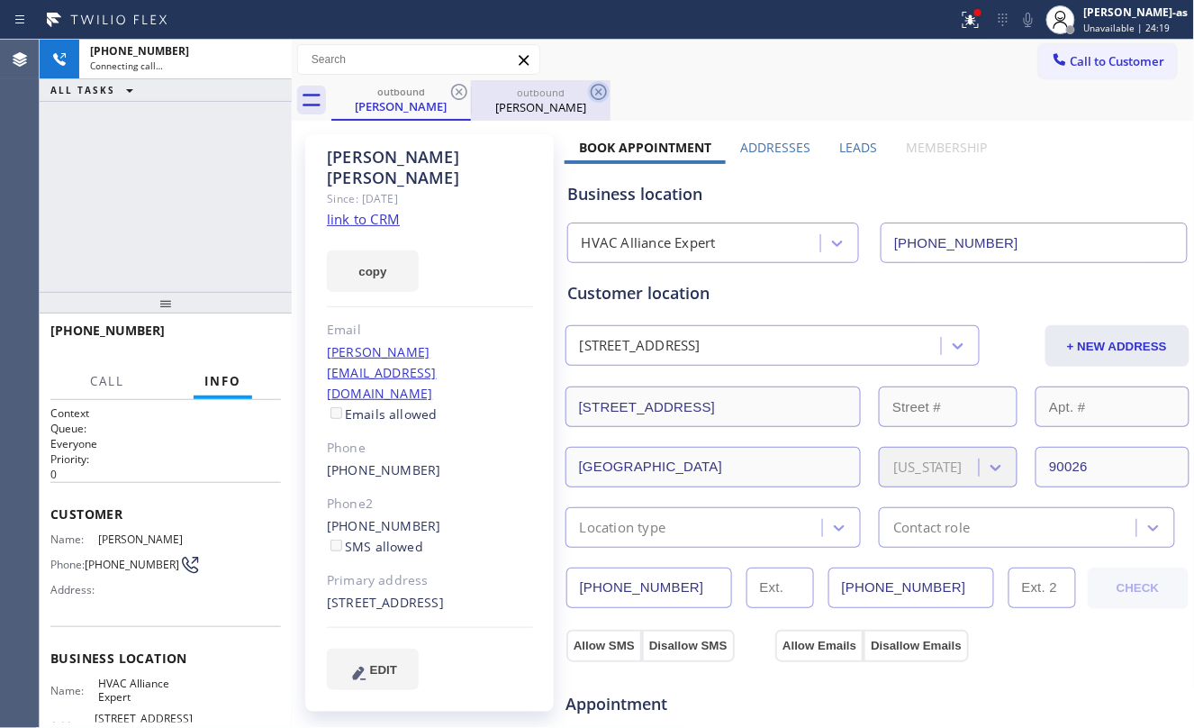
click at [448, 94] on icon at bounding box center [459, 92] width 22 height 22
click at [152, 260] on div "+12138801561 Connecting call… ALL TASKS ALL TASKS ACTIVE TASKS TASKS IN WRAP UP" at bounding box center [166, 166] width 252 height 252
click at [158, 186] on div "+12138801561 Connecting call… ALL TASKS ALL TASKS ACTIVE TASKS TASKS IN WRAP UP" at bounding box center [166, 166] width 252 height 252
click at [378, 210] on link "link to CRM" at bounding box center [363, 219] width 73 height 18
click at [195, 209] on div "+12138801561 Connecting call… ALL TASKS ALL TASKS ACTIVE TASKS TASKS IN WRAP UP" at bounding box center [166, 166] width 252 height 252
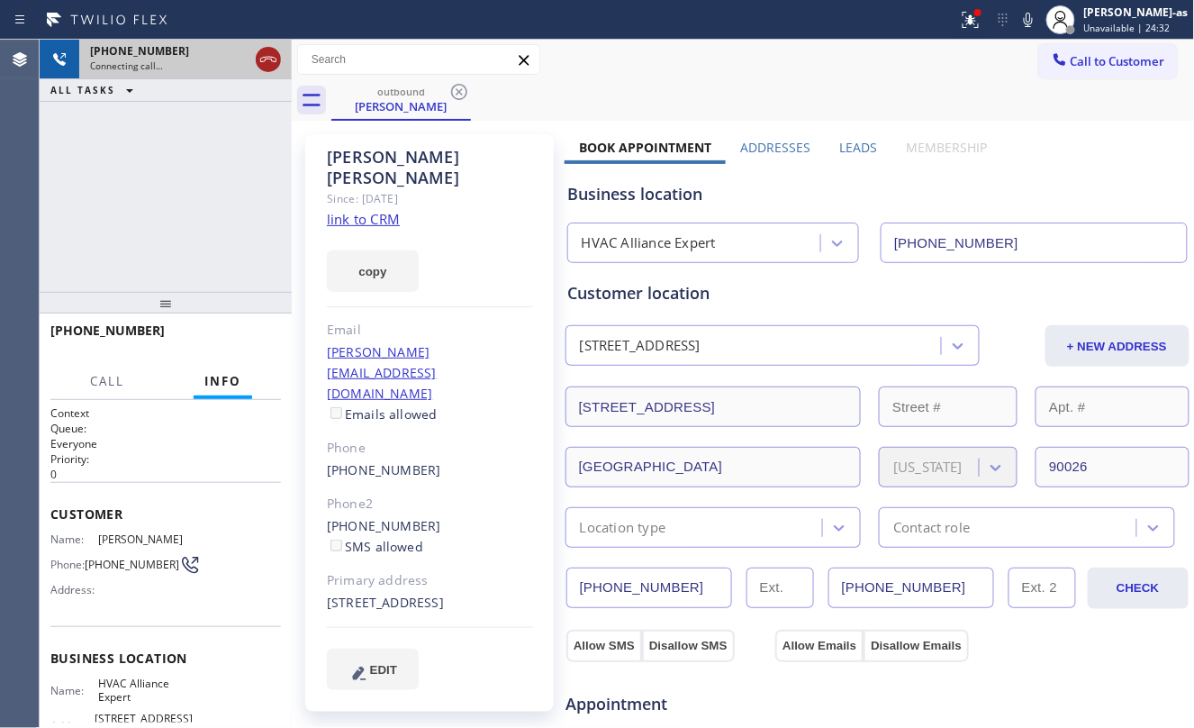
drag, startPoint x: 258, startPoint y: 51, endPoint x: 268, endPoint y: 59, distance: 13.5
click at [259, 51] on icon at bounding box center [269, 60] width 22 height 22
drag, startPoint x: 414, startPoint y: 113, endPoint x: 379, endPoint y: 52, distance: 70.6
click at [419, 113] on div "Odilia Gonzalez" at bounding box center [401, 106] width 136 height 16
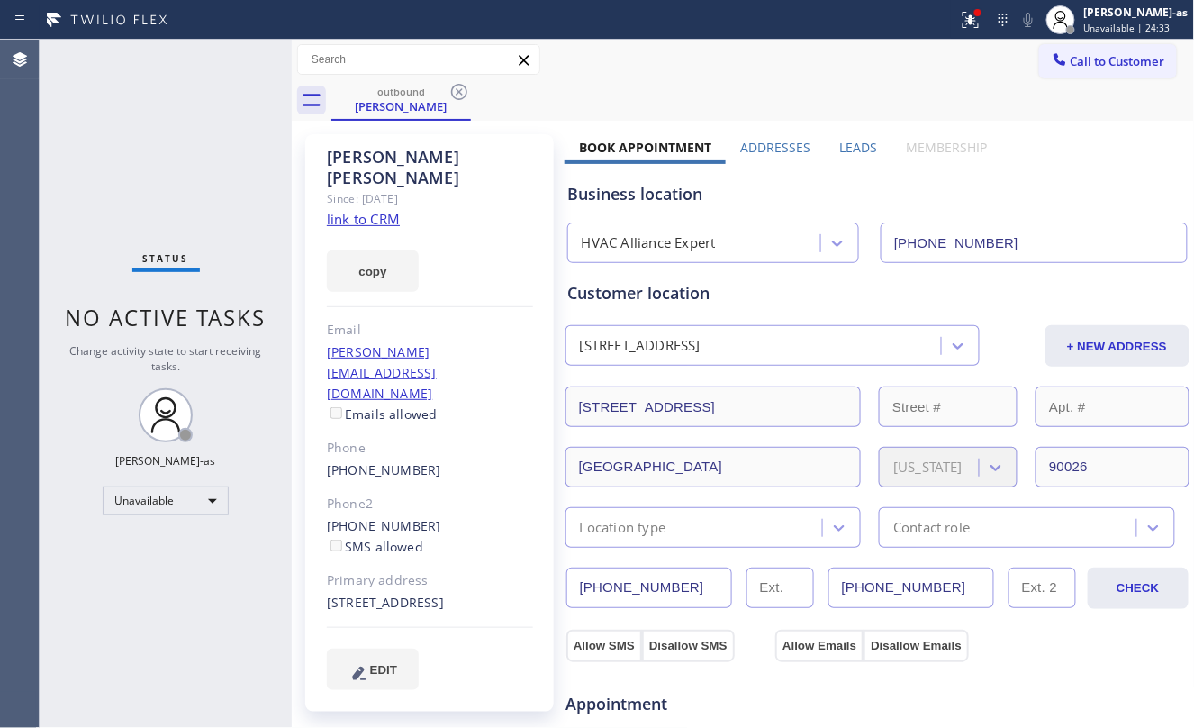
drag, startPoint x: 461, startPoint y: 90, endPoint x: 452, endPoint y: 81, distance: 12.7
click at [461, 91] on icon at bounding box center [459, 92] width 22 height 22
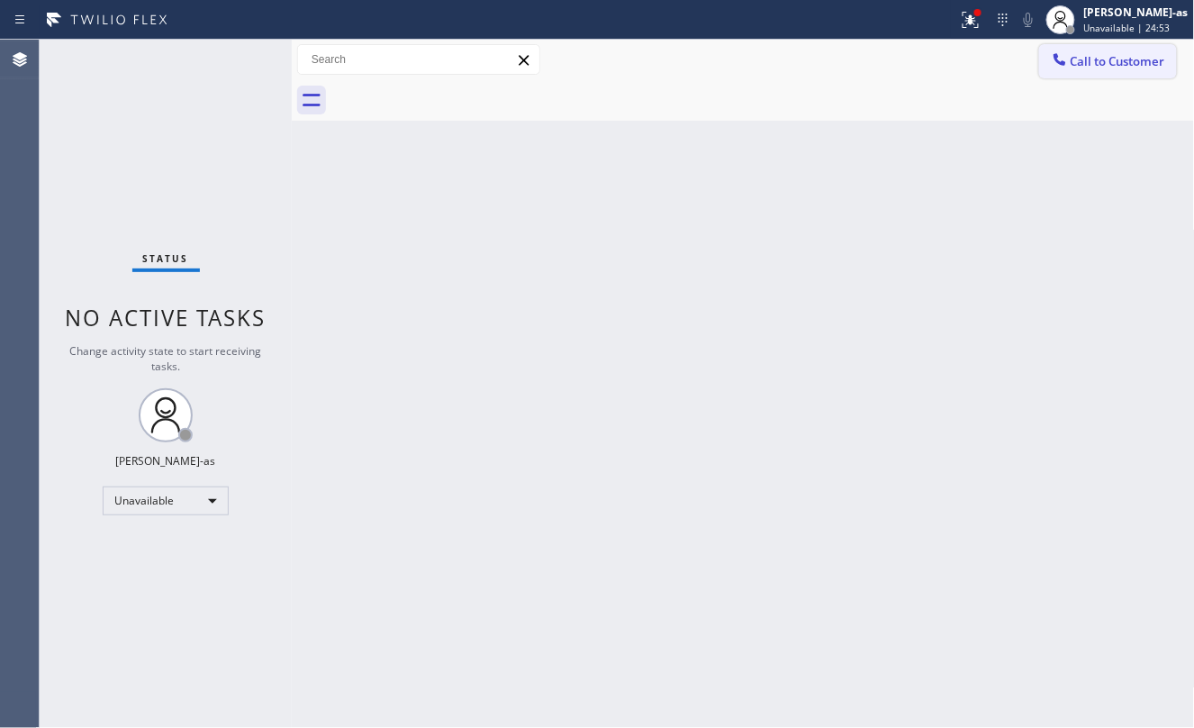
click at [1075, 65] on span "Call to Customer" at bounding box center [1118, 61] width 95 height 16
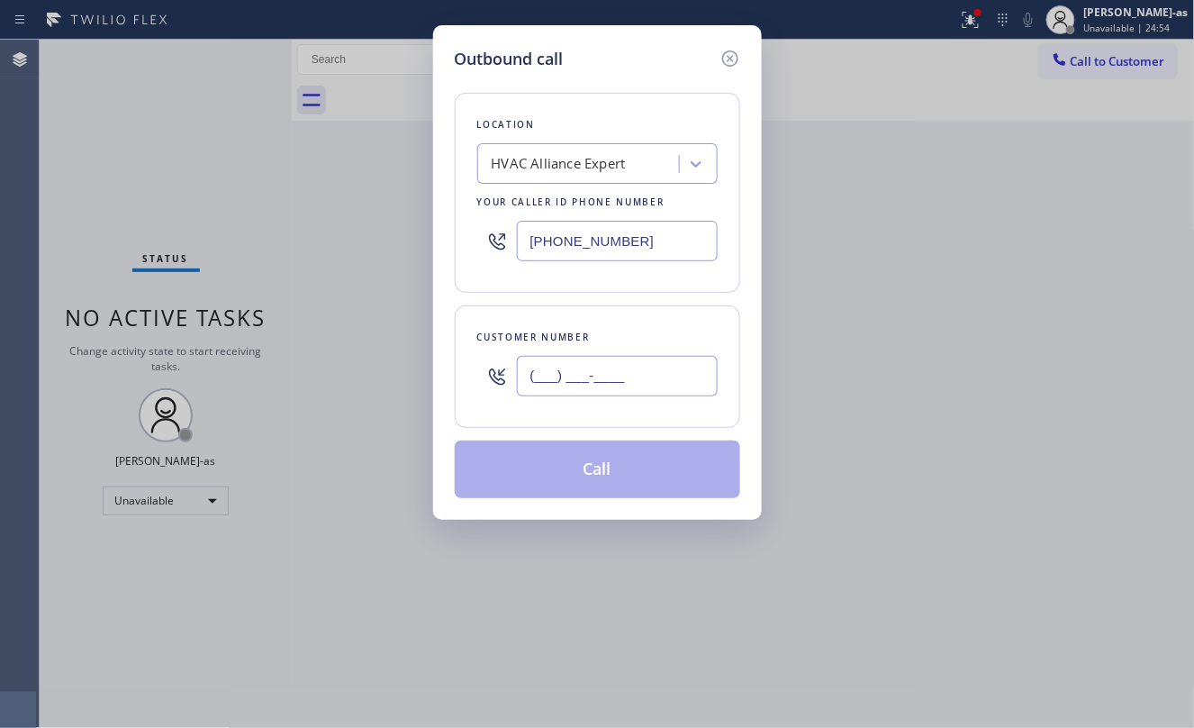
click at [649, 367] on input "(___) ___-____" at bounding box center [617, 376] width 201 height 41
paste input "323) 482-6746"
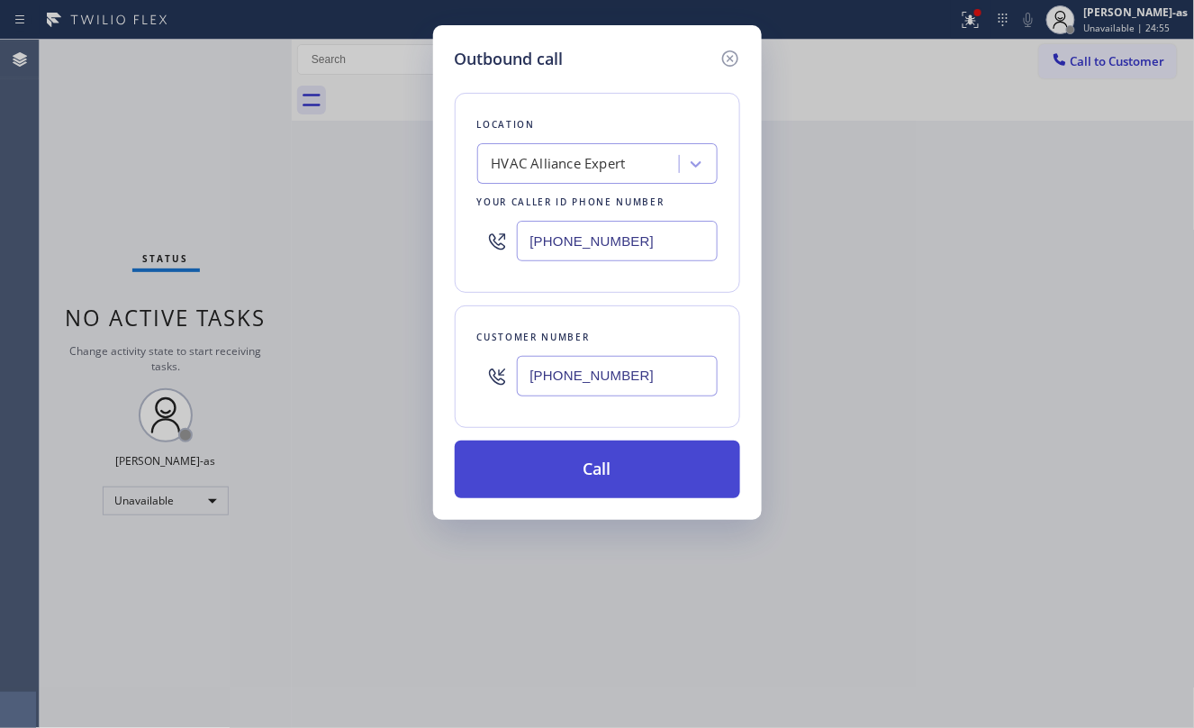
type input "[PHONE_NUMBER]"
click at [647, 466] on button "Call" at bounding box center [597, 469] width 285 height 58
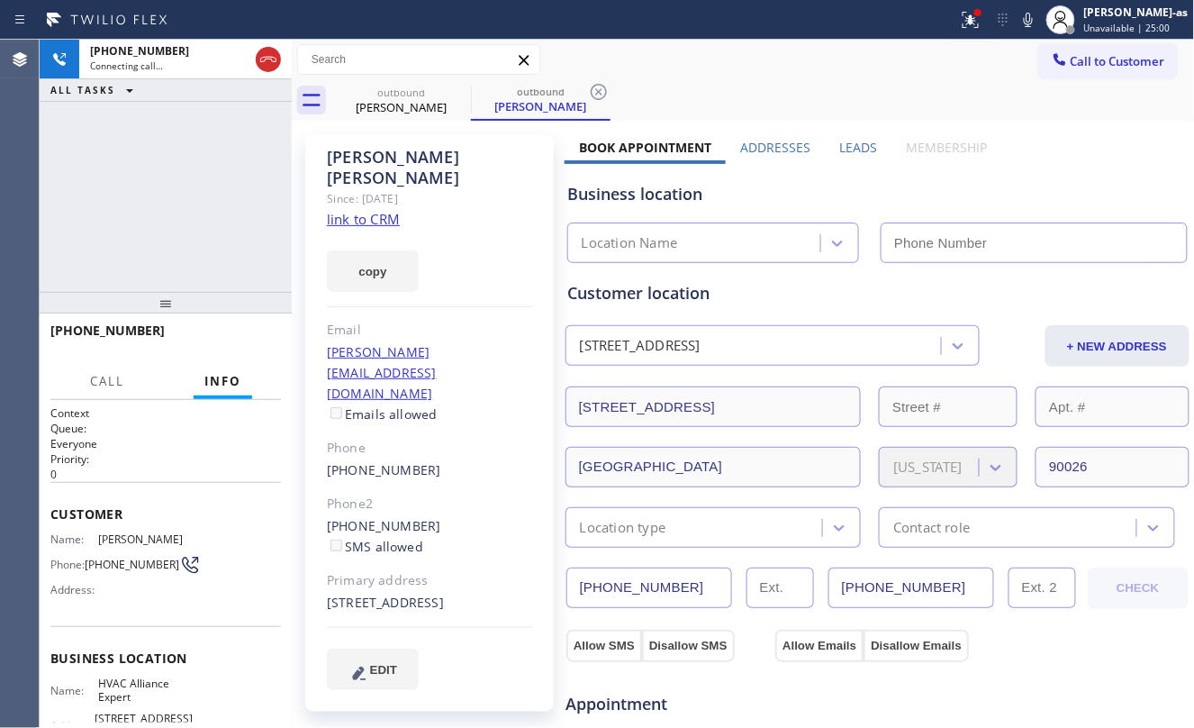
type input "[PHONE_NUMBER]"
click at [368, 210] on link "link to CRM" at bounding box center [363, 219] width 73 height 18
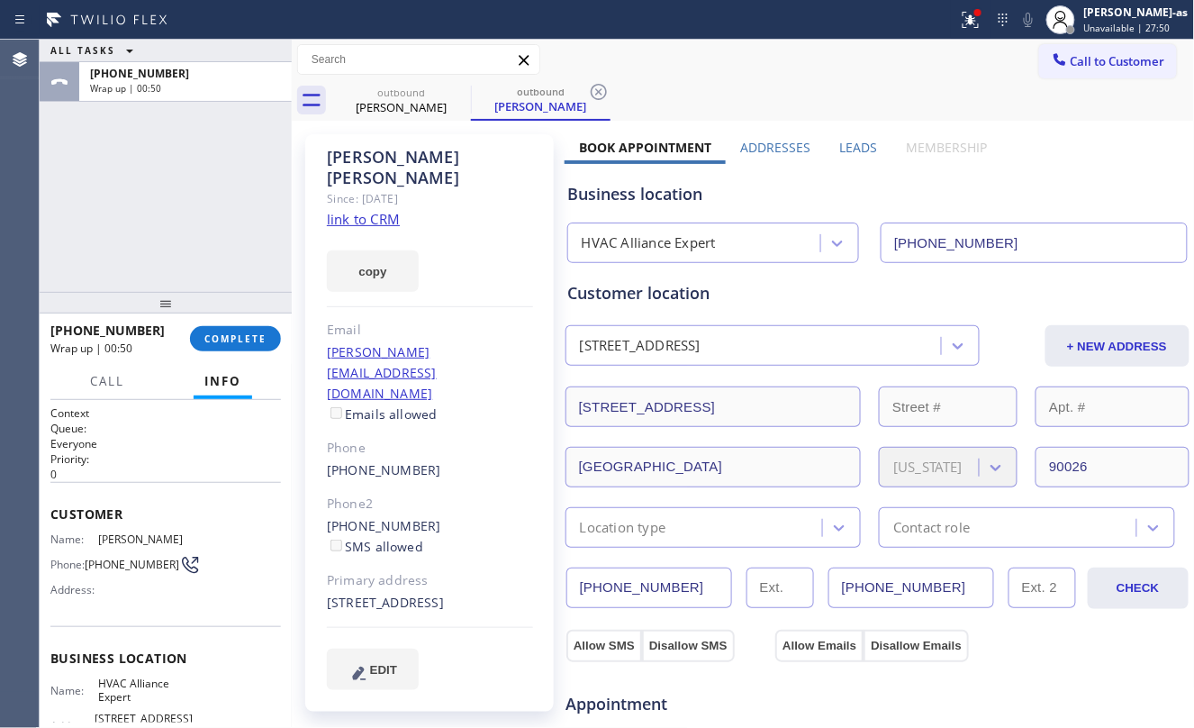
click at [339, 360] on div "Odilia Gonzalez Since: 20 may 2020 link to CRM copy Email odilia@hilltopla.org …" at bounding box center [429, 422] width 249 height 577
click at [223, 321] on div "+13234826746 Wrap up | 00:50 COMPLETE" at bounding box center [165, 338] width 231 height 47
click at [238, 340] on span "COMPLETE" at bounding box center [235, 338] width 62 height 13
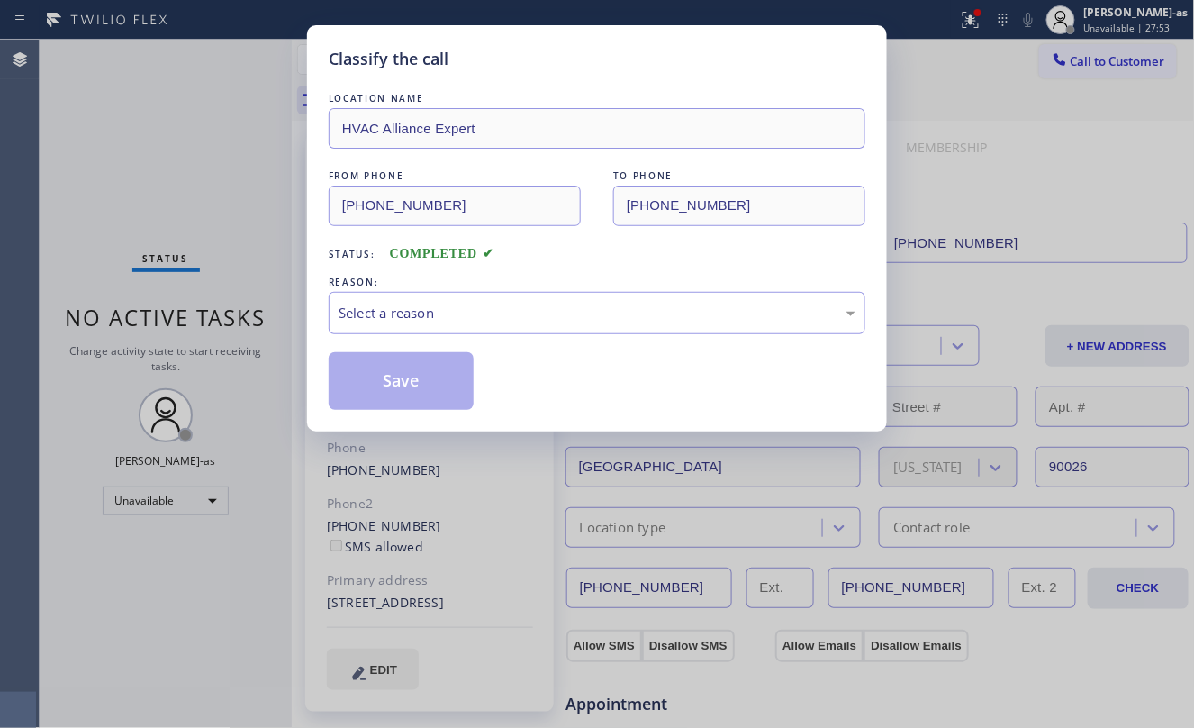
drag, startPoint x: 117, startPoint y: 229, endPoint x: 312, endPoint y: 324, distance: 216.7
click at [130, 235] on div "Classify the call LOCATION NAME HVAC Alliance Expert FROM PHONE (323) 991-9198 …" at bounding box center [597, 364] width 1194 height 728
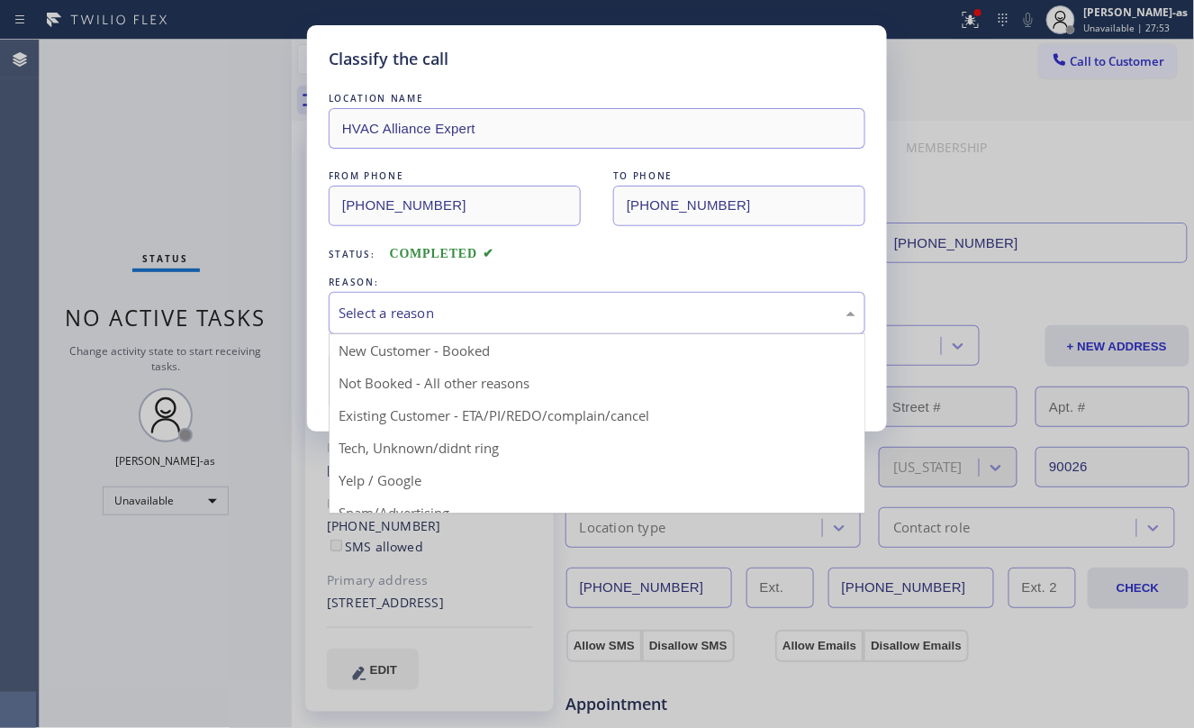
click at [394, 311] on div "Select a reason" at bounding box center [597, 313] width 517 height 21
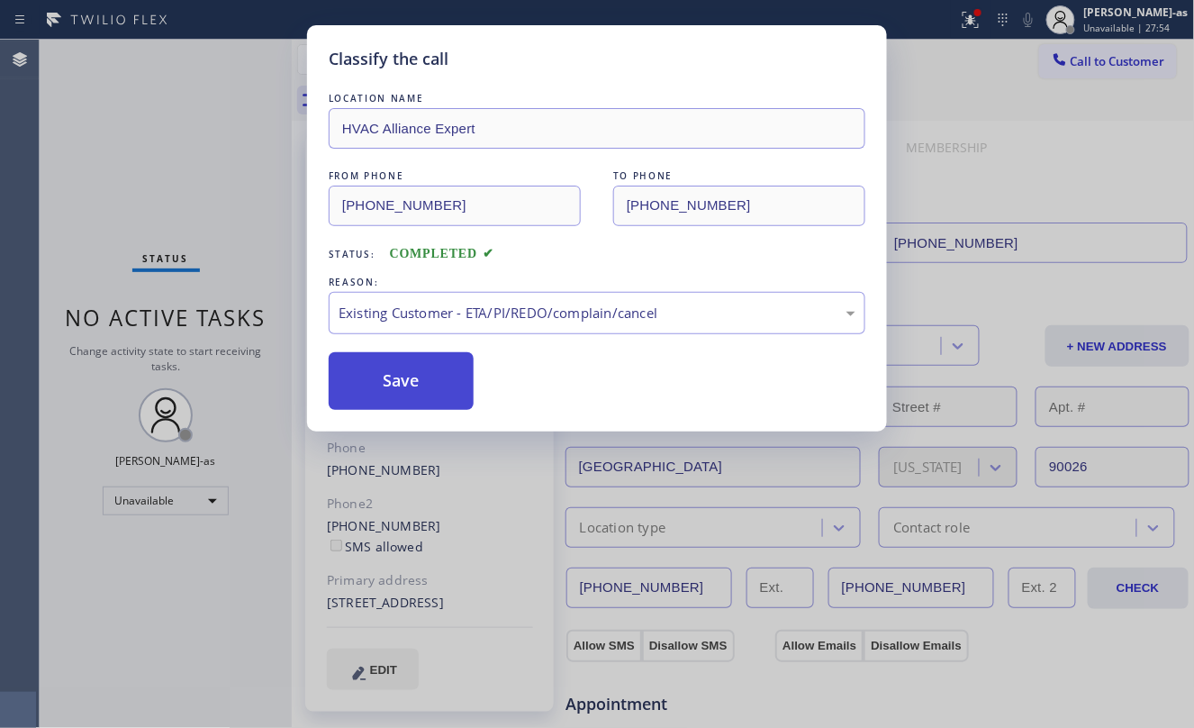
click at [418, 379] on button "Save" at bounding box center [401, 381] width 145 height 58
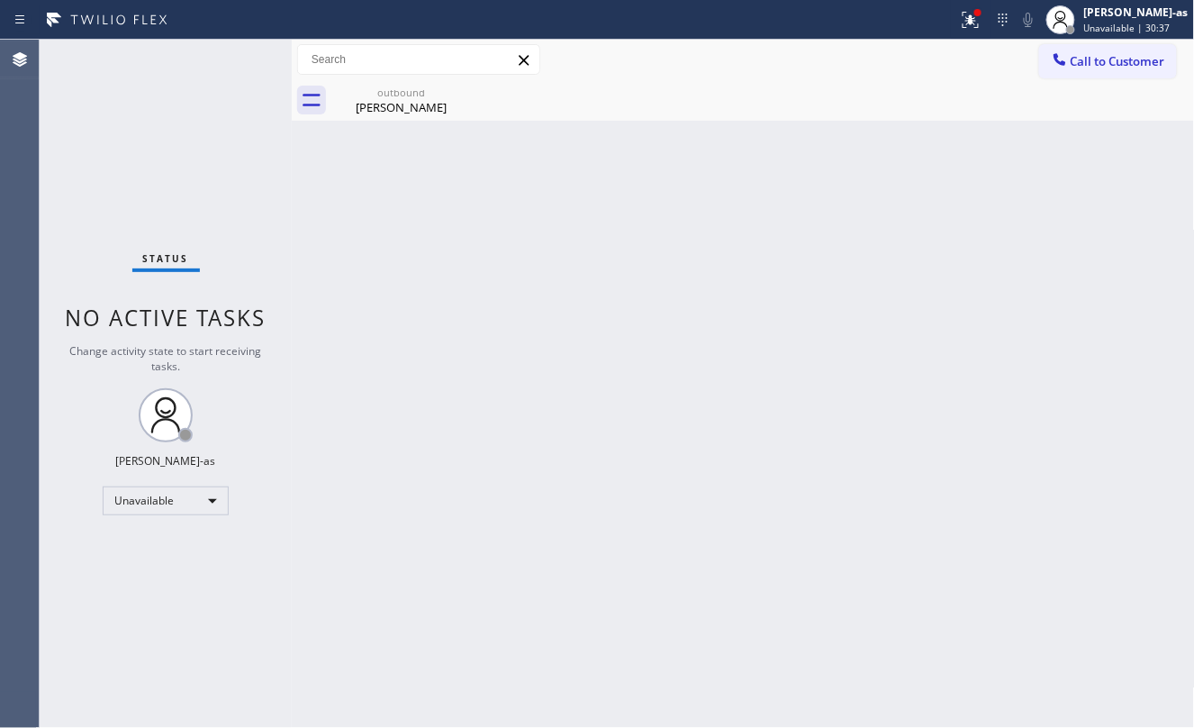
click at [387, 372] on div "Back to Dashboard Change Sender ID Customers Technicians Select a contact Outbo…" at bounding box center [743, 384] width 903 height 688
click at [459, 97] on icon at bounding box center [459, 92] width 22 height 22
click at [389, 106] on div "outbound Odilia Gonzalez" at bounding box center [401, 100] width 136 height 41
click at [452, 90] on div at bounding box center [763, 100] width 864 height 41
click at [803, 144] on div "Back to Dashboard Change Sender ID Customers Technicians Select a contact Outbo…" at bounding box center [743, 384] width 903 height 688
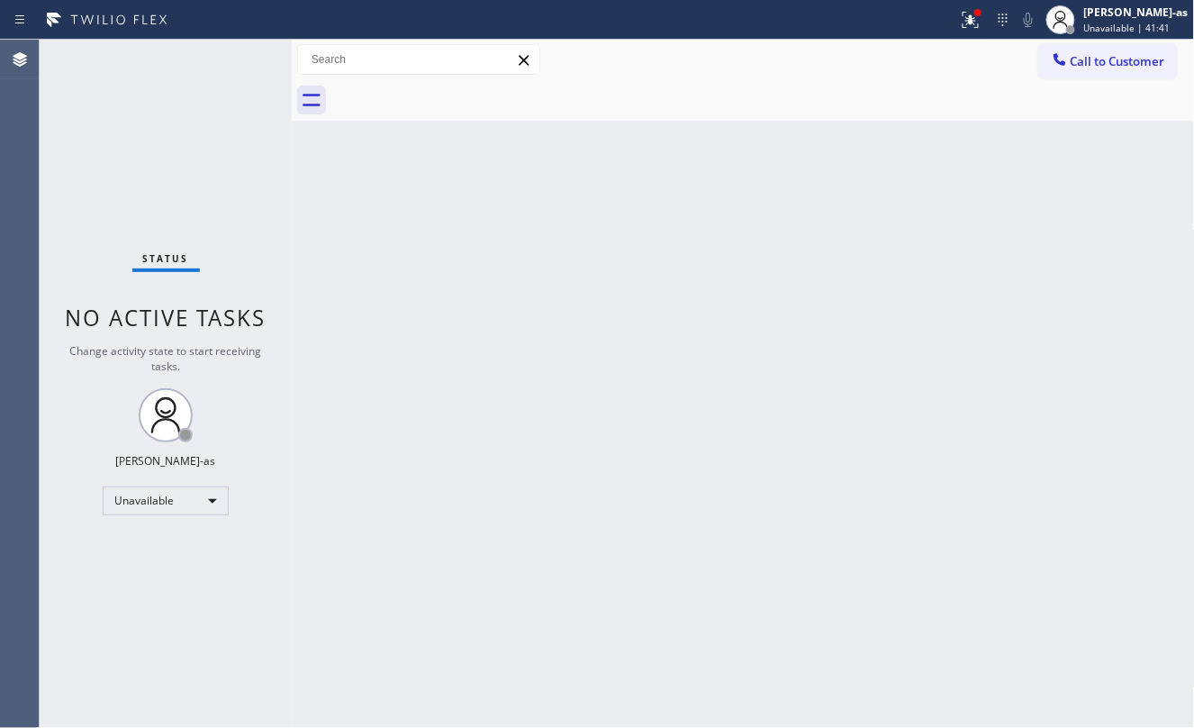
drag, startPoint x: 394, startPoint y: 328, endPoint x: 396, endPoint y: 307, distance: 20.8
click at [396, 321] on div "Back to Dashboard Change Sender ID Customers Technicians Select a contact Outbo…" at bounding box center [743, 384] width 903 height 688
drag, startPoint x: 508, startPoint y: 264, endPoint x: 481, endPoint y: 167, distance: 100.9
click at [506, 264] on div "Back to Dashboard Change Sender ID Customers Technicians Select a contact Outbo…" at bounding box center [743, 384] width 903 height 688
click at [1088, 56] on span "Call to Customer" at bounding box center [1118, 61] width 95 height 16
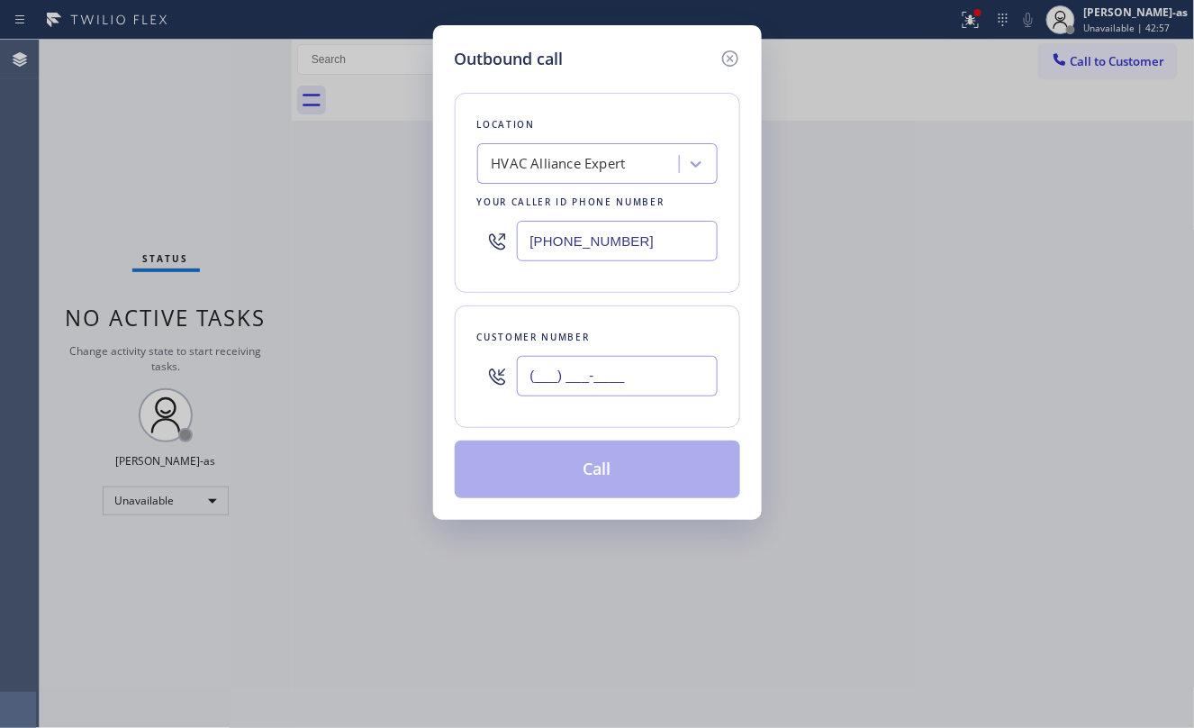
click at [647, 373] on input "(___) ___-____" at bounding box center [617, 376] width 201 height 41
paste input "818) 456-2953"
type input "[PHONE_NUMBER]"
click at [665, 472] on button "Call" at bounding box center [597, 469] width 285 height 58
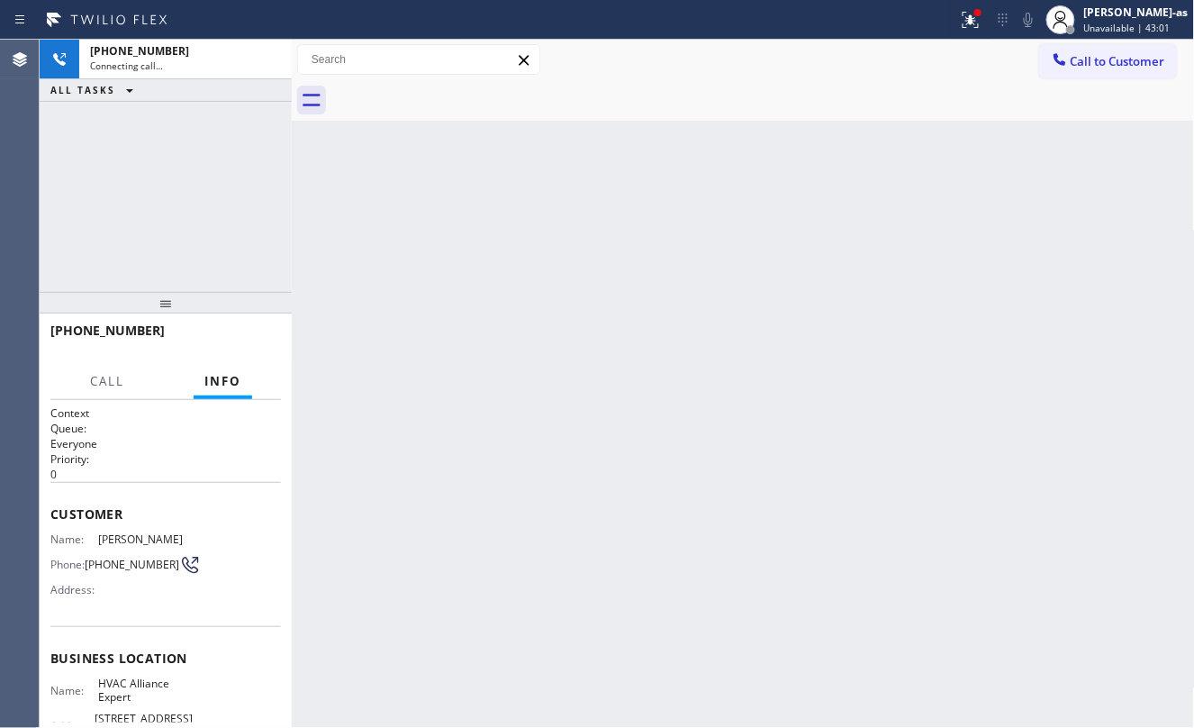
drag, startPoint x: 609, startPoint y: 477, endPoint x: 1176, endPoint y: 495, distance: 567.6
click at [631, 477] on div "Back to Dashboard Change Sender ID Customers Technicians Select a contact Outbo…" at bounding box center [743, 384] width 903 height 688
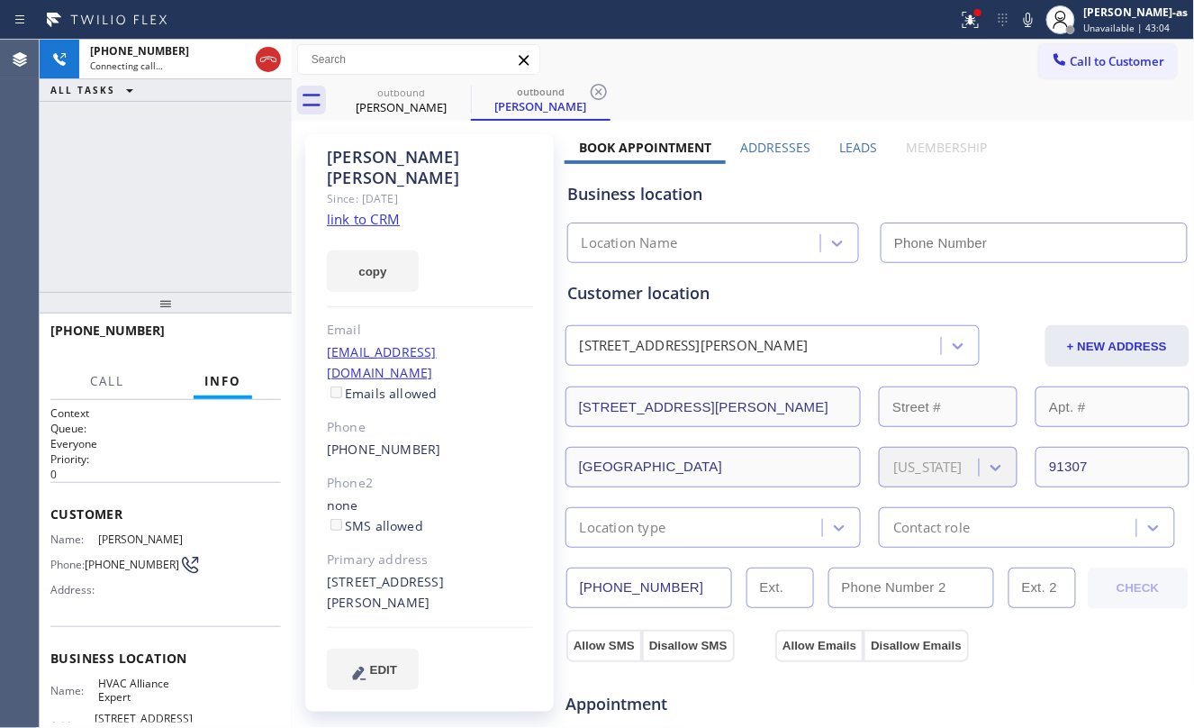
drag, startPoint x: 189, startPoint y: 220, endPoint x: 376, endPoint y: 213, distance: 187.4
click at [191, 218] on div "+18184562953 Connecting call… ALL TASKS ALL TASKS ACTIVE TASKS TASKS IN WRAP UP" at bounding box center [166, 166] width 252 height 252
type input "[PHONE_NUMBER]"
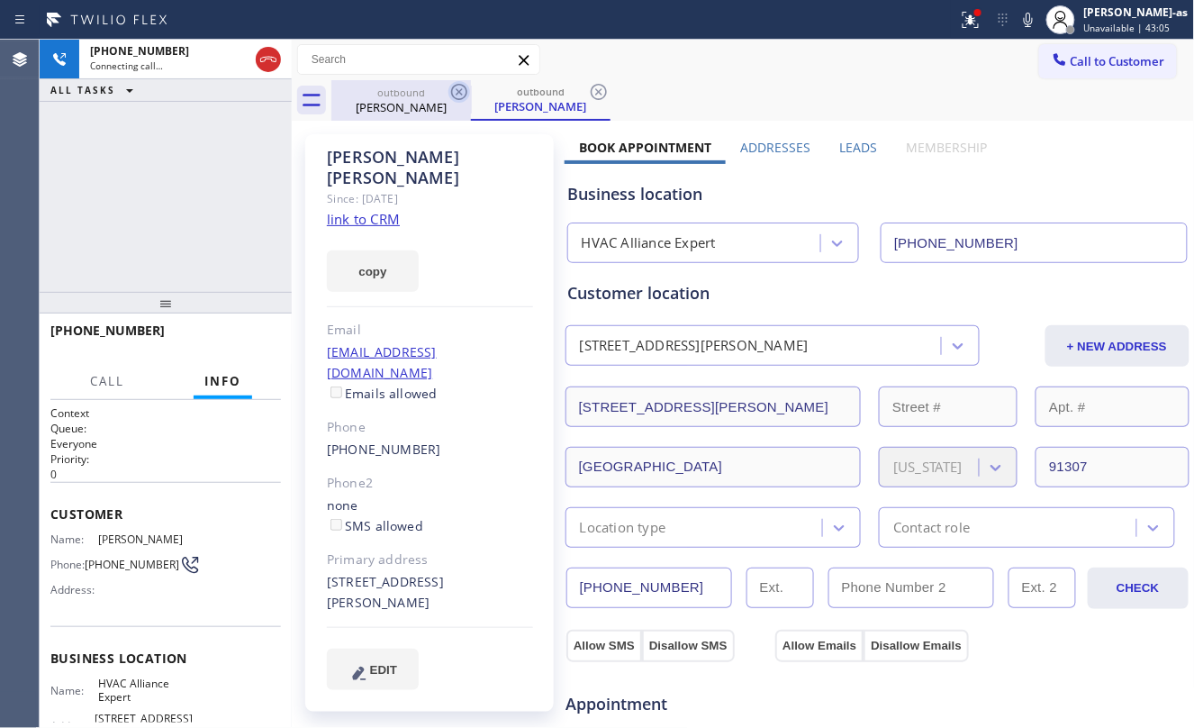
drag, startPoint x: 389, startPoint y: 104, endPoint x: 463, endPoint y: 94, distance: 74.6
click at [396, 104] on div "Joe Estes" at bounding box center [401, 107] width 136 height 16
click at [451, 85] on icon at bounding box center [459, 92] width 22 height 22
drag, startPoint x: 122, startPoint y: 155, endPoint x: 272, endPoint y: 232, distance: 168.4
click at [131, 157] on div "+18184562953 Connecting call… ALL TASKS ALL TASKS ACTIVE TASKS TASKS IN WRAP UP" at bounding box center [166, 166] width 252 height 252
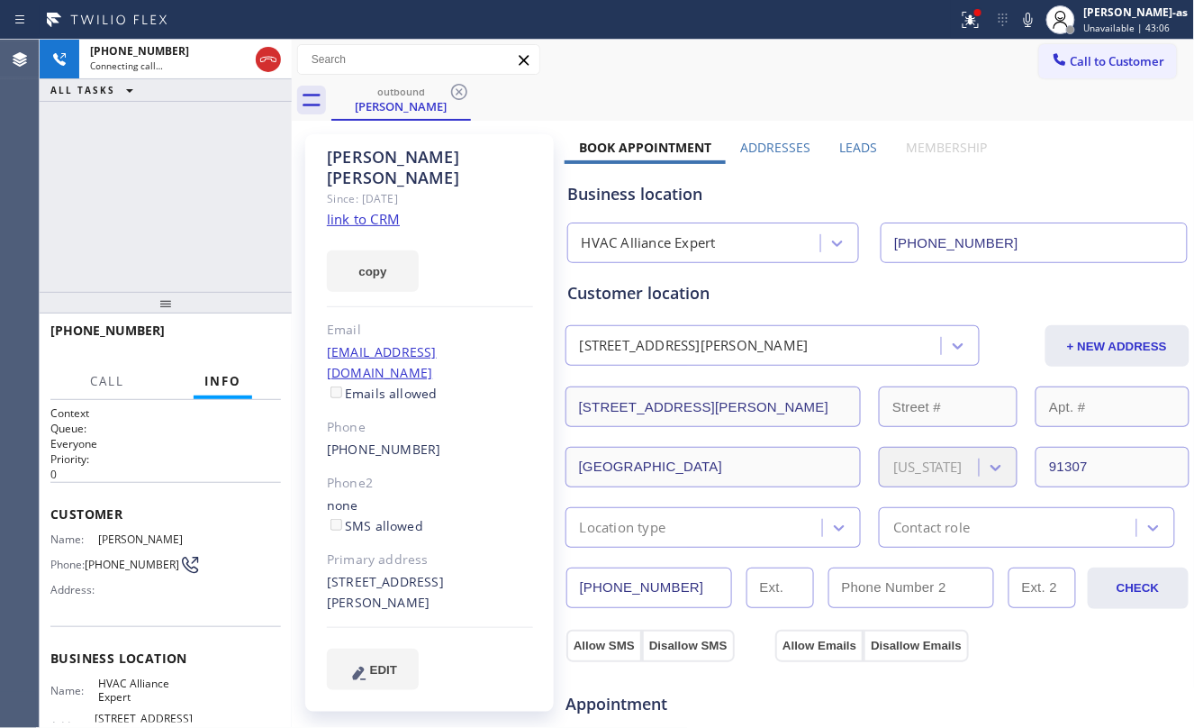
click at [423, 188] on div "Since: [DATE]" at bounding box center [430, 198] width 206 height 21
click at [371, 210] on link "link to CRM" at bounding box center [363, 219] width 73 height 18
drag, startPoint x: 110, startPoint y: 104, endPoint x: 162, endPoint y: 98, distance: 52.6
click at [130, 105] on div "+18184562953 Connecting call… ALL TASKS ALL TASKS ACTIVE TASKS TASKS IN WRAP UP" at bounding box center [166, 166] width 252 height 252
click at [210, 240] on div "+18184562953 Live | 00:01 ALL TASKS ALL TASKS ACTIVE TASKS TASKS IN WRAP UP" at bounding box center [166, 166] width 252 height 252
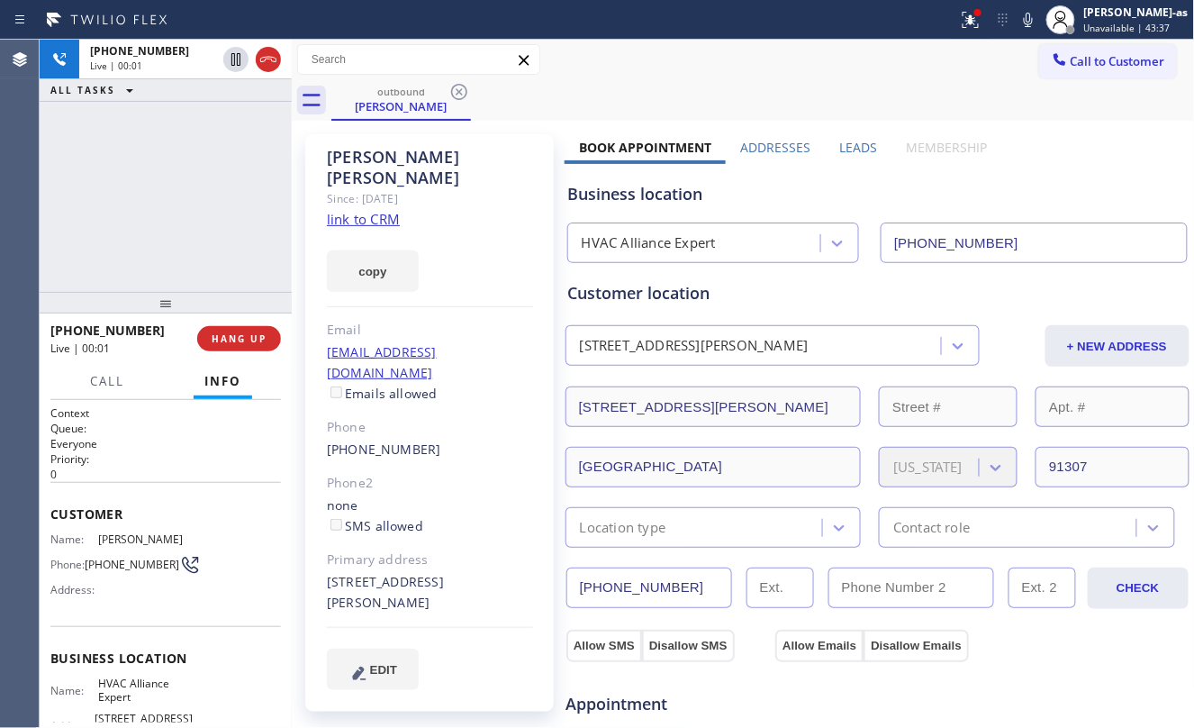
drag, startPoint x: 195, startPoint y: 263, endPoint x: 257, endPoint y: 366, distance: 119.5
click at [199, 263] on div "+18184562953 Live | 00:01 ALL TASKS ALL TASKS ACTIVE TASKS TASKS IN WRAP UP" at bounding box center [166, 166] width 252 height 252
drag, startPoint x: 239, startPoint y: 348, endPoint x: 221, endPoint y: 322, distance: 31.0
click at [239, 347] on button "HANG UP" at bounding box center [239, 338] width 84 height 25
click at [192, 267] on div "+18184562953 Live | 00:03 ALL TASKS ALL TASKS ACTIVE TASKS TASKS IN WRAP UP" at bounding box center [166, 166] width 252 height 252
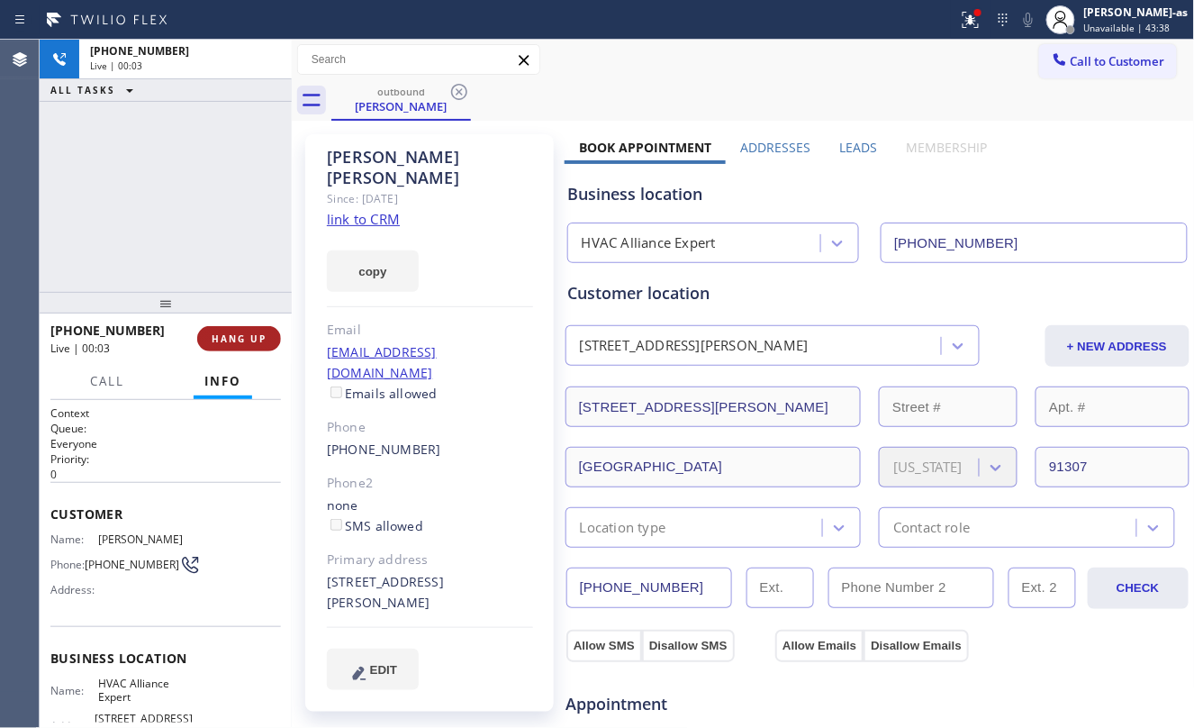
click at [193, 274] on div "+18184562953 Live | 00:03 ALL TASKS ALL TASKS ACTIVE TASKS TASKS IN WRAP UP" at bounding box center [166, 166] width 252 height 252
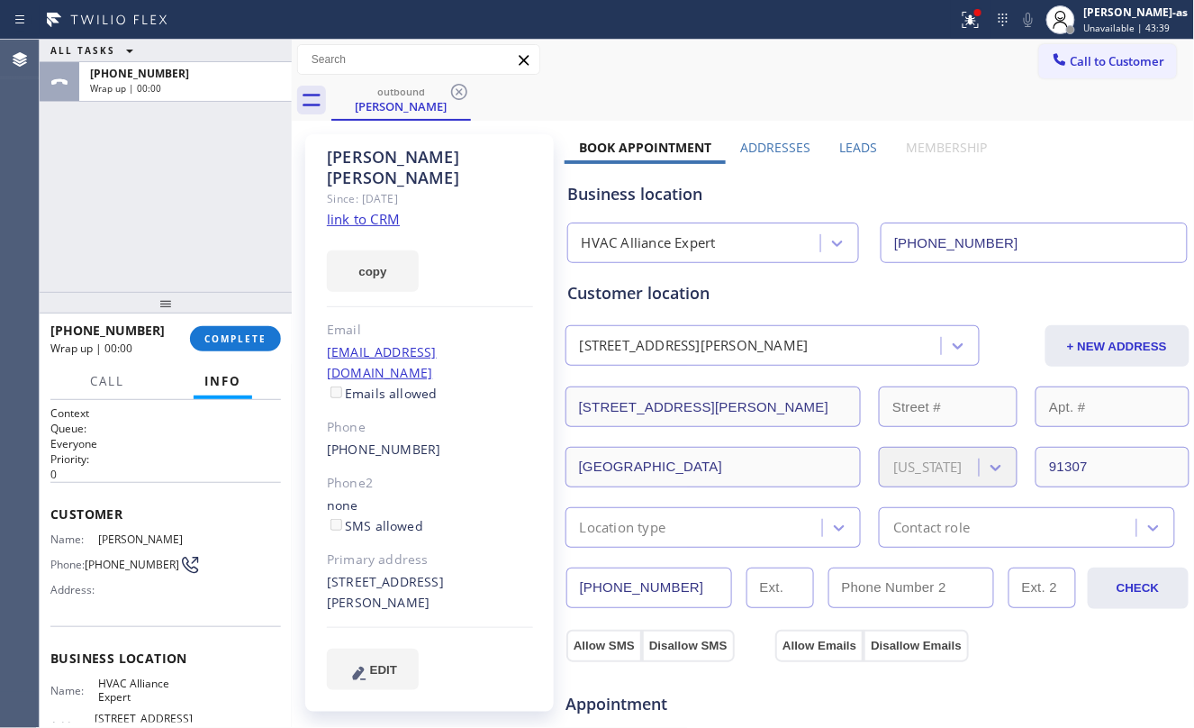
click at [250, 337] on button "COMPLETE" at bounding box center [235, 338] width 91 height 25
drag, startPoint x: 175, startPoint y: 232, endPoint x: 234, endPoint y: 296, distance: 87.3
click at [177, 239] on div "ALL TASKS ALL TASKS ACTIVE TASKS TASKS IN WRAP UP +18184562953 Wrap up | 00:01" at bounding box center [166, 166] width 252 height 252
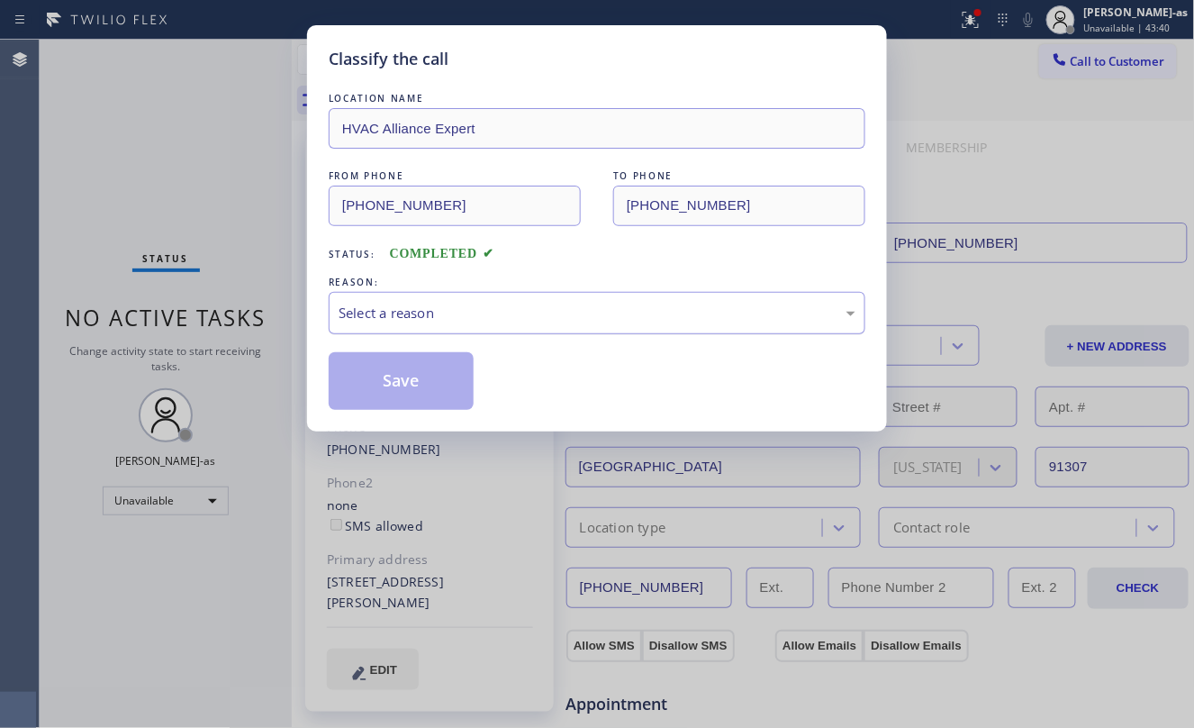
click at [448, 315] on div "Select a reason" at bounding box center [597, 313] width 517 height 21
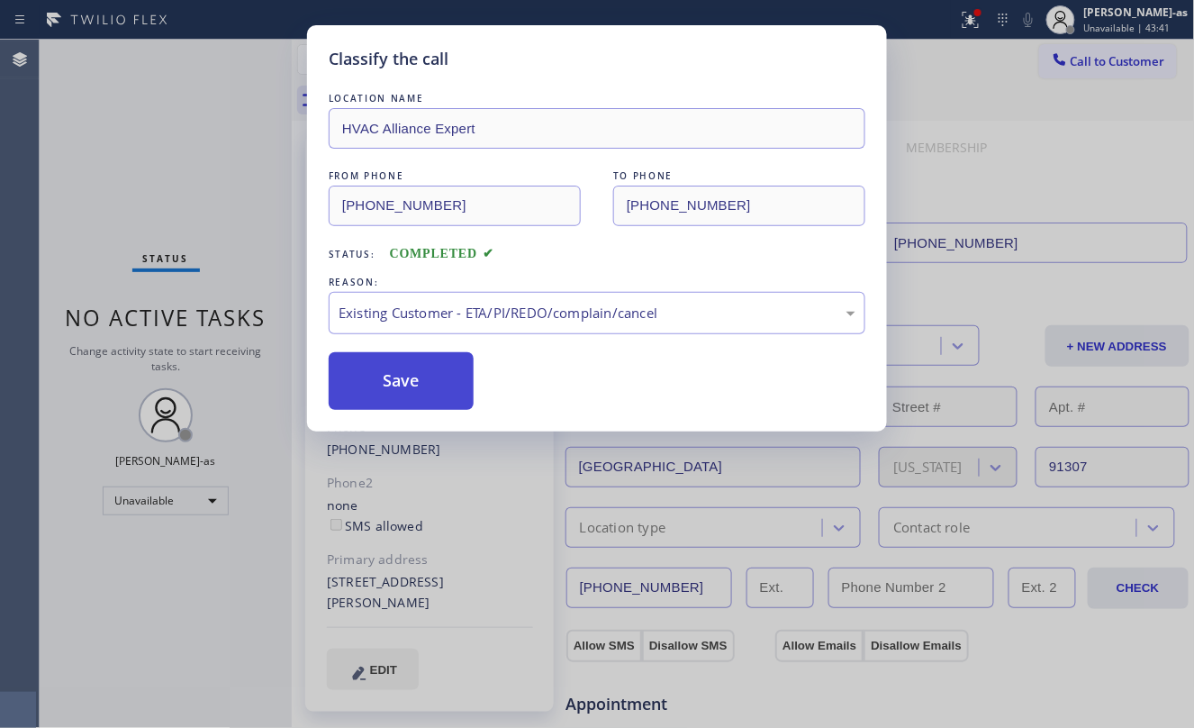
click at [444, 391] on button "Save" at bounding box center [401, 381] width 145 height 58
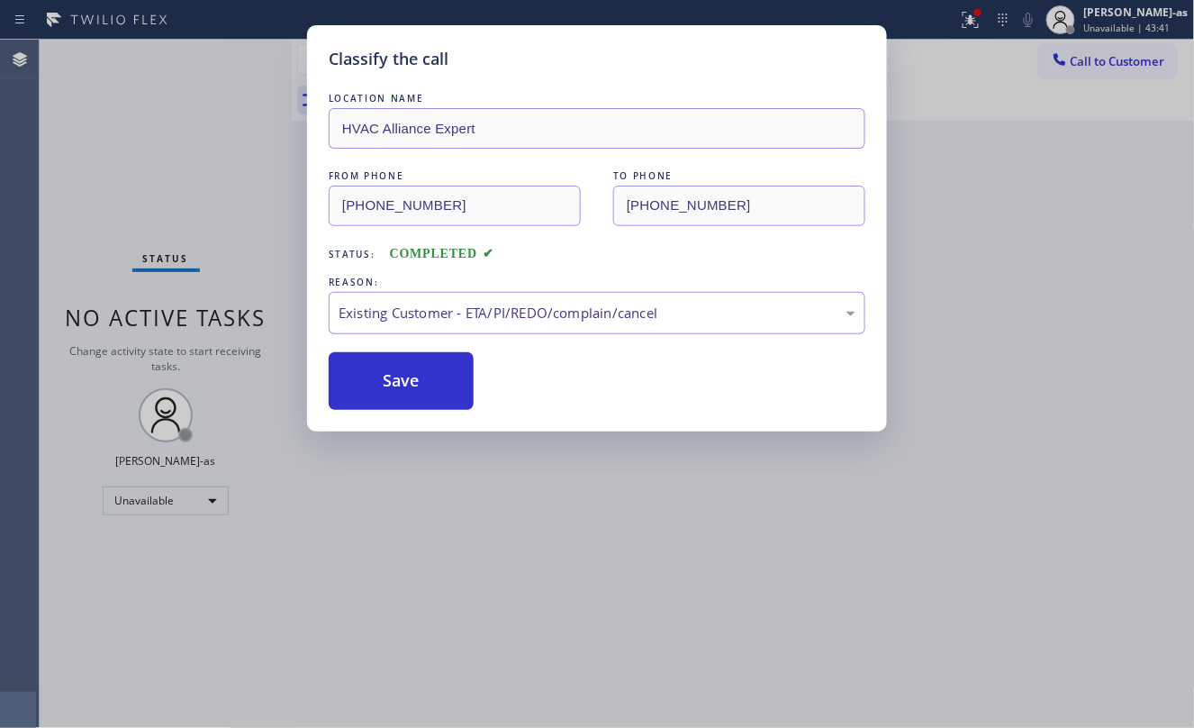
click at [86, 134] on div "Classify the call LOCATION NAME HVAC Alliance Expert FROM PHONE (323) 991-9198 …" at bounding box center [597, 364] width 1194 height 728
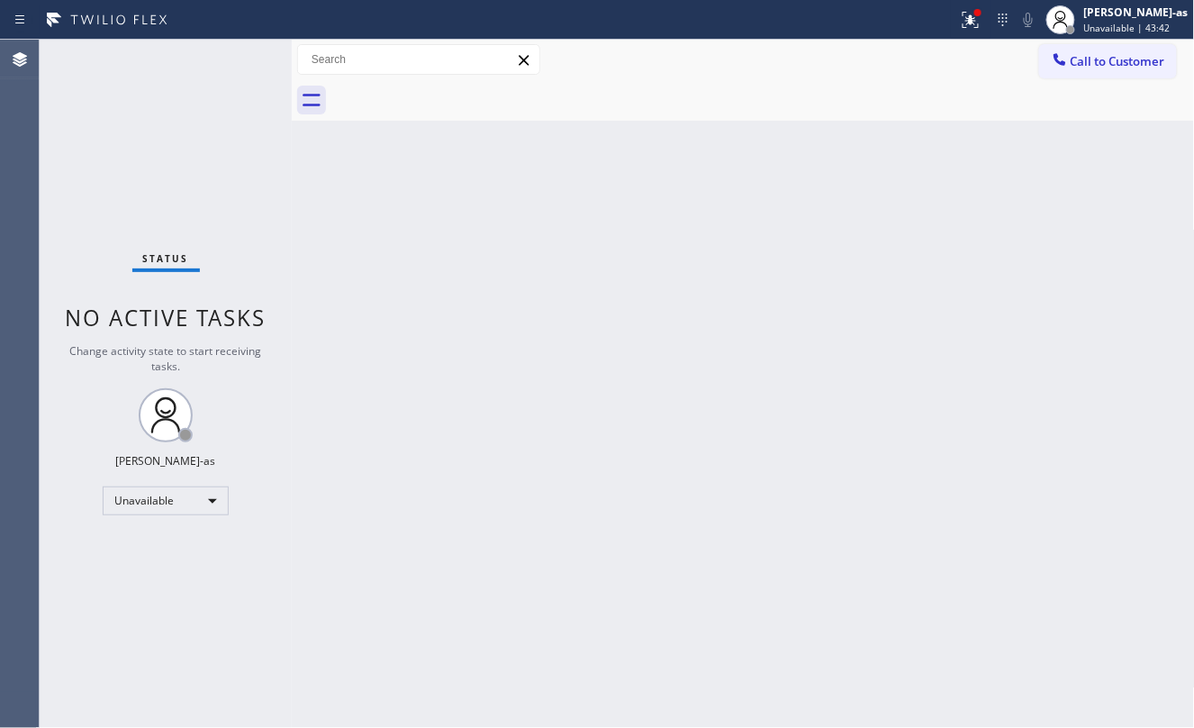
drag, startPoint x: 225, startPoint y: 213, endPoint x: 402, endPoint y: 177, distance: 180.0
click at [250, 210] on div "Status No active tasks Change activity state to start receiving tasks. [PERSON_…" at bounding box center [166, 384] width 252 height 688
drag, startPoint x: 155, startPoint y: 148, endPoint x: 945, endPoint y: 8, distance: 802.0
click at [234, 131] on div "Status No active tasks Change activity state to start receiving tasks. [PERSON_…" at bounding box center [166, 384] width 252 height 688
click at [1099, 69] on button "Call to Customer" at bounding box center [1108, 61] width 138 height 34
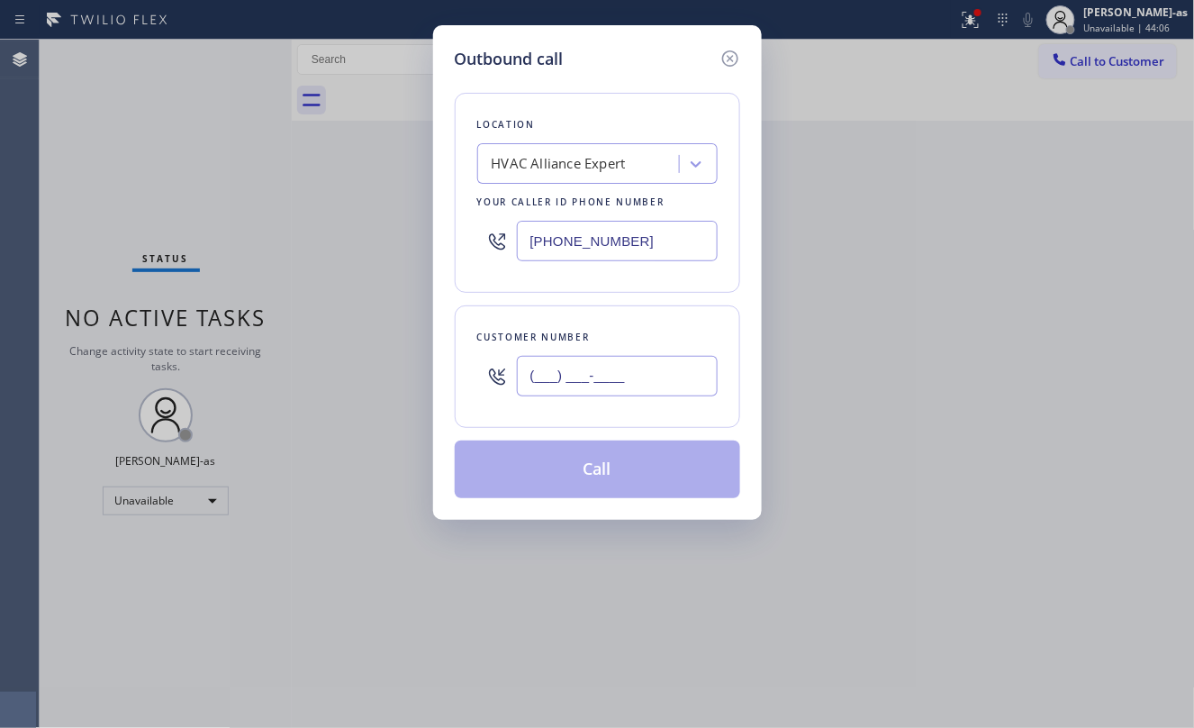
click at [657, 394] on input "(___) ___-____" at bounding box center [617, 376] width 201 height 41
paste input "310) 746-8138"
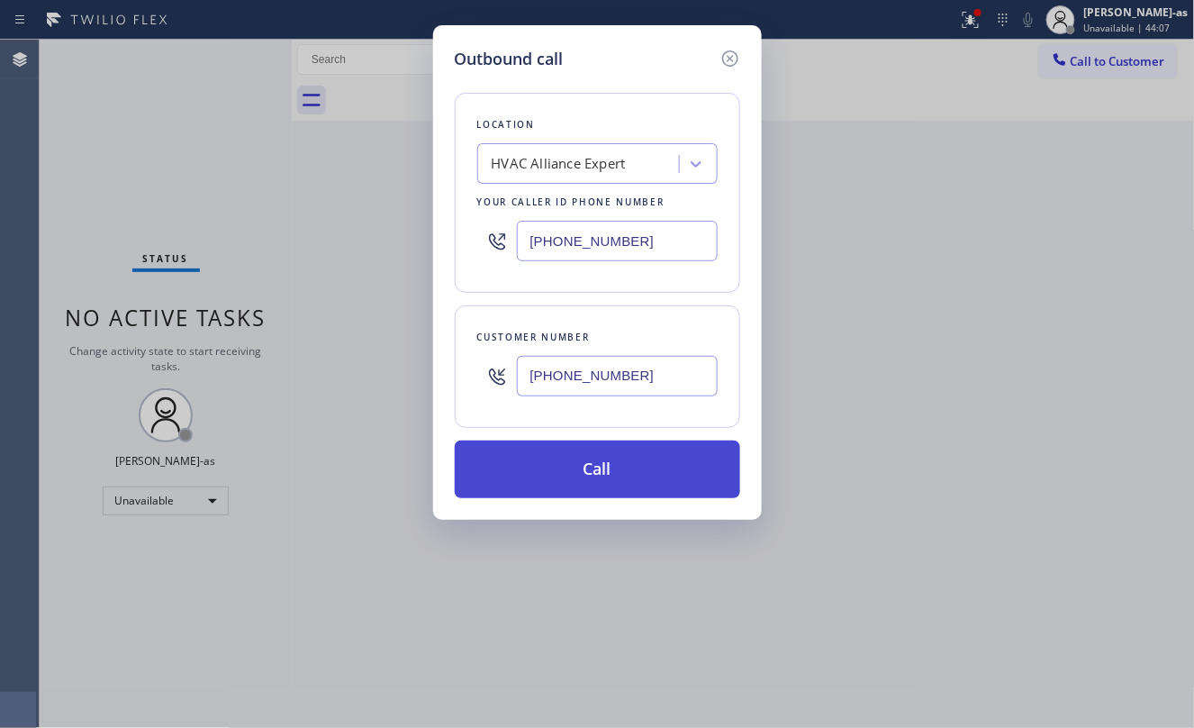
type input "[PHONE_NUMBER]"
click at [624, 465] on button "Call" at bounding box center [597, 469] width 285 height 58
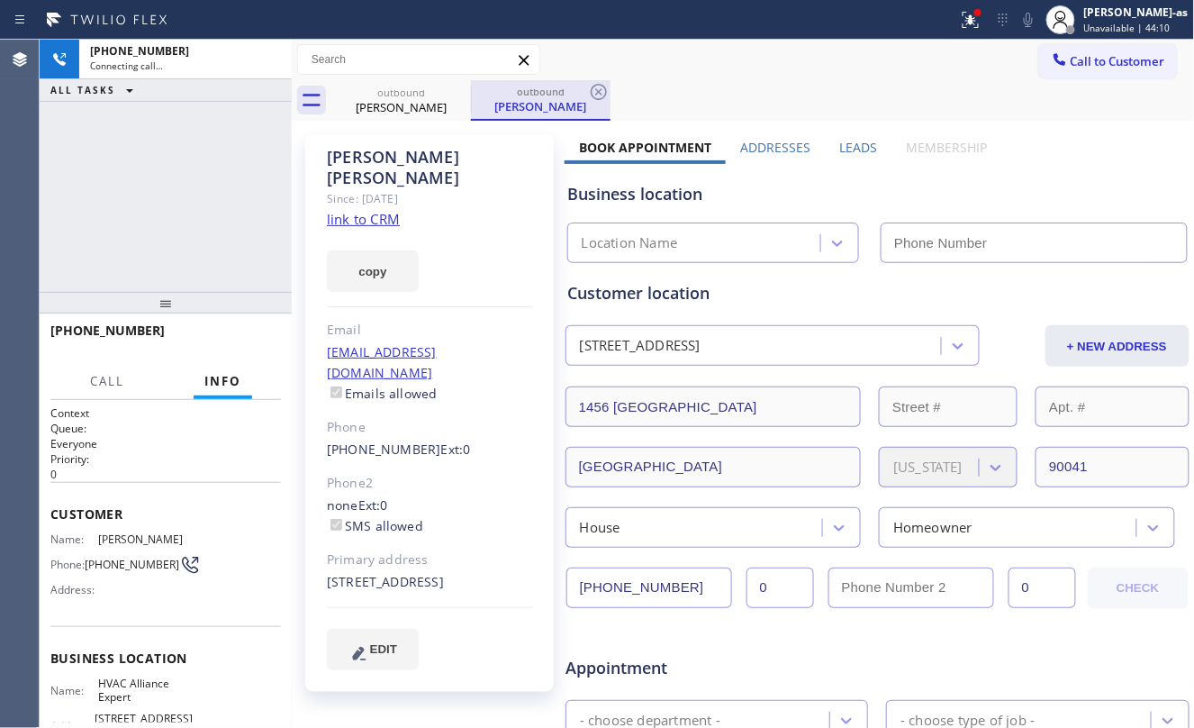
click at [401, 109] on div "Kari Pickering" at bounding box center [401, 107] width 136 height 16
click at [463, 86] on icon at bounding box center [459, 92] width 16 height 16
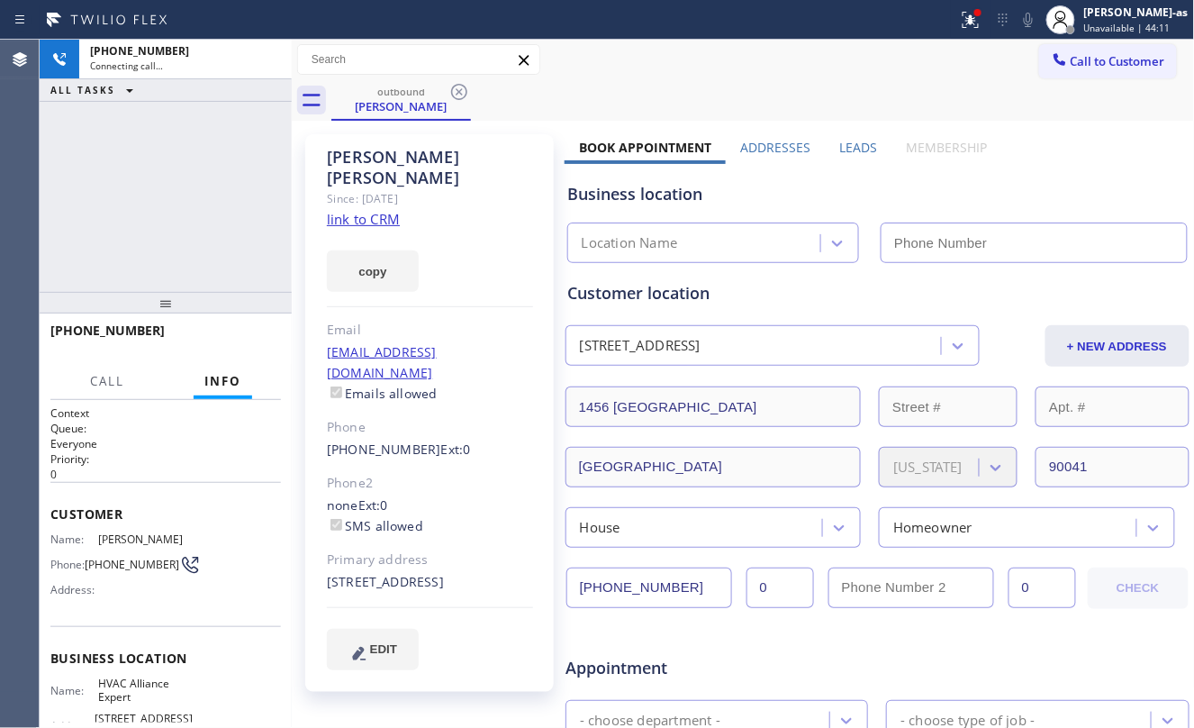
drag, startPoint x: 43, startPoint y: 247, endPoint x: 286, endPoint y: 228, distance: 243.9
click at [51, 236] on div "+13107468138 Connecting call… ALL TASKS ALL TASKS ACTIVE TASKS TASKS IN WRAP UP" at bounding box center [166, 166] width 252 height 252
type input "[PHONE_NUMBER]"
click at [135, 204] on div "+13107468138 Connecting call… ALL TASKS ALL TASKS ACTIVE TASKS TASKS IN WRAP UP" at bounding box center [166, 166] width 252 height 252
click at [375, 210] on link "link to CRM" at bounding box center [363, 219] width 73 height 18
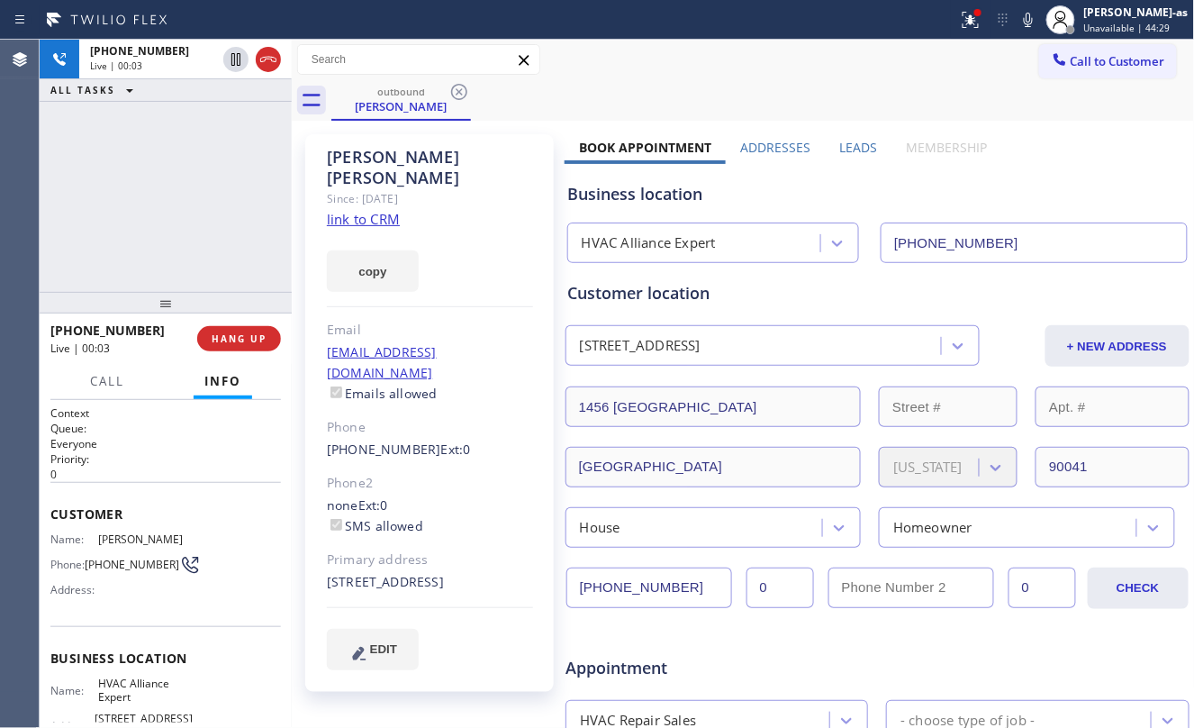
drag, startPoint x: 119, startPoint y: 221, endPoint x: 246, endPoint y: 156, distance: 142.6
click at [128, 217] on div "+13107468138 Live | 00:03 ALL TASKS ALL TASKS ACTIVE TASKS TASKS IN WRAP UP" at bounding box center [166, 166] width 252 height 252
click at [272, 68] on icon at bounding box center [269, 60] width 22 height 22
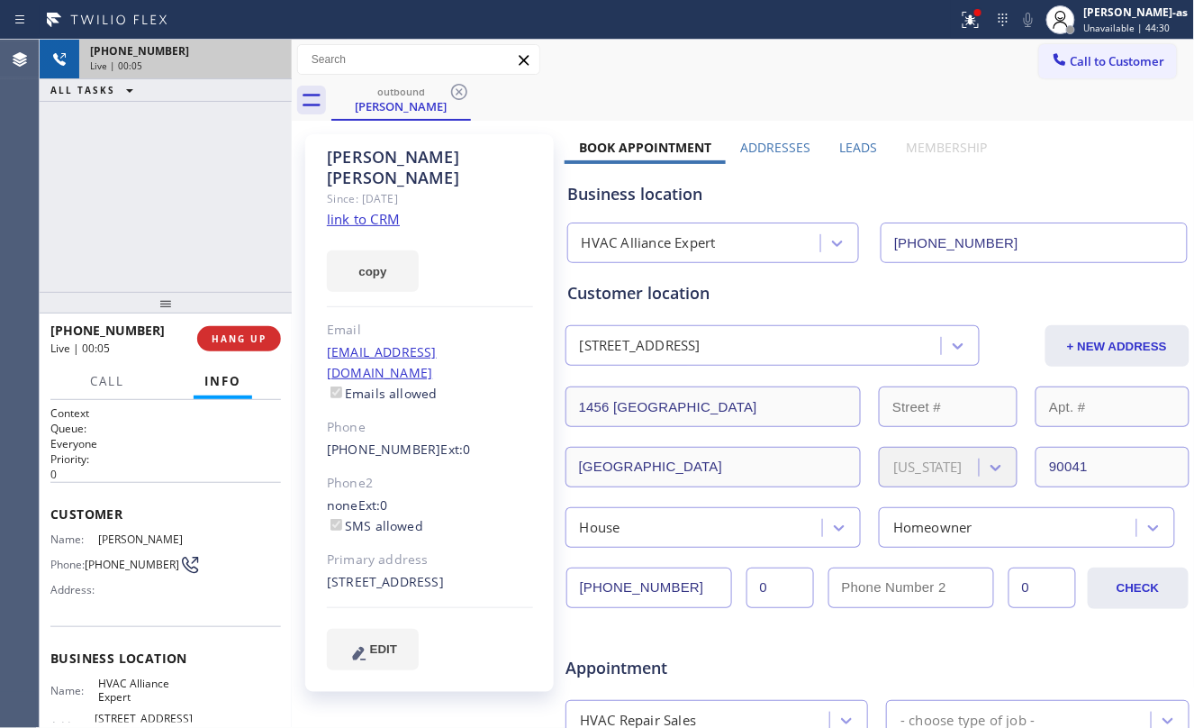
click at [157, 263] on div "+13107468138 Live | 00:05 ALL TASKS ALL TASKS ACTIVE TASKS TASKS IN WRAP UP" at bounding box center [166, 166] width 252 height 252
click at [221, 337] on span "HANG UP" at bounding box center [239, 338] width 55 height 13
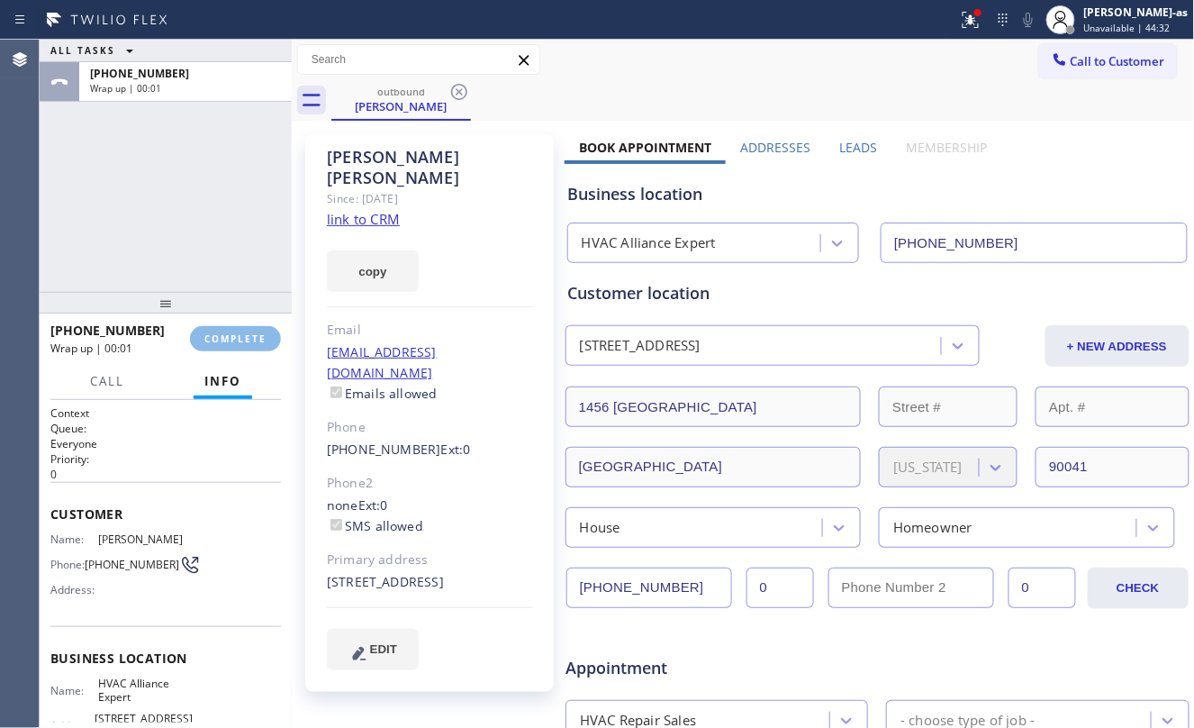
drag, startPoint x: 185, startPoint y: 276, endPoint x: 227, endPoint y: 296, distance: 47.1
click at [189, 271] on div "ALL TASKS ALL TASKS ACTIVE TASKS TASKS IN WRAP UP +13107468138 Wrap up | 00:01" at bounding box center [166, 166] width 252 height 252
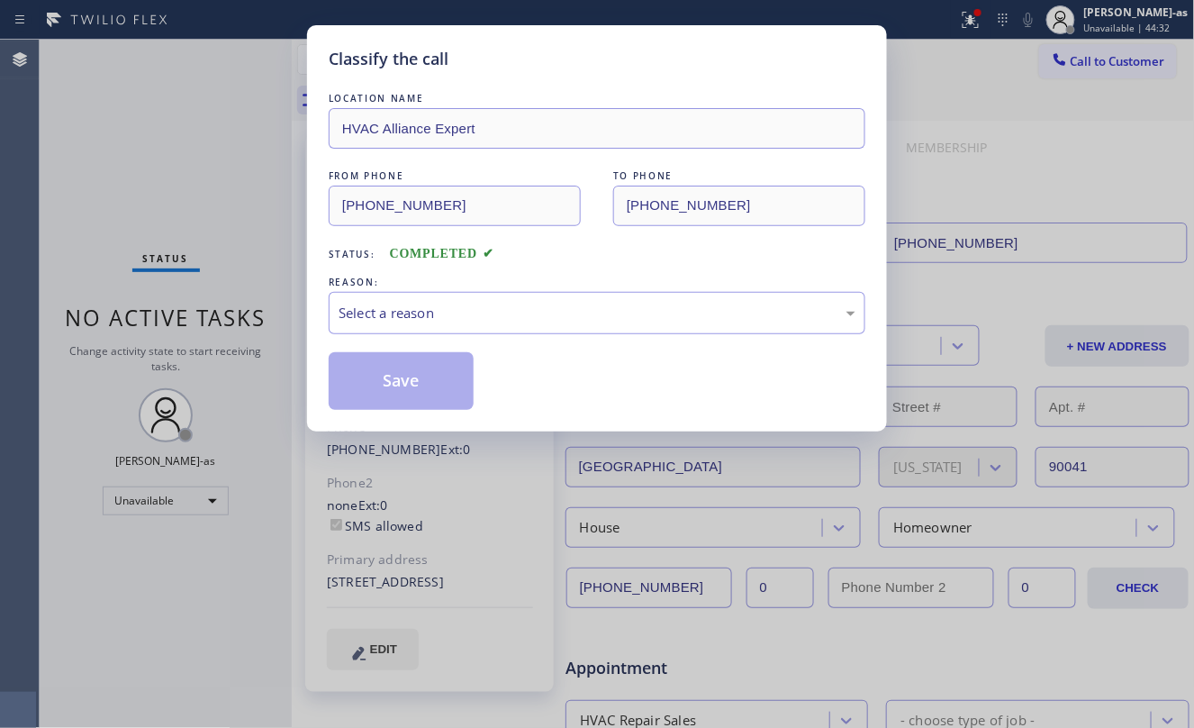
click at [153, 272] on div "Classify the call LOCATION NAME HVAC Alliance Expert FROM PHONE (323) 991-9198 …" at bounding box center [597, 364] width 1194 height 728
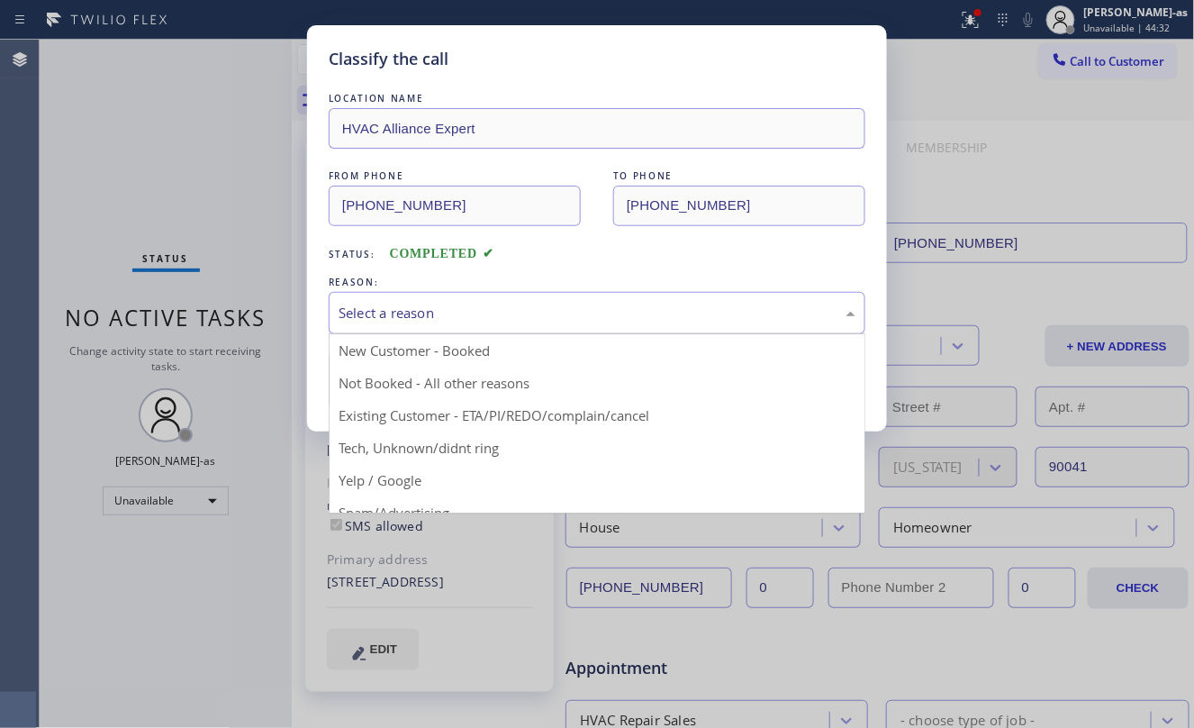
drag, startPoint x: 473, startPoint y: 310, endPoint x: 728, endPoint y: 330, distance: 255.6
click at [484, 307] on div "Select a reason" at bounding box center [597, 313] width 517 height 21
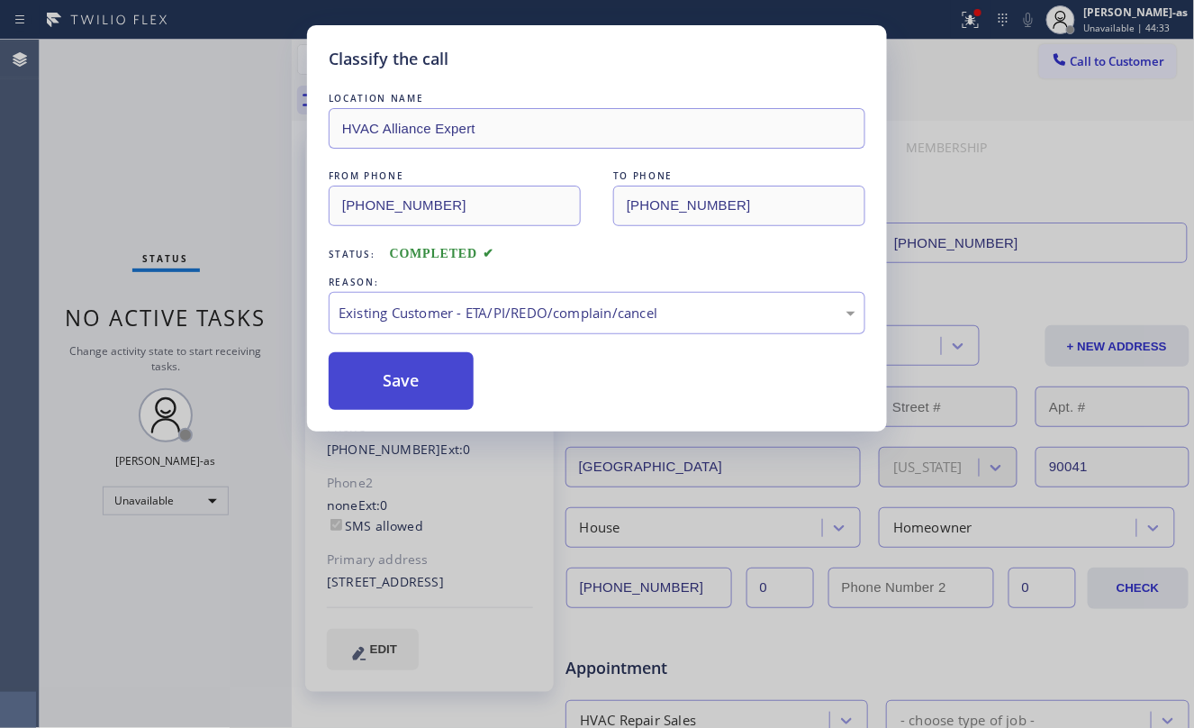
drag, startPoint x: 595, startPoint y: 402, endPoint x: 452, endPoint y: 396, distance: 143.3
drag, startPoint x: 430, startPoint y: 373, endPoint x: 411, endPoint y: 455, distance: 84.3
click at [427, 373] on button "Save" at bounding box center [401, 381] width 145 height 58
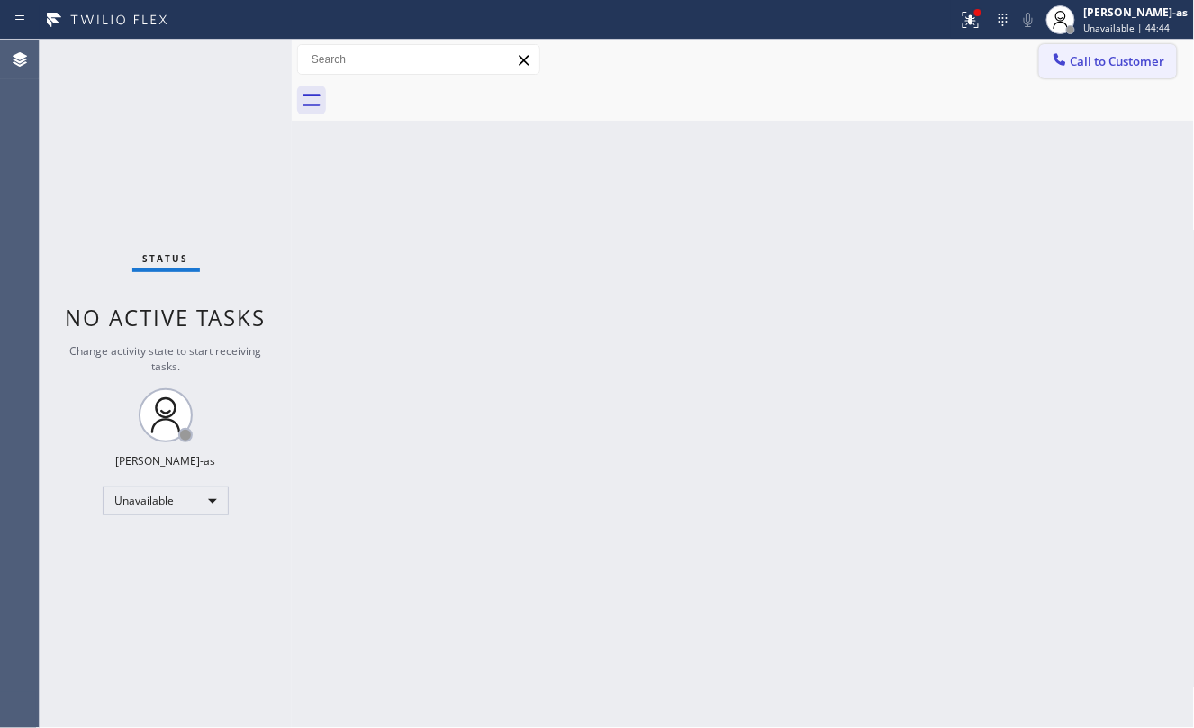
click at [1129, 53] on span "Call to Customer" at bounding box center [1118, 61] width 95 height 16
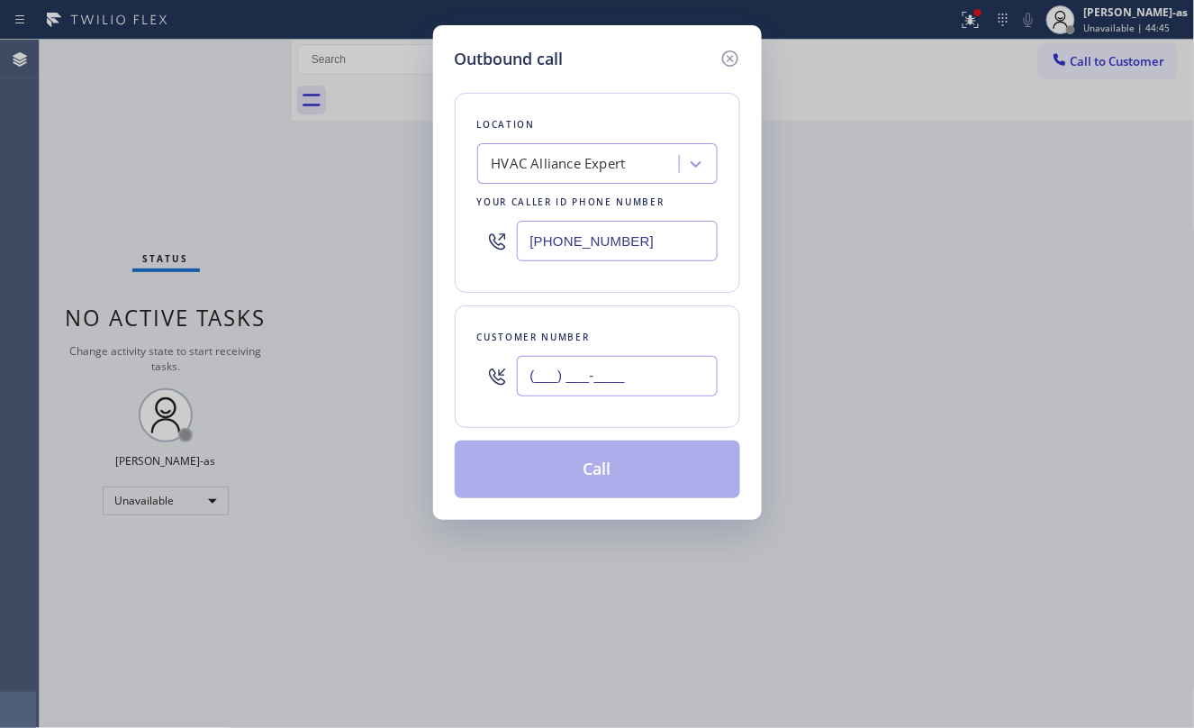
click at [693, 362] on input "(___) ___-____" at bounding box center [617, 376] width 201 height 41
paste input "213) 503-8342"
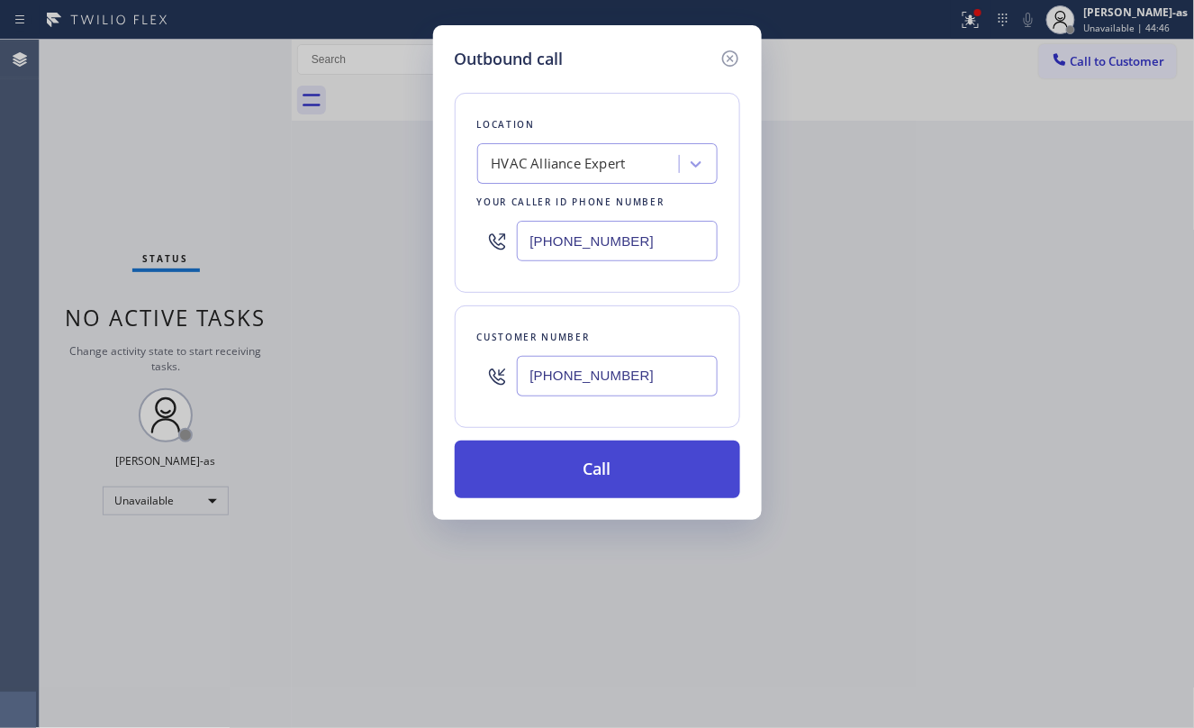
type input "[PHONE_NUMBER]"
click at [617, 469] on button "Call" at bounding box center [597, 469] width 285 height 58
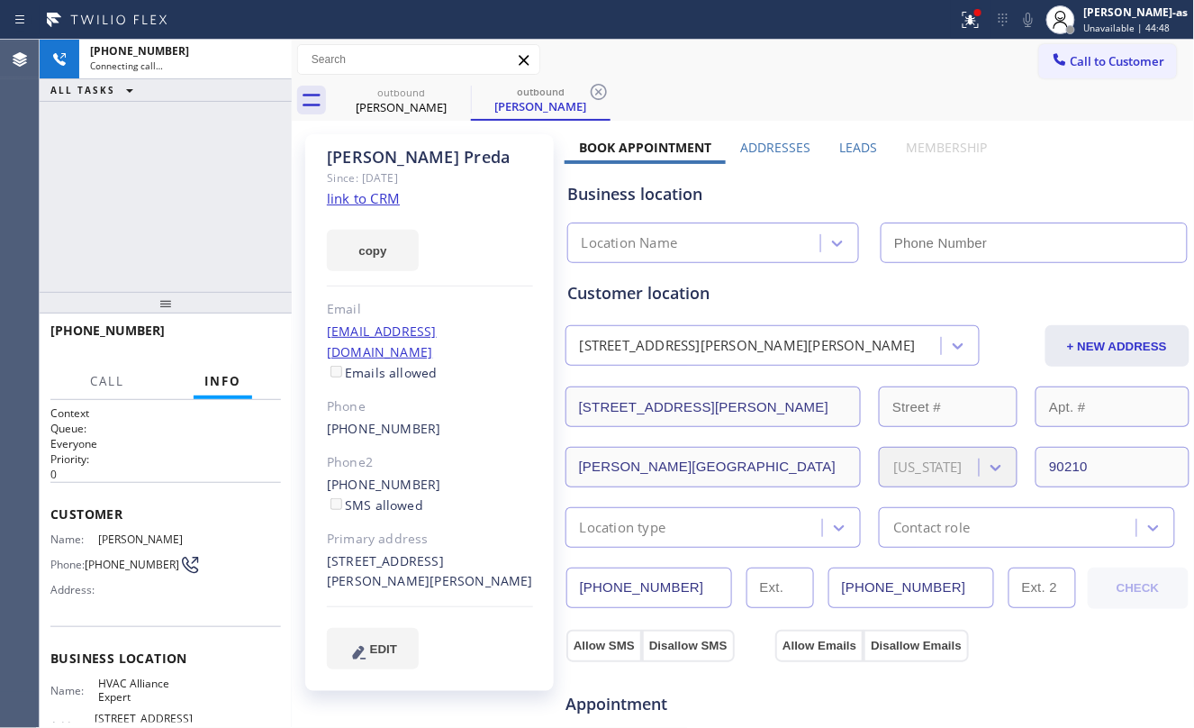
click at [252, 224] on div "+12135038342 Connecting call… ALL TASKS ALL TASKS ACTIVE TASKS TASKS IN WRAP UP" at bounding box center [166, 166] width 252 height 252
click at [350, 195] on link "link to CRM" at bounding box center [363, 198] width 73 height 18
type input "[PHONE_NUMBER]"
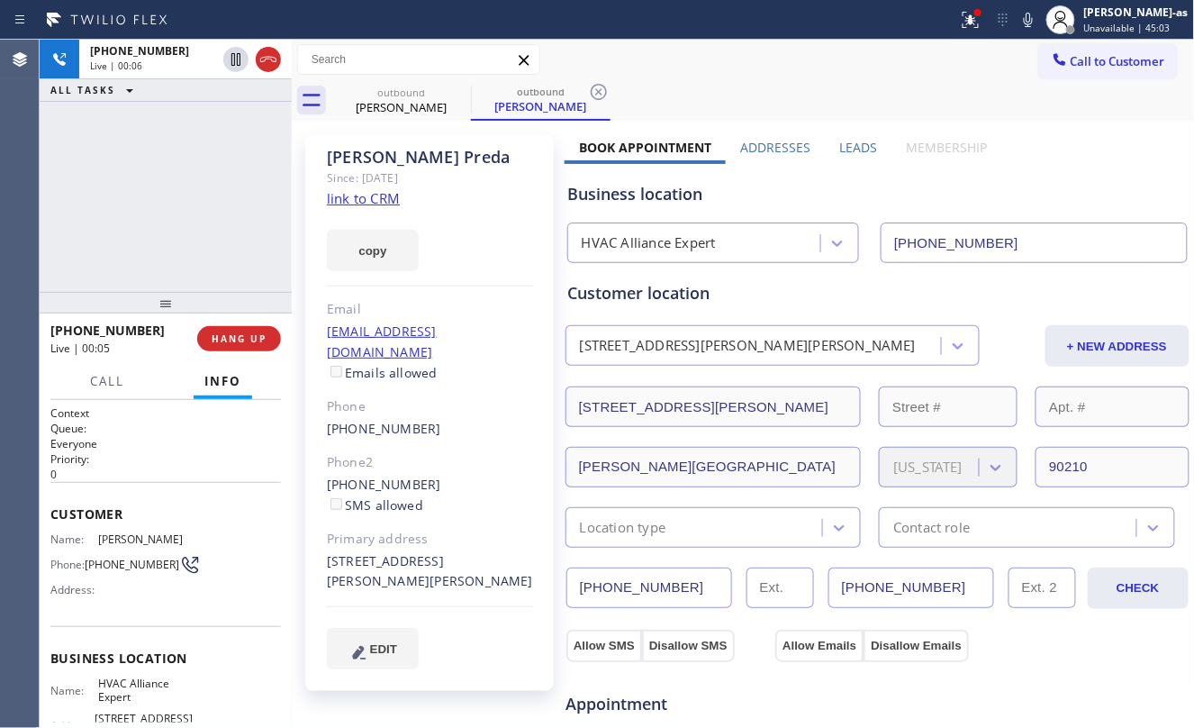
click at [106, 293] on div at bounding box center [166, 303] width 252 height 22
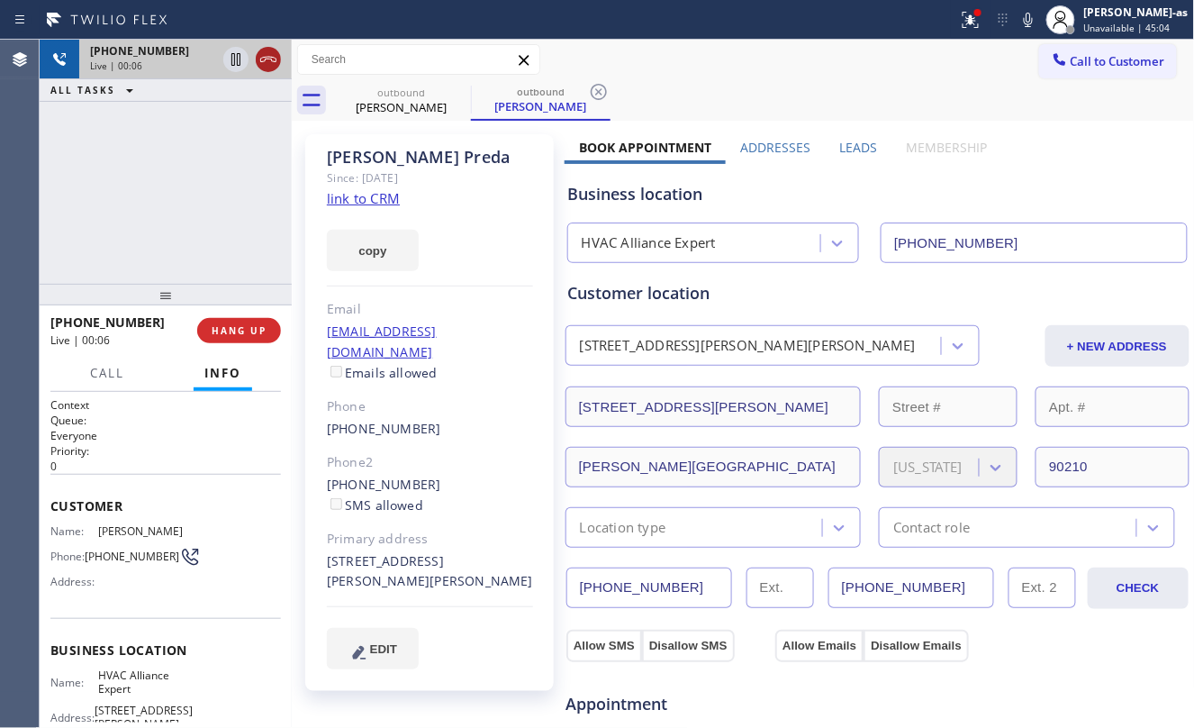
click at [261, 59] on icon at bounding box center [269, 60] width 22 height 22
drag, startPoint x: 135, startPoint y: 217, endPoint x: 268, endPoint y: 373, distance: 205.0
click at [123, 213] on div "+12135038342 Live | 00:07 ALL TASKS ALL TASKS ACTIVE TASKS TASKS IN WRAP UP" at bounding box center [166, 162] width 252 height 244
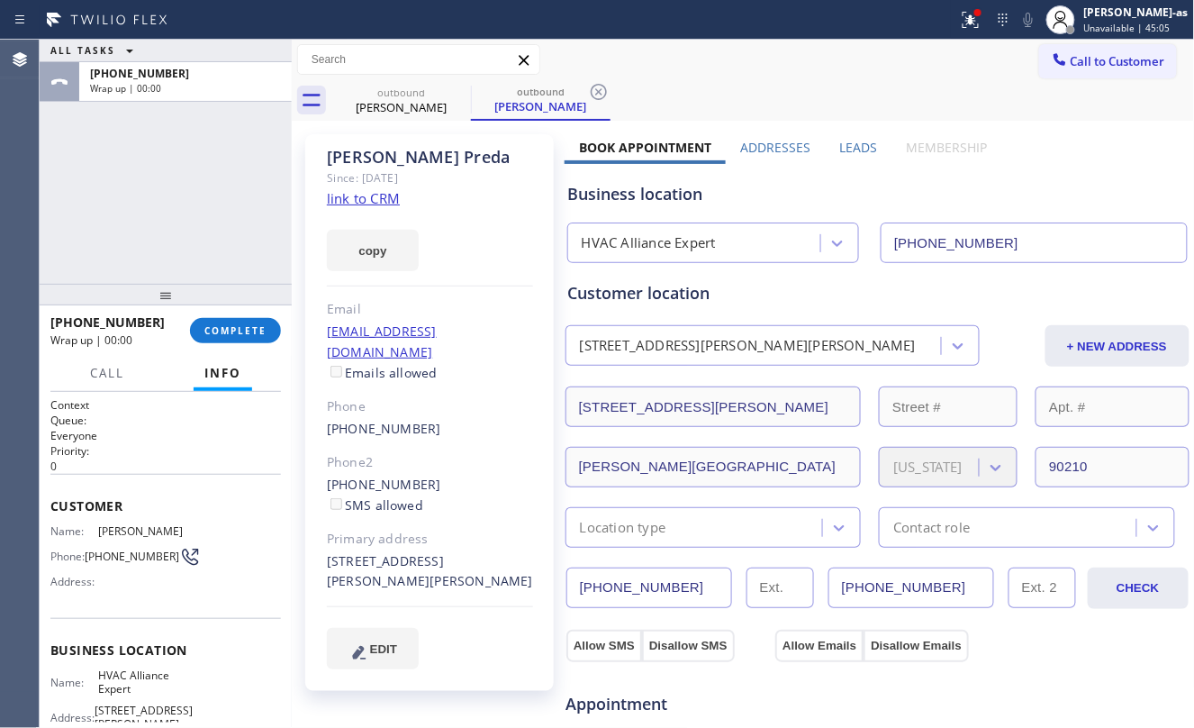
drag, startPoint x: 236, startPoint y: 339, endPoint x: 182, endPoint y: 246, distance: 107.3
click at [236, 337] on button "COMPLETE" at bounding box center [235, 330] width 91 height 25
click at [181, 246] on div "ALL TASKS ALL TASKS ACTIVE TASKS TASKS IN WRAP UP +12135038342 Wrap up | 00:00" at bounding box center [166, 162] width 252 height 244
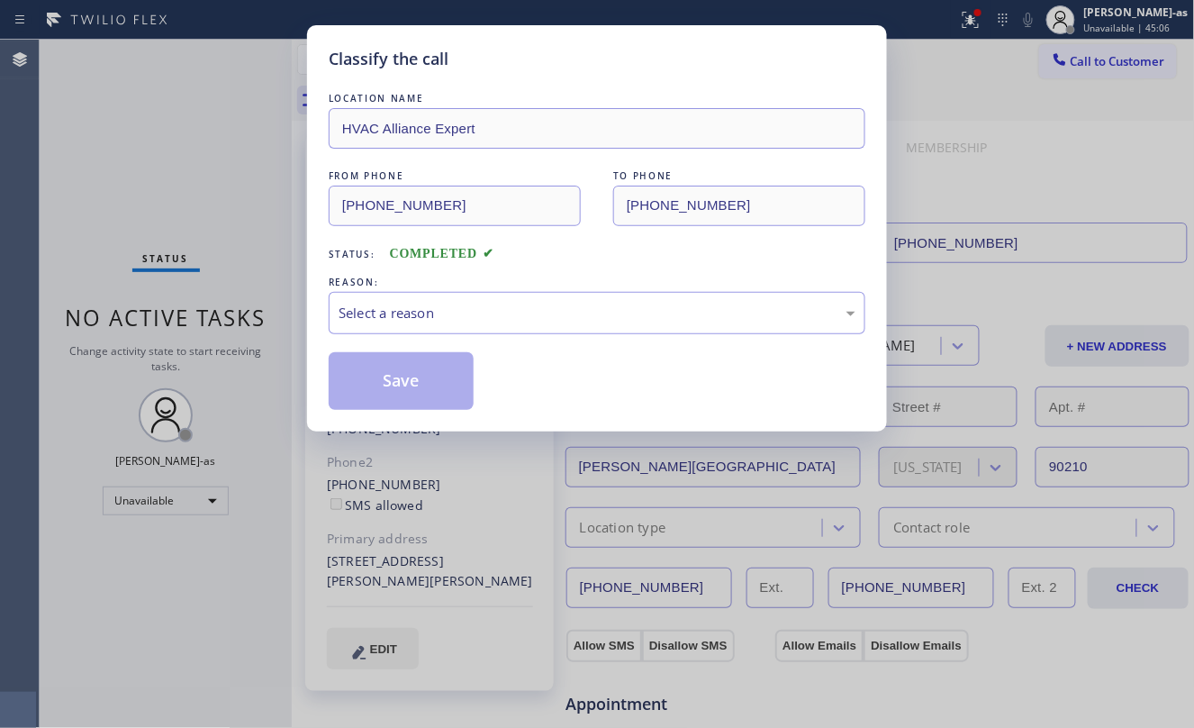
click at [222, 328] on div "Classify the call LOCATION NAME HVAC Alliance Expert FROM PHONE (323) 991-9198 …" at bounding box center [597, 364] width 1194 height 728
click at [182, 221] on div "Classify the call LOCATION NAME HVAC Alliance Expert FROM PHONE (323) 991-9198 …" at bounding box center [597, 364] width 1194 height 728
click at [484, 308] on div "Select a reason" at bounding box center [597, 313] width 517 height 21
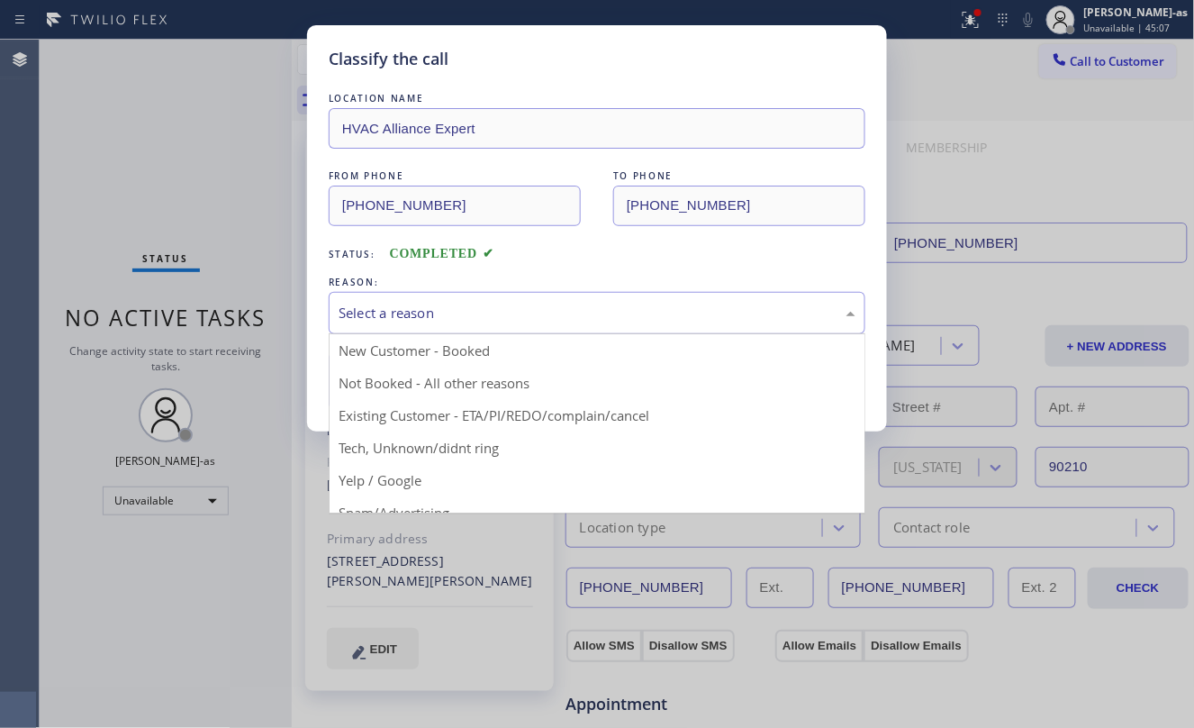
drag, startPoint x: 524, startPoint y: 416, endPoint x: 401, endPoint y: 366, distance: 133.3
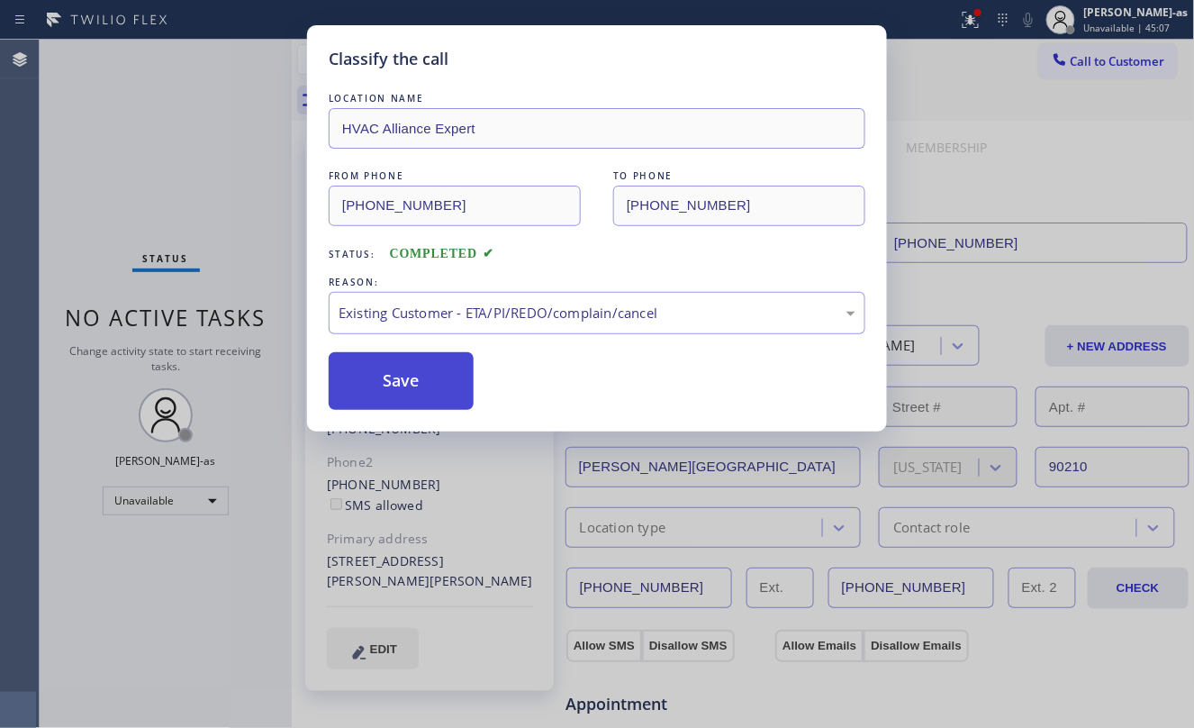
click at [393, 358] on button "Save" at bounding box center [401, 381] width 145 height 58
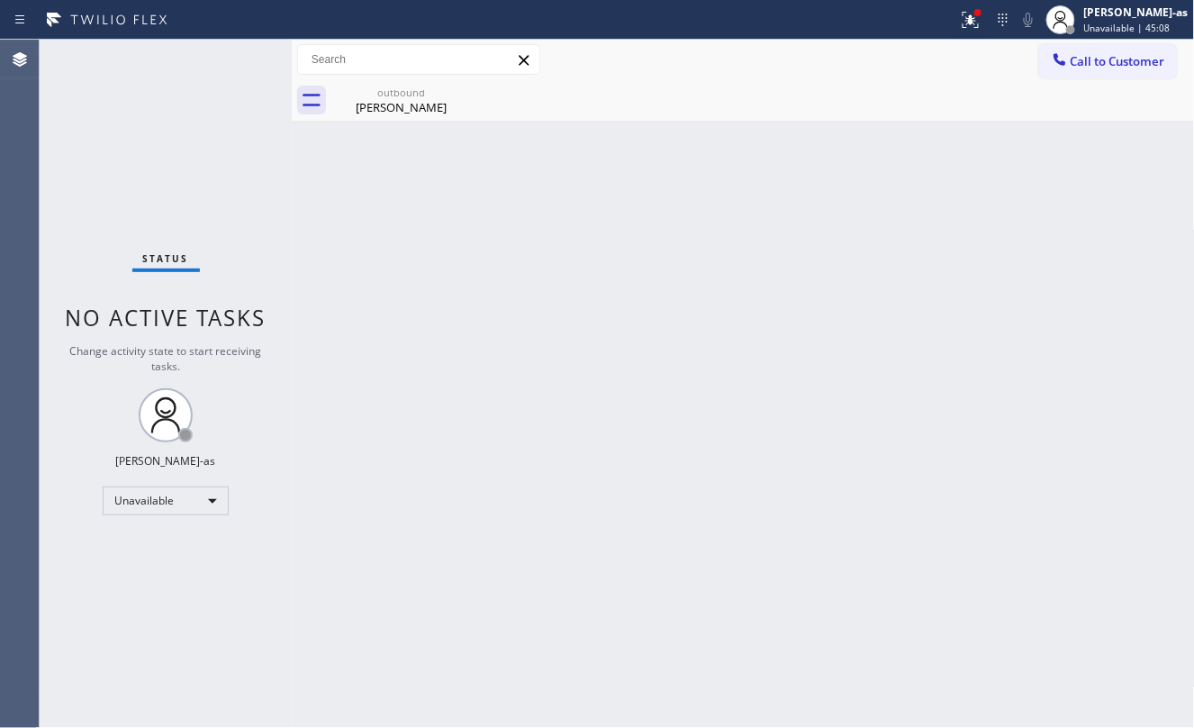
click at [177, 195] on div "Status No active tasks Change activity state to start receiving tasks. [PERSON_…" at bounding box center [166, 384] width 252 height 688
click at [436, 101] on div "Daniel Preda" at bounding box center [401, 107] width 136 height 16
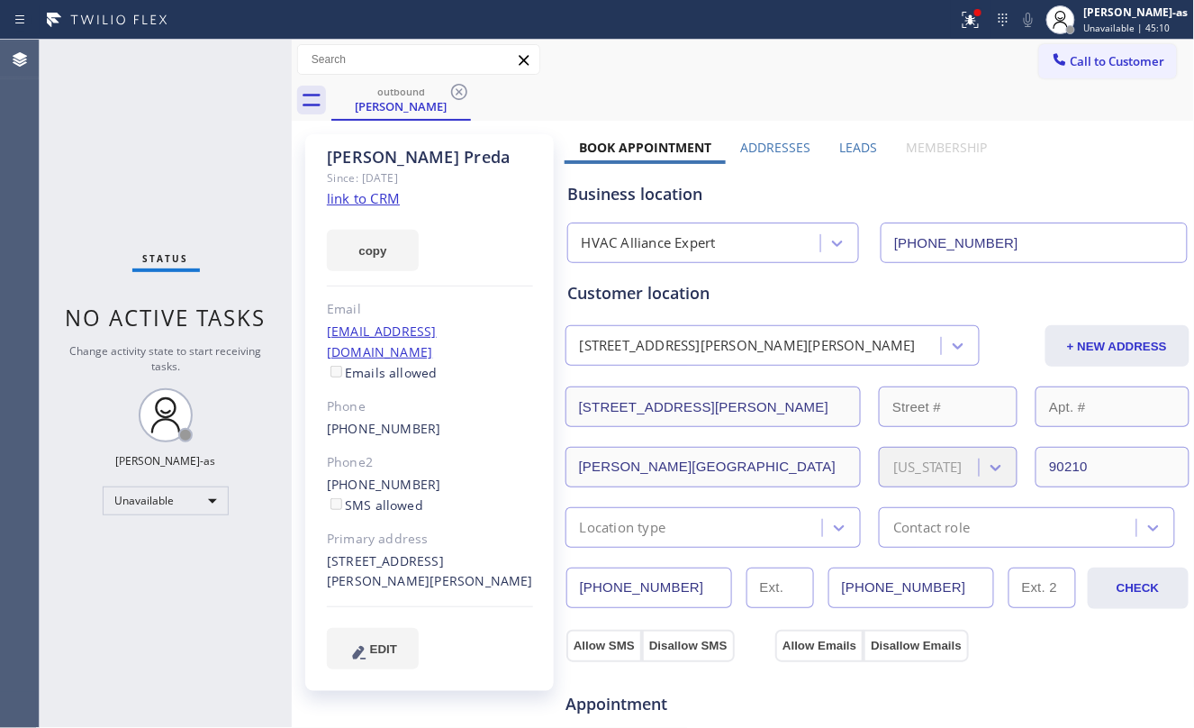
drag, startPoint x: 448, startPoint y: 95, endPoint x: 457, endPoint y: 92, distance: 10.3
click at [452, 95] on icon at bounding box center [459, 92] width 22 height 22
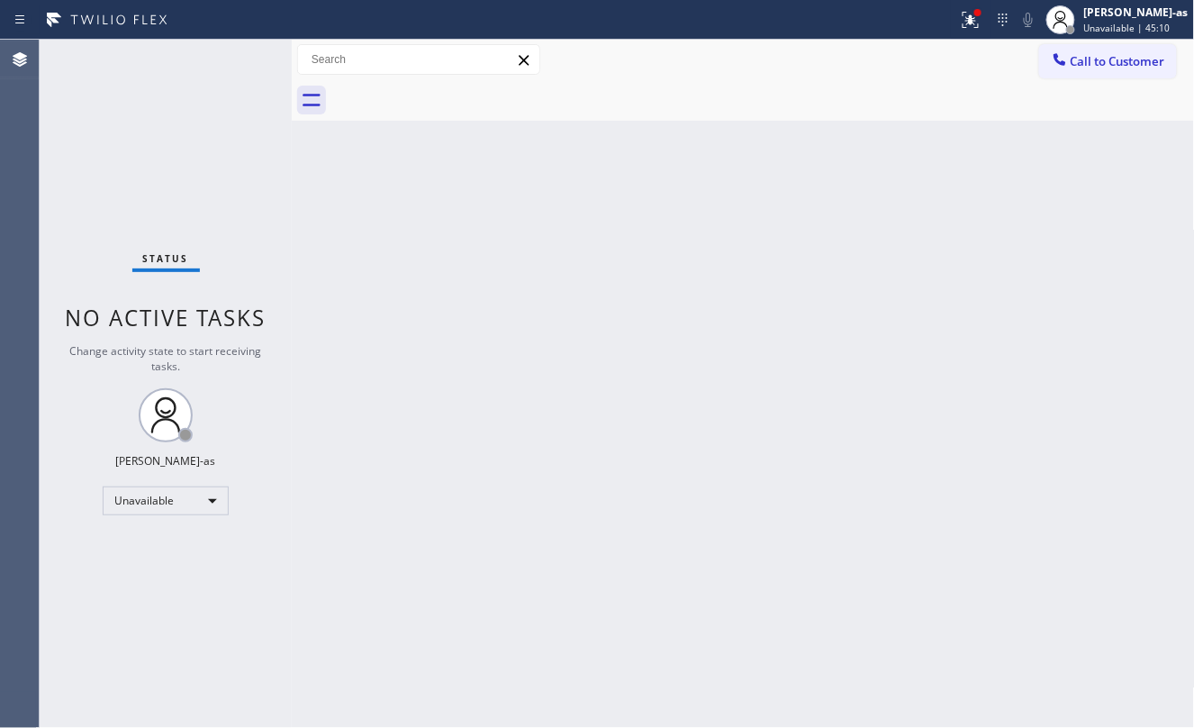
drag, startPoint x: 240, startPoint y: 229, endPoint x: 285, endPoint y: 191, distance: 58.8
click at [243, 224] on div "Status No active tasks Change activity state to start receiving tasks. [PERSON_…" at bounding box center [166, 384] width 252 height 688
click at [1100, 51] on button "Call to Customer" at bounding box center [1108, 61] width 138 height 34
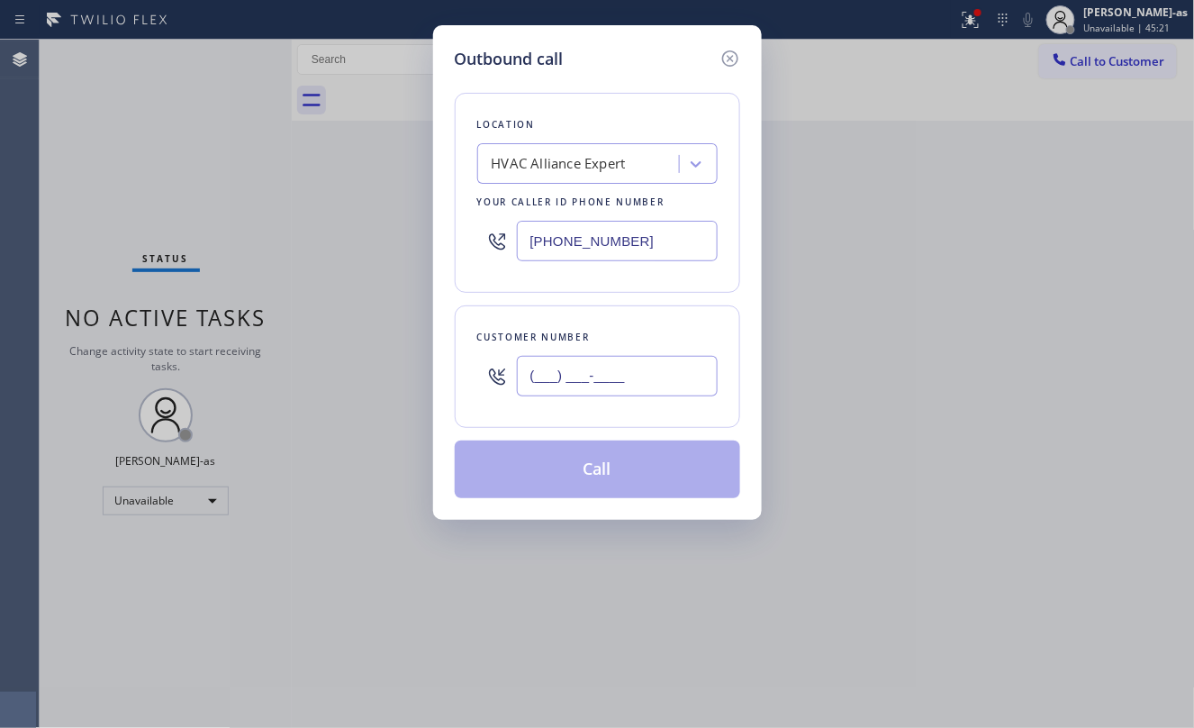
click at [652, 358] on input "(___) ___-____" at bounding box center [617, 376] width 201 height 41
paste input "213) 284-1455"
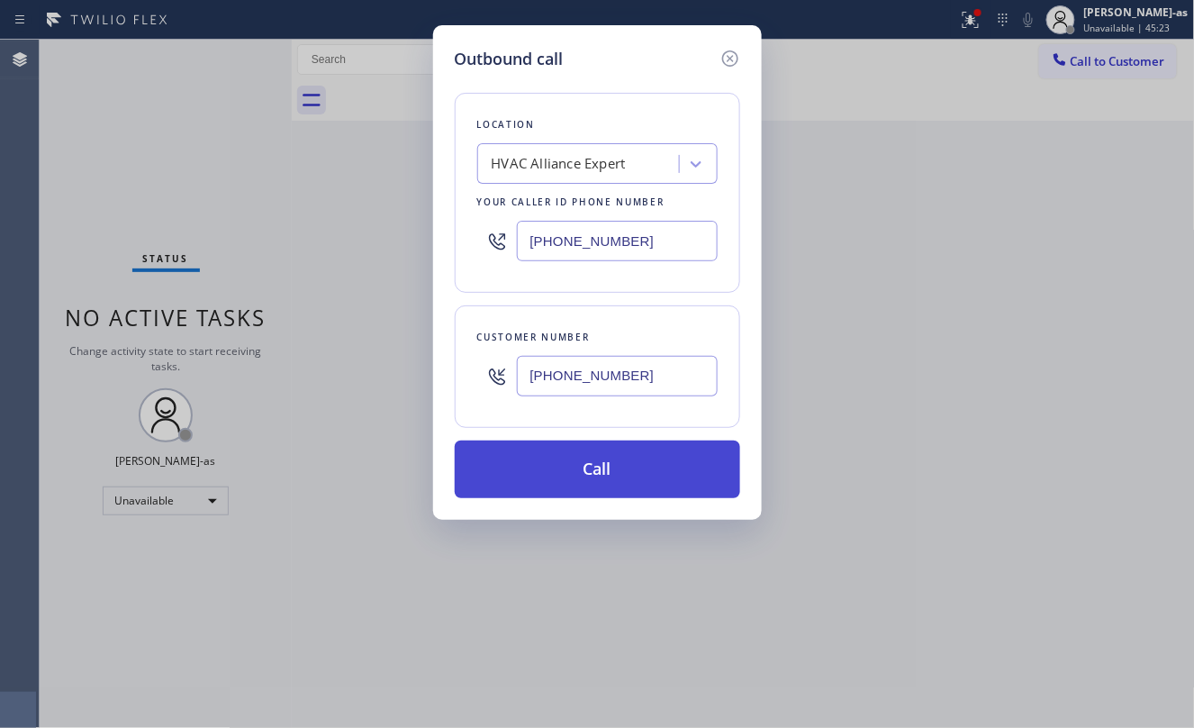
type input "[PHONE_NUMBER]"
drag, startPoint x: 625, startPoint y: 455, endPoint x: 866, endPoint y: 432, distance: 242.4
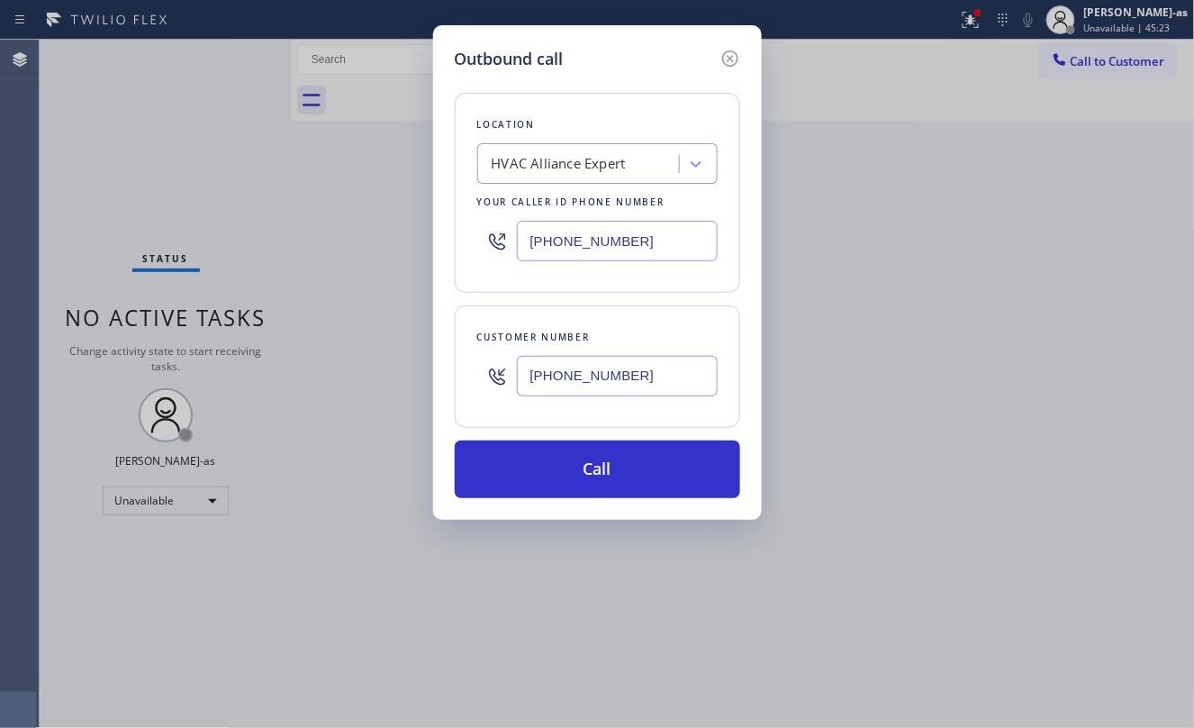
click at [625, 454] on button "Call" at bounding box center [597, 469] width 285 height 58
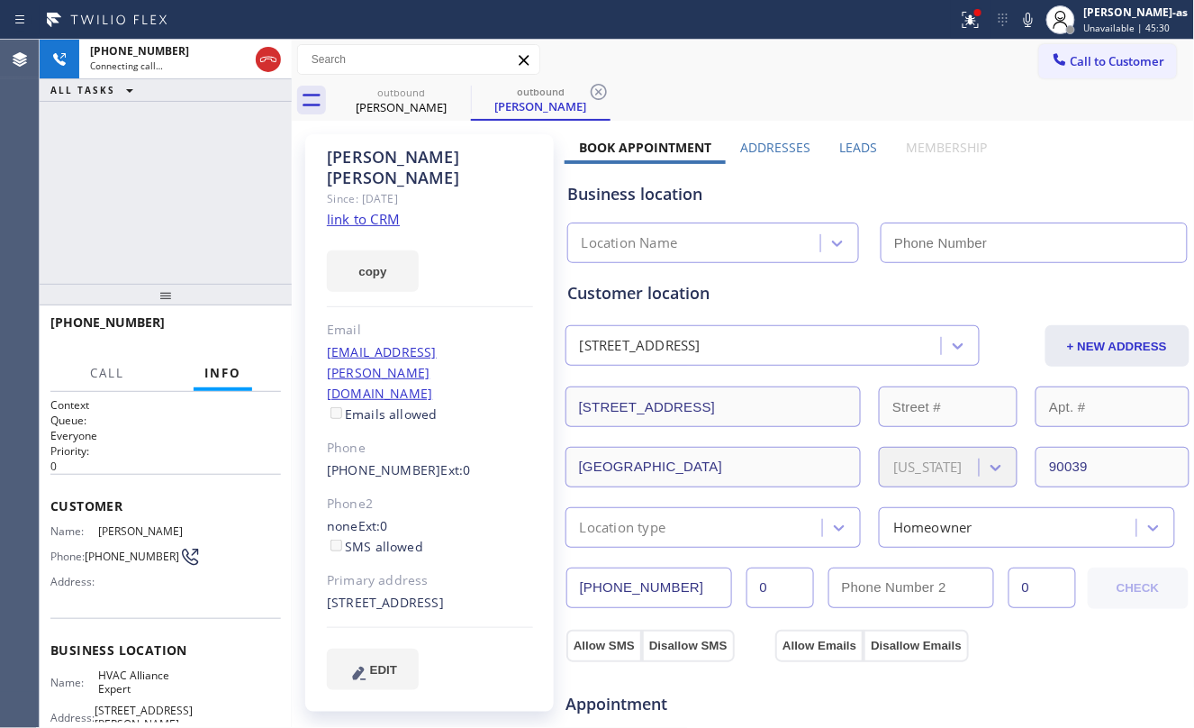
type input "[PHONE_NUMBER]"
click at [211, 207] on div "+12132841455 Connecting call… ALL TASKS ALL TASKS ACTIVE TASKS TASKS IN WRAP UP" at bounding box center [166, 162] width 252 height 244
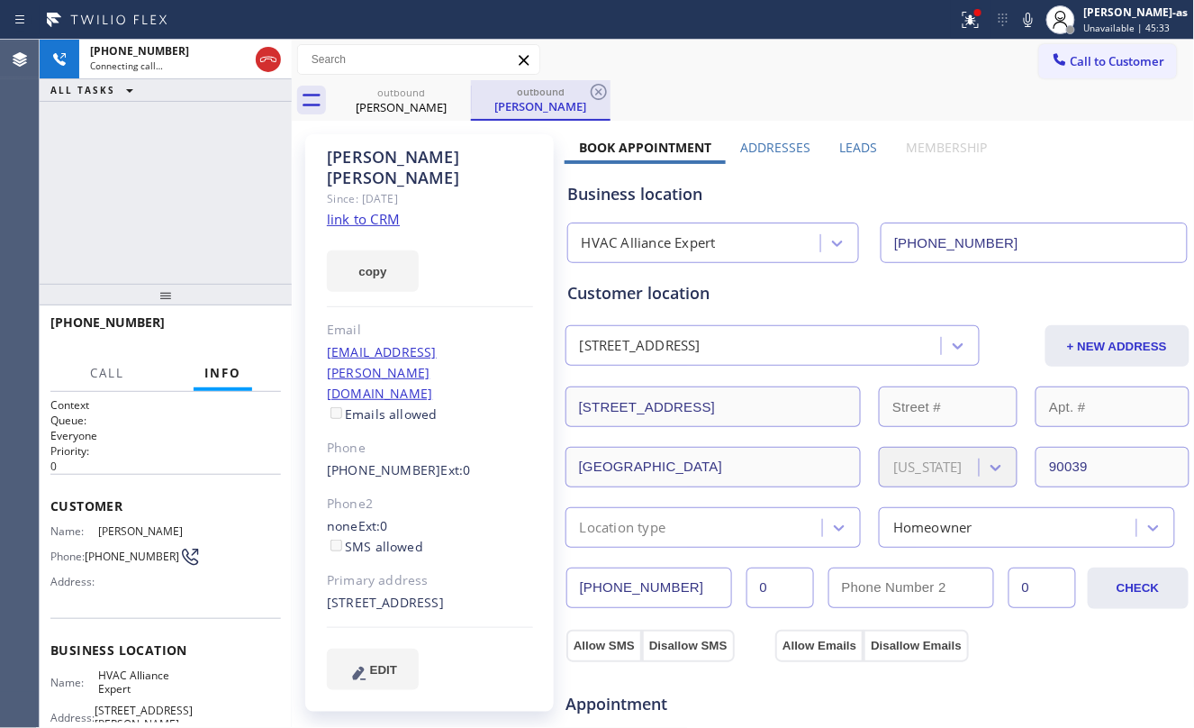
drag, startPoint x: 415, startPoint y: 101, endPoint x: 505, endPoint y: 98, distance: 90.1
click at [412, 101] on div "Julia Eggleston" at bounding box center [401, 107] width 136 height 16
click at [471, 94] on div at bounding box center [471, 100] width 1 height 29
drag, startPoint x: 173, startPoint y: 169, endPoint x: 221, endPoint y: 192, distance: 52.8
click at [173, 170] on div "+12132841455 Connecting call… ALL TASKS ALL TASKS ACTIVE TASKS TASKS IN WRAP UP" at bounding box center [166, 162] width 252 height 244
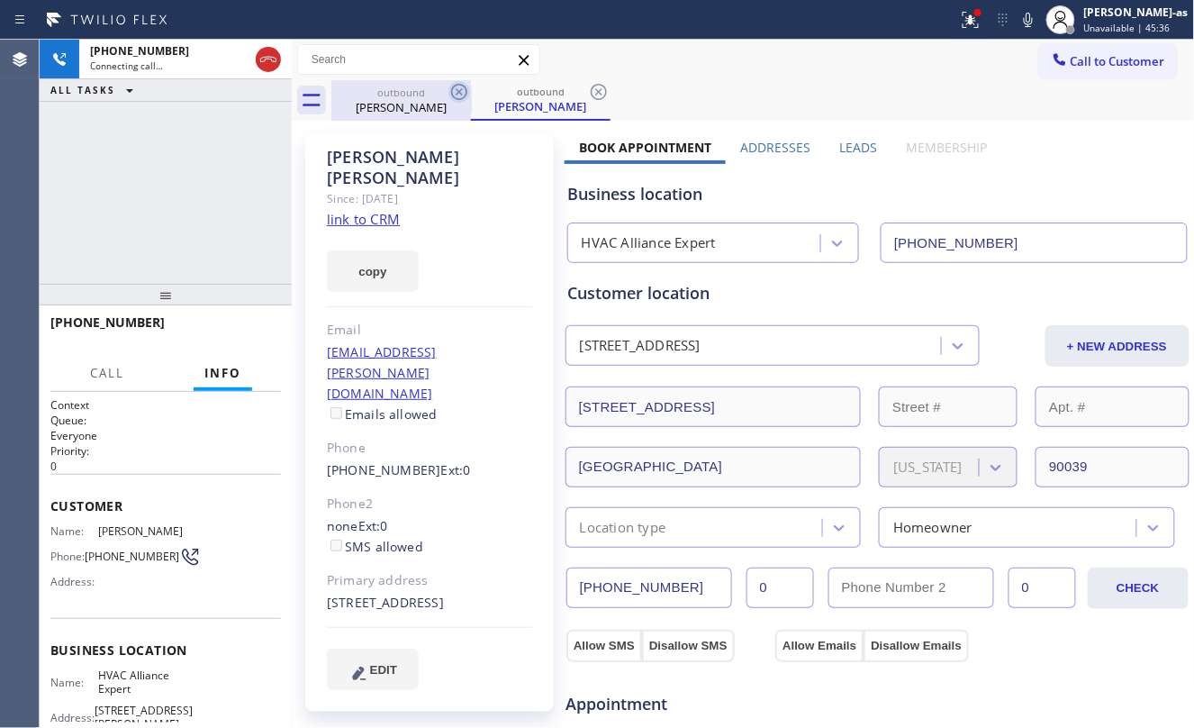
click at [454, 85] on icon at bounding box center [459, 92] width 22 height 22
click at [171, 184] on div "+12132841455 Connecting call… ALL TASKS ALL TASKS ACTIVE TASKS TASKS IN WRAP UP" at bounding box center [166, 162] width 252 height 244
click at [347, 210] on link "link to CRM" at bounding box center [363, 219] width 73 height 18
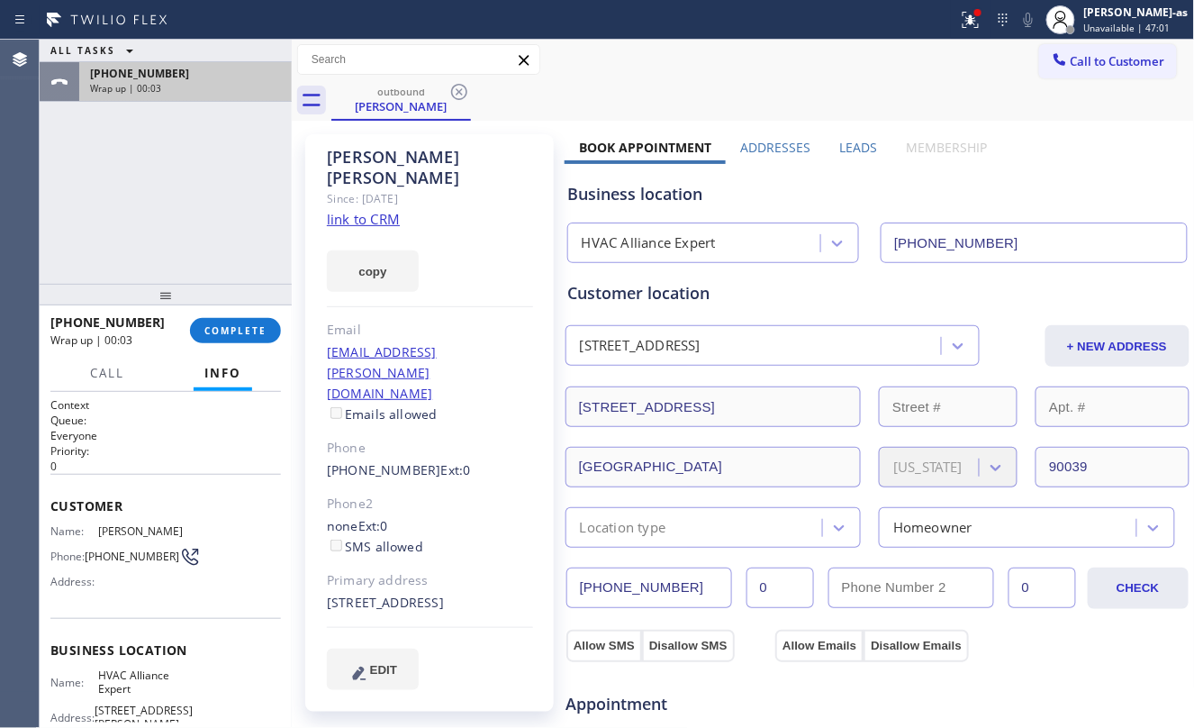
drag, startPoint x: 119, startPoint y: 127, endPoint x: 270, endPoint y: 83, distance: 157.6
click at [128, 117] on div "ALL TASKS ALL TASKS ACTIVE TASKS TASKS IN WRAP UP +12132841455 Wrap up | 00:03" at bounding box center [166, 162] width 252 height 244
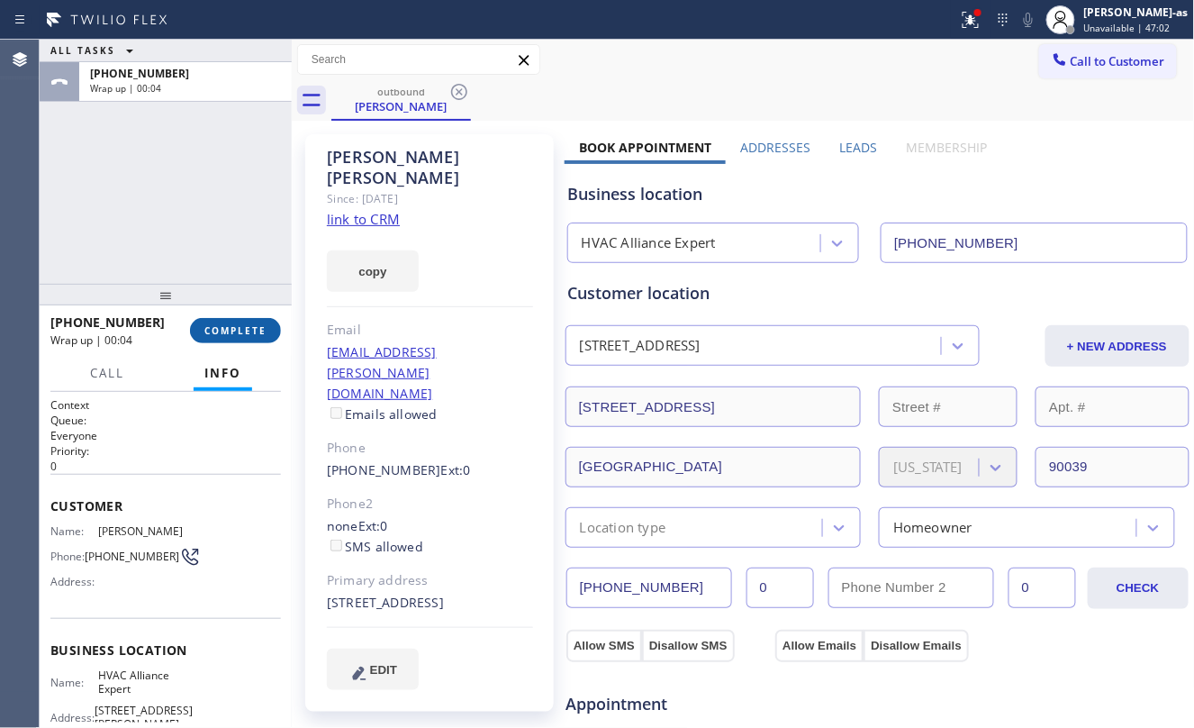
click at [249, 330] on span "COMPLETE" at bounding box center [235, 330] width 62 height 13
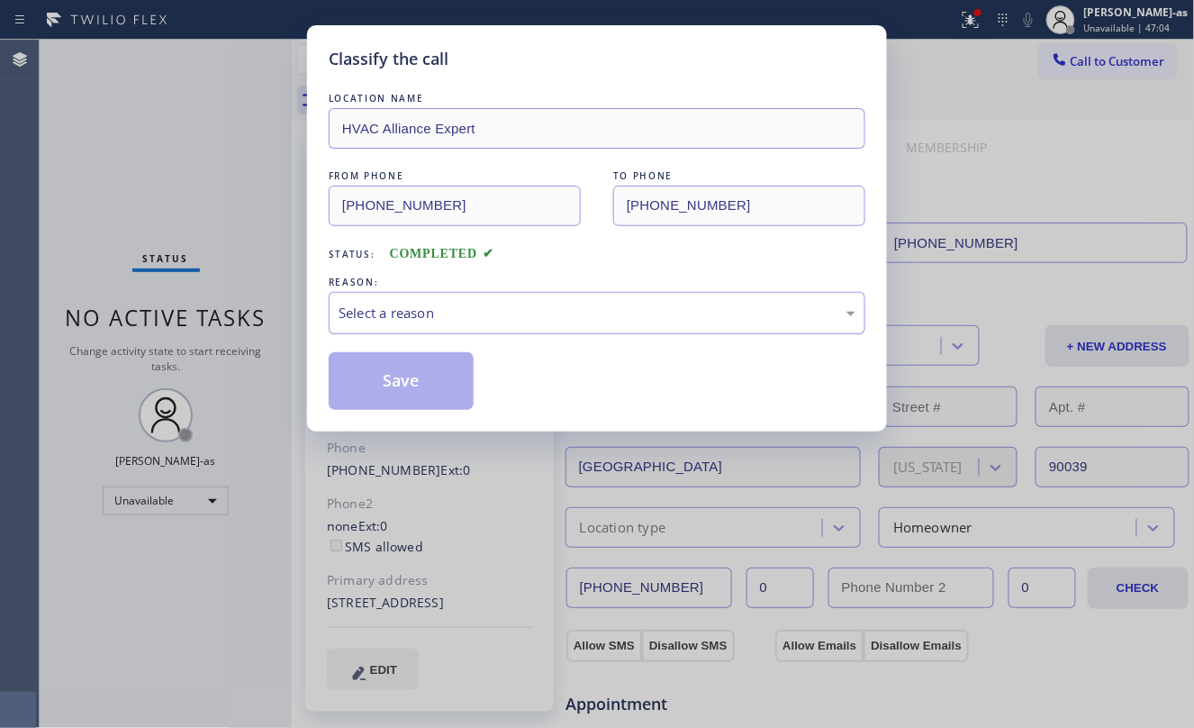
click at [400, 321] on div "Select a reason" at bounding box center [597, 313] width 517 height 21
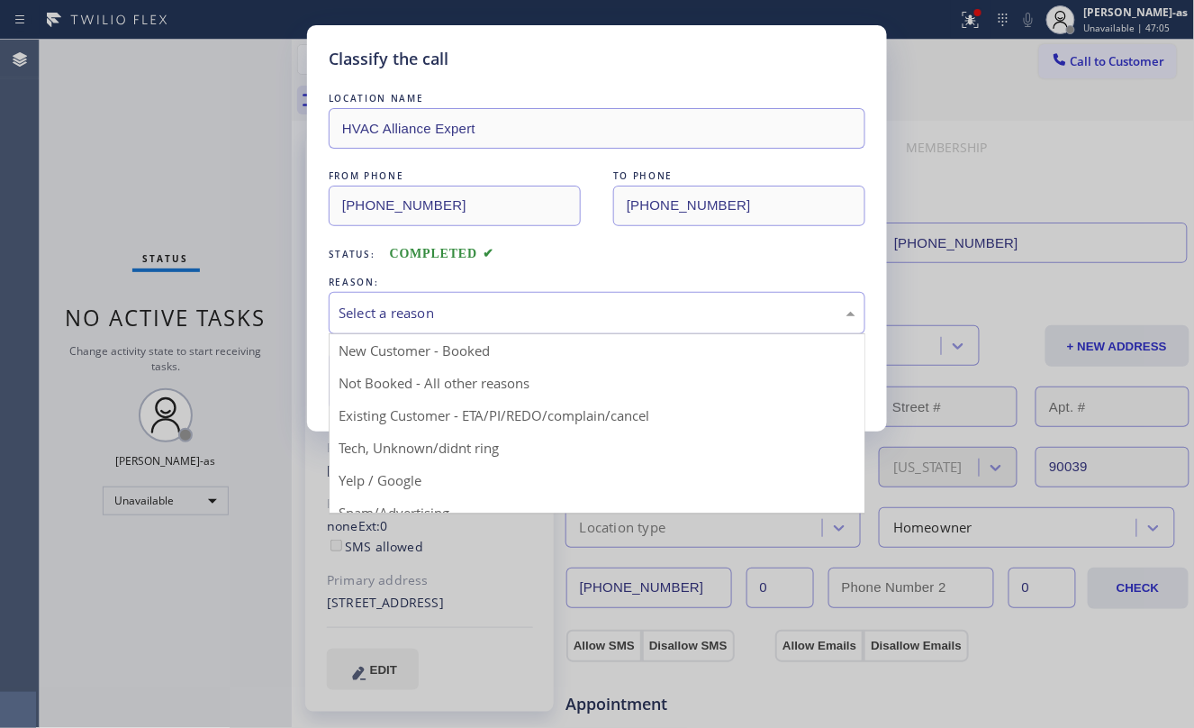
drag, startPoint x: 429, startPoint y: 380, endPoint x: 402, endPoint y: 385, distance: 27.6
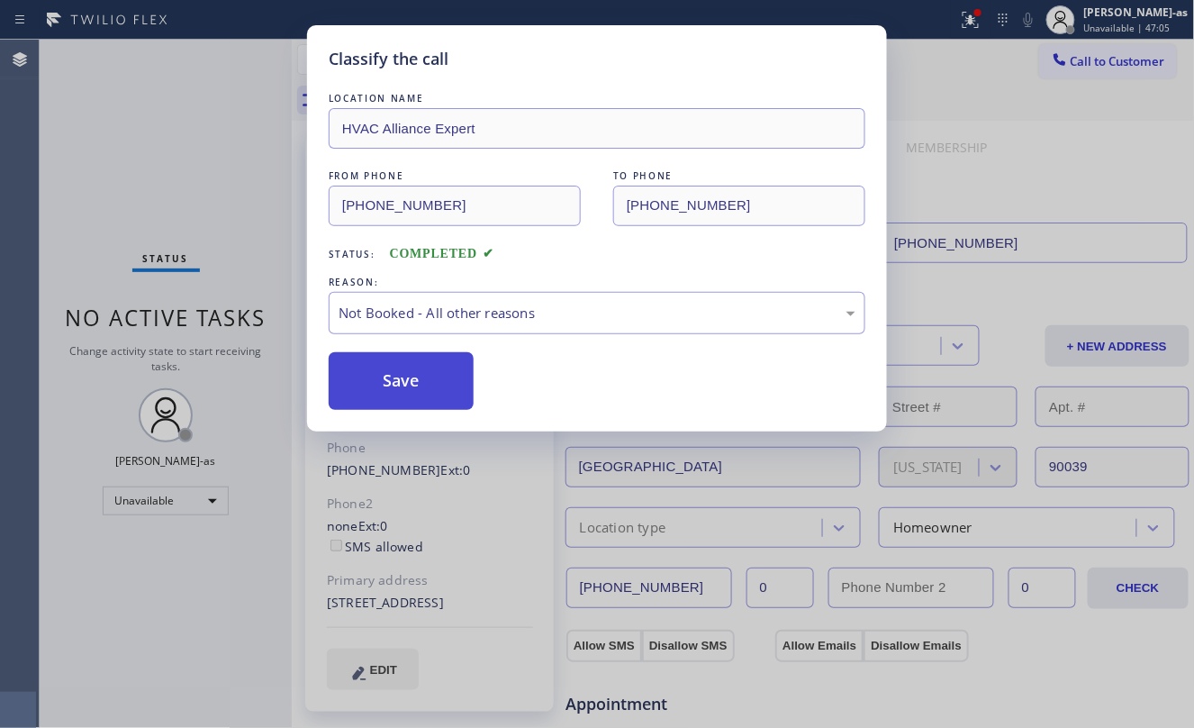
click at [382, 385] on button "Save" at bounding box center [401, 381] width 145 height 58
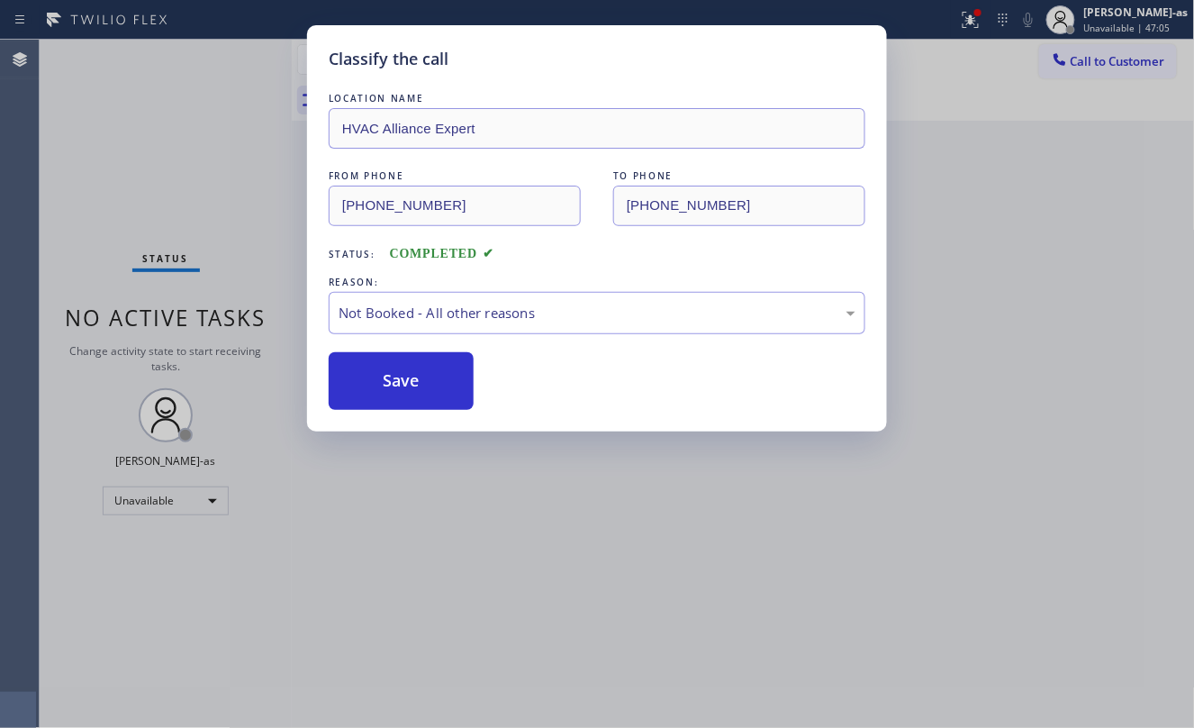
click at [90, 160] on div "Classify the call LOCATION NAME HVAC Alliance Expert FROM PHONE (323) 991-9198 …" at bounding box center [597, 364] width 1194 height 728
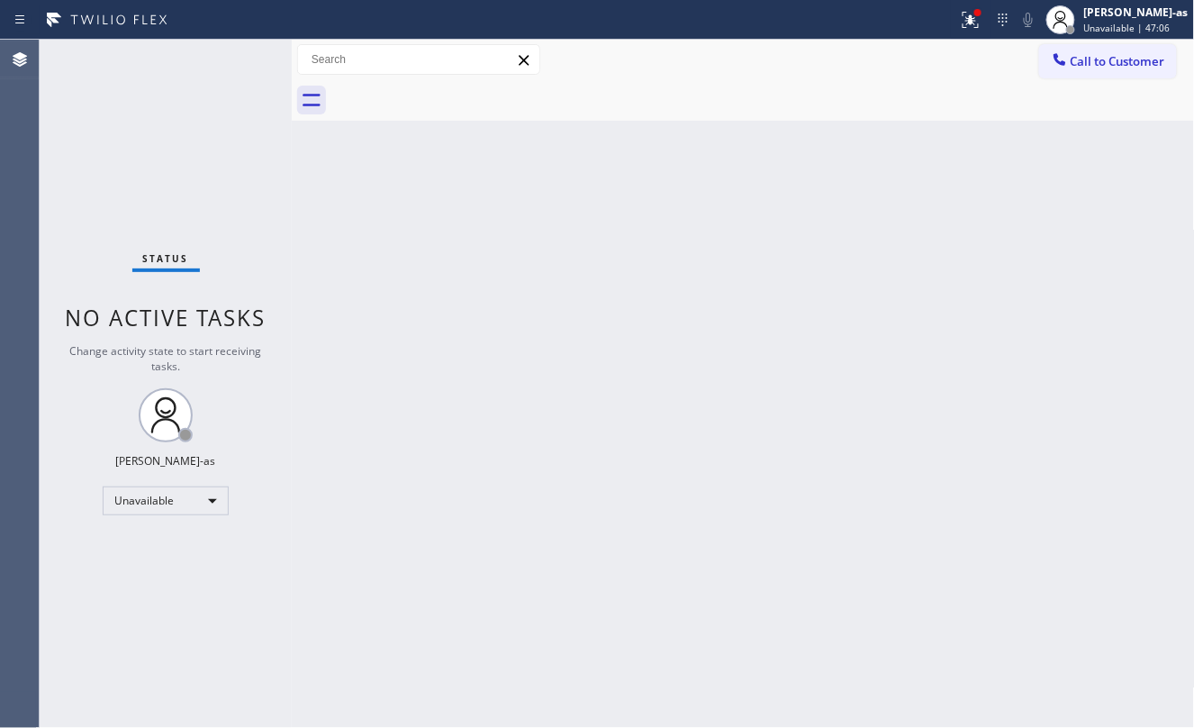
click at [436, 140] on div "Back to Dashboard Change Sender ID Customers Technicians Select a contact Outbo…" at bounding box center [743, 384] width 903 height 688
click at [1088, 56] on span "Call to Customer" at bounding box center [1118, 61] width 95 height 16
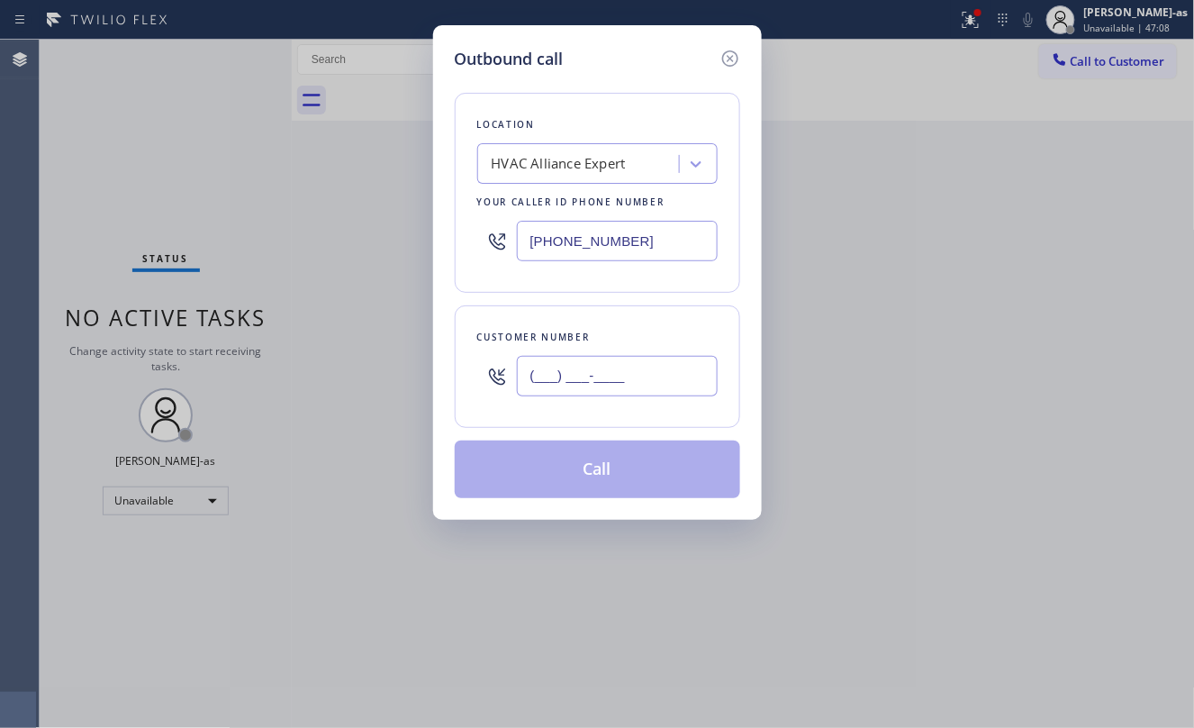
click at [620, 373] on input "(___) ___-____" at bounding box center [617, 376] width 201 height 41
paste input "714) 625-7267"
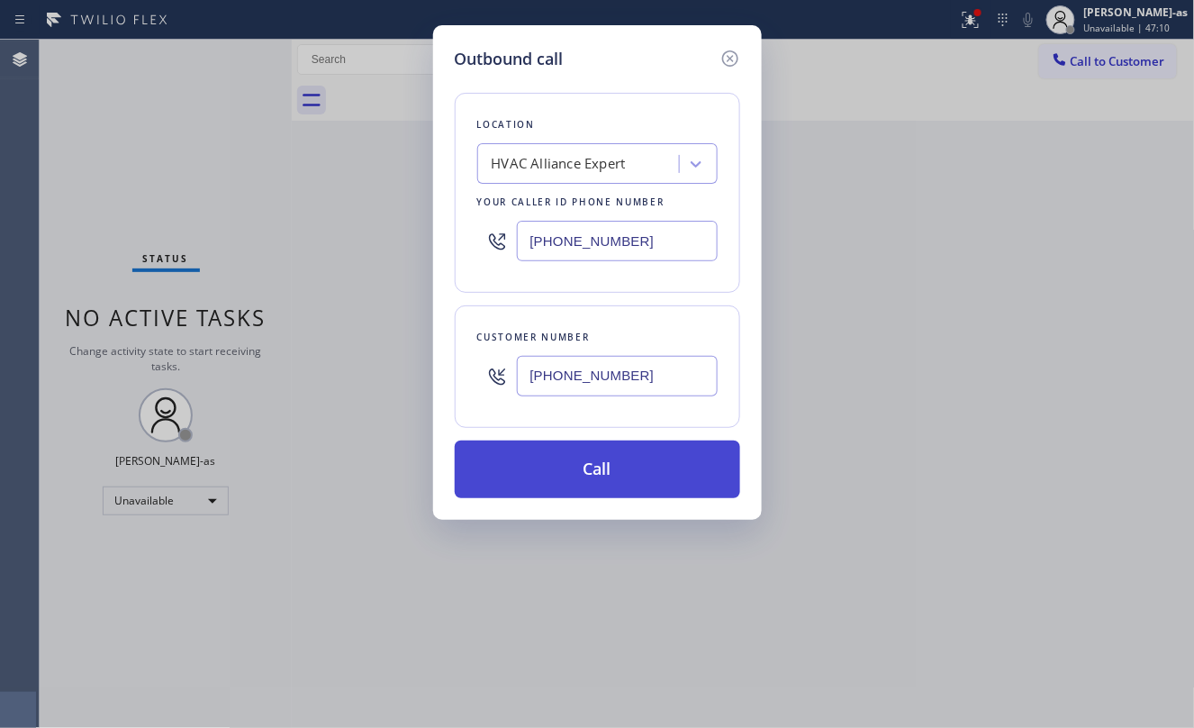
type input "[PHONE_NUMBER]"
click at [690, 476] on button "Call" at bounding box center [597, 469] width 285 height 58
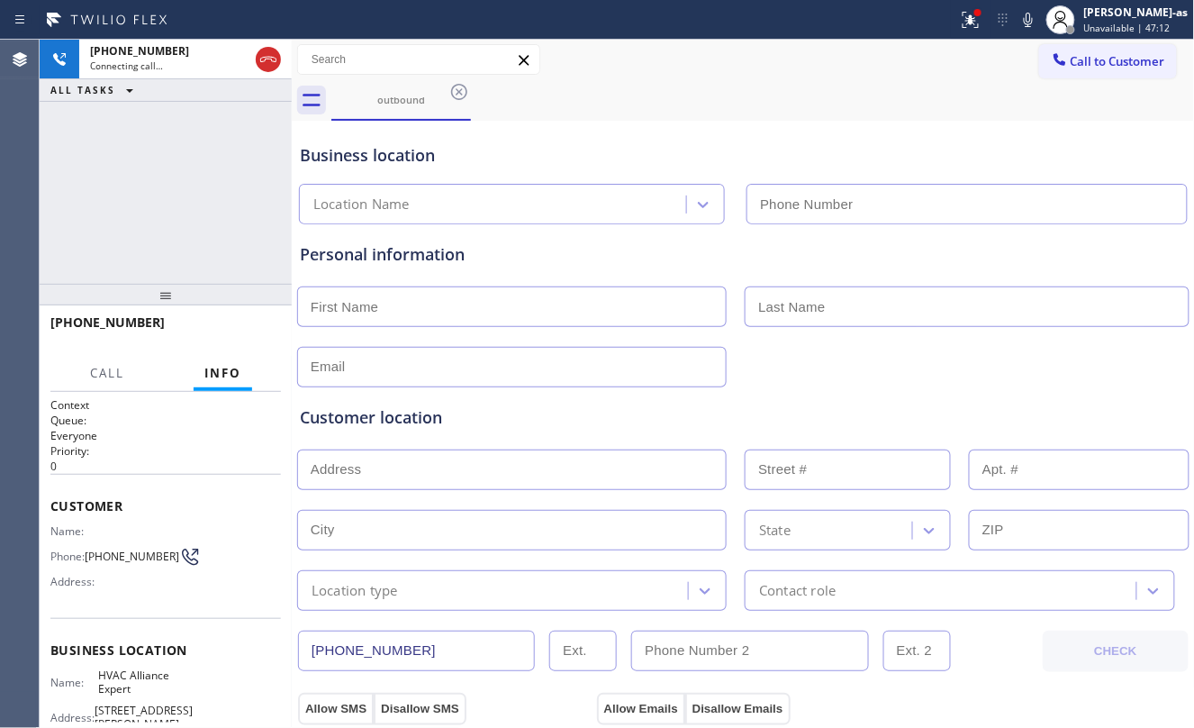
click at [157, 220] on div "+17146257267 Connecting call… ALL TASKS ALL TASKS ACTIVE TASKS TASKS IN WRAP UP" at bounding box center [166, 162] width 252 height 244
type input "[PHONE_NUMBER]"
click at [180, 232] on div "+17146257267 Connecting call… ALL TASKS ALL TASKS ACTIVE TASKS TASKS IN WRAP UP" at bounding box center [166, 162] width 252 height 244
click at [137, 221] on div "+17146257267 Connecting call… ALL TASKS ALL TASKS ACTIVE TASKS TASKS IN WRAP UP" at bounding box center [166, 162] width 252 height 244
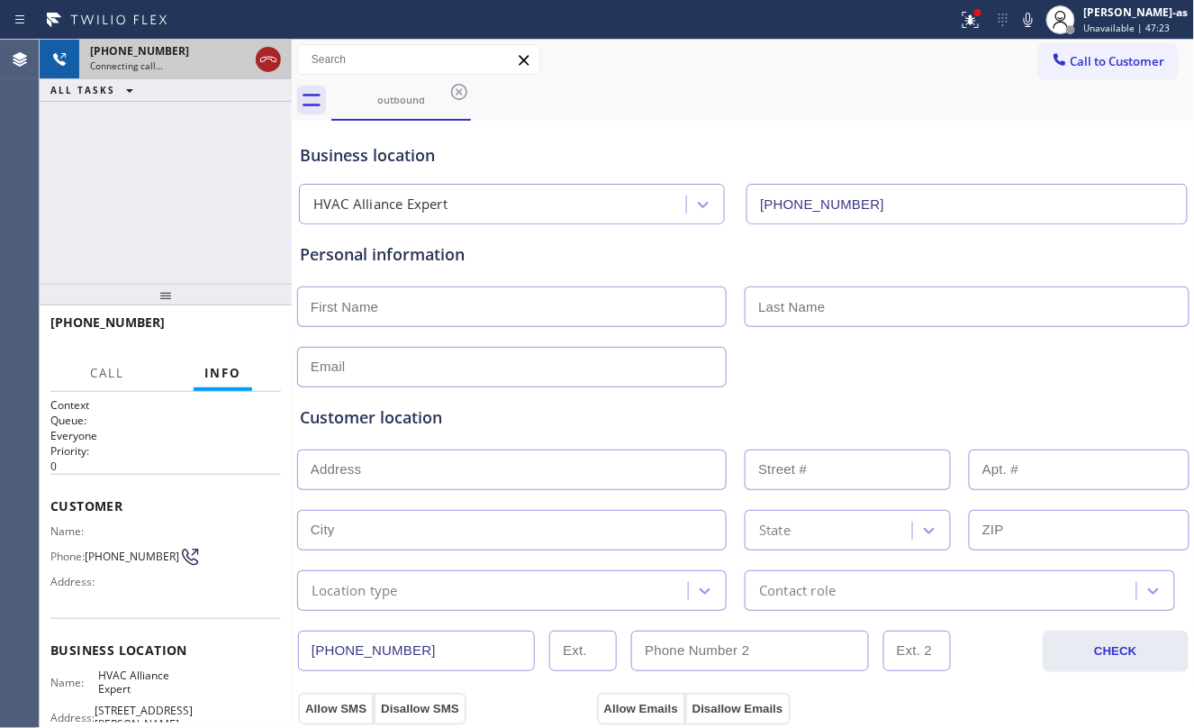
click at [267, 69] on icon at bounding box center [269, 60] width 22 height 22
click at [225, 189] on div "+17146257267 Connecting call… ALL TASKS ALL TASKS ACTIVE TASKS TASKS IN WRAP UP" at bounding box center [166, 162] width 252 height 244
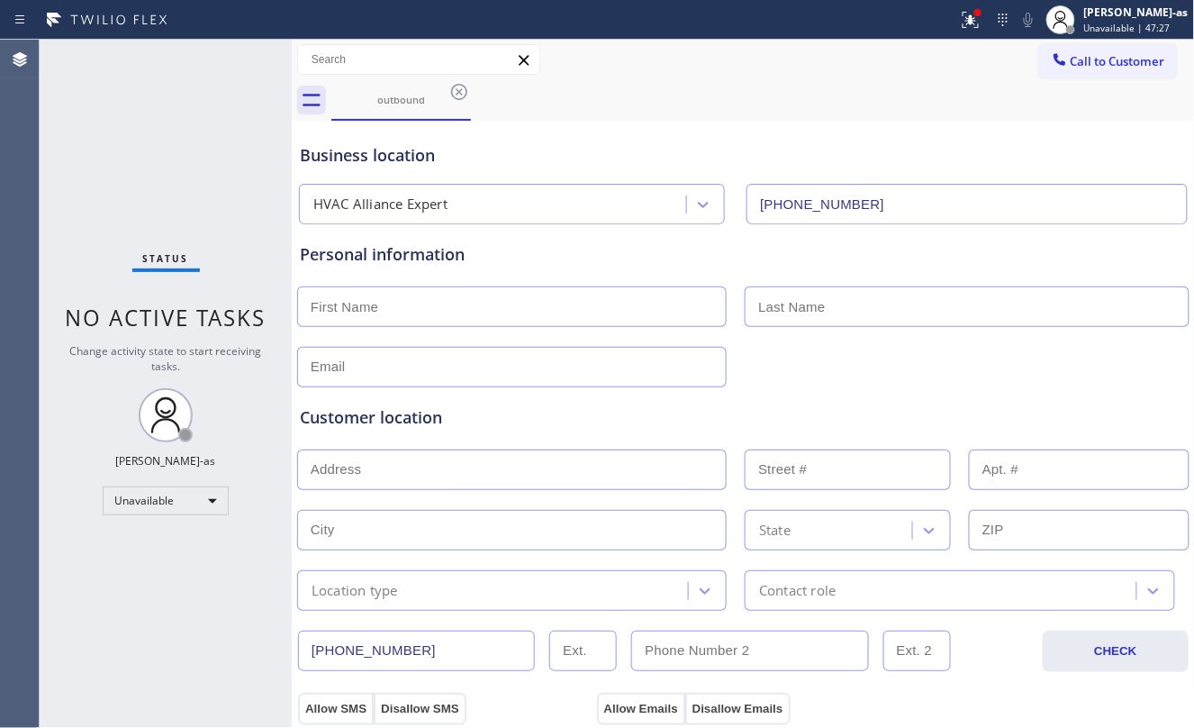
drag, startPoint x: 159, startPoint y: 148, endPoint x: 175, endPoint y: 138, distance: 18.2
click at [175, 138] on div "Status No active tasks Change activity state to start receiving tasks. [PERSON_…" at bounding box center [166, 384] width 252 height 688
drag, startPoint x: 405, startPoint y: 97, endPoint x: 455, endPoint y: 91, distance: 49.9
click at [411, 97] on div "outbound" at bounding box center [401, 100] width 136 height 14
drag, startPoint x: 455, startPoint y: 91, endPoint x: 989, endPoint y: 81, distance: 534.1
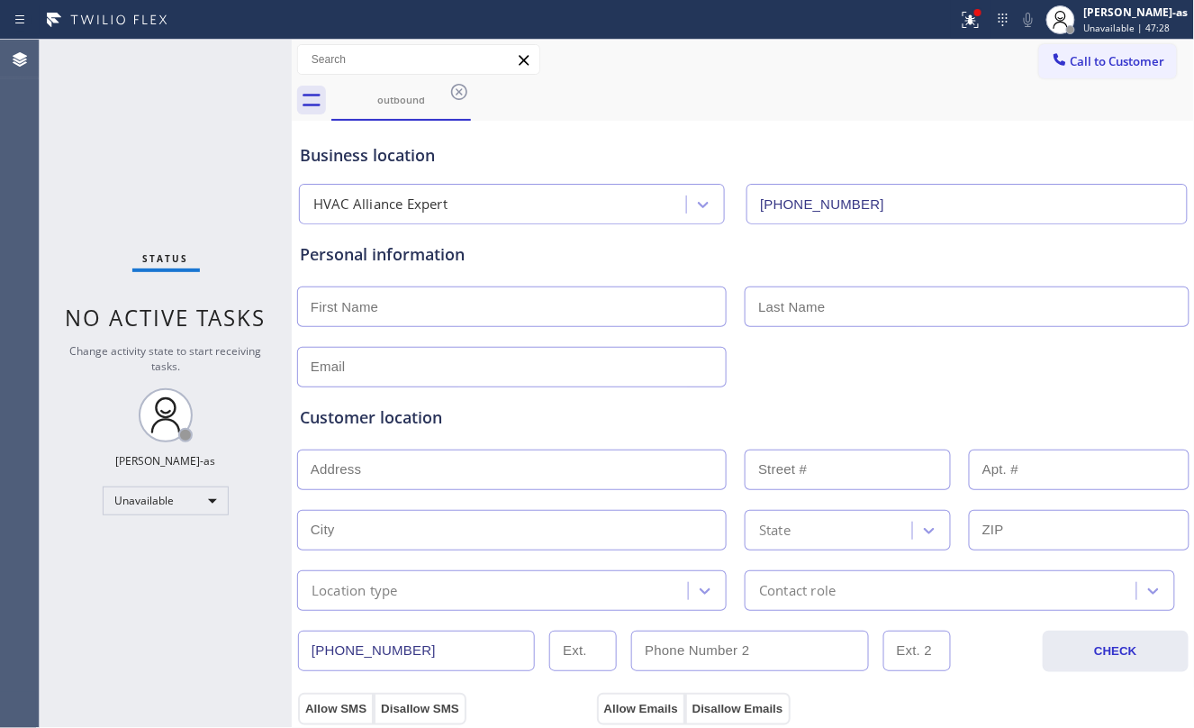
click at [459, 90] on icon at bounding box center [459, 92] width 22 height 22
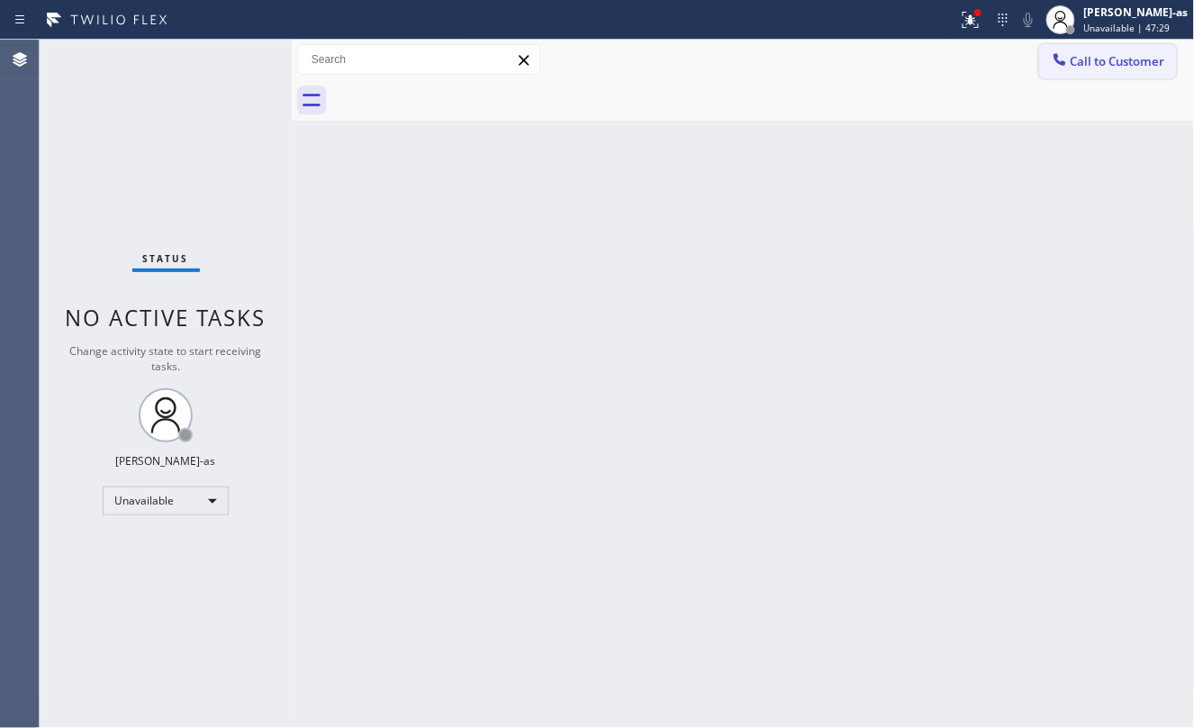
click at [1081, 59] on span "Call to Customer" at bounding box center [1118, 61] width 95 height 16
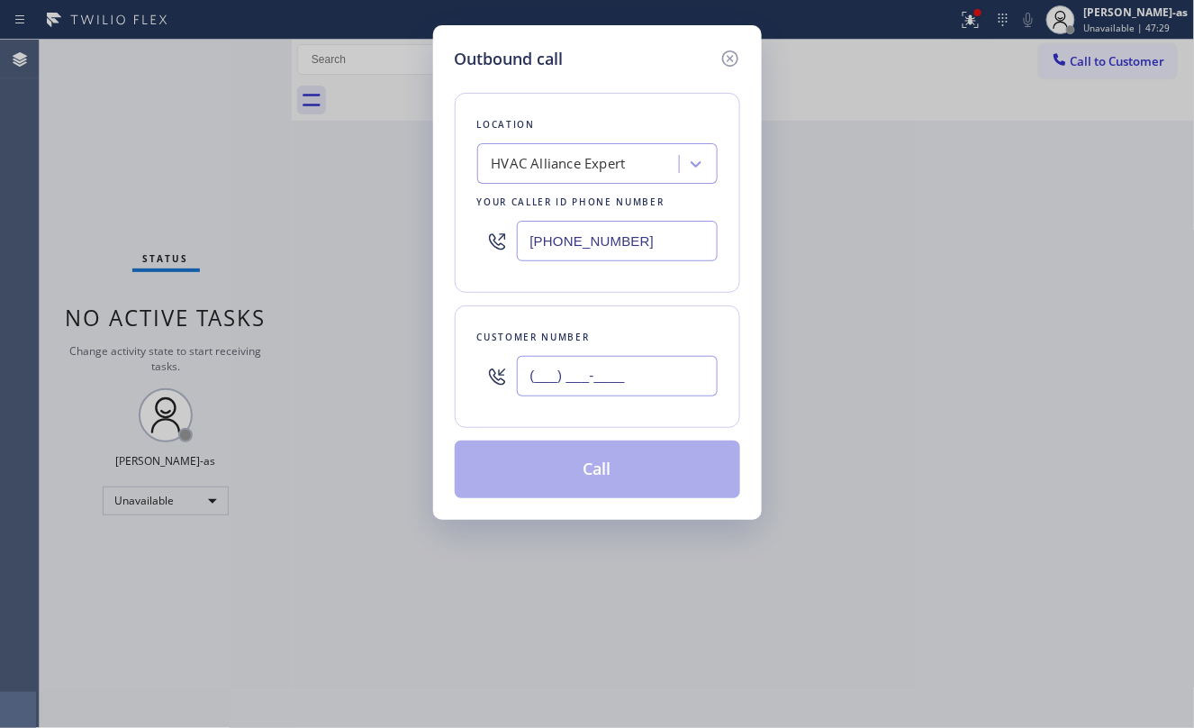
click at [665, 373] on input "(___) ___-____" at bounding box center [617, 376] width 201 height 41
paste input "714) 625-7267"
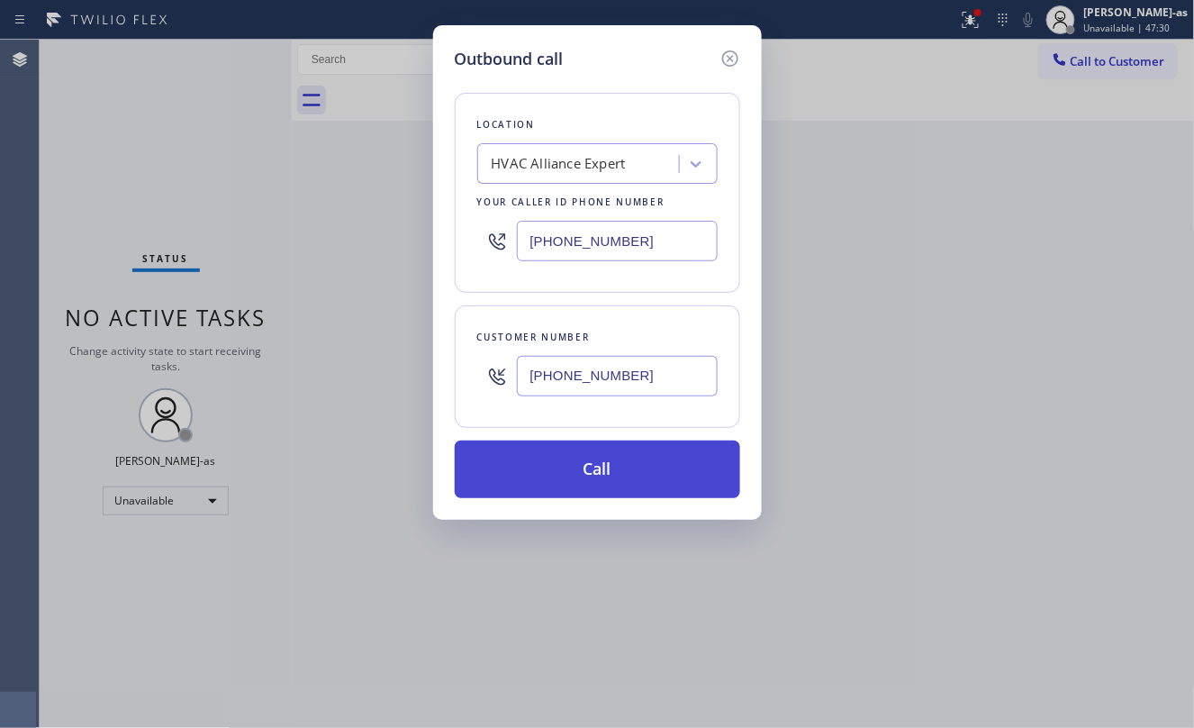
type input "[PHONE_NUMBER]"
click at [611, 468] on button "Call" at bounding box center [597, 469] width 285 height 58
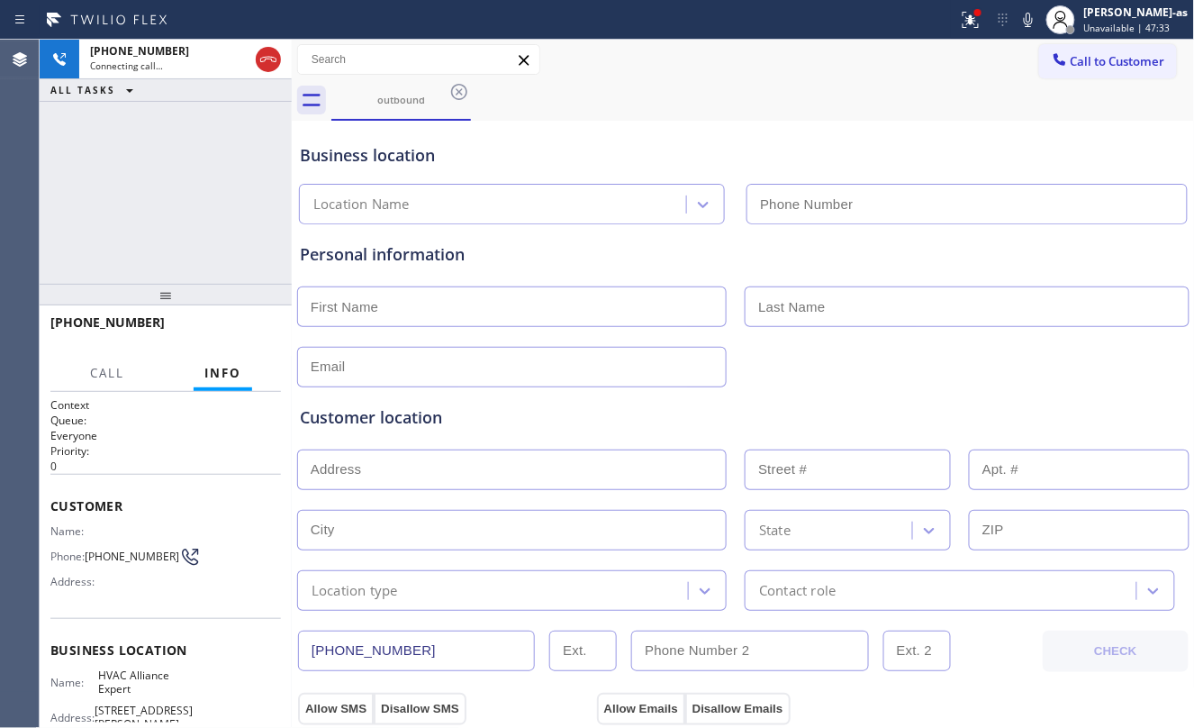
type input "[PHONE_NUMBER]"
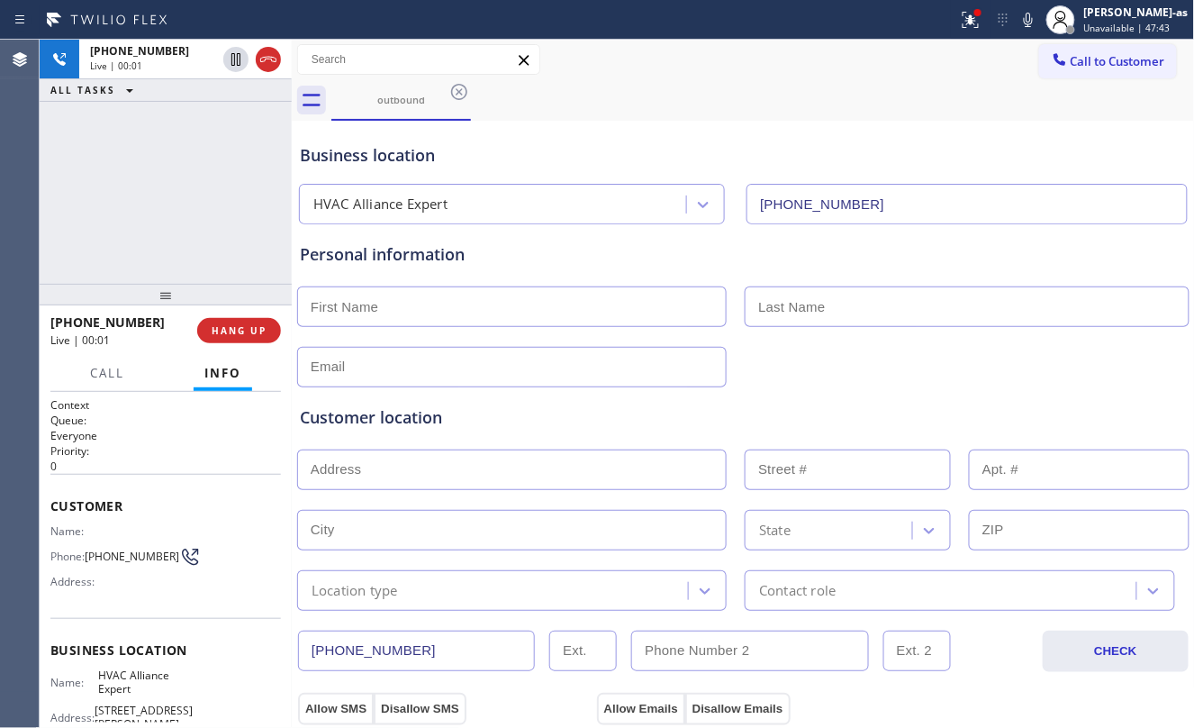
click at [174, 216] on div "+17146257267 Live | 00:01 ALL TASKS ALL TASKS ACTIVE TASKS TASKS IN WRAP UP" at bounding box center [166, 162] width 252 height 244
click at [173, 202] on div "+17146257267 Live | 00:02 ALL TASKS ALL TASKS ACTIVE TASKS TASKS IN WRAP UP" at bounding box center [166, 162] width 252 height 244
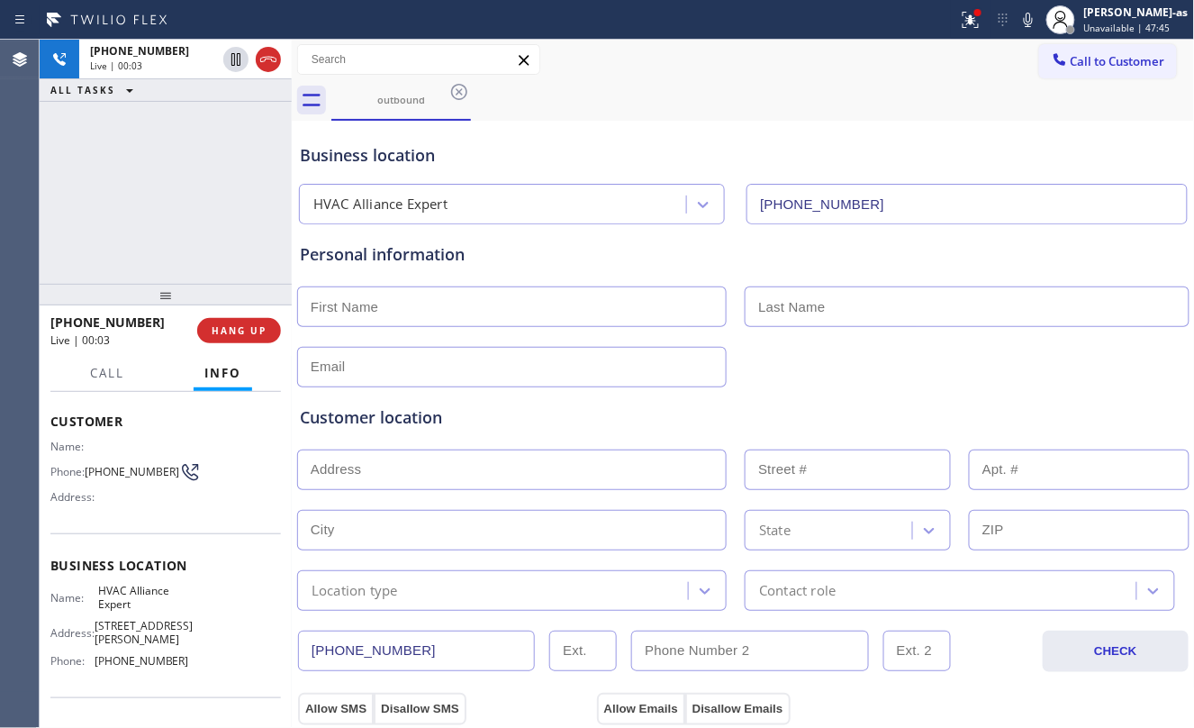
scroll to position [191, 0]
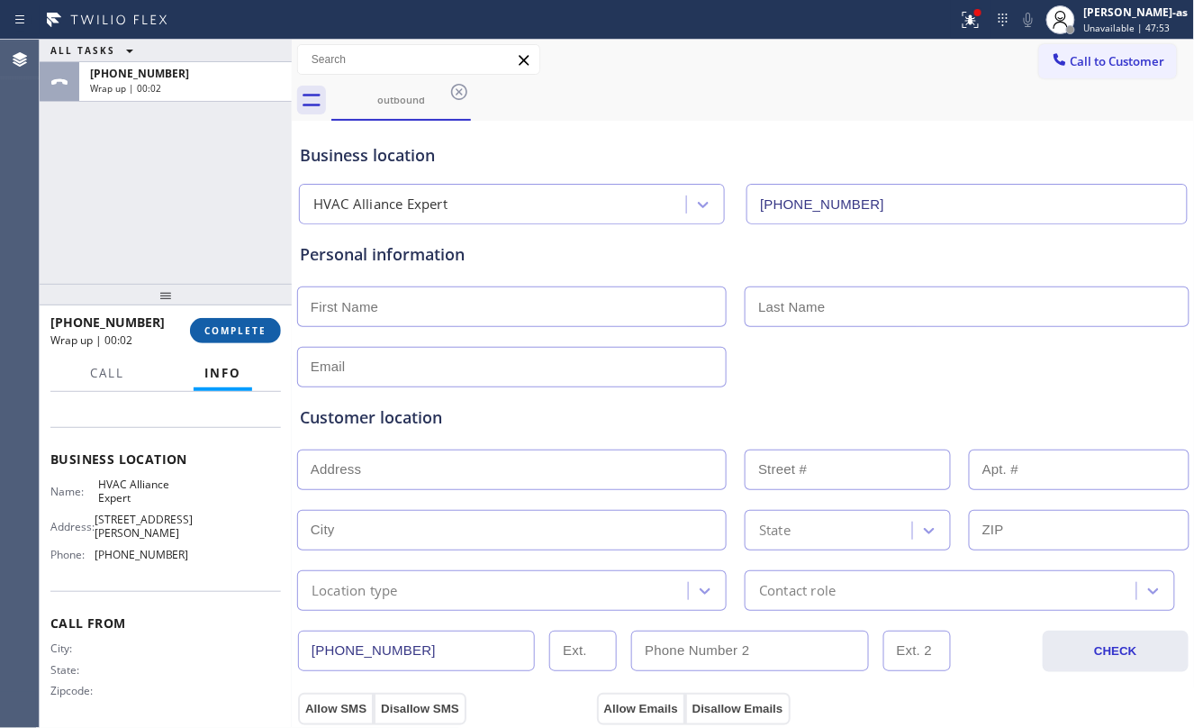
drag, startPoint x: 205, startPoint y: 202, endPoint x: 206, endPoint y: 329, distance: 127.0
click at [205, 202] on div "ALL TASKS ALL TASKS ACTIVE TASKS TASKS IN WRAP UP +17146257267 Wrap up | 00:02" at bounding box center [166, 162] width 252 height 244
click at [235, 330] on span "COMPLETE" at bounding box center [235, 330] width 62 height 13
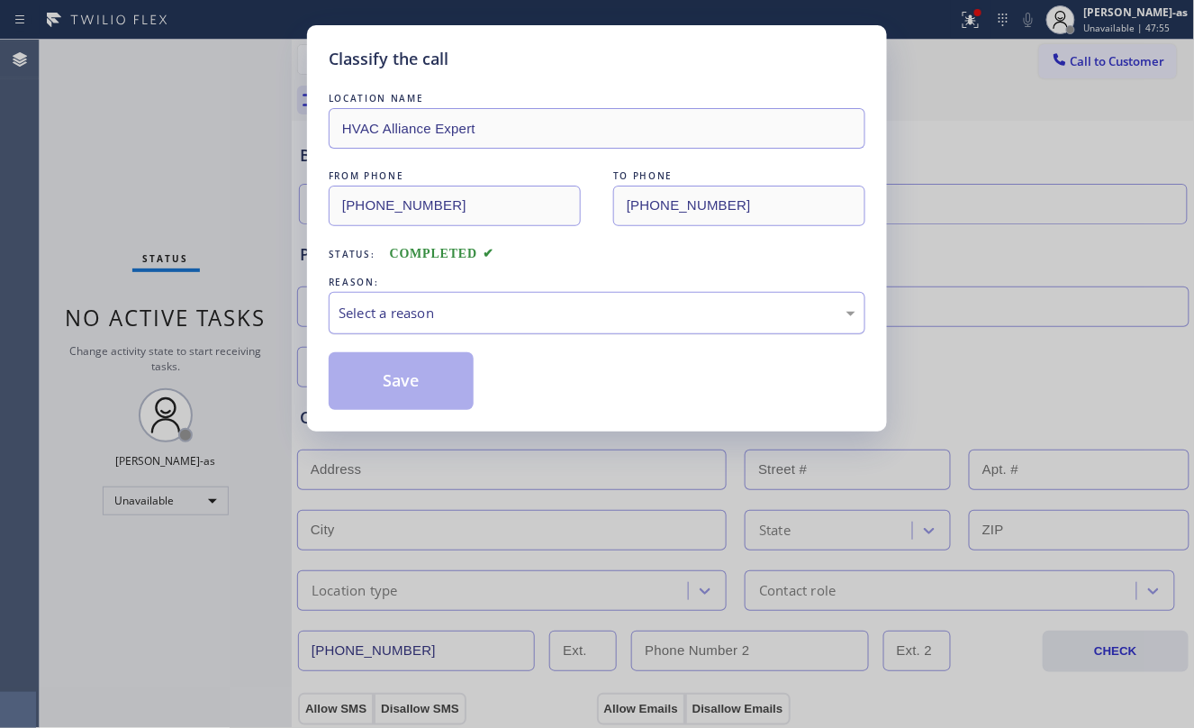
click at [472, 313] on div "Select a reason" at bounding box center [597, 313] width 517 height 21
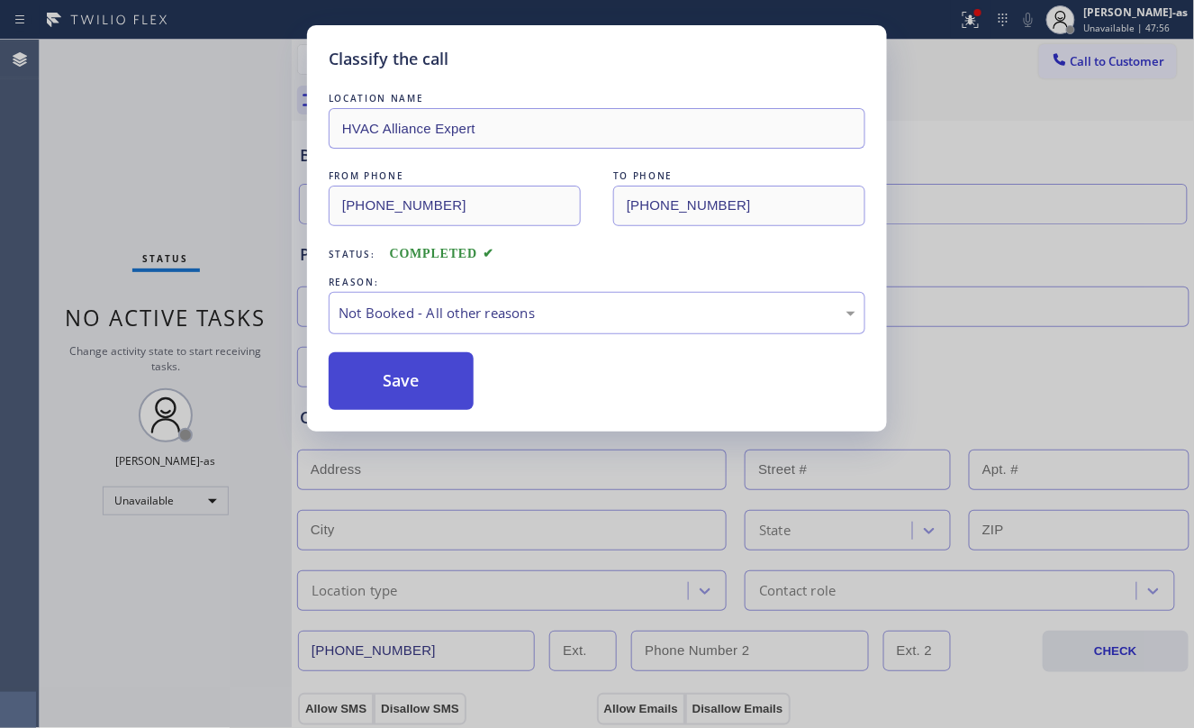
click at [404, 391] on button "Save" at bounding box center [401, 381] width 145 height 58
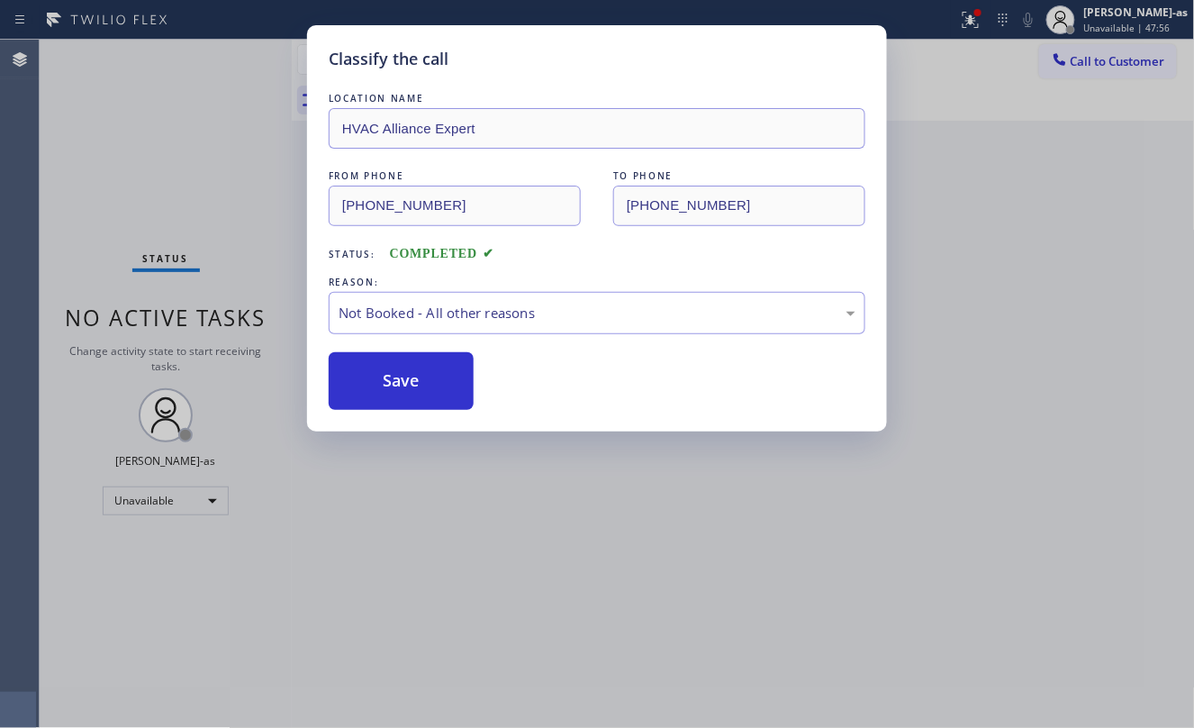
drag, startPoint x: 239, startPoint y: 241, endPoint x: 285, endPoint y: 5, distance: 240.5
click at [245, 218] on div "Classify the call LOCATION NAME HVAC Alliance Expert FROM PHONE (323) 991-9198 …" at bounding box center [597, 364] width 1194 height 728
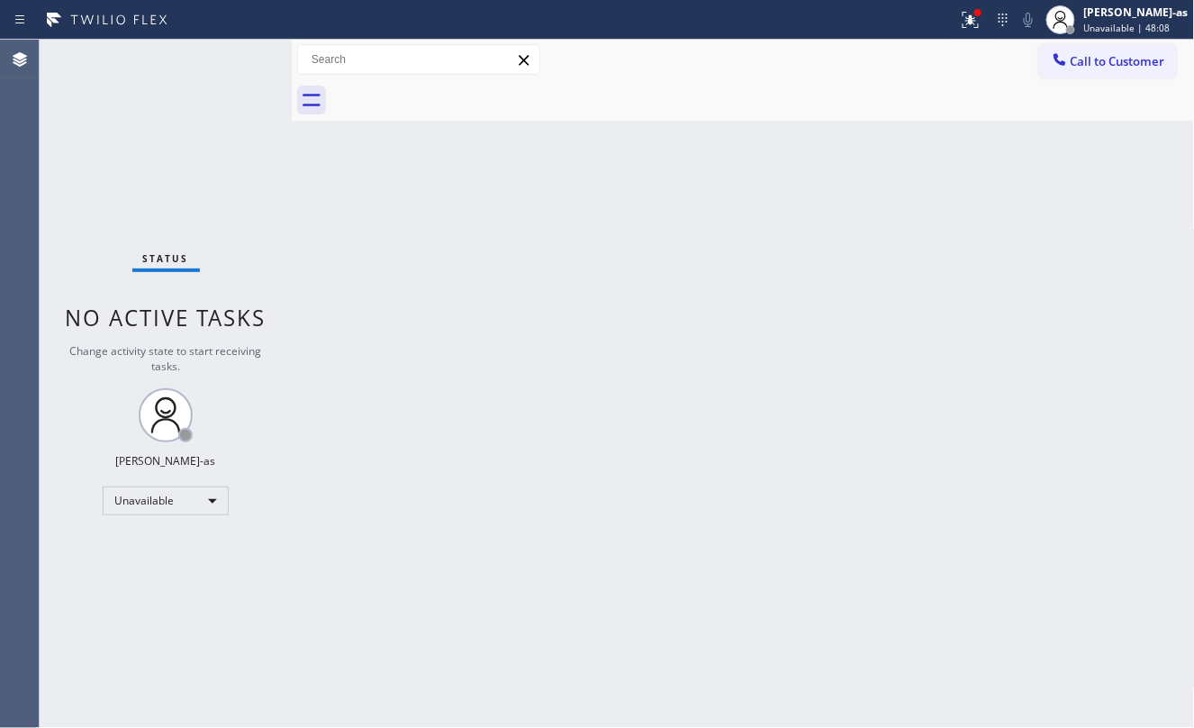
click at [1115, 61] on span "Call to Customer" at bounding box center [1118, 61] width 95 height 16
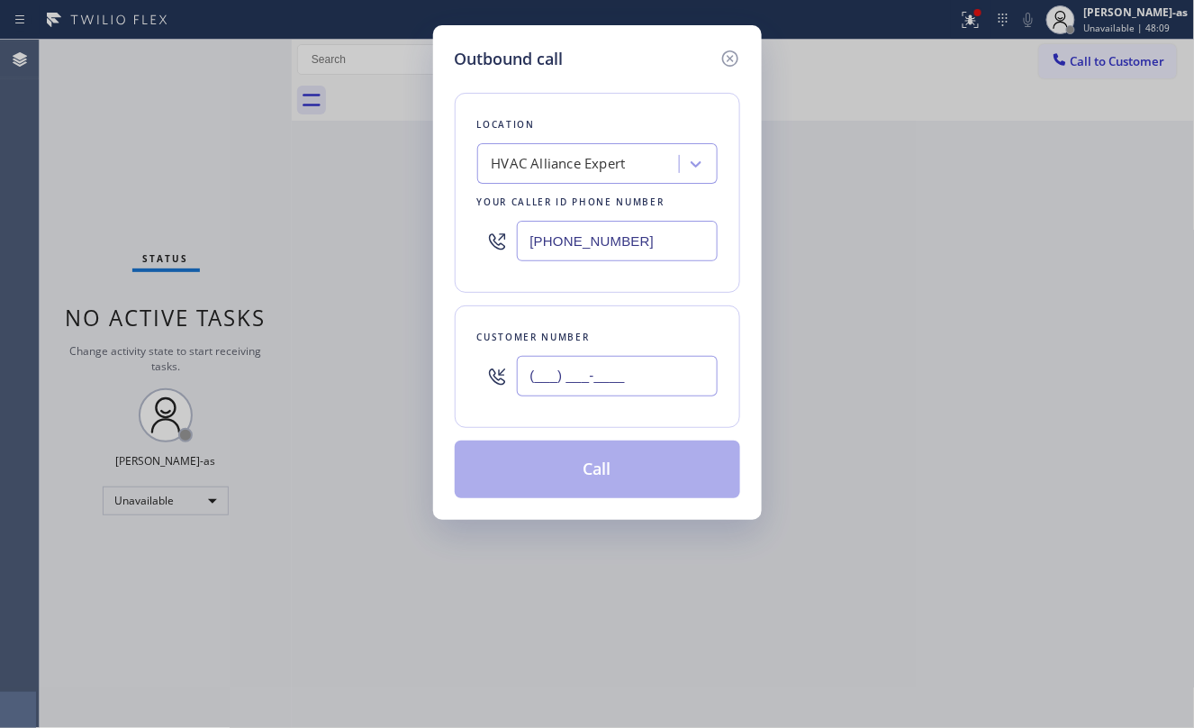
click at [602, 394] on input "(___) ___-____" at bounding box center [617, 376] width 201 height 41
paste input "323) 274-4088"
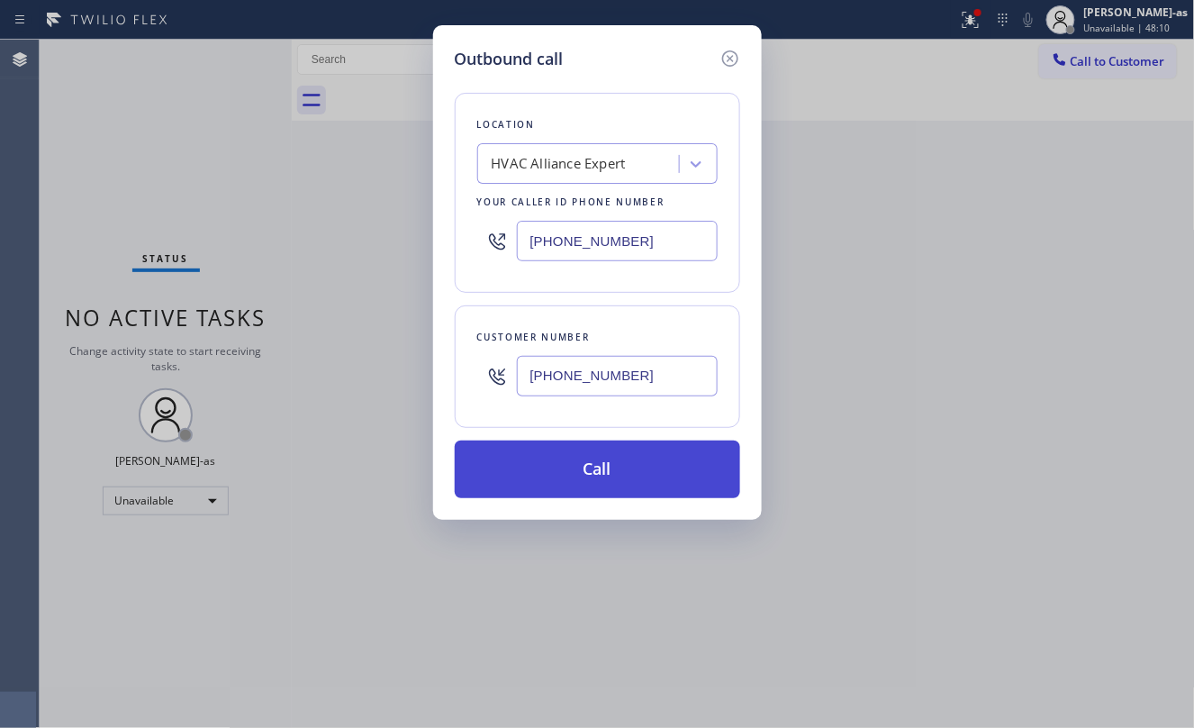
type input "[PHONE_NUMBER]"
click at [605, 473] on button "Call" at bounding box center [597, 469] width 285 height 58
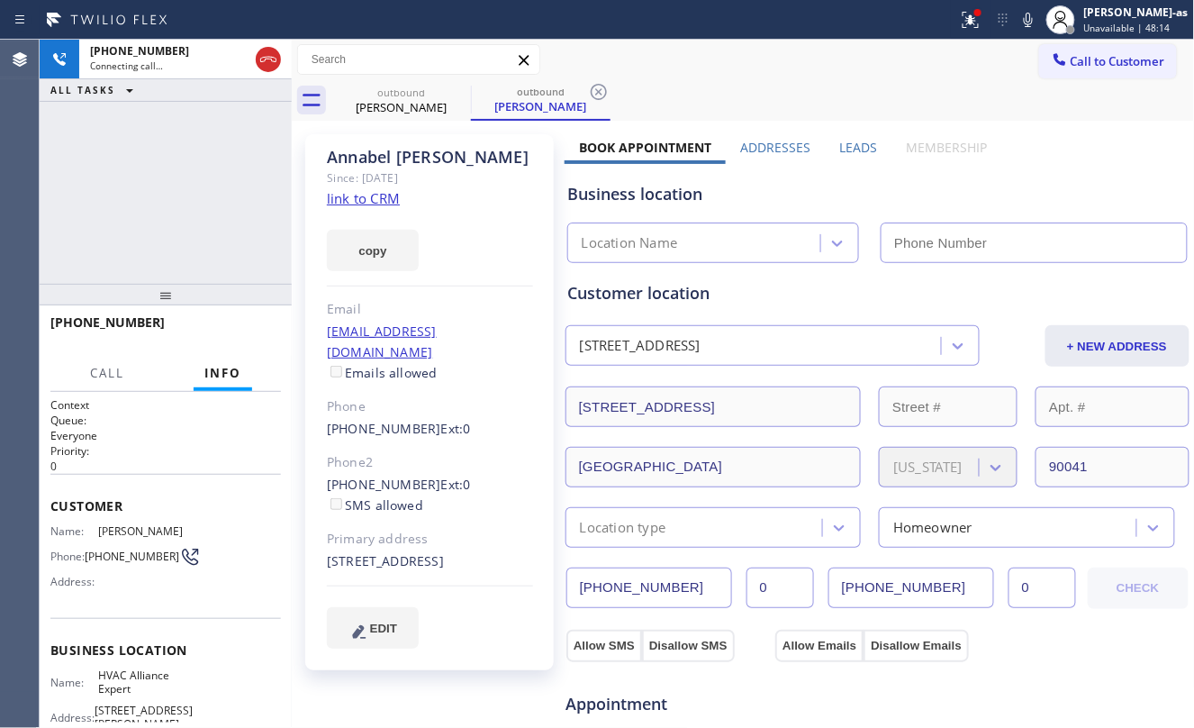
drag, startPoint x: 241, startPoint y: 164, endPoint x: 364, endPoint y: 99, distance: 138.6
click at [242, 163] on div "+13232744088 Connecting call… ALL TASKS ALL TASKS ACTIVE TASKS TASKS IN WRAP UP" at bounding box center [166, 162] width 252 height 244
click at [369, 97] on div "outbound" at bounding box center [401, 93] width 136 height 14
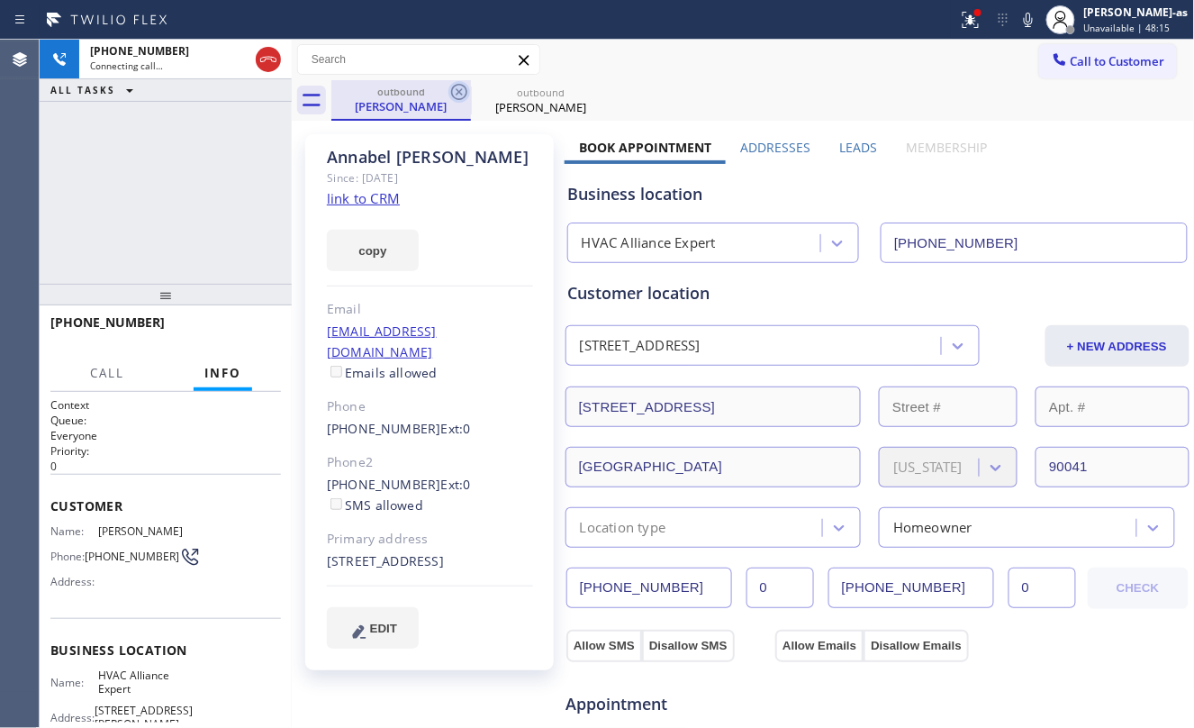
click at [458, 84] on icon at bounding box center [459, 92] width 16 height 16
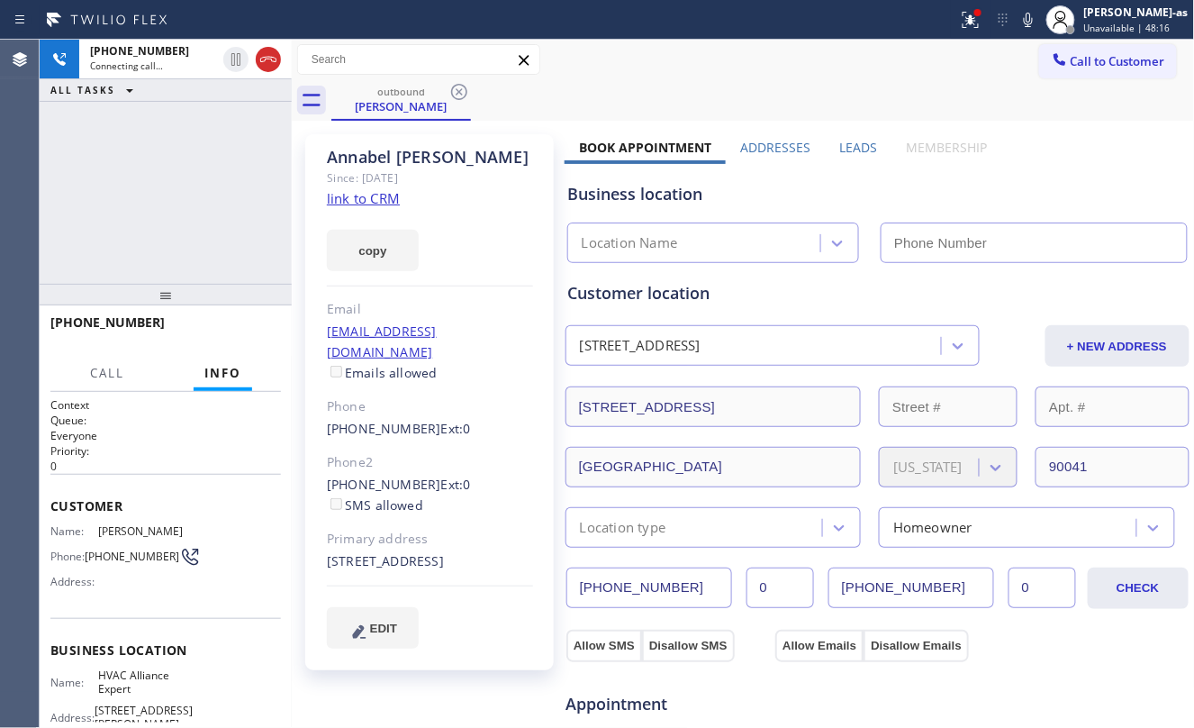
click at [283, 159] on div "+13232744088 Connecting call… ALL TASKS ALL TASKS ACTIVE TASKS TASKS IN WRAP UP" at bounding box center [166, 162] width 252 height 244
type input "[PHONE_NUMBER]"
click at [275, 58] on icon at bounding box center [268, 59] width 16 height 5
drag, startPoint x: 222, startPoint y: 163, endPoint x: 238, endPoint y: 319, distance: 156.6
click at [222, 167] on div "+13232744088 Live | 00:01 ALL TASKS ALL TASKS ACTIVE TASKS TASKS IN WRAP UP" at bounding box center [166, 162] width 252 height 244
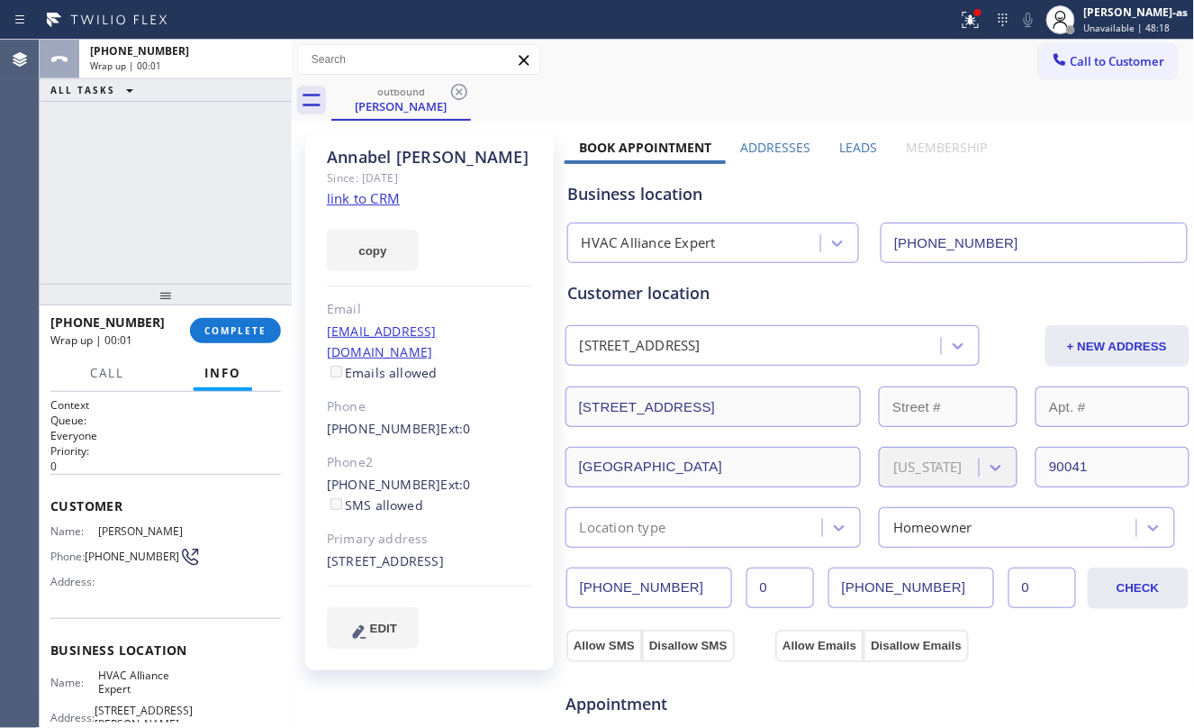
click at [239, 321] on button "COMPLETE" at bounding box center [235, 330] width 91 height 25
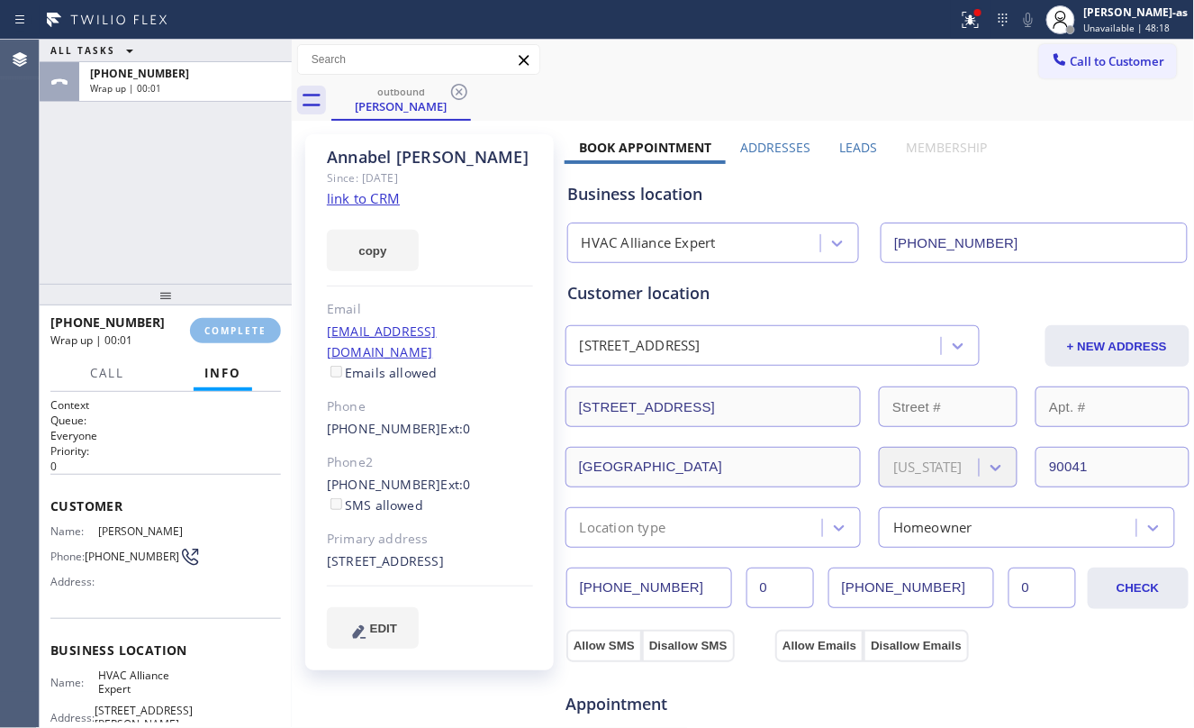
click at [207, 259] on div "ALL TASKS ALL TASKS ACTIVE TASKS TASKS IN WRAP UP +13232744088 Wrap up | 00:01" at bounding box center [166, 162] width 252 height 244
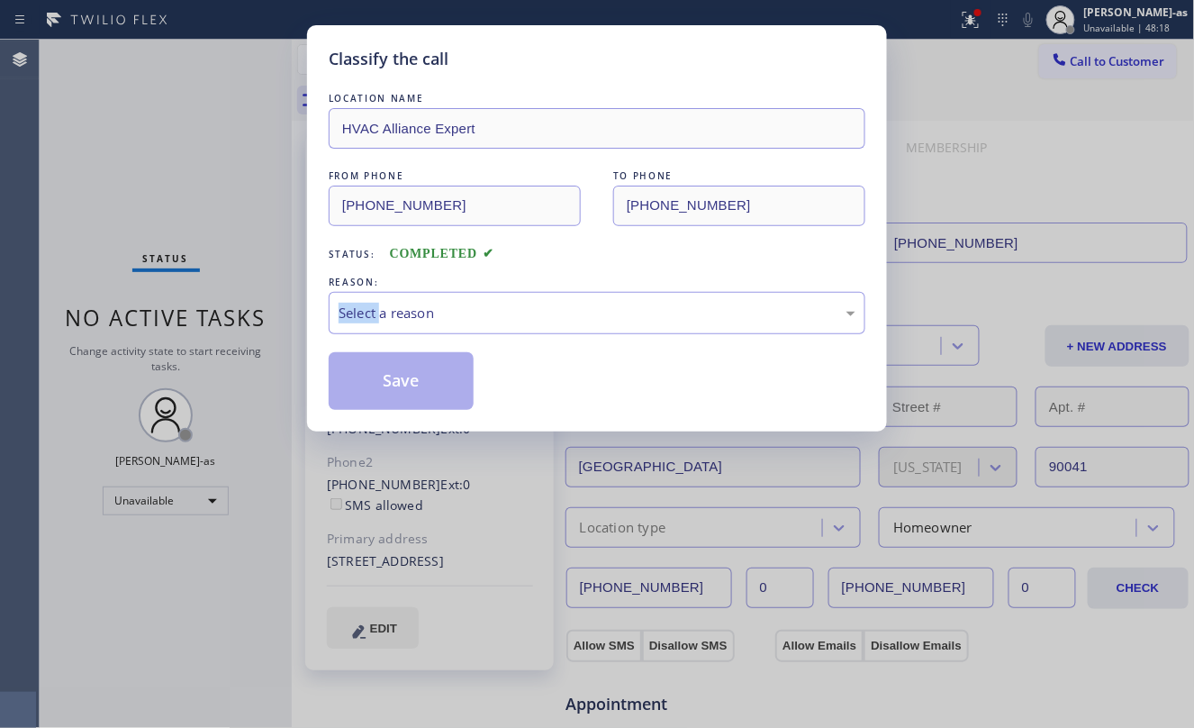
click at [221, 326] on div "Classify the call LOCATION NAME HVAC Alliance Expert FROM PHONE (323) 991-9198 …" at bounding box center [597, 364] width 1194 height 728
drag, startPoint x: 221, startPoint y: 326, endPoint x: 187, endPoint y: 265, distance: 69.7
click at [221, 325] on div "Classify the call LOCATION NAME HVAC Alliance Expert FROM PHONE (323) 991-9198 …" at bounding box center [597, 364] width 1194 height 728
click at [187, 246] on div "Classify the call LOCATION NAME HVAC Alliance Expert FROM PHONE (323) 991-9198 …" at bounding box center [597, 364] width 1194 height 728
click at [484, 314] on div "Select a reason" at bounding box center [597, 313] width 517 height 21
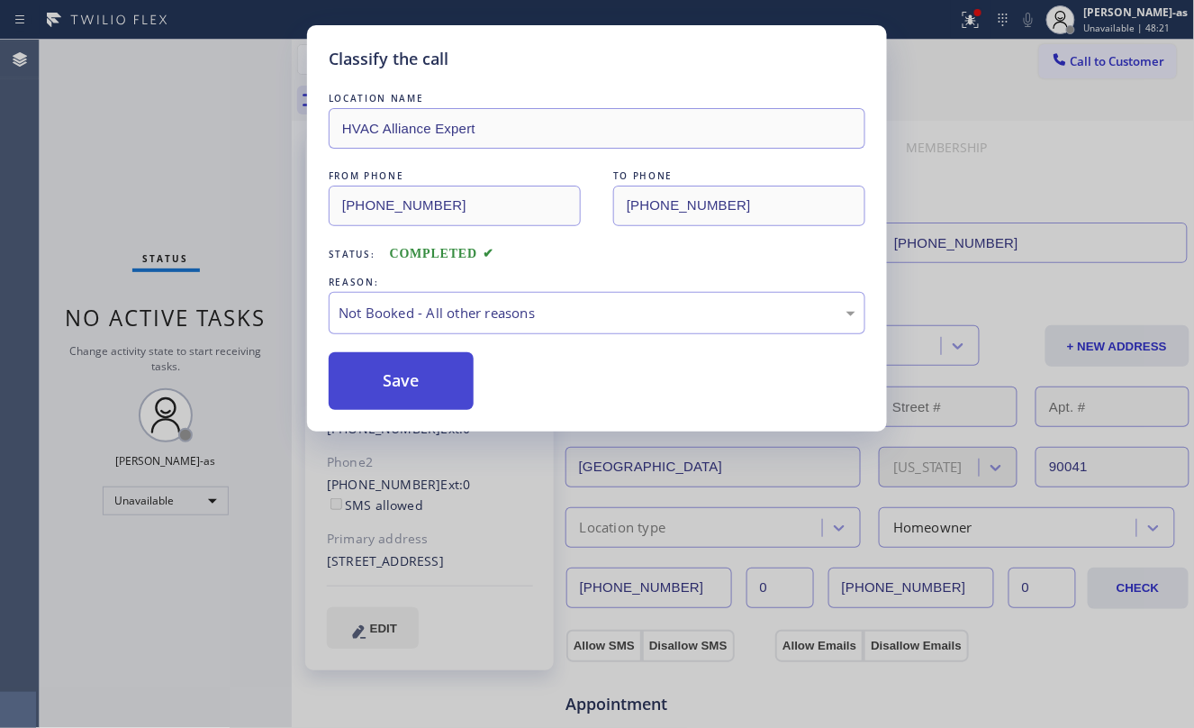
click at [391, 386] on button "Save" at bounding box center [401, 381] width 145 height 58
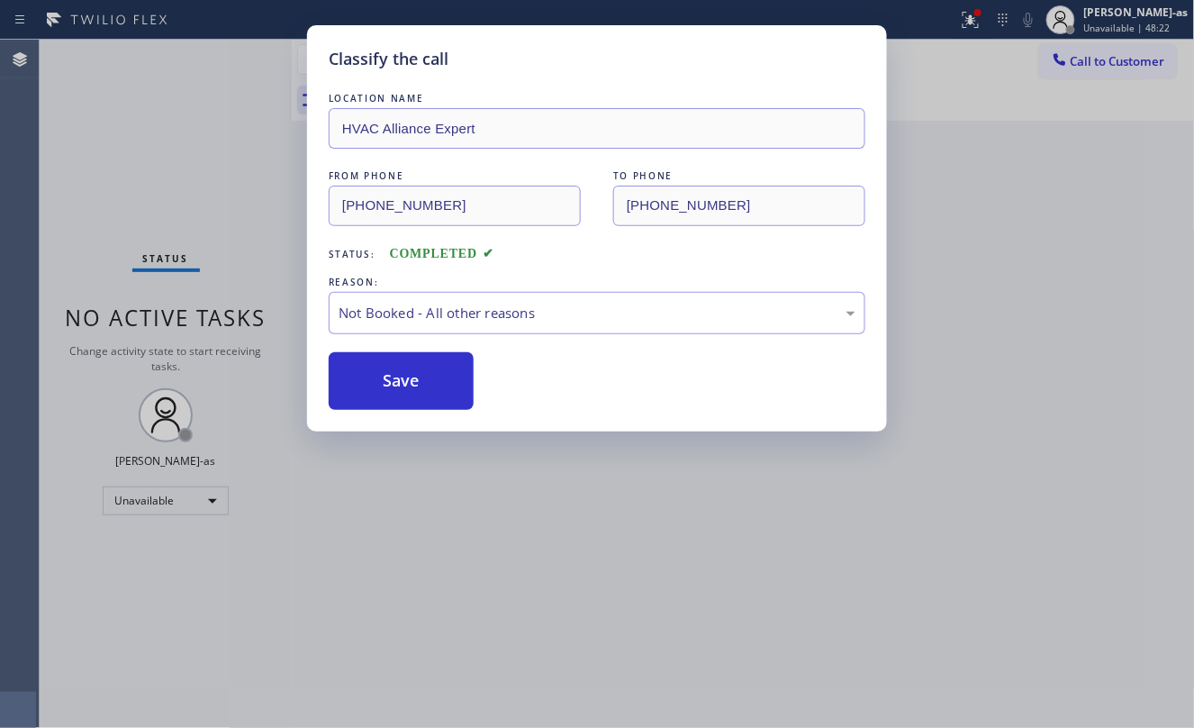
drag, startPoint x: 156, startPoint y: 146, endPoint x: 142, endPoint y: 175, distance: 31.8
click at [155, 144] on div "Classify the call LOCATION NAME HVAC Alliance Expert FROM PHONE (323) 991-9198 …" at bounding box center [597, 364] width 1194 height 728
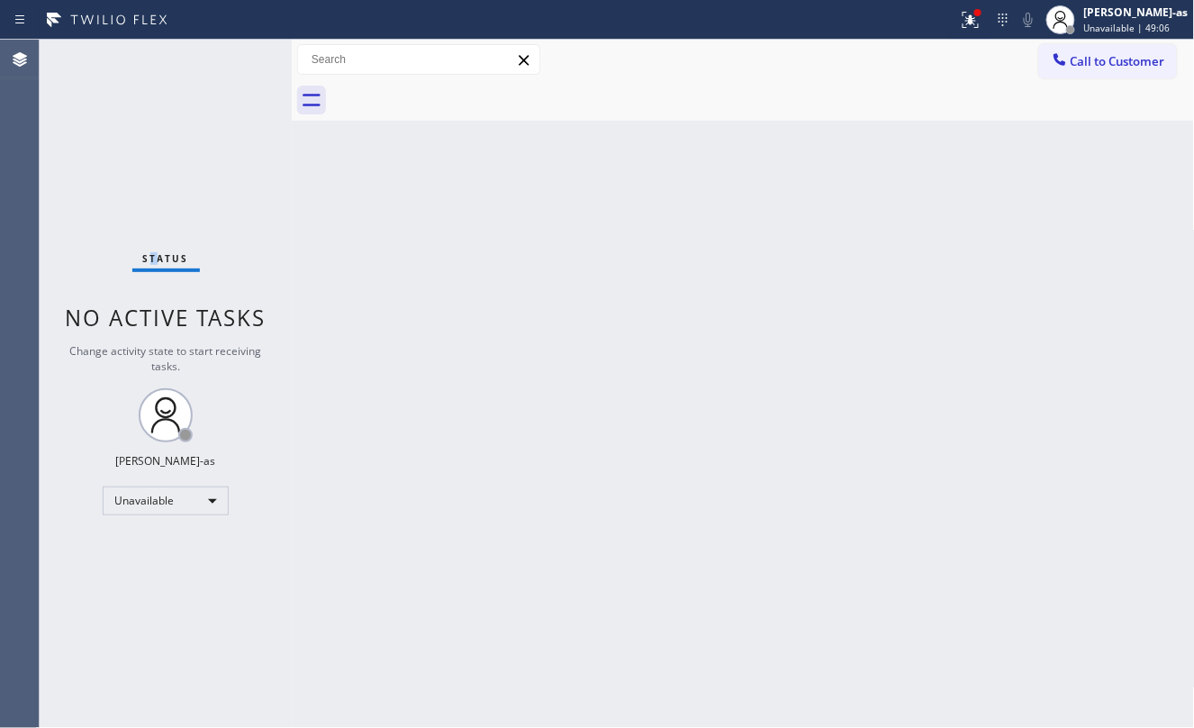
click at [162, 135] on div "Status No active tasks Change activity state to start receiving tasks. [PERSON_…" at bounding box center [166, 384] width 252 height 688
drag, startPoint x: 376, startPoint y: 257, endPoint x: 375, endPoint y: 236, distance: 20.7
click at [375, 256] on div "Back to Dashboard Change Sender ID Customers Technicians Select a contact Outbo…" at bounding box center [743, 384] width 903 height 688
drag, startPoint x: 566, startPoint y: 292, endPoint x: 567, endPoint y: 278, distance: 13.6
click at [567, 283] on div "Back to Dashboard Change Sender ID Customers Technicians Select a contact Outbo…" at bounding box center [743, 384] width 903 height 688
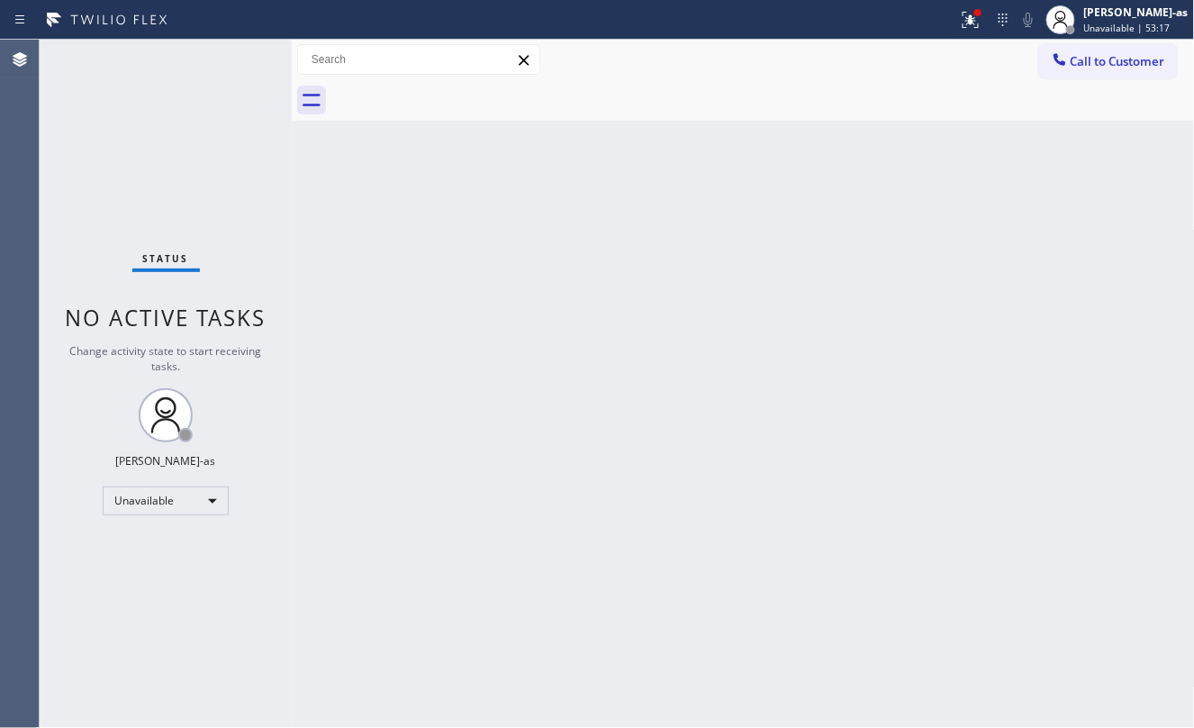
drag, startPoint x: 304, startPoint y: 133, endPoint x: 758, endPoint y: 108, distance: 454.6
click at [310, 135] on div "Back to Dashboard Change Sender ID Customers Technicians Select a contact Outbo…" at bounding box center [743, 384] width 903 height 688
click at [1151, 58] on span "Call to Customer" at bounding box center [1118, 61] width 95 height 16
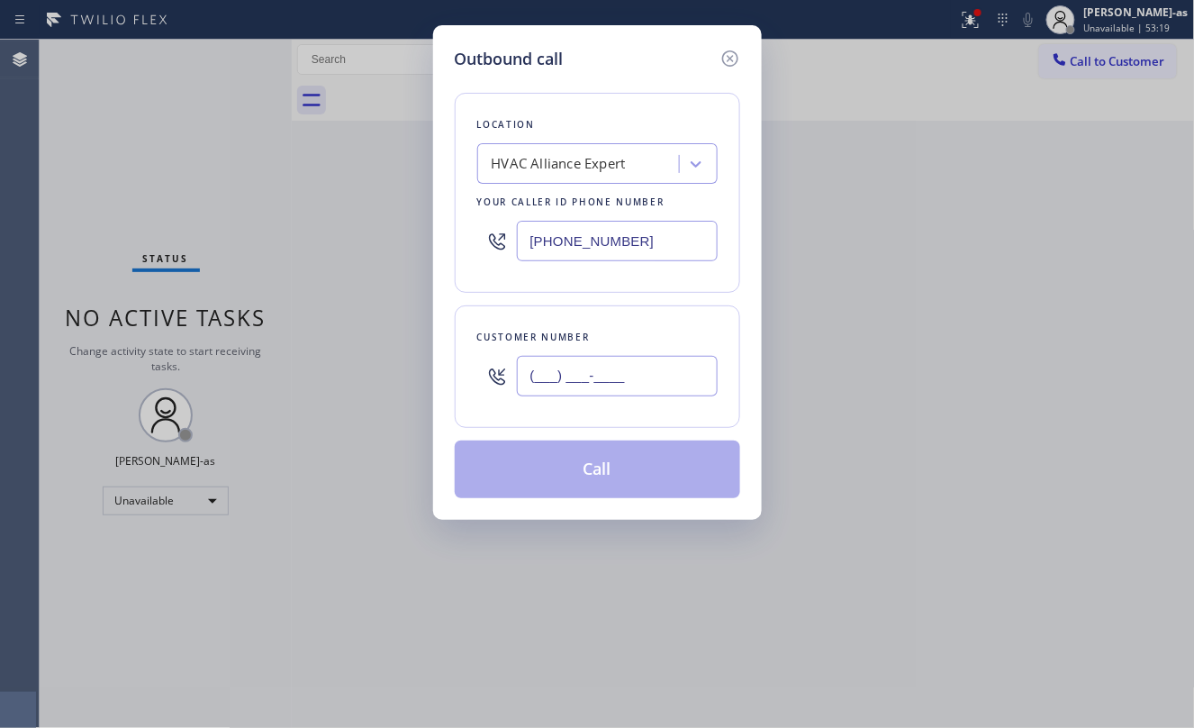
click at [632, 376] on input "(___) ___-____" at bounding box center [617, 376] width 201 height 41
paste input "630) 779-7593"
type input "[PHONE_NUMBER]"
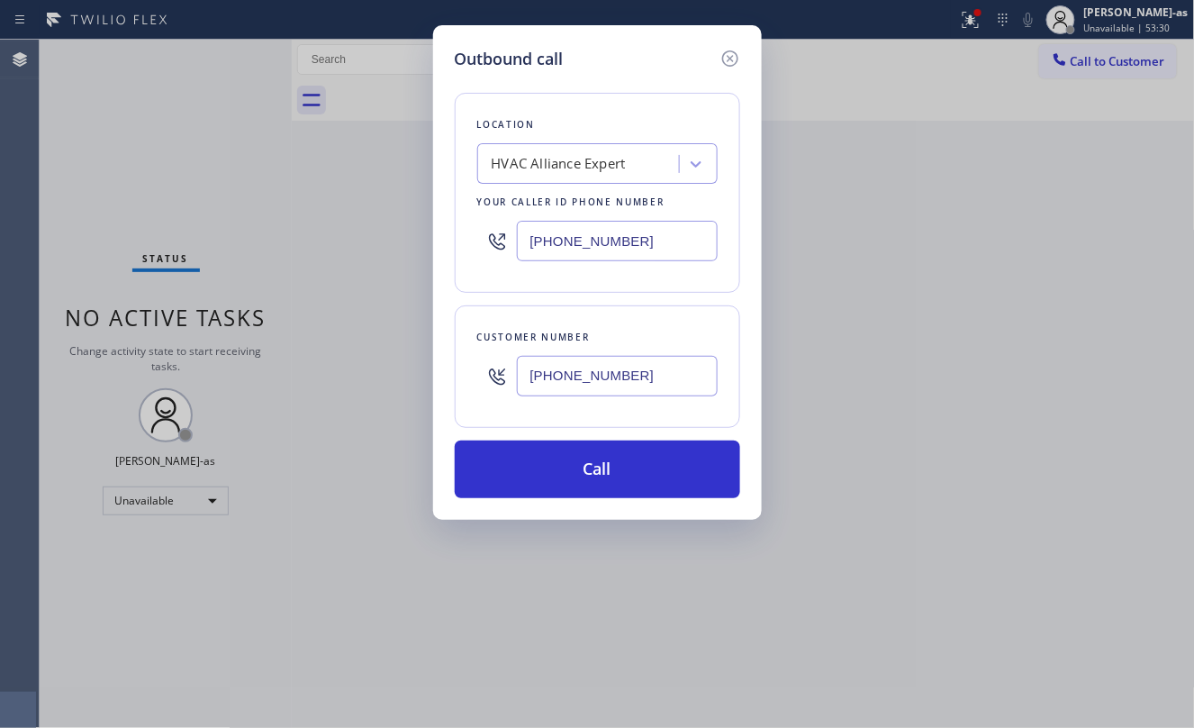
click at [612, 256] on input "[PHONE_NUMBER]" at bounding box center [617, 241] width 201 height 41
click at [611, 254] on input "[PHONE_NUMBER]" at bounding box center [617, 241] width 201 height 41
paste input "877) 414-7264"
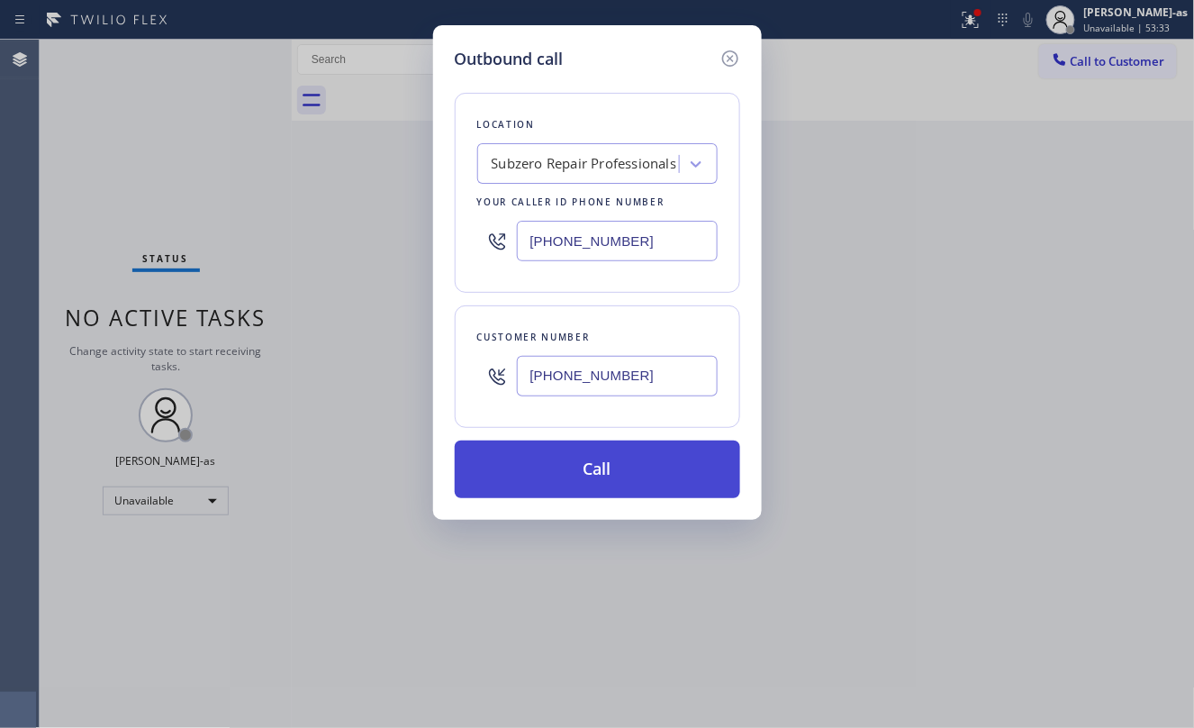
type input "[PHONE_NUMBER]"
click at [580, 465] on button "Call" at bounding box center [597, 469] width 285 height 58
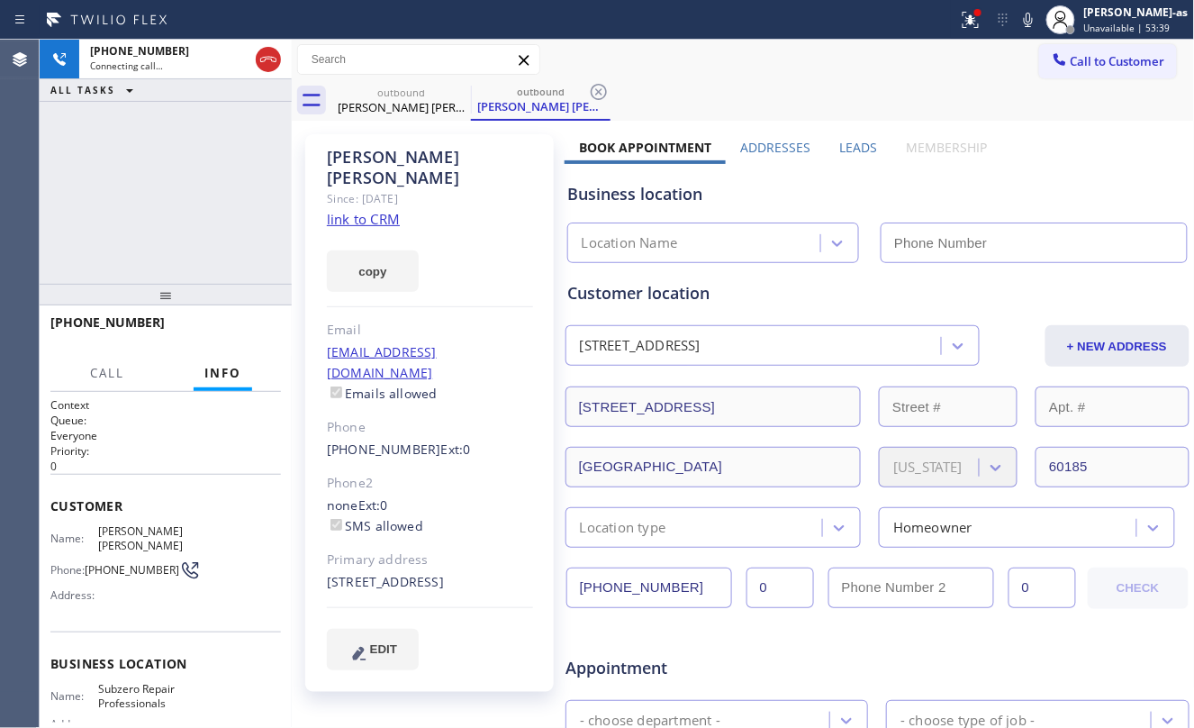
type input "[PHONE_NUMBER]"
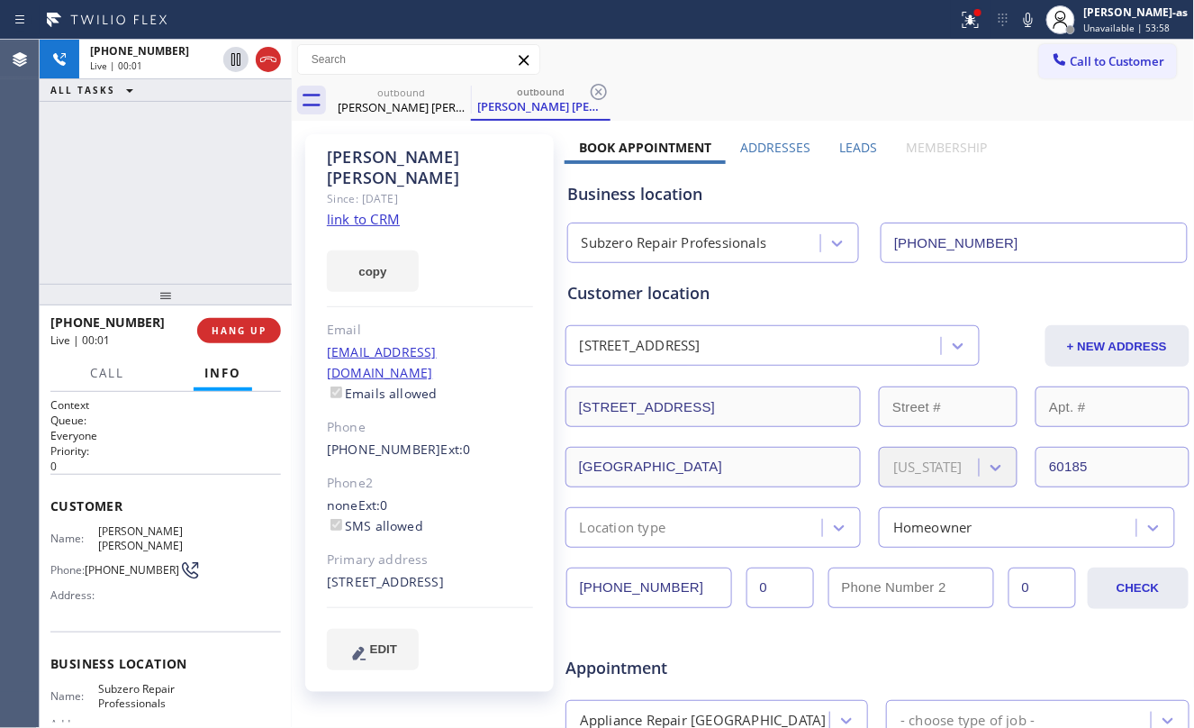
drag, startPoint x: 145, startPoint y: 124, endPoint x: 188, endPoint y: 127, distance: 43.3
click at [149, 120] on div "+16307797593 Live | 00:01 ALL TASKS ALL TASKS ACTIVE TASKS TASKS IN WRAP UP" at bounding box center [166, 162] width 252 height 244
click at [188, 155] on div "+16307797593 Live | 00:02 ALL TASKS ALL TASKS ACTIVE TASKS TASKS IN WRAP UP" at bounding box center [166, 162] width 252 height 244
drag, startPoint x: 117, startPoint y: 236, endPoint x: 135, endPoint y: 234, distance: 18.1
click at [117, 231] on div "+16307797593 Live | 00:03 ALL TASKS ALL TASKS ACTIVE TASKS TASKS IN WRAP UP" at bounding box center [166, 162] width 252 height 244
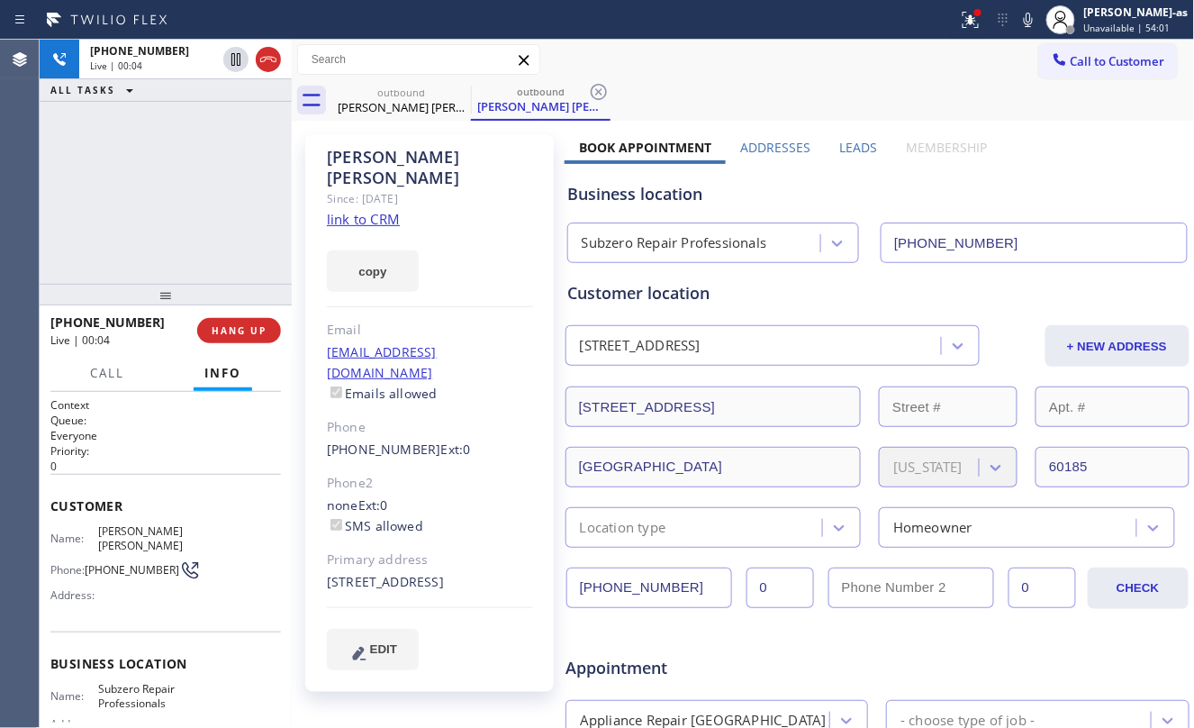
click at [105, 218] on div "+16307797593 Live | 00:04 ALL TASKS ALL TASKS ACTIVE TASKS TASKS IN WRAP UP" at bounding box center [166, 162] width 252 height 244
click at [157, 218] on div "+16307797593 Live | 00:04 ALL TASKS ALL TASKS ACTIVE TASKS TASKS IN WRAP UP" at bounding box center [166, 162] width 252 height 244
click at [224, 321] on button "HANG UP" at bounding box center [239, 330] width 84 height 25
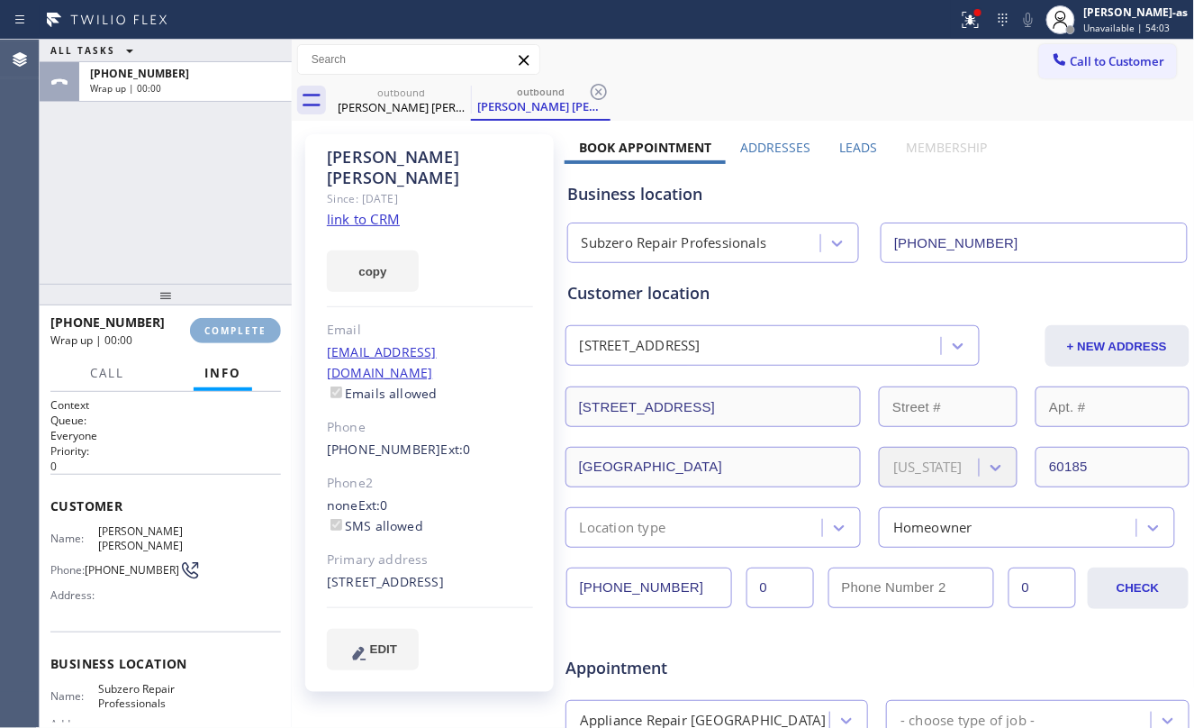
click at [223, 321] on button "COMPLETE" at bounding box center [235, 330] width 91 height 25
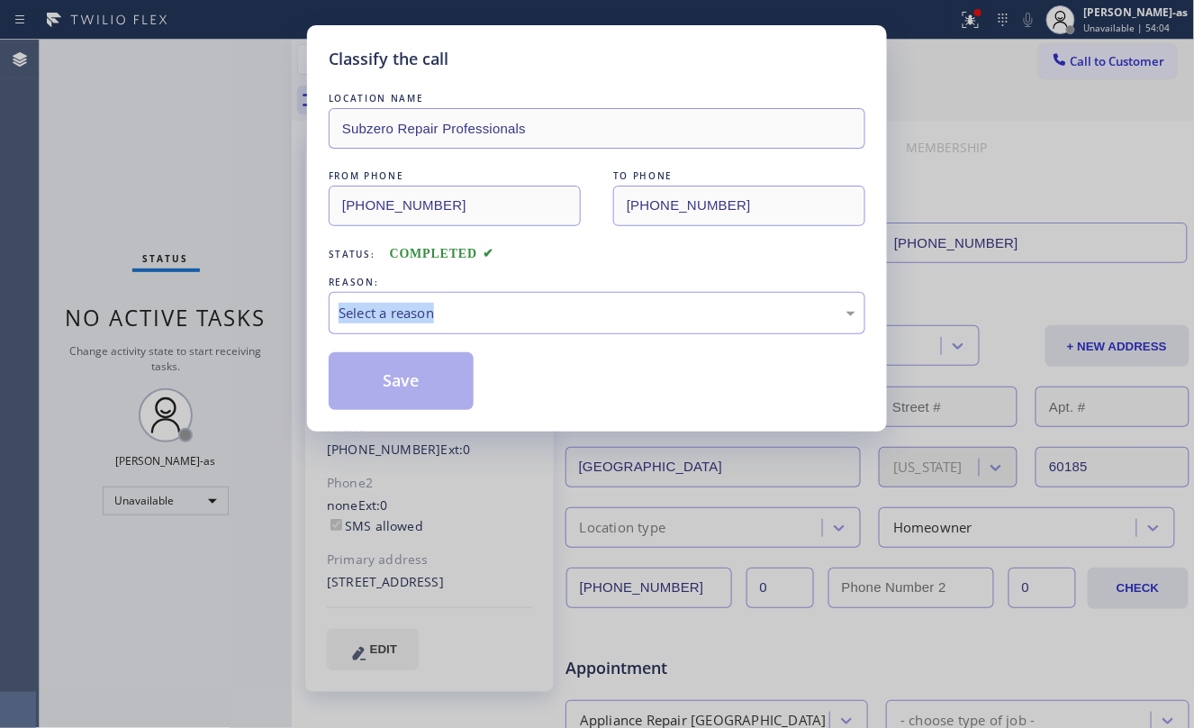
click at [221, 321] on div "Classify the call LOCATION NAME Subzero Repair Professionals FROM PHONE (877) 4…" at bounding box center [597, 364] width 1194 height 728
drag, startPoint x: 575, startPoint y: 236, endPoint x: 587, endPoint y: 267, distance: 33.1
click at [576, 236] on div "Status: COMPLETED" at bounding box center [597, 249] width 537 height 29
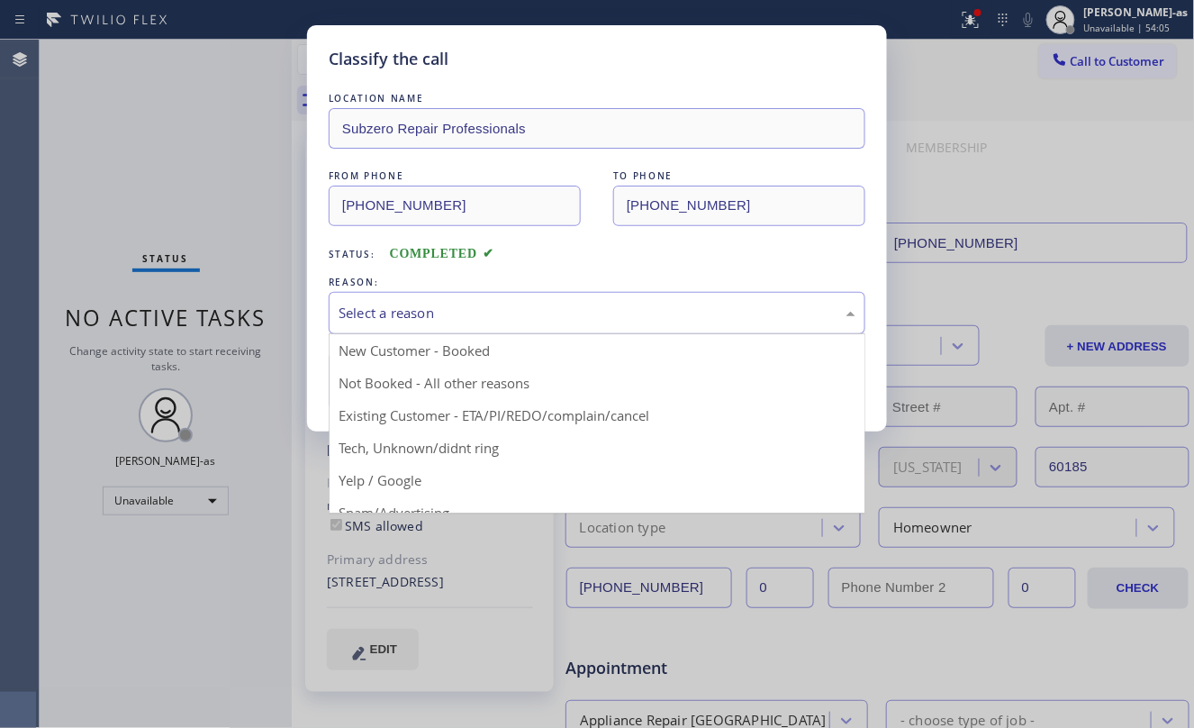
click at [470, 304] on div "Select a reason" at bounding box center [597, 313] width 517 height 21
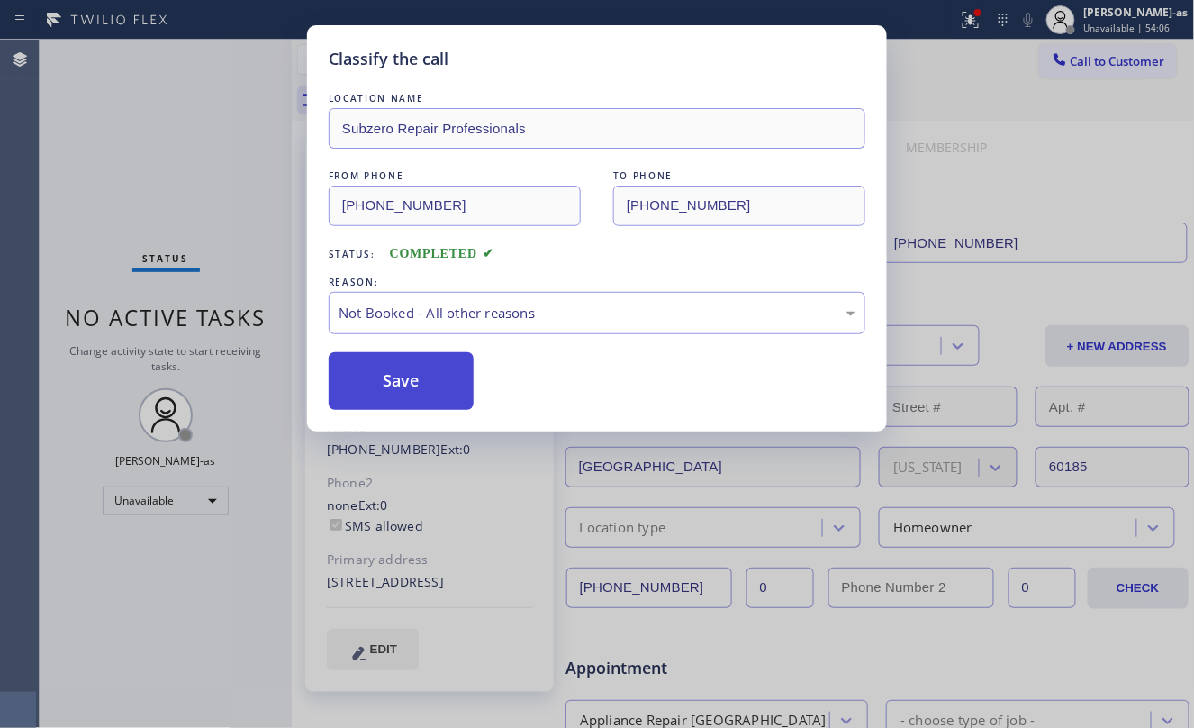
click at [411, 376] on button "Save" at bounding box center [401, 381] width 145 height 58
click at [189, 164] on div "Classify the call LOCATION NAME Subzero Repair Professionals FROM PHONE (877) 4…" at bounding box center [597, 364] width 1194 height 728
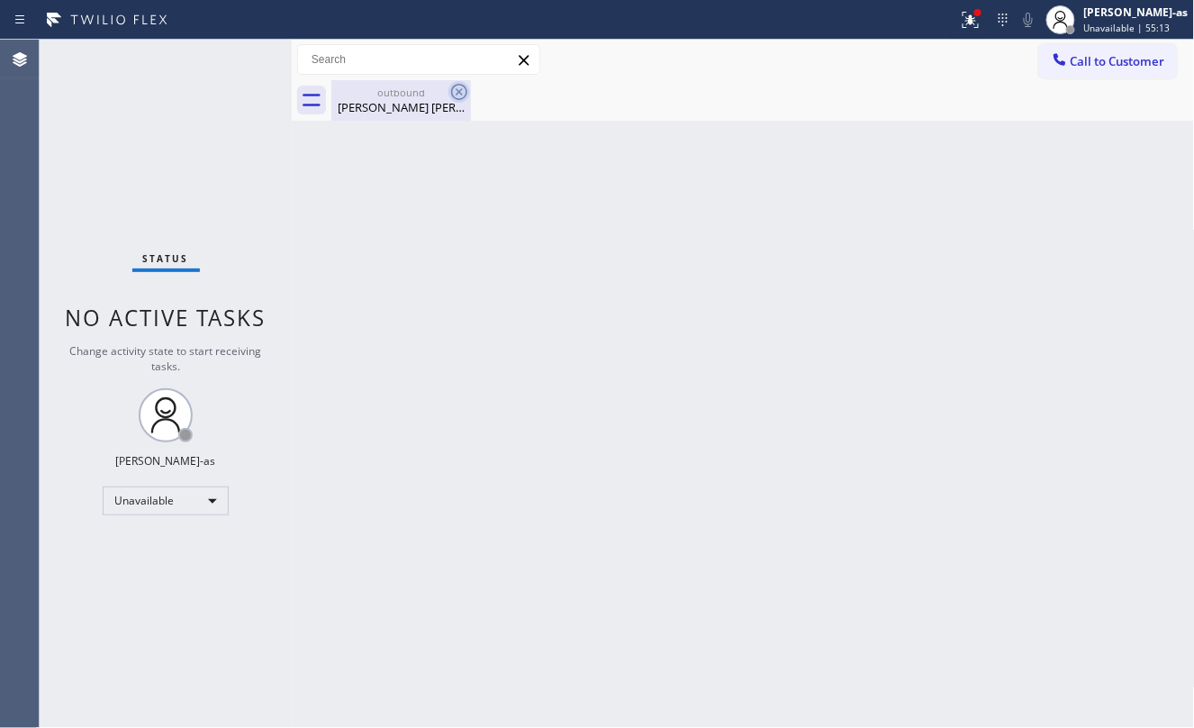
click at [405, 97] on div "outbound" at bounding box center [401, 93] width 136 height 14
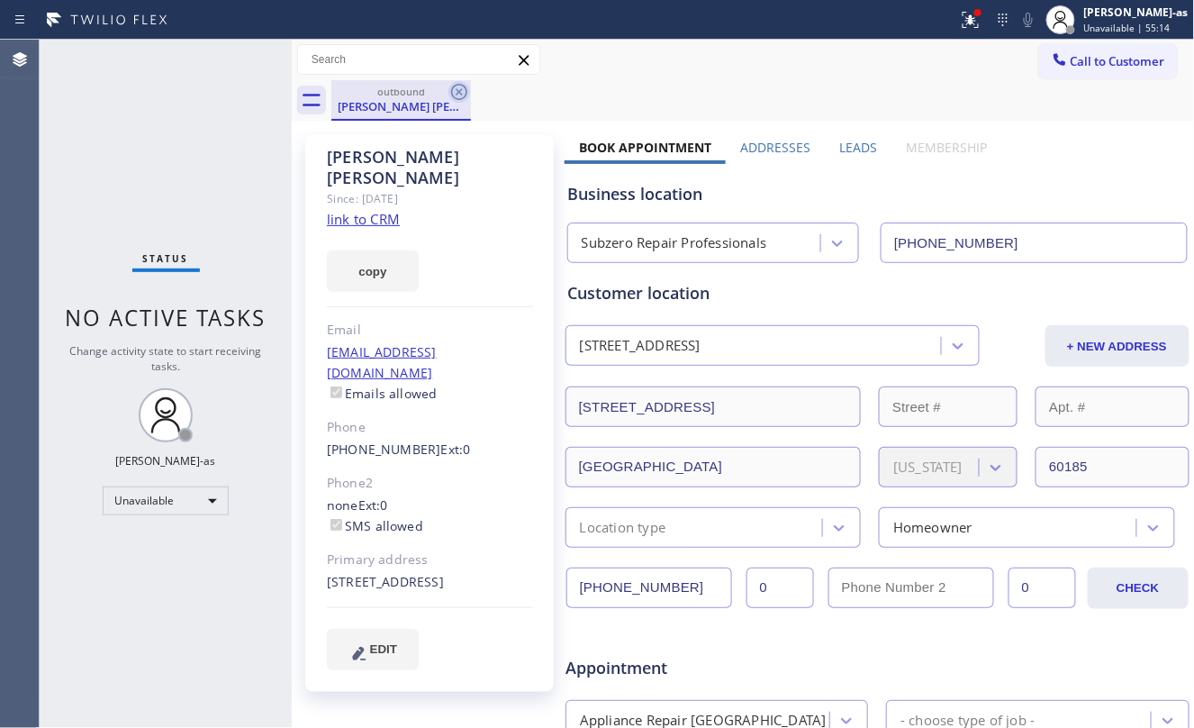
click at [454, 92] on icon at bounding box center [459, 92] width 22 height 22
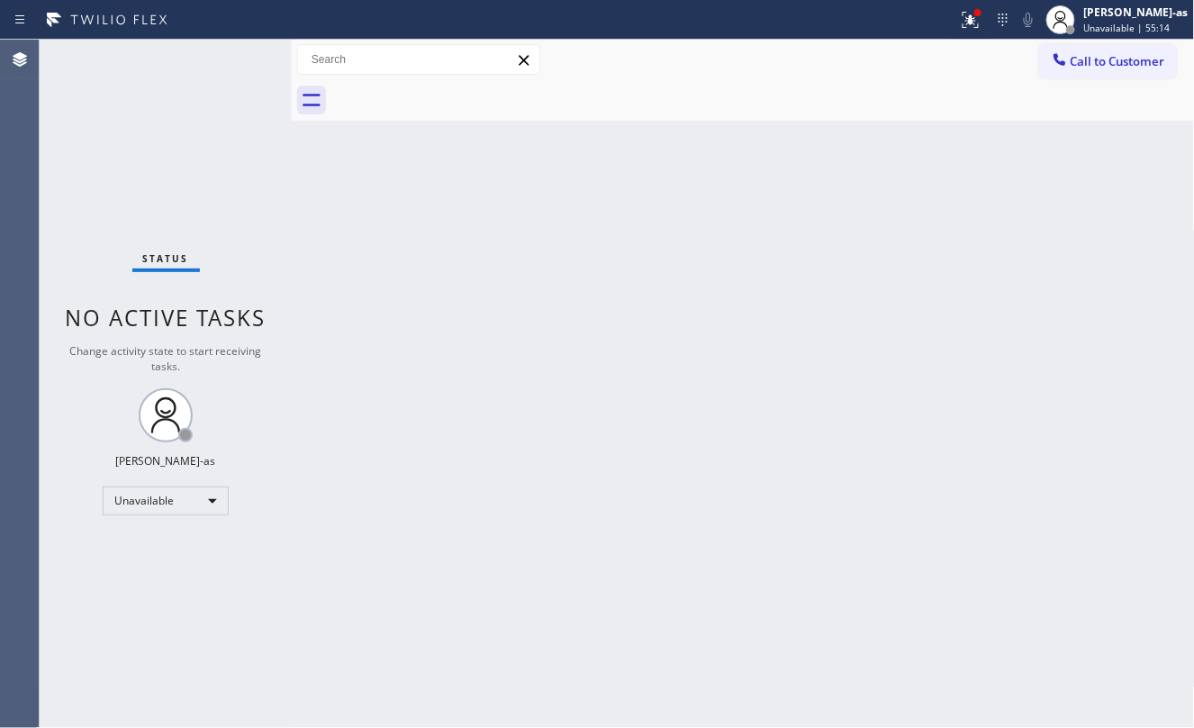
click at [186, 128] on div "Status No active tasks Change activity state to start receiving tasks. [PERSON_…" at bounding box center [166, 384] width 252 height 688
drag, startPoint x: 293, startPoint y: 289, endPoint x: 765, endPoint y: 59, distance: 524.8
click at [292, 281] on div at bounding box center [292, 384] width 0 height 688
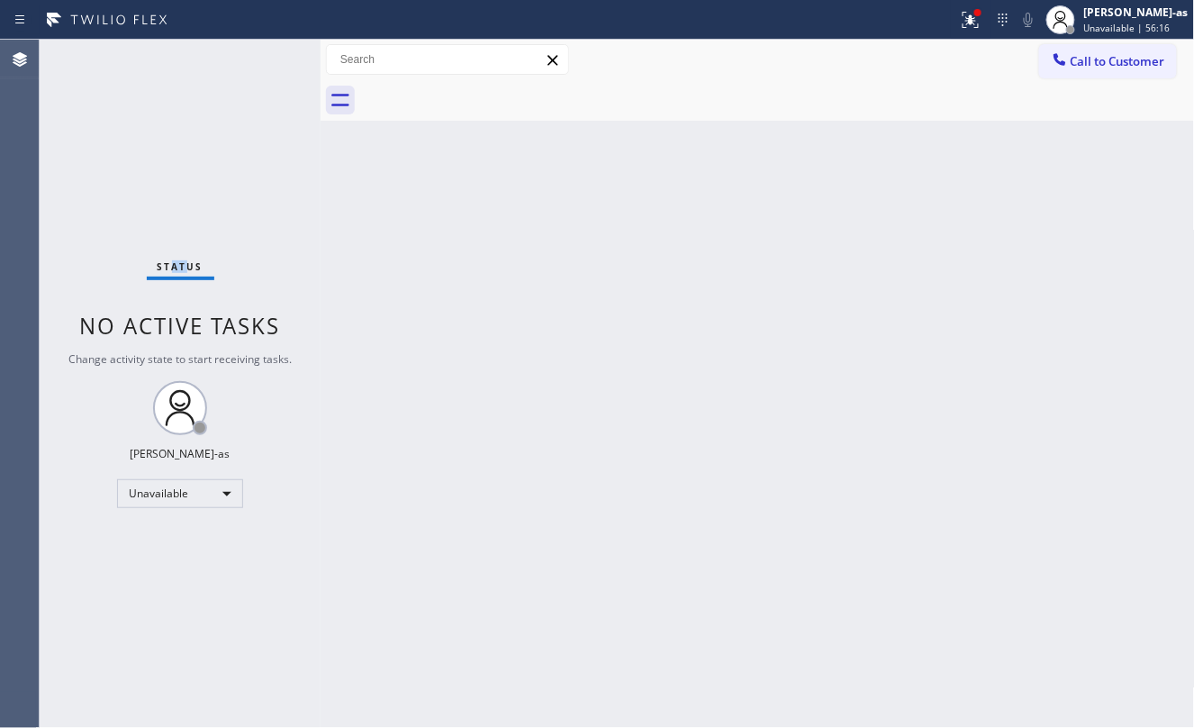
drag, startPoint x: 175, startPoint y: 135, endPoint x: 382, endPoint y: 92, distance: 211.6
click at [213, 142] on div "Status No active tasks Change activity state to start receiving tasks. [PERSON_…" at bounding box center [180, 384] width 281 height 688
click at [1133, 48] on button "Call to Customer" at bounding box center [1108, 61] width 138 height 34
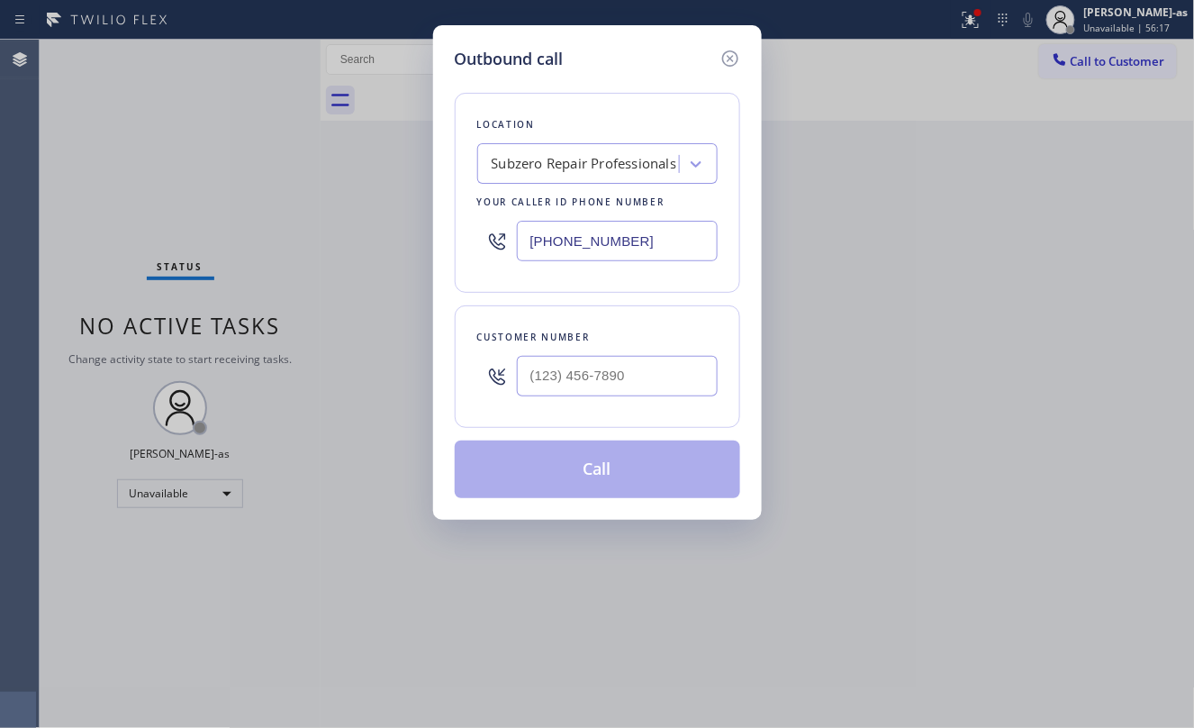
drag, startPoint x: 390, startPoint y: 229, endPoint x: 512, endPoint y: 337, distance: 163.3
click at [391, 231] on div "Outbound call Location Subzero Repair Professionals Your caller id phone number…" at bounding box center [597, 364] width 1194 height 728
click at [602, 385] on input "(___) ___-____" at bounding box center [617, 376] width 201 height 41
paste input "714) 609-1349"
type input "[PHONE_NUMBER]"
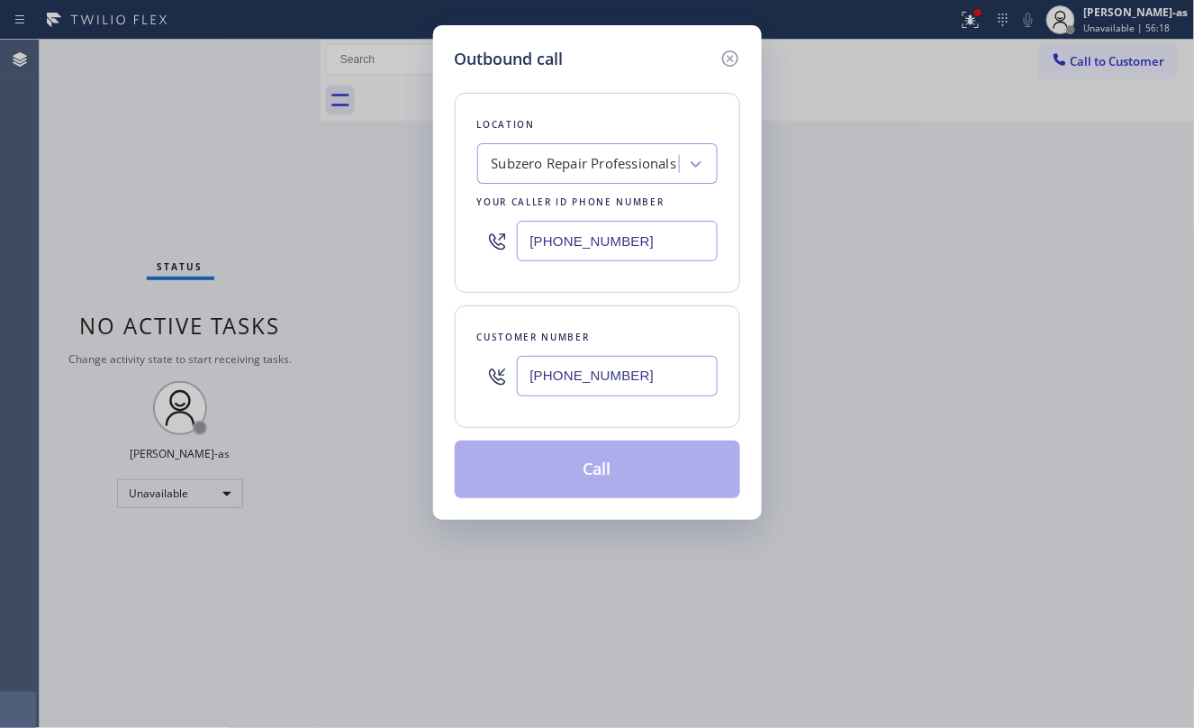
click at [610, 164] on div "Subzero Repair Professionals" at bounding box center [585, 164] width 186 height 21
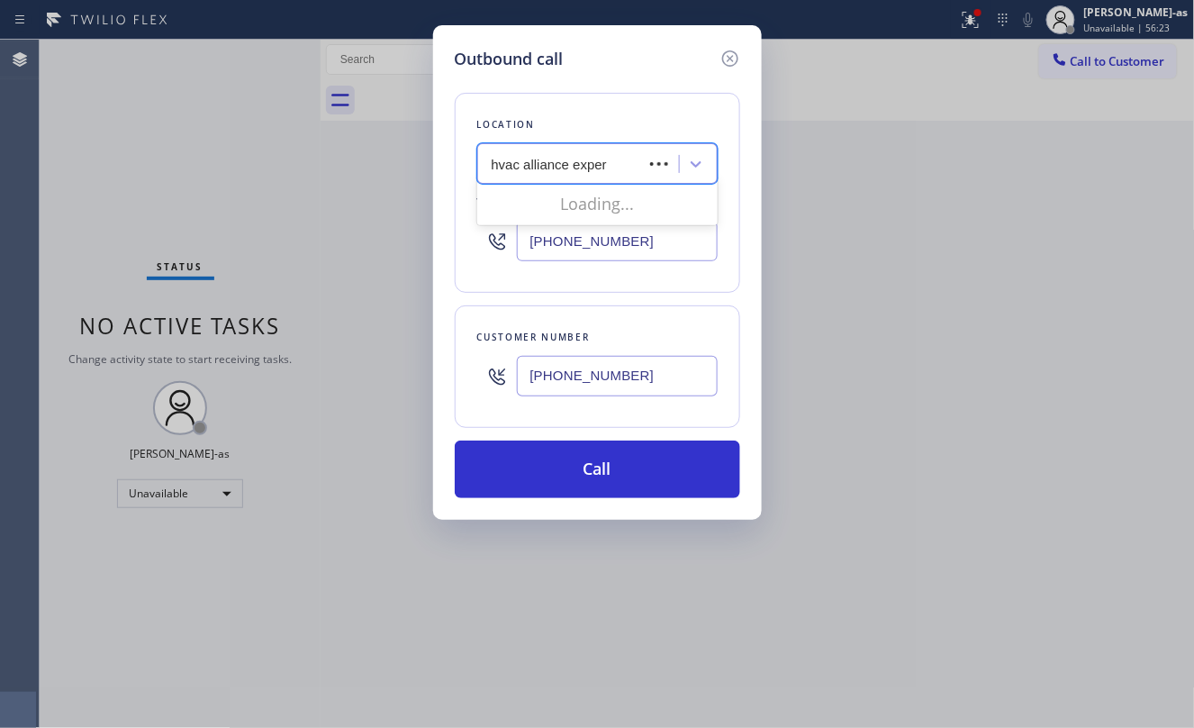
type input "hvac alliance expert"
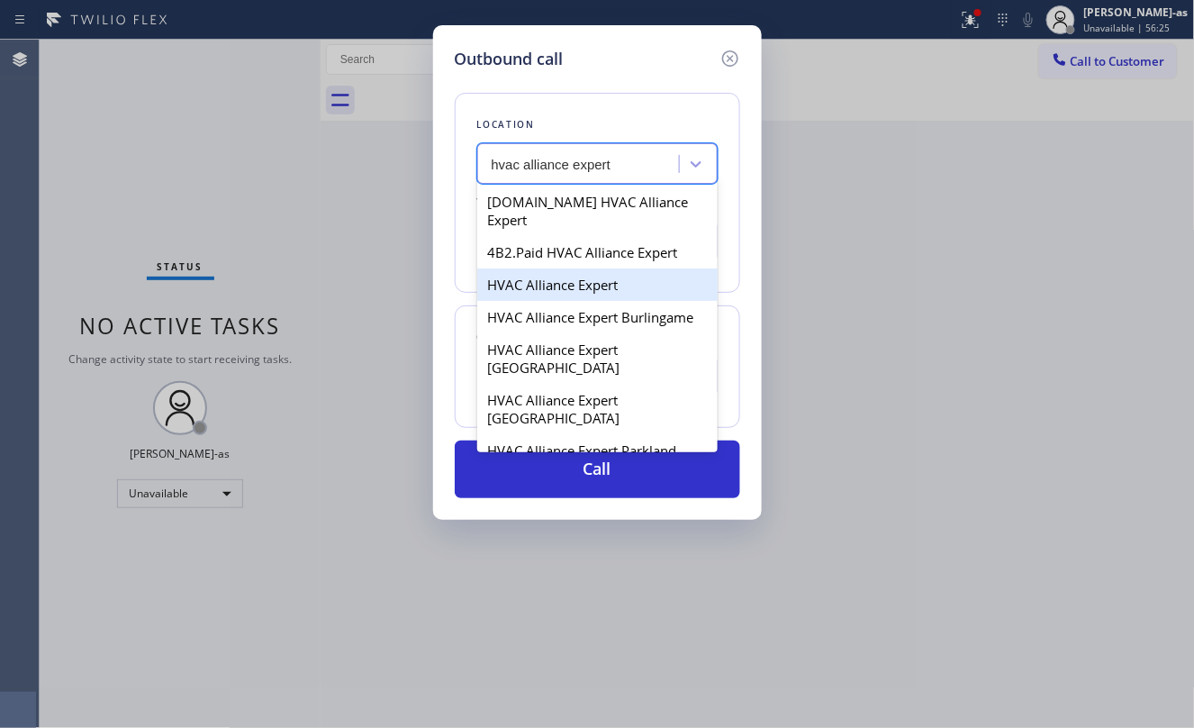
click at [537, 277] on div "HVAC Alliance Expert" at bounding box center [597, 284] width 240 height 32
type input "[PHONE_NUMBER]"
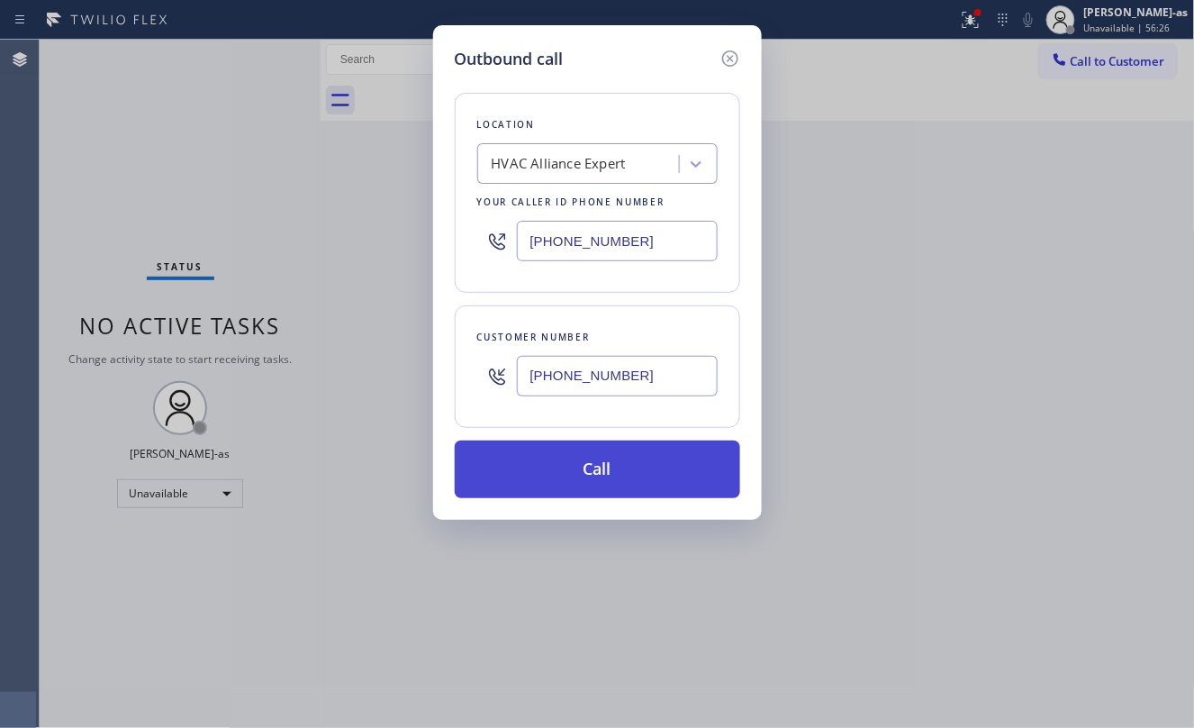
click at [631, 468] on button "Call" at bounding box center [597, 469] width 285 height 58
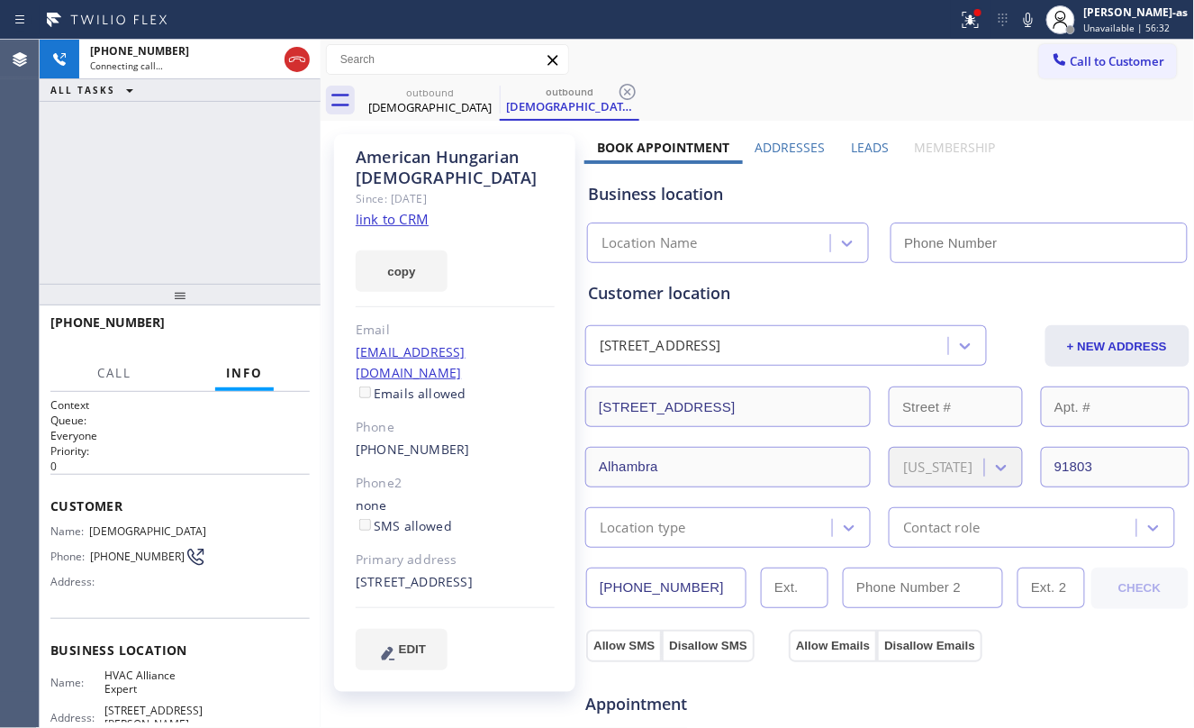
type input "[PHONE_NUMBER]"
click at [113, 196] on div "+17146091349 Connecting call… ALL TASKS ALL TASKS ACTIVE TASKS TASKS IN WRAP UP" at bounding box center [180, 162] width 281 height 244
drag, startPoint x: 264, startPoint y: 319, endPoint x: 238, endPoint y: 285, distance: 43.0
click at [264, 318] on button "HANG UP" at bounding box center [268, 330] width 84 height 25
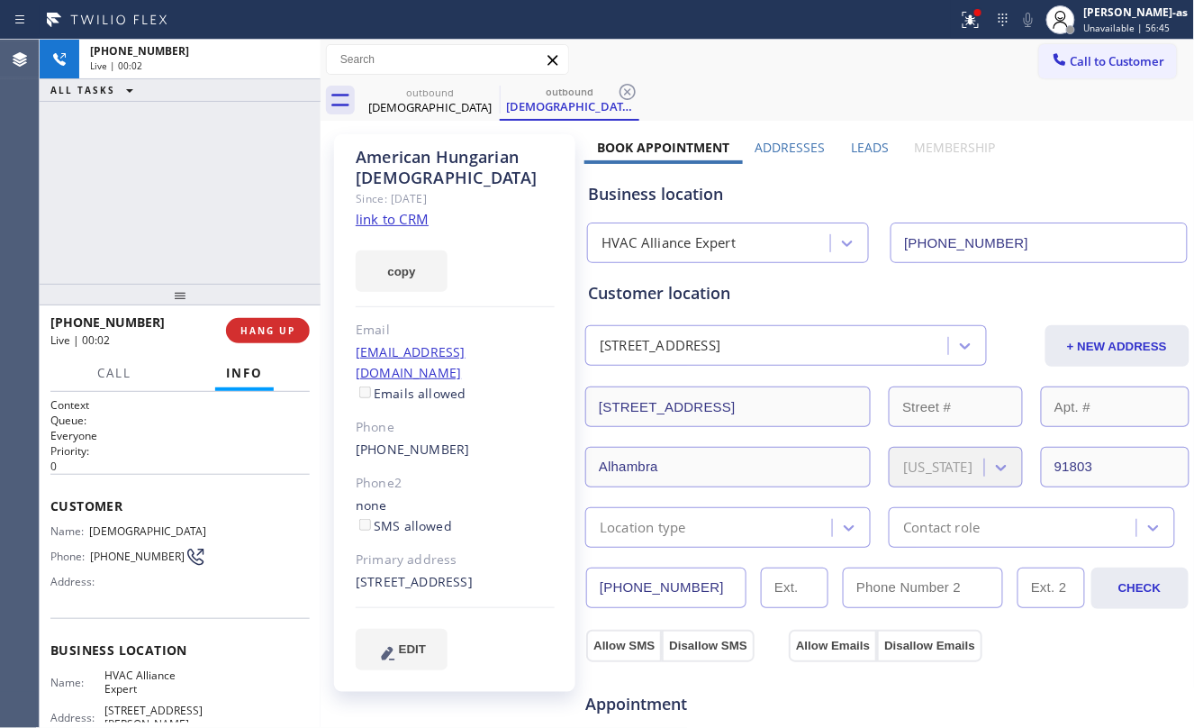
click at [222, 260] on div "+17146091349 Live | 00:02 ALL TASKS ALL TASKS ACTIVE TASKS TASKS IN WRAP UP" at bounding box center [180, 162] width 281 height 244
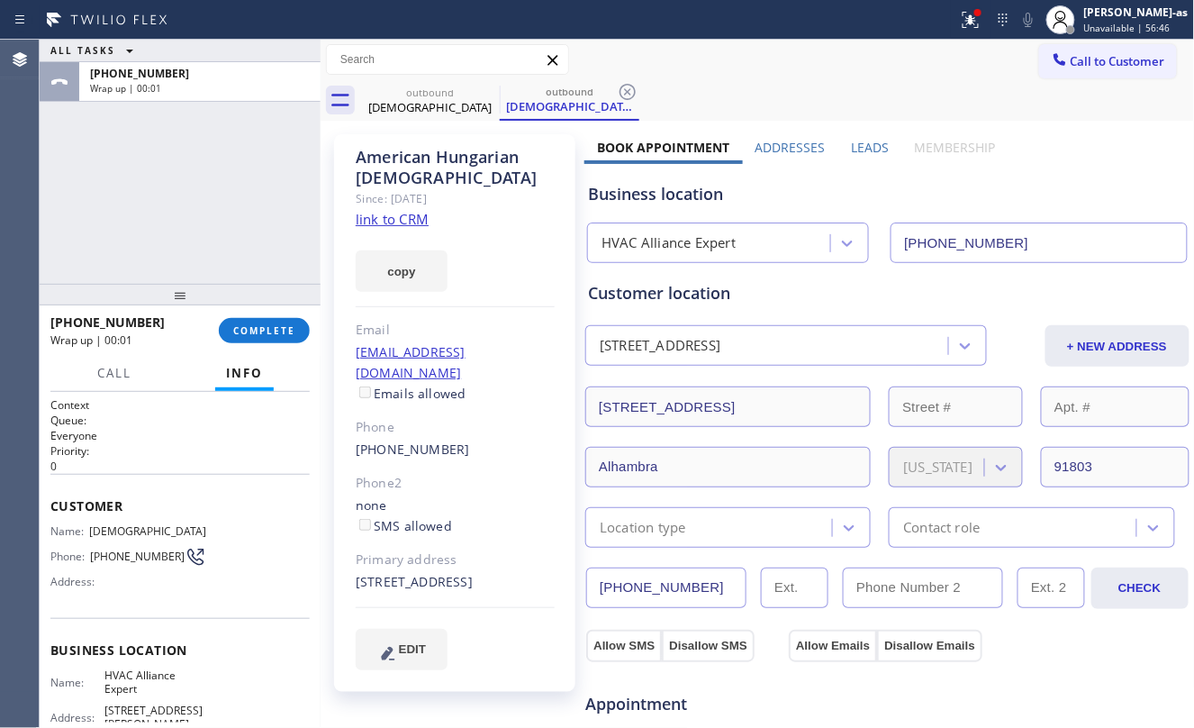
click at [404, 227] on link "link to CRM" at bounding box center [392, 219] width 73 height 18
click at [275, 195] on div "ALL TASKS ALL TASKS ACTIVE TASKS TASKS IN WRAP UP +17146091349 Wrap up | 00:12" at bounding box center [180, 162] width 281 height 244
click at [247, 335] on span "COMPLETE" at bounding box center [264, 330] width 62 height 13
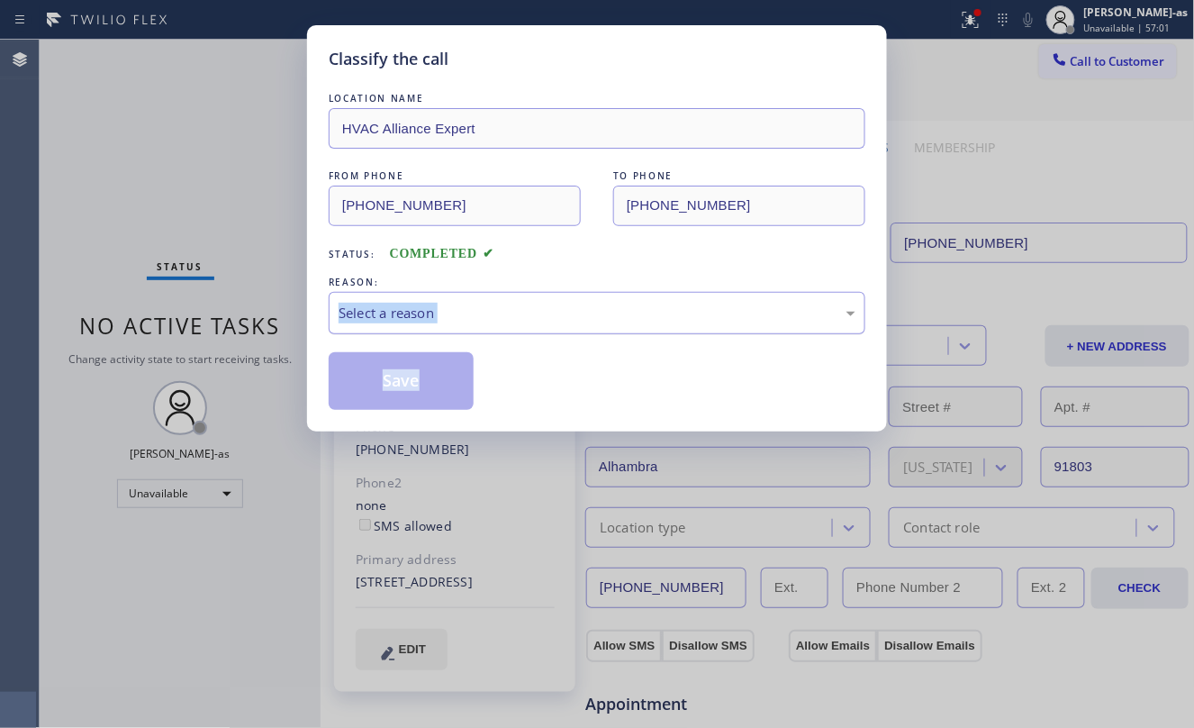
click at [488, 313] on div "Select a reason" at bounding box center [597, 313] width 517 height 21
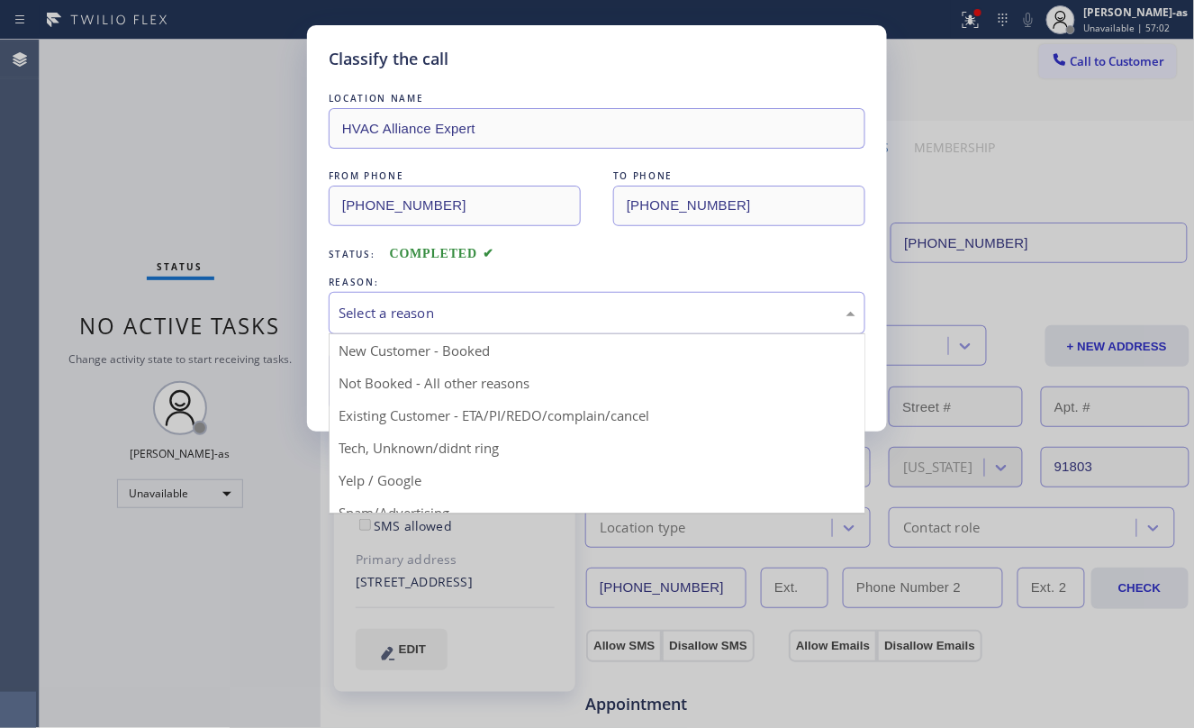
click at [643, 265] on div "LOCATION NAME HVAC Alliance Expert FROM PHONE (323) 991-9198 TO PHONE (714) 609…" at bounding box center [597, 249] width 537 height 321
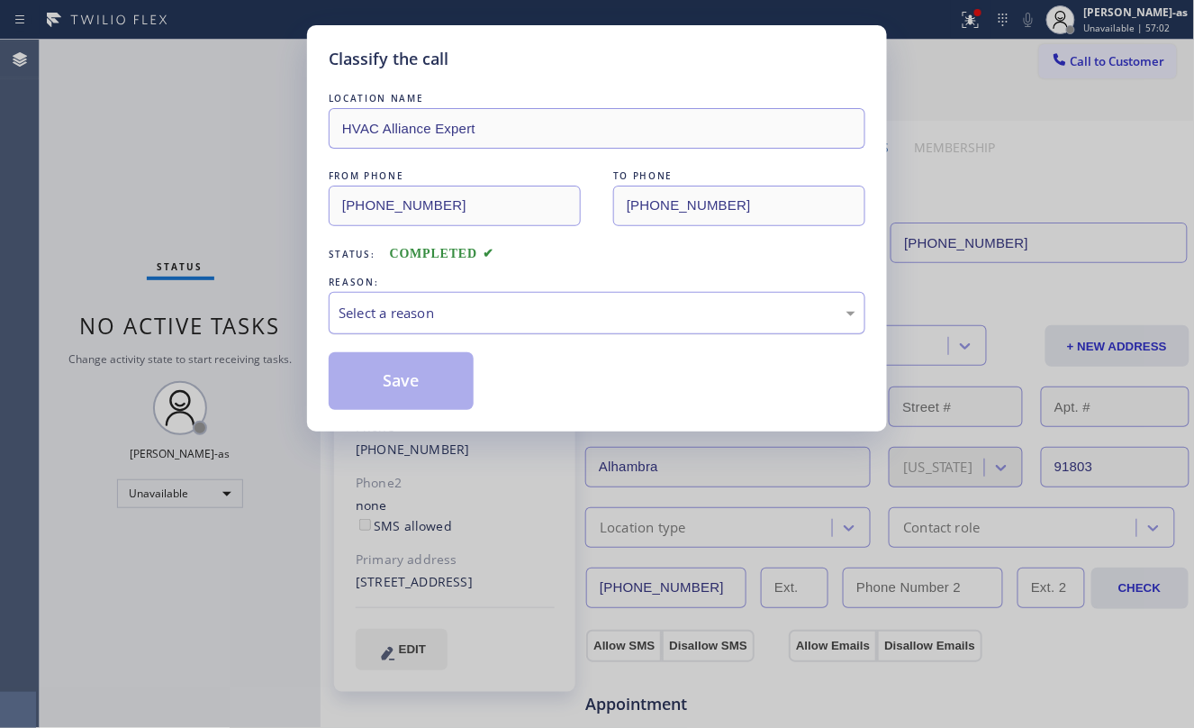
click at [524, 312] on div "Select a reason" at bounding box center [597, 313] width 517 height 21
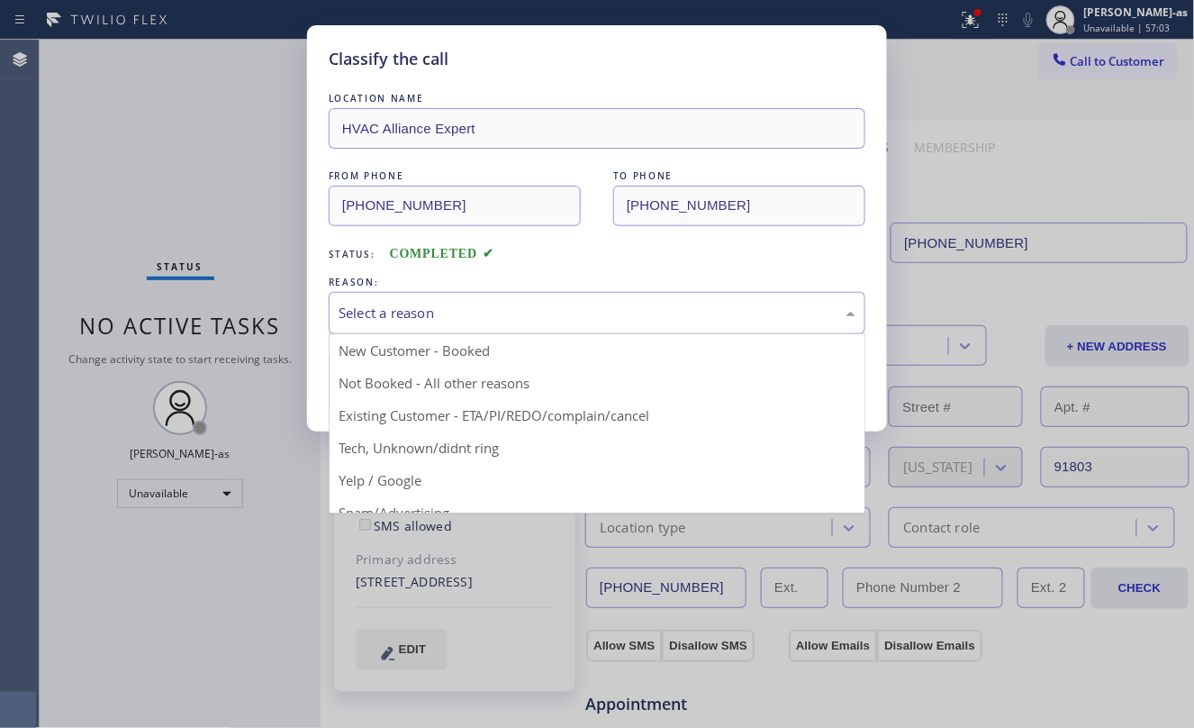
drag, startPoint x: 563, startPoint y: 411, endPoint x: 419, endPoint y: 394, distance: 145.0
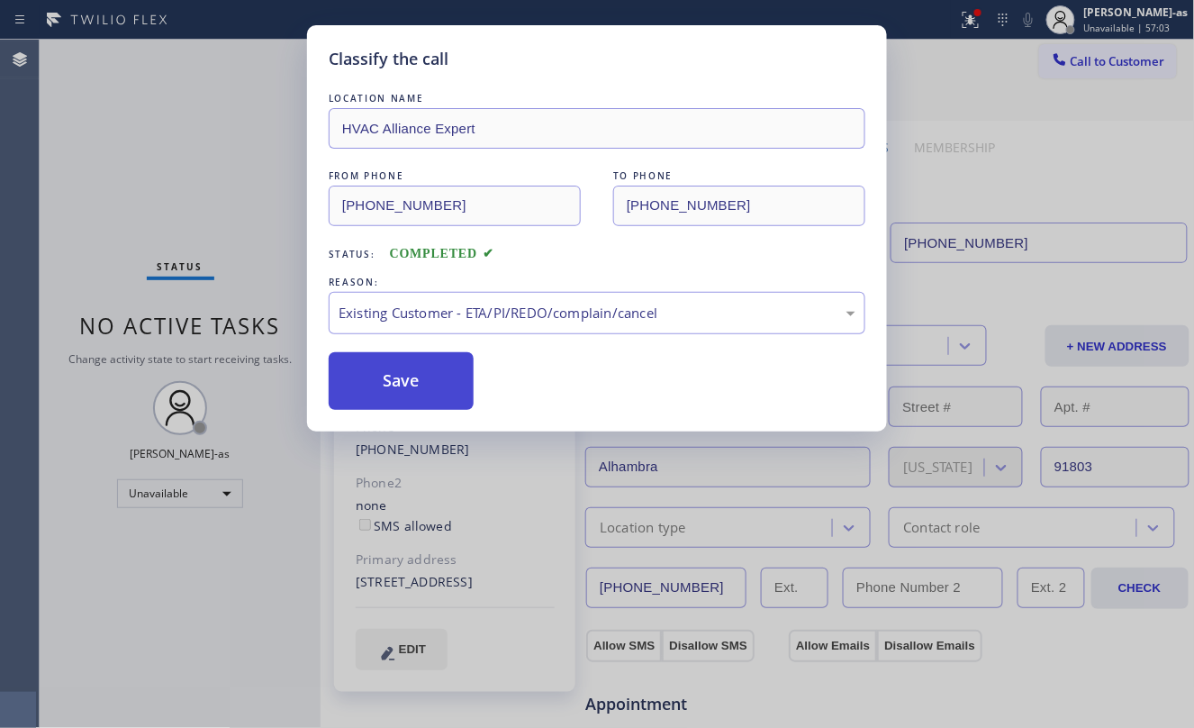
click at [403, 376] on button "Save" at bounding box center [401, 381] width 145 height 58
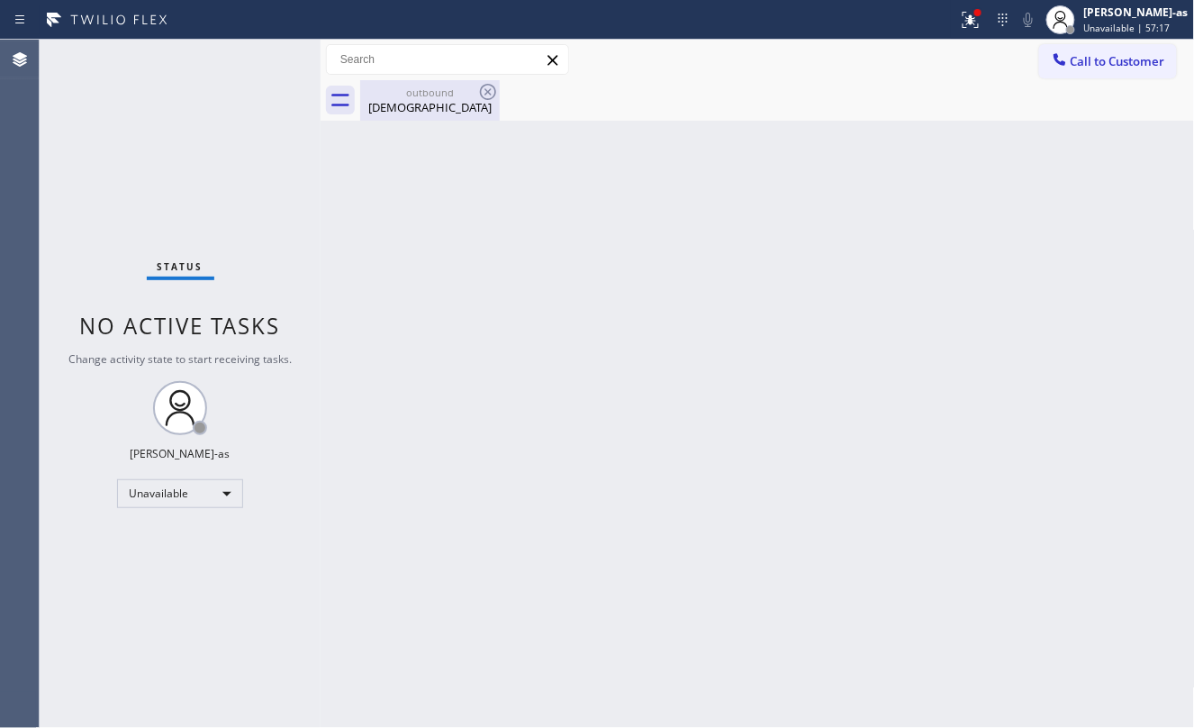
click at [415, 95] on div "outbound" at bounding box center [430, 93] width 136 height 14
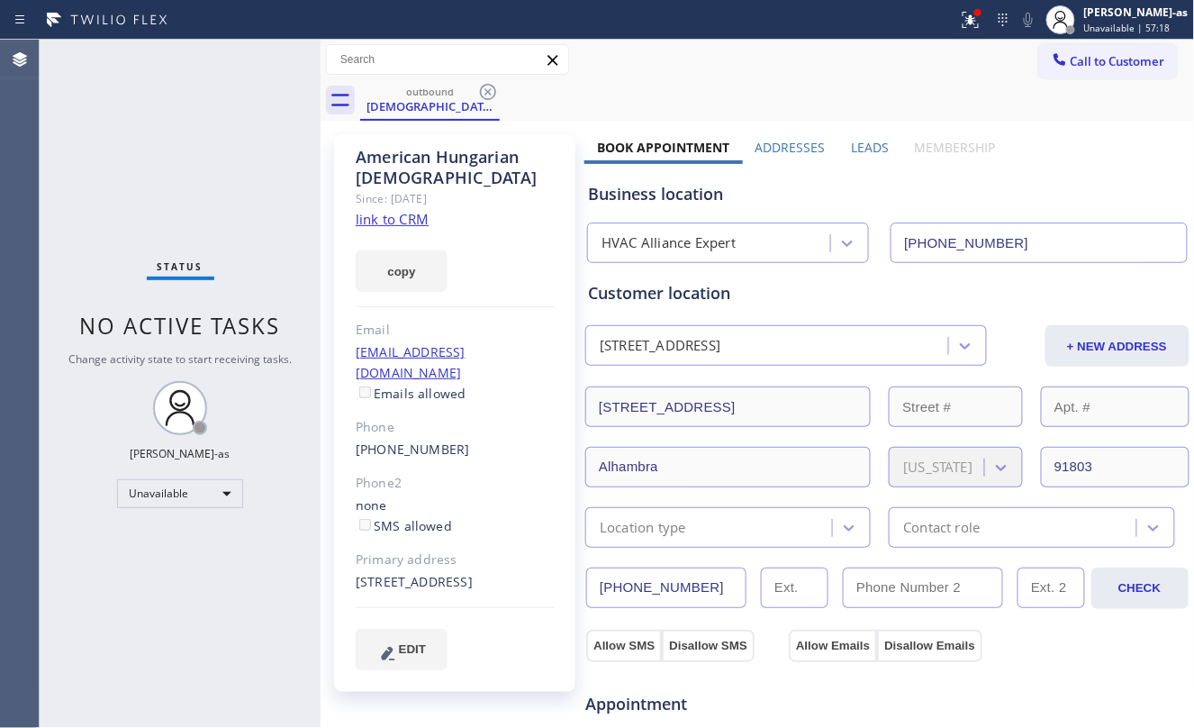
click at [493, 83] on icon at bounding box center [488, 92] width 22 height 22
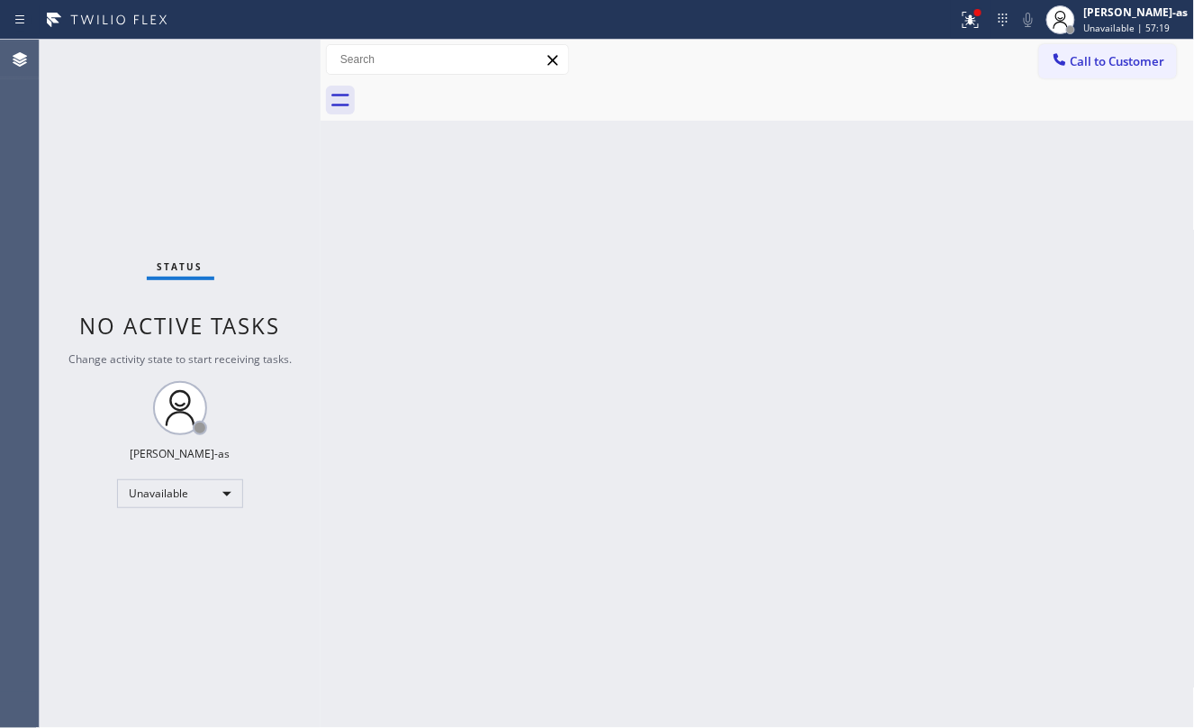
click at [1086, 55] on span "Call to Customer" at bounding box center [1118, 61] width 95 height 16
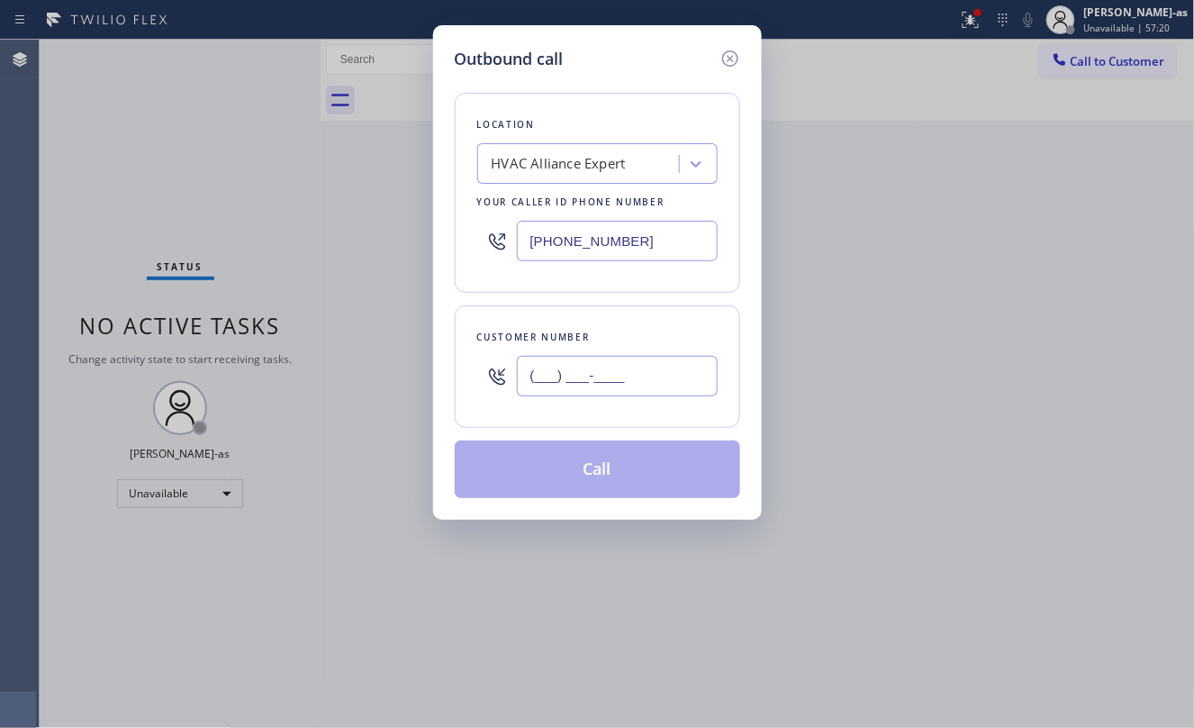
click at [620, 373] on input "(___) ___-____" at bounding box center [617, 376] width 201 height 41
paste input "310) 924-9818"
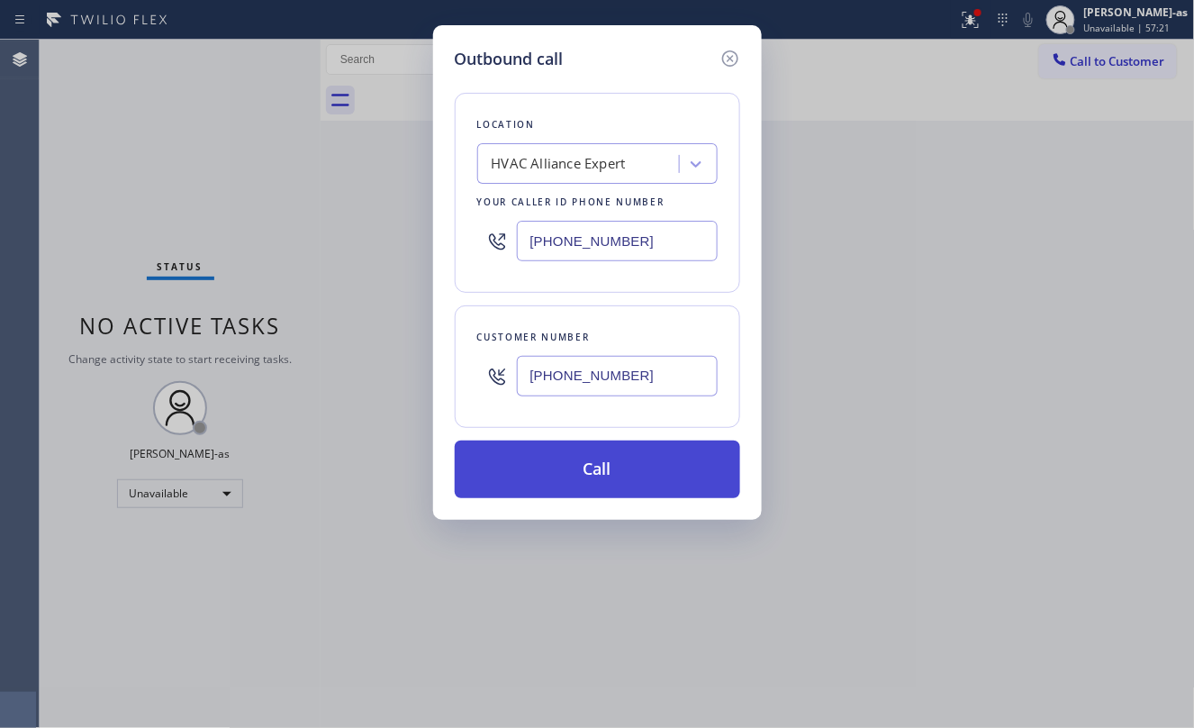
type input "[PHONE_NUMBER]"
drag, startPoint x: 584, startPoint y: 469, endPoint x: 654, endPoint y: 463, distance: 69.6
click at [592, 469] on button "Call" at bounding box center [597, 469] width 285 height 58
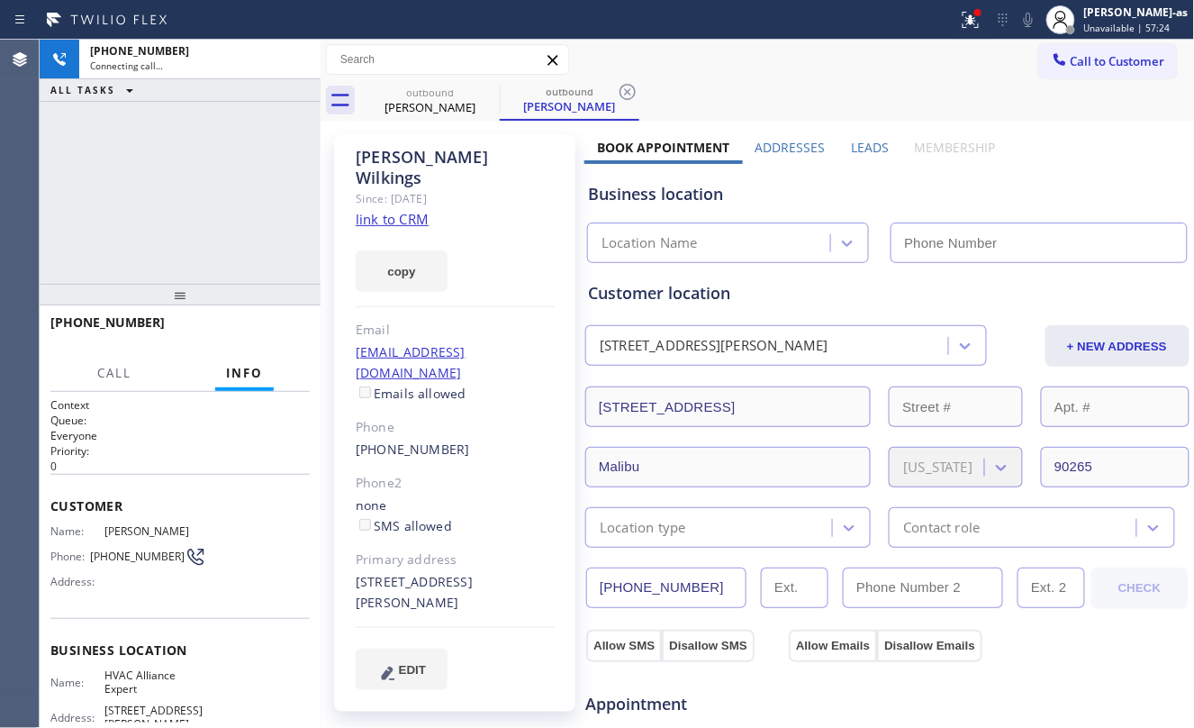
click at [391, 210] on link "link to CRM" at bounding box center [392, 219] width 73 height 18
type input "[PHONE_NUMBER]"
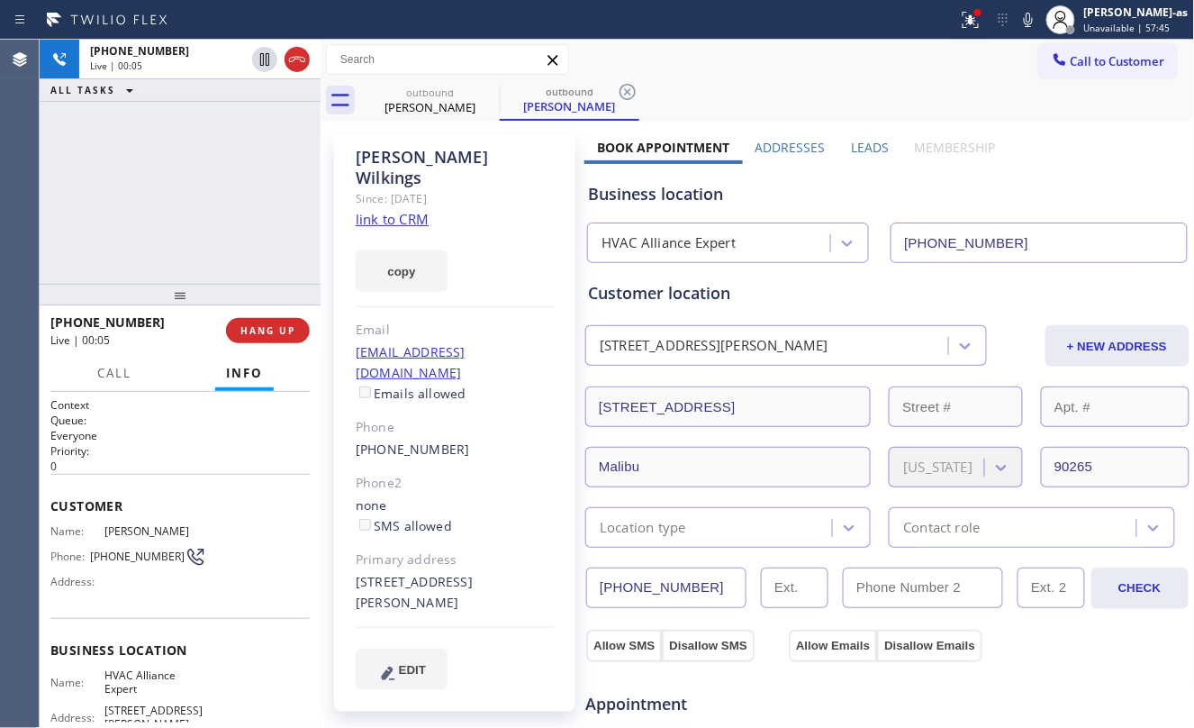
drag, startPoint x: 108, startPoint y: 181, endPoint x: 231, endPoint y: 180, distance: 123.4
click at [117, 185] on div "+13109249818 Live | 00:05 ALL TASKS ALL TASKS ACTIVE TASKS TASKS IN WRAP UP" at bounding box center [180, 162] width 281 height 244
drag, startPoint x: 157, startPoint y: 209, endPoint x: 213, endPoint y: 339, distance: 142.4
click at [163, 207] on div "+13109249818 Live | 00:06 ALL TASKS ALL TASKS ACTIVE TASKS TASKS IN WRAP UP" at bounding box center [180, 162] width 281 height 244
drag, startPoint x: 112, startPoint y: 236, endPoint x: 239, endPoint y: 216, distance: 128.5
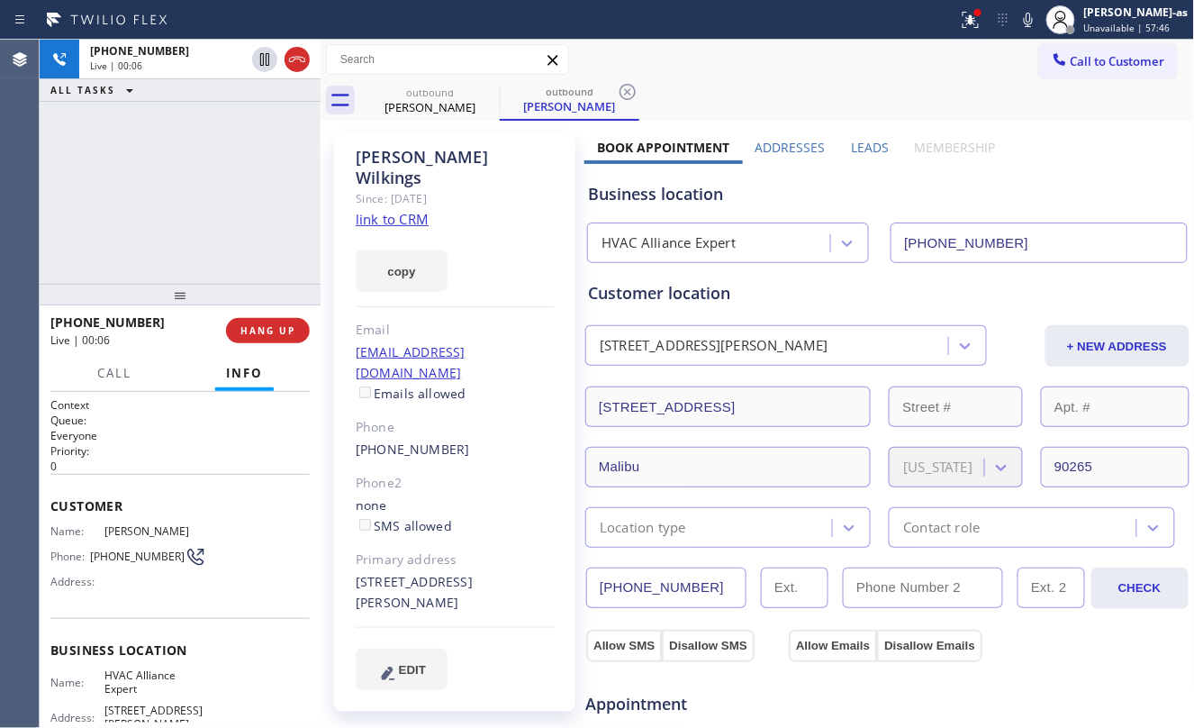
click at [113, 236] on div "+13109249818 Live | 00:06 ALL TASKS ALL TASKS ACTIVE TASKS TASKS IN WRAP UP" at bounding box center [180, 162] width 281 height 244
click at [281, 330] on span "HANG UP" at bounding box center [267, 330] width 55 height 13
click at [272, 330] on span "HANG UP" at bounding box center [267, 330] width 55 height 13
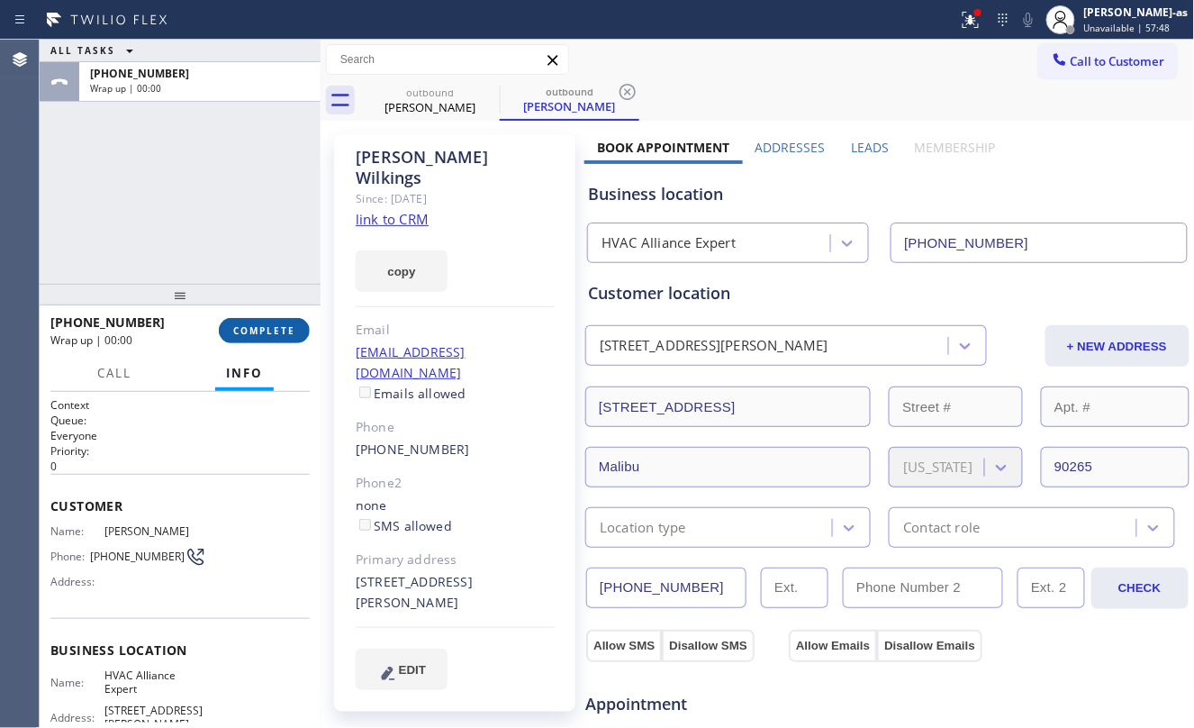
click at [268, 330] on span "COMPLETE" at bounding box center [264, 330] width 62 height 13
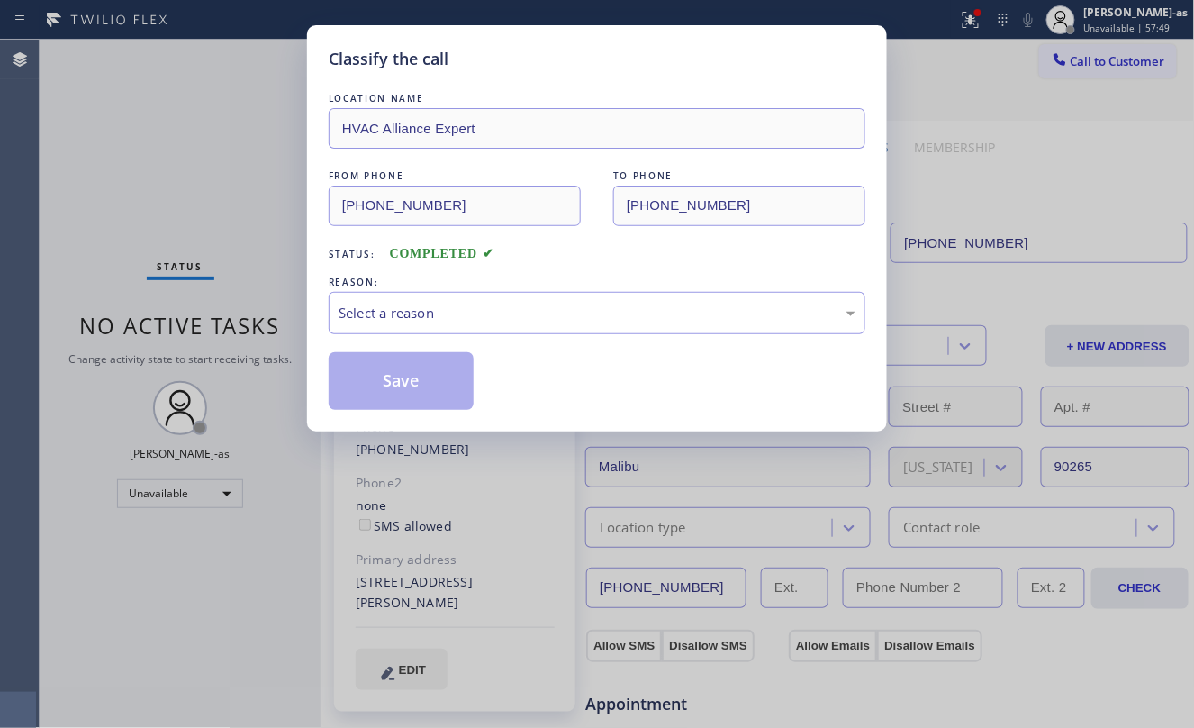
click at [223, 331] on div "Classify the call LOCATION NAME HVAC Alliance Expert FROM PHONE (323) 991-9198 …" at bounding box center [597, 364] width 1194 height 728
click at [403, 314] on div "Select a reason" at bounding box center [597, 313] width 517 height 21
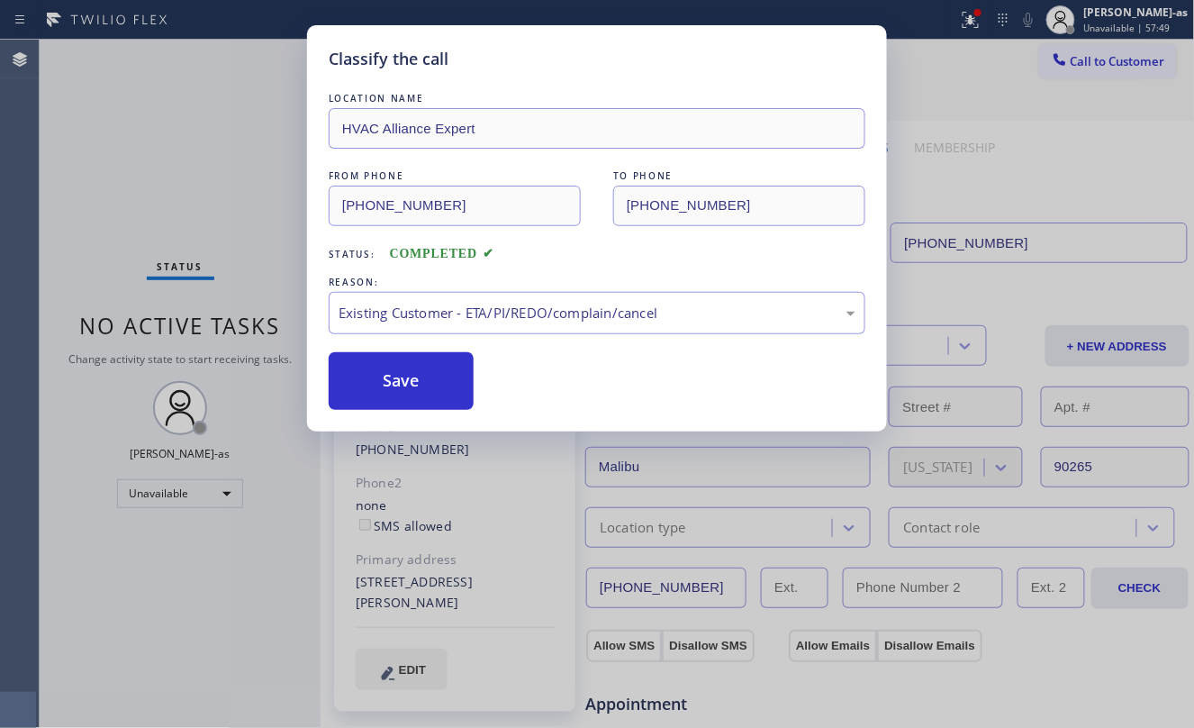
drag, startPoint x: 517, startPoint y: 416, endPoint x: 409, endPoint y: 386, distance: 112.1
click at [405, 378] on button "Save" at bounding box center [401, 381] width 145 height 58
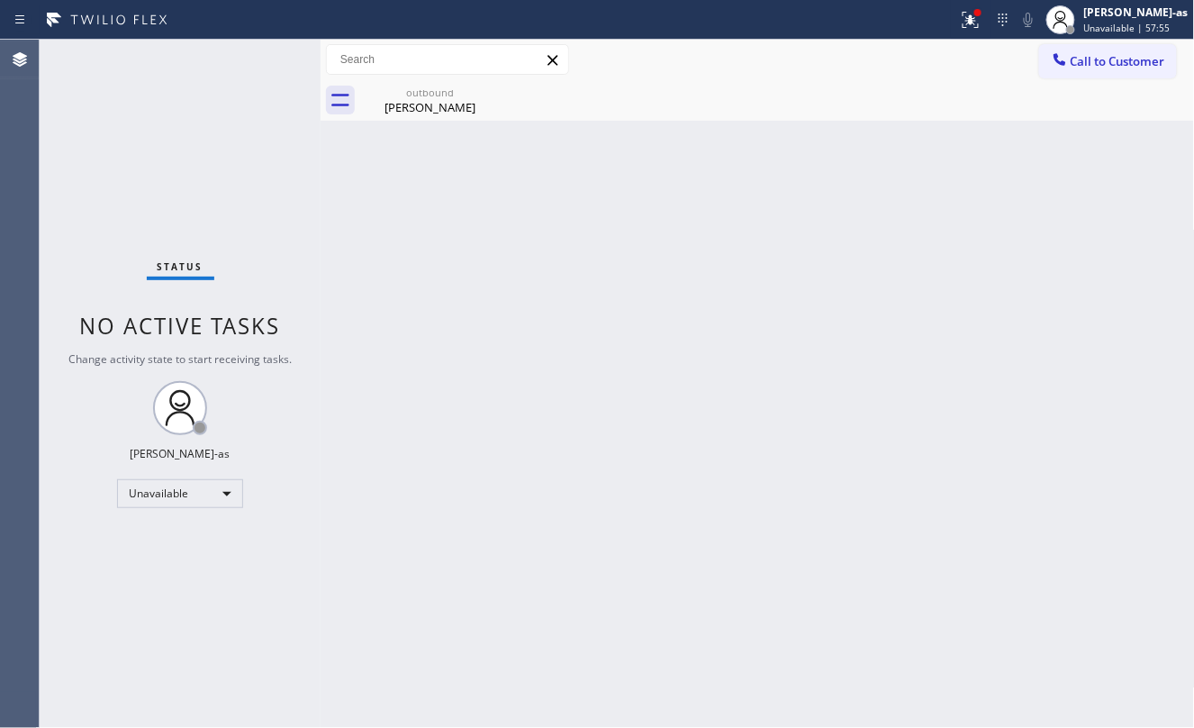
click at [214, 261] on div "Status No active tasks Change activity state to start receiving tasks. [PERSON_…" at bounding box center [180, 384] width 281 height 688
click at [1158, 56] on span "Call to Customer" at bounding box center [1118, 61] width 95 height 16
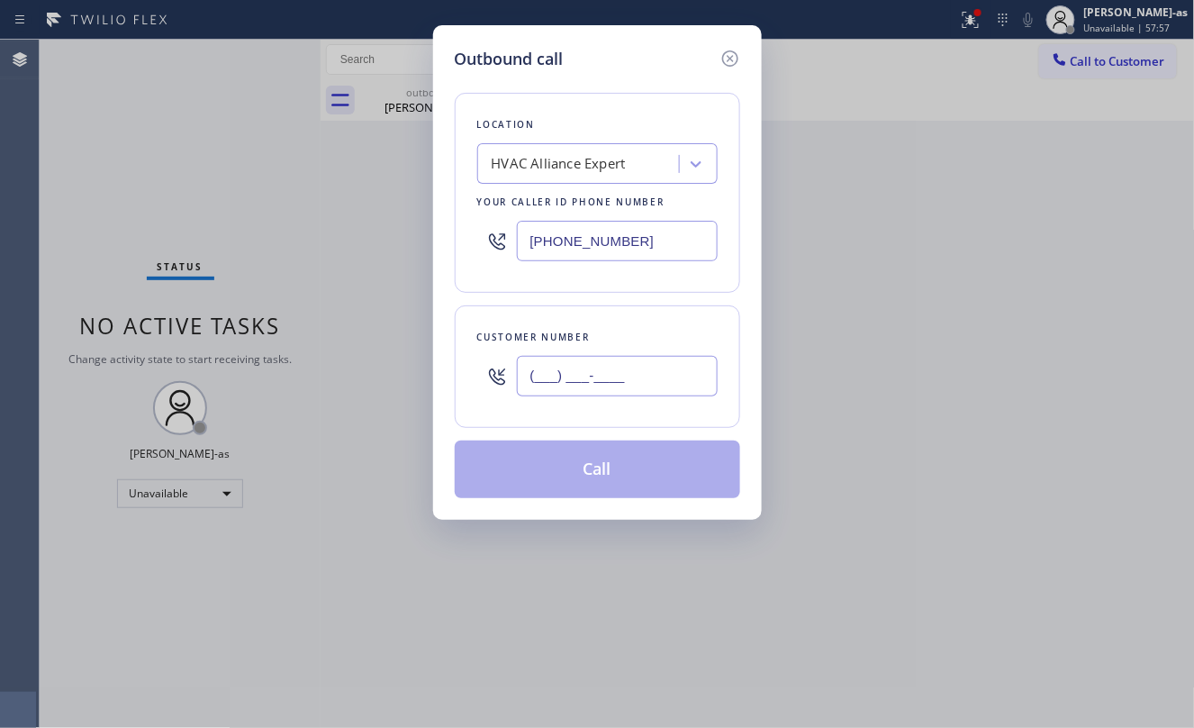
click at [613, 384] on input "(___) ___-____" at bounding box center [617, 376] width 201 height 41
paste input "909) 675-5432"
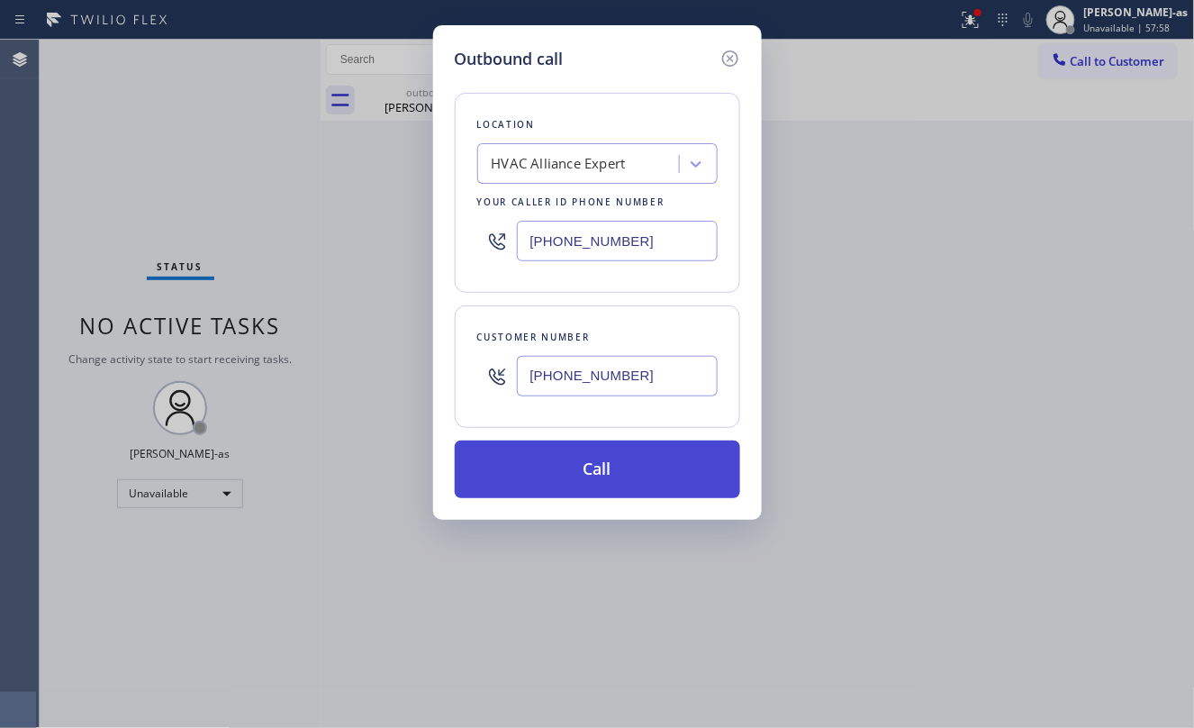
type input "(909) 675-5432"
click at [594, 458] on button "Call" at bounding box center [597, 469] width 285 height 58
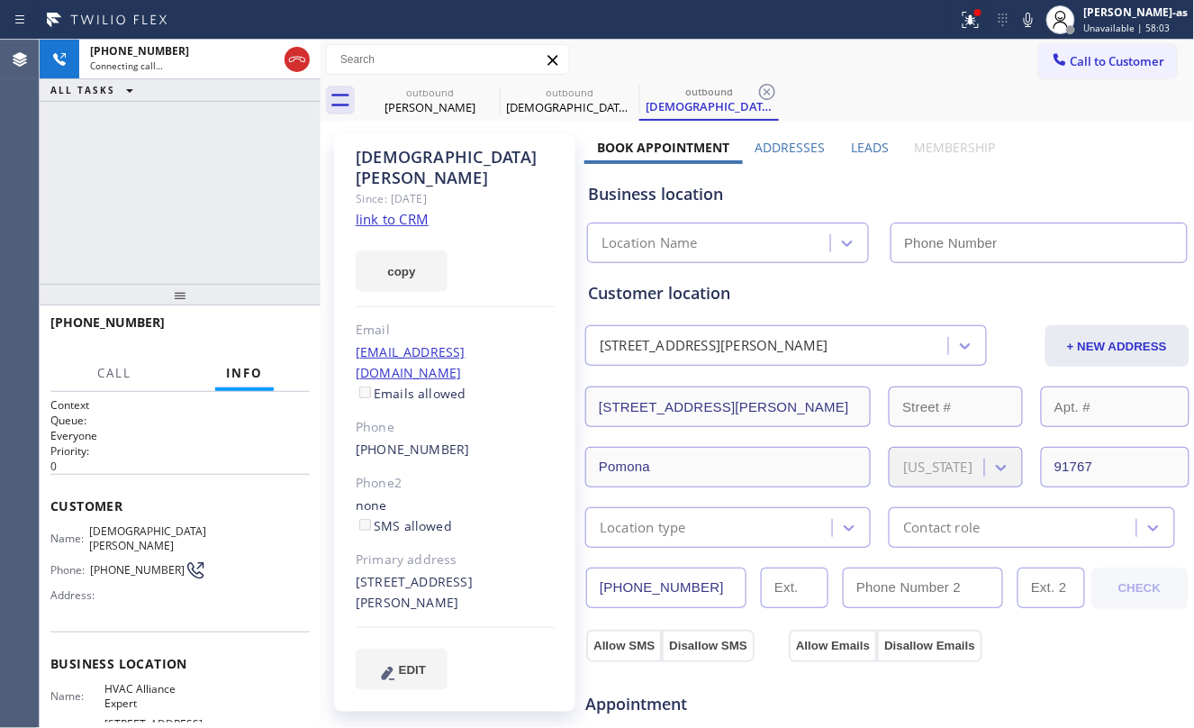
type input "[PHONE_NUMBER]"
drag, startPoint x: 207, startPoint y: 231, endPoint x: 420, endPoint y: 205, distance: 214.0
click at [213, 229] on div "+19096755432 Connecting call… ALL TASKS ALL TASKS ACTIVE TASKS TASKS IN WRAP UP" at bounding box center [180, 162] width 281 height 244
click at [391, 210] on link "link to CRM" at bounding box center [392, 219] width 73 height 18
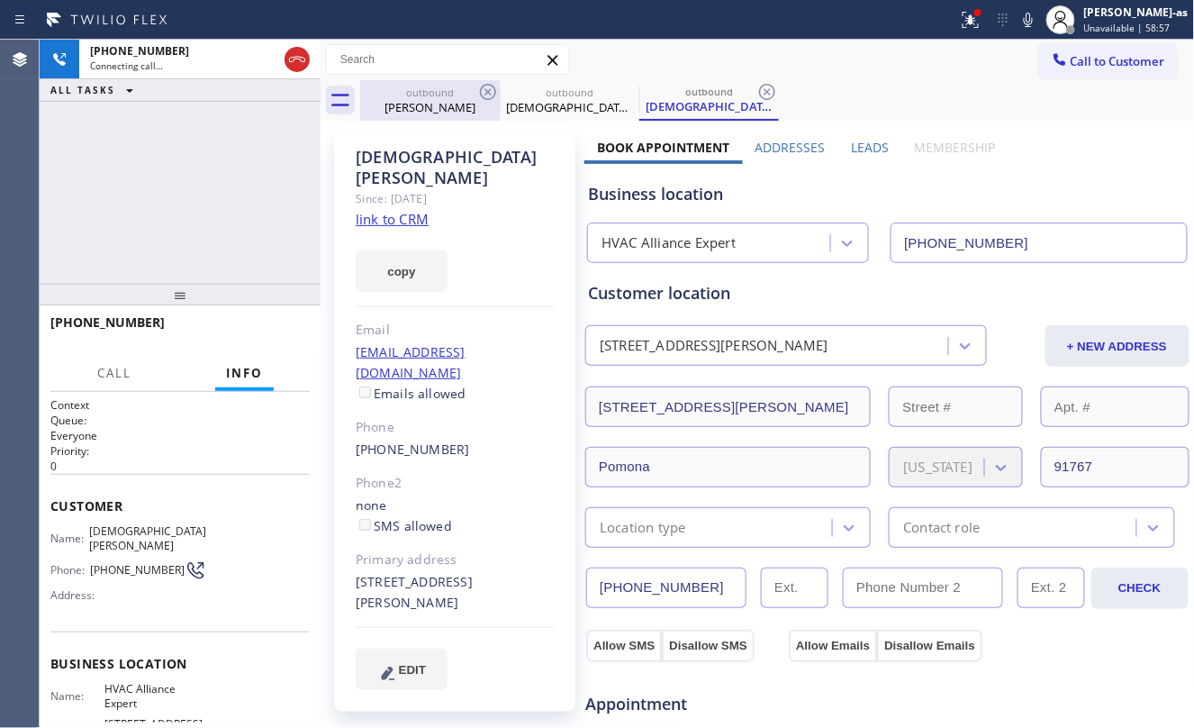
drag, startPoint x: 285, startPoint y: 70, endPoint x: 400, endPoint y: 99, distance: 117.9
click at [296, 73] on div at bounding box center [297, 60] width 32 height 40
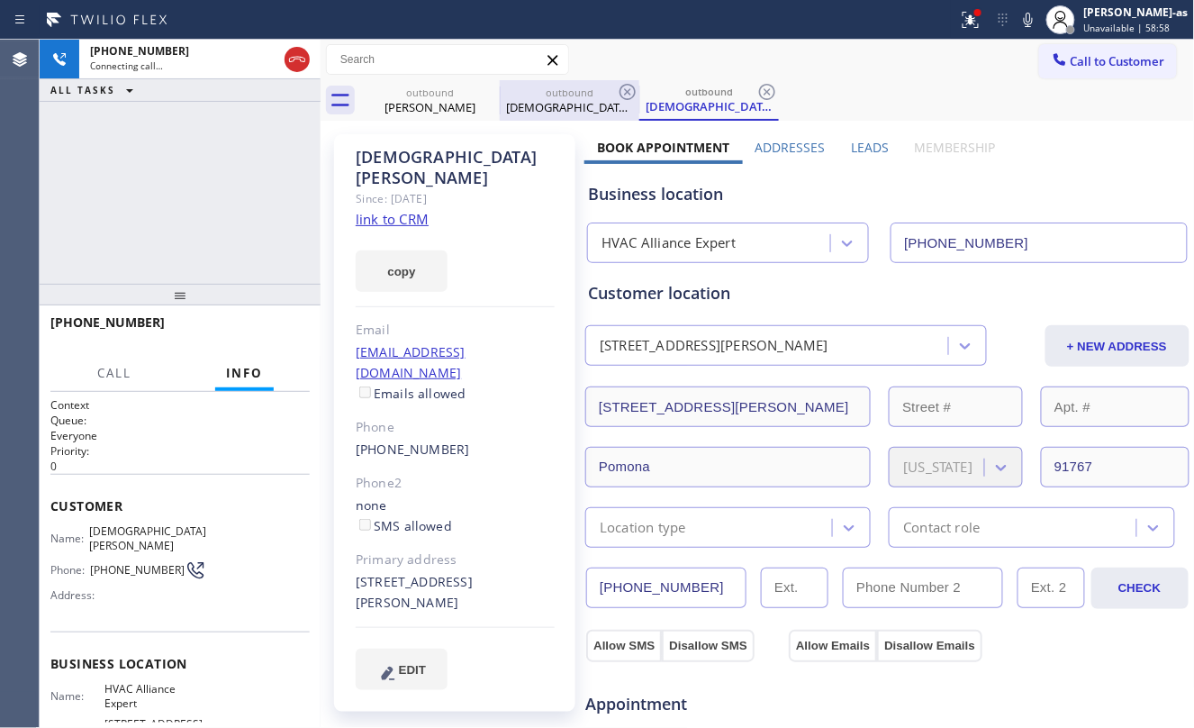
drag, startPoint x: 411, startPoint y: 101, endPoint x: 506, endPoint y: 87, distance: 96.4
click at [429, 101] on div "Rob Wilkings" at bounding box center [430, 107] width 136 height 16
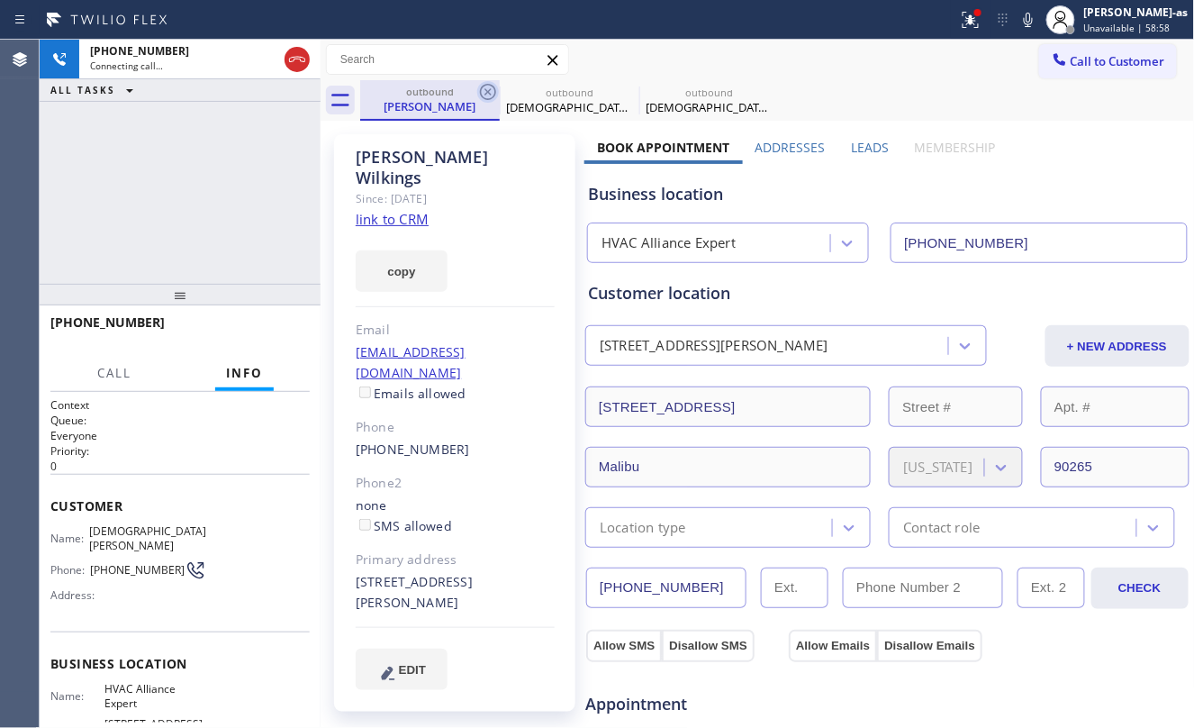
click at [484, 87] on icon at bounding box center [488, 92] width 22 height 22
click at [0, 0] on icon at bounding box center [0, 0] width 0 height 0
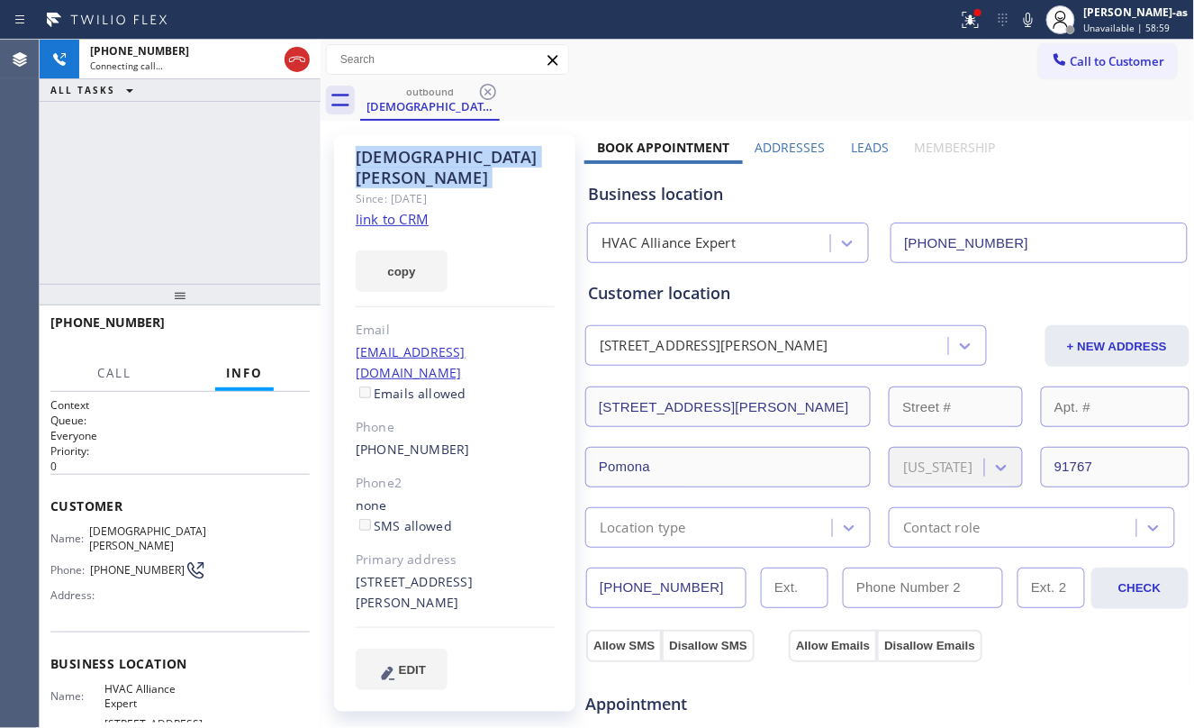
click at [484, 87] on icon at bounding box center [488, 92] width 22 height 22
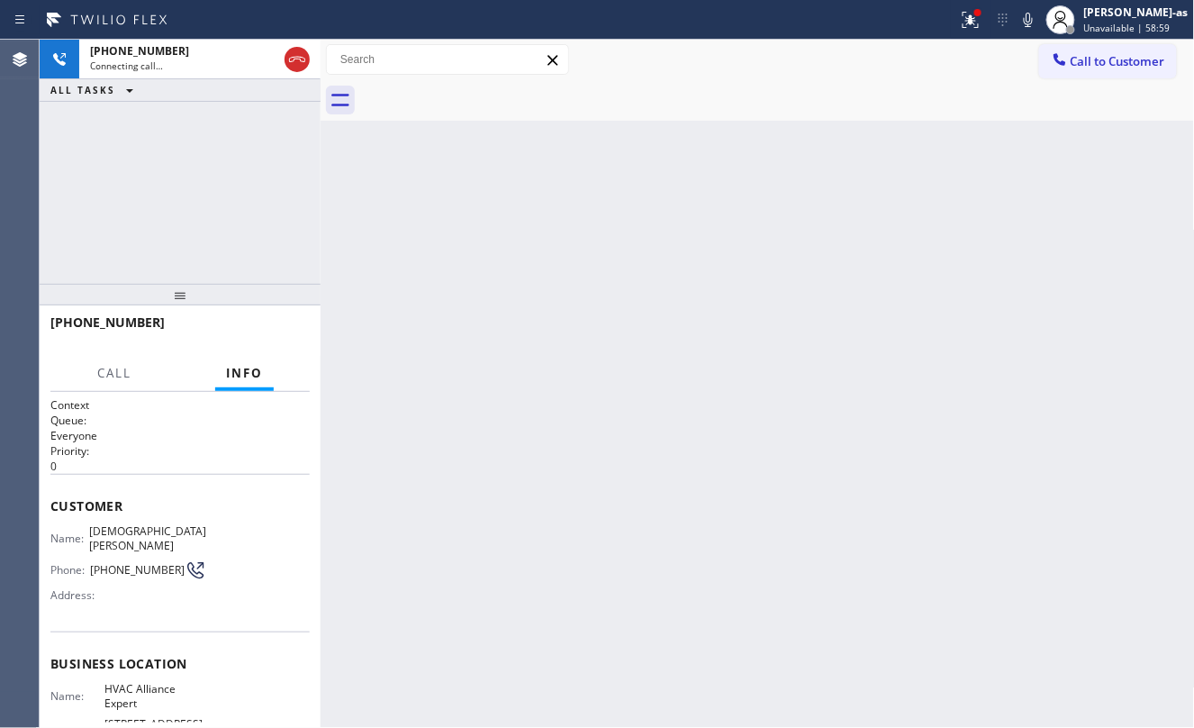
click at [484, 87] on div at bounding box center [777, 100] width 835 height 41
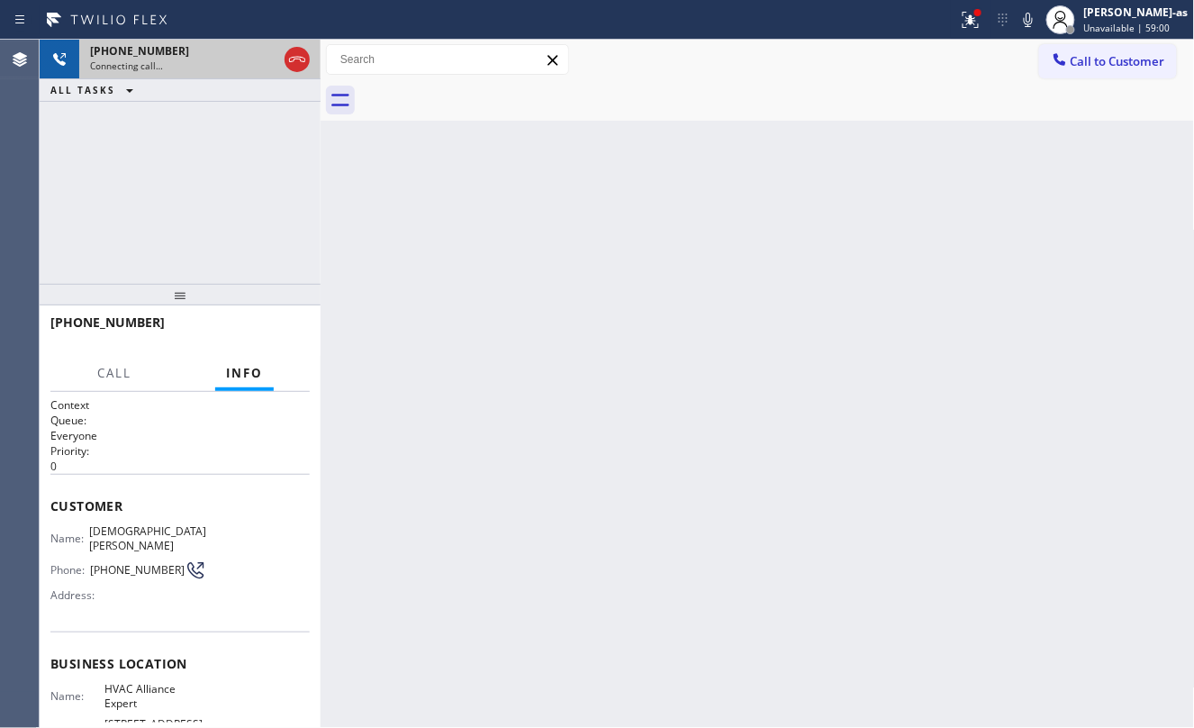
drag, startPoint x: 303, startPoint y: 56, endPoint x: 294, endPoint y: 59, distance: 10.5
click at [300, 59] on icon at bounding box center [297, 60] width 22 height 22
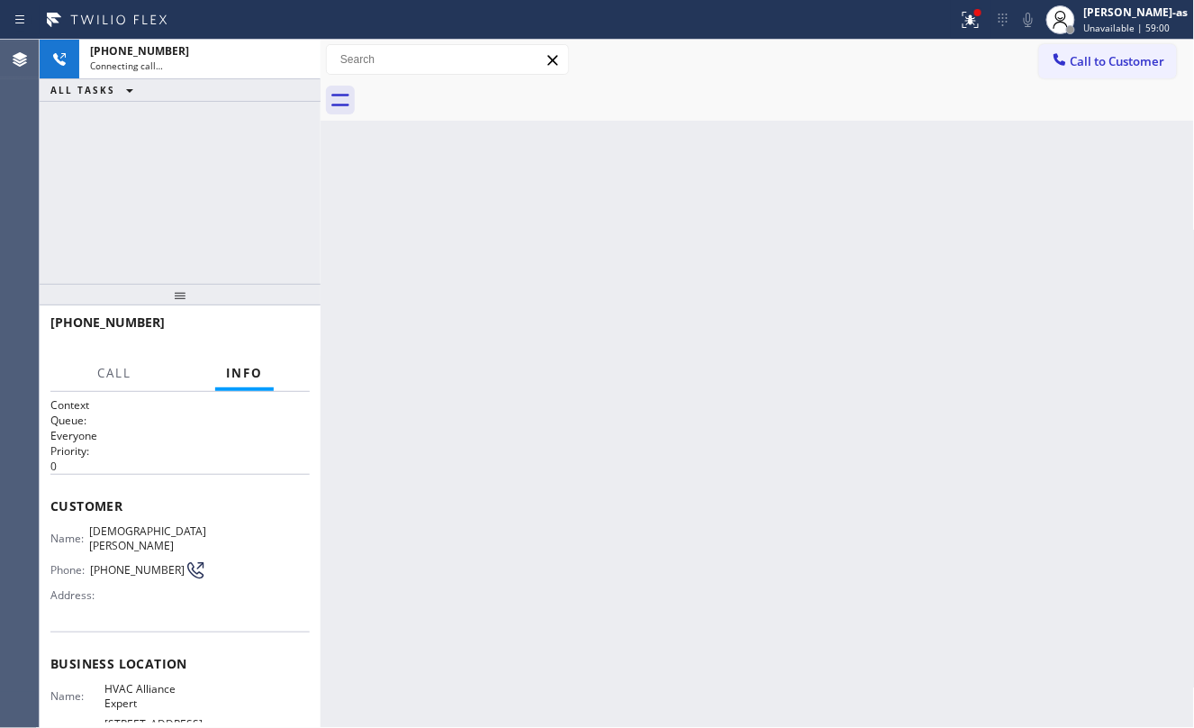
click at [203, 225] on div "+19096755432 Connecting call… ALL TASKS ALL TASKS ACTIVE TASKS TASKS IN WRAP UP" at bounding box center [180, 162] width 281 height 244
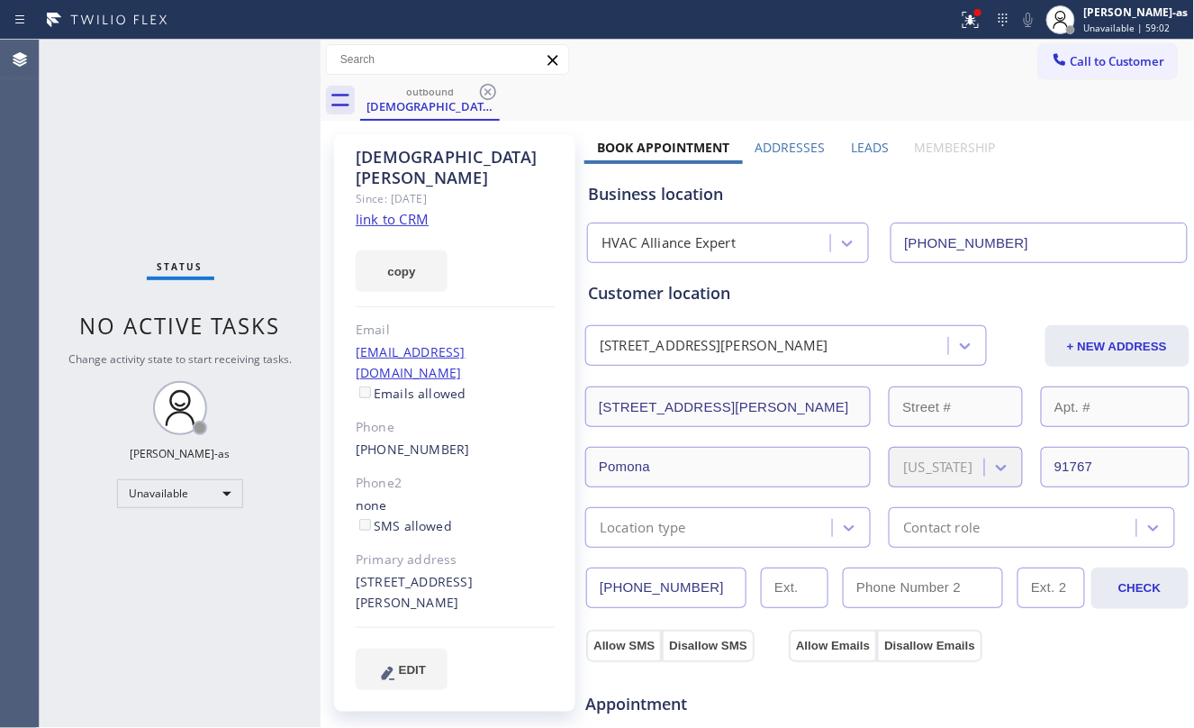
click at [385, 210] on link "link to CRM" at bounding box center [392, 219] width 73 height 18
click at [1079, 66] on span "Call to Customer" at bounding box center [1118, 61] width 95 height 16
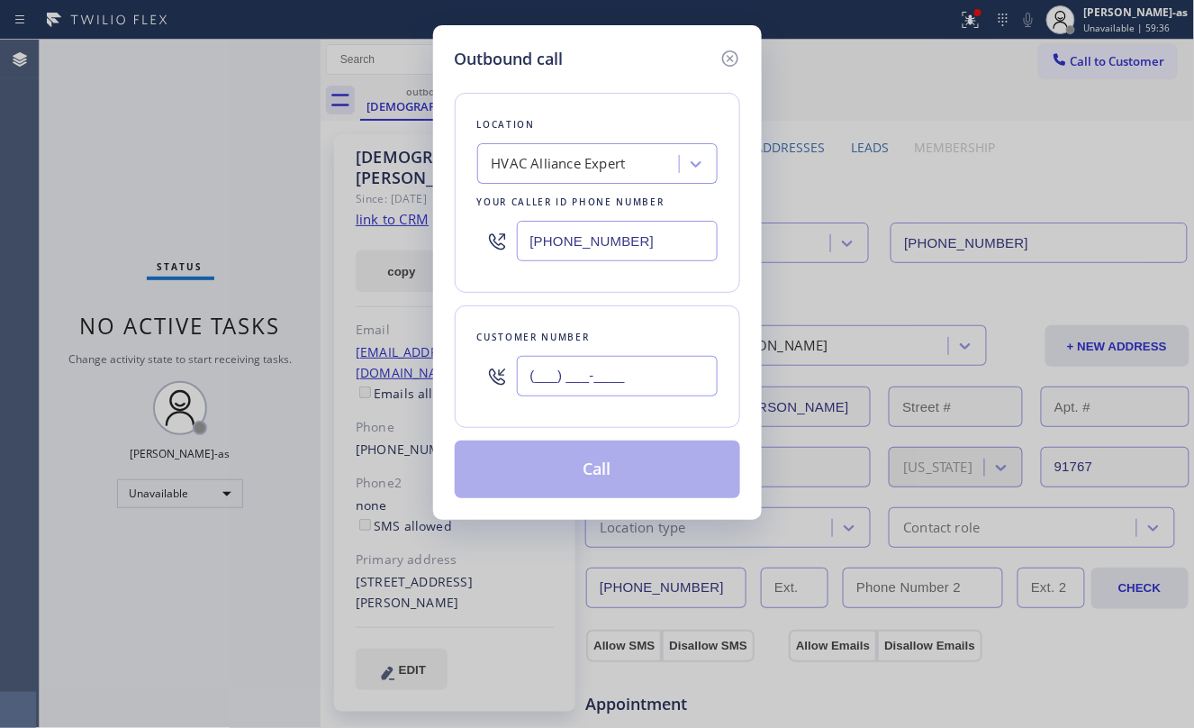
click at [603, 371] on input "(___) ___-____" at bounding box center [617, 376] width 201 height 41
paste input "562) 544-2388"
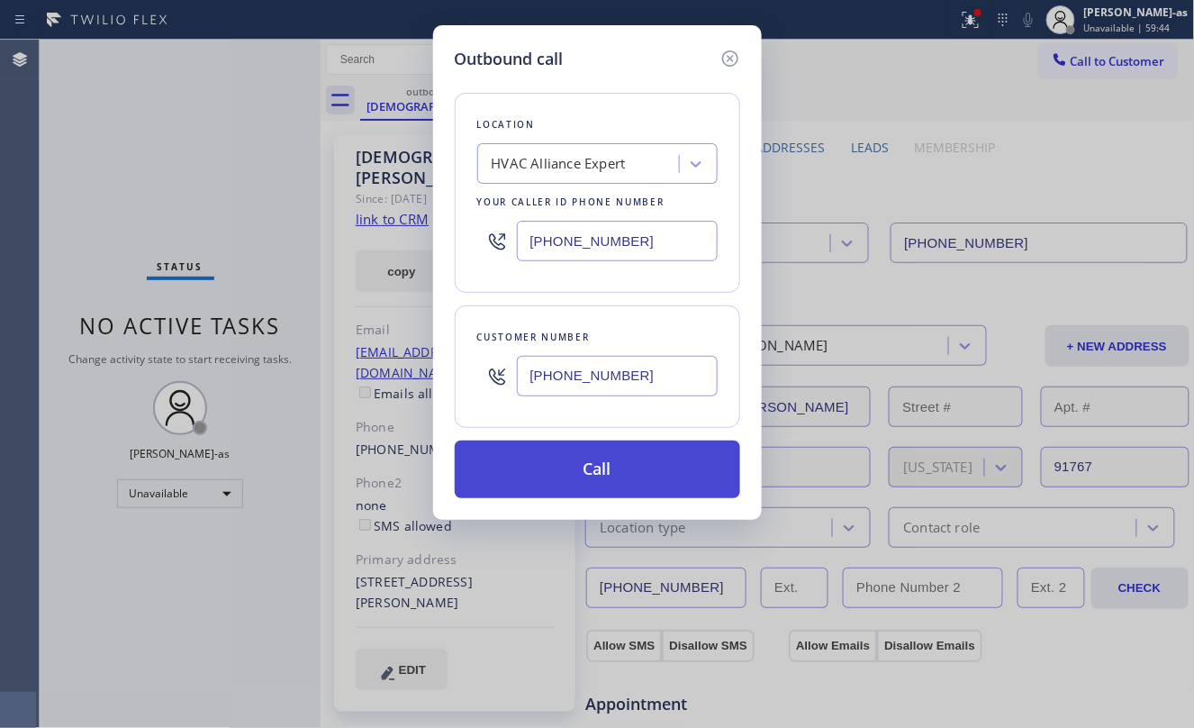
click at [657, 461] on button "Call" at bounding box center [597, 469] width 285 height 58
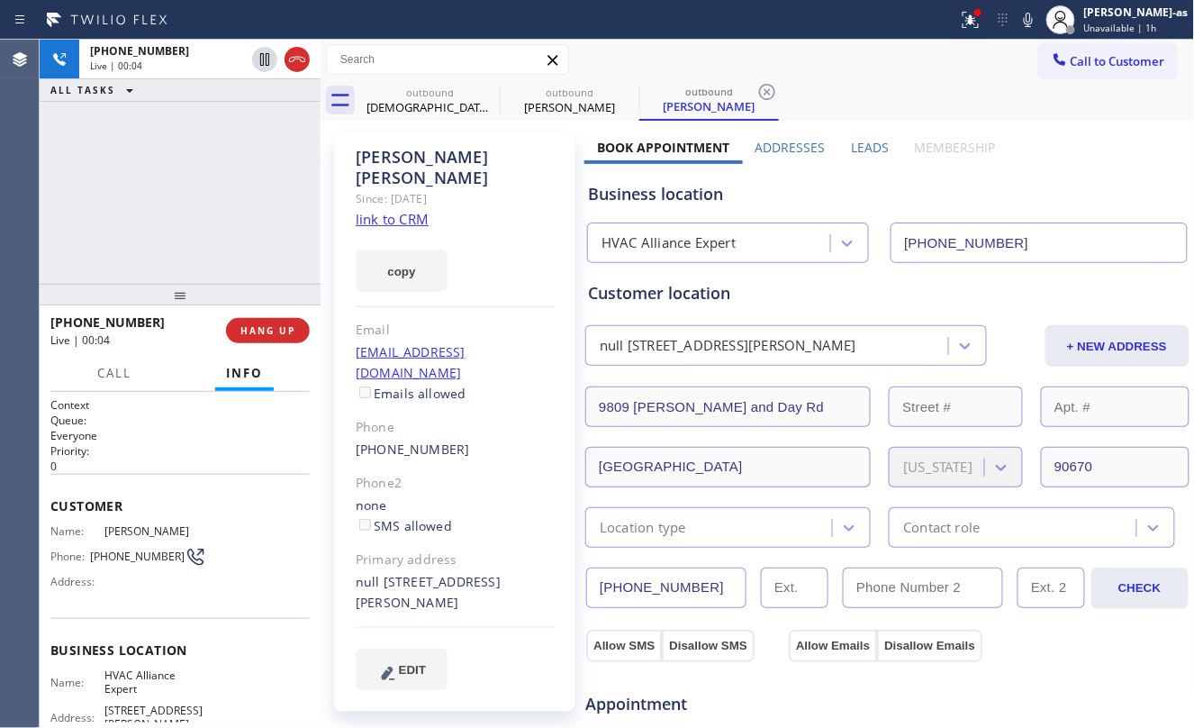
click at [157, 127] on div "+15625442388 Live | 00:04 ALL TASKS ALL TASKS ACTIVE TASKS TASKS IN WRAP UP" at bounding box center [180, 162] width 281 height 244
drag, startPoint x: 300, startPoint y: 55, endPoint x: 259, endPoint y: 220, distance: 169.7
click at [301, 56] on icon at bounding box center [297, 60] width 22 height 22
click at [256, 224] on div "+15625442388 Live | 00:05 ALL TASKS ALL TASKS ACTIVE TASKS TASKS IN WRAP UP" at bounding box center [180, 162] width 281 height 244
click at [285, 321] on button "COMPLETE" at bounding box center [264, 330] width 91 height 25
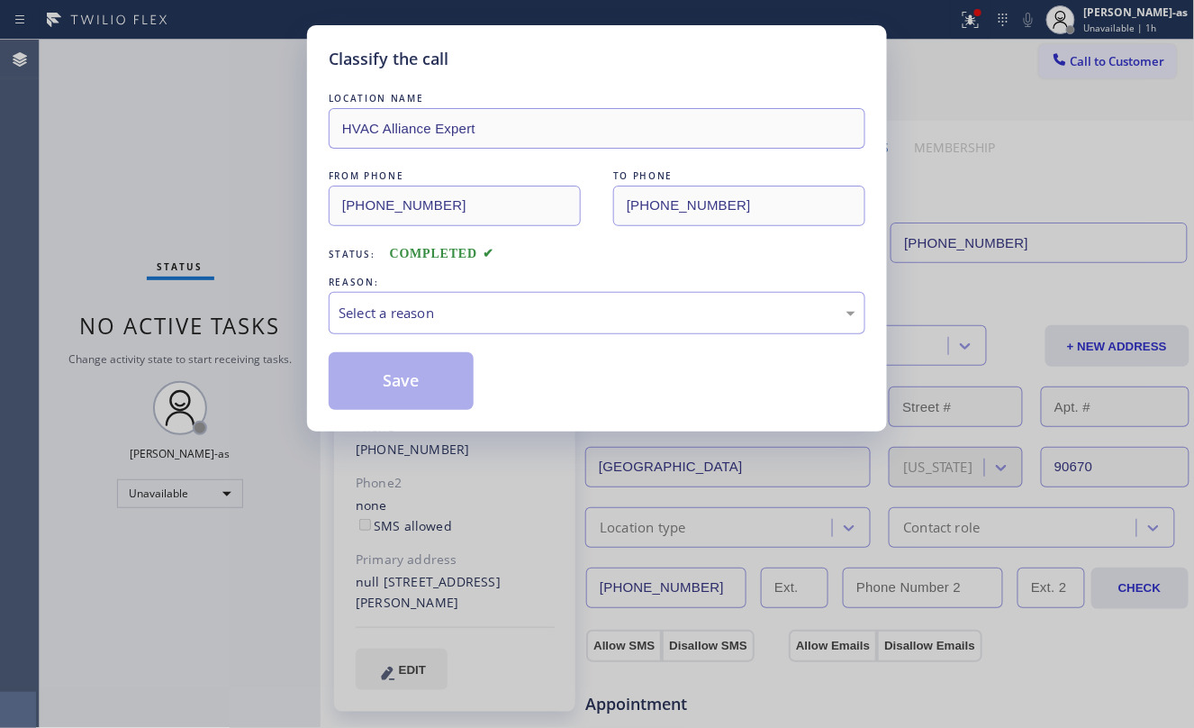
click at [283, 324] on div "Classify the call LOCATION NAME HVAC Alliance Expert FROM PHONE (323) 991-9198 …" at bounding box center [597, 364] width 1194 height 728
click at [418, 304] on div "Select a reason" at bounding box center [597, 313] width 517 height 21
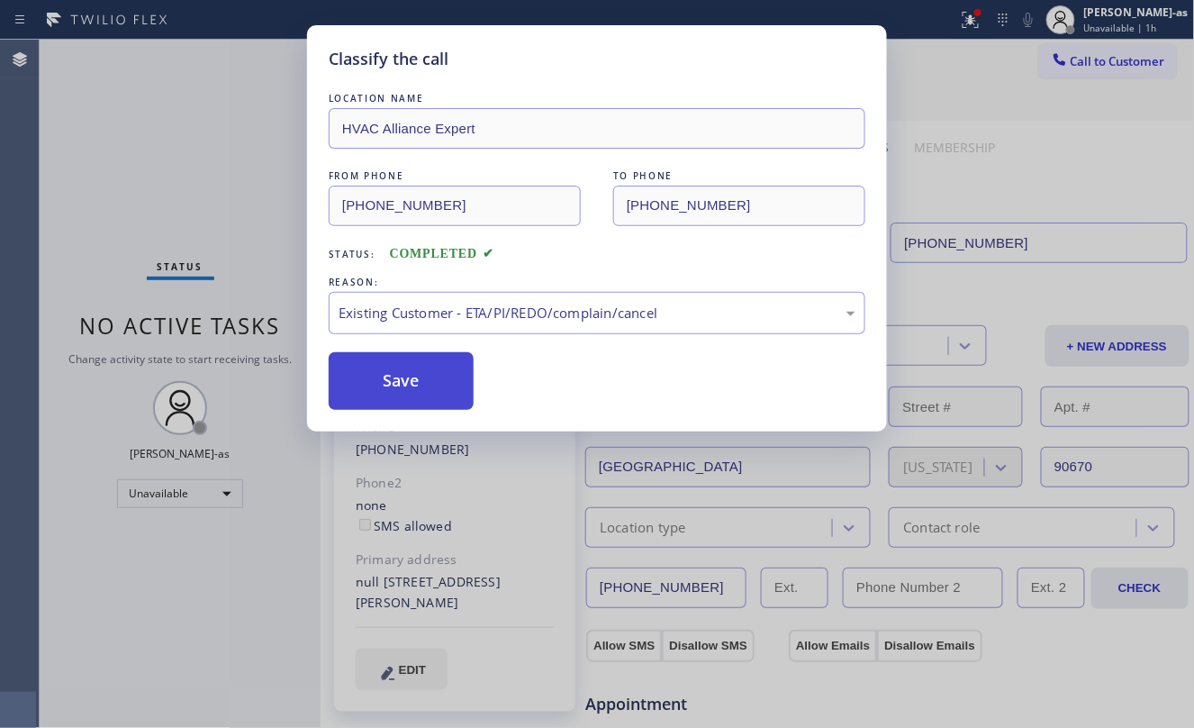
click at [389, 398] on button "Save" at bounding box center [401, 381] width 145 height 58
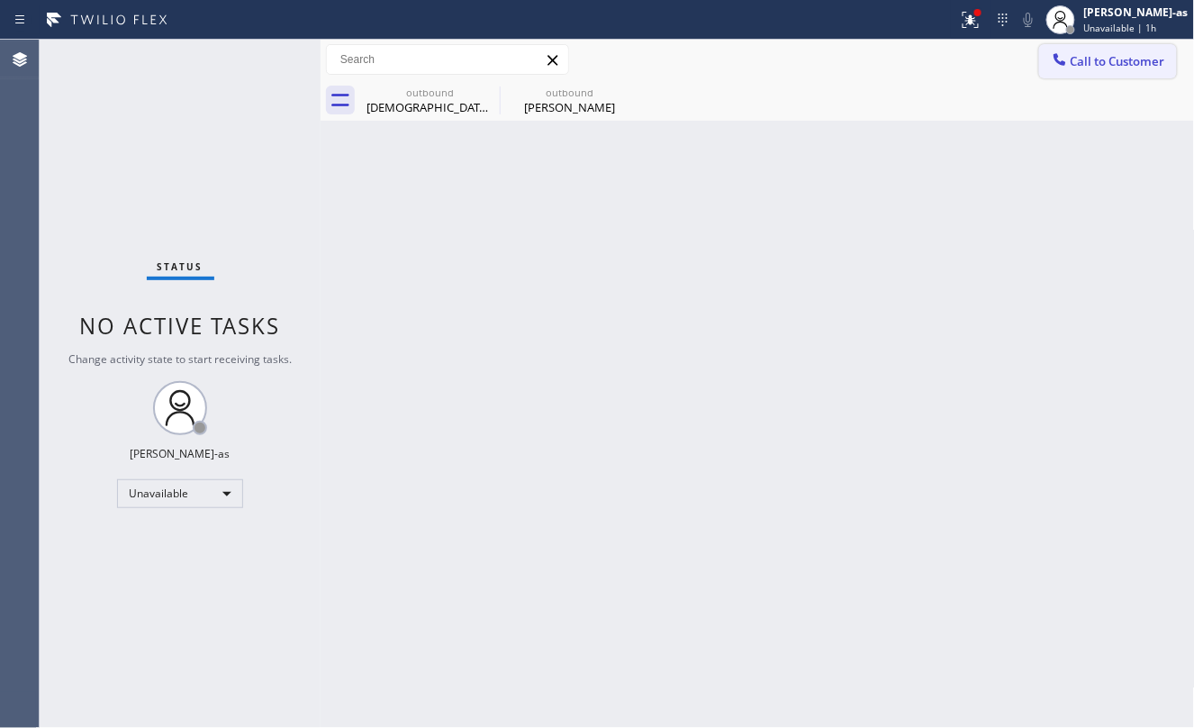
drag, startPoint x: 1090, startPoint y: 63, endPoint x: 736, endPoint y: 261, distance: 405.6
click at [1082, 67] on span "Call to Customer" at bounding box center [1118, 61] width 95 height 16
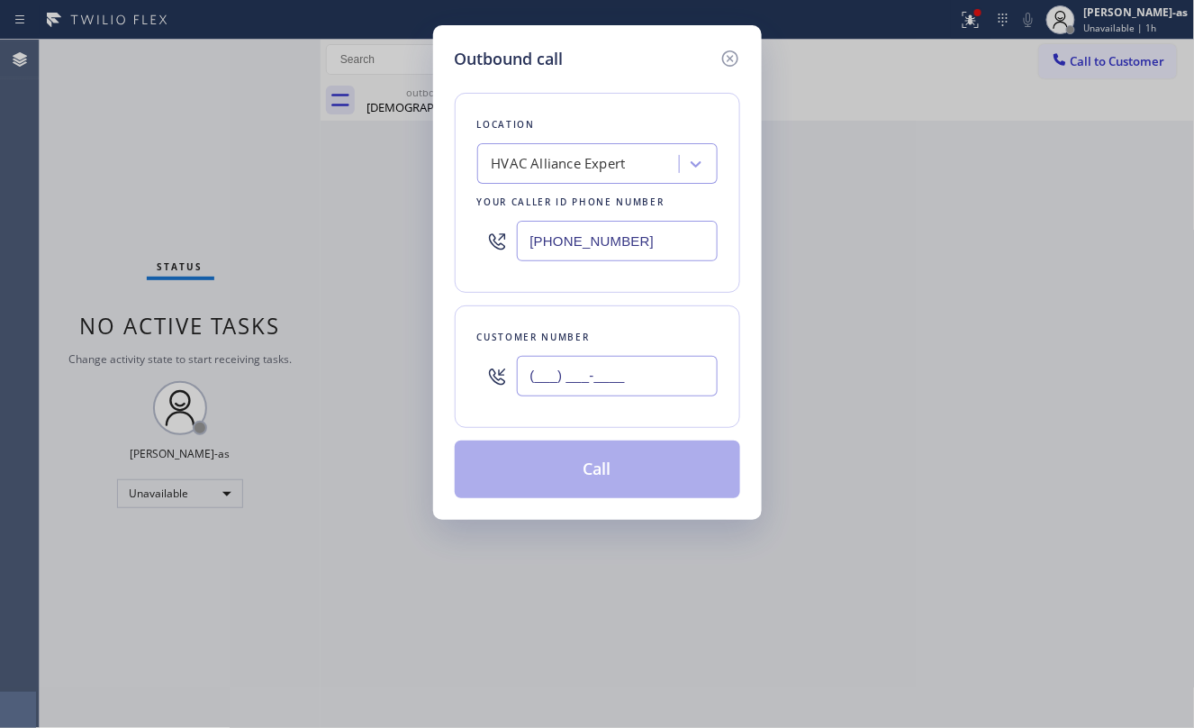
click at [602, 385] on input "(___) ___-____" at bounding box center [617, 376] width 201 height 41
paste input "562) 544-2388"
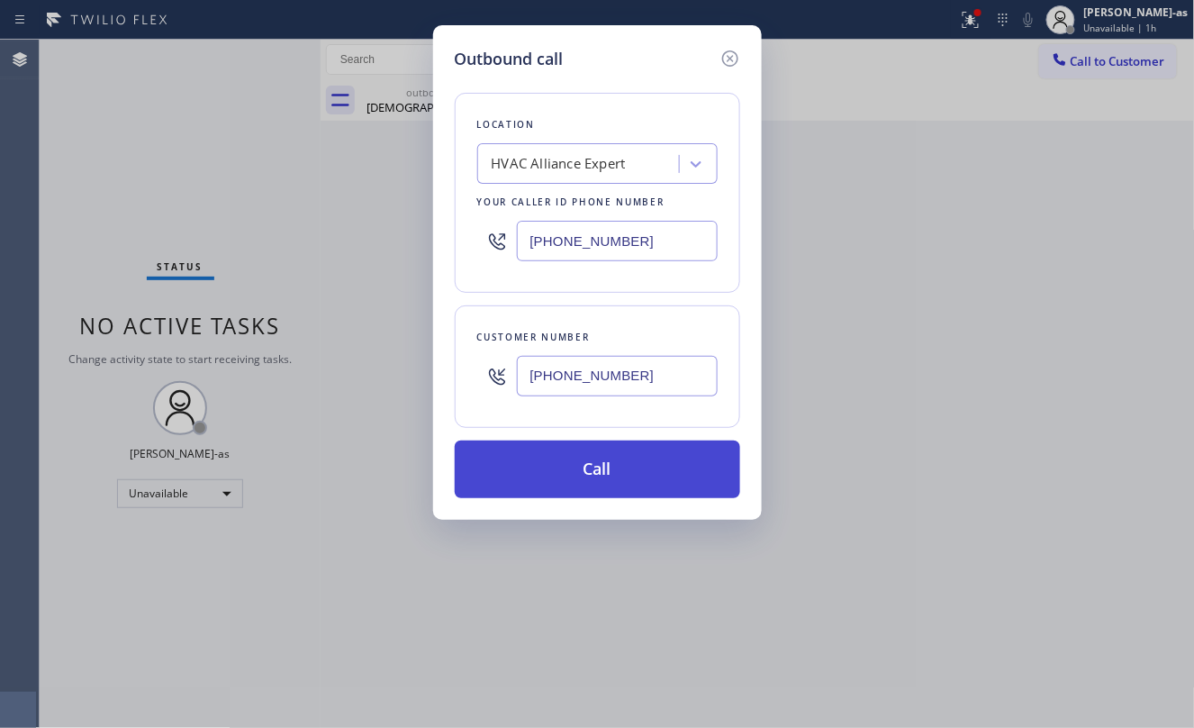
click at [609, 468] on button "Call" at bounding box center [597, 469] width 285 height 58
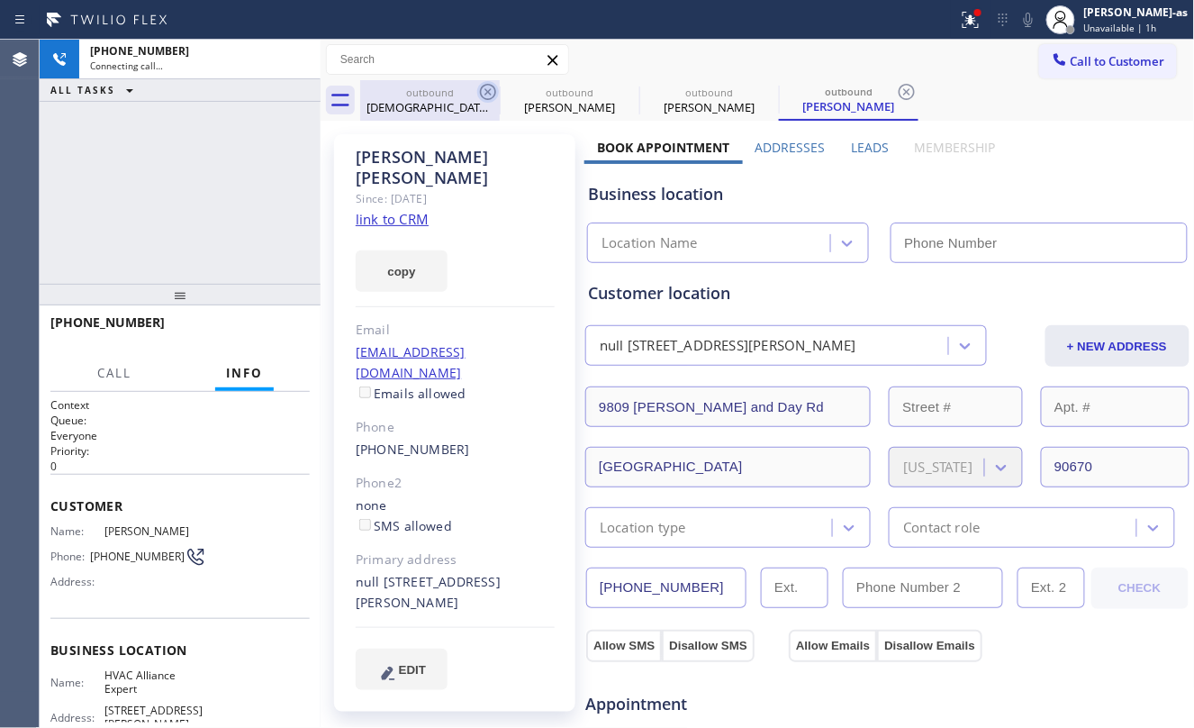
click at [451, 112] on div "Crista Medina" at bounding box center [430, 107] width 136 height 16
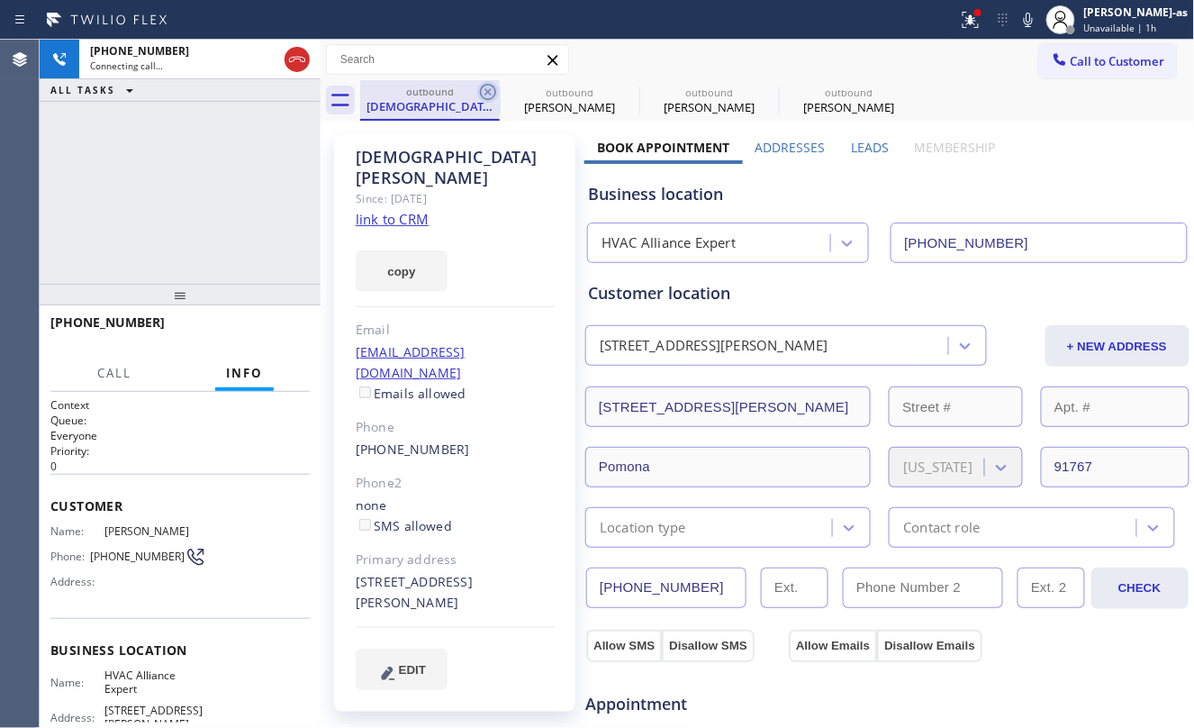
click at [488, 92] on icon at bounding box center [488, 92] width 16 height 16
click at [483, 92] on icon at bounding box center [488, 92] width 22 height 22
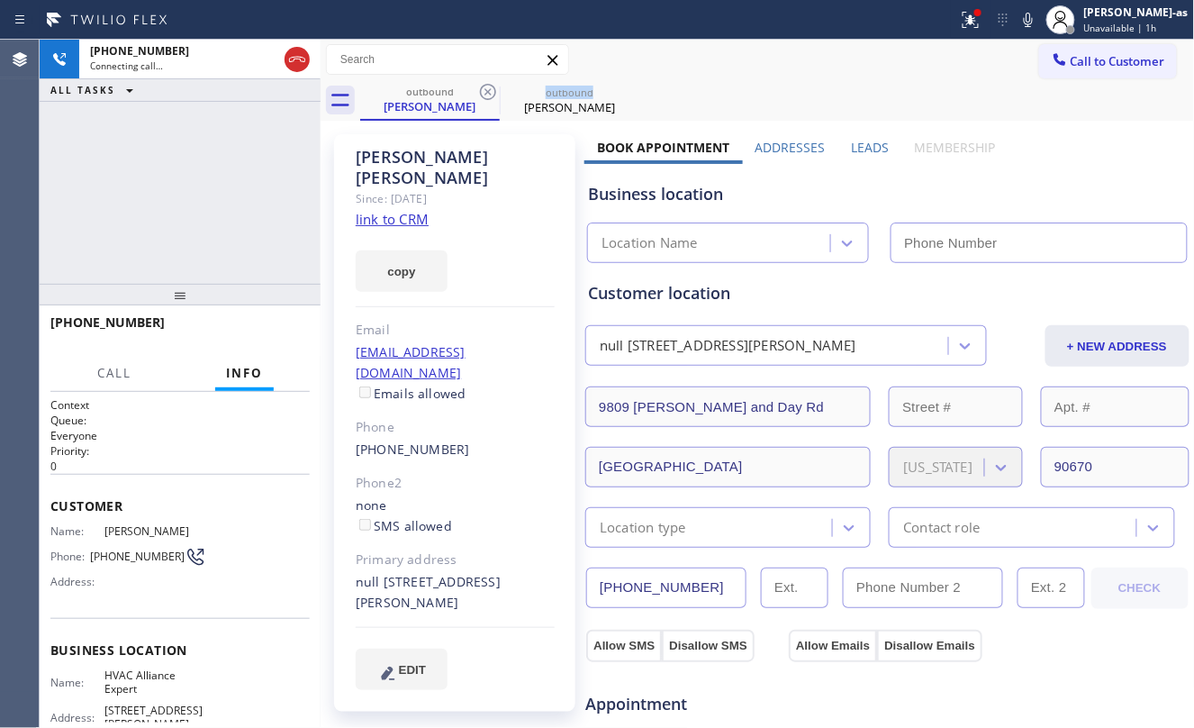
drag, startPoint x: 483, startPoint y: 92, endPoint x: 213, endPoint y: 216, distance: 297.4
click at [483, 94] on icon at bounding box center [488, 92] width 22 height 22
click at [213, 217] on div "+15625442388 Connecting call… ALL TASKS ALL TASKS ACTIVE TASKS TASKS IN WRAP UP" at bounding box center [180, 162] width 281 height 244
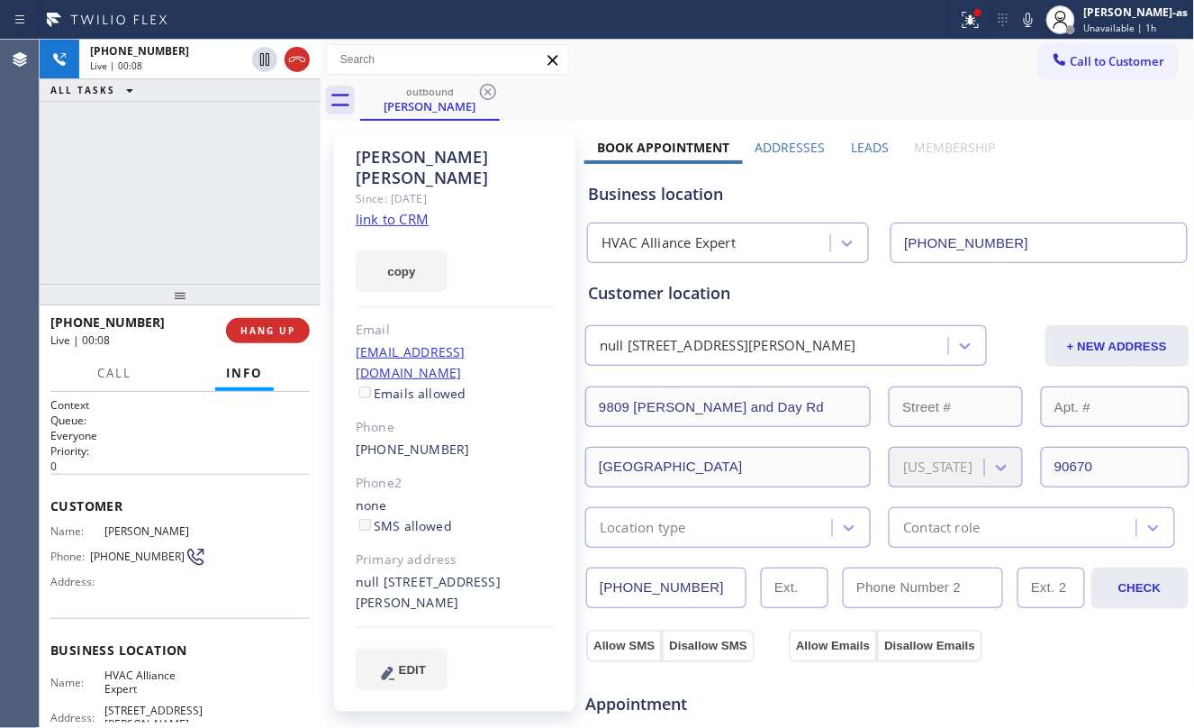
click at [199, 221] on div "+15625442388 Live | 00:08 ALL TASKS ALL TASKS ACTIVE TASKS TASKS IN WRAP UP" at bounding box center [180, 162] width 281 height 244
click at [261, 332] on span "HANG UP" at bounding box center [267, 330] width 55 height 13
click at [261, 336] on span "HANG UP" at bounding box center [267, 330] width 55 height 13
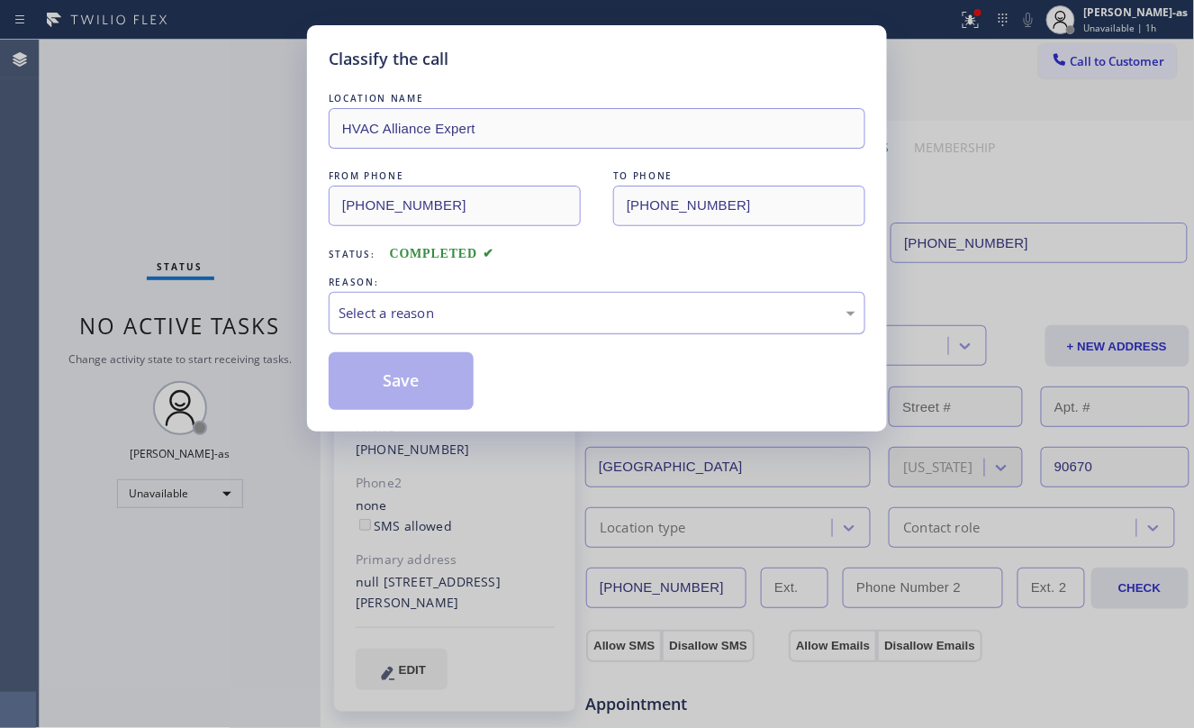
click at [411, 307] on div "Select a reason" at bounding box center [597, 313] width 517 height 21
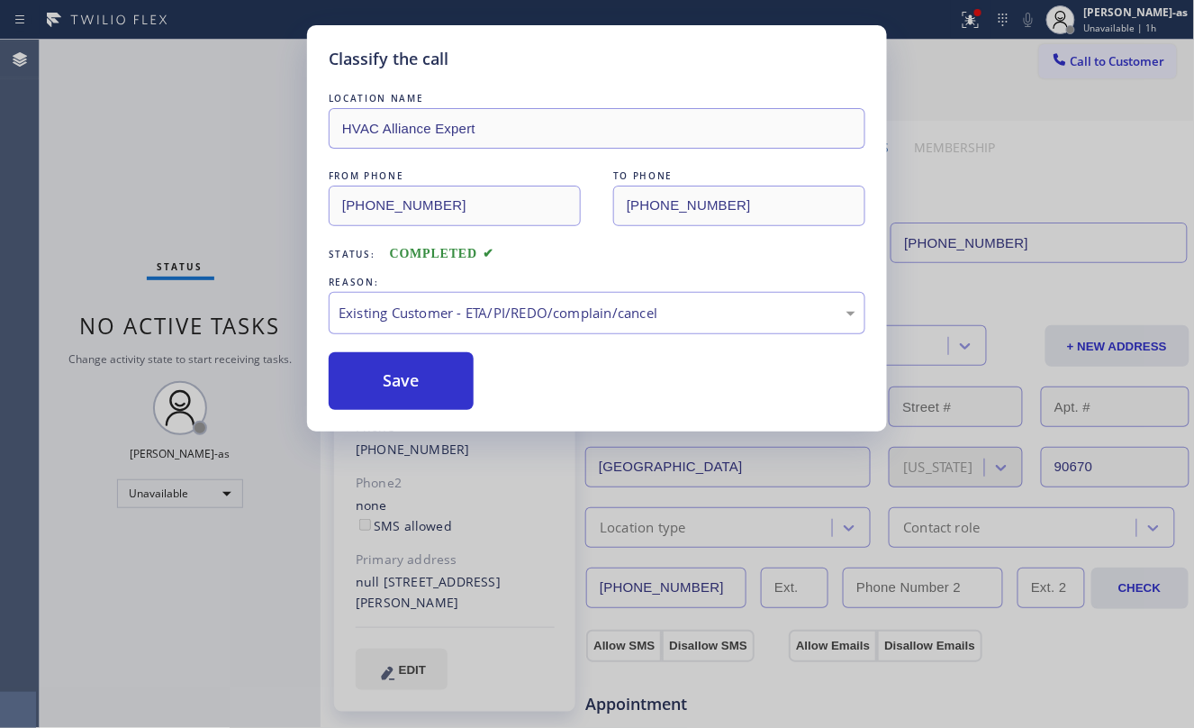
drag, startPoint x: 402, startPoint y: 379, endPoint x: 286, endPoint y: 73, distance: 327.2
click at [401, 376] on button "Save" at bounding box center [401, 381] width 145 height 58
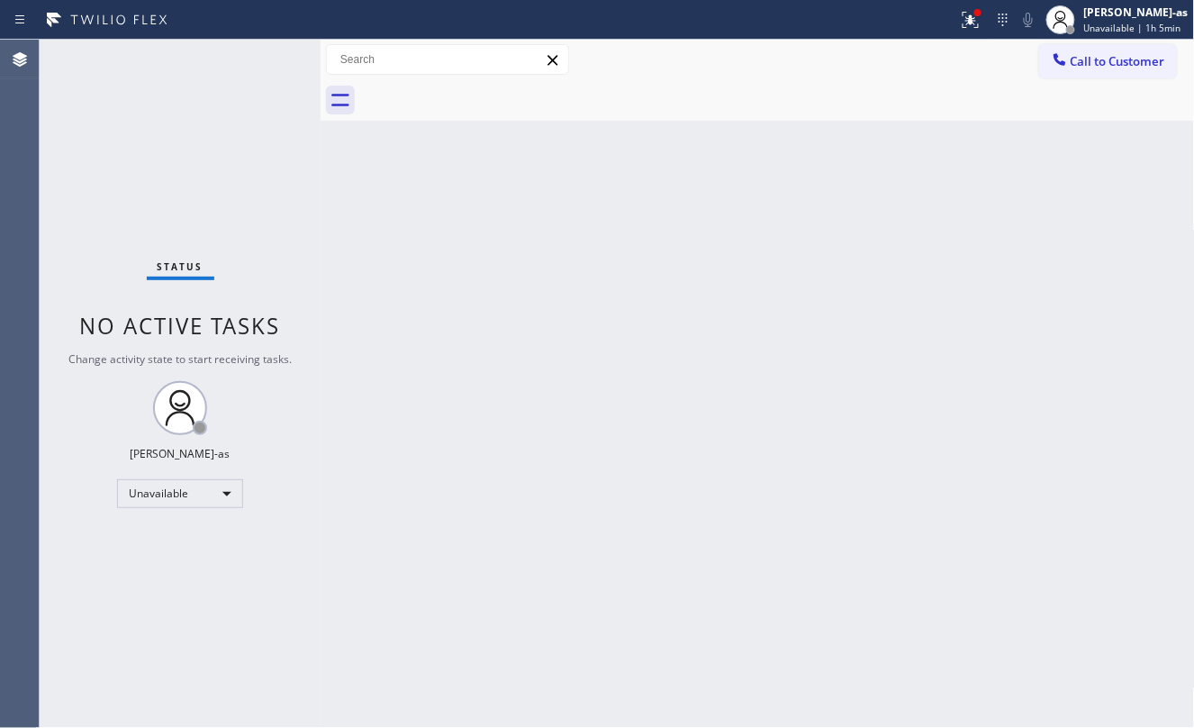
drag, startPoint x: 1086, startPoint y: 61, endPoint x: 1049, endPoint y: 80, distance: 41.5
click at [1084, 61] on span "Call to Customer" at bounding box center [1118, 61] width 95 height 16
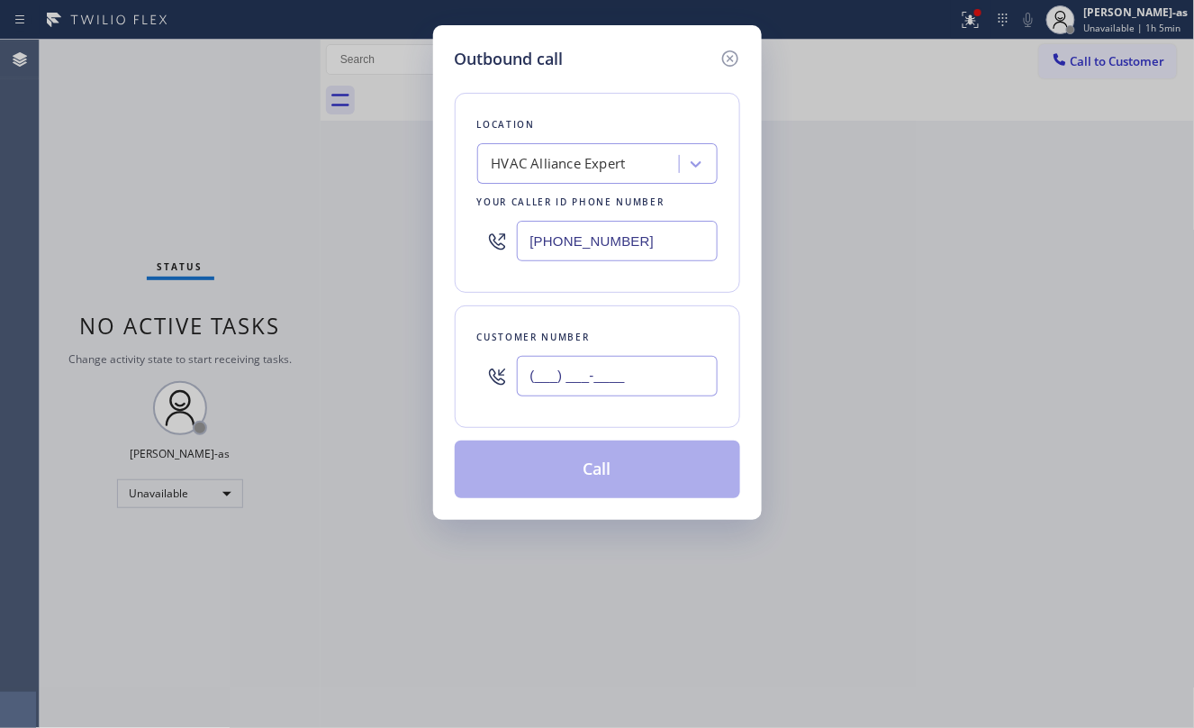
click at [649, 375] on input "(___) ___-____" at bounding box center [617, 376] width 201 height 41
paste input "407) 682-7647"
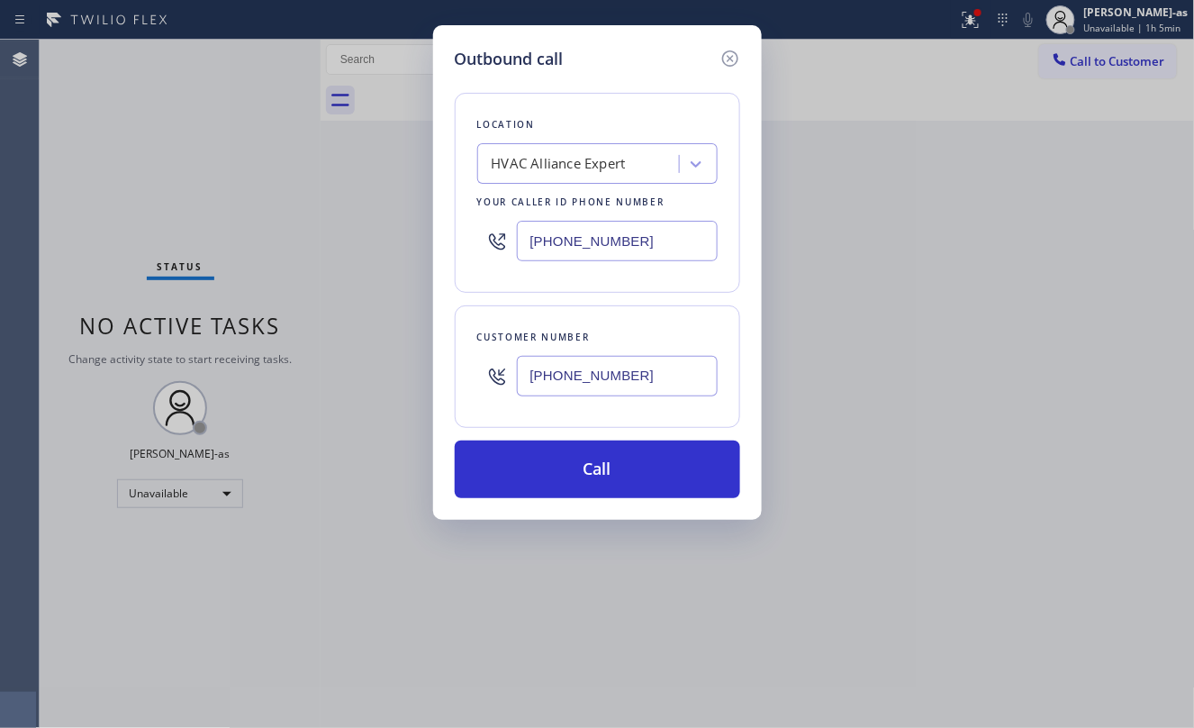
click at [674, 235] on input "[PHONE_NUMBER]" at bounding box center [617, 241] width 201 height 41
click at [672, 235] on input "[PHONE_NUMBER]" at bounding box center [617, 241] width 201 height 41
click at [671, 238] on input "[PHONE_NUMBER]" at bounding box center [617, 241] width 201 height 41
paste input "844) 899-7462"
drag, startPoint x: 595, startPoint y: 458, endPoint x: 661, endPoint y: 314, distance: 158.4
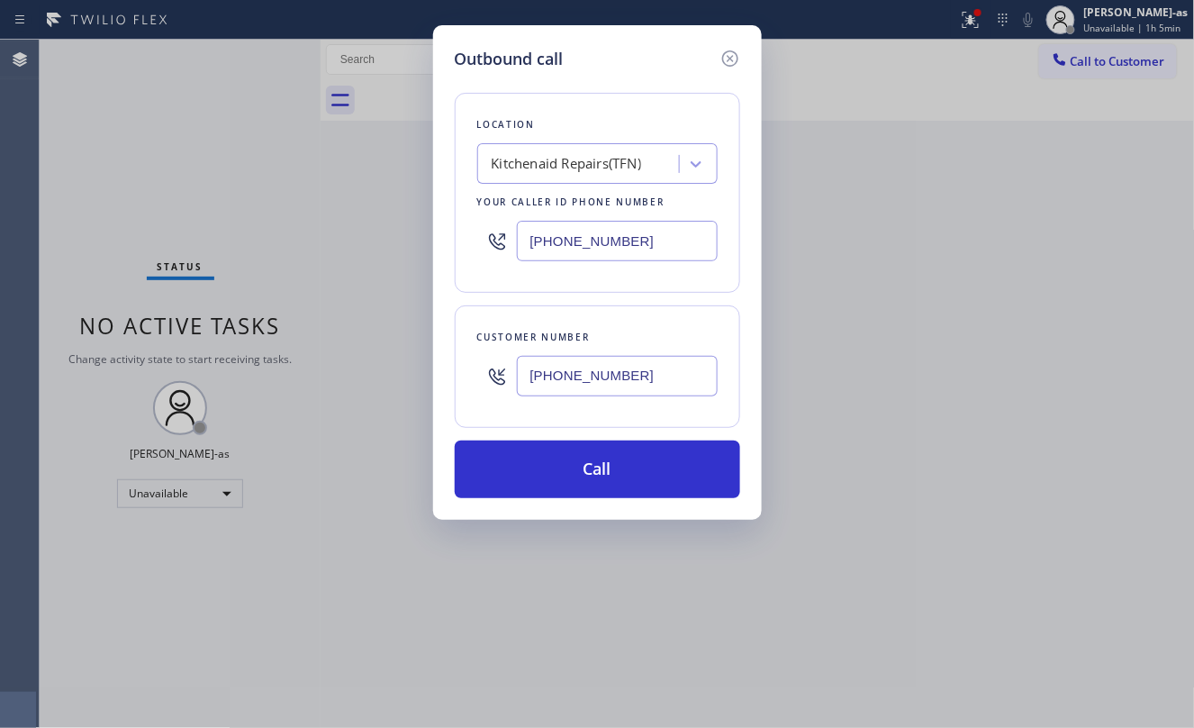
click at [598, 458] on button "Call" at bounding box center [597, 469] width 285 height 58
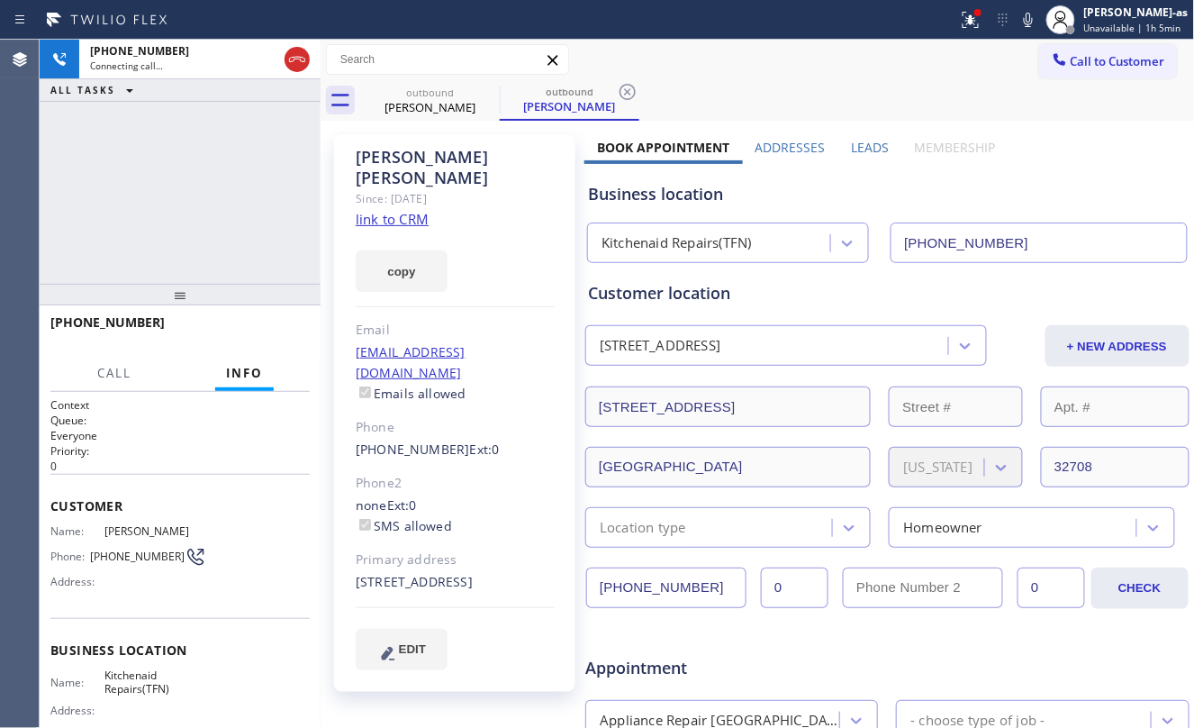
drag, startPoint x: 196, startPoint y: 177, endPoint x: 191, endPoint y: 169, distance: 9.7
click at [196, 173] on div "+14076827647 Connecting call… ALL TASKS ALL TASKS ACTIVE TASKS TASKS IN WRAP UP" at bounding box center [180, 162] width 281 height 244
click at [191, 221] on div "+14076827647 Connecting call… ALL TASKS ALL TASKS ACTIVE TASKS TASKS IN WRAP UP" at bounding box center [180, 162] width 281 height 244
drag, startPoint x: 117, startPoint y: 231, endPoint x: 206, endPoint y: 180, distance: 102.4
click at [123, 231] on div "+14076827647 Live | 00:03 ALL TASKS ALL TASKS ACTIVE TASKS TASKS IN WRAP UP" at bounding box center [180, 162] width 281 height 244
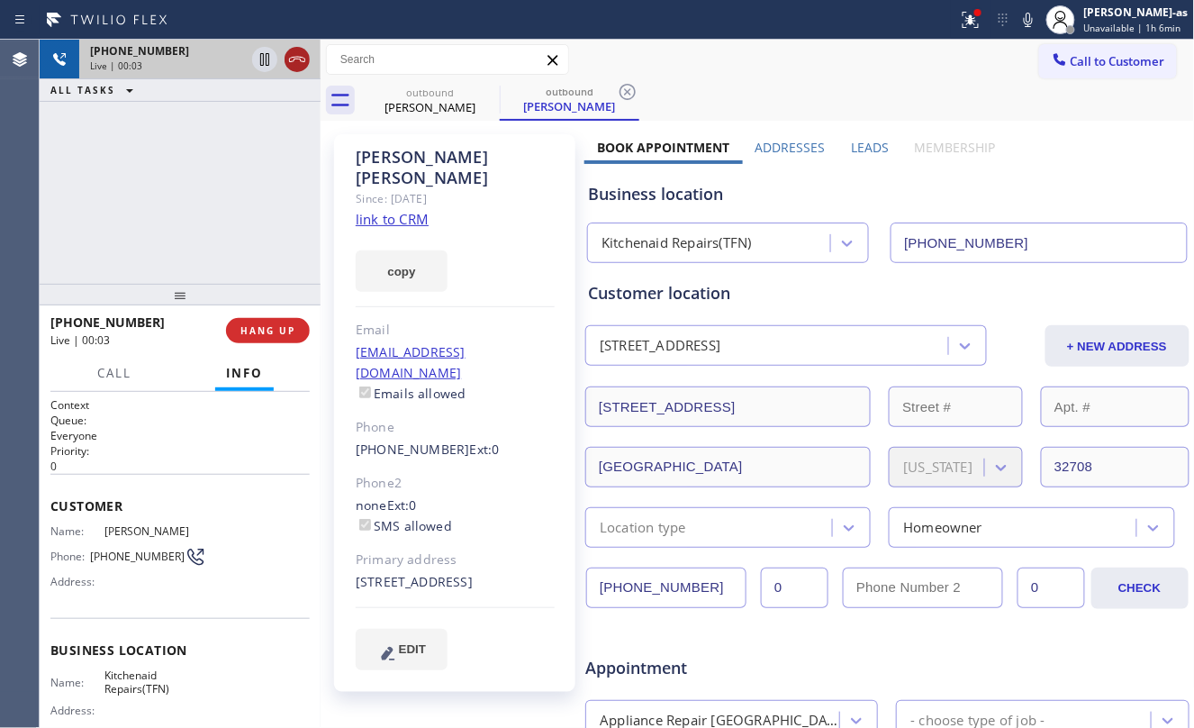
click at [296, 55] on icon at bounding box center [297, 60] width 22 height 22
drag, startPoint x: 218, startPoint y: 322, endPoint x: 267, endPoint y: 375, distance: 71.4
click at [221, 325] on div "+14076827647 Live | 00:04" at bounding box center [138, 330] width 176 height 47
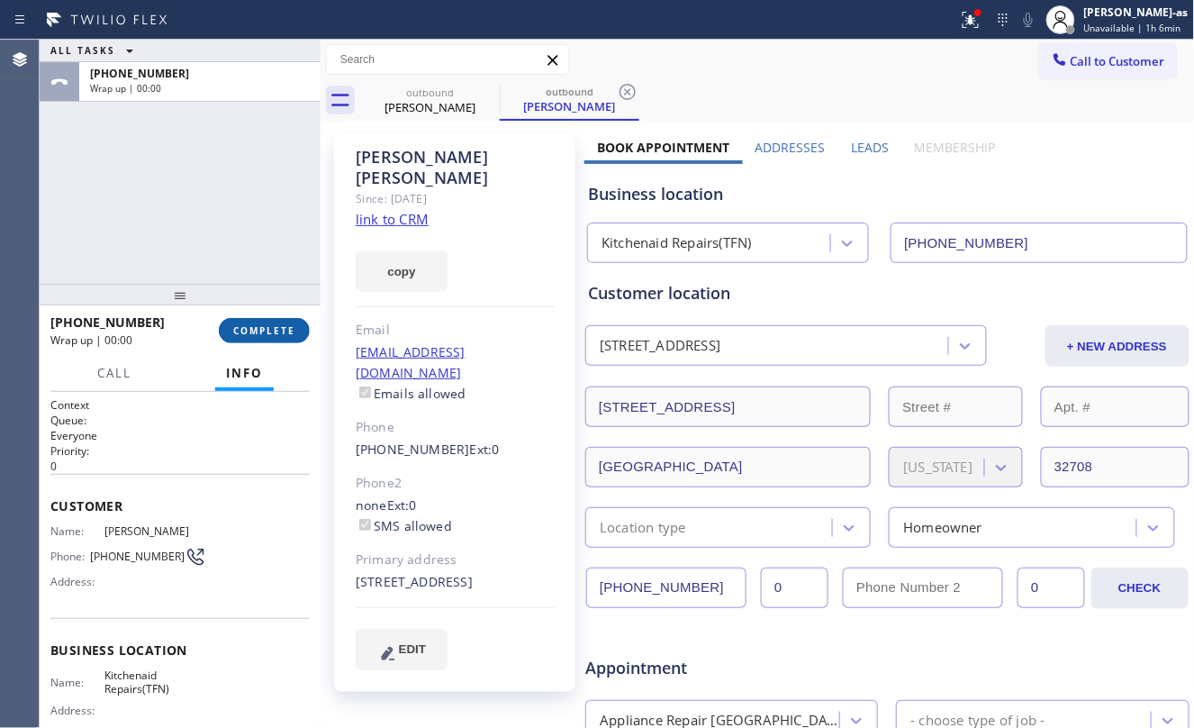
click at [267, 343] on button "COMPLETE" at bounding box center [264, 330] width 91 height 25
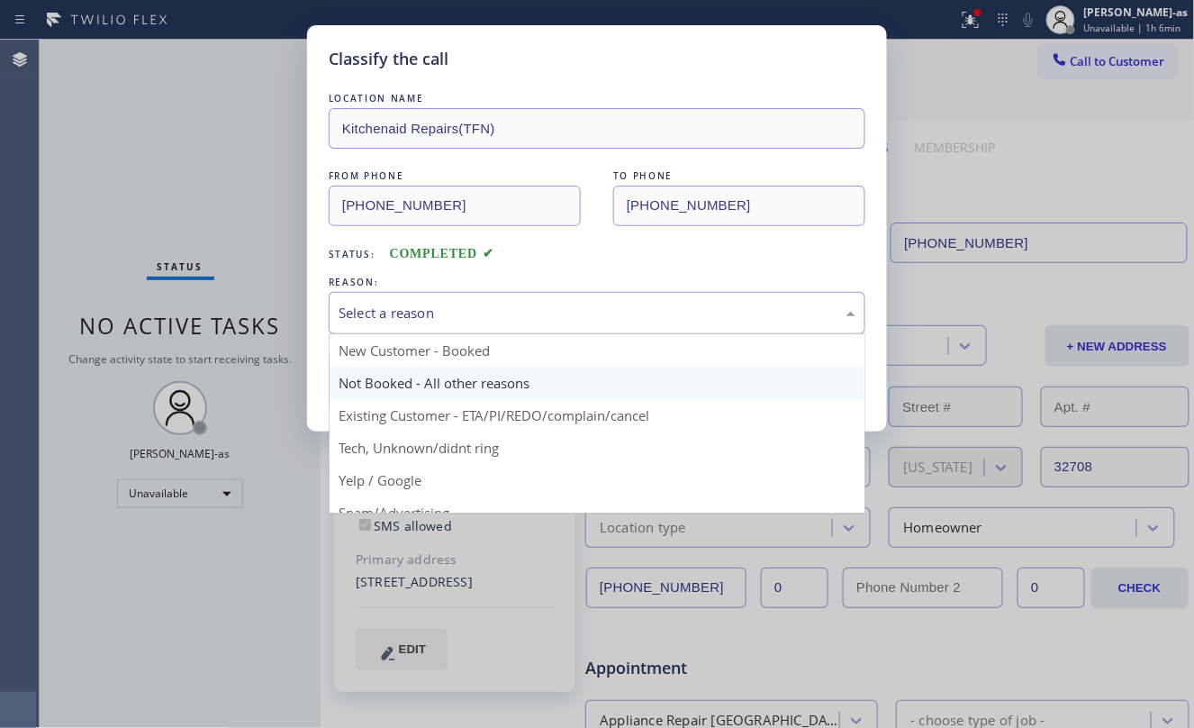
drag, startPoint x: 477, startPoint y: 311, endPoint x: 419, endPoint y: 394, distance: 102.2
click at [479, 314] on div "Select a reason" at bounding box center [597, 313] width 517 height 21
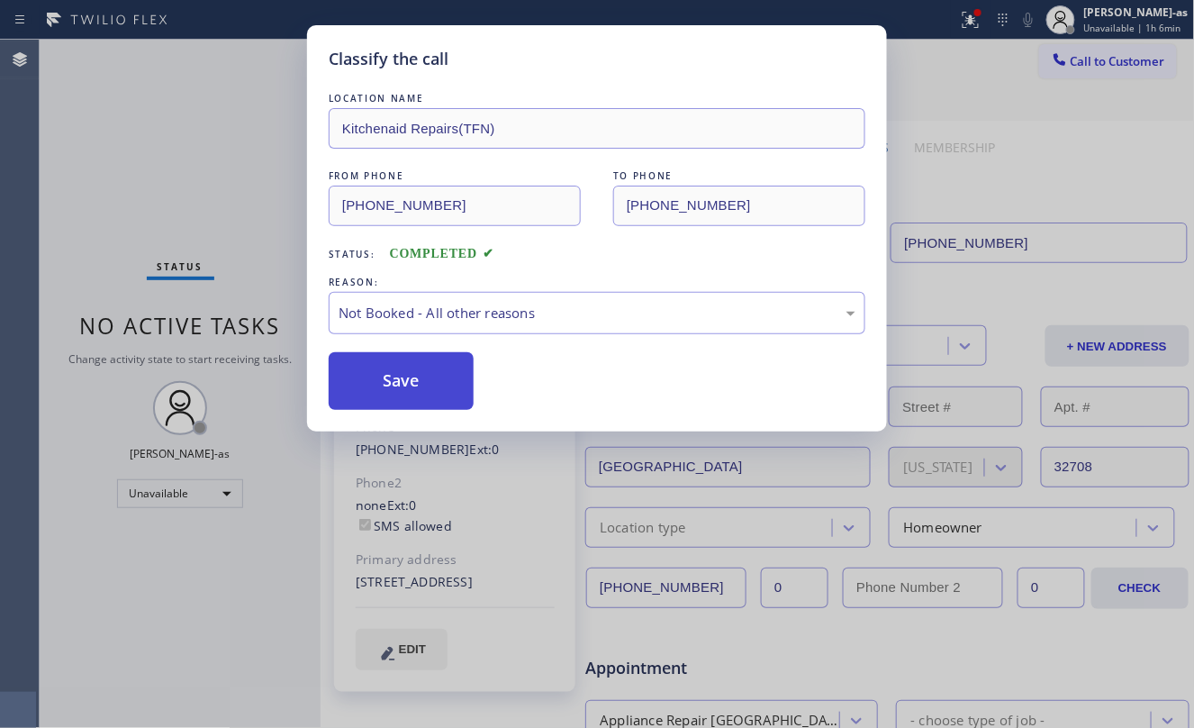
click at [391, 391] on button "Save" at bounding box center [401, 381] width 145 height 58
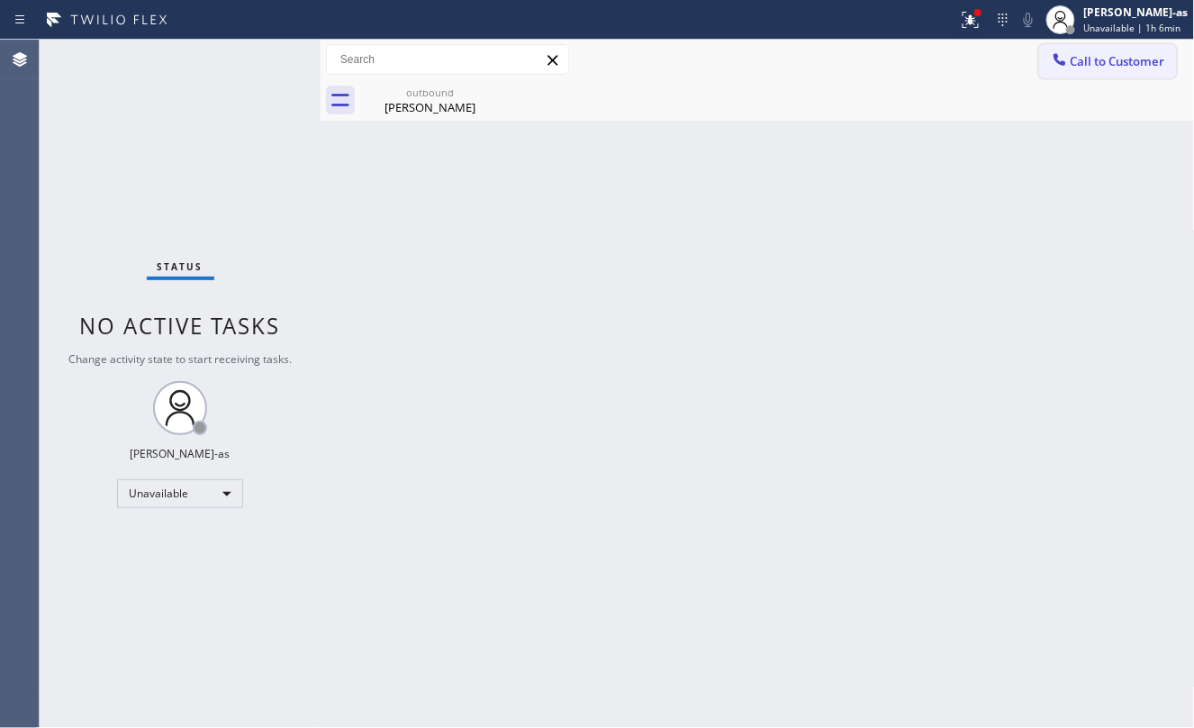
click at [1132, 65] on span "Call to Customer" at bounding box center [1118, 61] width 95 height 16
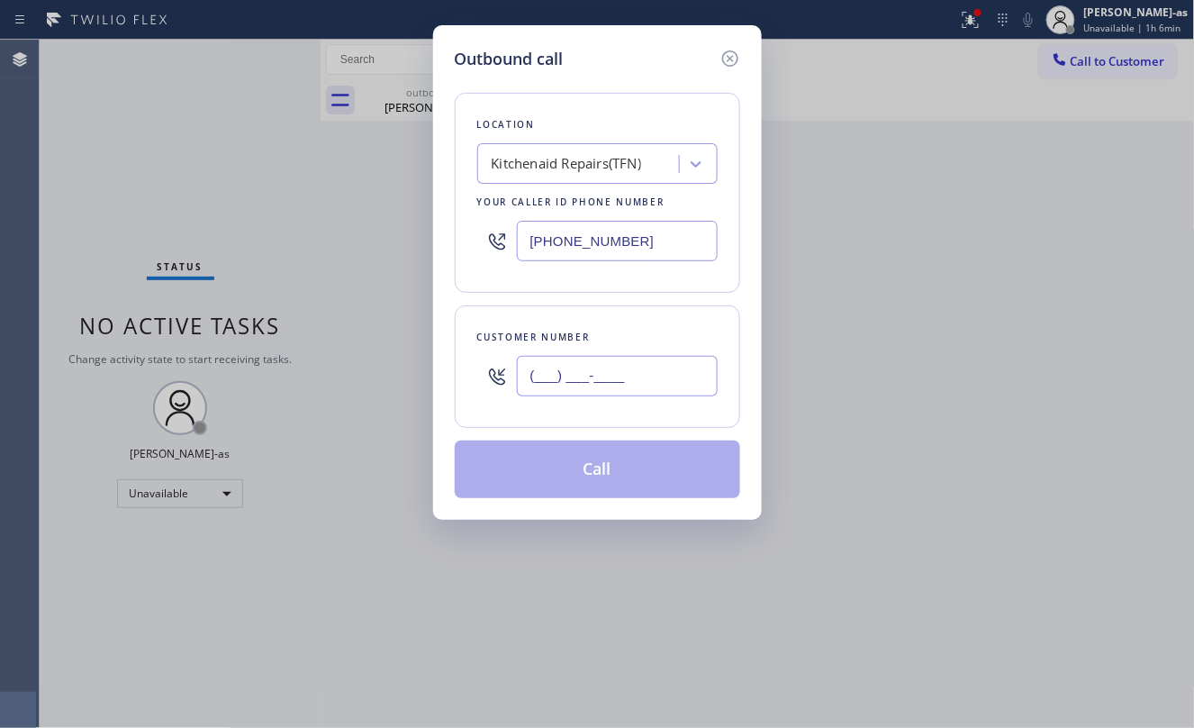
click at [672, 375] on input "(___) ___-____" at bounding box center [617, 376] width 201 height 41
paste input "310) 351-5332"
click at [603, 181] on div "Kitchenaid Repairs(TFN)" at bounding box center [597, 163] width 240 height 41
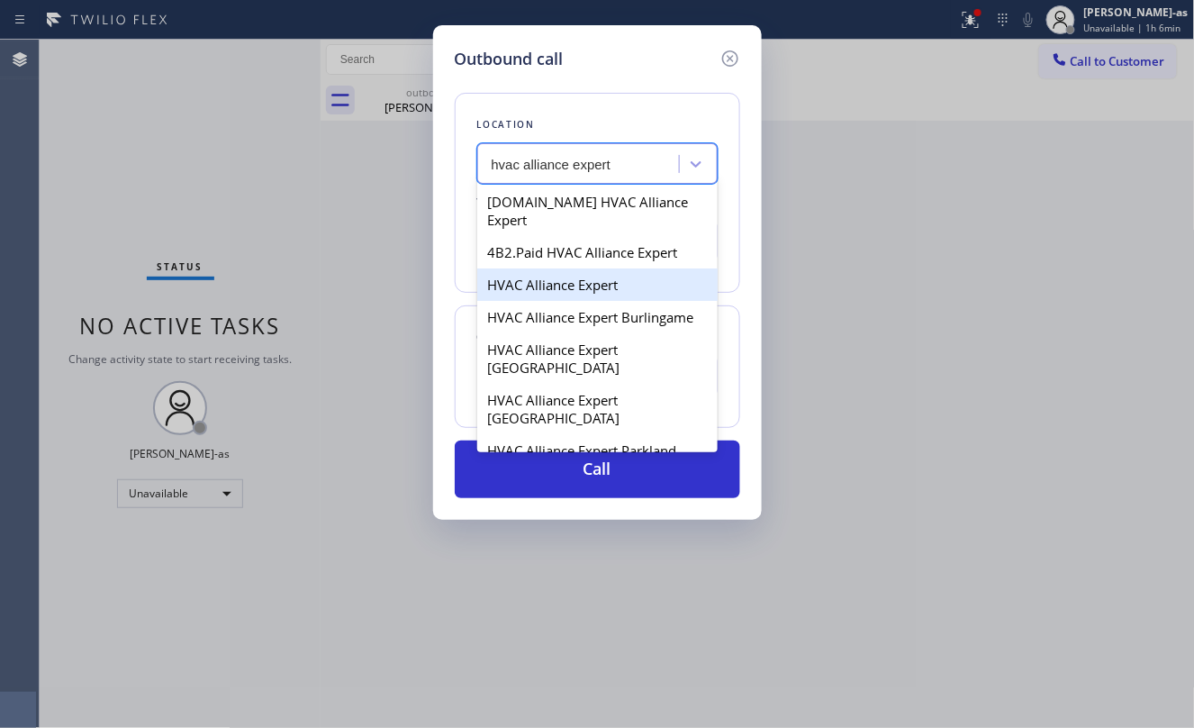
click at [555, 277] on div "HVAC Alliance Expert" at bounding box center [597, 284] width 240 height 32
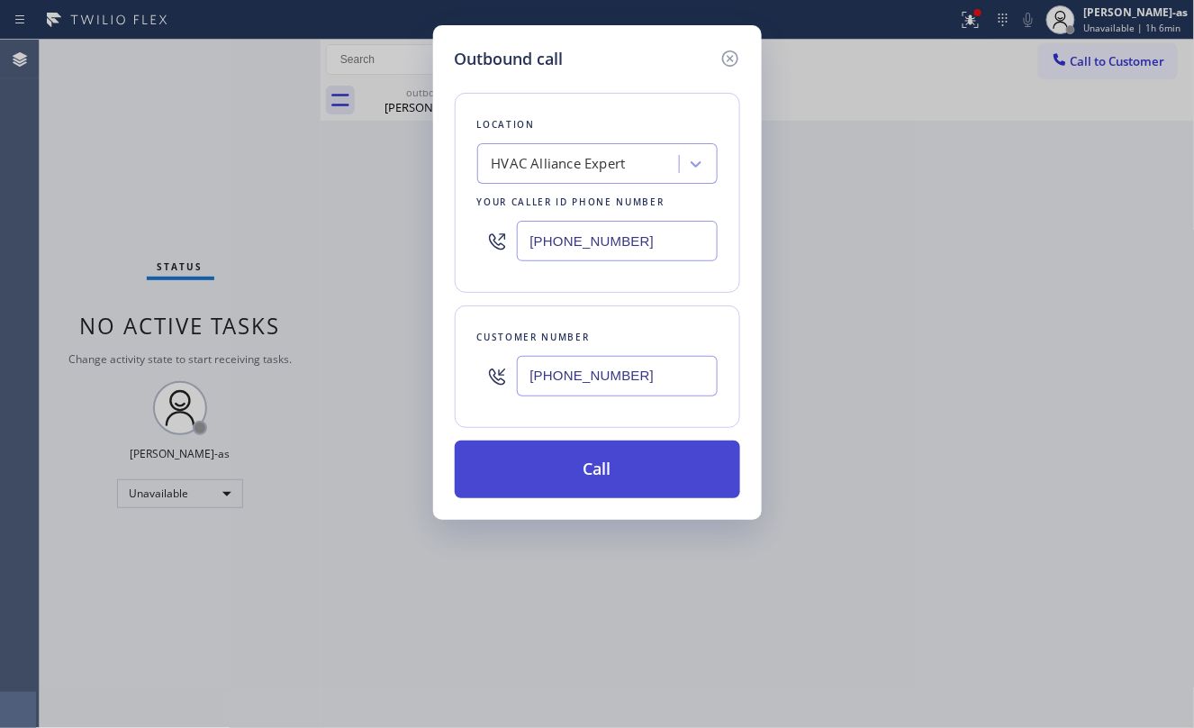
click at [657, 463] on button "Call" at bounding box center [597, 469] width 285 height 58
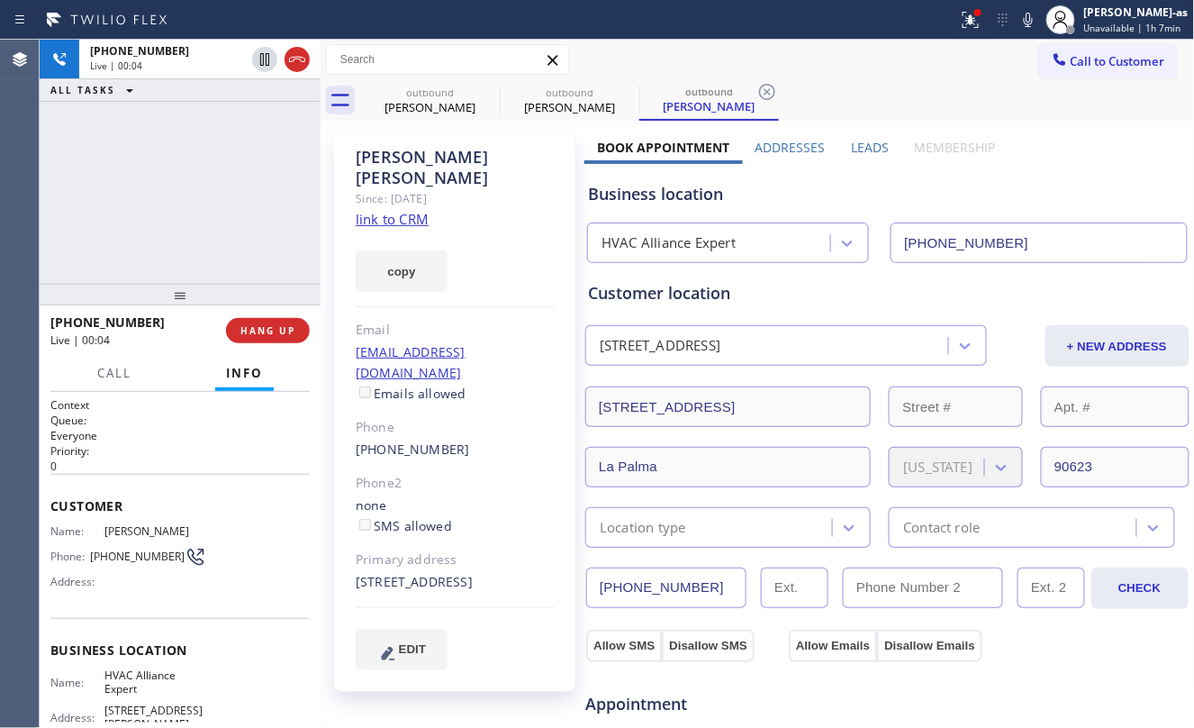
drag, startPoint x: 123, startPoint y: 195, endPoint x: 276, endPoint y: 151, distance: 158.5
click at [145, 206] on div "+13103515332 Live | 00:04 ALL TASKS ALL TASKS ACTIVE TASKS TASKS IN WRAP UP" at bounding box center [180, 162] width 281 height 244
click at [288, 62] on div at bounding box center [297, 60] width 25 height 22
drag, startPoint x: 213, startPoint y: 297, endPoint x: 288, endPoint y: 403, distance: 130.4
click at [213, 296] on div at bounding box center [180, 295] width 281 height 22
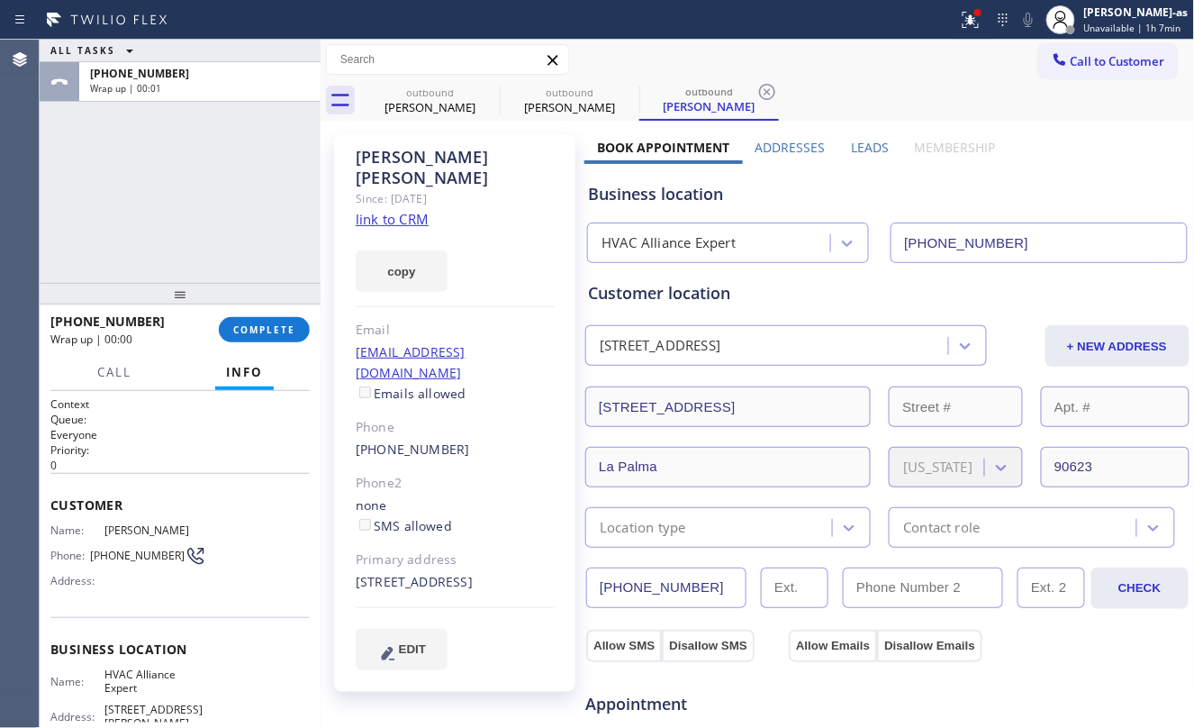
click at [418, 210] on link "link to CRM" at bounding box center [392, 219] width 73 height 18
click at [279, 348] on div "+13103515332 Wrap up | 00:02 COMPLETE" at bounding box center [179, 329] width 259 height 47
click at [285, 331] on span "COMPLETE" at bounding box center [264, 329] width 62 height 13
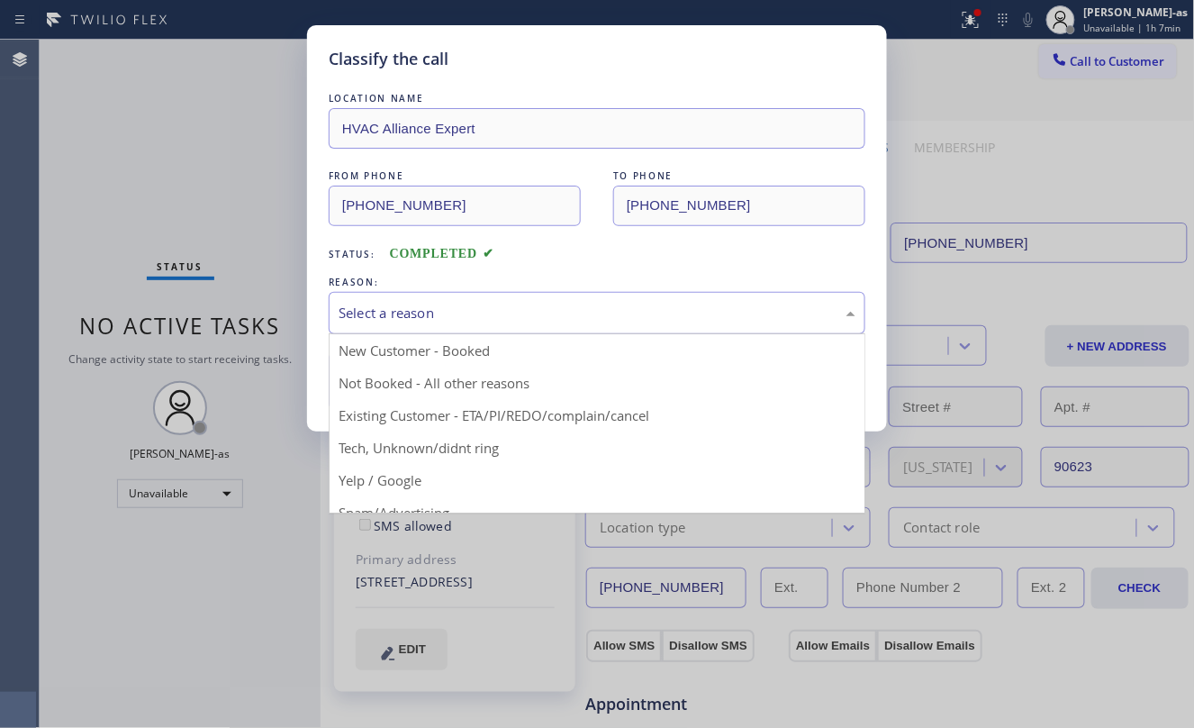
drag, startPoint x: 434, startPoint y: 313, endPoint x: 451, endPoint y: 319, distance: 17.9
click at [444, 318] on div "Select a reason" at bounding box center [597, 313] width 517 height 21
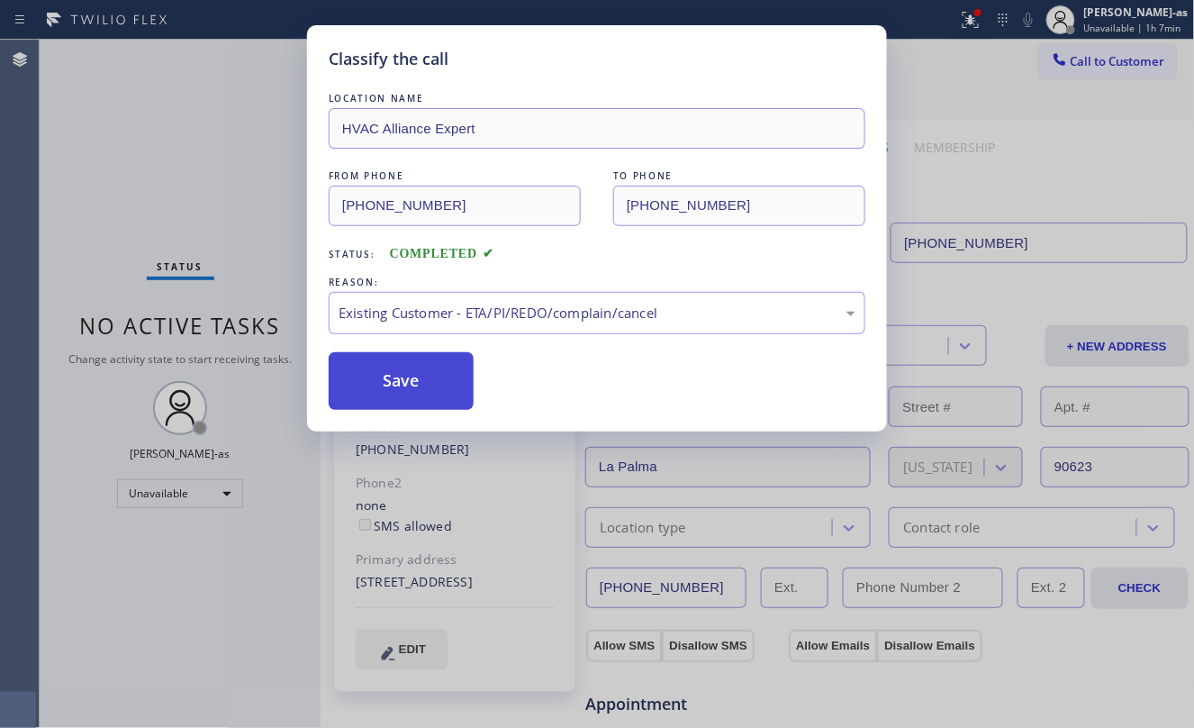
click at [444, 384] on button "Save" at bounding box center [401, 381] width 145 height 58
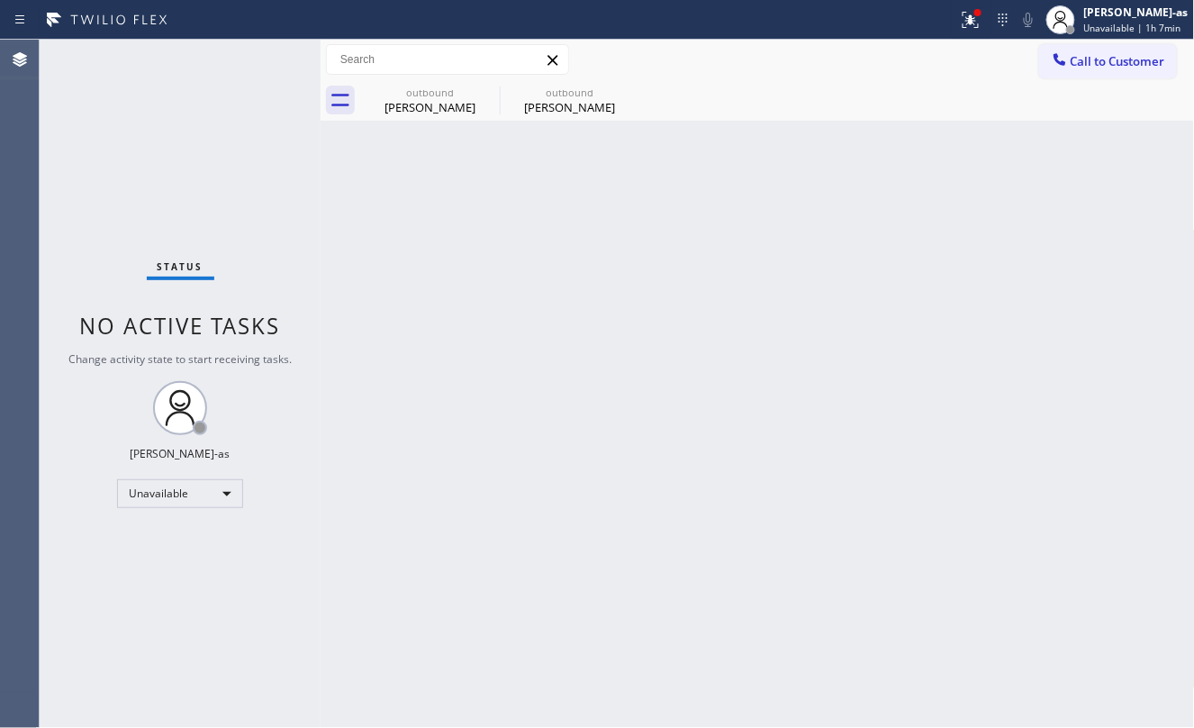
drag, startPoint x: 216, startPoint y: 195, endPoint x: 336, endPoint y: 145, distance: 130.0
click at [213, 195] on div "Status No active tasks Change activity state to start receiving tasks. [PERSON_…" at bounding box center [180, 384] width 281 height 688
drag, startPoint x: 473, startPoint y: 101, endPoint x: 486, endPoint y: 97, distance: 14.0
click at [475, 101] on div "Brent Dalrymple" at bounding box center [430, 107] width 136 height 16
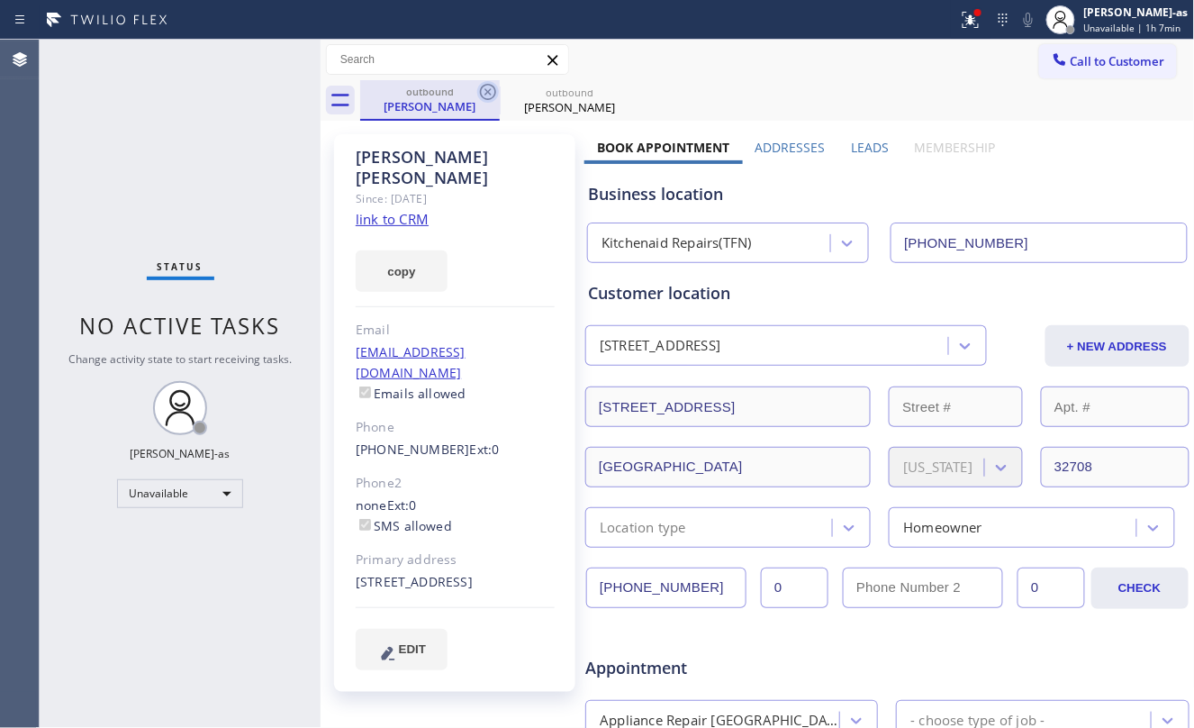
click at [486, 97] on icon at bounding box center [488, 92] width 22 height 22
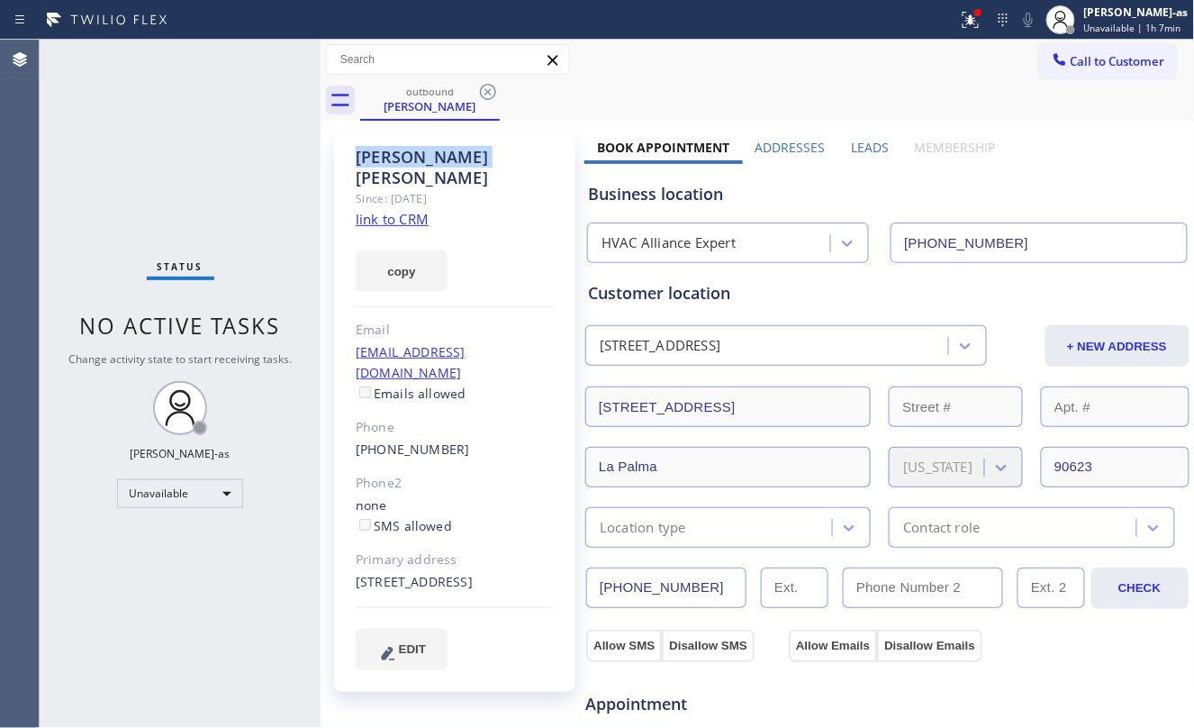
click at [486, 97] on icon at bounding box center [488, 92] width 22 height 22
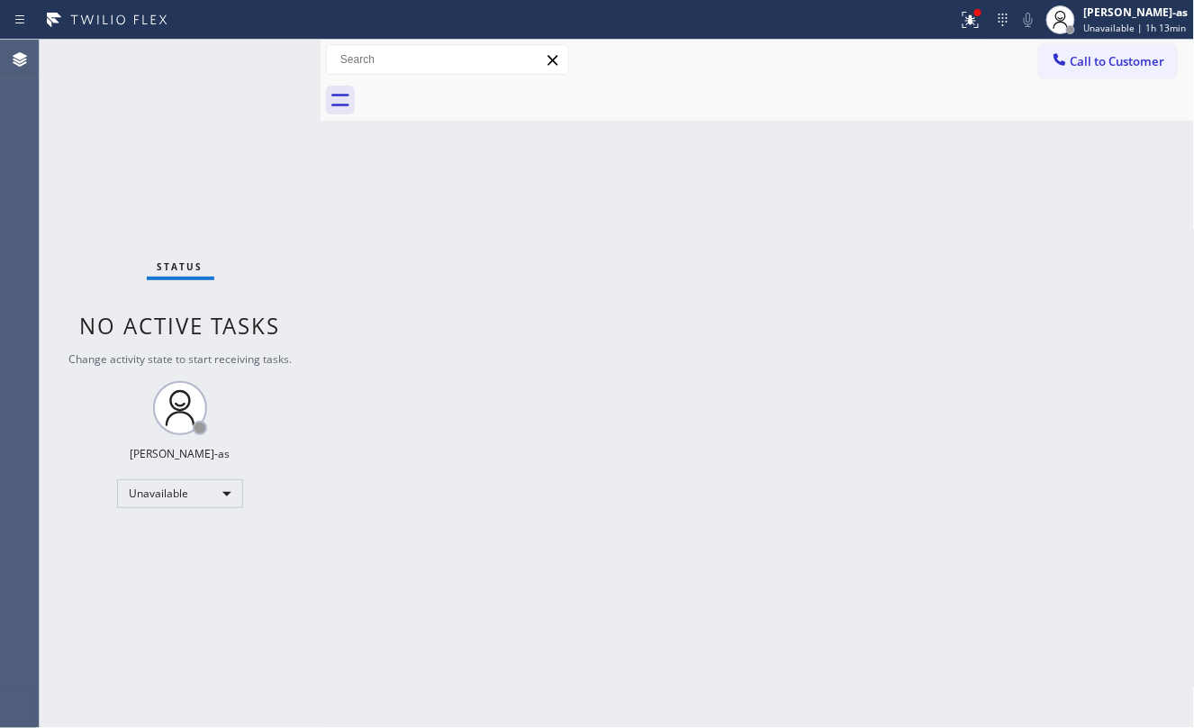
click at [321, 373] on div at bounding box center [321, 384] width 0 height 688
click at [158, 155] on div "Status No active tasks Change activity state to start receiving tasks. [PERSON_…" at bounding box center [184, 384] width 289 height 688
drag, startPoint x: 409, startPoint y: 296, endPoint x: 457, endPoint y: 275, distance: 53.2
click at [416, 296] on div "Back to Dashboard Change Sender ID Customers Technicians Select a contact Outbo…" at bounding box center [762, 384] width 866 height 688
click at [1126, 63] on span "Call to Customer" at bounding box center [1118, 61] width 95 height 16
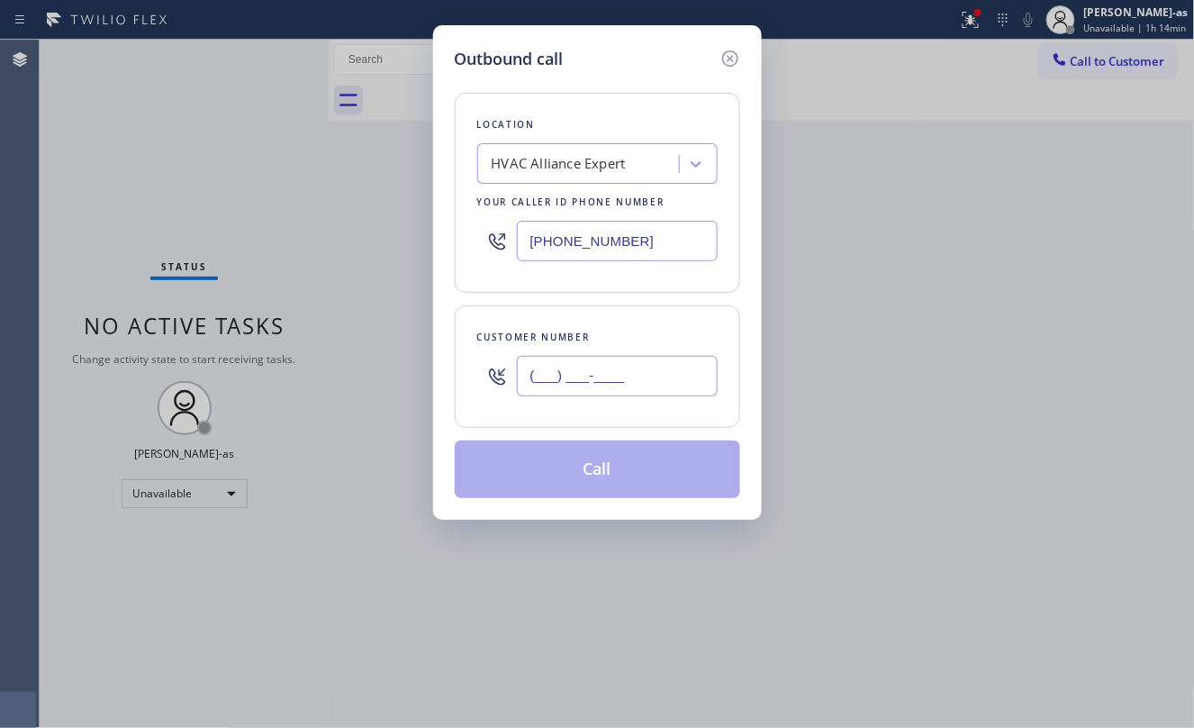
click at [678, 373] on input "(___) ___-____" at bounding box center [617, 376] width 201 height 41
paste input "213) 447-6281"
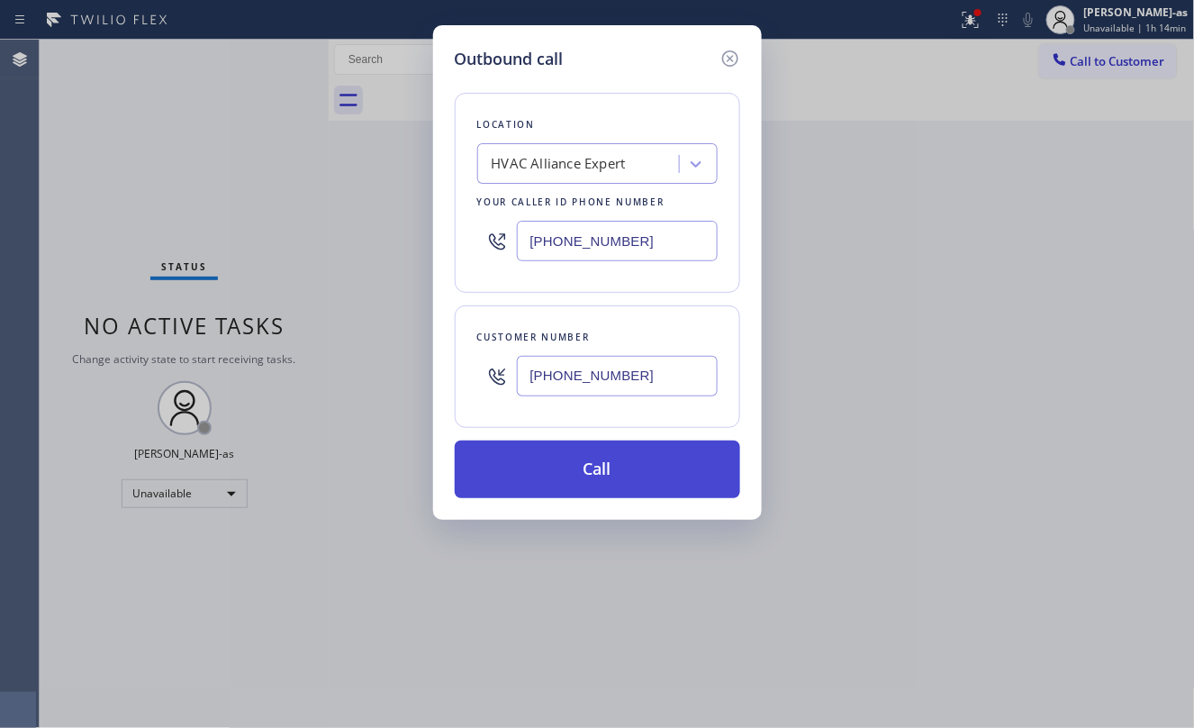
click at [638, 466] on button "Call" at bounding box center [597, 469] width 285 height 58
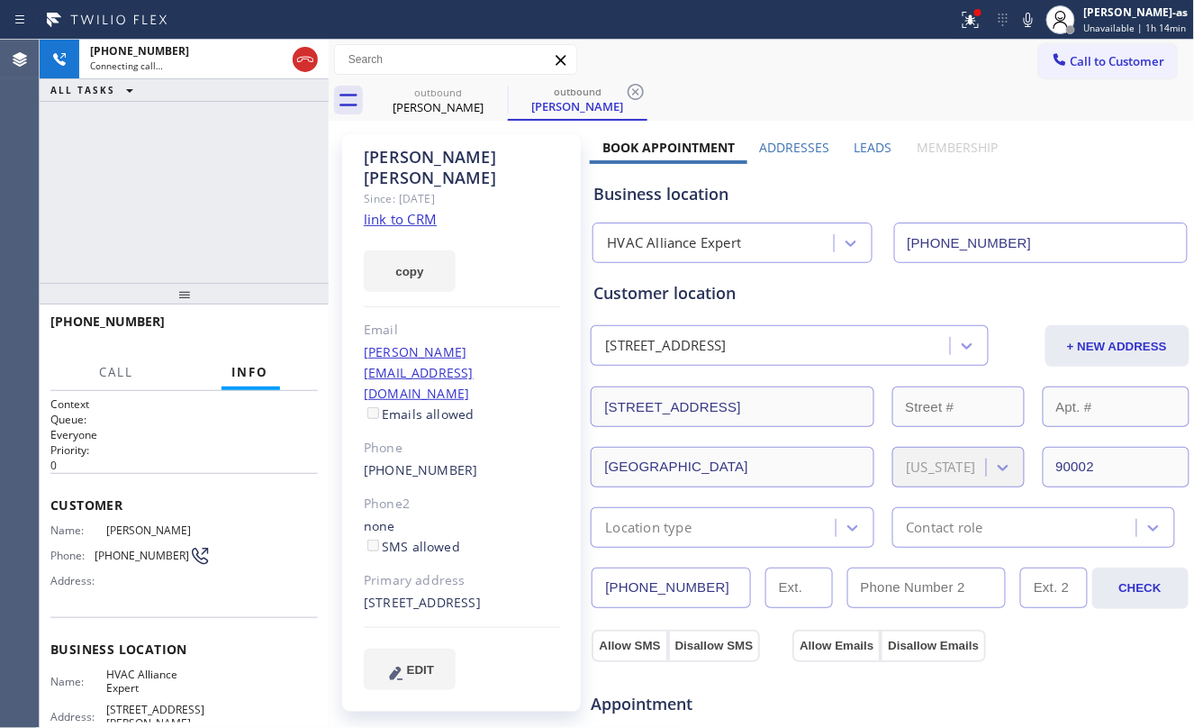
click at [74, 164] on div "+12134476281 Connecting call… ALL TASKS ALL TASKS ACTIVE TASKS TASKS IN WRAP UP" at bounding box center [184, 161] width 289 height 243
click at [402, 210] on link "link to CRM" at bounding box center [400, 219] width 73 height 18
click at [404, 210] on link "link to CRM" at bounding box center [400, 219] width 73 height 18
drag, startPoint x: 217, startPoint y: 178, endPoint x: 242, endPoint y: 268, distance: 93.5
click at [218, 182] on div "+12134476281 Live | 02:11 ALL TASKS ALL TASKS ACTIVE TASKS TASKS IN WRAP UP" at bounding box center [184, 161] width 289 height 243
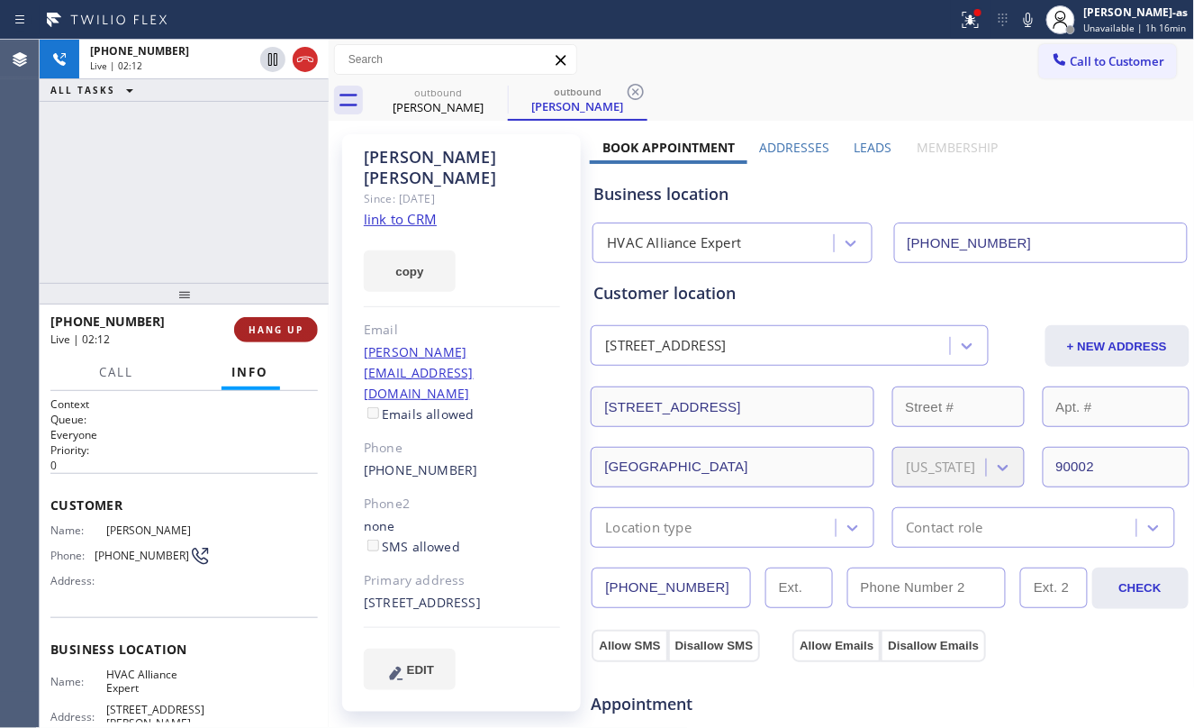
click at [264, 321] on button "HANG UP" at bounding box center [276, 329] width 84 height 25
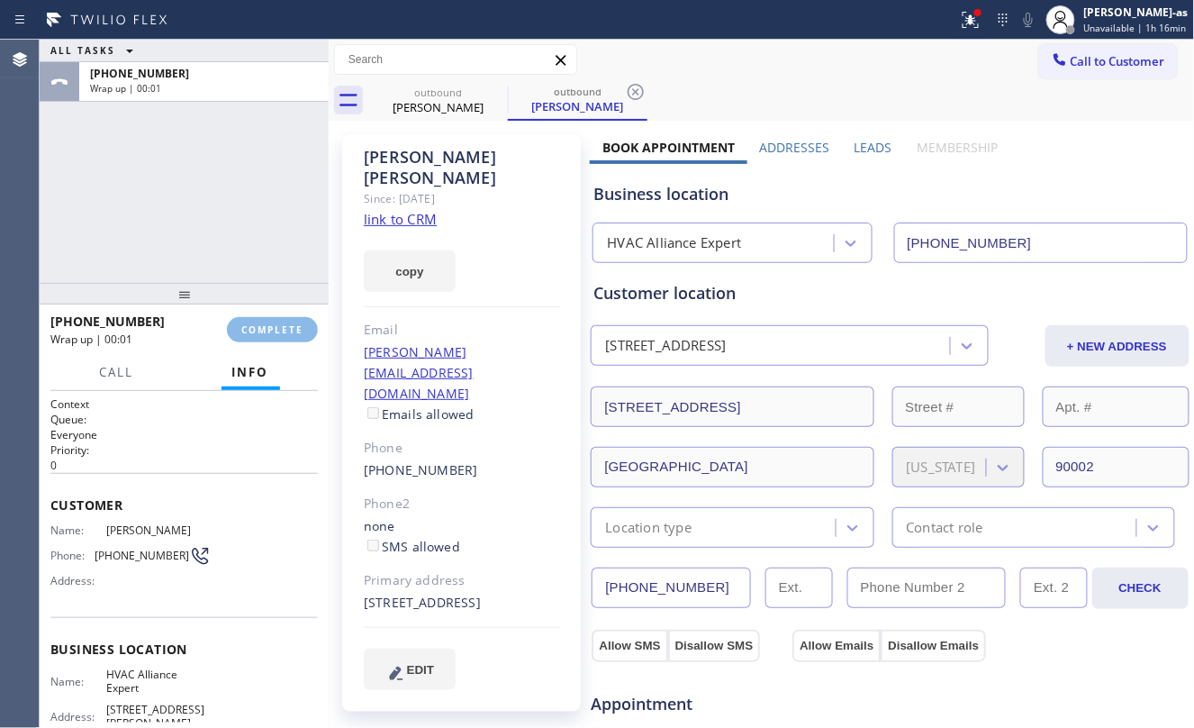
click at [198, 263] on div "ALL TASKS ALL TASKS ACTIVE TASKS TASKS IN WRAP UP +12134476281 Wrap up | 00:01" at bounding box center [184, 161] width 289 height 243
drag, startPoint x: 254, startPoint y: 332, endPoint x: 249, endPoint y: 319, distance: 14.5
click at [254, 324] on span "COMPLETE" at bounding box center [272, 329] width 62 height 13
click at [159, 276] on div "ALL TASKS ALL TASKS ACTIVE TASKS TASKS IN WRAP UP +12134476281 Wrap up | 00:01" at bounding box center [184, 161] width 289 height 243
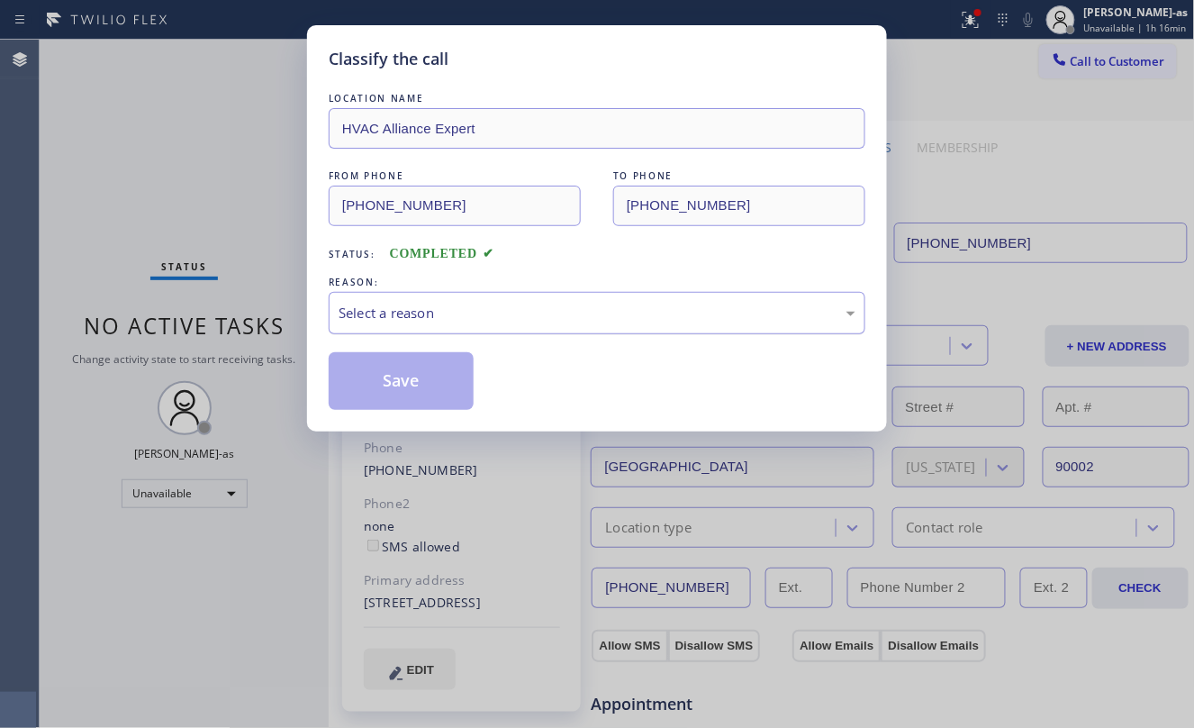
click at [456, 326] on div "Select a reason" at bounding box center [597, 313] width 537 height 42
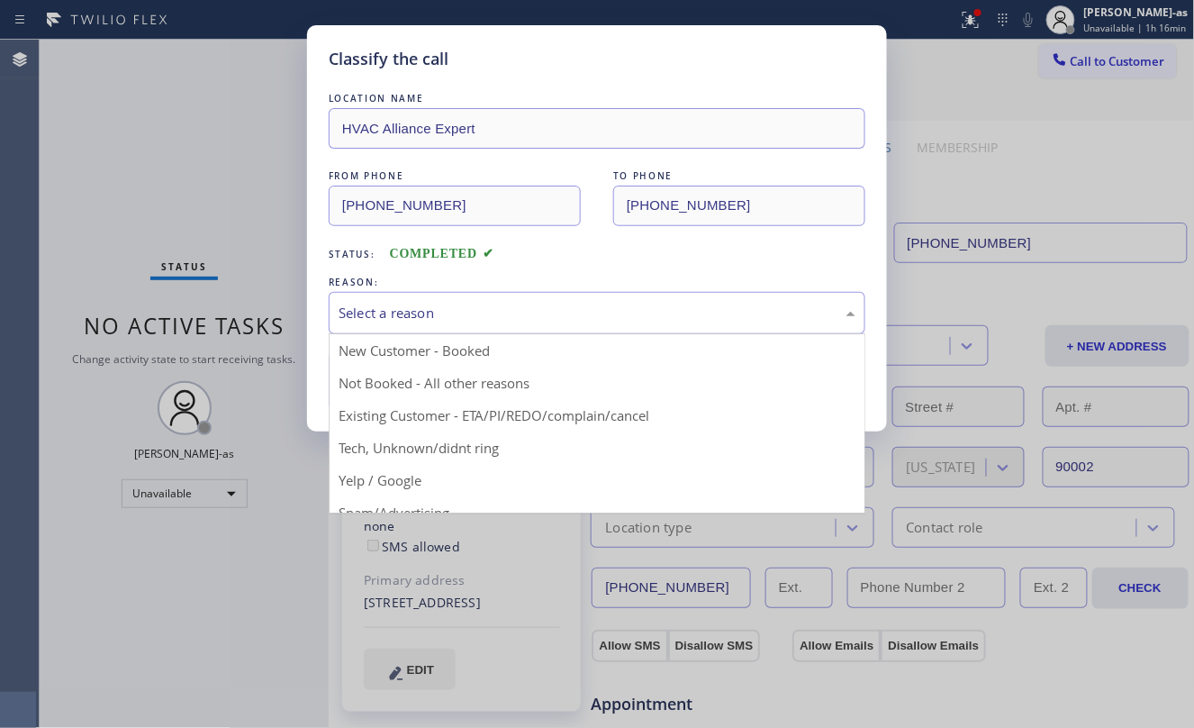
drag, startPoint x: 530, startPoint y: 415, endPoint x: 509, endPoint y: 409, distance: 22.5
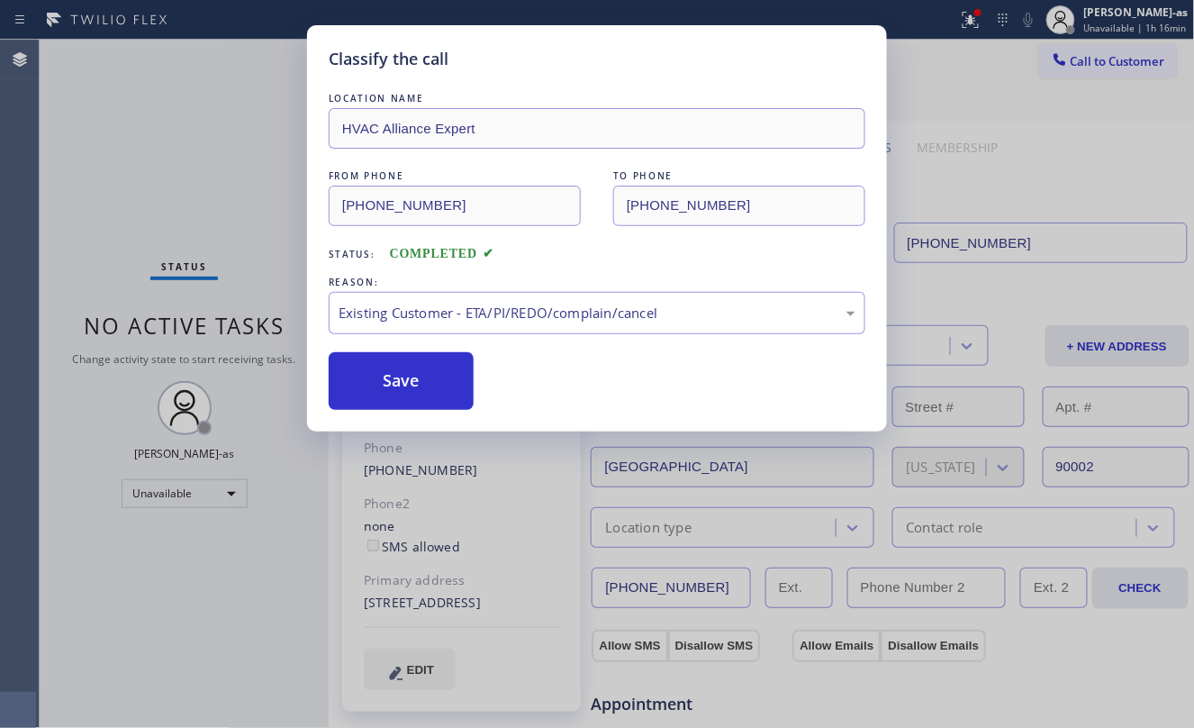
drag, startPoint x: 379, startPoint y: 376, endPoint x: 769, endPoint y: 602, distance: 451.1
click at [384, 382] on button "Save" at bounding box center [401, 381] width 145 height 58
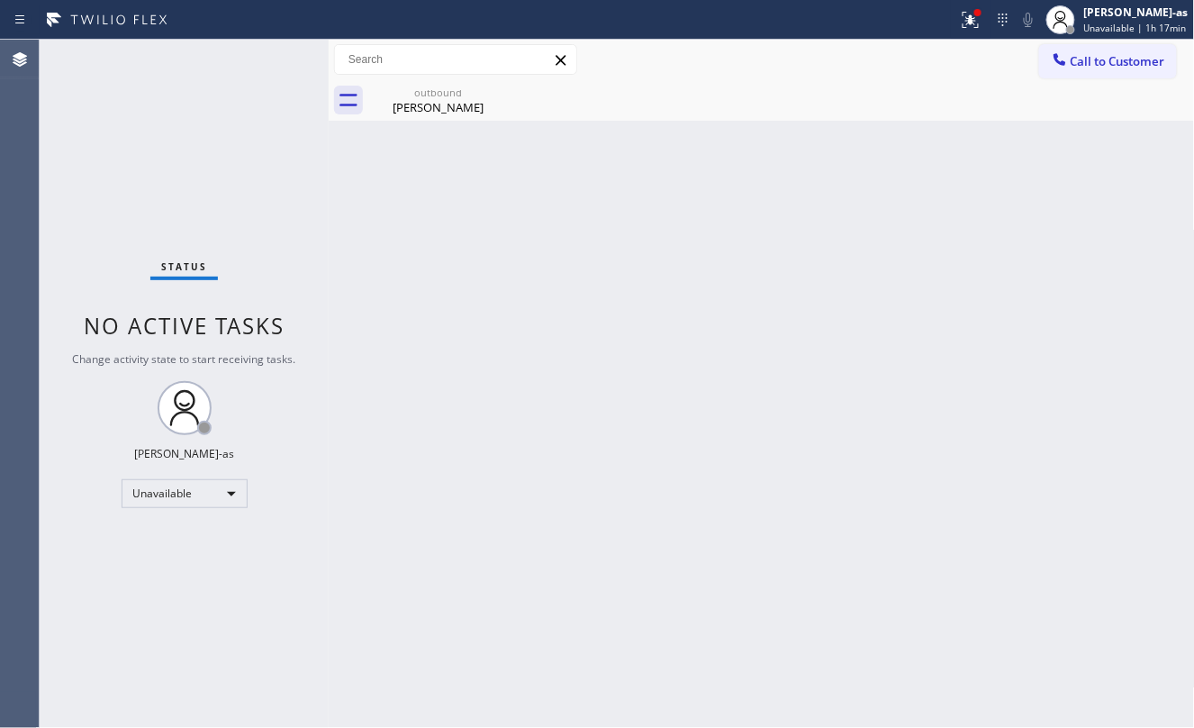
click at [246, 265] on div "Status No active tasks Change activity state to start receiving tasks. [PERSON_…" at bounding box center [184, 384] width 289 height 688
drag, startPoint x: 414, startPoint y: 91, endPoint x: 531, endPoint y: 95, distance: 117.1
click at [416, 94] on div "outbound" at bounding box center [438, 93] width 136 height 14
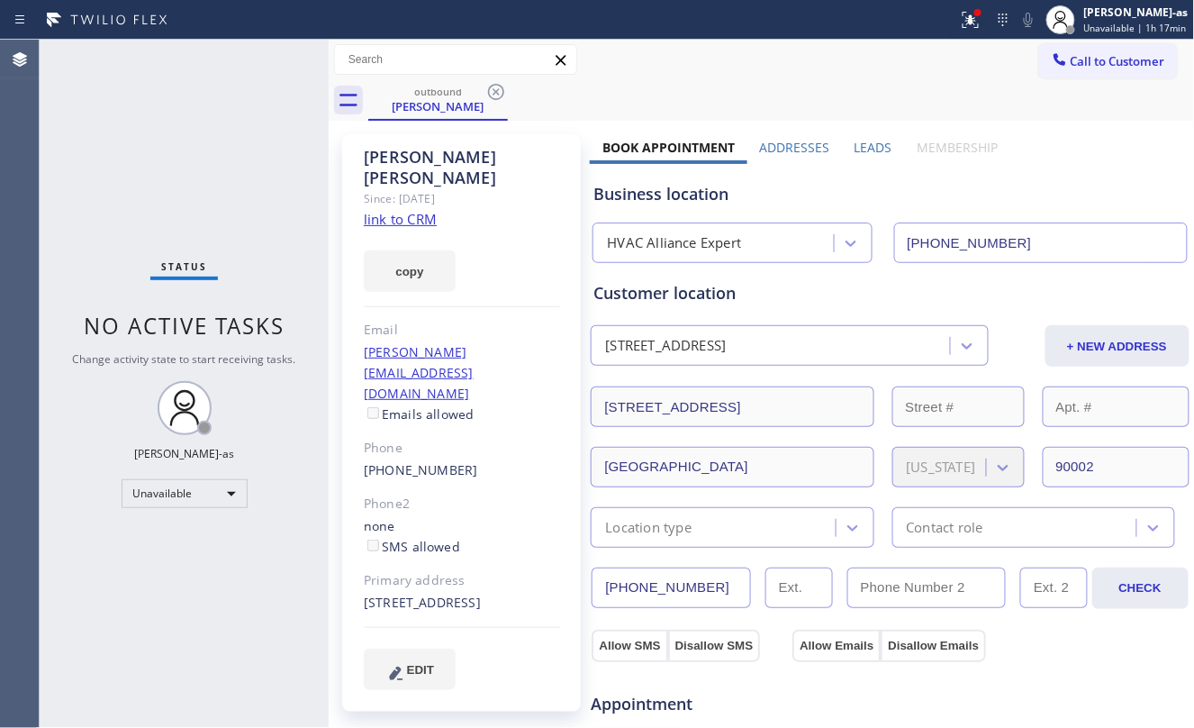
drag, startPoint x: 493, startPoint y: 83, endPoint x: 540, endPoint y: 127, distance: 64.3
click at [494, 85] on icon at bounding box center [496, 92] width 22 height 22
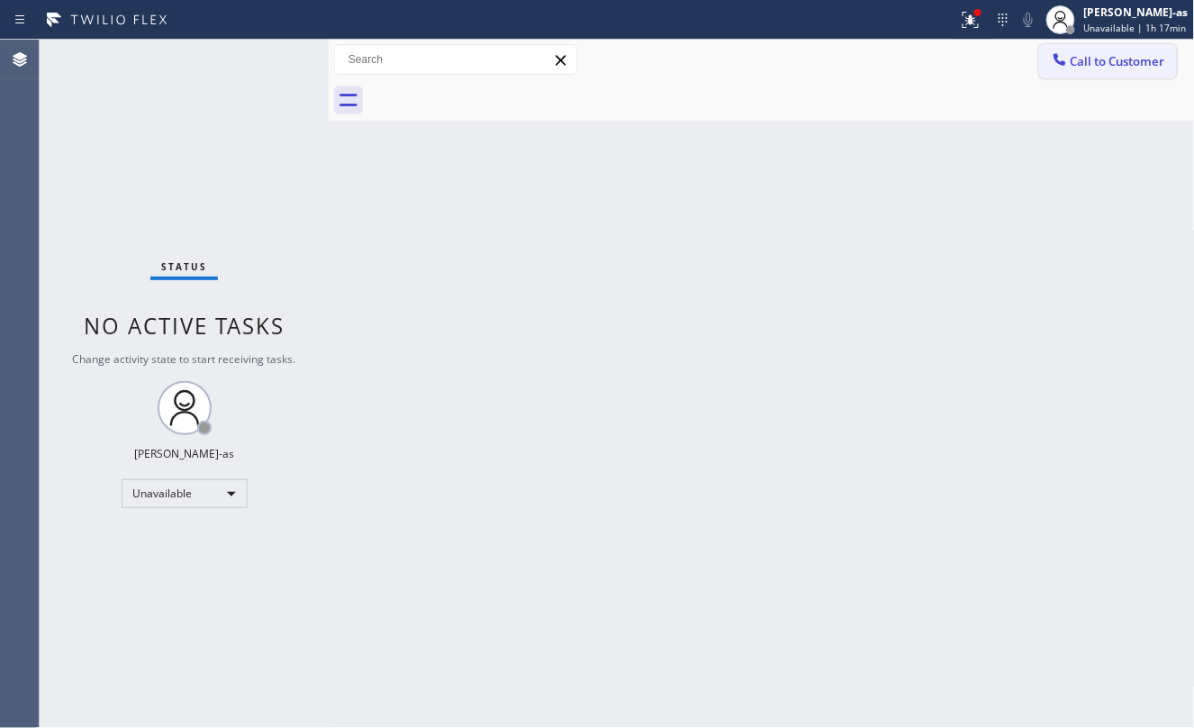
click at [1124, 50] on button "Call to Customer" at bounding box center [1108, 61] width 138 height 34
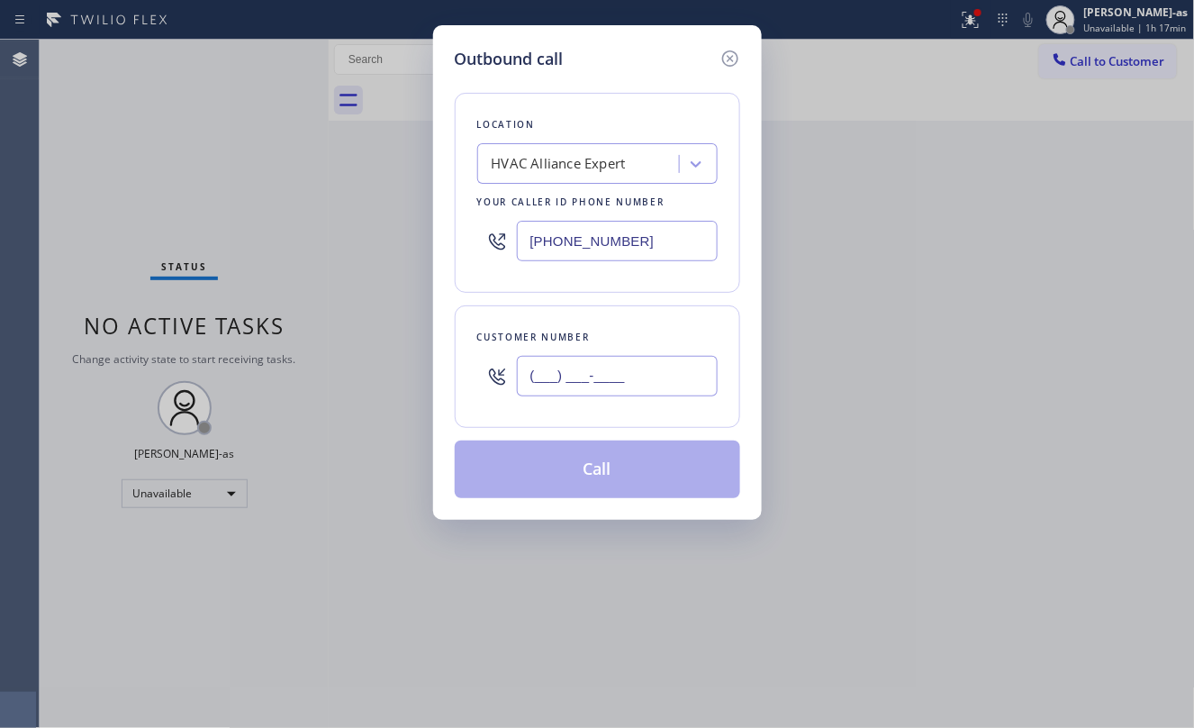
click at [584, 387] on input "(___) ___-____" at bounding box center [617, 376] width 201 height 41
paste input "213) 268-5996"
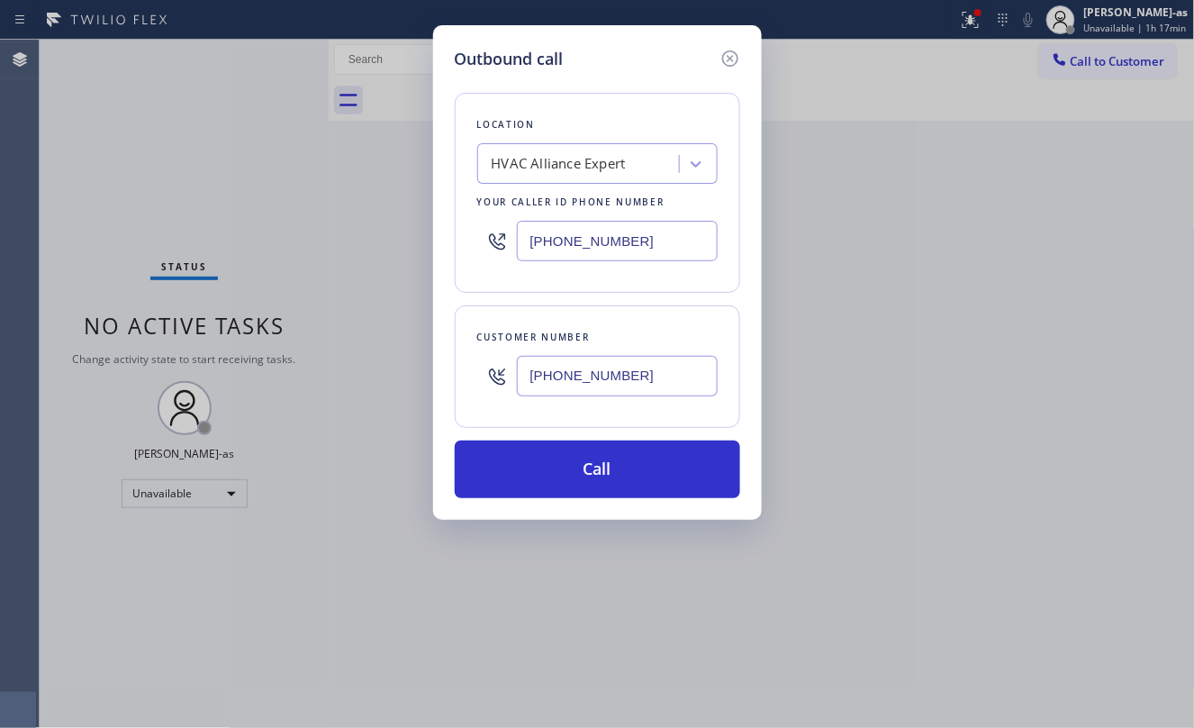
drag, startPoint x: 611, startPoint y: 476, endPoint x: 570, endPoint y: 337, distance: 145.3
click at [611, 477] on button "Call" at bounding box center [597, 469] width 285 height 58
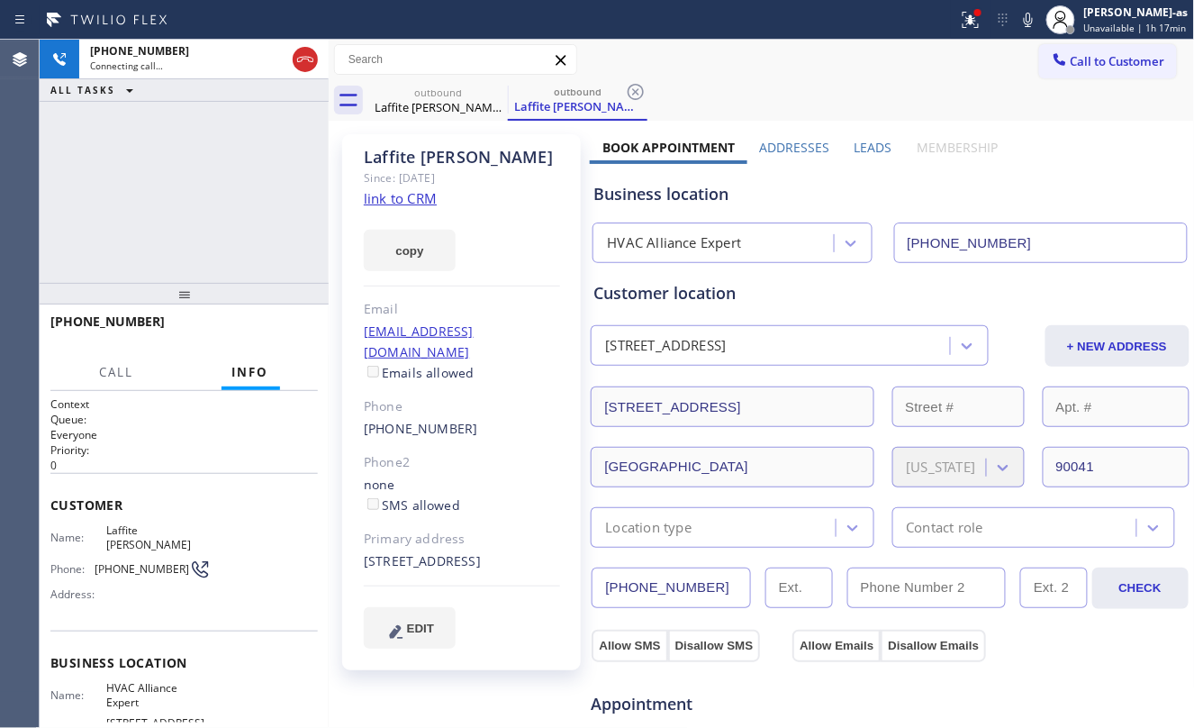
drag, startPoint x: 184, startPoint y: 198, endPoint x: 231, endPoint y: 181, distance: 50.7
click at [203, 195] on div "+12132685996 Connecting call… ALL TASKS ALL TASKS ACTIVE TASKS TASKS IN WRAP UP" at bounding box center [184, 161] width 289 height 243
drag, startPoint x: 436, startPoint y: 104, endPoint x: 477, endPoint y: 99, distance: 41.8
click at [438, 103] on div "Laffite [PERSON_NAME]" at bounding box center [438, 107] width 136 height 16
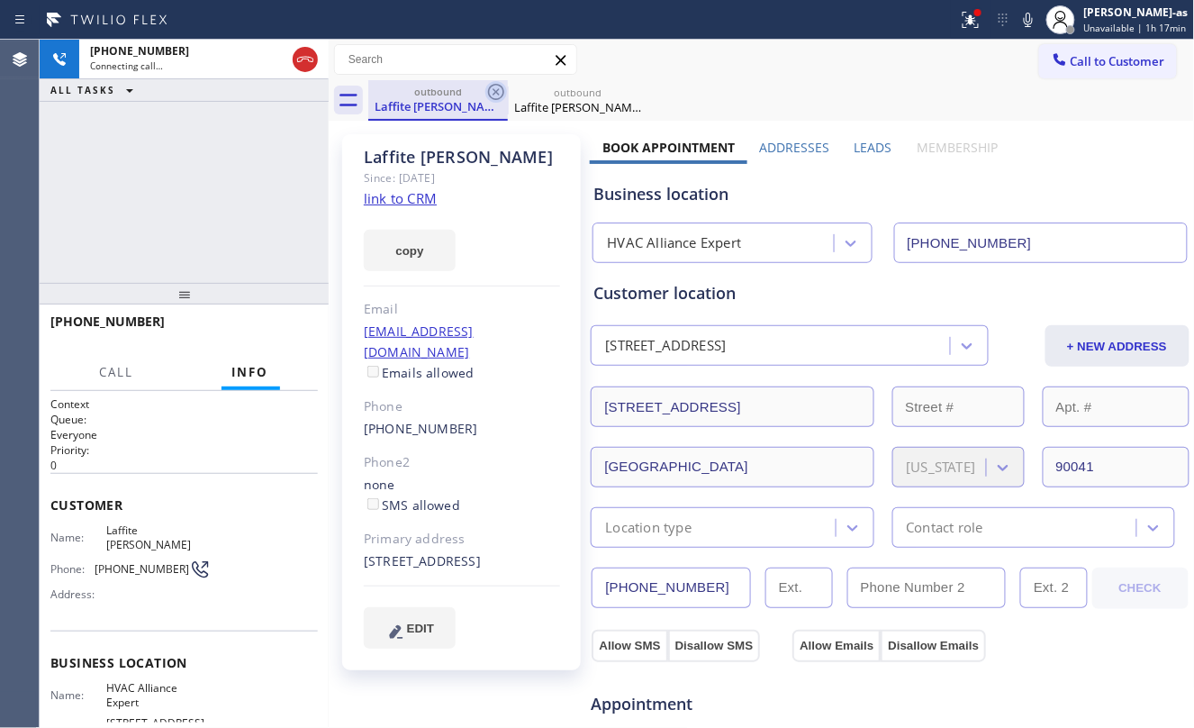
click at [497, 87] on icon at bounding box center [496, 92] width 22 height 22
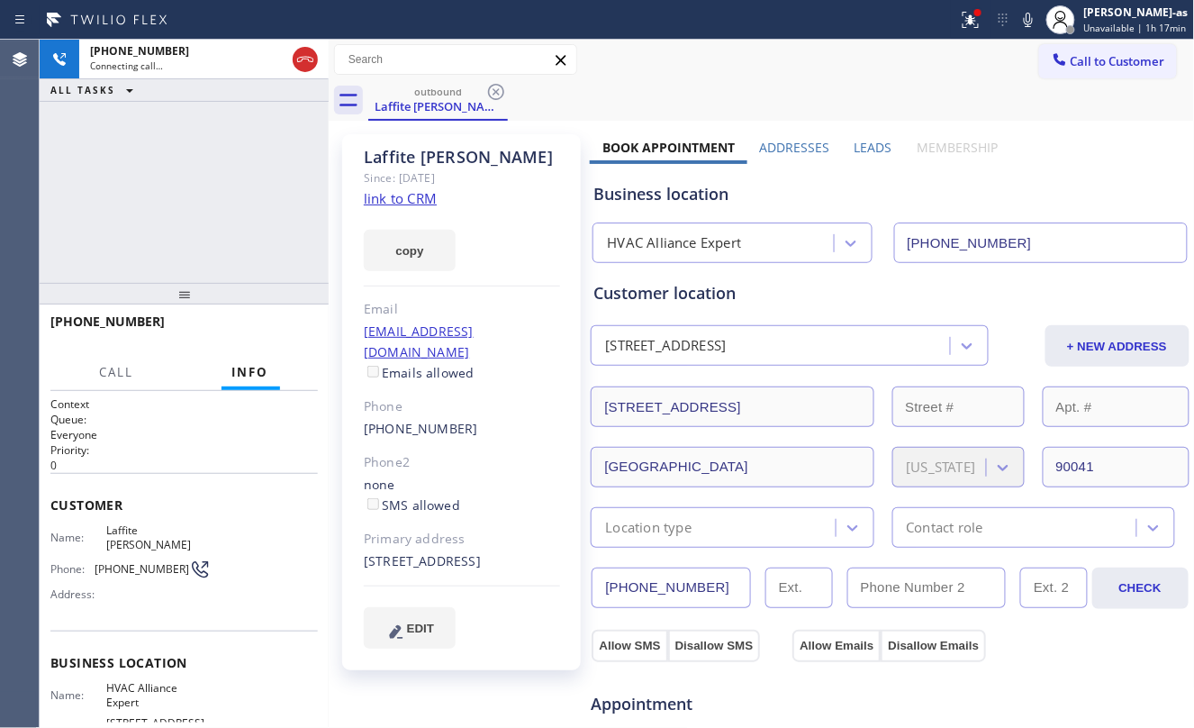
click at [223, 166] on div "+12132685996 Connecting call… ALL TASKS ALL TASKS ACTIVE TASKS TASKS IN WRAP UP" at bounding box center [184, 161] width 289 height 243
click at [210, 180] on div "+12132685996 Connecting call… ALL TASKS ALL TASKS ACTIVE TASKS TASKS IN WRAP UP" at bounding box center [184, 161] width 289 height 243
drag, startPoint x: 253, startPoint y: 192, endPoint x: 331, endPoint y: 193, distance: 78.3
click at [259, 193] on div "+12132685996 Connecting call… ALL TASKS ALL TASKS ACTIVE TASKS TASKS IN WRAP UP" at bounding box center [184, 161] width 289 height 243
click at [382, 199] on link "link to CRM" at bounding box center [400, 198] width 73 height 18
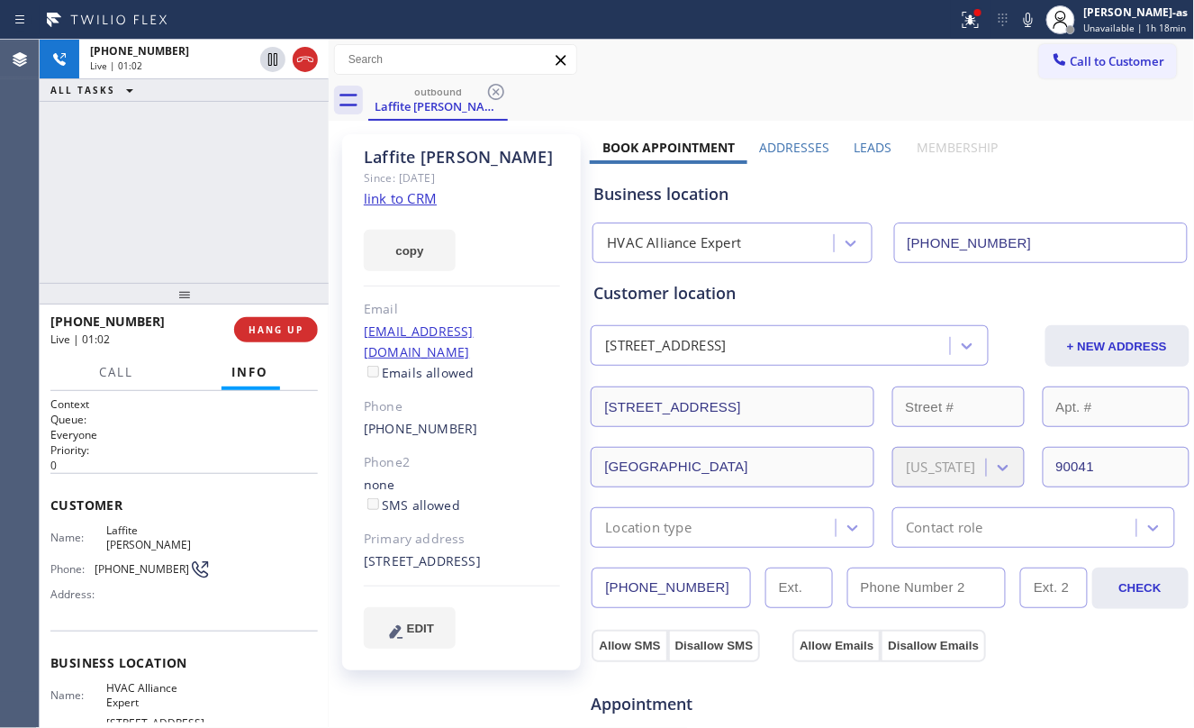
click at [187, 192] on div "[PHONE_NUMBER] Live | 01:02 ALL TASKS ALL TASKS ACTIVE TASKS TASKS IN WRAP UP" at bounding box center [184, 161] width 289 height 243
click at [184, 188] on div "[PHONE_NUMBER] Live | 01:04 ALL TASKS ALL TASKS ACTIVE TASKS TASKS IN WRAP UP" at bounding box center [184, 161] width 289 height 243
click at [175, 193] on div "[PHONE_NUMBER] Live | 01:06 ALL TASKS ALL TASKS ACTIVE TASKS TASKS IN WRAP UP" at bounding box center [184, 161] width 289 height 243
click at [249, 330] on span "HANG UP" at bounding box center [276, 329] width 55 height 13
click at [250, 330] on span "HANG UP" at bounding box center [276, 329] width 55 height 13
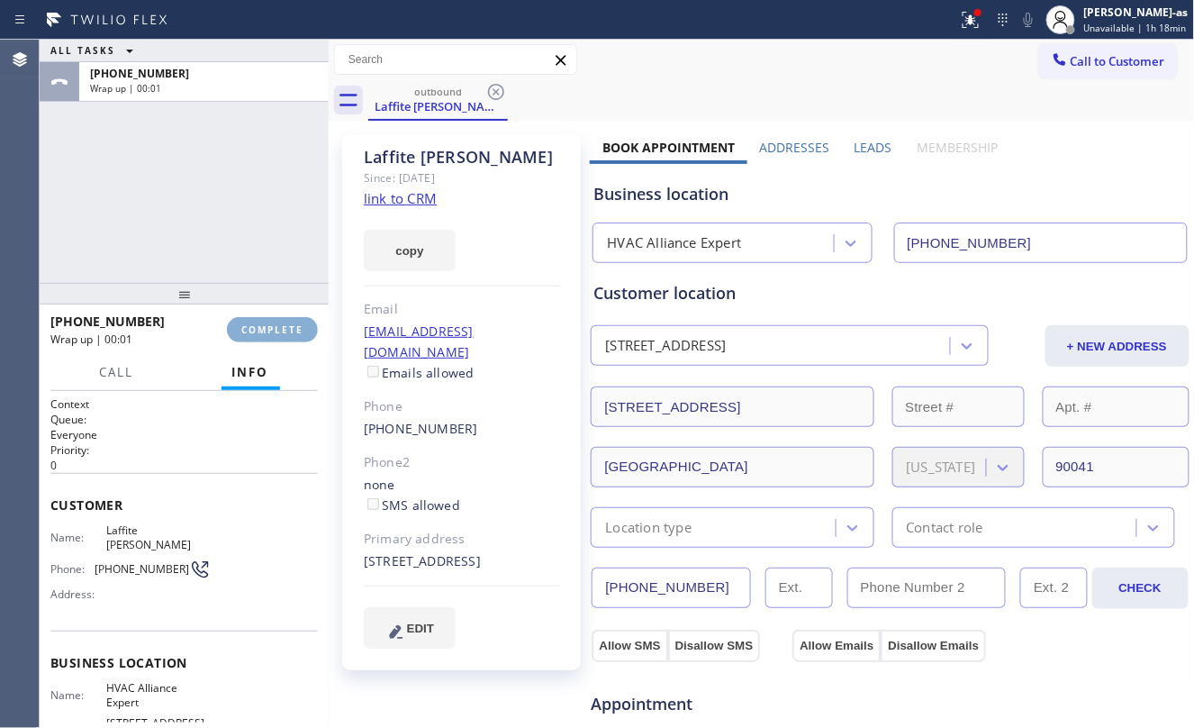
click at [250, 330] on span "COMPLETE" at bounding box center [272, 329] width 62 height 13
drag, startPoint x: 164, startPoint y: 227, endPoint x: 249, endPoint y: 307, distance: 117.2
click at [167, 234] on div "ALL TASKS ALL TASKS ACTIVE TASKS TASKS IN WRAP UP [PHONE_NUMBER] Wrap up | 00:01" at bounding box center [184, 161] width 289 height 243
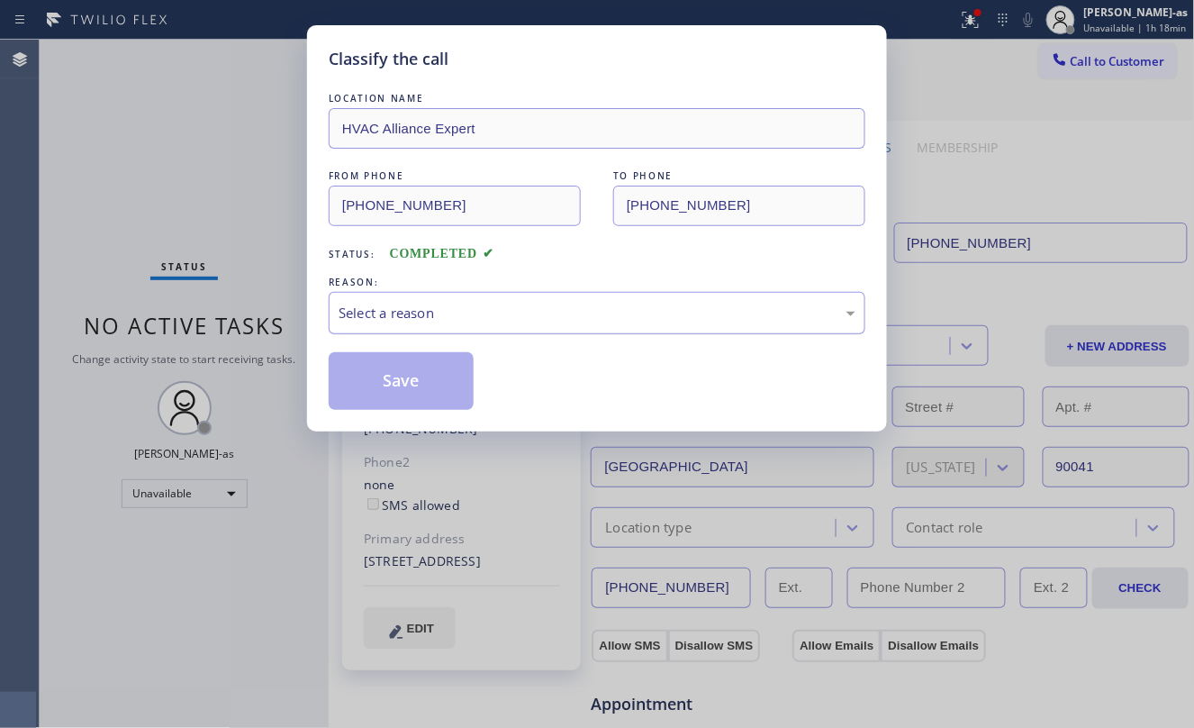
click at [474, 321] on div "Select a reason" at bounding box center [597, 313] width 517 height 21
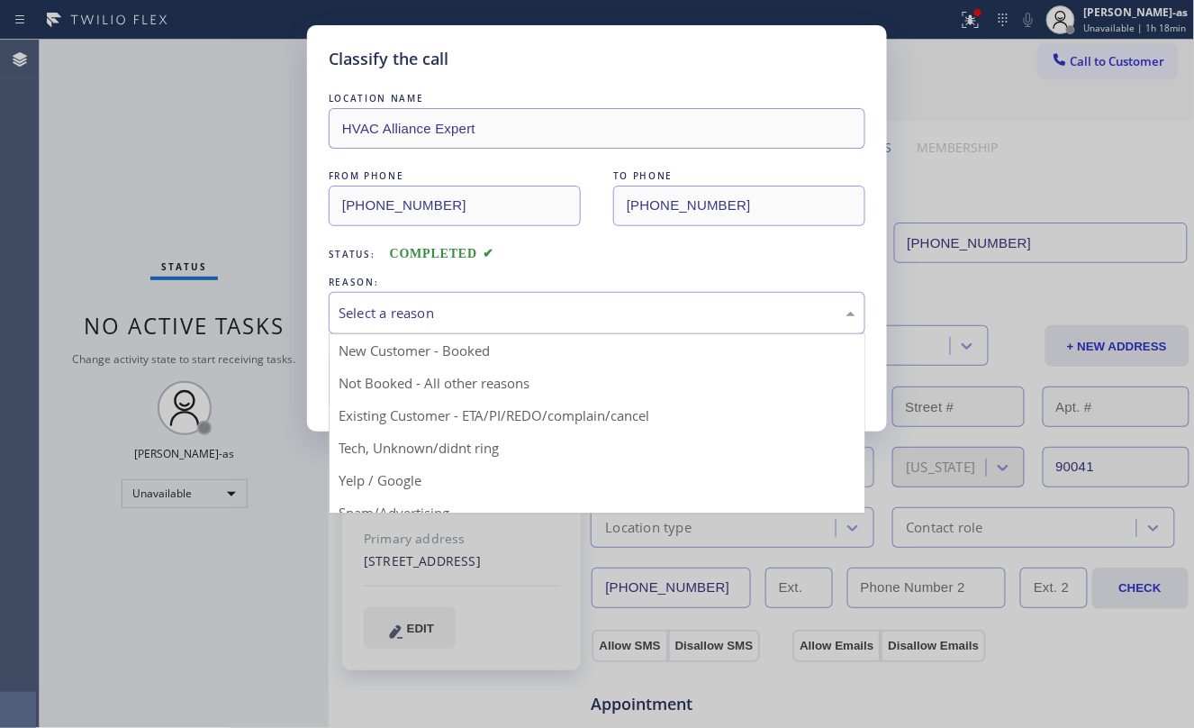
drag, startPoint x: 567, startPoint y: 412, endPoint x: 415, endPoint y: 380, distance: 155.4
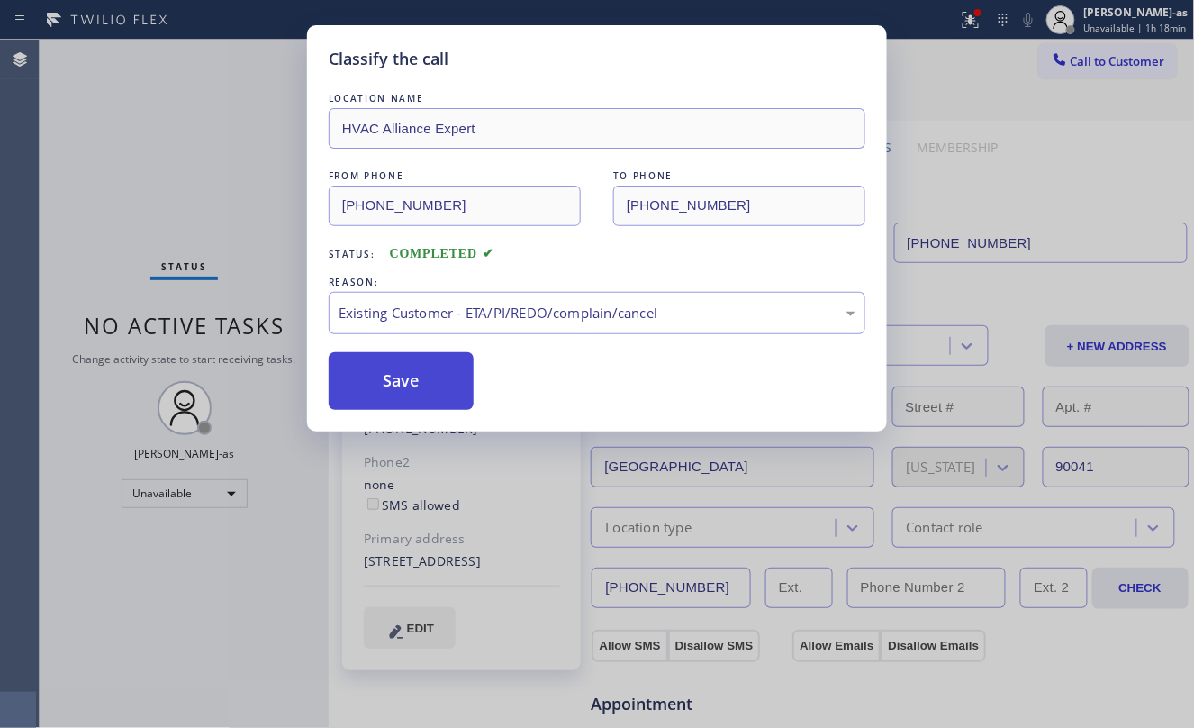
click at [411, 372] on button "Save" at bounding box center [401, 381] width 145 height 58
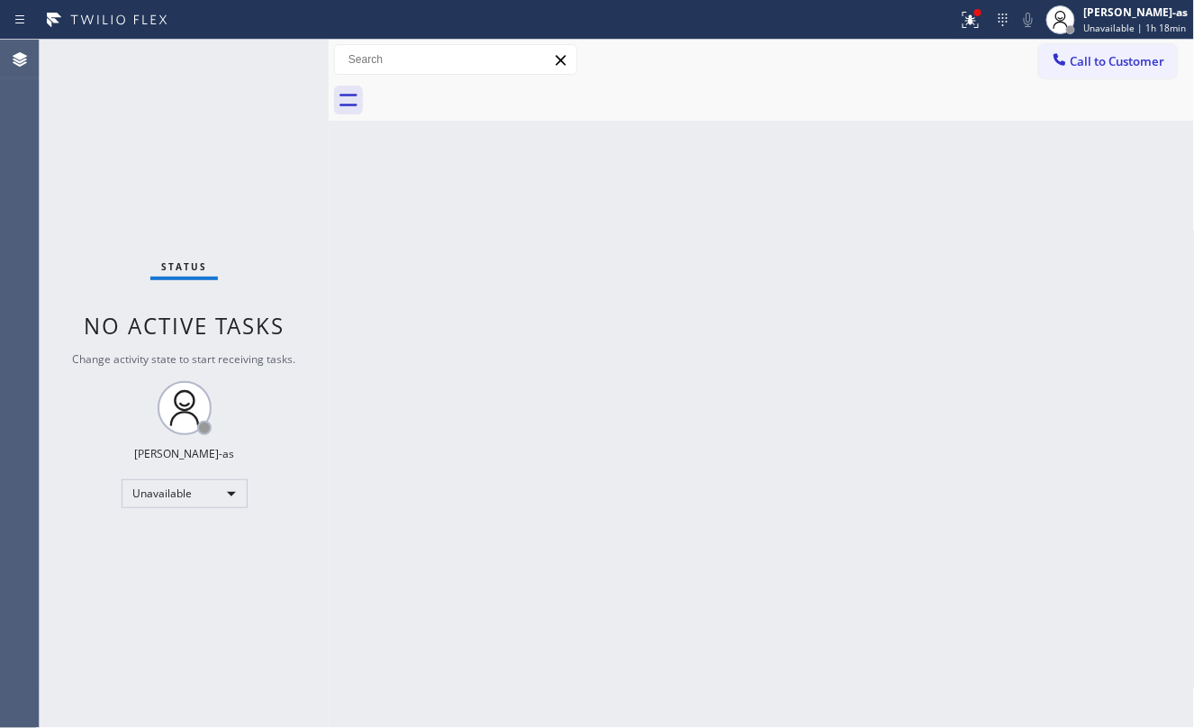
drag, startPoint x: 408, startPoint y: 301, endPoint x: 612, endPoint y: 257, distance: 209.1
click at [418, 301] on div "Back to Dashboard Change Sender ID Customers Technicians Select a contact Outbo…" at bounding box center [762, 384] width 866 height 688
click at [1096, 77] on button "Call to Customer" at bounding box center [1108, 61] width 138 height 34
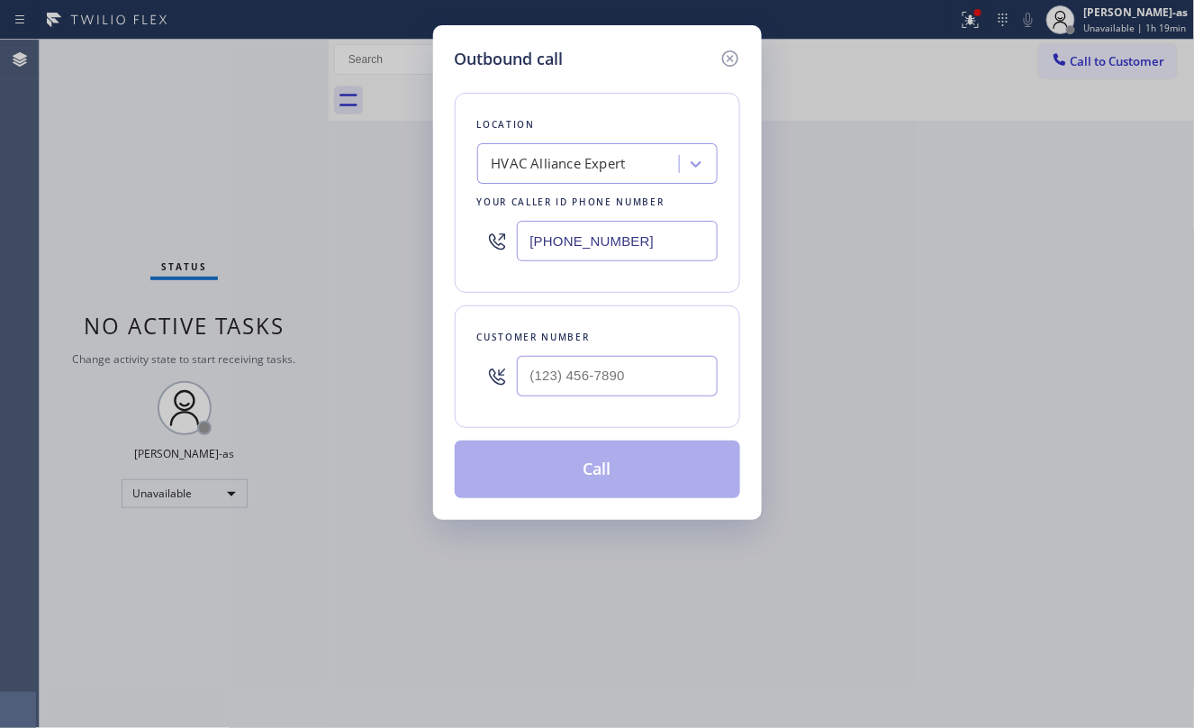
click at [636, 360] on div at bounding box center [617, 376] width 201 height 59
click at [643, 373] on input "(___) ___-____" at bounding box center [617, 376] width 201 height 41
paste input "562) 972-0993"
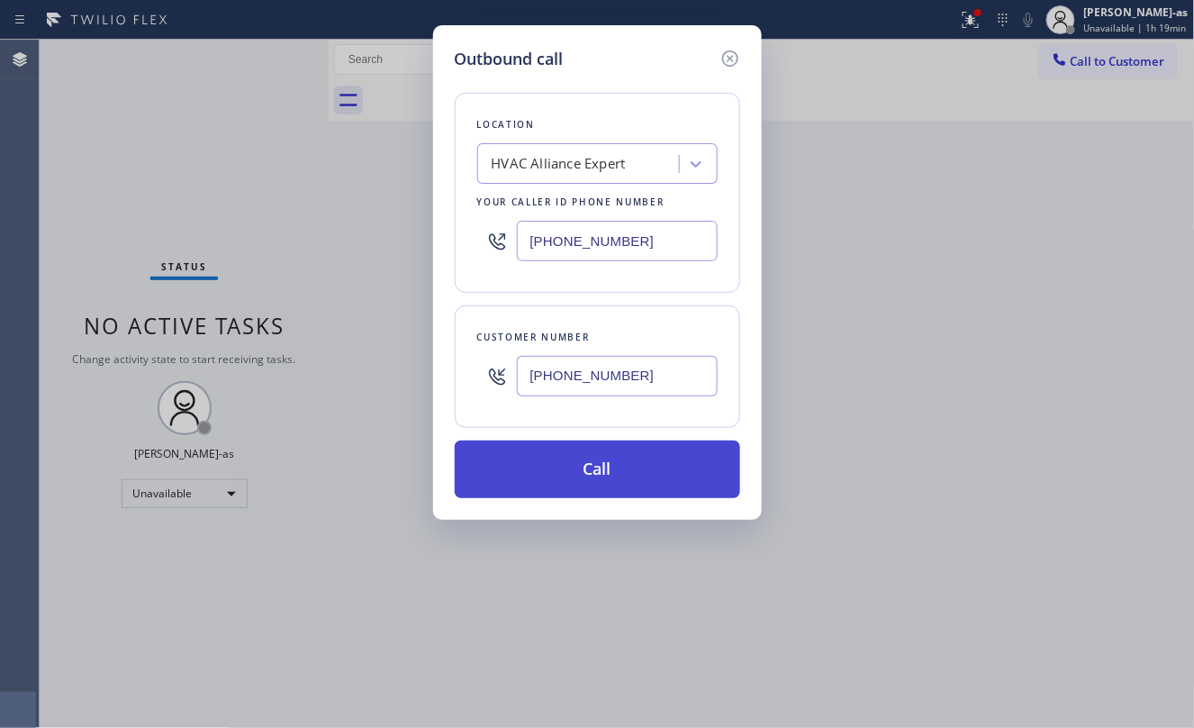
type input "[PHONE_NUMBER]"
click at [657, 463] on button "Call" at bounding box center [597, 469] width 285 height 58
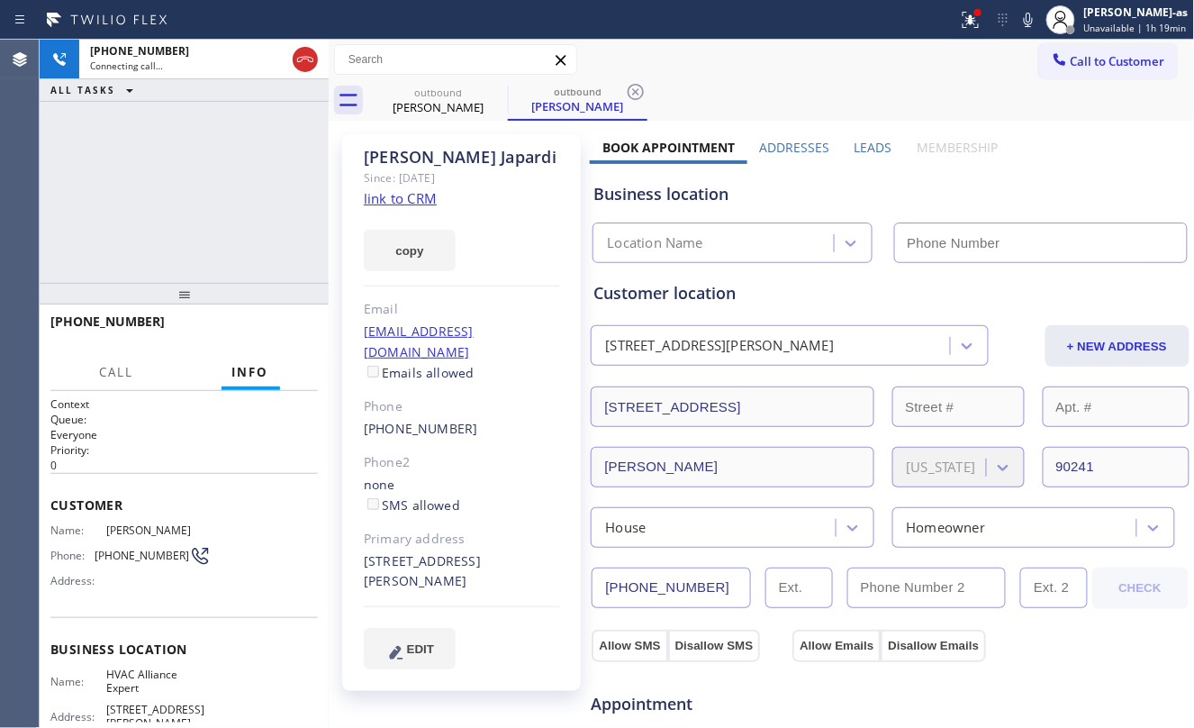
type input "[PHONE_NUMBER]"
drag, startPoint x: 213, startPoint y: 231, endPoint x: 272, endPoint y: 319, distance: 105.1
click at [218, 241] on div "[PHONE_NUMBER] Live | 00:04 ALL TASKS ALL TASKS ACTIVE TASKS TASKS IN WRAP UP" at bounding box center [184, 161] width 289 height 243
drag, startPoint x: 267, startPoint y: 314, endPoint x: 198, endPoint y: 285, distance: 75.1
click at [267, 315] on div "[PHONE_NUMBER] Live | 00:04 HANG UP" at bounding box center [183, 329] width 267 height 47
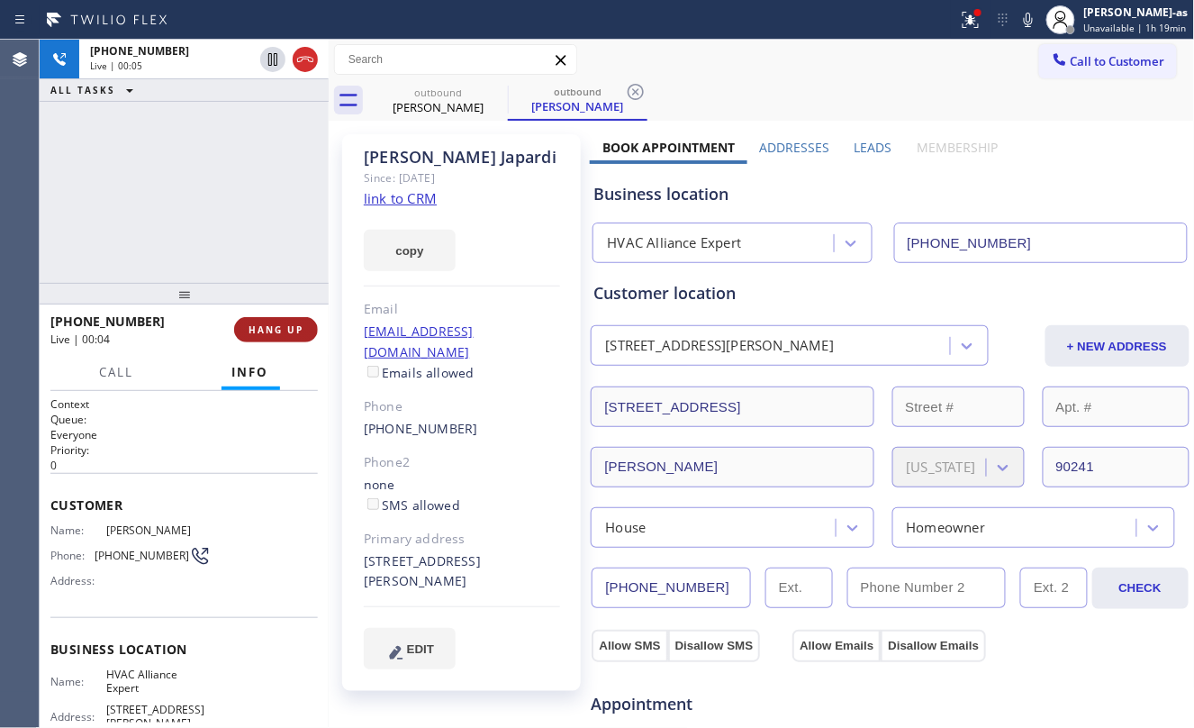
click at [206, 300] on div at bounding box center [184, 294] width 289 height 22
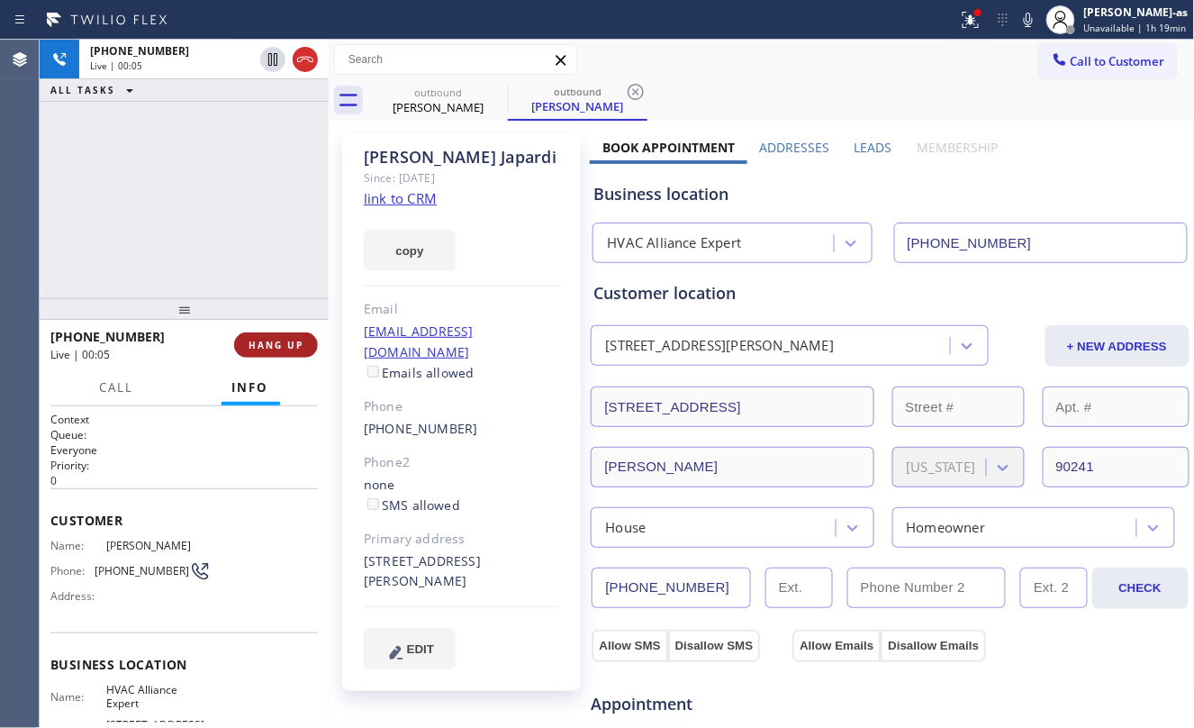
click at [249, 343] on span "HANG UP" at bounding box center [276, 345] width 55 height 13
drag, startPoint x: 180, startPoint y: 272, endPoint x: 344, endPoint y: 288, distance: 164.7
click at [205, 281] on div "[PHONE_NUMBER] Live | 00:06 ALL TASKS ALL TASKS ACTIVE TASKS TASKS IN WRAP UP" at bounding box center [184, 169] width 289 height 258
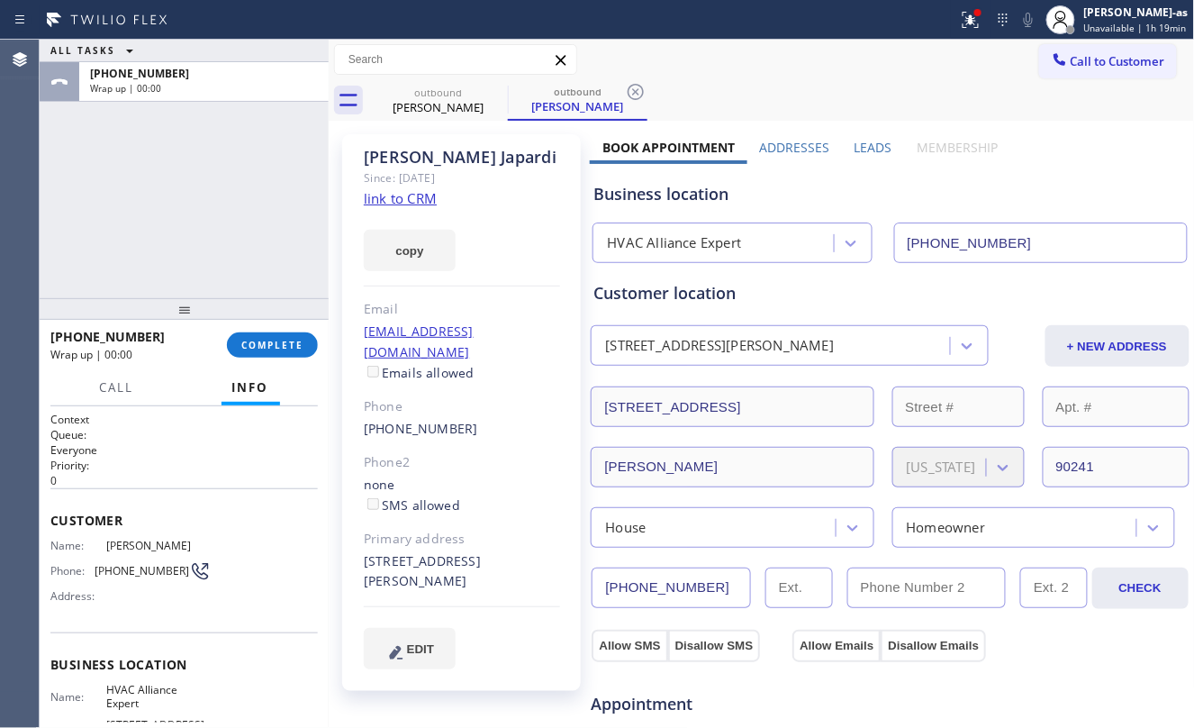
click at [391, 209] on div "copy" at bounding box center [462, 240] width 196 height 62
click at [418, 200] on link "link to CRM" at bounding box center [400, 198] width 73 height 18
drag, startPoint x: 252, startPoint y: 171, endPoint x: 263, endPoint y: 177, distance: 12.1
click at [254, 174] on div "ALL TASKS ALL TASKS ACTIVE TASKS TASKS IN WRAP UP [PHONE_NUMBER] Wrap up | 00:06" at bounding box center [184, 169] width 289 height 258
drag, startPoint x: 301, startPoint y: 357, endPoint x: 290, endPoint y: 347, distance: 14.7
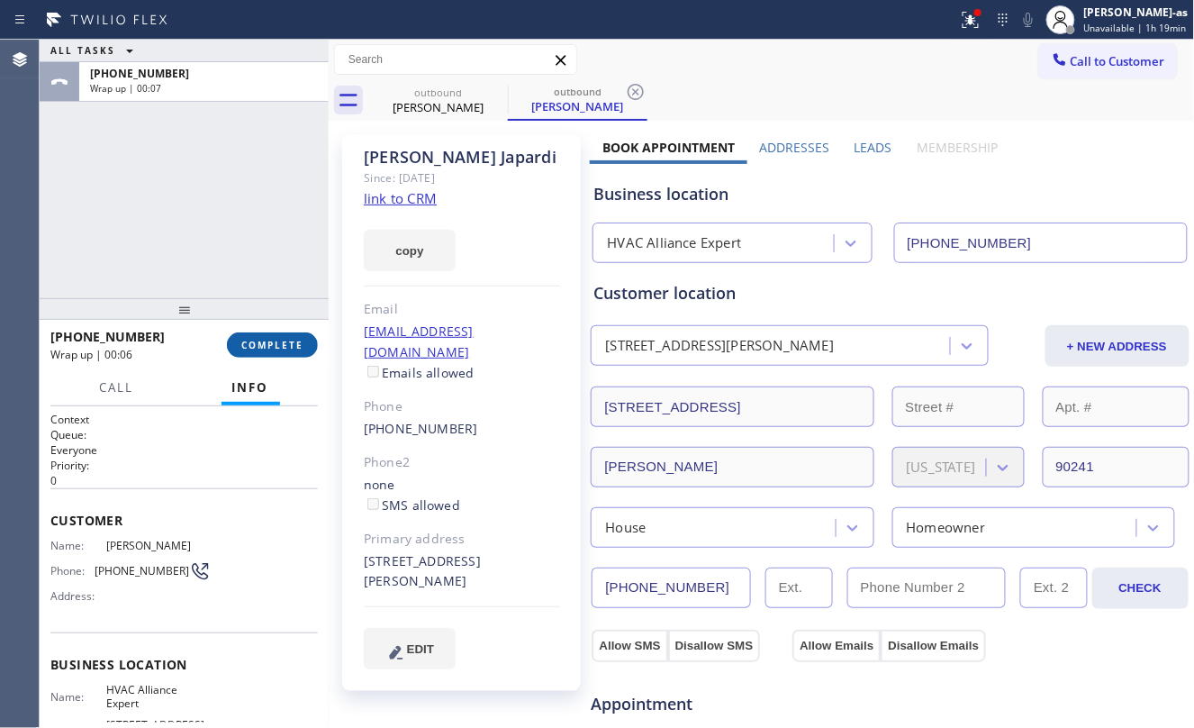
click at [294, 353] on button "COMPLETE" at bounding box center [272, 344] width 91 height 25
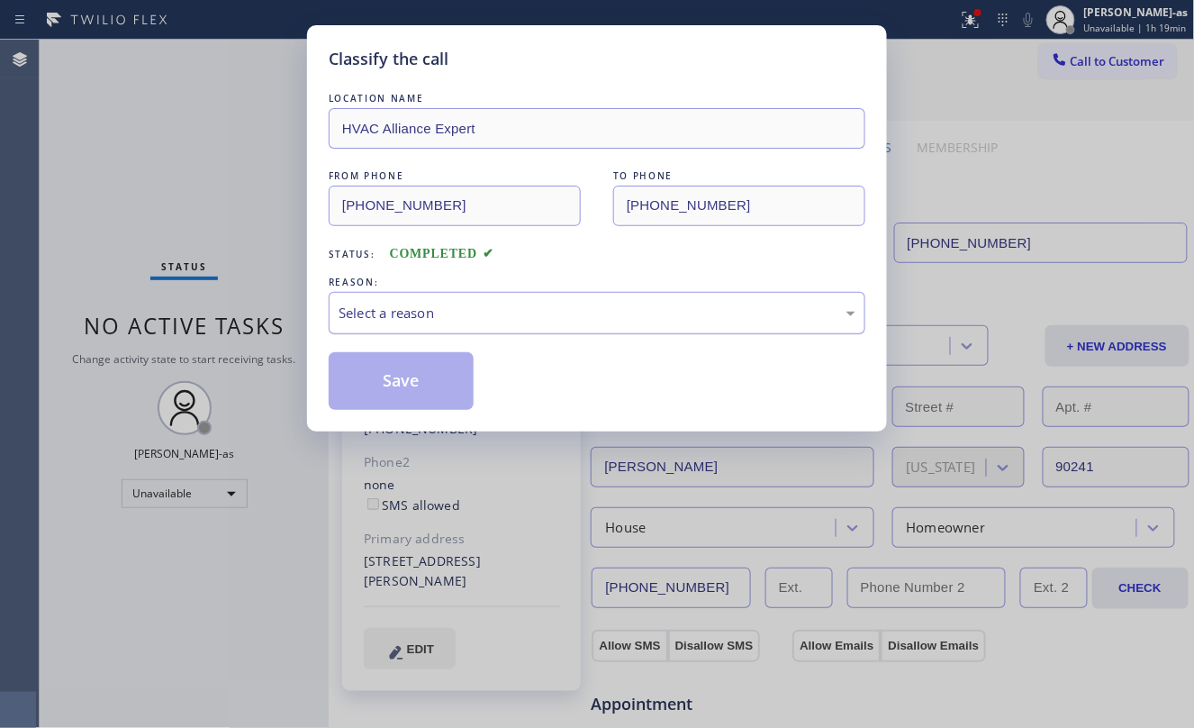
drag, startPoint x: 409, startPoint y: 321, endPoint x: 426, endPoint y: 328, distance: 18.2
click at [412, 321] on div "Select a reason" at bounding box center [597, 313] width 517 height 21
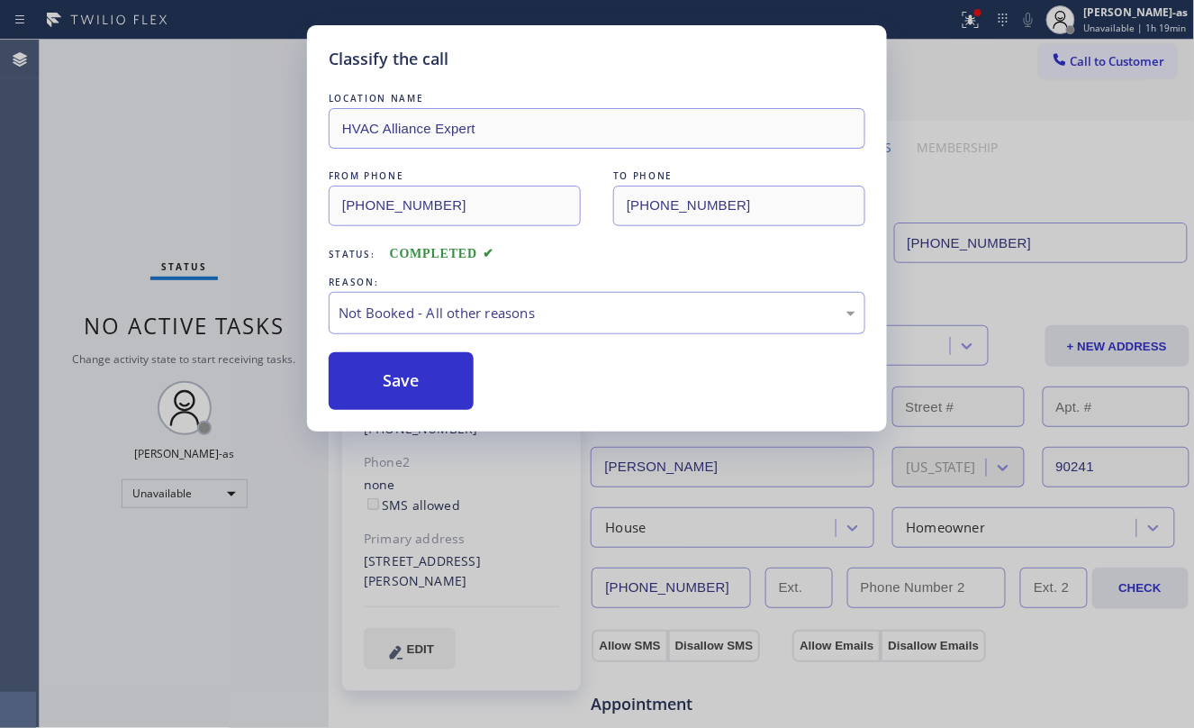
drag, startPoint x: 439, startPoint y: 380, endPoint x: 196, endPoint y: 223, distance: 289.3
click at [438, 380] on button "Save" at bounding box center [401, 381] width 145 height 58
click at [174, 181] on div "Classify the call LOCATION NAME HVAC Alliance Expert FROM PHONE [PHONE_NUMBER] …" at bounding box center [597, 364] width 1194 height 728
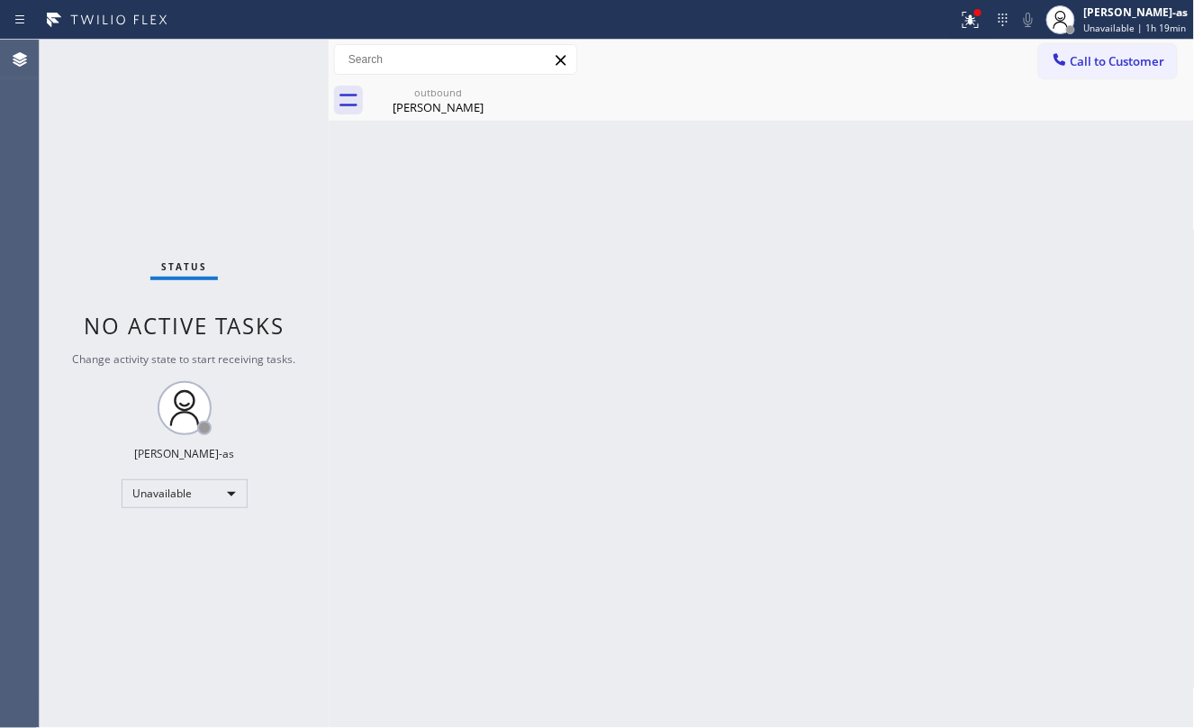
click at [688, 335] on div "Back to Dashboard Change Sender ID Customers Technicians Select a contact Outbo…" at bounding box center [762, 384] width 866 height 688
drag, startPoint x: 1064, startPoint y: 69, endPoint x: 1034, endPoint y: 88, distance: 35.2
click at [1064, 72] on button "Call to Customer" at bounding box center [1108, 61] width 138 height 34
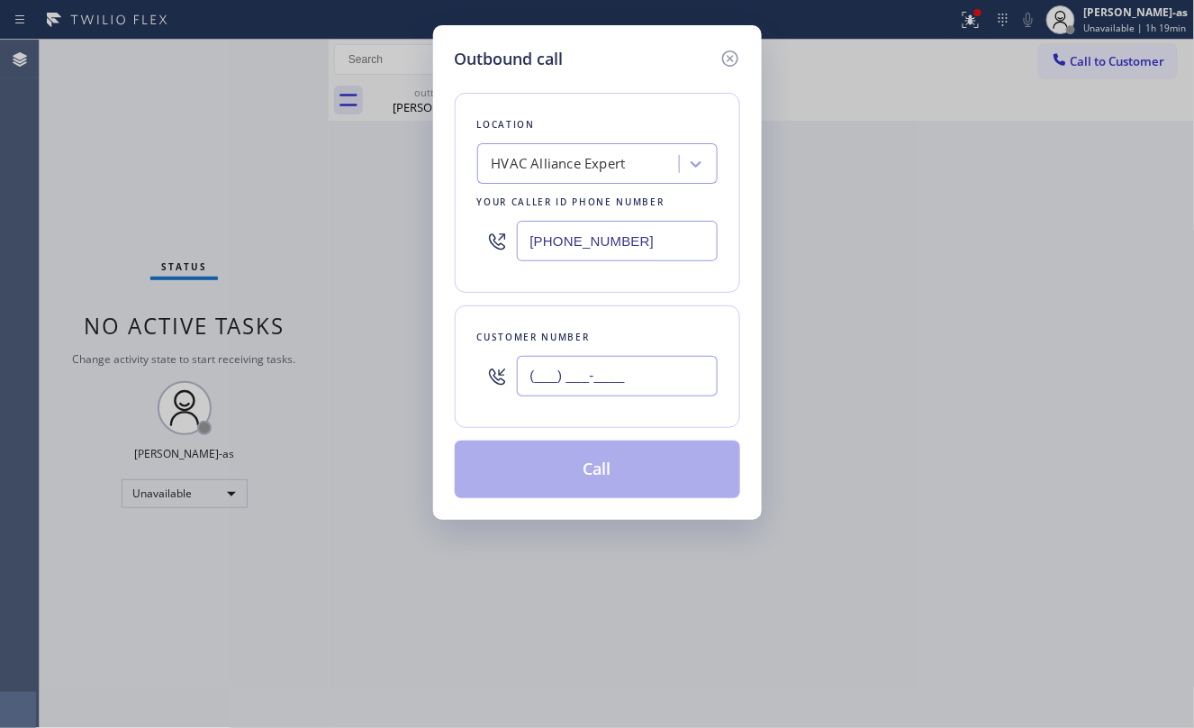
click at [661, 380] on input "(___) ___-____" at bounding box center [617, 376] width 201 height 41
paste input "818) 331-9049"
type input "[PHONE_NUMBER]"
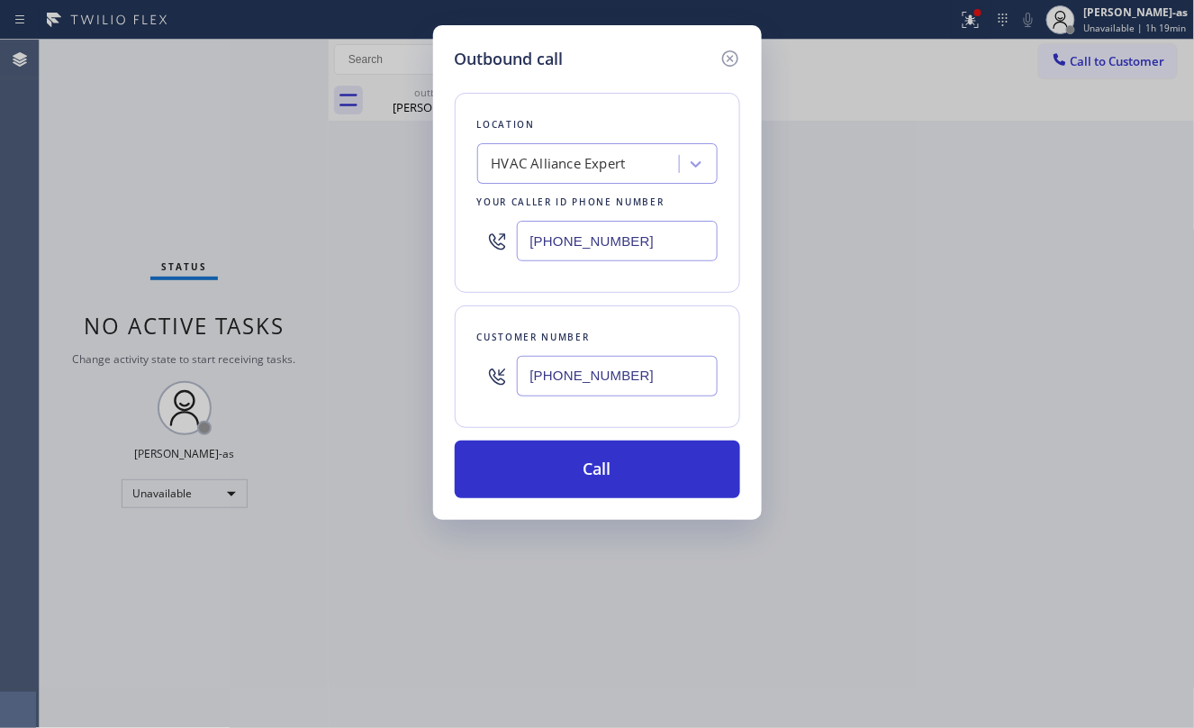
click at [648, 247] on input "[PHONE_NUMBER]" at bounding box center [617, 241] width 201 height 41
click at [650, 249] on input "[PHONE_NUMBER]" at bounding box center [617, 241] width 201 height 41
click at [653, 256] on input "[PHONE_NUMBER]" at bounding box center [617, 241] width 201 height 41
paste input "213) 238-6352"
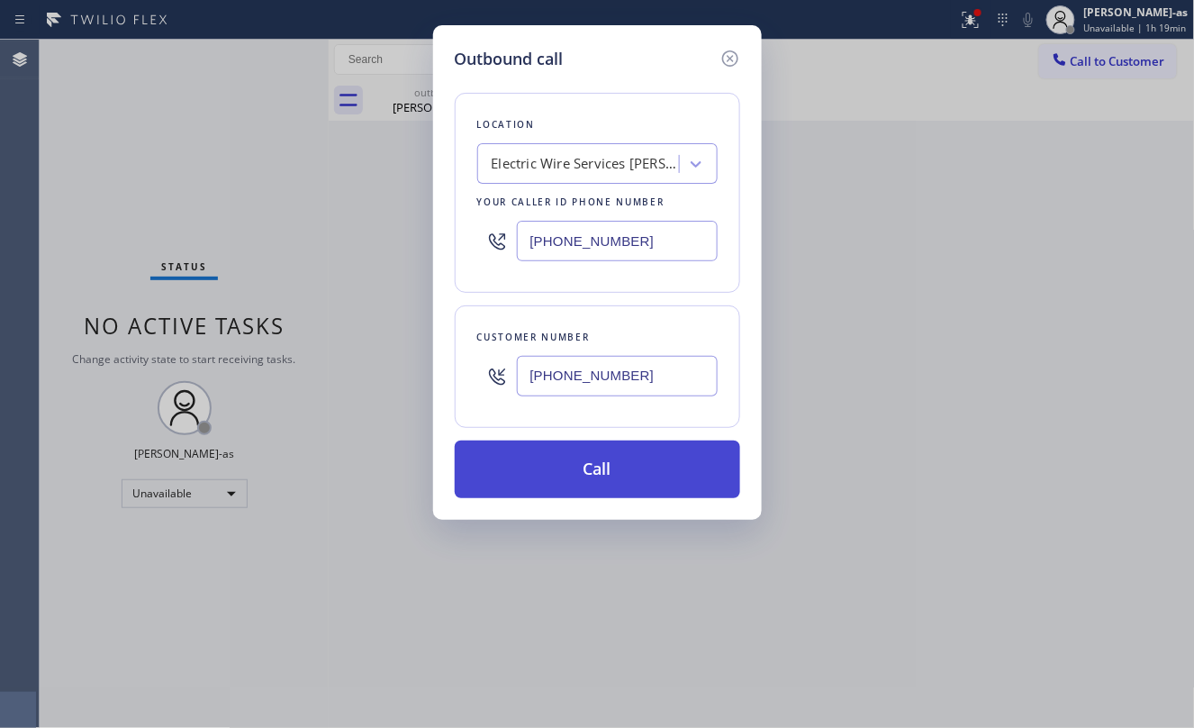
type input "[PHONE_NUMBER]"
click at [656, 491] on button "Call" at bounding box center [597, 469] width 285 height 58
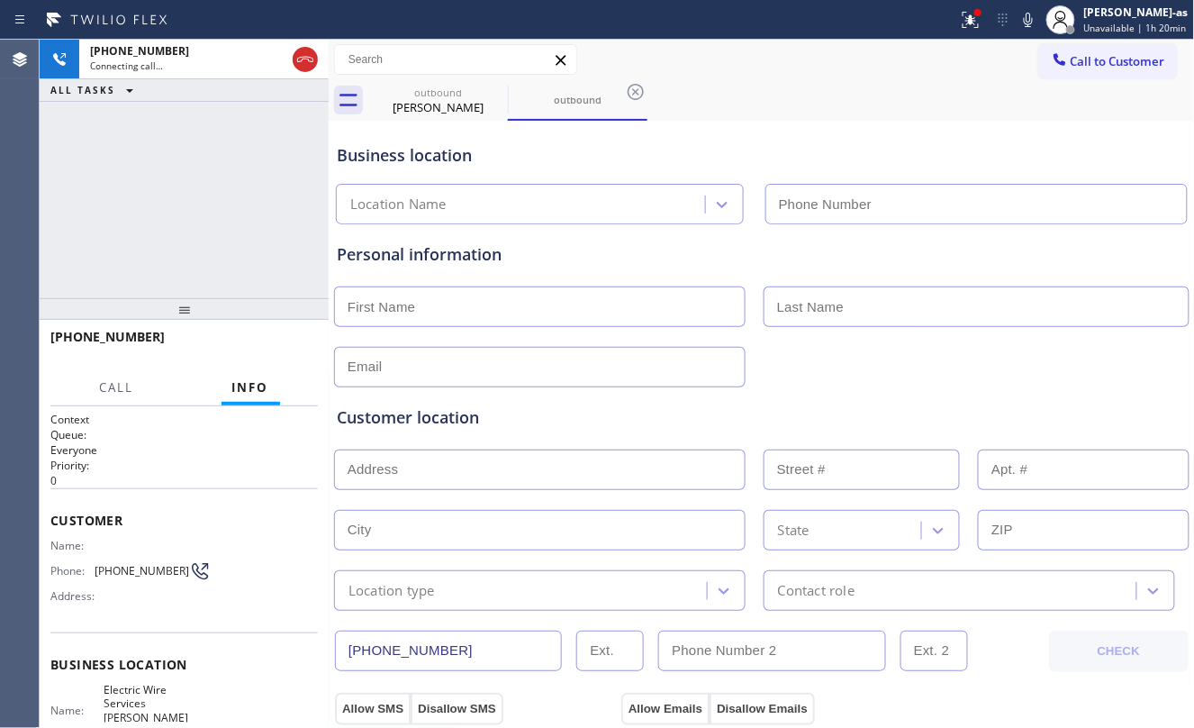
type input "[PHONE_NUMBER]"
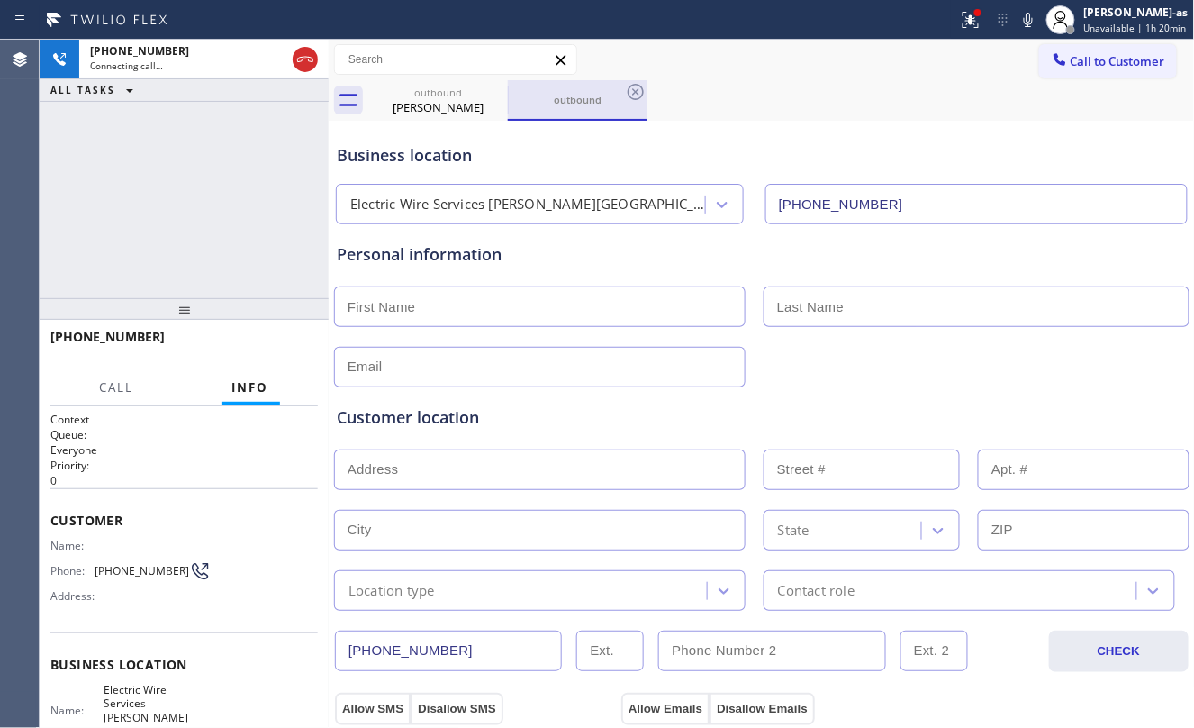
drag, startPoint x: 455, startPoint y: 103, endPoint x: 509, endPoint y: 97, distance: 54.3
click at [457, 104] on div "[PERSON_NAME]" at bounding box center [438, 107] width 136 height 16
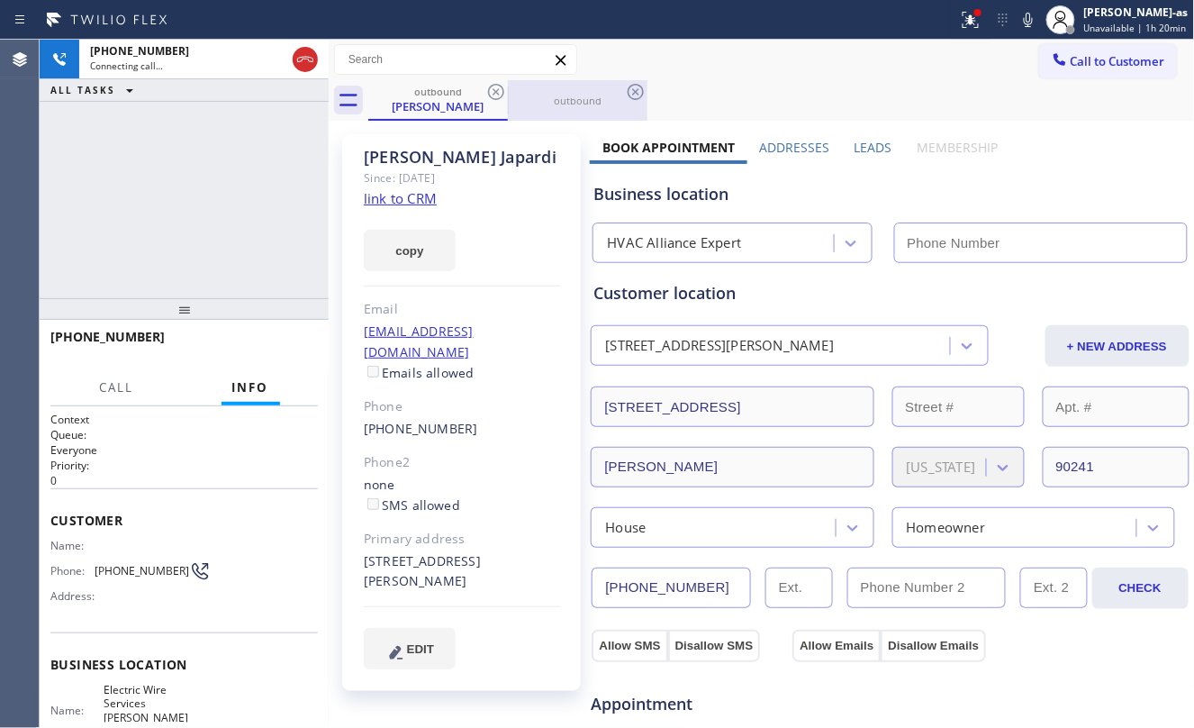
type input "[PHONE_NUMBER]"
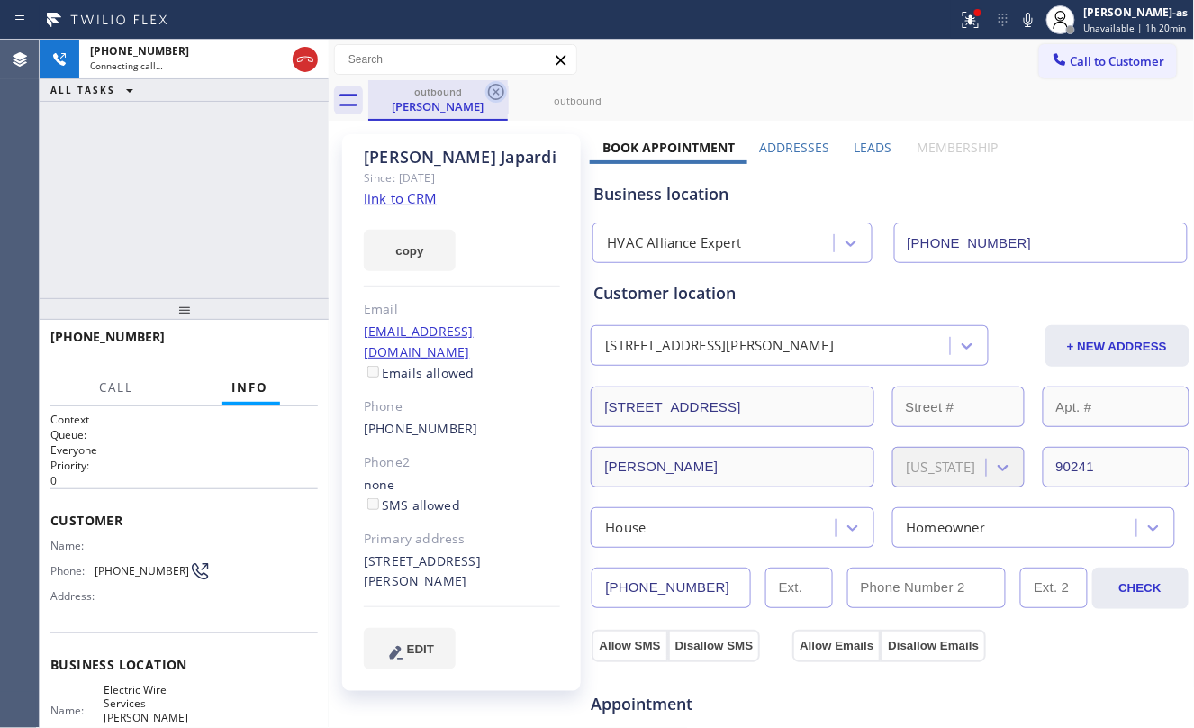
click at [501, 87] on icon at bounding box center [496, 92] width 22 height 22
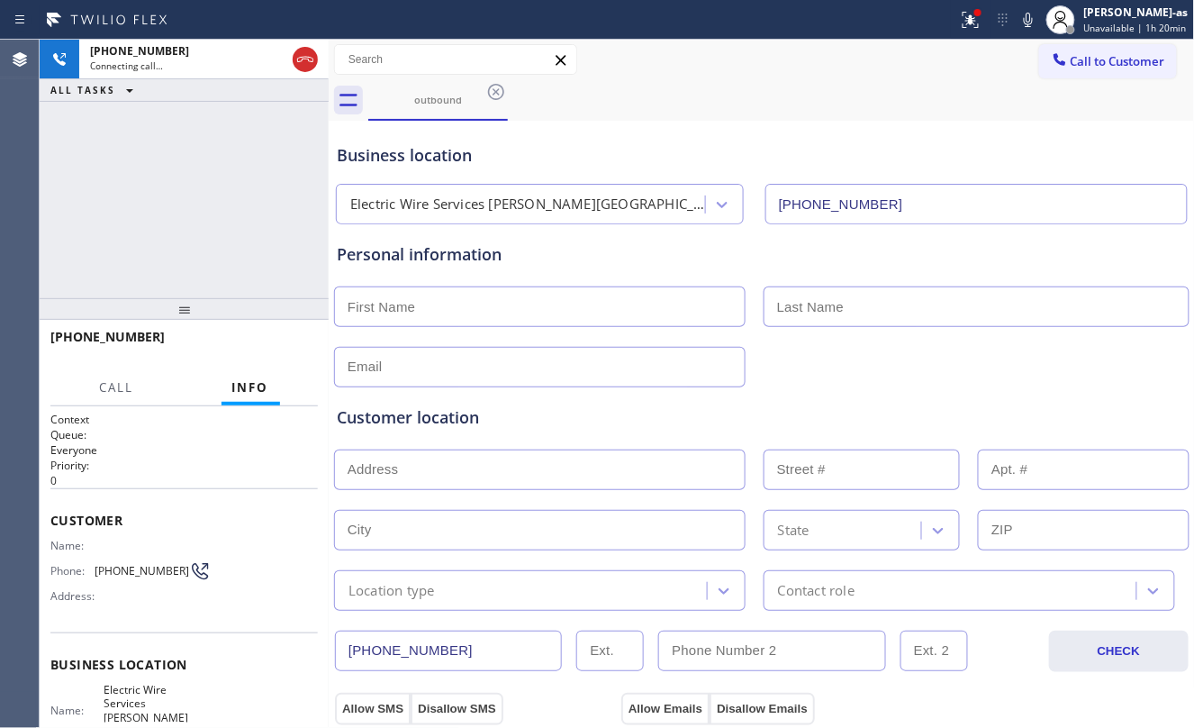
drag, startPoint x: 128, startPoint y: 184, endPoint x: 181, endPoint y: 167, distance: 55.5
click at [131, 184] on div "[PHONE_NUMBER] Connecting call… ALL TASKS ALL TASKS ACTIVE TASKS TASKS IN WRAP …" at bounding box center [184, 169] width 289 height 258
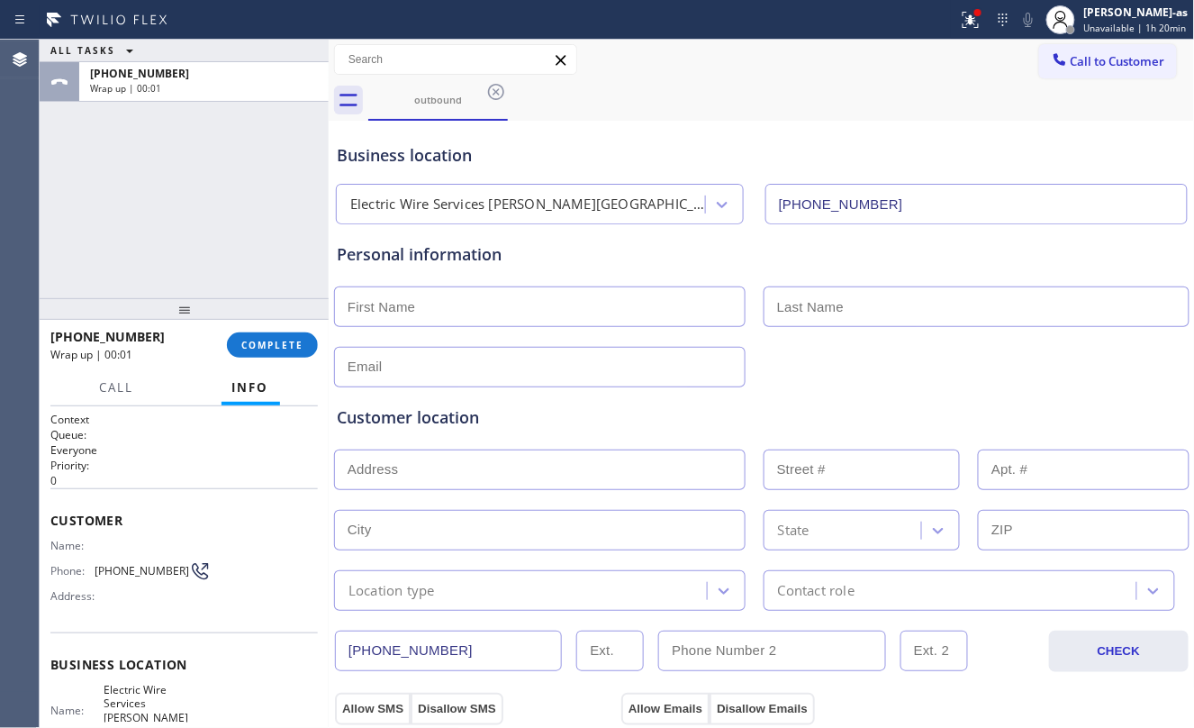
click at [252, 241] on div "ALL TASKS ALL TASKS ACTIVE TASKS TASKS IN WRAP UP [PHONE_NUMBER] Wrap up | 00:01" at bounding box center [184, 169] width 289 height 258
drag, startPoint x: 192, startPoint y: 267, endPoint x: 285, endPoint y: 411, distance: 171.1
click at [195, 270] on div "ALL TASKS ALL TASKS ACTIVE TASKS TASKS IN WRAP UP [PHONE_NUMBER] Wrap up | 00:01" at bounding box center [184, 169] width 289 height 258
click at [243, 346] on span "COMPLETE" at bounding box center [272, 345] width 62 height 13
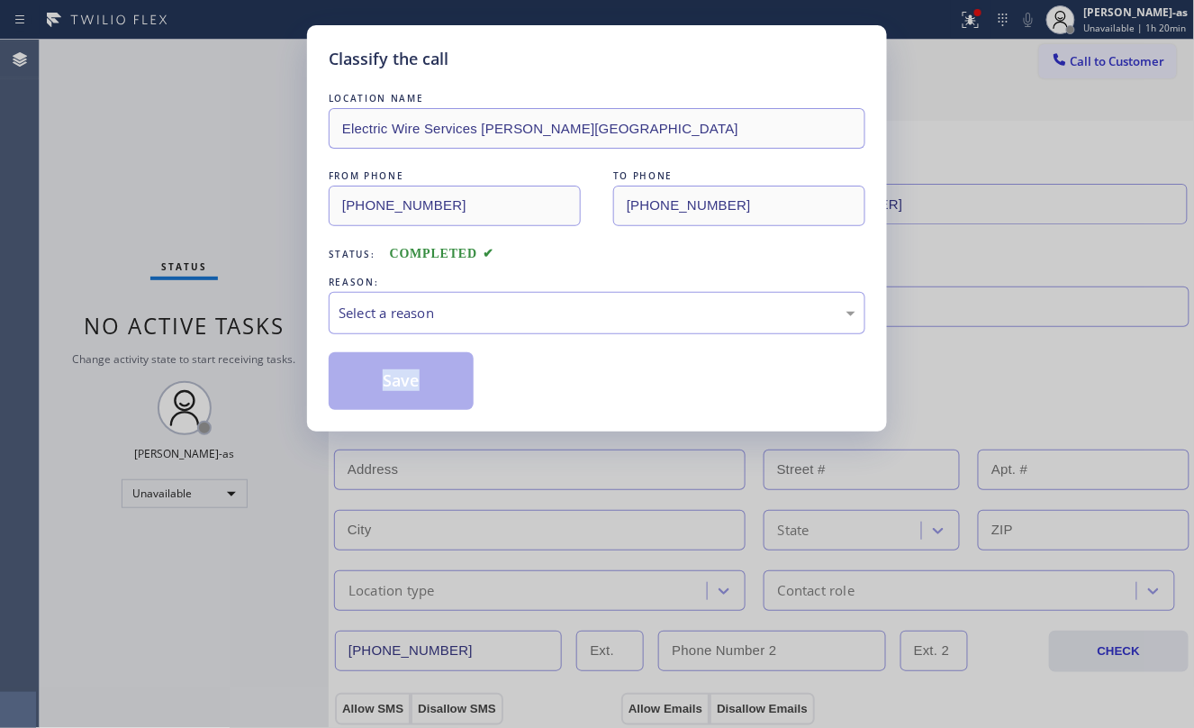
click at [238, 343] on div "Classify the call LOCATION NAME Electric Wire Services [PERSON_NAME][GEOGRAPHIC…" at bounding box center [597, 364] width 1194 height 728
drag, startPoint x: 182, startPoint y: 240, endPoint x: 479, endPoint y: 317, distance: 307.1
click at [200, 249] on div "Classify the call LOCATION NAME Electric Wire Services [PERSON_NAME][GEOGRAPHIC…" at bounding box center [597, 364] width 1194 height 728
click at [473, 317] on div "Select a reason" at bounding box center [597, 313] width 517 height 21
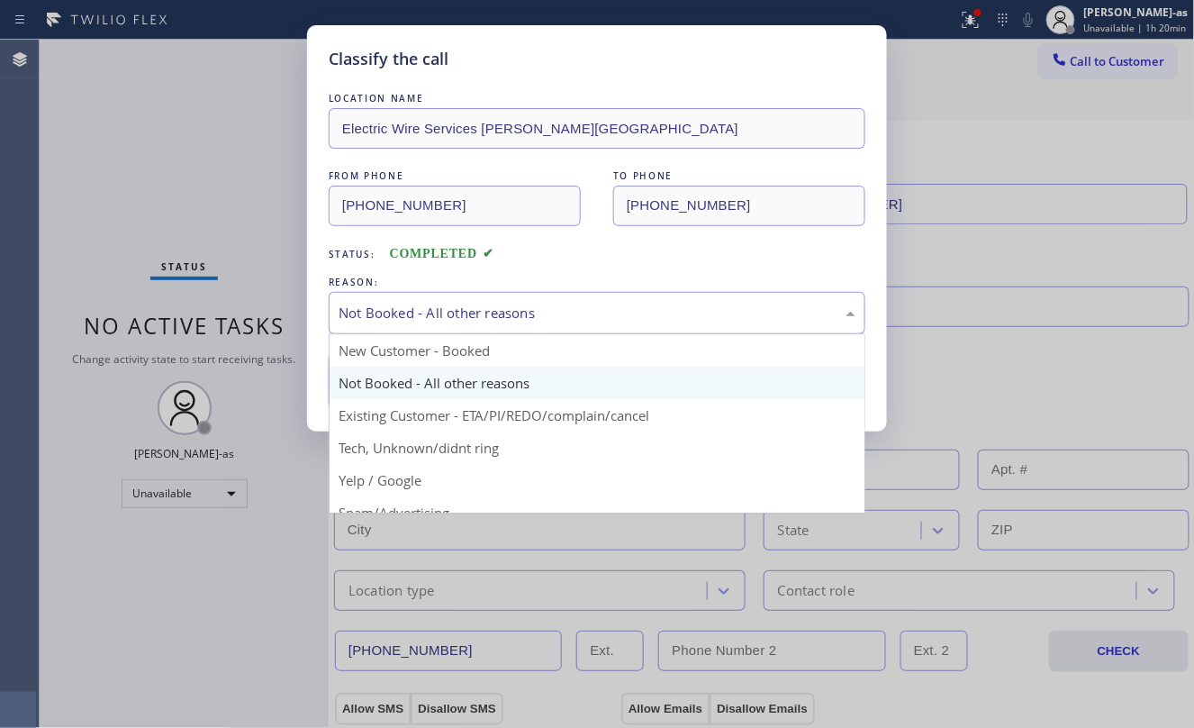
click at [421, 314] on div "Not Booked - All other reasons" at bounding box center [597, 313] width 517 height 21
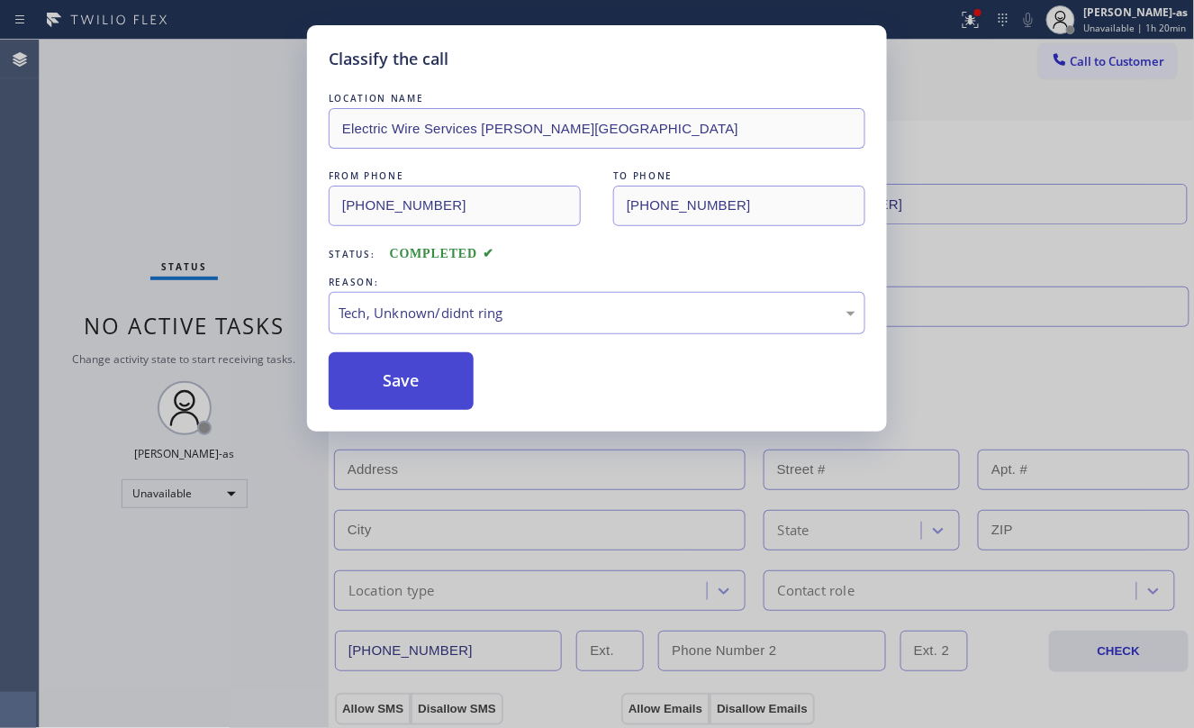
click at [389, 369] on button "Save" at bounding box center [401, 381] width 145 height 58
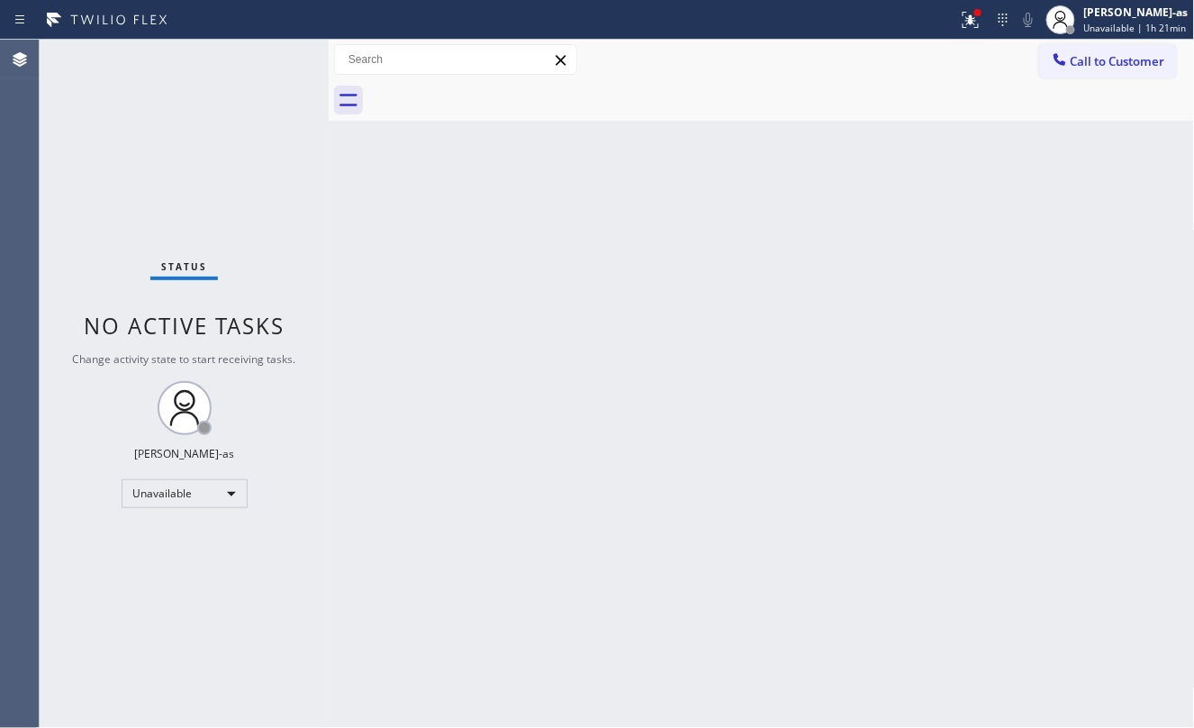
click at [1092, 58] on span "Call to Customer" at bounding box center [1118, 61] width 95 height 16
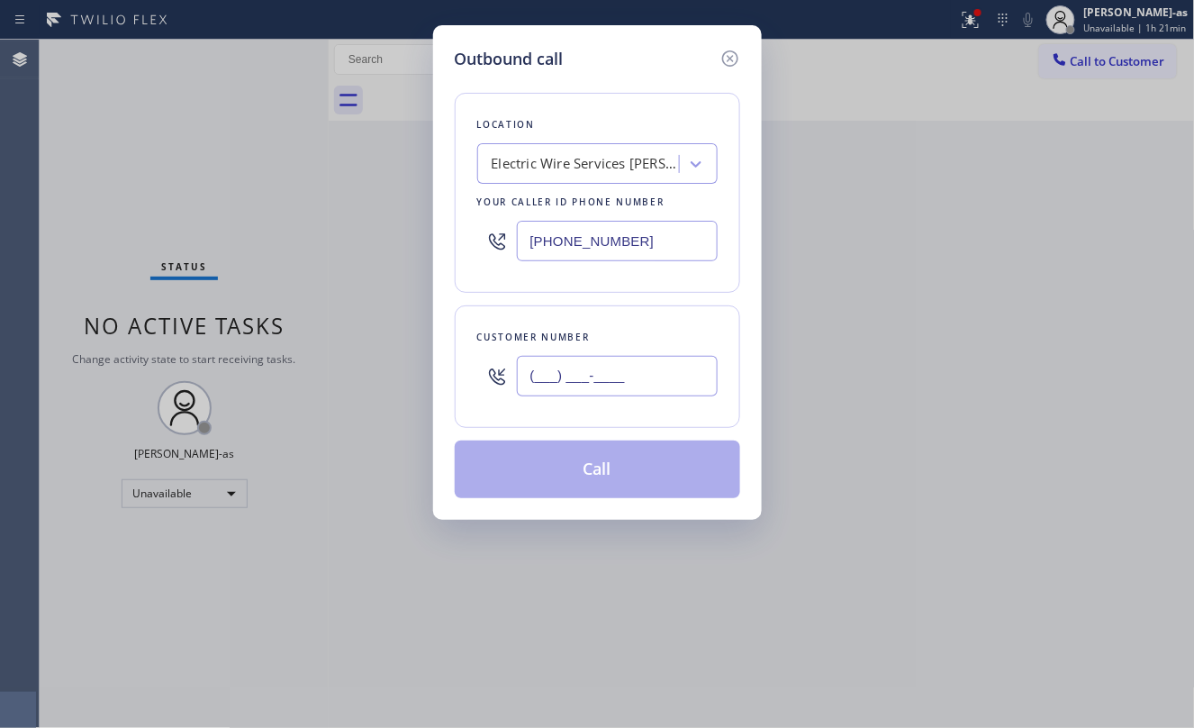
click at [675, 360] on input "(___) ___-____" at bounding box center [617, 376] width 201 height 41
paste input "201) 878-6417"
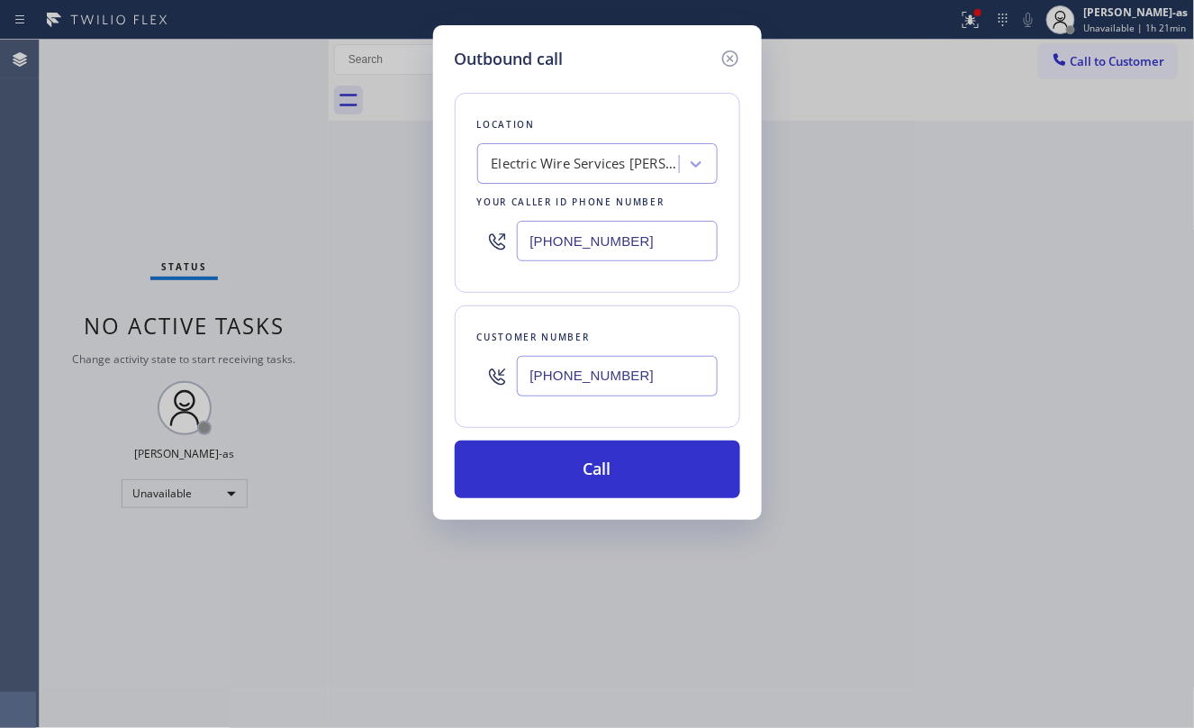
type input "[PHONE_NUMBER]"
click at [599, 235] on input "[PHONE_NUMBER]" at bounding box center [617, 241] width 201 height 41
paste input "973) 963-2856"
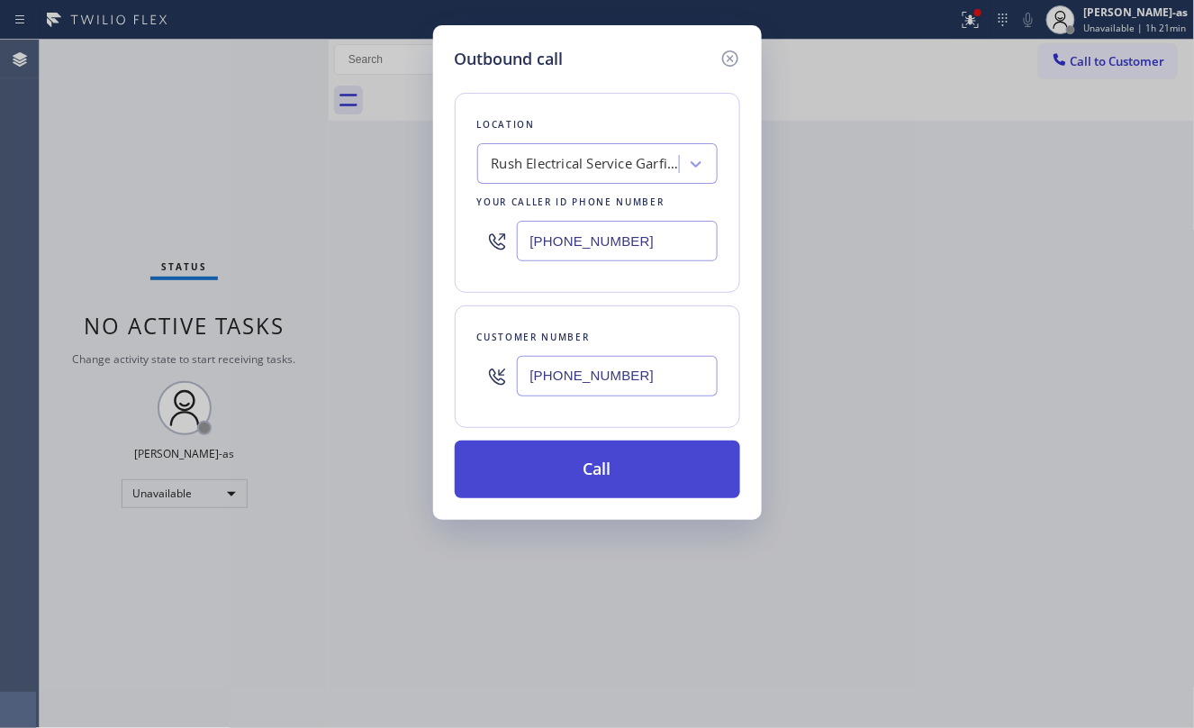
type input "[PHONE_NUMBER]"
drag, startPoint x: 603, startPoint y: 445, endPoint x: 611, endPoint y: 458, distance: 15.3
click at [605, 447] on button "Call" at bounding box center [597, 469] width 285 height 58
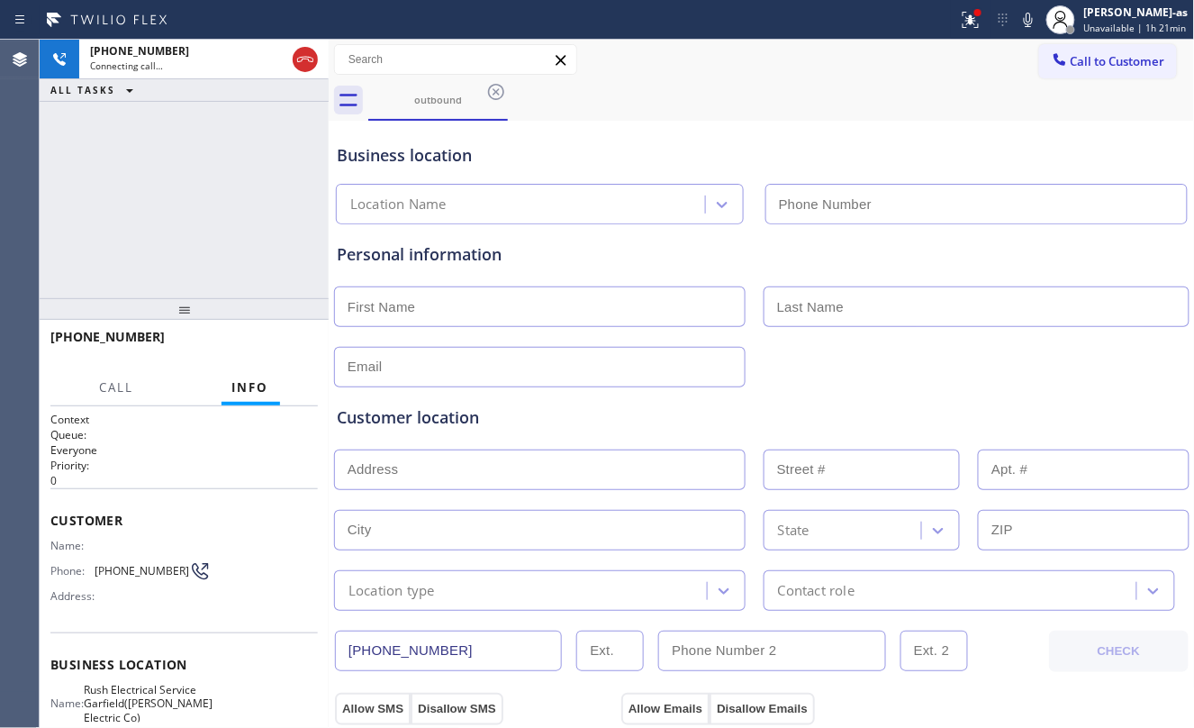
type input "[PHONE_NUMBER]"
click at [187, 243] on div "[PHONE_NUMBER] Connecting call… ALL TASKS ALL TASKS ACTIVE TASKS TASKS IN WRAP …" at bounding box center [184, 169] width 289 height 258
drag, startPoint x: 148, startPoint y: 213, endPoint x: 149, endPoint y: 200, distance: 12.6
click at [148, 204] on div "[PHONE_NUMBER] Connecting call… ALL TASKS ALL TASKS ACTIVE TASKS TASKS IN WRAP …" at bounding box center [184, 169] width 289 height 258
click at [187, 218] on div "[PHONE_NUMBER] Connecting call… ALL TASKS ALL TASKS ACTIVE TASKS TASKS IN WRAP …" at bounding box center [184, 169] width 289 height 258
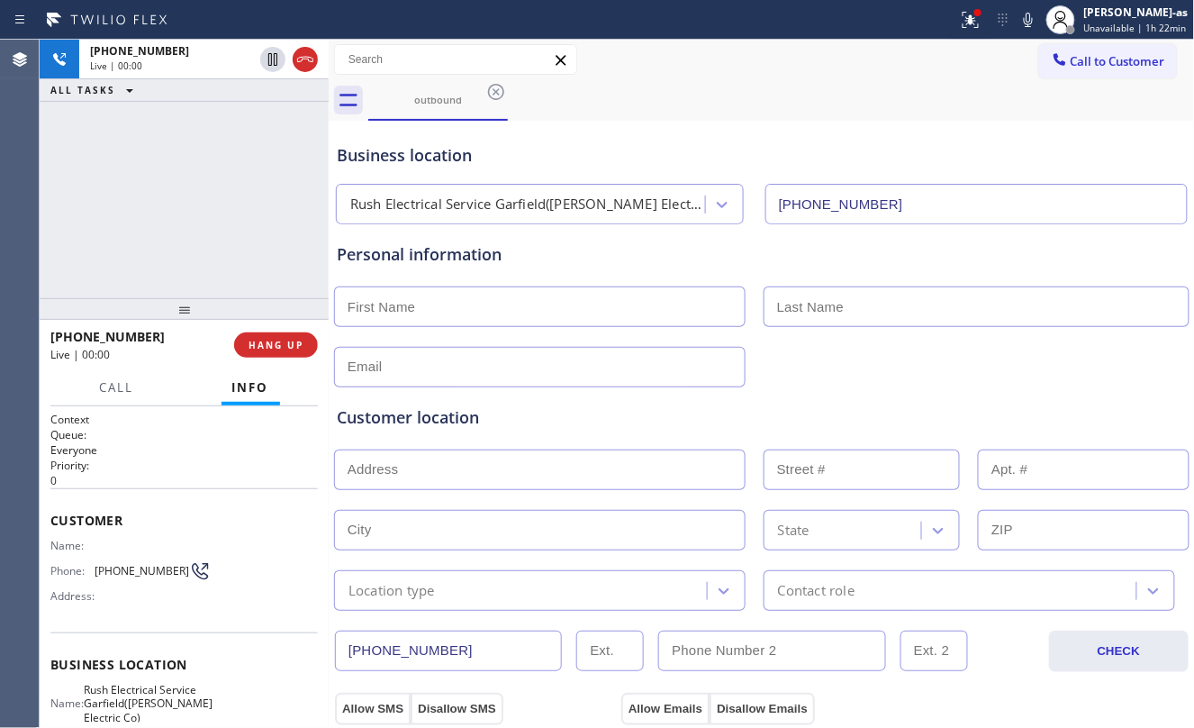
click at [225, 224] on div "[PHONE_NUMBER] Live | 00:00 ALL TASKS ALL TASKS ACTIVE TASKS TASKS IN WRAP UP" at bounding box center [184, 169] width 289 height 258
click at [271, 231] on div "[PHONE_NUMBER] Live | 00:09 ALL TASKS ALL TASKS ACTIVE TASKS TASKS IN WRAP UP" at bounding box center [184, 169] width 289 height 258
click at [281, 332] on button "HANG UP" at bounding box center [276, 344] width 84 height 25
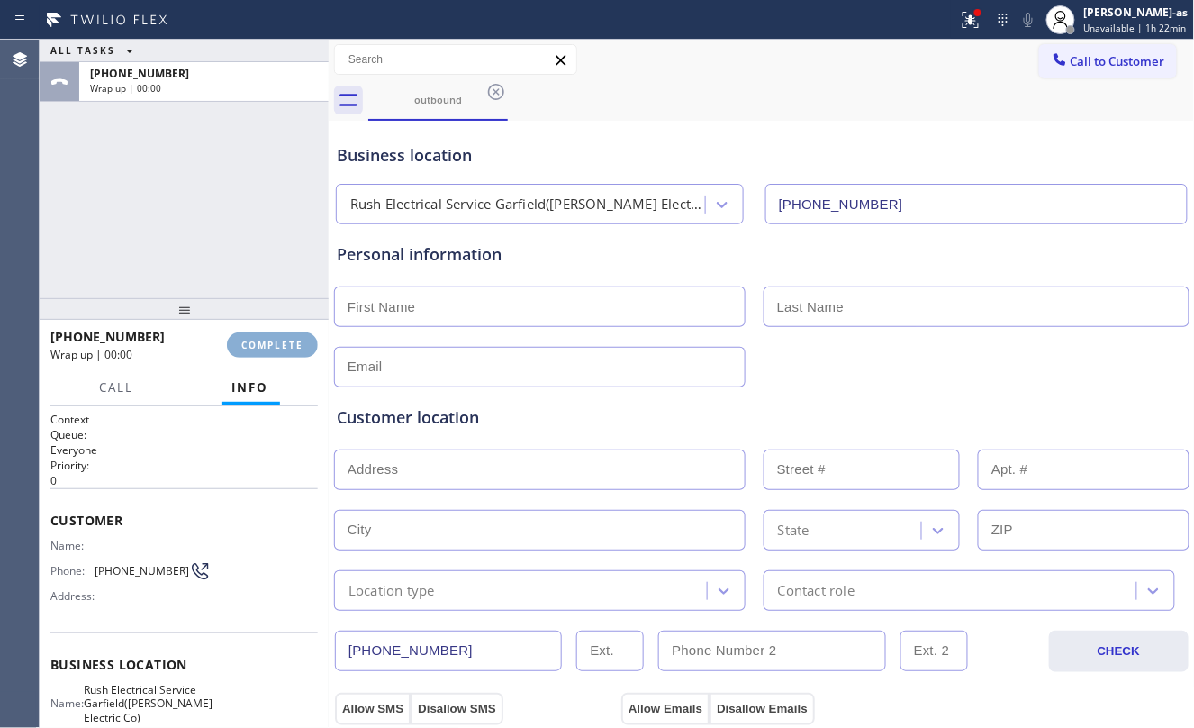
click at [281, 332] on button "COMPLETE" at bounding box center [272, 344] width 91 height 25
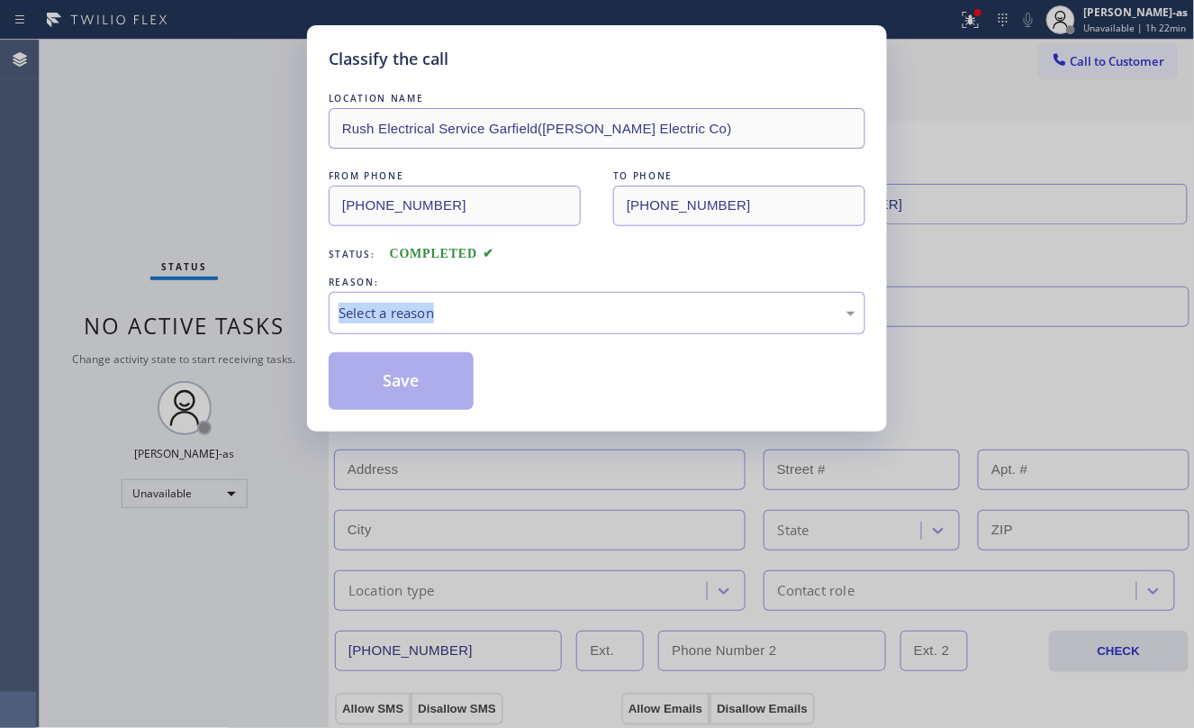
click at [278, 332] on div "Classify the call LOCATION NAME Rush Electrical Service Garfield([PERSON_NAME] …" at bounding box center [597, 364] width 1194 height 728
click at [573, 261] on div "Status: COMPLETED" at bounding box center [597, 249] width 537 height 29
click at [481, 321] on div "Select a reason" at bounding box center [597, 313] width 517 height 21
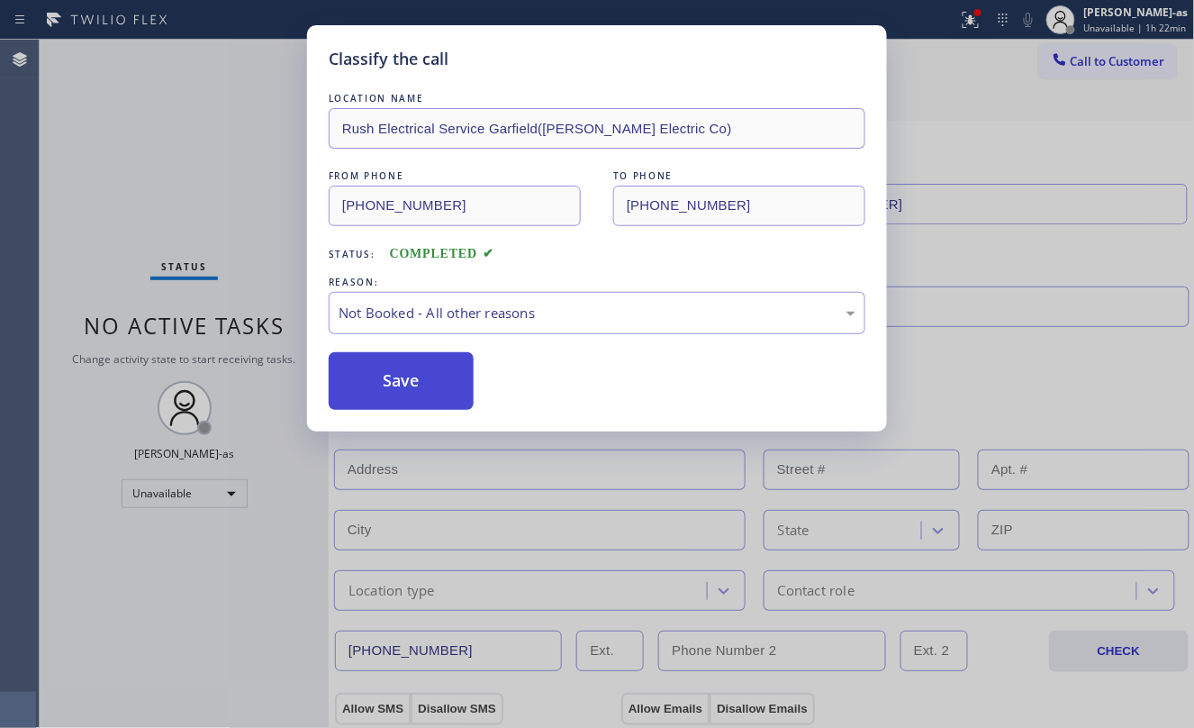
click at [396, 384] on button "Save" at bounding box center [401, 381] width 145 height 58
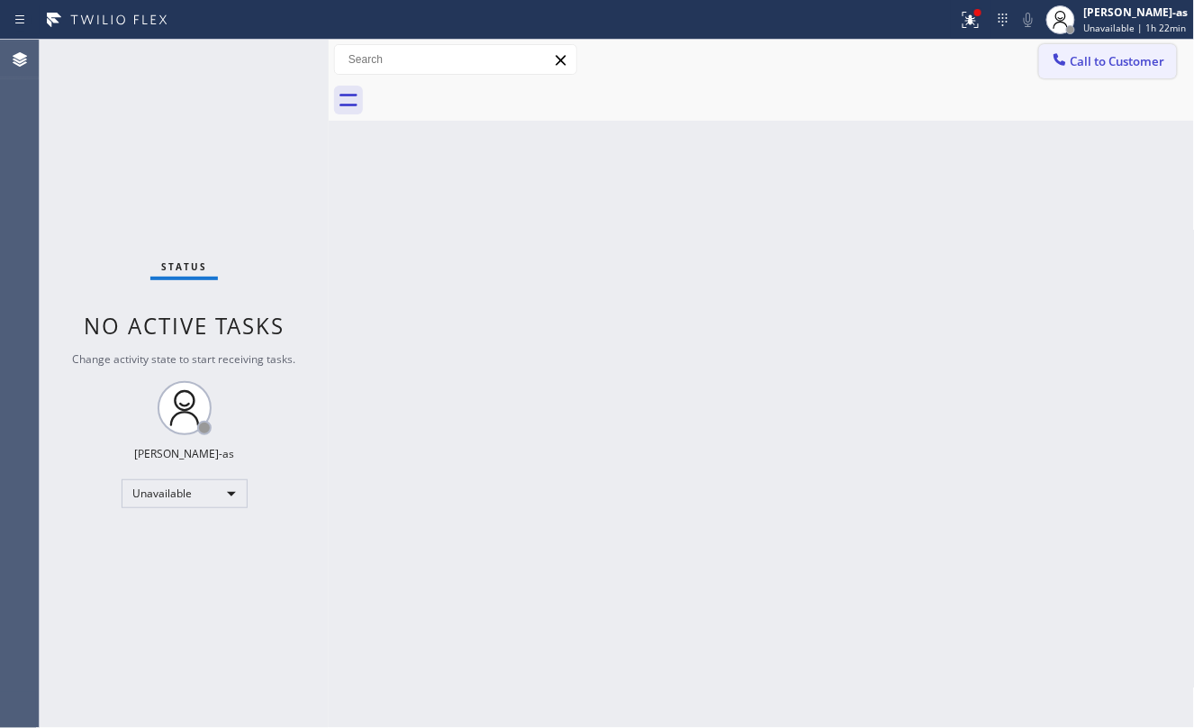
click at [1099, 63] on span "Call to Customer" at bounding box center [1118, 61] width 95 height 16
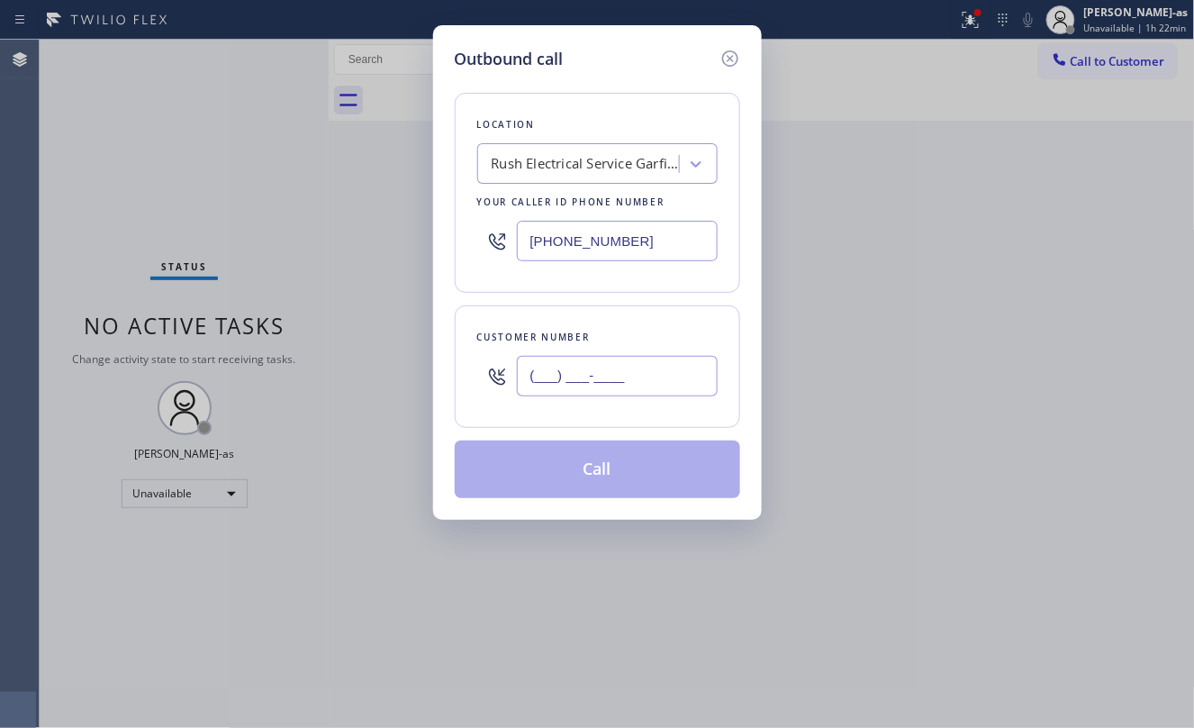
click at [657, 378] on input "(___) ___-____" at bounding box center [617, 376] width 201 height 41
paste input "201) 878-6417"
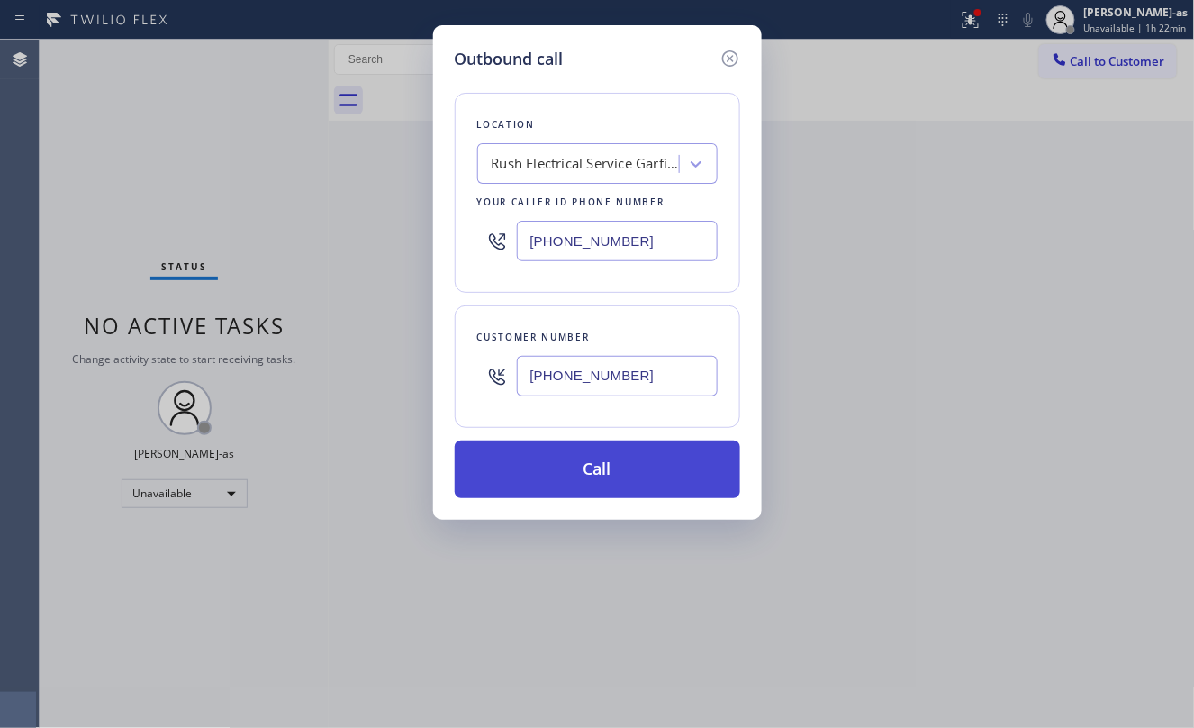
type input "[PHONE_NUMBER]"
click at [650, 466] on button "Call" at bounding box center [597, 469] width 285 height 58
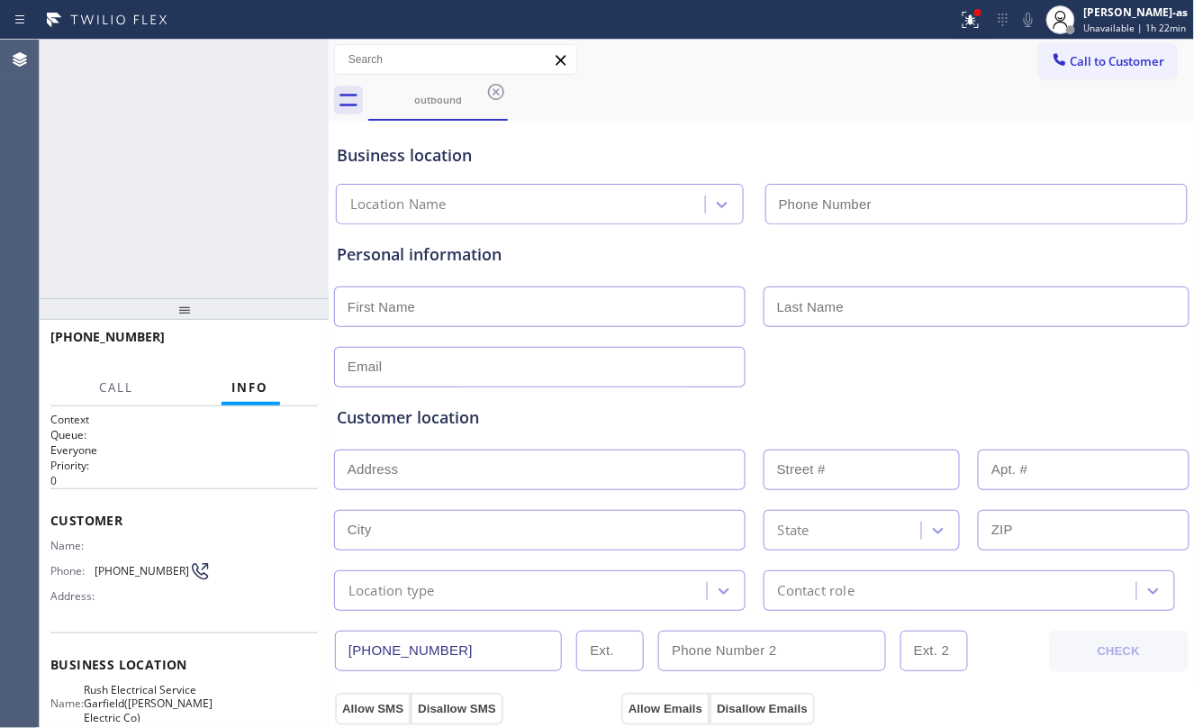
type input "[PHONE_NUMBER]"
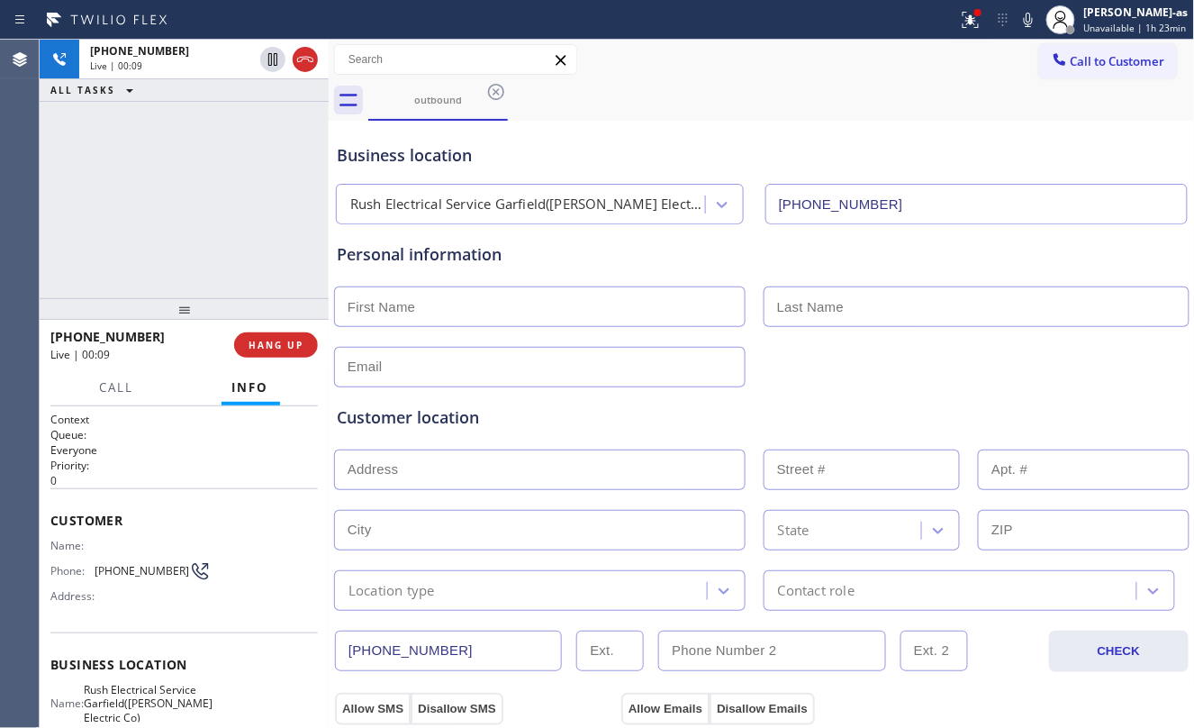
drag, startPoint x: 106, startPoint y: 210, endPoint x: 209, endPoint y: 206, distance: 102.7
click at [119, 206] on div "[PHONE_NUMBER] Live | 00:09 ALL TASKS ALL TASKS ACTIVE TASKS TASKS IN WRAP UP" at bounding box center [184, 169] width 289 height 258
click at [275, 349] on span "HANG UP" at bounding box center [276, 345] width 55 height 13
click at [274, 348] on span "HANG UP" at bounding box center [276, 345] width 55 height 13
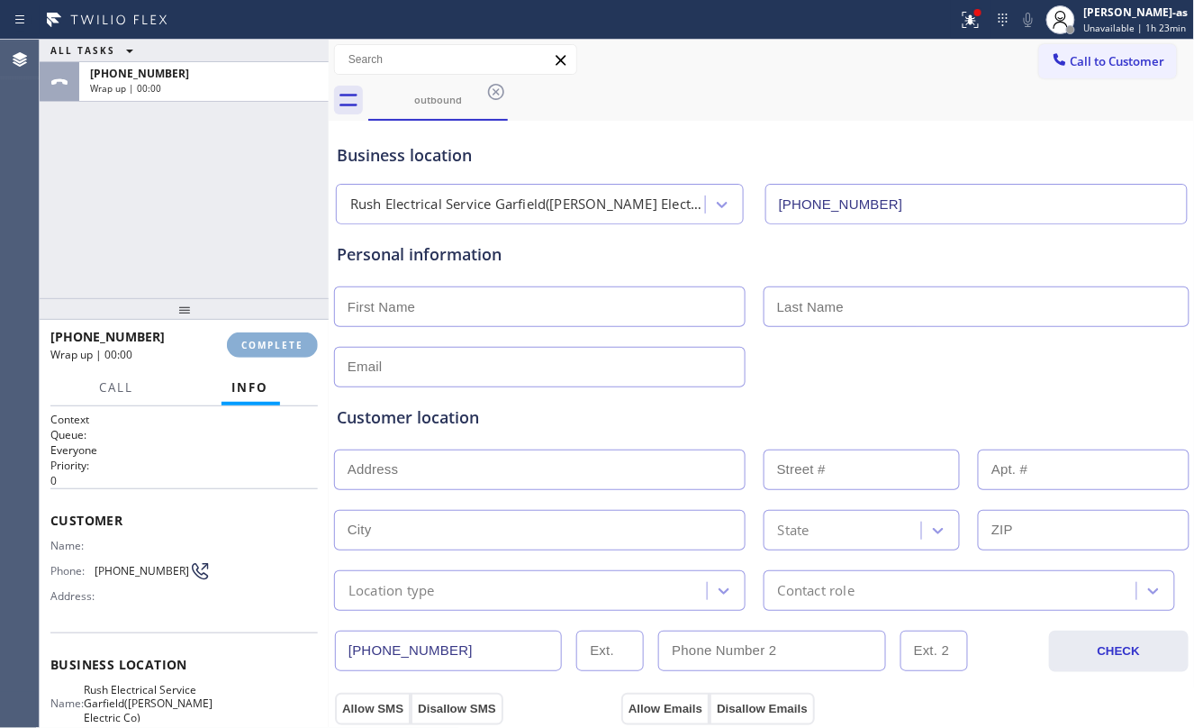
click at [267, 349] on span "COMPLETE" at bounding box center [272, 345] width 62 height 13
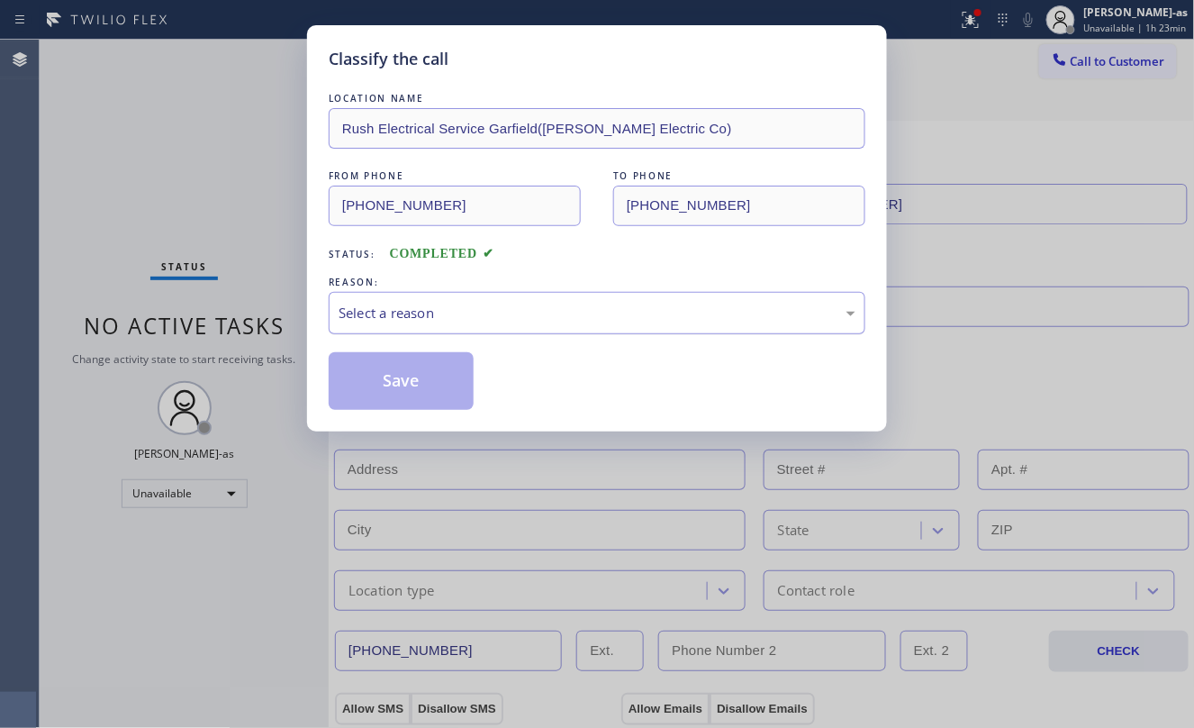
click at [444, 315] on div "Select a reason" at bounding box center [597, 313] width 517 height 21
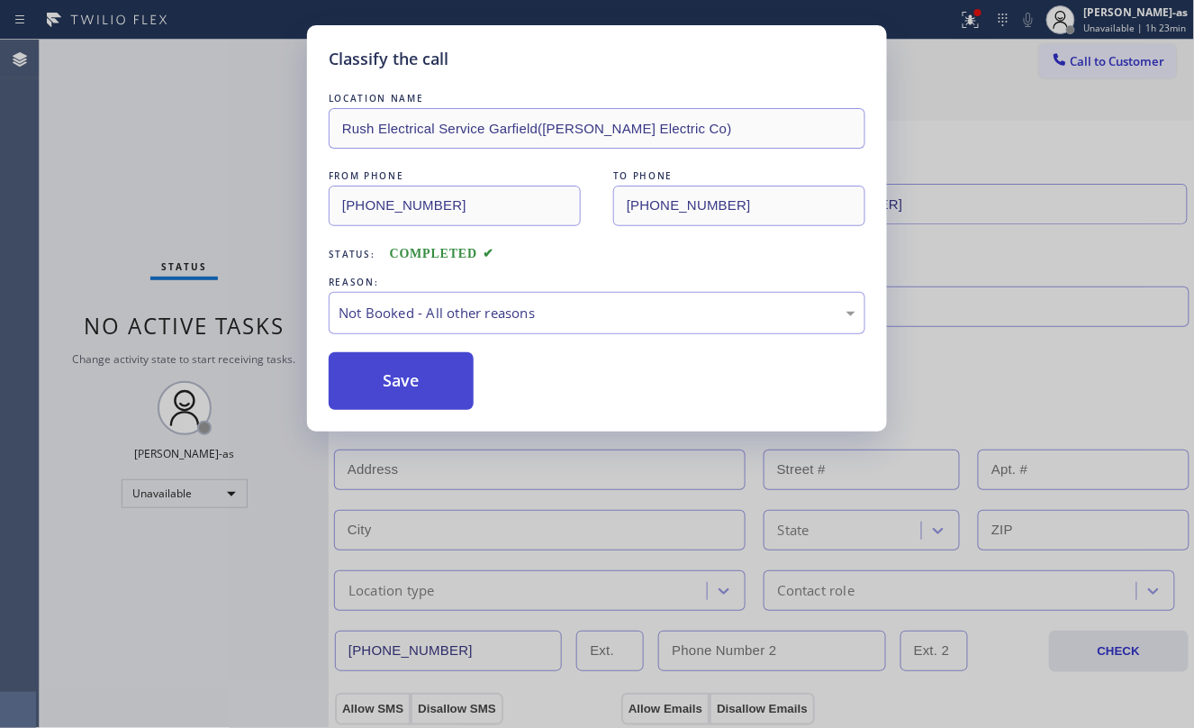
click at [402, 364] on button "Save" at bounding box center [401, 381] width 145 height 58
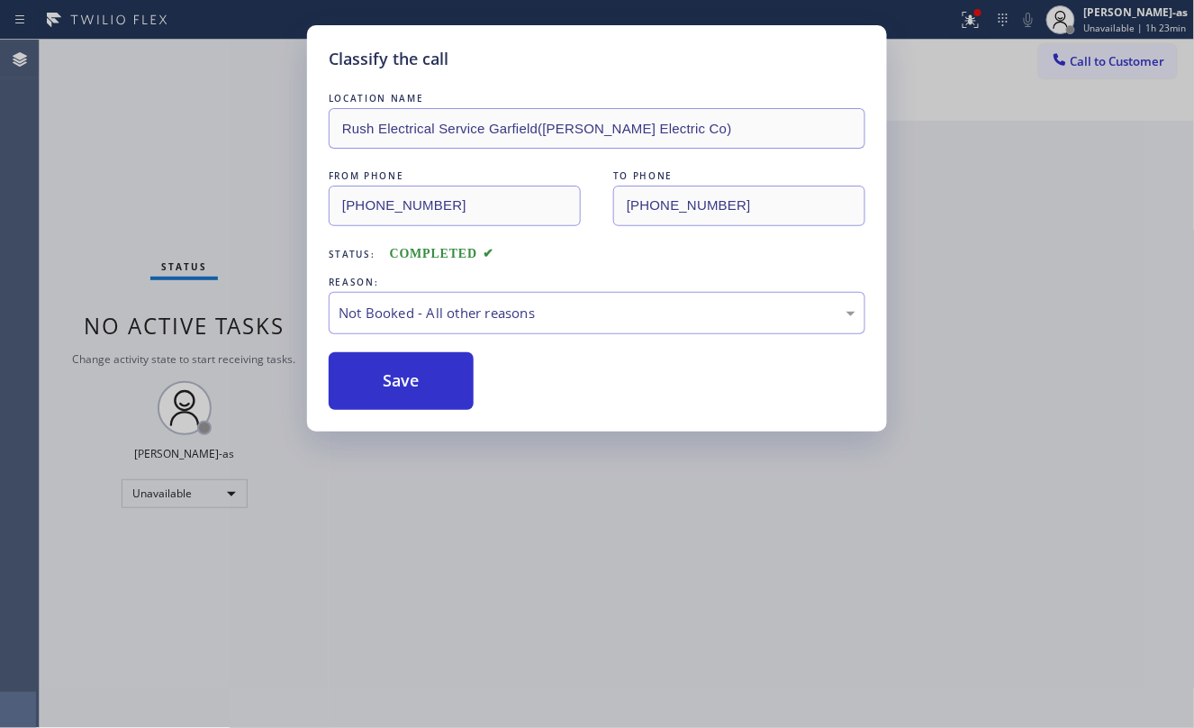
drag, startPoint x: 149, startPoint y: 122, endPoint x: 206, endPoint y: 49, distance: 93.1
click at [153, 122] on div "Classify the call LOCATION NAME Rush Electrical Service Garfield([PERSON_NAME] …" at bounding box center [597, 364] width 1194 height 728
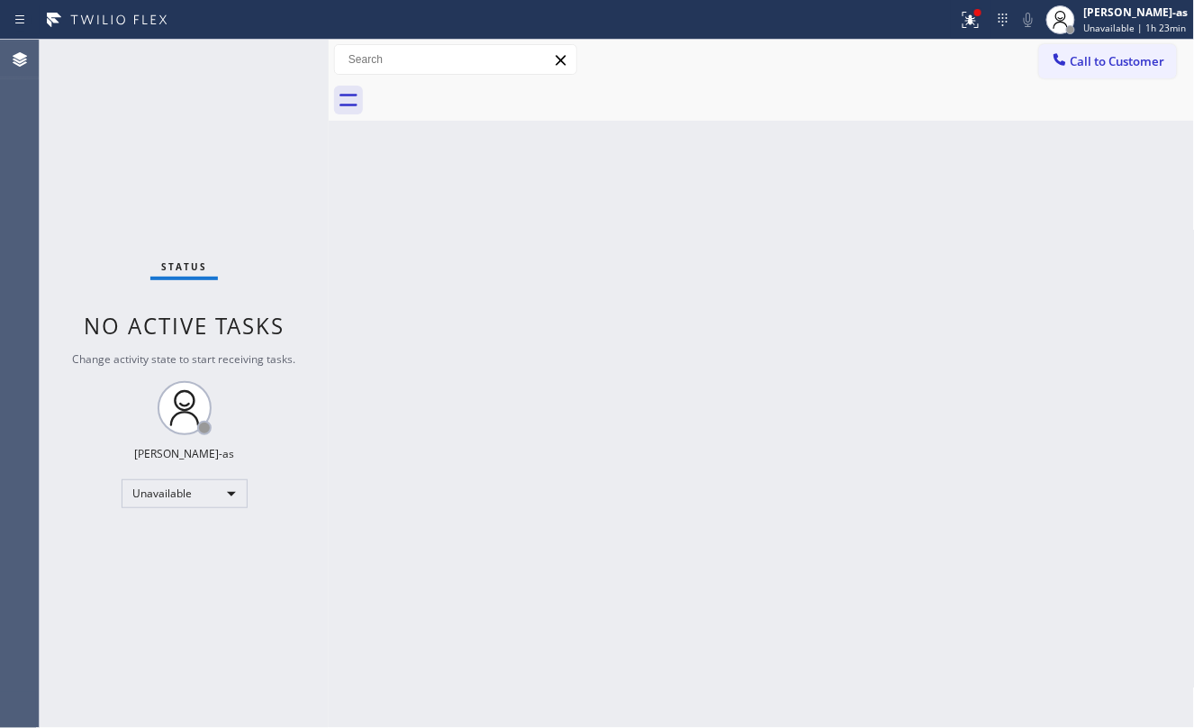
click at [560, 378] on div "Back to Dashboard Change Sender ID Customers Technicians Select a contact Outbo…" at bounding box center [762, 384] width 866 height 688
drag, startPoint x: 380, startPoint y: 228, endPoint x: 387, endPoint y: 218, distance: 12.2
click at [382, 228] on div "Back to Dashboard Change Sender ID Customers Technicians Select a contact Outbo…" at bounding box center [762, 384] width 866 height 688
click at [1085, 59] on span "Call to Customer" at bounding box center [1118, 61] width 95 height 16
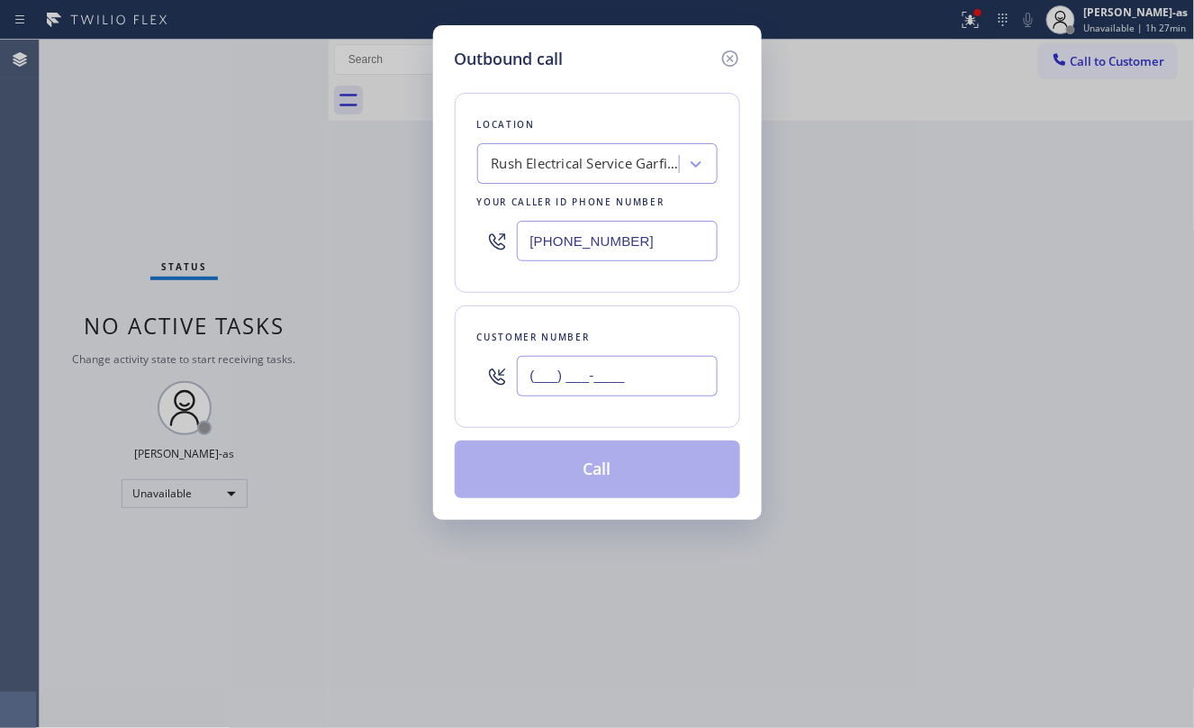
click at [659, 367] on input "(___) ___-____" at bounding box center [617, 376] width 201 height 41
paste input "415) 305-0266"
type input "[PHONE_NUMBER]"
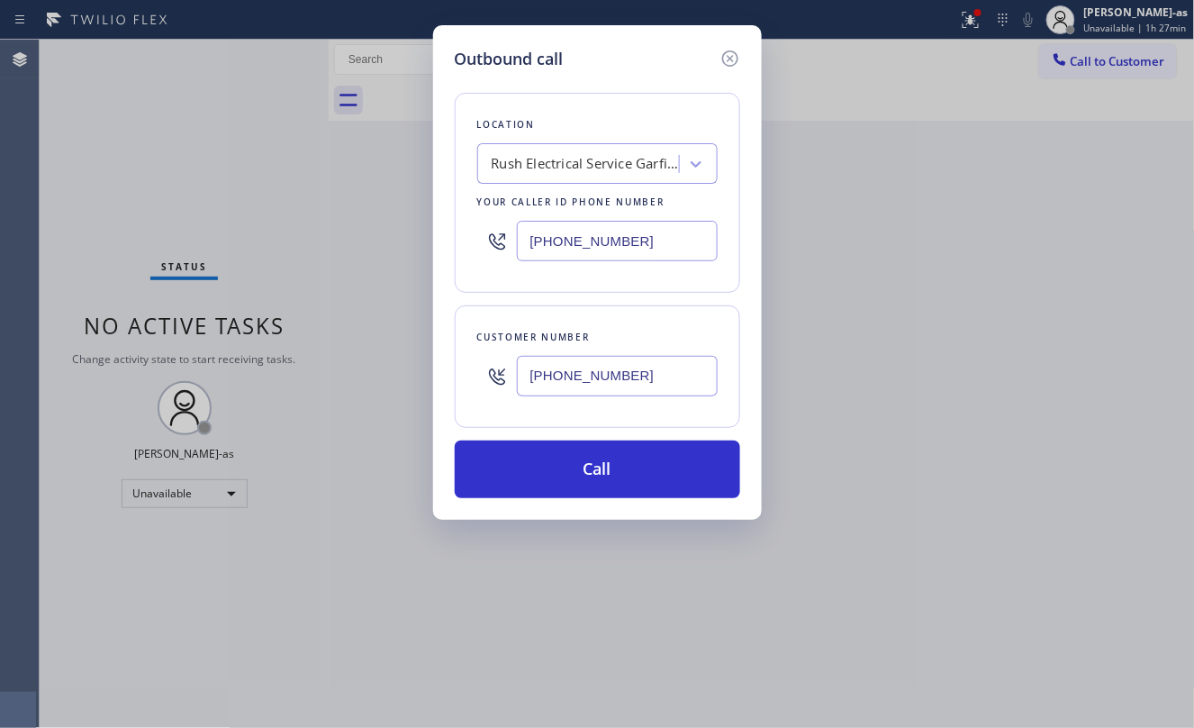
click at [559, 180] on div "Rush Electrical Service Garfield([PERSON_NAME] Electric Co)" at bounding box center [581, 165] width 196 height 32
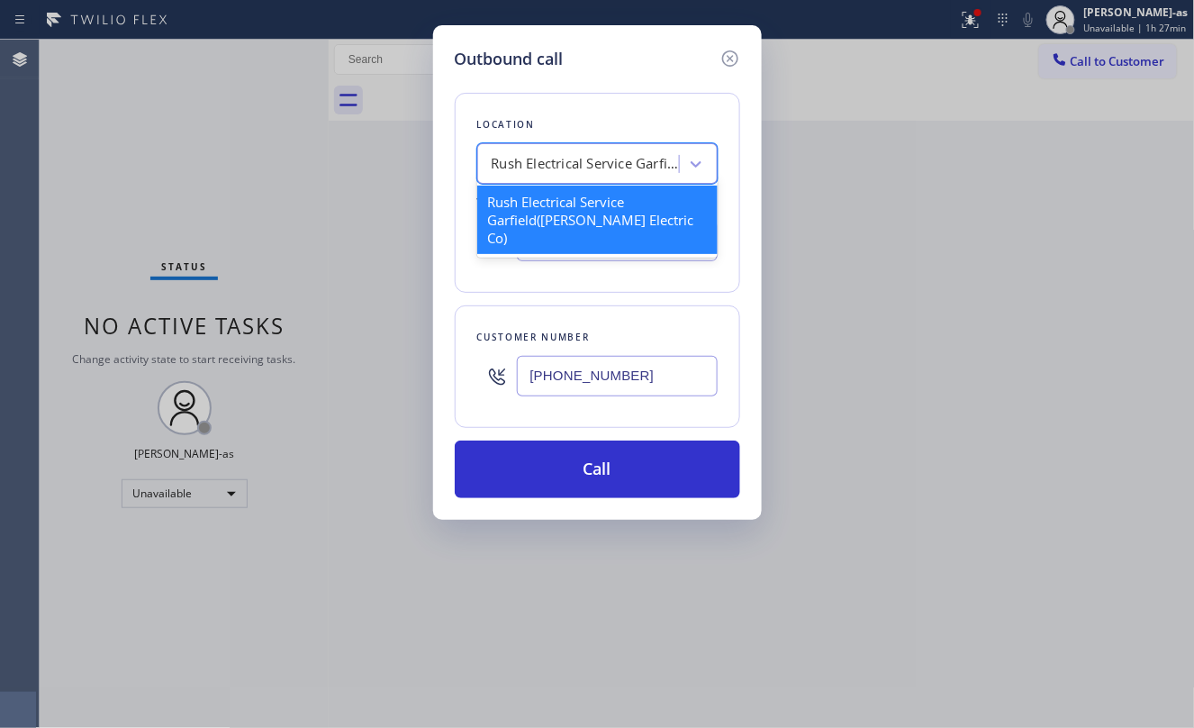
paste input "Samsung Appliance Repairs [GEOGRAPHIC_DATA]"
type input "Samsung Appliance Repairs [GEOGRAPHIC_DATA]"
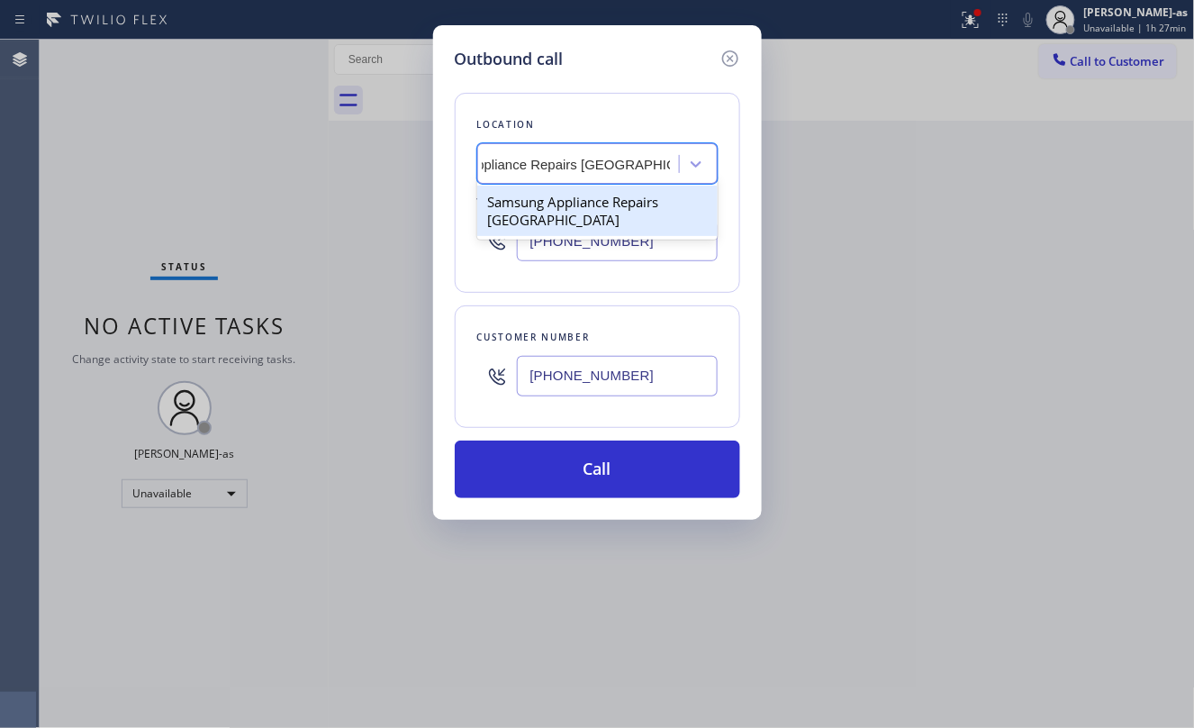
click at [570, 217] on div "Samsung Appliance Repairs [GEOGRAPHIC_DATA]" at bounding box center [597, 211] width 240 height 50
type input "[PHONE_NUMBER]"
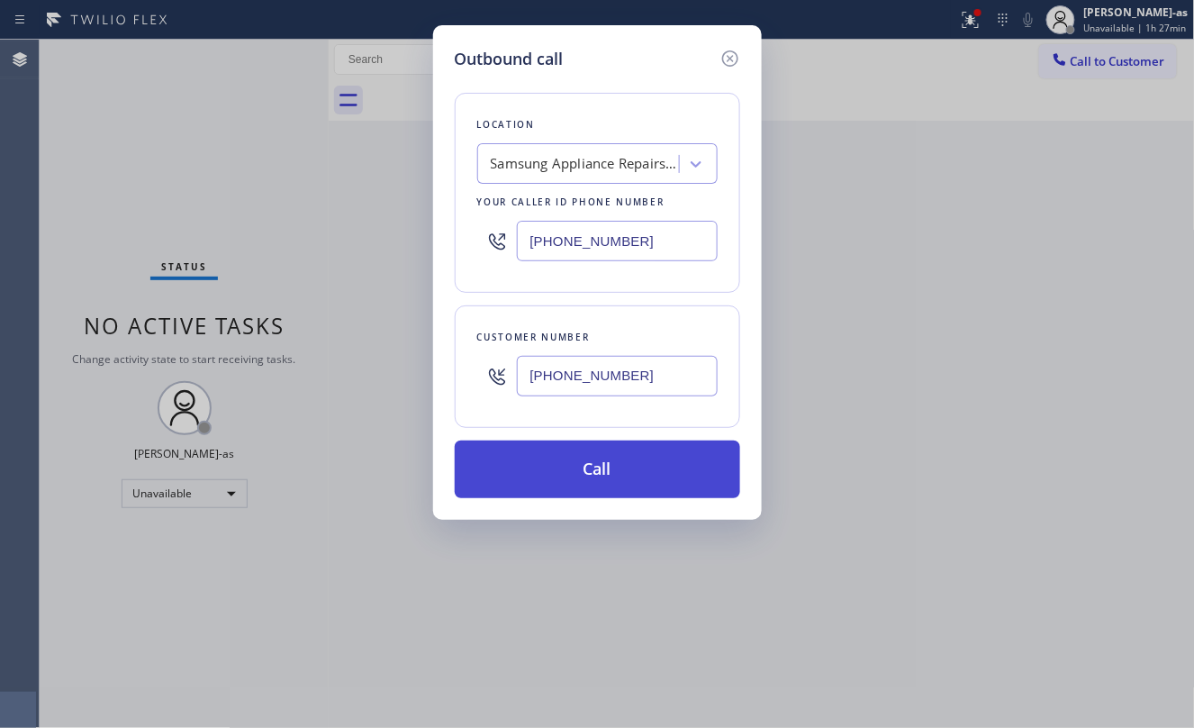
click at [630, 462] on button "Call" at bounding box center [597, 469] width 285 height 58
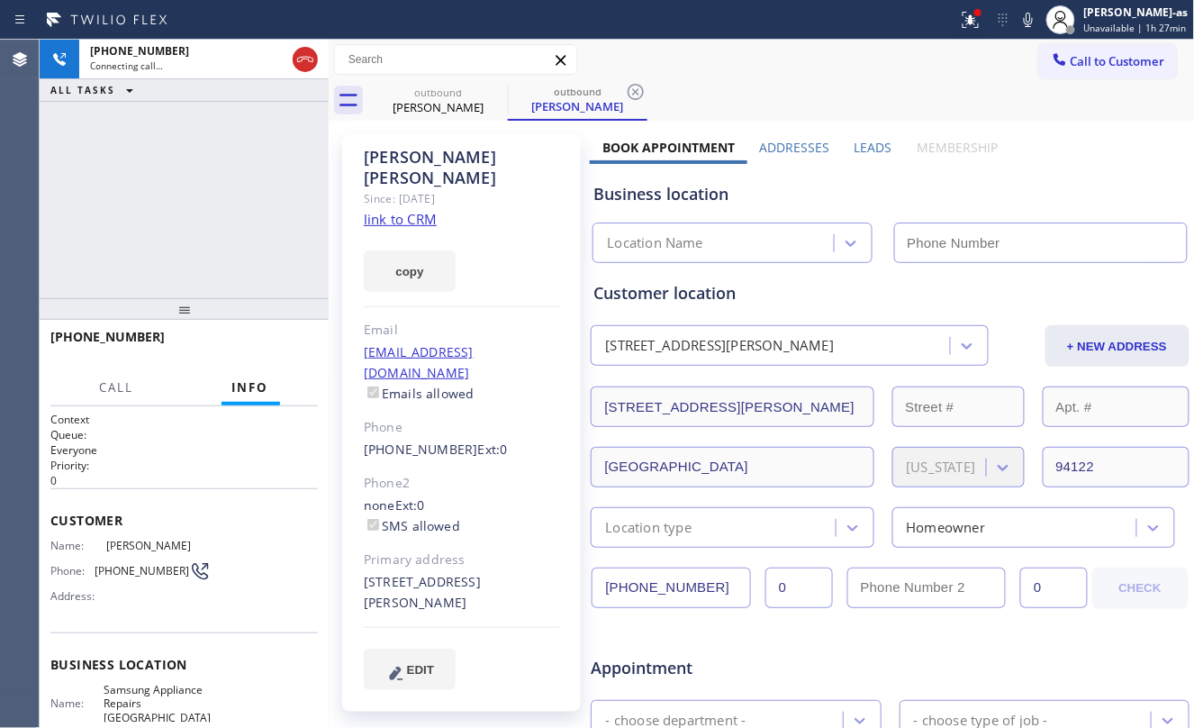
type input "[PHONE_NUMBER]"
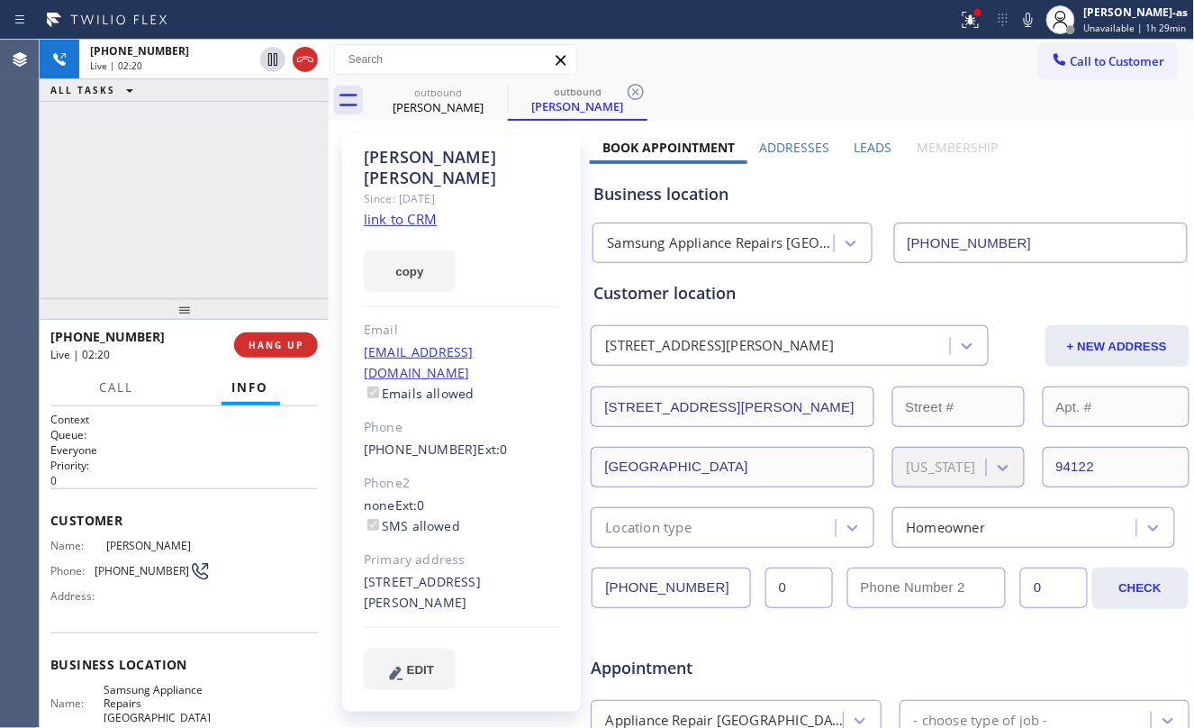
drag, startPoint x: 167, startPoint y: 128, endPoint x: 205, endPoint y: 391, distance: 265.8
click at [178, 142] on div "[PHONE_NUMBER] Live | 02:20 ALL TASKS ALL TASKS ACTIVE TASKS TASKS IN WRAP UP" at bounding box center [184, 169] width 289 height 258
click at [270, 344] on span "HANG UP" at bounding box center [276, 345] width 55 height 13
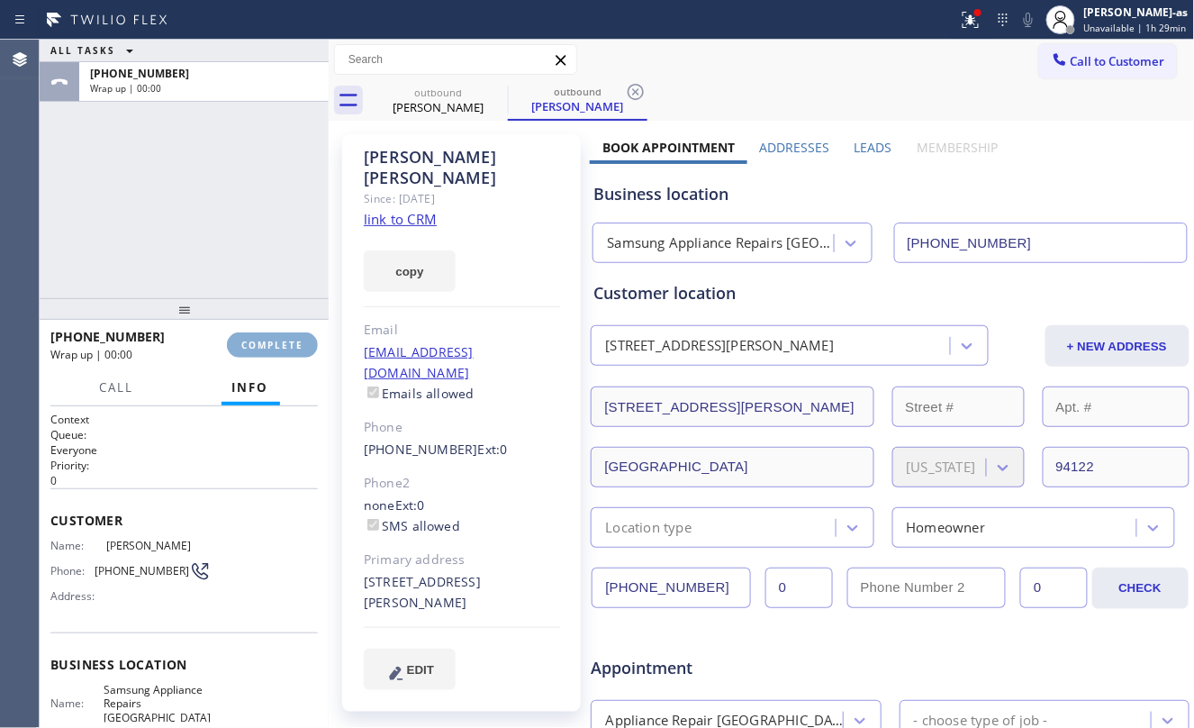
click at [267, 347] on span "COMPLETE" at bounding box center [272, 345] width 62 height 13
click at [213, 254] on div "ALL TASKS ALL TASKS ACTIVE TASKS TASKS IN WRAP UP [PHONE_NUMBER] Wrap up | 00:01" at bounding box center [184, 169] width 289 height 258
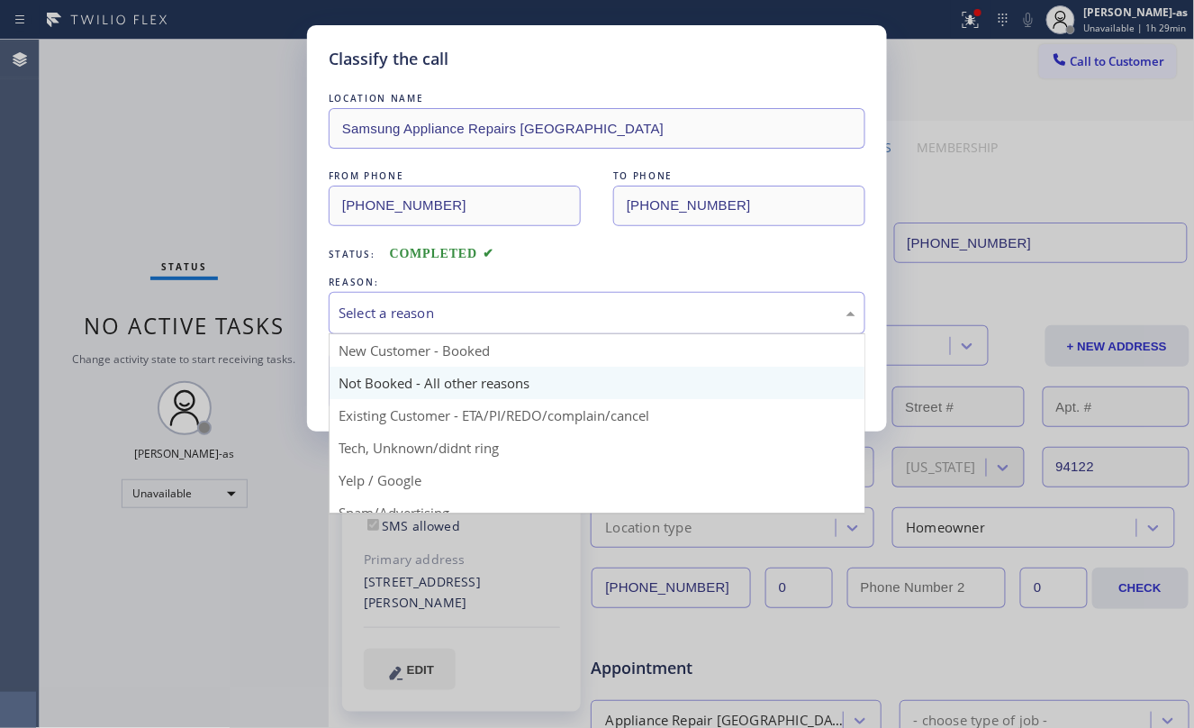
drag, startPoint x: 451, startPoint y: 299, endPoint x: 573, endPoint y: 379, distance: 145.6
click at [454, 303] on div "Select a reason" at bounding box center [597, 313] width 537 height 42
drag, startPoint x: 480, startPoint y: 394, endPoint x: 425, endPoint y: 405, distance: 56.2
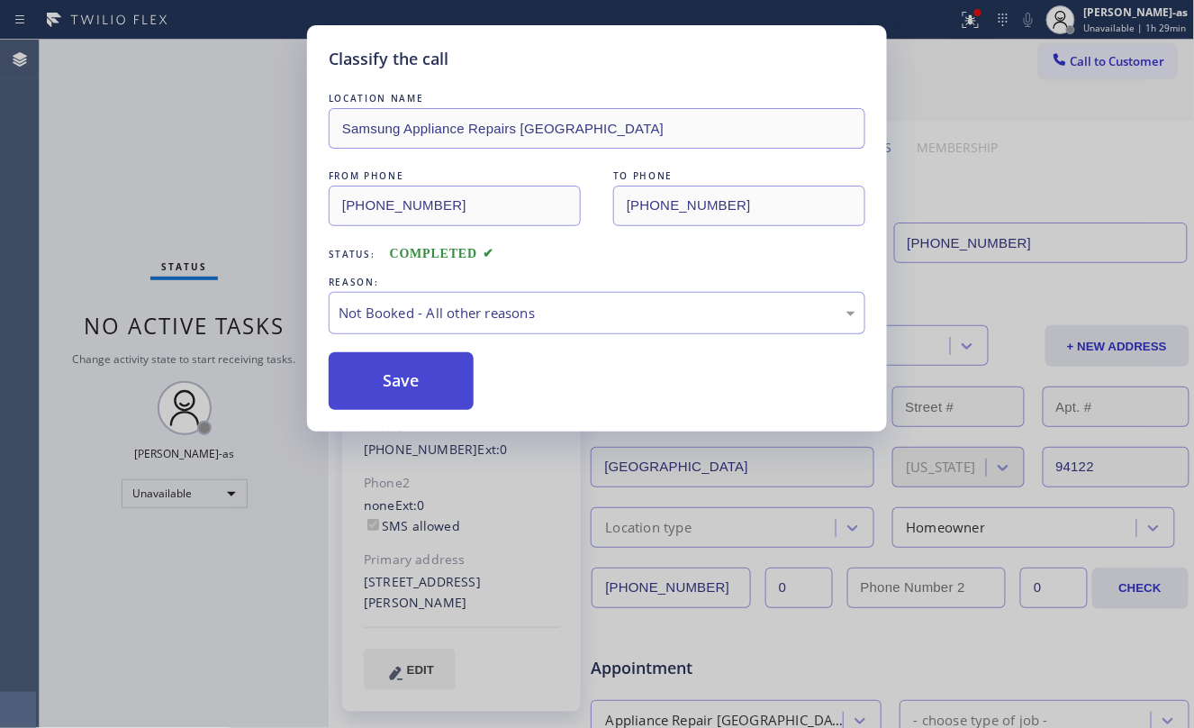
drag, startPoint x: 423, startPoint y: 405, endPoint x: 438, endPoint y: 376, distance: 33.0
click at [425, 405] on button "Save" at bounding box center [401, 381] width 145 height 58
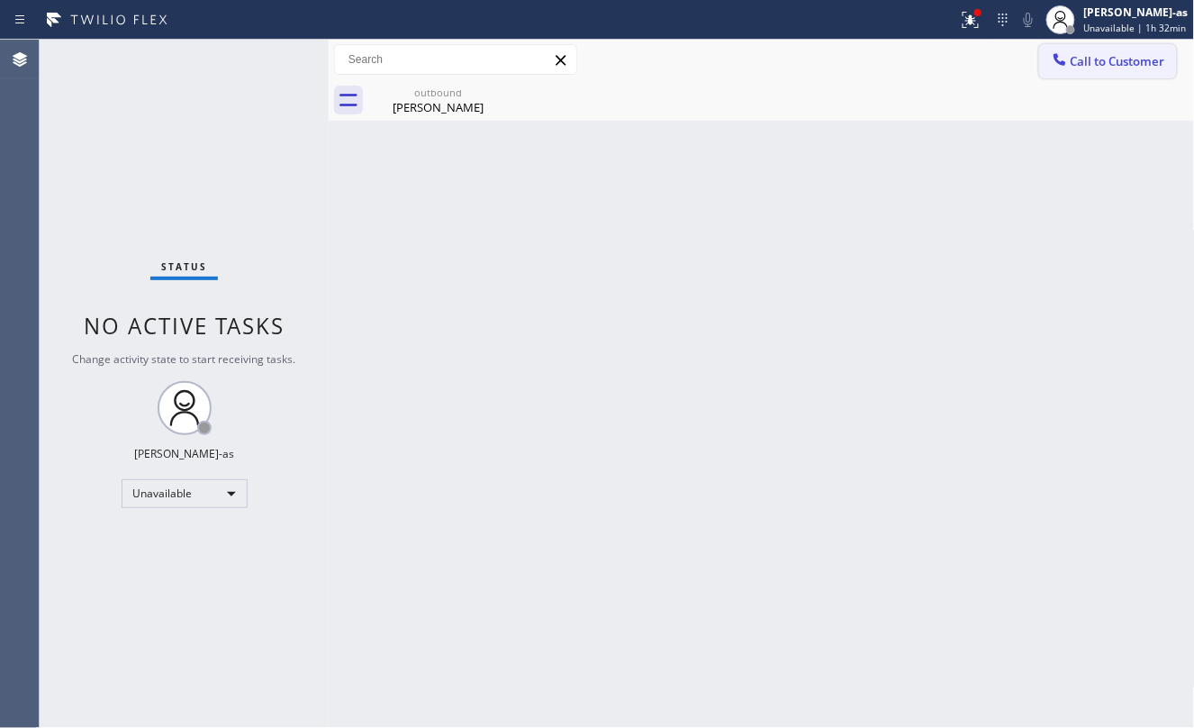
click at [1103, 59] on span "Call to Customer" at bounding box center [1118, 61] width 95 height 16
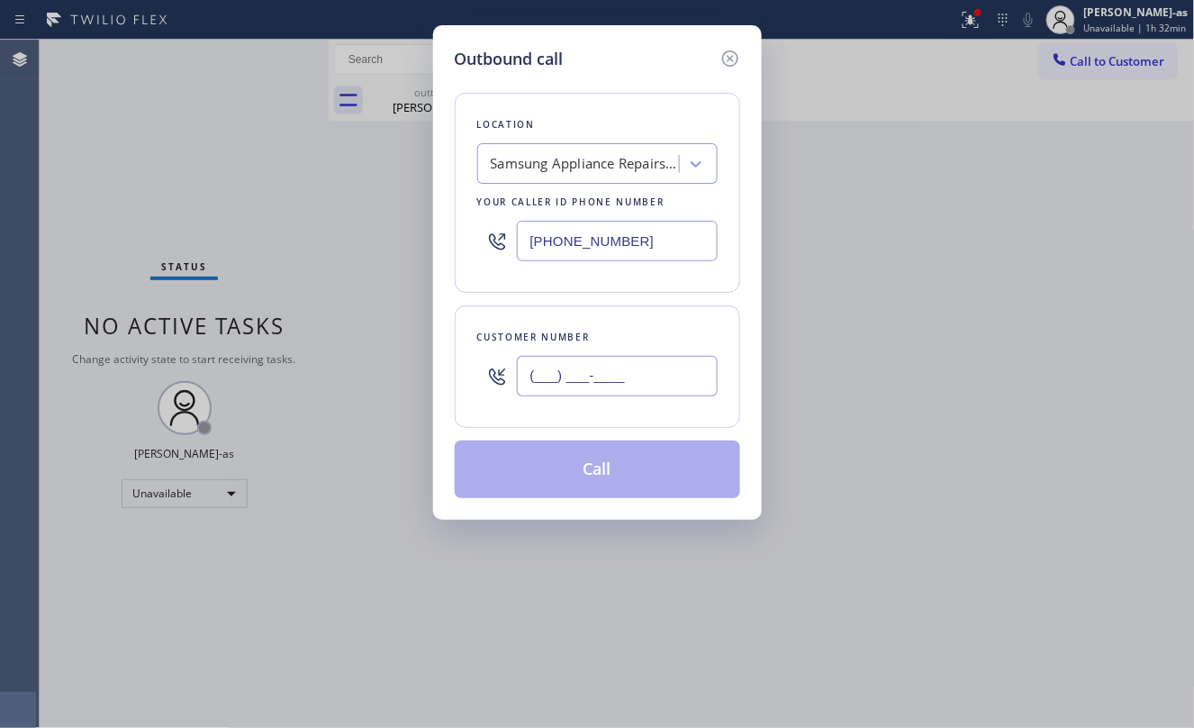
click at [609, 379] on input "(___) ___-____" at bounding box center [617, 376] width 201 height 41
paste input "310) 913-2293"
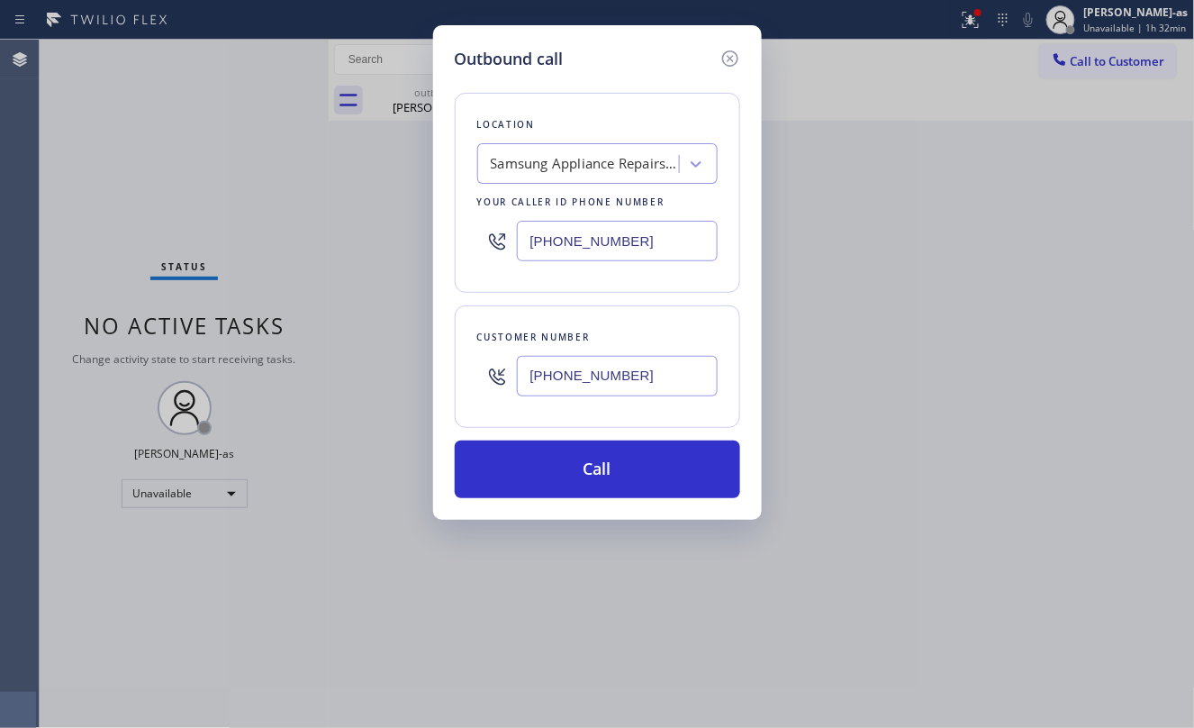
type input "[PHONE_NUMBER]"
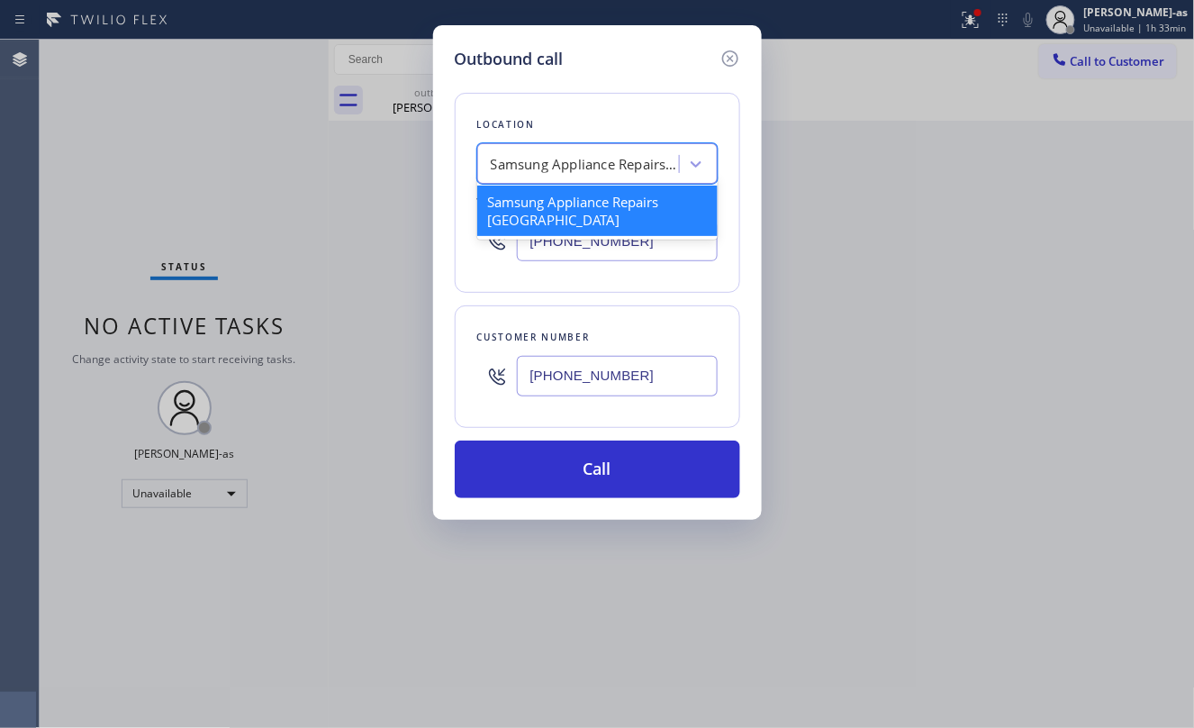
click at [609, 162] on div "Samsung Appliance Repairs [GEOGRAPHIC_DATA]" at bounding box center [585, 164] width 189 height 21
paste input "Best Wolf Appliance Repair [GEOGRAPHIC_DATA]"
type input "Best Wolf Appliance Repair [GEOGRAPHIC_DATA]"
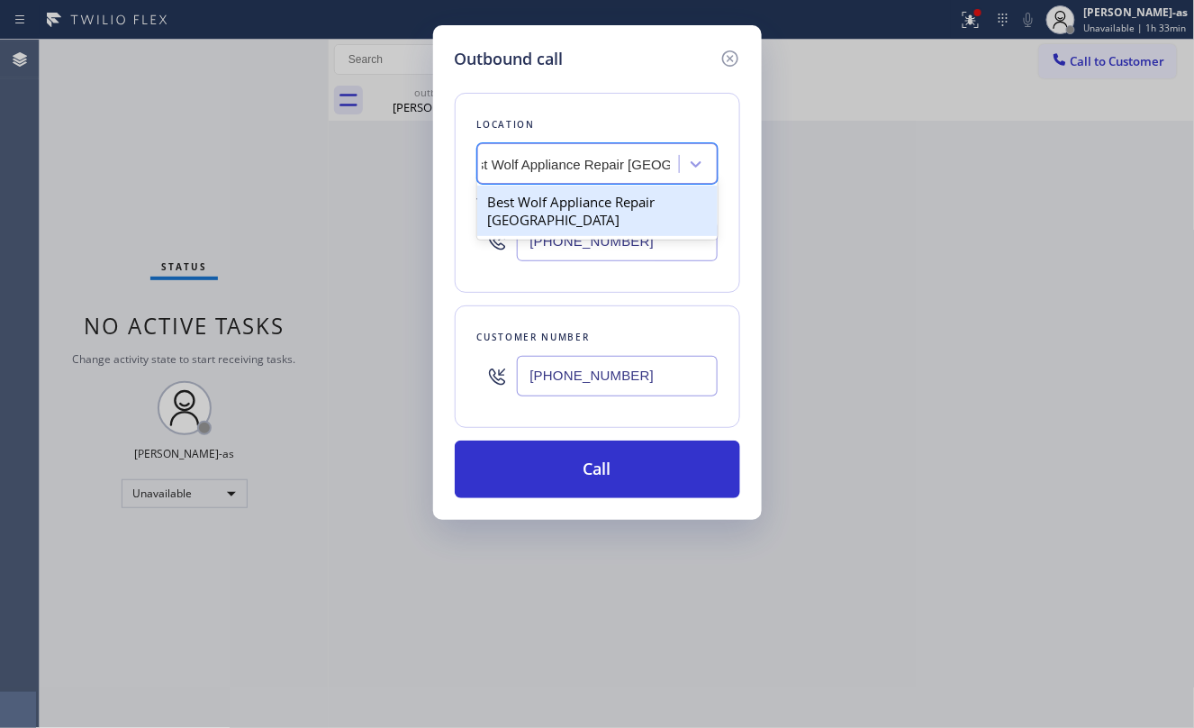
click at [584, 191] on div "Best Wolf Appliance Repair [GEOGRAPHIC_DATA]" at bounding box center [597, 211] width 240 height 50
type input "[PHONE_NUMBER]"
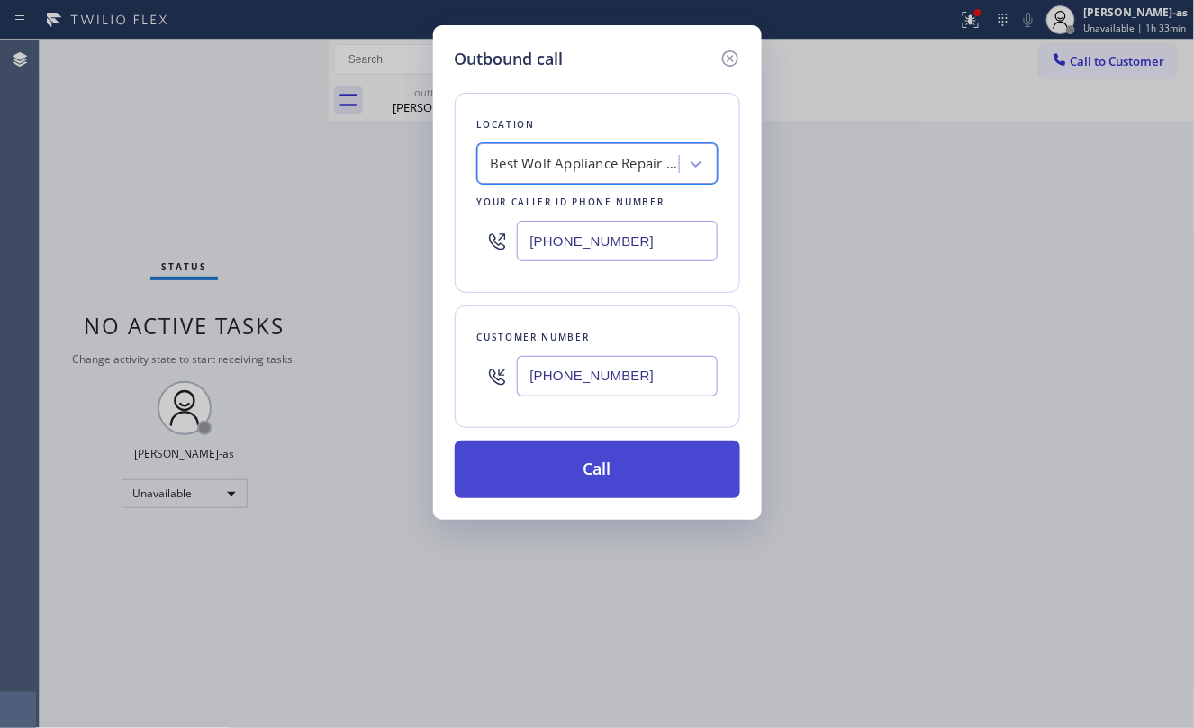
click at [656, 454] on button "Call" at bounding box center [597, 469] width 285 height 58
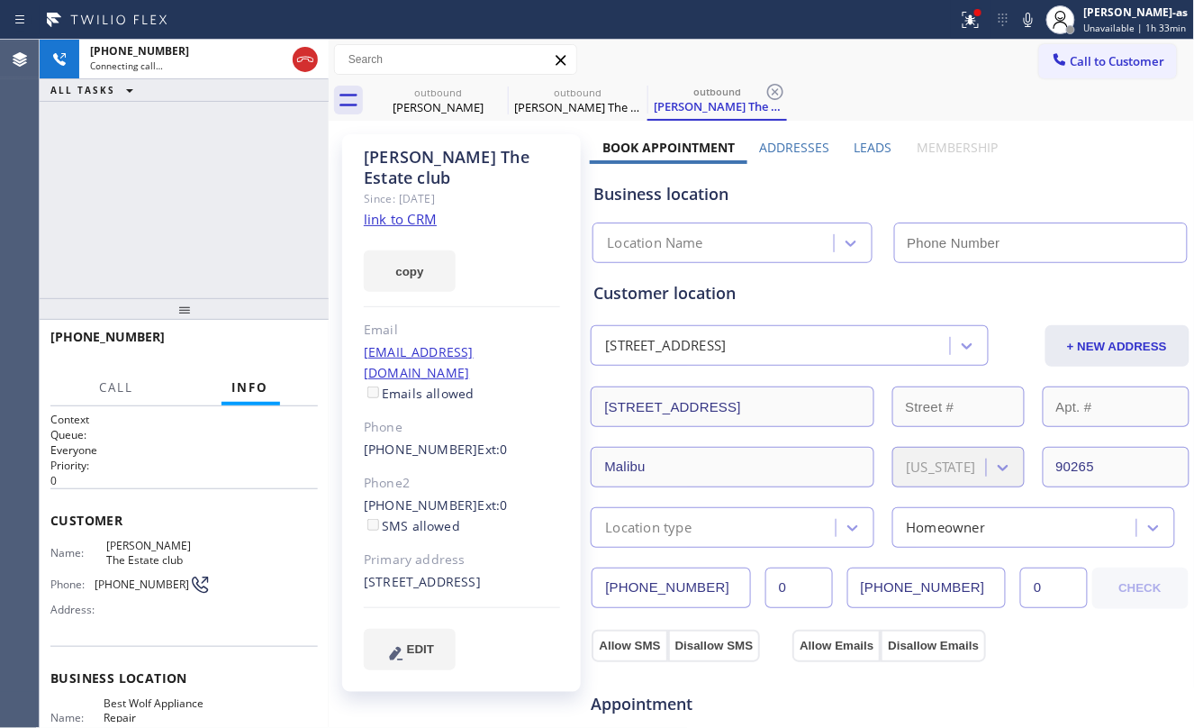
click at [414, 210] on link "link to CRM" at bounding box center [400, 219] width 73 height 18
type input "[PHONE_NUMBER]"
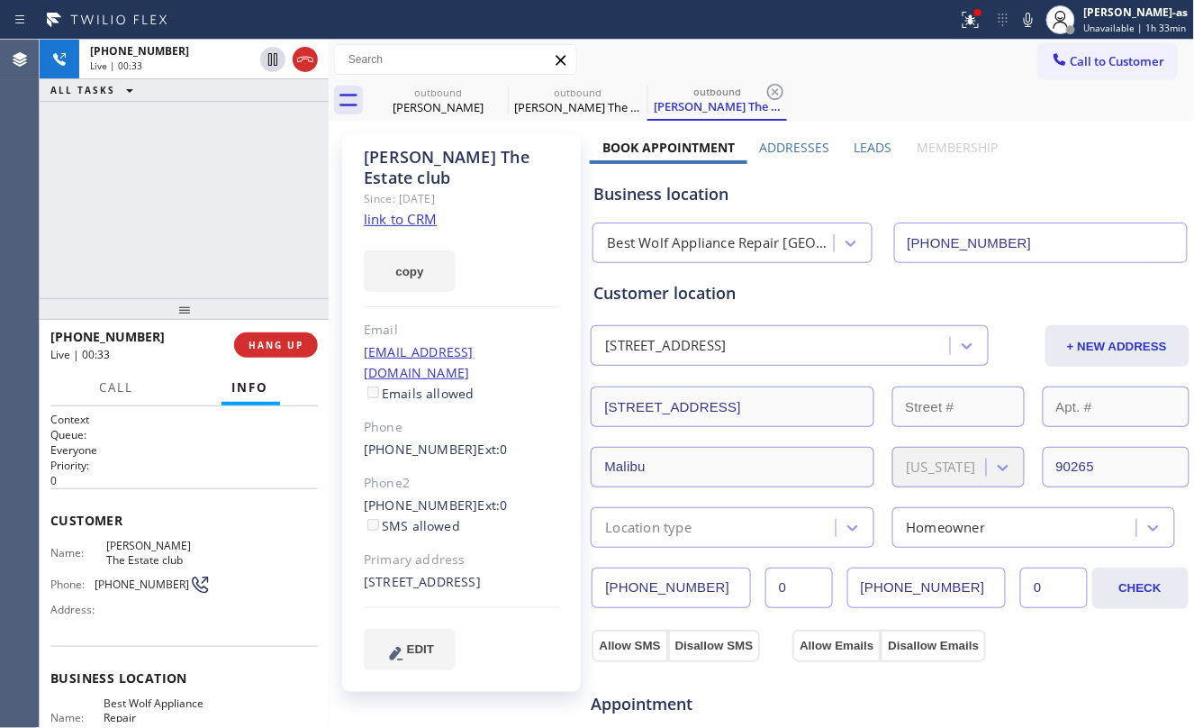
click at [402, 210] on link "link to CRM" at bounding box center [400, 219] width 73 height 18
click at [184, 200] on div "[PHONE_NUMBER] Live | 02:14 ALL TASKS ALL TASKS ACTIVE TASKS TASKS IN WRAP UP" at bounding box center [184, 169] width 289 height 258
click at [234, 236] on div "[PHONE_NUMBER] Live | 05:28 ALL TASKS ALL TASKS ACTIVE TASKS TASKS IN WRAP UP" at bounding box center [184, 169] width 289 height 258
click at [162, 239] on div "[PHONE_NUMBER] Live | 06:23 ALL TASKS ALL TASKS ACTIVE TASKS TASKS IN WRAP UP" at bounding box center [184, 169] width 289 height 258
click at [223, 264] on div "[PHONE_NUMBER] Live | 06:25 ALL TASKS ALL TASKS ACTIVE TASKS TASKS IN WRAP UP" at bounding box center [184, 169] width 289 height 258
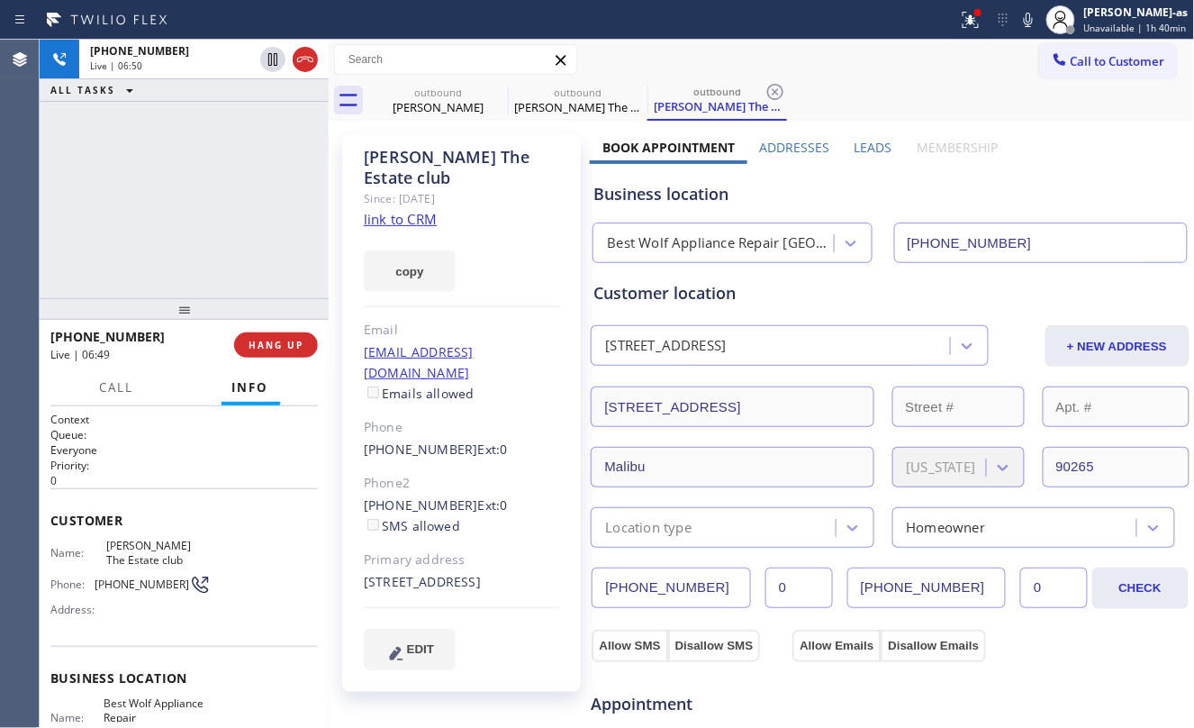
click at [257, 189] on div "[PHONE_NUMBER] Live | 06:50 ALL TASKS ALL TASKS ACTIVE TASKS TASKS IN WRAP UP" at bounding box center [184, 169] width 289 height 258
drag, startPoint x: 195, startPoint y: 225, endPoint x: 283, endPoint y: 223, distance: 87.4
click at [195, 214] on div "[PHONE_NUMBER] Live | 06:55 ALL TASKS ALL TASKS ACTIVE TASKS TASKS IN WRAP UP" at bounding box center [184, 169] width 289 height 258
click at [249, 196] on div "[PHONE_NUMBER] Live | 06:57 ALL TASKS ALL TASKS ACTIVE TASKS TASKS IN WRAP UP" at bounding box center [184, 169] width 289 height 258
click at [175, 222] on div "[PHONE_NUMBER] Live | 06:58 ALL TASKS ALL TASKS ACTIVE TASKS TASKS IN WRAP UP" at bounding box center [184, 169] width 289 height 258
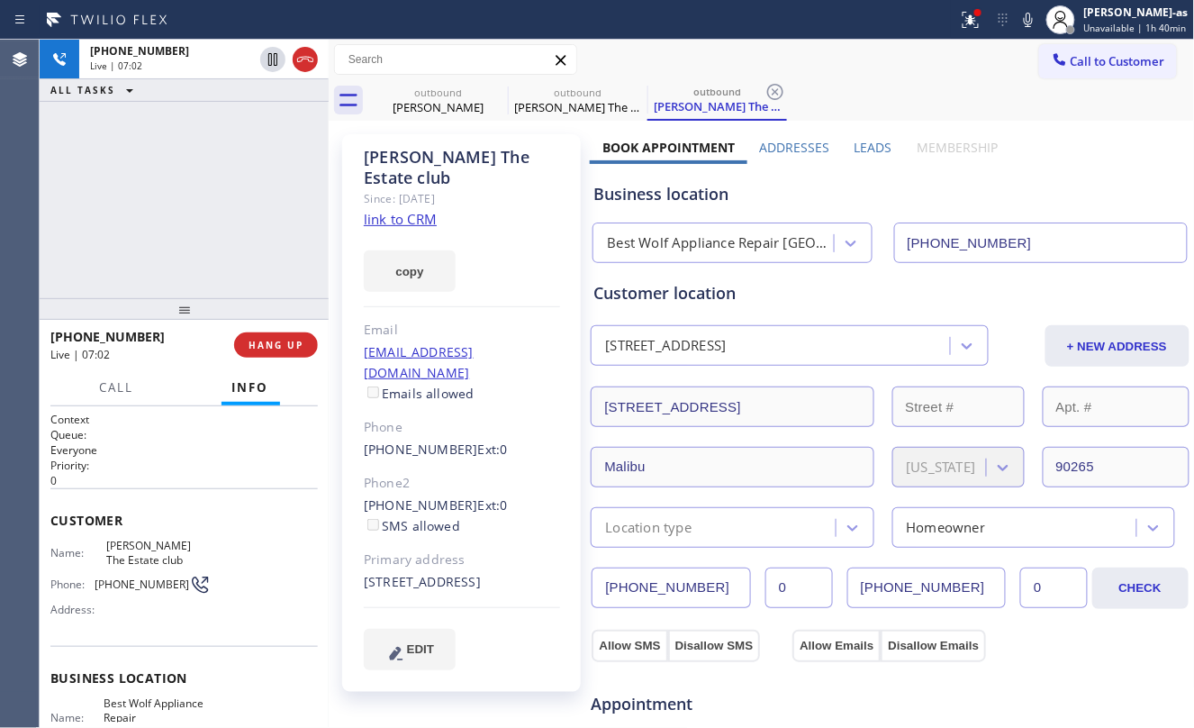
drag, startPoint x: 252, startPoint y: 288, endPoint x: 274, endPoint y: 304, distance: 27.0
click at [252, 285] on div "[PHONE_NUMBER] Live | 07:02 ALL TASKS ALL TASKS ACTIVE TASKS TASKS IN WRAP UP" at bounding box center [184, 169] width 289 height 258
drag, startPoint x: 243, startPoint y: 234, endPoint x: 261, endPoint y: 340, distance: 107.8
click at [243, 238] on div "[PHONE_NUMBER] Live | 07:03 ALL TASKS ALL TASKS ACTIVE TASKS TASKS IN WRAP UP" at bounding box center [184, 169] width 289 height 258
click at [272, 335] on button "HANG UP" at bounding box center [276, 344] width 84 height 25
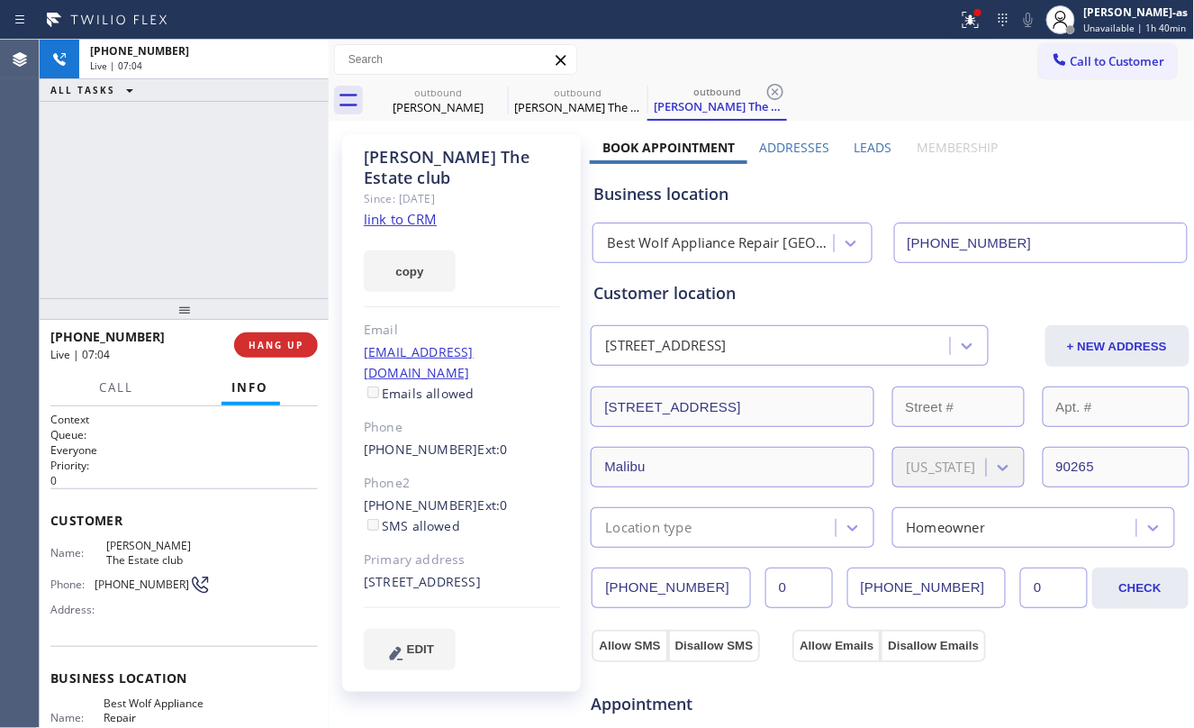
drag, startPoint x: 228, startPoint y: 270, endPoint x: 253, endPoint y: 394, distance: 125.9
click at [228, 268] on div "[PHONE_NUMBER] Live | 07:04 ALL TASKS ALL TASKS ACTIVE TASKS TASKS IN WRAP UP" at bounding box center [184, 169] width 289 height 258
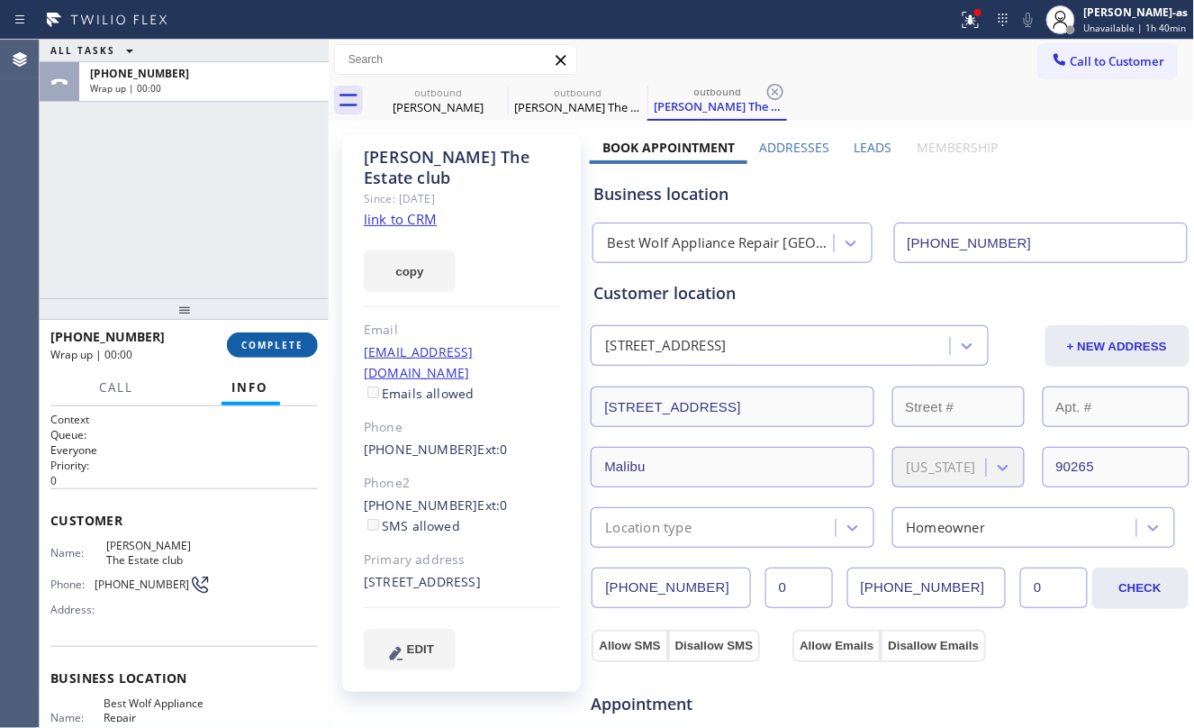
click at [268, 343] on span "COMPLETE" at bounding box center [272, 345] width 62 height 13
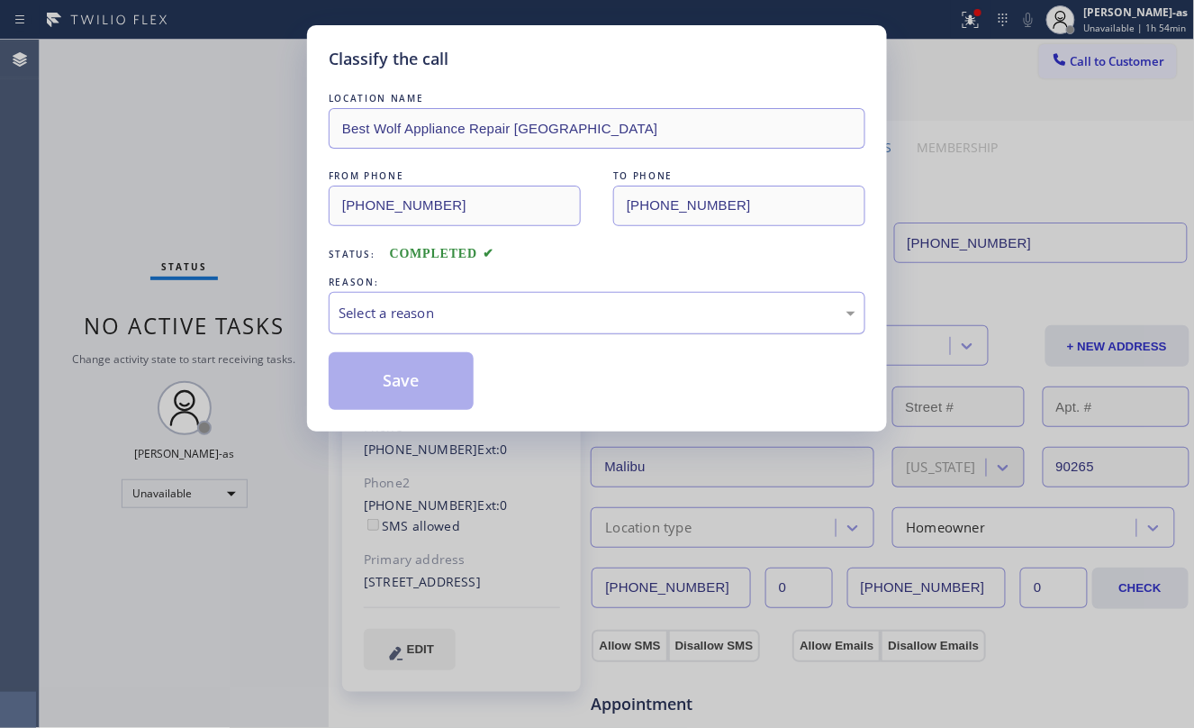
drag, startPoint x: 448, startPoint y: 313, endPoint x: 509, endPoint y: 328, distance: 62.9
click at [452, 315] on div "Select a reason" at bounding box center [597, 313] width 517 height 21
drag, startPoint x: 466, startPoint y: 354, endPoint x: 458, endPoint y: 362, distance: 11.5
click at [419, 404] on button "Save" at bounding box center [401, 381] width 145 height 58
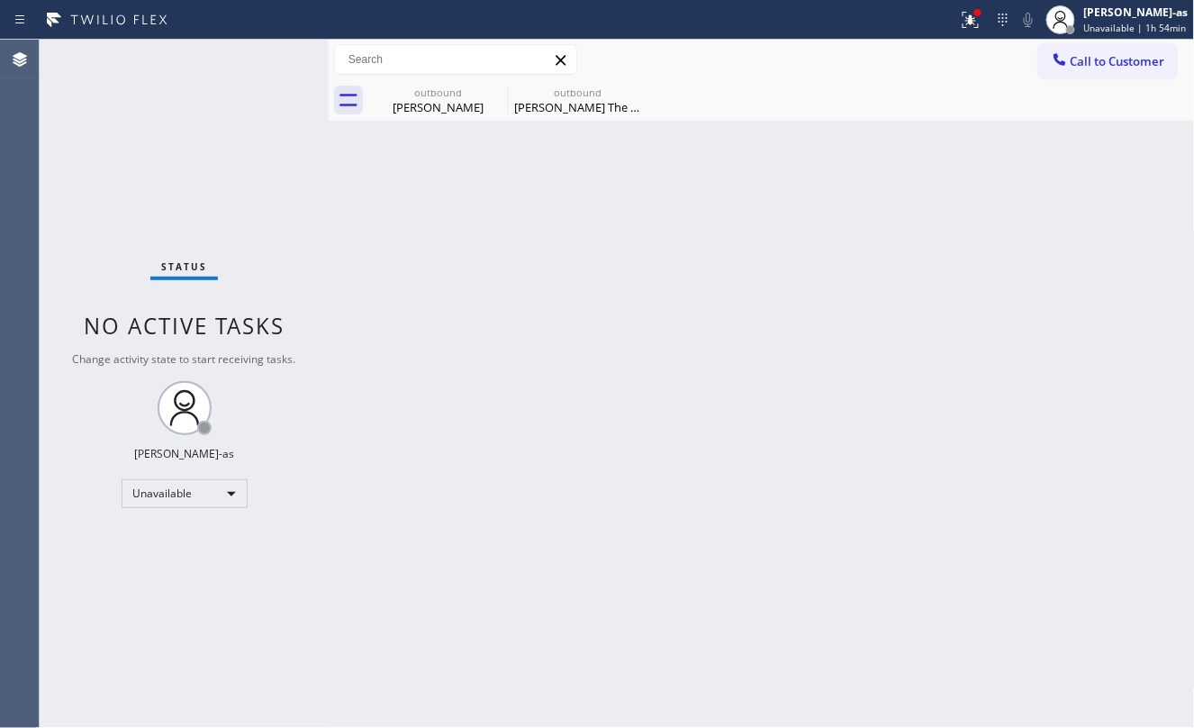
click at [724, 422] on div "Back to Dashboard Change Sender ID Customers Technicians Select a contact Outbo…" at bounding box center [762, 384] width 866 height 688
drag, startPoint x: 476, startPoint y: 95, endPoint x: 461, endPoint y: 99, distance: 15.7
click at [470, 98] on div "outbound [PERSON_NAME]" at bounding box center [438, 100] width 140 height 41
type input "[PHONE_NUMBER]"
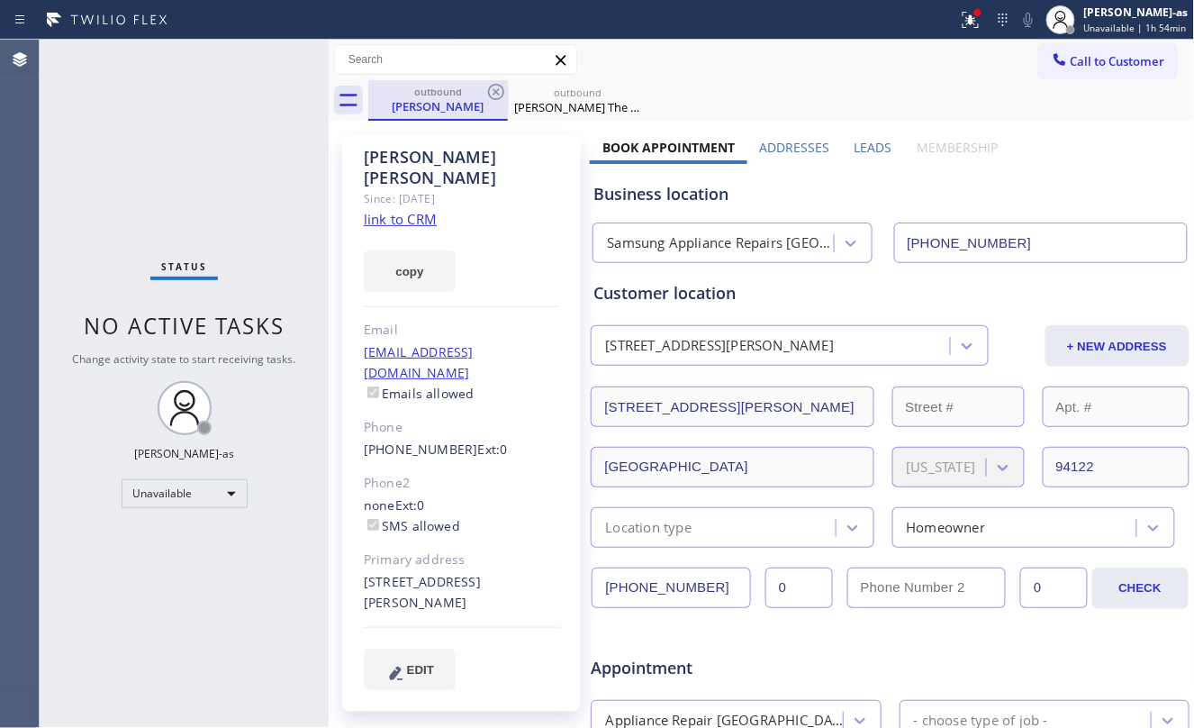
click at [461, 99] on div "[PERSON_NAME]" at bounding box center [438, 106] width 136 height 16
click at [492, 95] on icon at bounding box center [496, 92] width 22 height 22
type input "[PHONE_NUMBER]"
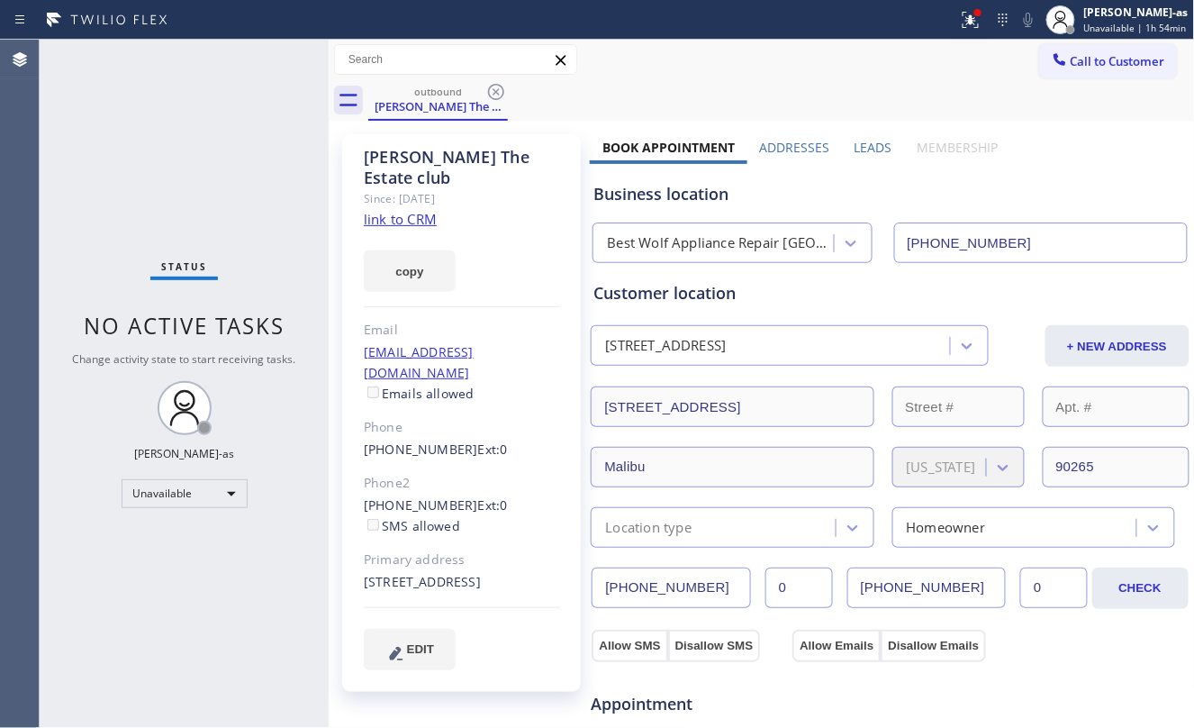
click at [149, 115] on div "Status No active tasks Change activity state to start receiving tasks. [PERSON_…" at bounding box center [184, 384] width 289 height 688
drag, startPoint x: 228, startPoint y: 180, endPoint x: 238, endPoint y: 171, distance: 13.4
click at [231, 181] on div "Status No active tasks Change activity state to start receiving tasks. [PERSON_…" at bounding box center [184, 384] width 289 height 688
click at [249, 195] on div "Status No active tasks Change activity state to start receiving tasks. [PERSON_…" at bounding box center [184, 384] width 289 height 688
click at [223, 149] on div "Status No active tasks Change activity state to start receiving tasks. [PERSON_…" at bounding box center [184, 384] width 289 height 688
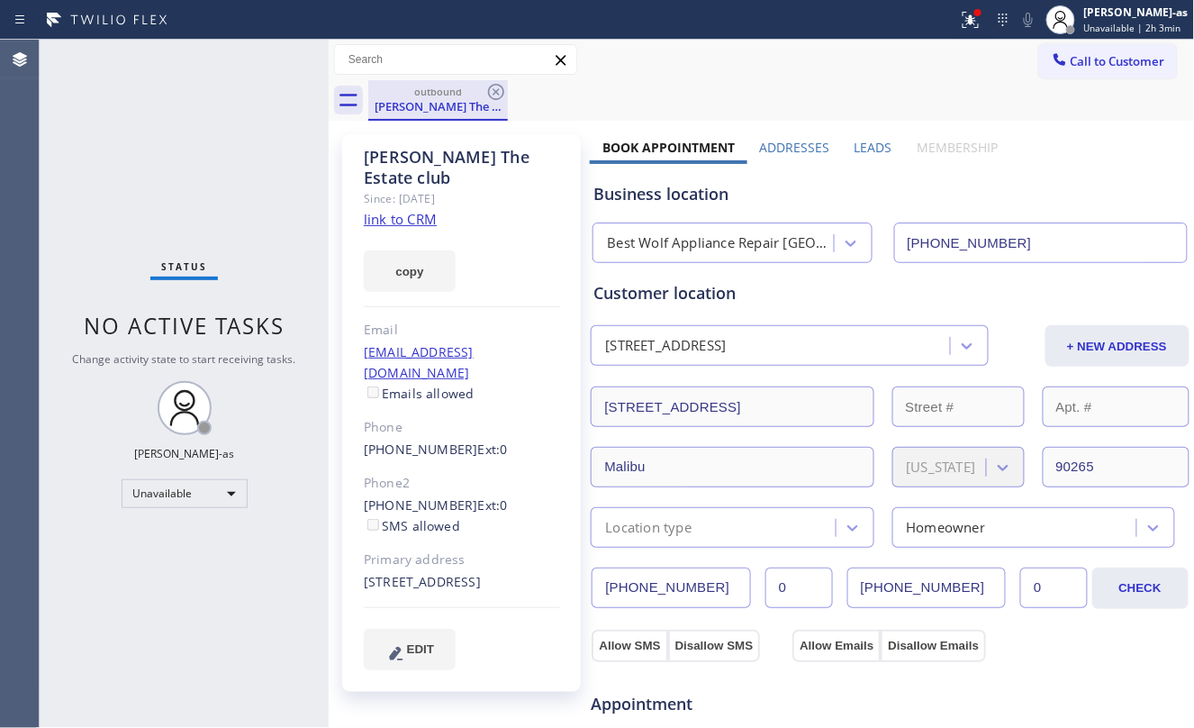
click at [423, 102] on div "[PERSON_NAME] The Estate club" at bounding box center [438, 106] width 136 height 16
click at [494, 101] on icon at bounding box center [496, 92] width 22 height 22
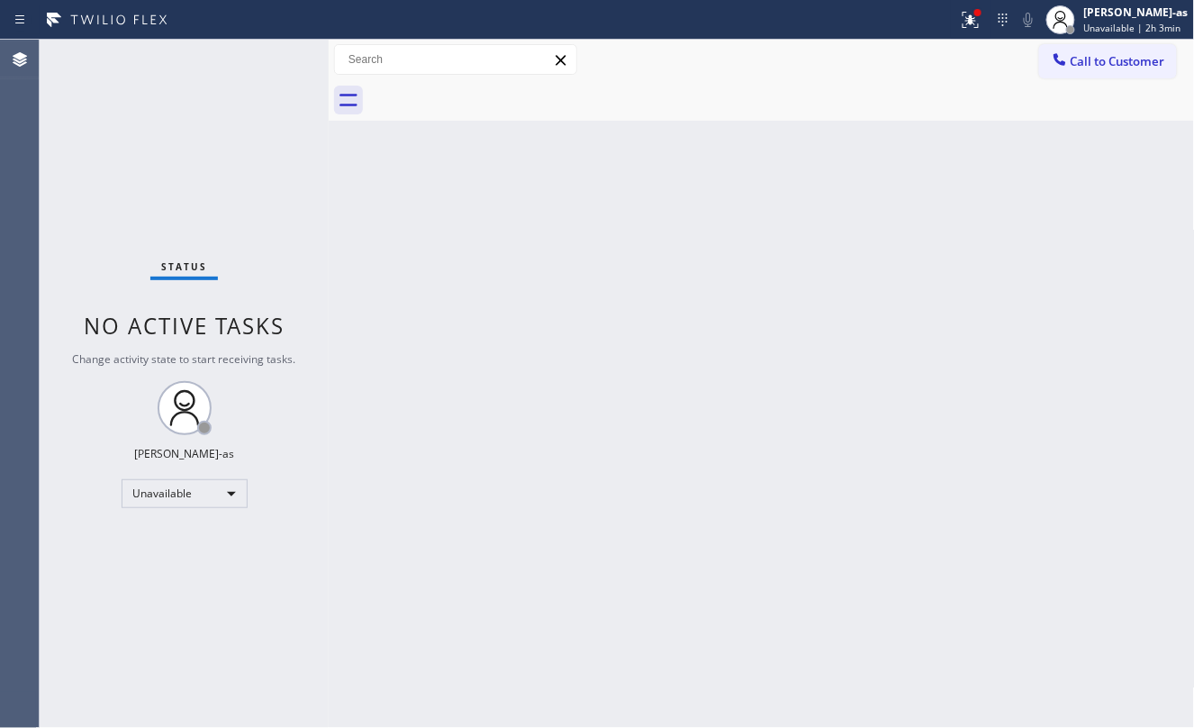
drag, startPoint x: 265, startPoint y: 207, endPoint x: 227, endPoint y: 5, distance: 205.2
click at [265, 206] on div "Status No active tasks Change activity state to start receiving tasks. [PERSON_…" at bounding box center [184, 384] width 289 height 688
click at [198, 185] on div "Status No active tasks Change activity state to start receiving tasks. [PERSON_…" at bounding box center [184, 384] width 289 height 688
drag, startPoint x: 169, startPoint y: 88, endPoint x: 206, endPoint y: 86, distance: 37.0
click at [171, 86] on div "Status No active tasks Change activity state to start receiving tasks. [PERSON_…" at bounding box center [184, 384] width 289 height 688
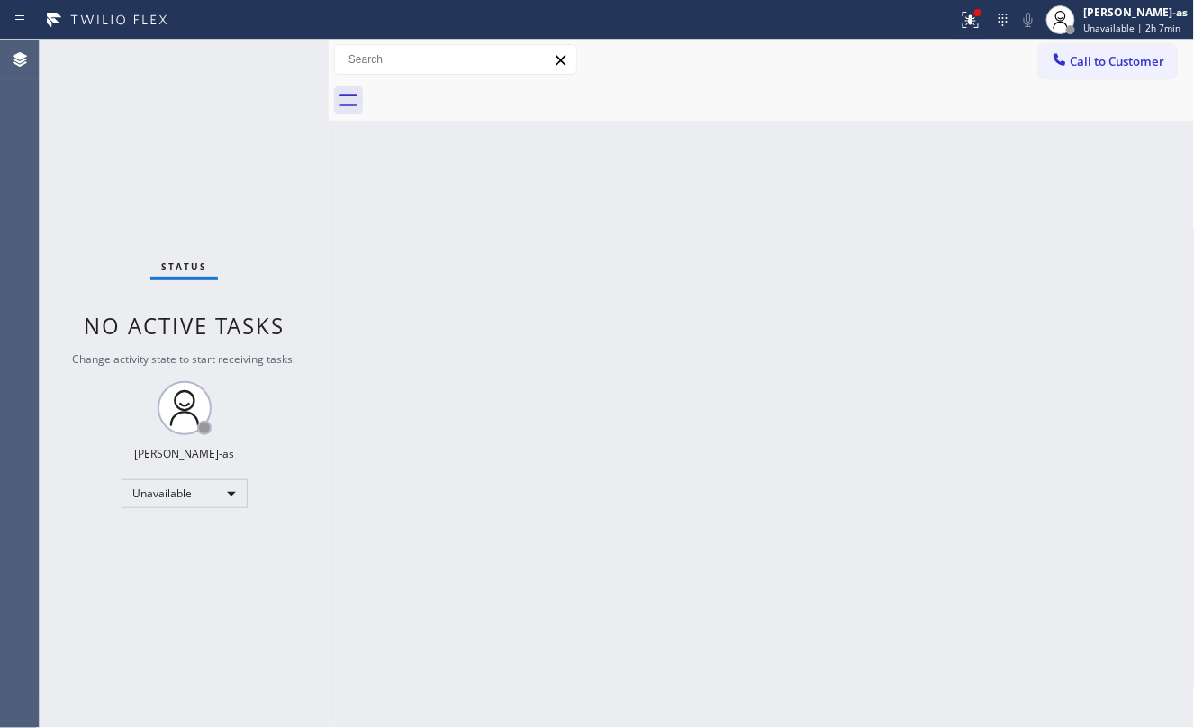
drag, startPoint x: 339, startPoint y: 252, endPoint x: 553, endPoint y: 51, distance: 293.7
click at [354, 252] on div "Back to Dashboard Change Sender ID Customers Technicians Select a contact Outbo…" at bounding box center [762, 384] width 866 height 688
click at [213, 491] on div "Unavailable" at bounding box center [185, 493] width 126 height 29
click at [187, 578] on li "Break" at bounding box center [183, 586] width 122 height 22
click at [234, 142] on div "Status No active tasks Change activity state to start receiving tasks. [PERSON_…" at bounding box center [184, 384] width 289 height 688
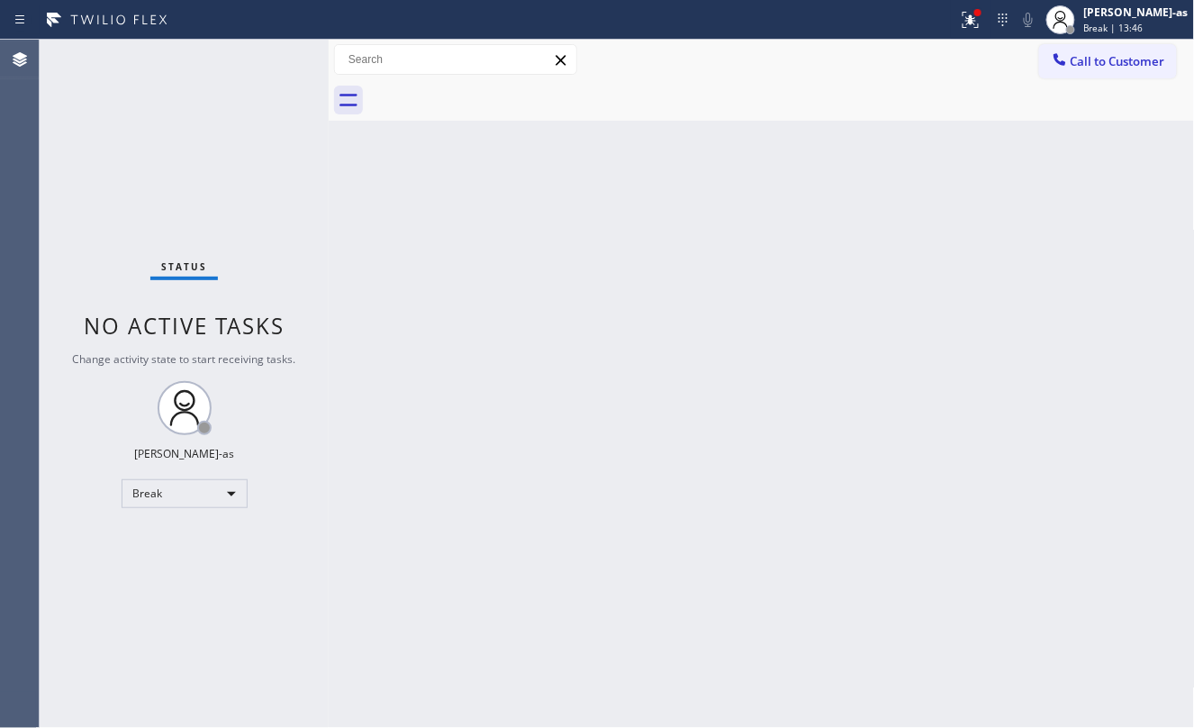
click at [214, 108] on div "Status No active tasks Change activity state to start receiving tasks. [PERSON_…" at bounding box center [184, 384] width 289 height 688
click at [188, 128] on div "Status No active tasks Change activity state to start receiving tasks. [PERSON_…" at bounding box center [184, 384] width 289 height 688
click at [577, 178] on div "Back to Dashboard Change Sender ID Customers Technicians Select a contact Outbo…" at bounding box center [762, 384] width 866 height 688
click at [218, 120] on div "Status No active tasks Change activity state to start receiving tasks. [PERSON_…" at bounding box center [184, 384] width 289 height 688
click at [199, 156] on div "Status No active tasks Change activity state to start receiving tasks. [PERSON_…" at bounding box center [184, 384] width 289 height 688
